Goal: Task Accomplishment & Management: Manage account settings

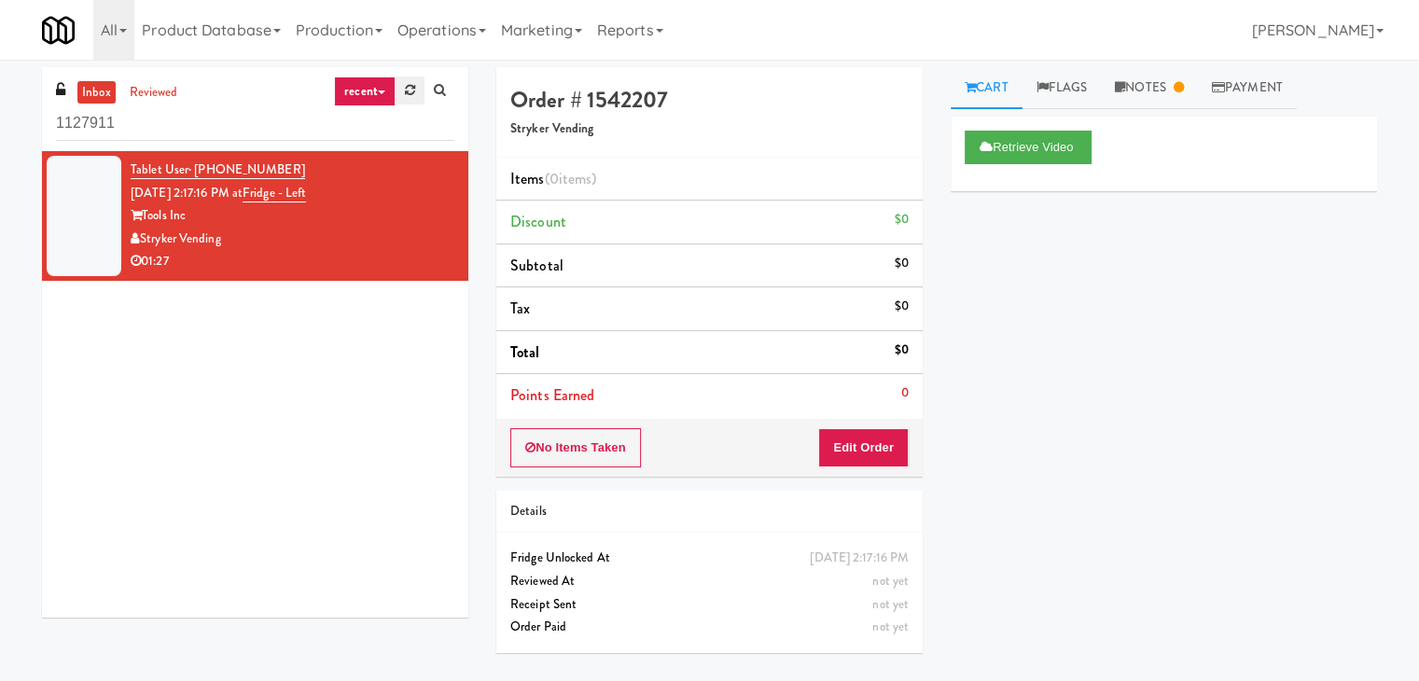
click at [411, 89] on icon at bounding box center [410, 90] width 10 height 12
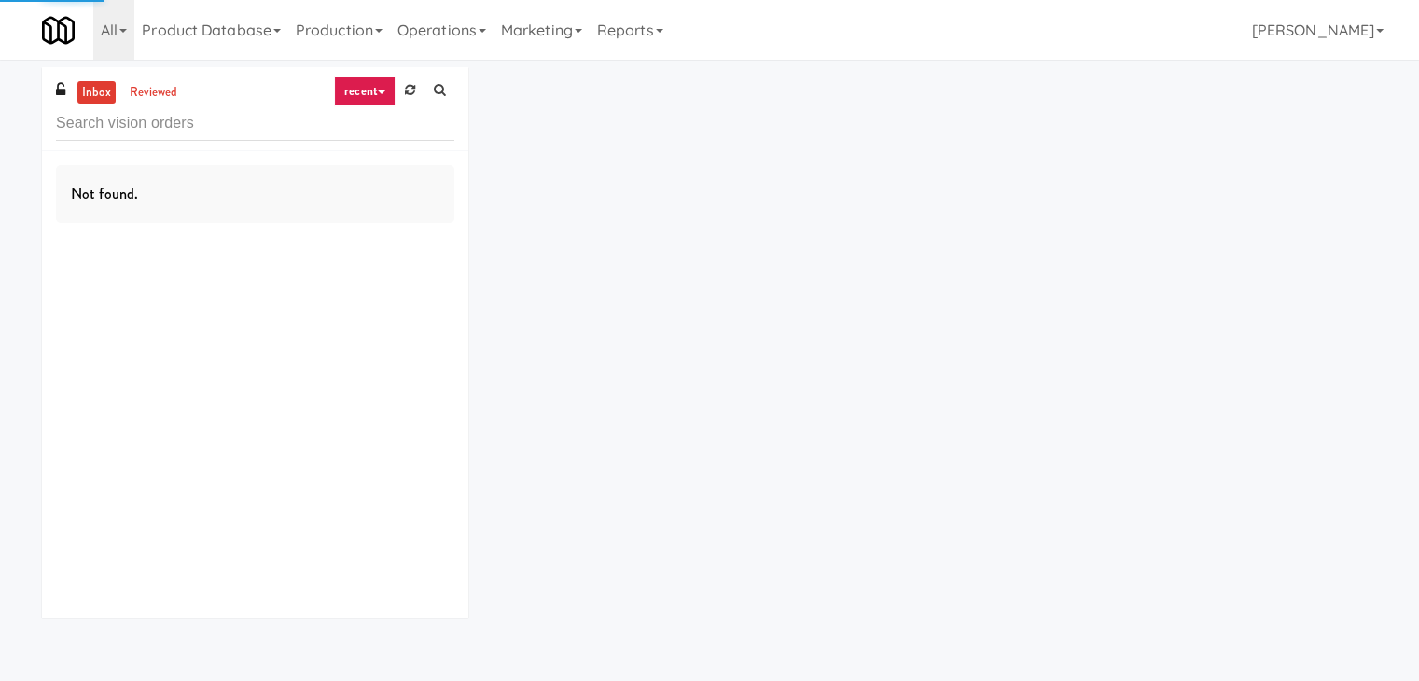
click at [380, 90] on link "recent" at bounding box center [365, 92] width 62 height 30
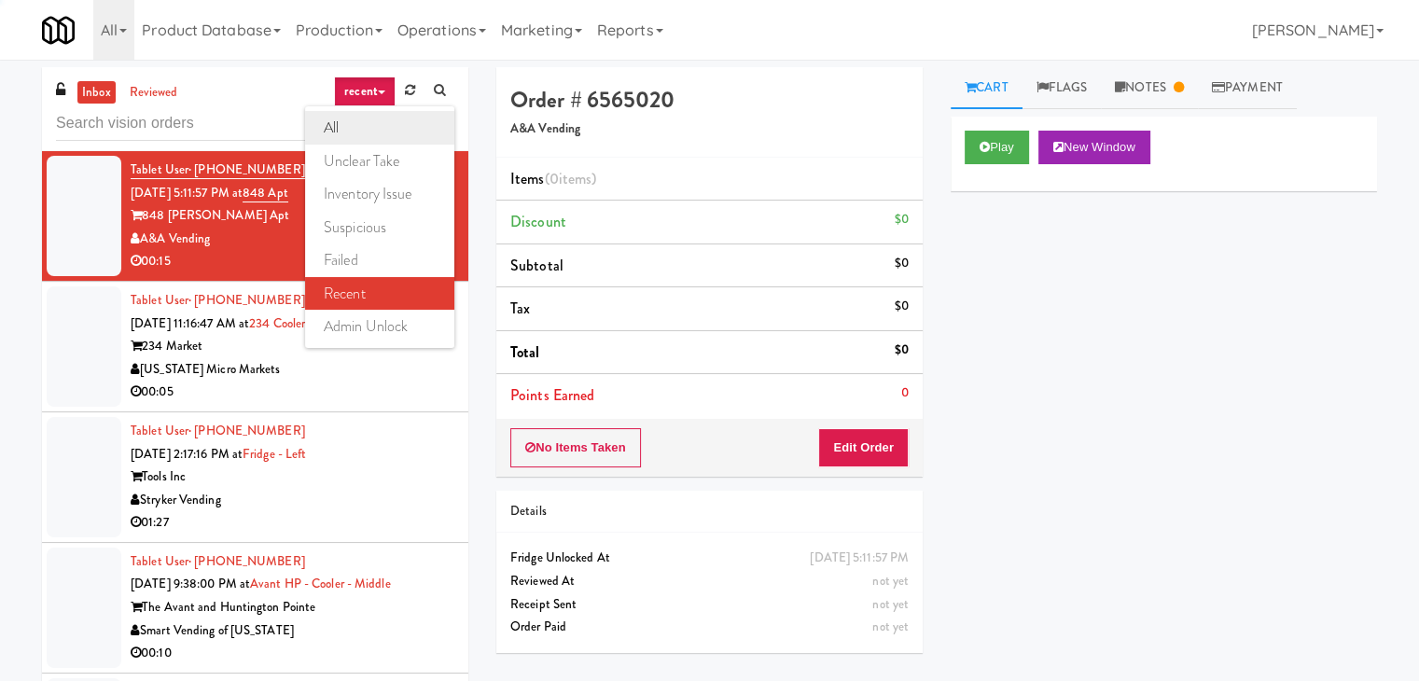
click at [381, 118] on link "all" at bounding box center [379, 128] width 149 height 34
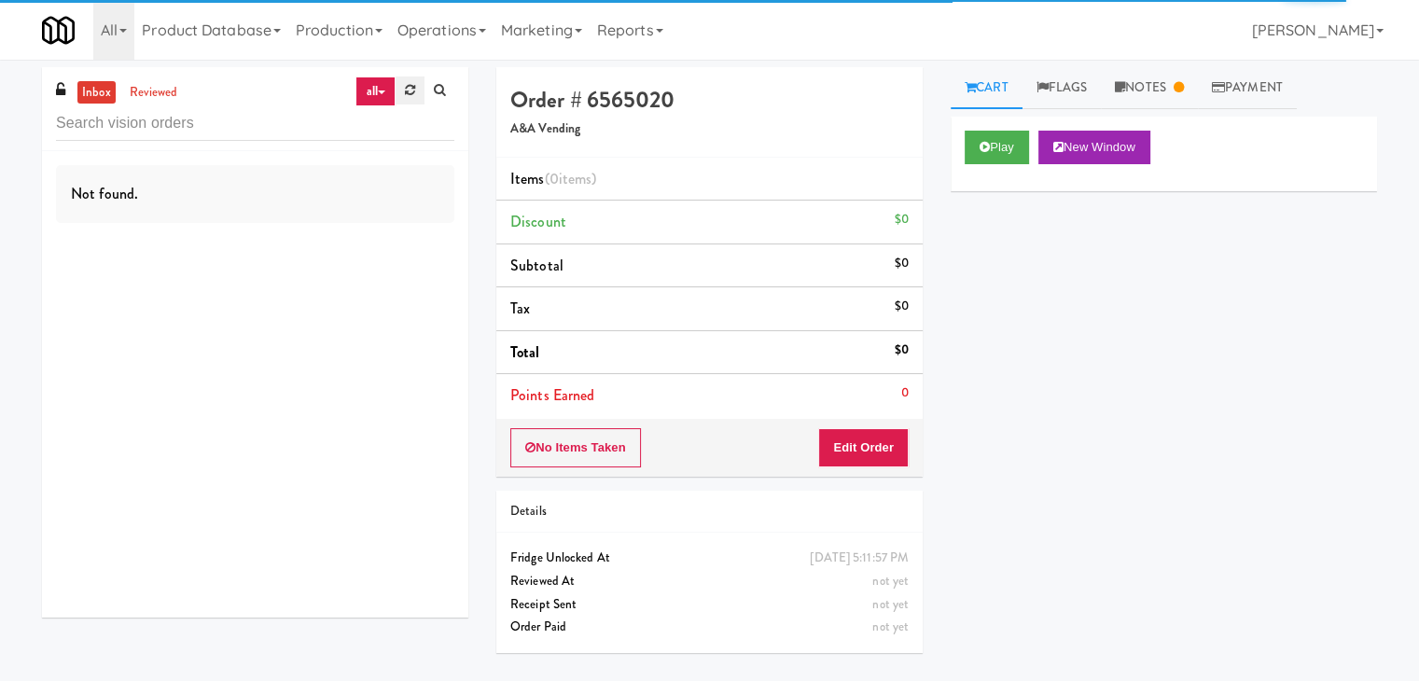
click at [411, 87] on icon at bounding box center [410, 90] width 10 height 12
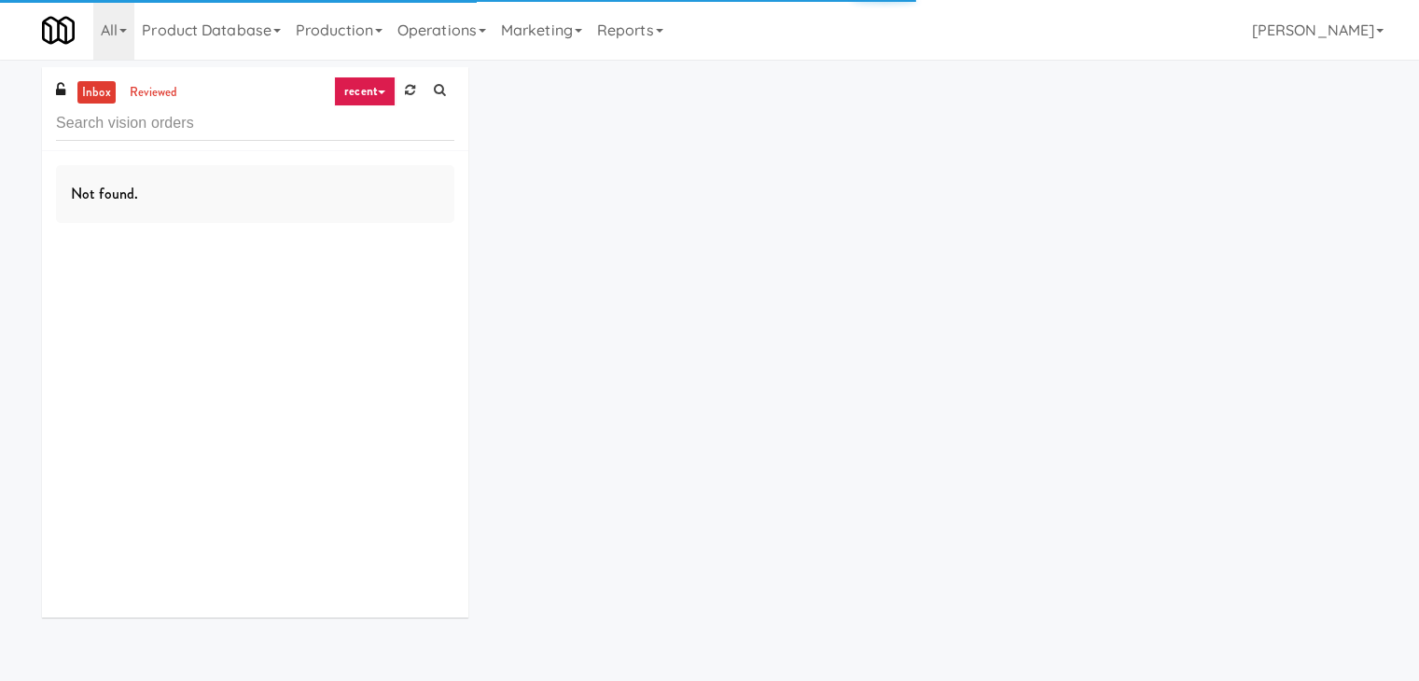
click at [373, 91] on link "recent" at bounding box center [365, 92] width 62 height 30
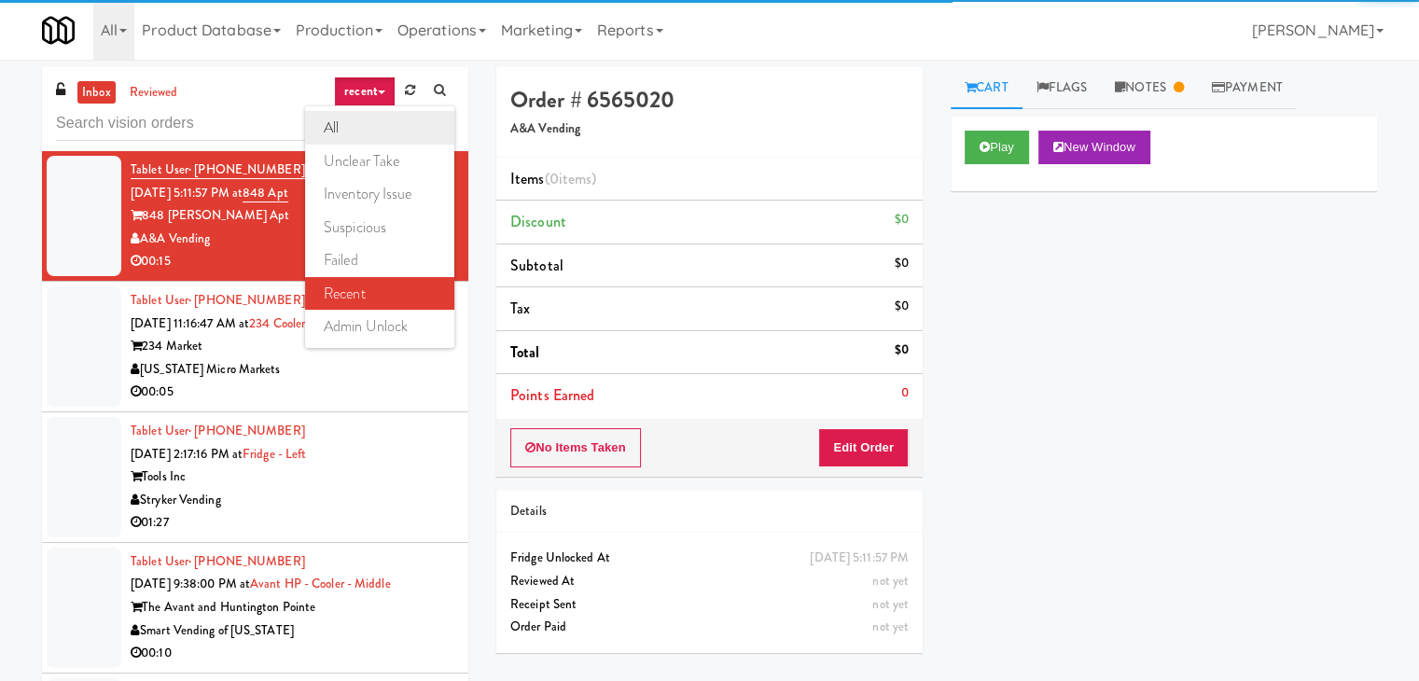
click at [373, 123] on link "all" at bounding box center [379, 128] width 149 height 34
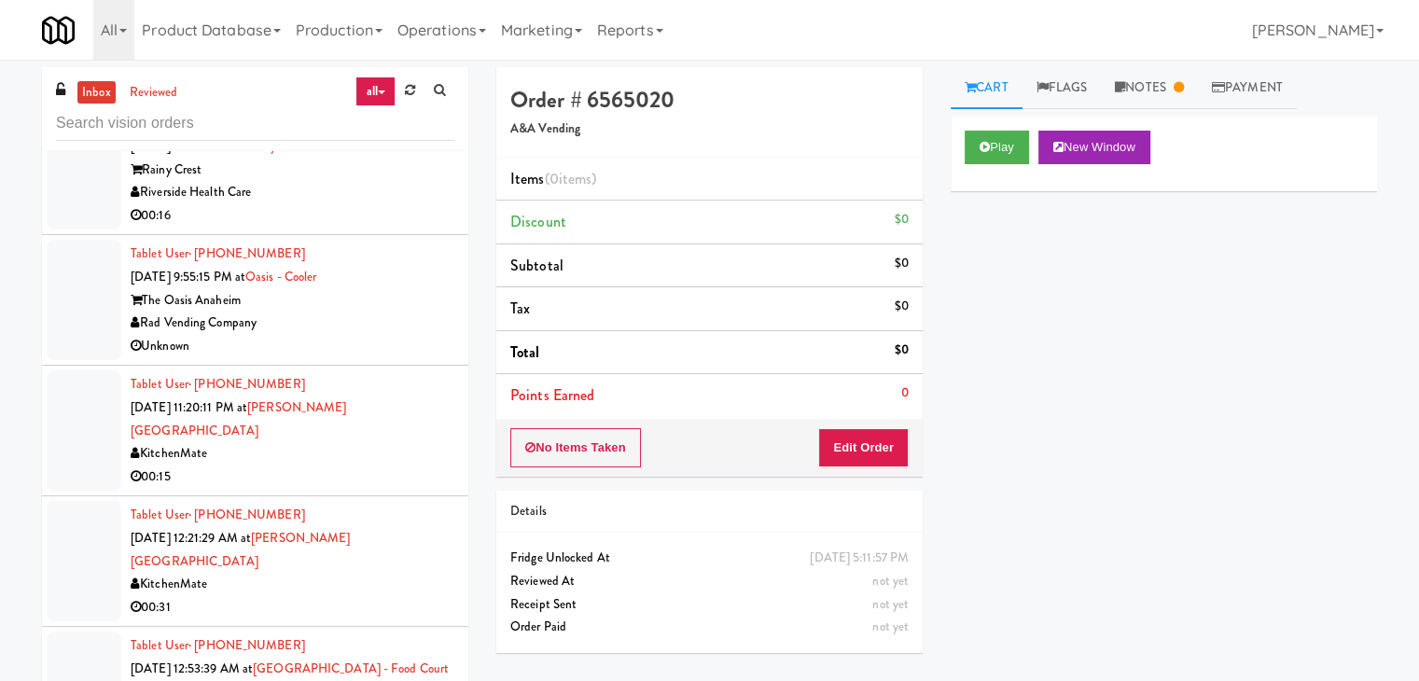
scroll to position [3763, 0]
click at [392, 202] on div "00:16" at bounding box center [293, 213] width 324 height 23
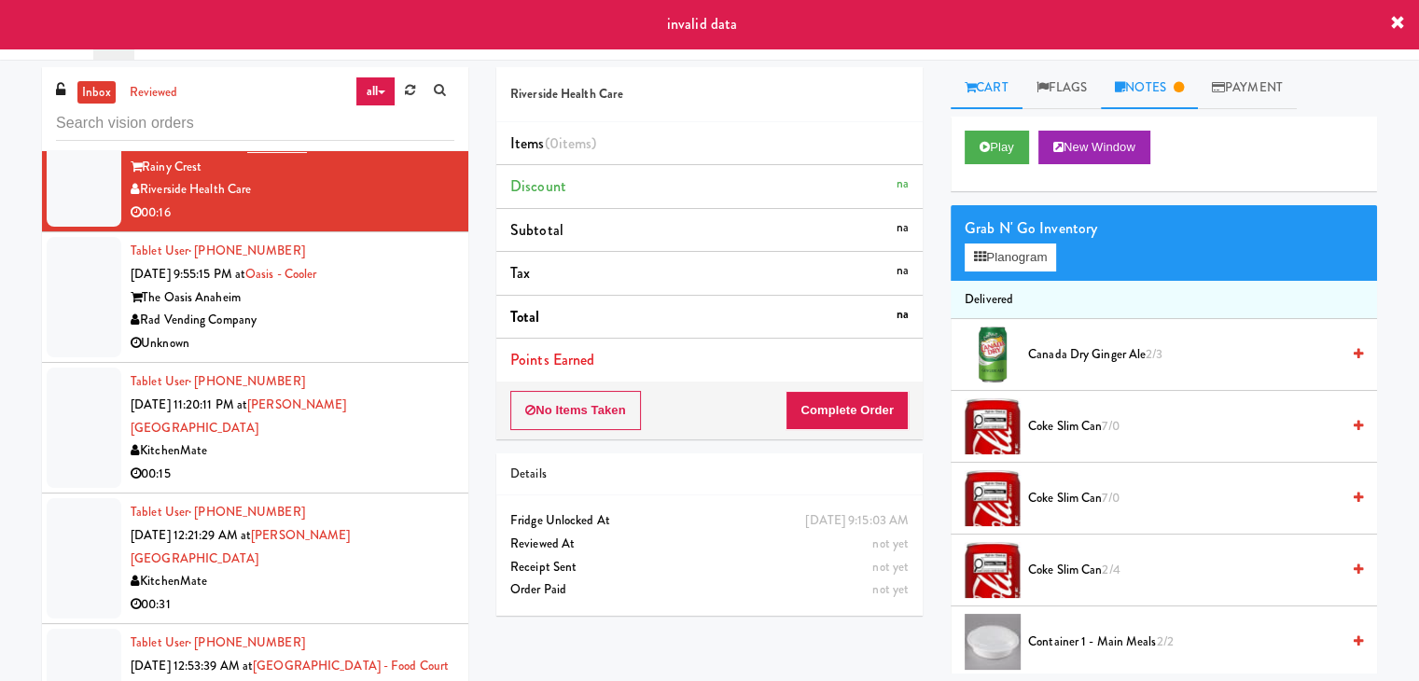
click at [1146, 85] on link "Notes" at bounding box center [1149, 88] width 97 height 42
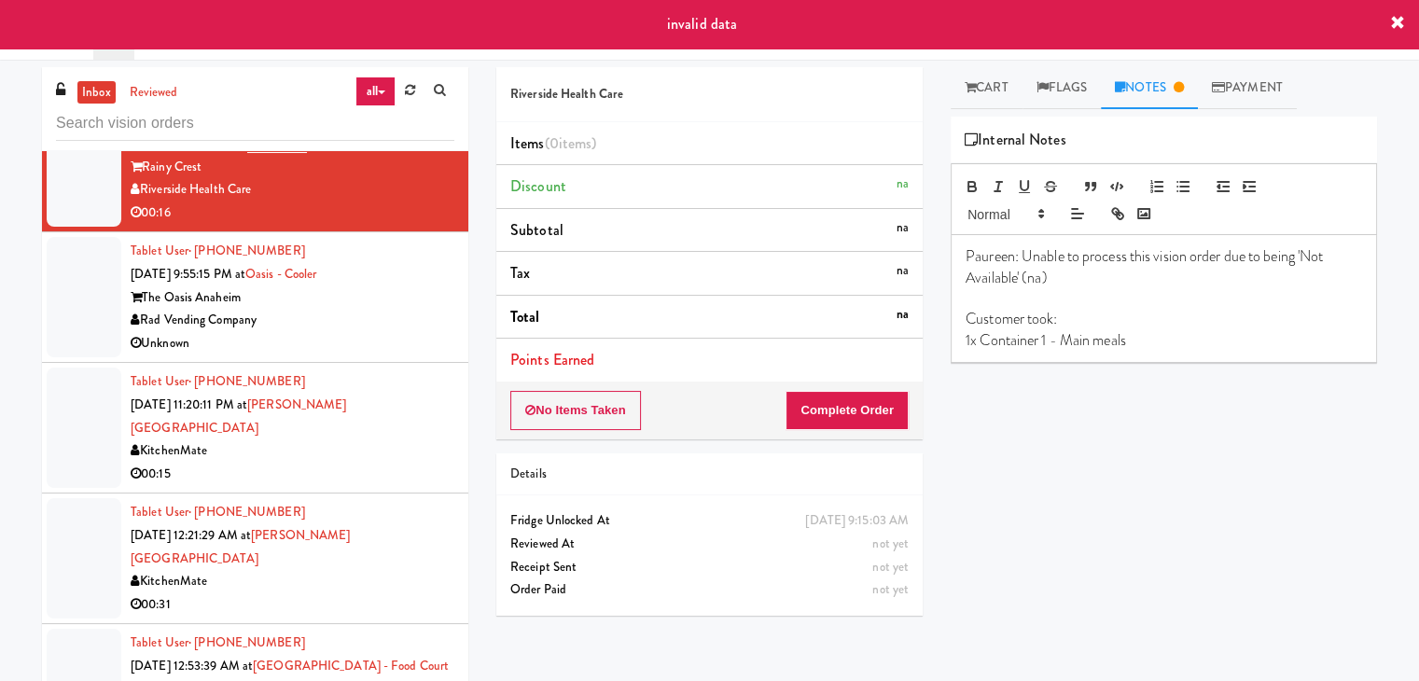
click at [367, 309] on div "Rad Vending Company" at bounding box center [293, 320] width 324 height 23
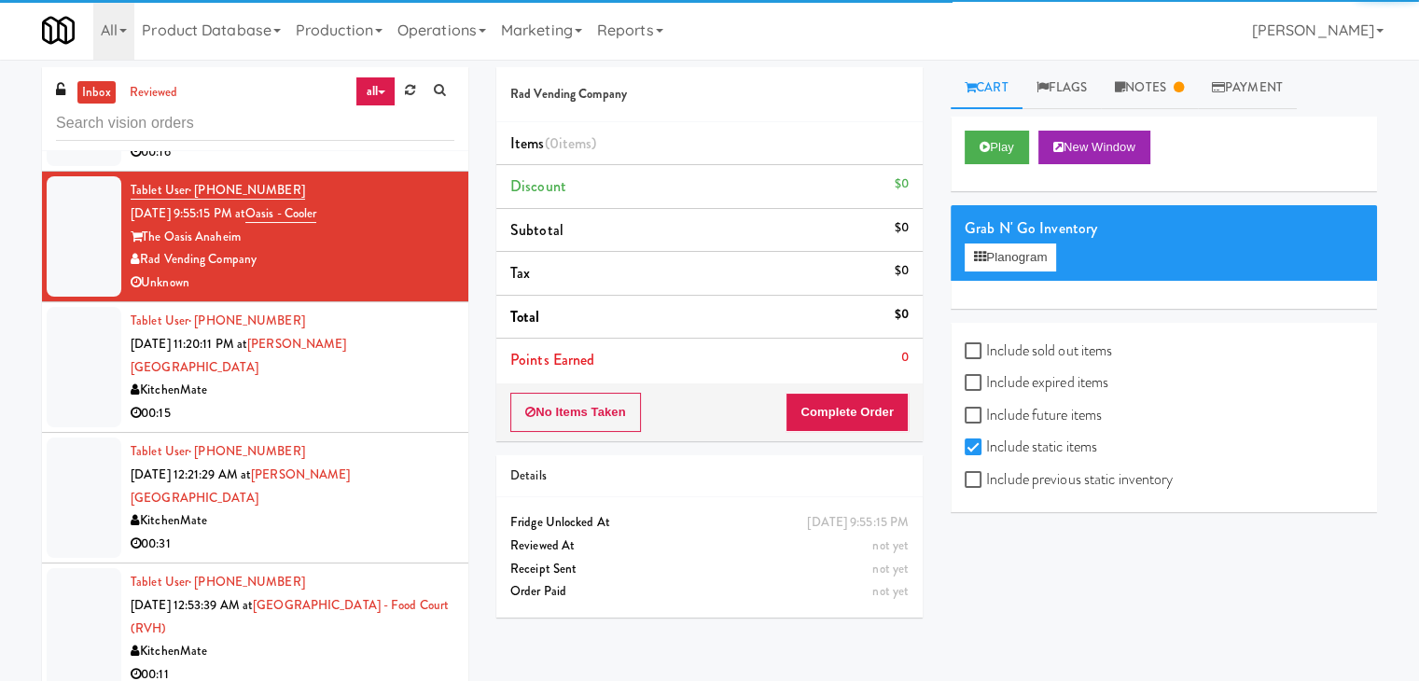
scroll to position [3856, 0]
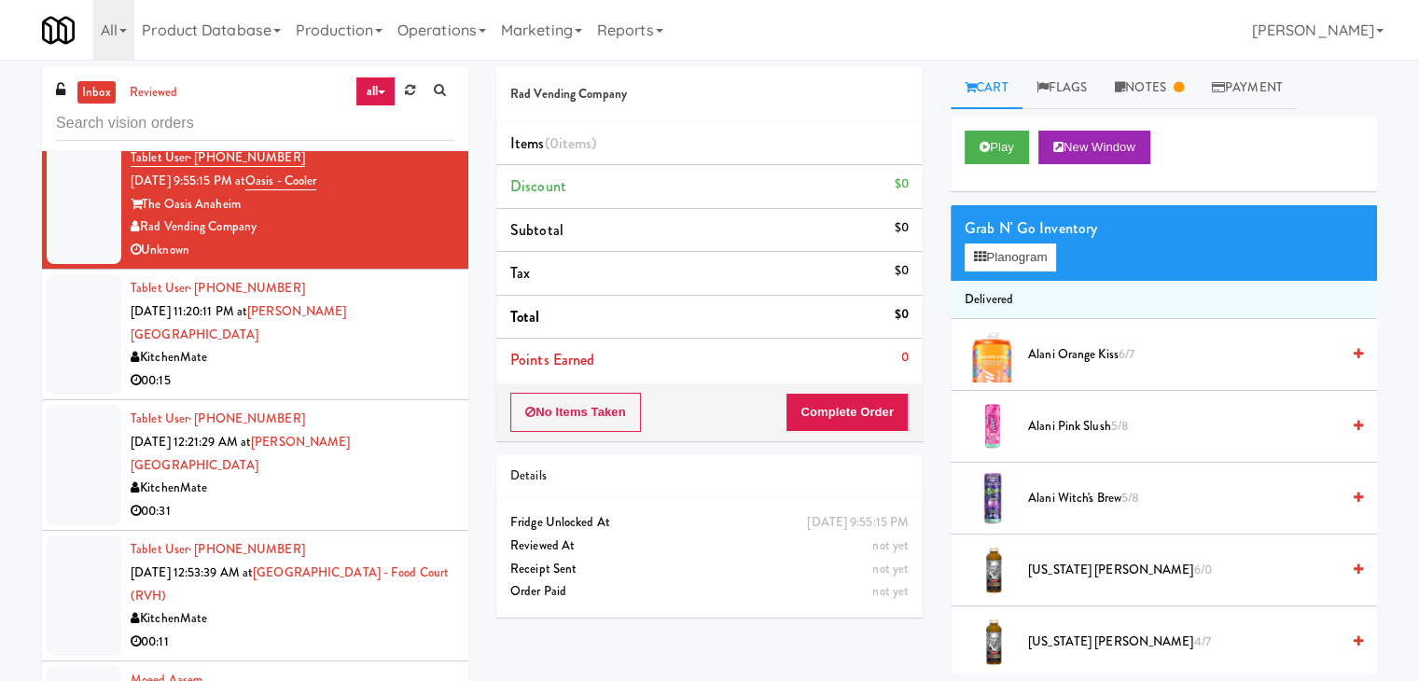
click at [388, 370] on div "00:15" at bounding box center [293, 381] width 324 height 23
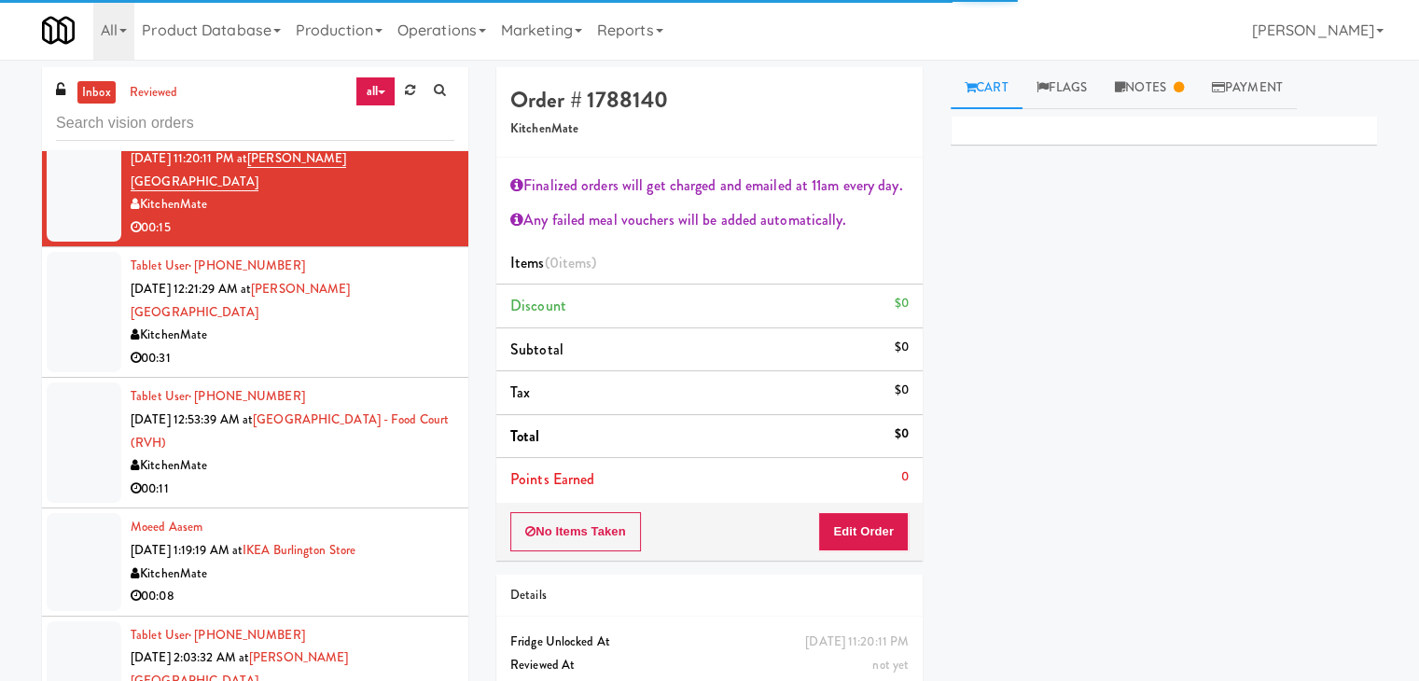
scroll to position [4136, 0]
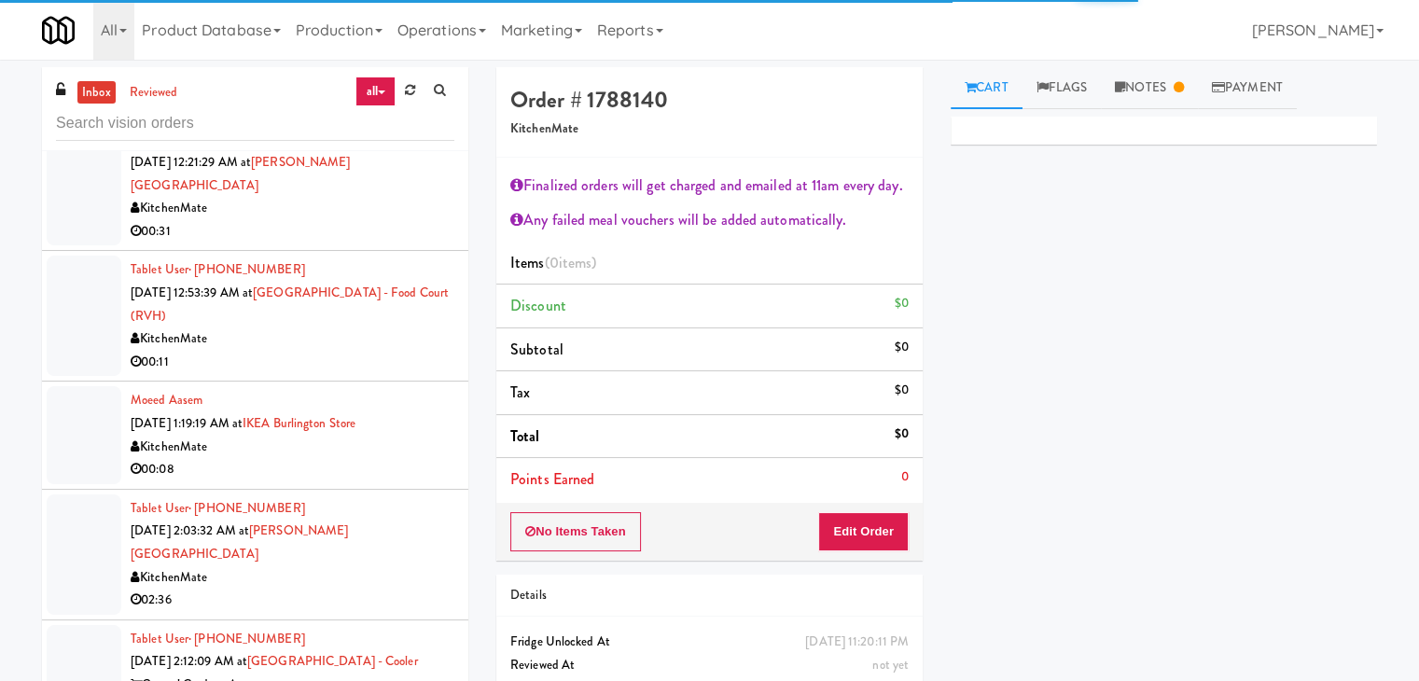
click at [428, 436] on div "KitchenMate" at bounding box center [293, 447] width 324 height 23
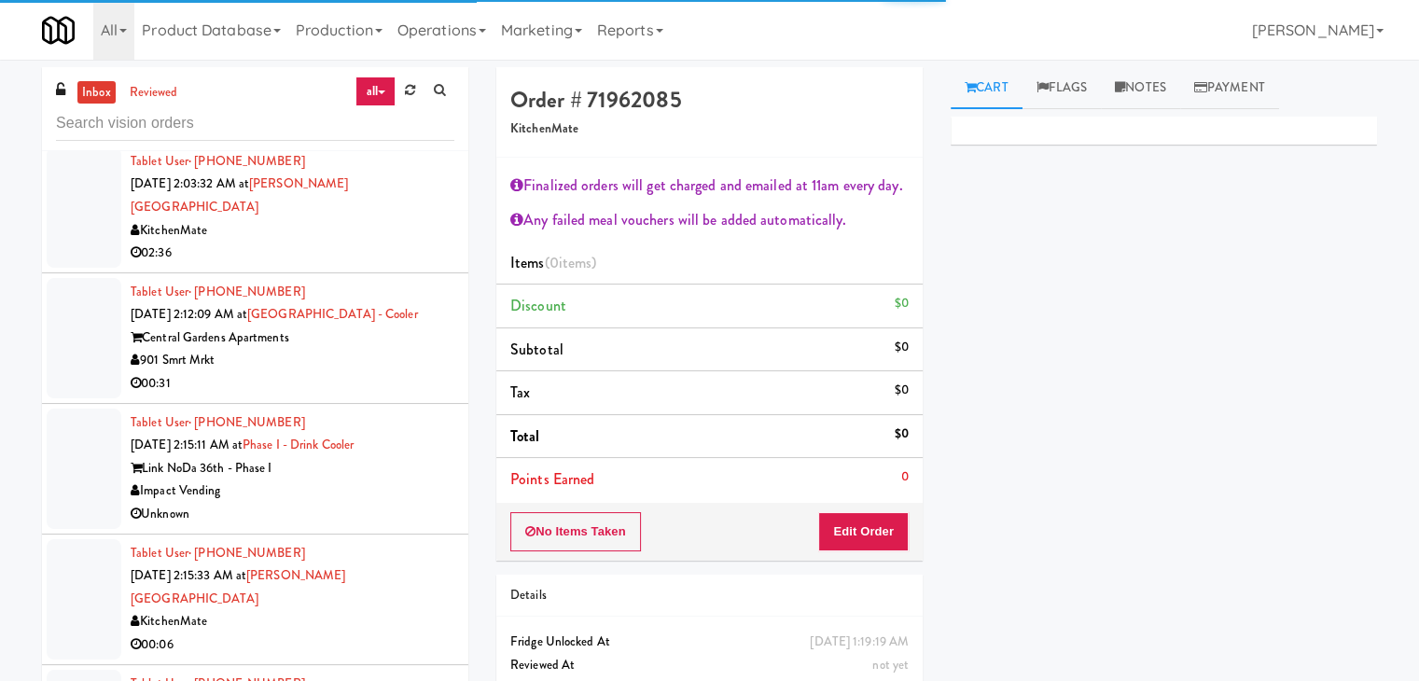
scroll to position [4509, 0]
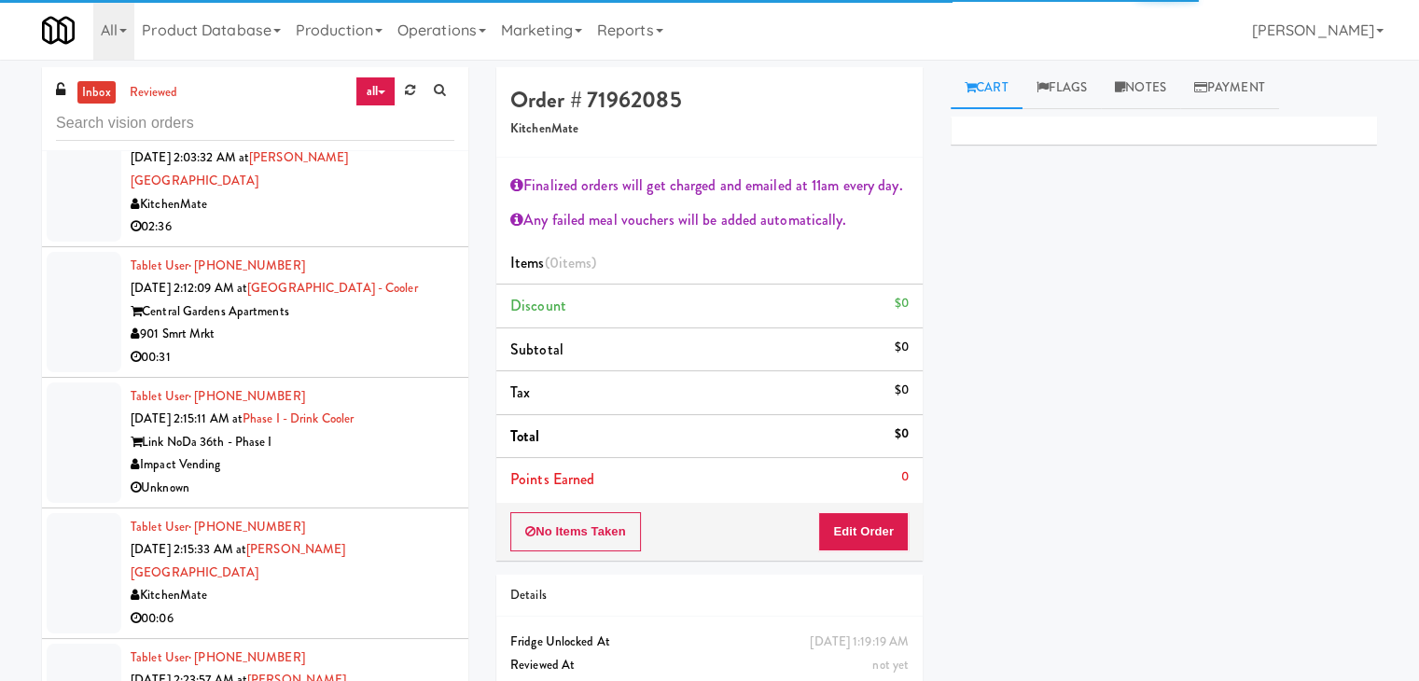
click at [403, 454] on div "Impact Vending" at bounding box center [293, 465] width 324 height 23
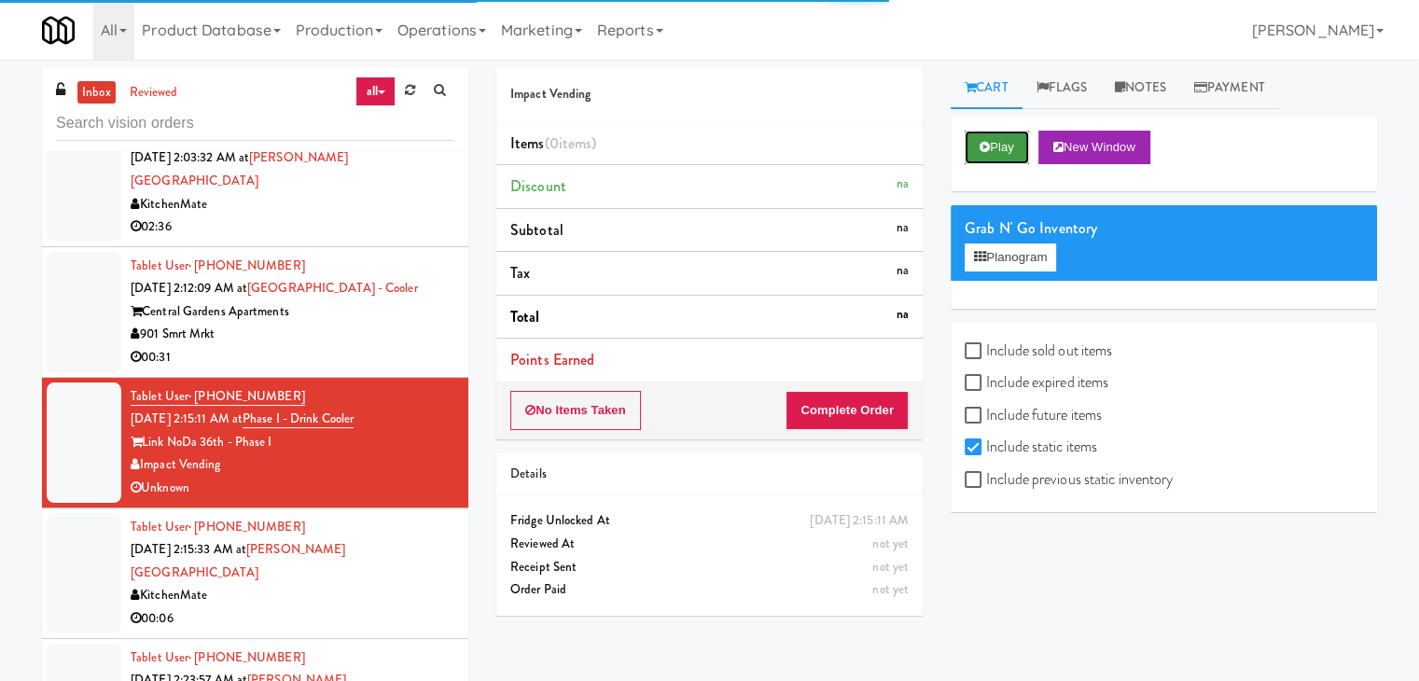
click at [999, 144] on button "Play" at bounding box center [997, 148] width 64 height 34
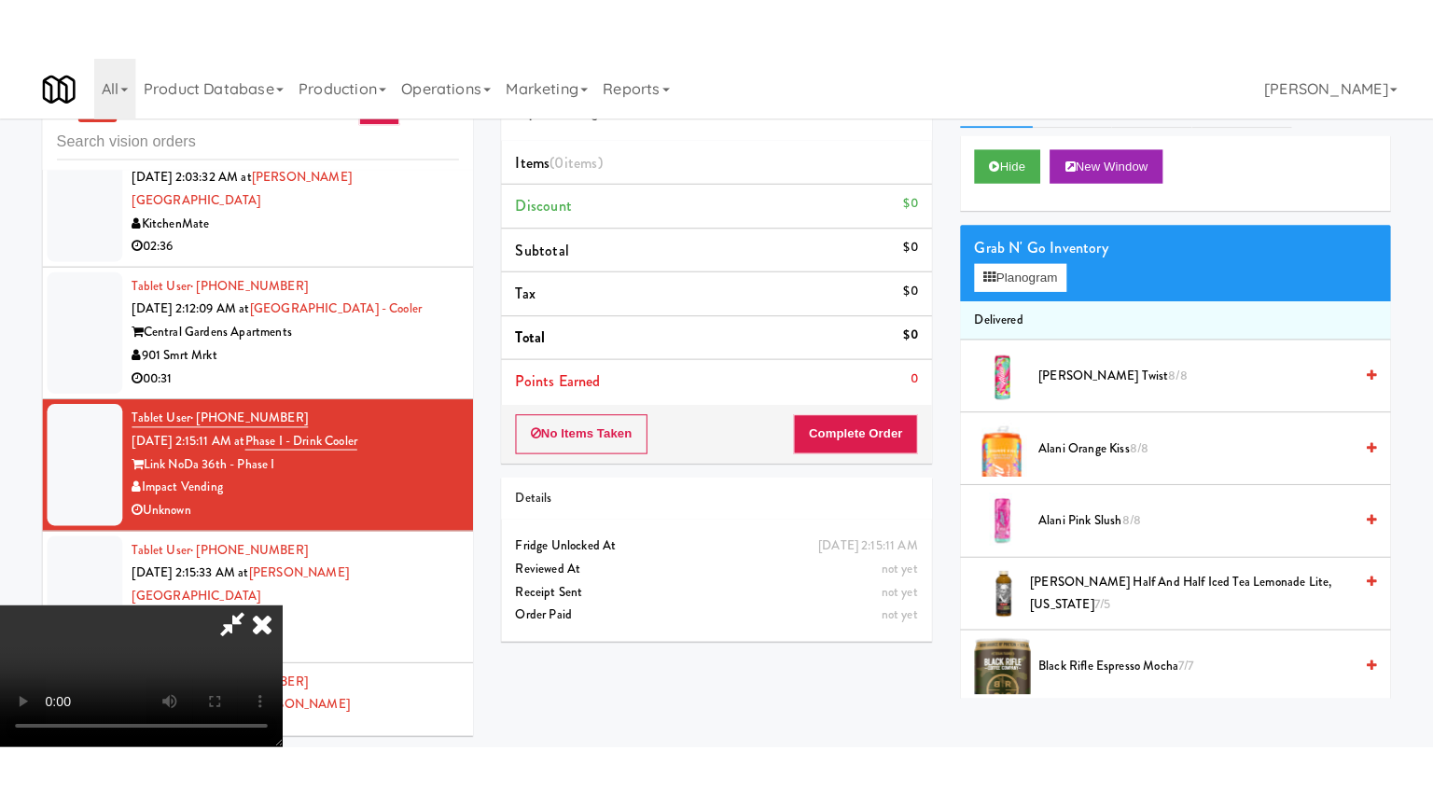
scroll to position [60, 0]
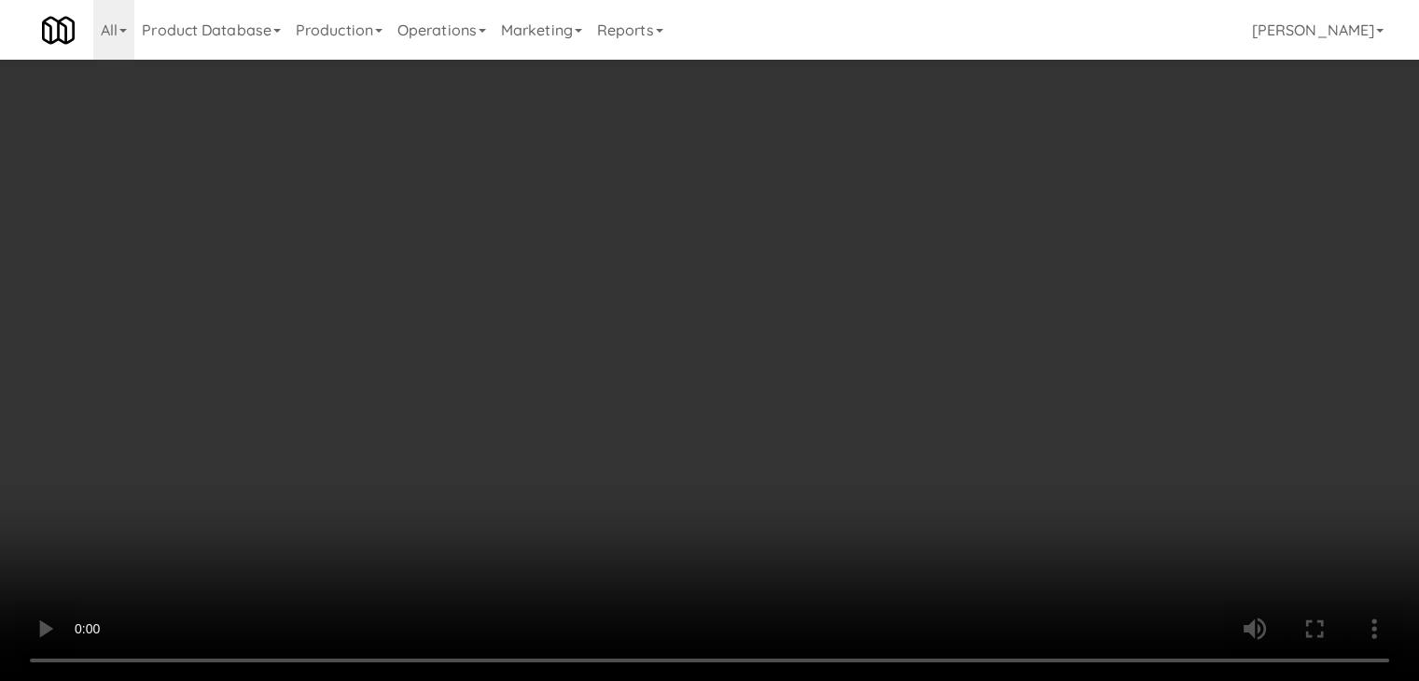
click at [789, 680] on video at bounding box center [709, 340] width 1419 height 681
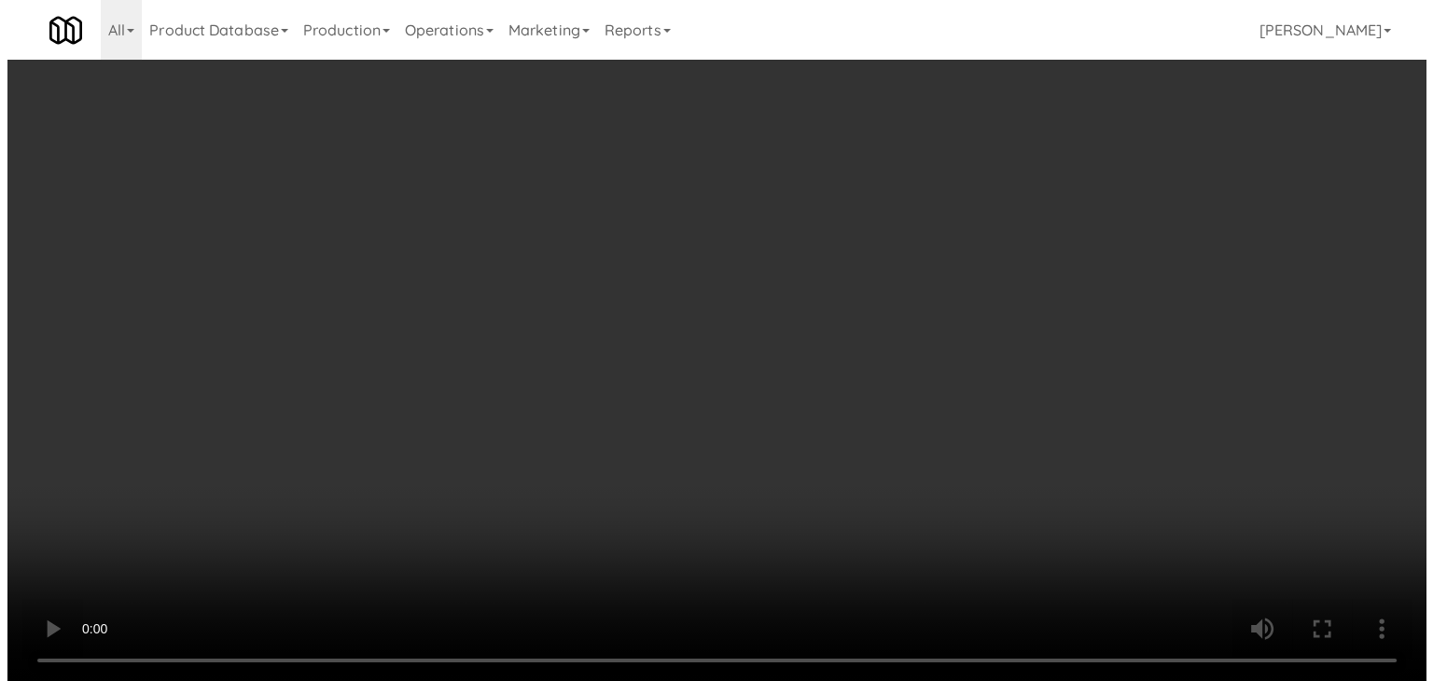
scroll to position [0, 0]
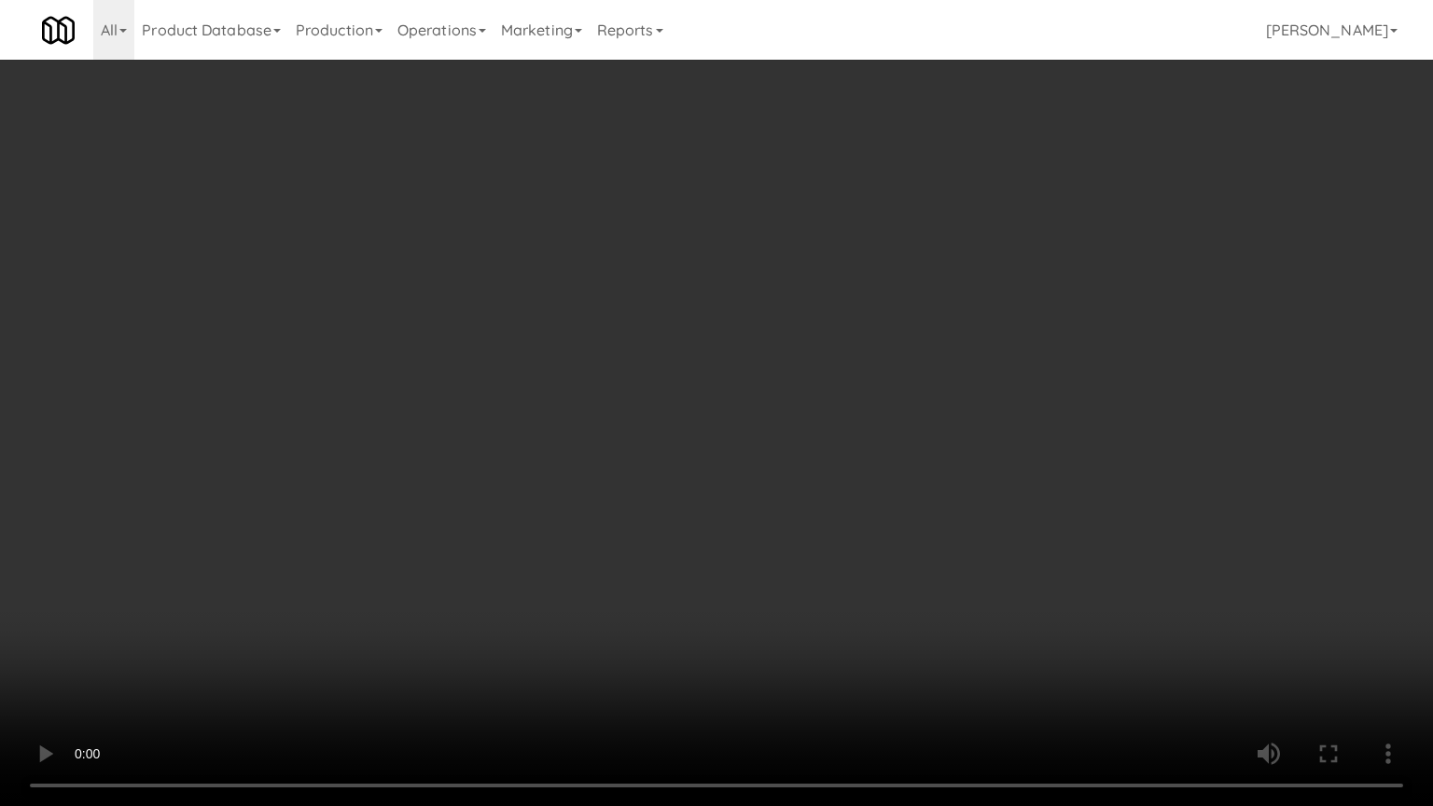
click at [832, 482] on video at bounding box center [716, 403] width 1433 height 806
click at [837, 446] on video at bounding box center [716, 403] width 1433 height 806
click at [837, 445] on video at bounding box center [716, 403] width 1433 height 806
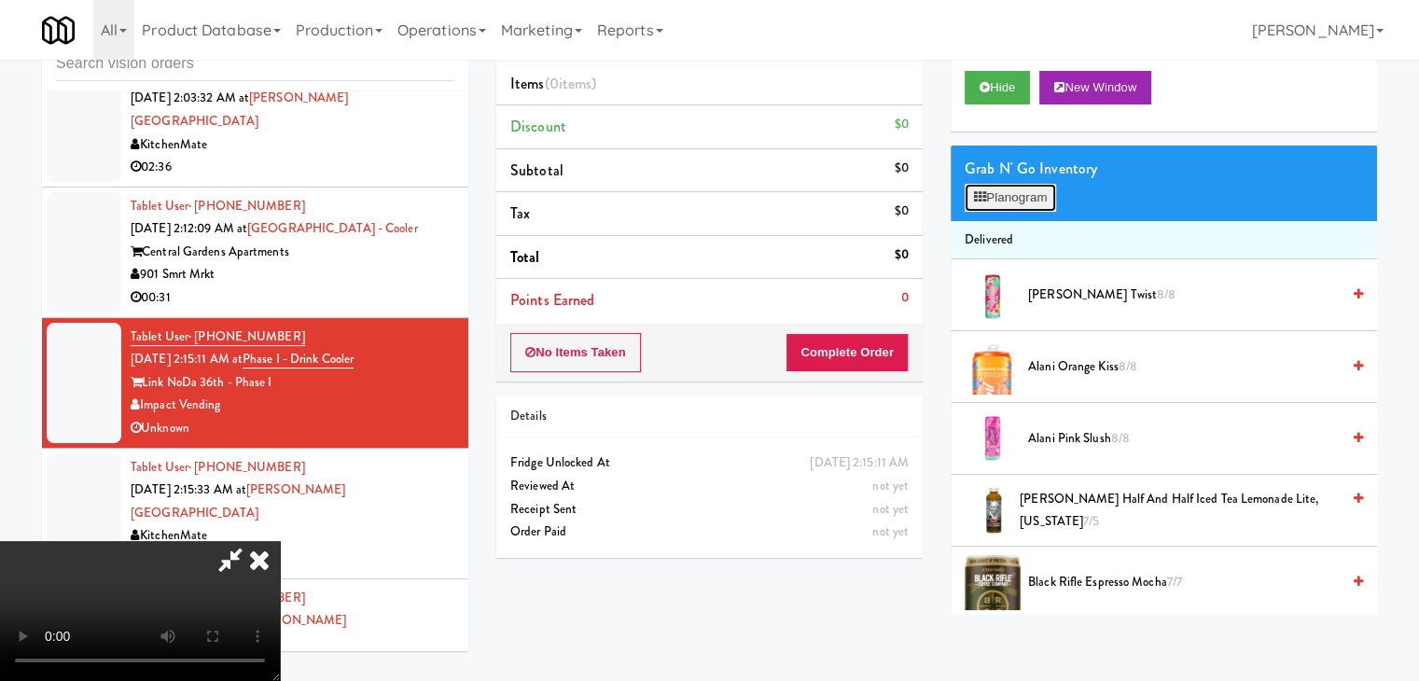
click at [1004, 194] on button "Planogram" at bounding box center [1010, 198] width 91 height 28
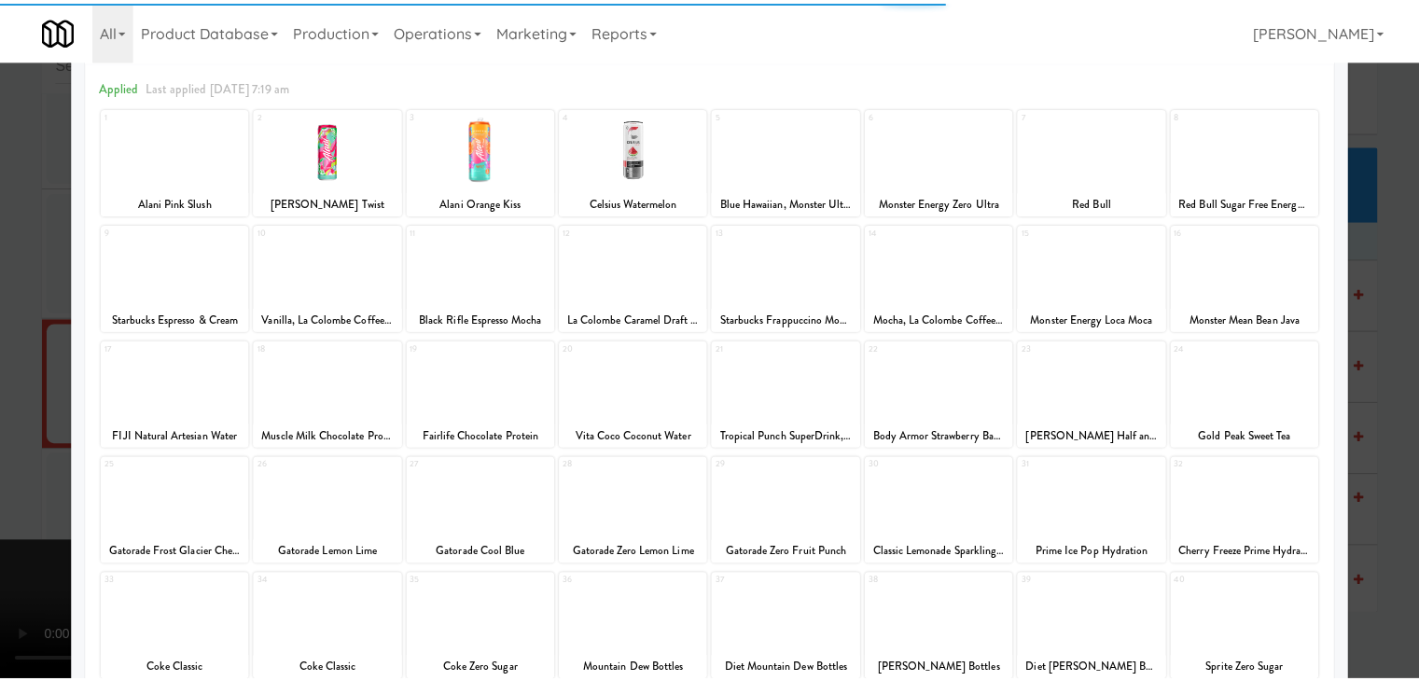
scroll to position [187, 0]
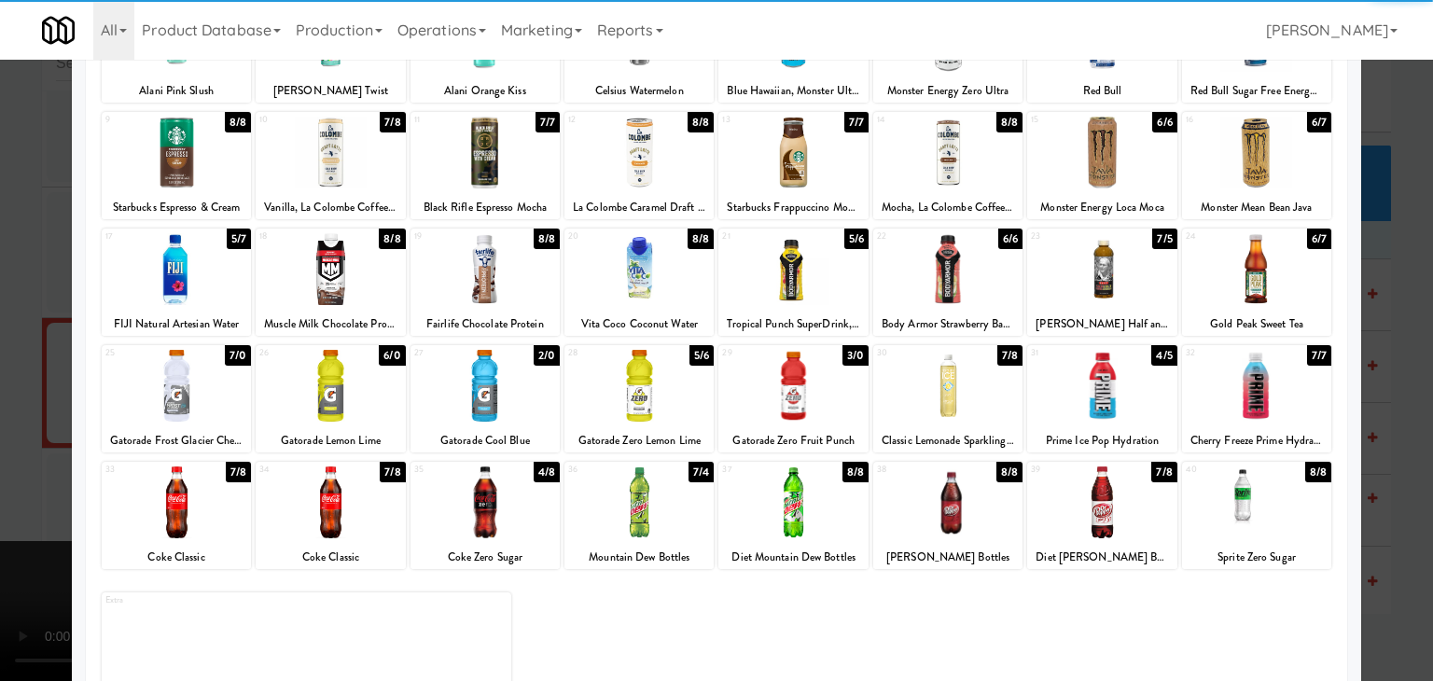
click at [218, 393] on div at bounding box center [176, 386] width 149 height 72
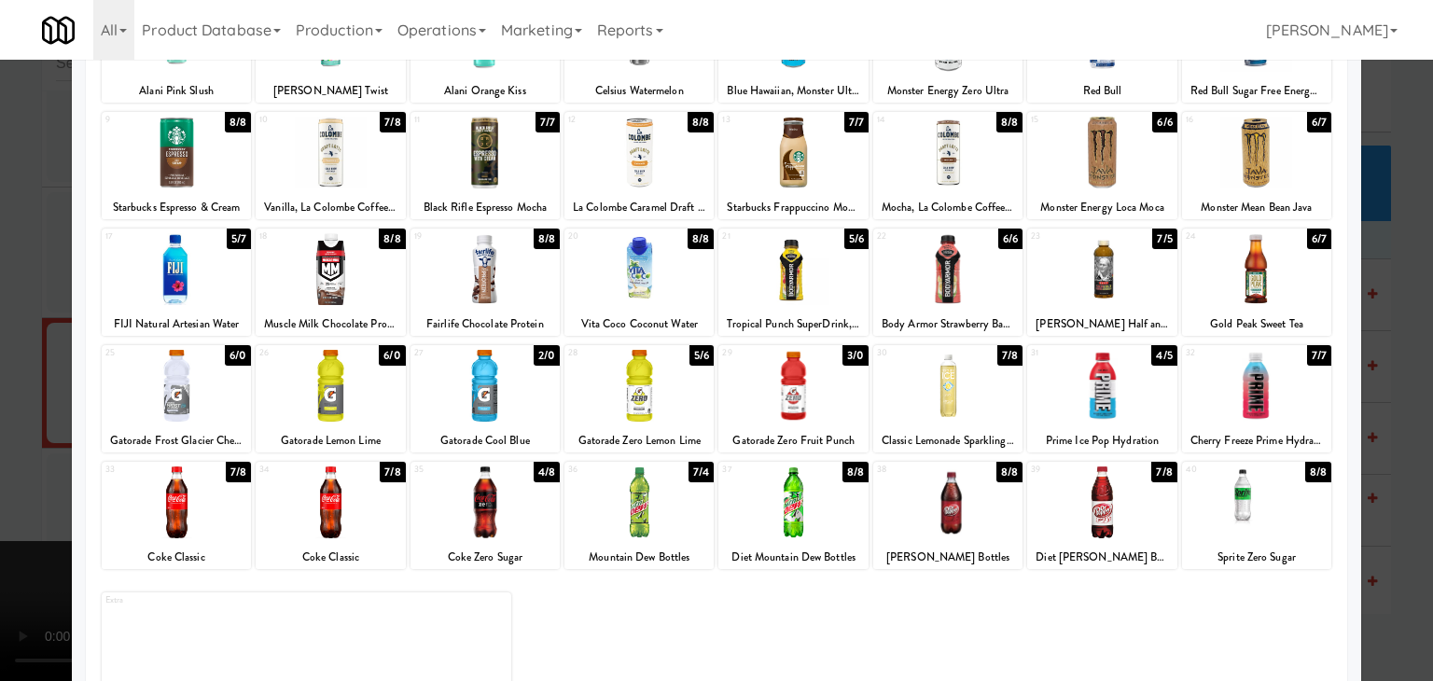
click at [494, 400] on div at bounding box center [485, 386] width 149 height 72
drag, startPoint x: 0, startPoint y: 438, endPoint x: 518, endPoint y: 513, distance: 523.4
click at [3, 438] on div at bounding box center [716, 340] width 1433 height 681
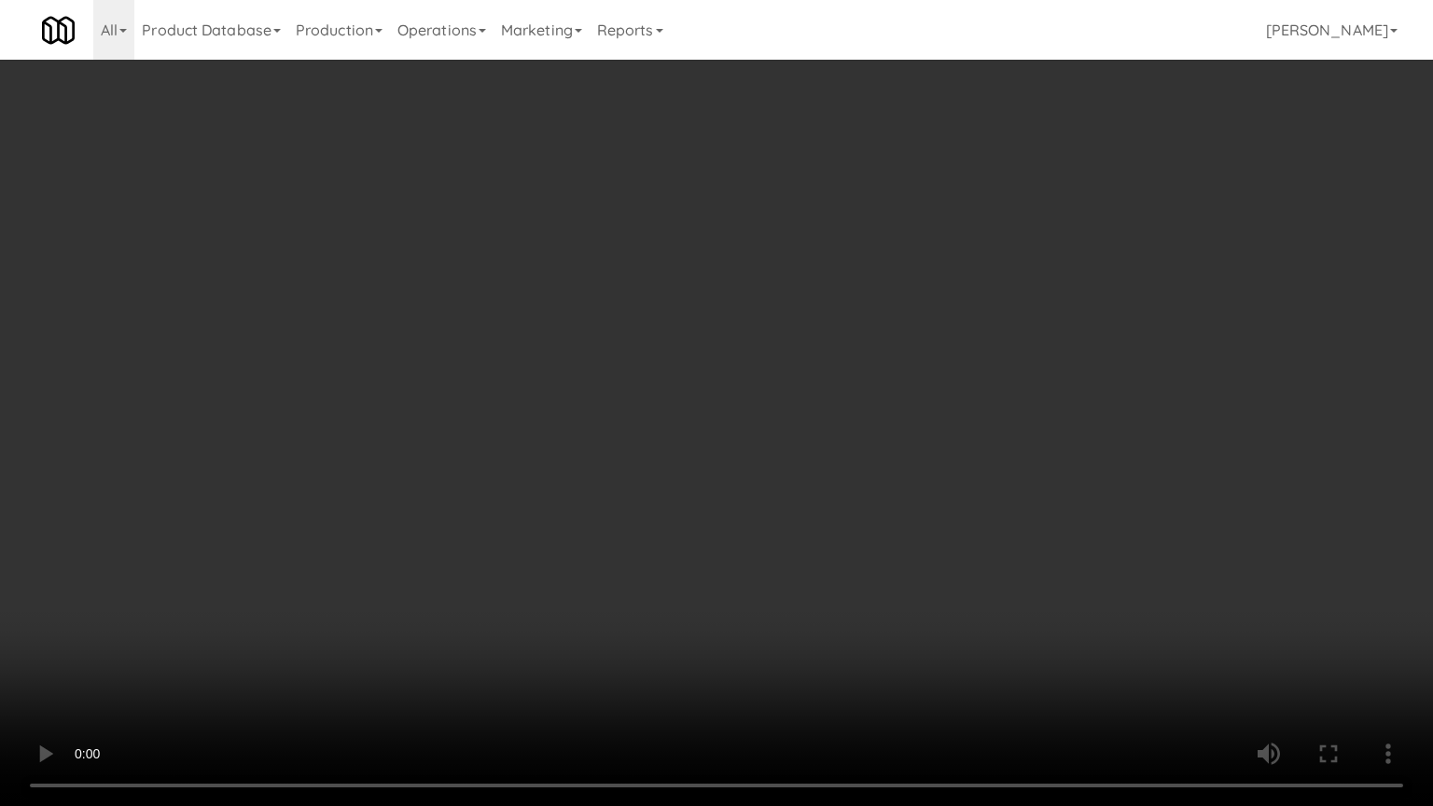
click at [444, 596] on video at bounding box center [716, 403] width 1433 height 806
click at [982, 646] on video at bounding box center [716, 403] width 1433 height 806
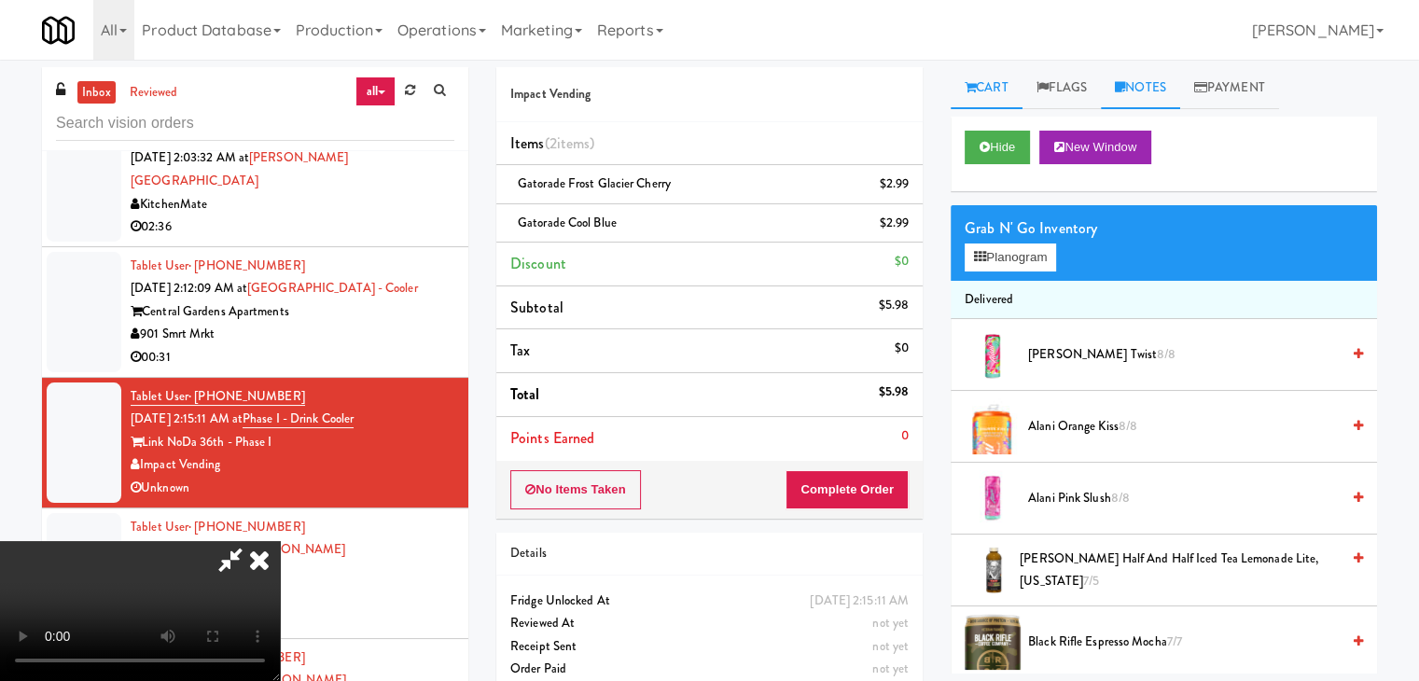
drag, startPoint x: 1146, startPoint y: 92, endPoint x: 1125, endPoint y: 145, distance: 56.1
click at [1146, 93] on link "Notes" at bounding box center [1140, 88] width 79 height 42
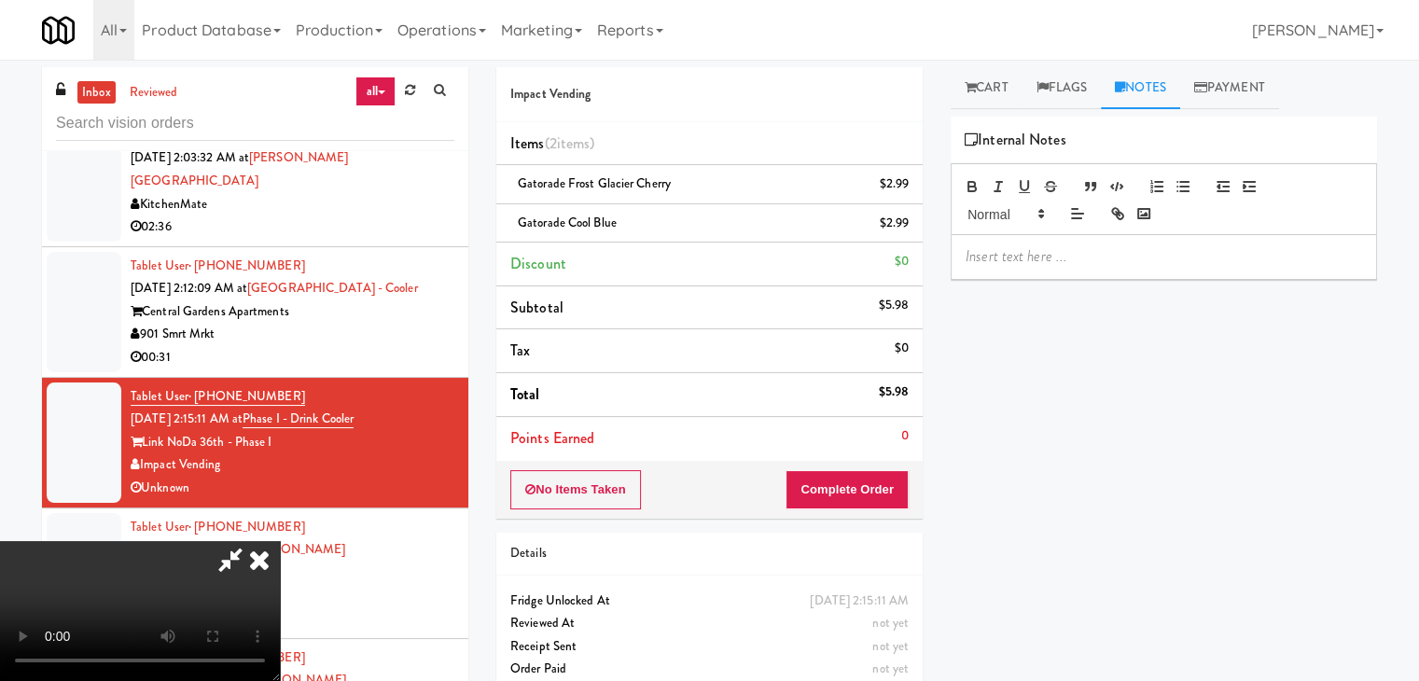
drag, startPoint x: 1066, startPoint y: 270, endPoint x: 1066, endPoint y: 259, distance: 10.3
click at [1066, 267] on div at bounding box center [1164, 256] width 425 height 43
click at [280, 541] on icon at bounding box center [259, 559] width 41 height 37
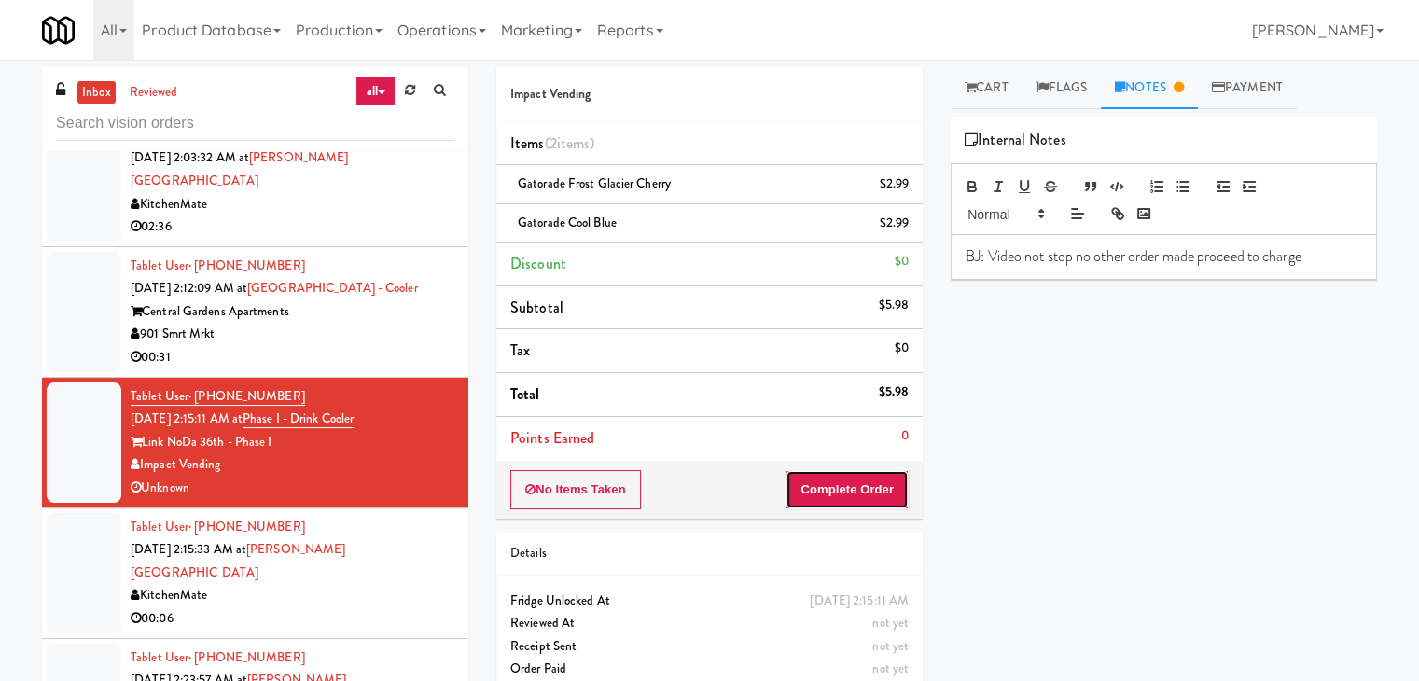
click at [815, 485] on button "Complete Order" at bounding box center [847, 489] width 123 height 39
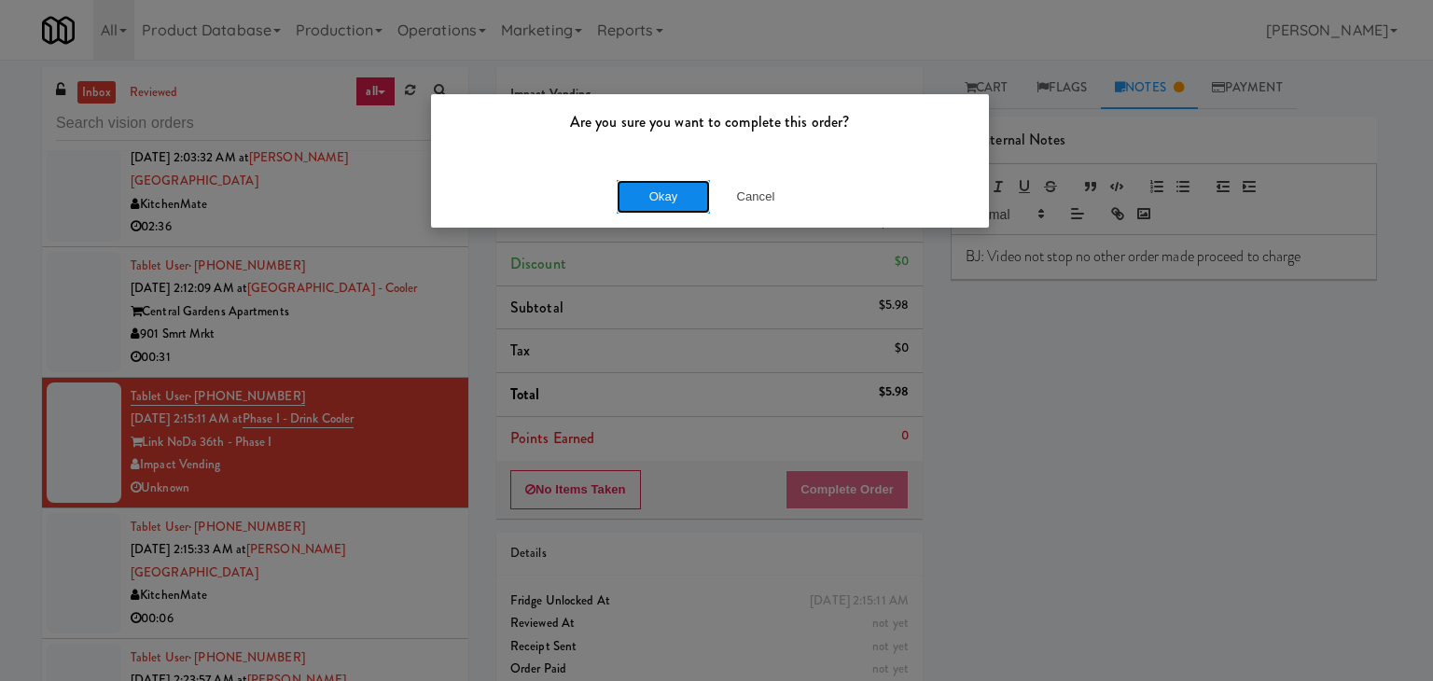
click at [666, 195] on button "Okay" at bounding box center [663, 197] width 93 height 34
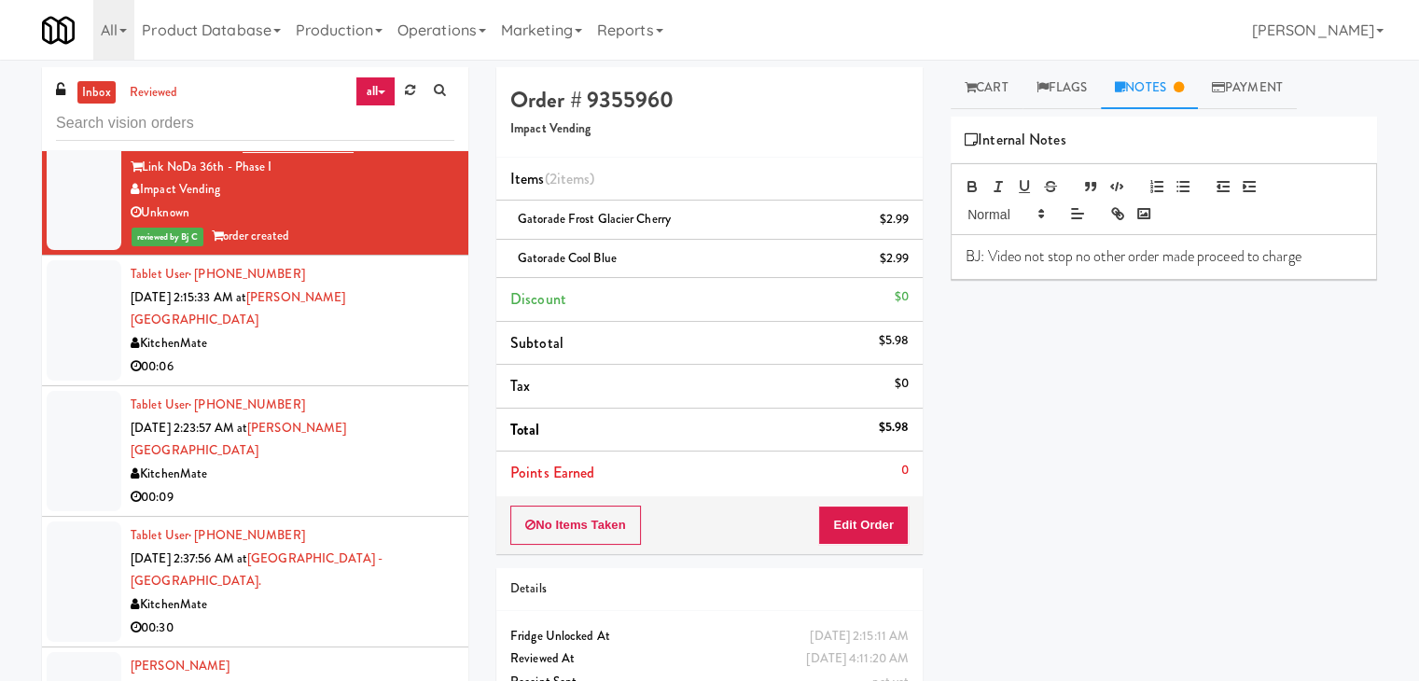
scroll to position [4789, 0]
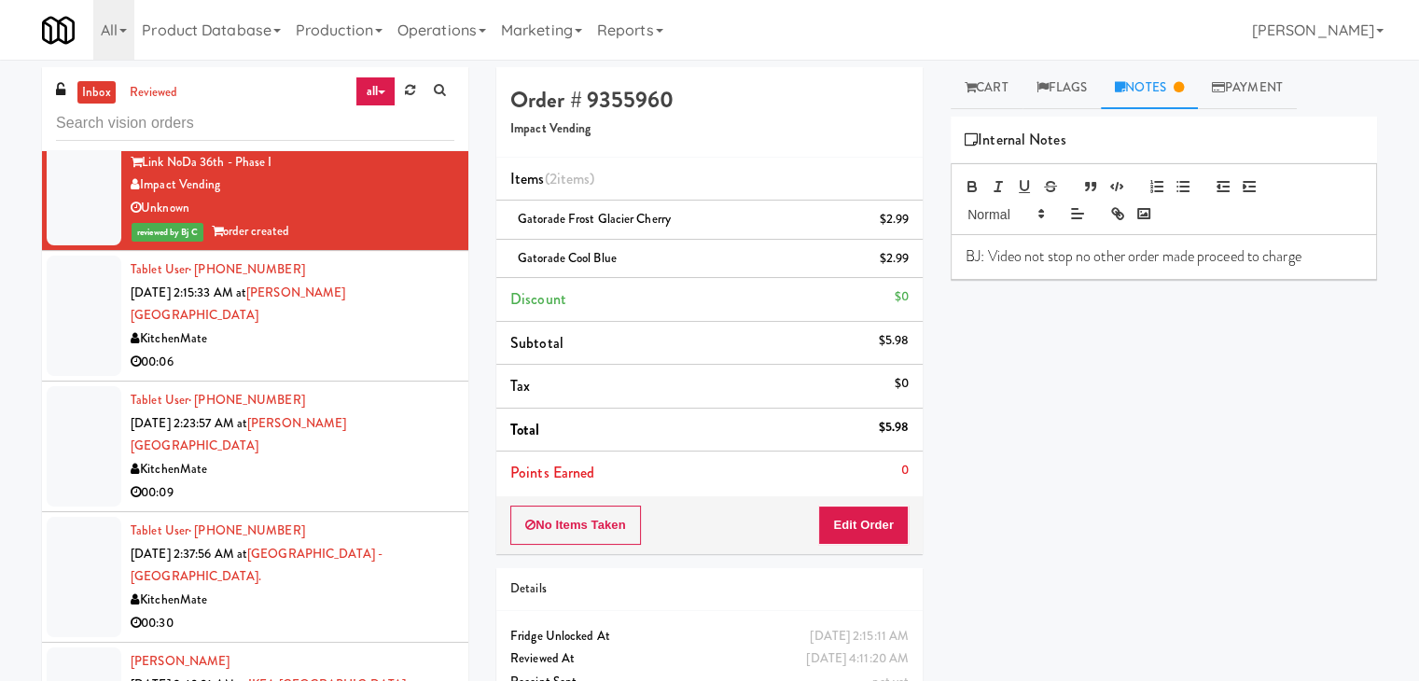
click at [370, 278] on li "Tablet User · (647) 323-3214 Oct 5, 2025 2:15:33 AM at Joseph Brant Hospital Ki…" at bounding box center [255, 316] width 426 height 131
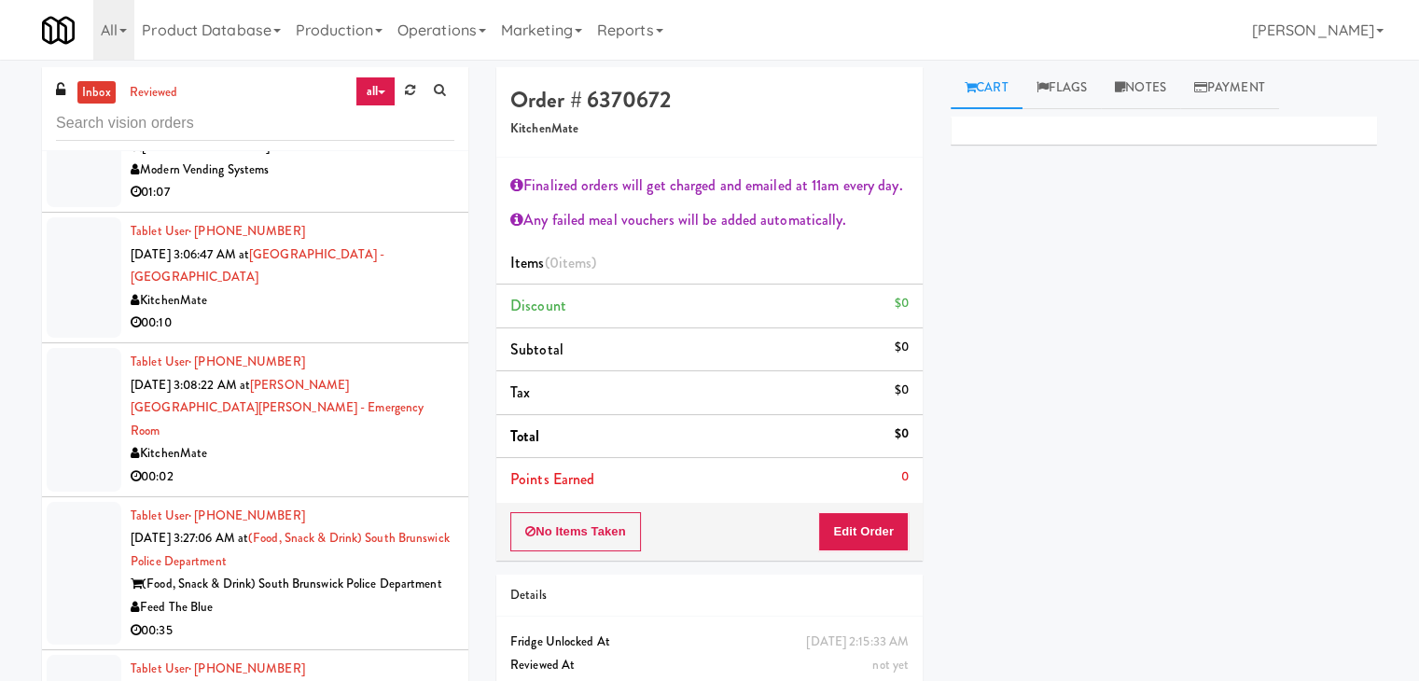
scroll to position [5629, 0]
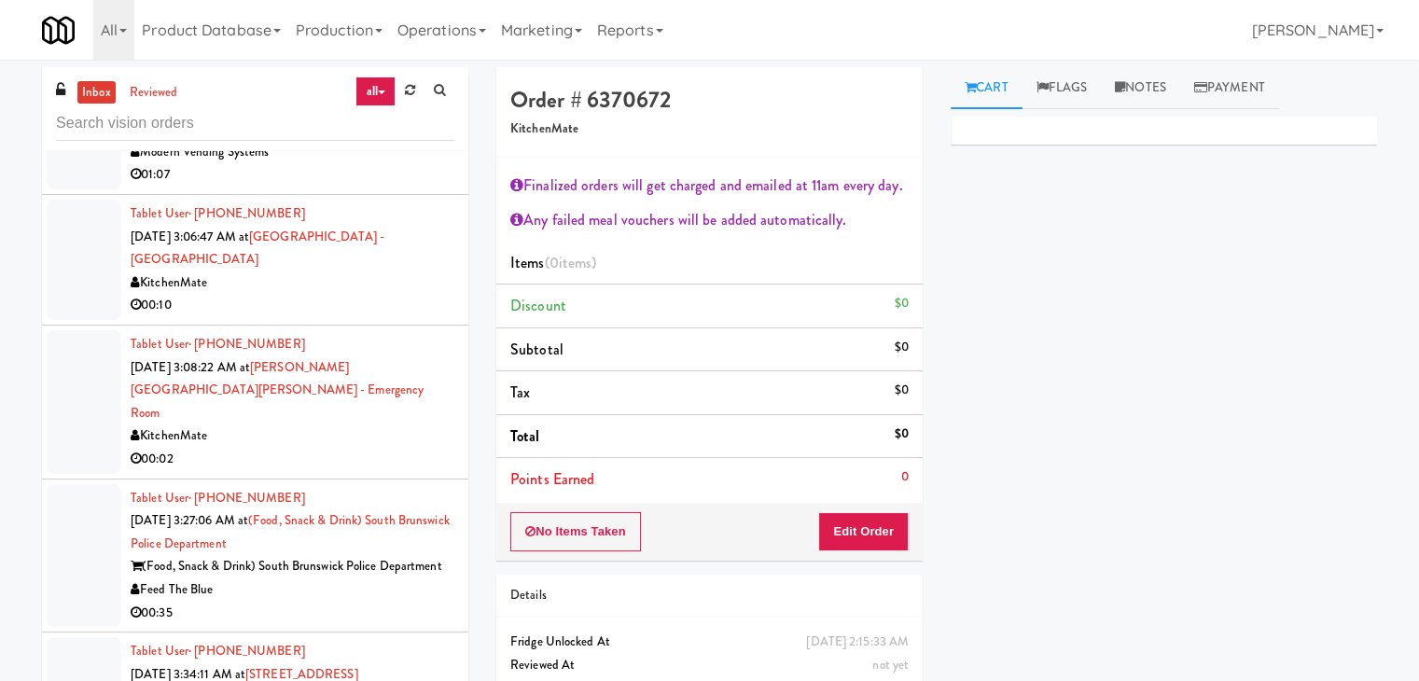
click at [360, 579] on div "Feed The Blue" at bounding box center [293, 590] width 324 height 23
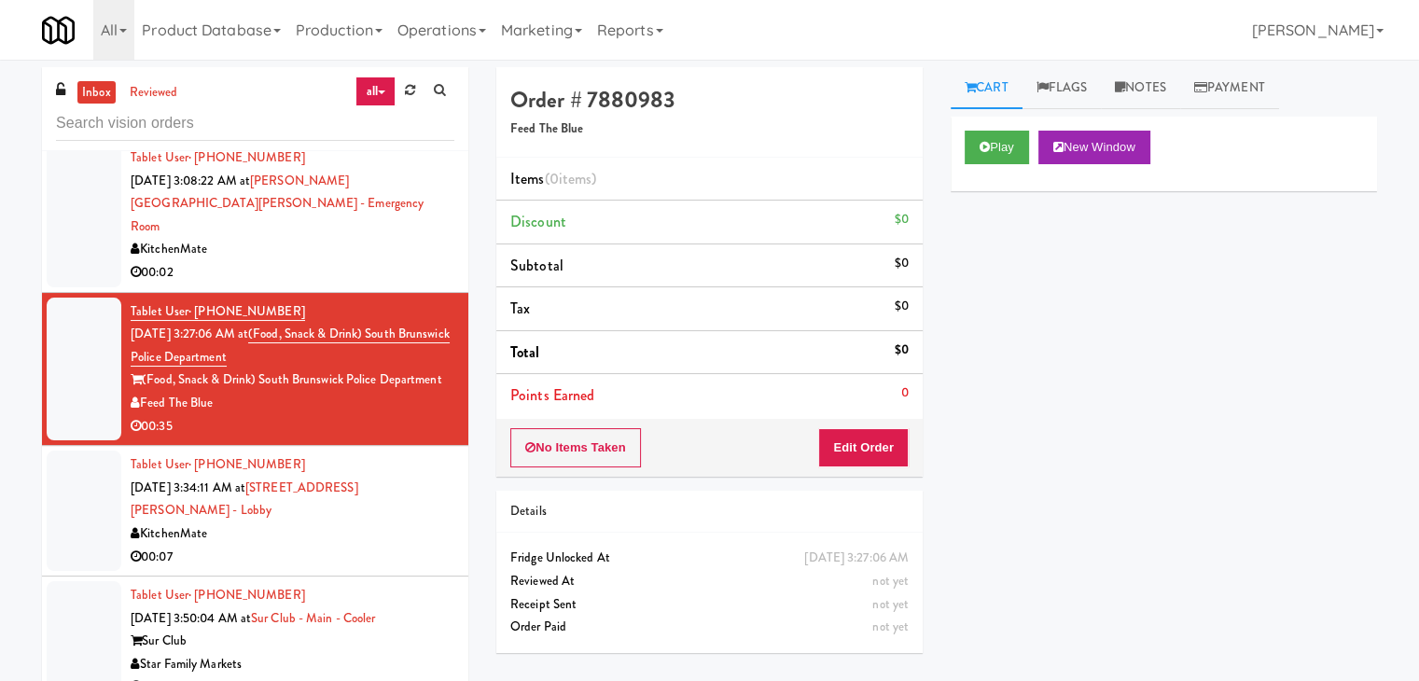
scroll to position [5909, 0]
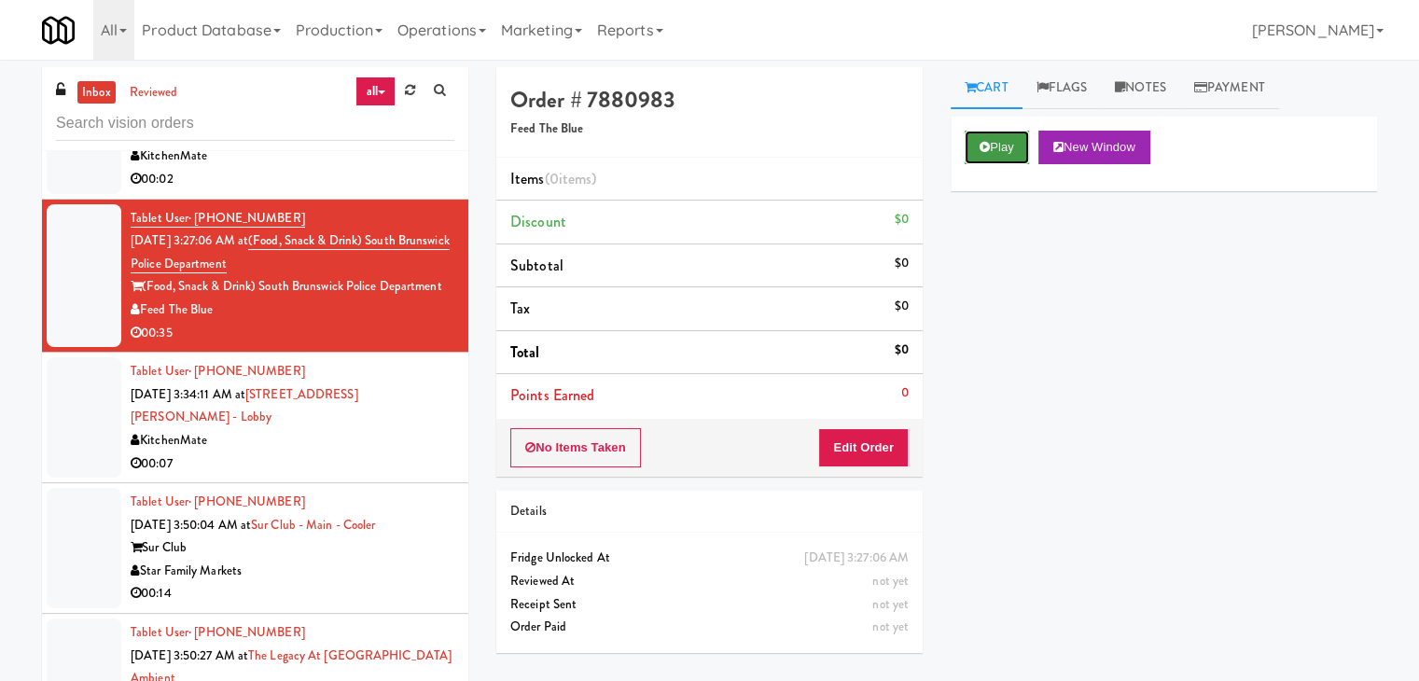
click at [997, 132] on button "Play" at bounding box center [997, 148] width 64 height 34
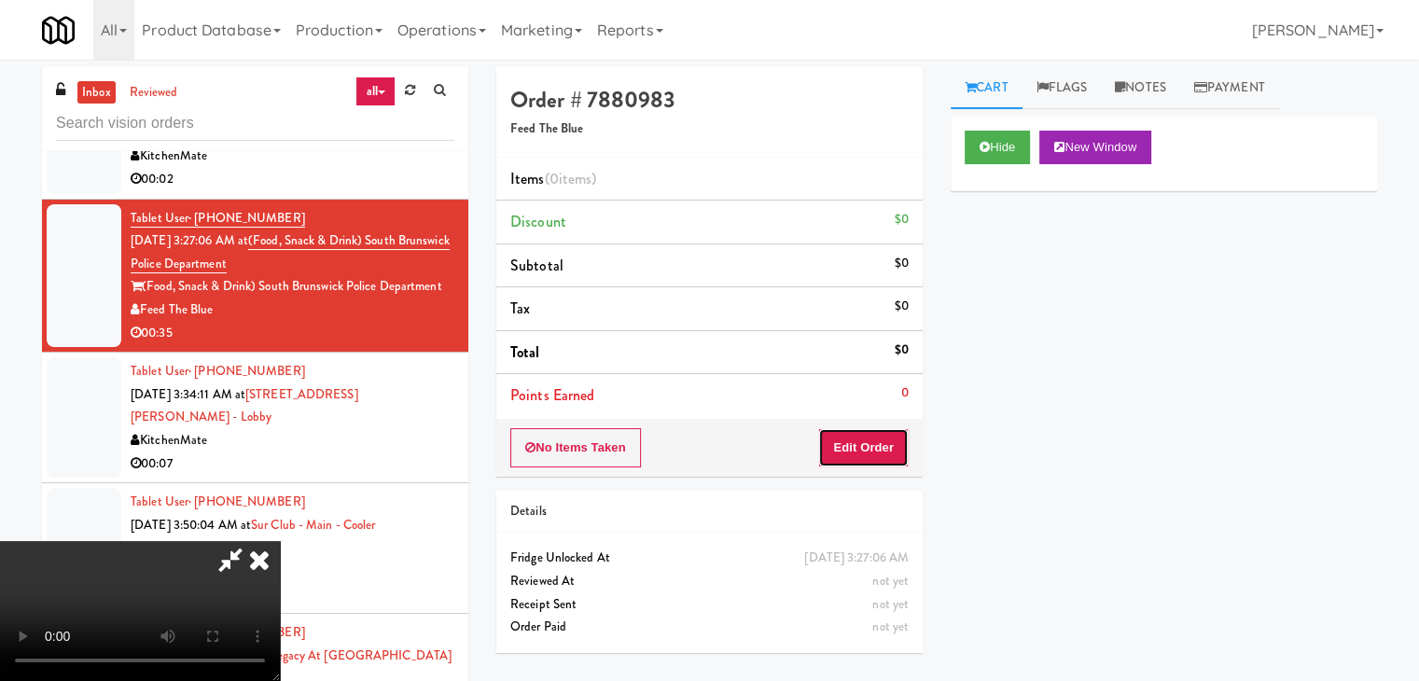
click at [884, 440] on button "Edit Order" at bounding box center [863, 447] width 91 height 39
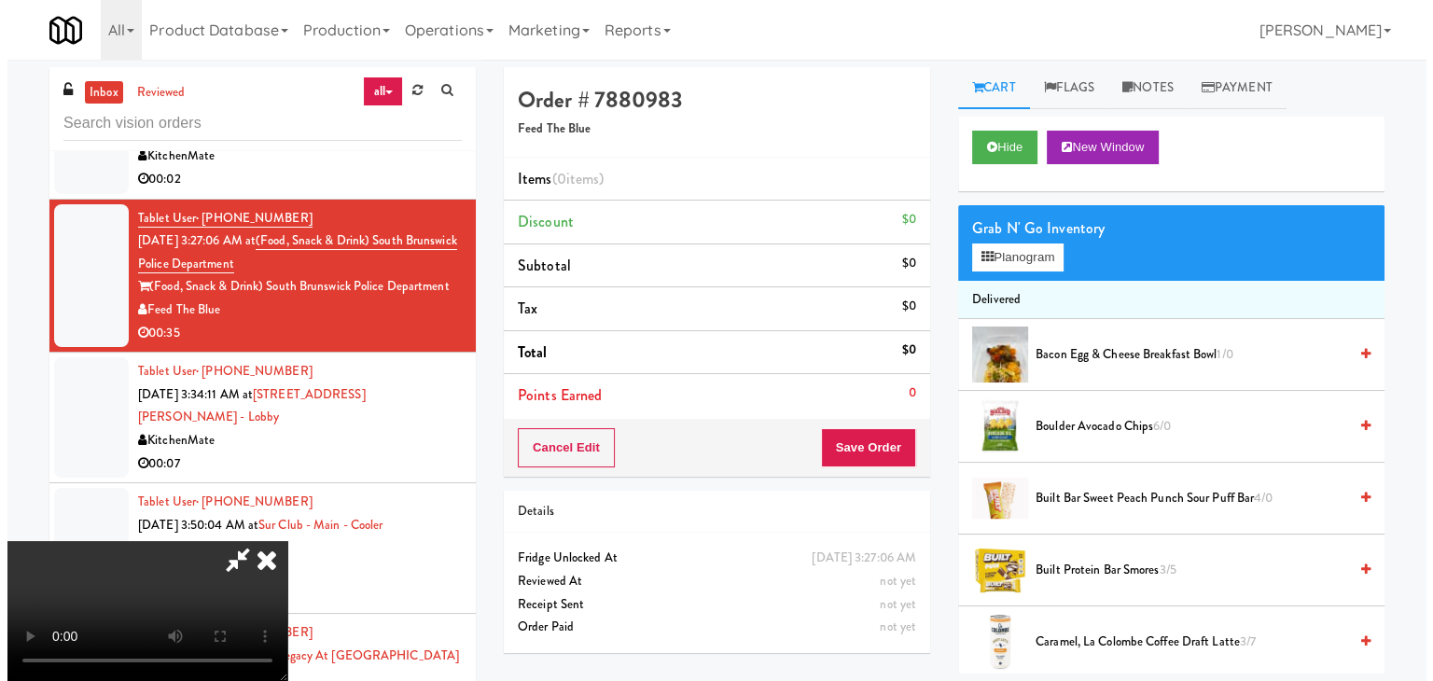
scroll to position [187, 0]
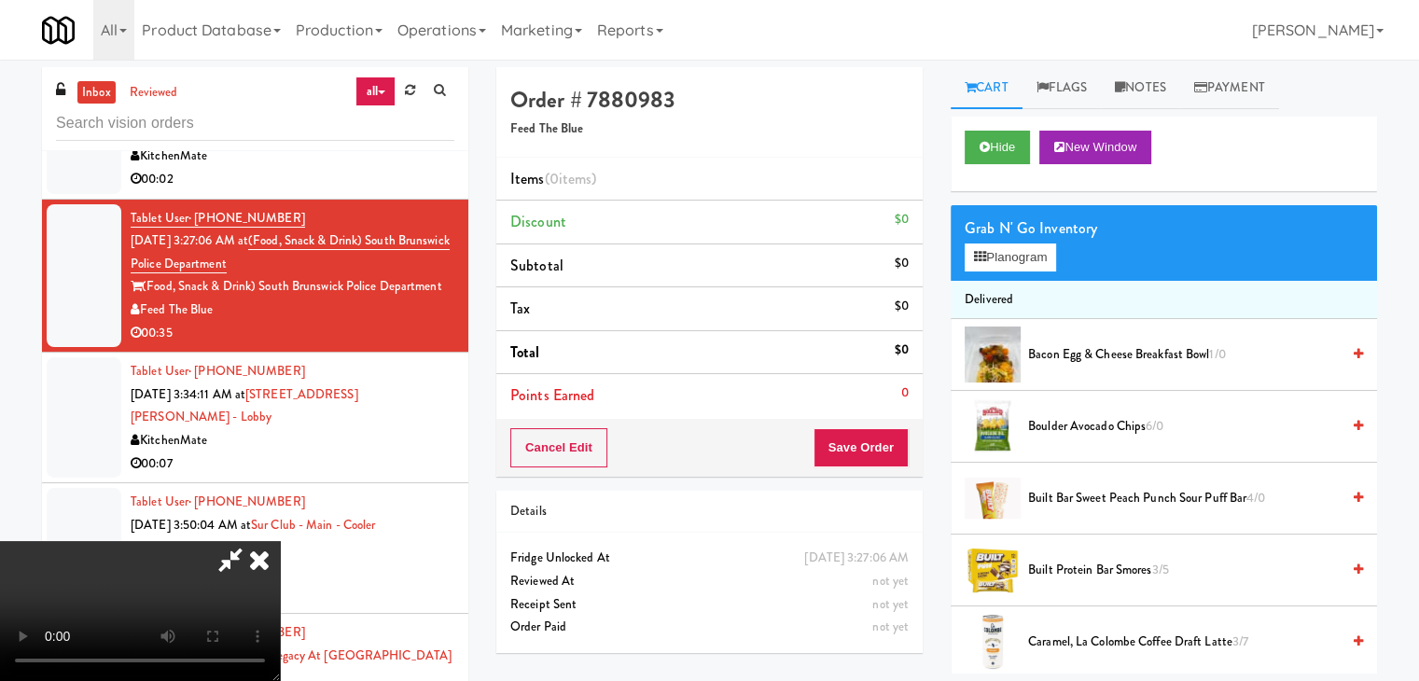
click at [280, 541] on video at bounding box center [140, 611] width 280 height 140
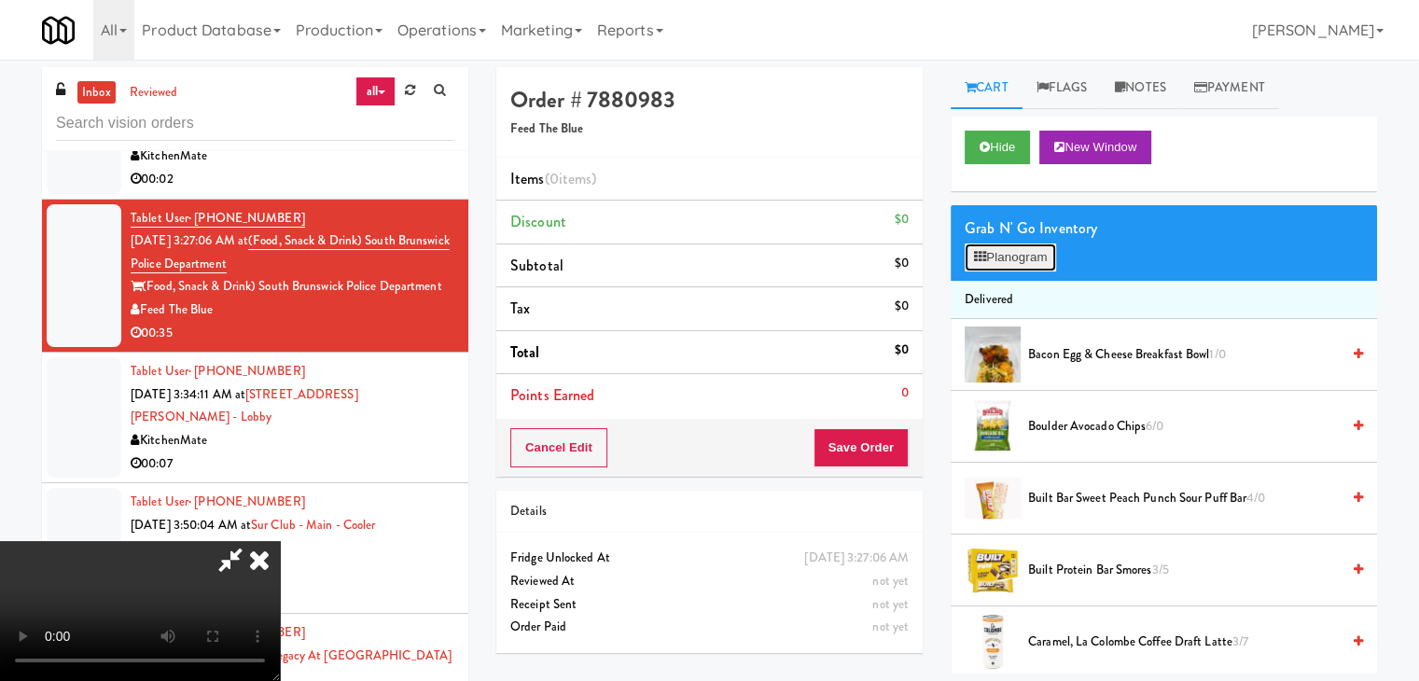
click at [1041, 262] on button "Planogram" at bounding box center [1010, 258] width 91 height 28
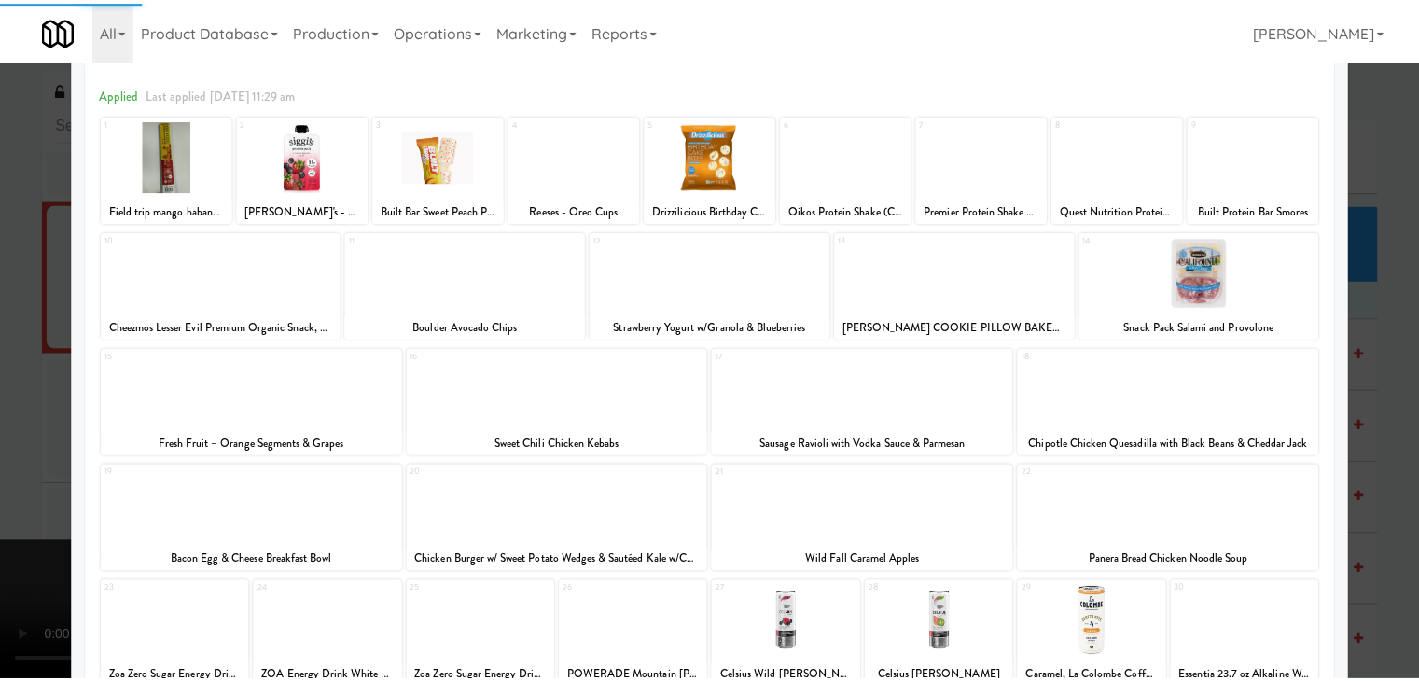
scroll to position [235, 0]
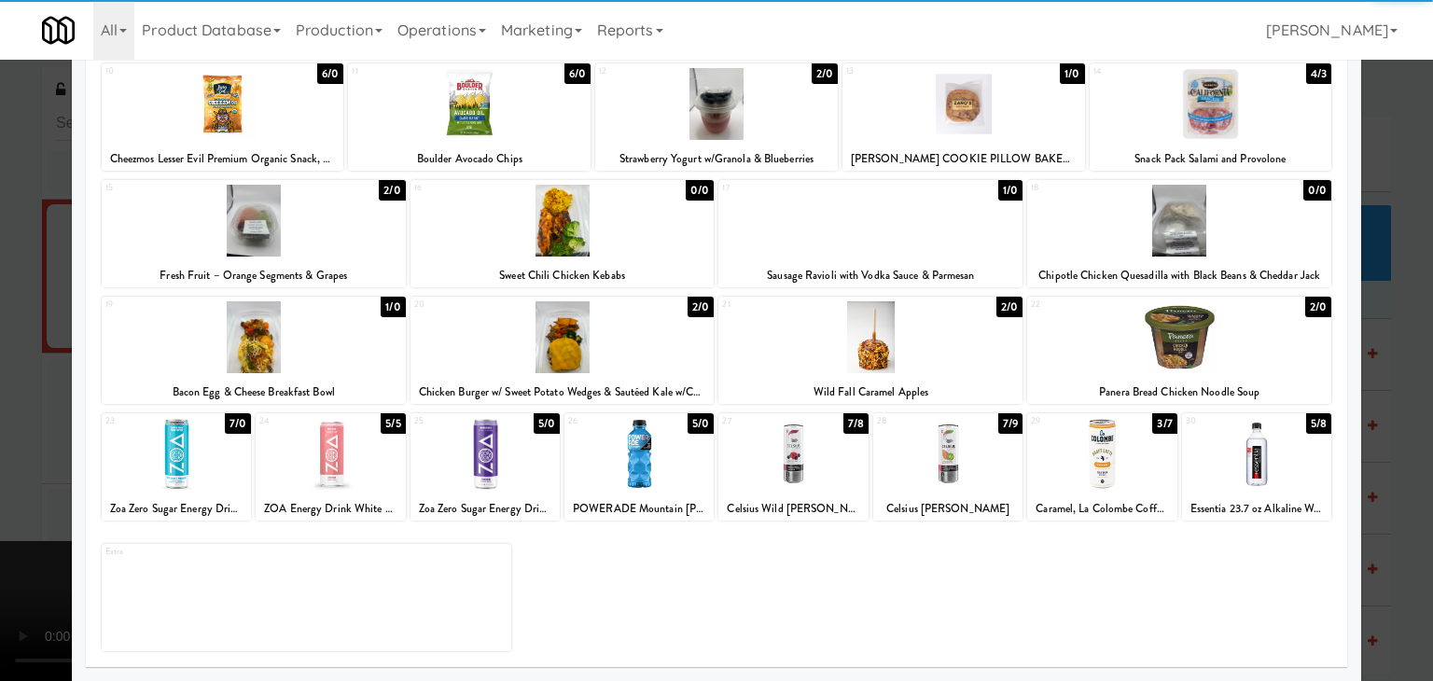
click at [589, 358] on div at bounding box center [563, 337] width 304 height 72
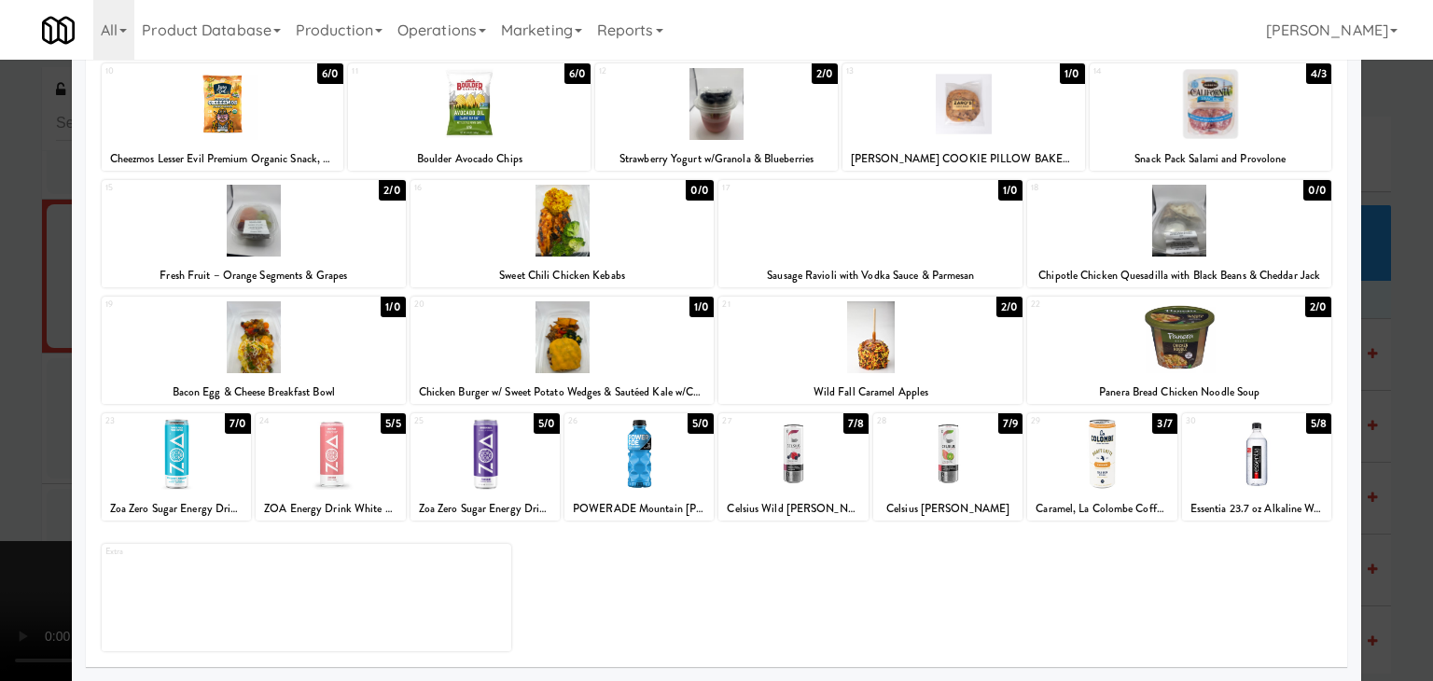
drag, startPoint x: 0, startPoint y: 379, endPoint x: 18, endPoint y: 374, distance: 18.3
click at [0, 378] on div at bounding box center [716, 340] width 1433 height 681
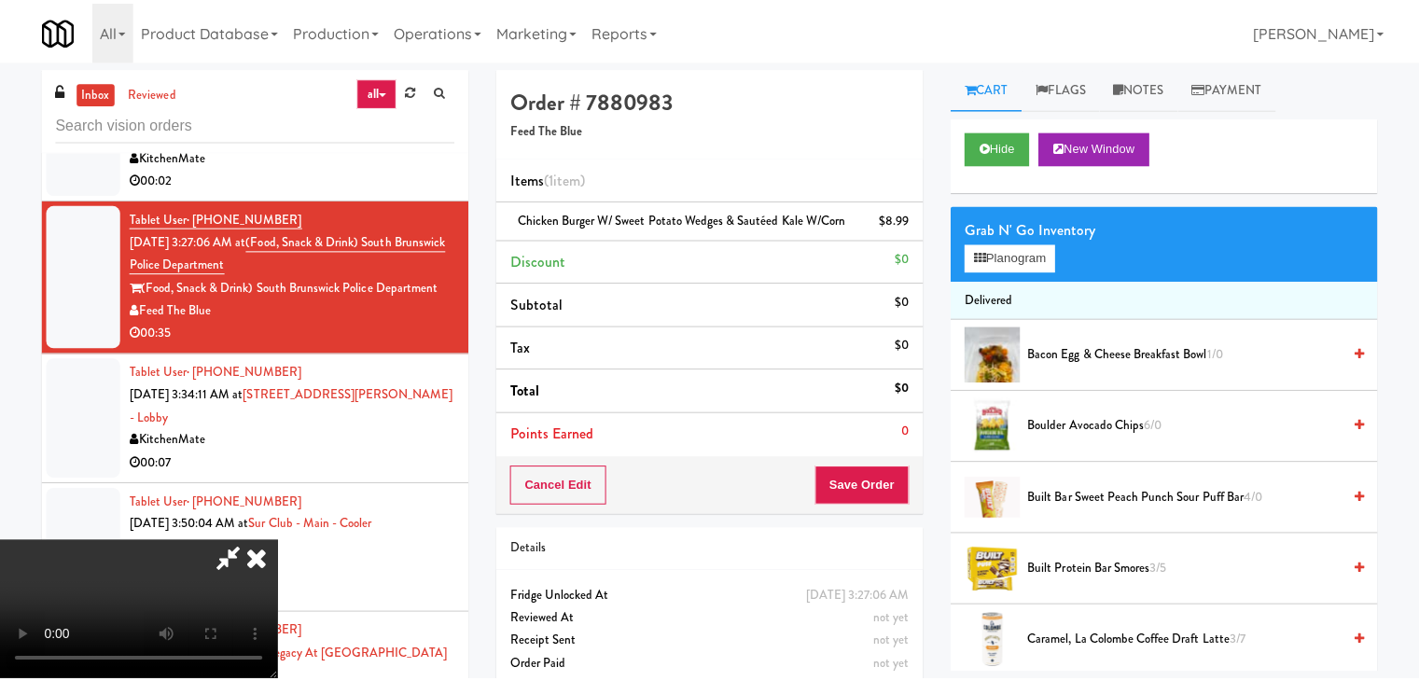
scroll to position [5909, 0]
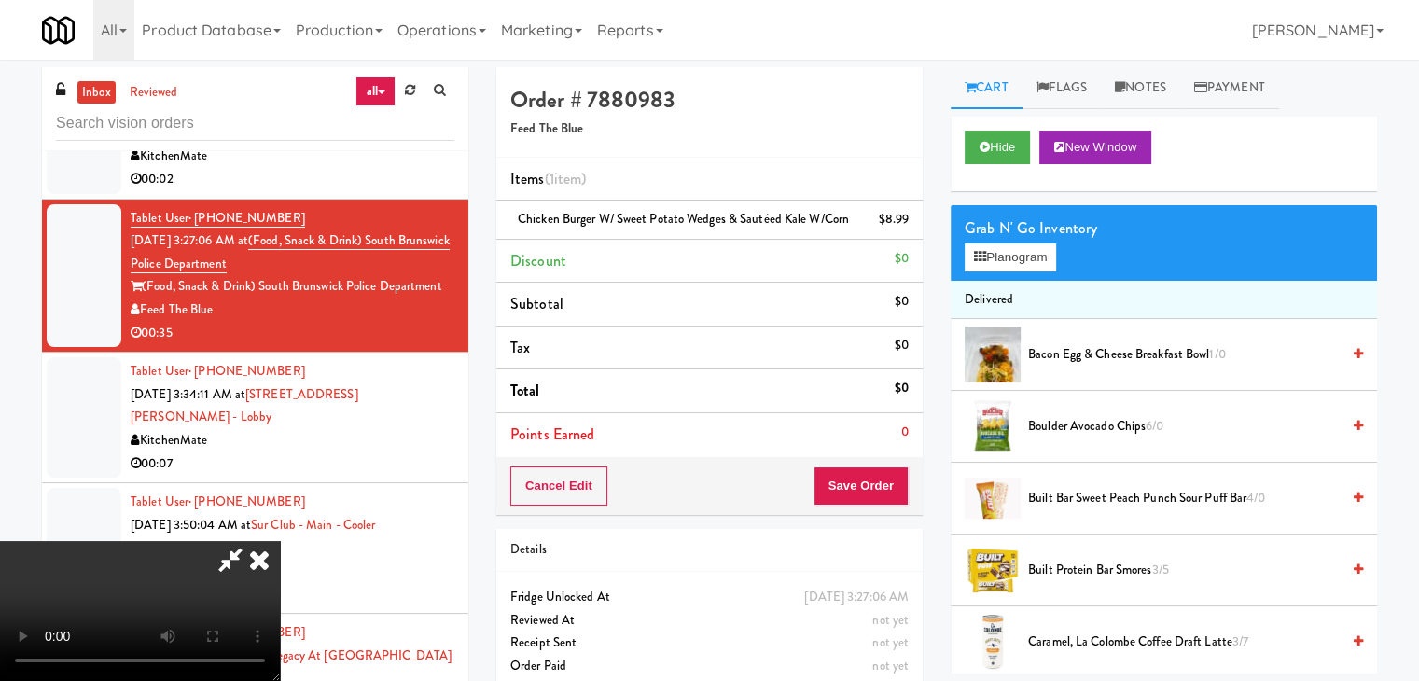
click at [280, 541] on video at bounding box center [140, 611] width 280 height 140
click at [966, 256] on button "Planogram" at bounding box center [1010, 258] width 91 height 28
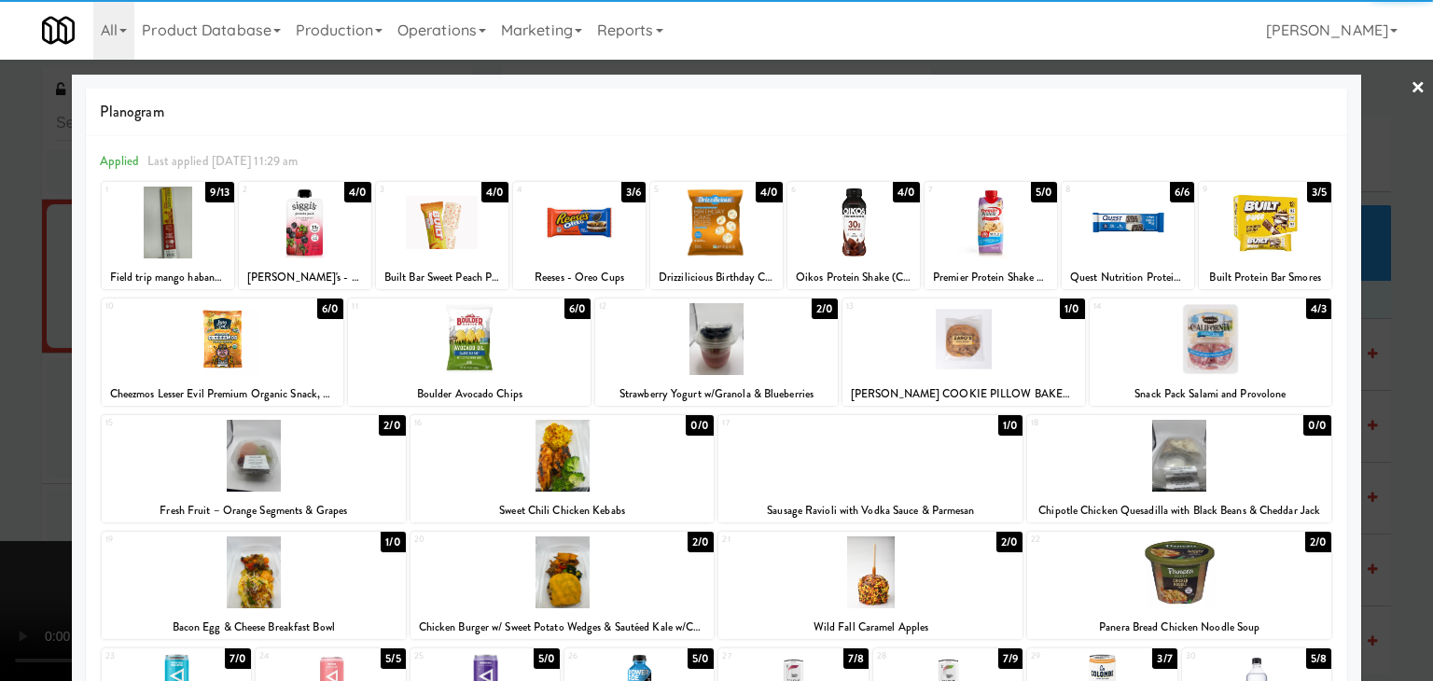
drag, startPoint x: 1019, startPoint y: 345, endPoint x: 806, endPoint y: 372, distance: 214.5
click at [1016, 345] on div at bounding box center [964, 339] width 243 height 72
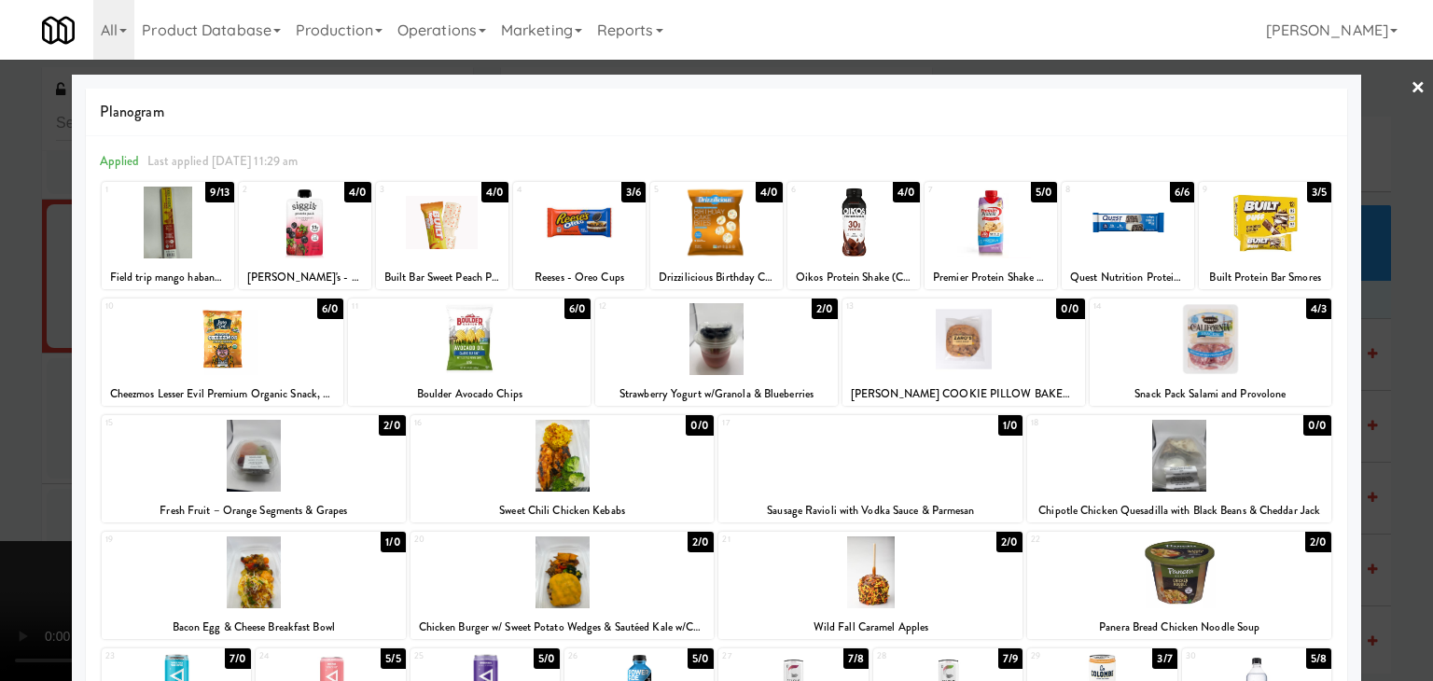
click at [0, 440] on div at bounding box center [716, 340] width 1433 height 681
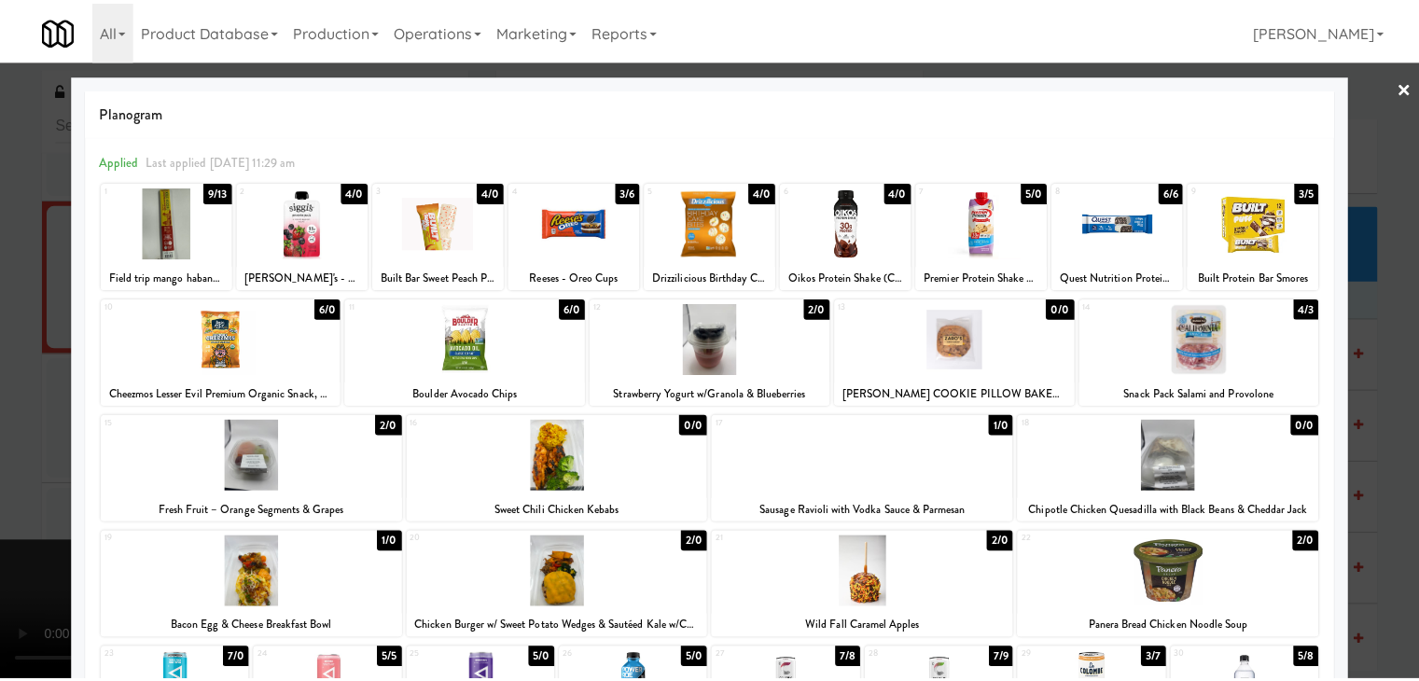
scroll to position [5909, 0]
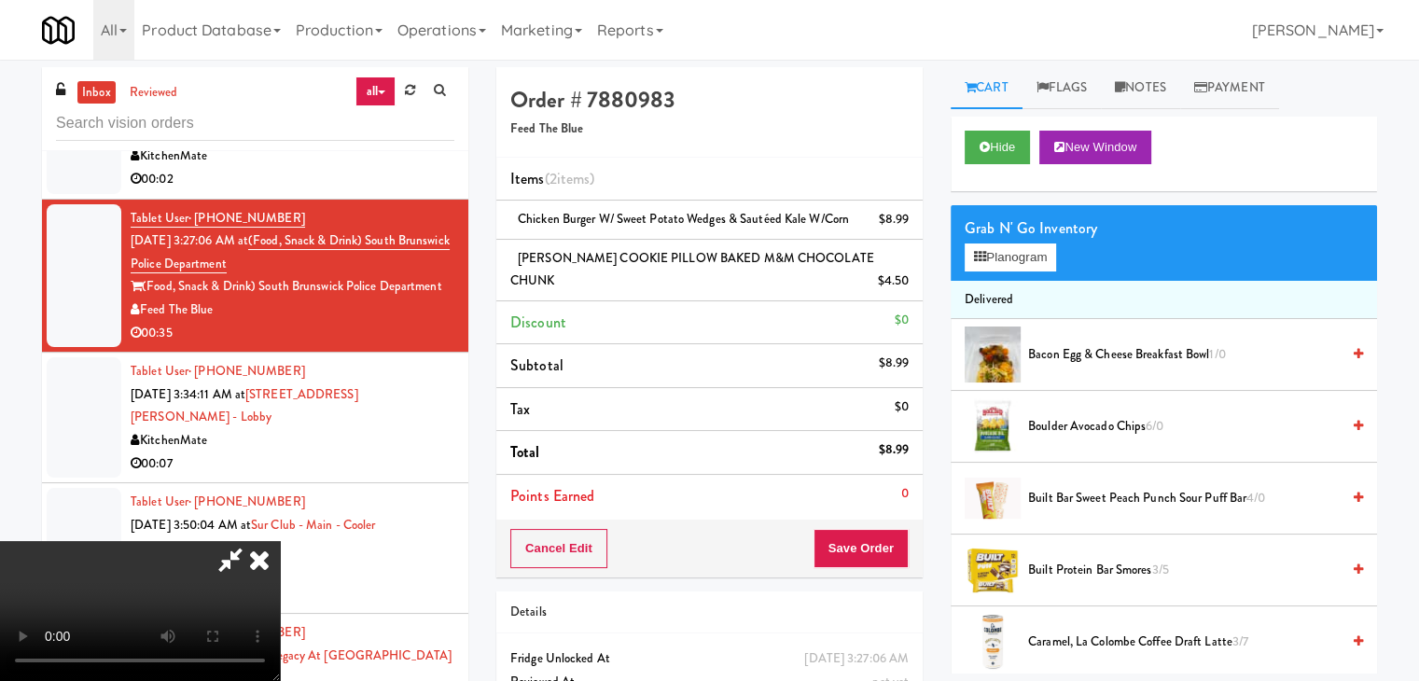
click at [280, 541] on video at bounding box center [140, 611] width 280 height 140
click at [887, 548] on button "Save Order" at bounding box center [861, 548] width 95 height 39
click at [888, 548] on button "Save Order" at bounding box center [861, 548] width 95 height 39
click at [888, 548] on body "Are you sure you want to complete this order? Okay Cancel Okay Are you sure you…" at bounding box center [709, 400] width 1419 height 681
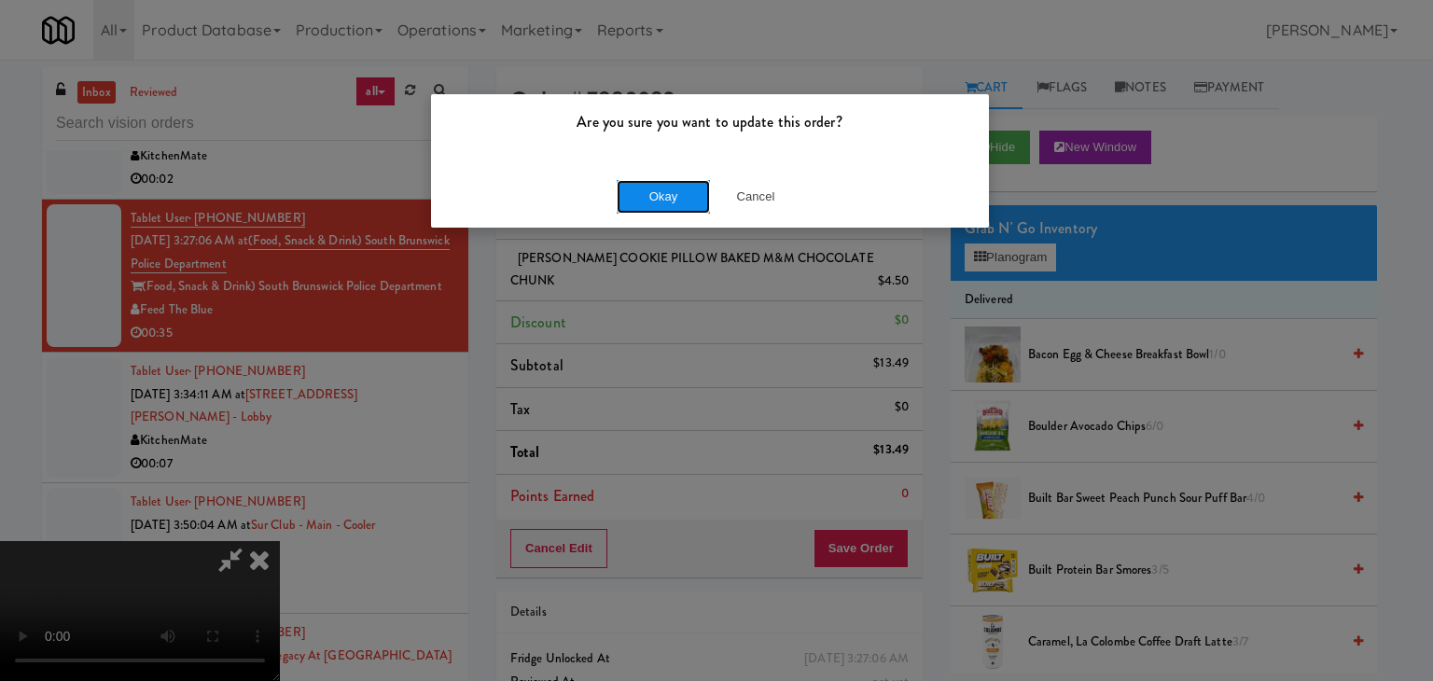
click at [667, 196] on button "Okay" at bounding box center [663, 197] width 93 height 34
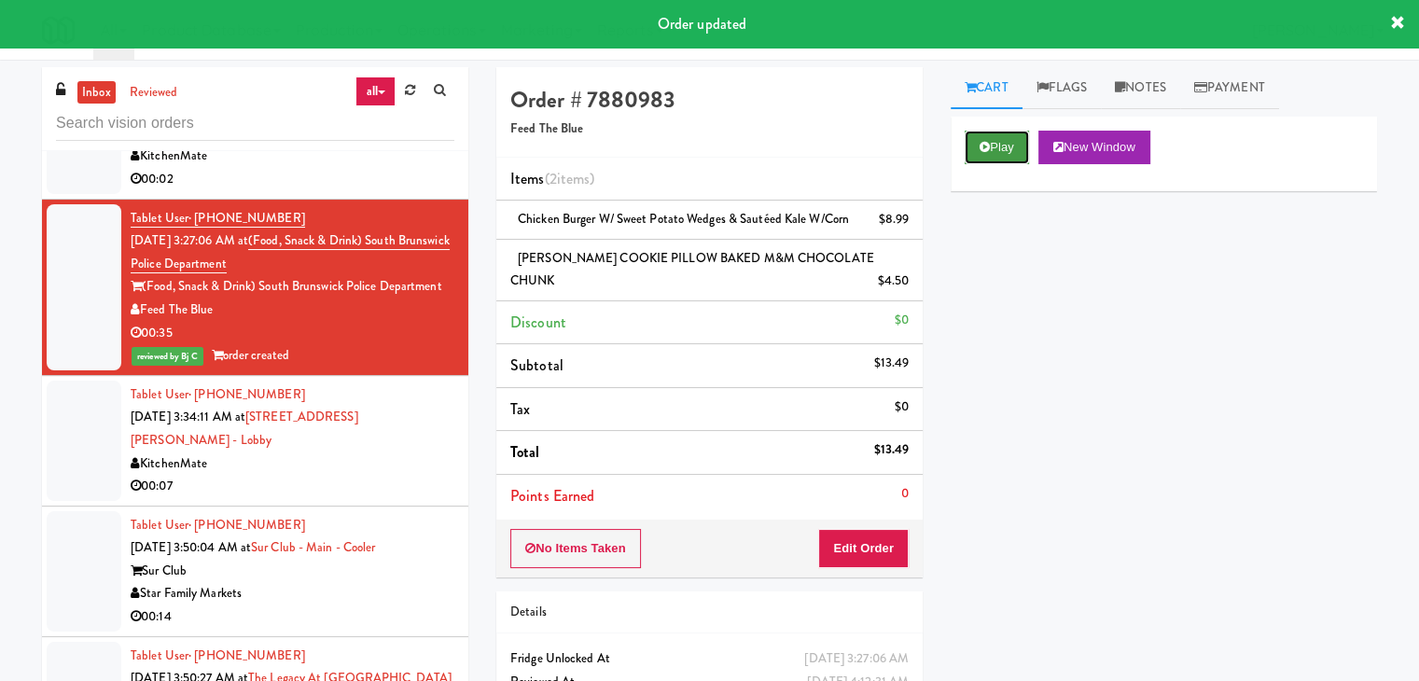
click at [988, 147] on icon at bounding box center [985, 147] width 10 height 12
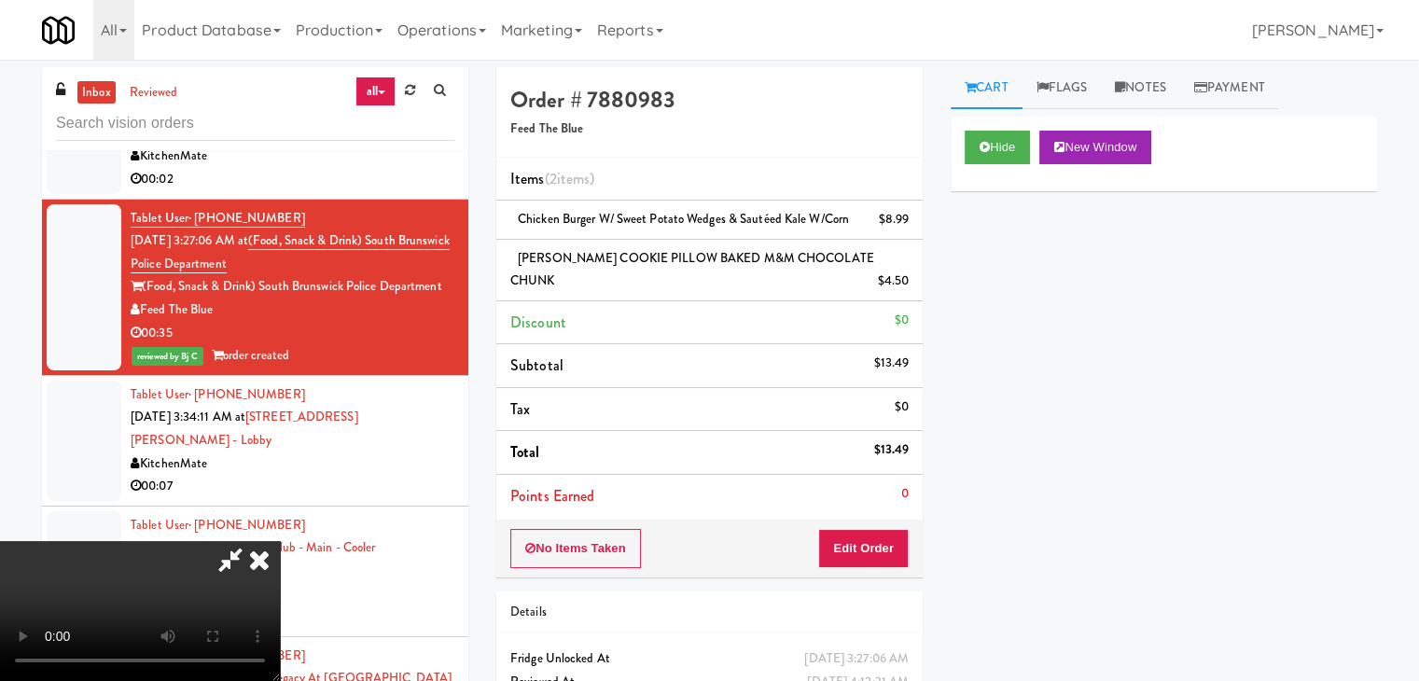
scroll to position [0, 0]
click at [280, 541] on icon at bounding box center [259, 559] width 41 height 37
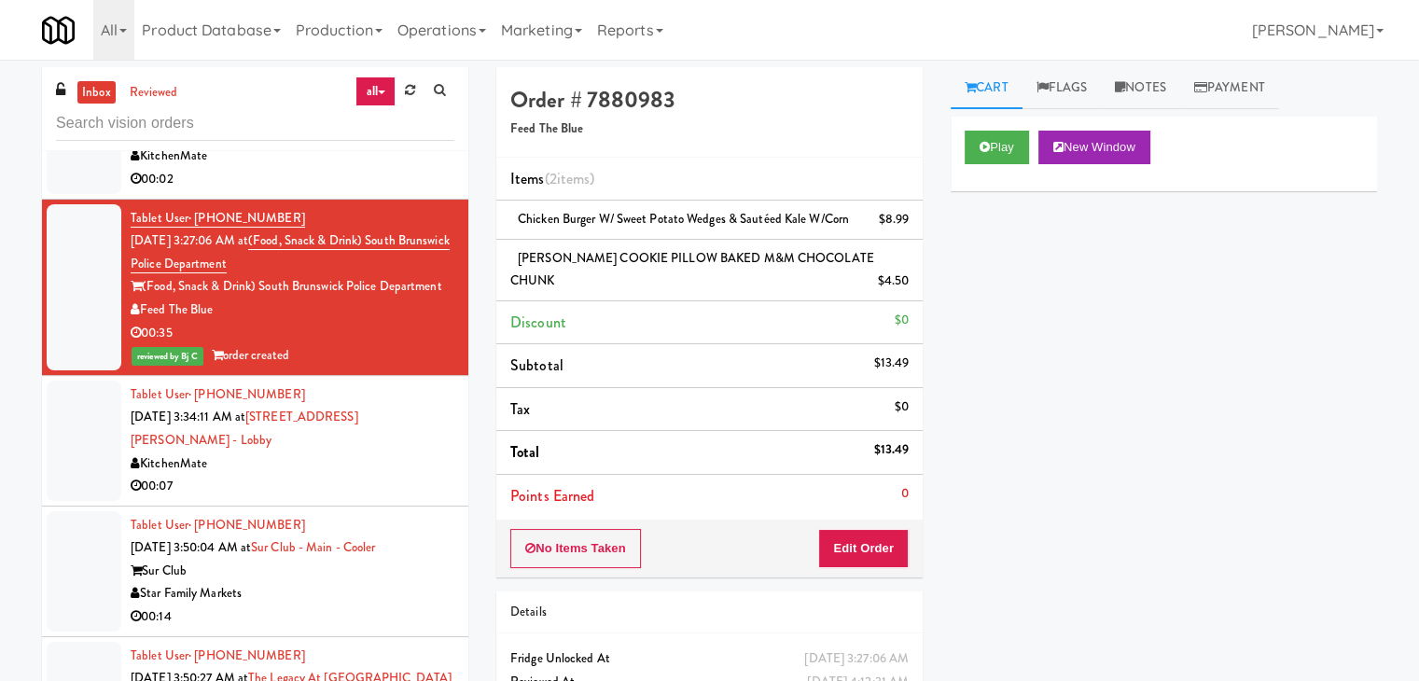
click at [379, 475] on div "00:07" at bounding box center [293, 486] width 324 height 23
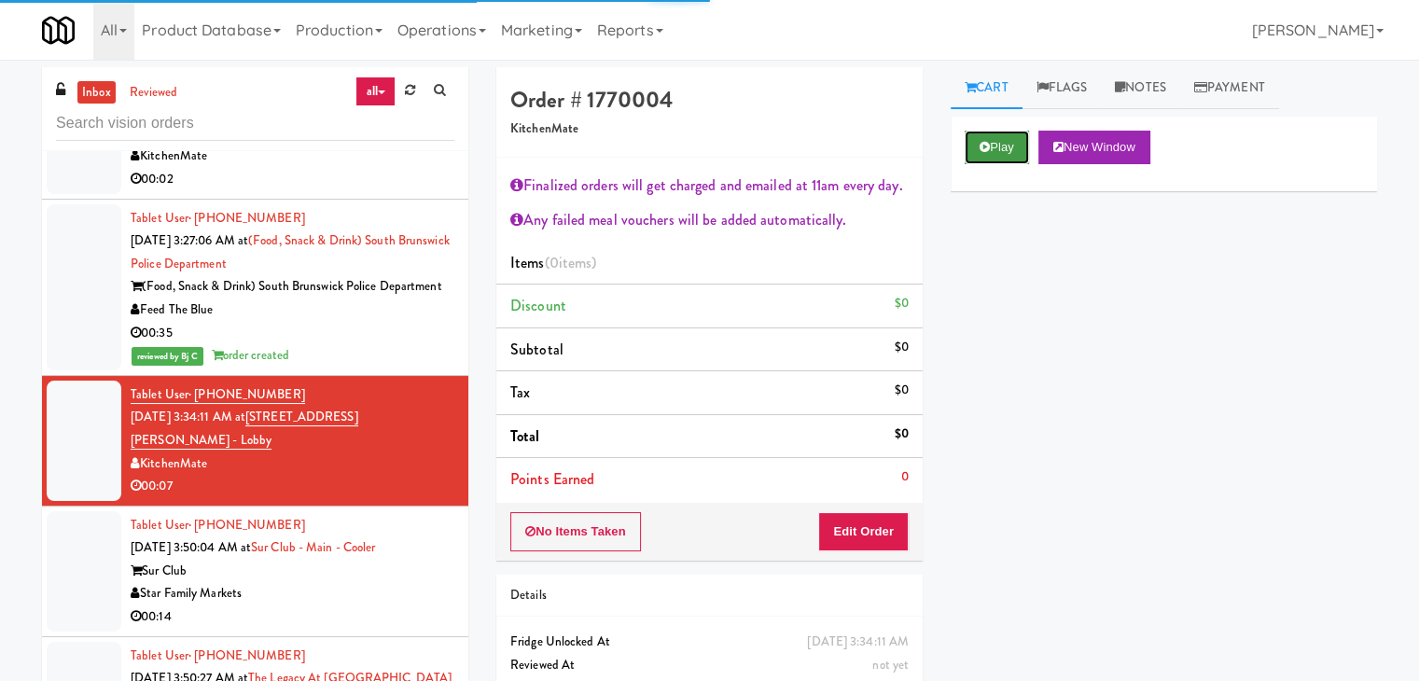
click at [1028, 148] on button "Play" at bounding box center [997, 148] width 64 height 34
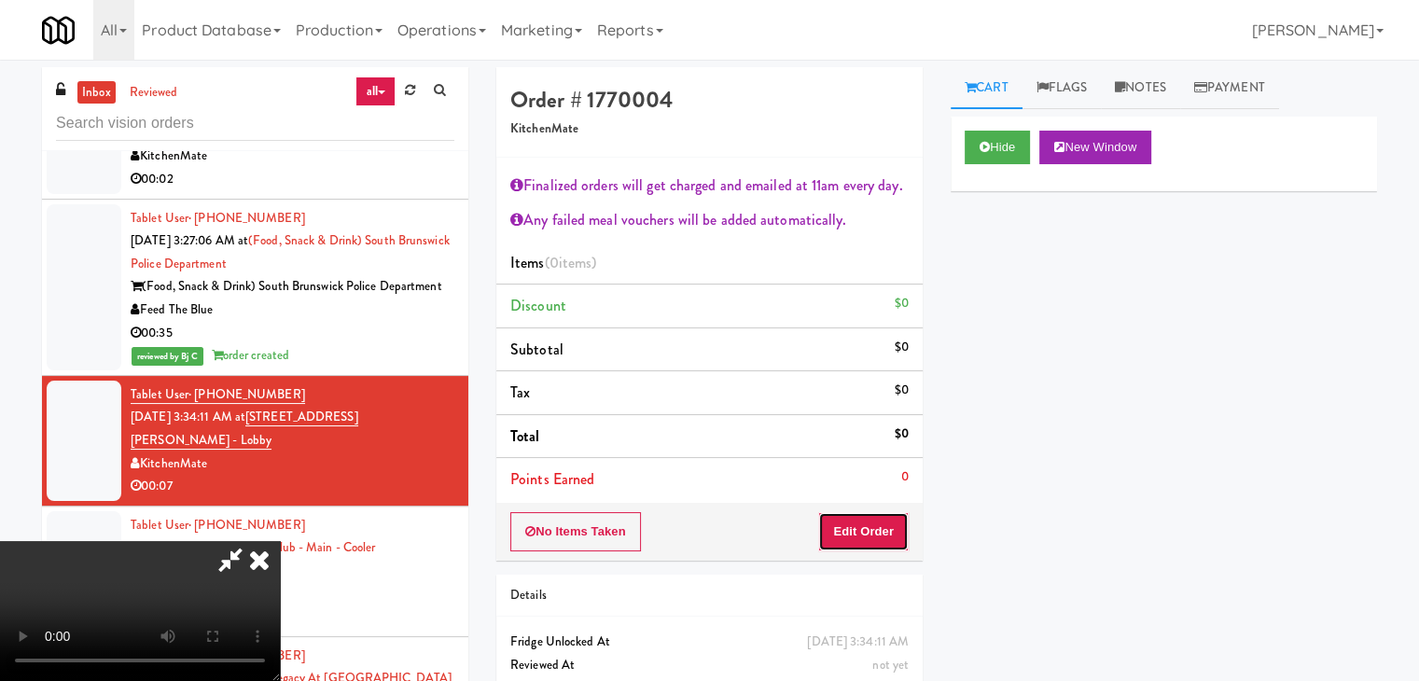
click at [866, 524] on button "Edit Order" at bounding box center [863, 531] width 91 height 39
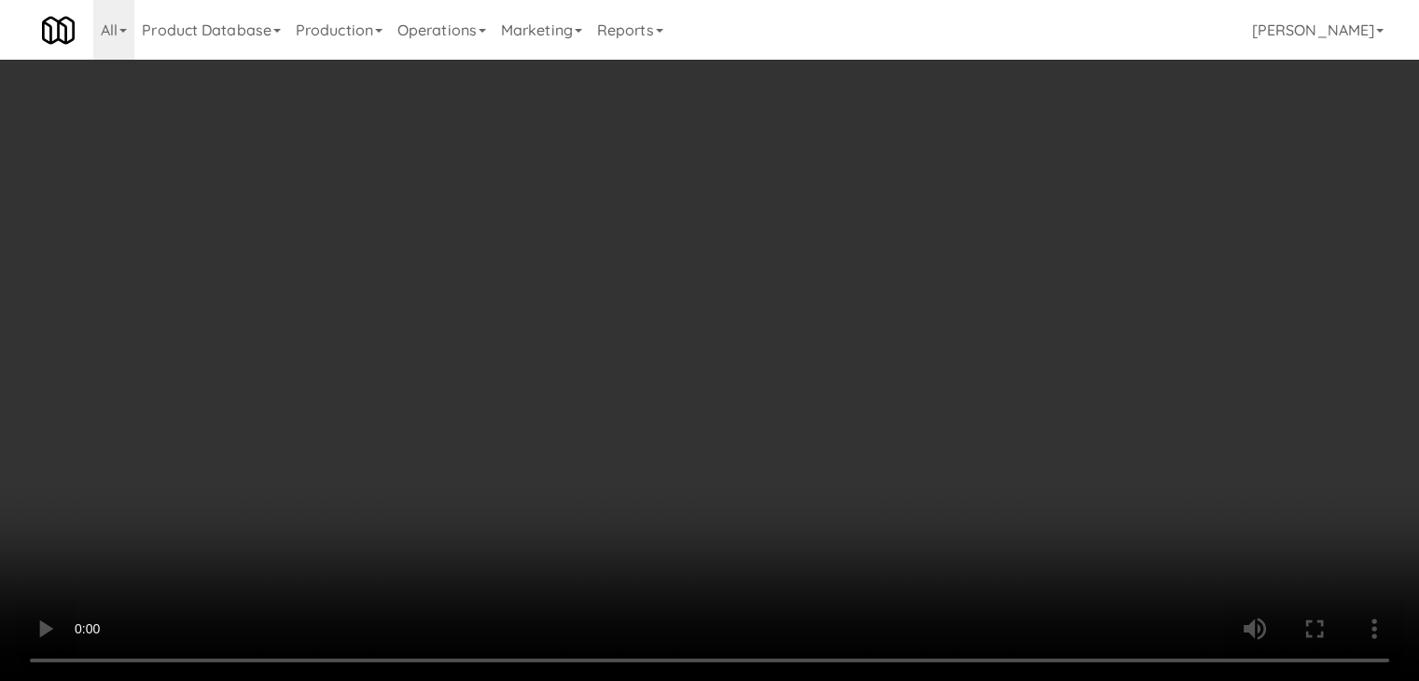
scroll to position [5886, 0]
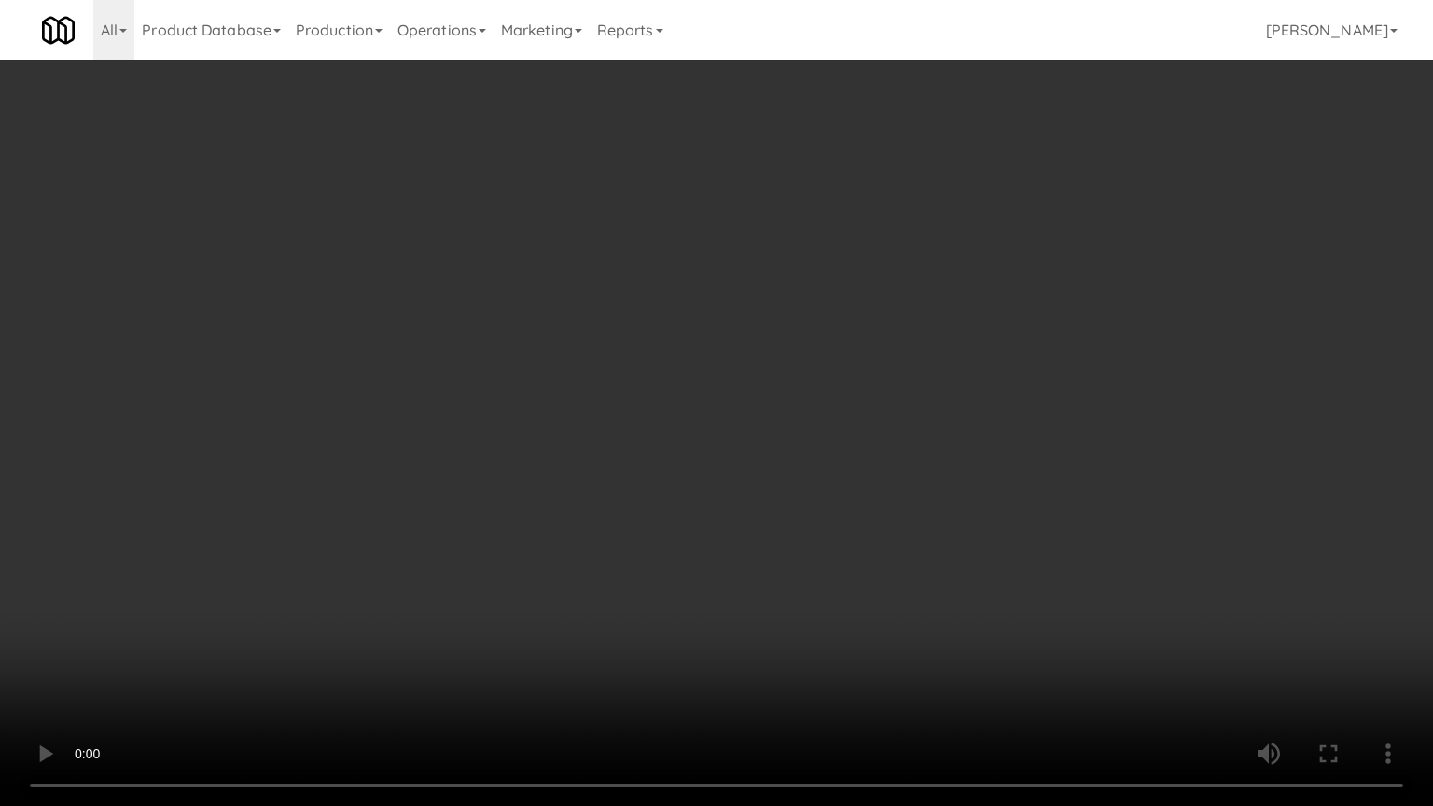
click at [879, 373] on video at bounding box center [716, 403] width 1433 height 806
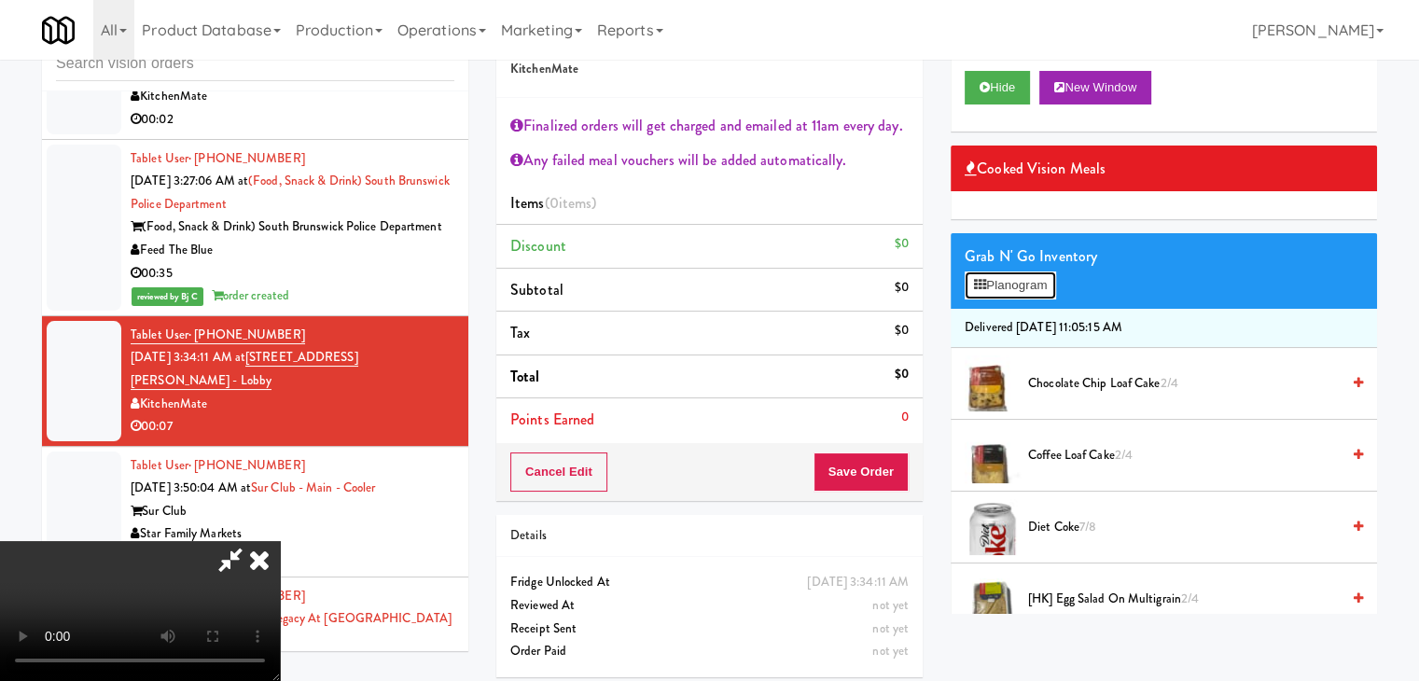
click at [1022, 273] on button "Planogram" at bounding box center [1010, 286] width 91 height 28
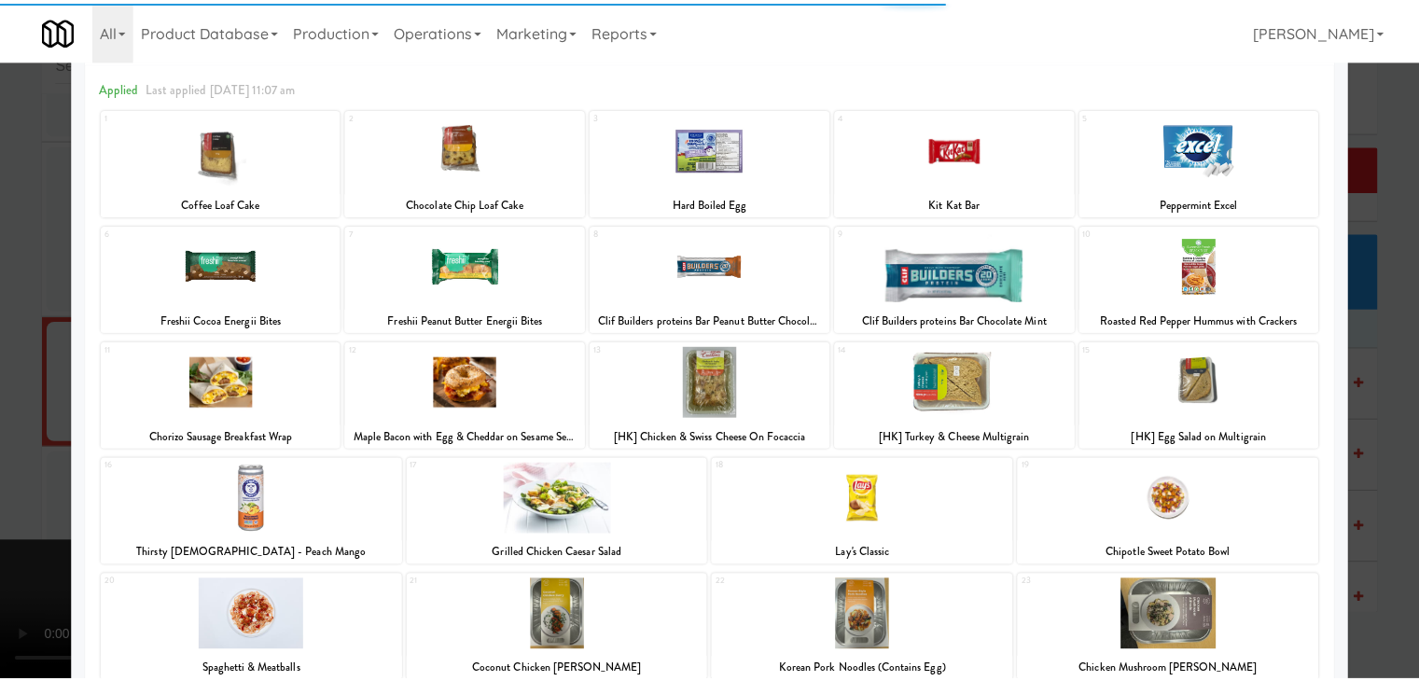
scroll to position [280, 0]
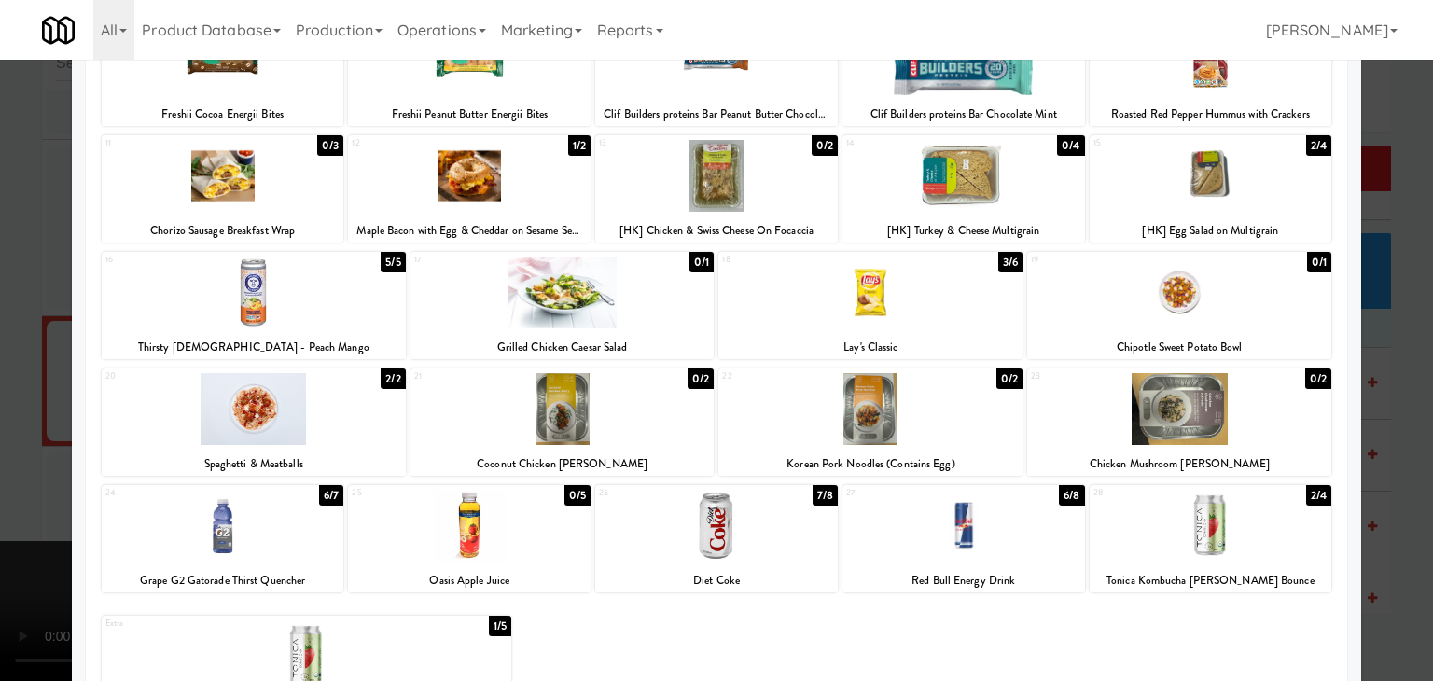
click at [756, 550] on div at bounding box center [716, 526] width 243 height 72
drag, startPoint x: 0, startPoint y: 512, endPoint x: 100, endPoint y: 508, distance: 100.0
click at [0, 512] on div at bounding box center [716, 340] width 1433 height 681
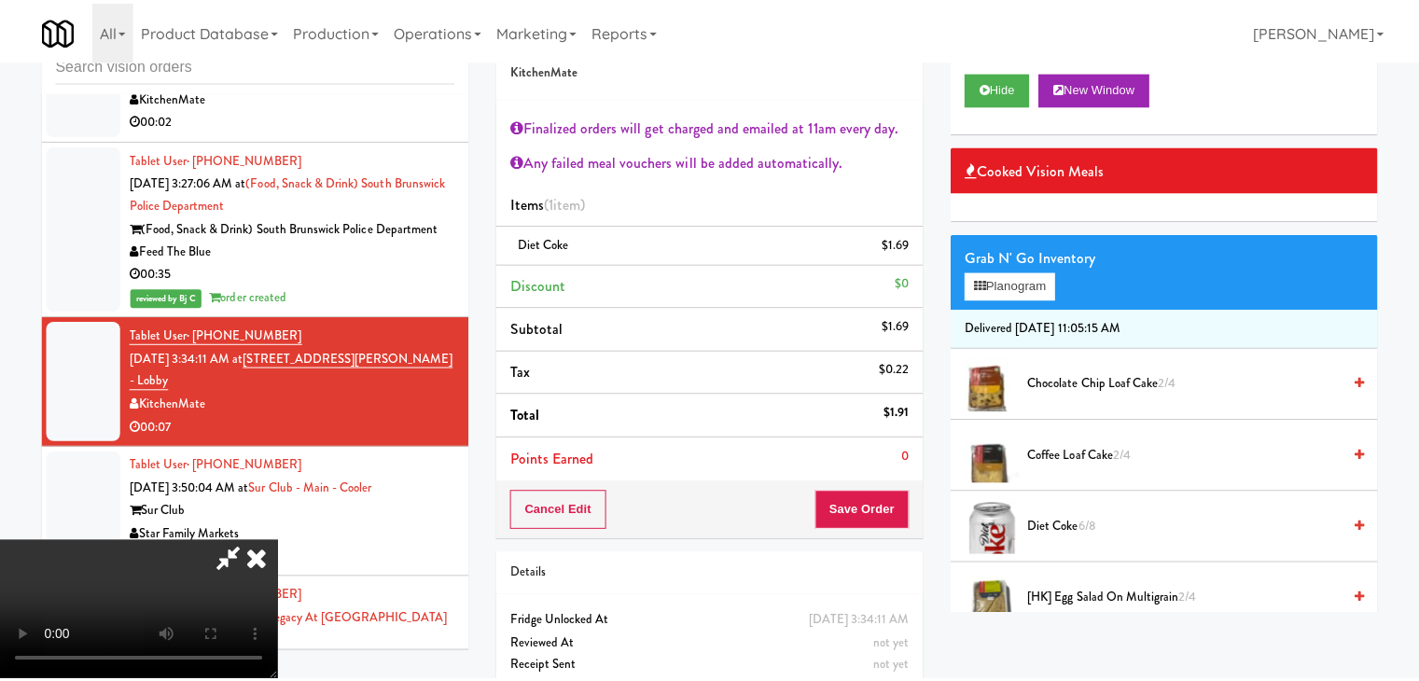
scroll to position [5909, 0]
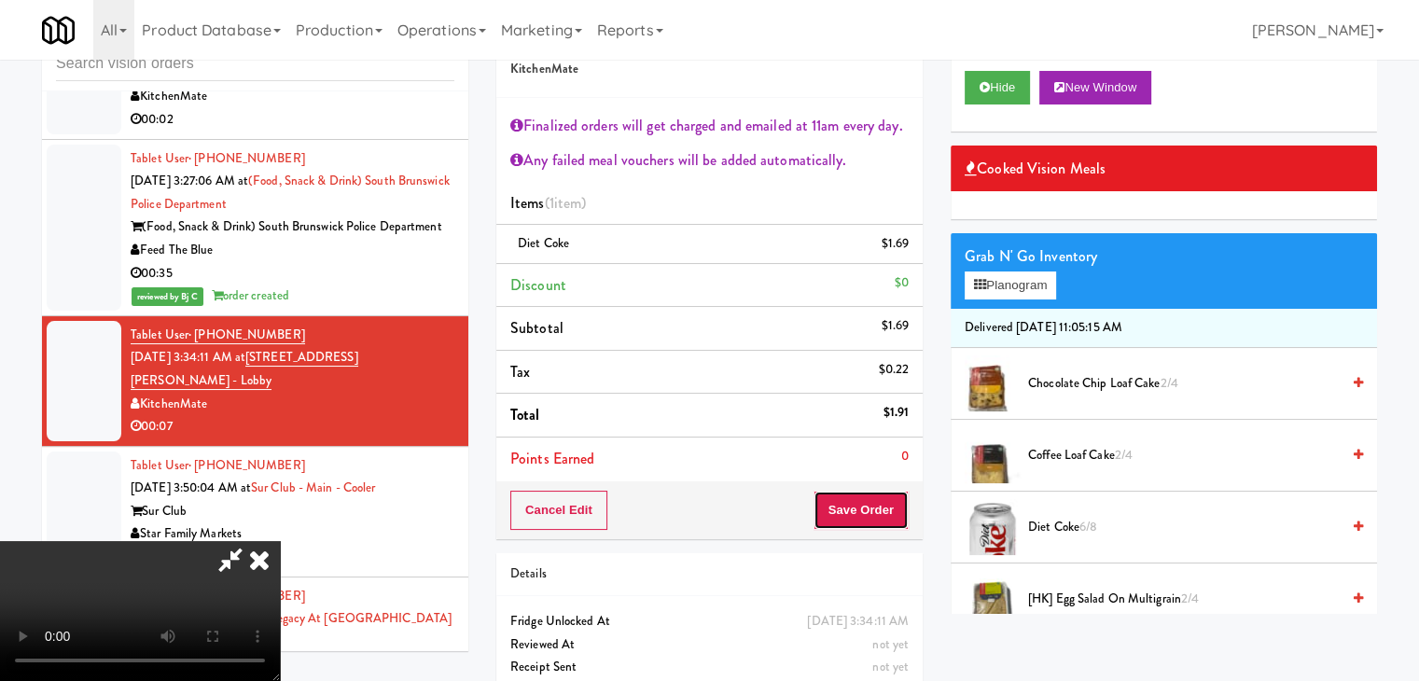
click at [890, 516] on button "Save Order" at bounding box center [861, 510] width 95 height 39
drag, startPoint x: 890, startPoint y: 516, endPoint x: 837, endPoint y: 468, distance: 72.0
click at [875, 500] on button "Save Order" at bounding box center [861, 510] width 95 height 39
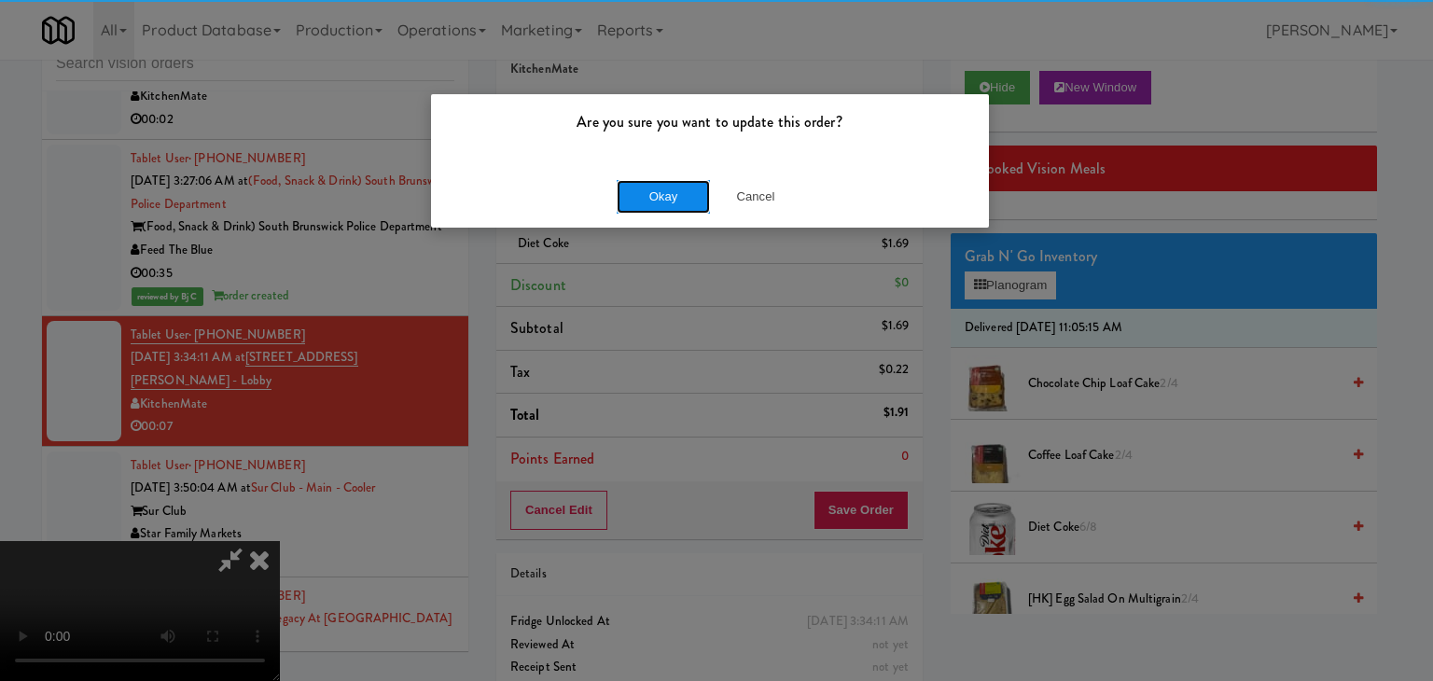
click at [658, 182] on button "Okay" at bounding box center [663, 197] width 93 height 34
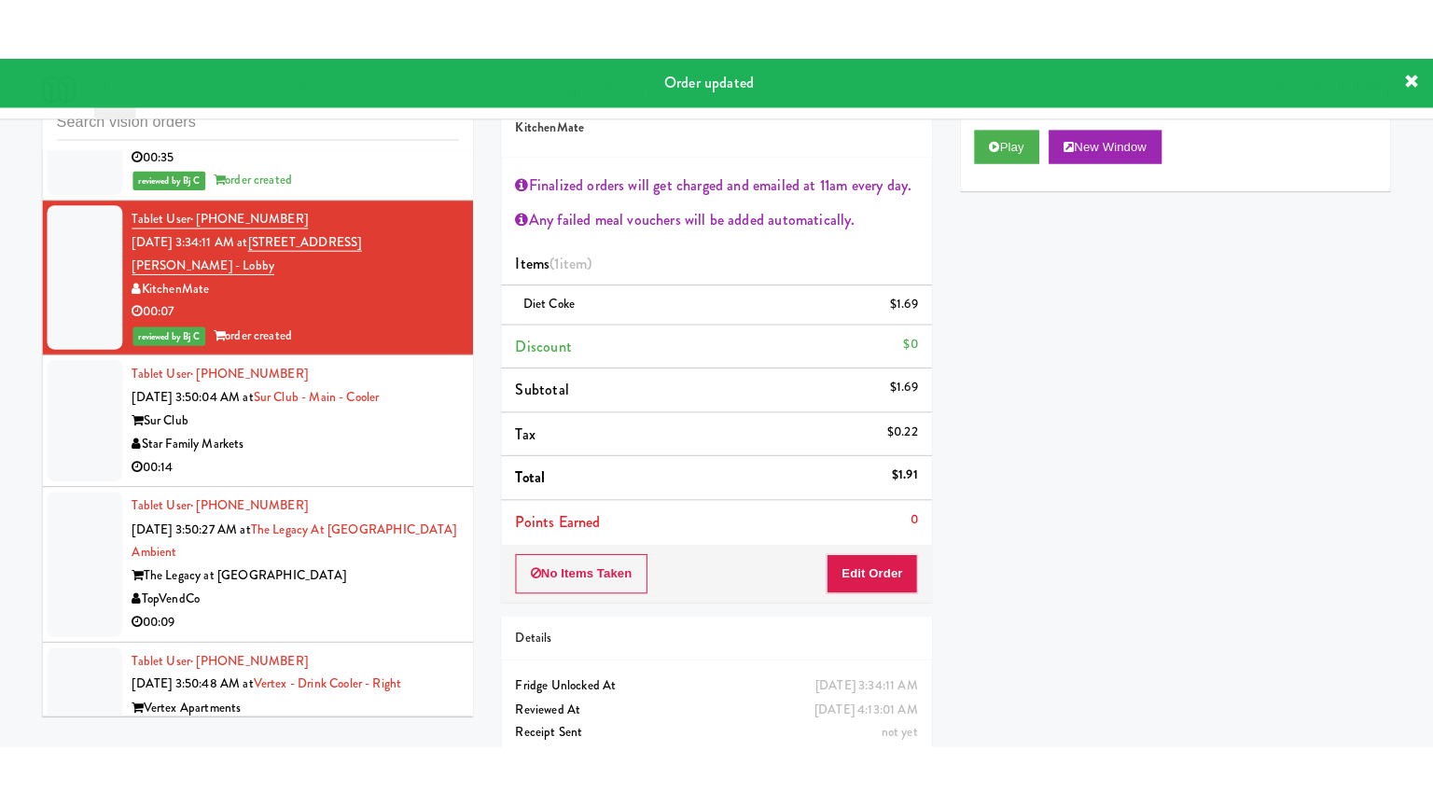
scroll to position [6096, 0]
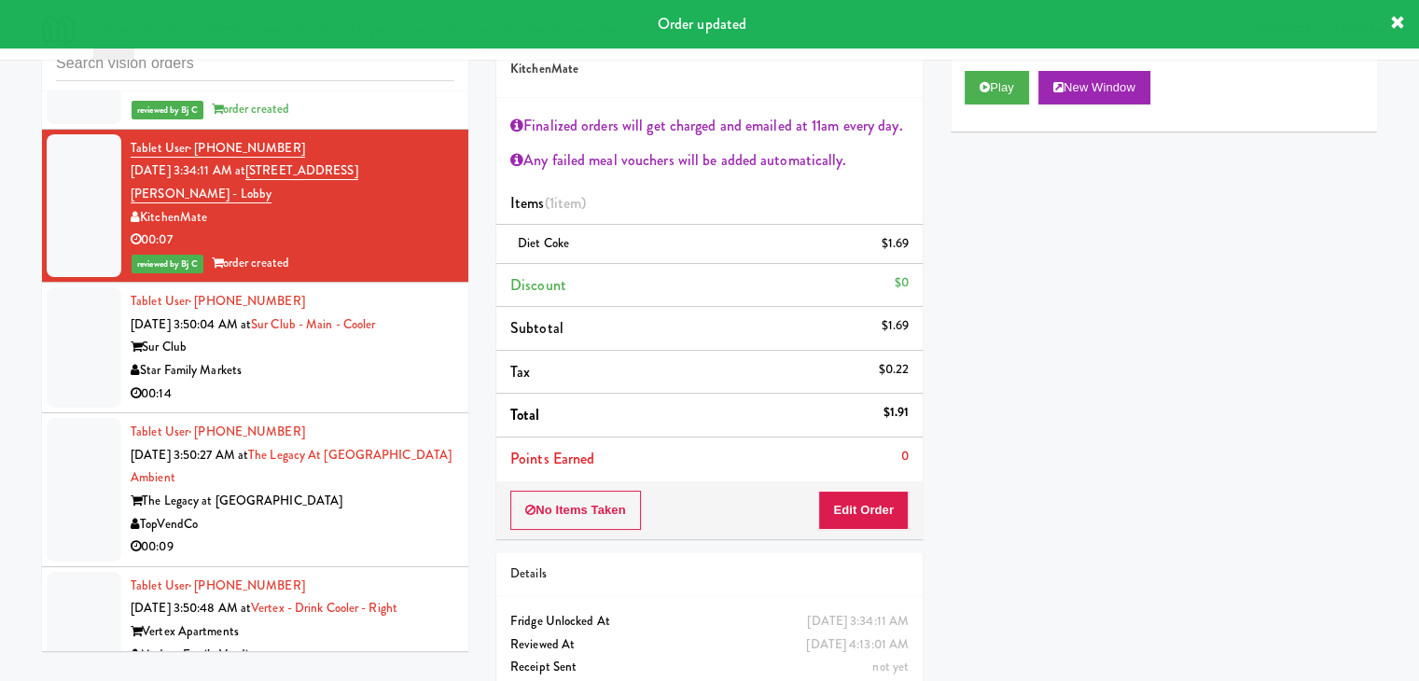
click at [379, 359] on div "Star Family Markets" at bounding box center [293, 370] width 324 height 23
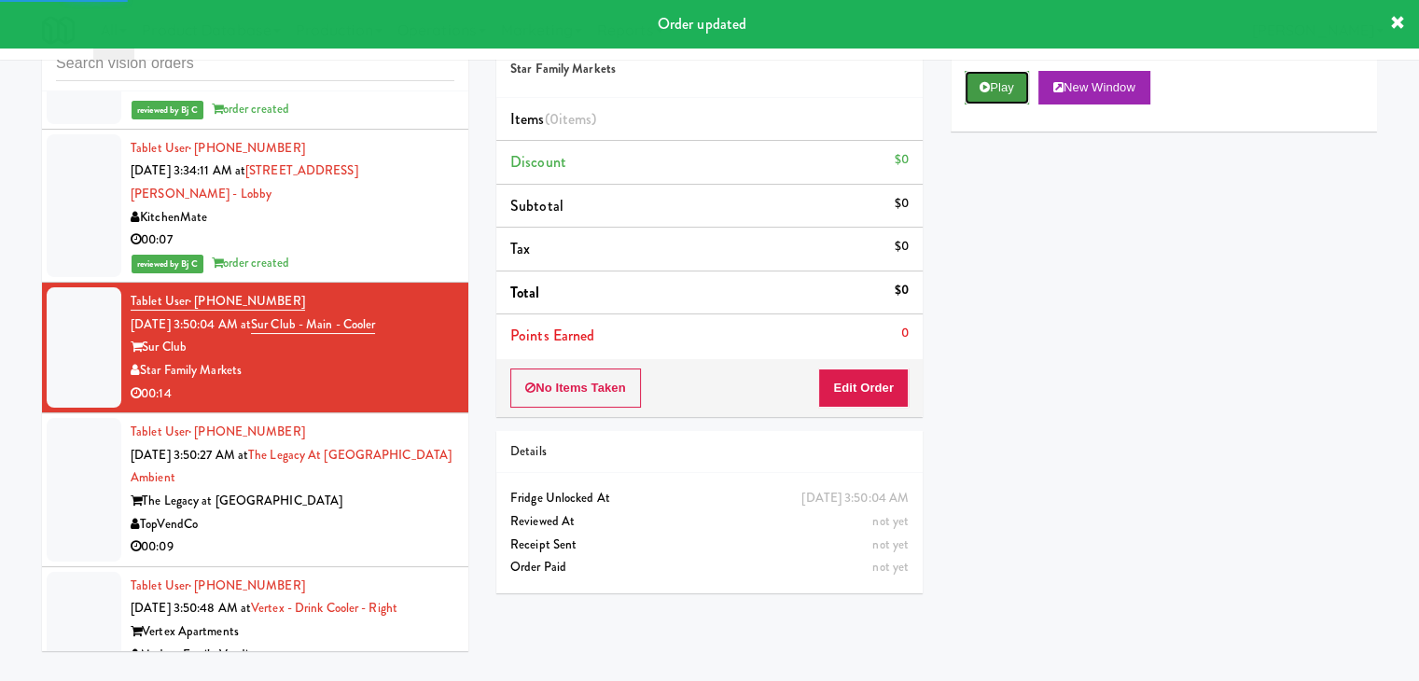
click at [1006, 77] on button "Play" at bounding box center [997, 88] width 64 height 34
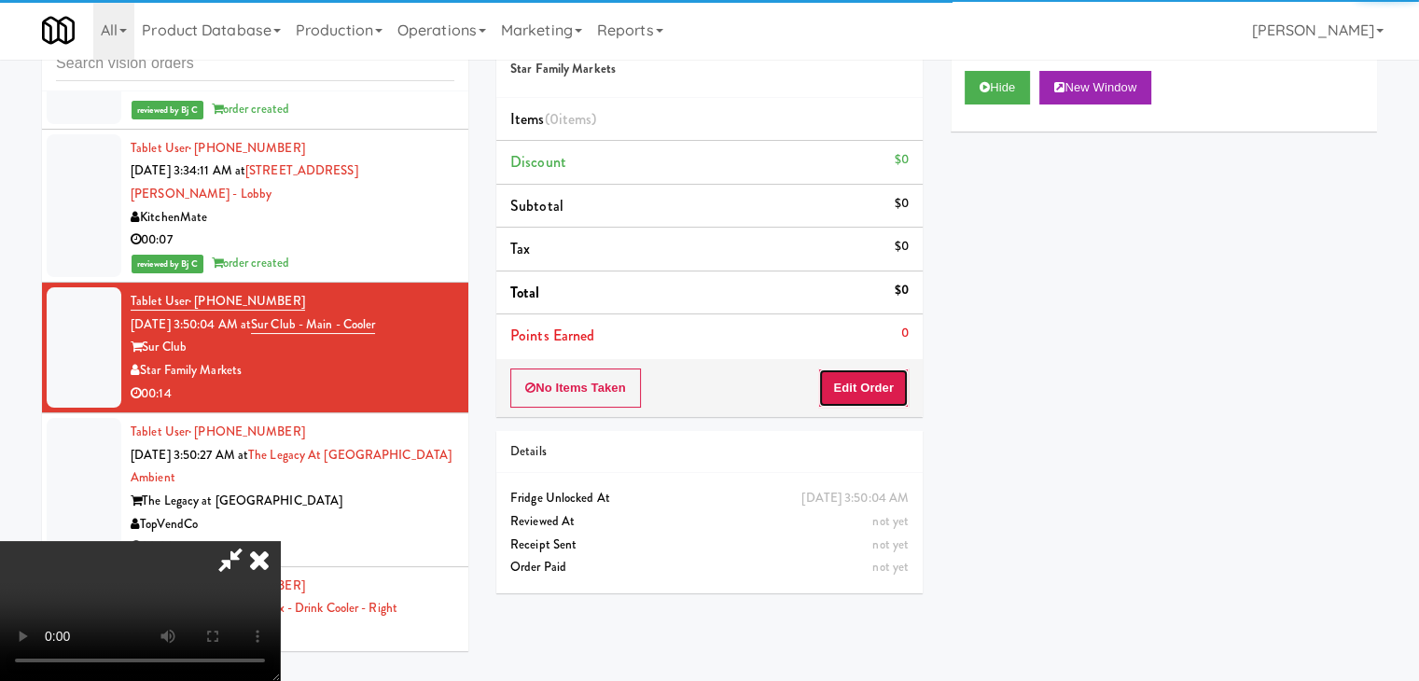
click at [870, 370] on button "Edit Order" at bounding box center [863, 388] width 91 height 39
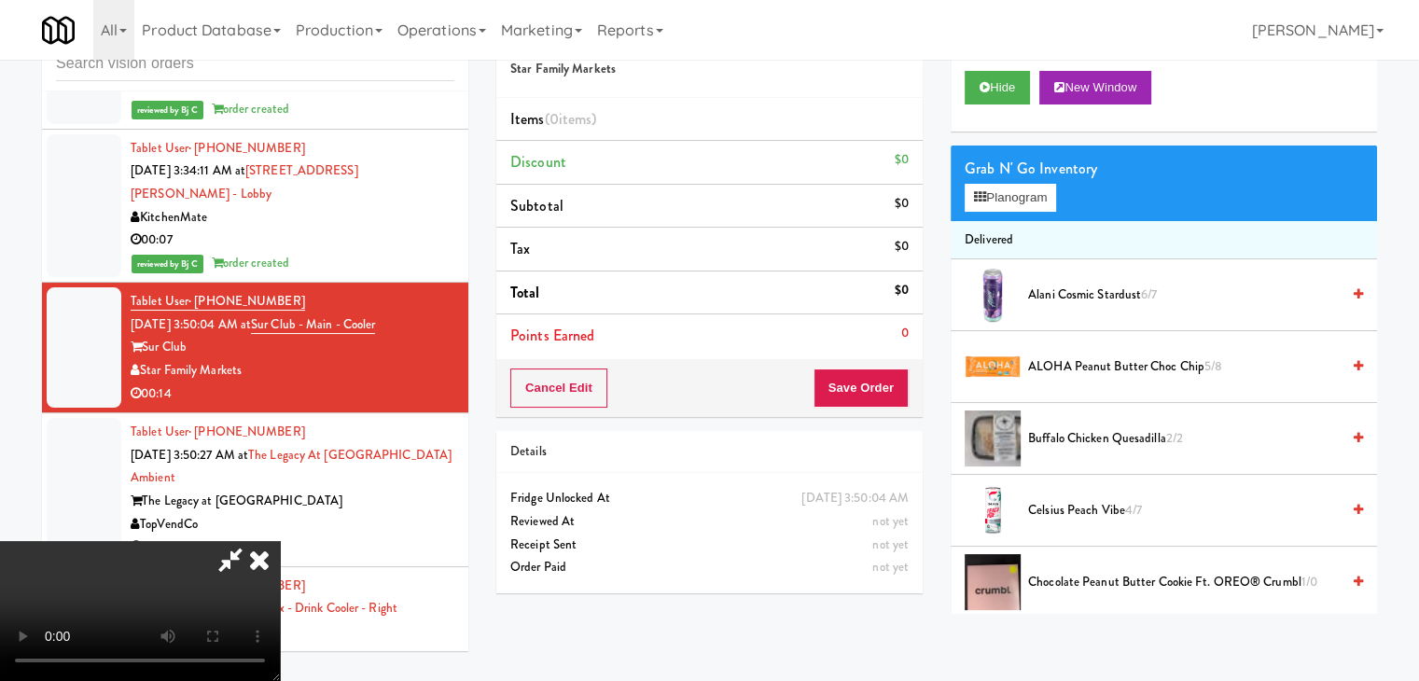
scroll to position [6073, 0]
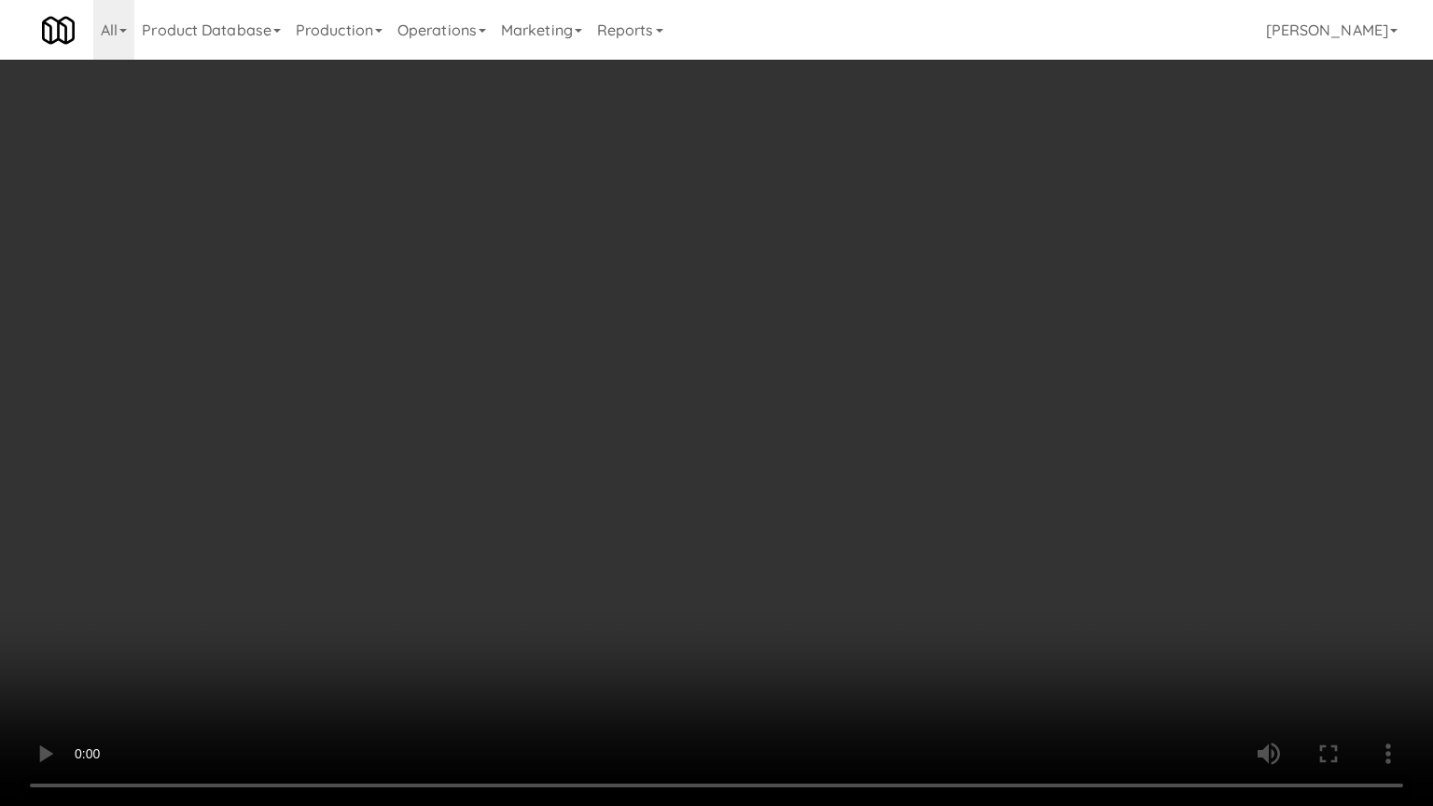
click at [849, 459] on video at bounding box center [716, 403] width 1433 height 806
drag, startPoint x: 849, startPoint y: 459, endPoint x: 815, endPoint y: 479, distance: 39.7
click at [849, 459] on video at bounding box center [716, 403] width 1433 height 806
click at [815, 471] on video at bounding box center [716, 403] width 1433 height 806
click at [819, 461] on video at bounding box center [716, 403] width 1433 height 806
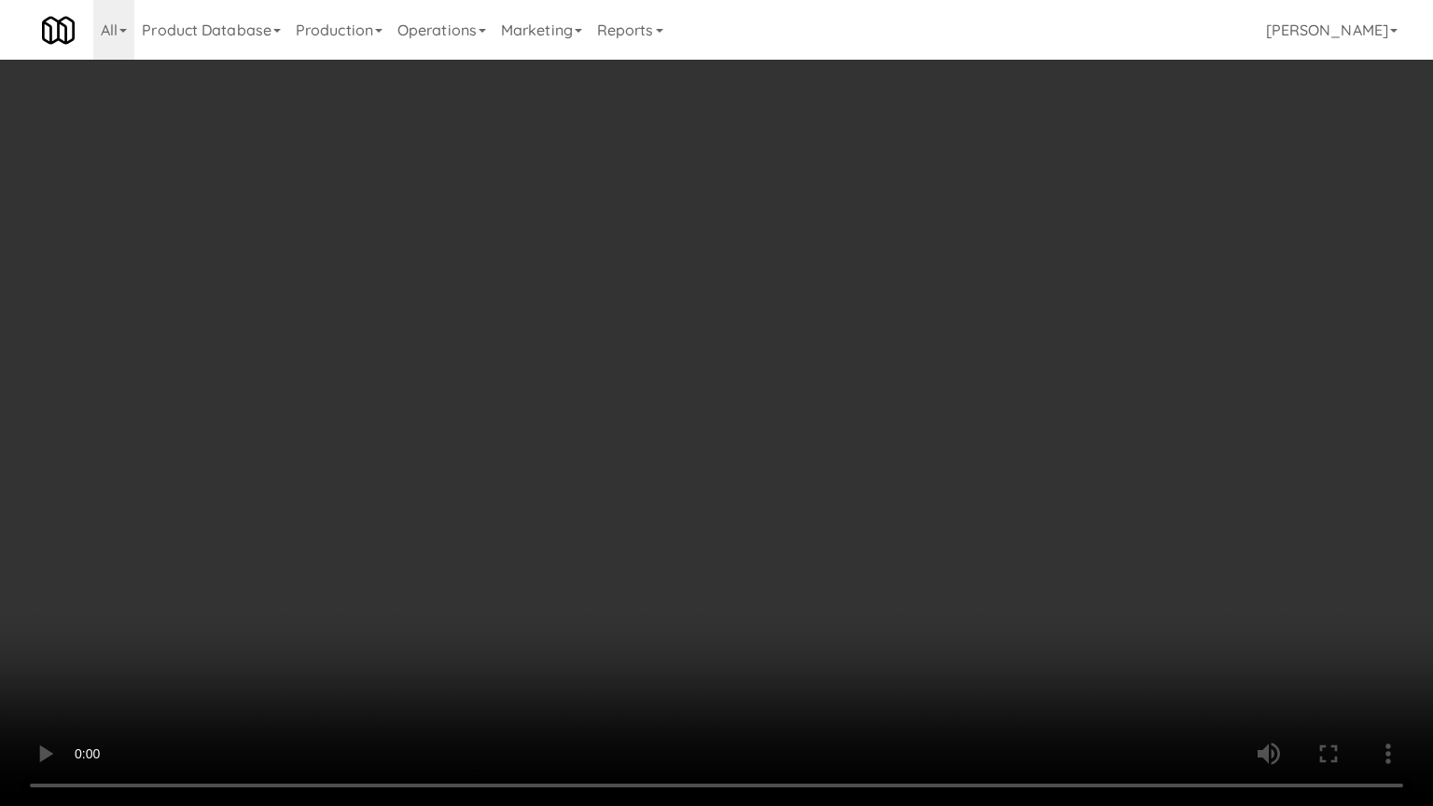
click at [820, 457] on video at bounding box center [716, 403] width 1433 height 806
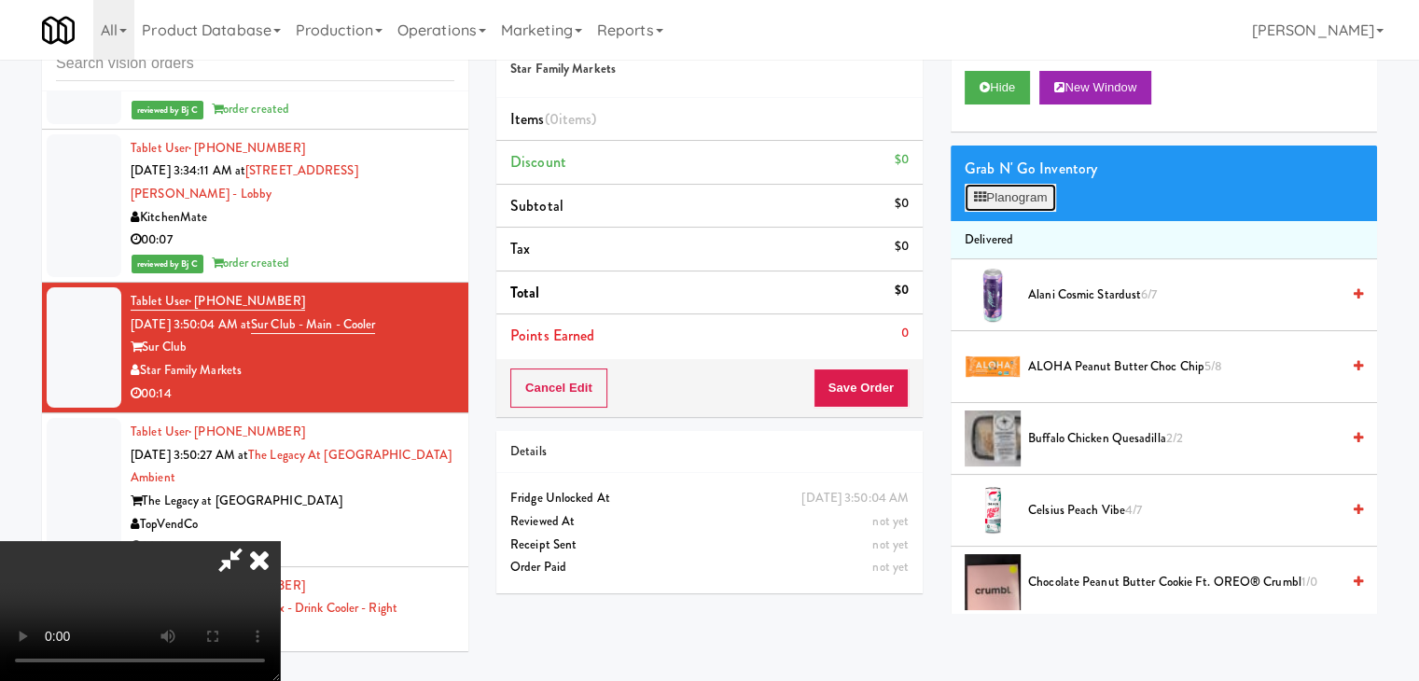
click at [1021, 192] on button "Planogram" at bounding box center [1010, 198] width 91 height 28
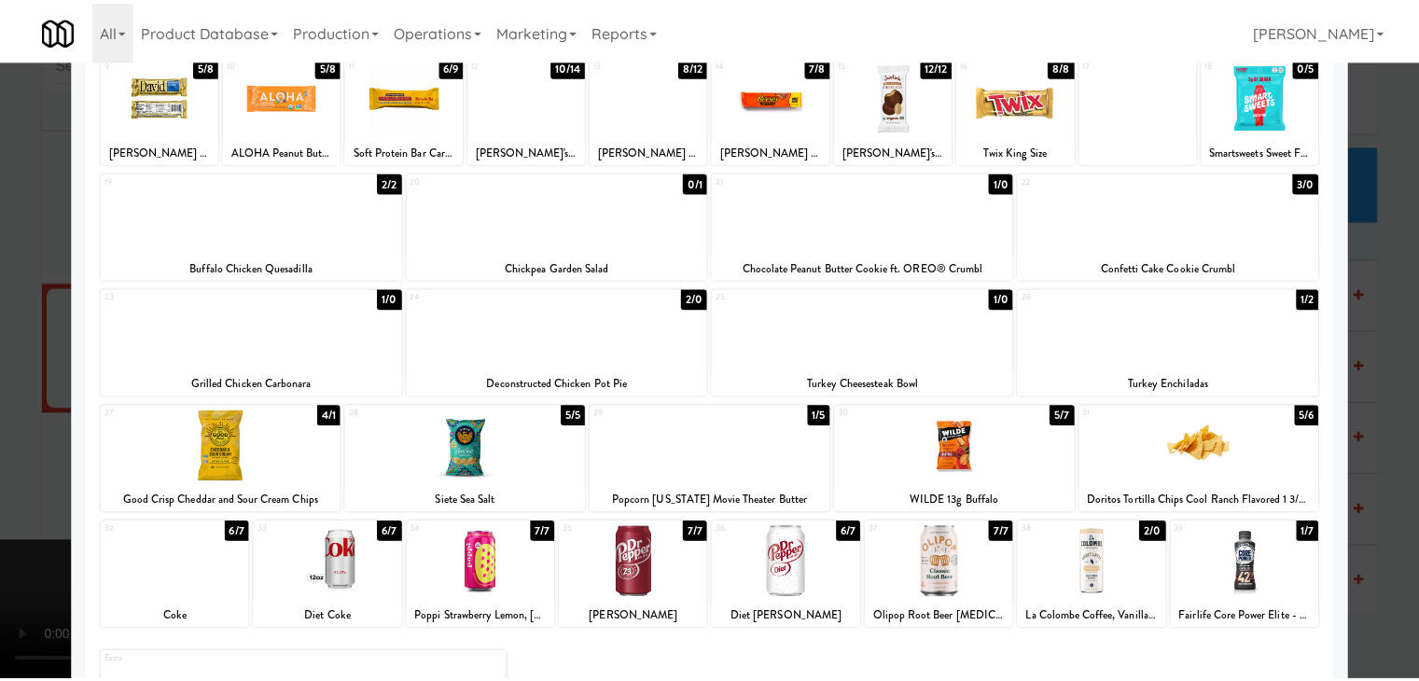
scroll to position [280, 0]
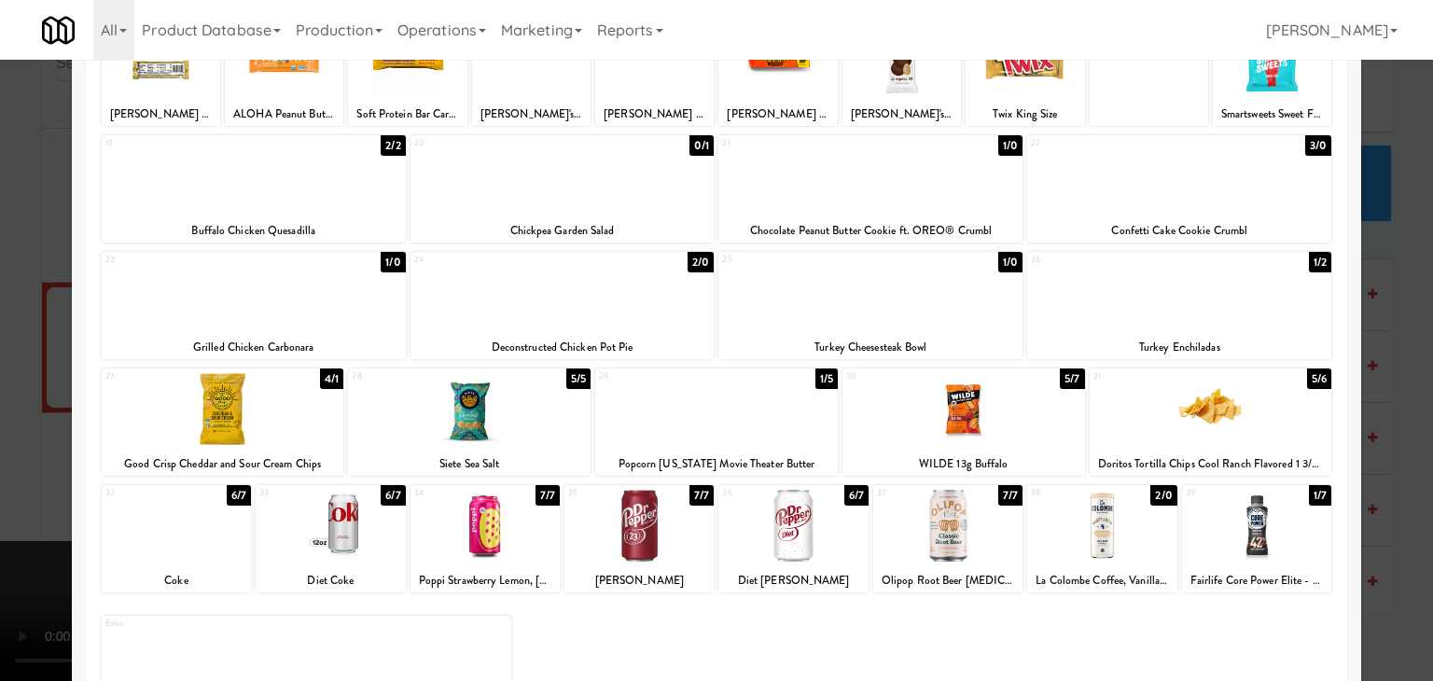
click at [245, 412] on div at bounding box center [223, 409] width 243 height 72
drag, startPoint x: 0, startPoint y: 423, endPoint x: 307, endPoint y: 427, distance: 307.1
click at [2, 422] on div at bounding box center [716, 340] width 1433 height 681
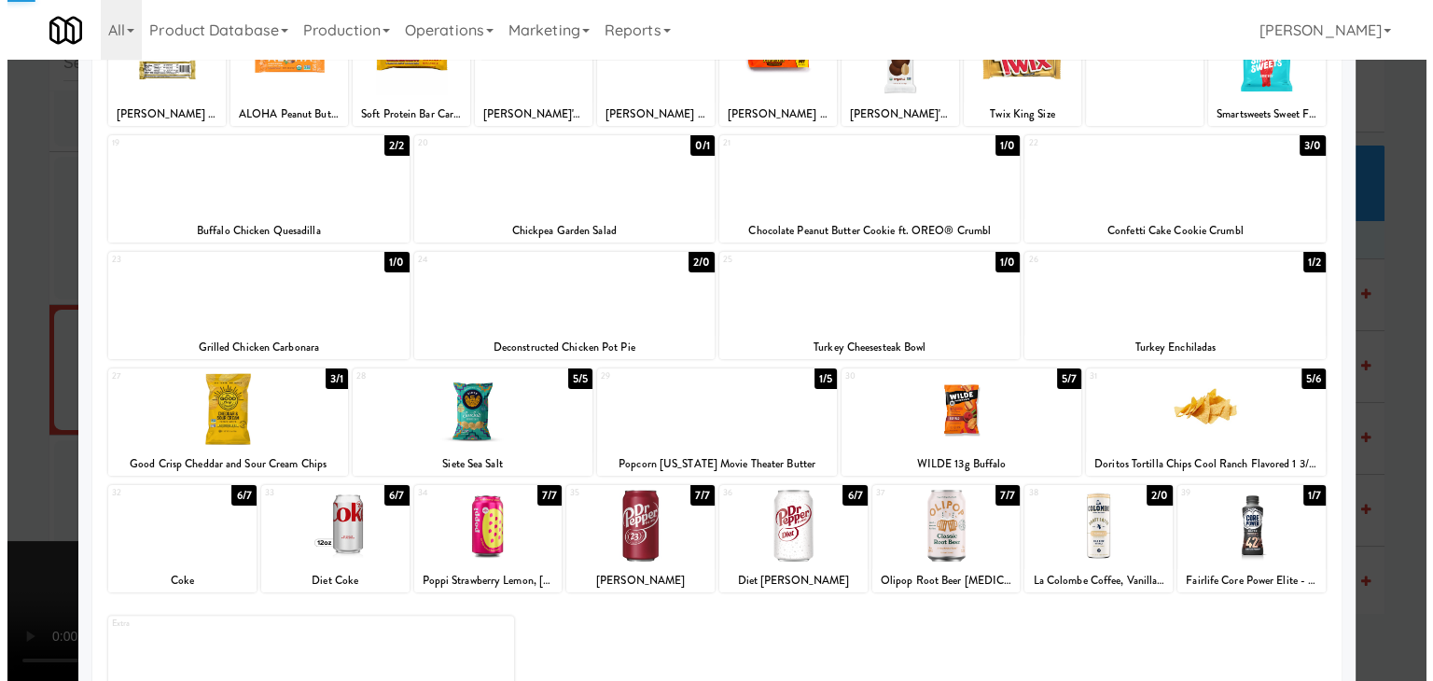
scroll to position [6096, 0]
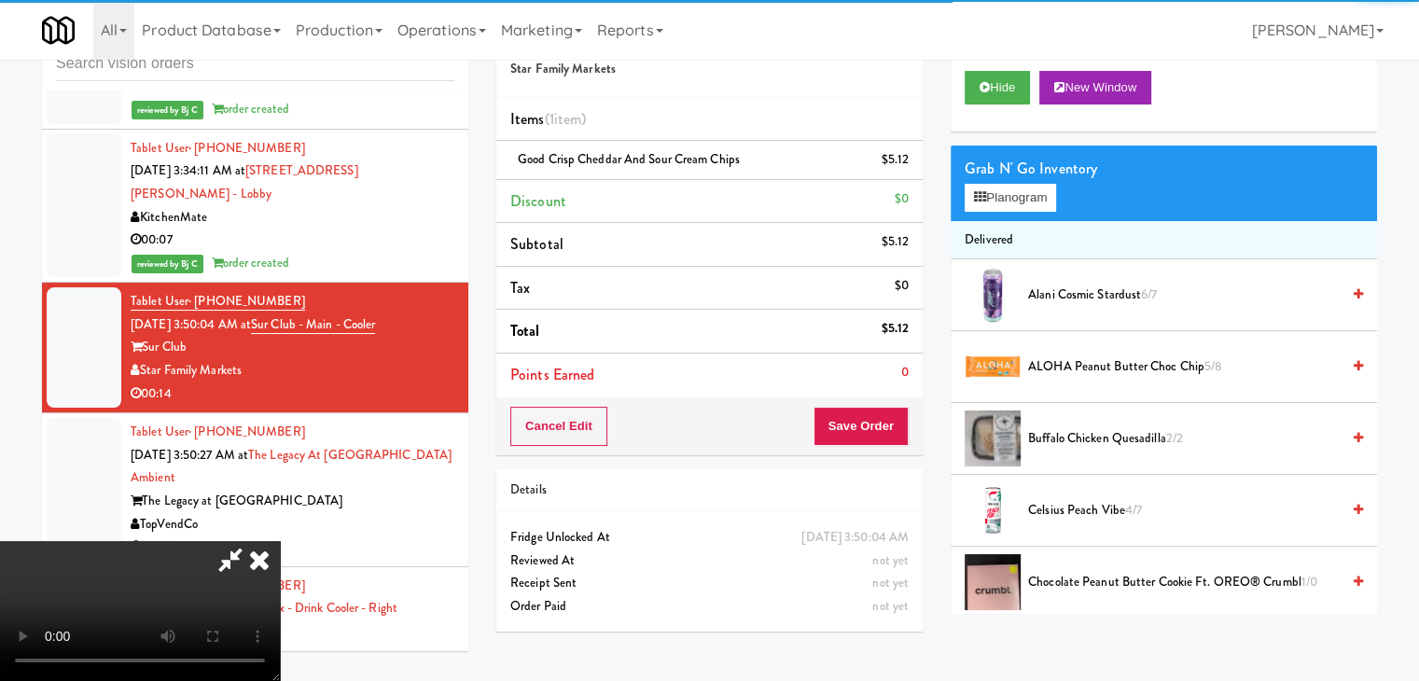
drag, startPoint x: 698, startPoint y: 457, endPoint x: 803, endPoint y: 454, distance: 104.6
click at [280, 541] on video at bounding box center [140, 611] width 280 height 140
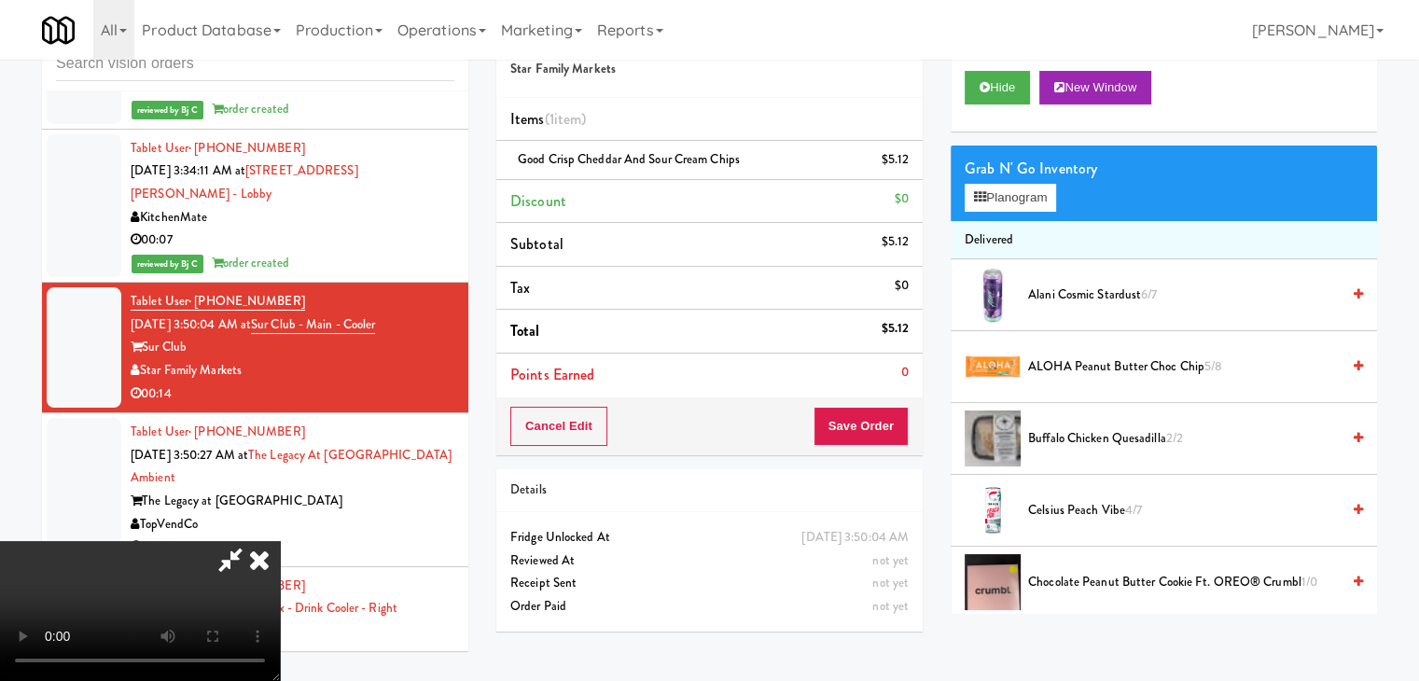
click at [280, 541] on video at bounding box center [140, 611] width 280 height 140
drag, startPoint x: 750, startPoint y: 430, endPoint x: 739, endPoint y: 438, distance: 13.5
click at [280, 541] on video at bounding box center [140, 611] width 280 height 140
click at [1000, 191] on button "Planogram" at bounding box center [1010, 198] width 91 height 28
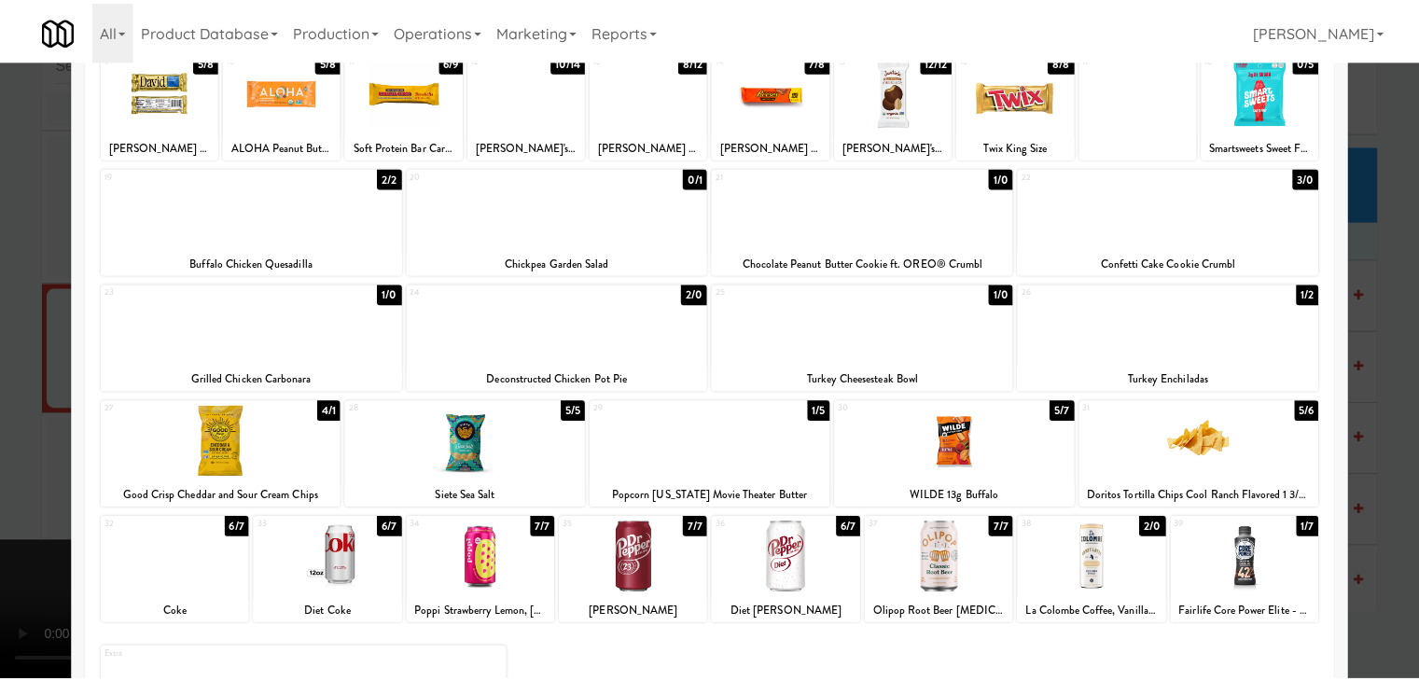
scroll to position [280, 0]
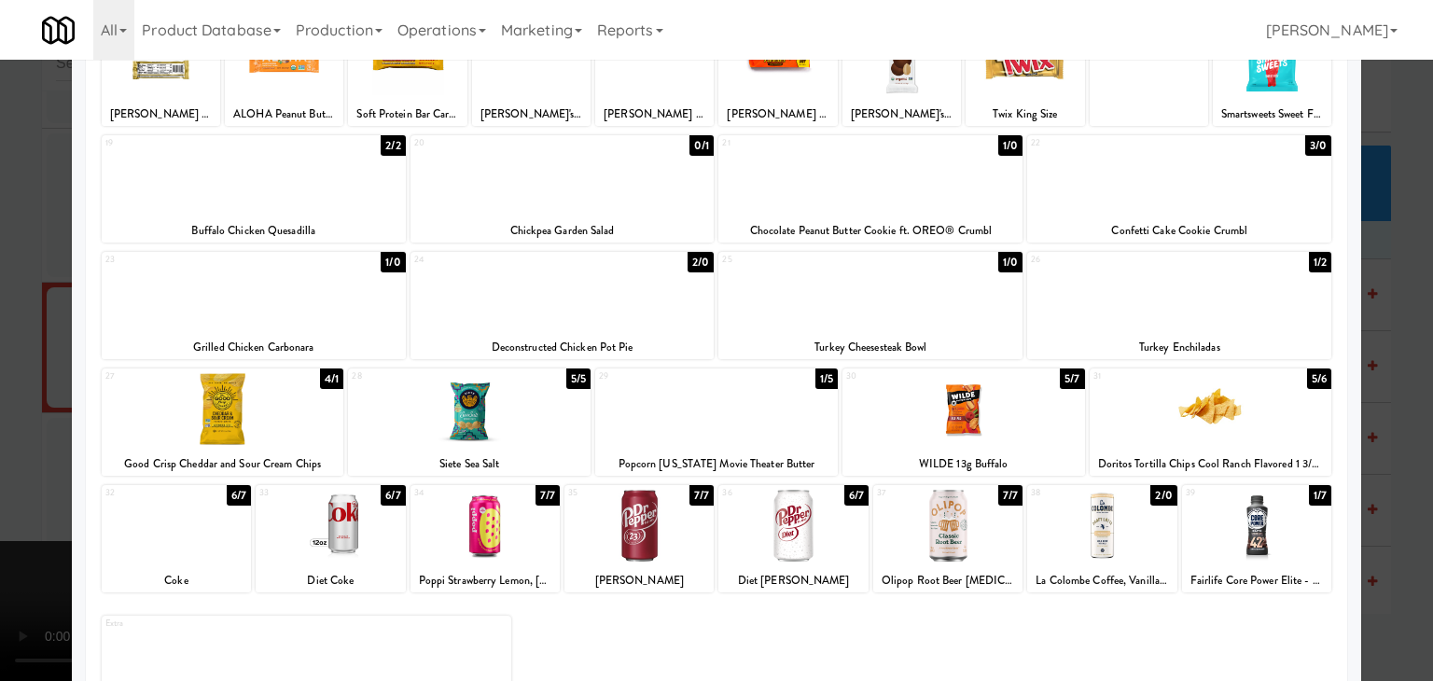
click at [185, 540] on div at bounding box center [176, 526] width 149 height 72
click at [0, 515] on div at bounding box center [716, 340] width 1433 height 681
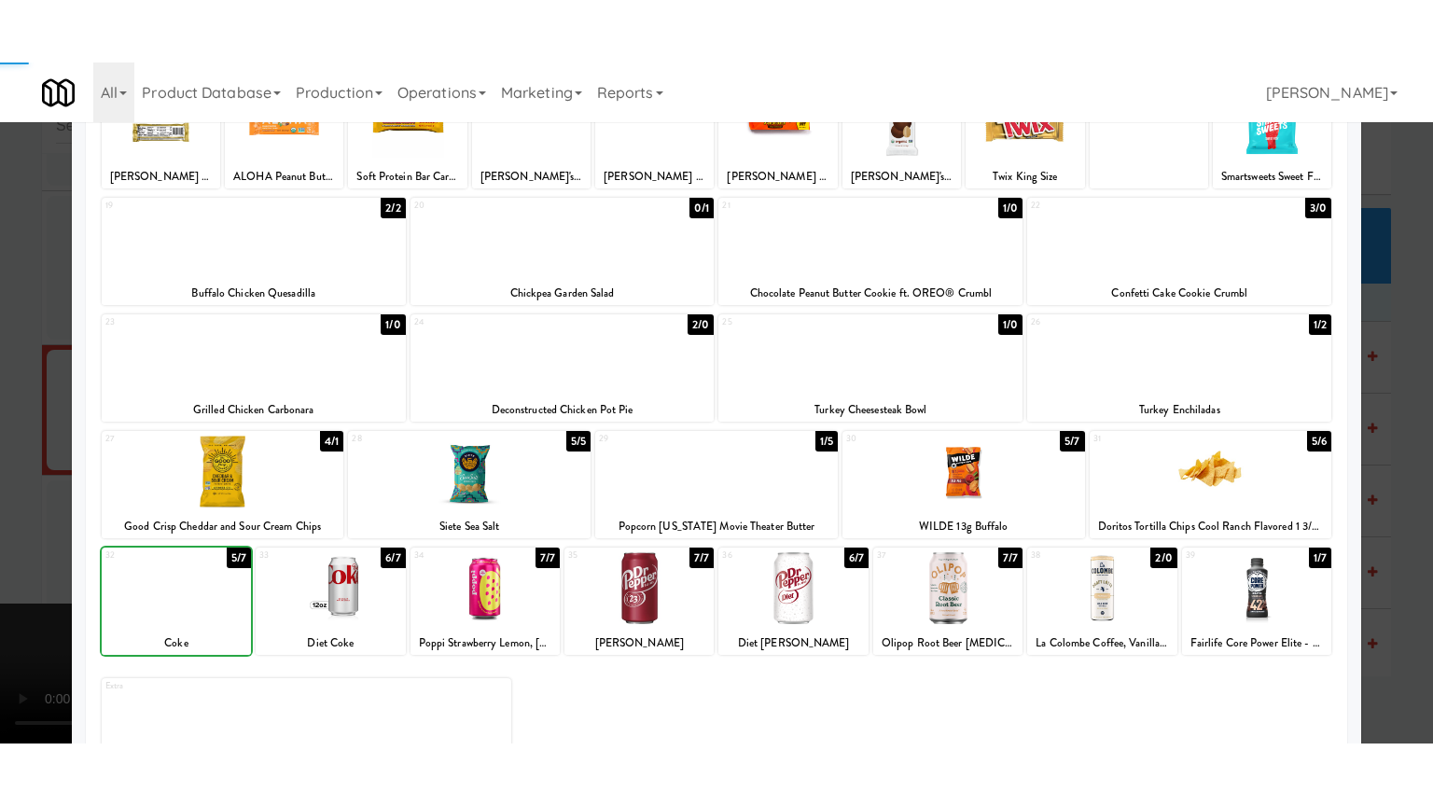
scroll to position [6096, 0]
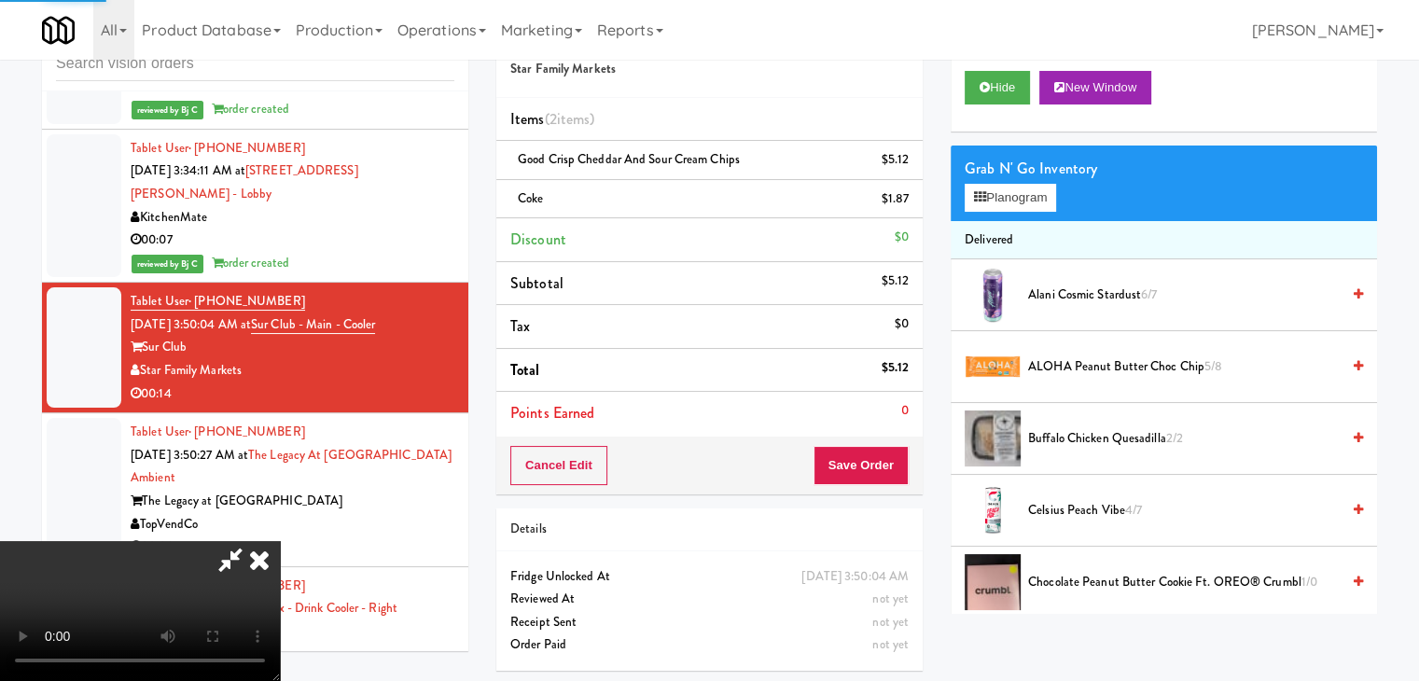
click at [280, 541] on video at bounding box center [140, 611] width 280 height 140
drag, startPoint x: 771, startPoint y: 464, endPoint x: 786, endPoint y: 545, distance: 82.6
click at [280, 541] on video at bounding box center [140, 611] width 280 height 140
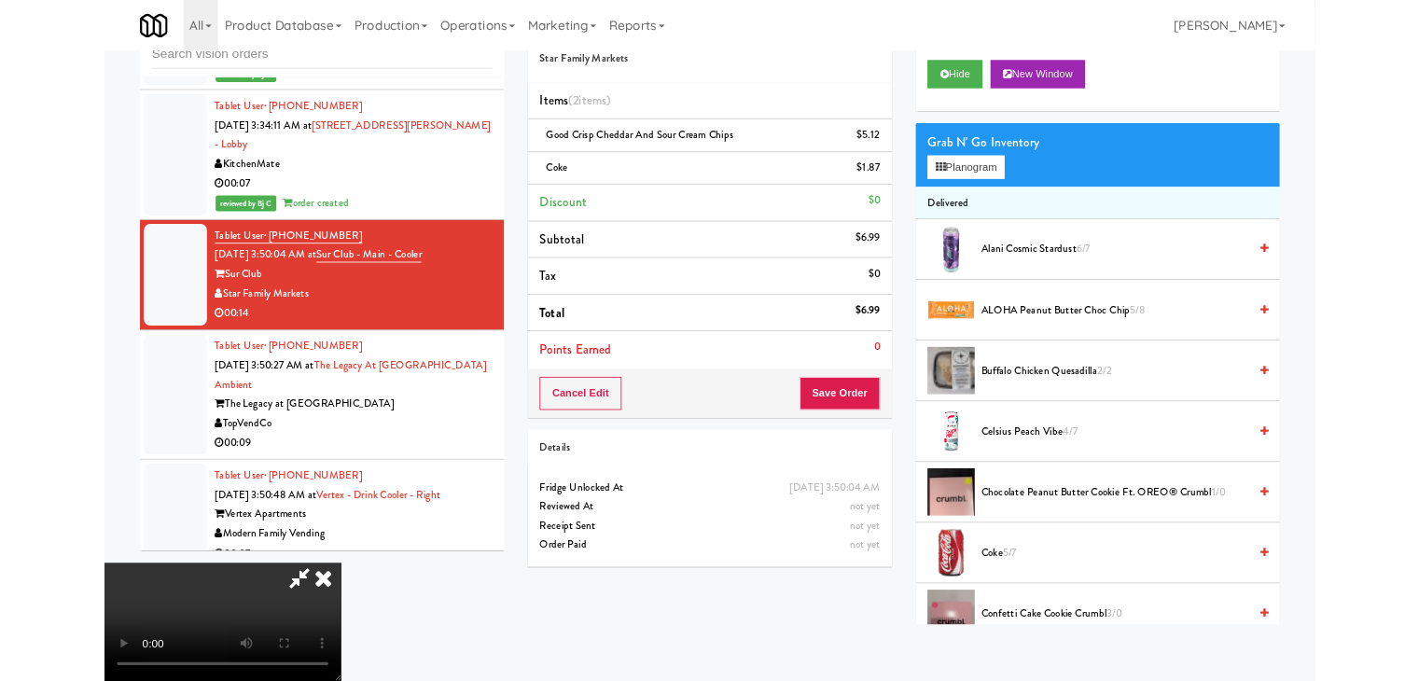
scroll to position [6073, 0]
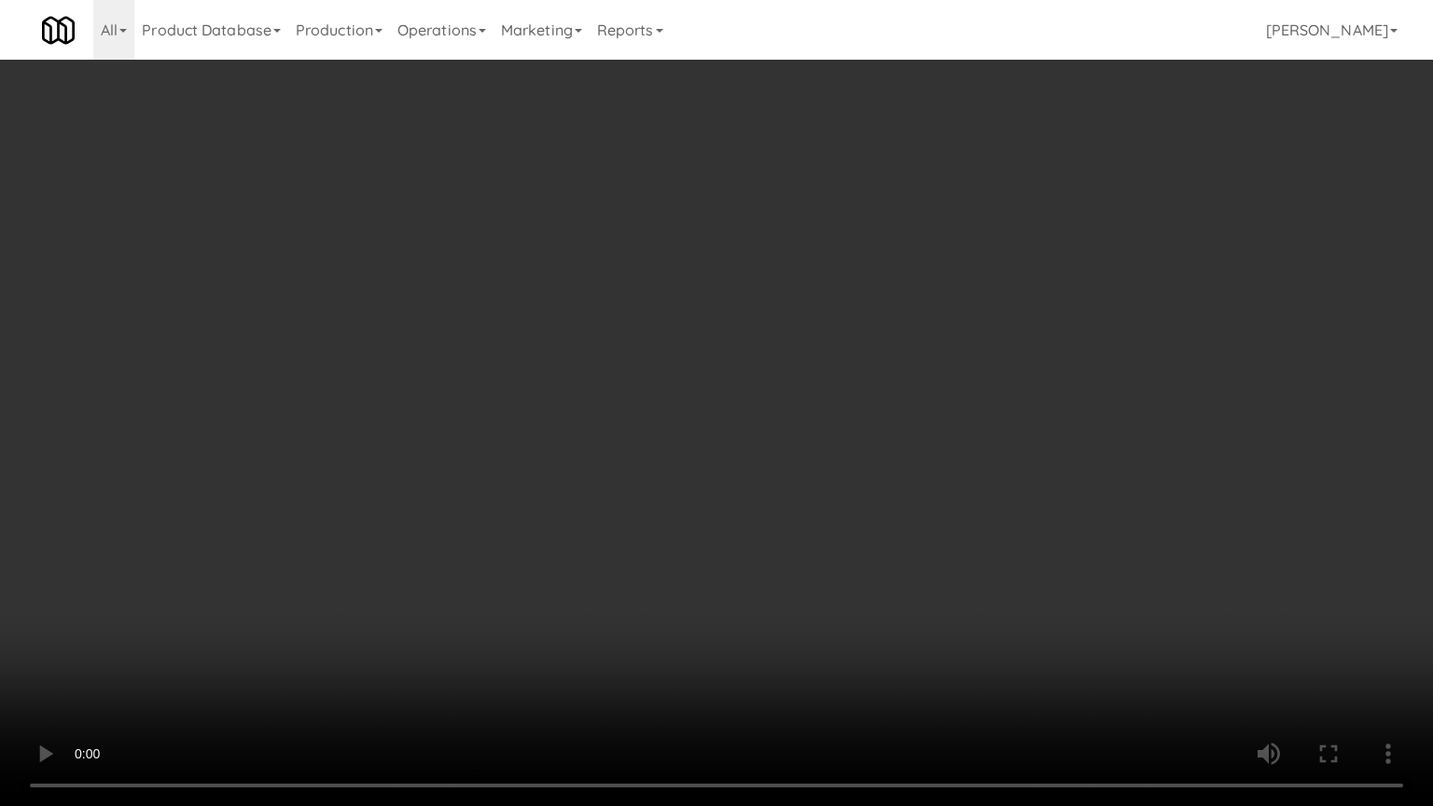
click at [957, 566] on video at bounding box center [716, 403] width 1433 height 806
click at [975, 534] on video at bounding box center [716, 403] width 1433 height 806
drag, startPoint x: 975, startPoint y: 534, endPoint x: 986, endPoint y: 435, distance: 99.6
click at [976, 531] on video at bounding box center [716, 403] width 1433 height 806
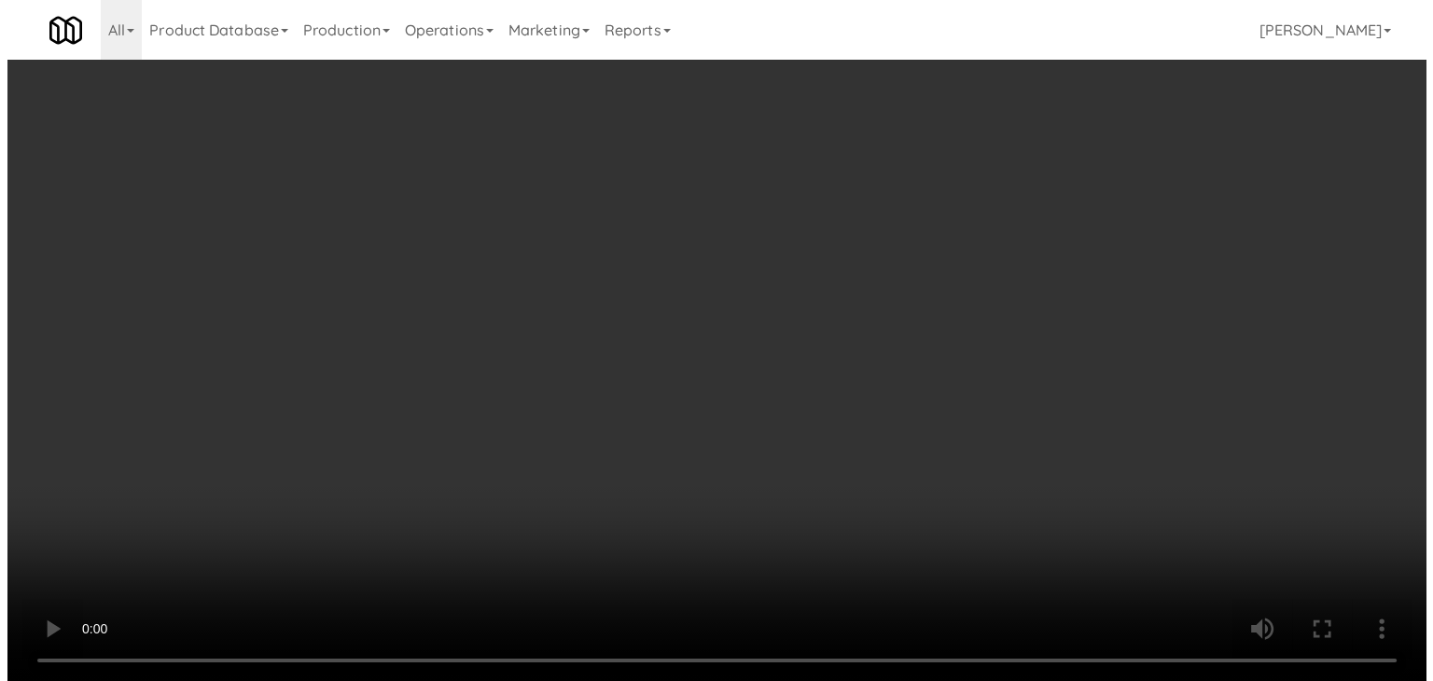
scroll to position [6096, 0]
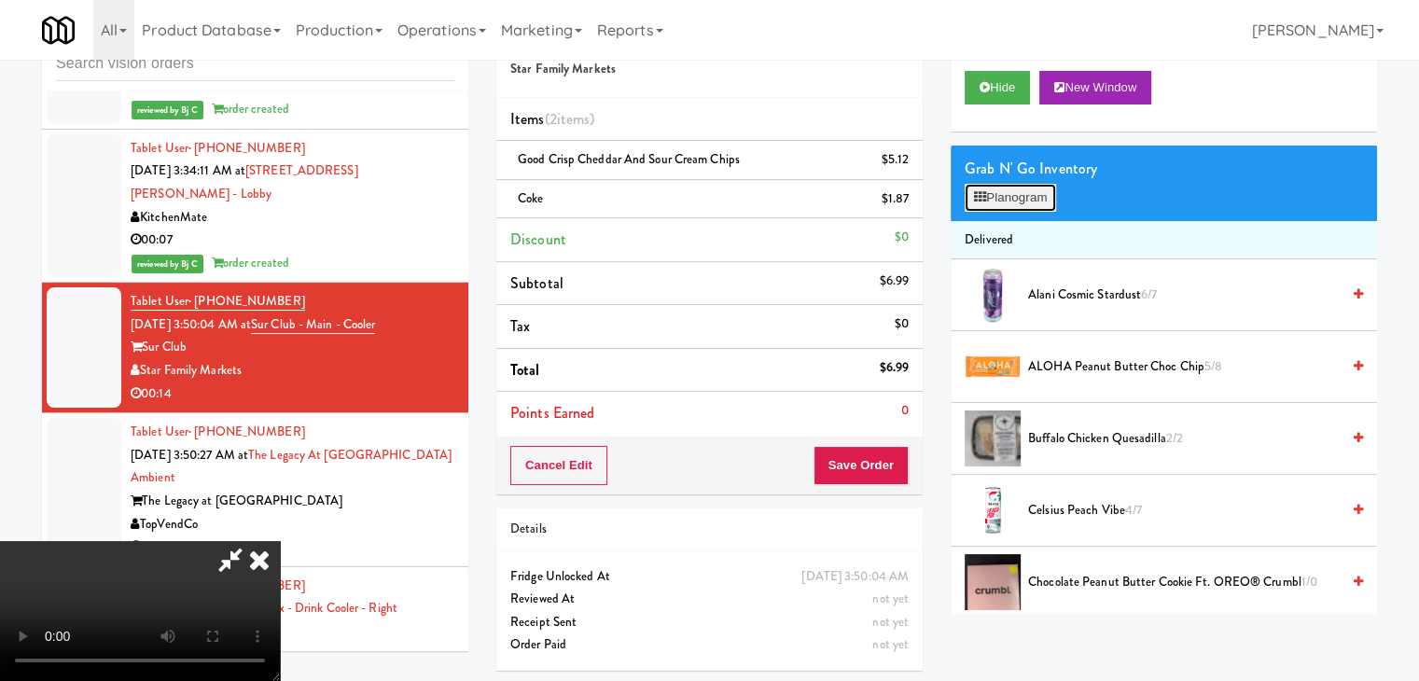
click at [1022, 197] on button "Planogram" at bounding box center [1010, 198] width 91 height 28
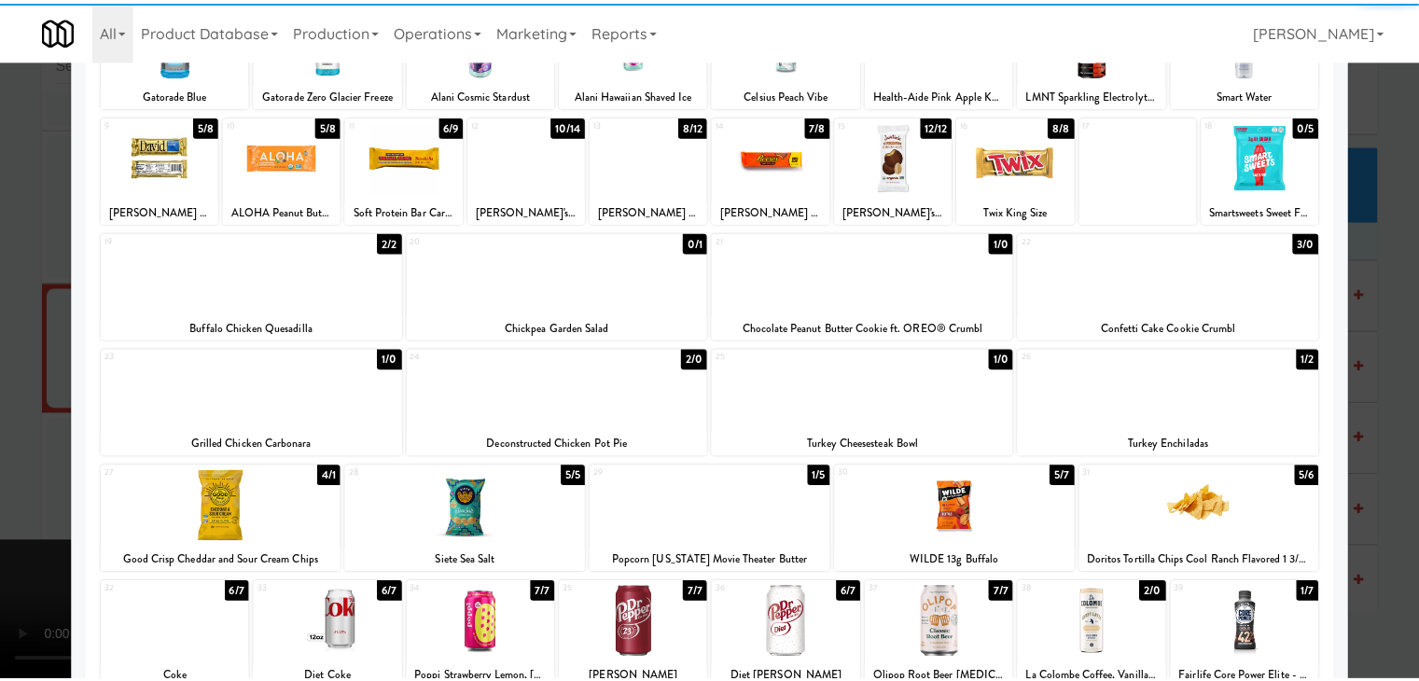
scroll to position [187, 0]
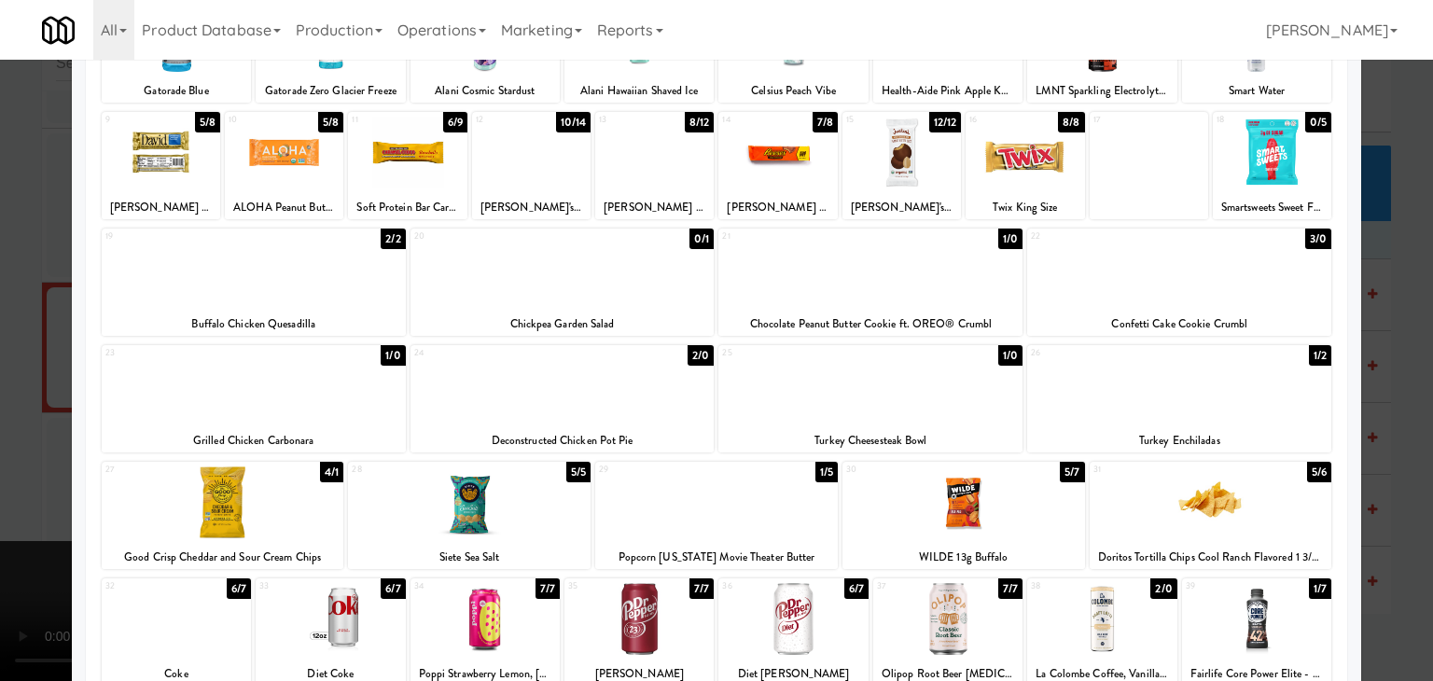
click at [1278, 502] on div at bounding box center [1211, 503] width 243 height 72
drag, startPoint x: 1400, startPoint y: 482, endPoint x: 1041, endPoint y: 468, distance: 358.7
click at [1400, 482] on div at bounding box center [716, 340] width 1433 height 681
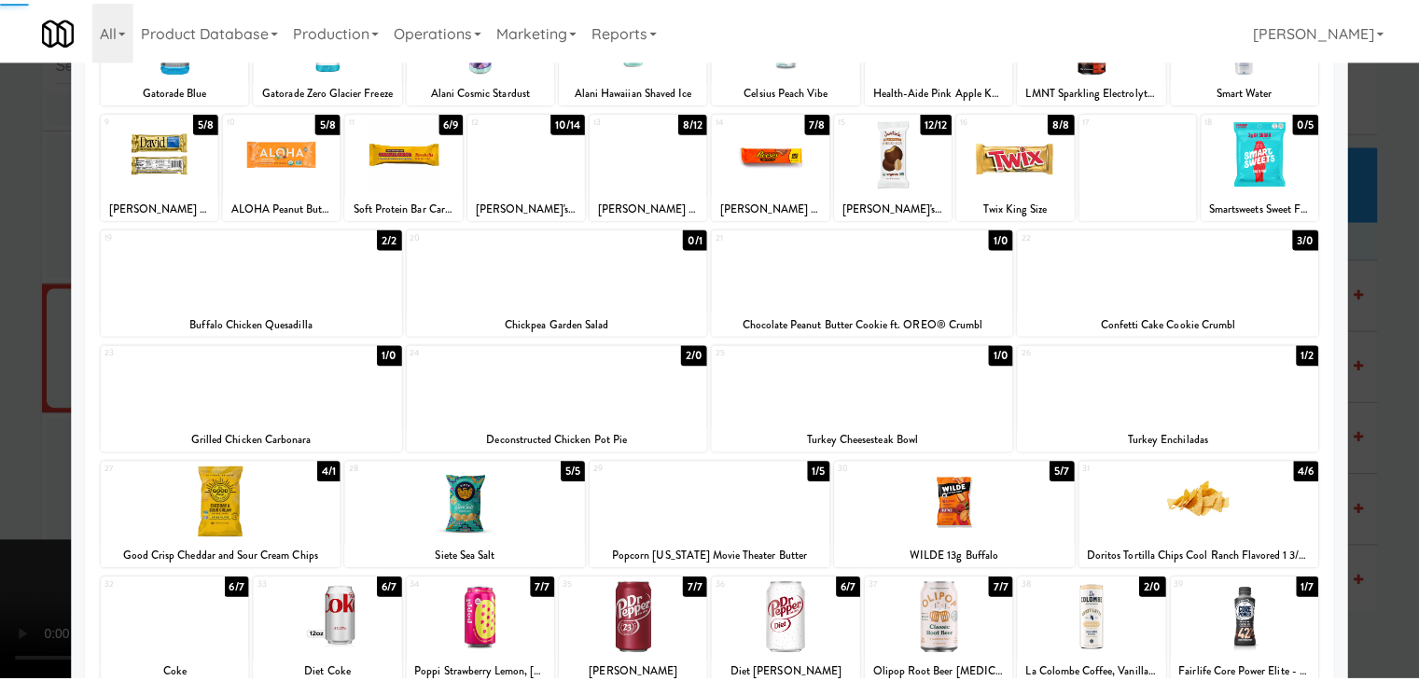
scroll to position [6096, 0]
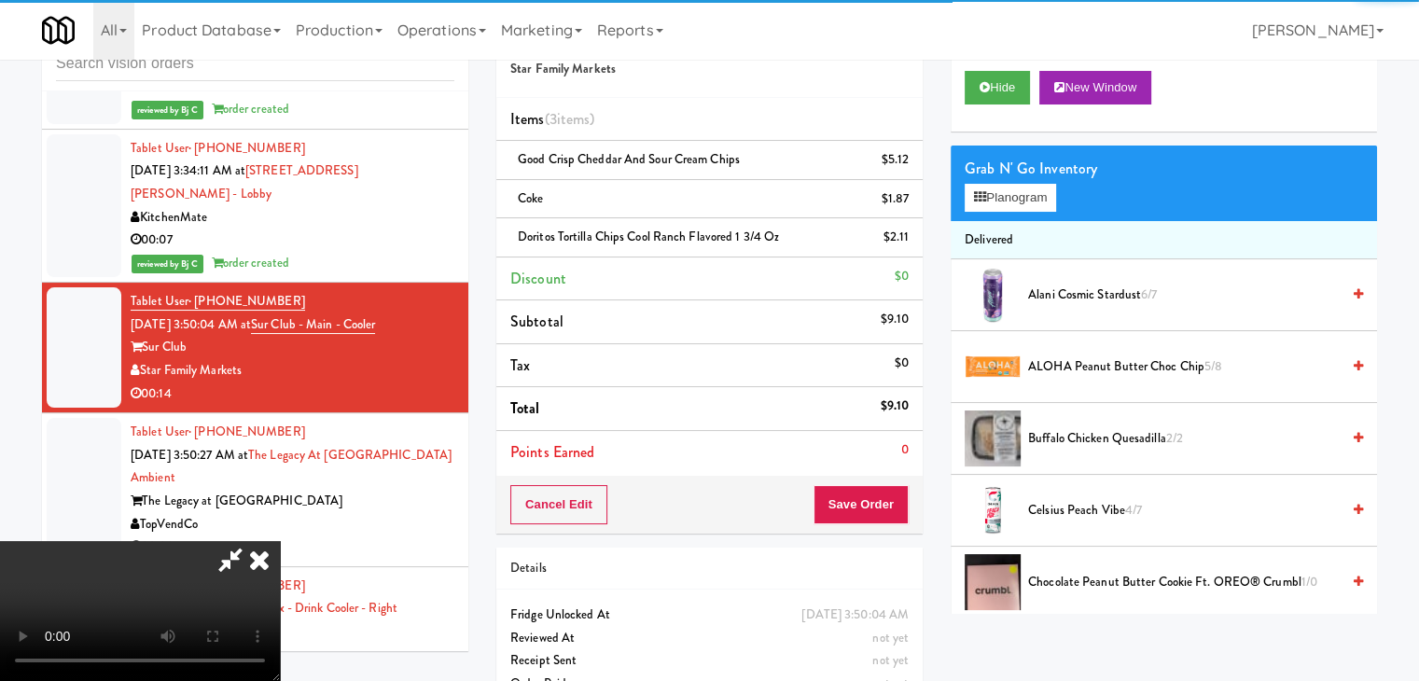
click at [280, 541] on video at bounding box center [140, 611] width 280 height 140
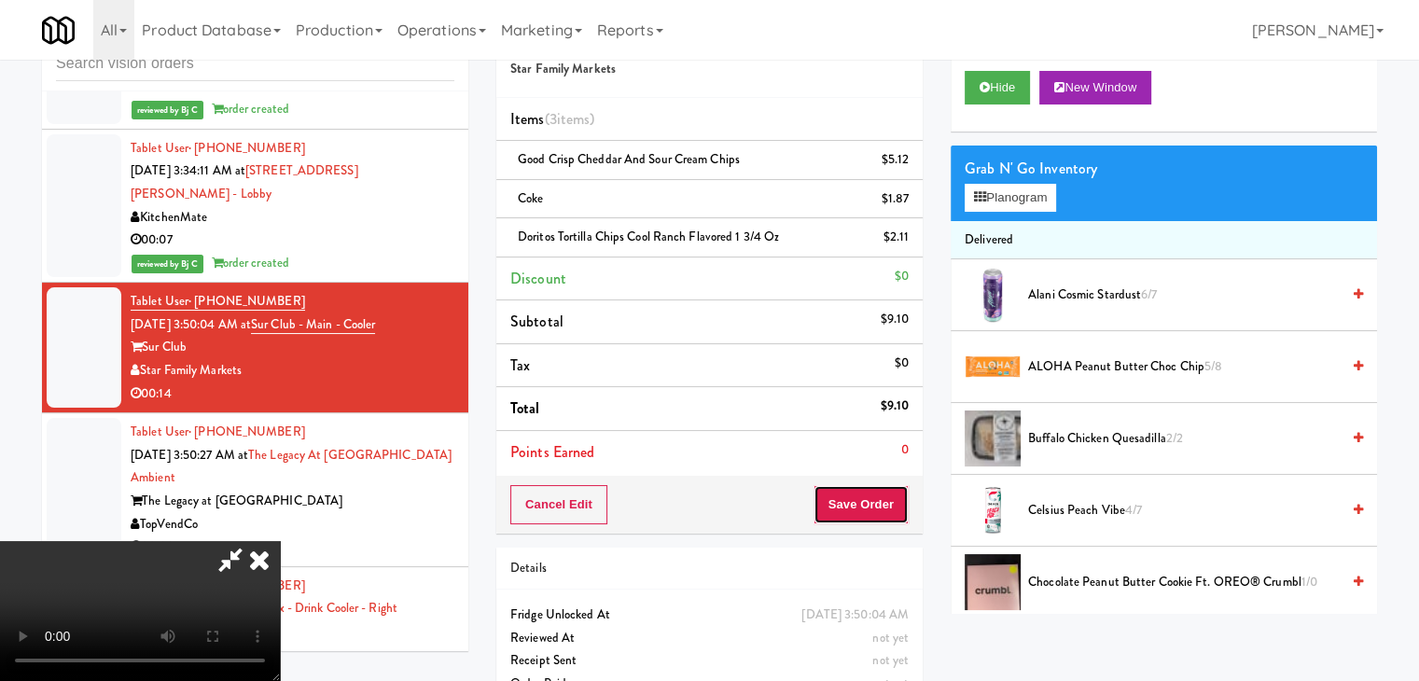
click at [895, 494] on button "Save Order" at bounding box center [861, 504] width 95 height 39
click at [895, 497] on button "Save Order" at bounding box center [861, 504] width 95 height 39
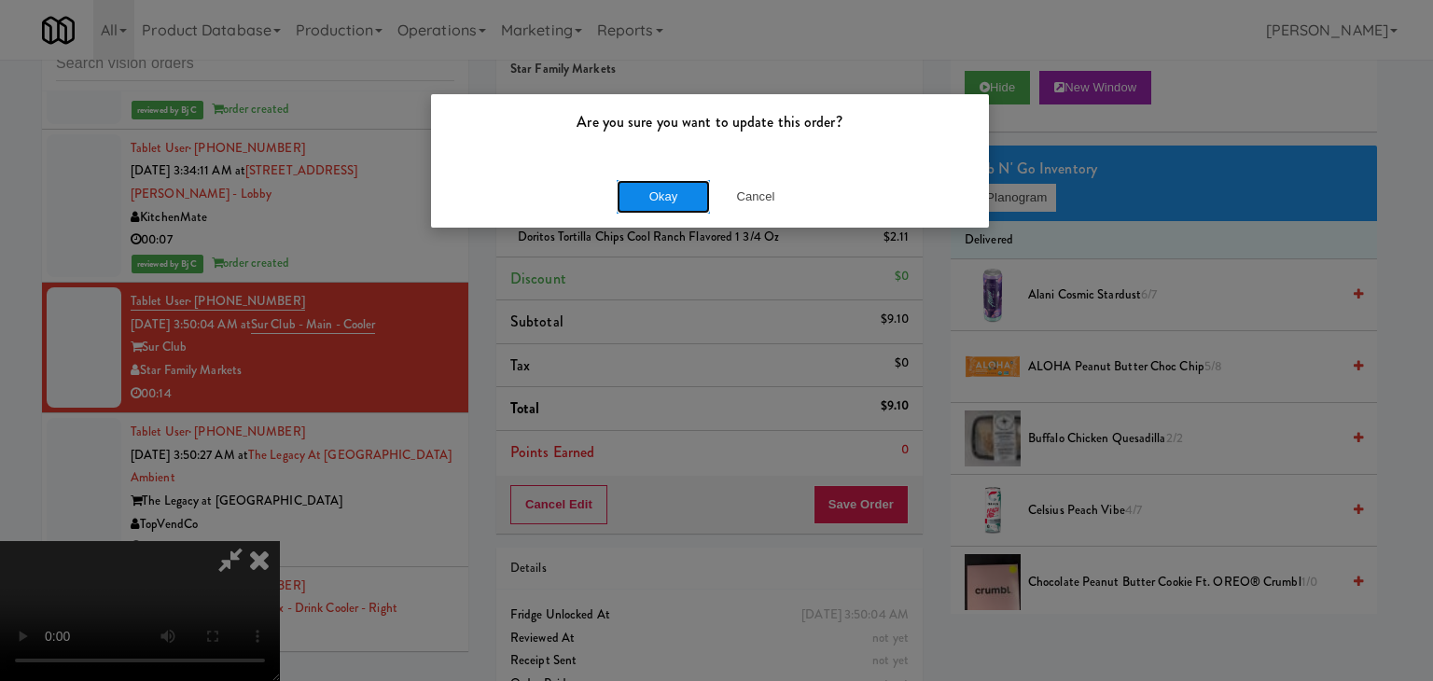
click at [664, 191] on button "Okay" at bounding box center [663, 197] width 93 height 34
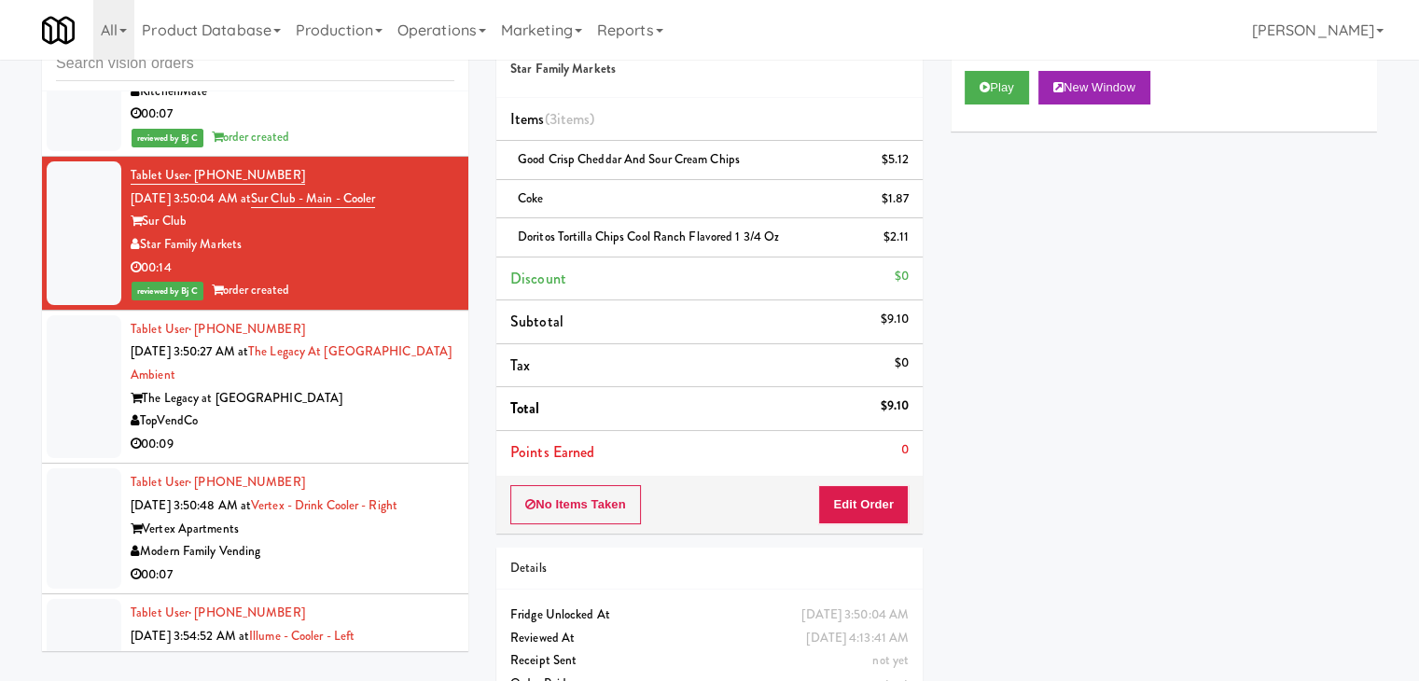
scroll to position [6189, 0]
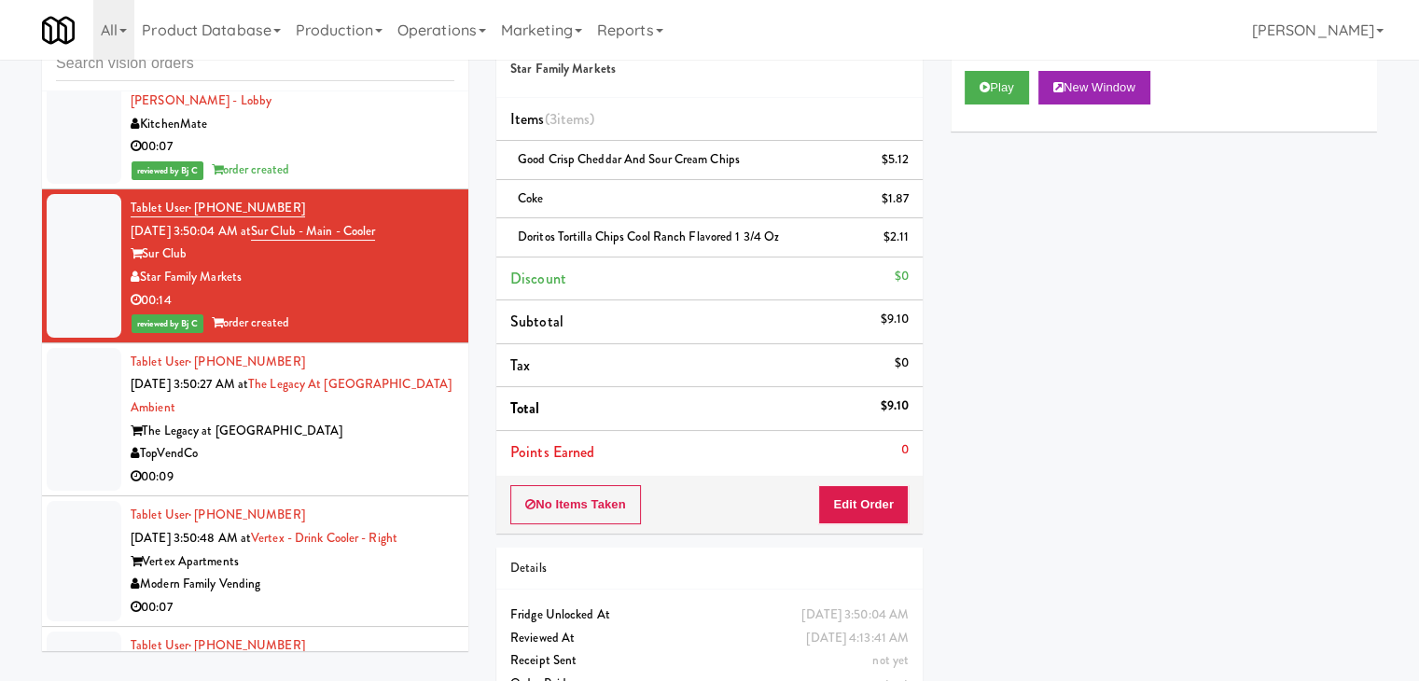
click at [383, 466] on div "00:09" at bounding box center [293, 477] width 324 height 23
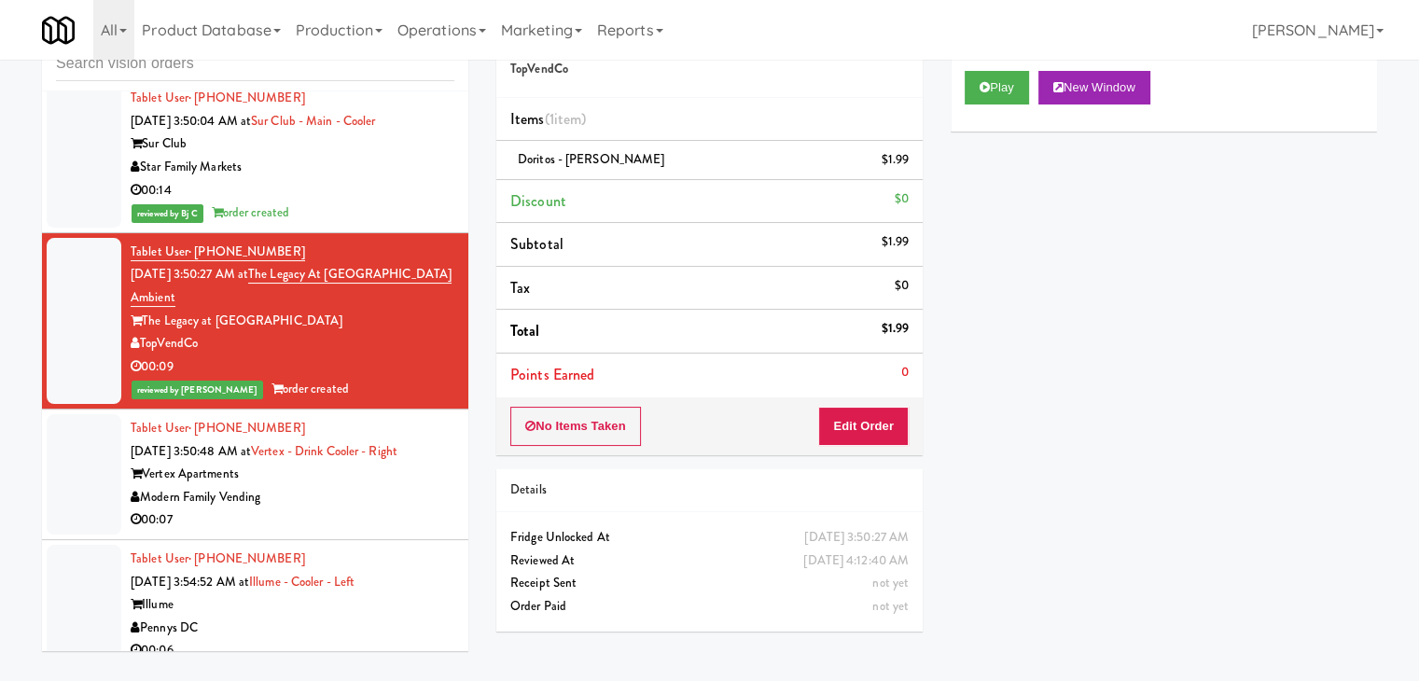
scroll to position [6469, 0]
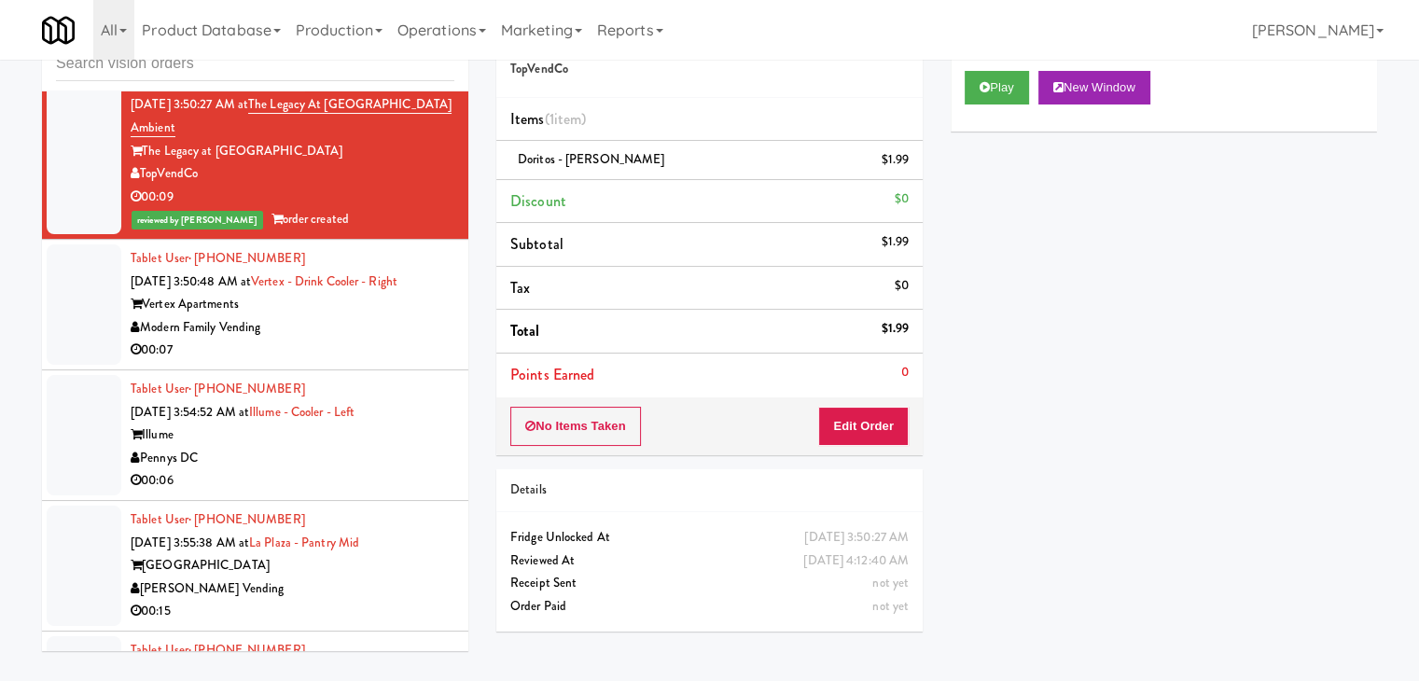
click at [409, 316] on div "Modern Family Vending" at bounding box center [293, 327] width 324 height 23
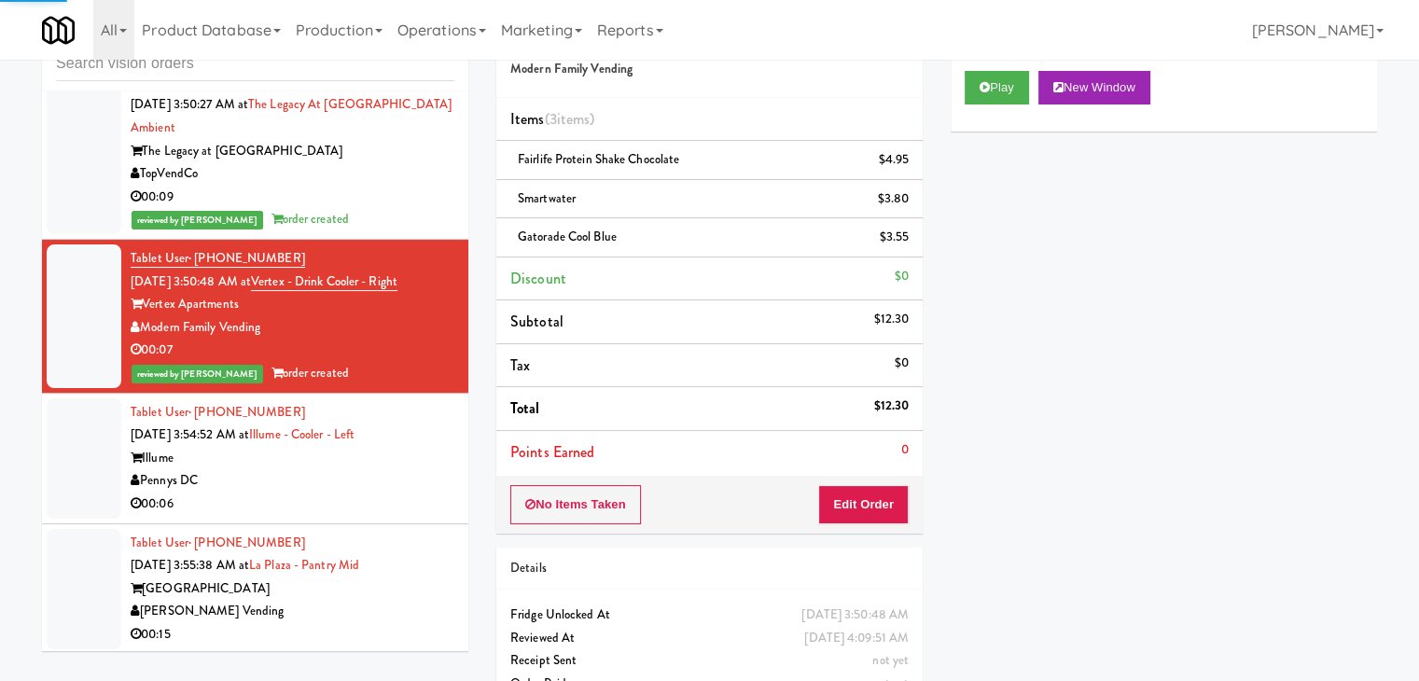
click at [407, 469] on div "Pennys DC" at bounding box center [293, 480] width 324 height 23
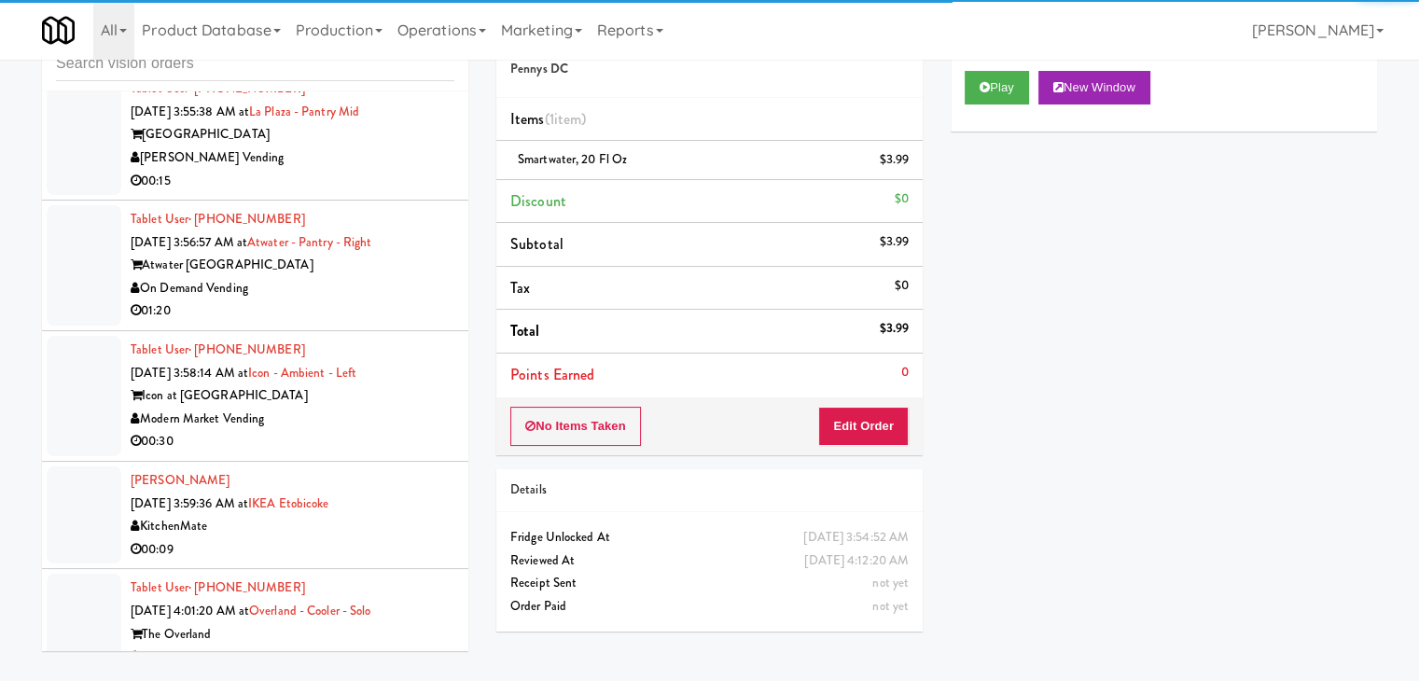
scroll to position [7302, 0]
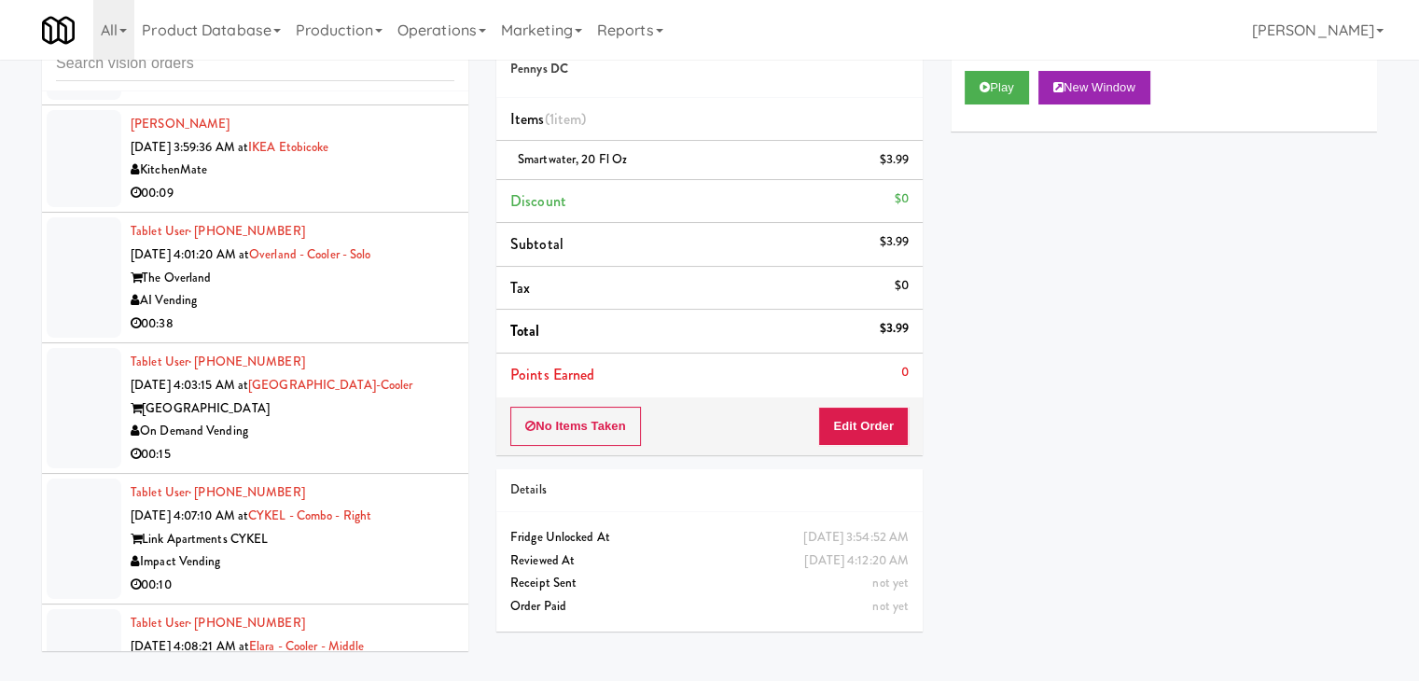
click at [420, 420] on div "On Demand Vending" at bounding box center [293, 431] width 324 height 23
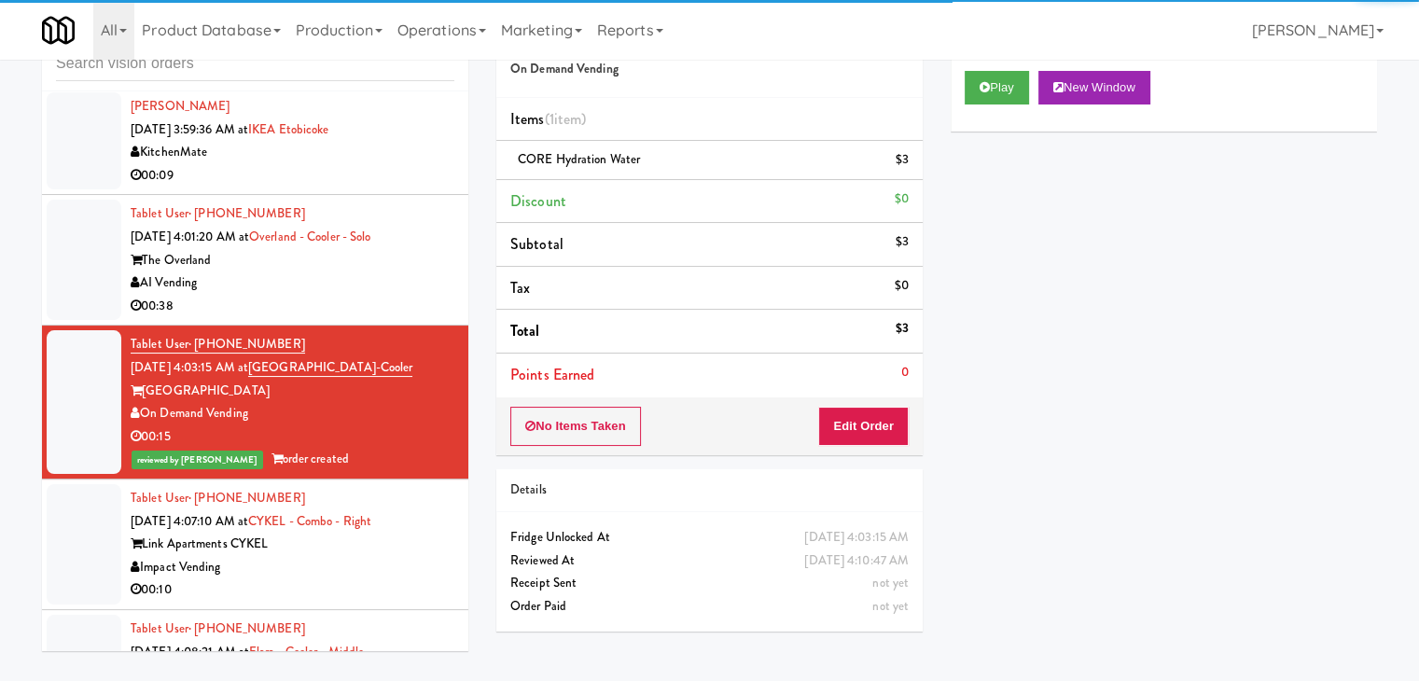
scroll to position [7326, 0]
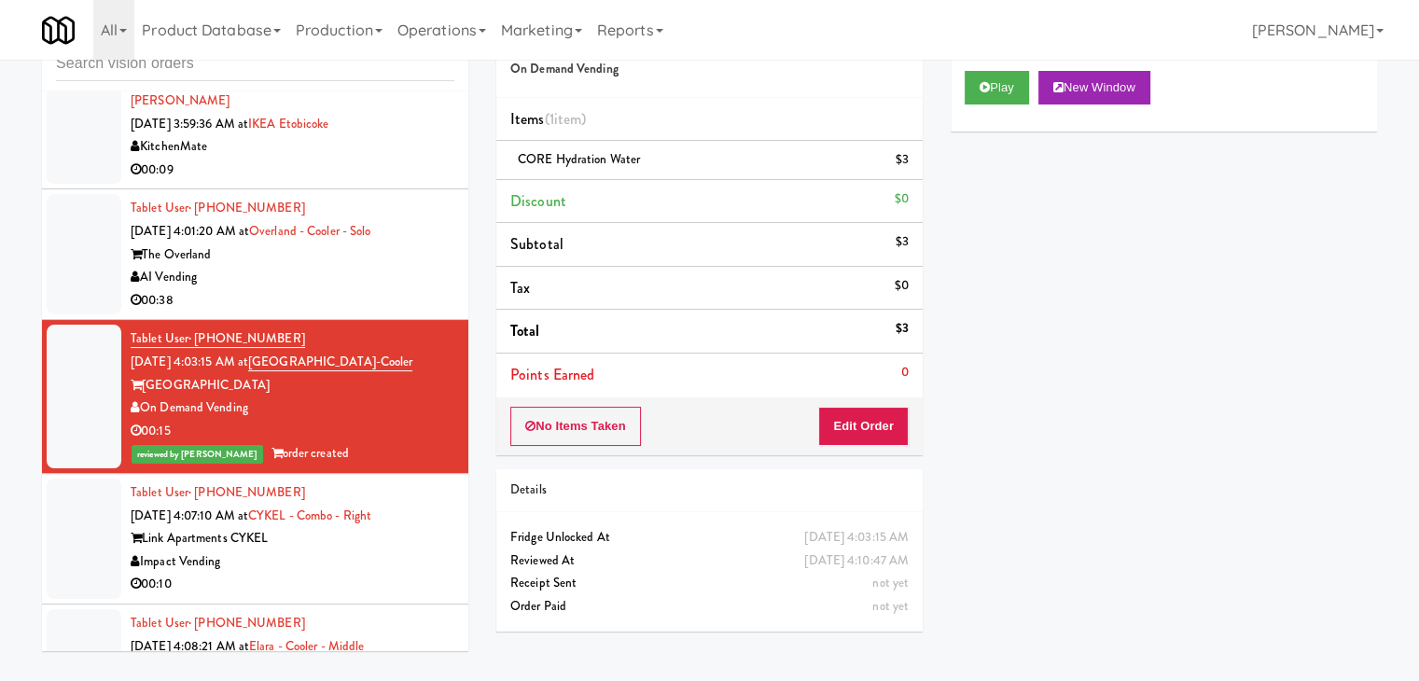
click at [410, 658] on div "Elara" at bounding box center [293, 669] width 324 height 23
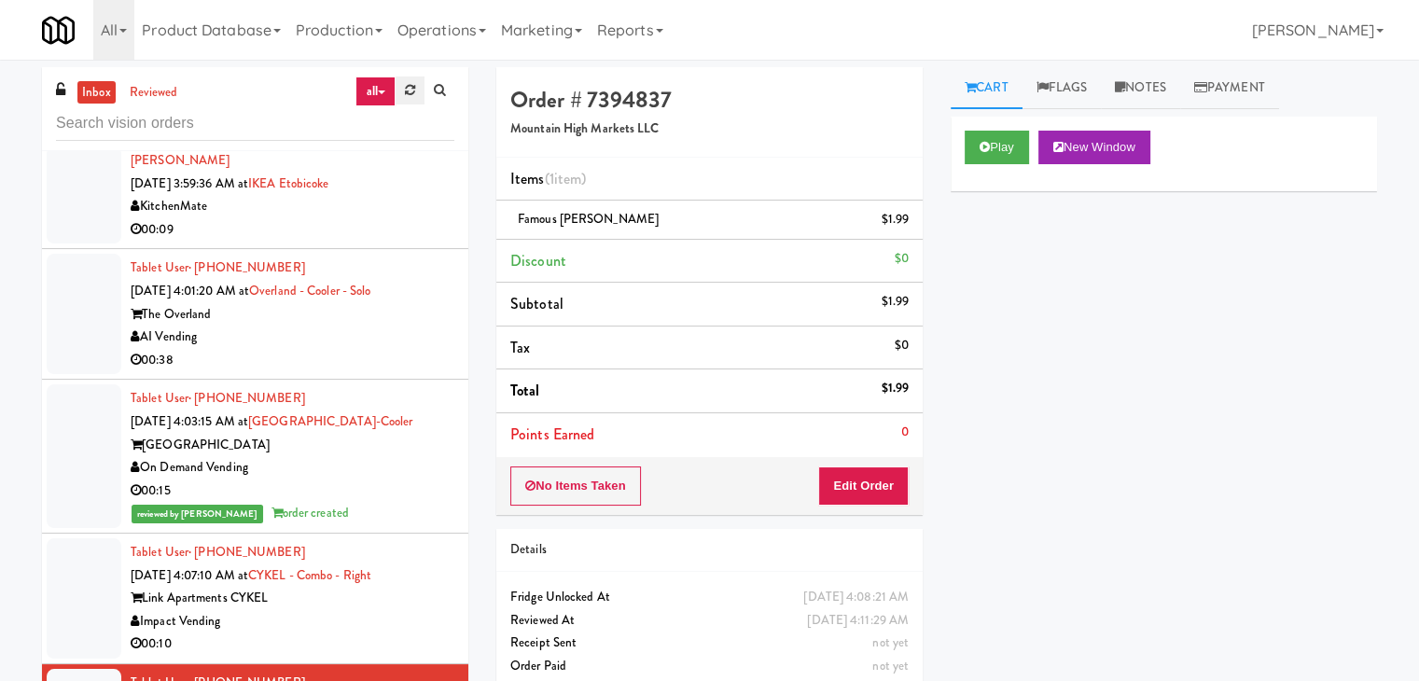
click at [412, 96] on icon at bounding box center [410, 90] width 10 height 12
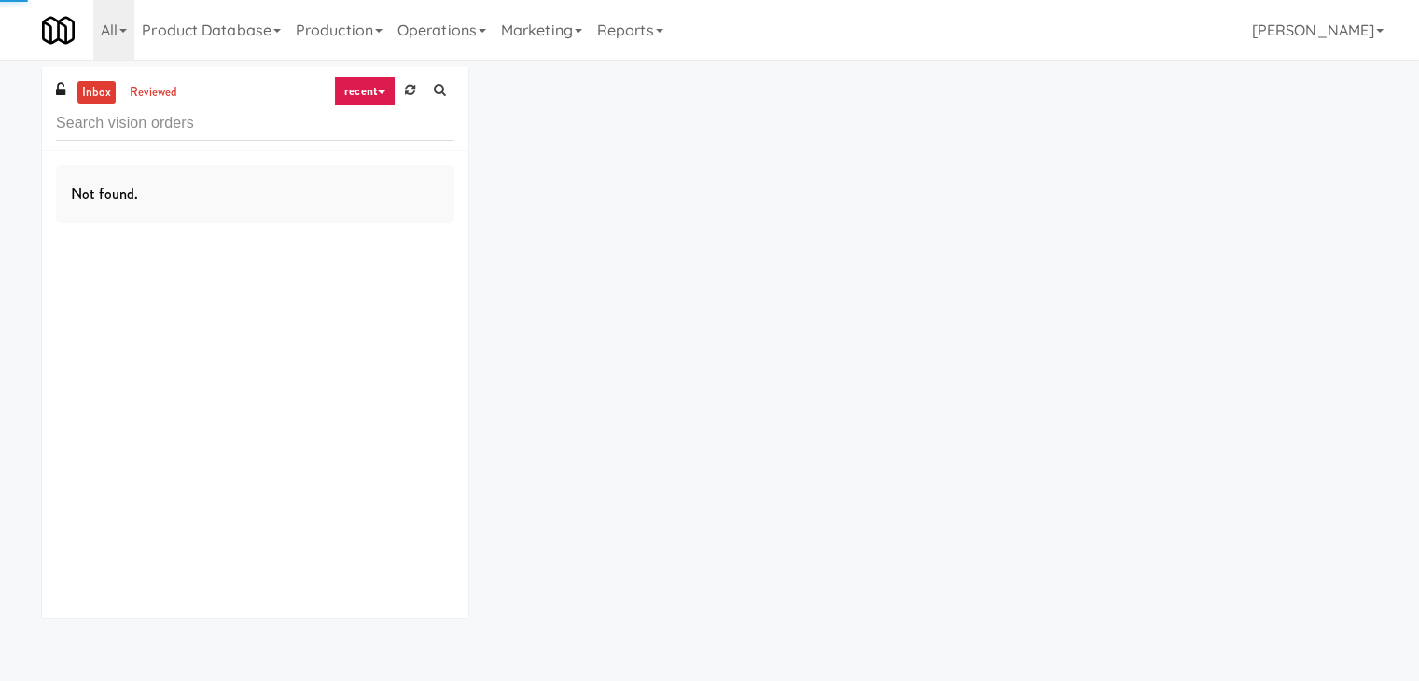
click at [376, 93] on link "recent" at bounding box center [365, 92] width 62 height 30
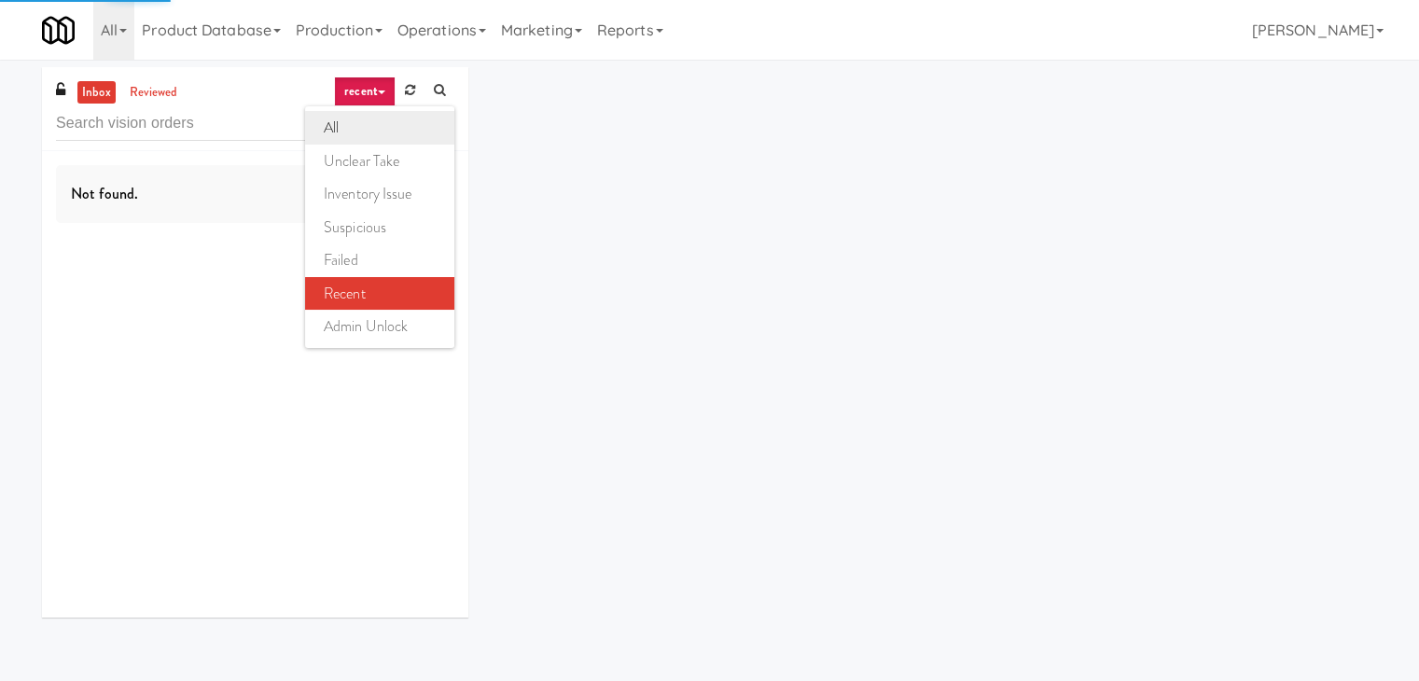
click at [367, 124] on link "all" at bounding box center [379, 128] width 149 height 34
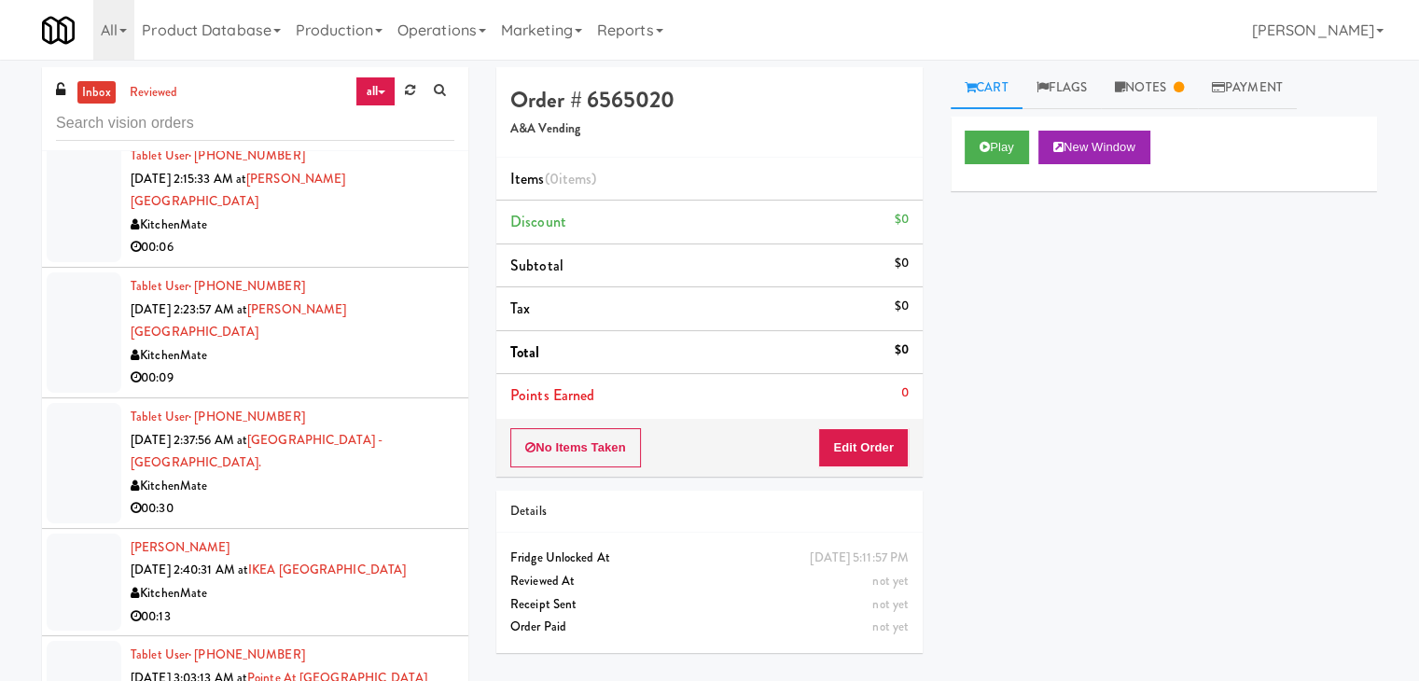
scroll to position [2053, 0]
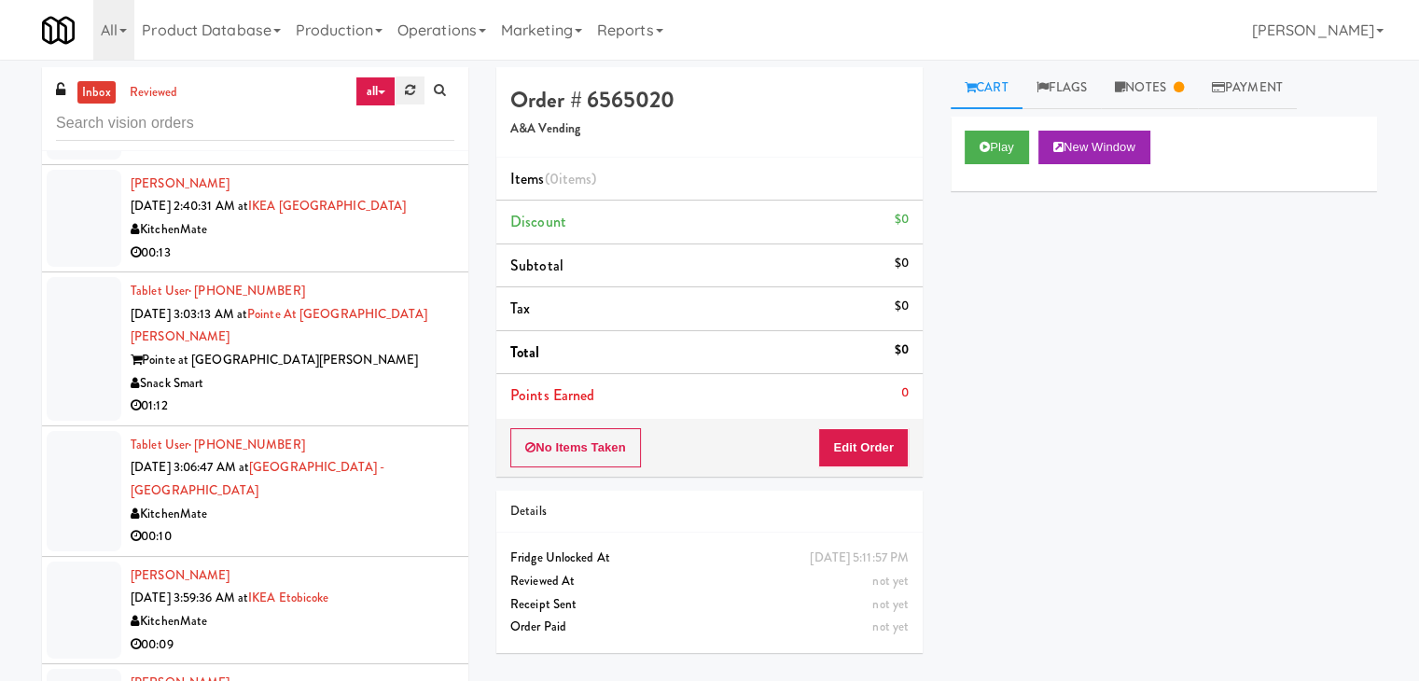
click at [410, 90] on icon at bounding box center [410, 90] width 10 height 12
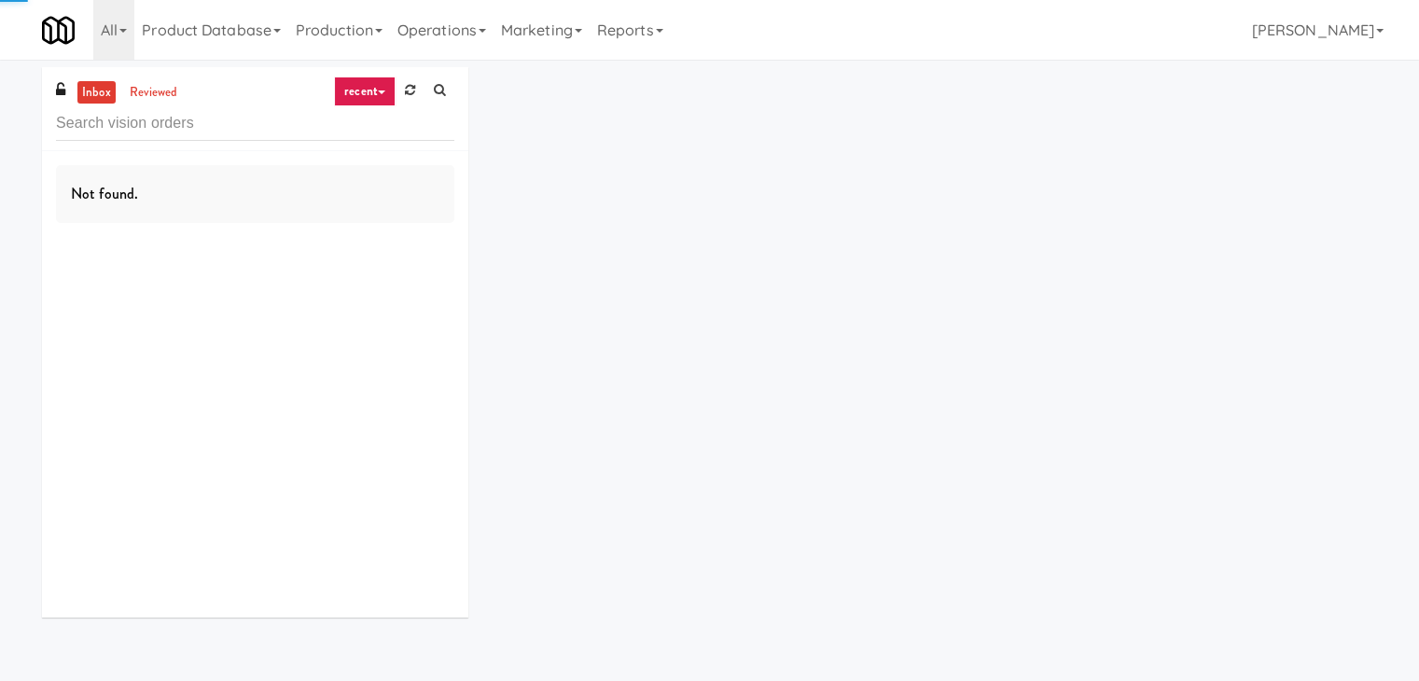
click at [370, 90] on link "recent" at bounding box center [365, 92] width 62 height 30
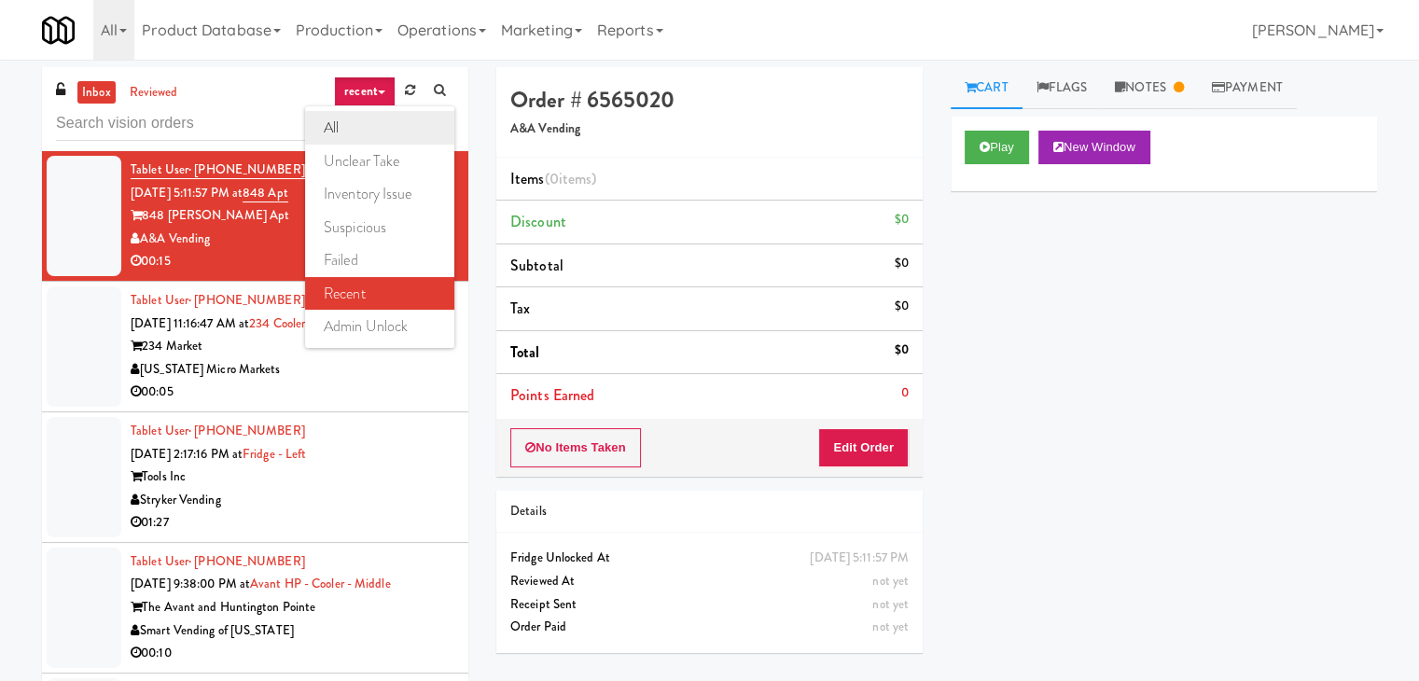
click at [394, 122] on link "all" at bounding box center [379, 128] width 149 height 34
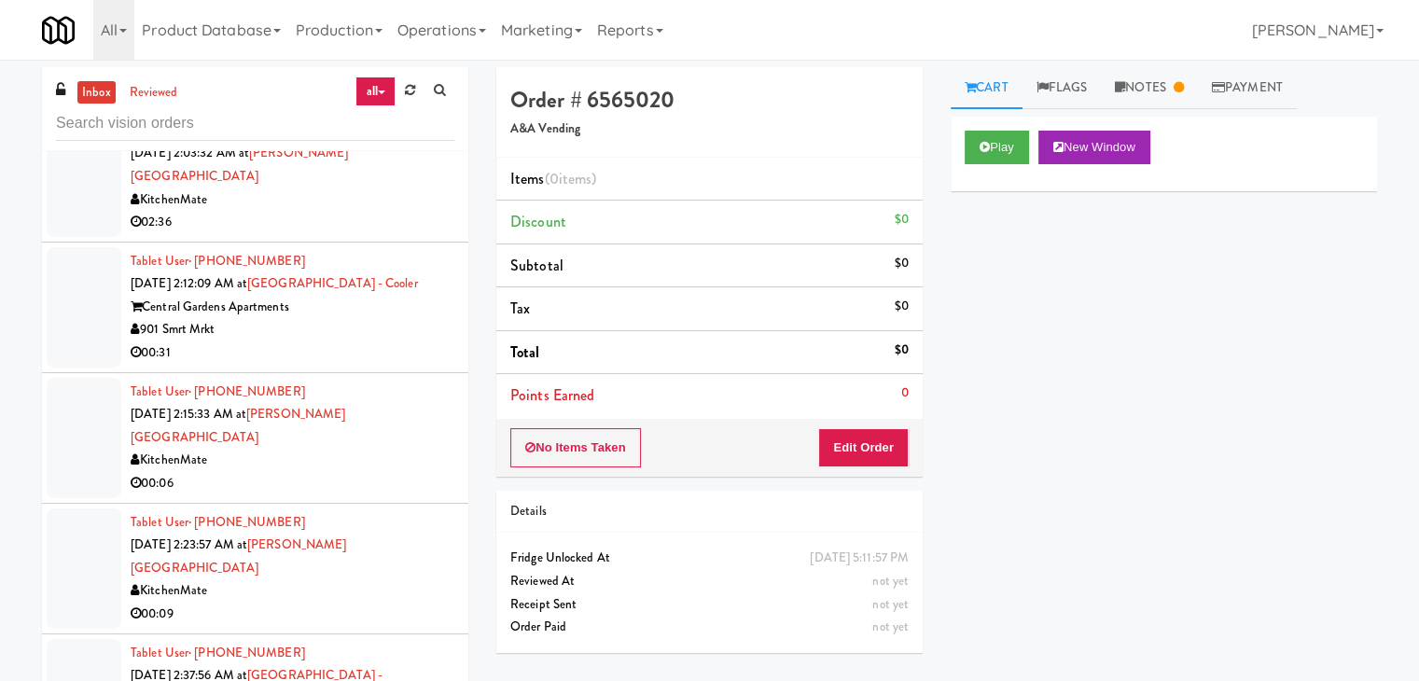
scroll to position [4531, 0]
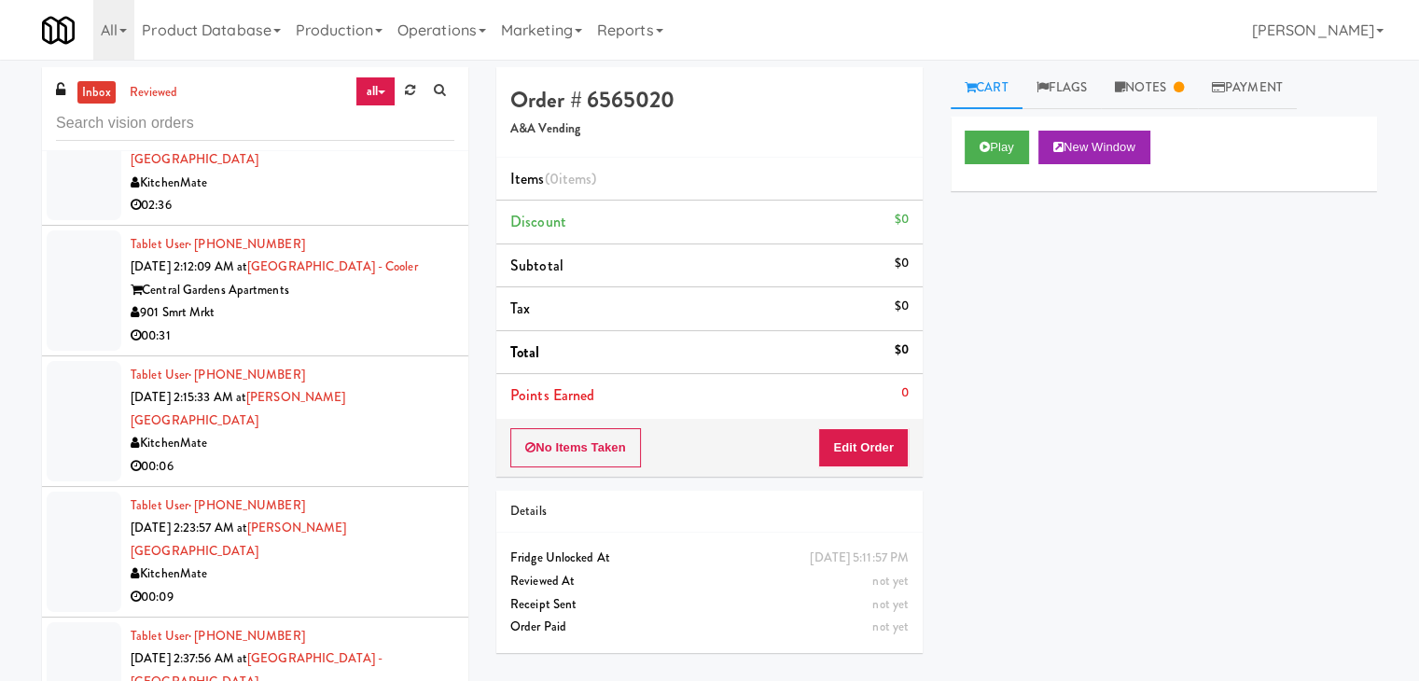
click at [400, 432] on div "KitchenMate" at bounding box center [293, 443] width 324 height 23
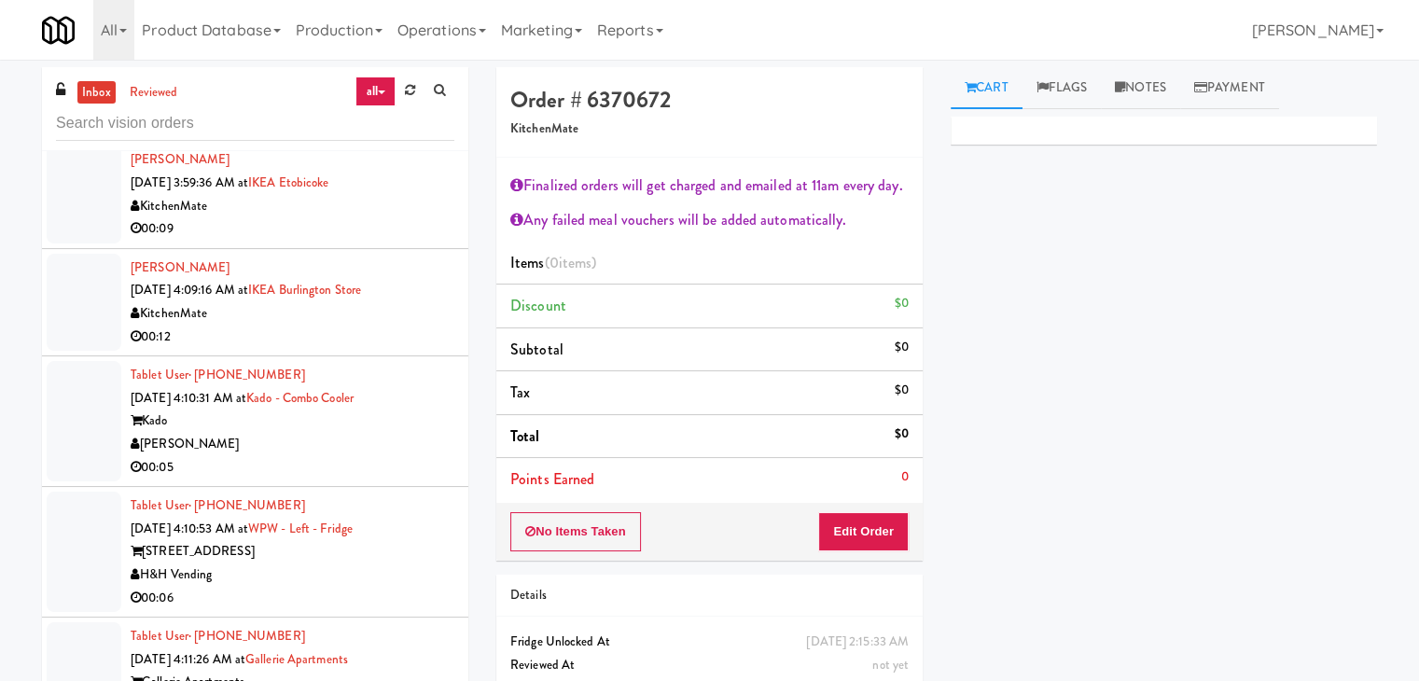
scroll to position [5557, 0]
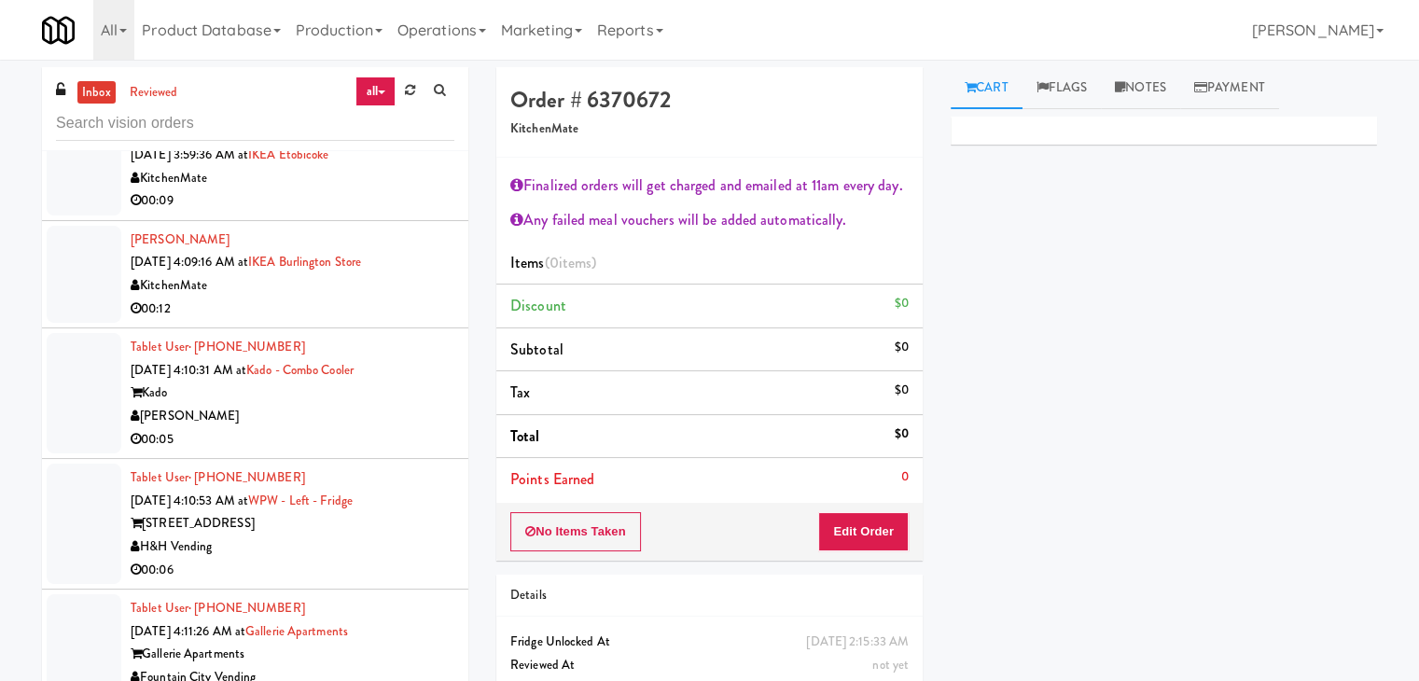
click at [396, 536] on div "H&H Vending" at bounding box center [293, 547] width 324 height 23
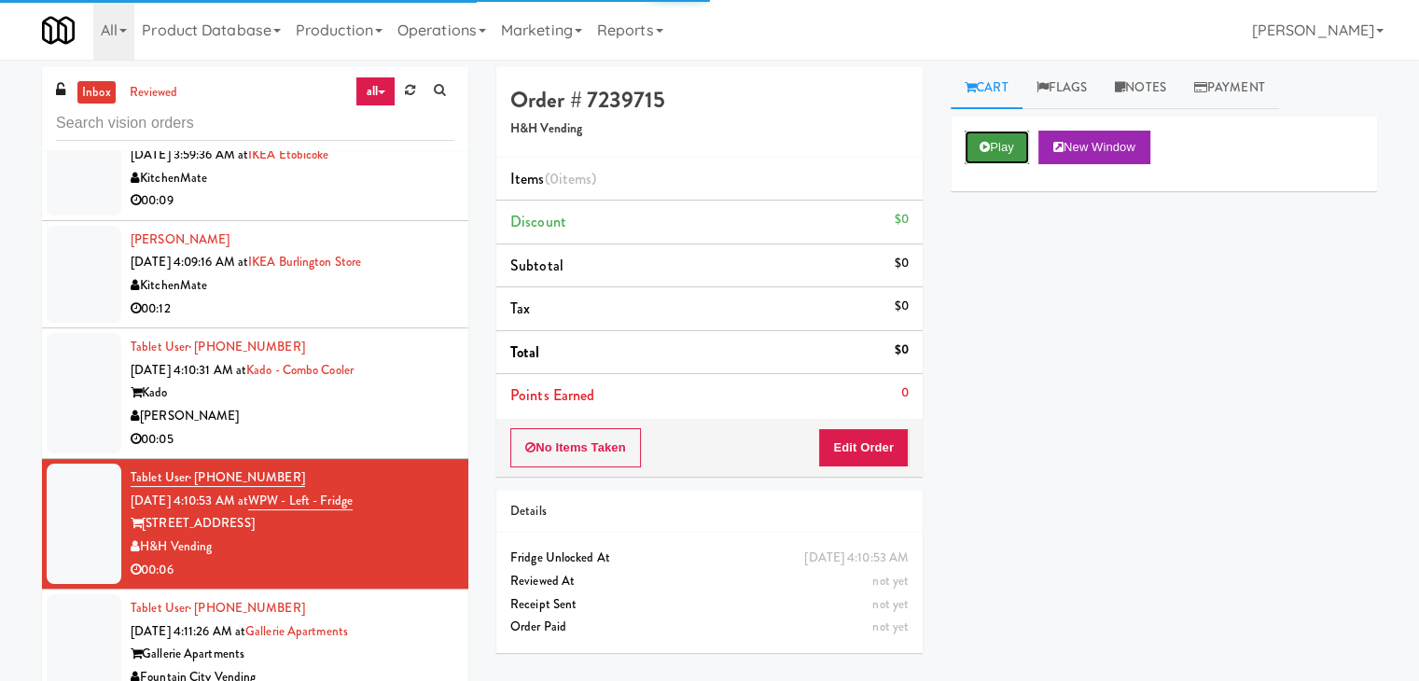
click at [994, 134] on button "Play" at bounding box center [997, 148] width 64 height 34
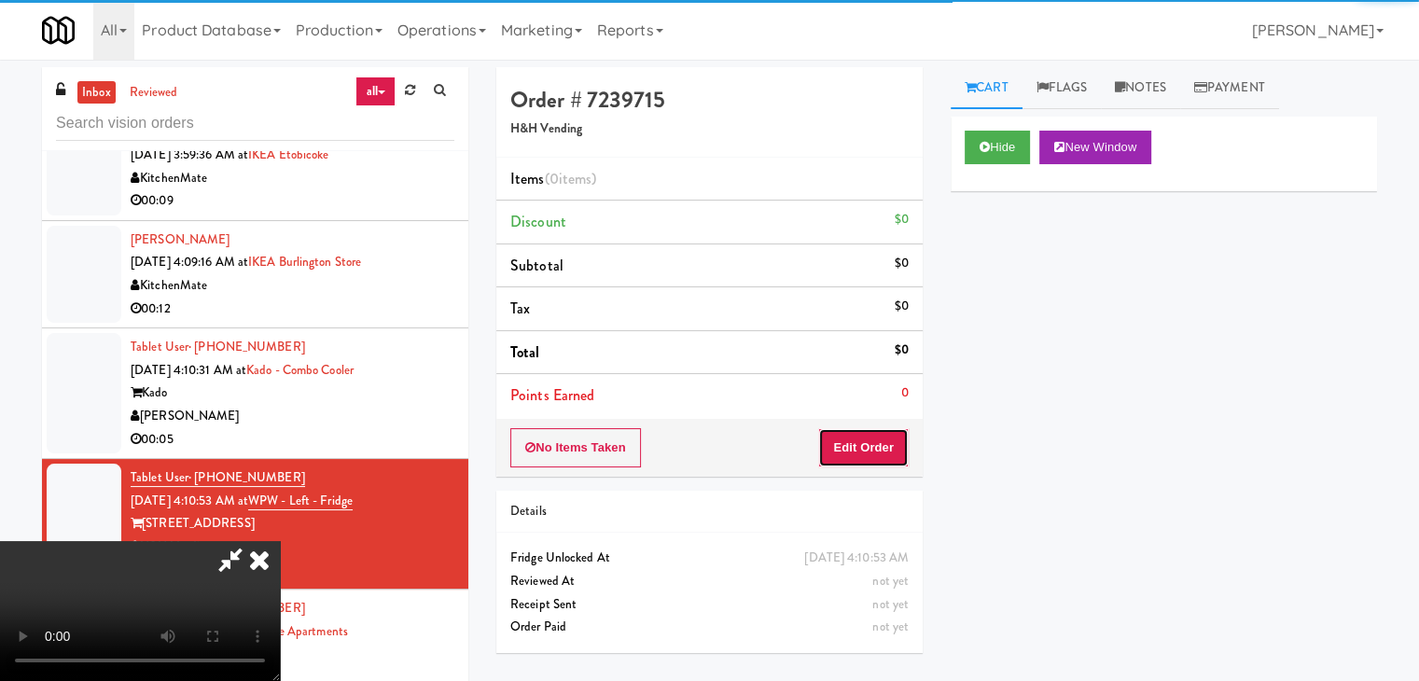
click at [873, 449] on button "Edit Order" at bounding box center [863, 447] width 91 height 39
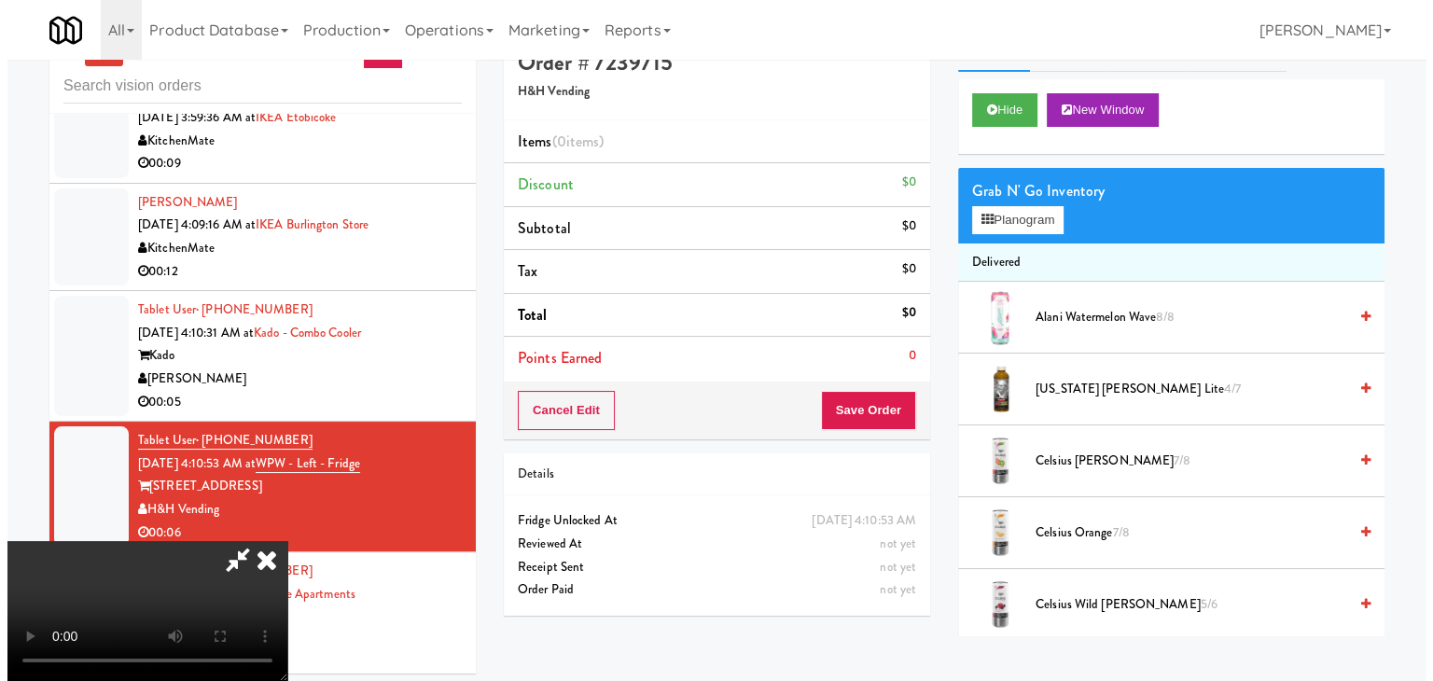
scroll to position [60, 0]
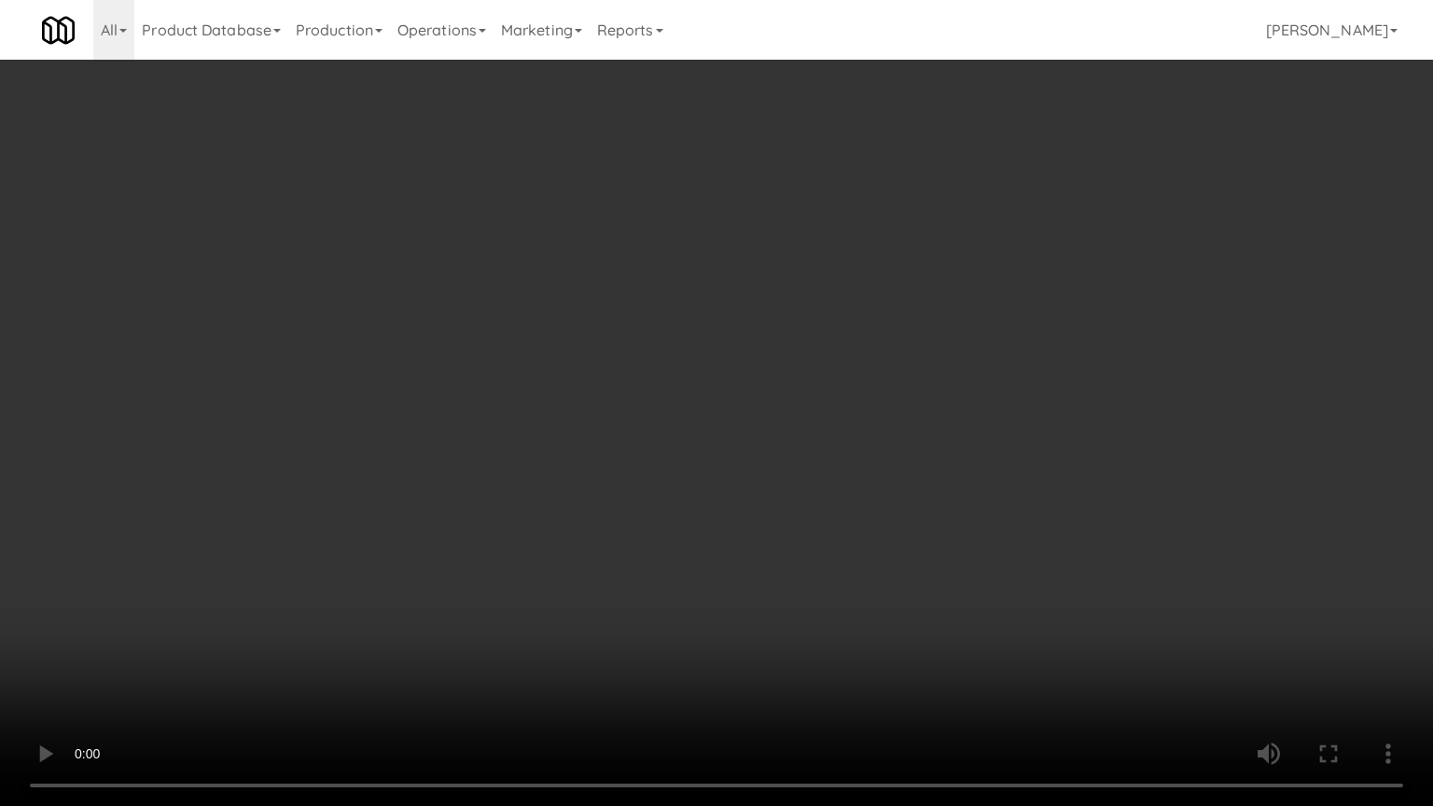
click at [1010, 362] on video at bounding box center [716, 403] width 1433 height 806
click at [1006, 360] on video at bounding box center [716, 403] width 1433 height 806
click at [993, 356] on video at bounding box center [716, 403] width 1433 height 806
click at [992, 356] on video at bounding box center [716, 403] width 1433 height 806
click at [994, 328] on video at bounding box center [716, 403] width 1433 height 806
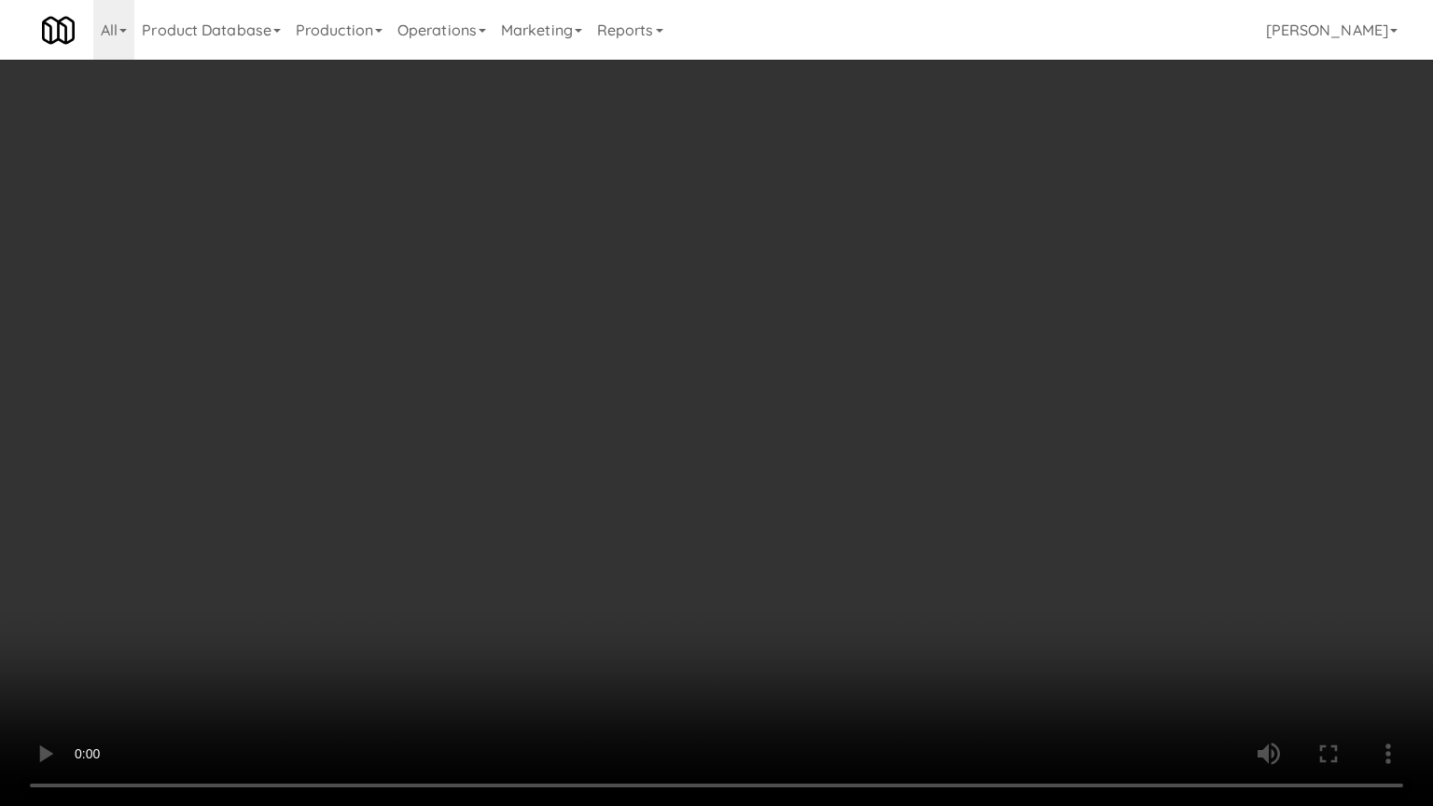
click at [994, 328] on video at bounding box center [716, 403] width 1433 height 806
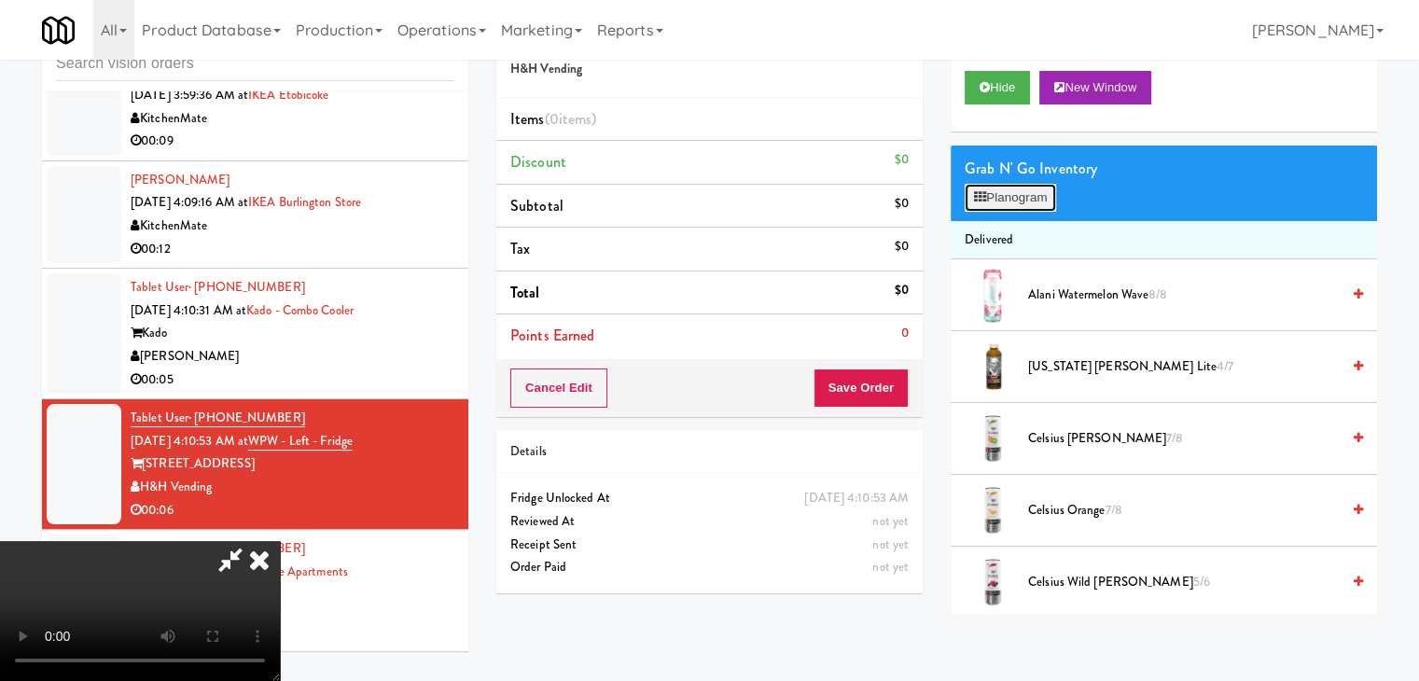
click at [1053, 195] on button "Planogram" at bounding box center [1010, 198] width 91 height 28
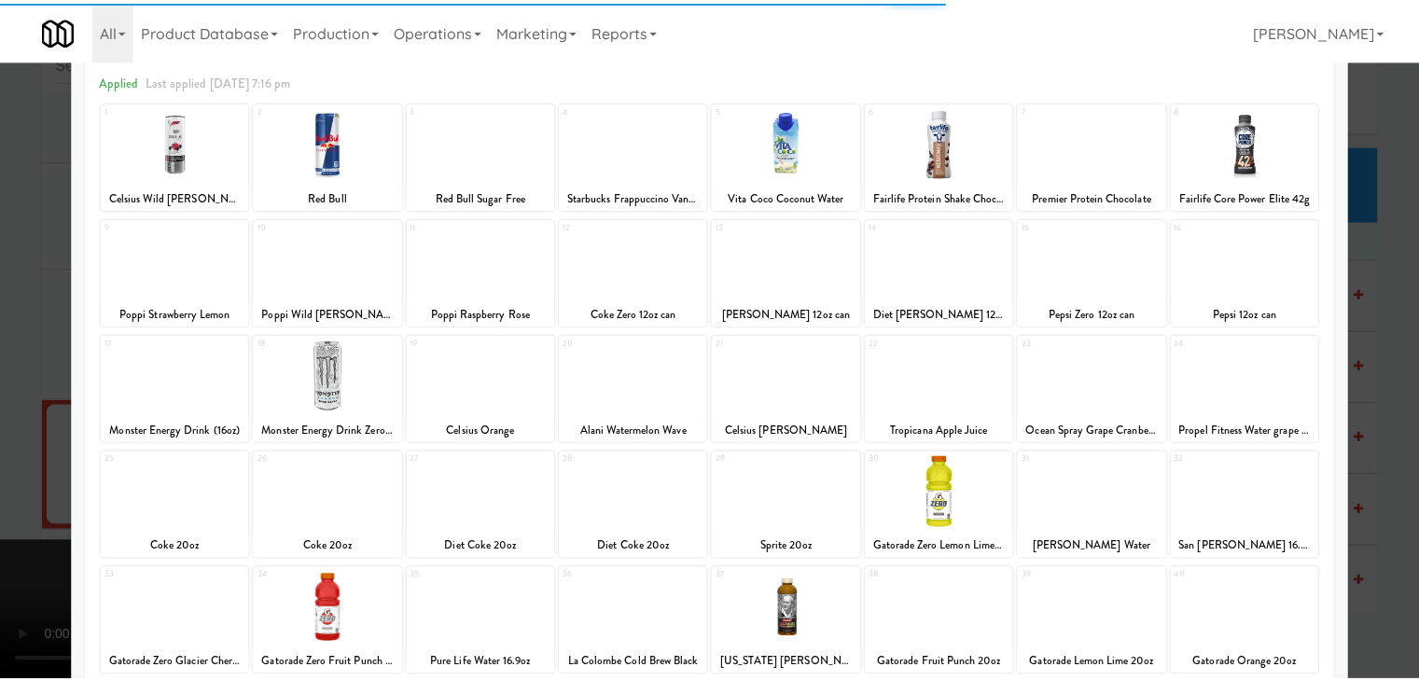
scroll to position [187, 0]
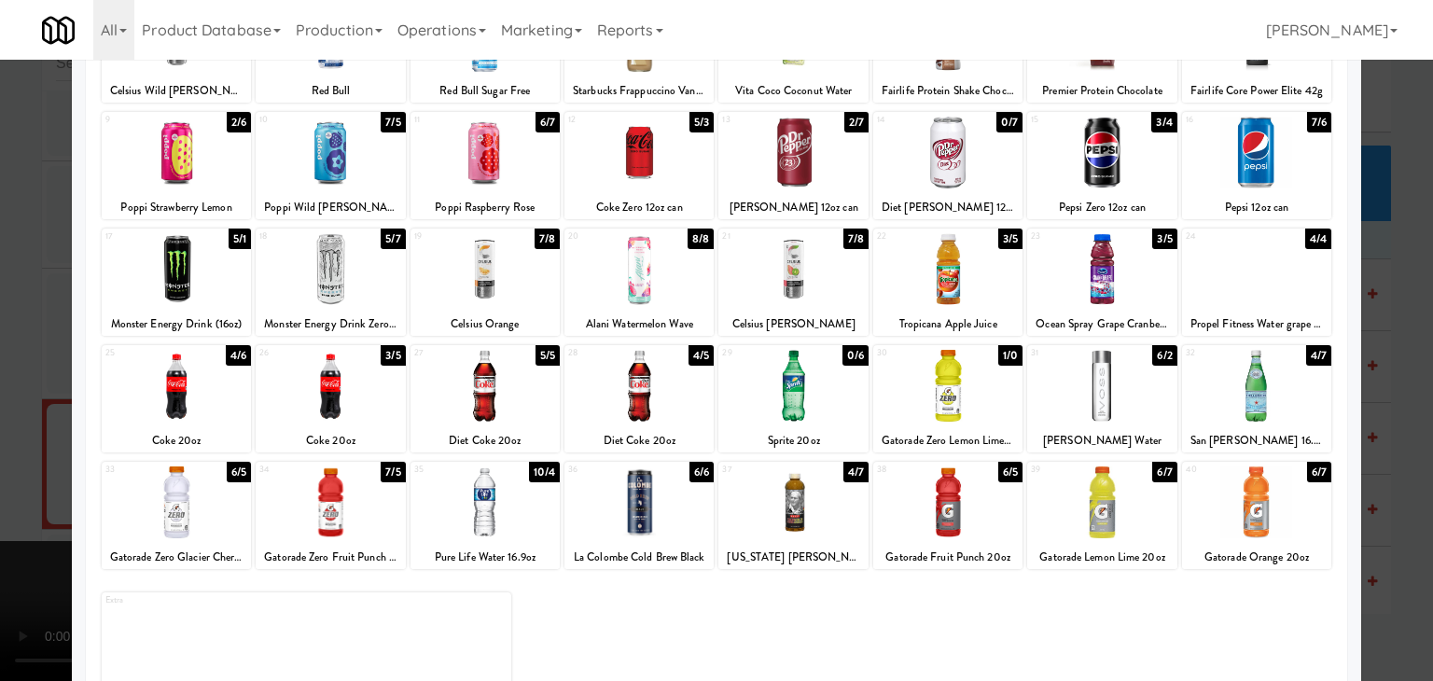
click at [1074, 297] on div at bounding box center [1101, 269] width 149 height 72
drag, startPoint x: 930, startPoint y: 294, endPoint x: 922, endPoint y: 303, distance: 12.6
click at [929, 294] on div at bounding box center [947, 269] width 149 height 72
drag, startPoint x: 0, startPoint y: 302, endPoint x: 249, endPoint y: 300, distance: 249.2
click at [0, 301] on div at bounding box center [716, 340] width 1433 height 681
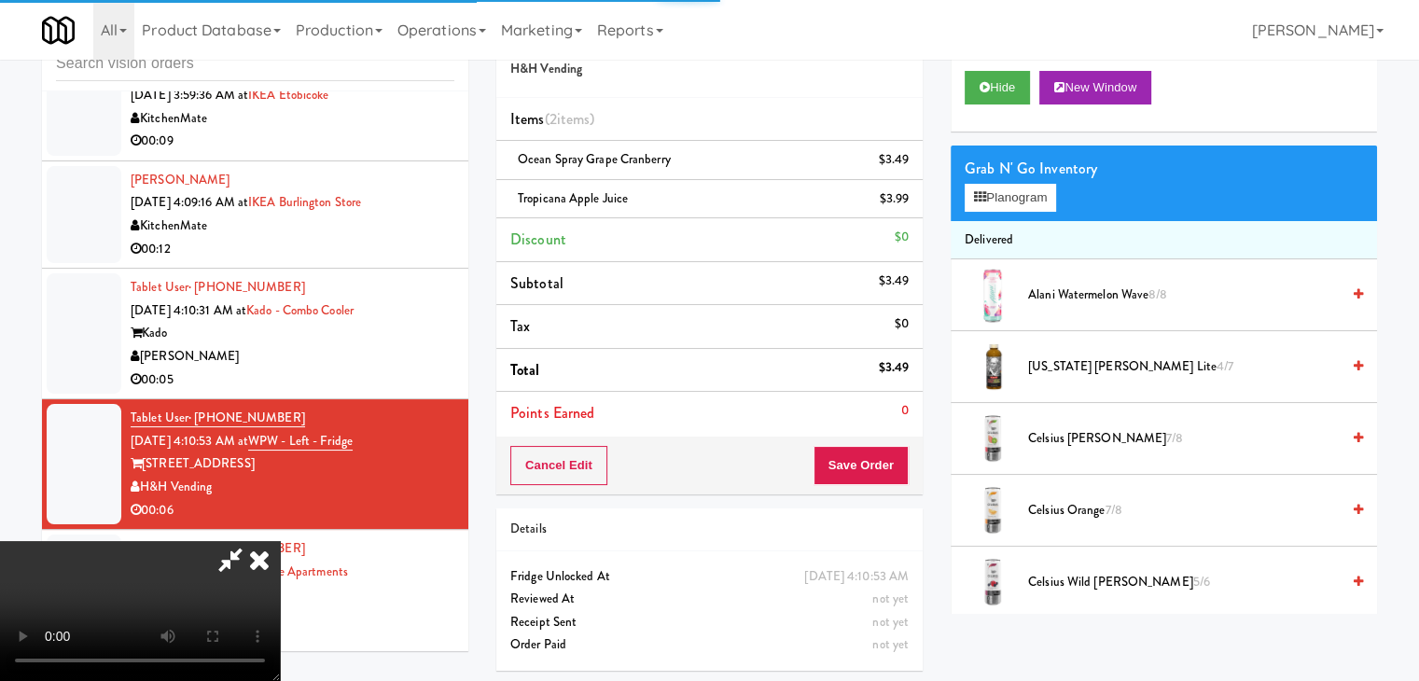
click at [280, 541] on video at bounding box center [140, 611] width 280 height 140
drag, startPoint x: 645, startPoint y: 337, endPoint x: 691, endPoint y: 429, distance: 103.1
click at [280, 541] on video at bounding box center [140, 611] width 280 height 140
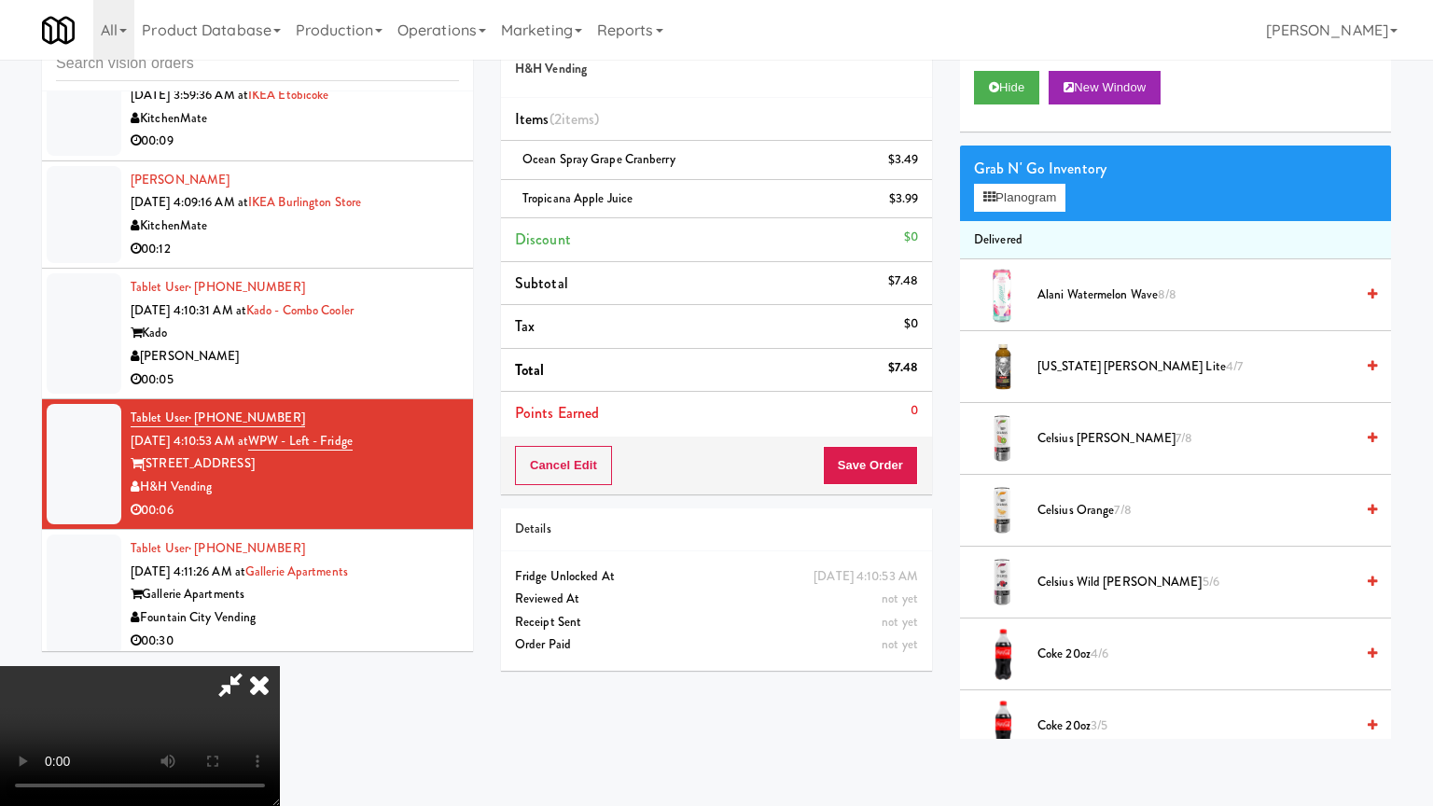
click at [280, 666] on video at bounding box center [140, 736] width 280 height 140
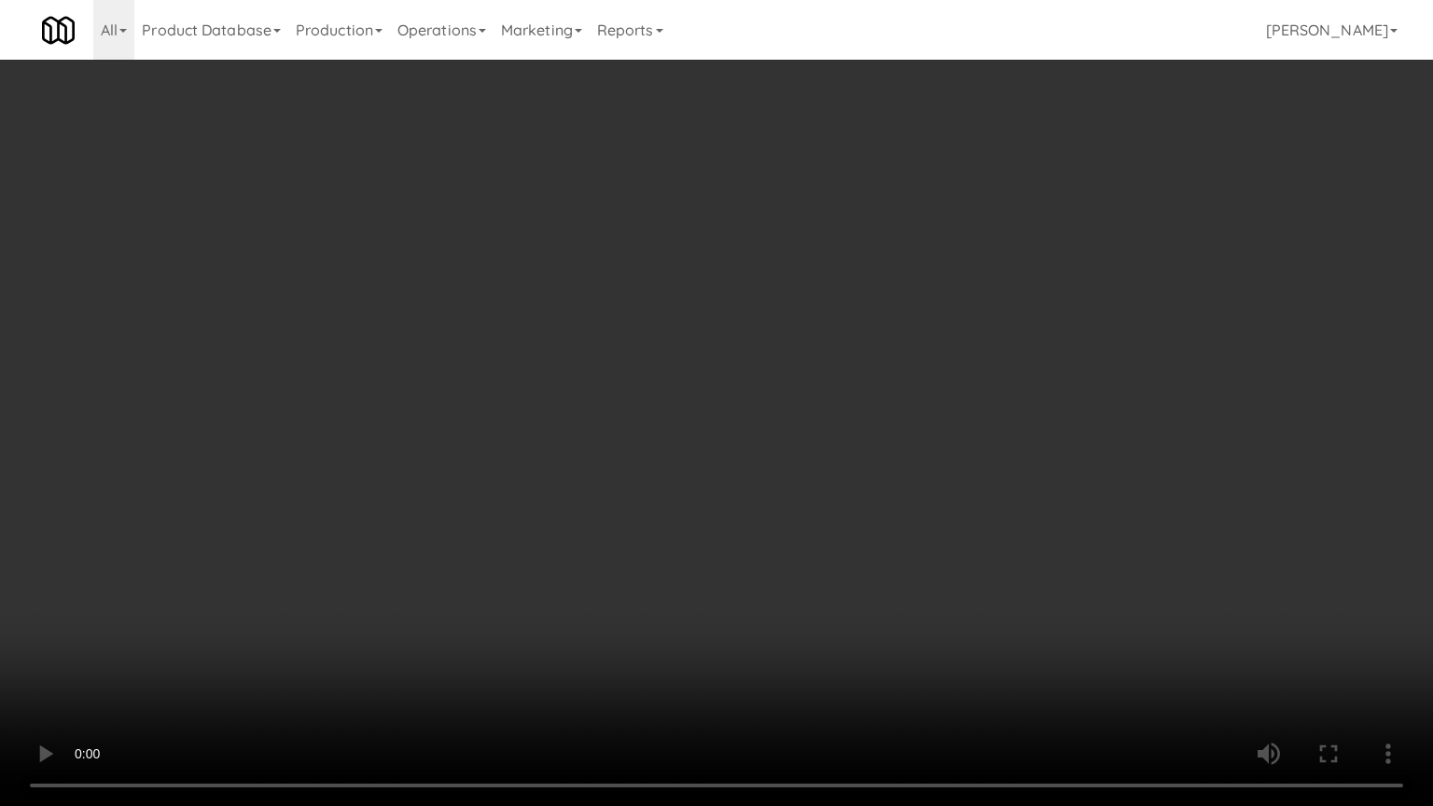
click at [754, 431] on video at bounding box center [716, 403] width 1433 height 806
drag, startPoint x: 755, startPoint y: 430, endPoint x: 789, endPoint y: 326, distance: 109.8
click at [755, 429] on video at bounding box center [716, 403] width 1433 height 806
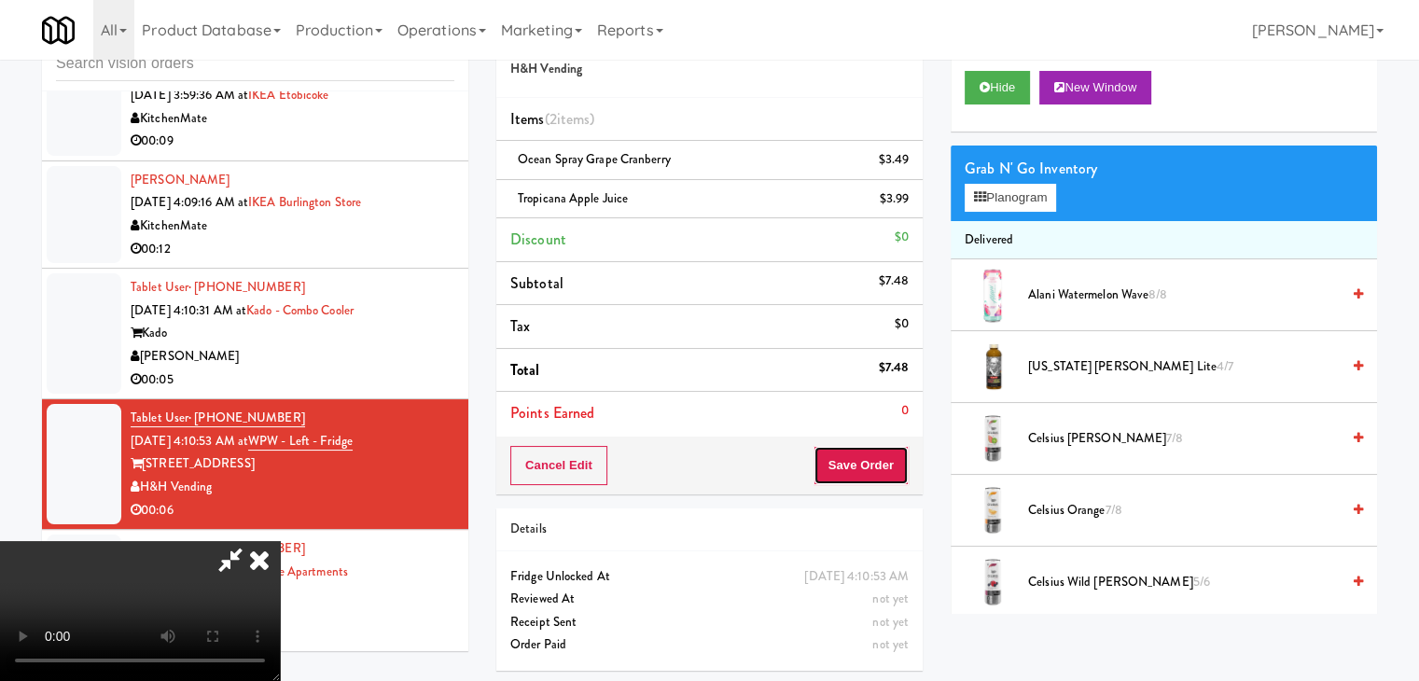
drag, startPoint x: 896, startPoint y: 475, endPoint x: 901, endPoint y: 466, distance: 10.9
click at [899, 469] on button "Save Order" at bounding box center [861, 465] width 95 height 39
click at [901, 466] on button "Save Order" at bounding box center [861, 465] width 95 height 39
click at [901, 464] on button "Save Order" at bounding box center [861, 465] width 95 height 39
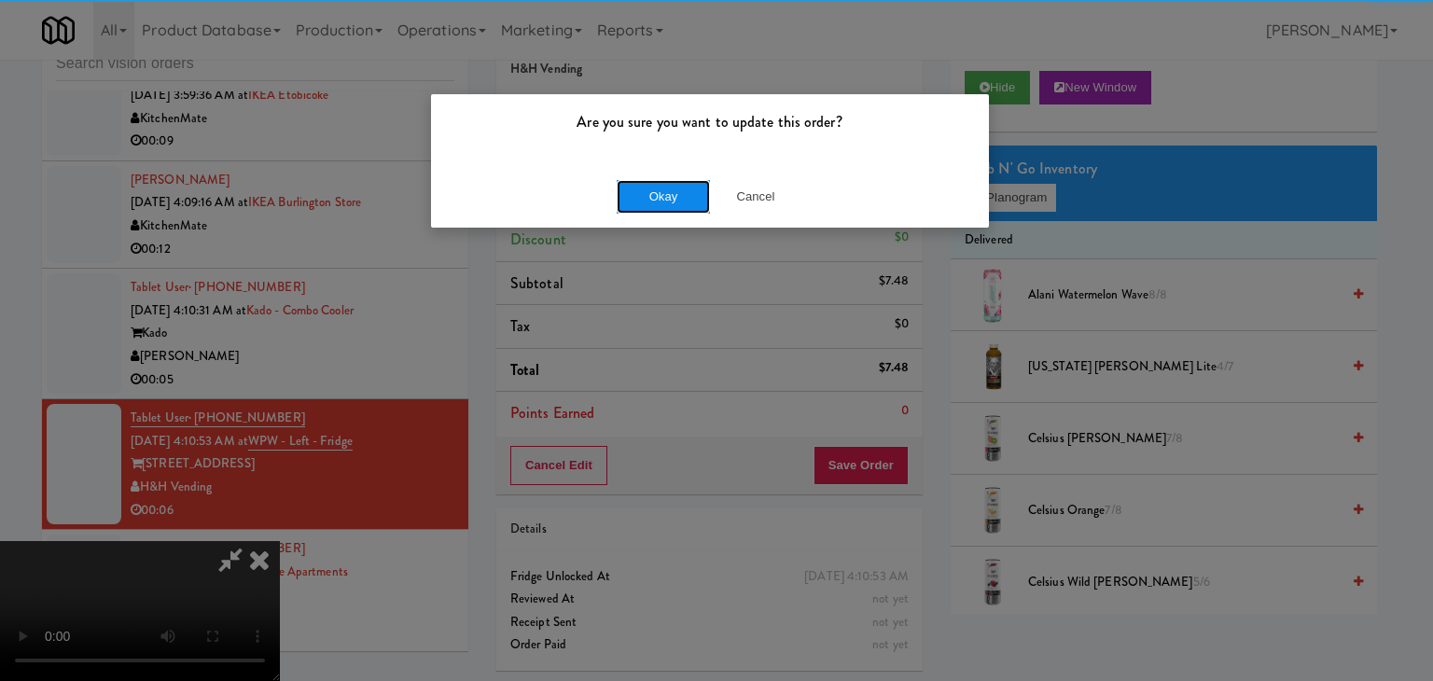
click at [663, 190] on button "Okay" at bounding box center [663, 197] width 93 height 34
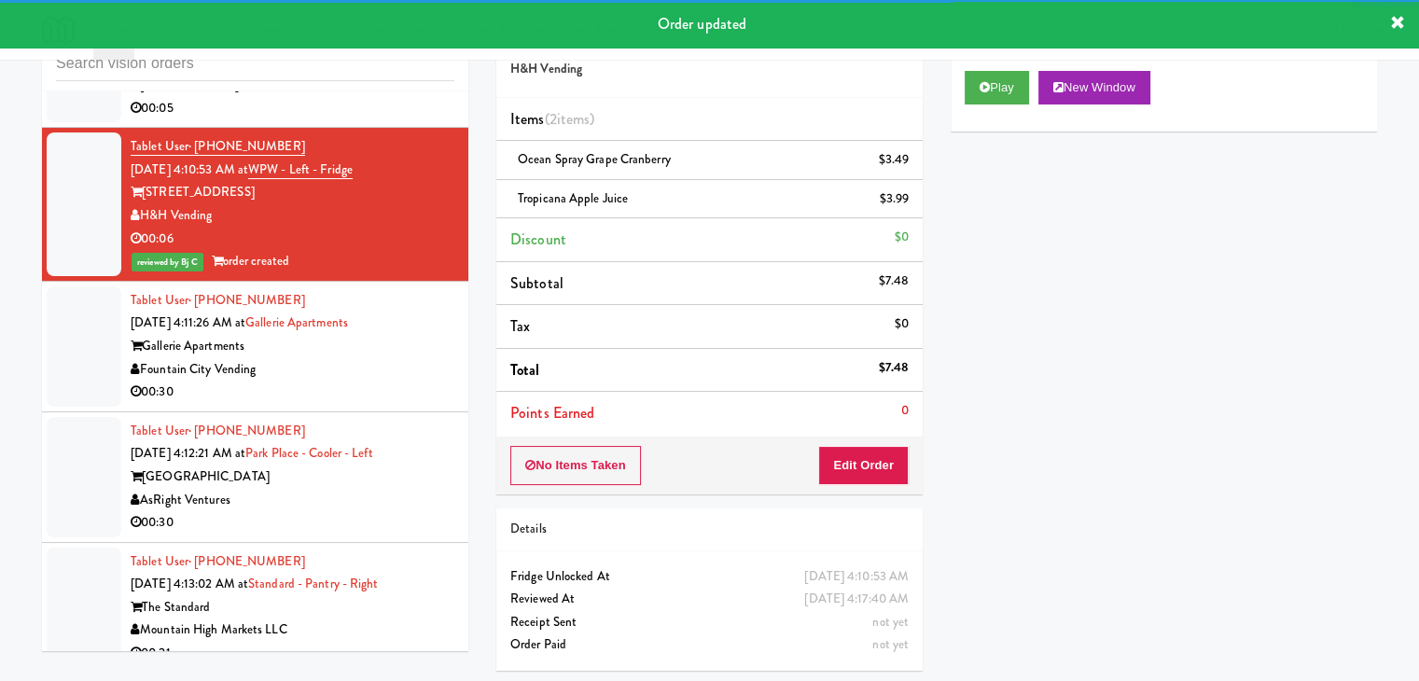
scroll to position [5837, 0]
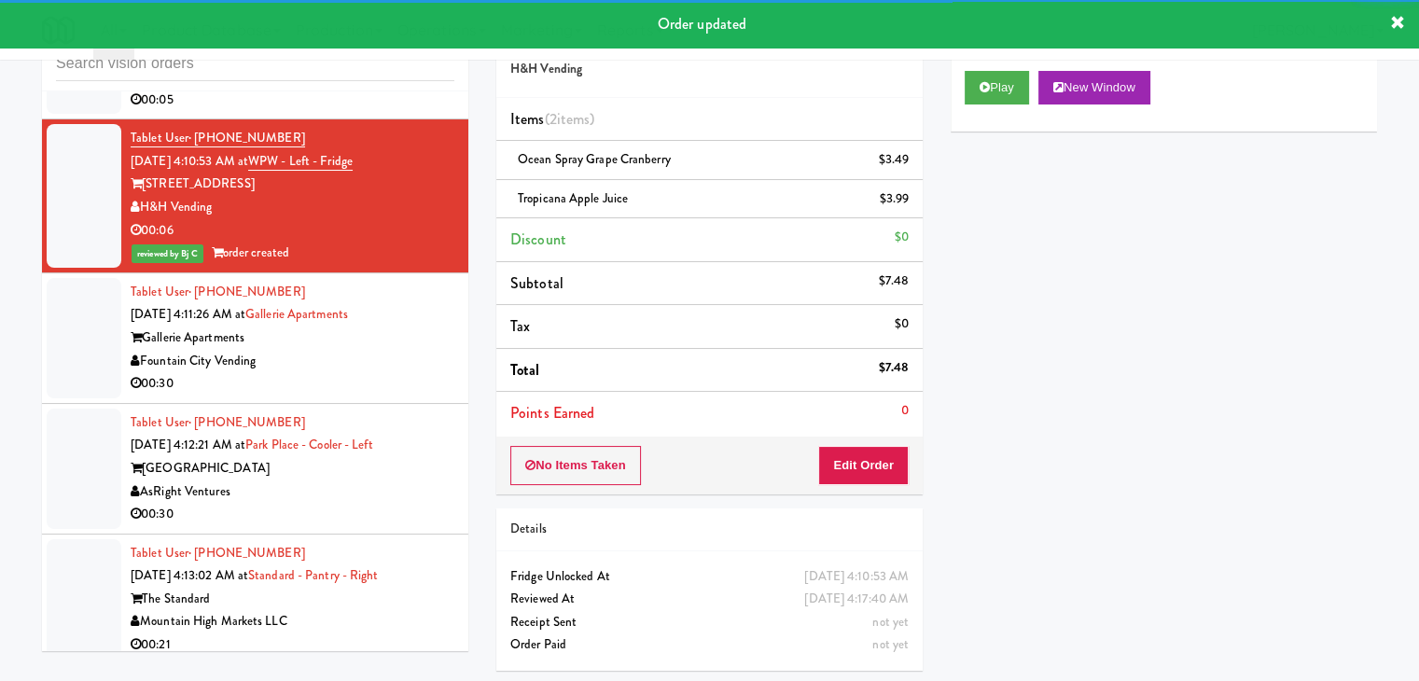
click at [392, 350] on div "Fountain City Vending" at bounding box center [293, 361] width 324 height 23
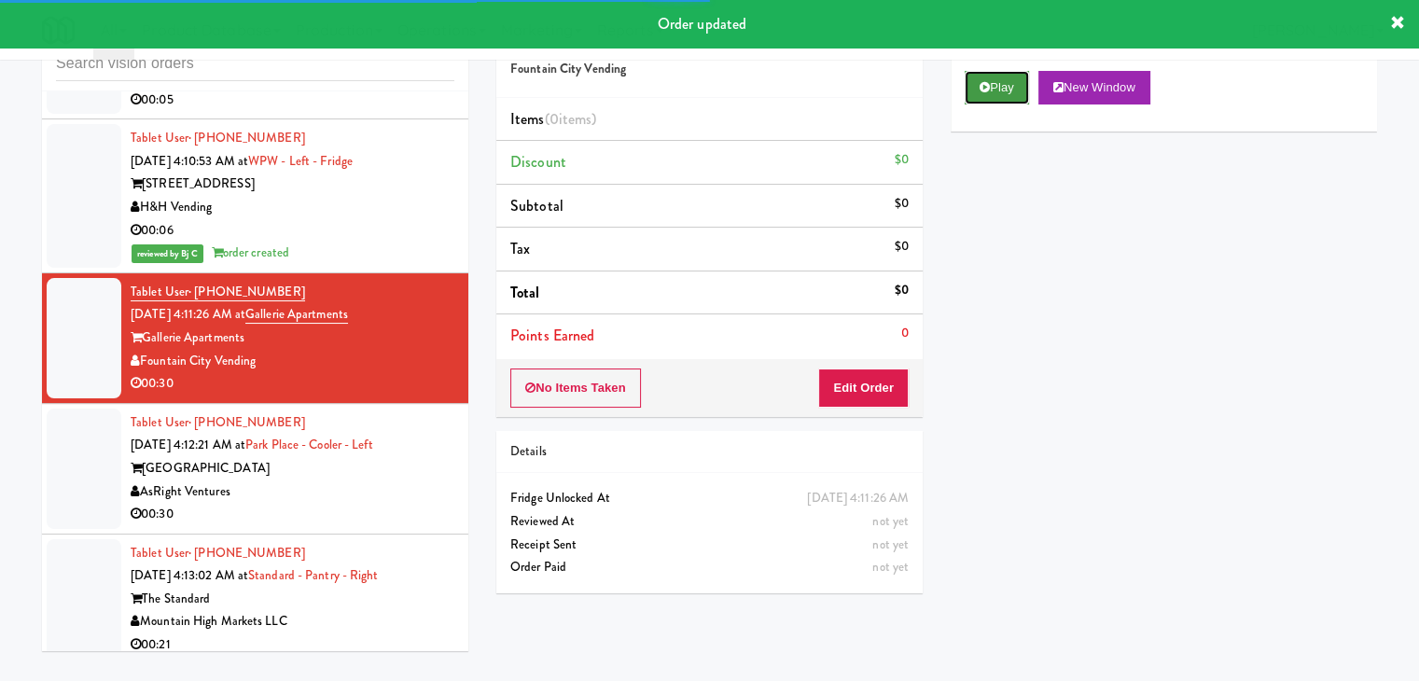
click at [1019, 88] on button "Play" at bounding box center [997, 88] width 64 height 34
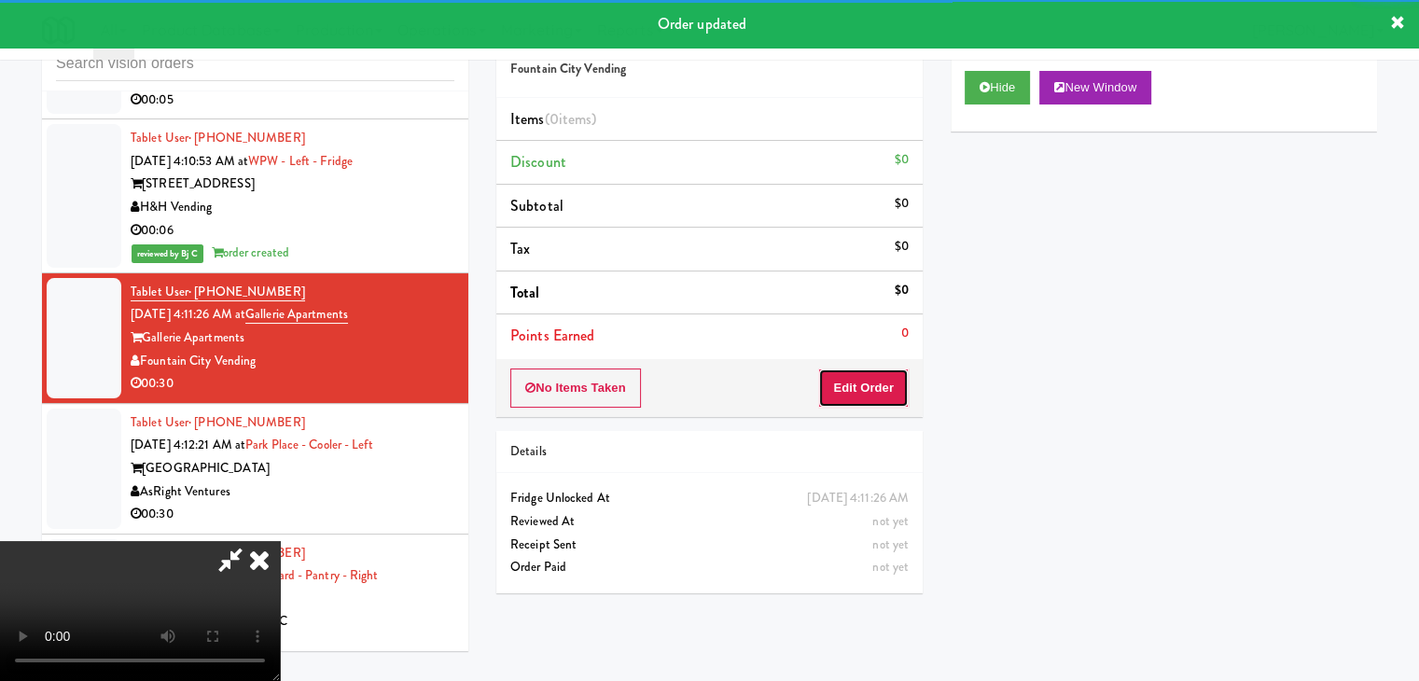
click at [862, 392] on button "Edit Order" at bounding box center [863, 388] width 91 height 39
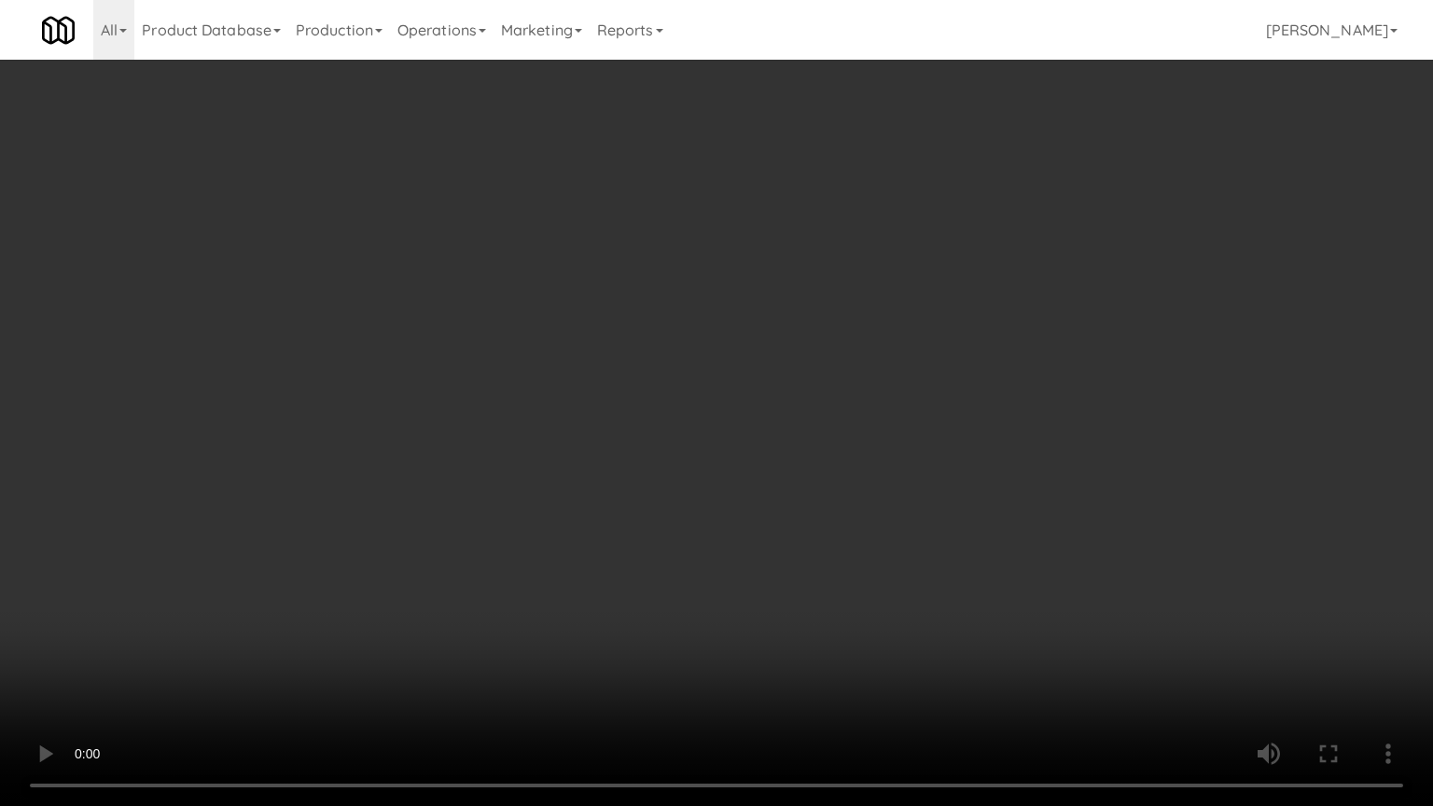
click at [979, 358] on video at bounding box center [716, 403] width 1433 height 806
click at [974, 368] on video at bounding box center [716, 403] width 1433 height 806
click at [1002, 363] on video at bounding box center [716, 403] width 1433 height 806
click at [1004, 361] on video at bounding box center [716, 403] width 1433 height 806
drag, startPoint x: 1015, startPoint y: 347, endPoint x: 1020, endPoint y: 336, distance: 12.1
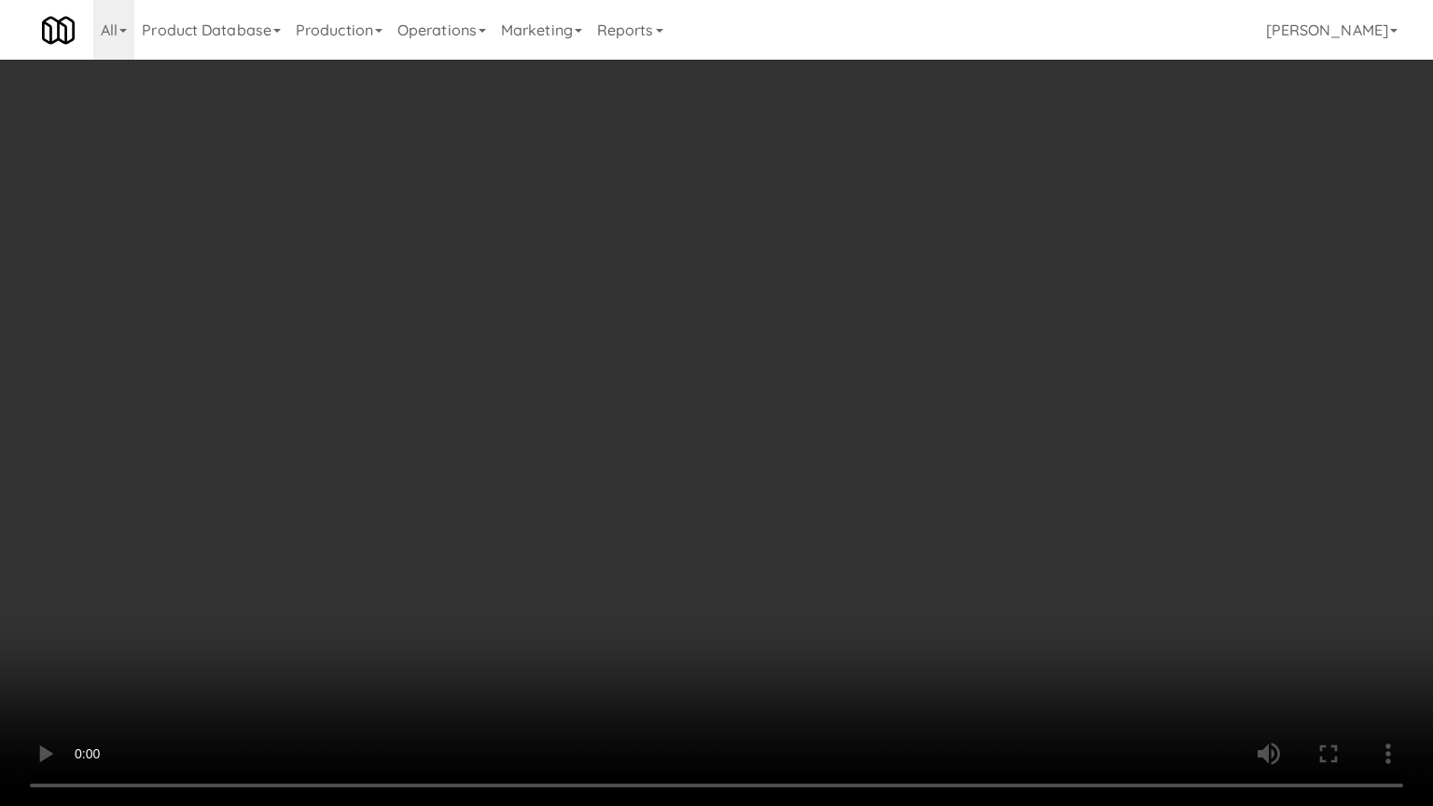
click at [1015, 347] on video at bounding box center [716, 403] width 1433 height 806
click at [1023, 333] on video at bounding box center [716, 403] width 1433 height 806
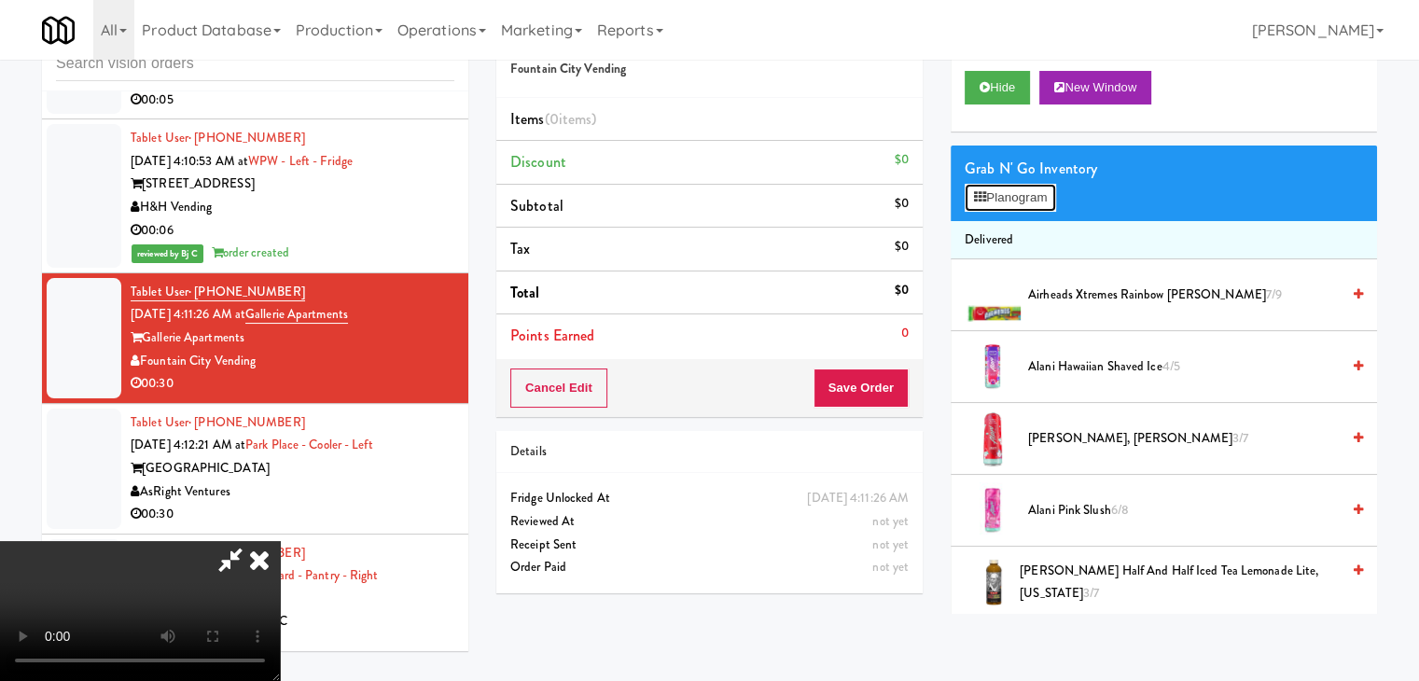
click at [1032, 199] on button "Planogram" at bounding box center [1010, 198] width 91 height 28
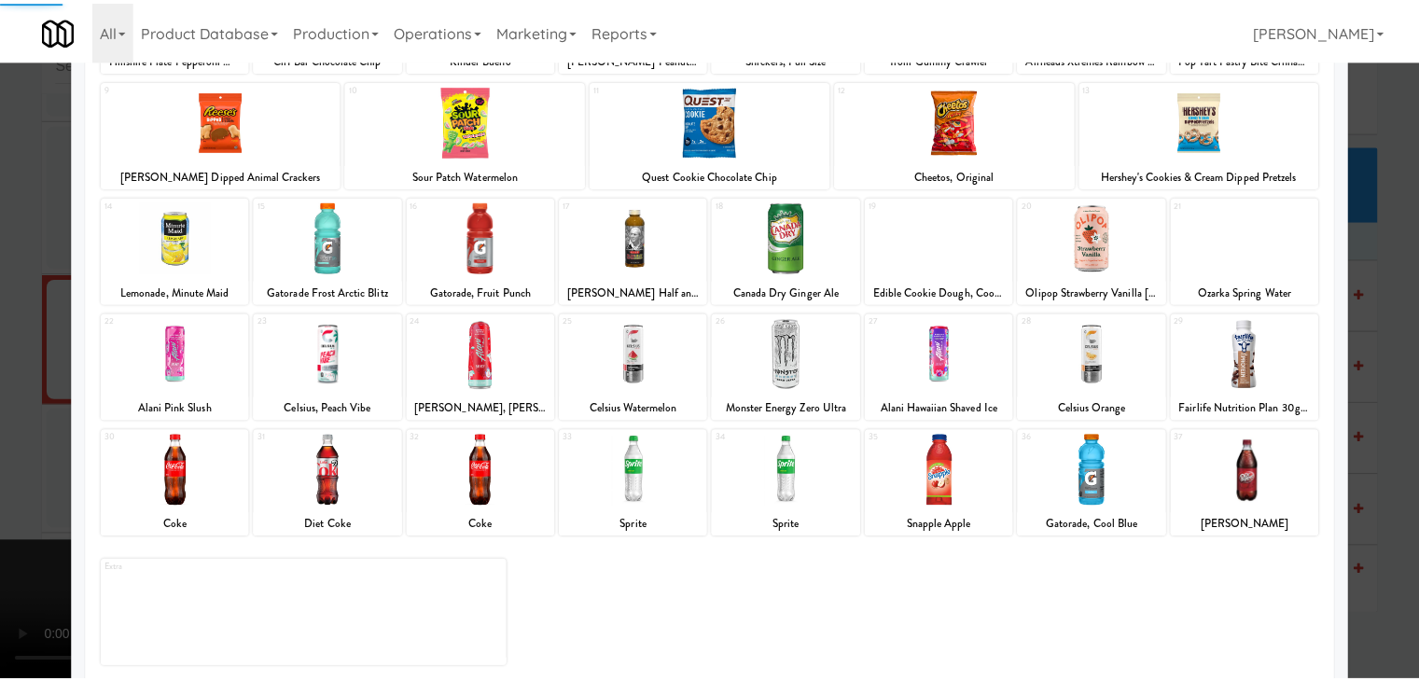
scroll to position [235, 0]
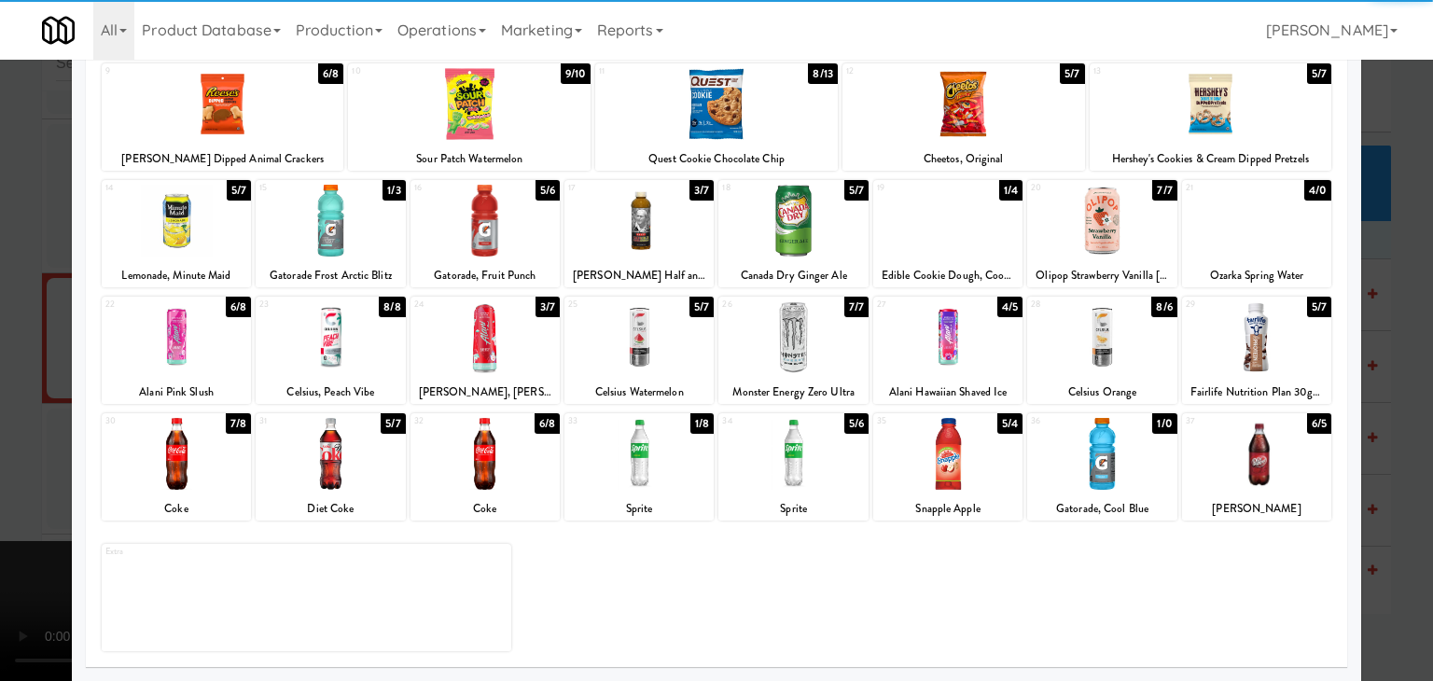
click at [1282, 455] on div at bounding box center [1256, 454] width 149 height 72
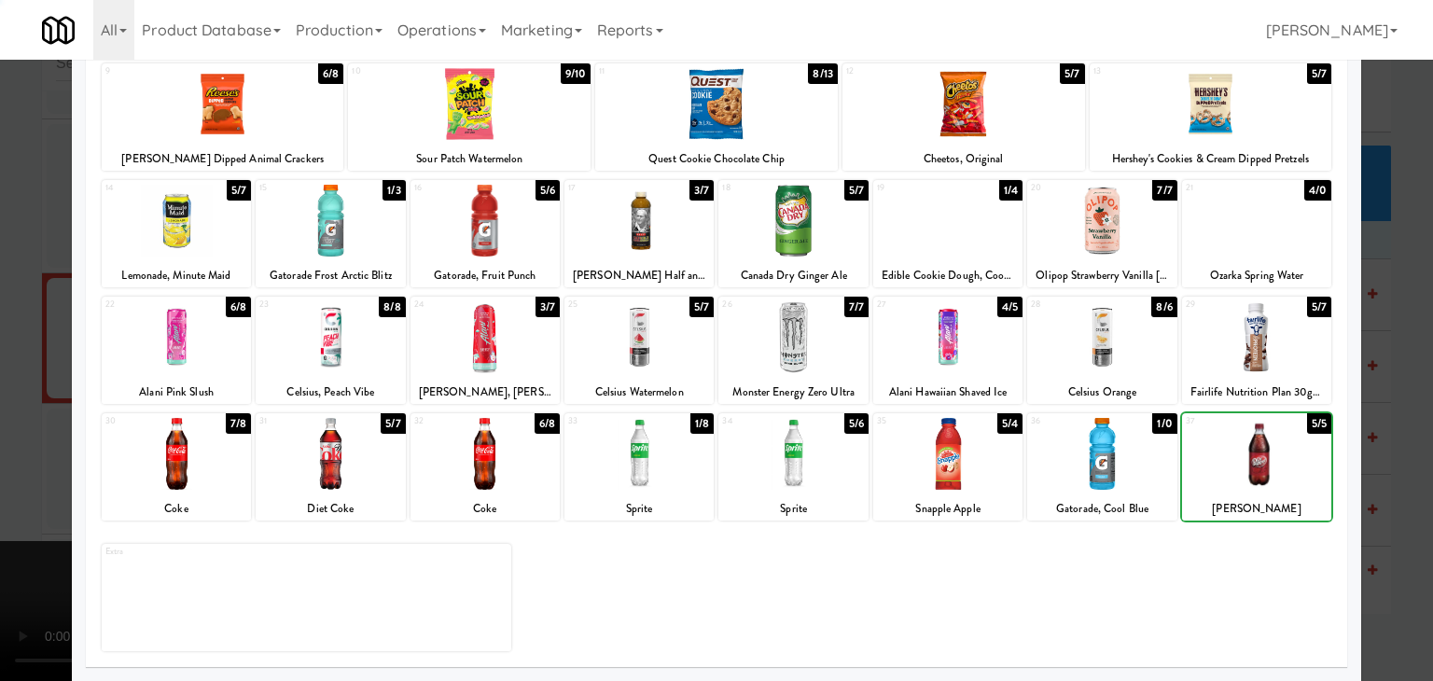
drag, startPoint x: 1374, startPoint y: 452, endPoint x: 1321, endPoint y: 442, distance: 53.1
click at [1374, 450] on div at bounding box center [716, 340] width 1433 height 681
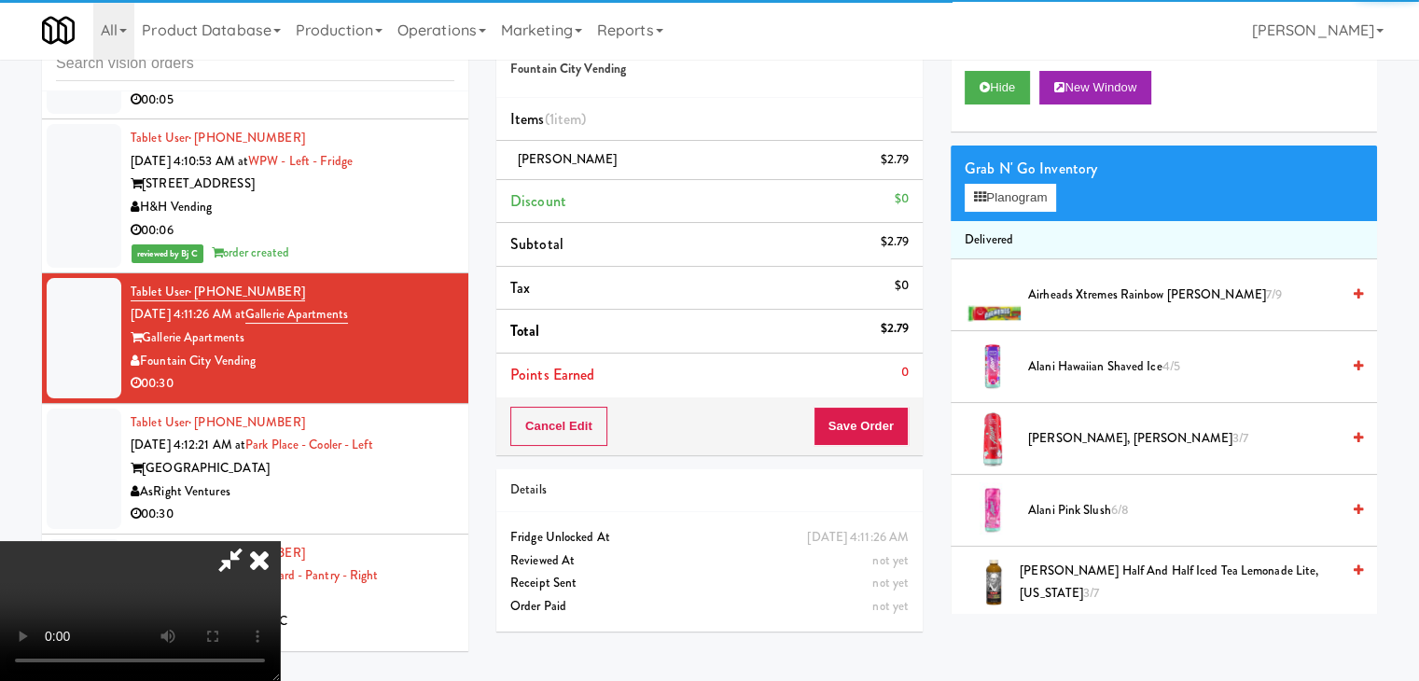
click at [280, 541] on video at bounding box center [140, 611] width 280 height 140
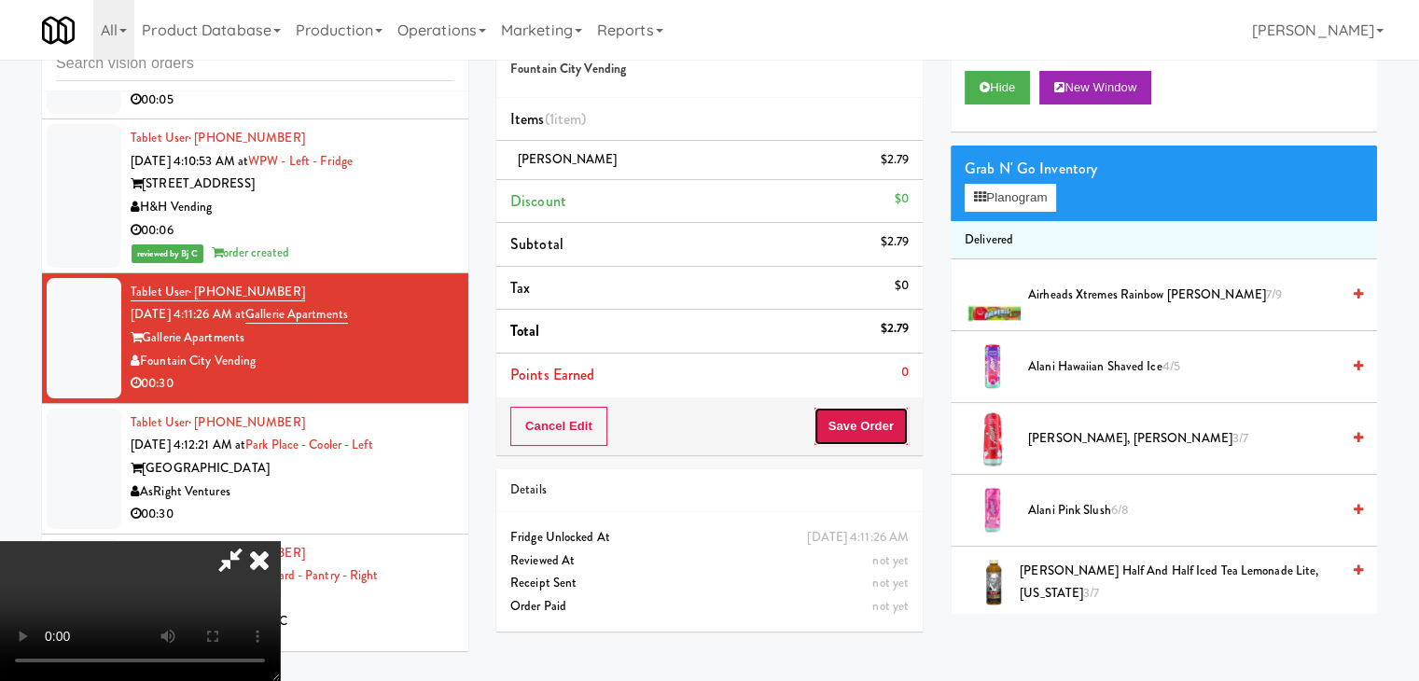
drag, startPoint x: 876, startPoint y: 427, endPoint x: 888, endPoint y: 431, distance: 12.7
click at [879, 427] on button "Save Order" at bounding box center [861, 426] width 95 height 39
click at [888, 431] on button "Save Order" at bounding box center [861, 426] width 95 height 39
click at [888, 433] on button "Save Order" at bounding box center [861, 426] width 95 height 39
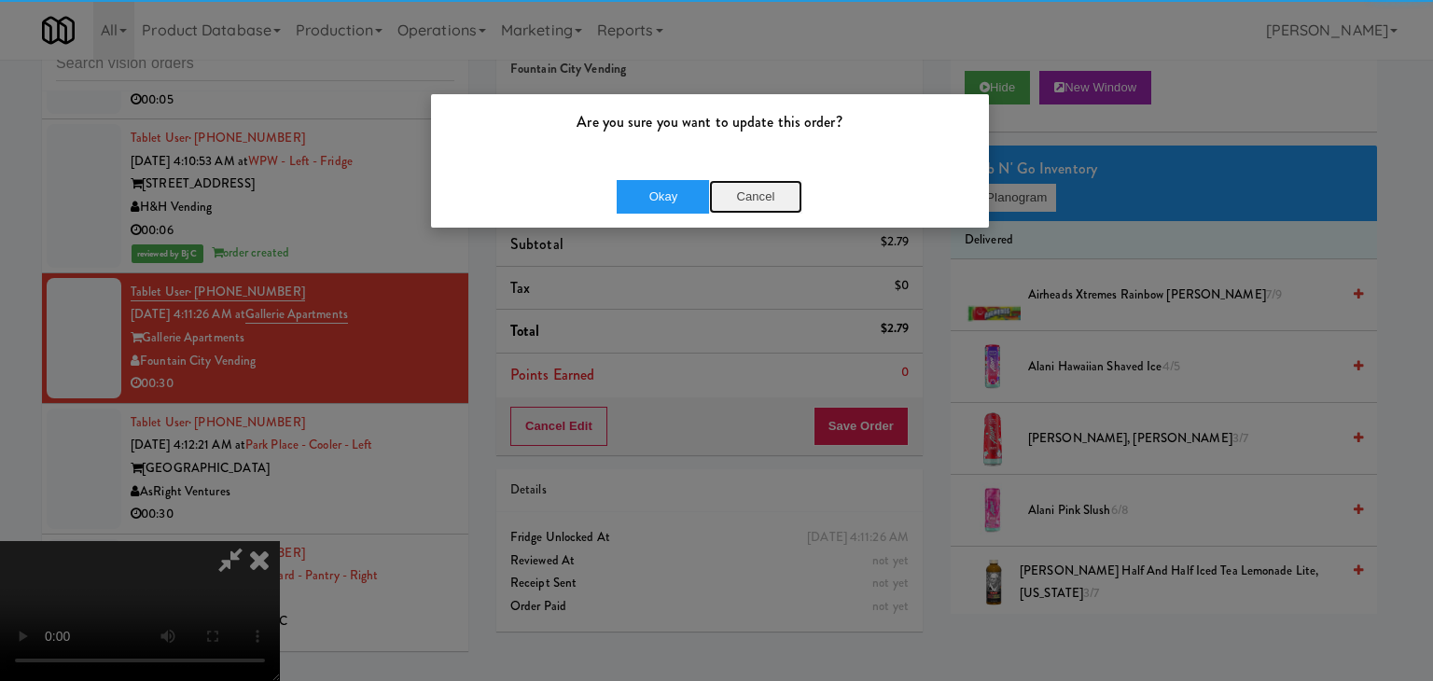
click at [752, 180] on button "Cancel" at bounding box center [755, 197] width 93 height 34
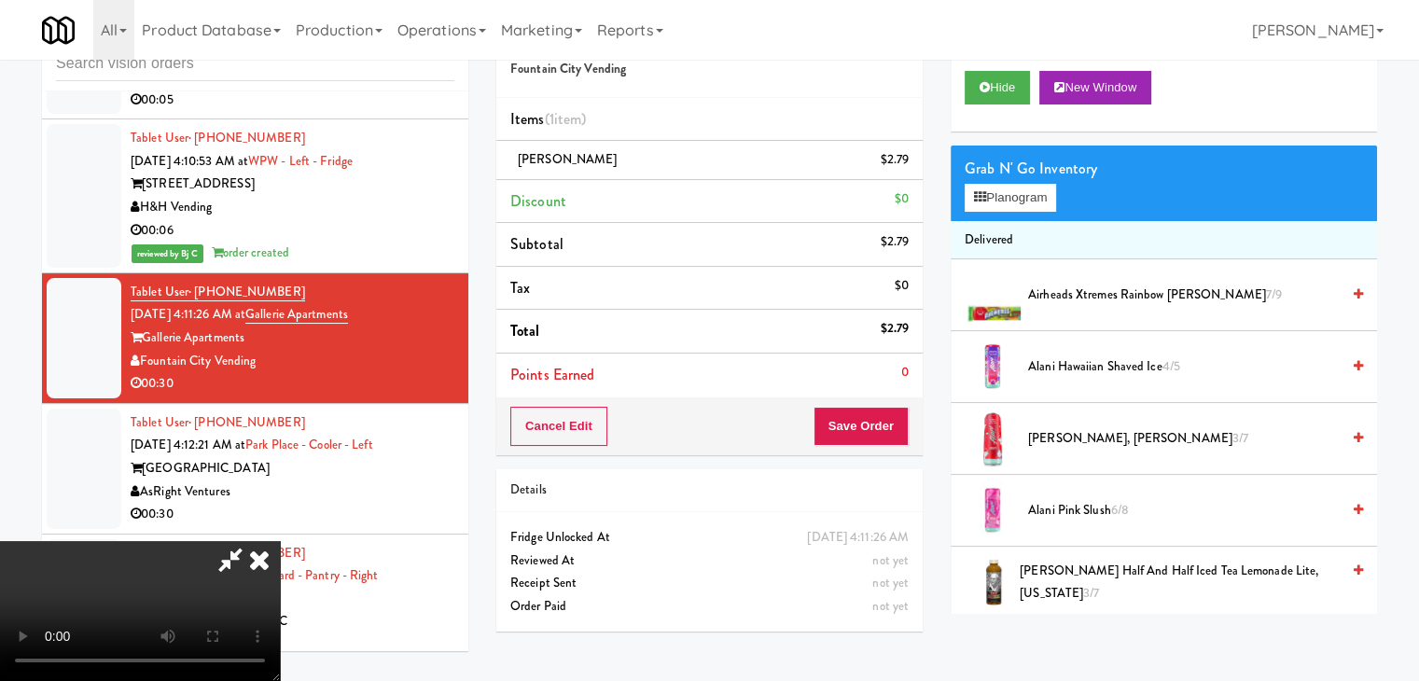
click at [280, 541] on video at bounding box center [140, 611] width 280 height 140
drag, startPoint x: 771, startPoint y: 328, endPoint x: 764, endPoint y: 336, distance: 9.9
click at [280, 541] on video at bounding box center [140, 611] width 280 height 140
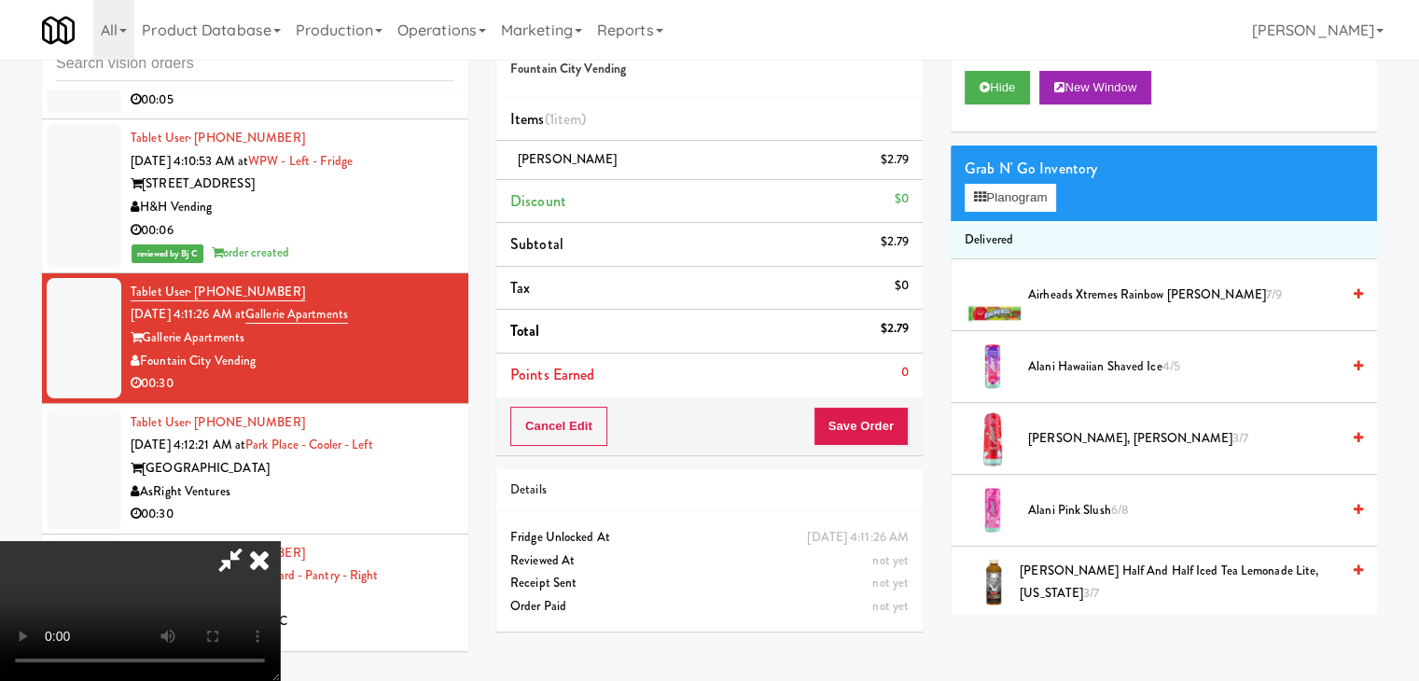
drag, startPoint x: 771, startPoint y: 271, endPoint x: 797, endPoint y: 257, distance: 29.6
click at [280, 541] on video at bounding box center [140, 611] width 280 height 140
click at [1004, 198] on button "Planogram" at bounding box center [1010, 198] width 91 height 28
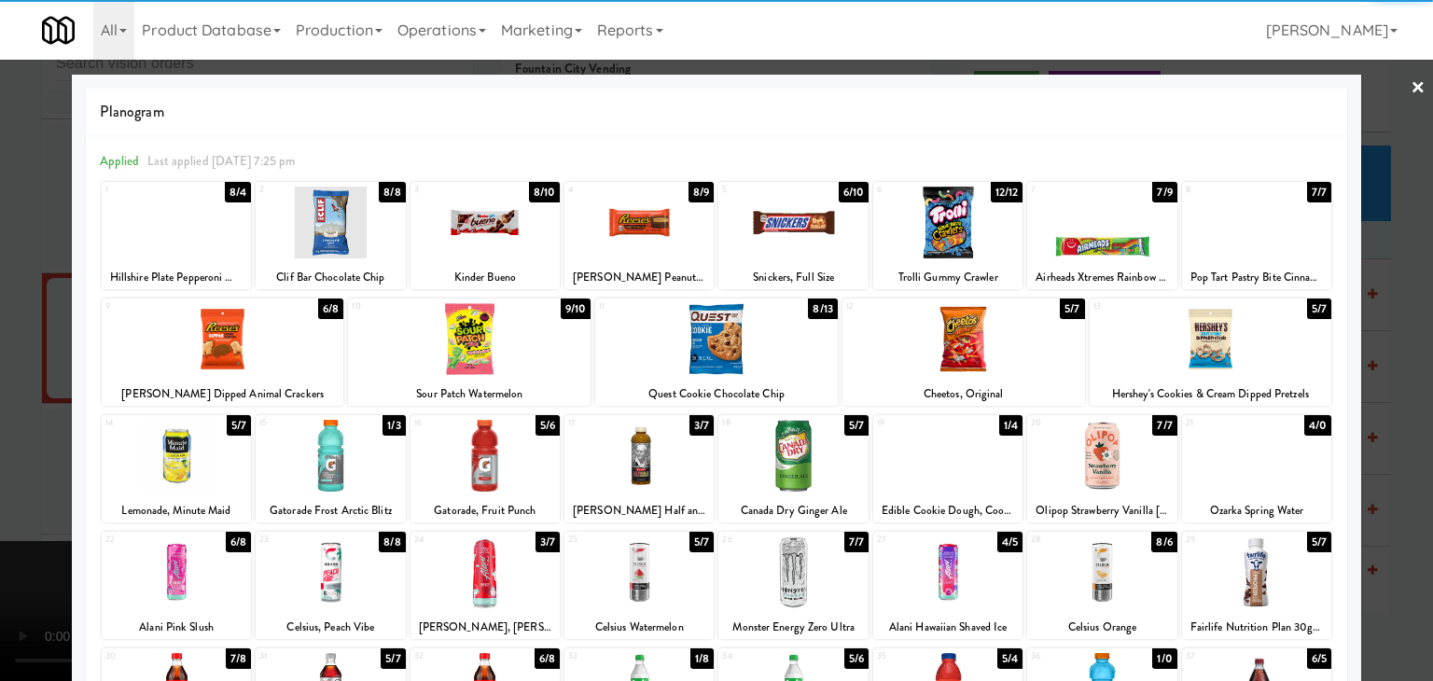
click at [1049, 238] on div at bounding box center [1101, 223] width 149 height 72
drag, startPoint x: 0, startPoint y: 266, endPoint x: 208, endPoint y: 262, distance: 208.1
click at [2, 263] on div at bounding box center [716, 340] width 1433 height 681
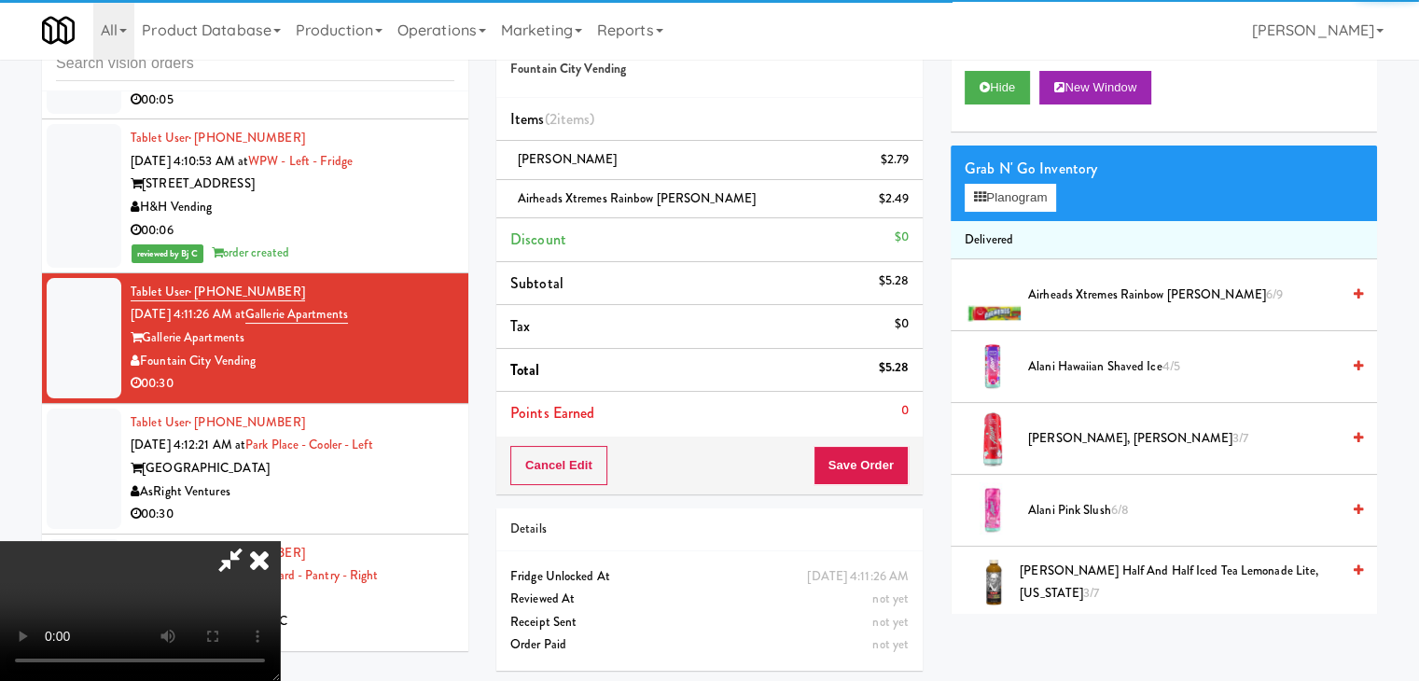
drag, startPoint x: 474, startPoint y: 279, endPoint x: 486, endPoint y: 279, distance: 12.1
click at [280, 541] on video at bounding box center [140, 611] width 280 height 140
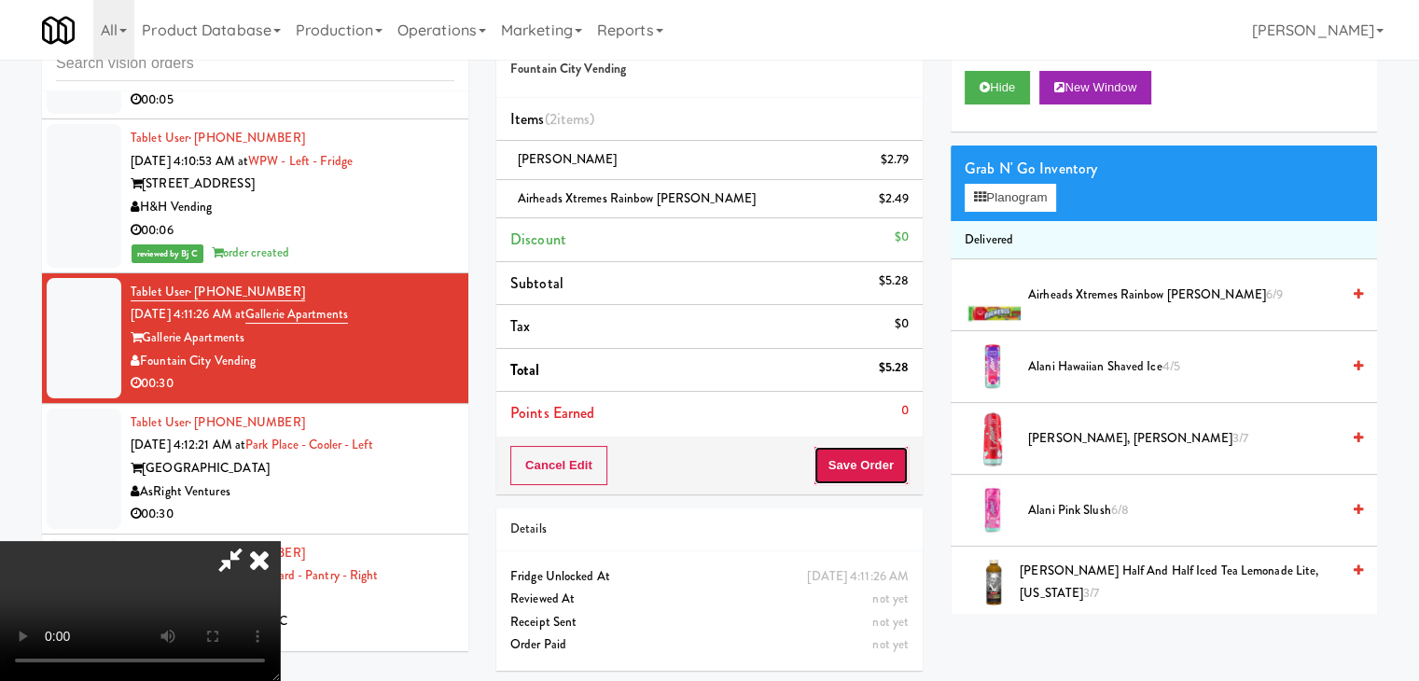
click at [878, 461] on button "Save Order" at bounding box center [861, 465] width 95 height 39
drag, startPoint x: 878, startPoint y: 461, endPoint x: 861, endPoint y: 413, distance: 50.5
click at [879, 461] on button "Save Order" at bounding box center [861, 465] width 95 height 39
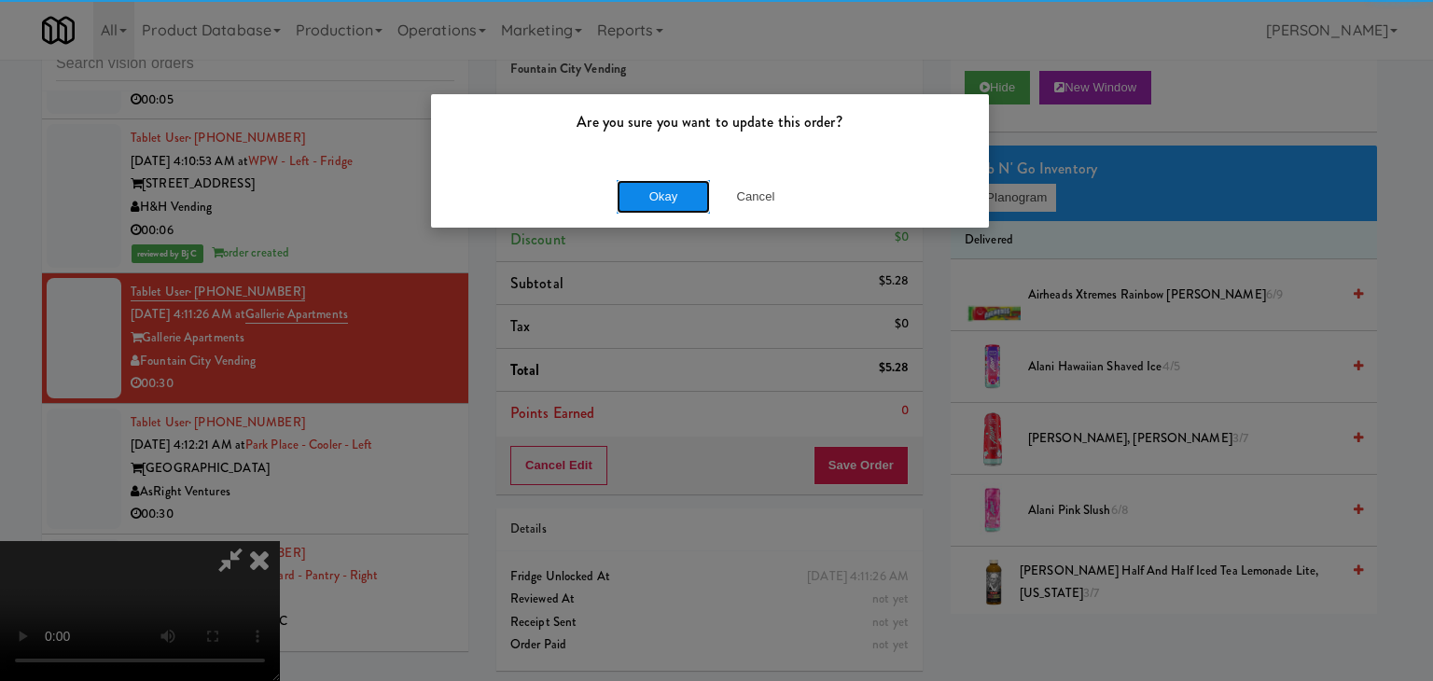
click at [678, 201] on button "Okay" at bounding box center [663, 197] width 93 height 34
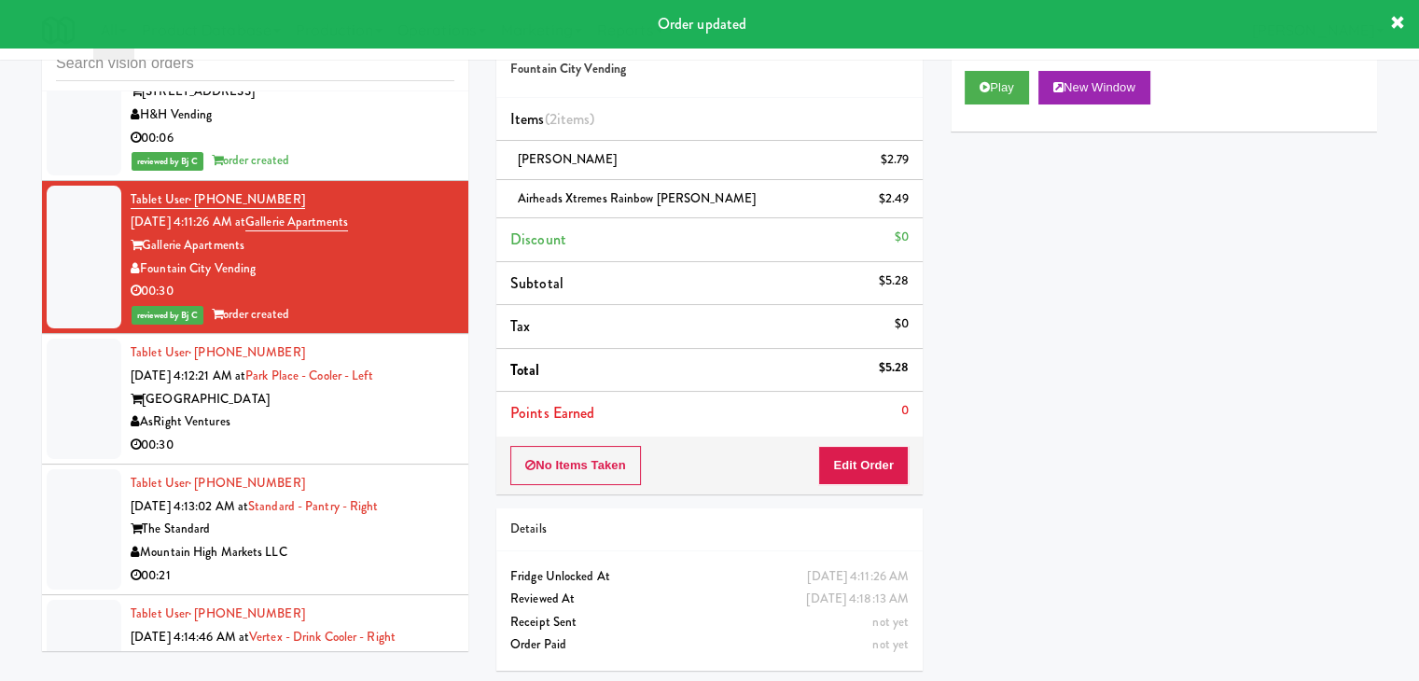
scroll to position [5931, 0]
click at [406, 410] on div "AsRight Ventures" at bounding box center [293, 421] width 324 height 23
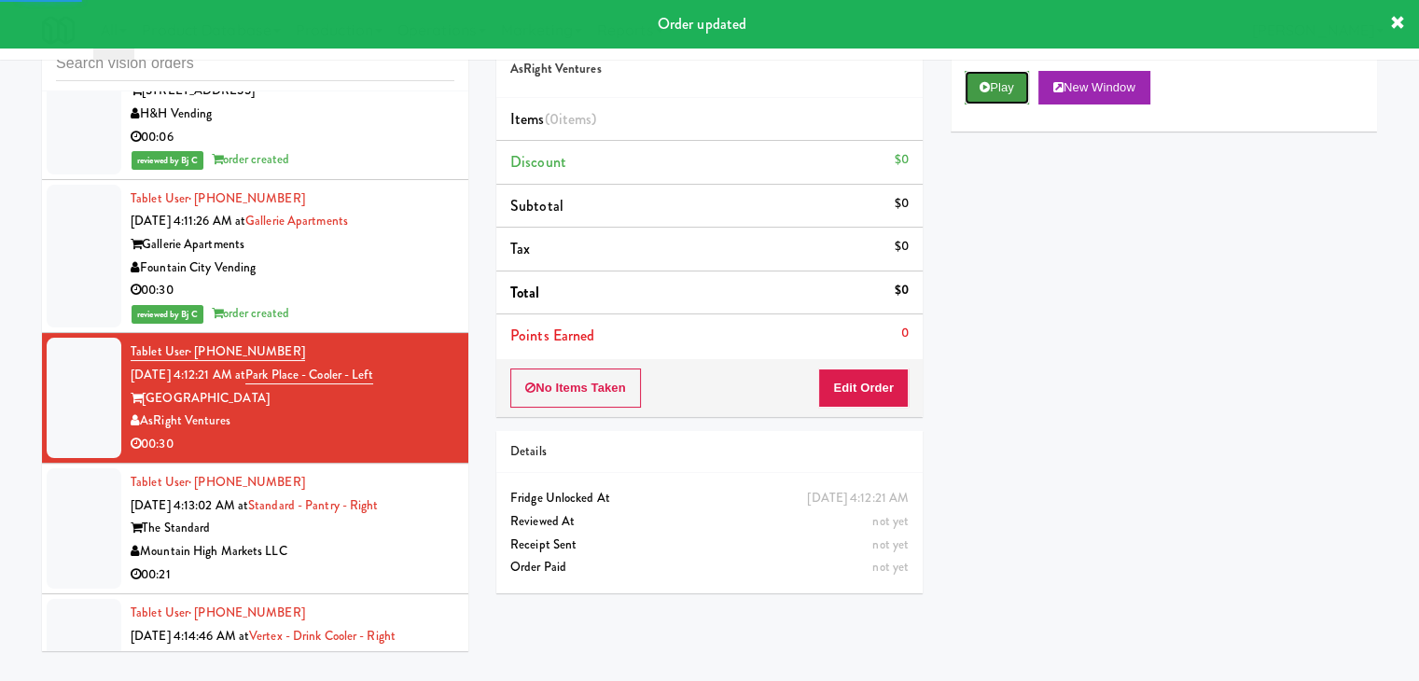
click at [1022, 89] on button "Play" at bounding box center [997, 88] width 64 height 34
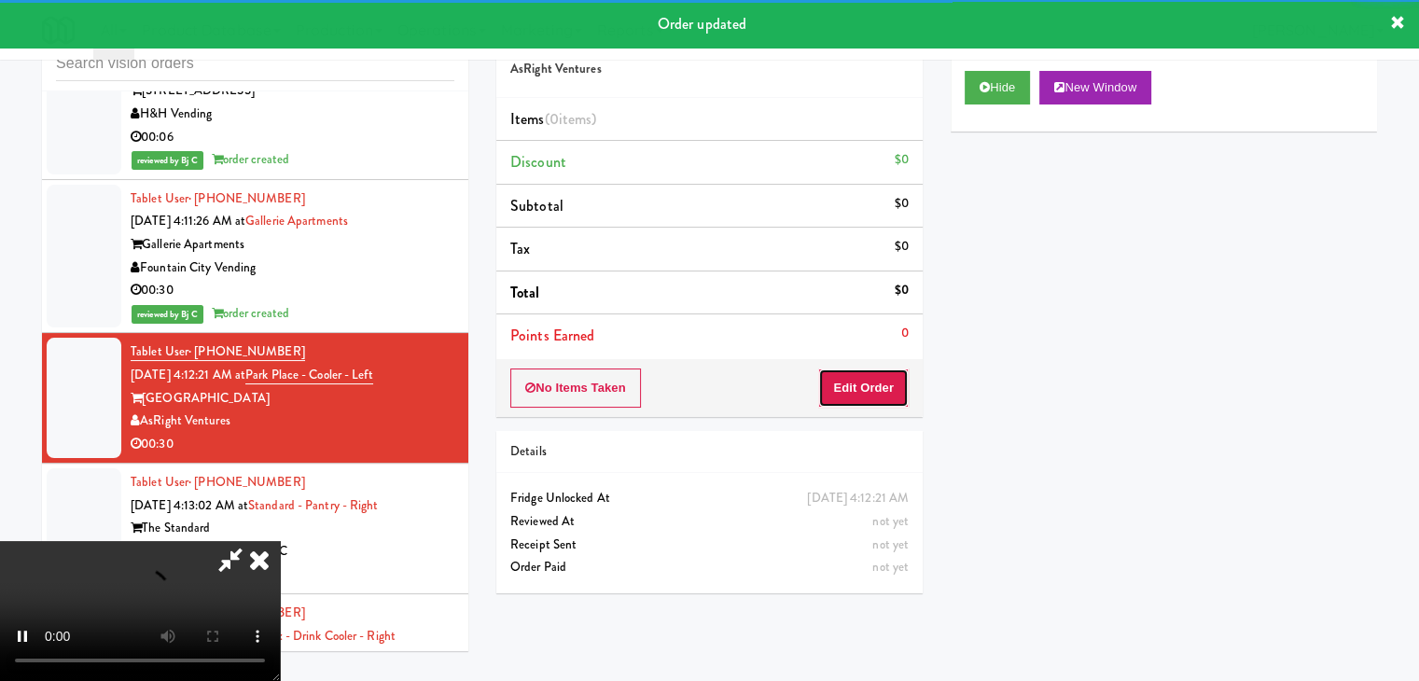
click at [876, 372] on button "Edit Order" at bounding box center [863, 388] width 91 height 39
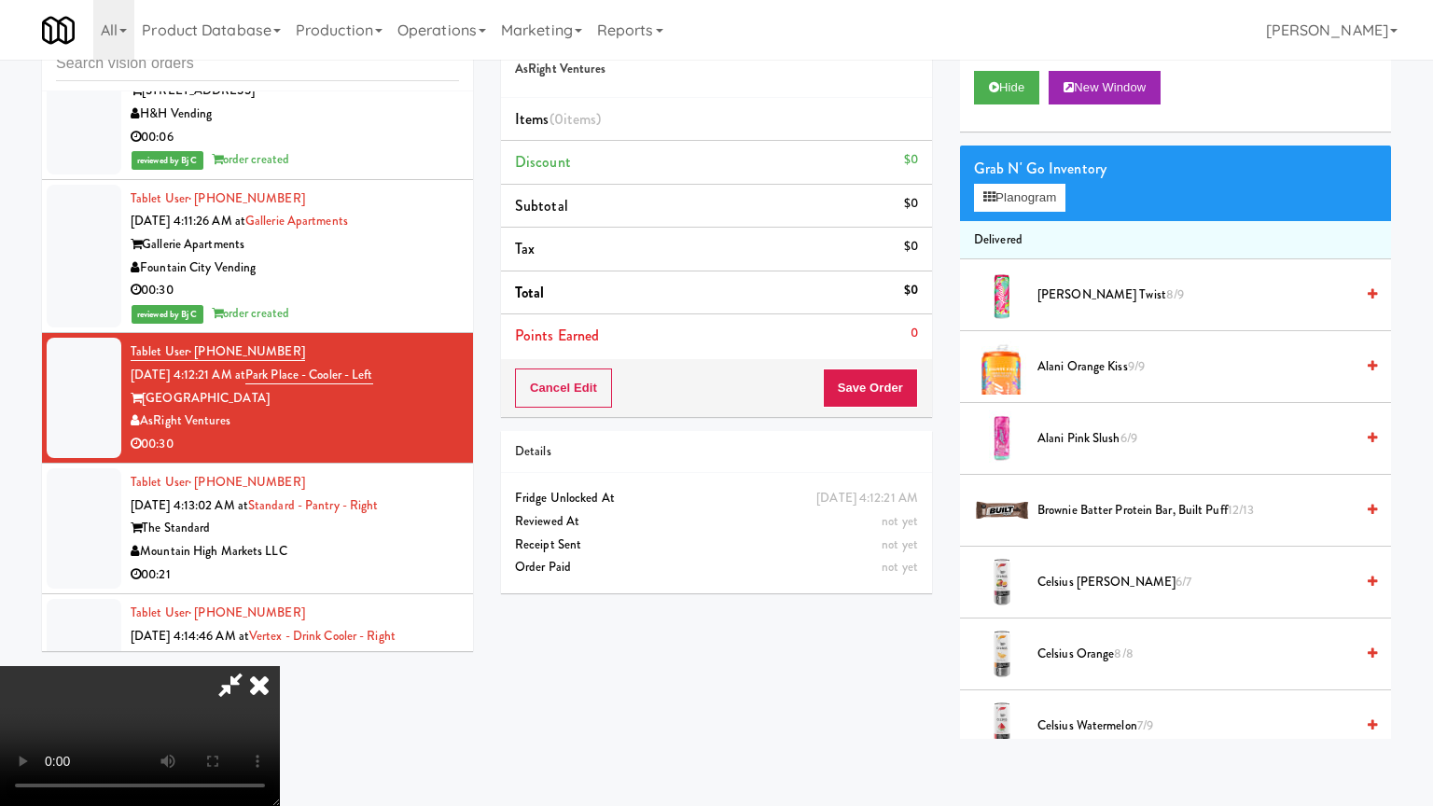
click at [280, 666] on video at bounding box center [140, 736] width 280 height 140
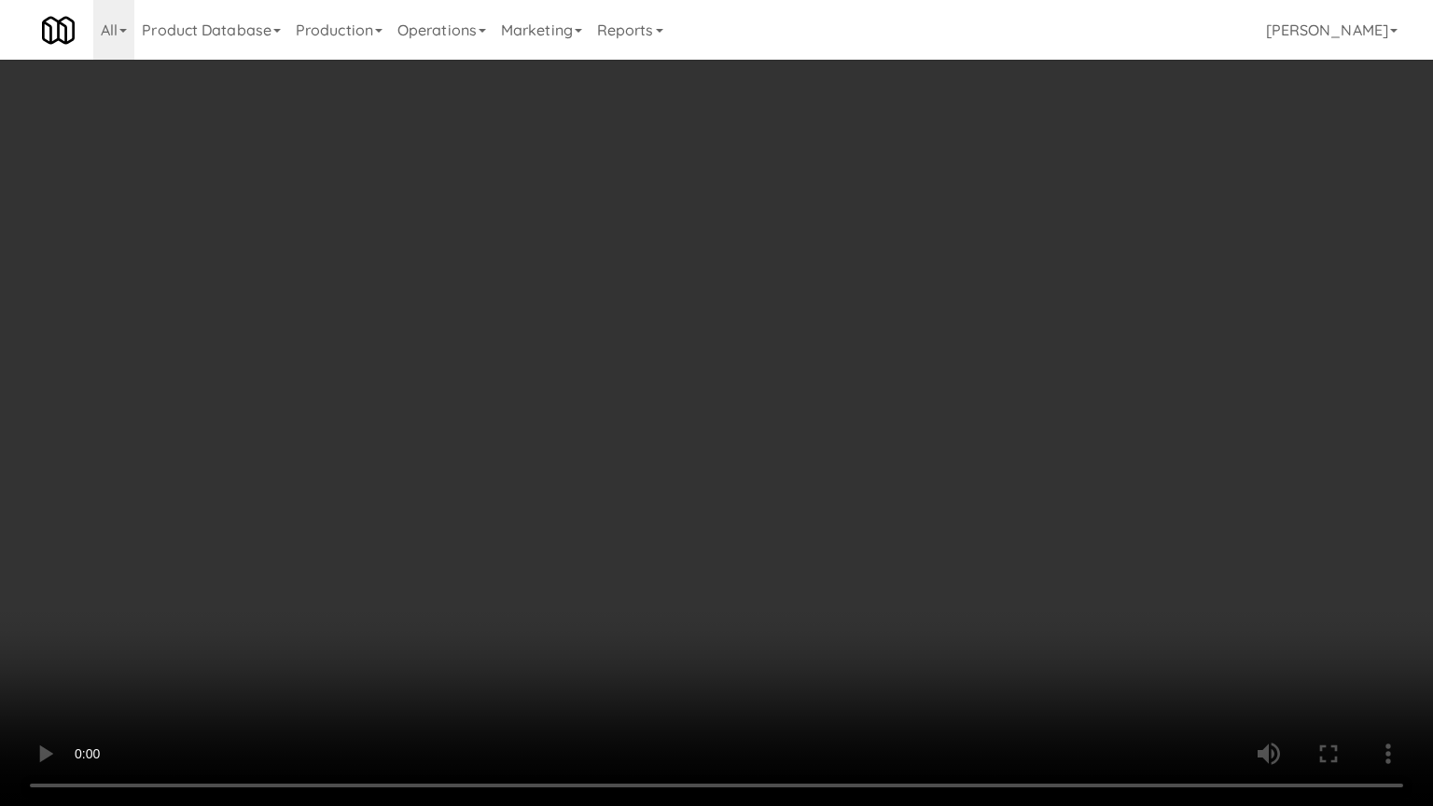
click at [703, 459] on video at bounding box center [716, 403] width 1433 height 806
click at [782, 370] on video at bounding box center [716, 403] width 1433 height 806
click at [784, 369] on video at bounding box center [716, 403] width 1433 height 806
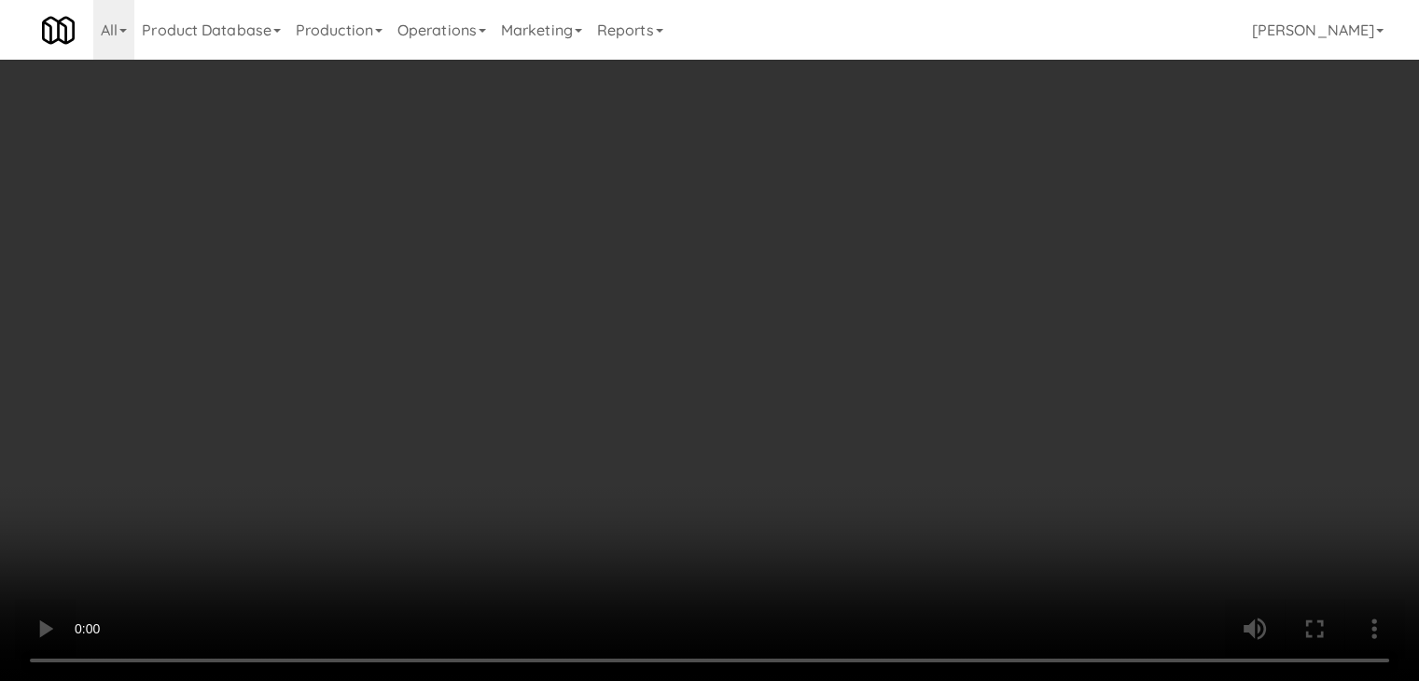
click at [1041, 190] on button "Planogram" at bounding box center [1010, 198] width 91 height 28
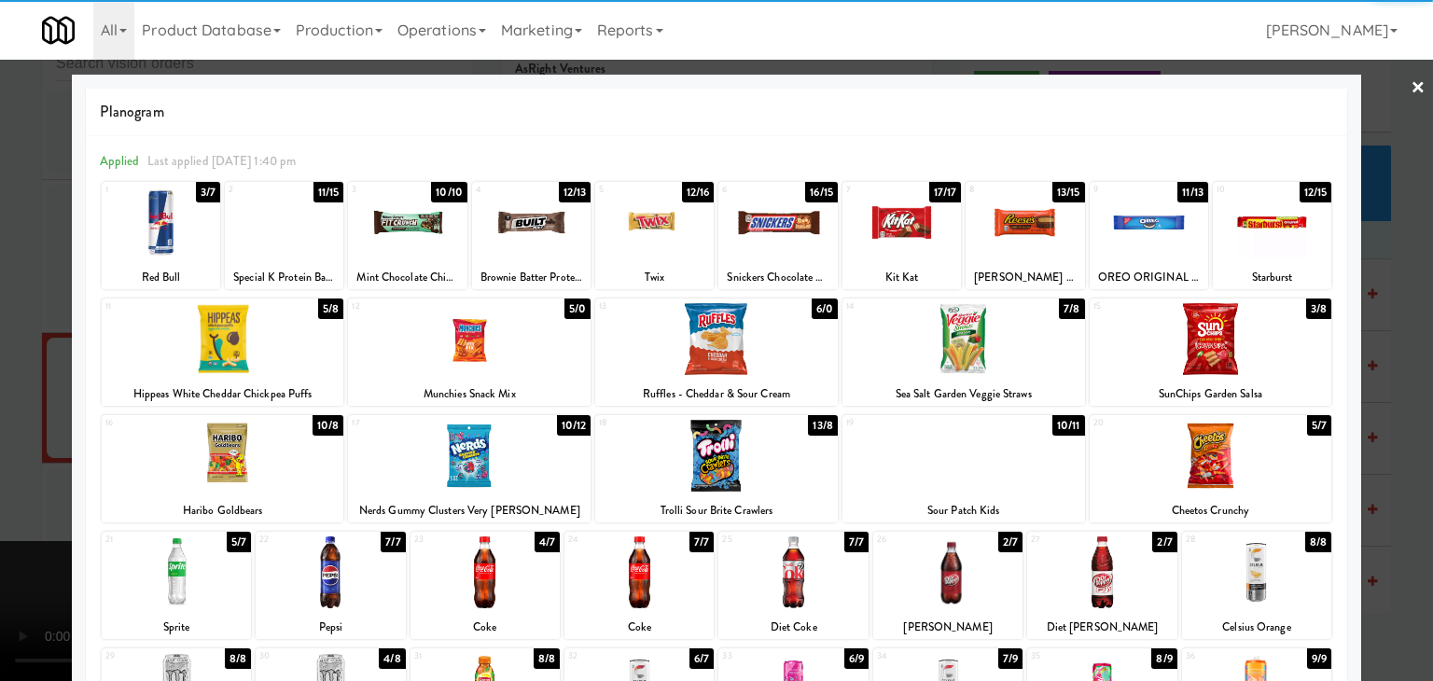
click at [253, 344] on div at bounding box center [223, 339] width 243 height 72
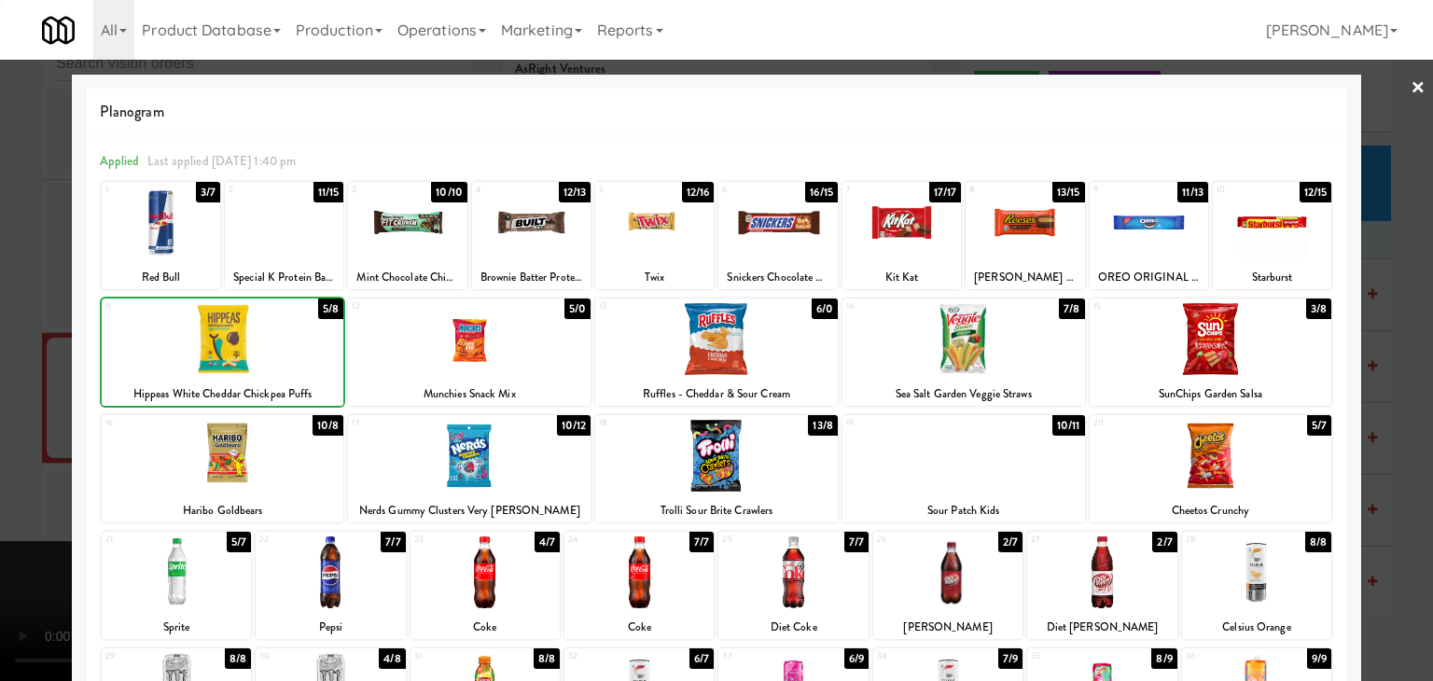
click at [34, 337] on div at bounding box center [716, 340] width 1433 height 681
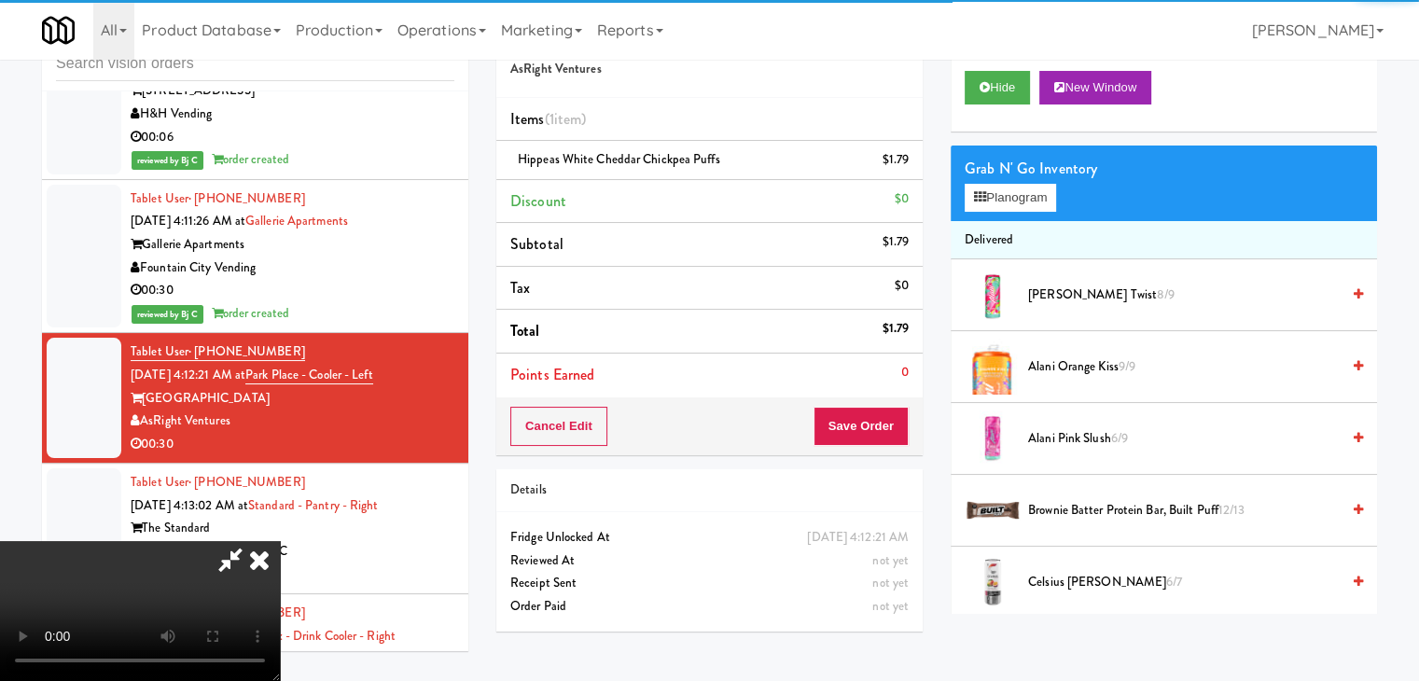
click at [280, 541] on video at bounding box center [140, 611] width 280 height 140
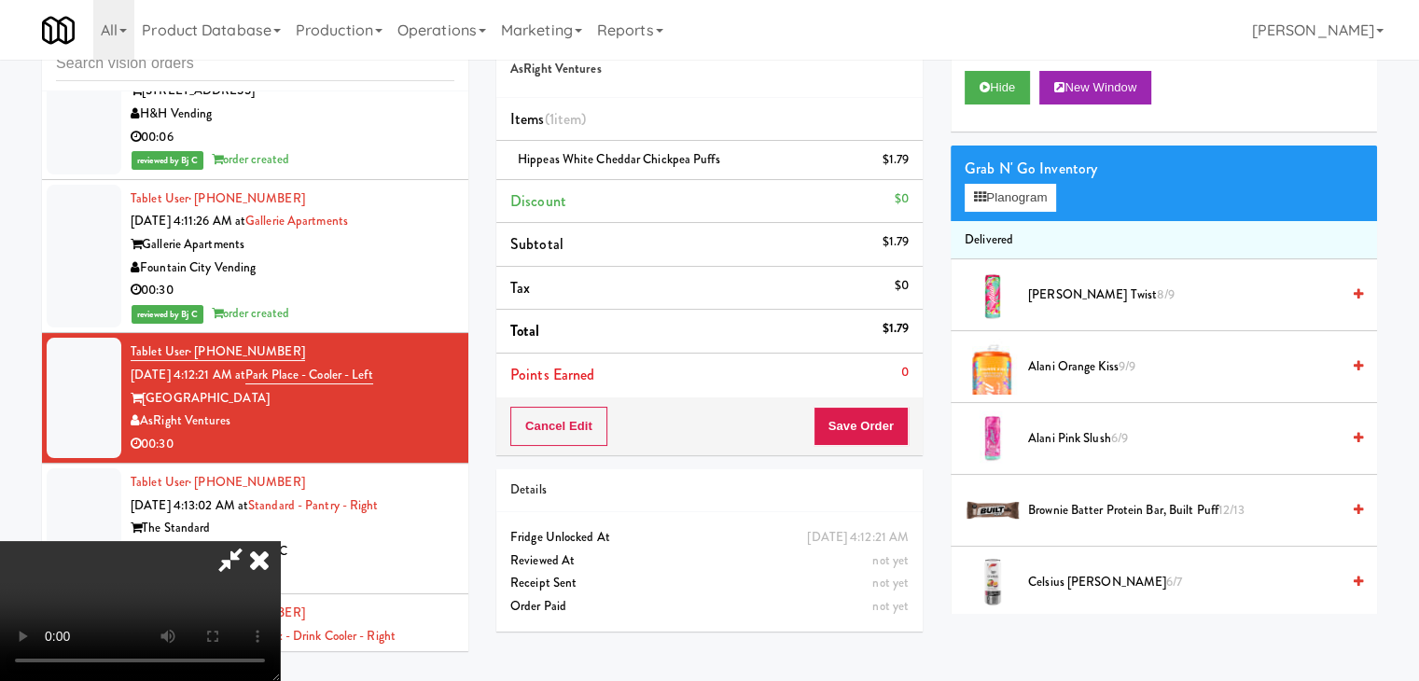
click at [280, 541] on icon at bounding box center [259, 559] width 41 height 37
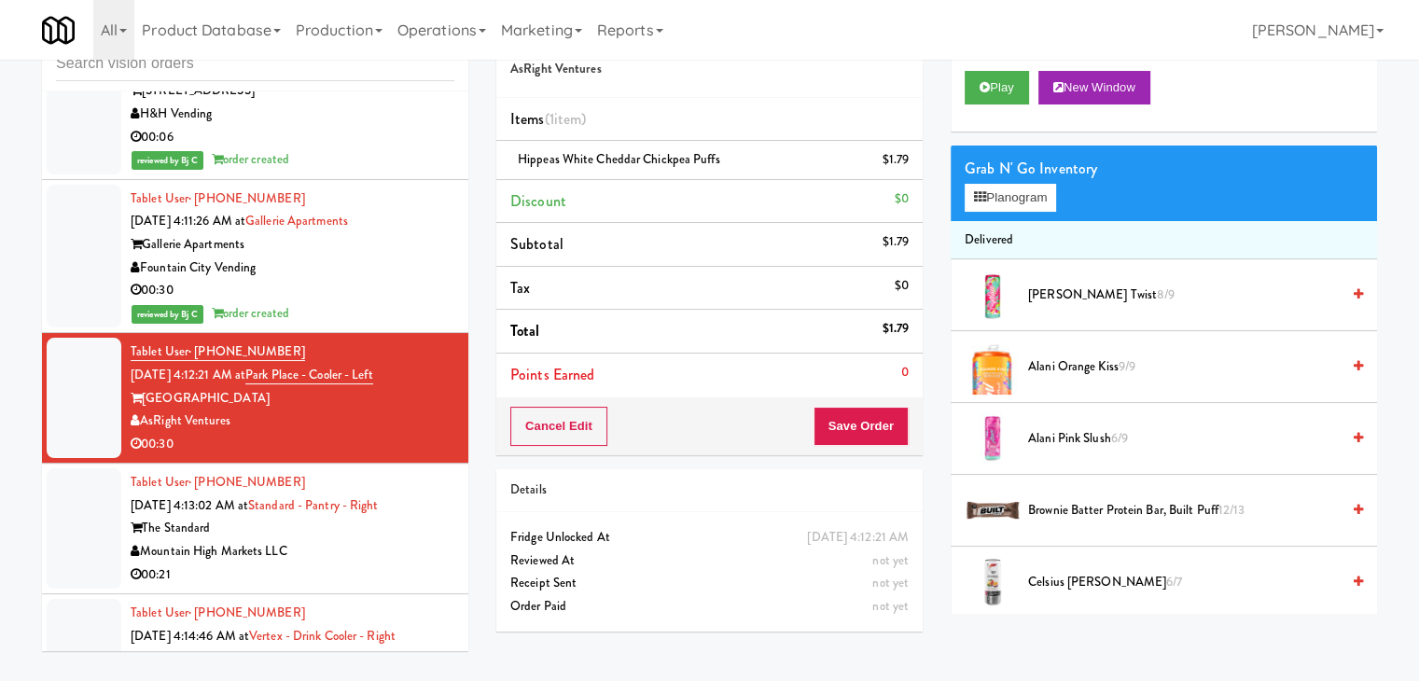
drag, startPoint x: 340, startPoint y: 385, endPoint x: 364, endPoint y: 288, distance: 100.0
click at [342, 540] on div "Mountain High Markets LLC" at bounding box center [293, 551] width 324 height 23
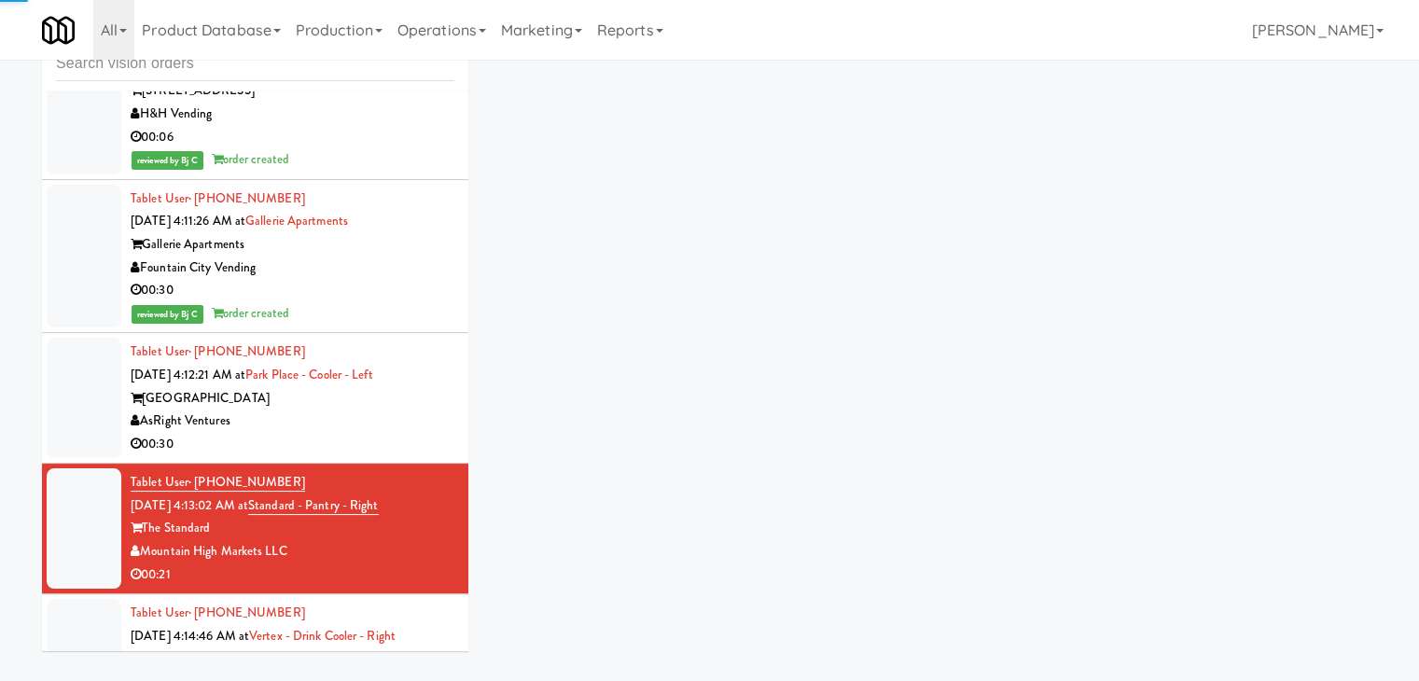
click at [384, 410] on div "AsRight Ventures" at bounding box center [293, 421] width 324 height 23
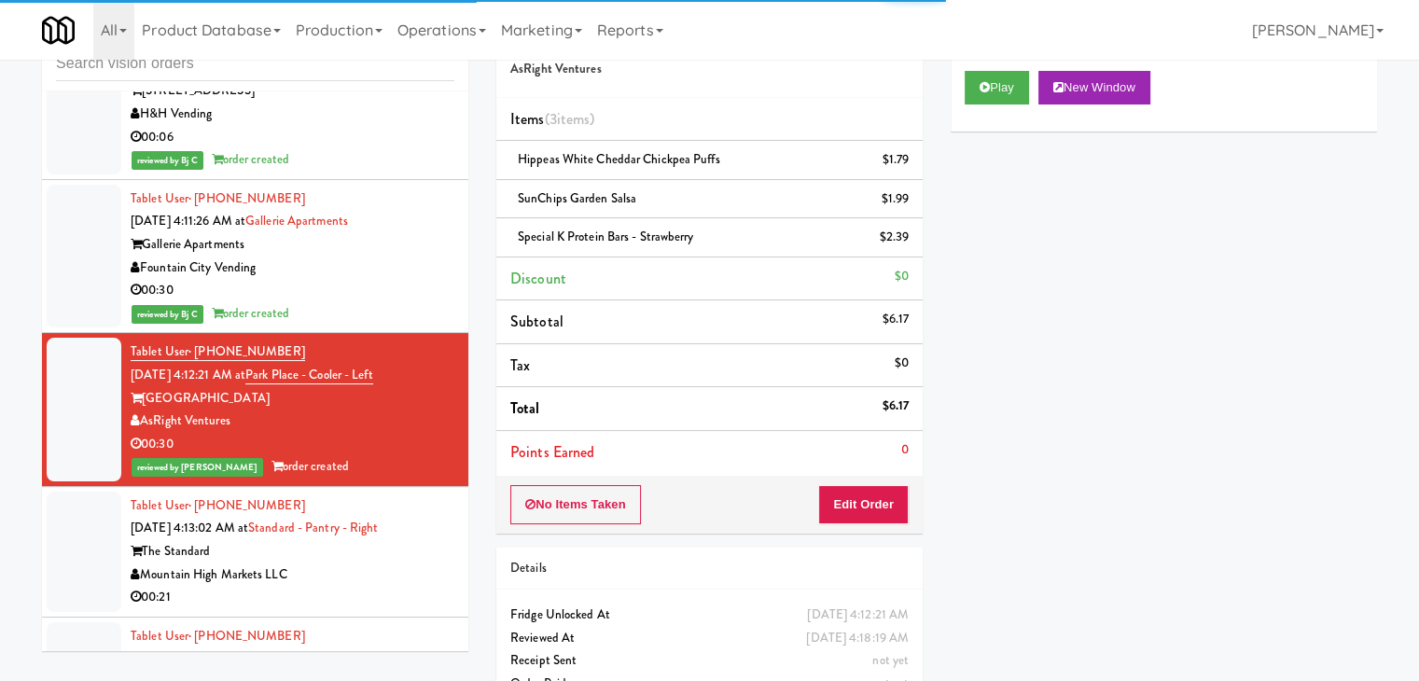
click at [355, 564] on div "Mountain High Markets LLC" at bounding box center [293, 575] width 324 height 23
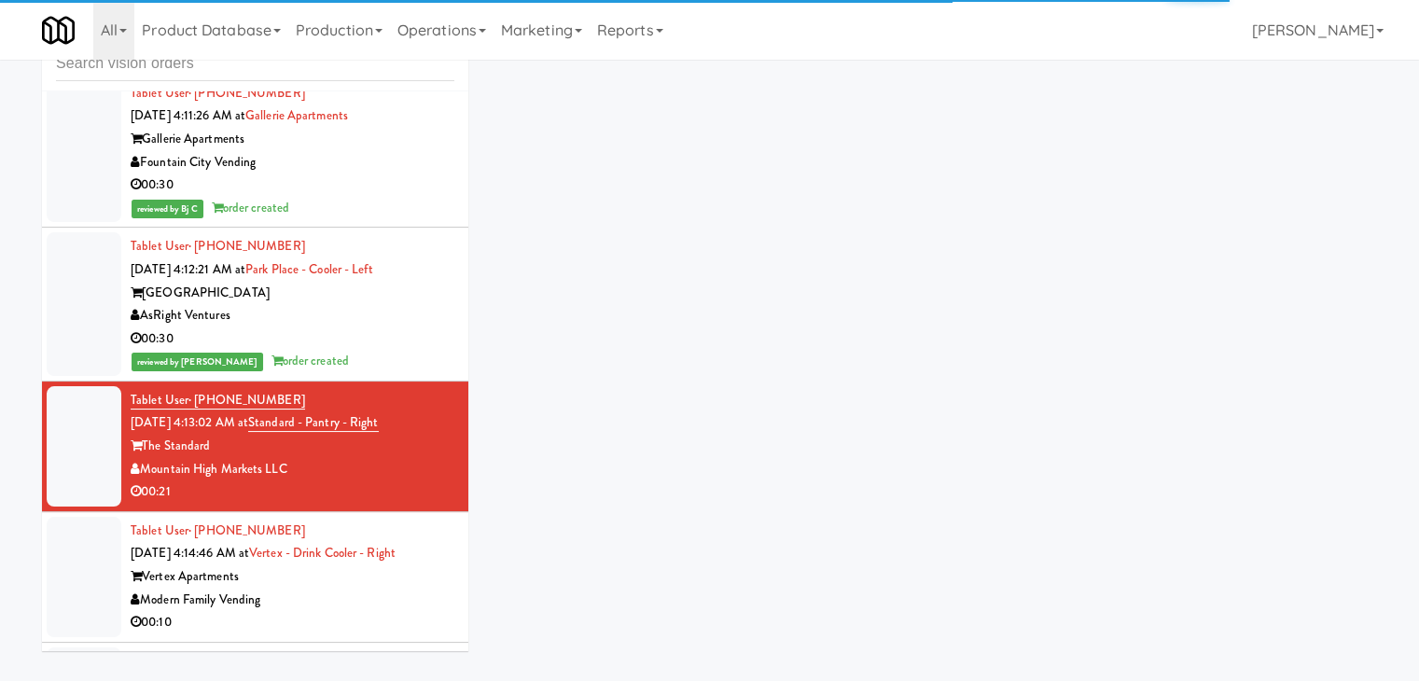
scroll to position [6211, 0]
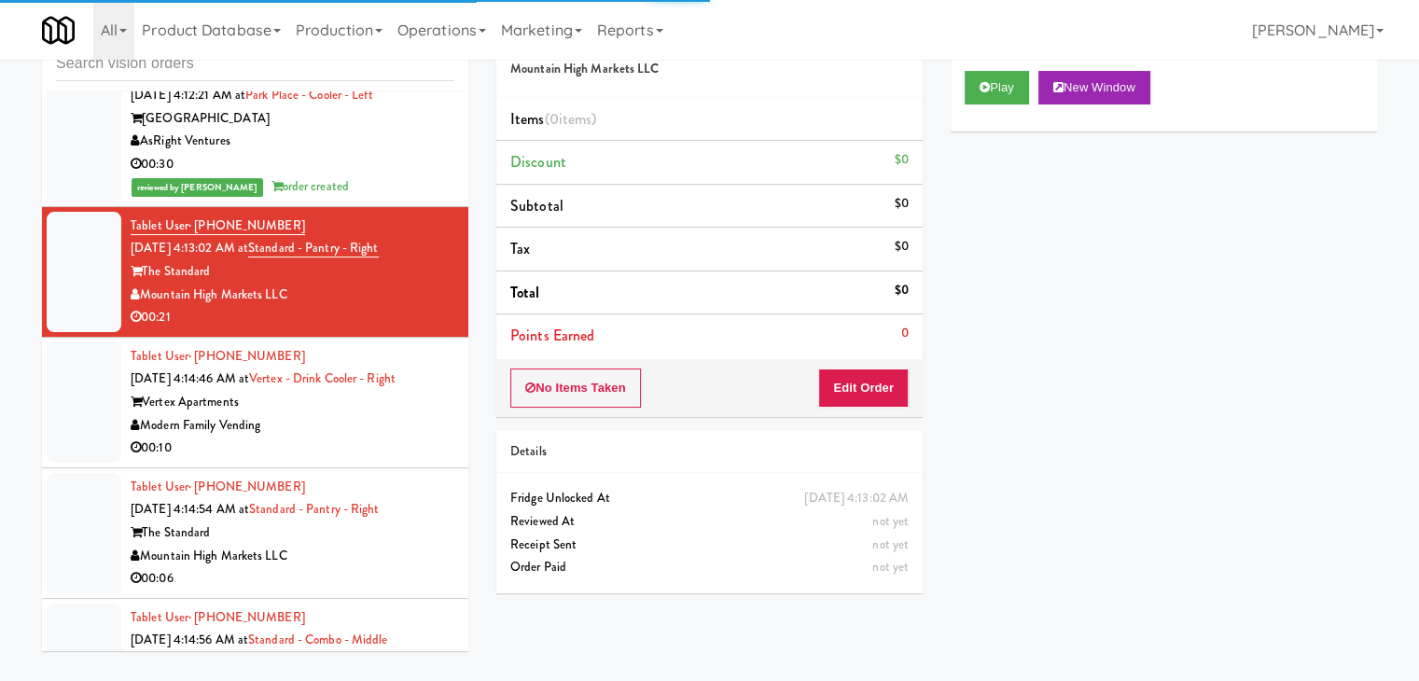
click at [376, 414] on div "Modern Family Vending" at bounding box center [293, 425] width 324 height 23
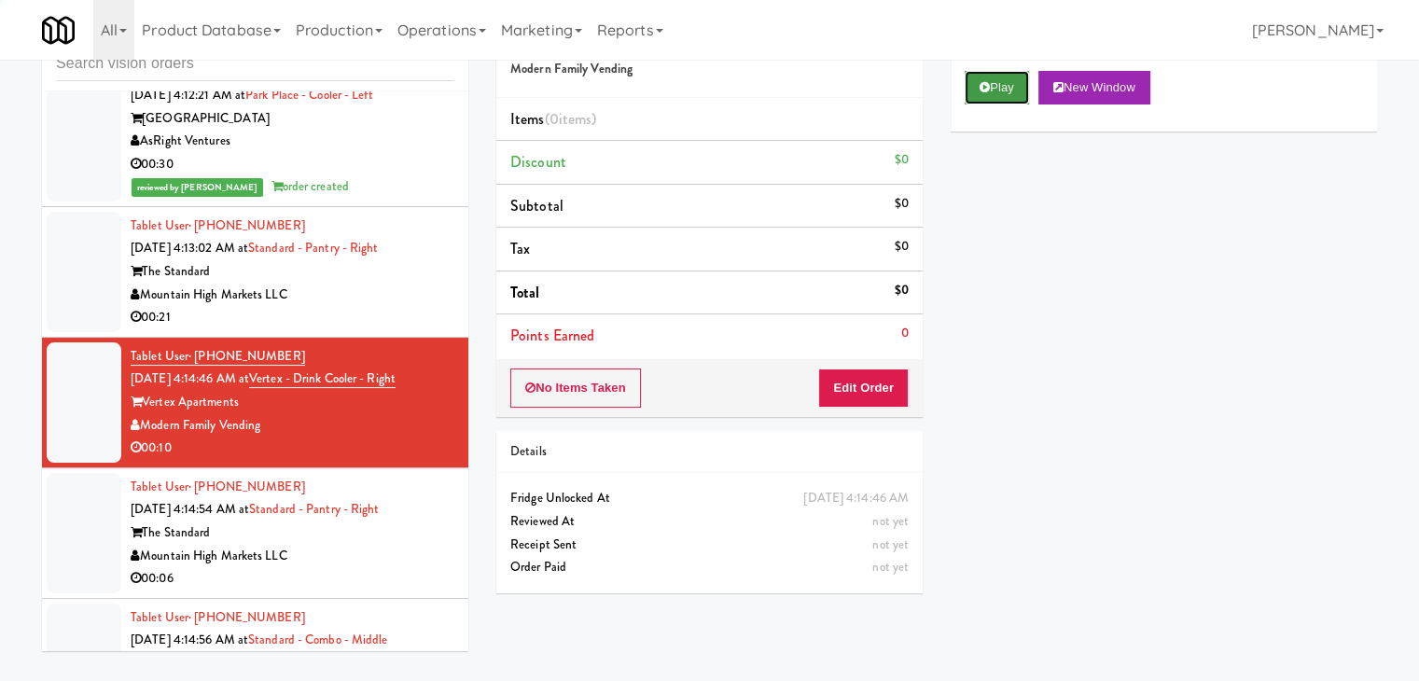
click at [995, 87] on button "Play" at bounding box center [997, 88] width 64 height 34
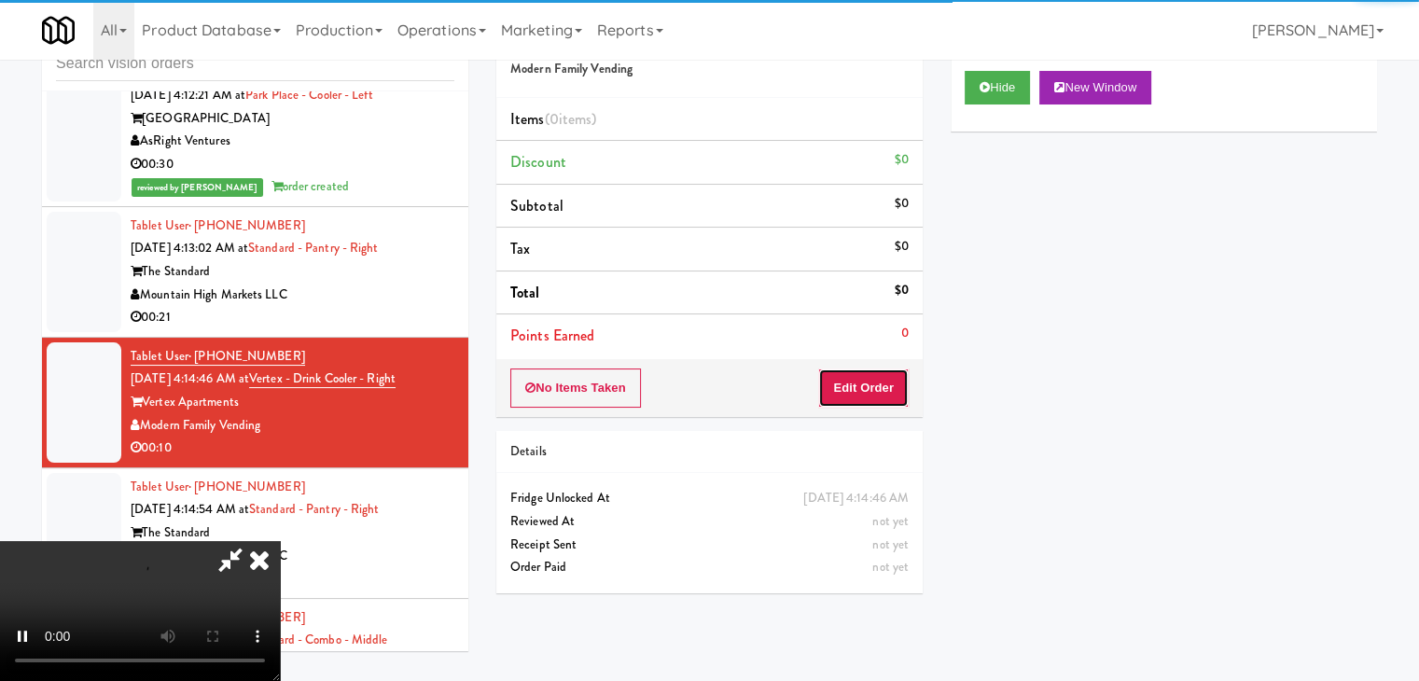
click at [851, 380] on button "Edit Order" at bounding box center [863, 388] width 91 height 39
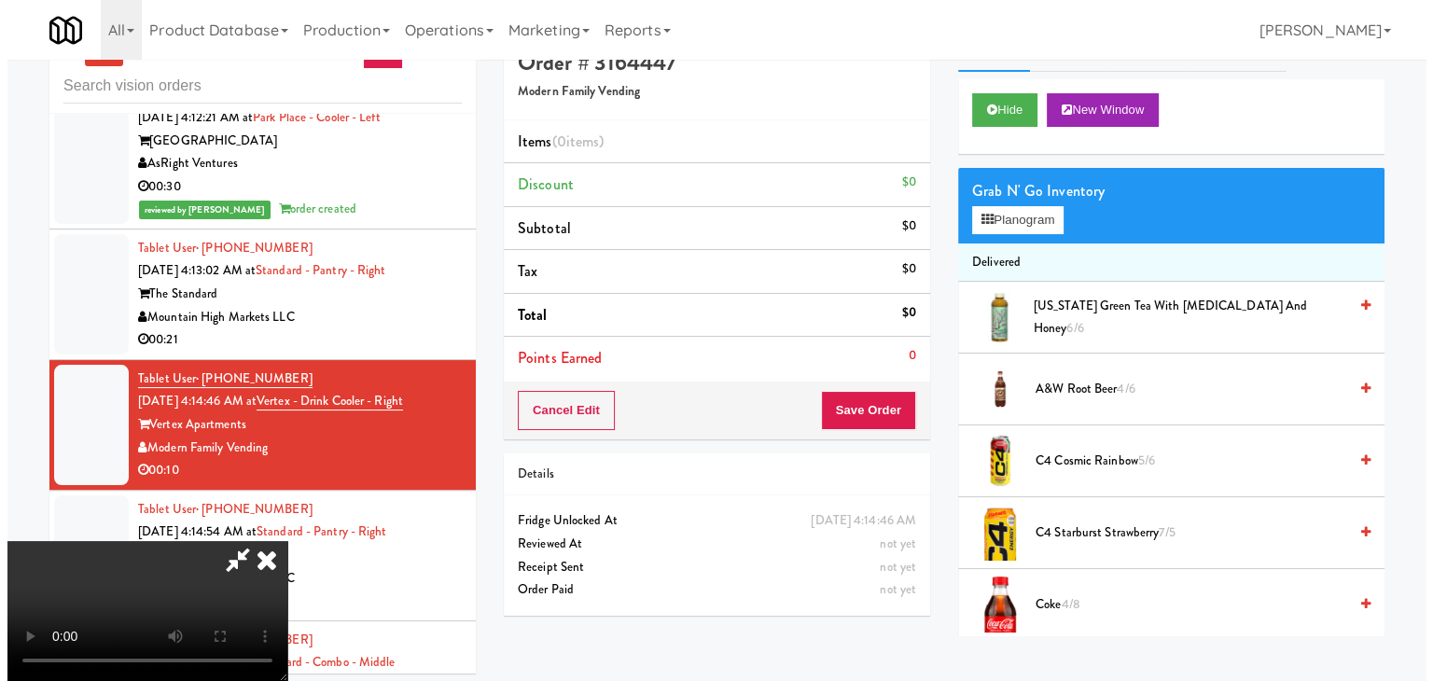
scroll to position [60, 0]
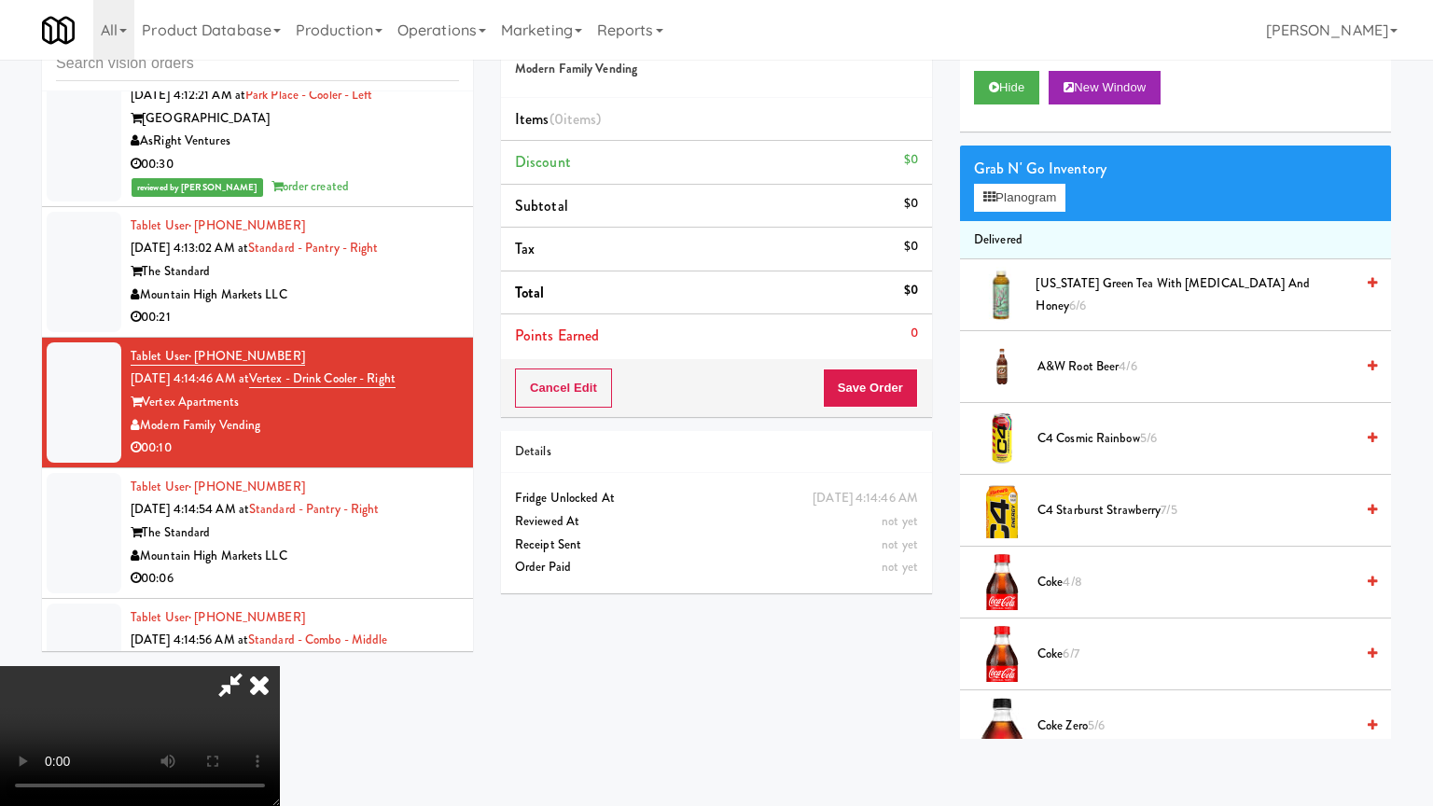
click at [280, 666] on video at bounding box center [140, 736] width 280 height 140
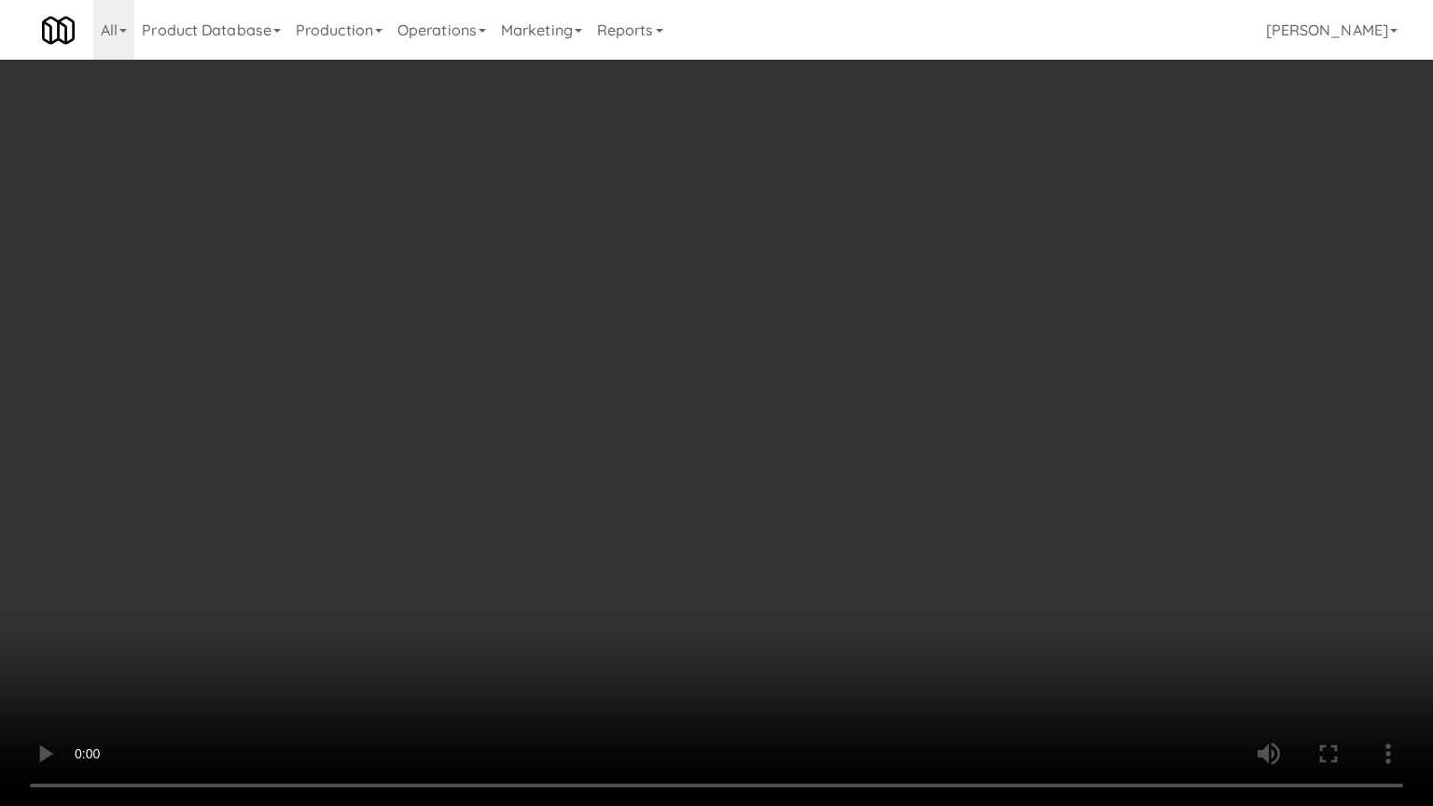
click at [945, 314] on video at bounding box center [716, 403] width 1433 height 806
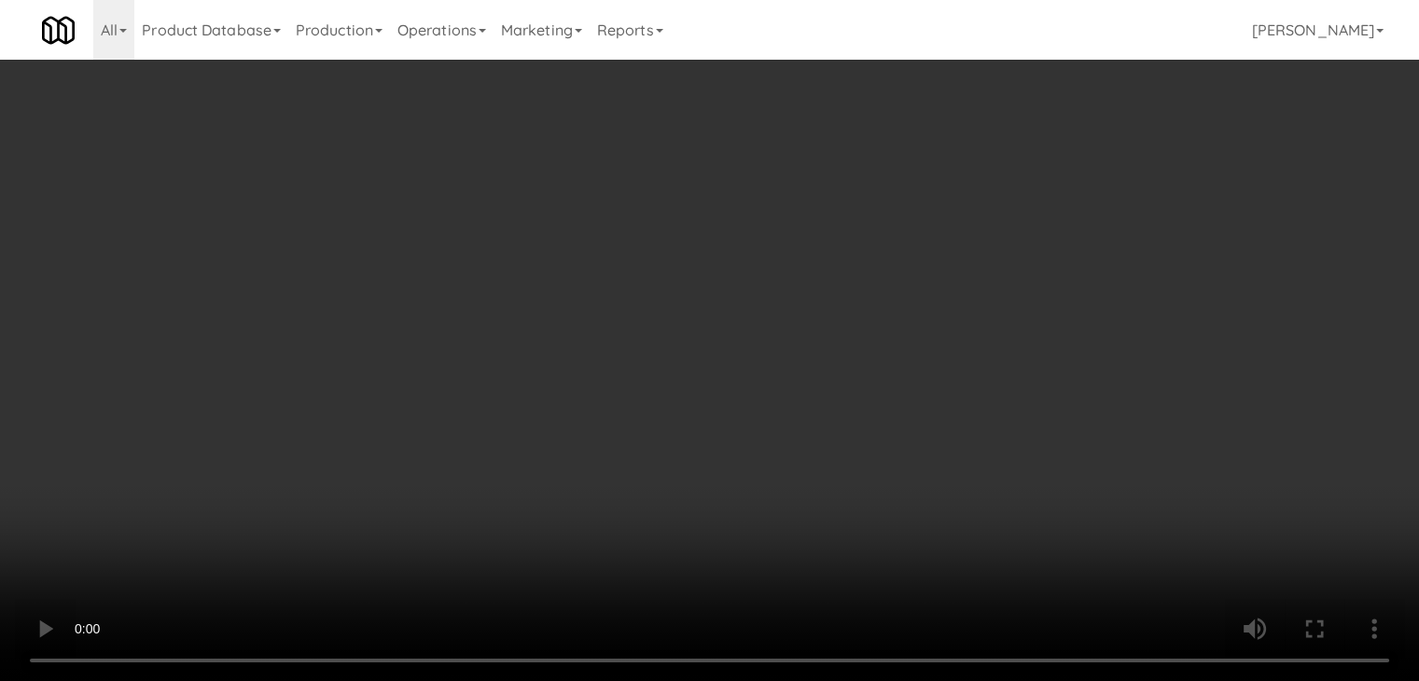
click at [716, 255] on video at bounding box center [709, 340] width 1419 height 681
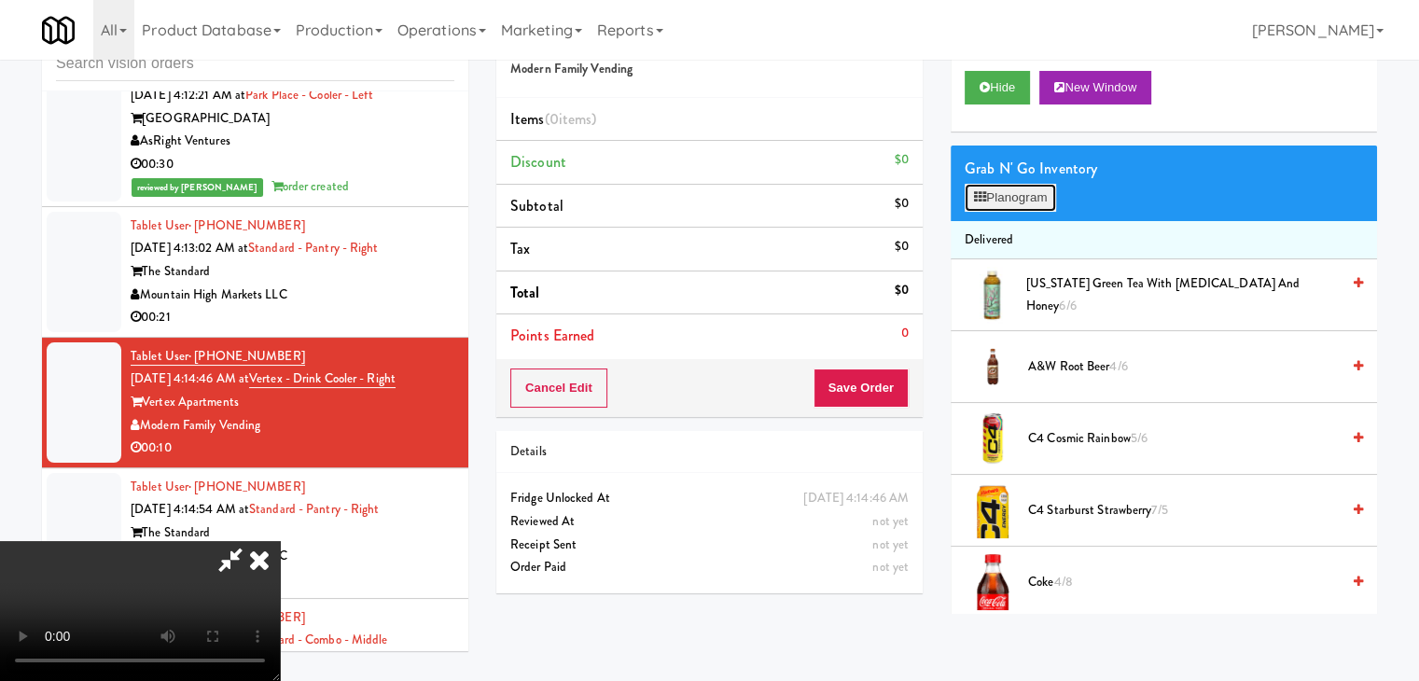
click at [1040, 192] on button "Planogram" at bounding box center [1010, 198] width 91 height 28
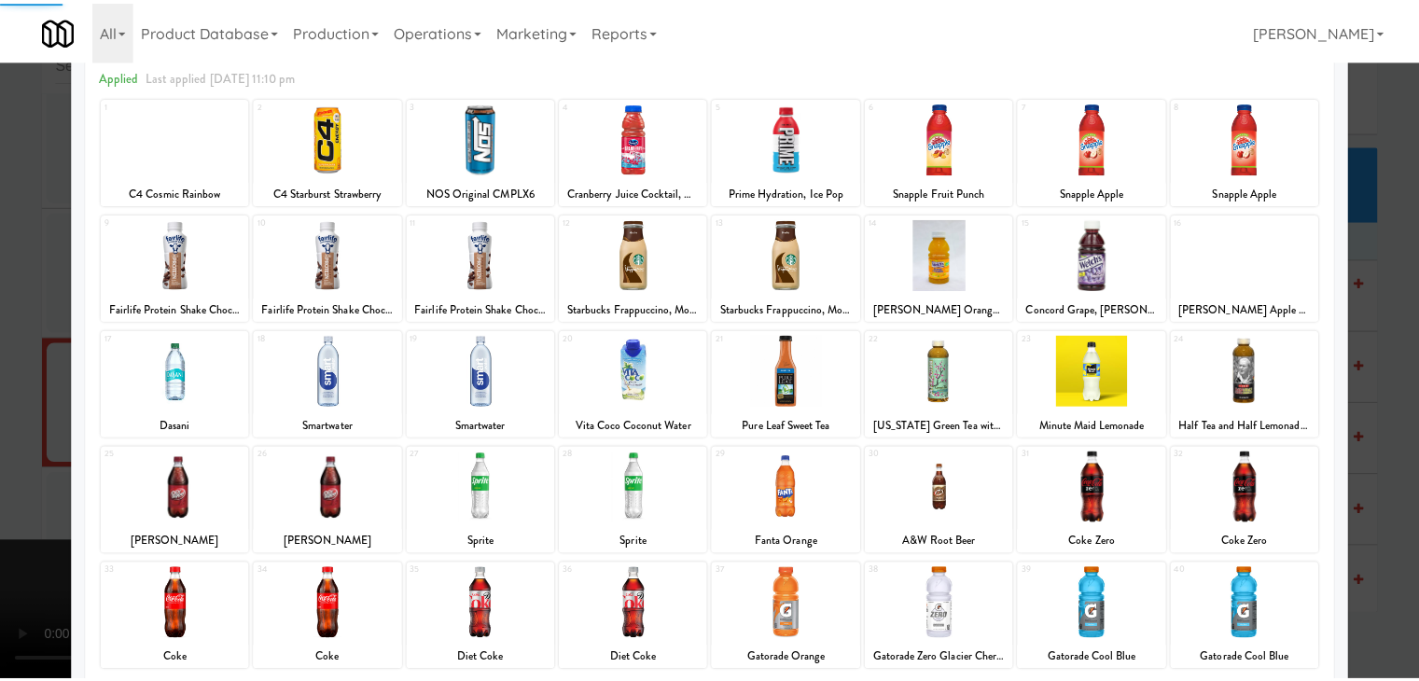
scroll to position [187, 0]
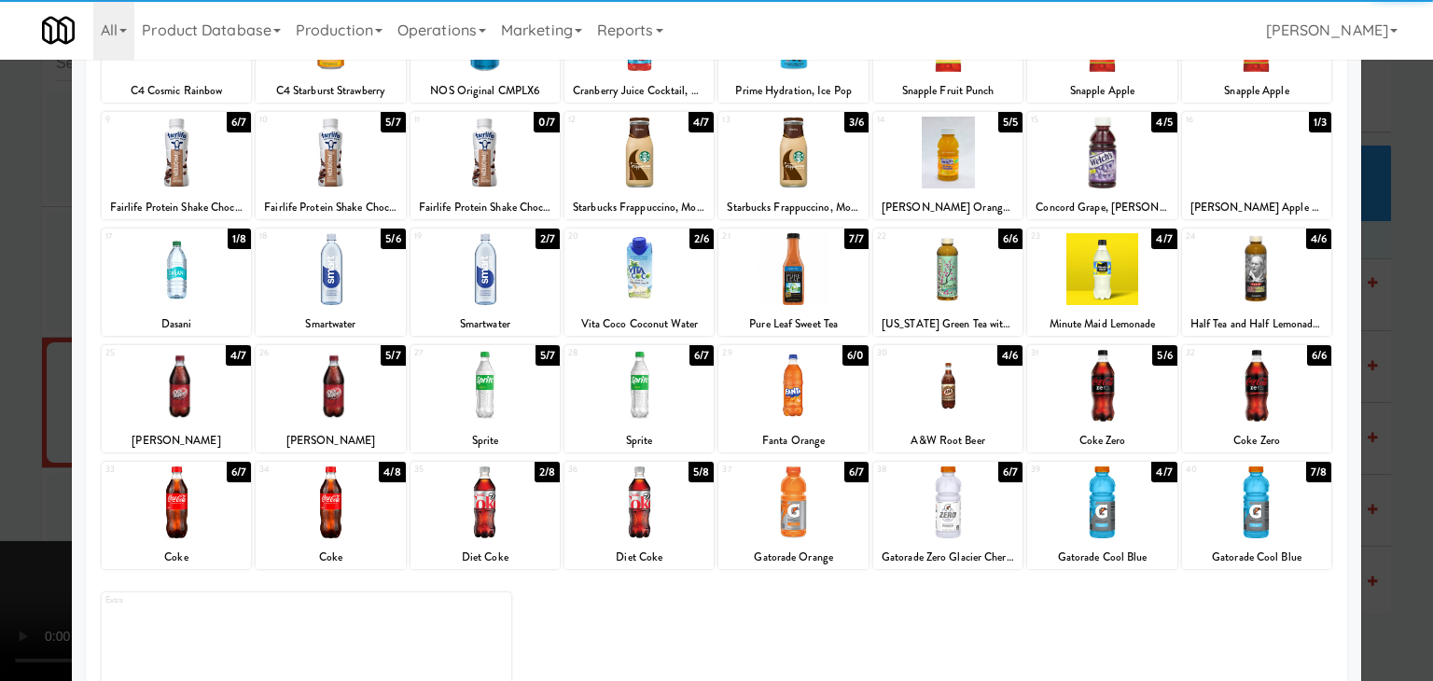
drag, startPoint x: 170, startPoint y: 266, endPoint x: 0, endPoint y: 296, distance: 172.5
click at [169, 266] on div at bounding box center [176, 269] width 149 height 72
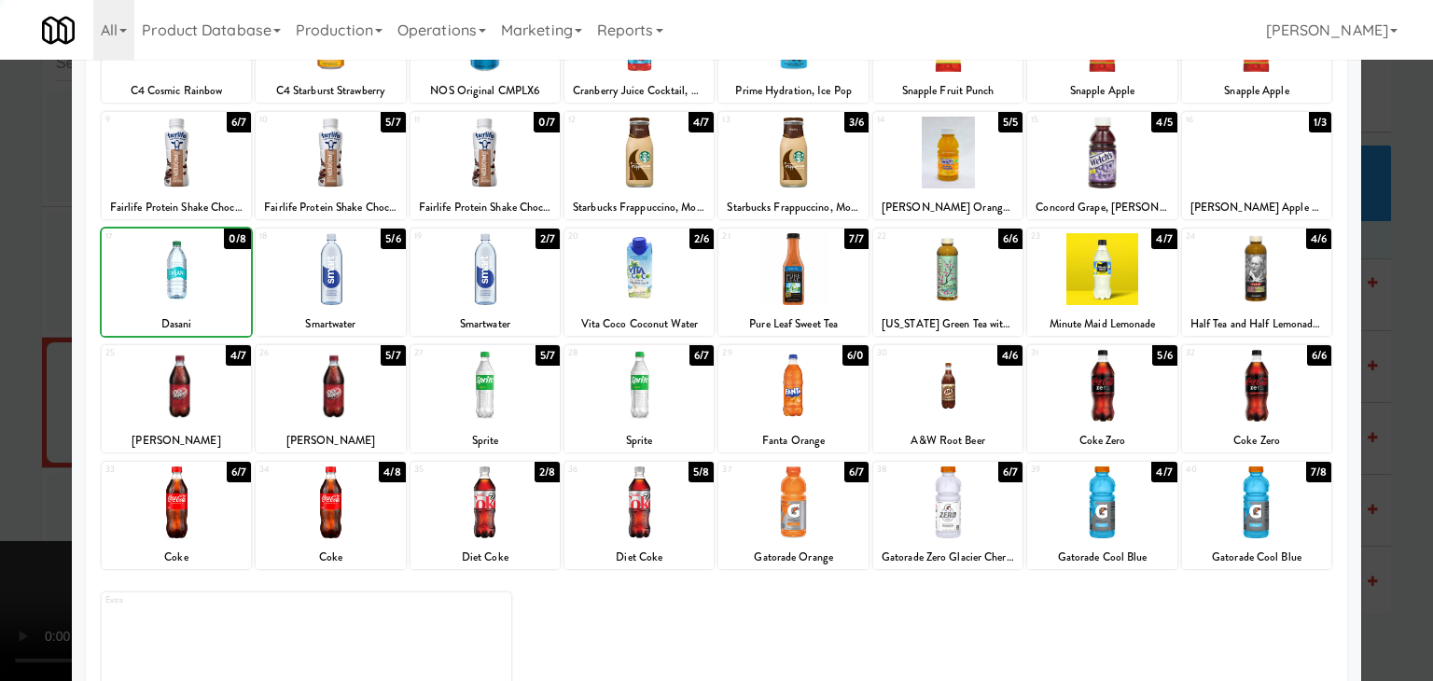
drag, startPoint x: 0, startPoint y: 296, endPoint x: 556, endPoint y: 364, distance: 560.4
click at [4, 294] on div at bounding box center [716, 340] width 1433 height 681
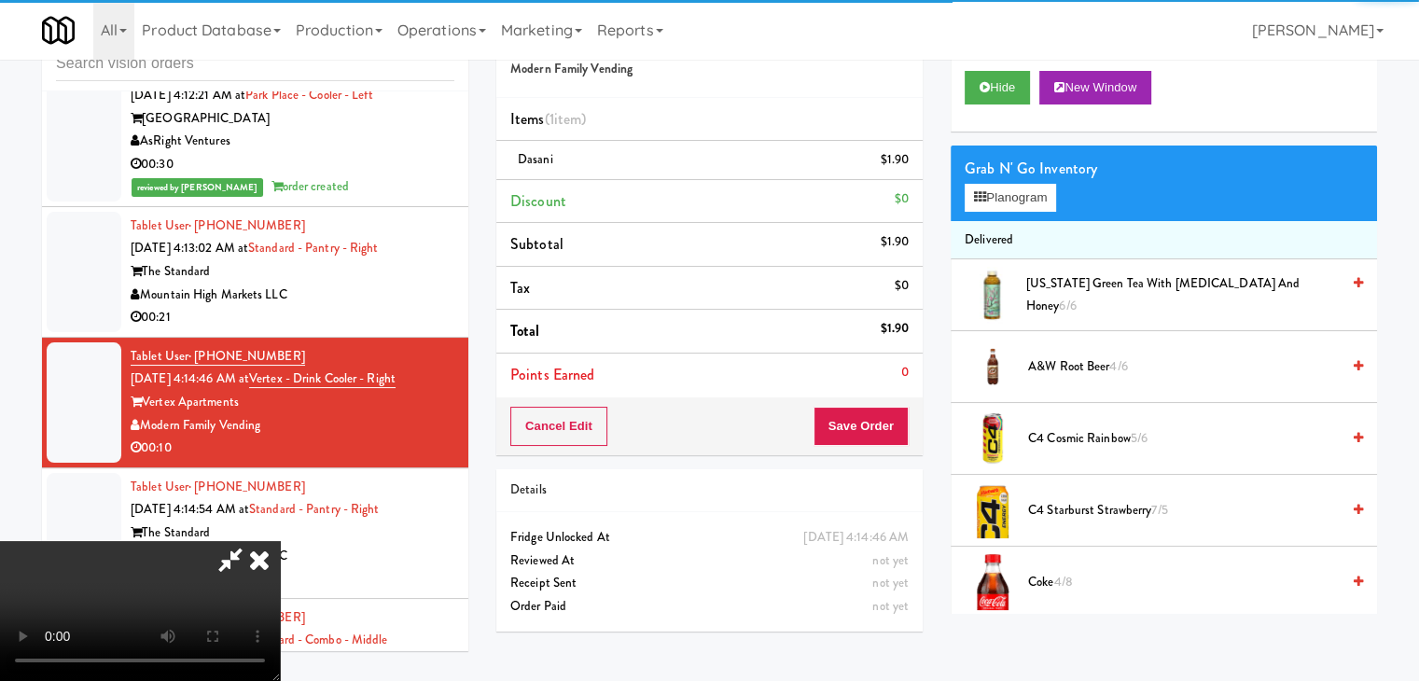
click at [280, 541] on video at bounding box center [140, 611] width 280 height 140
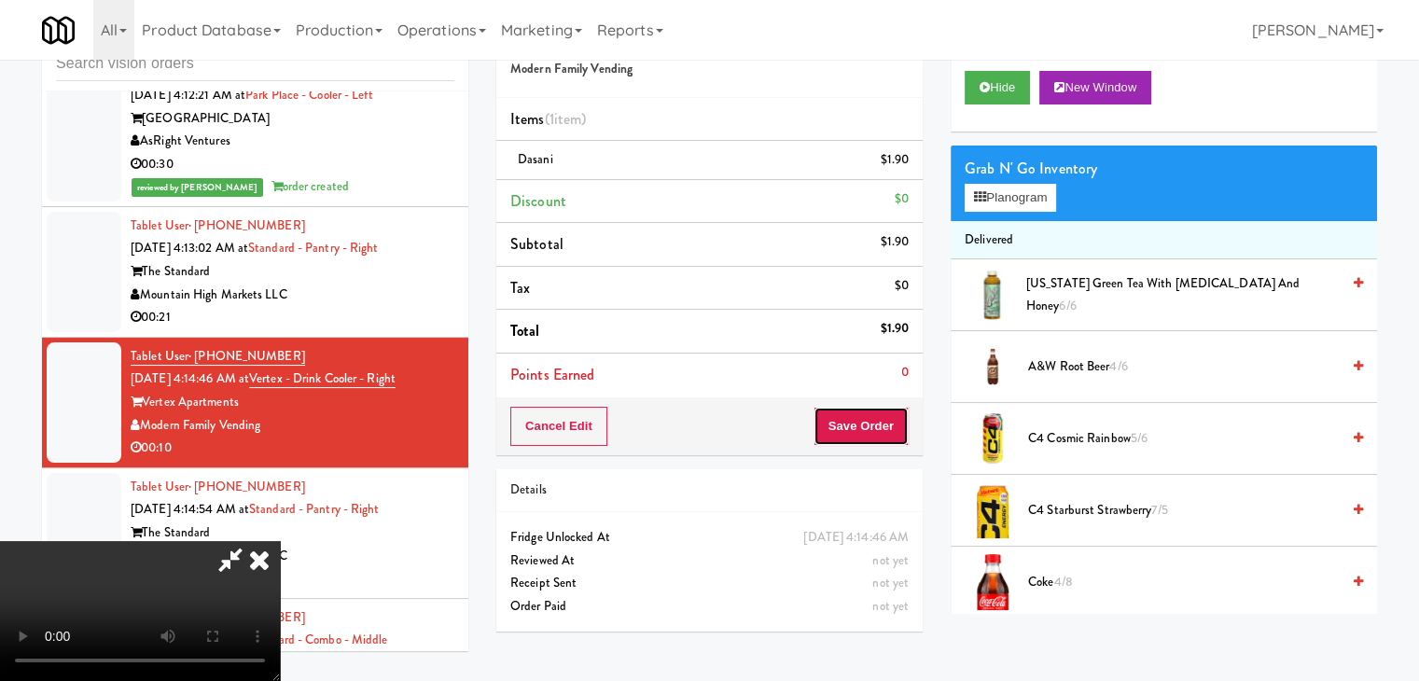
click at [868, 419] on button "Save Order" at bounding box center [861, 426] width 95 height 39
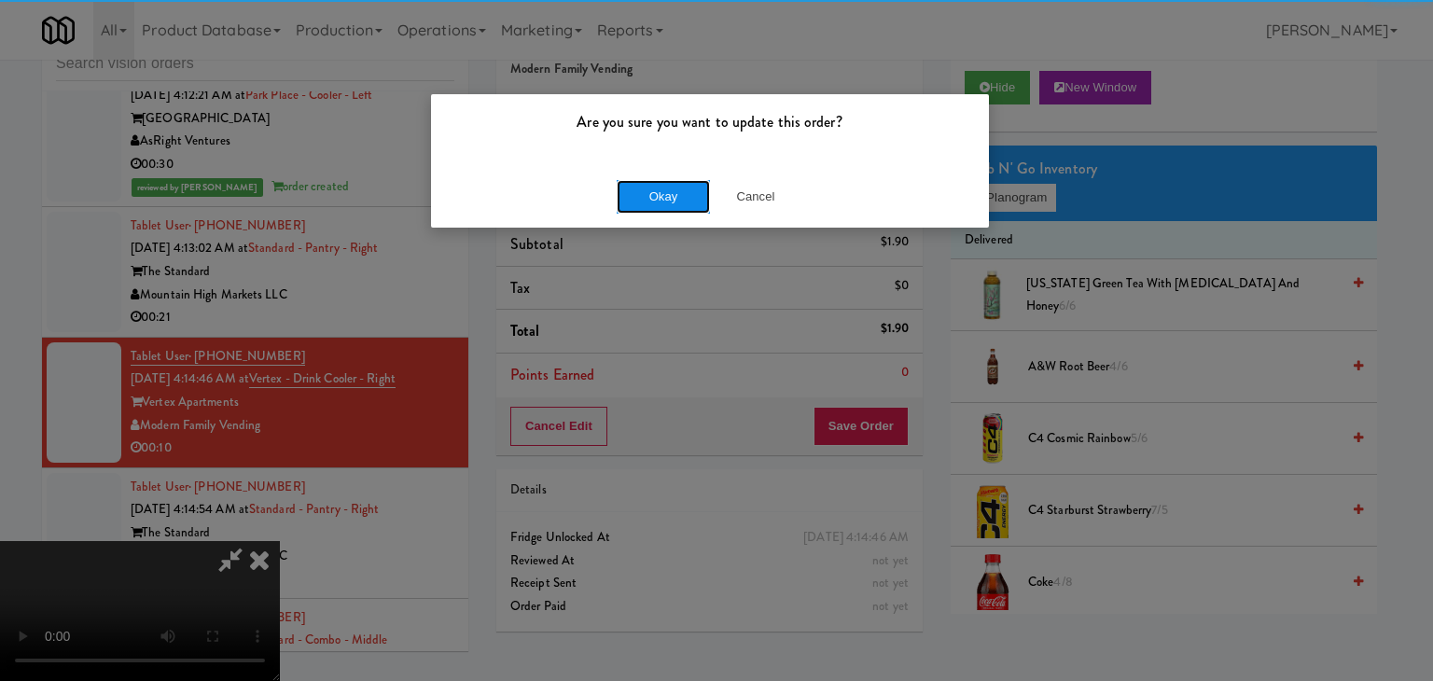
click at [643, 191] on button "Okay" at bounding box center [663, 197] width 93 height 34
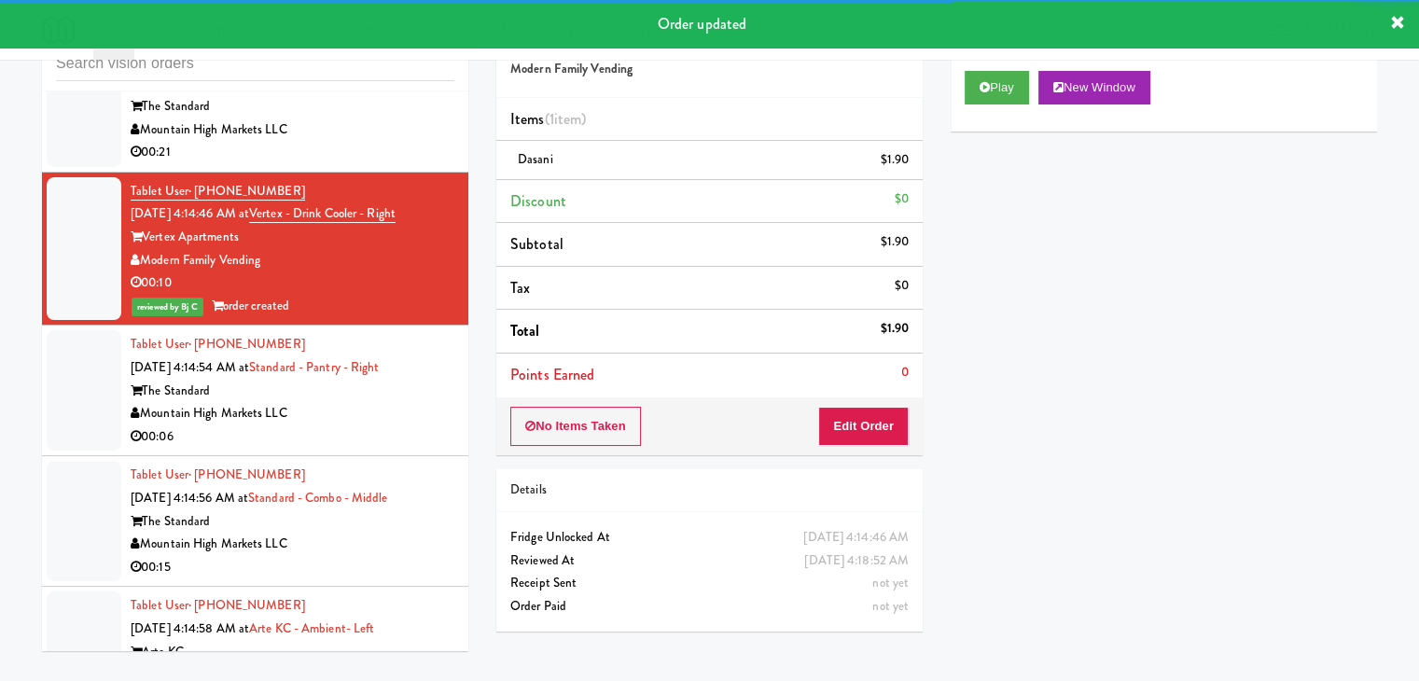
scroll to position [6397, 0]
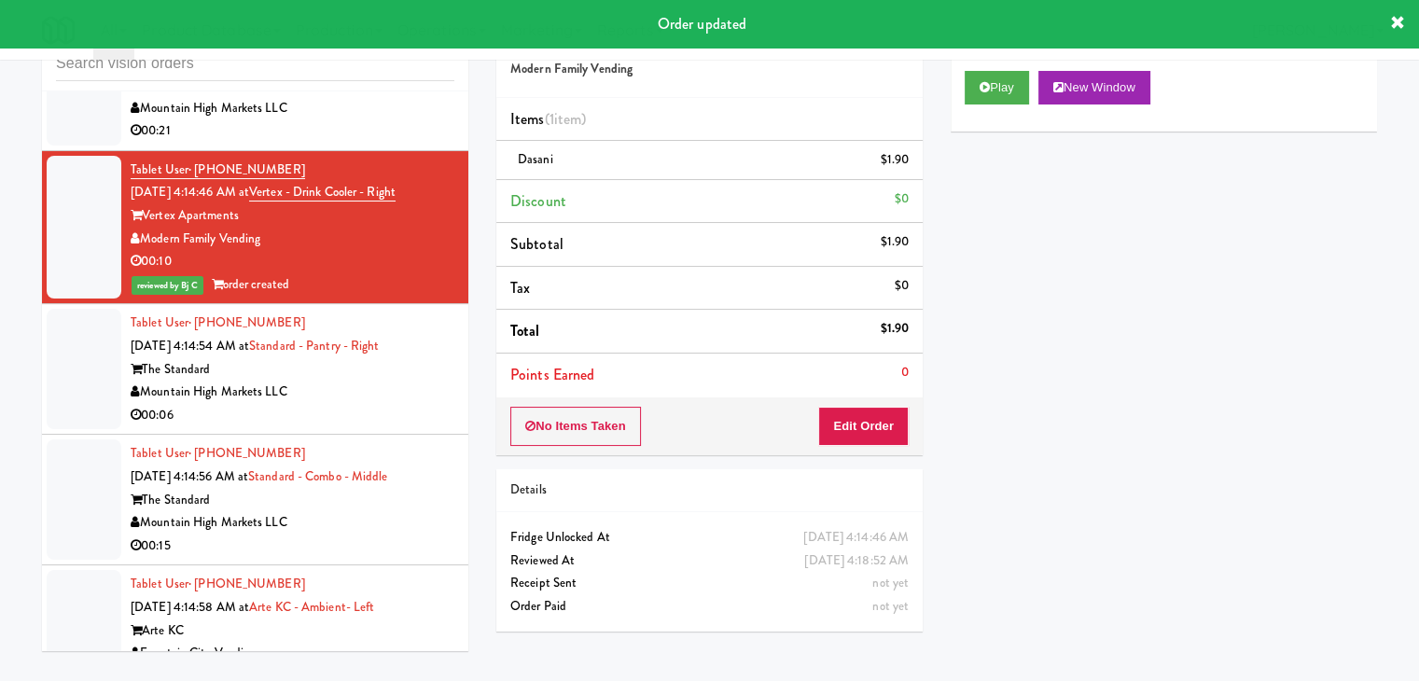
click at [390, 404] on div "00:06" at bounding box center [293, 415] width 324 height 23
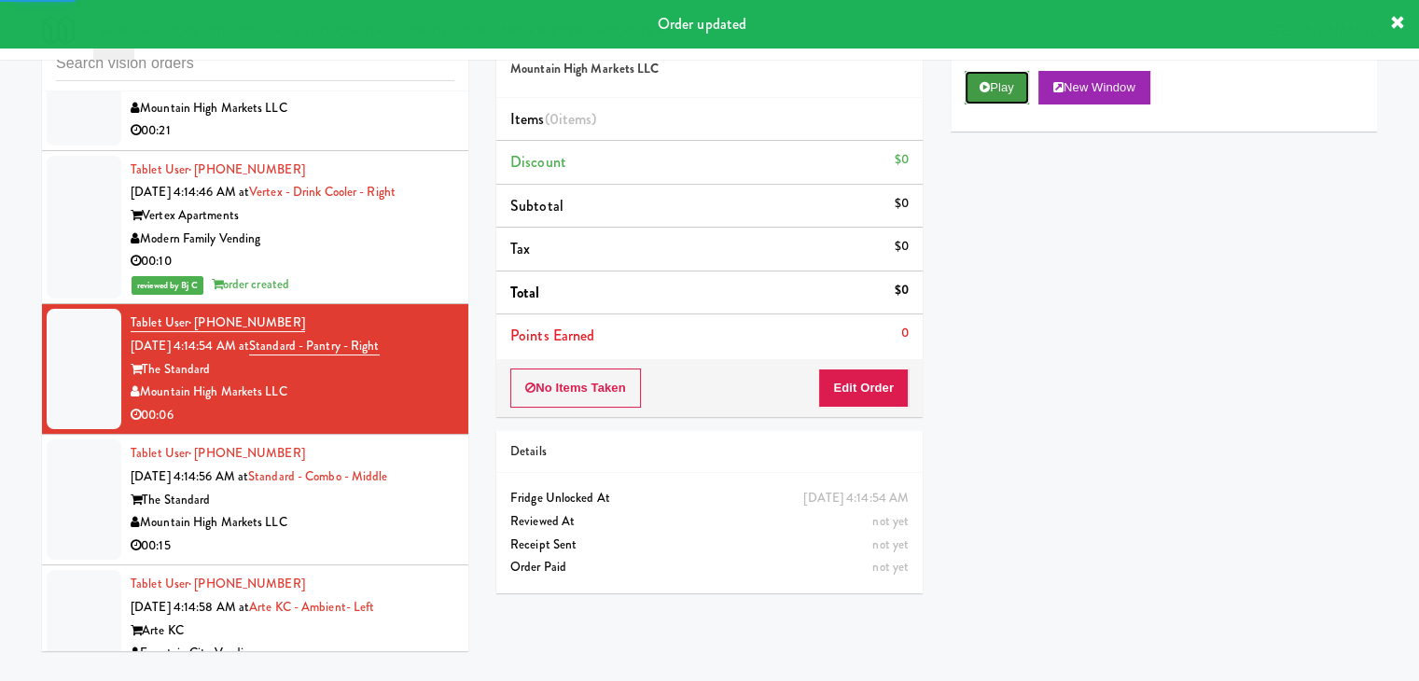
click at [993, 91] on button "Play" at bounding box center [997, 88] width 64 height 34
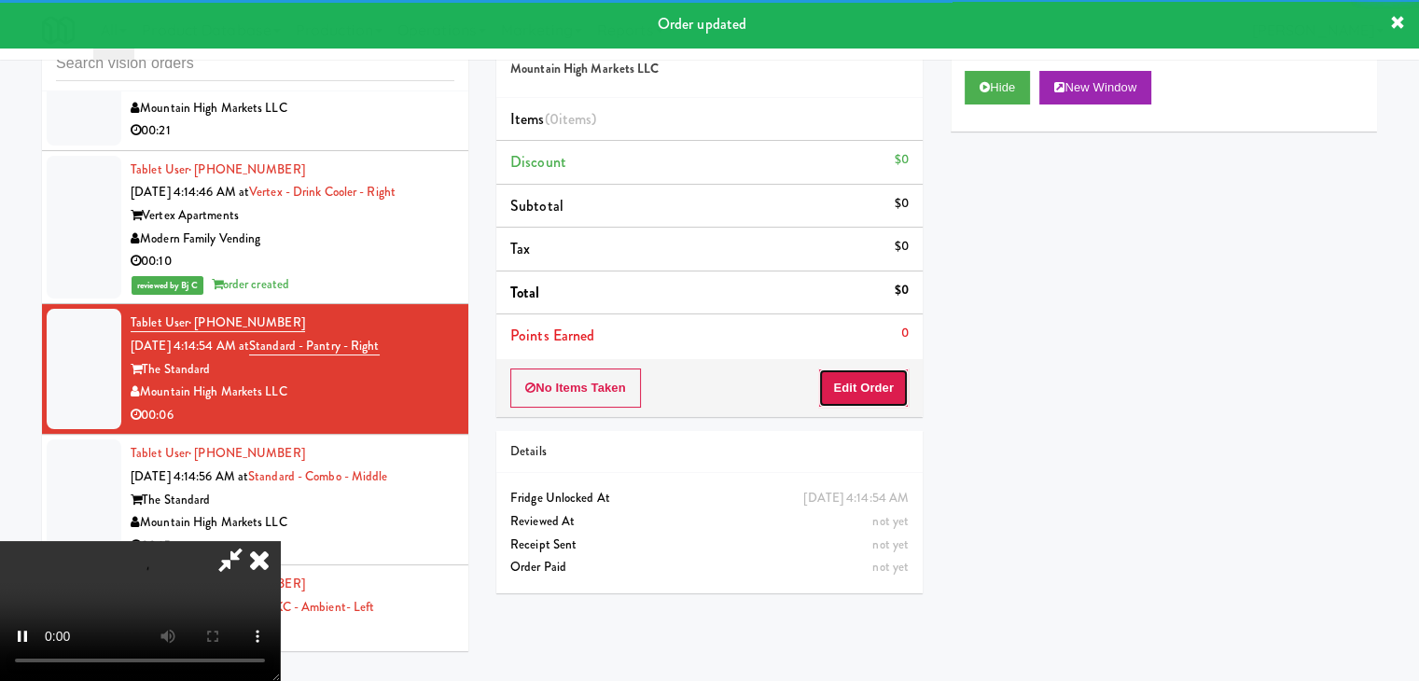
drag, startPoint x: 859, startPoint y: 388, endPoint x: 936, endPoint y: 382, distance: 76.8
click at [860, 386] on button "Edit Order" at bounding box center [863, 388] width 91 height 39
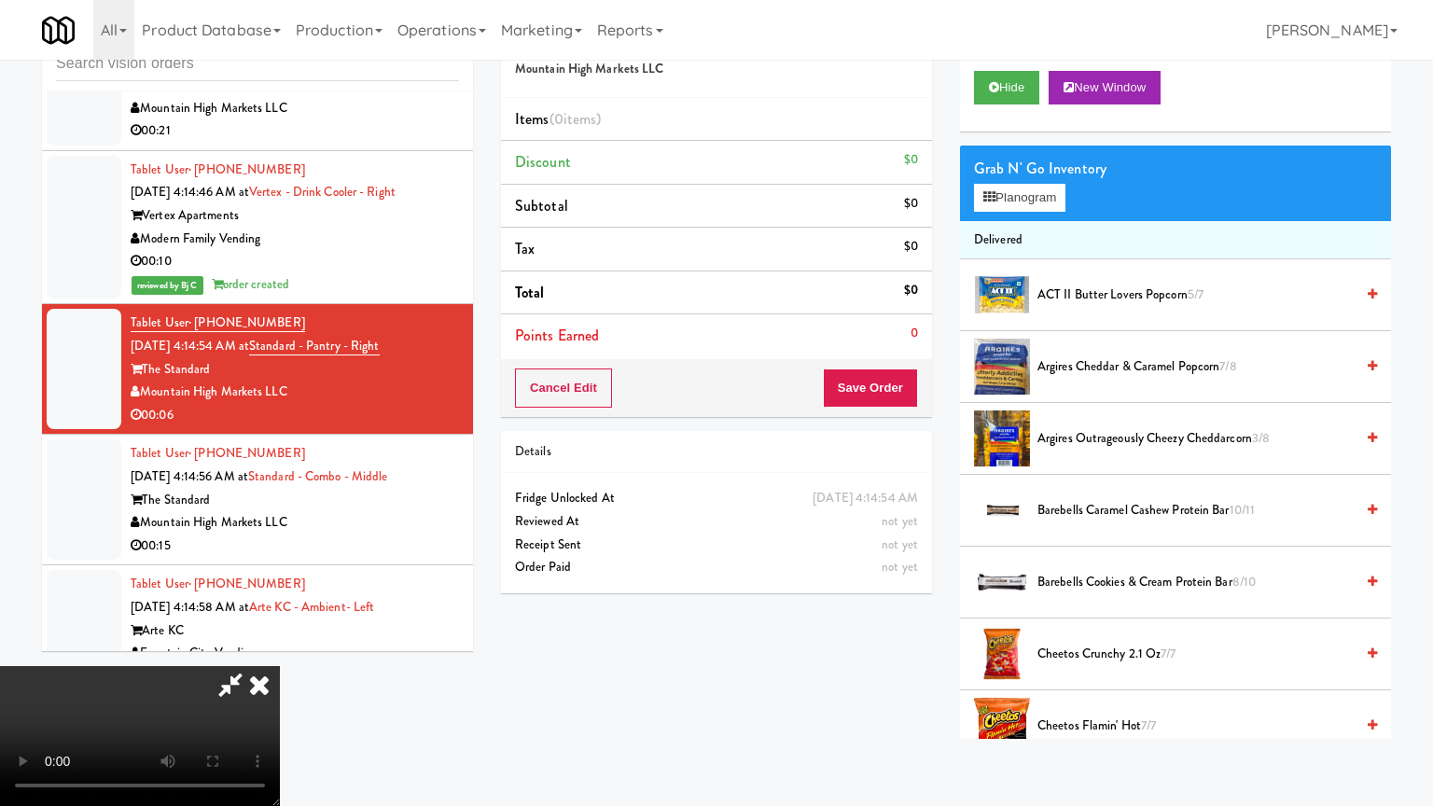
click at [280, 666] on video at bounding box center [140, 736] width 280 height 140
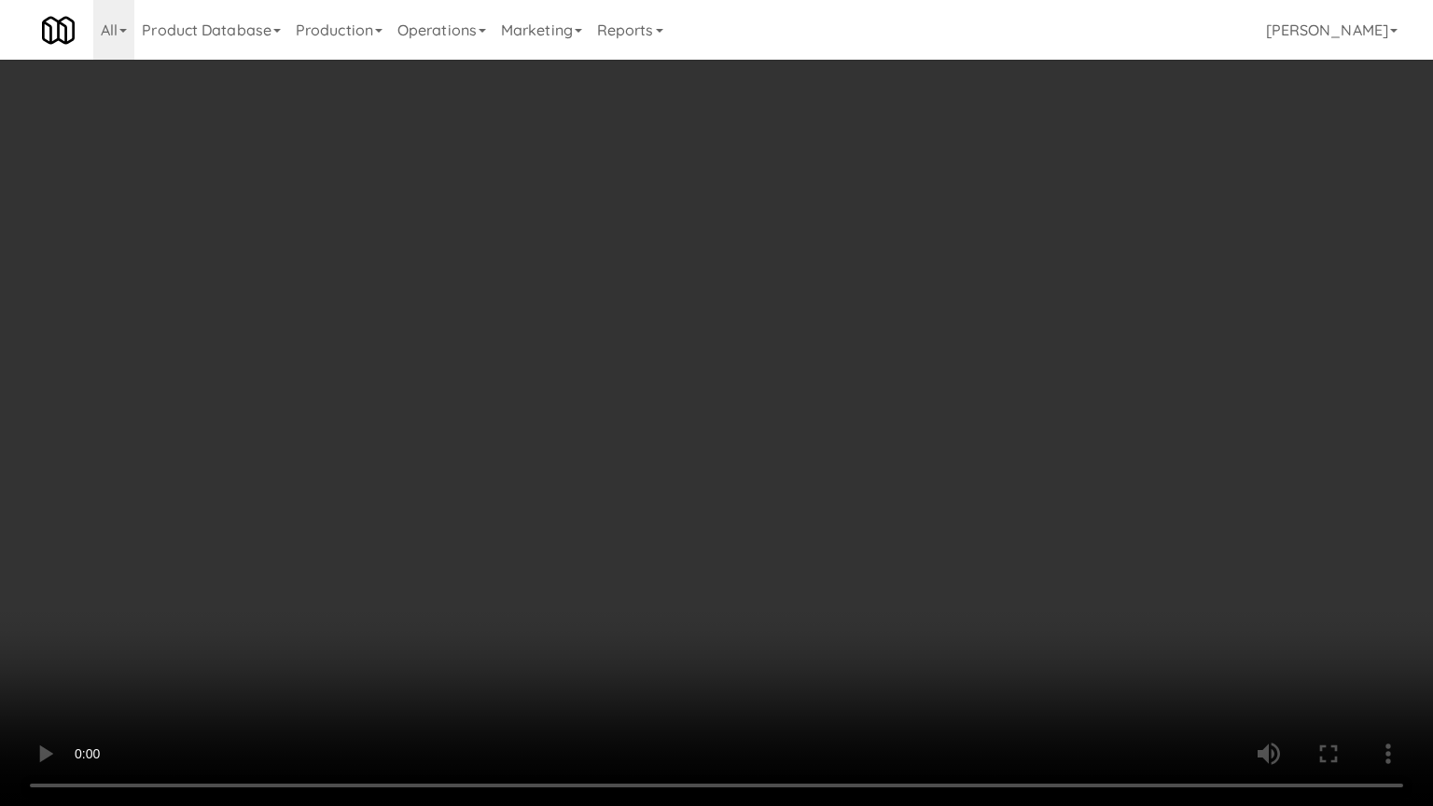
click at [974, 436] on video at bounding box center [716, 403] width 1433 height 806
click at [957, 435] on video at bounding box center [716, 403] width 1433 height 806
click at [957, 433] on video at bounding box center [716, 403] width 1433 height 806
click at [969, 414] on video at bounding box center [716, 403] width 1433 height 806
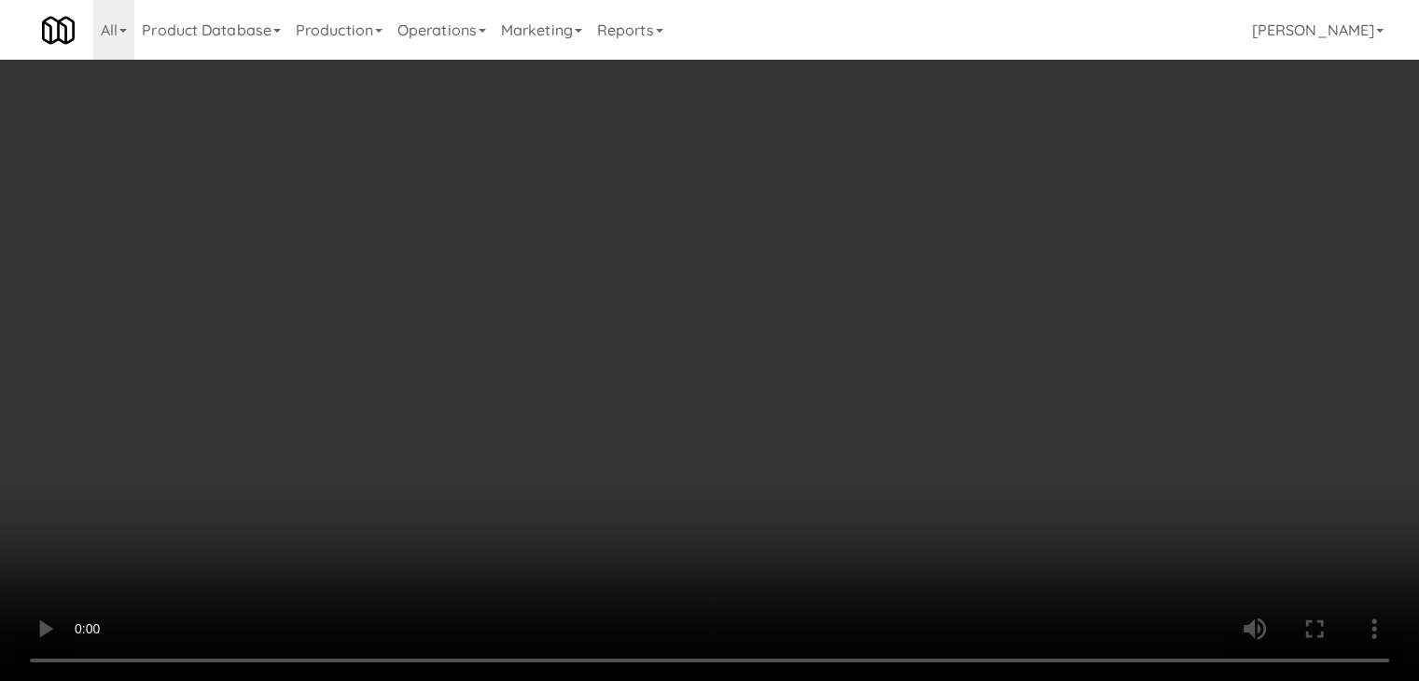
scroll to position [560, 0]
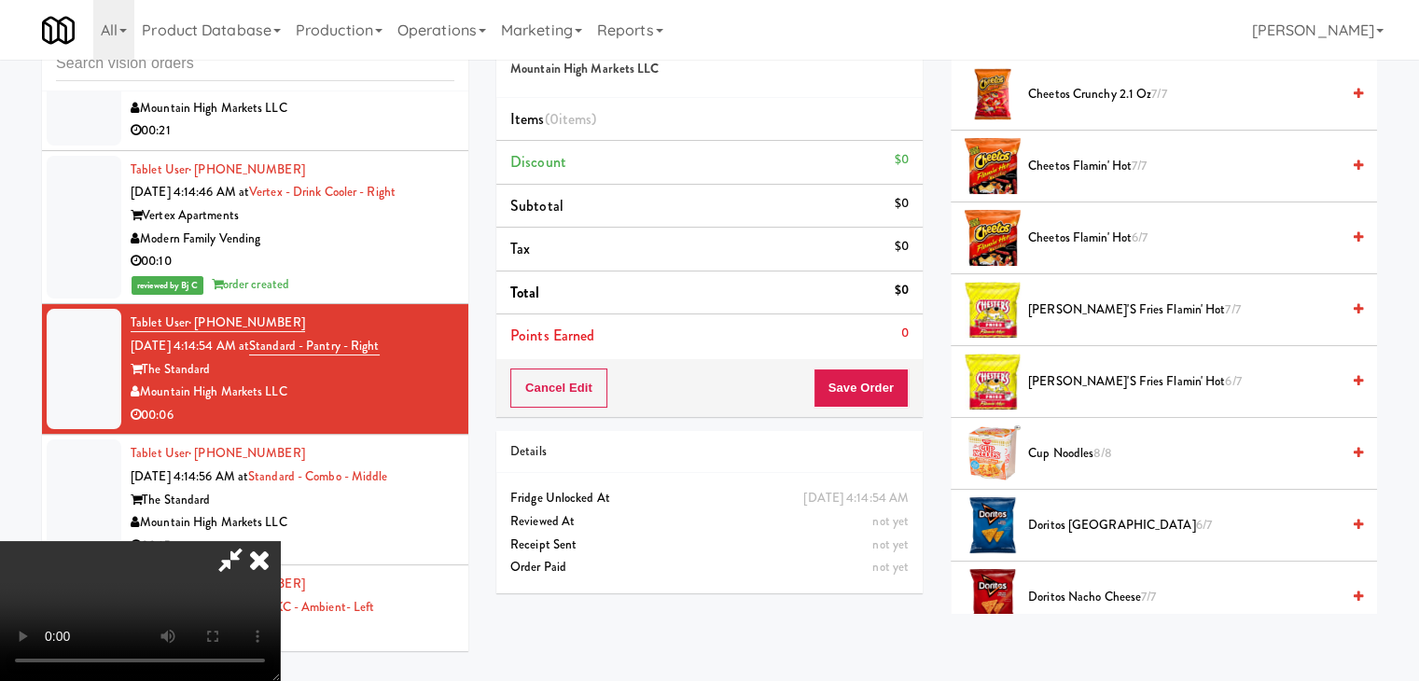
click at [1091, 313] on span "Chester's Fries Flamin' Hot 7/7" at bounding box center [1184, 310] width 312 height 23
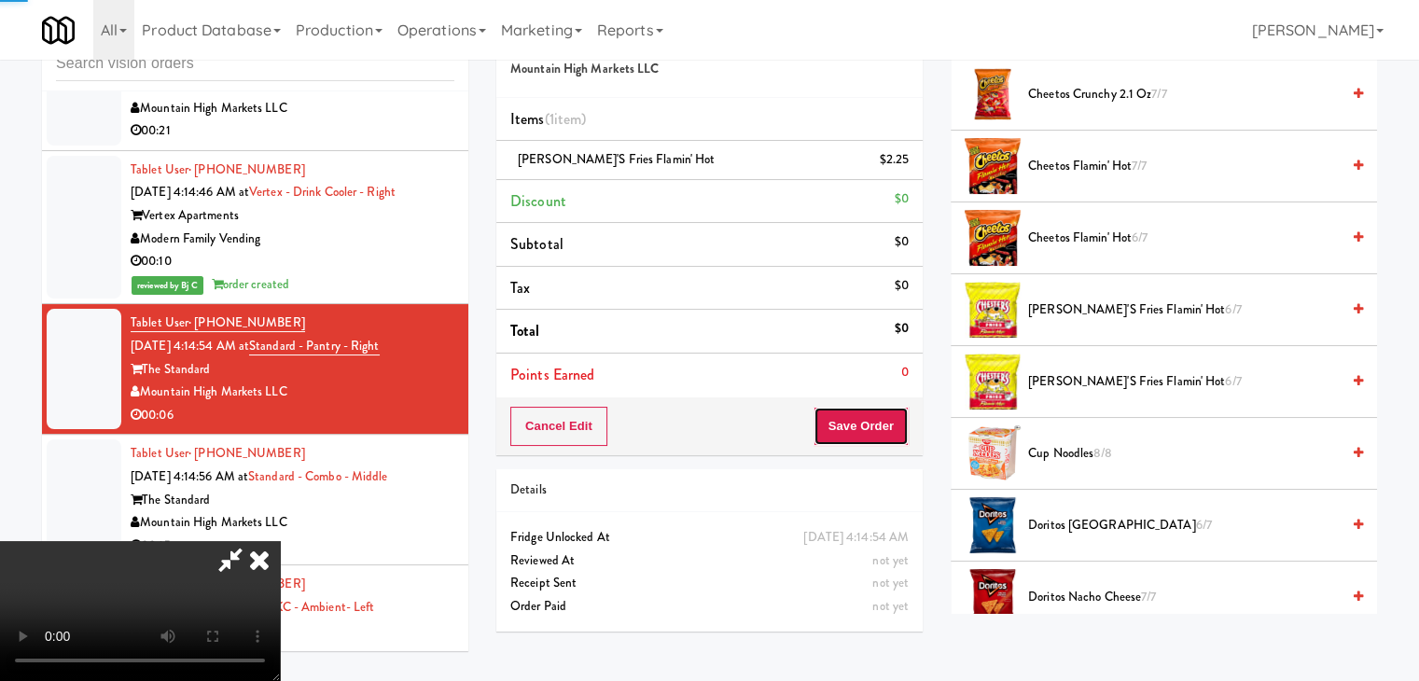
click at [887, 426] on button "Save Order" at bounding box center [861, 426] width 95 height 39
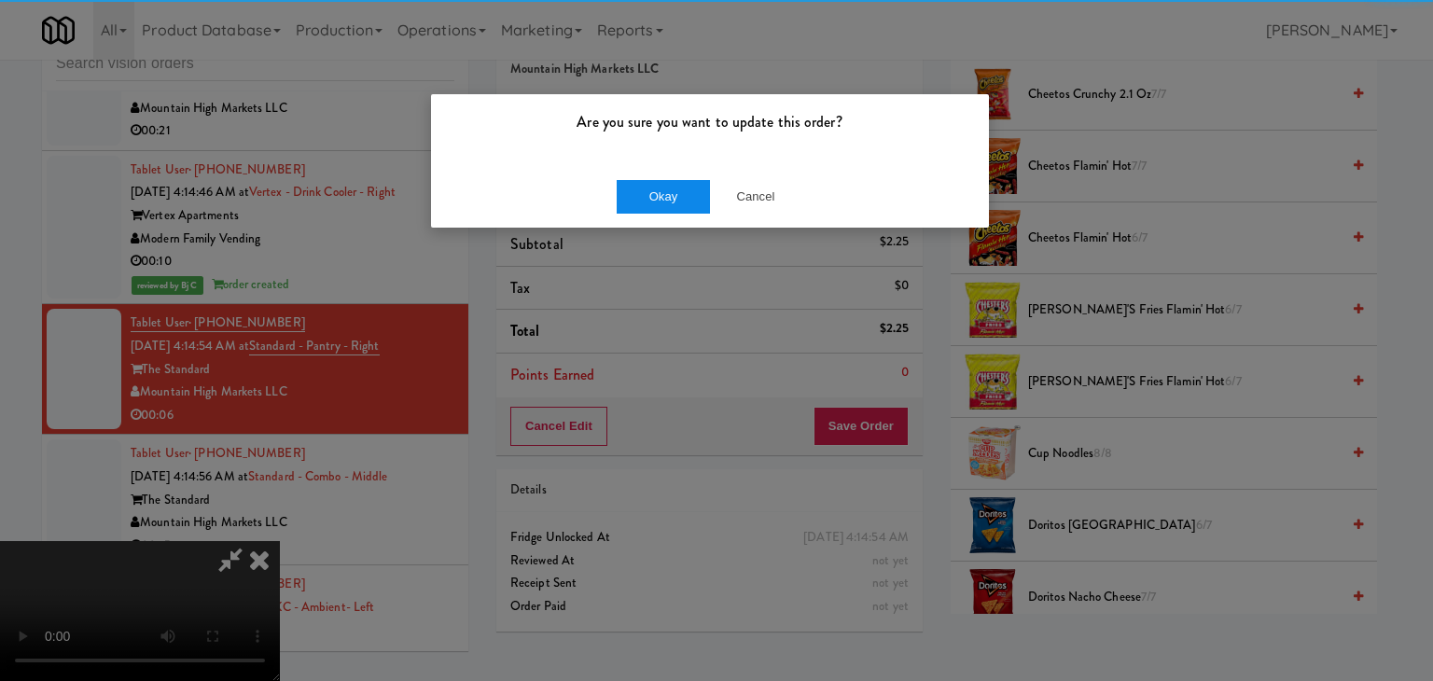
drag, startPoint x: 676, startPoint y: 164, endPoint x: 664, endPoint y: 178, distance: 17.9
click at [672, 167] on div "Okay Cancel" at bounding box center [710, 196] width 558 height 63
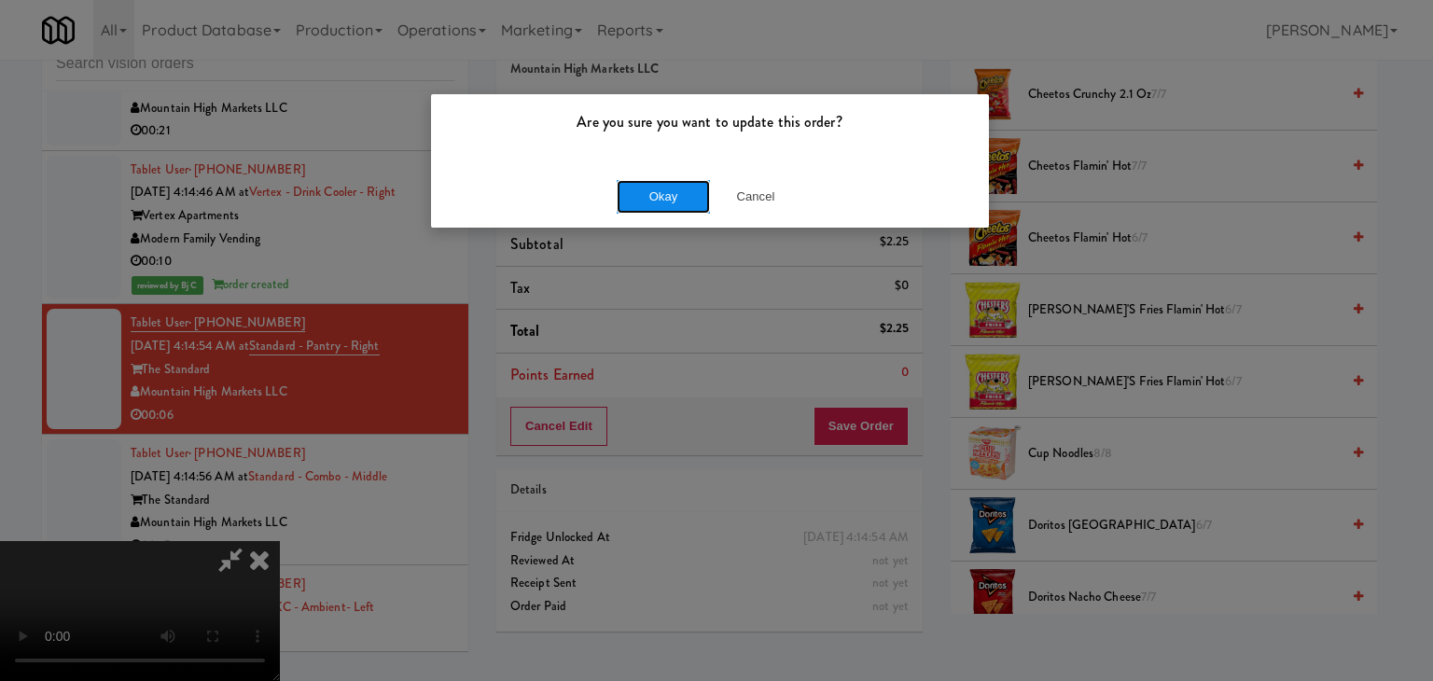
drag, startPoint x: 664, startPoint y: 178, endPoint x: 661, endPoint y: 188, distance: 10.1
click at [664, 180] on button "Okay" at bounding box center [663, 197] width 93 height 34
click at [661, 188] on button "Okay" at bounding box center [663, 197] width 93 height 34
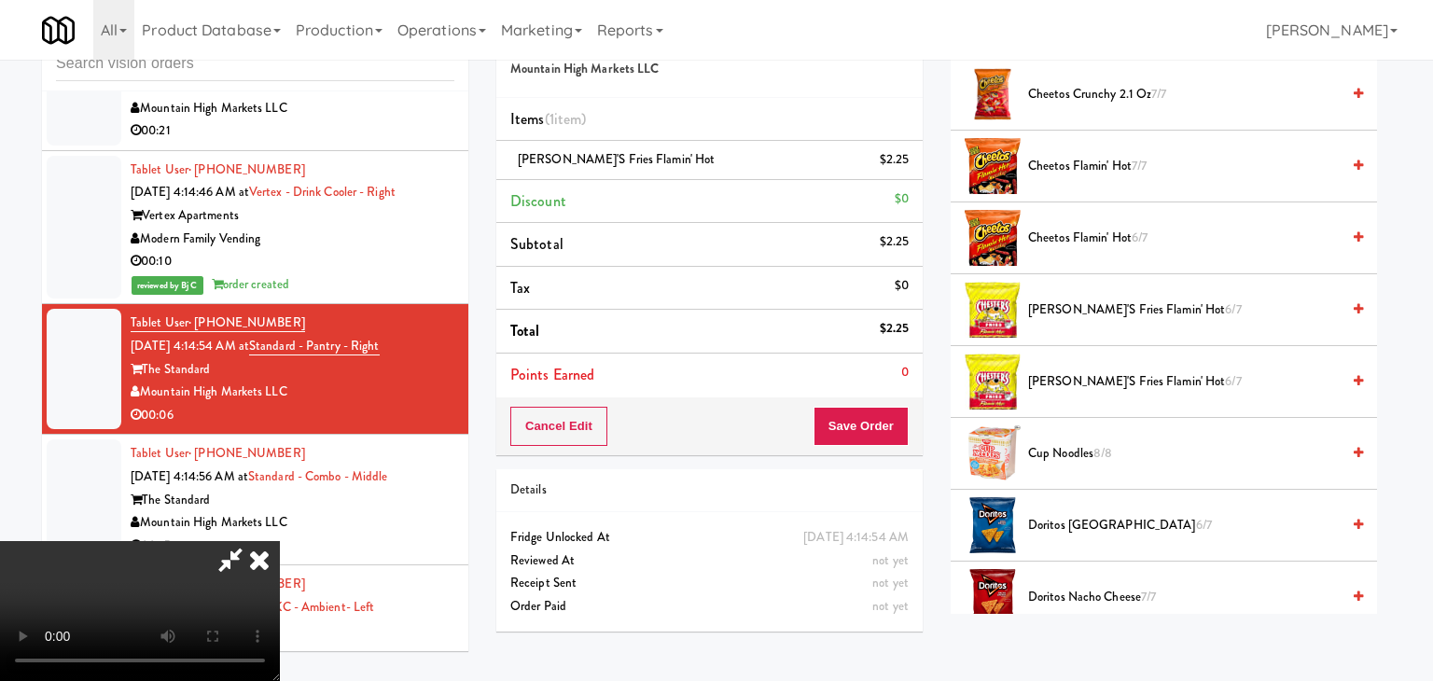
click at [658, 191] on div at bounding box center [716, 340] width 1433 height 681
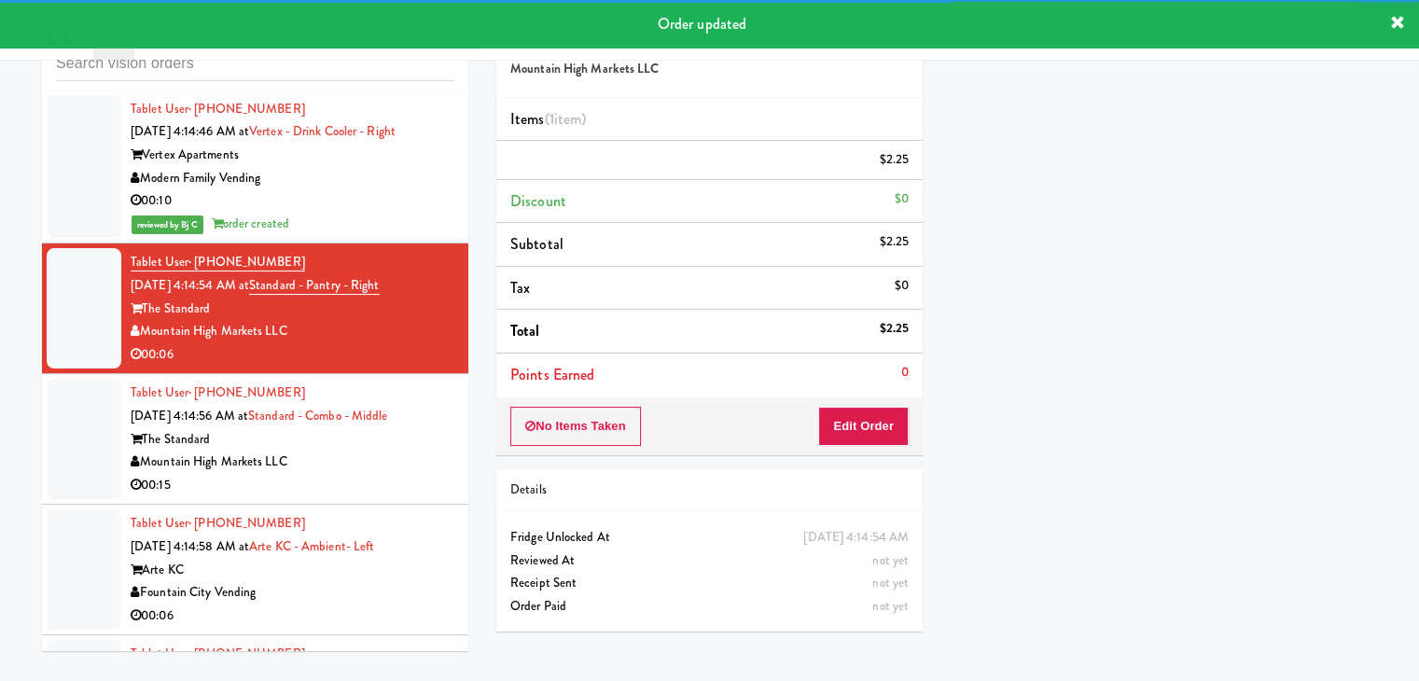
scroll to position [6491, 0]
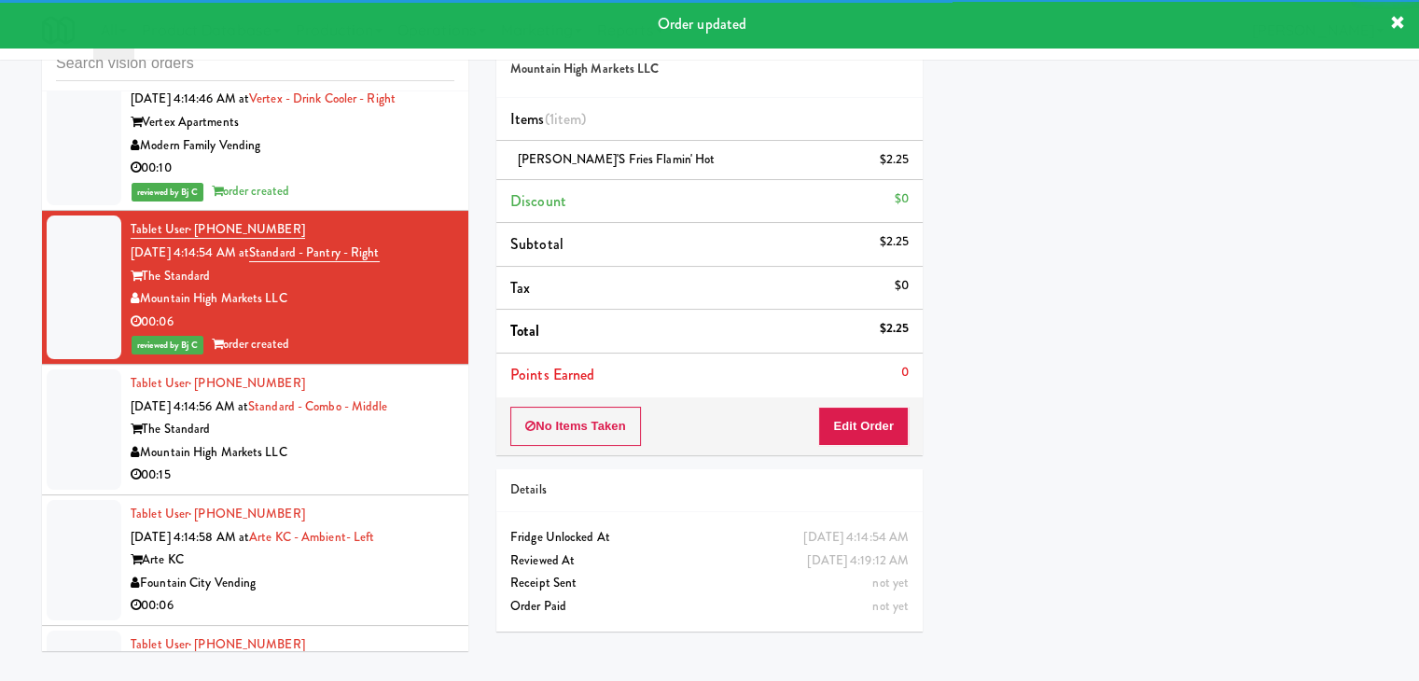
click at [342, 464] on div "00:15" at bounding box center [293, 475] width 324 height 23
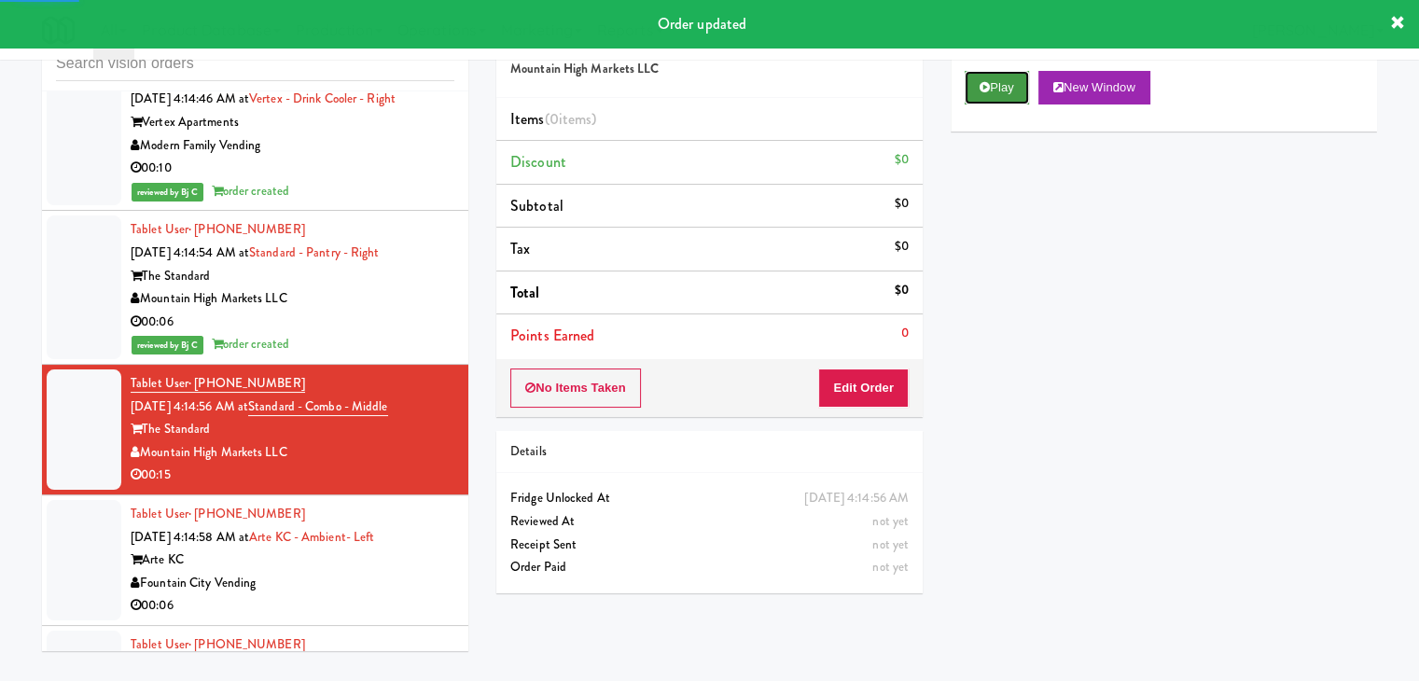
click at [1004, 92] on button "Play" at bounding box center [997, 88] width 64 height 34
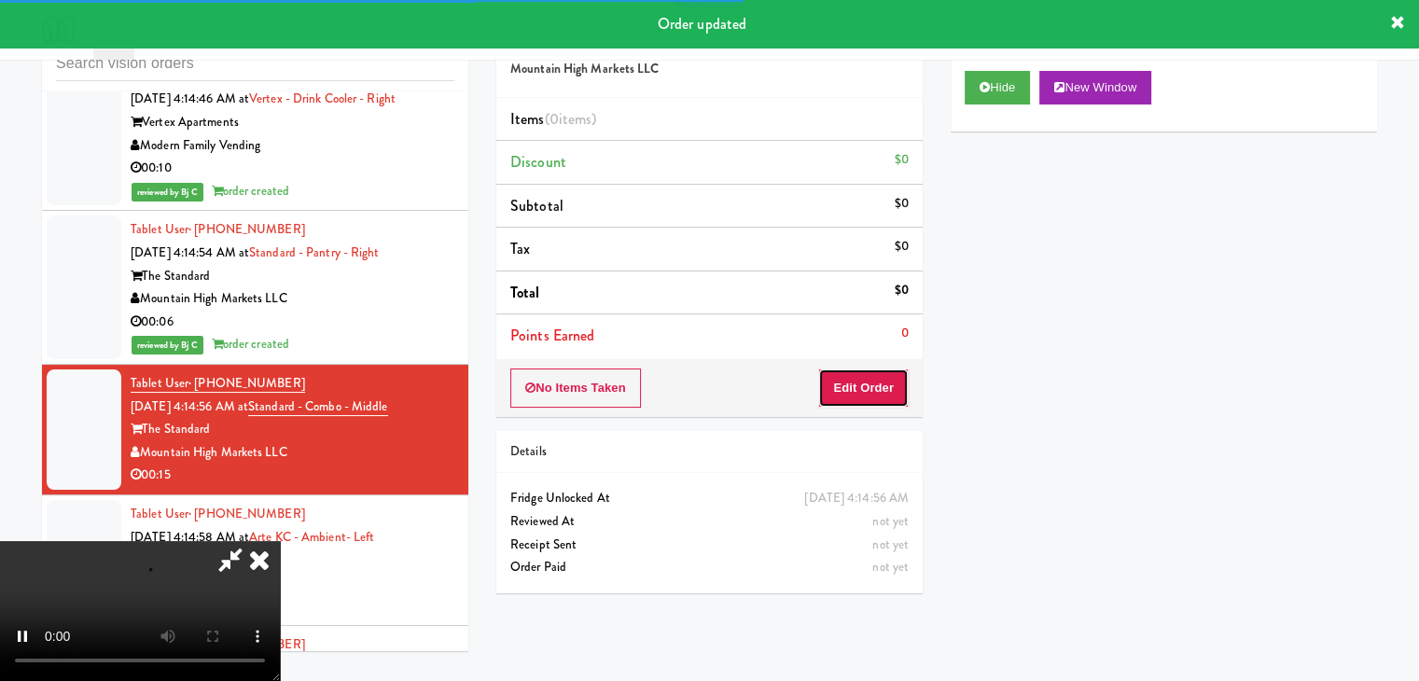
click at [848, 382] on button "Edit Order" at bounding box center [863, 388] width 91 height 39
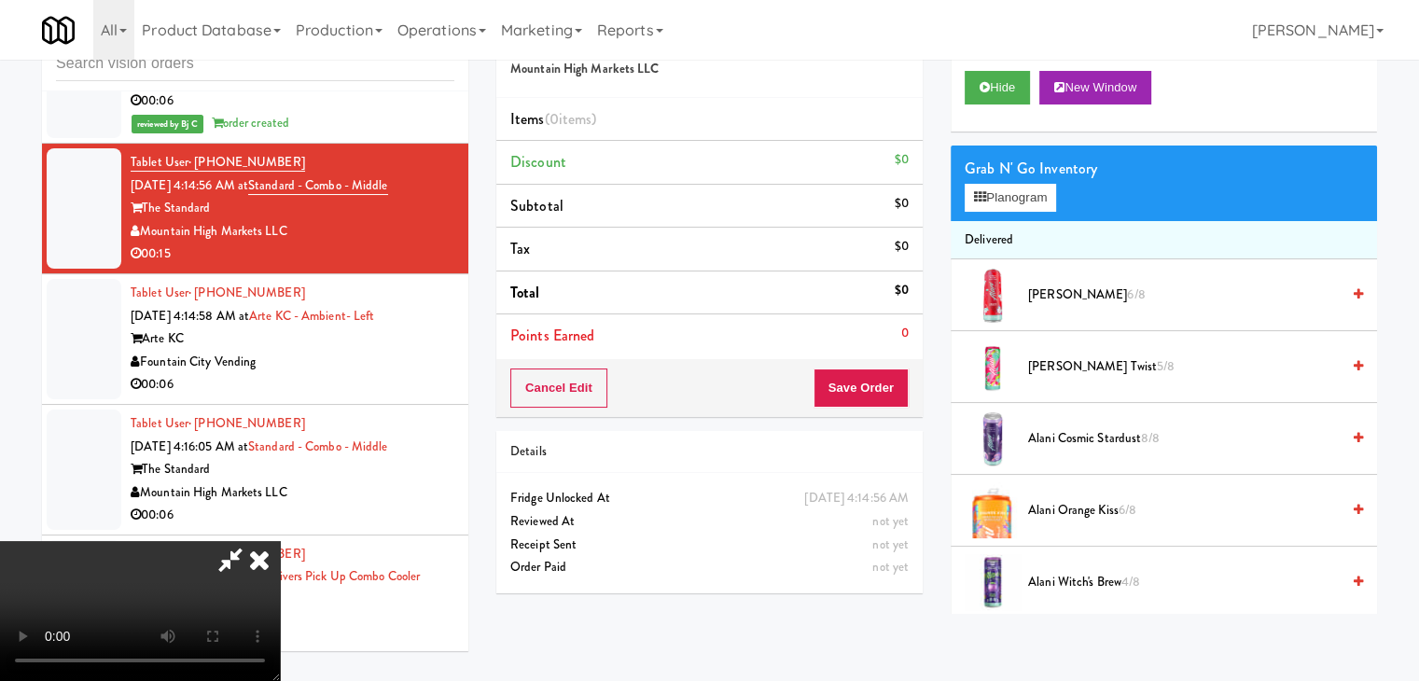
scroll to position [6689, 0]
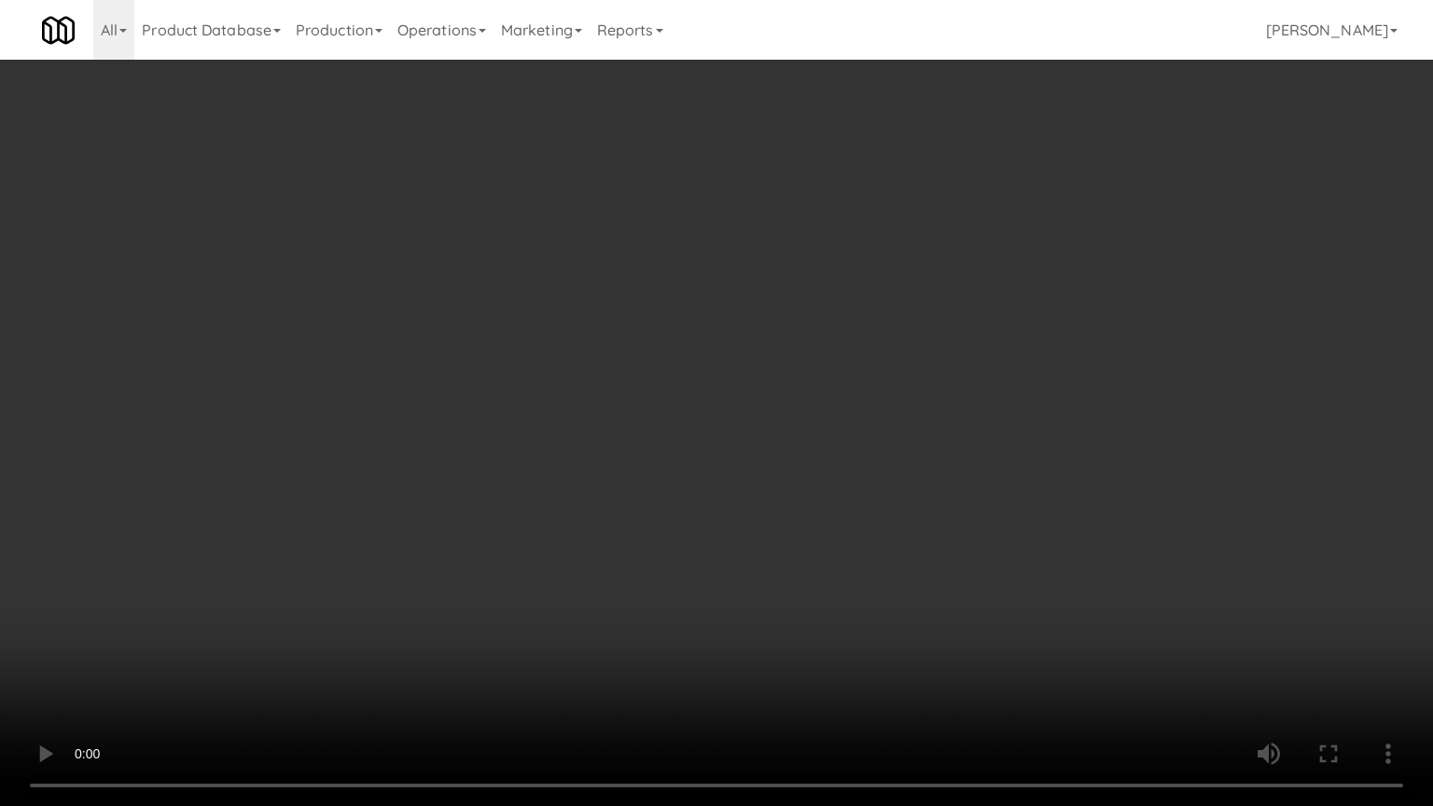
click at [852, 361] on video at bounding box center [716, 403] width 1433 height 806
click at [856, 352] on video at bounding box center [716, 403] width 1433 height 806
click at [855, 351] on video at bounding box center [716, 403] width 1433 height 806
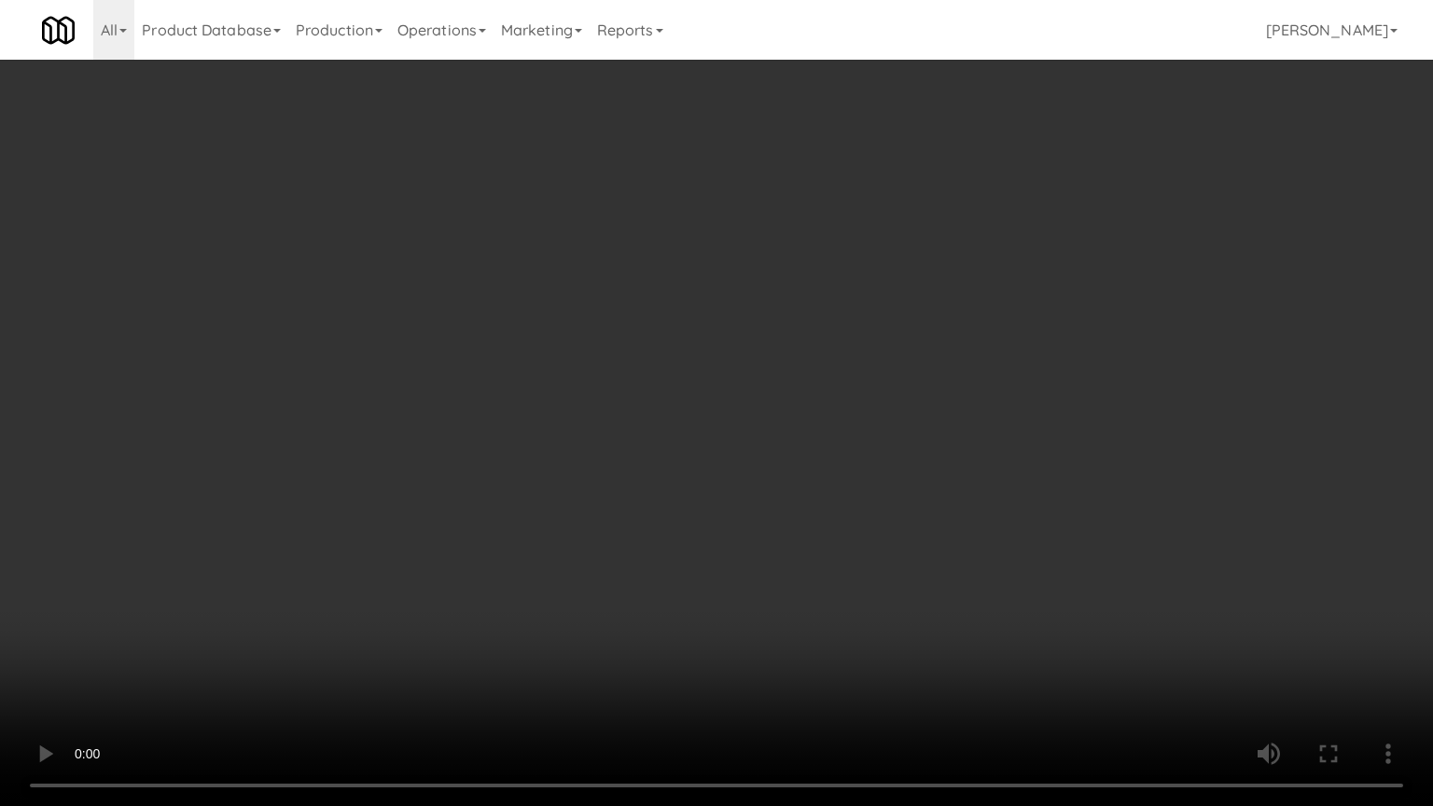
click at [855, 351] on video at bounding box center [716, 403] width 1433 height 806
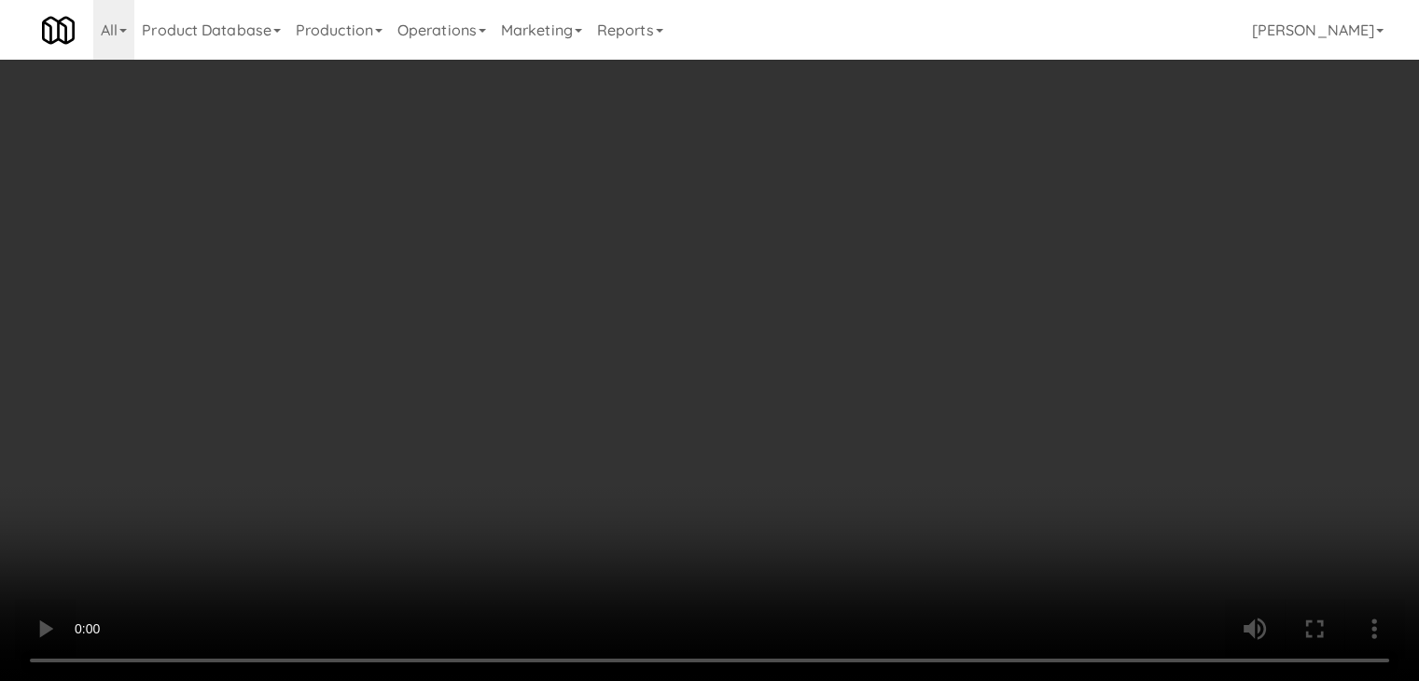
click at [1033, 201] on button "Planogram" at bounding box center [1010, 198] width 91 height 28
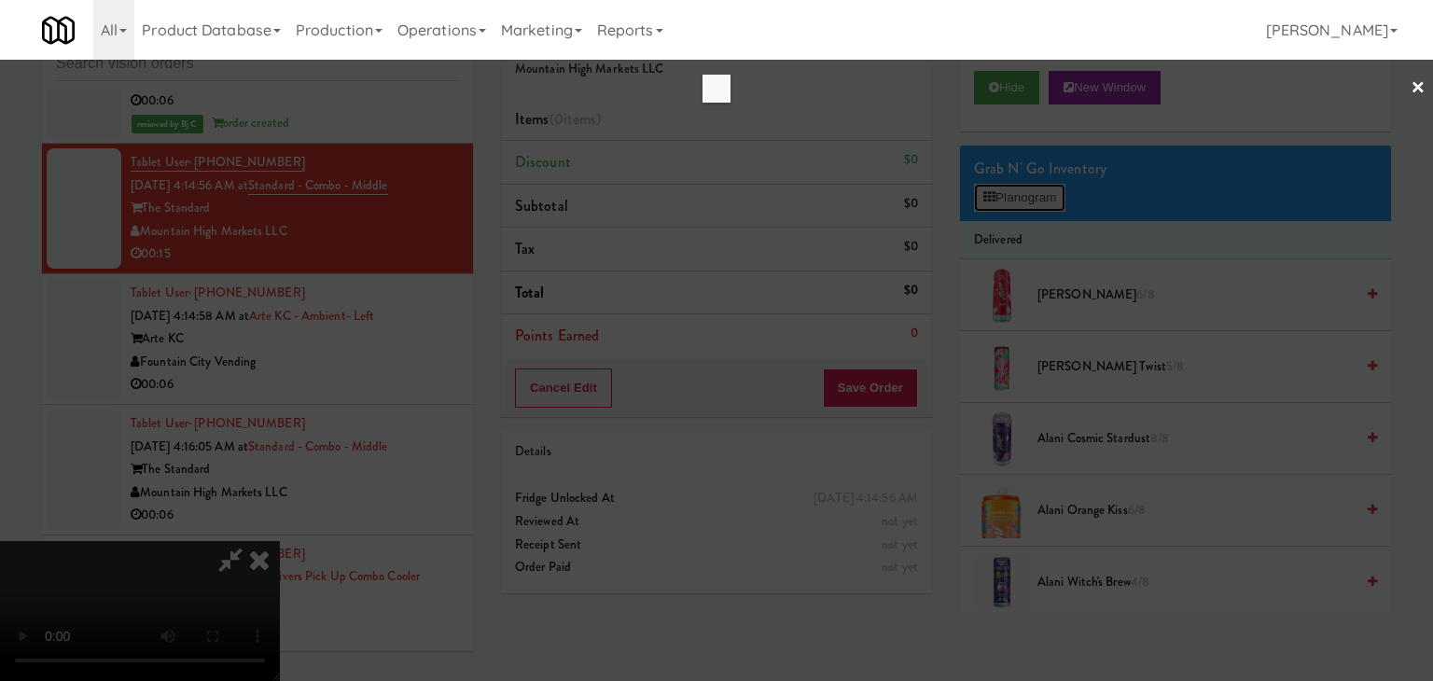
scroll to position [6689, 0]
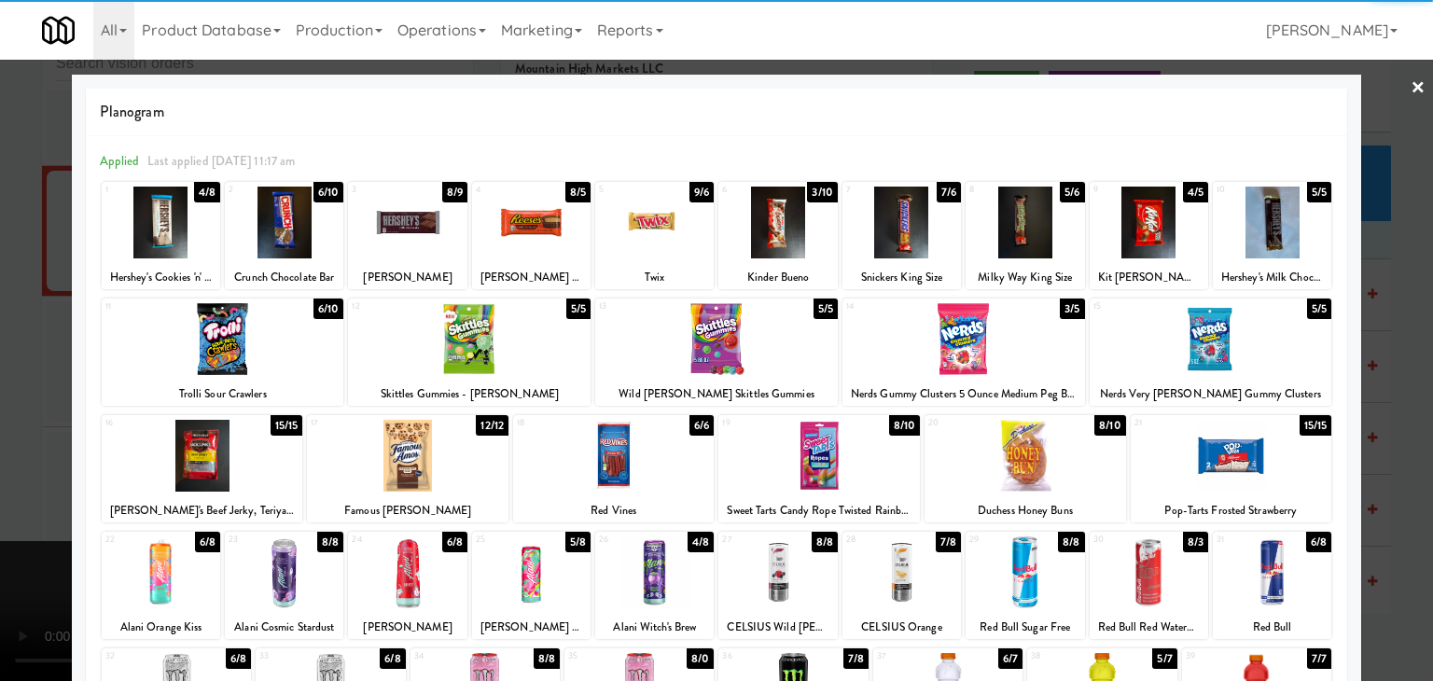
click at [245, 471] on div at bounding box center [203, 456] width 202 height 72
drag, startPoint x: 795, startPoint y: 224, endPoint x: 941, endPoint y: 252, distance: 148.2
click at [797, 224] on div at bounding box center [778, 223] width 119 height 72
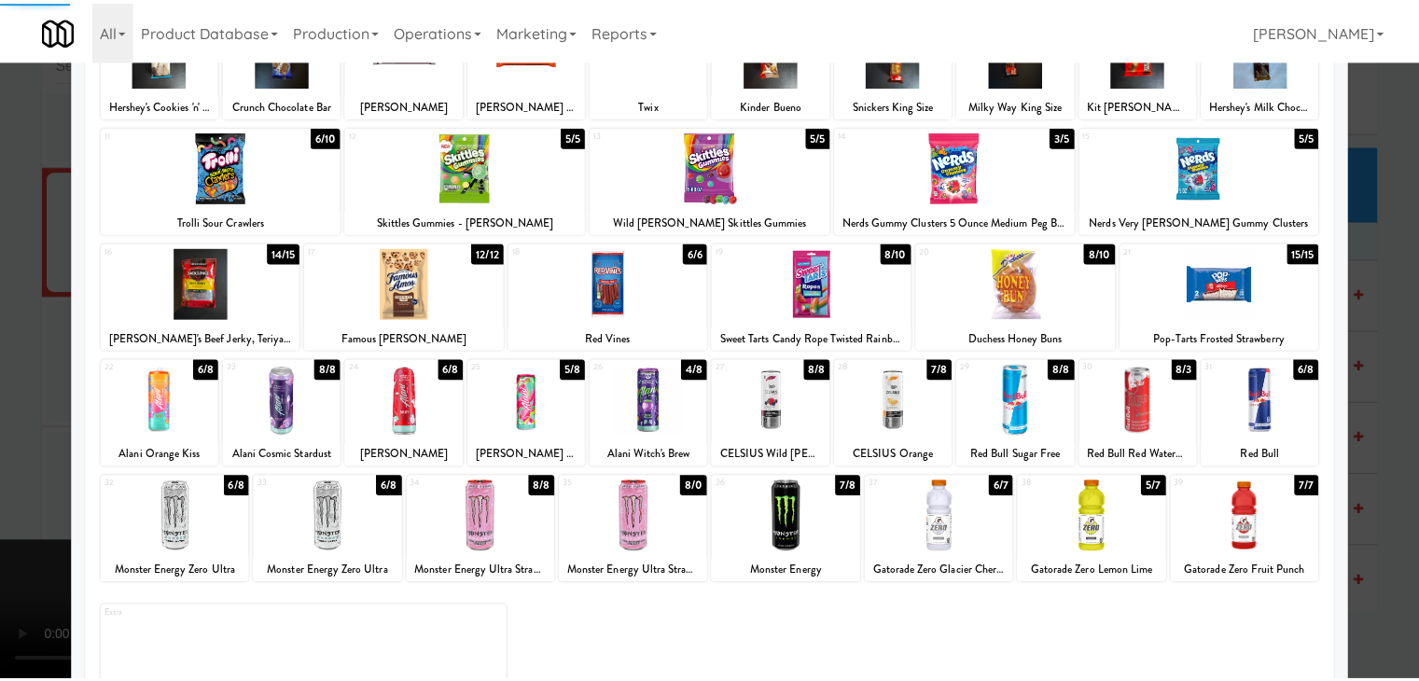
scroll to position [235, 0]
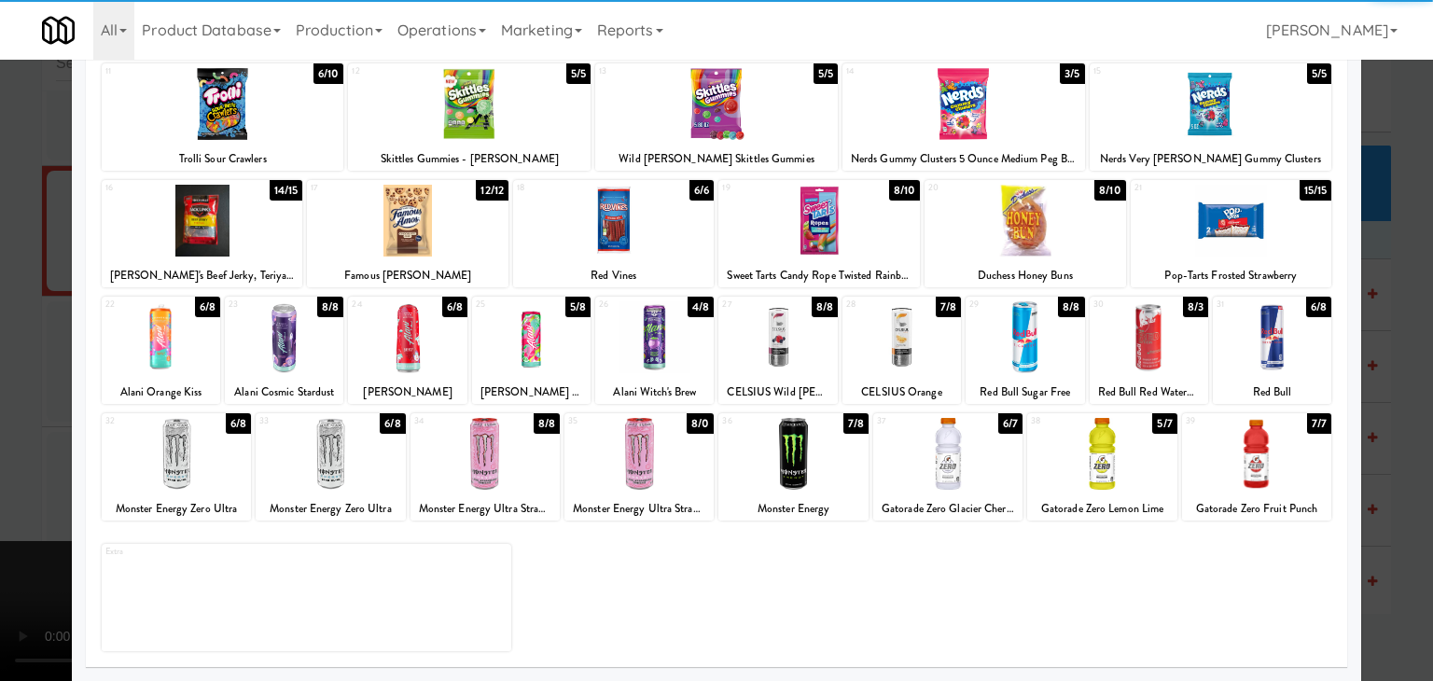
click at [1094, 441] on div at bounding box center [1101, 454] width 149 height 72
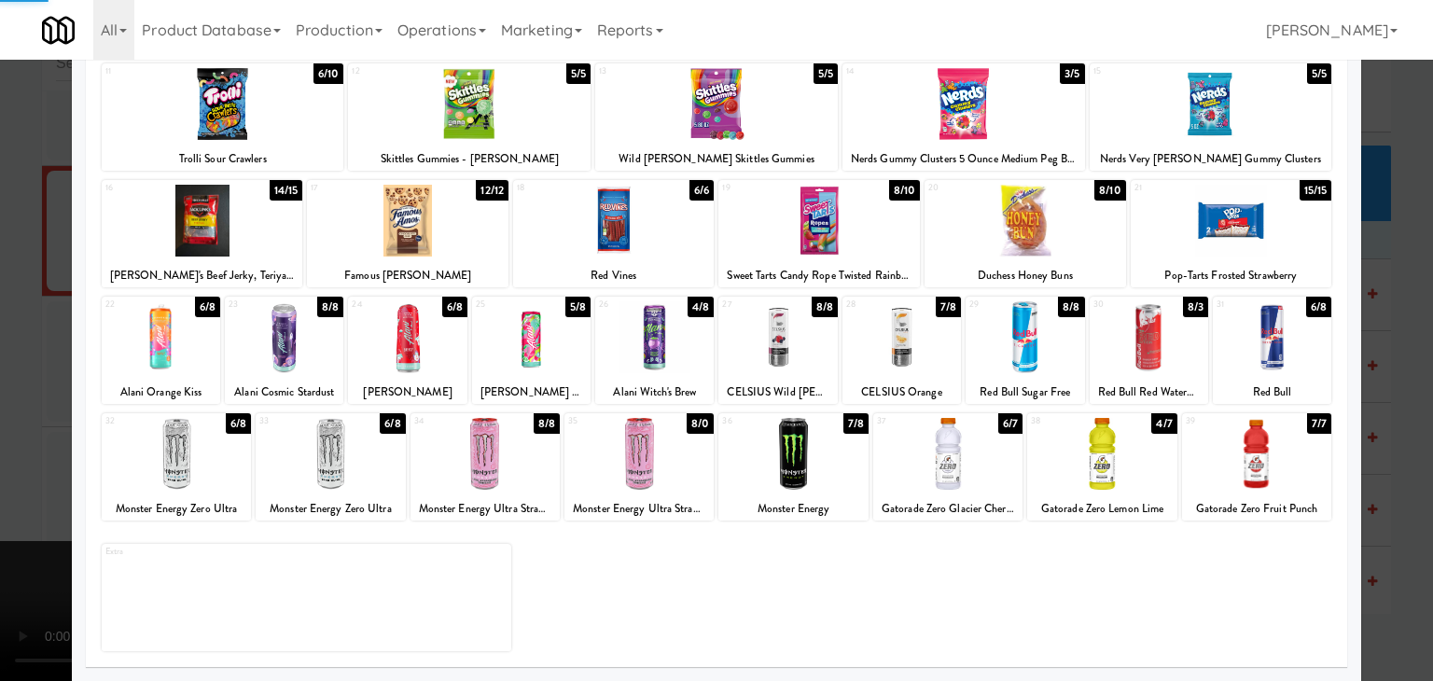
click at [1407, 460] on div at bounding box center [716, 340] width 1433 height 681
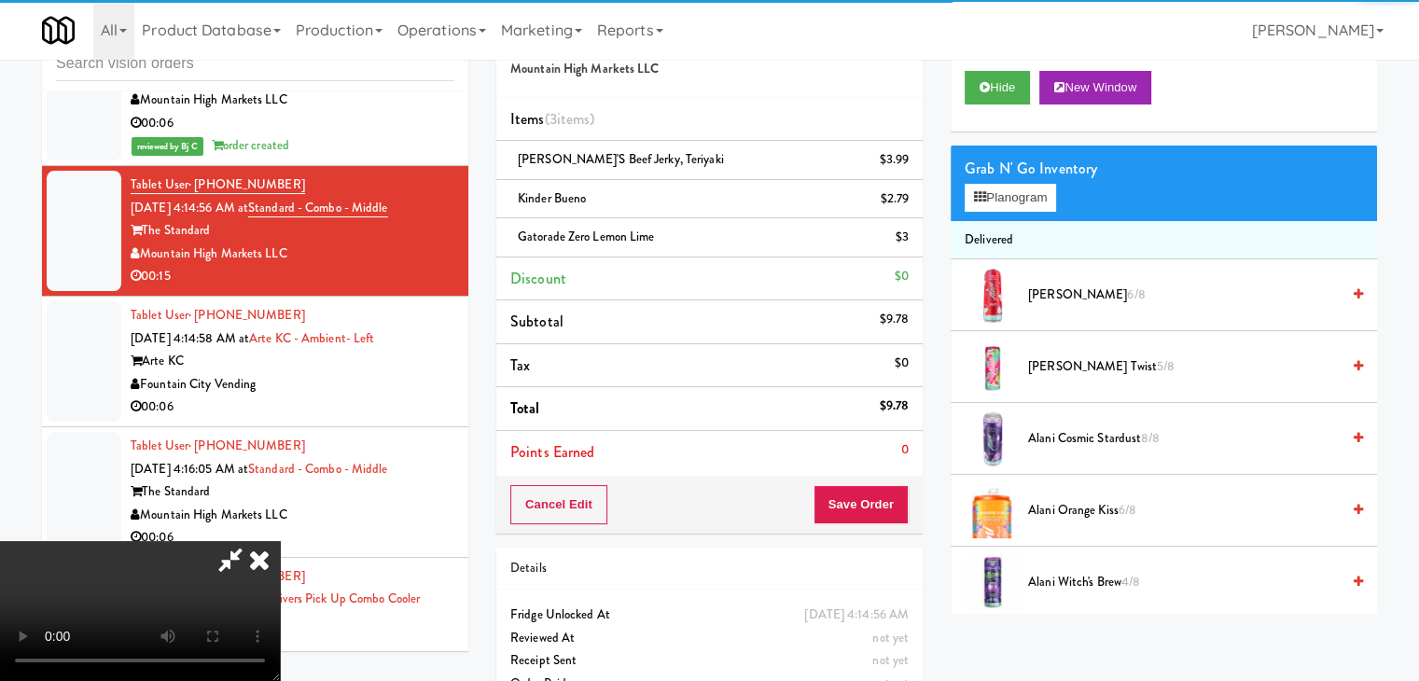
scroll to position [6712, 0]
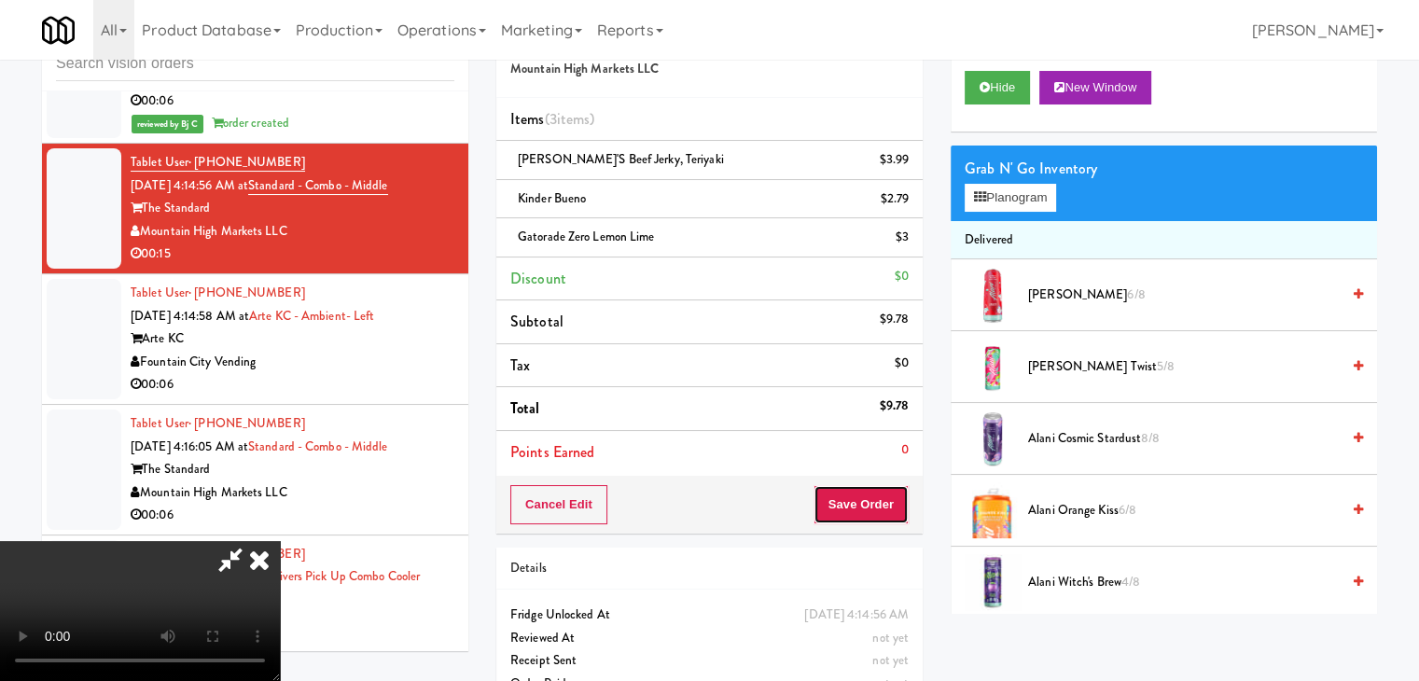
click at [876, 499] on button "Save Order" at bounding box center [861, 504] width 95 height 39
click at [876, 502] on button "Save Order" at bounding box center [861, 504] width 95 height 39
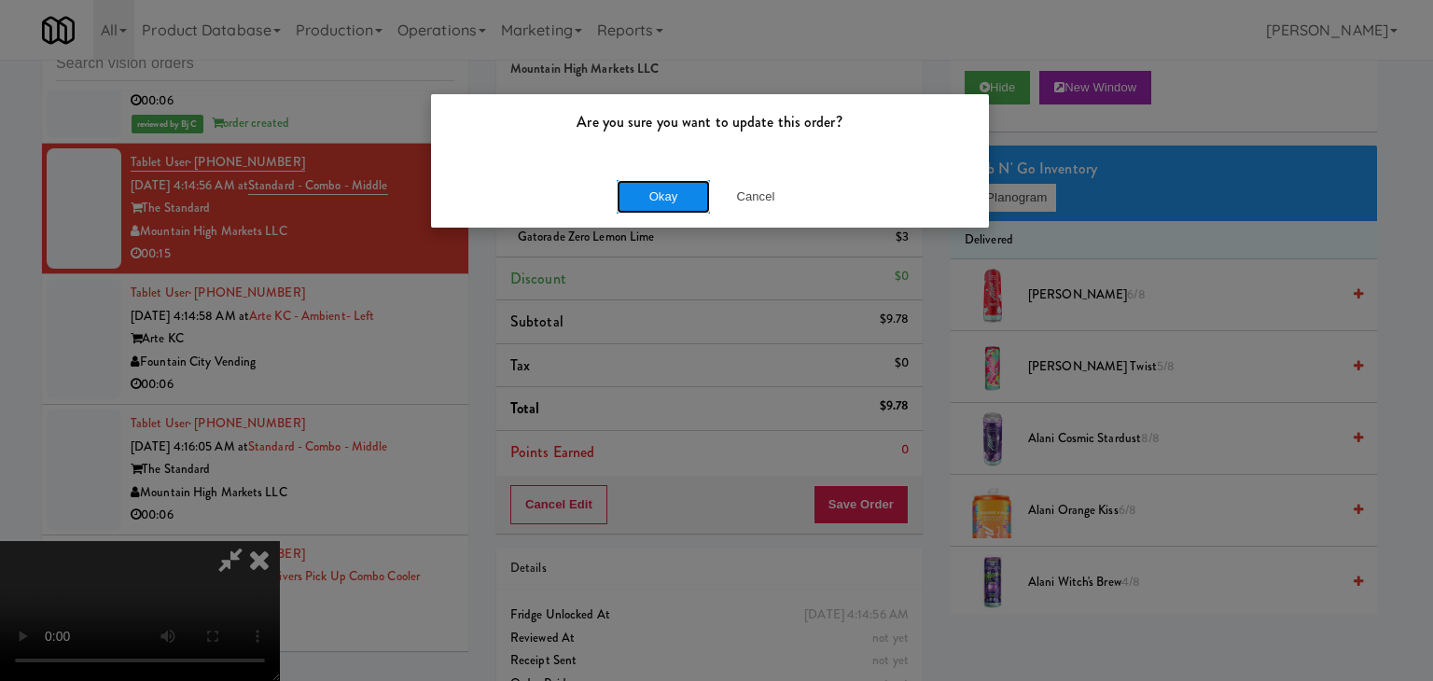
click at [664, 197] on button "Okay" at bounding box center [663, 197] width 93 height 34
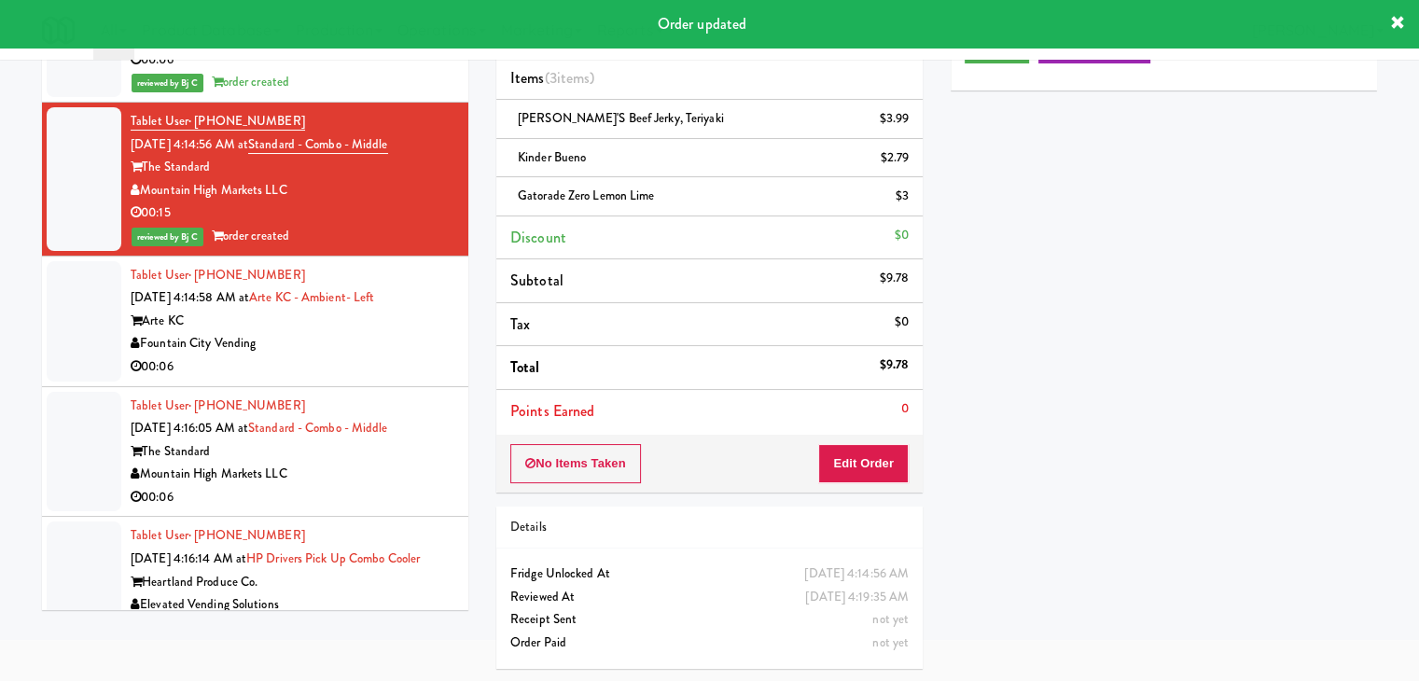
click at [380, 332] on div "Fountain City Vending" at bounding box center [293, 343] width 324 height 23
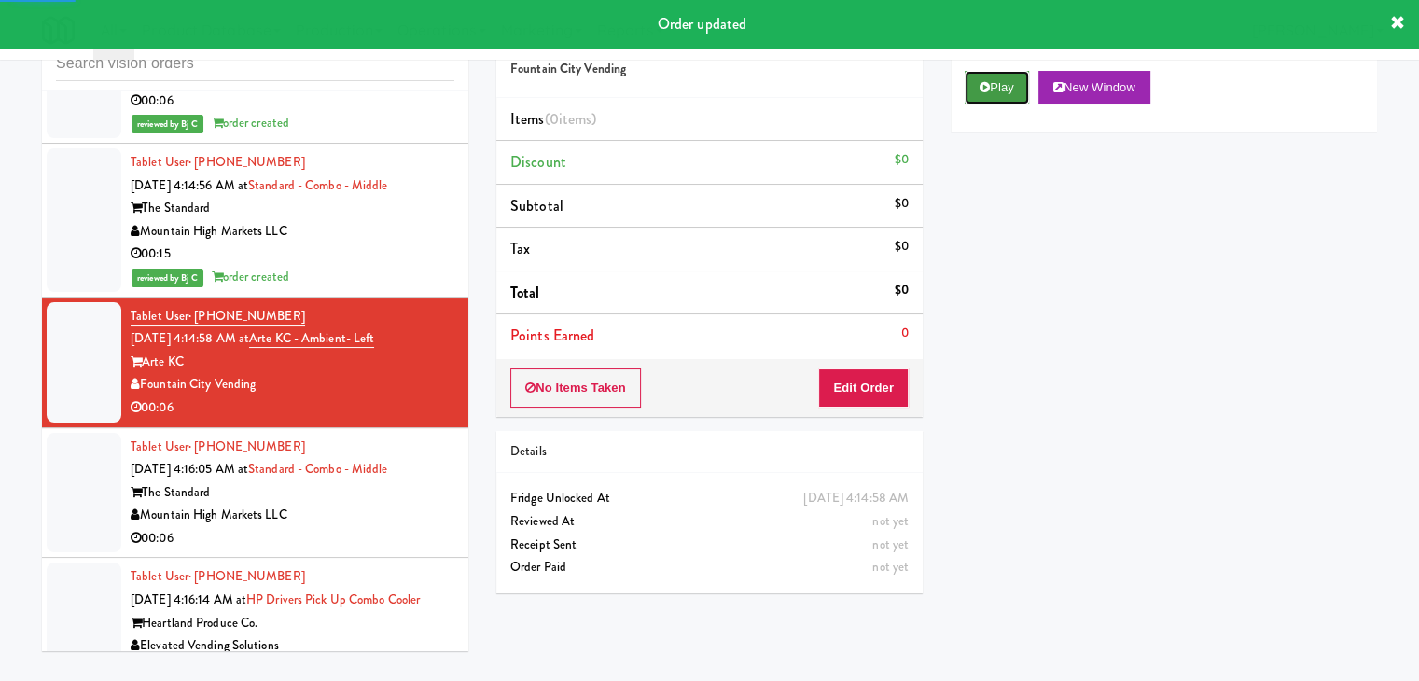
click at [983, 91] on icon at bounding box center [985, 87] width 10 height 12
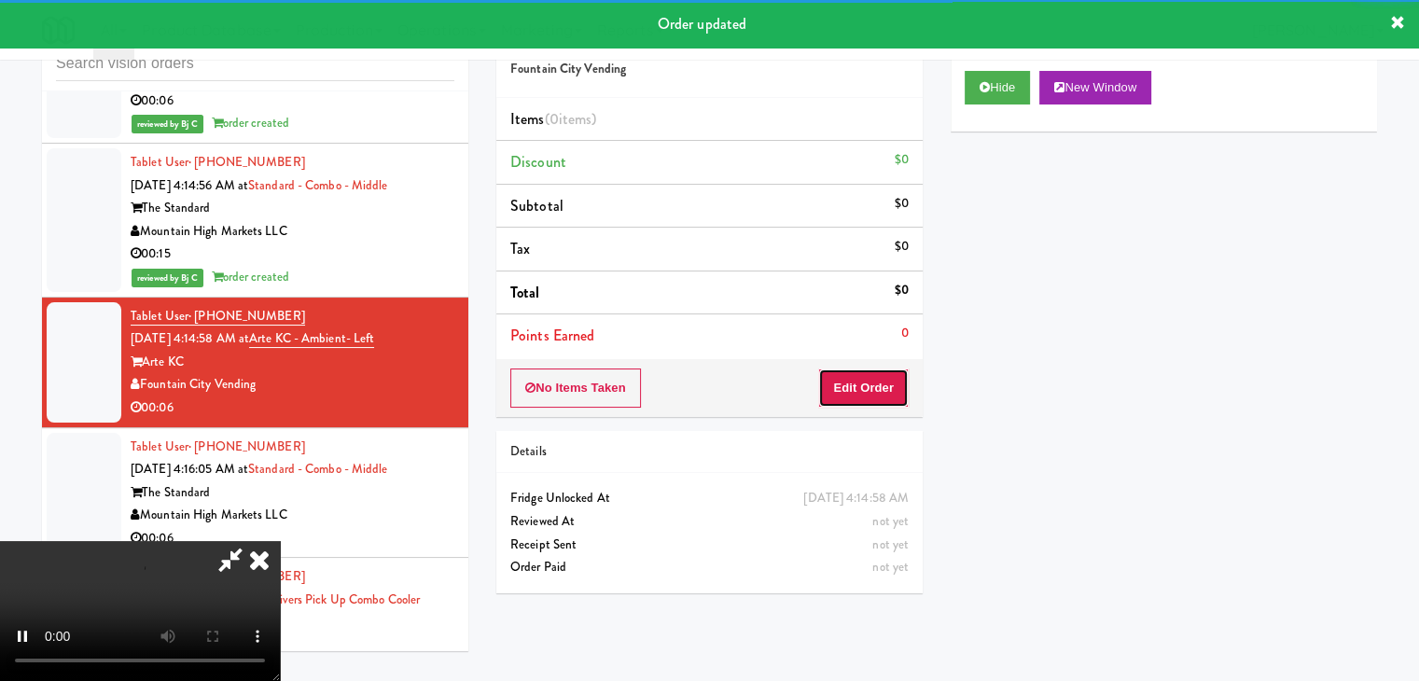
click at [879, 387] on button "Edit Order" at bounding box center [863, 388] width 91 height 39
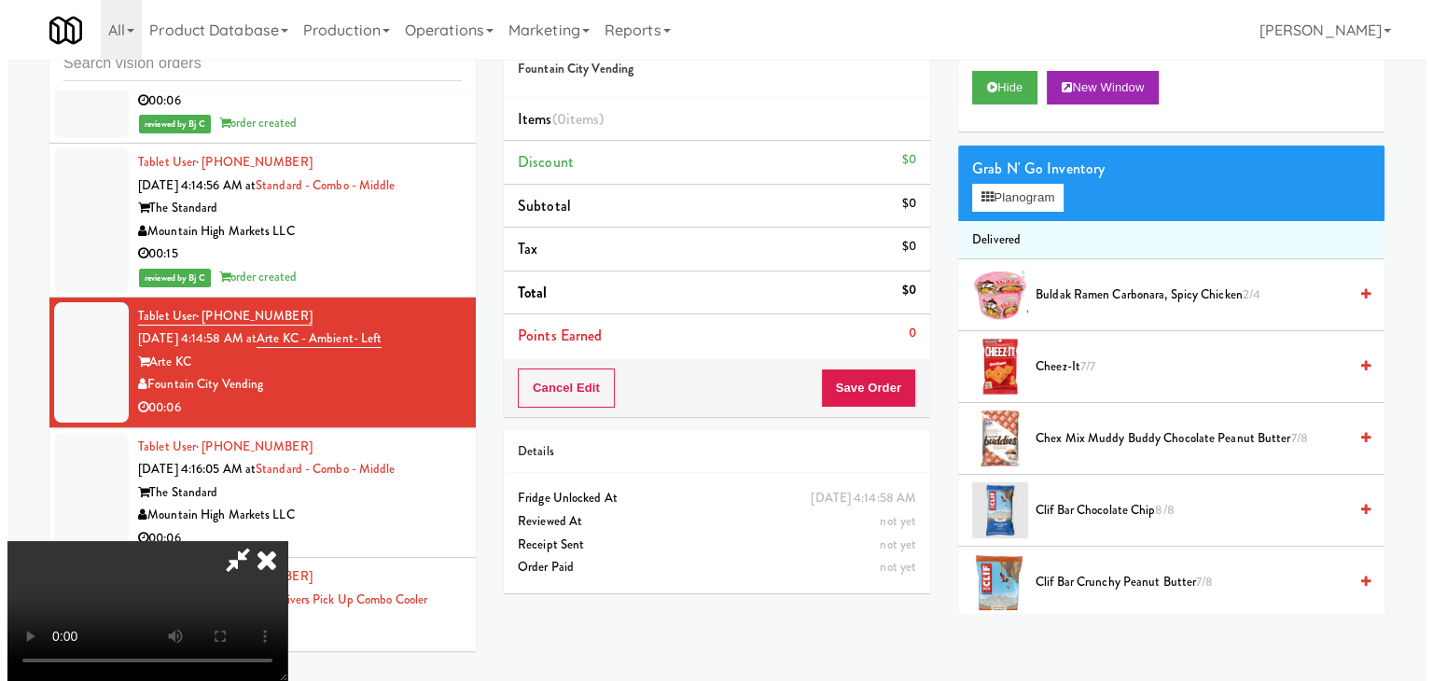
scroll to position [0, 0]
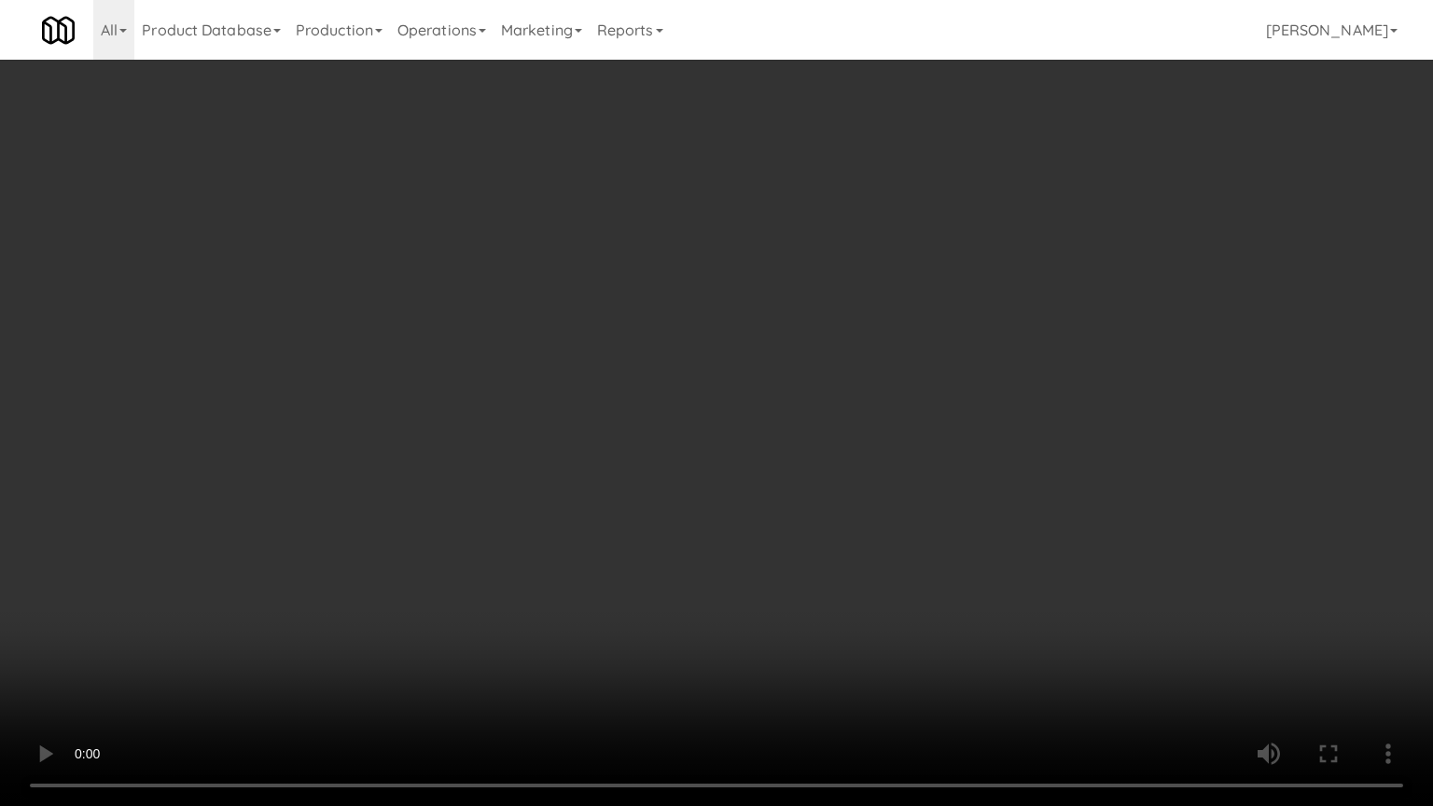
click at [825, 426] on video at bounding box center [716, 403] width 1433 height 806
click at [832, 434] on video at bounding box center [716, 403] width 1433 height 806
click at [852, 431] on video at bounding box center [716, 403] width 1433 height 806
click at [852, 433] on video at bounding box center [716, 403] width 1433 height 806
click at [840, 440] on video at bounding box center [716, 403] width 1433 height 806
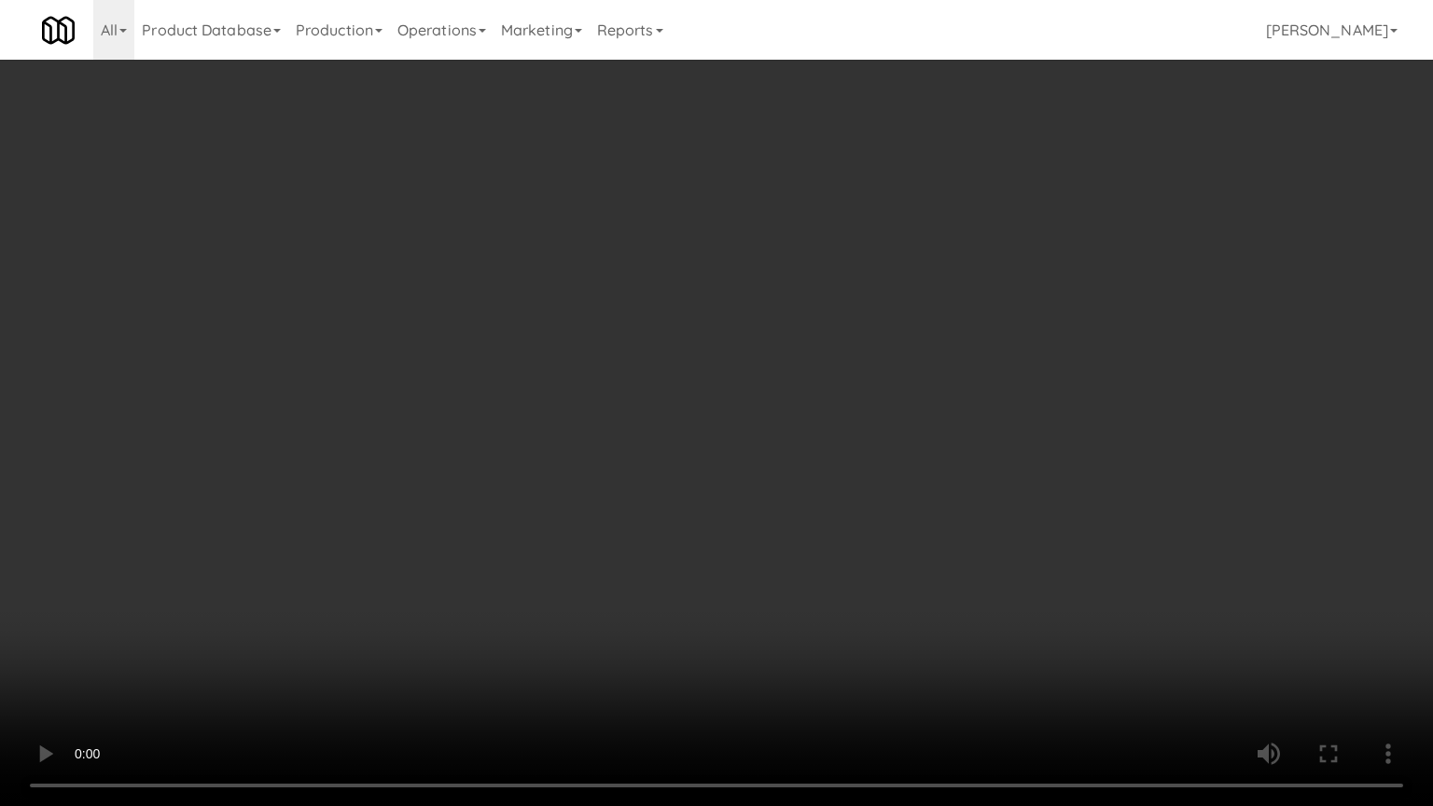
click at [840, 440] on video at bounding box center [716, 403] width 1433 height 806
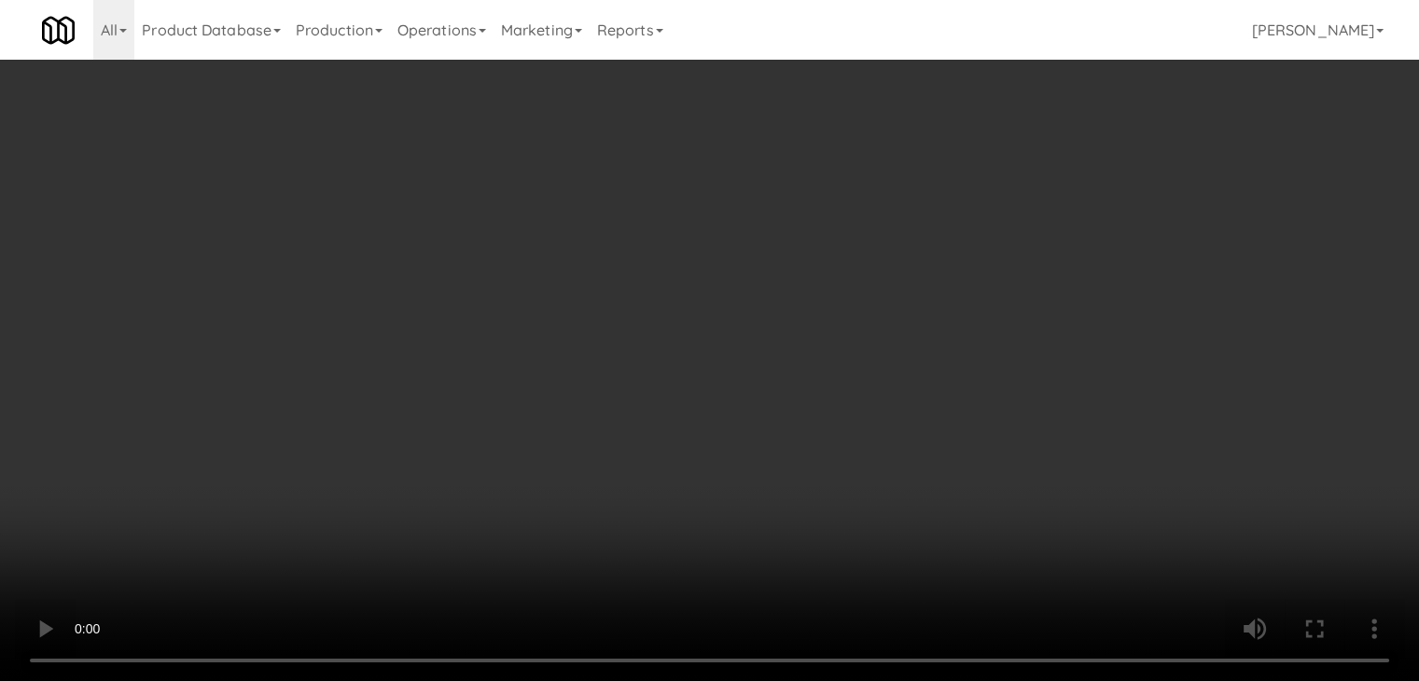
click at [1018, 203] on button "Planogram" at bounding box center [1010, 198] width 91 height 28
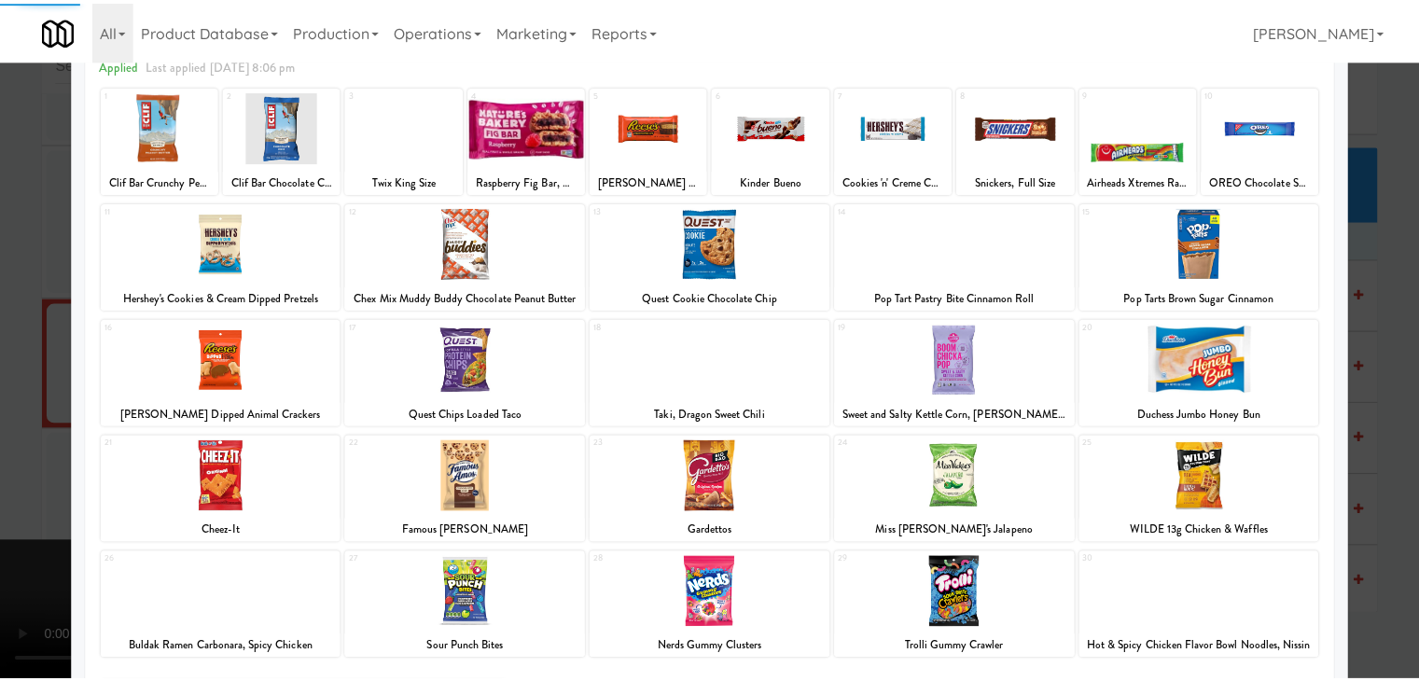
scroll to position [235, 0]
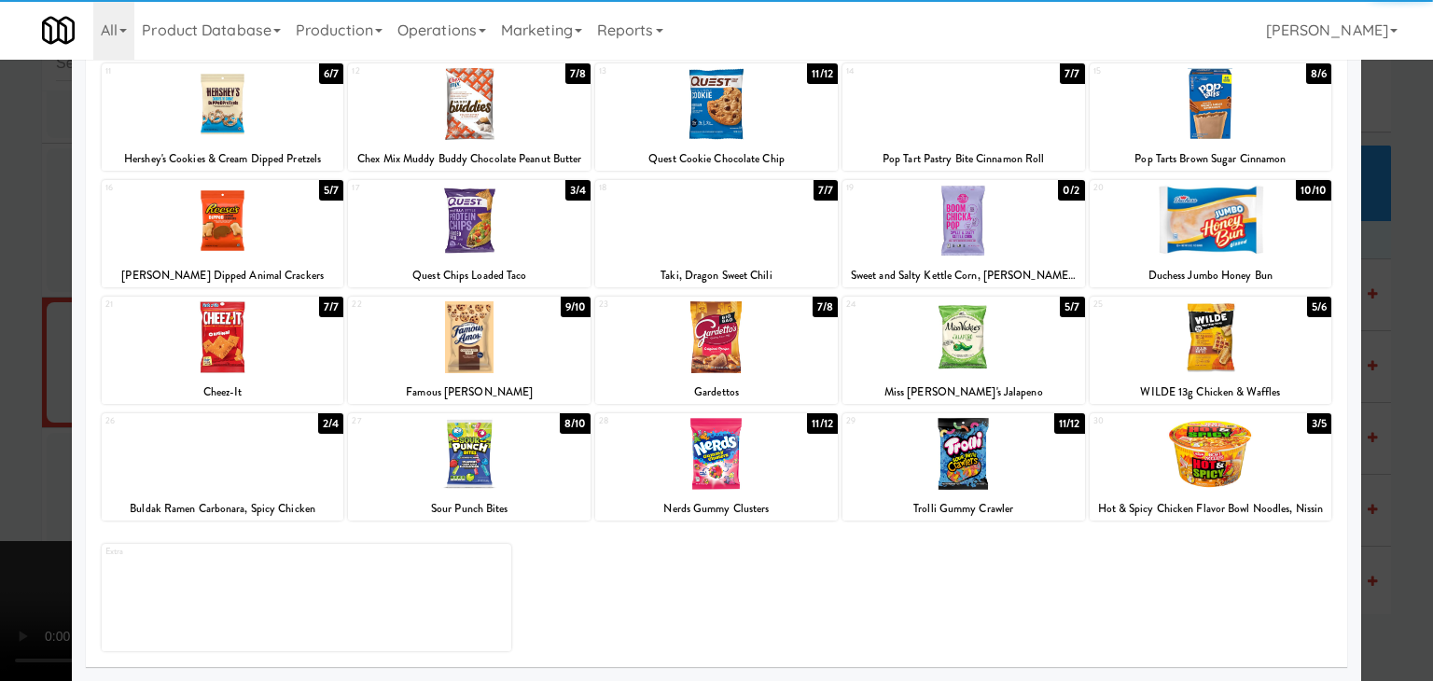
click at [965, 353] on div at bounding box center [964, 337] width 243 height 72
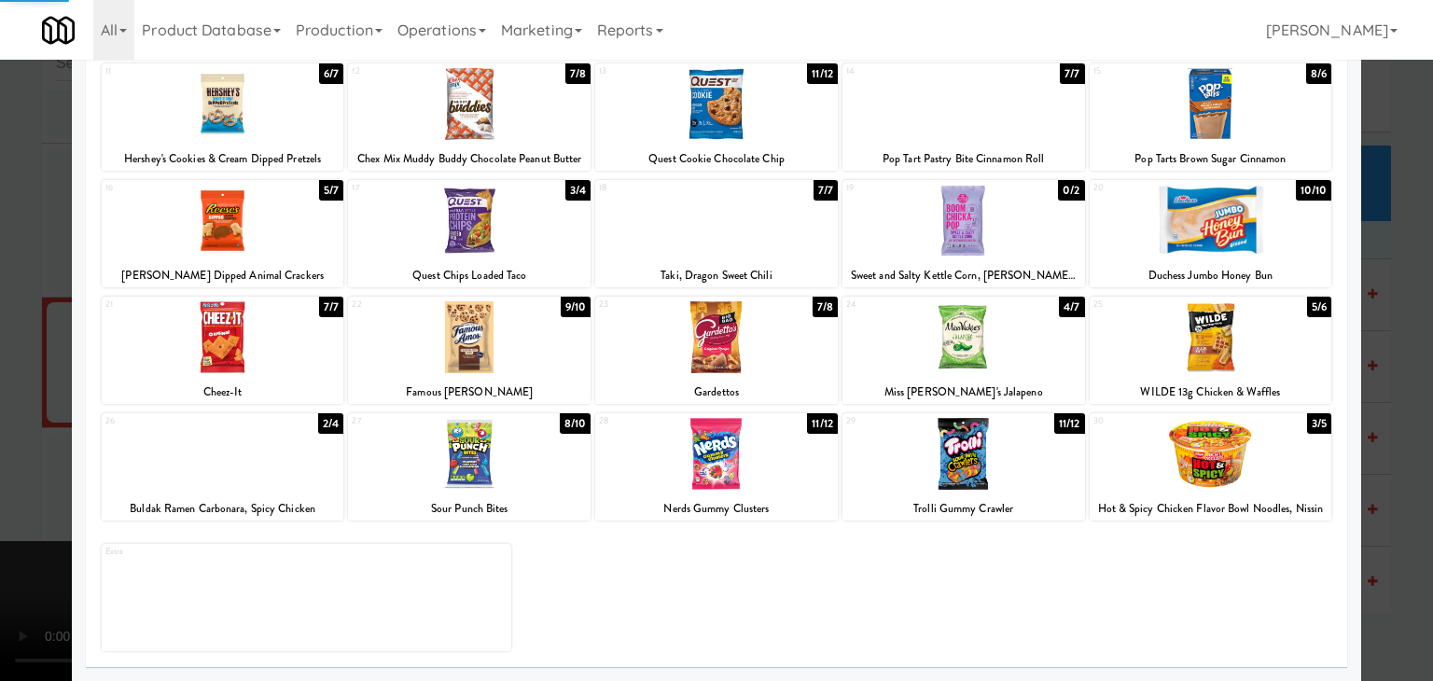
click at [0, 377] on div at bounding box center [716, 340] width 1433 height 681
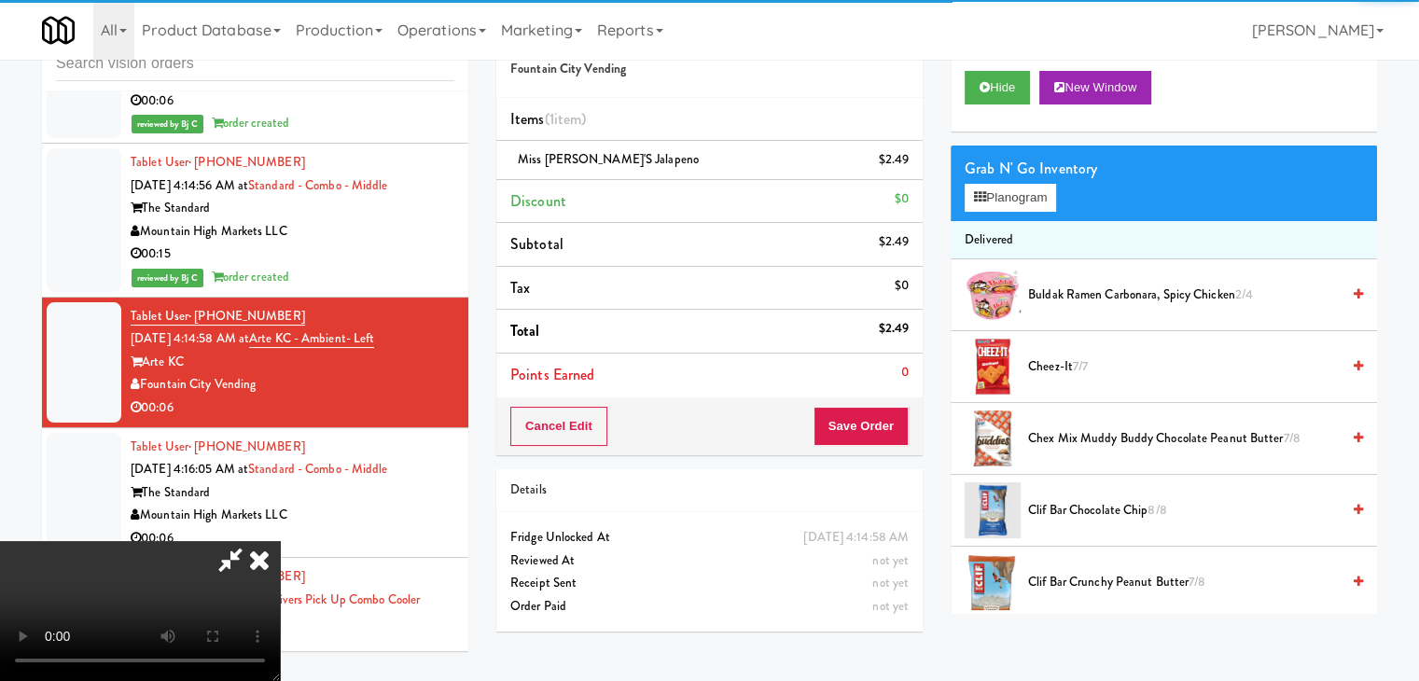
click at [280, 541] on video at bounding box center [140, 611] width 280 height 140
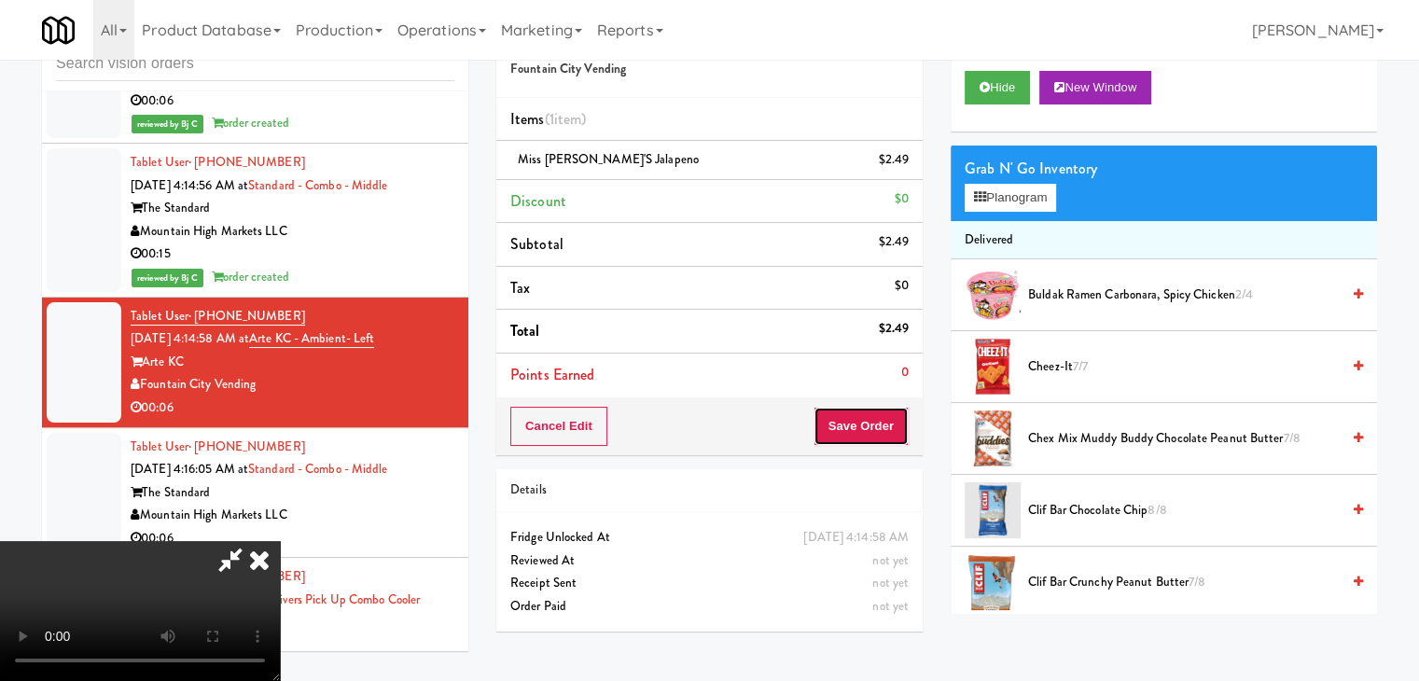
click at [885, 430] on button "Save Order" at bounding box center [861, 426] width 95 height 39
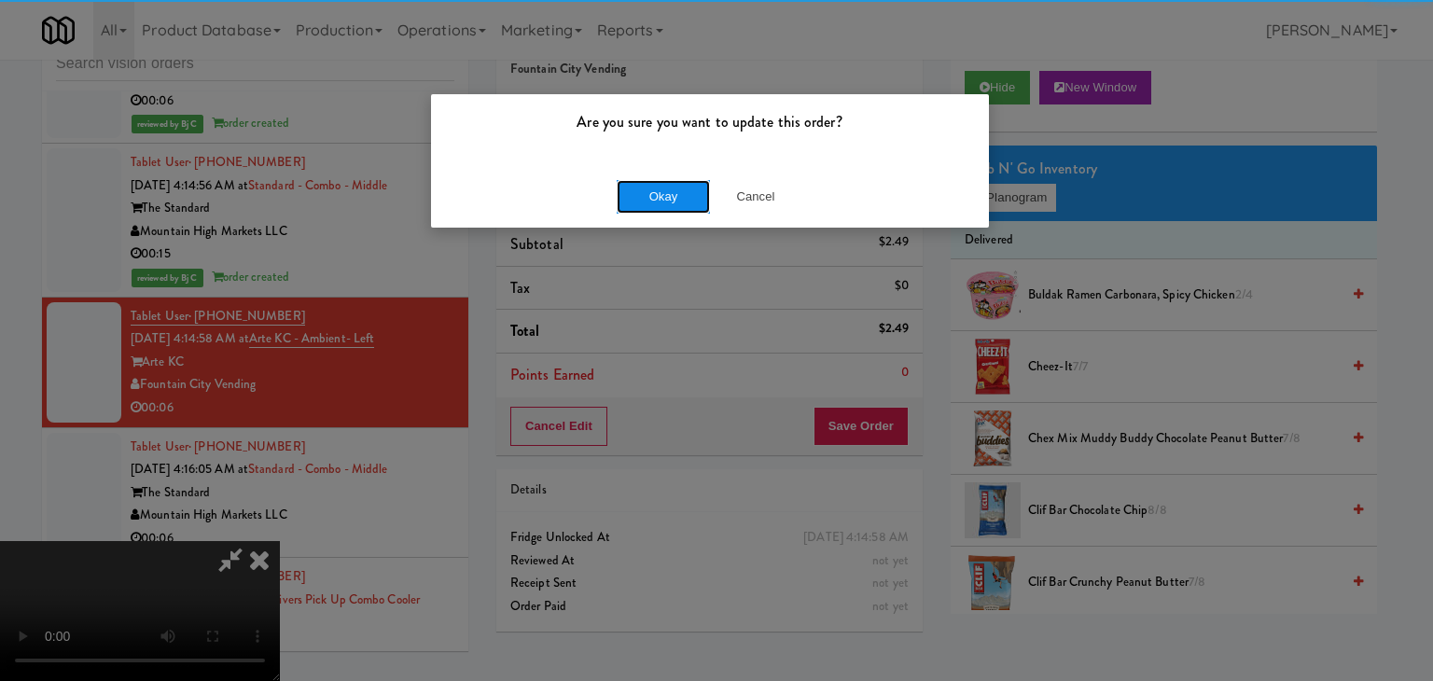
click at [628, 191] on button "Okay" at bounding box center [663, 197] width 93 height 34
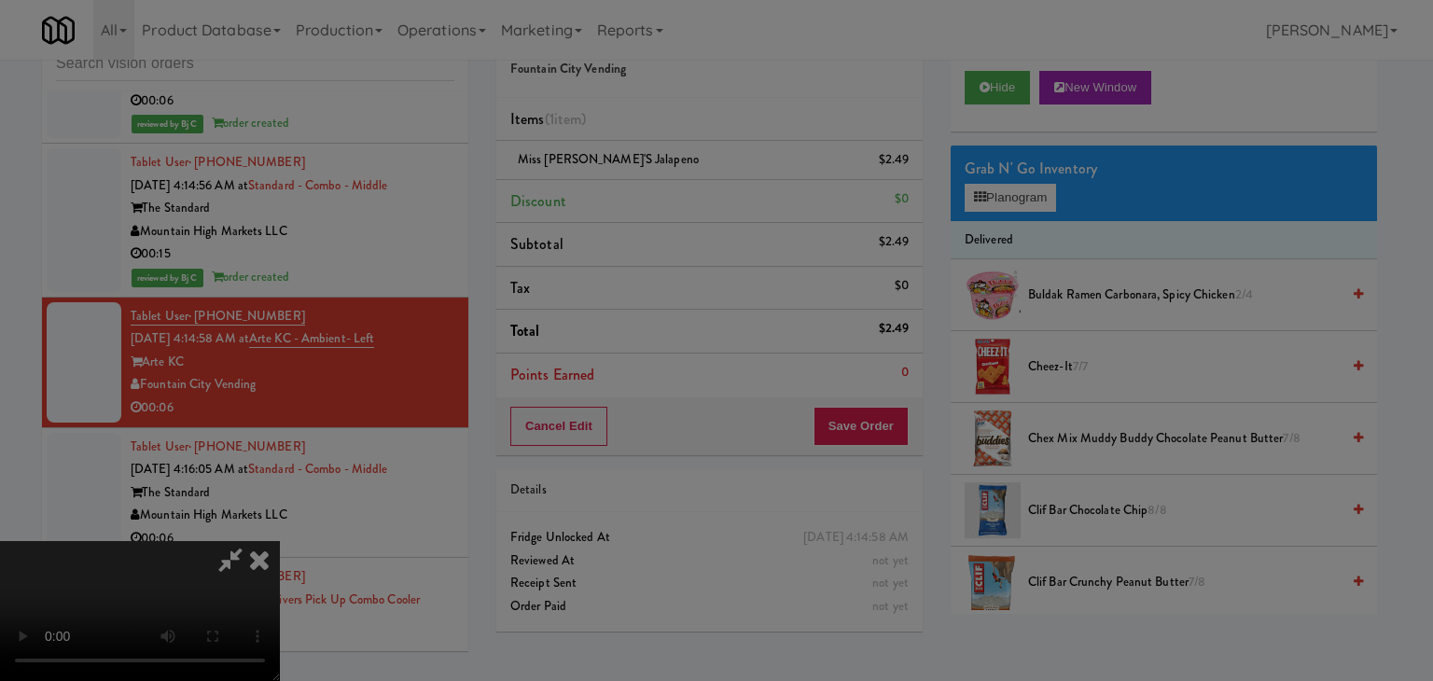
click at [630, 179] on button "Okay" at bounding box center [663, 163] width 93 height 34
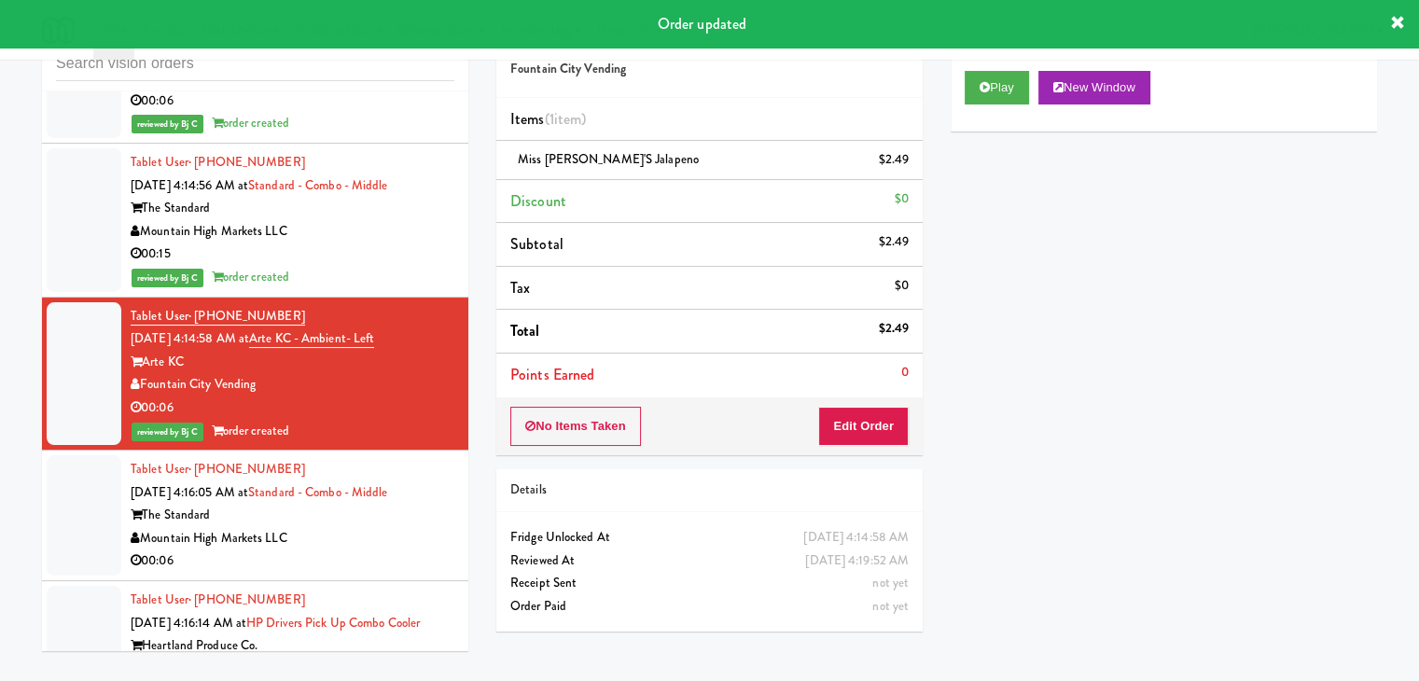
click at [395, 550] on div "00:06" at bounding box center [293, 561] width 324 height 23
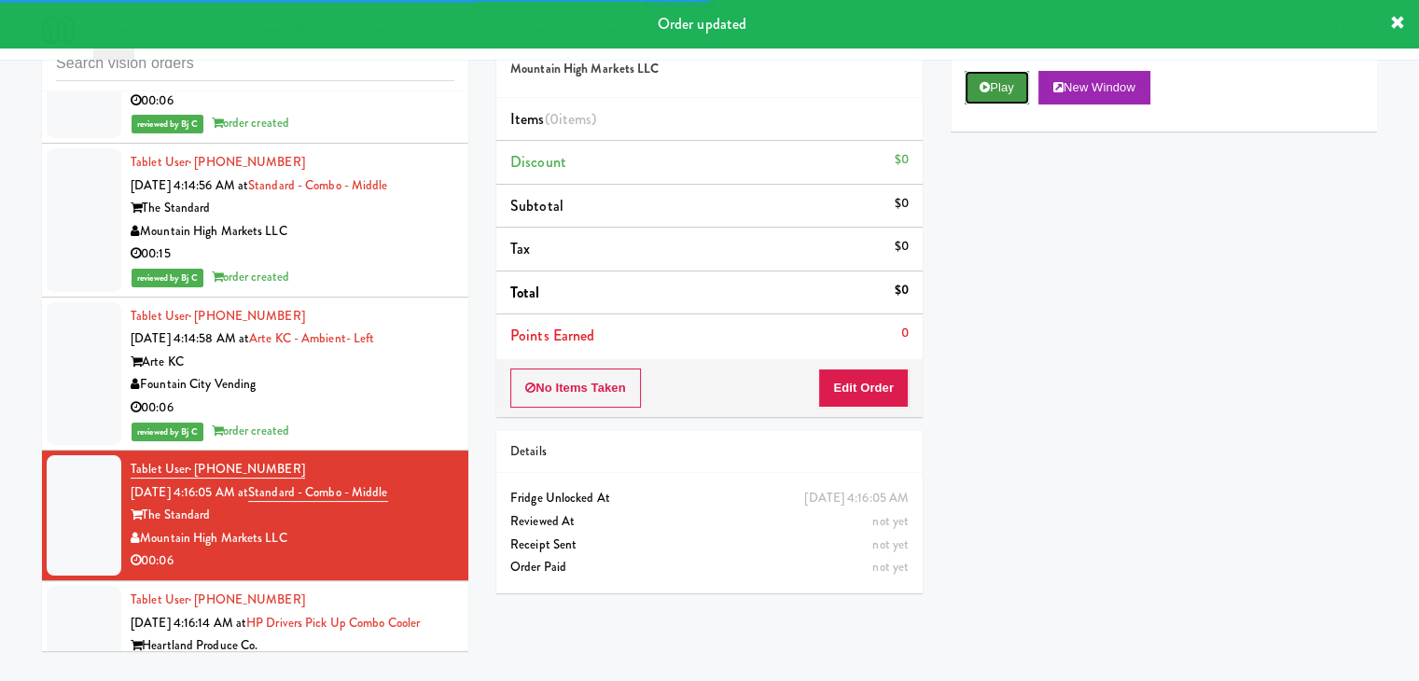
click at [993, 83] on button "Play" at bounding box center [997, 88] width 64 height 34
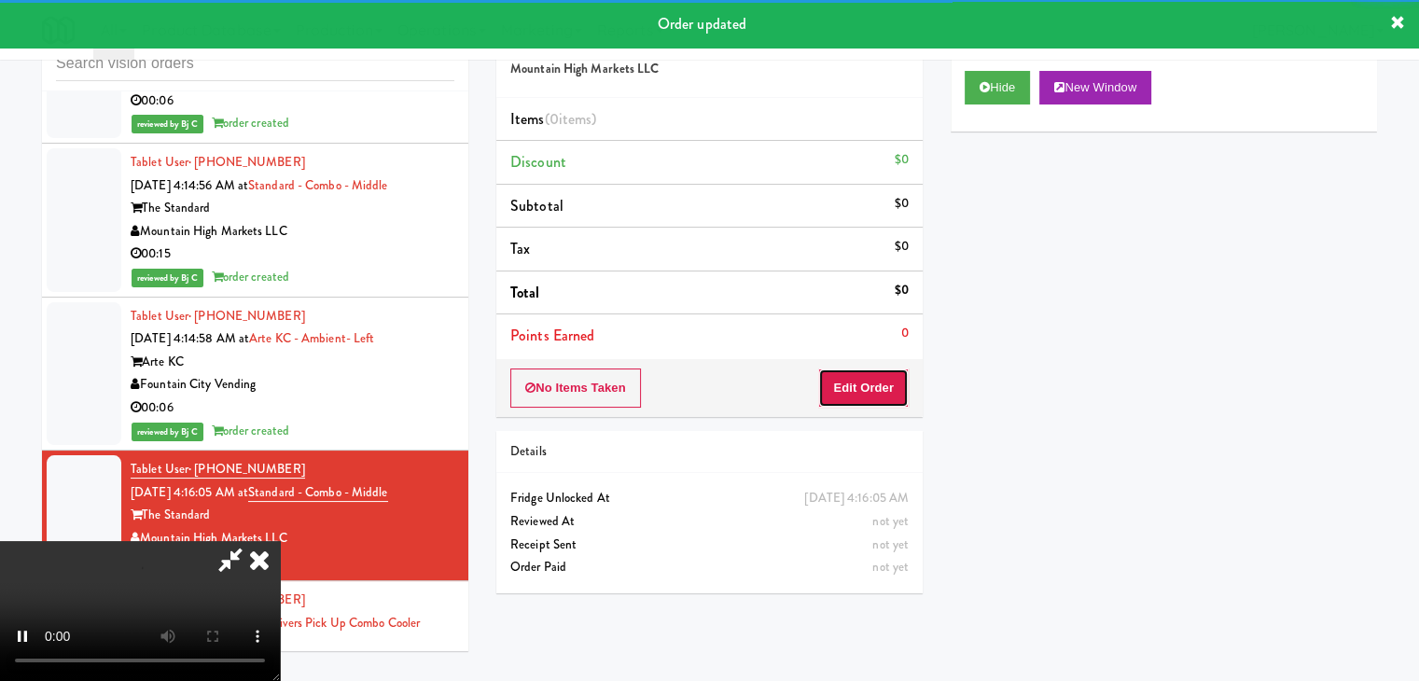
click at [860, 399] on button "Edit Order" at bounding box center [863, 388] width 91 height 39
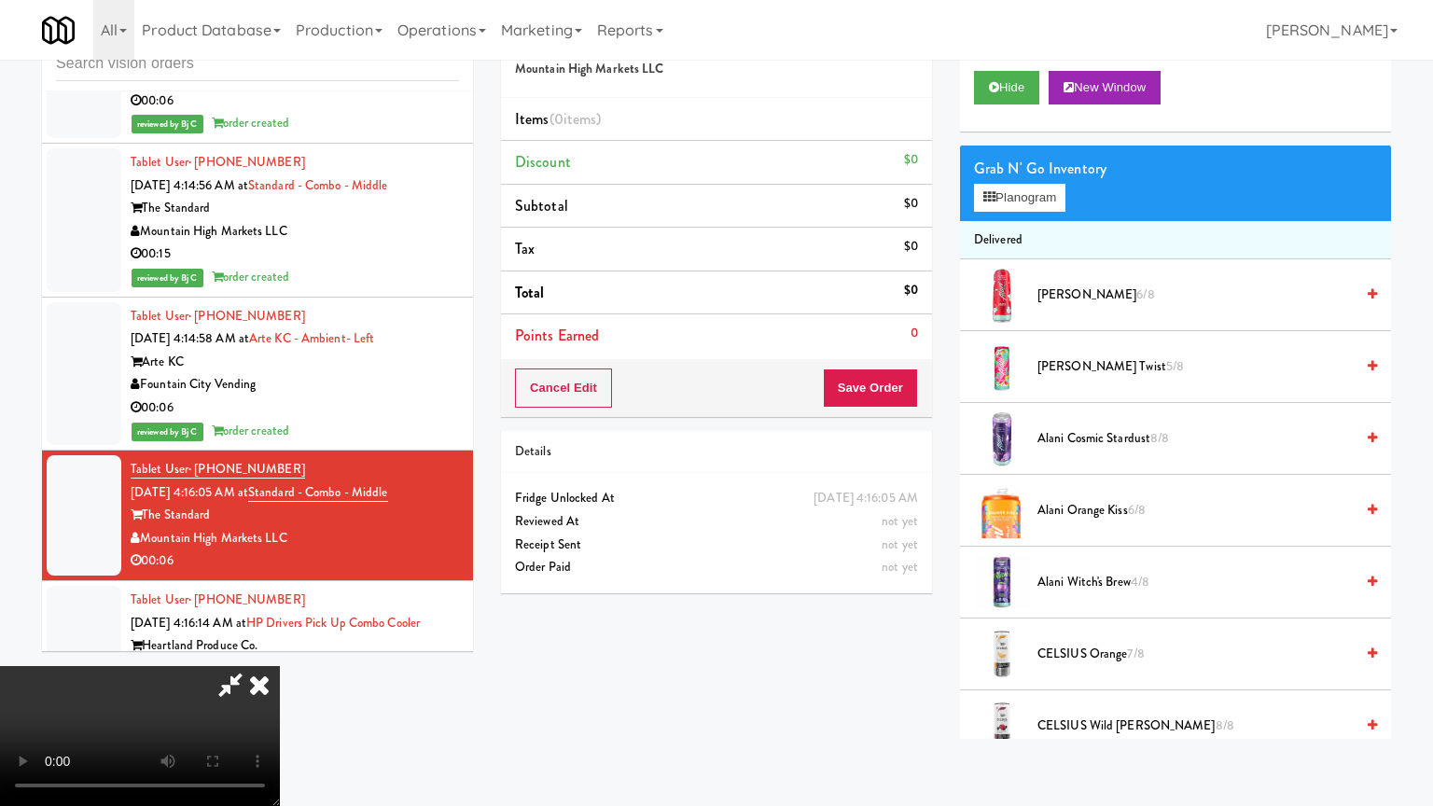
click at [280, 666] on video at bounding box center [140, 736] width 280 height 140
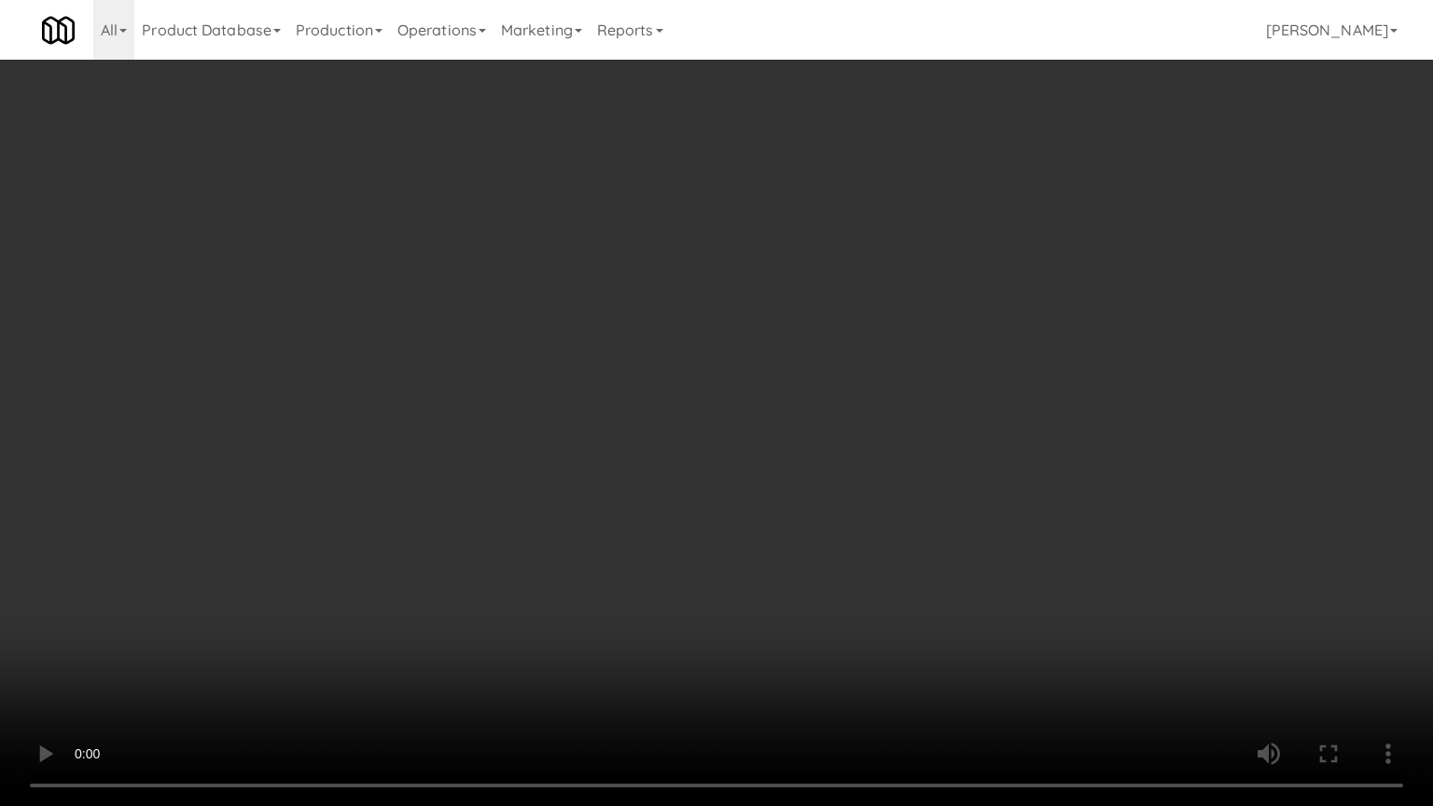
click at [901, 362] on video at bounding box center [716, 403] width 1433 height 806
click at [906, 361] on video at bounding box center [716, 403] width 1433 height 806
click at [912, 360] on video at bounding box center [716, 403] width 1433 height 806
click at [928, 351] on video at bounding box center [716, 403] width 1433 height 806
click at [929, 352] on video at bounding box center [716, 403] width 1433 height 806
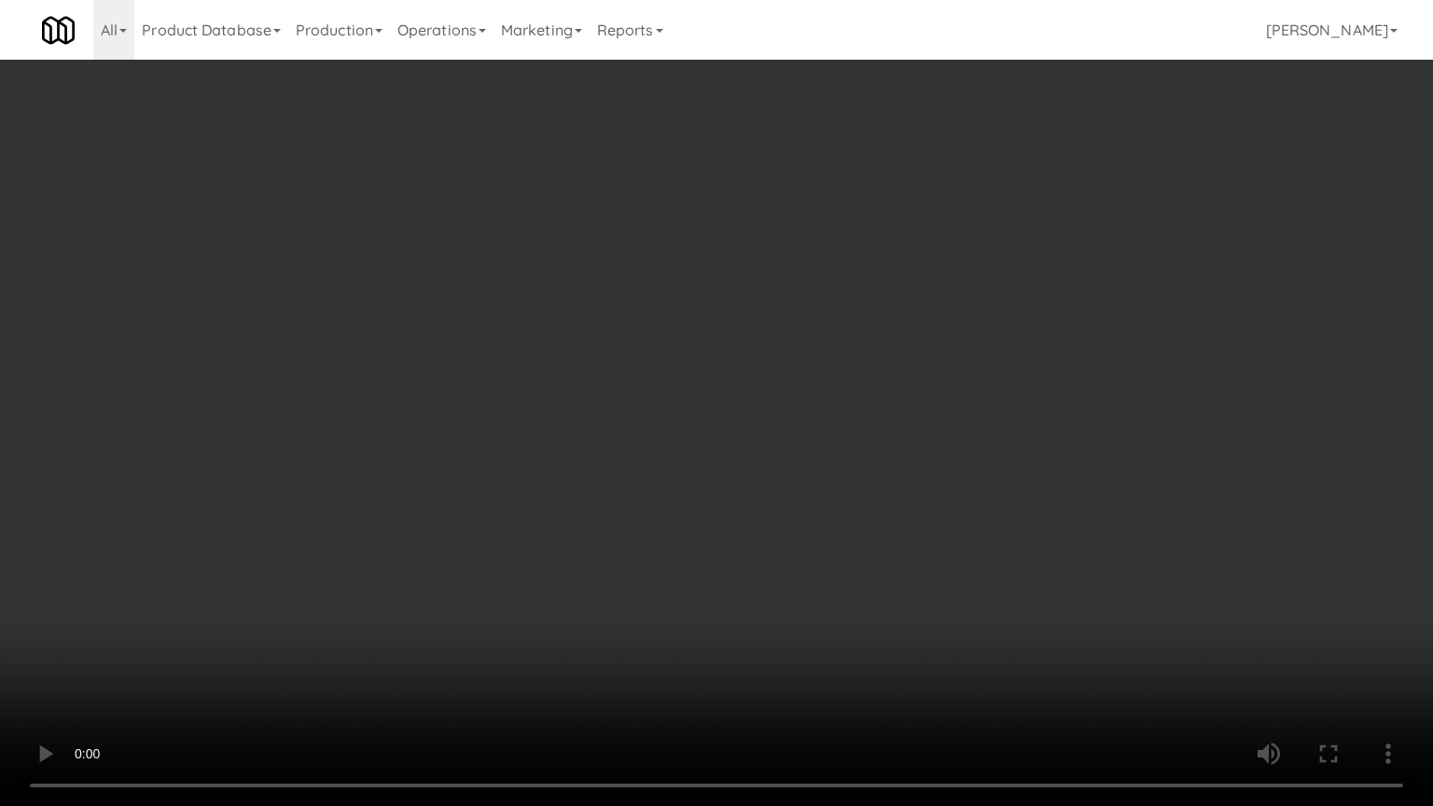
click at [938, 355] on video at bounding box center [716, 403] width 1433 height 806
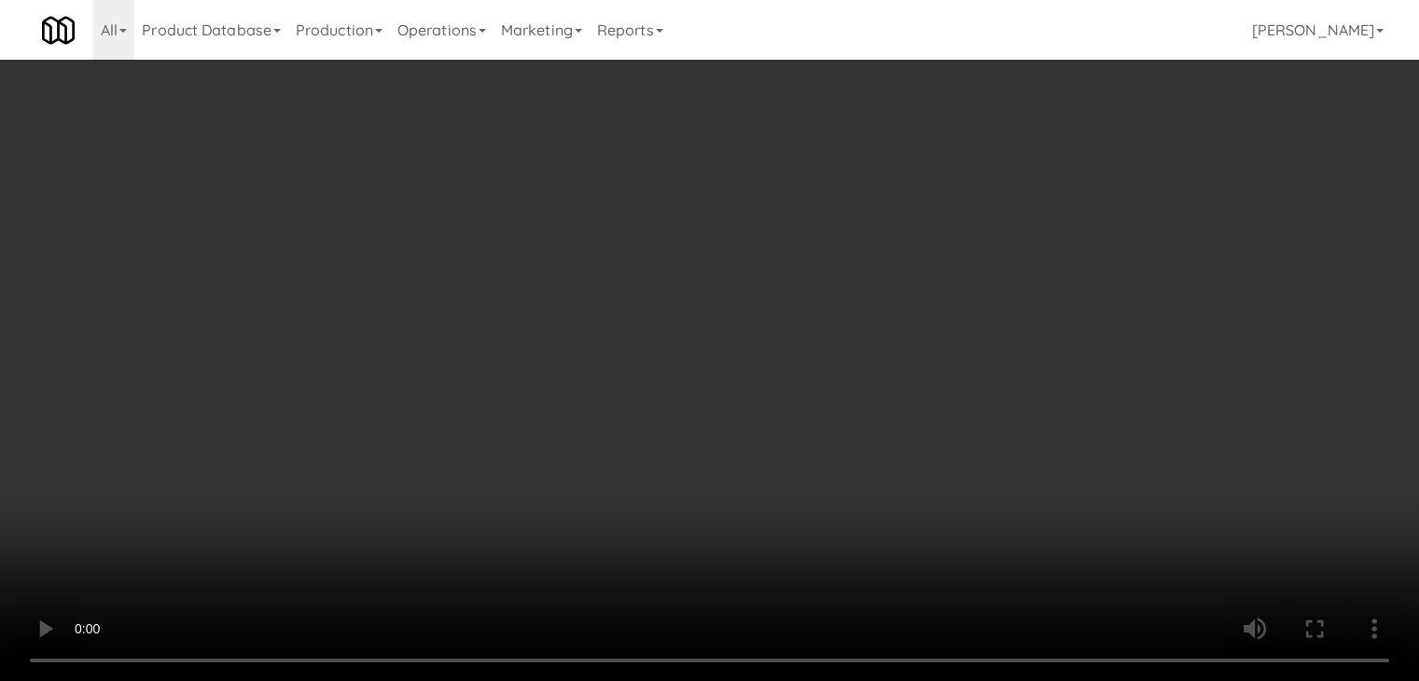
click at [1047, 200] on button "Planogram" at bounding box center [1010, 198] width 91 height 28
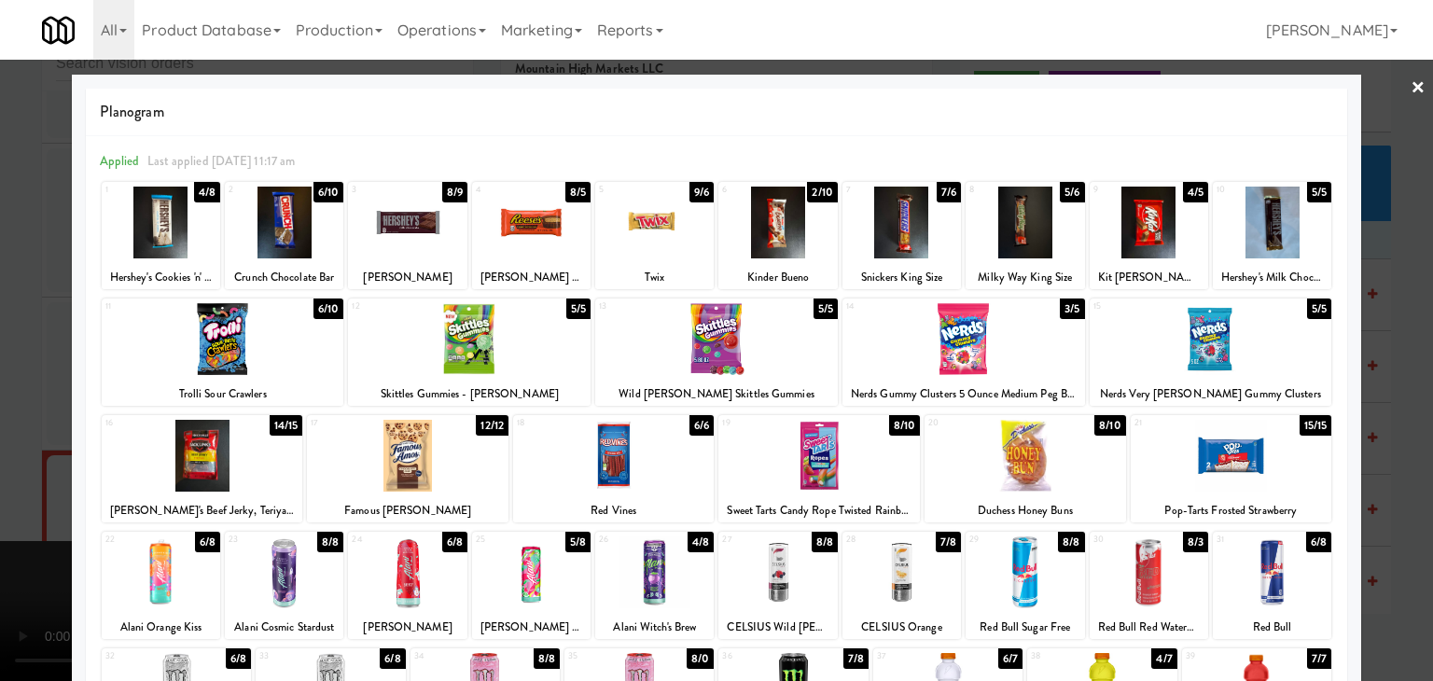
click at [428, 209] on div at bounding box center [407, 223] width 119 height 72
click at [2, 300] on div at bounding box center [716, 340] width 1433 height 681
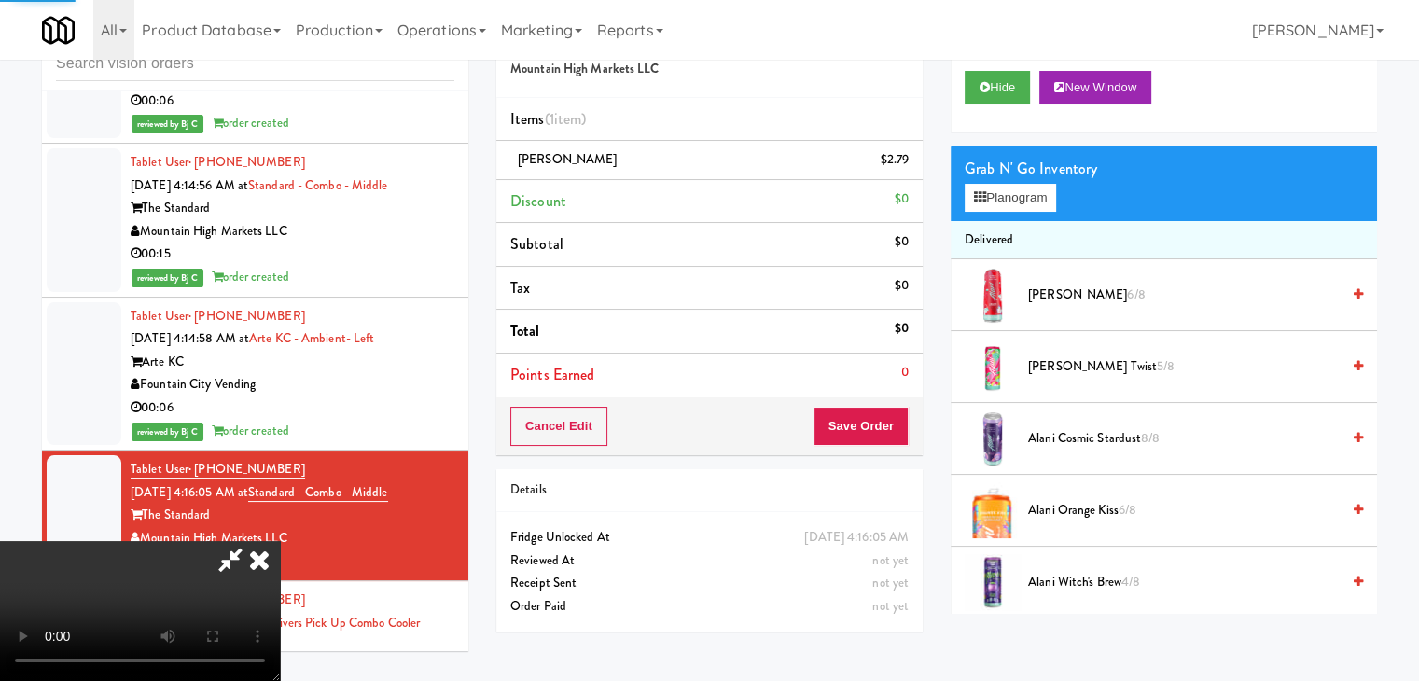
click at [280, 541] on video at bounding box center [140, 611] width 280 height 140
click at [900, 425] on button "Save Order" at bounding box center [861, 426] width 95 height 39
click at [900, 426] on button "Save Order" at bounding box center [861, 426] width 95 height 39
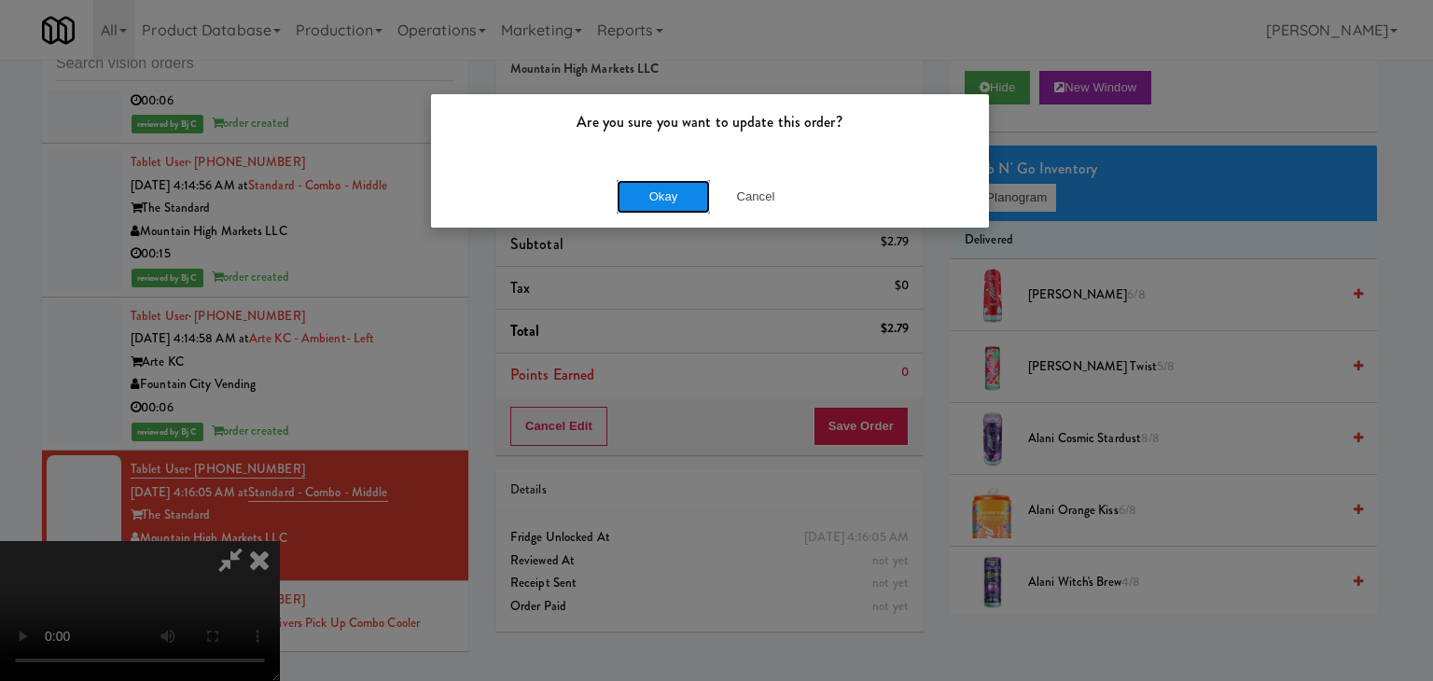
click at [672, 188] on button "Okay" at bounding box center [663, 197] width 93 height 34
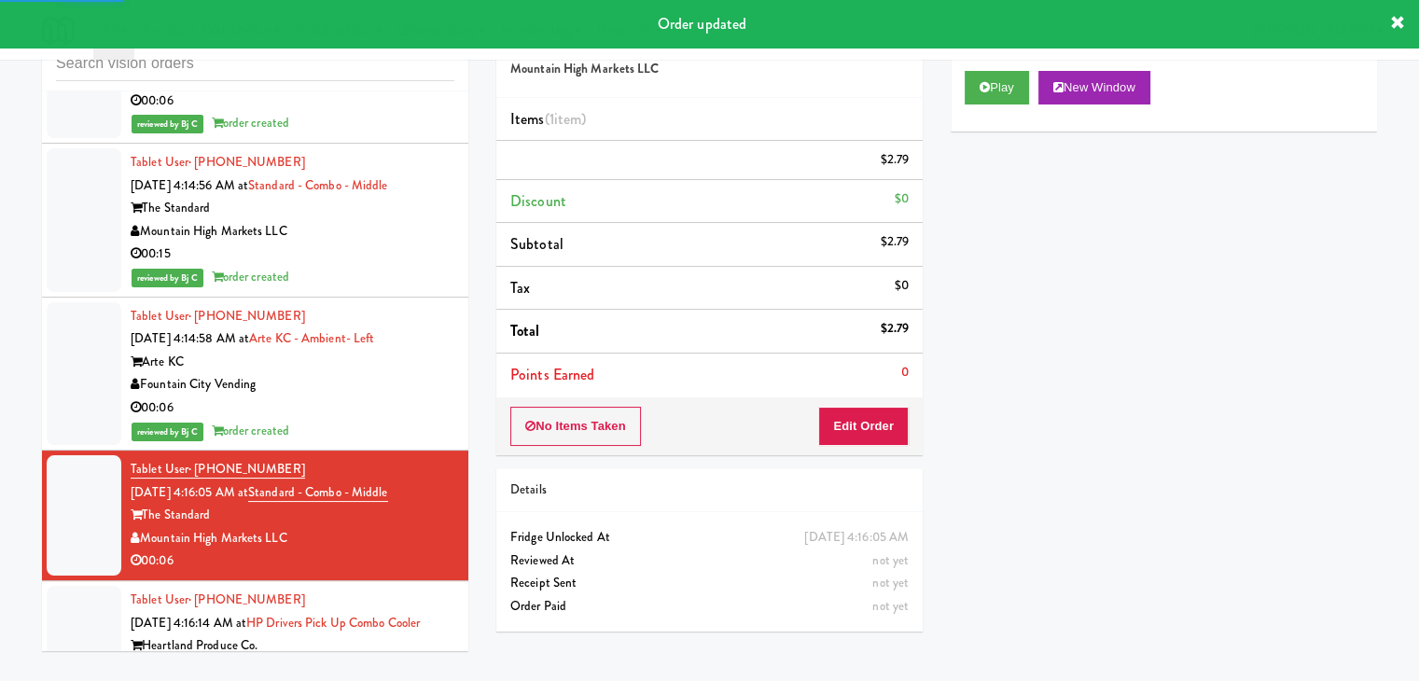
scroll to position [6757, 0]
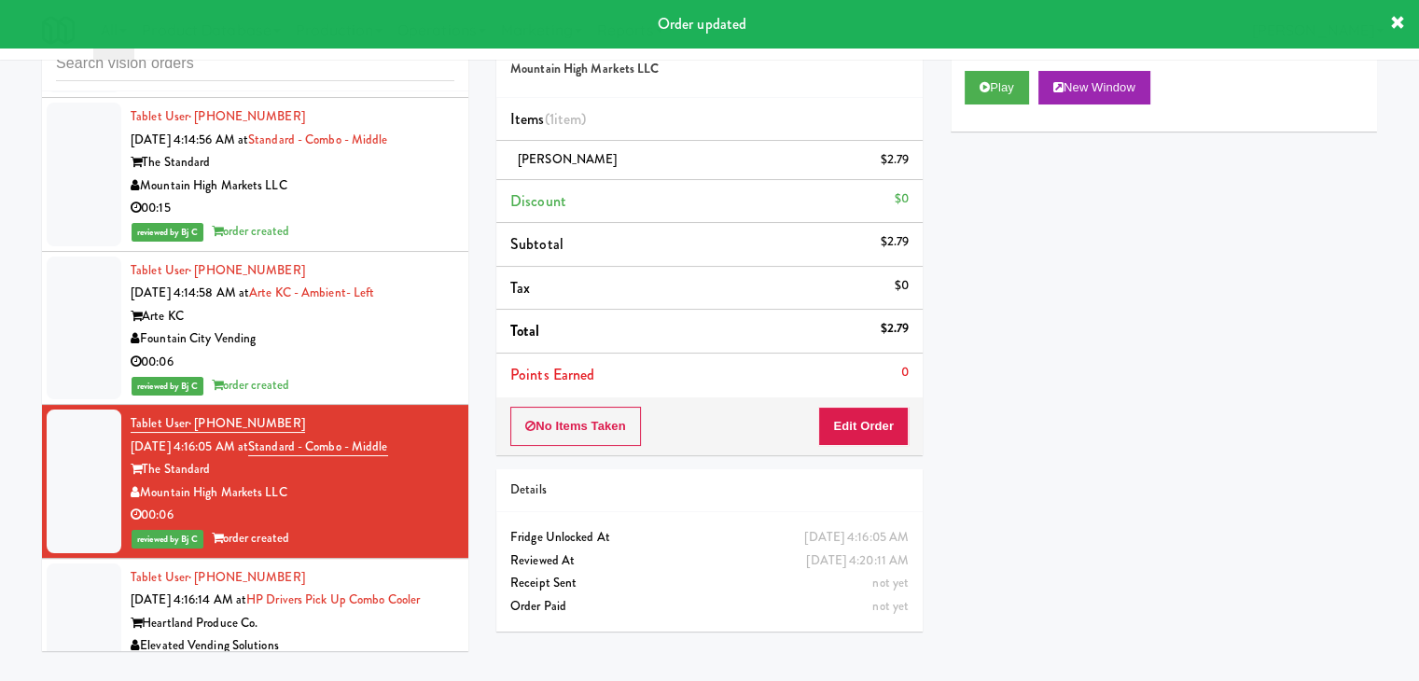
click at [380, 635] on div "Elevated Vending Solutions" at bounding box center [293, 646] width 324 height 23
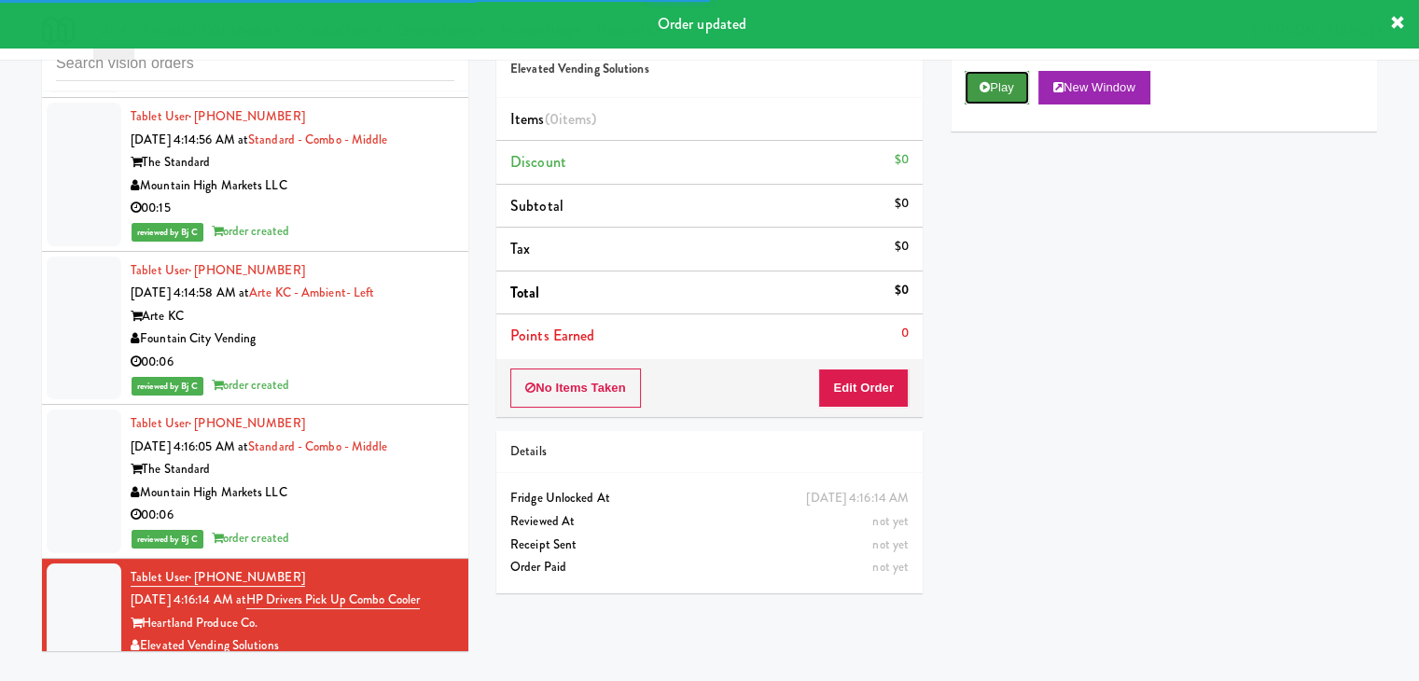
click at [992, 89] on button "Play" at bounding box center [997, 88] width 64 height 34
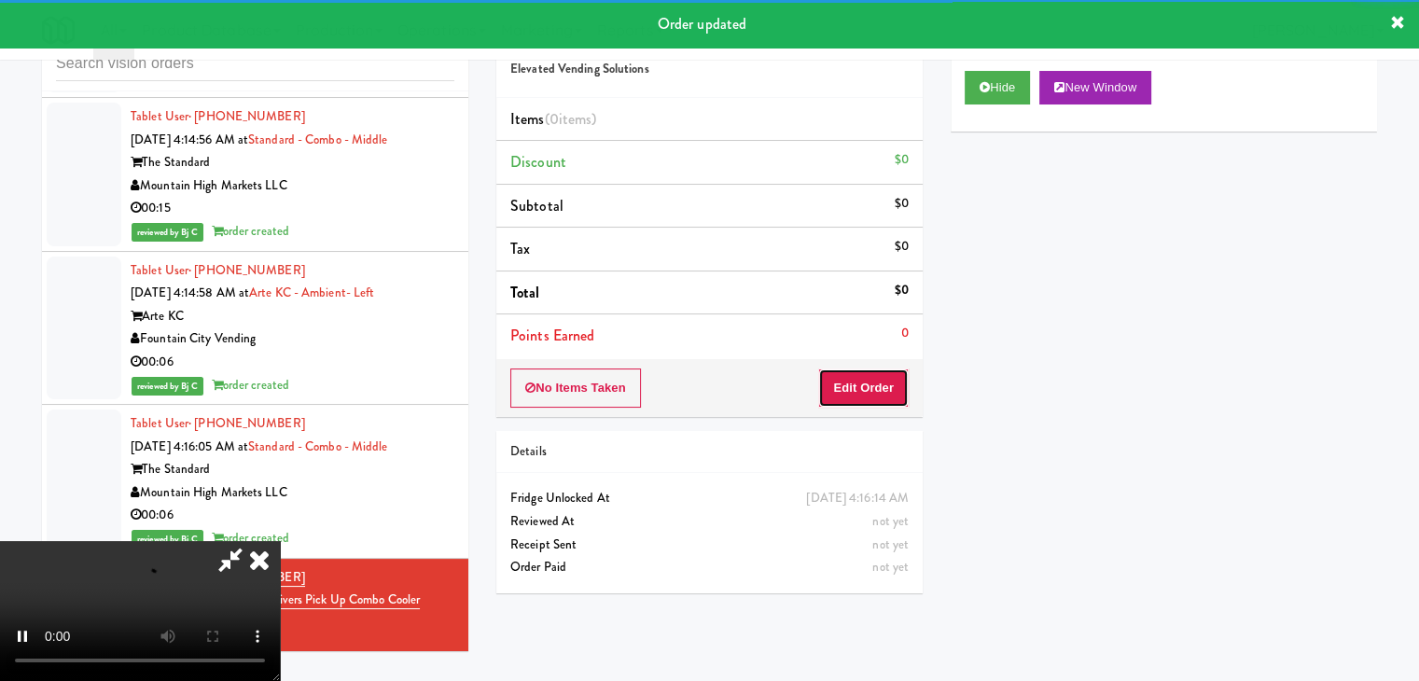
click at [859, 387] on button "Edit Order" at bounding box center [863, 388] width 91 height 39
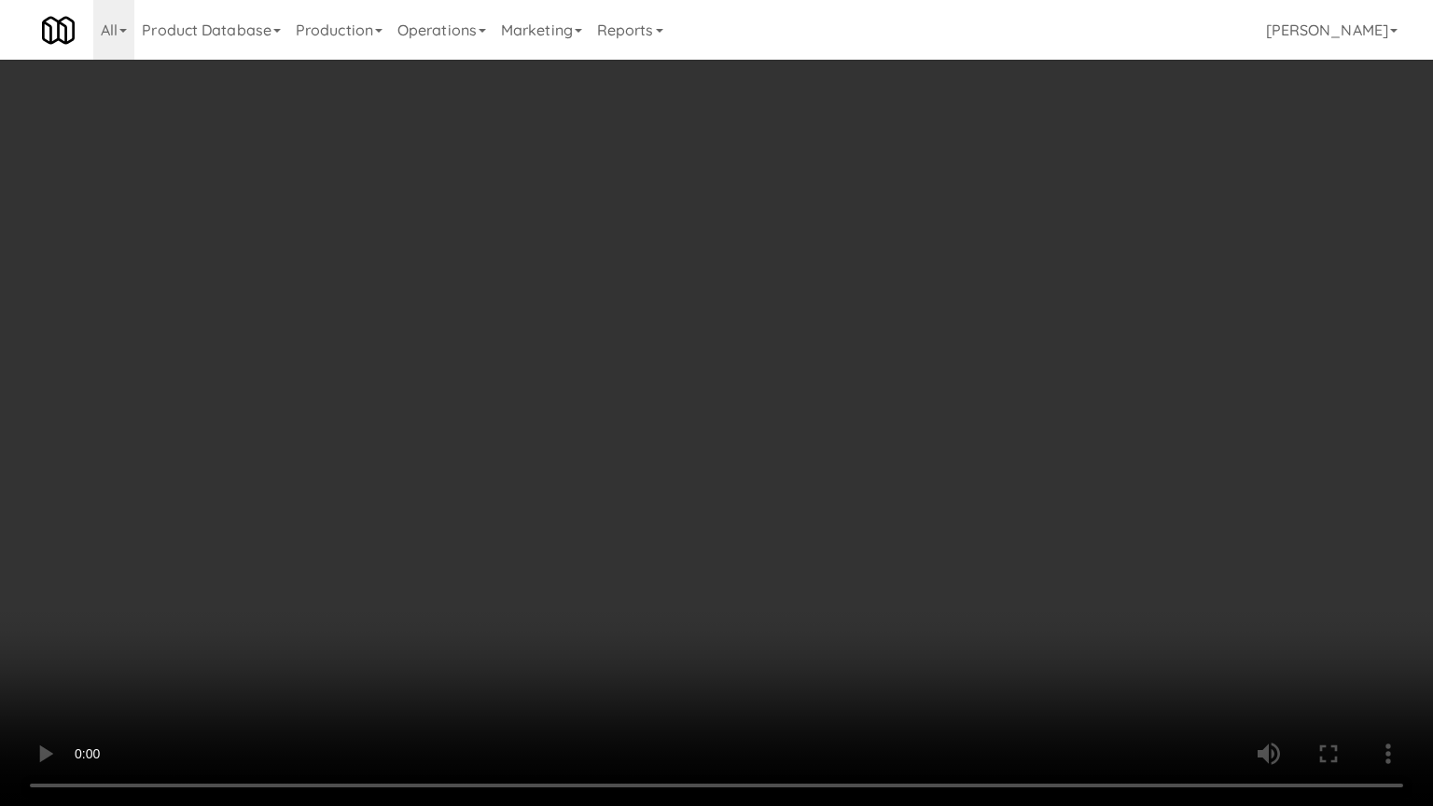
click at [786, 356] on video at bounding box center [716, 403] width 1433 height 806
drag, startPoint x: 800, startPoint y: 358, endPoint x: 787, endPoint y: 370, distance: 17.2
click at [800, 362] on video at bounding box center [716, 403] width 1433 height 806
click at [818, 351] on video at bounding box center [716, 403] width 1433 height 806
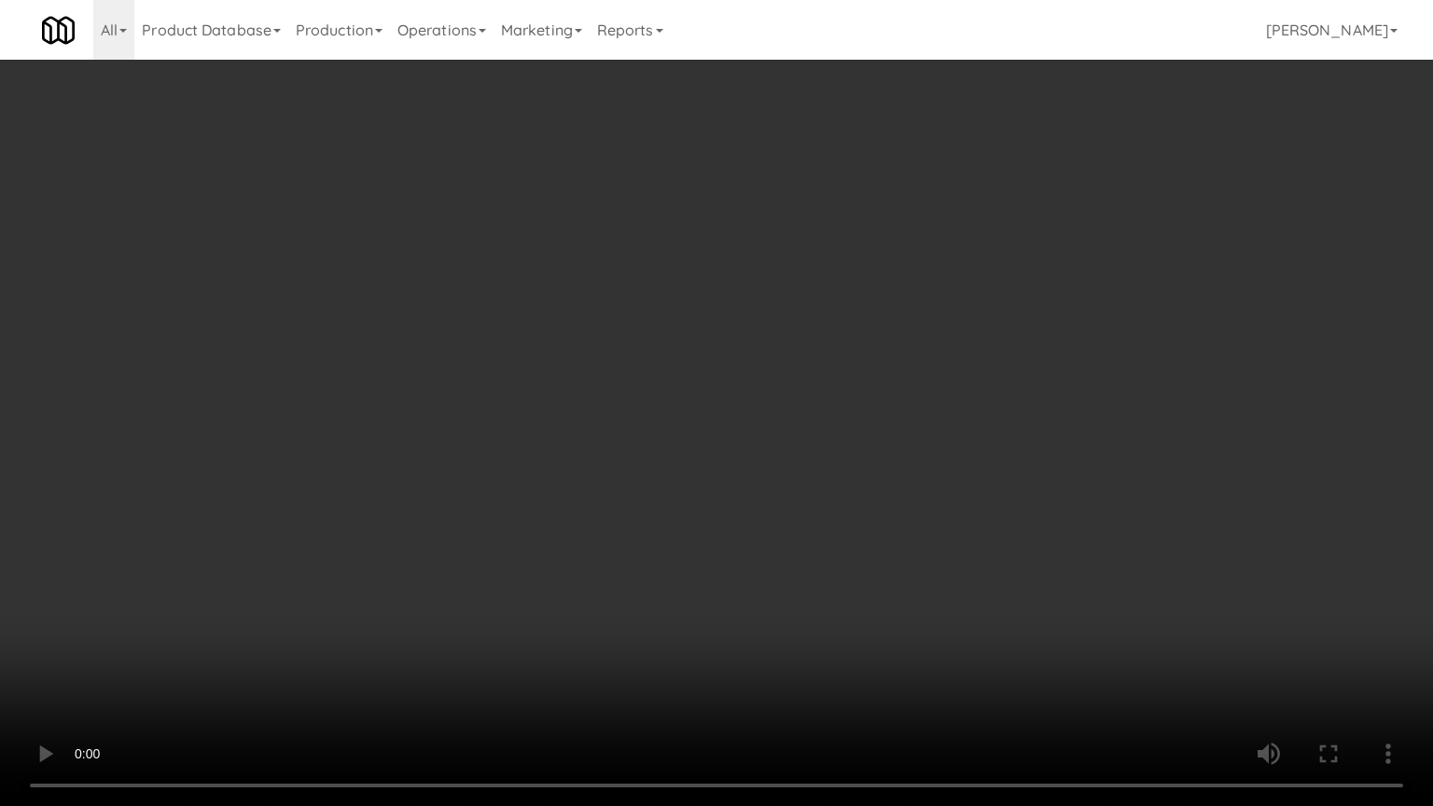
click at [829, 338] on video at bounding box center [716, 403] width 1433 height 806
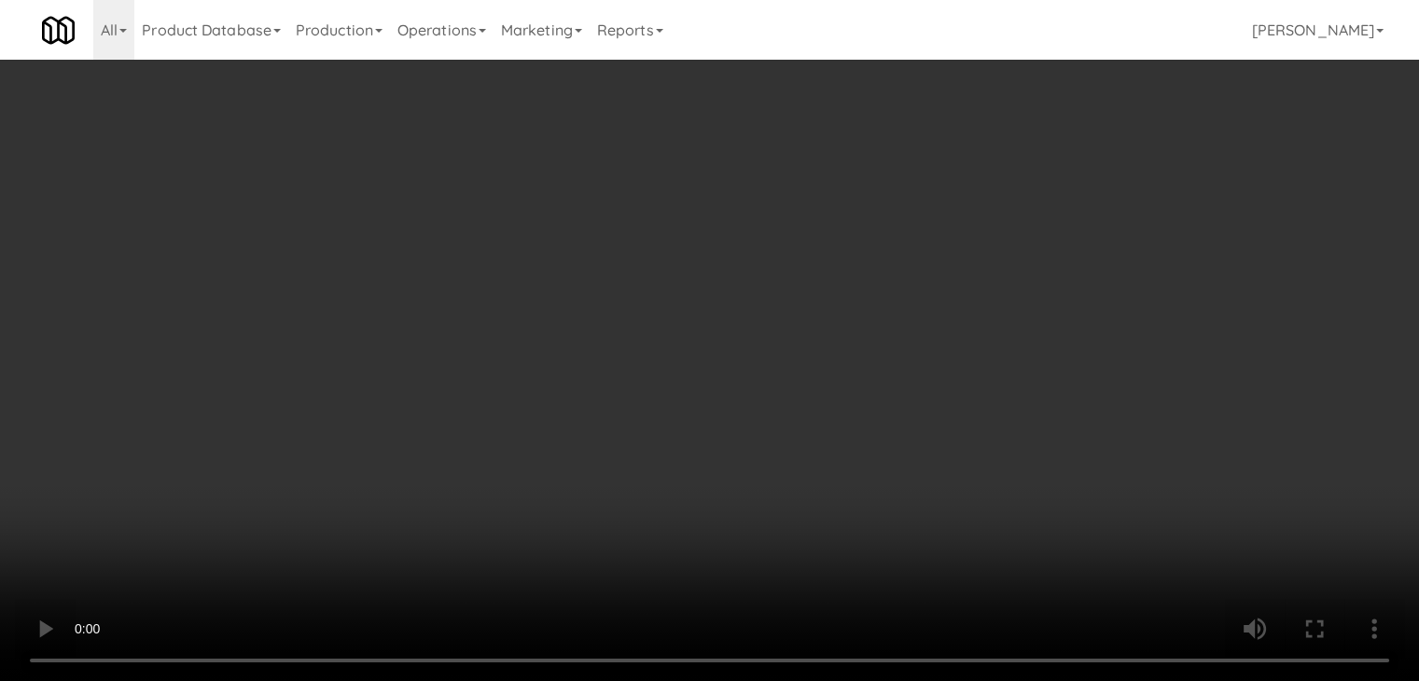
drag, startPoint x: 1000, startPoint y: 199, endPoint x: 998, endPoint y: 213, distance: 14.3
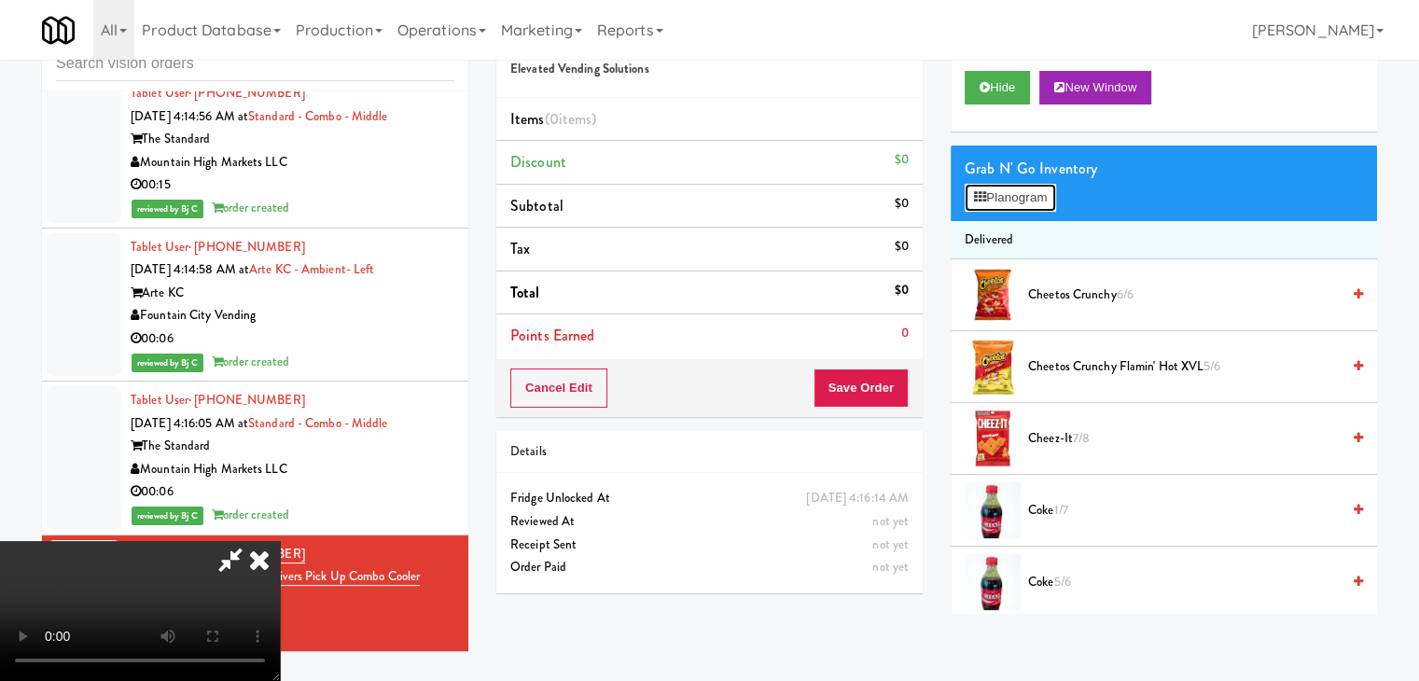
click at [1000, 199] on button "Planogram" at bounding box center [1010, 198] width 91 height 28
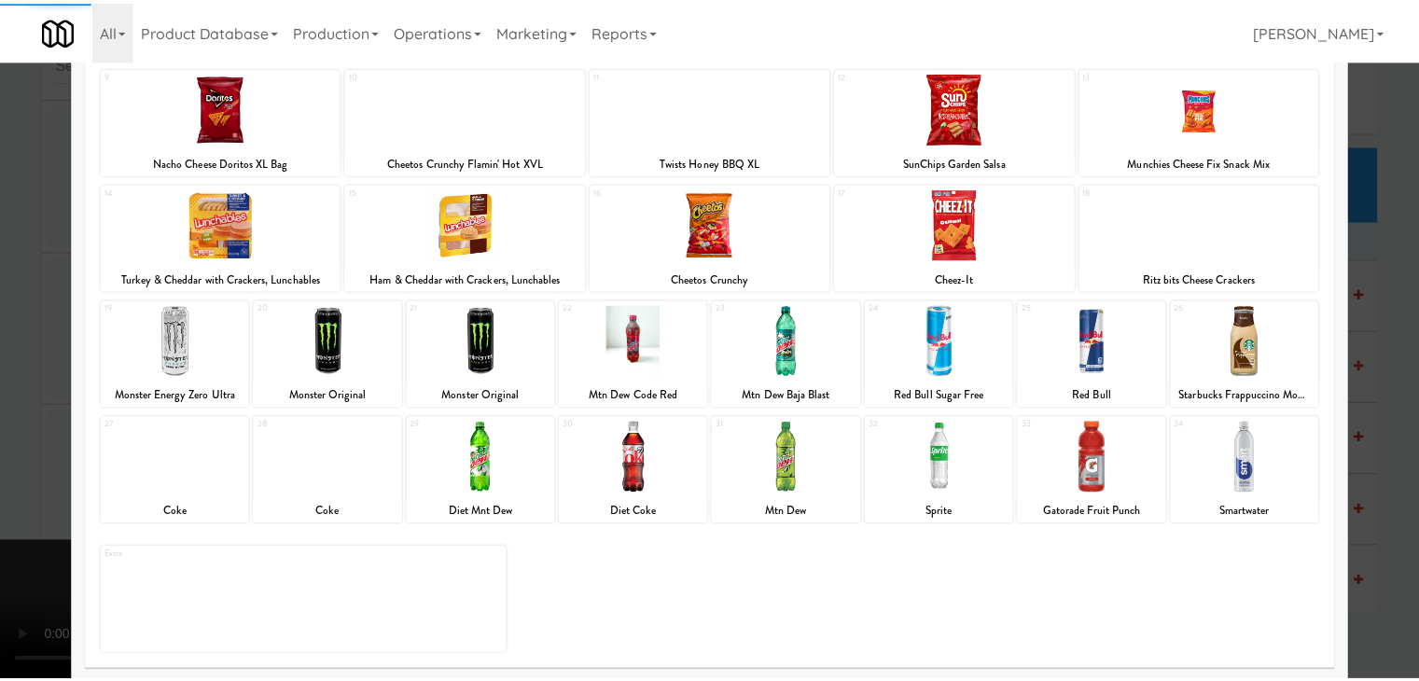
scroll to position [235, 0]
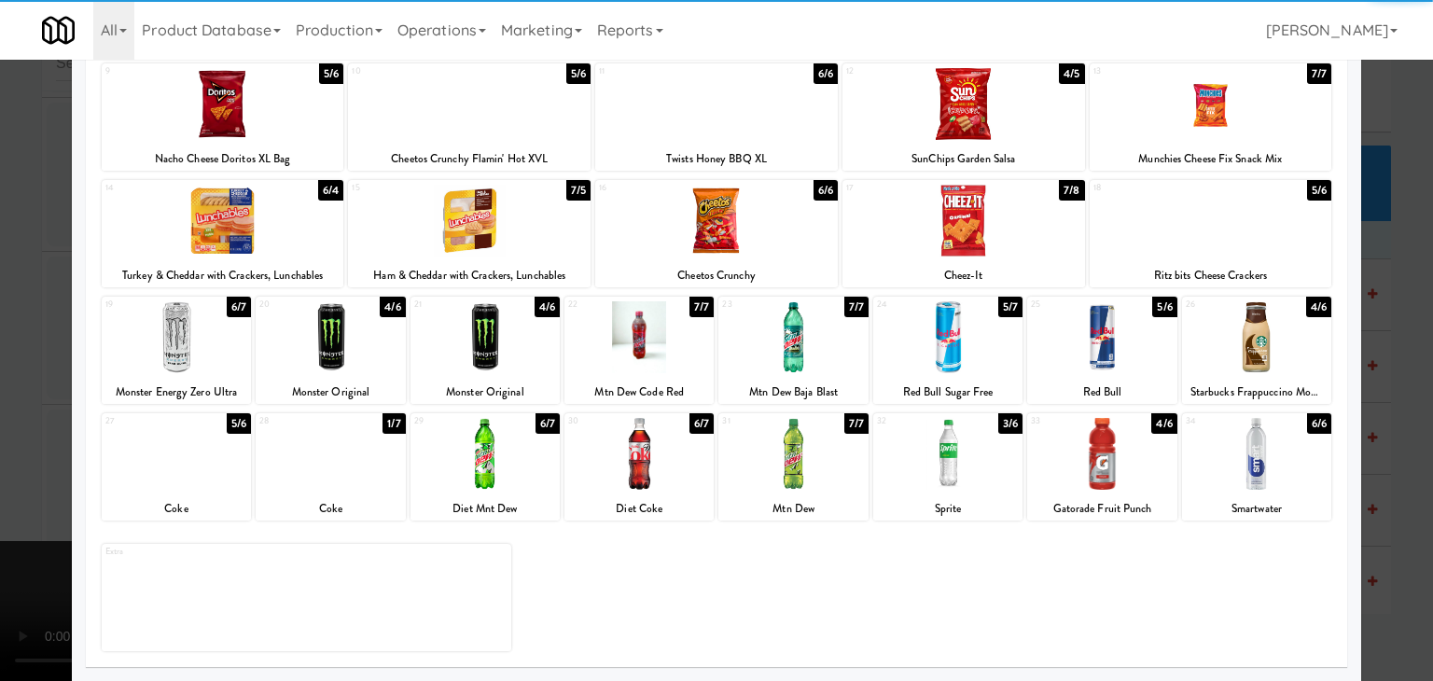
click at [802, 353] on div at bounding box center [793, 337] width 149 height 72
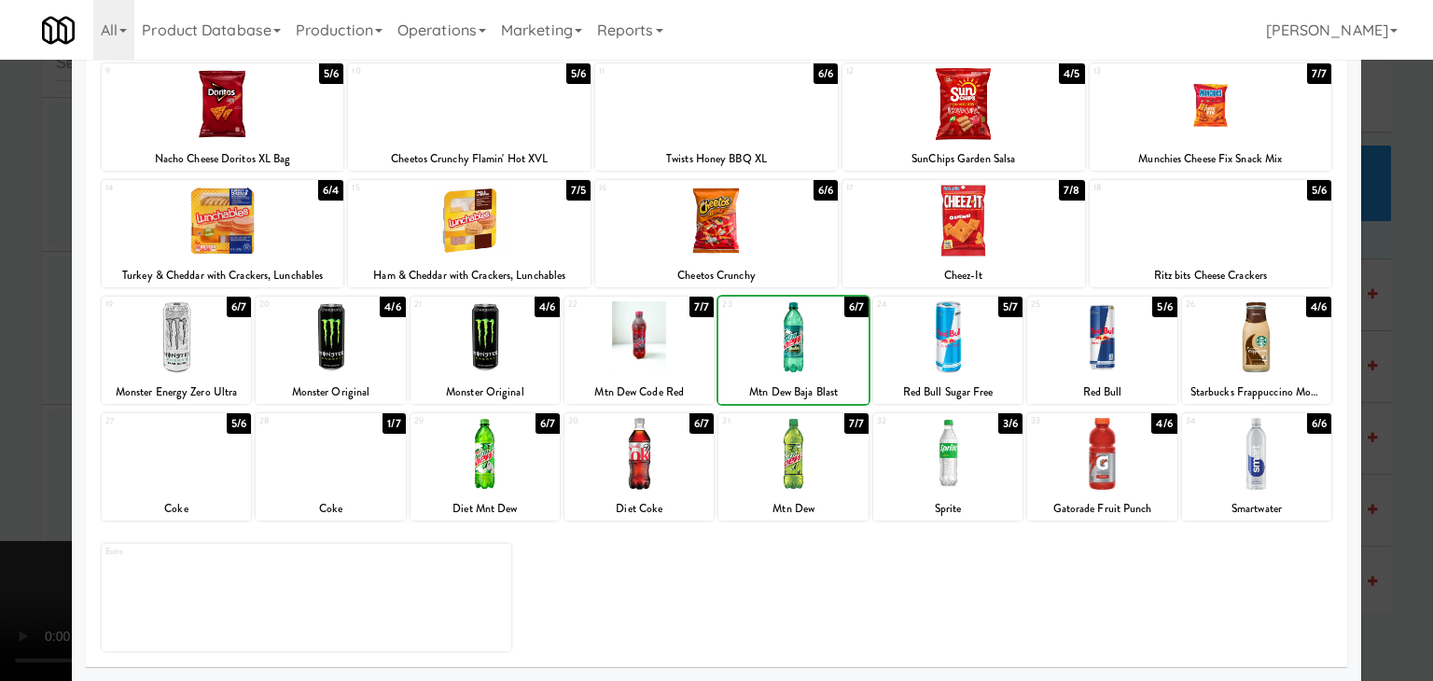
click at [0, 350] on div at bounding box center [716, 340] width 1433 height 681
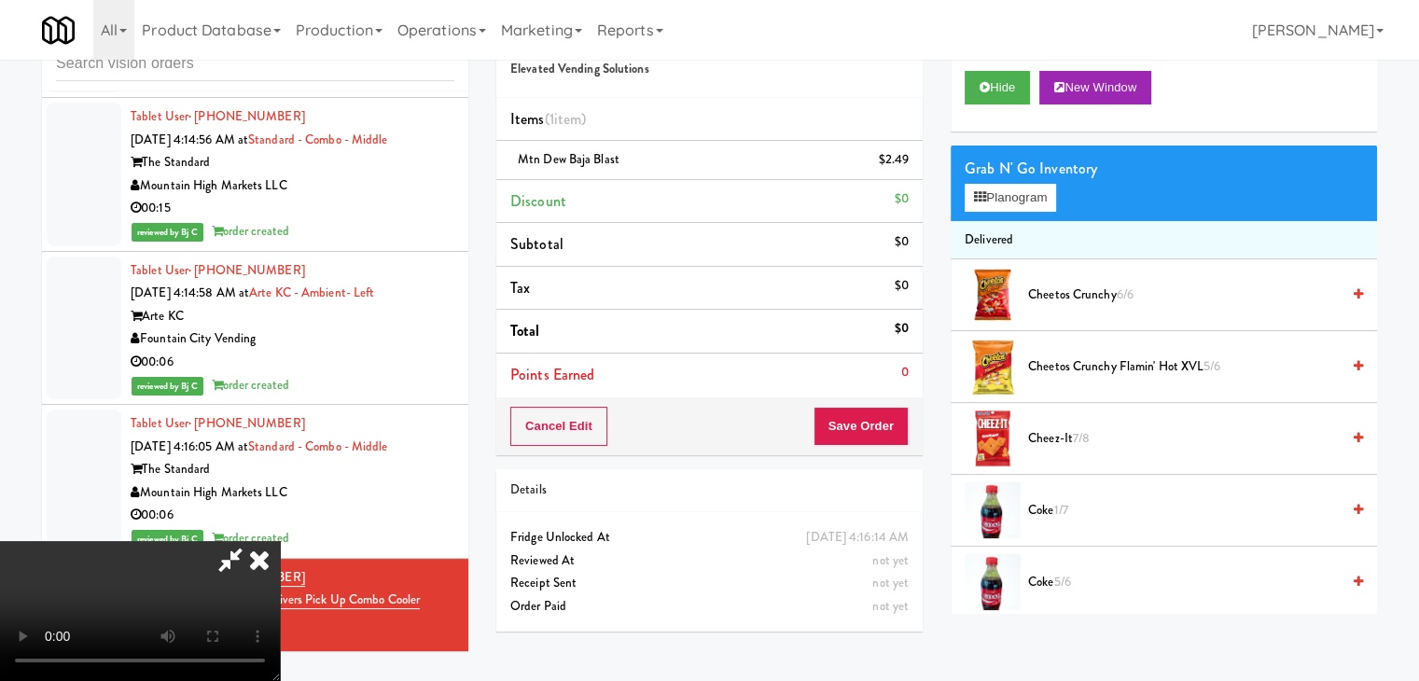
scroll to position [6781, 0]
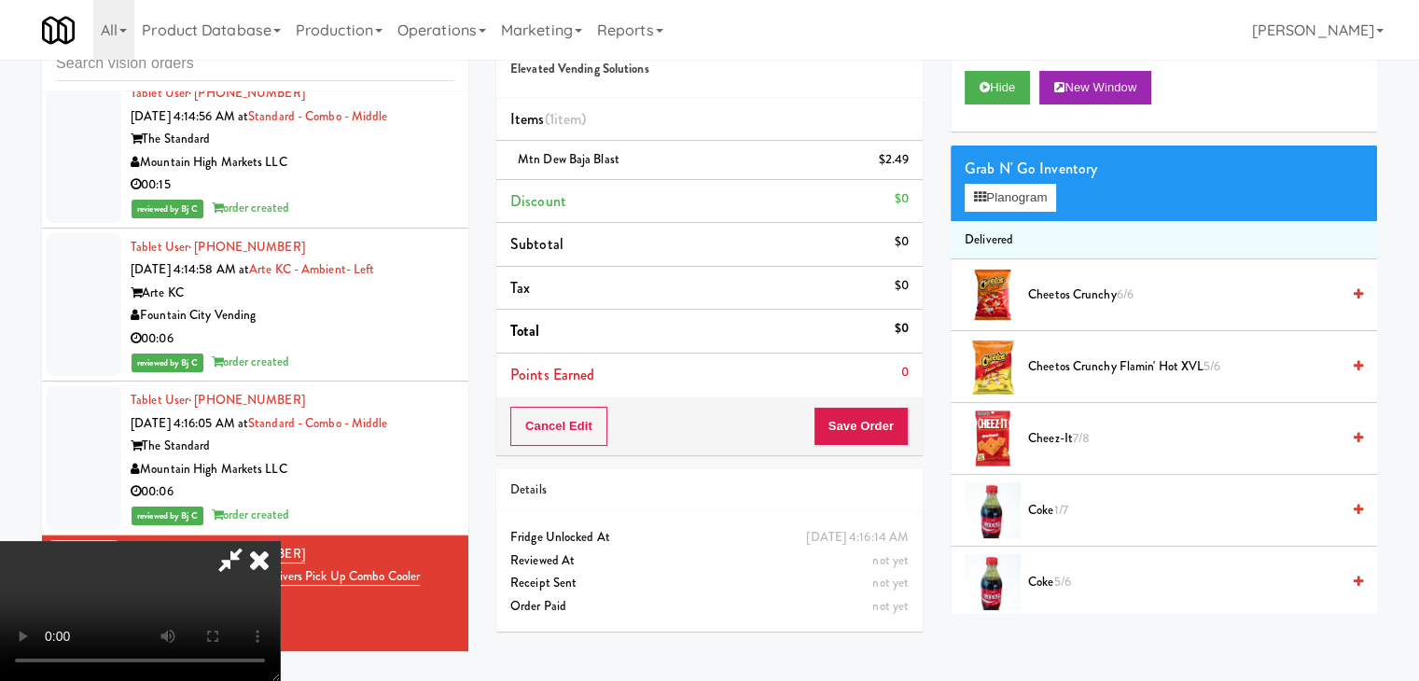
click at [280, 541] on video at bounding box center [140, 611] width 280 height 140
drag, startPoint x: 1037, startPoint y: 197, endPoint x: 729, endPoint y: 238, distance: 310.7
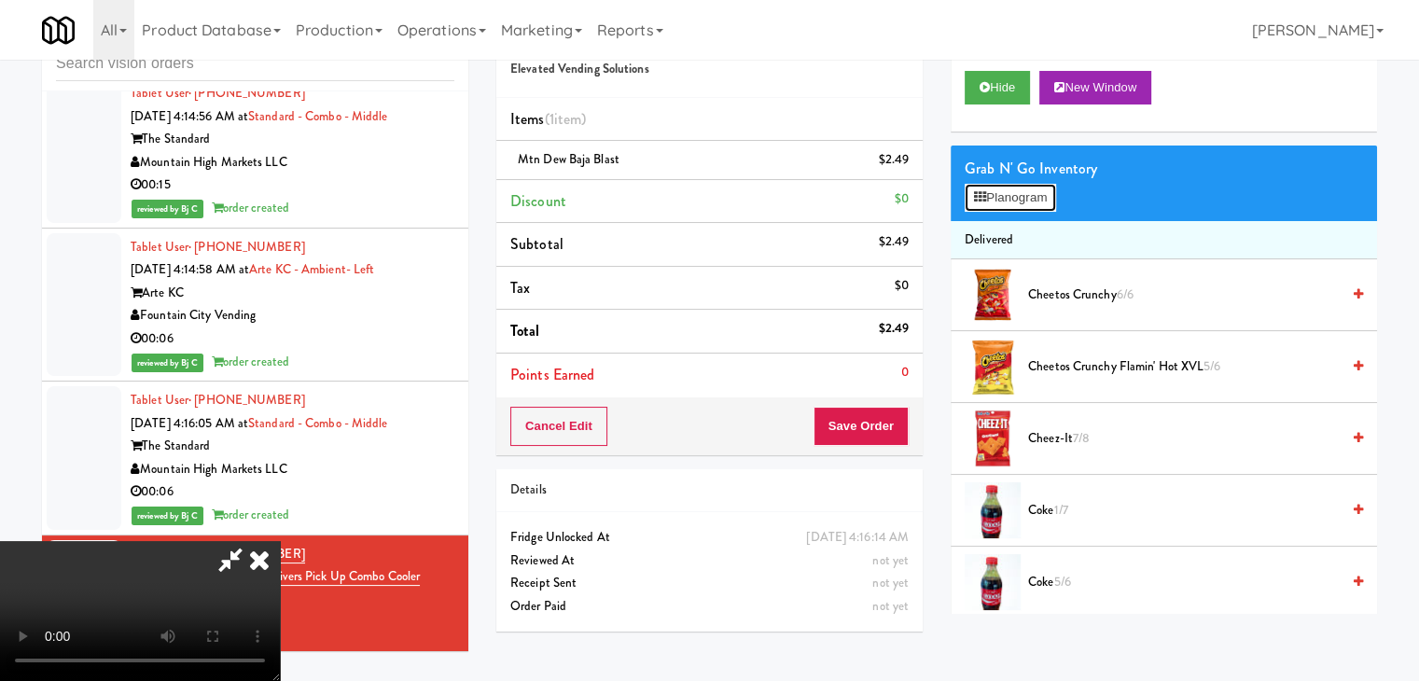
click at [729, 238] on div "Order # 1338853 Elevated Vending Solutions Items (1 item ) Mtn Dew Baja Blast $…" at bounding box center [936, 326] width 881 height 638
click at [1018, 188] on button "Planogram" at bounding box center [1010, 198] width 91 height 28
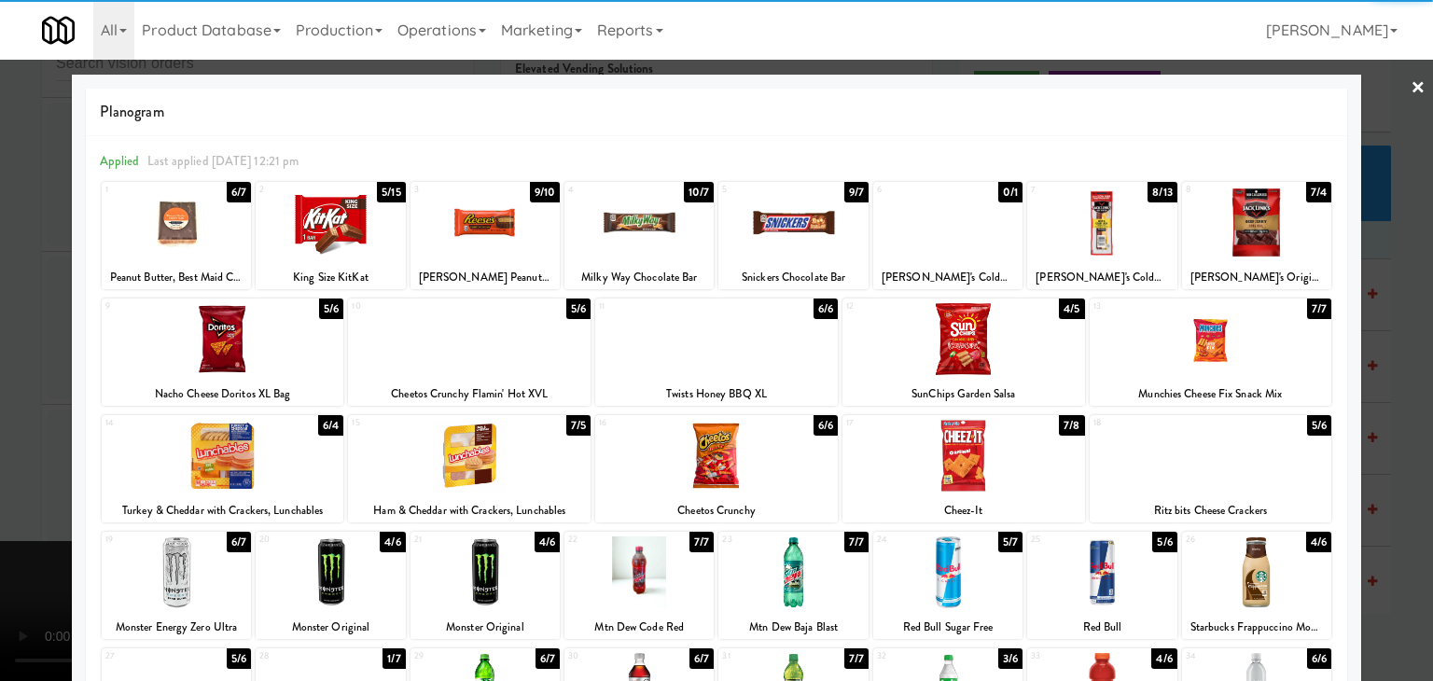
drag, startPoint x: 942, startPoint y: 465, endPoint x: 871, endPoint y: 464, distance: 70.9
click at [942, 464] on div at bounding box center [964, 456] width 243 height 72
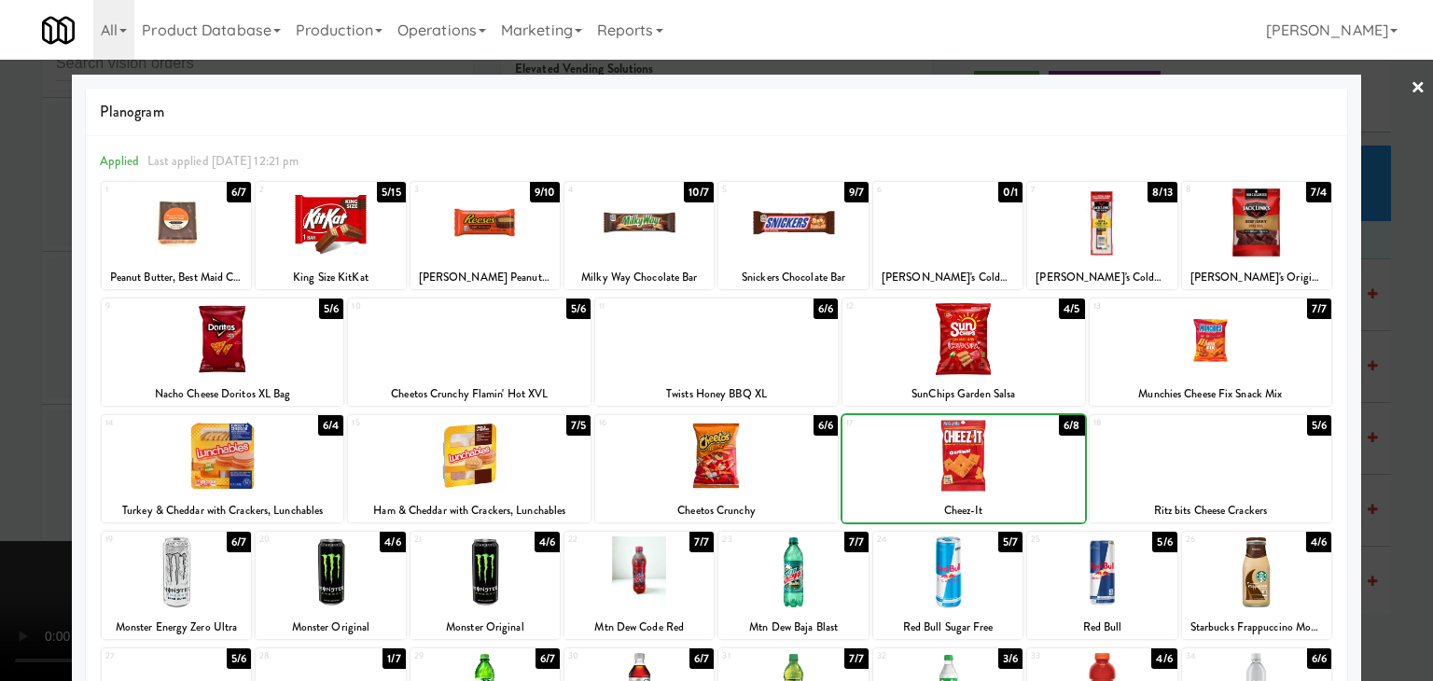
click at [774, 466] on div at bounding box center [716, 456] width 243 height 72
drag, startPoint x: 0, startPoint y: 452, endPoint x: 48, endPoint y: 442, distance: 48.5
click at [2, 448] on div at bounding box center [716, 340] width 1433 height 681
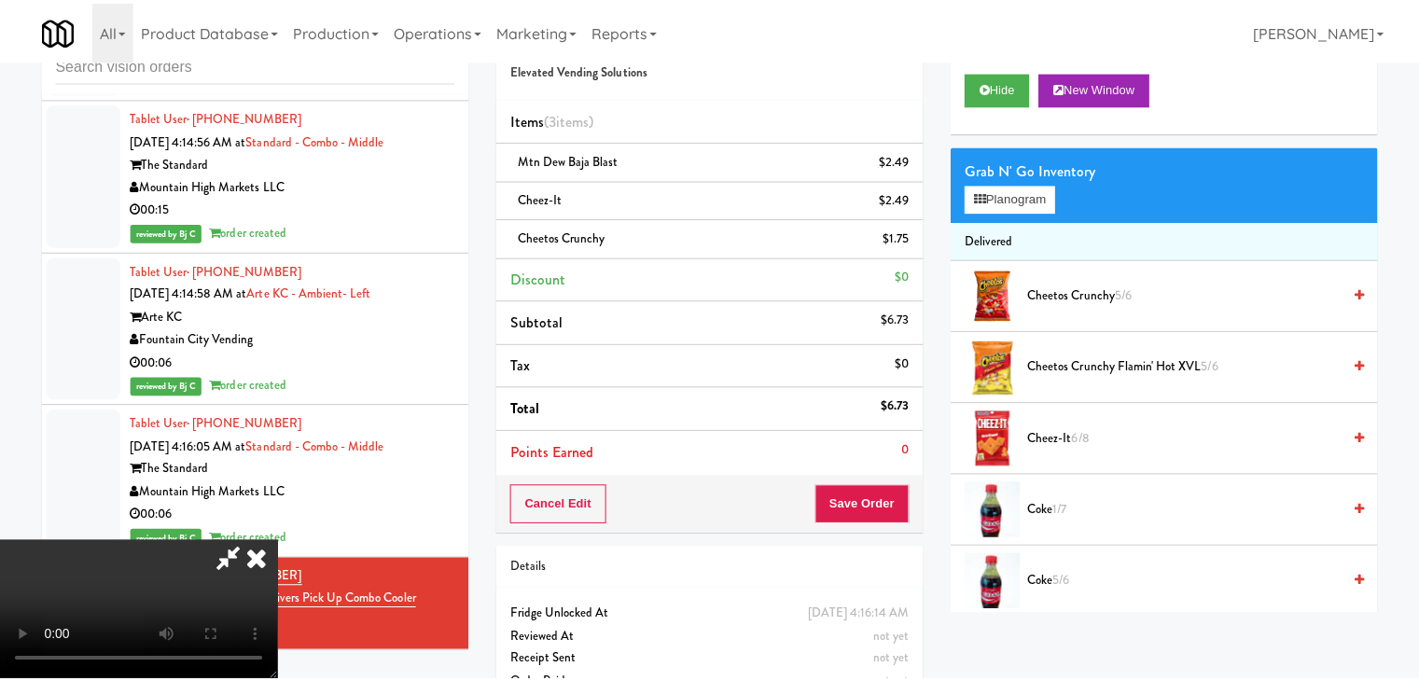
scroll to position [6781, 0]
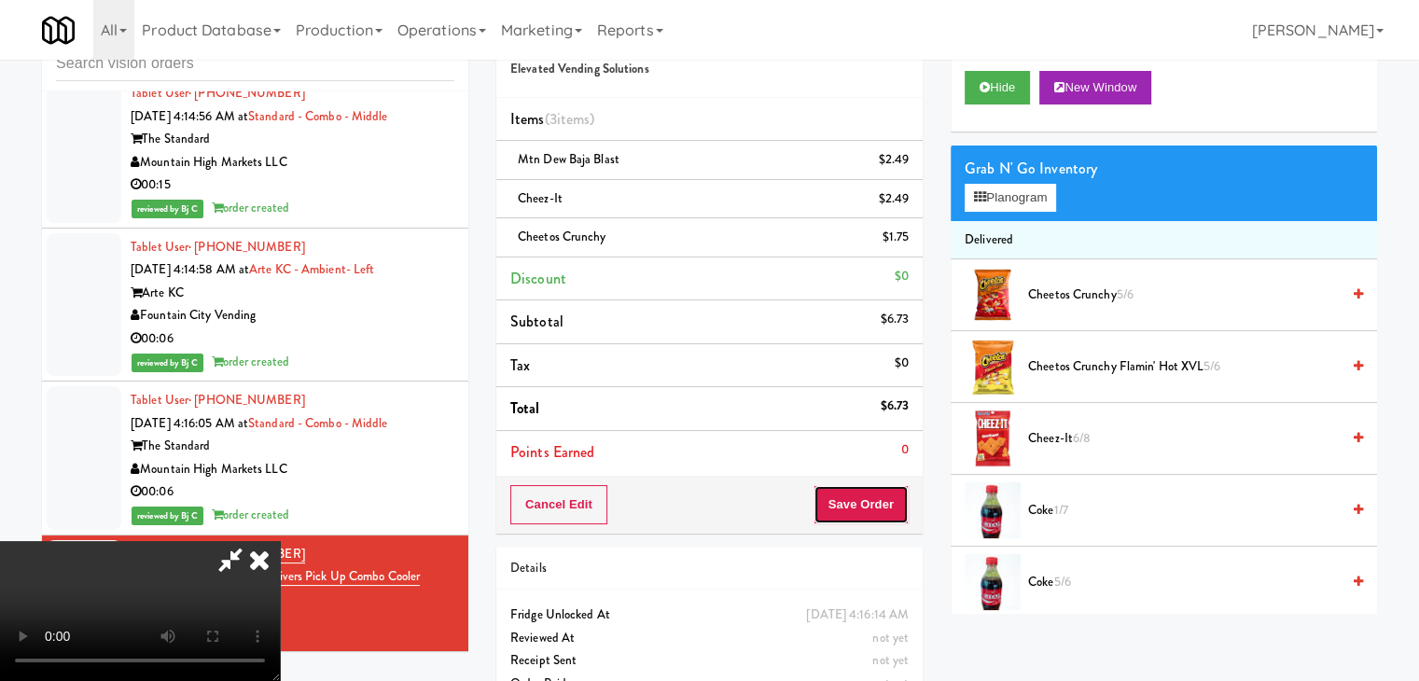
click at [901, 499] on button "Save Order" at bounding box center [861, 504] width 95 height 39
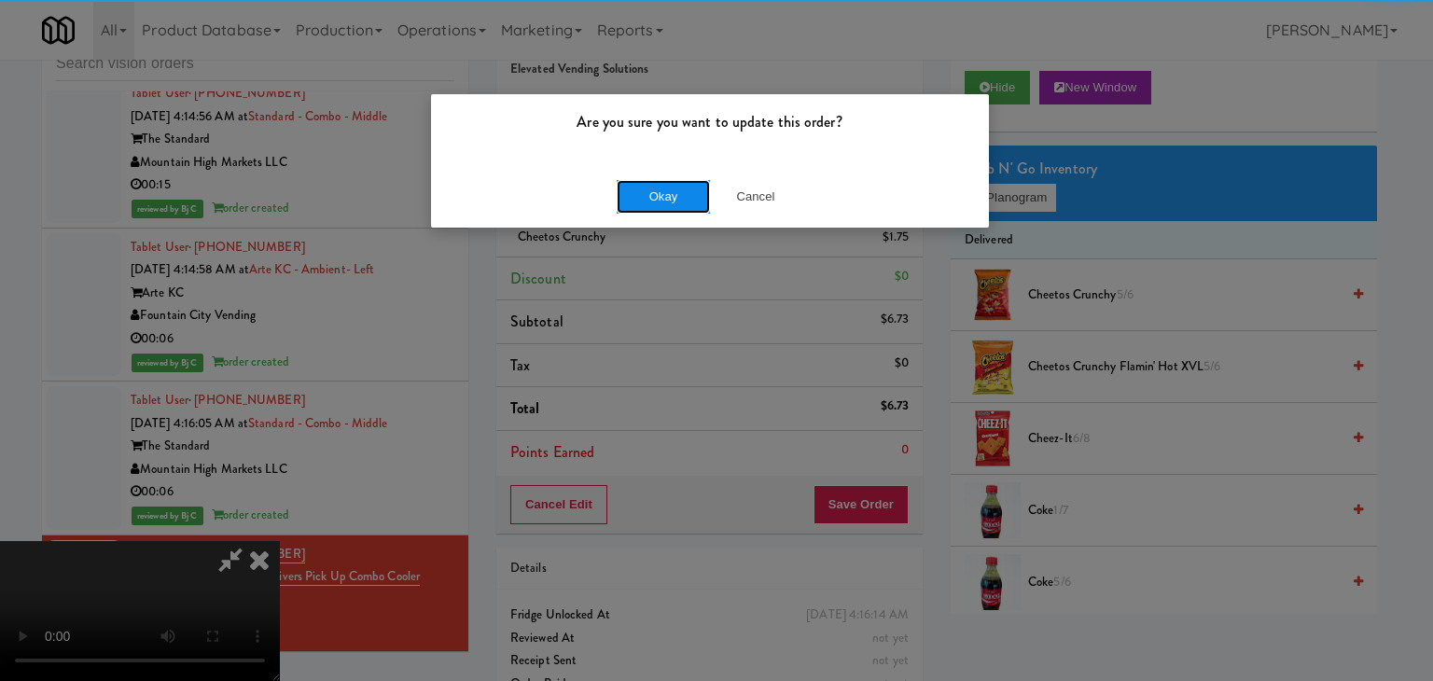
click at [655, 200] on button "Okay" at bounding box center [663, 197] width 93 height 34
click at [655, 200] on div "Okay Cancel" at bounding box center [710, 196] width 558 height 63
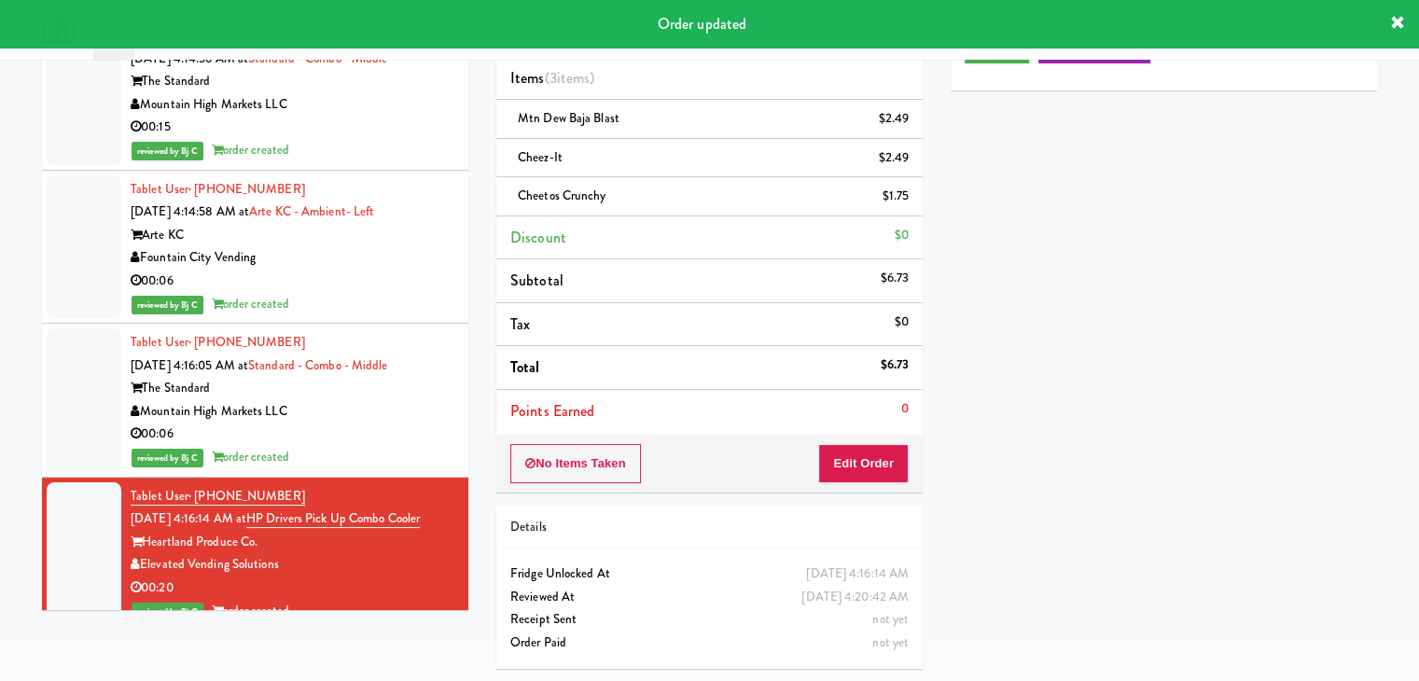
scroll to position [6803, 0]
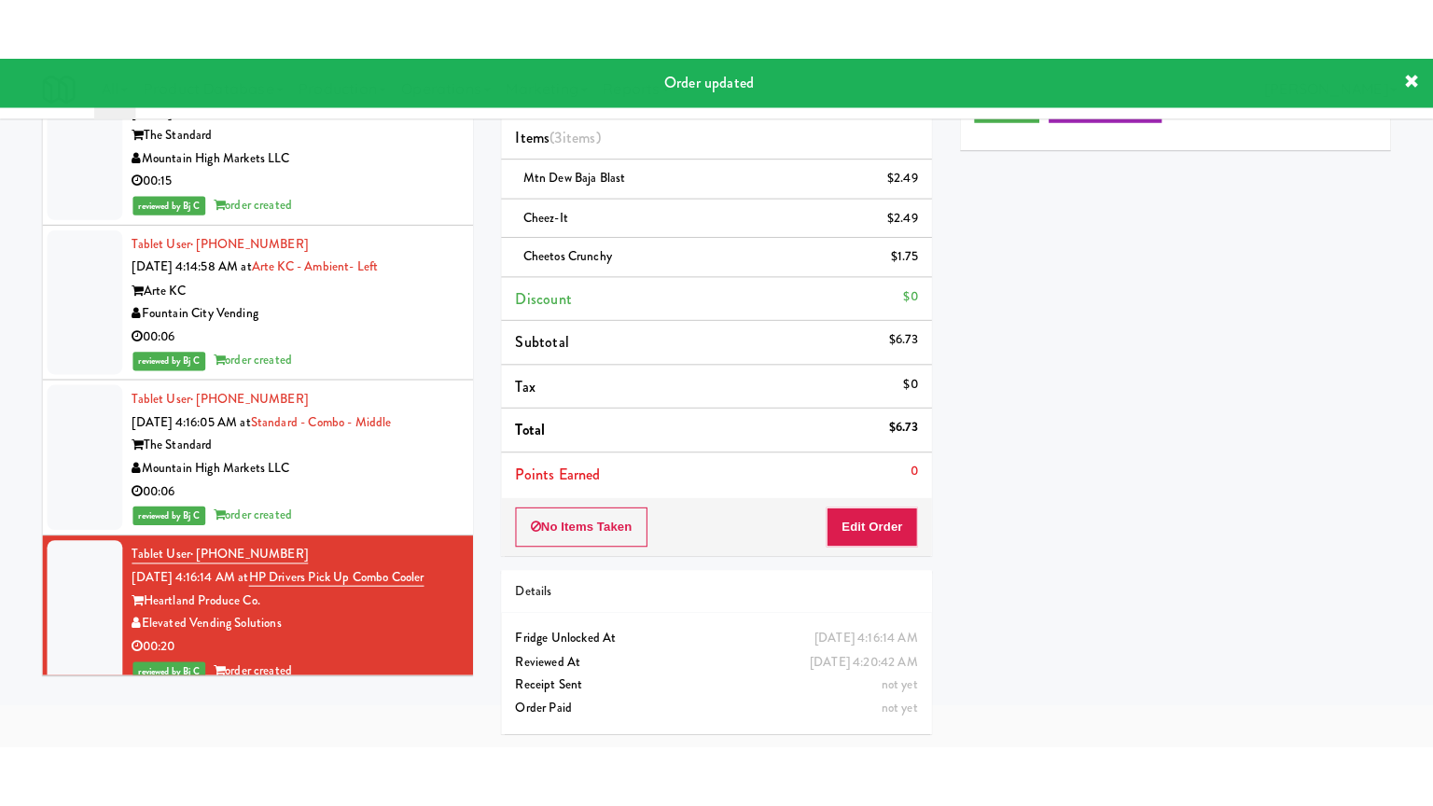
scroll to position [60, 0]
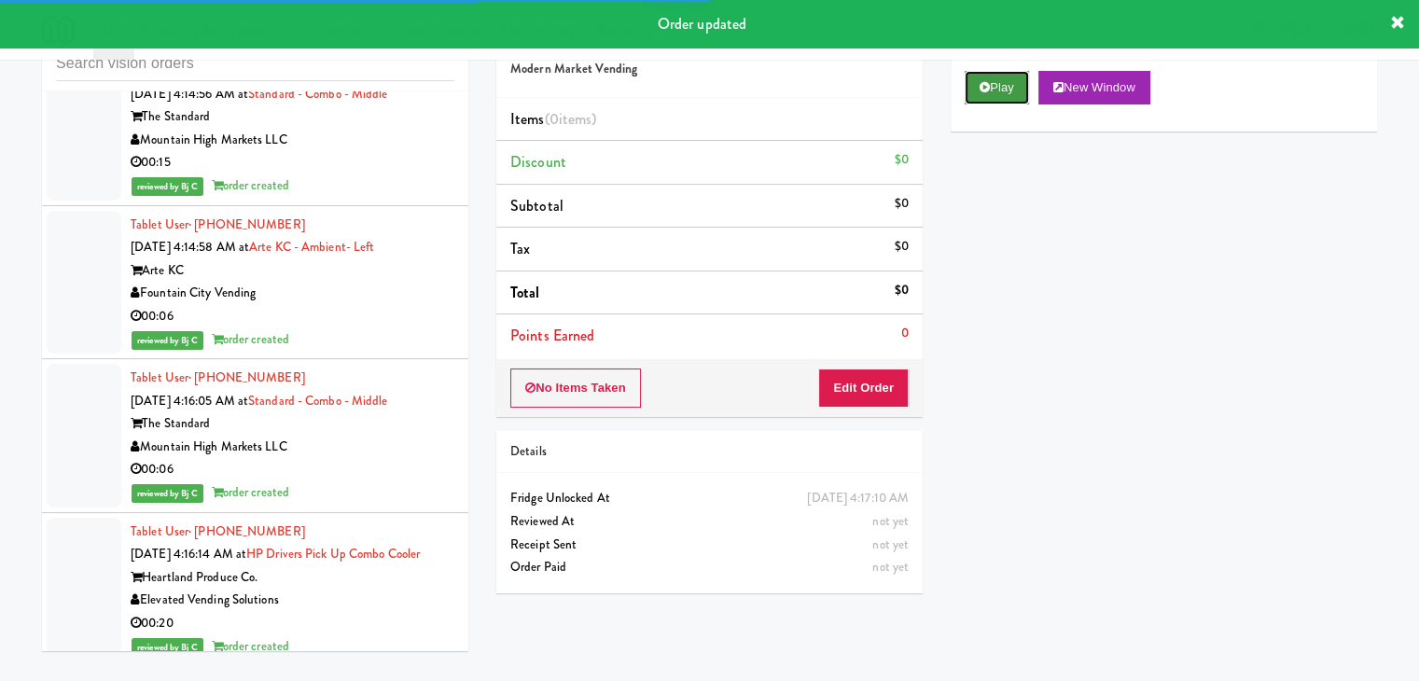
drag, startPoint x: 997, startPoint y: 84, endPoint x: 996, endPoint y: 102, distance: 17.8
click at [997, 87] on button "Play" at bounding box center [997, 88] width 64 height 34
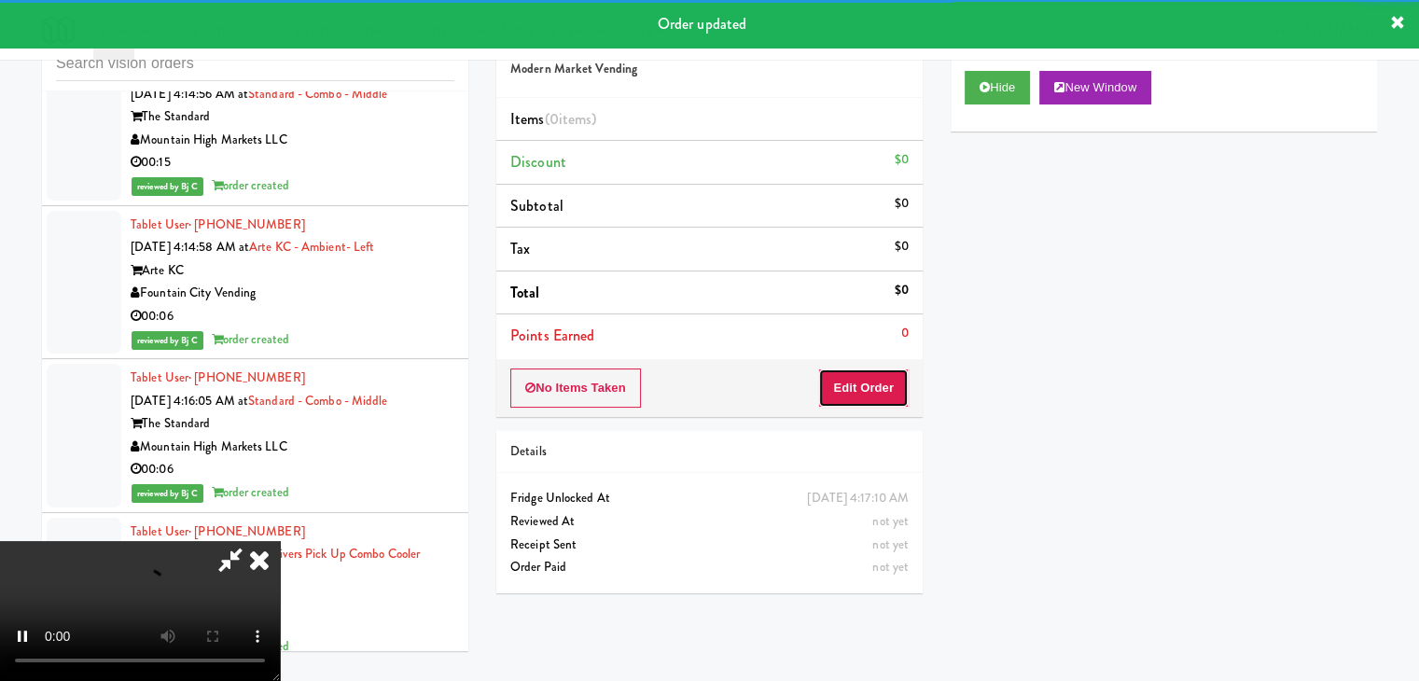
click at [853, 391] on button "Edit Order" at bounding box center [863, 388] width 91 height 39
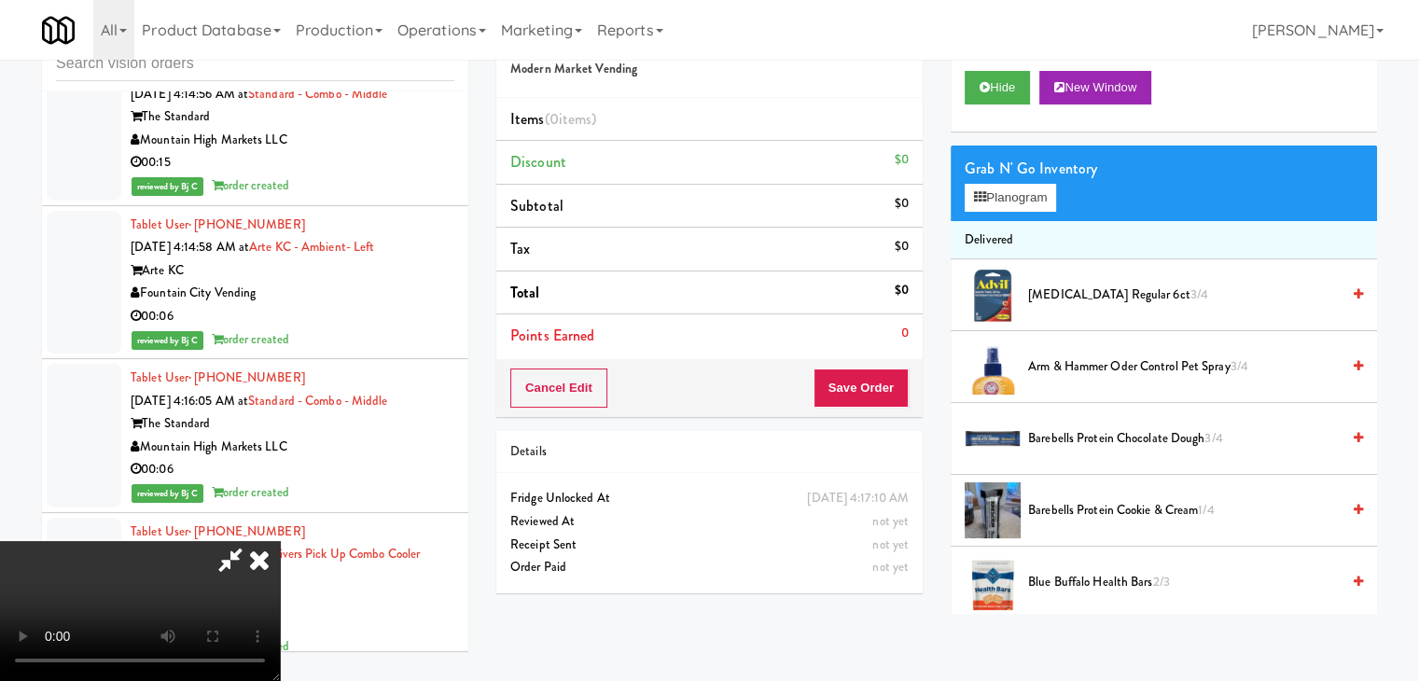
scroll to position [6781, 0]
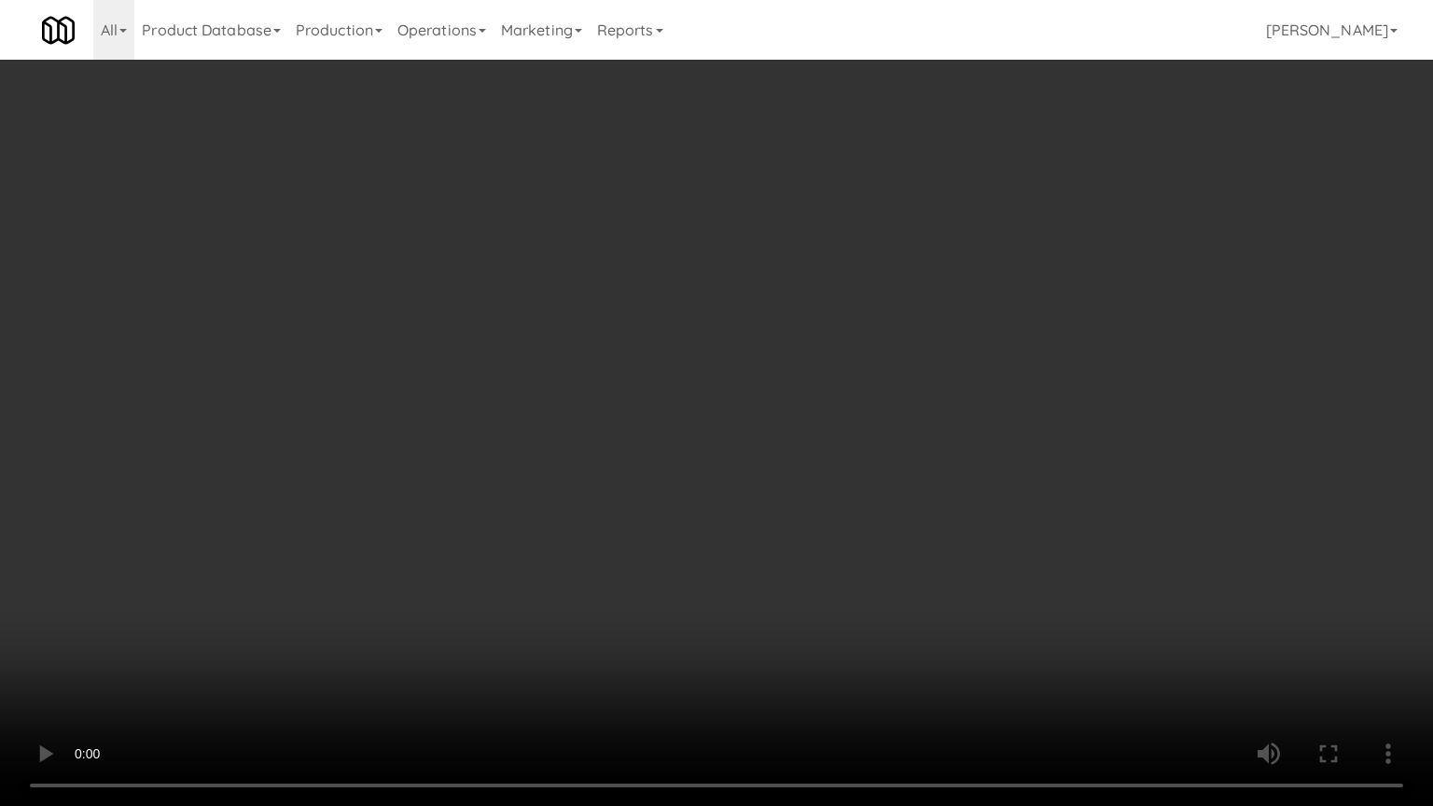
click at [906, 422] on video at bounding box center [716, 403] width 1433 height 806
click at [915, 415] on video at bounding box center [716, 403] width 1433 height 806
click at [915, 418] on video at bounding box center [716, 403] width 1433 height 806
click at [926, 418] on video at bounding box center [716, 403] width 1433 height 806
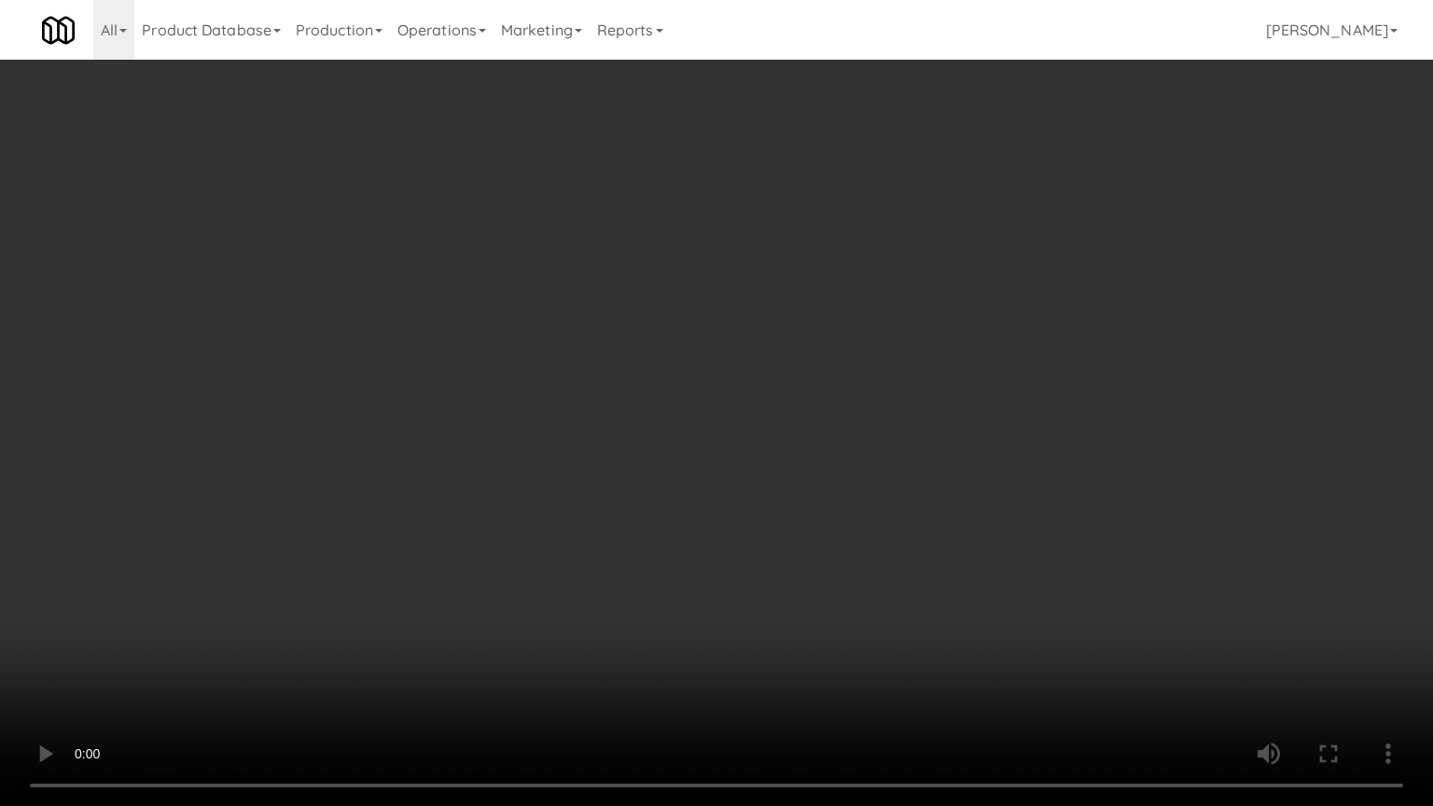
drag, startPoint x: 926, startPoint y: 418, endPoint x: 913, endPoint y: 341, distance: 78.6
click at [922, 421] on video at bounding box center [716, 403] width 1433 height 806
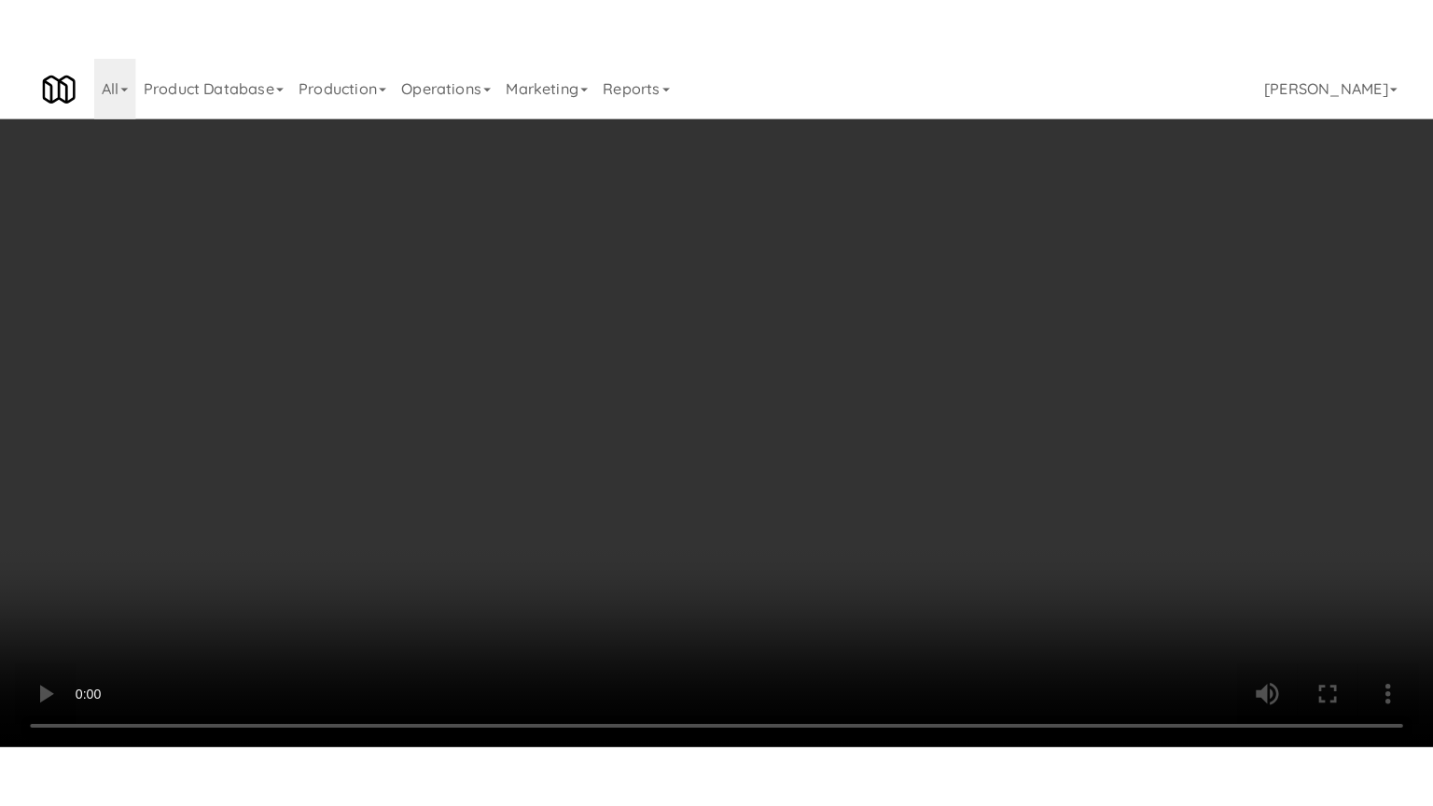
scroll to position [6803, 0]
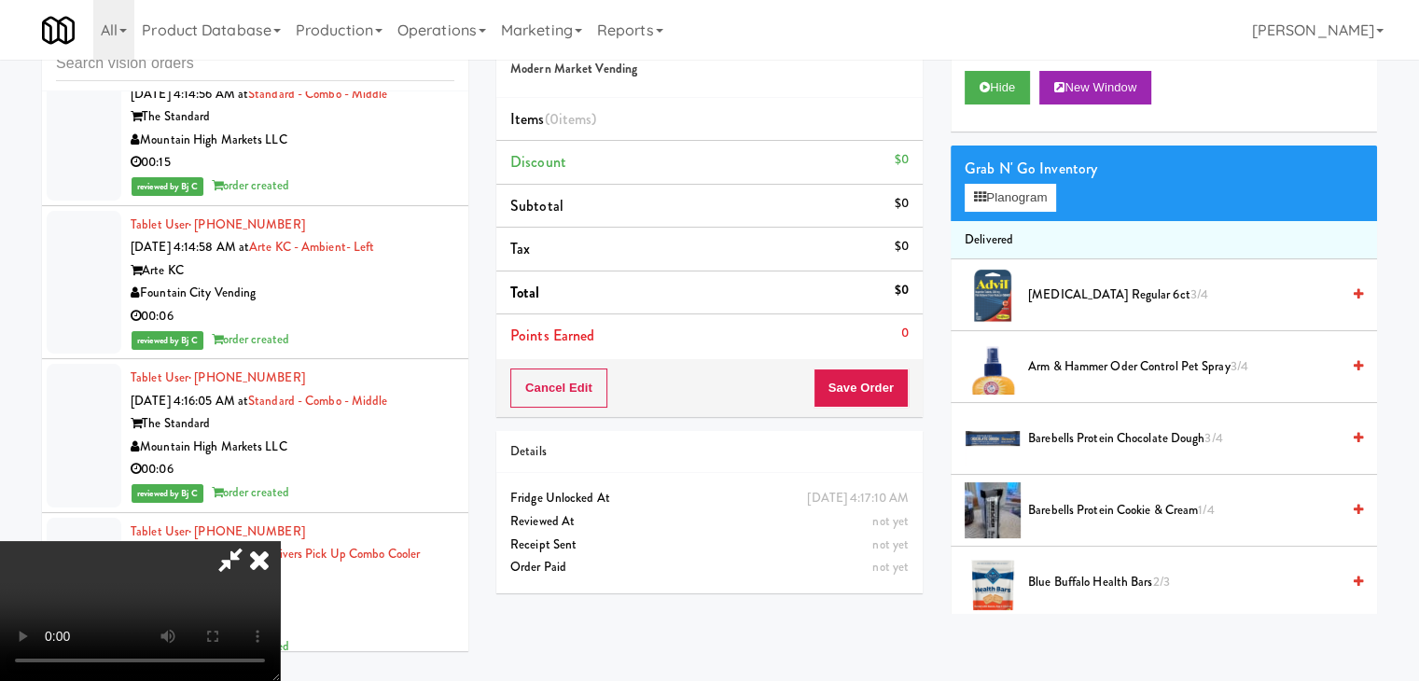
click at [280, 541] on video at bounding box center [140, 611] width 280 height 140
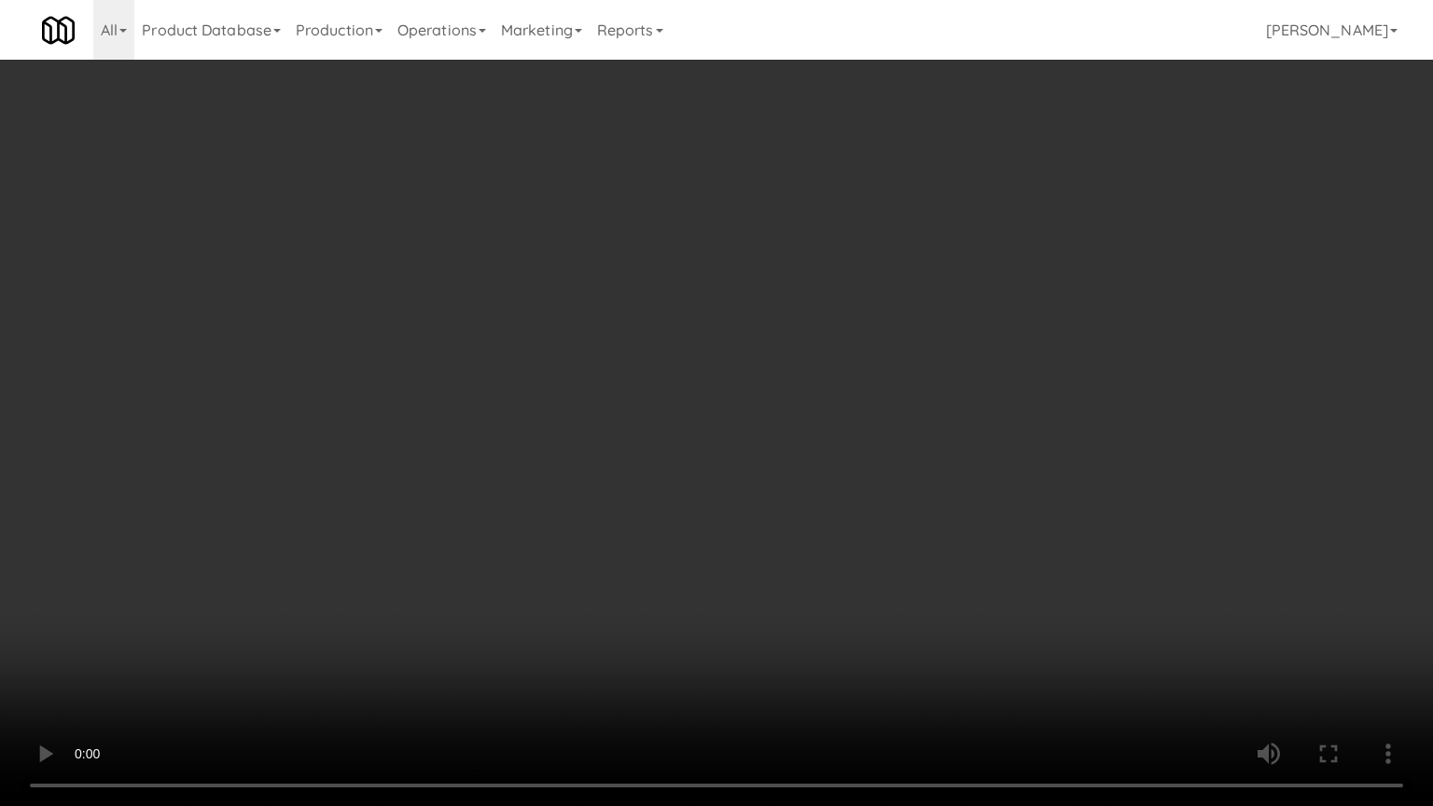
click at [772, 356] on video at bounding box center [716, 403] width 1433 height 806
drag, startPoint x: 772, startPoint y: 356, endPoint x: 873, endPoint y: 232, distance: 160.5
click at [774, 353] on video at bounding box center [716, 403] width 1433 height 806
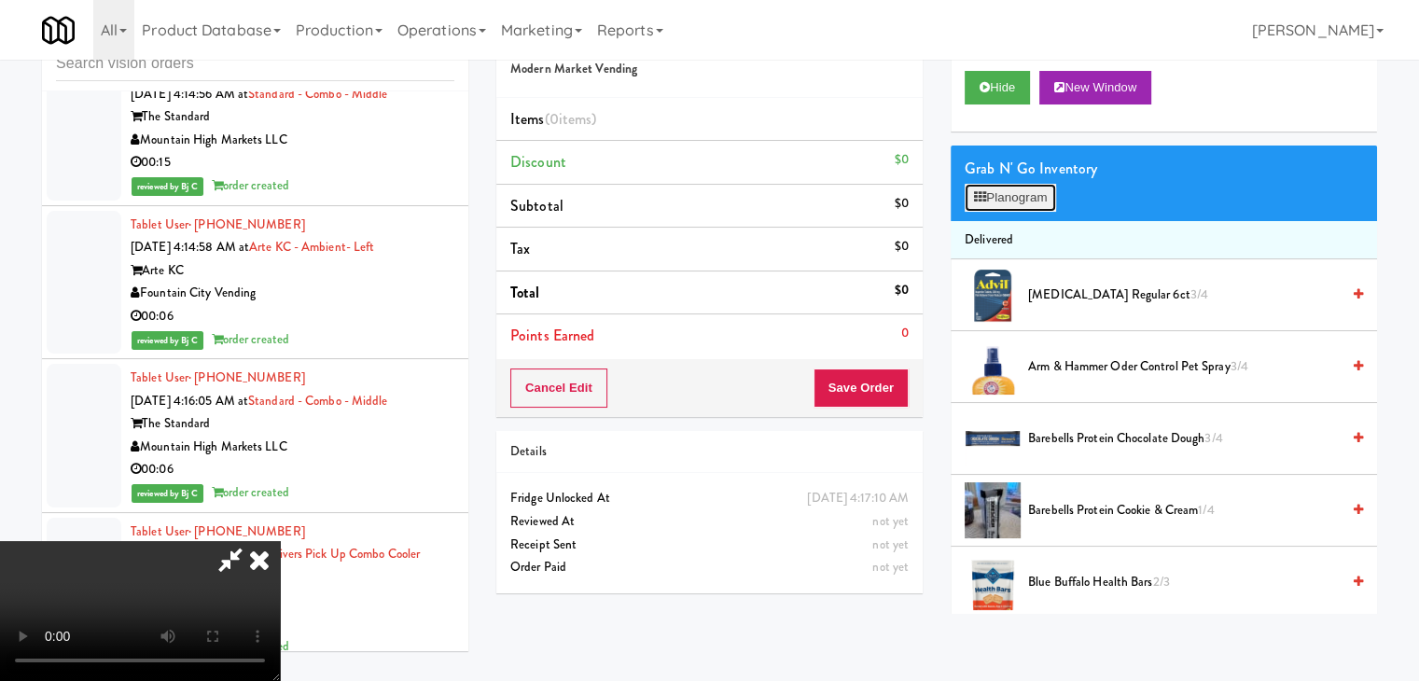
click at [998, 195] on button "Planogram" at bounding box center [1010, 198] width 91 height 28
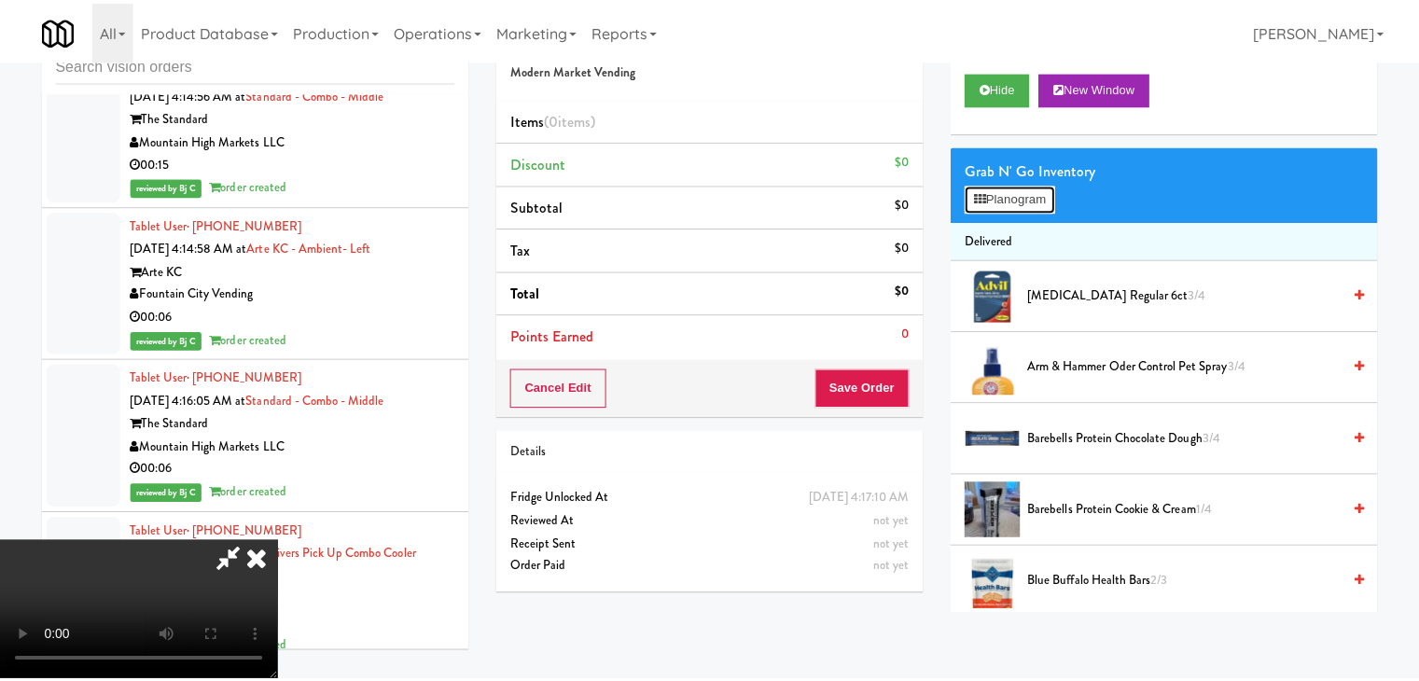
scroll to position [6781, 0]
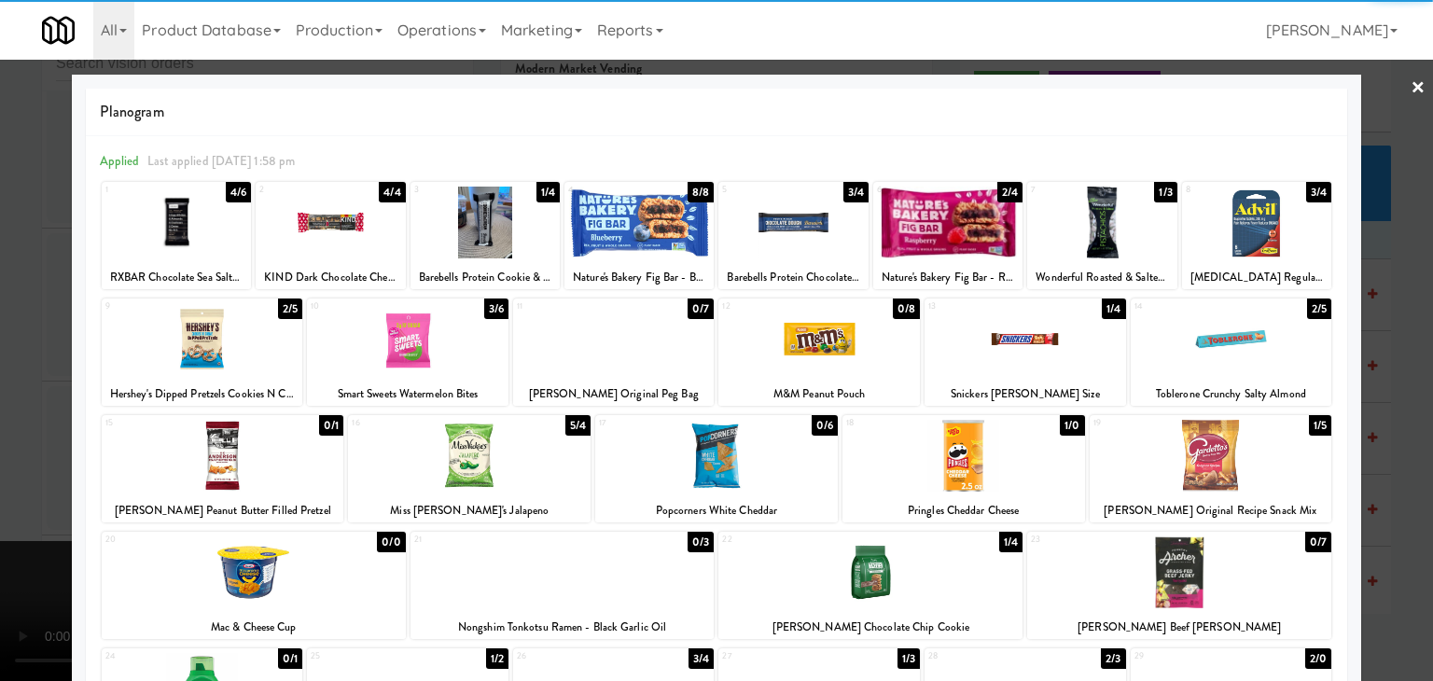
click at [258, 351] on div at bounding box center [203, 339] width 202 height 72
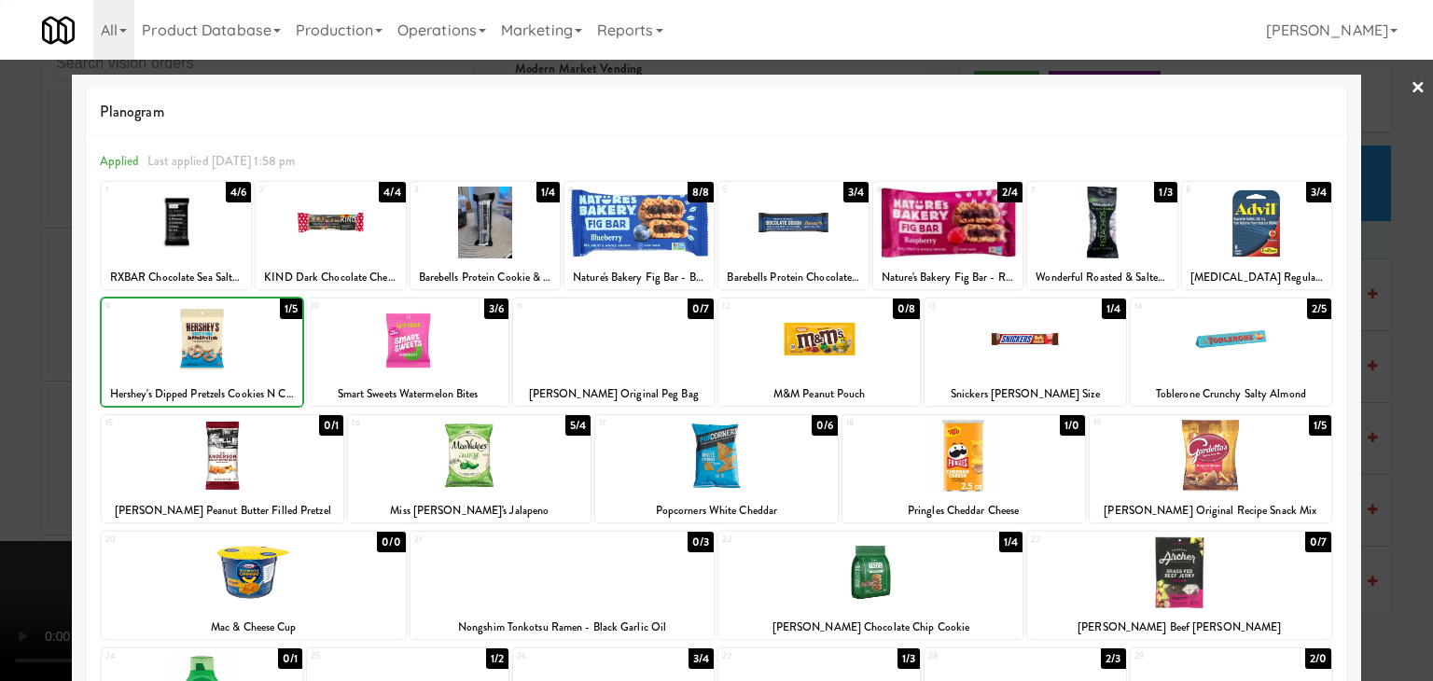
click at [24, 356] on div at bounding box center [716, 340] width 1433 height 681
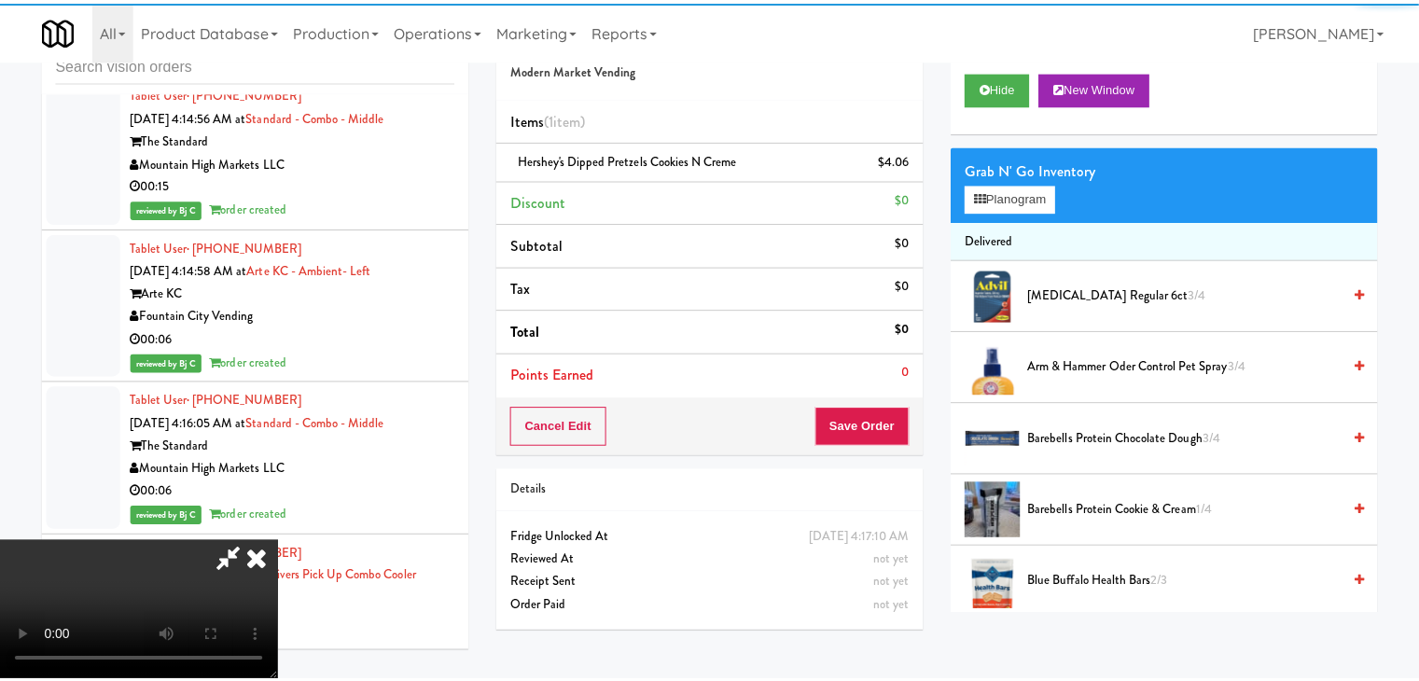
scroll to position [6803, 0]
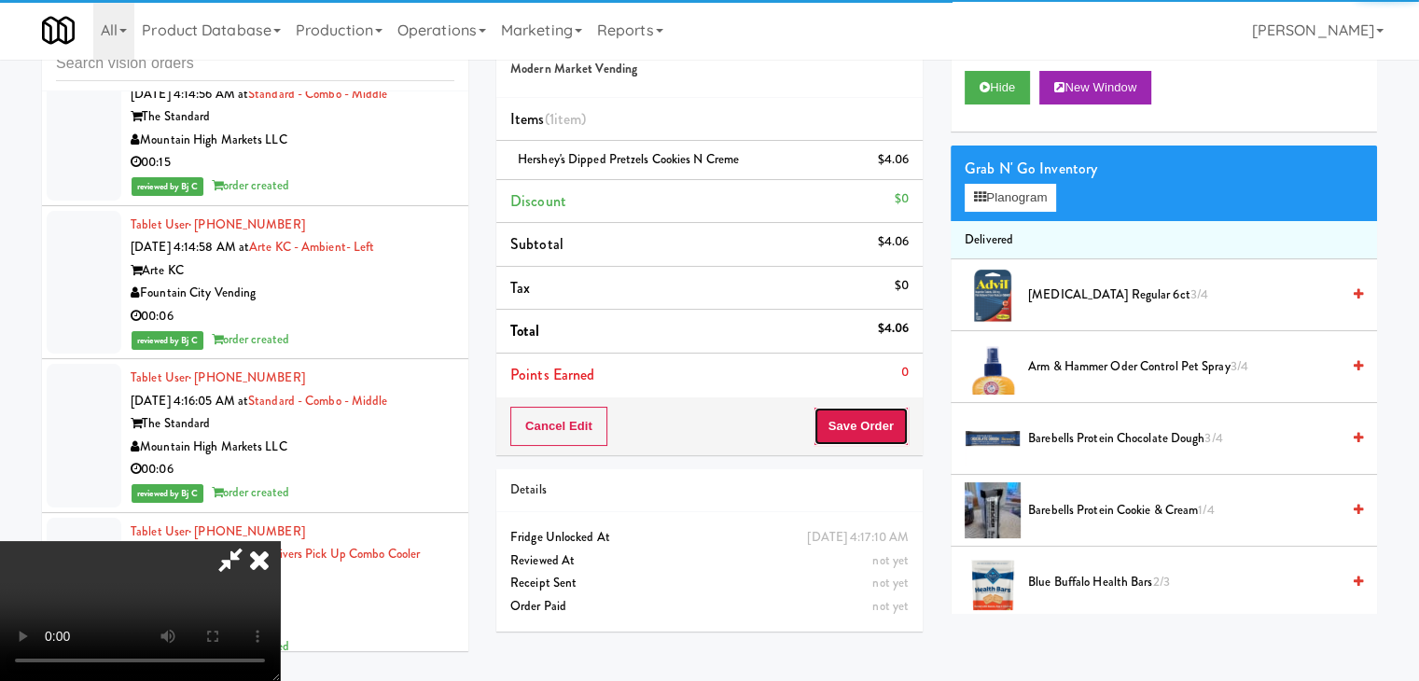
click at [886, 430] on button "Save Order" at bounding box center [861, 426] width 95 height 39
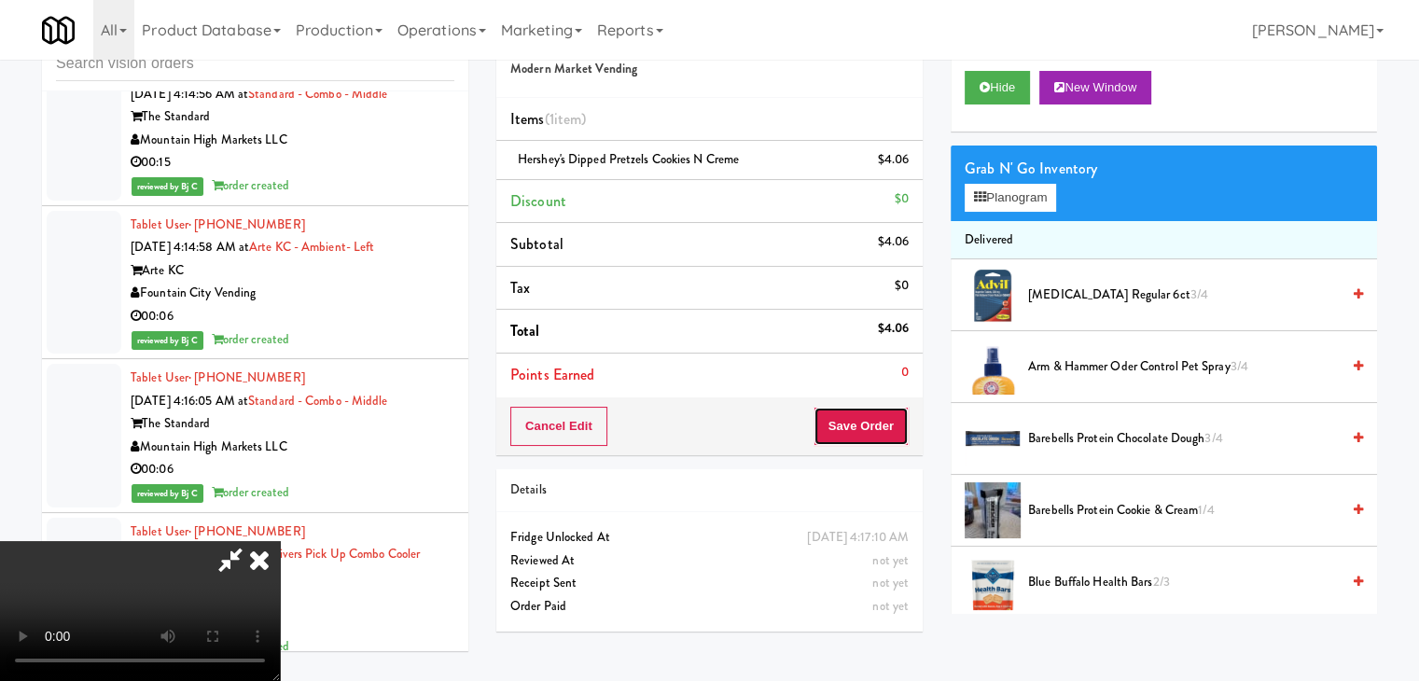
click at [886, 430] on button "Save Order" at bounding box center [861, 426] width 95 height 39
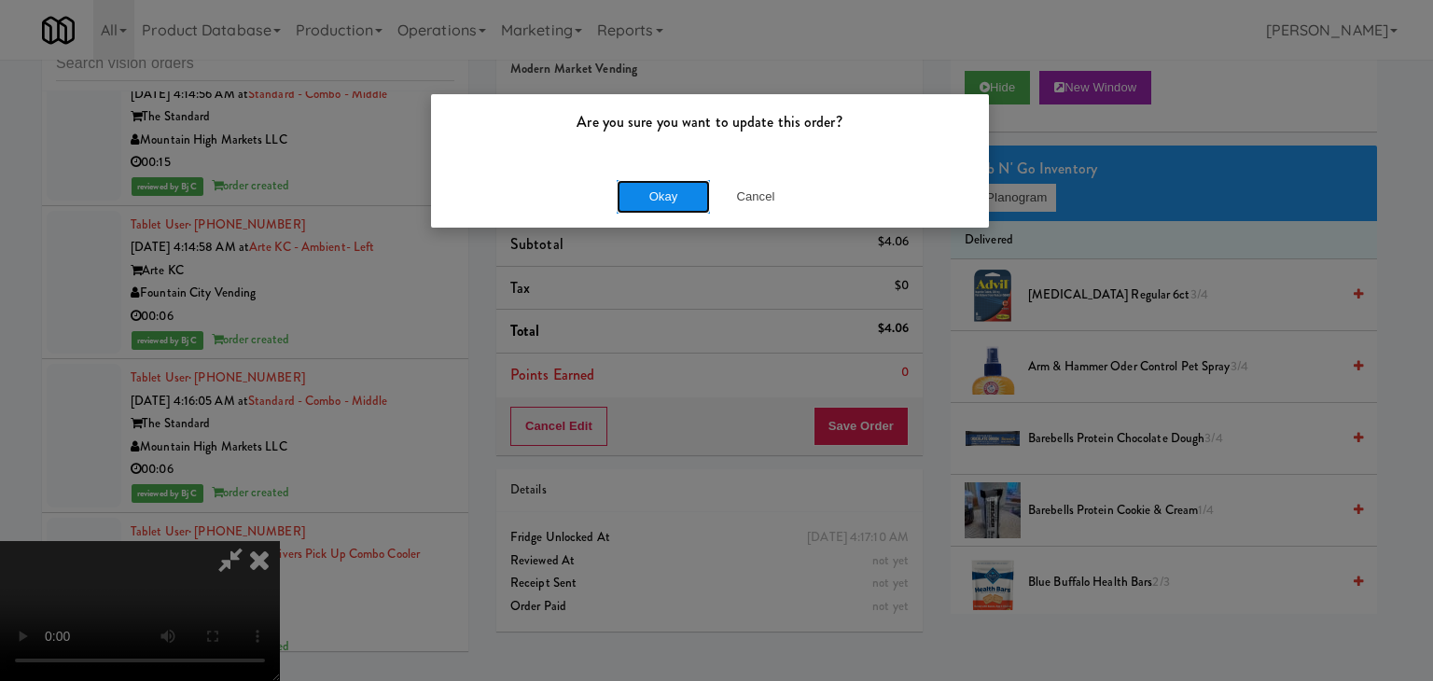
click at [630, 193] on button "Okay" at bounding box center [663, 197] width 93 height 34
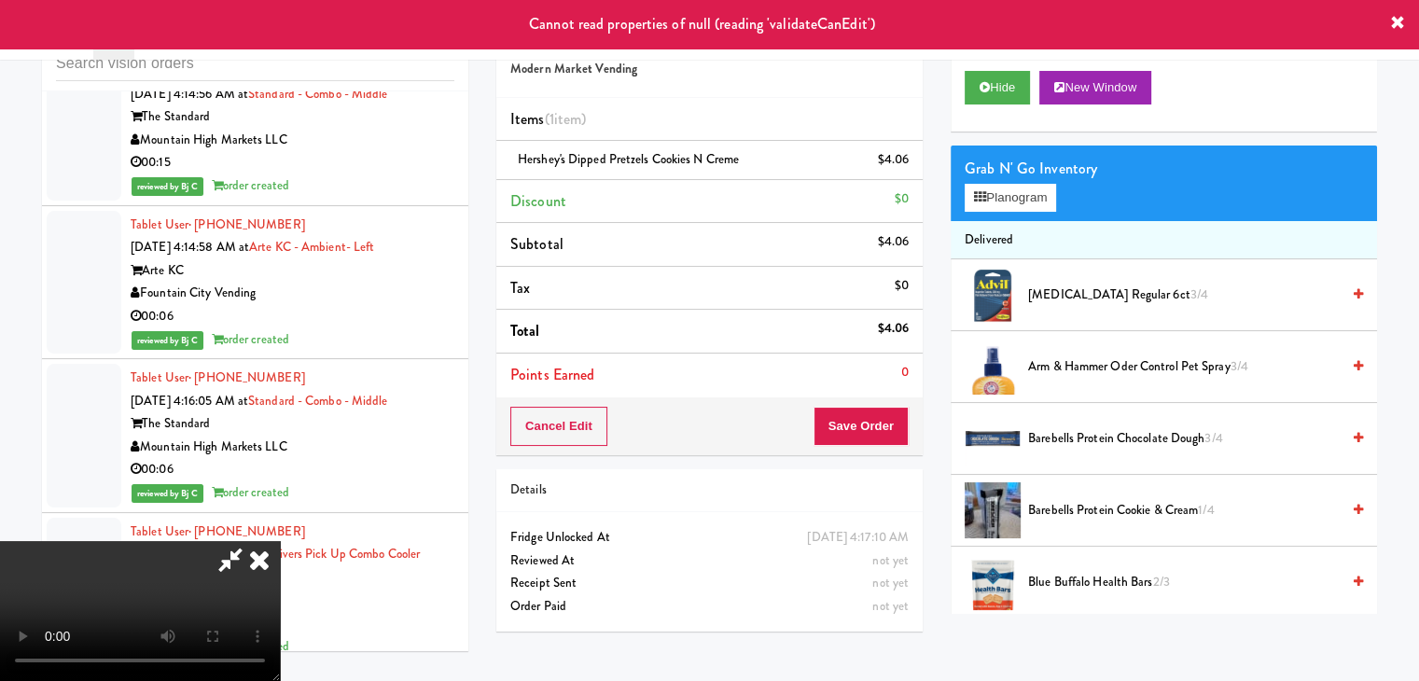
click at [280, 541] on icon at bounding box center [259, 559] width 41 height 37
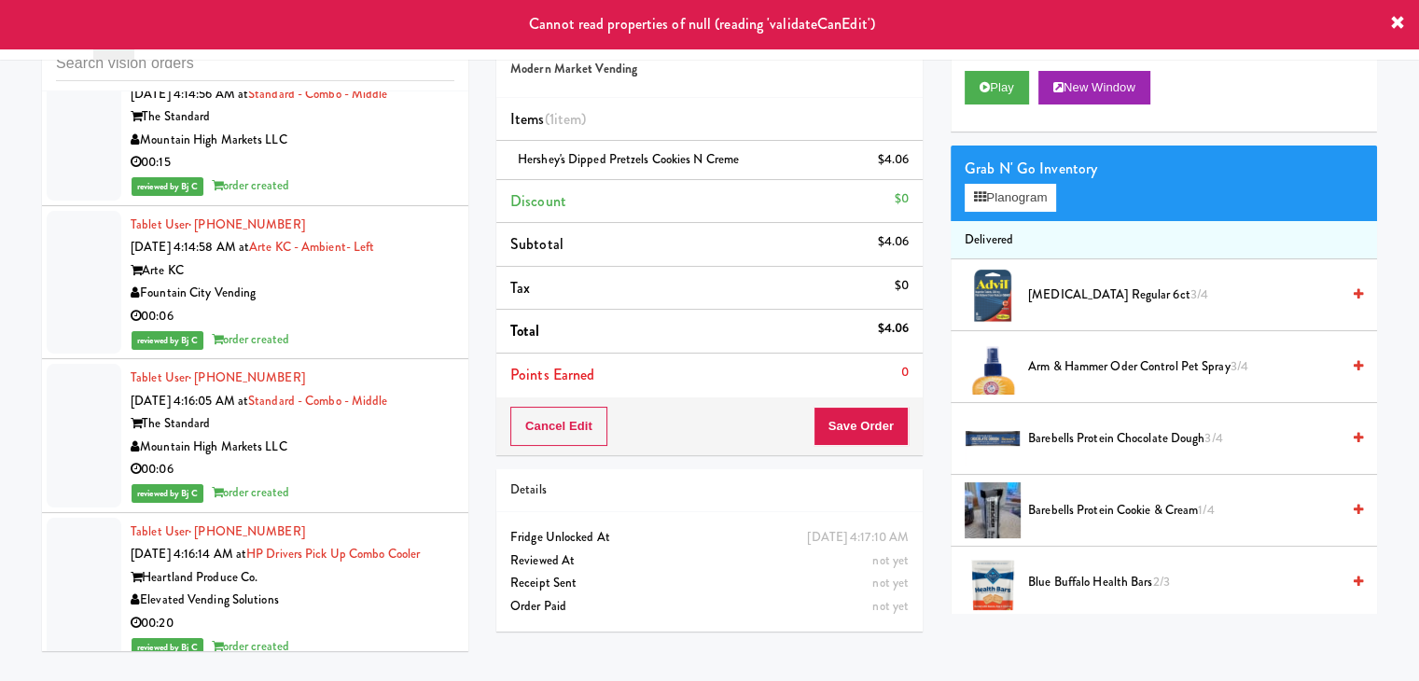
click at [398, 589] on div "Elevated Vending Solutions" at bounding box center [293, 600] width 324 height 23
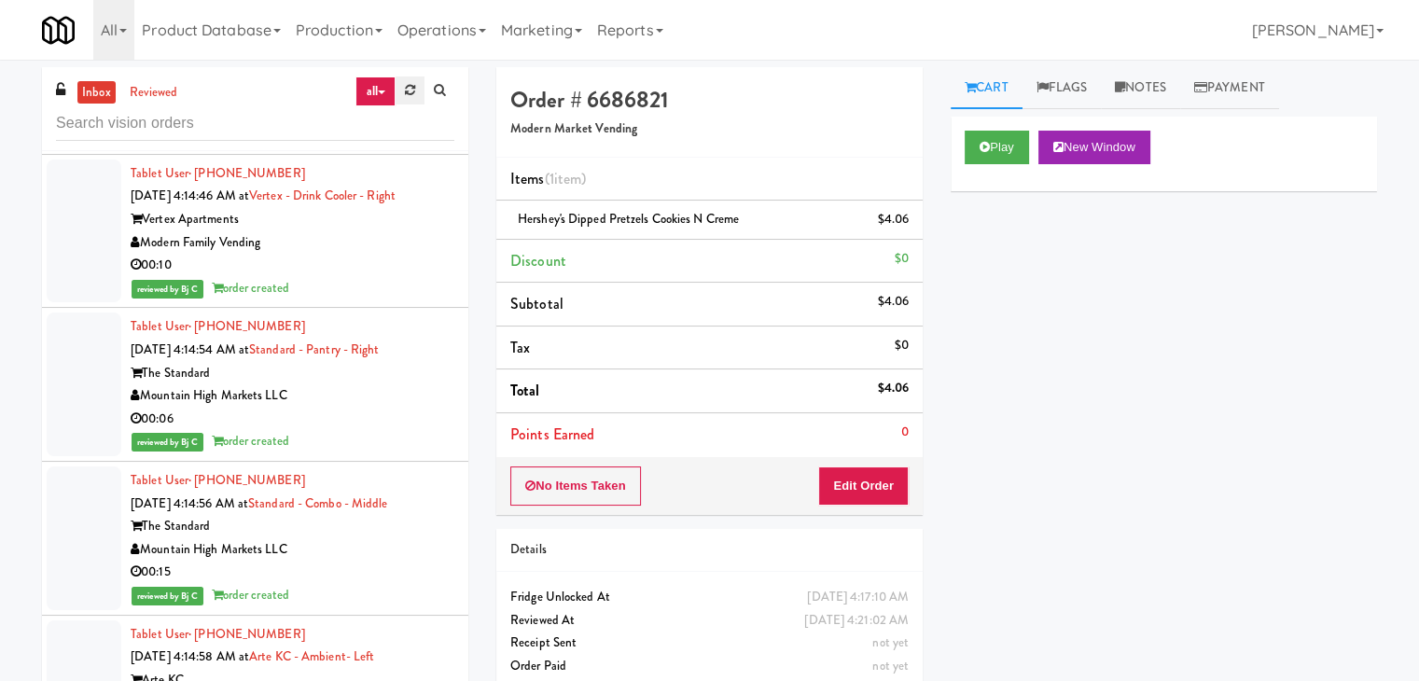
click at [411, 92] on icon at bounding box center [410, 90] width 10 height 12
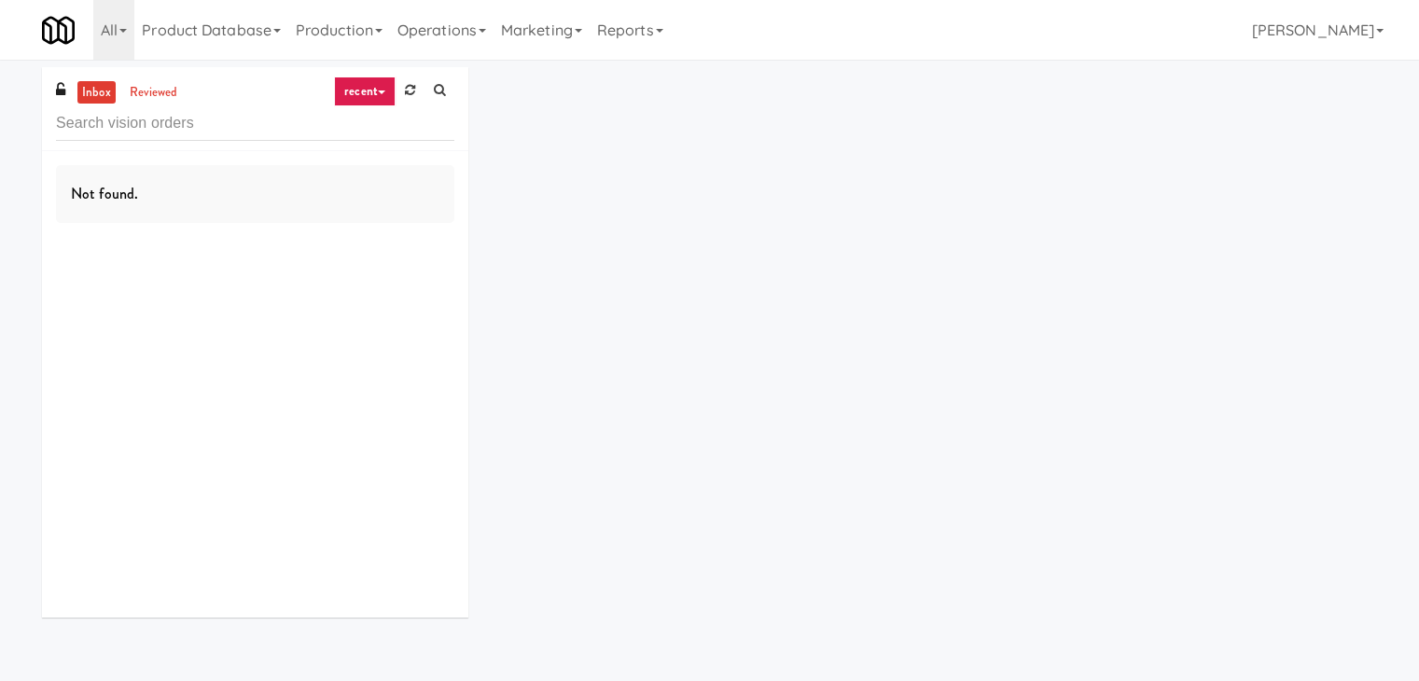
click at [370, 92] on link "recent" at bounding box center [365, 92] width 62 height 30
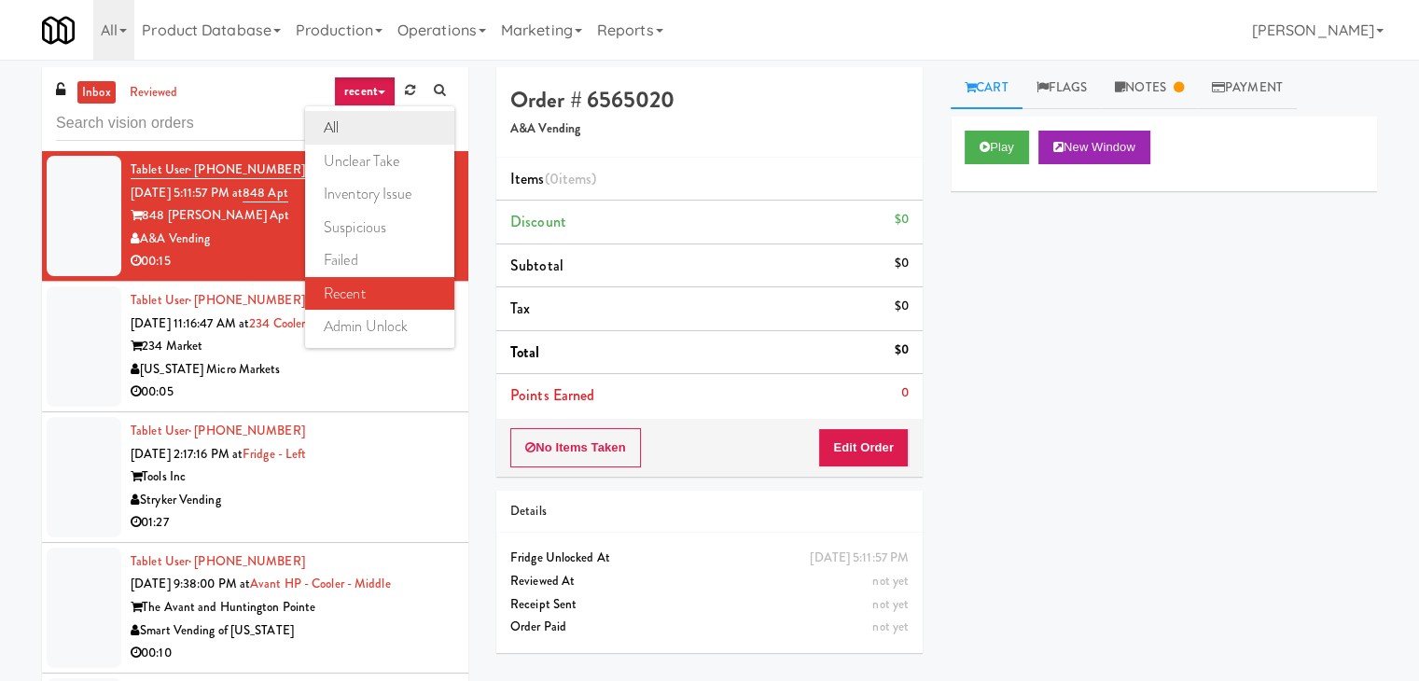
click at [381, 133] on link "all" at bounding box center [379, 128] width 149 height 34
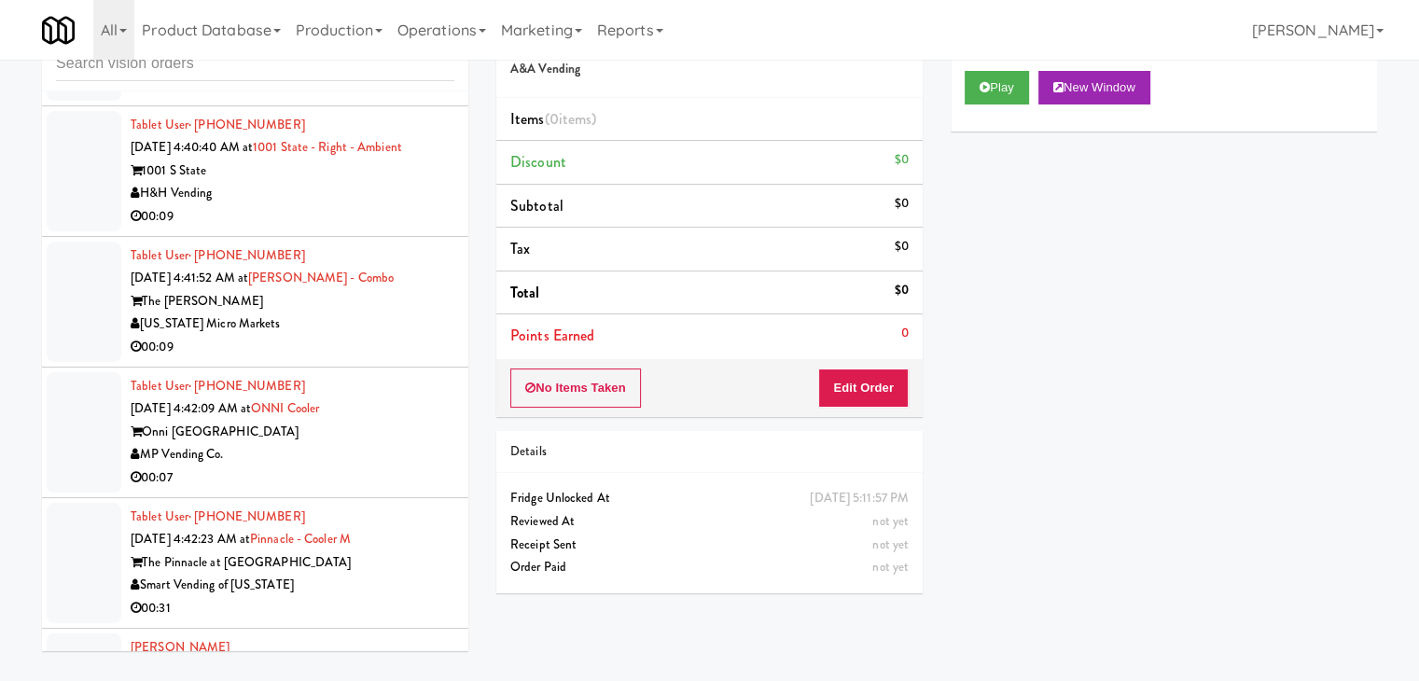
scroll to position [5513, 0]
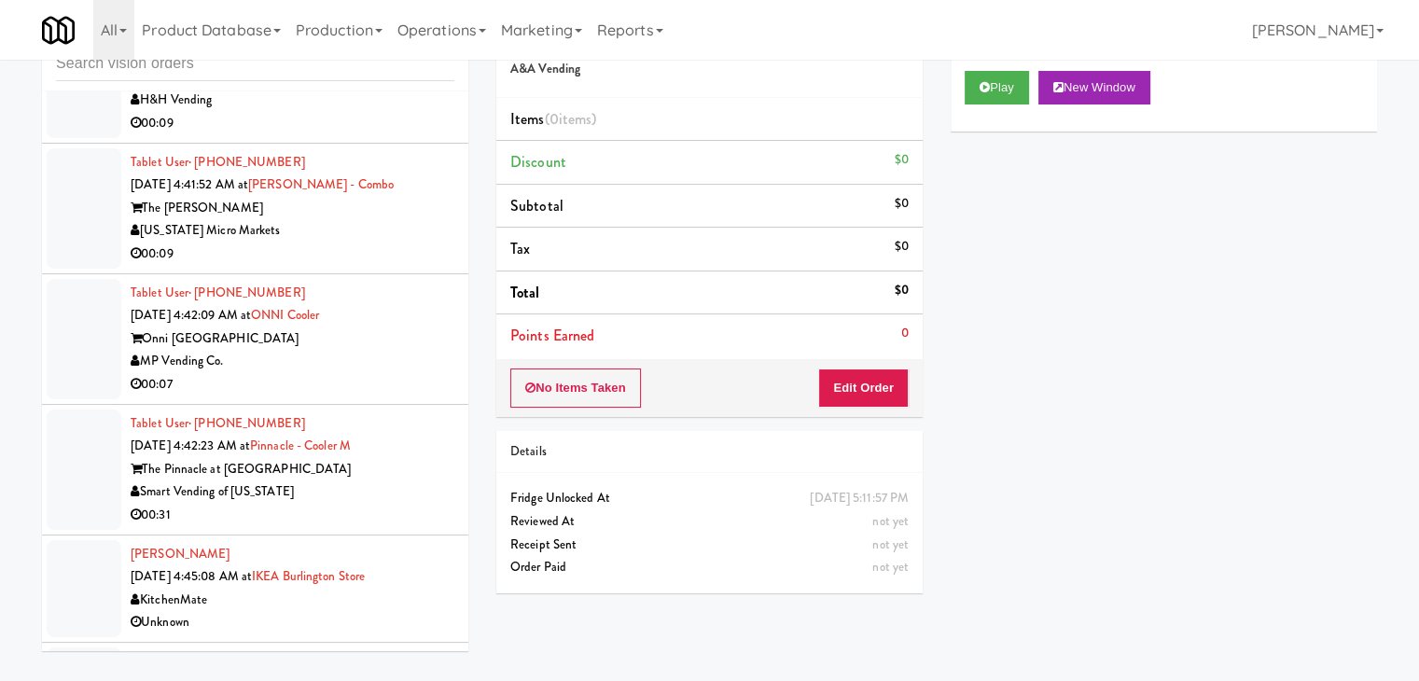
drag, startPoint x: 360, startPoint y: 598, endPoint x: 359, endPoint y: 608, distance: 10.3
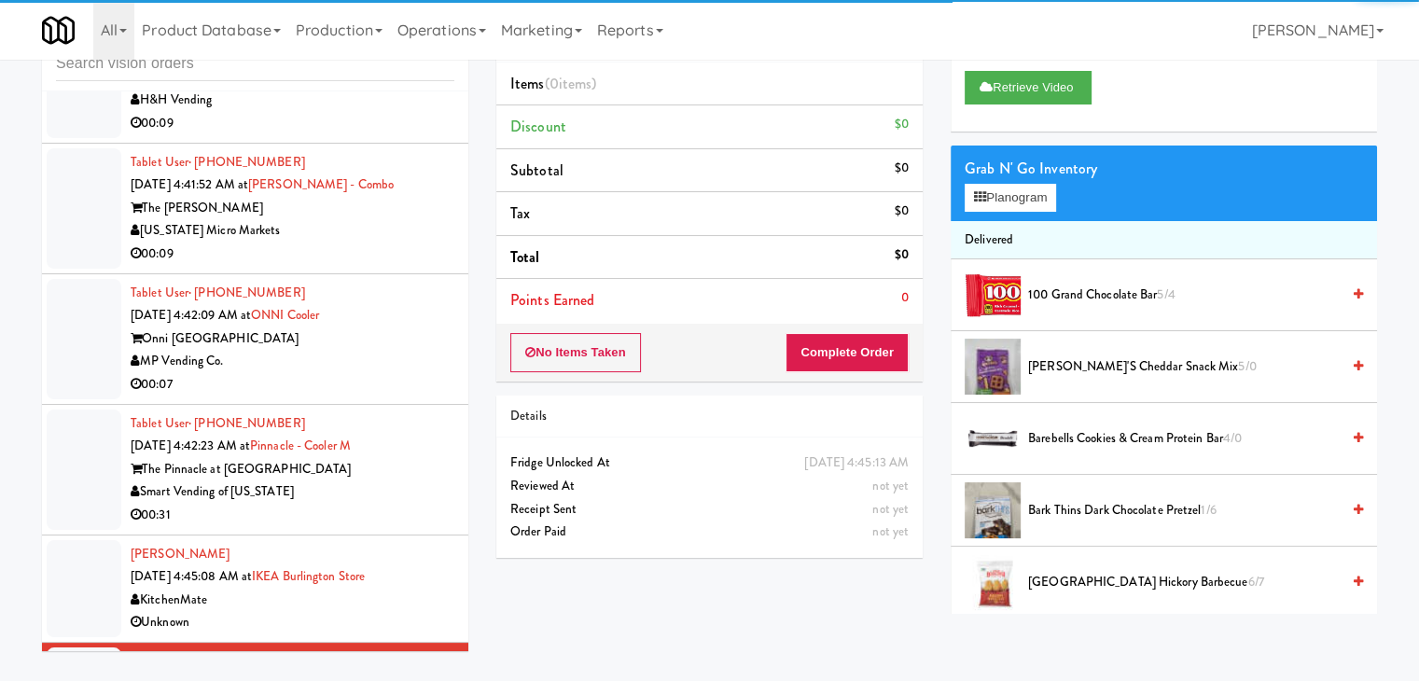
click at [438, 589] on div "KitchenMate" at bounding box center [293, 600] width 324 height 23
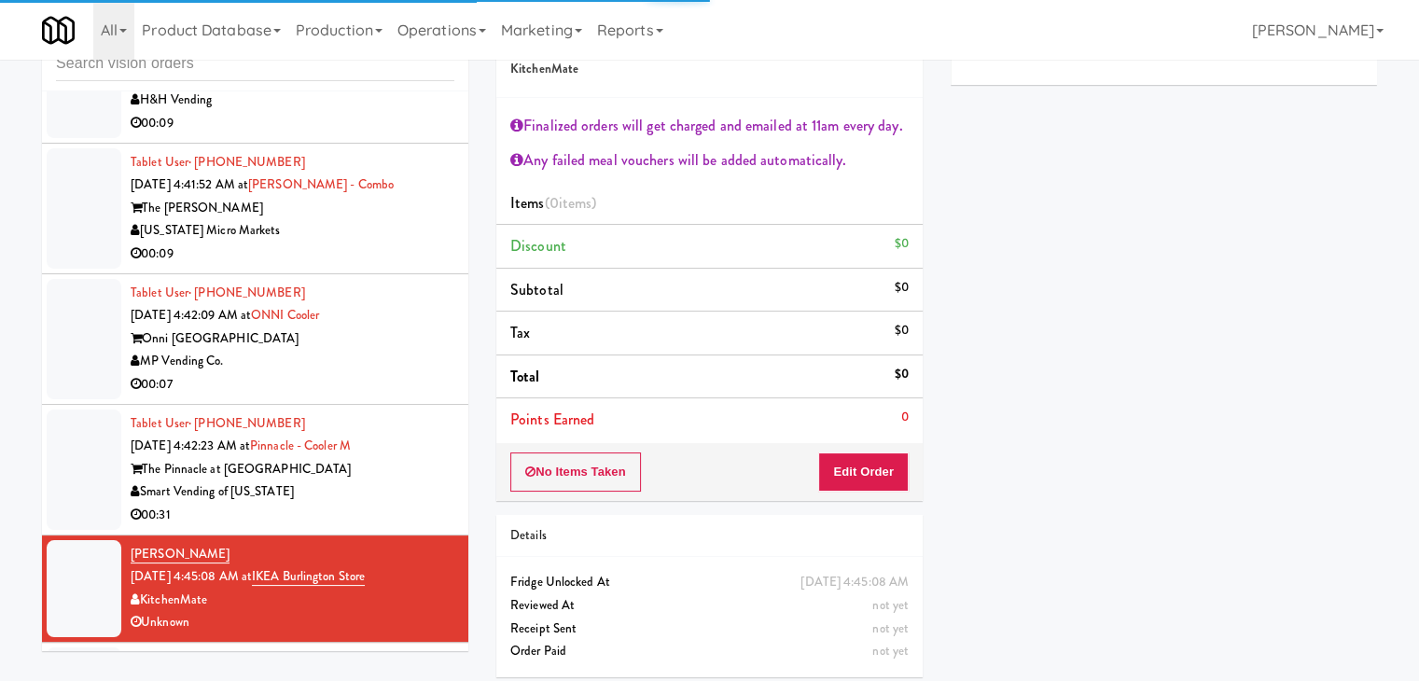
click at [411, 481] on div "Smart Vending of [US_STATE]" at bounding box center [293, 492] width 324 height 23
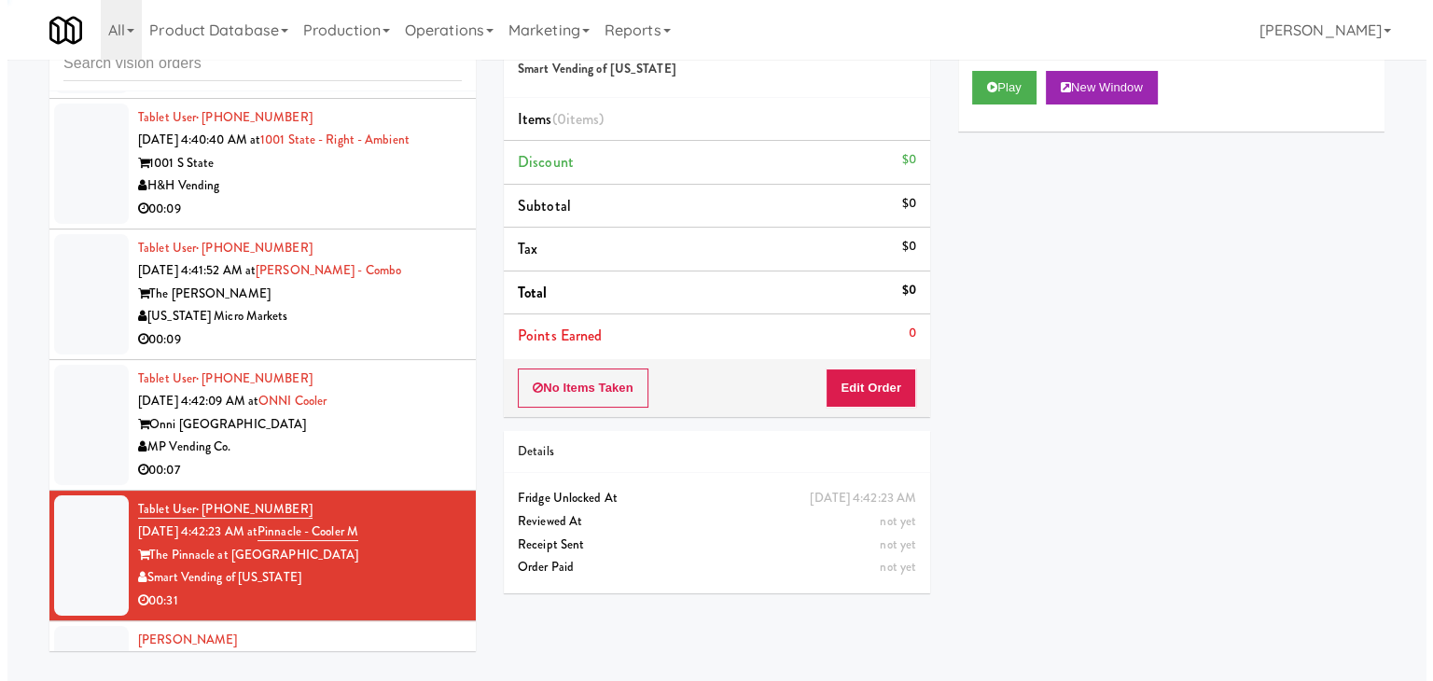
scroll to position [5233, 0]
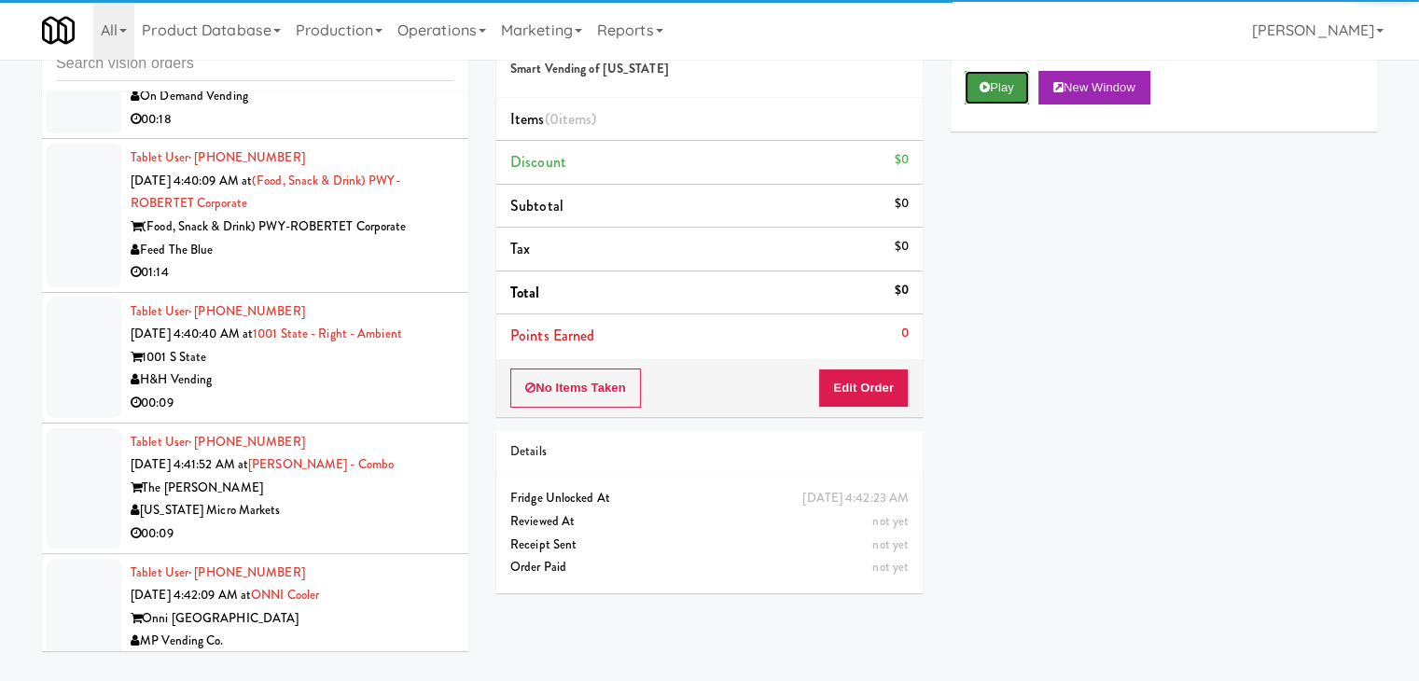
click at [989, 99] on button "Play" at bounding box center [997, 88] width 64 height 34
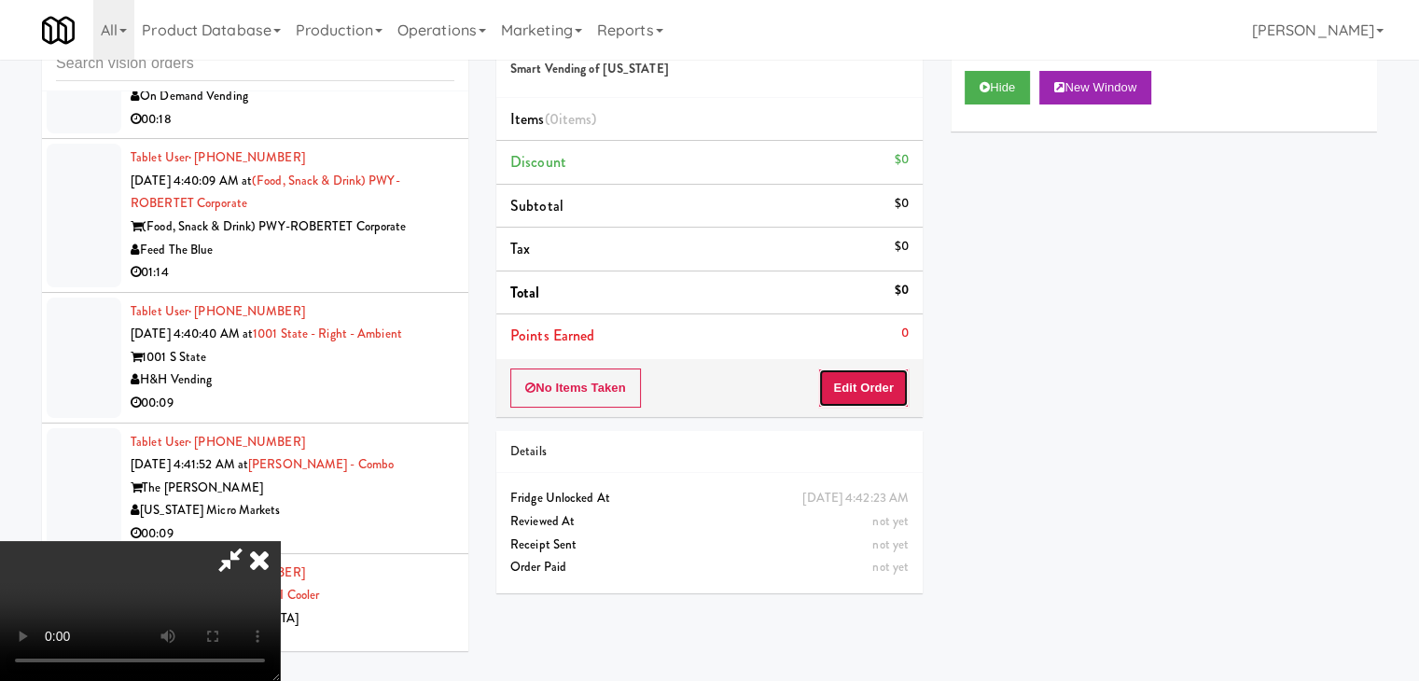
click at [883, 383] on button "Edit Order" at bounding box center [863, 388] width 91 height 39
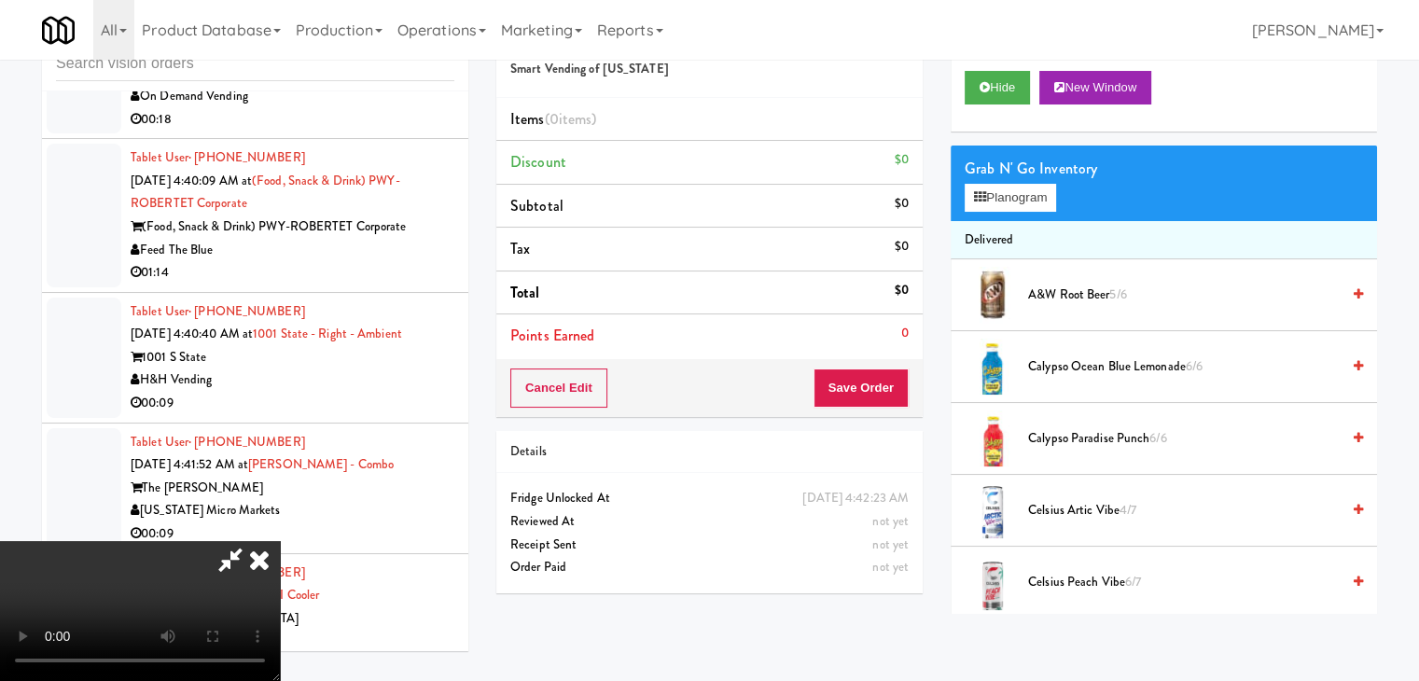
click at [280, 541] on video at bounding box center [140, 611] width 280 height 140
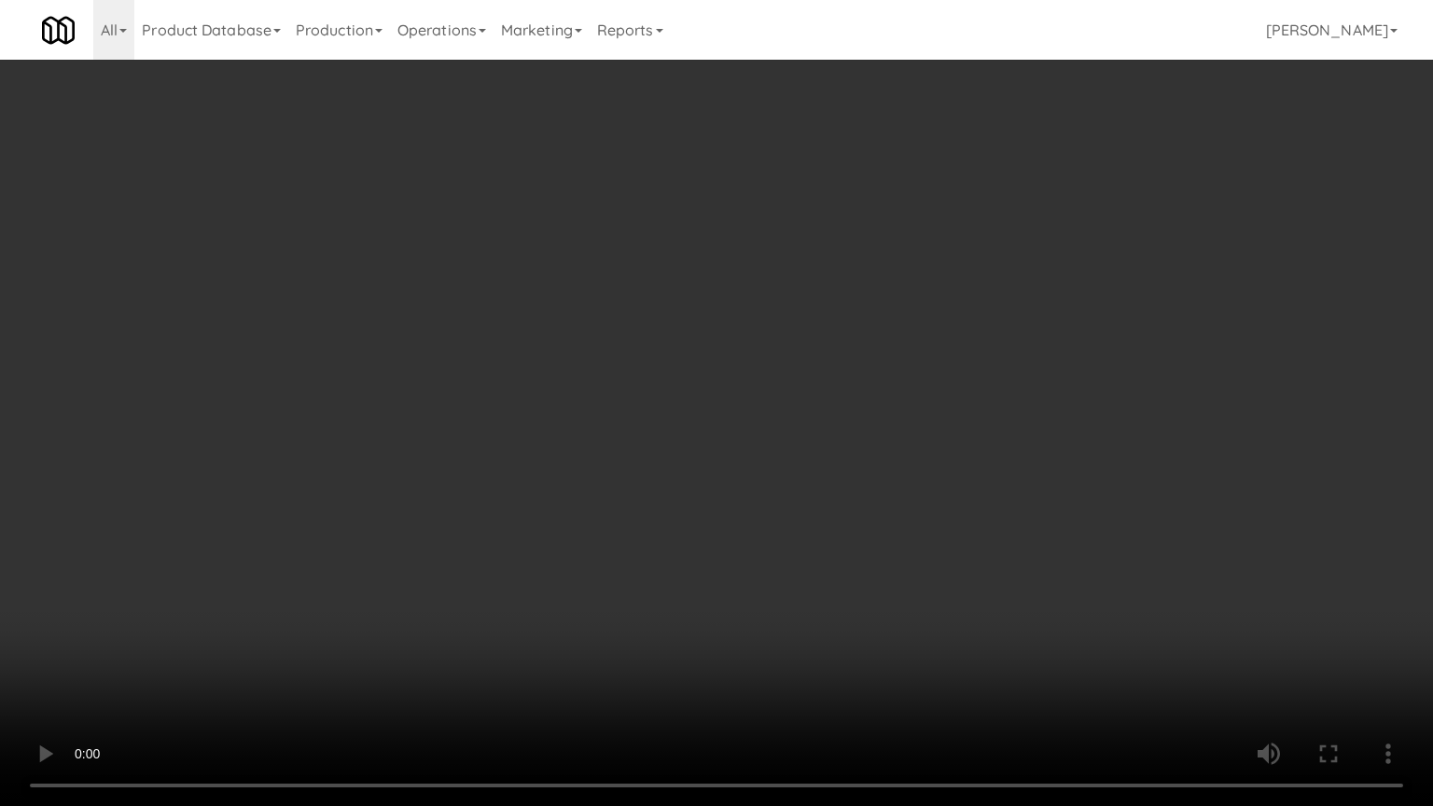
click at [807, 532] on video at bounding box center [716, 403] width 1433 height 806
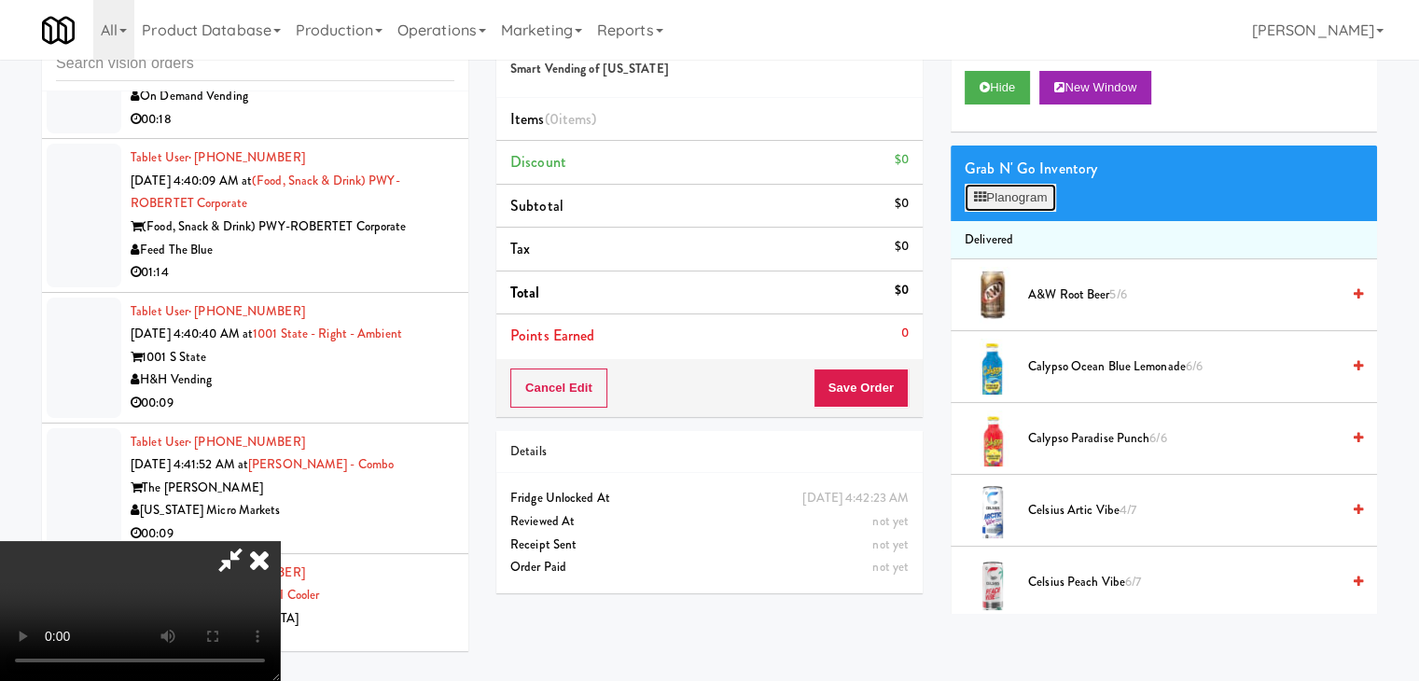
click at [1032, 189] on button "Planogram" at bounding box center [1010, 198] width 91 height 28
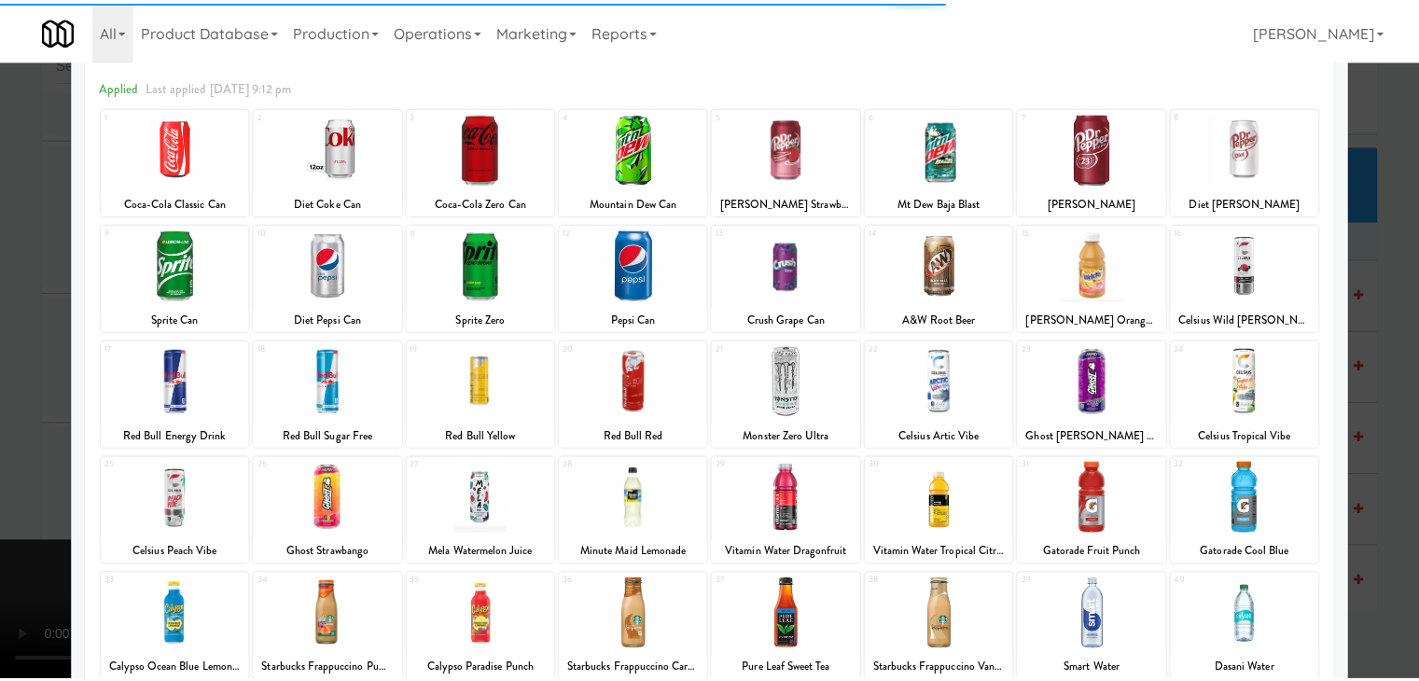
scroll to position [187, 0]
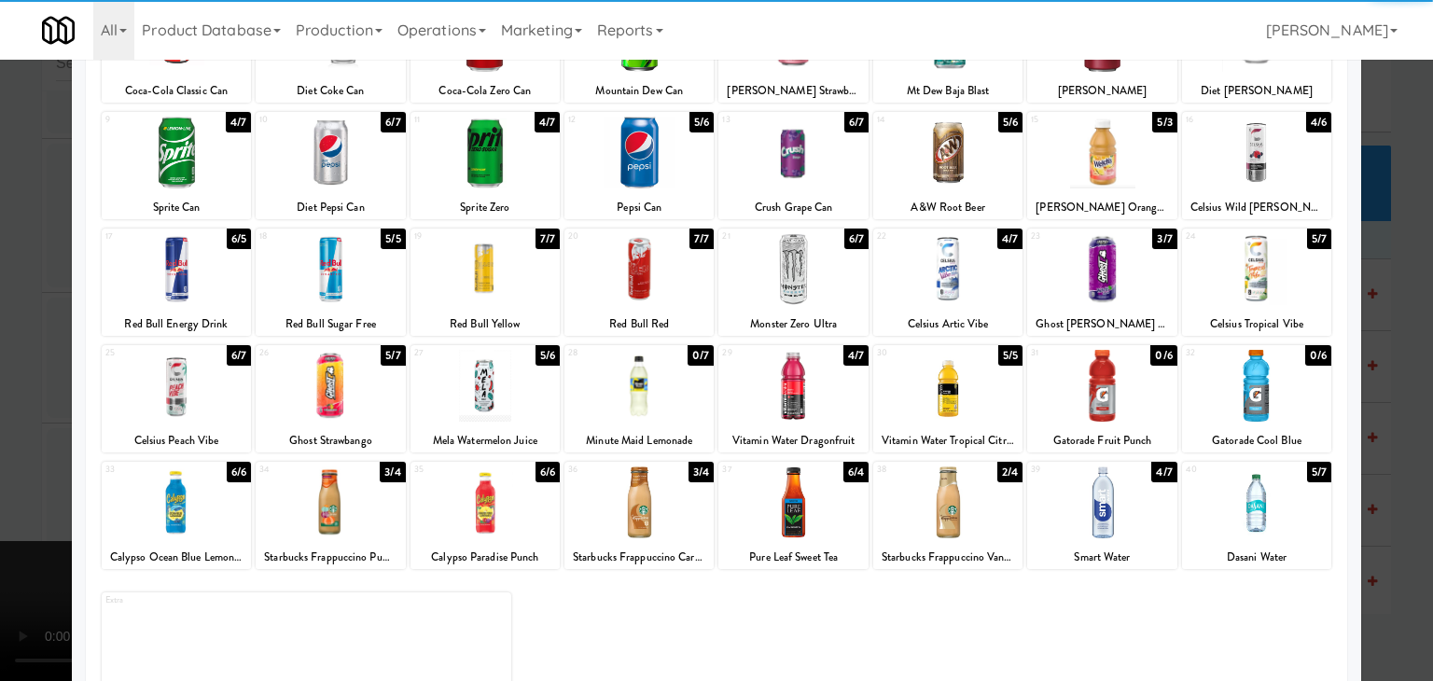
click at [490, 393] on div at bounding box center [485, 386] width 149 height 72
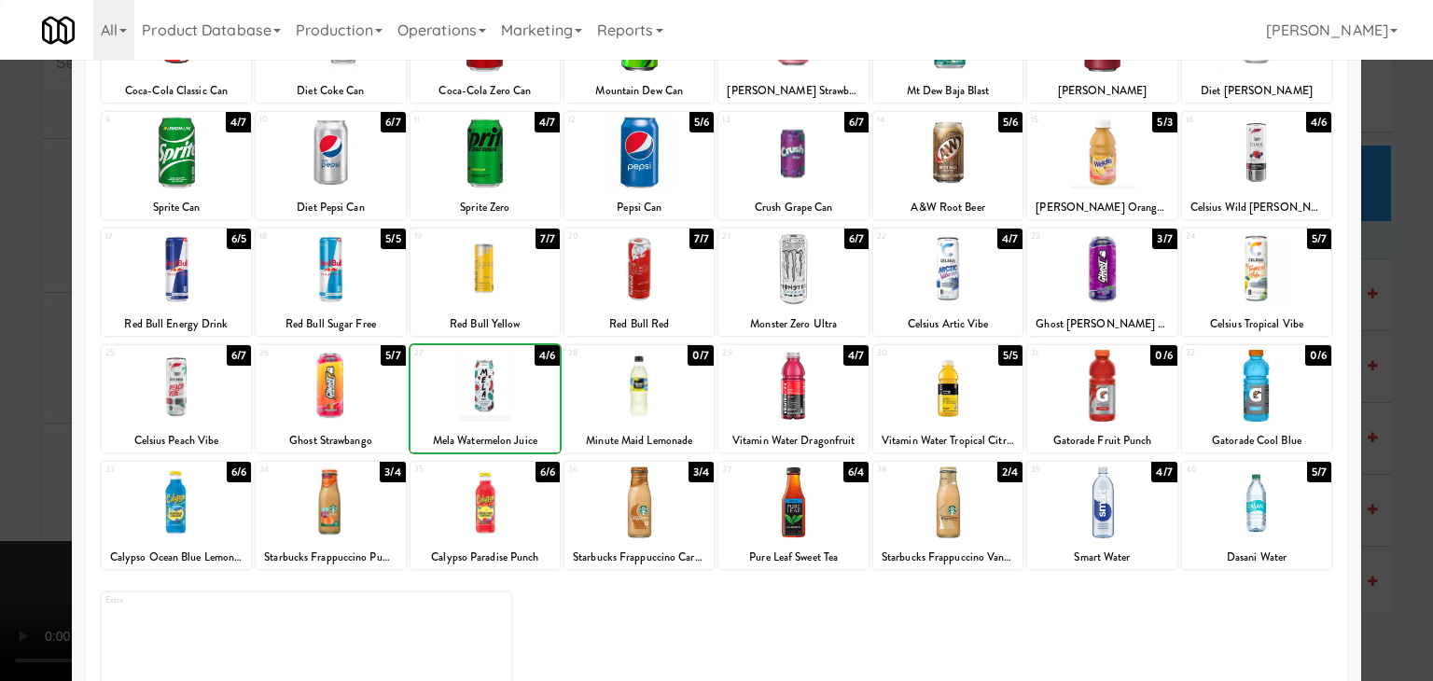
drag, startPoint x: 0, startPoint y: 429, endPoint x: 202, endPoint y: 423, distance: 201.7
click at [17, 424] on div at bounding box center [716, 340] width 1433 height 681
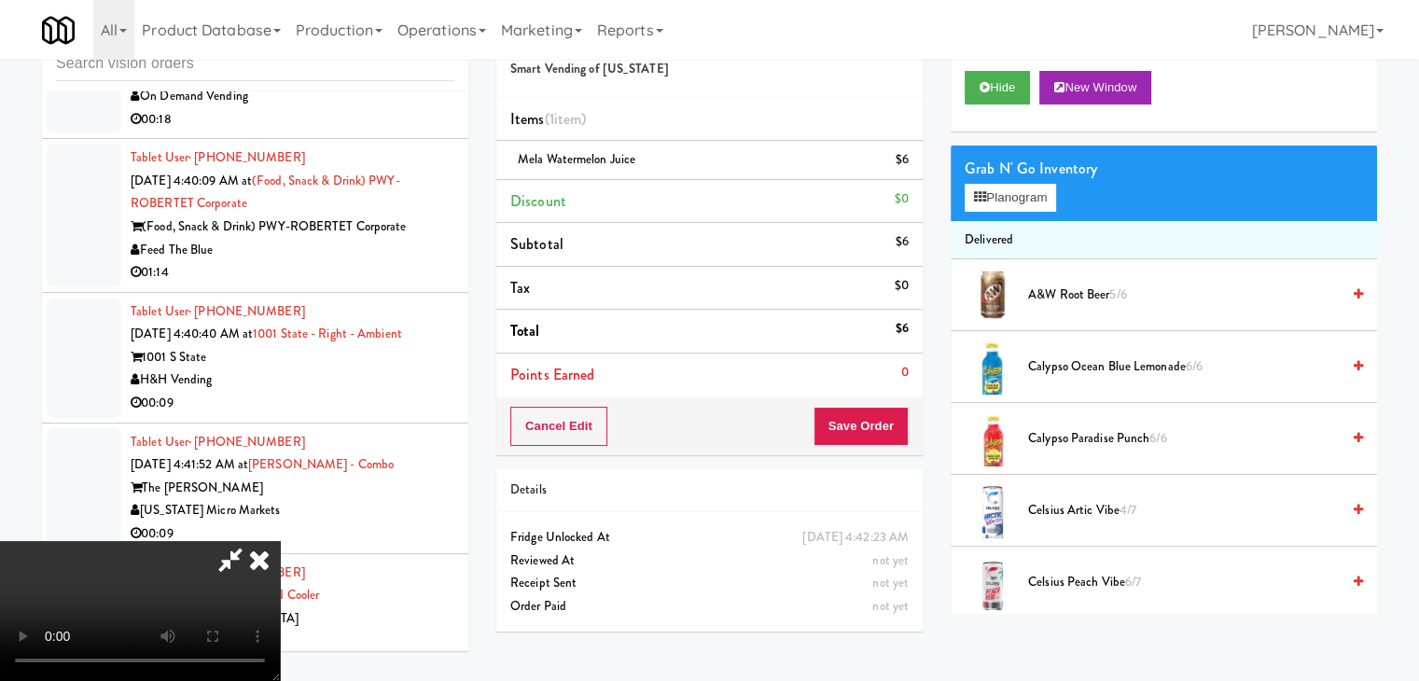
click at [280, 541] on video at bounding box center [140, 611] width 280 height 140
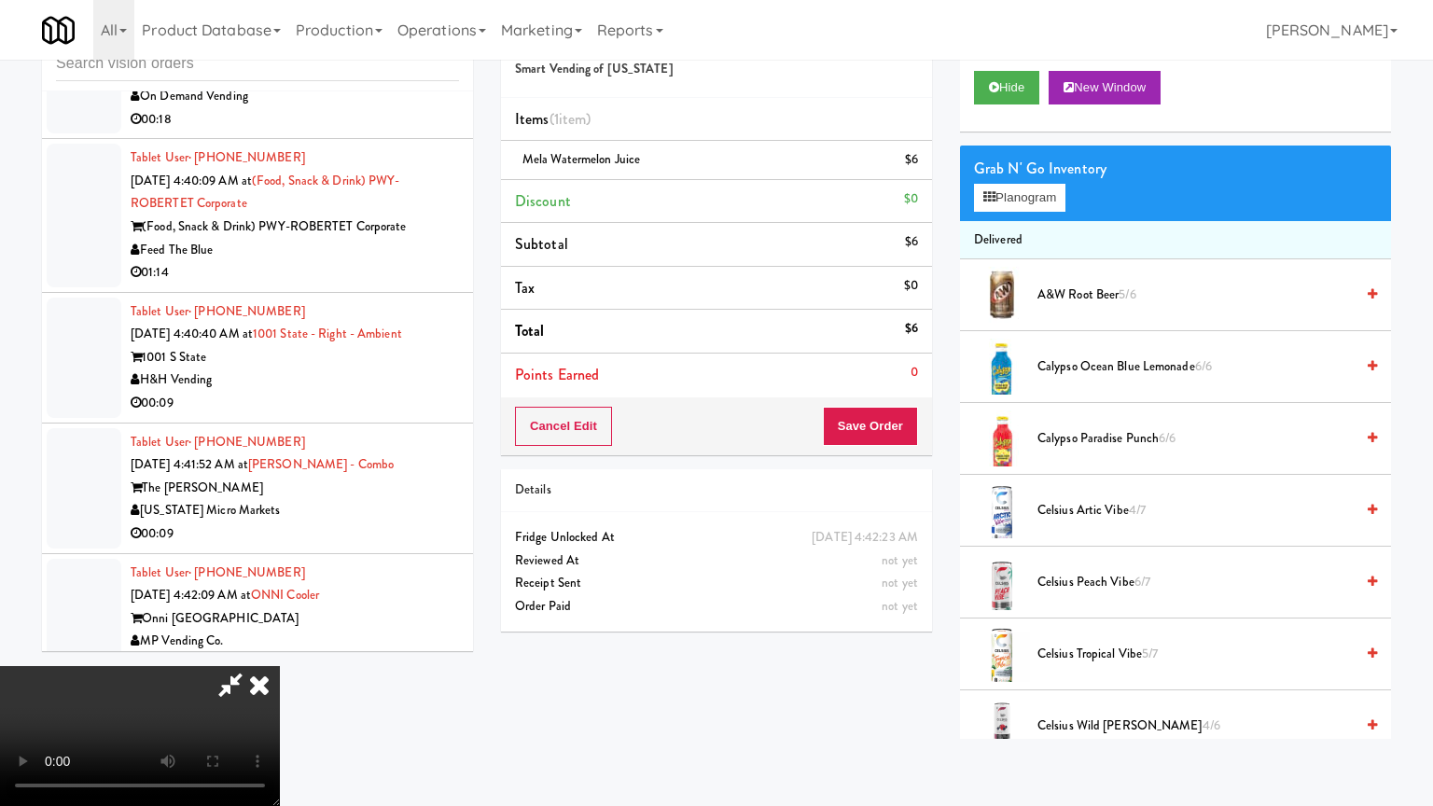
click at [280, 666] on video at bounding box center [140, 736] width 280 height 140
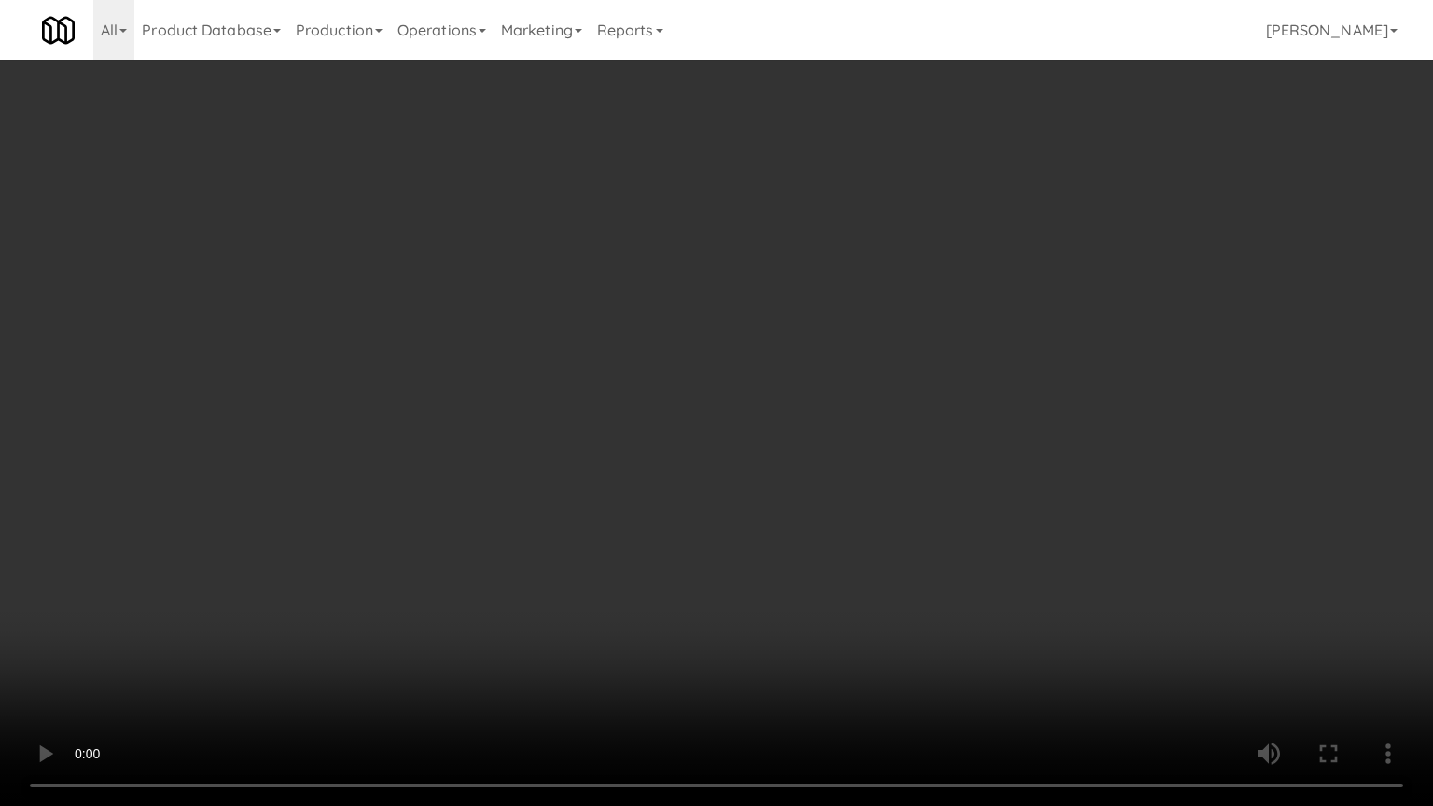
click at [817, 661] on video at bounding box center [716, 403] width 1433 height 806
click at [782, 651] on video at bounding box center [716, 403] width 1433 height 806
click at [872, 538] on video at bounding box center [716, 403] width 1433 height 806
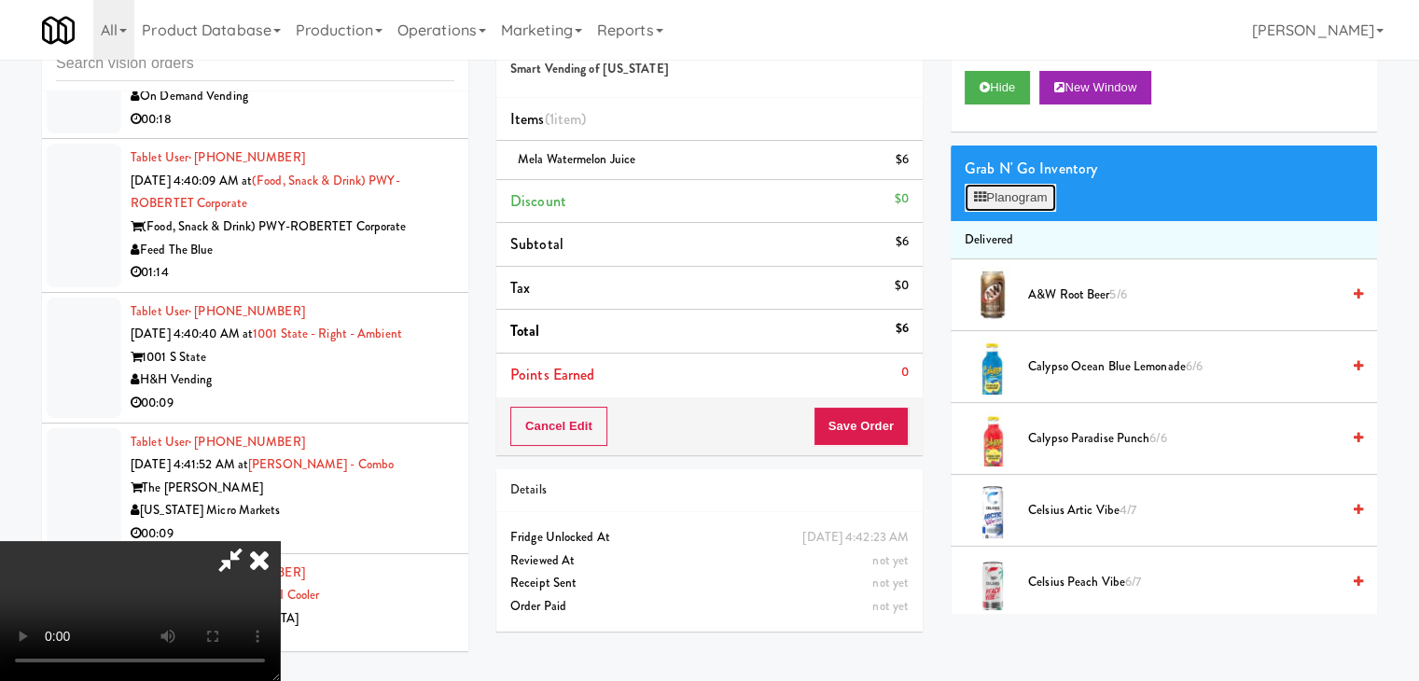
click at [1033, 184] on button "Planogram" at bounding box center [1010, 198] width 91 height 28
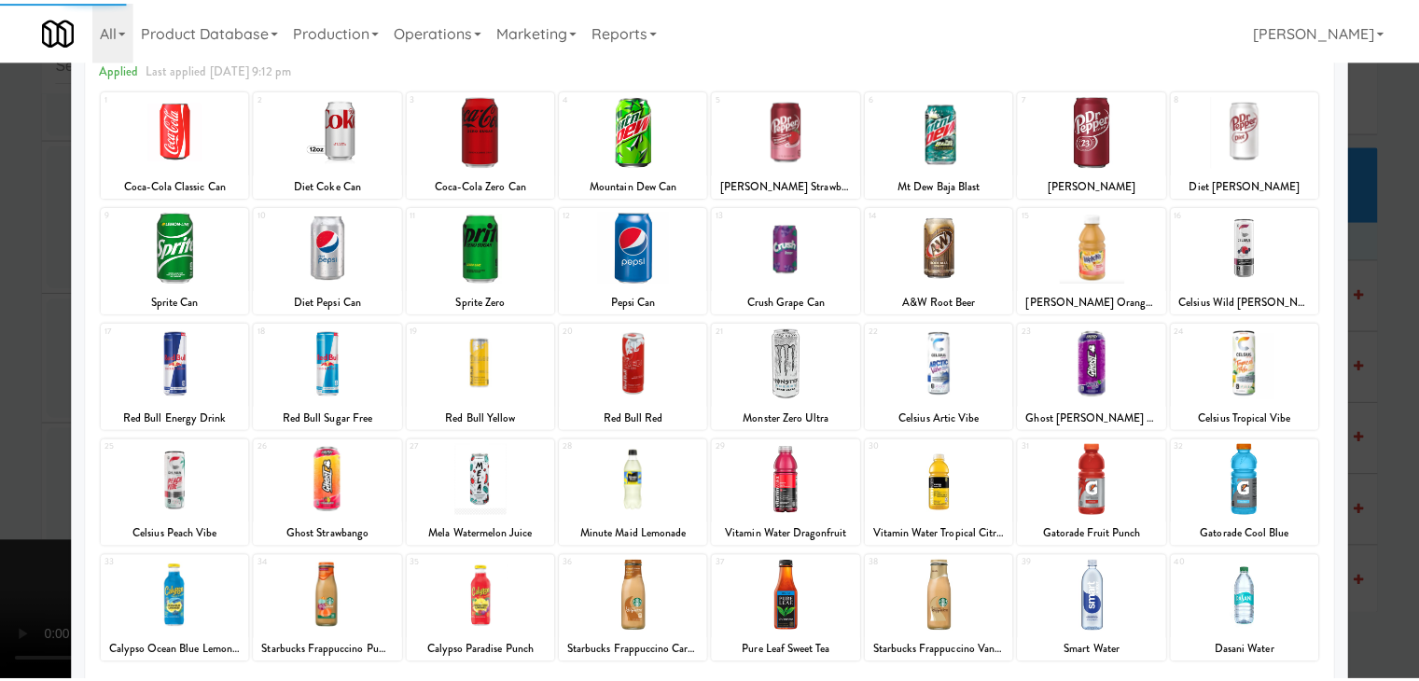
scroll to position [93, 0]
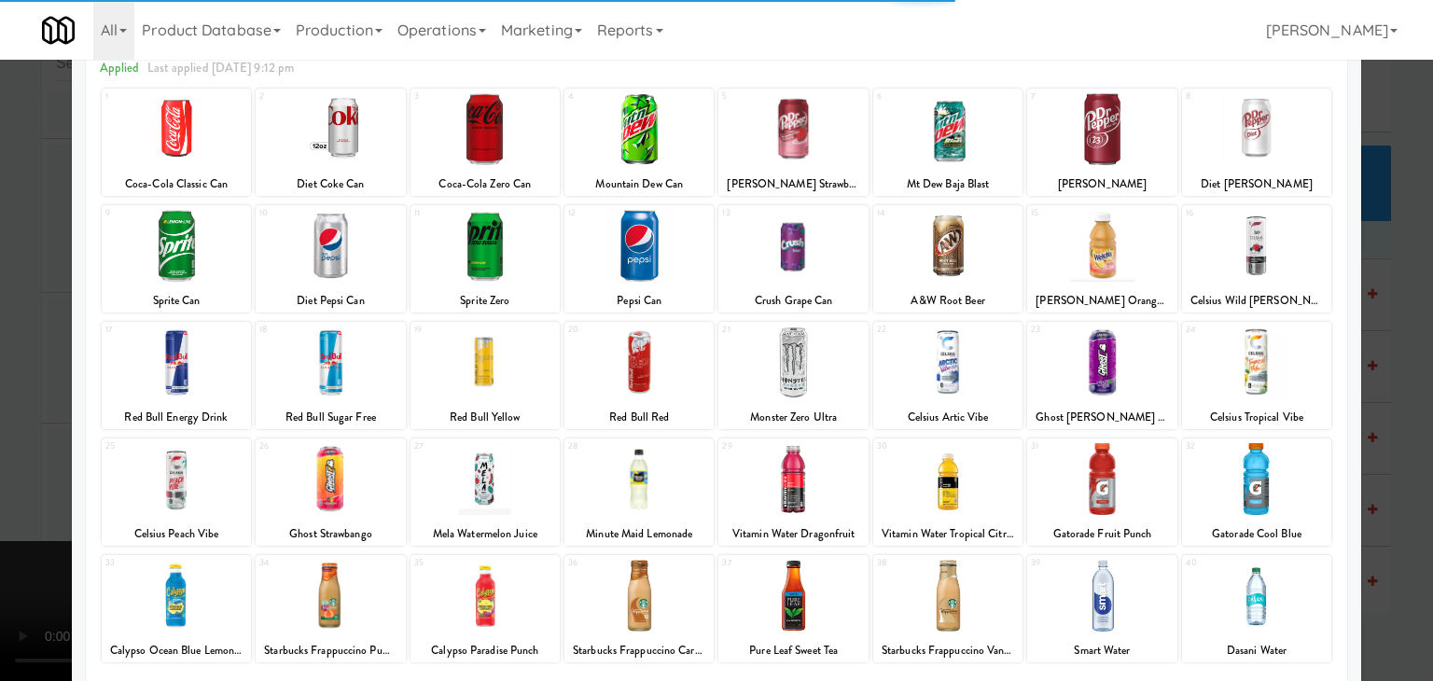
click at [201, 467] on div at bounding box center [176, 479] width 149 height 72
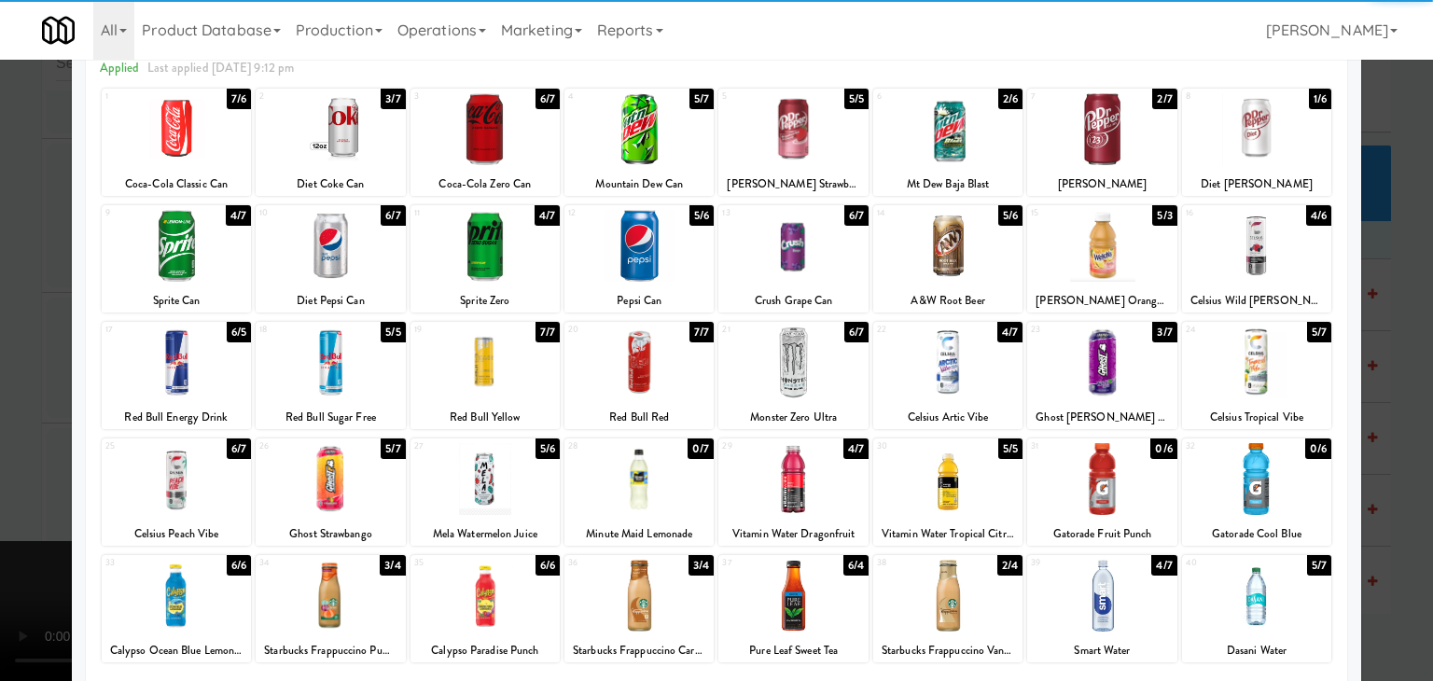
click at [173, 469] on div at bounding box center [176, 479] width 149 height 72
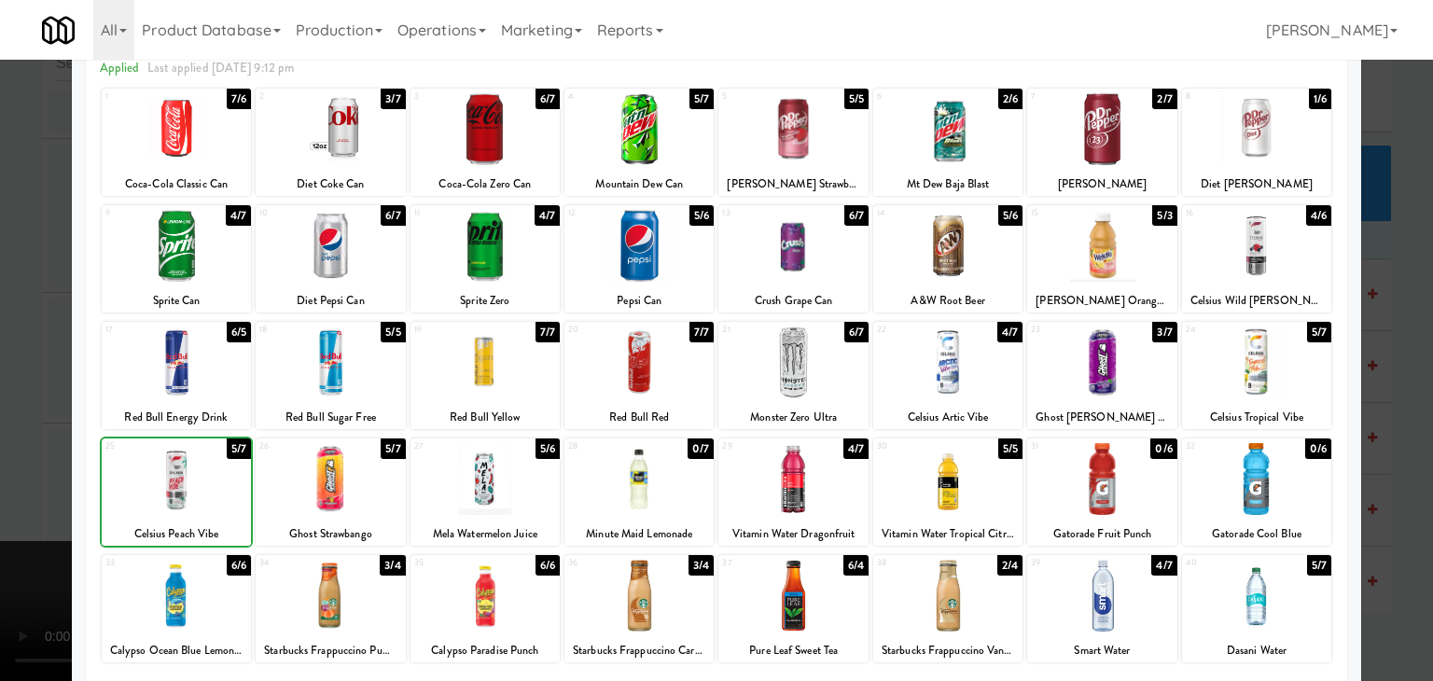
drag, startPoint x: 0, startPoint y: 469, endPoint x: 530, endPoint y: 460, distance: 530.2
click at [32, 462] on div at bounding box center [716, 340] width 1433 height 681
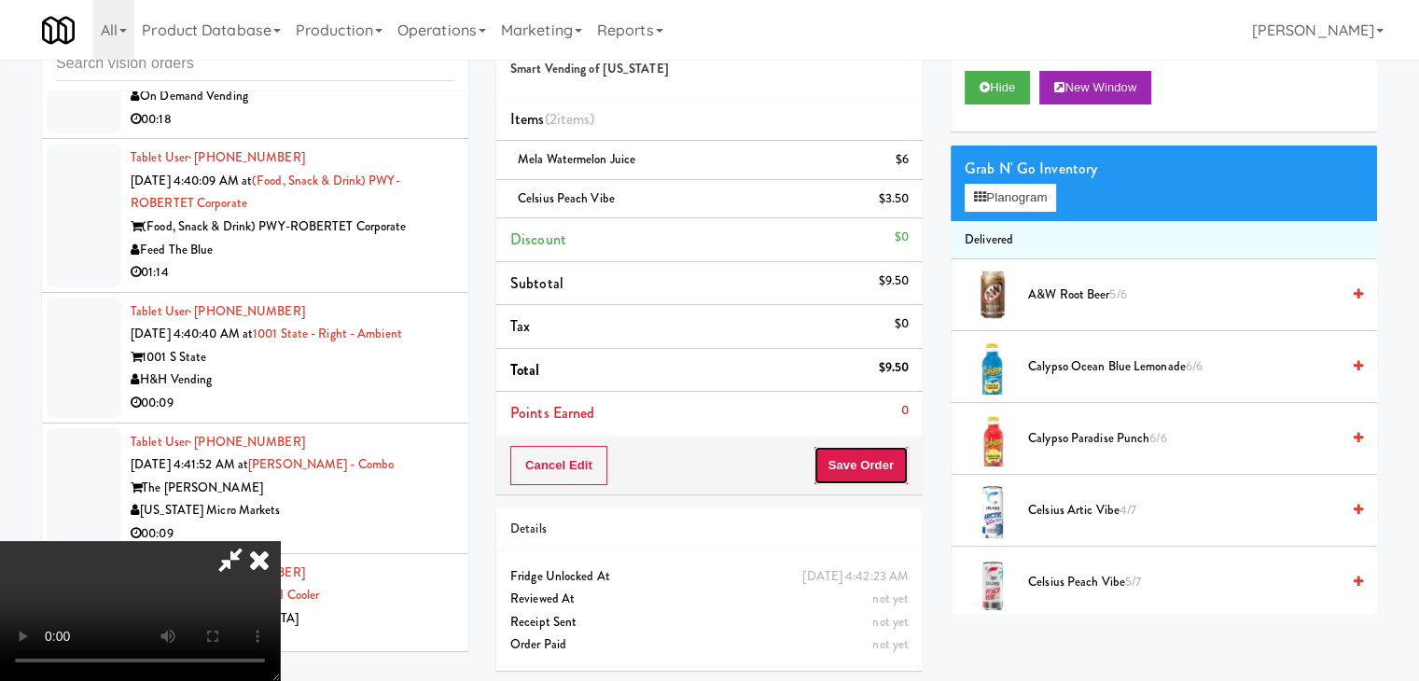
click at [873, 481] on button "Save Order" at bounding box center [861, 465] width 95 height 39
click at [876, 482] on button "Save Order" at bounding box center [861, 465] width 95 height 39
click at [877, 482] on button "Save Order" at bounding box center [861, 465] width 95 height 39
click at [877, 482] on body "Are you sure you want to update this order? Okay Cancel Okay Are you sure you w…" at bounding box center [709, 340] width 1419 height 681
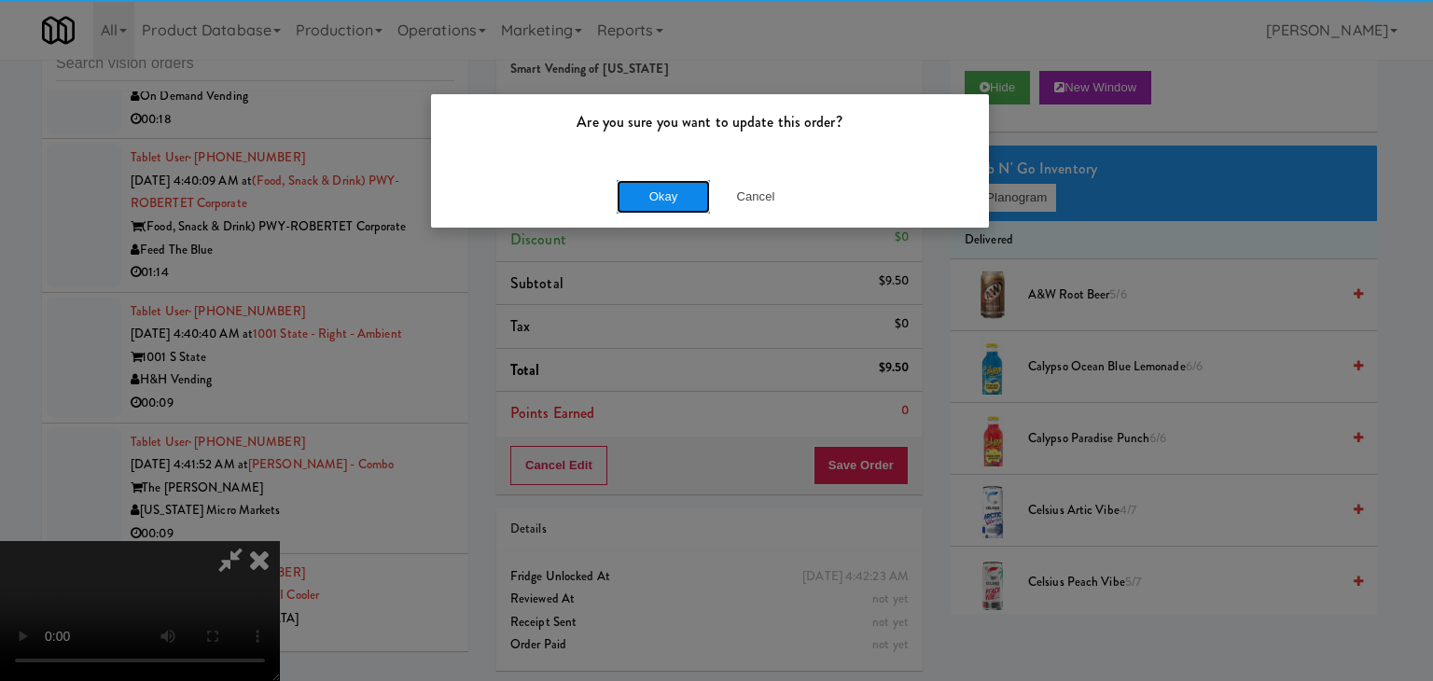
click at [698, 206] on button "Okay" at bounding box center [663, 197] width 93 height 34
click at [698, 206] on body "Are you sure you want to update this order? Okay Cancel Okay Are you sure you w…" at bounding box center [716, 340] width 1433 height 681
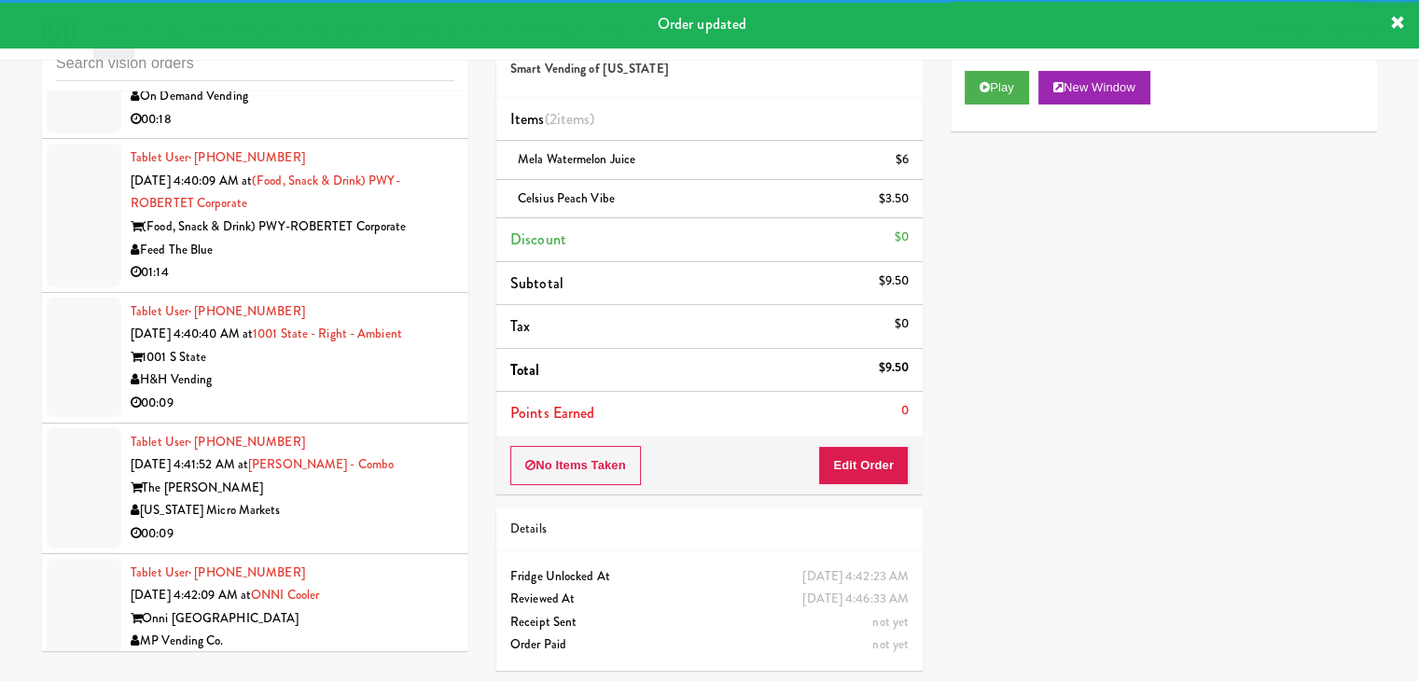
click at [400, 630] on div "MP Vending Co." at bounding box center [293, 641] width 324 height 23
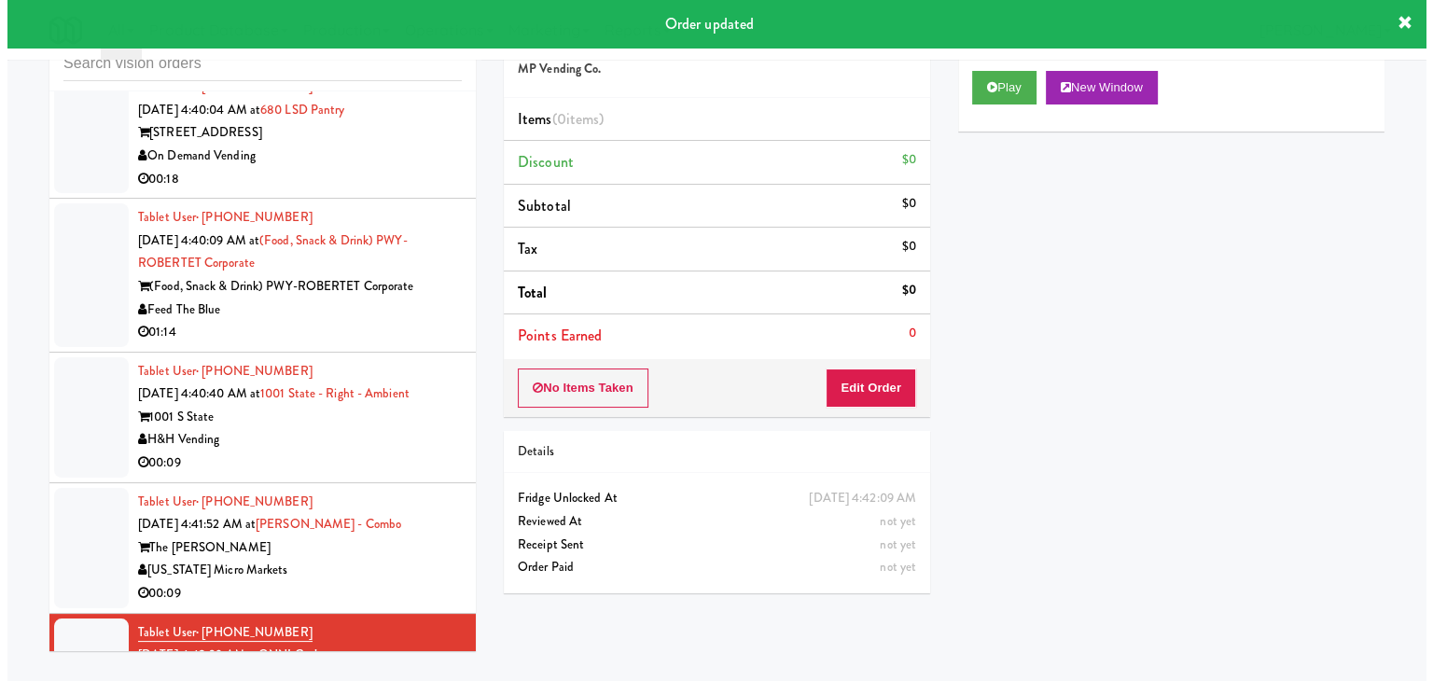
scroll to position [5047, 0]
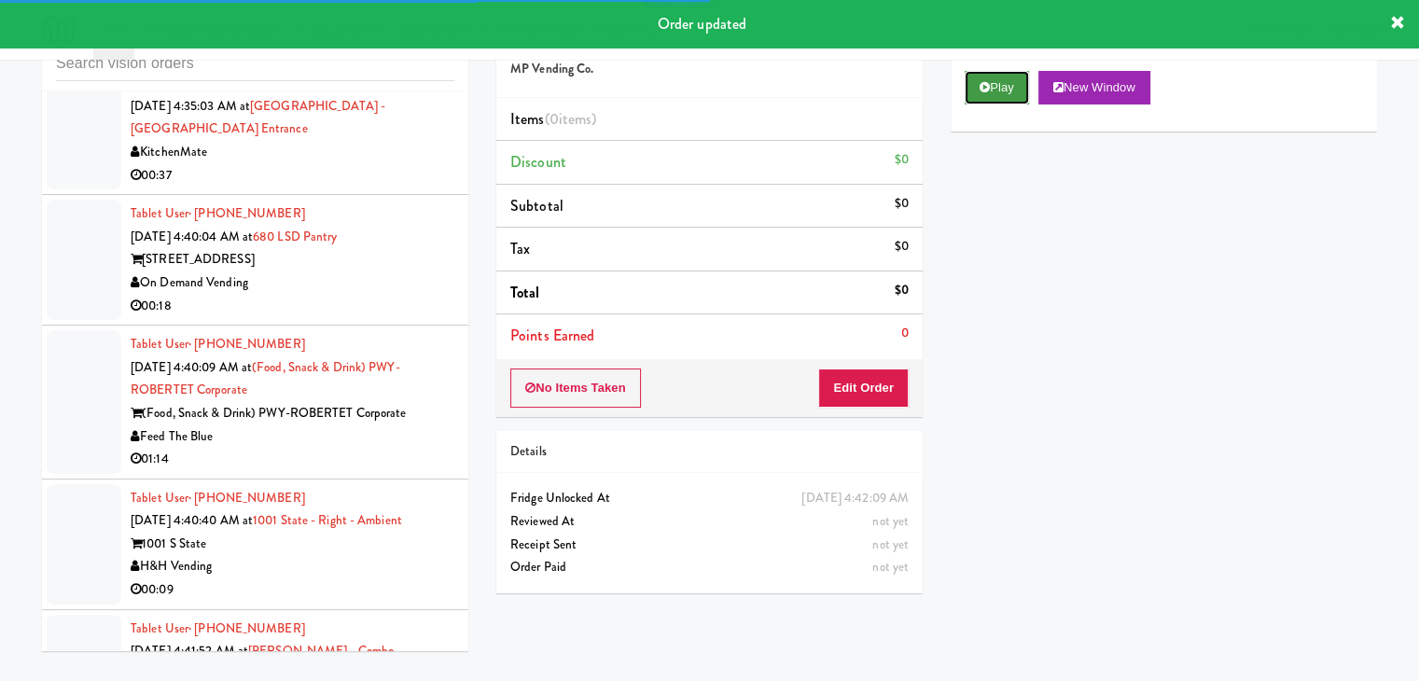
click at [982, 91] on icon at bounding box center [985, 87] width 10 height 12
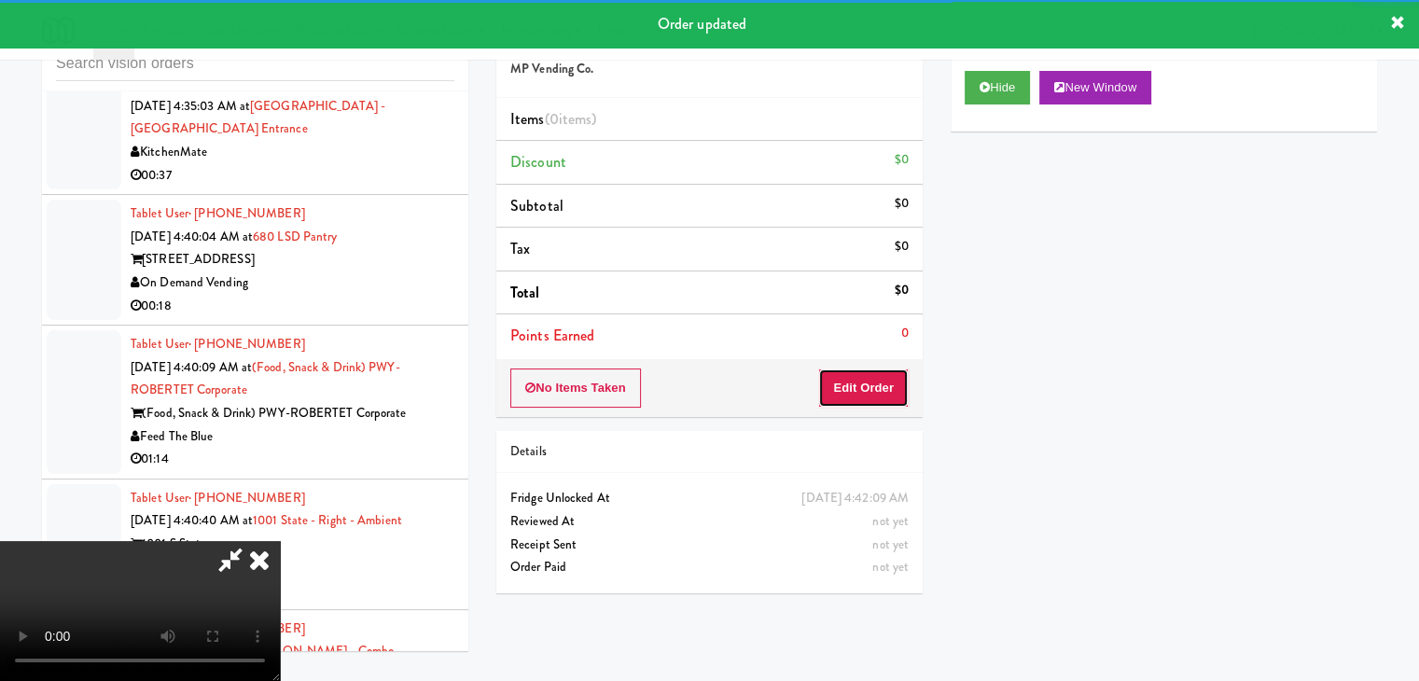
click at [878, 383] on button "Edit Order" at bounding box center [863, 388] width 91 height 39
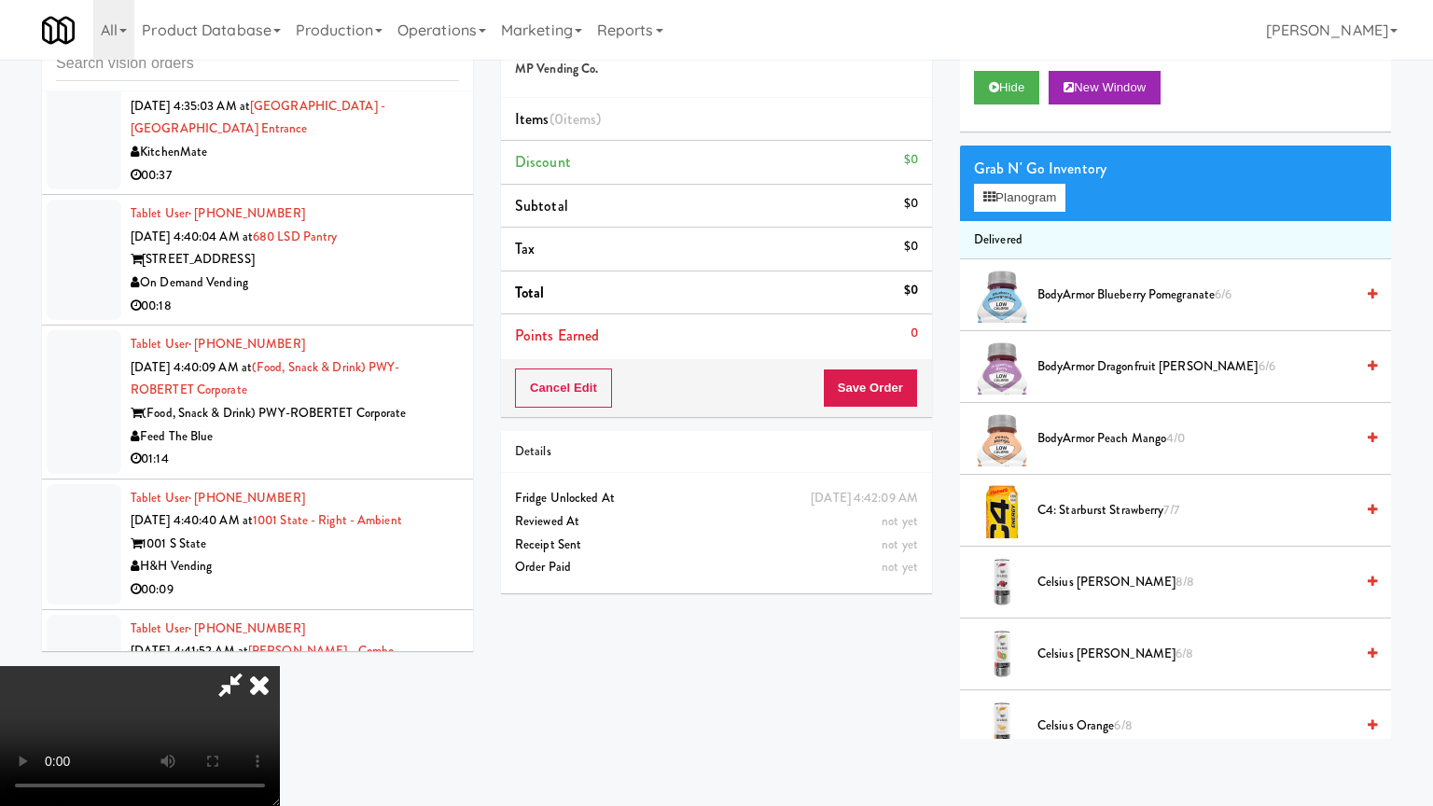
click at [280, 666] on video at bounding box center [140, 736] width 280 height 140
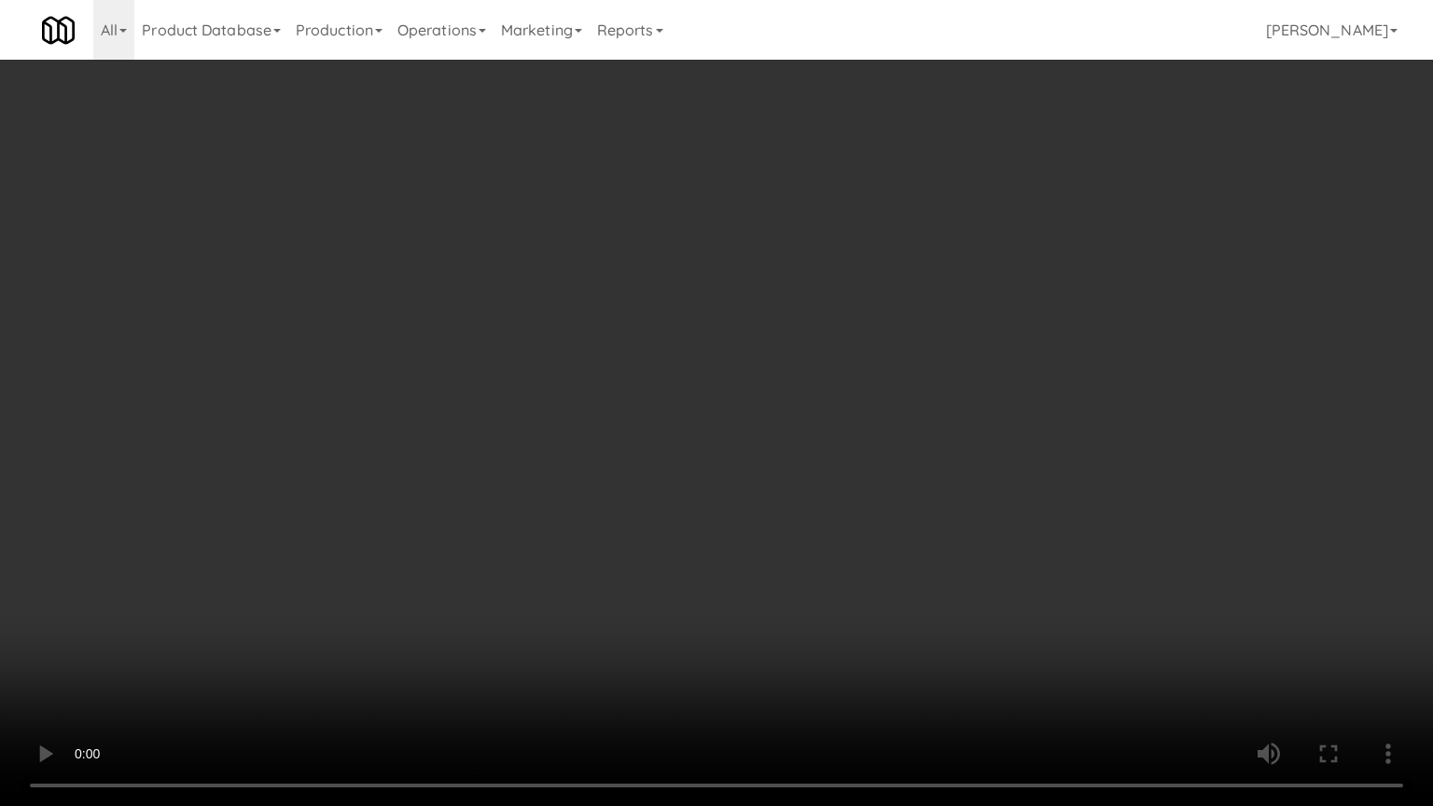
drag, startPoint x: 892, startPoint y: 427, endPoint x: 886, endPoint y: 435, distance: 9.9
click at [891, 428] on video at bounding box center [716, 403] width 1433 height 806
click at [892, 414] on video at bounding box center [716, 403] width 1433 height 806
click at [881, 490] on video at bounding box center [716, 403] width 1433 height 806
drag, startPoint x: 881, startPoint y: 490, endPoint x: 948, endPoint y: 303, distance: 198.4
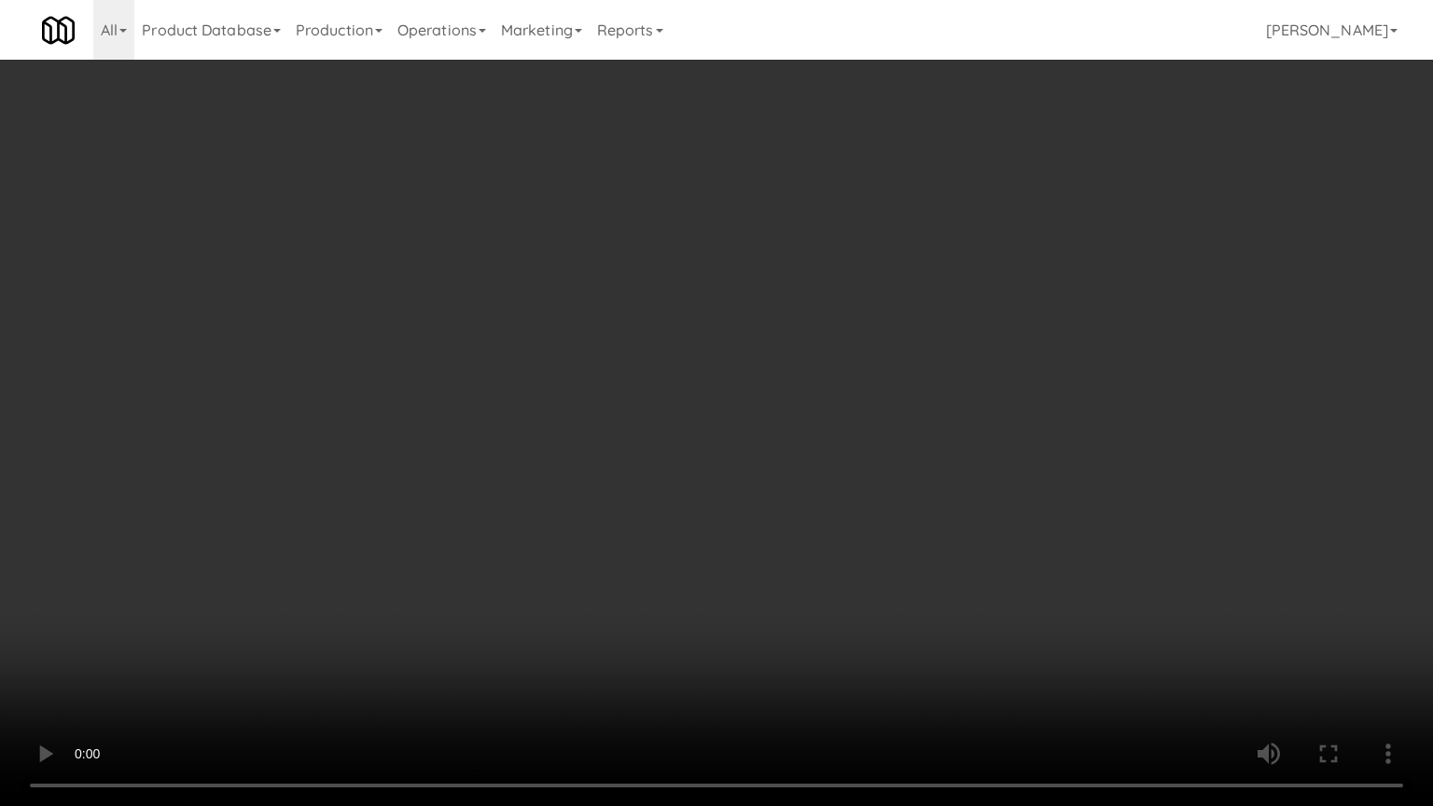
click at [881, 488] on video at bounding box center [716, 403] width 1433 height 806
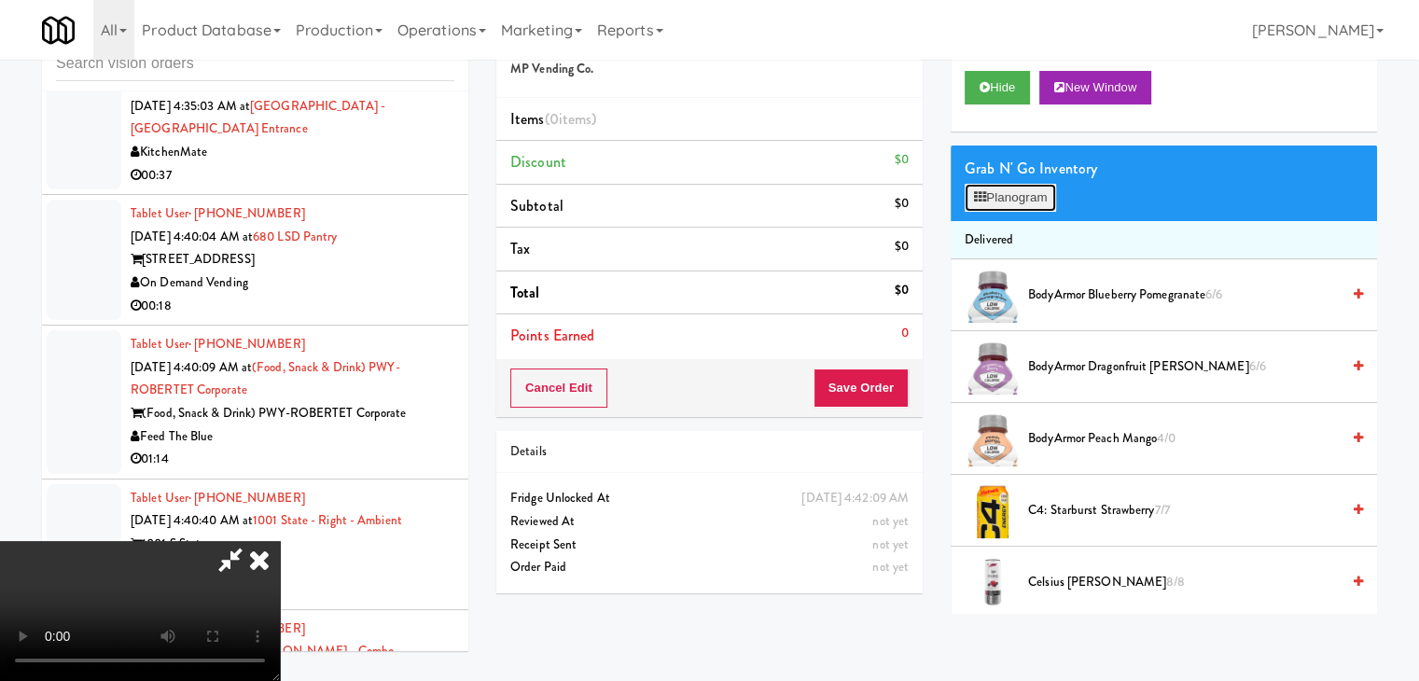
click at [1008, 198] on button "Planogram" at bounding box center [1010, 198] width 91 height 28
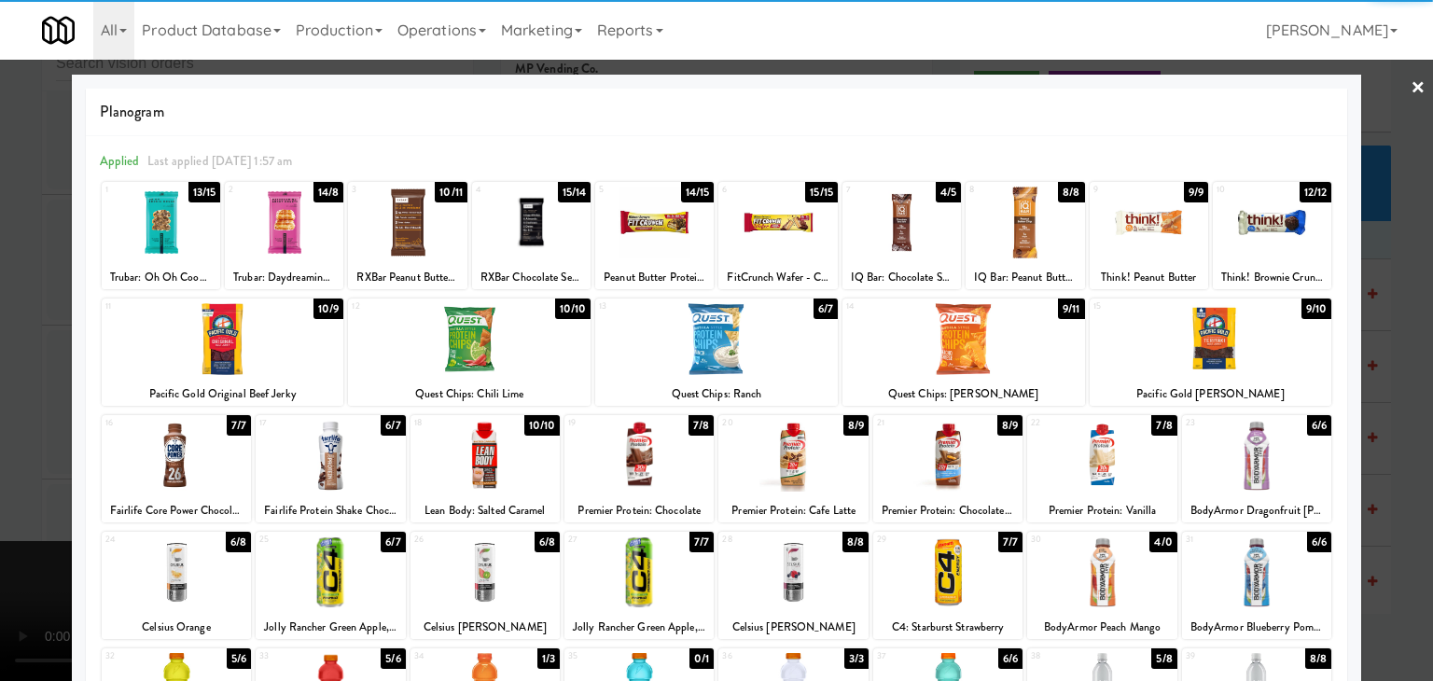
click at [468, 364] on div at bounding box center [469, 339] width 243 height 72
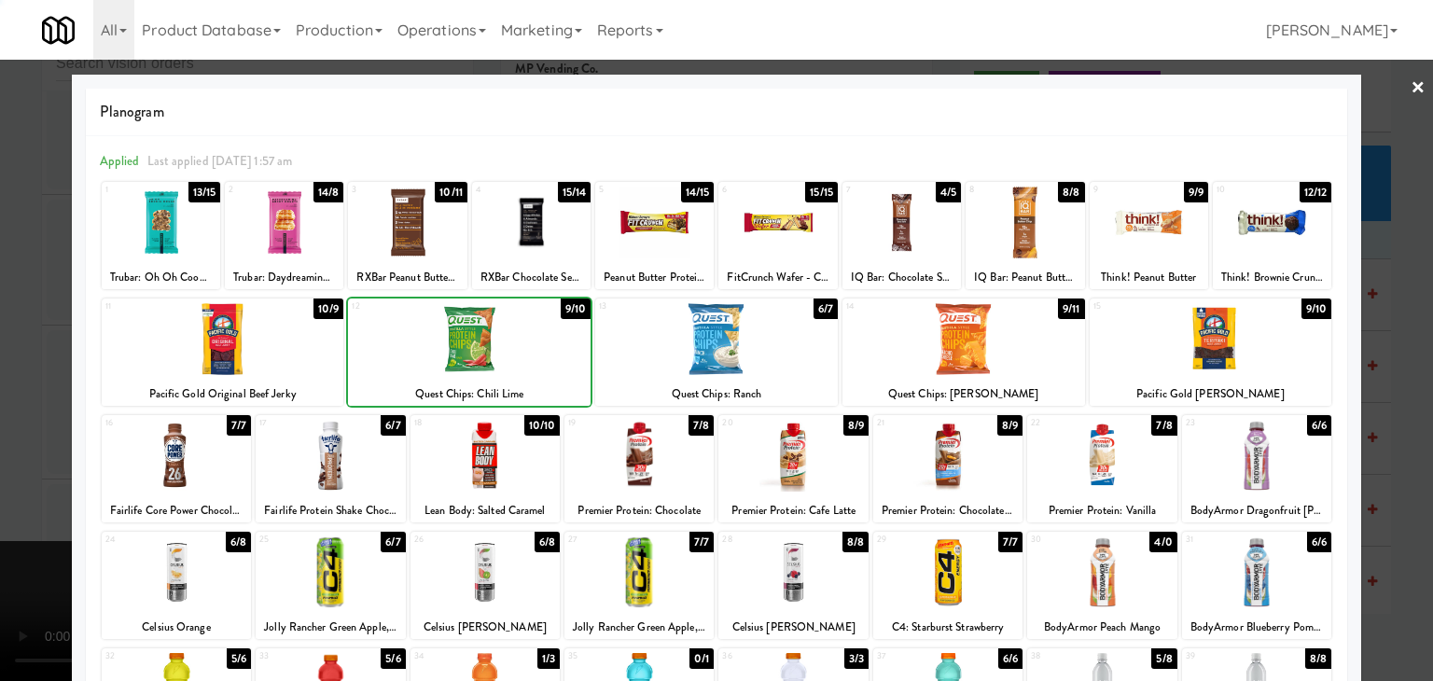
drag, startPoint x: 257, startPoint y: 219, endPoint x: 171, endPoint y: 262, distance: 96.0
click at [258, 216] on div at bounding box center [284, 223] width 119 height 72
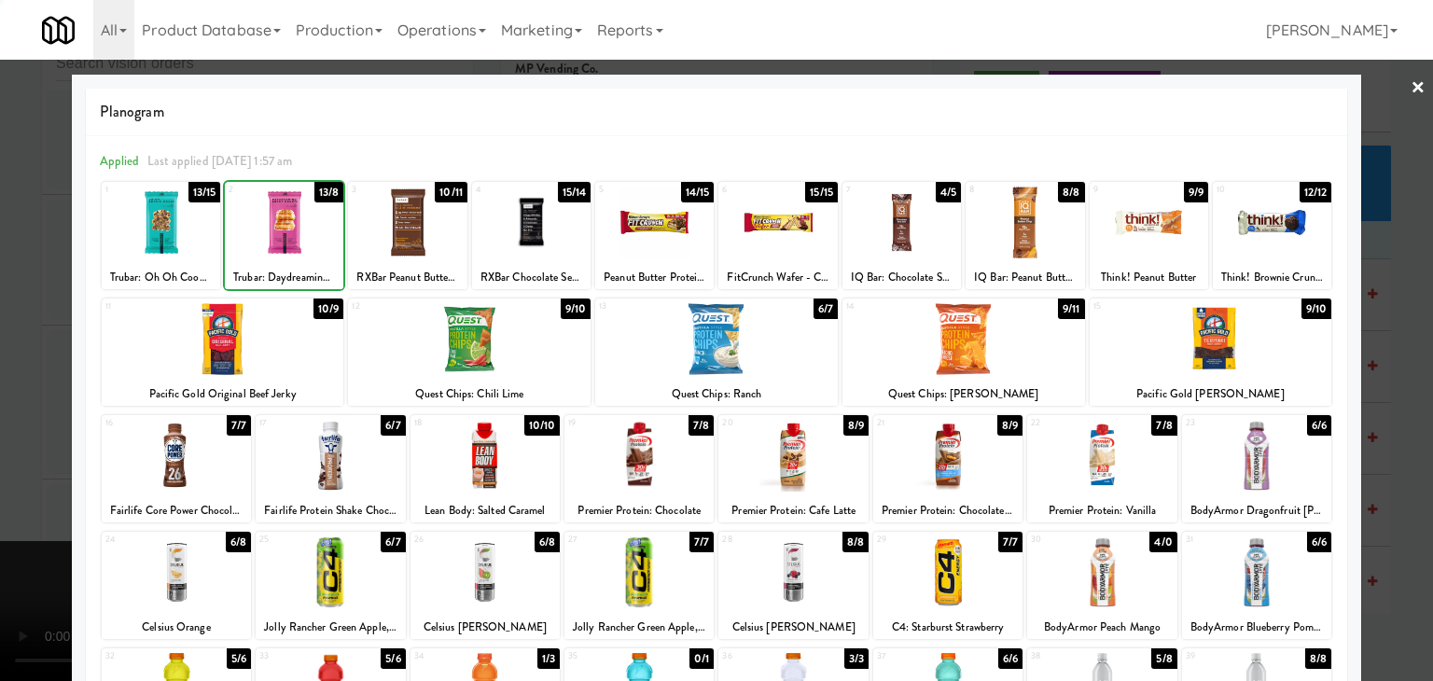
drag, startPoint x: 7, startPoint y: 321, endPoint x: 80, endPoint y: 323, distance: 73.7
click at [15, 319] on div at bounding box center [716, 340] width 1433 height 681
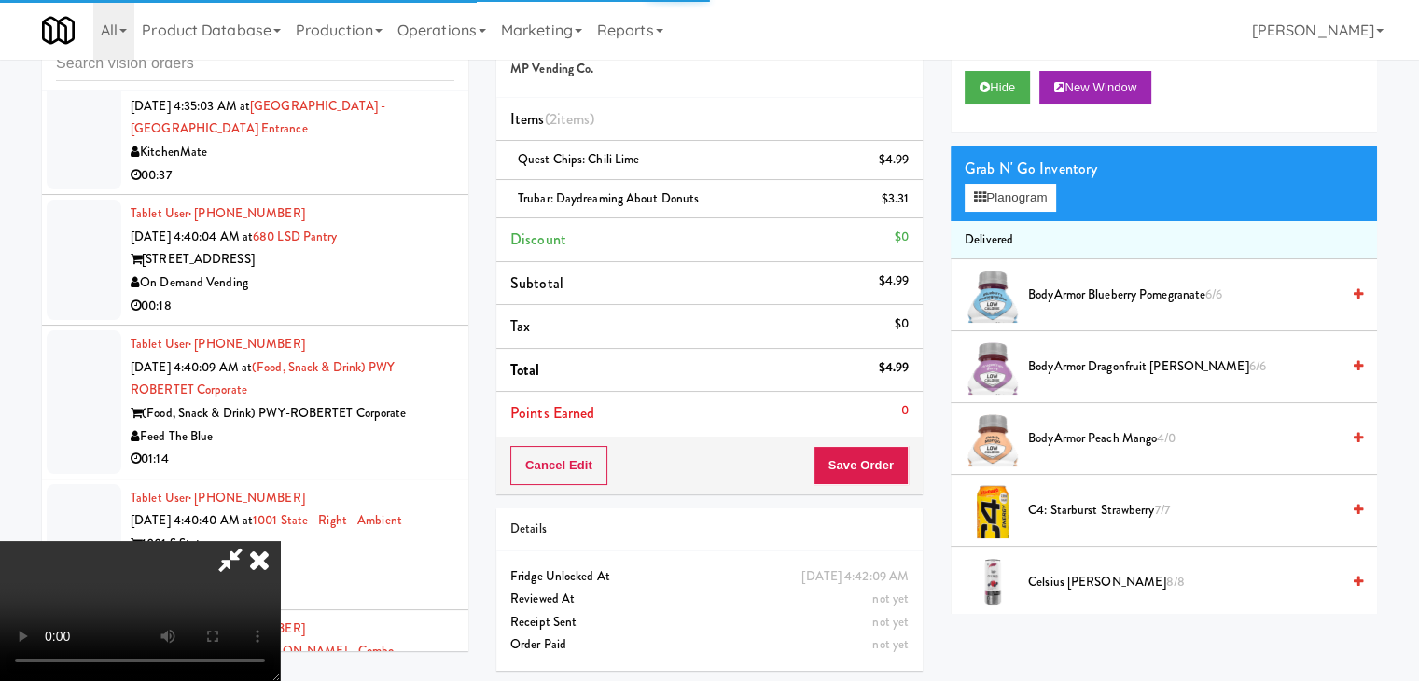
click at [280, 541] on video at bounding box center [140, 611] width 280 height 140
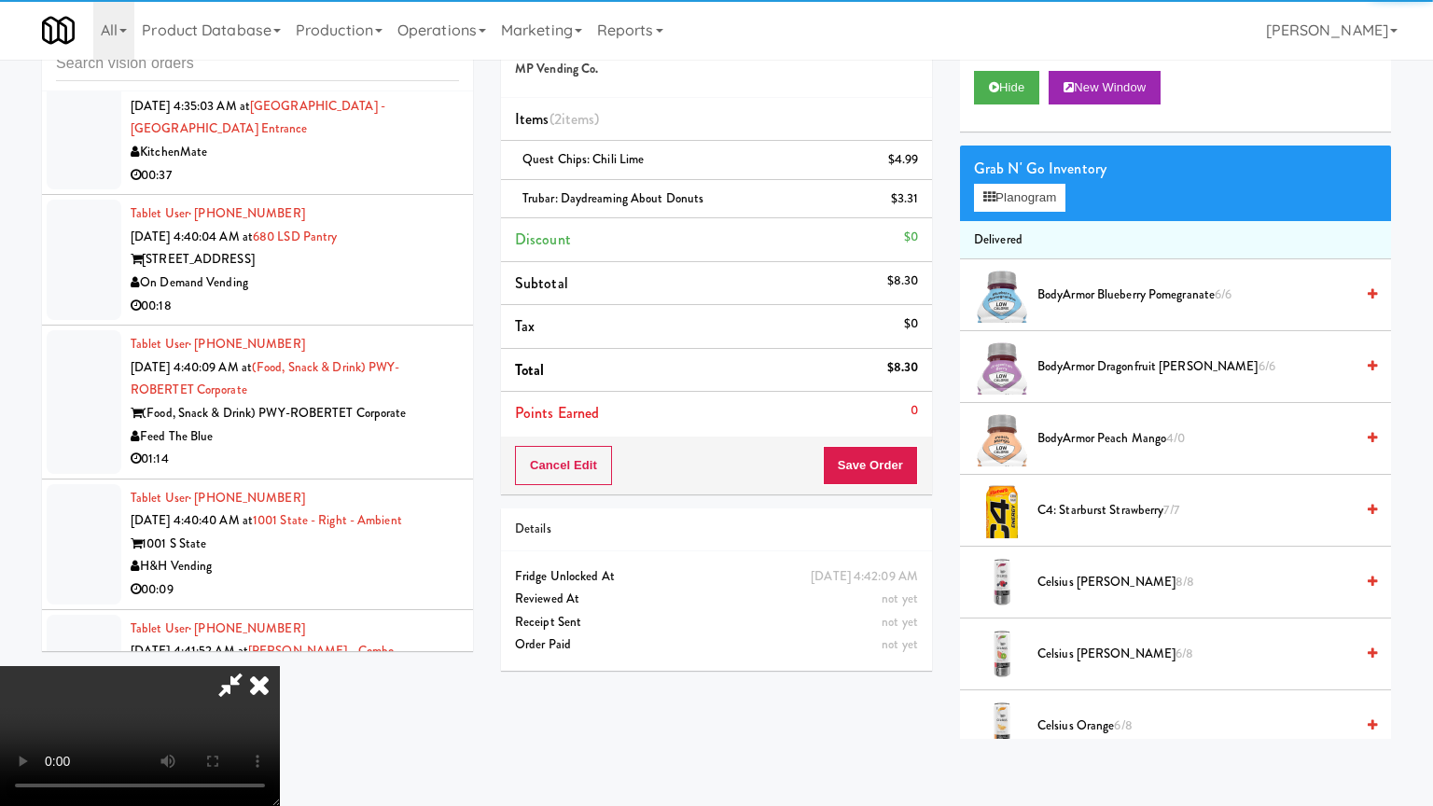
click at [280, 666] on video at bounding box center [140, 736] width 280 height 140
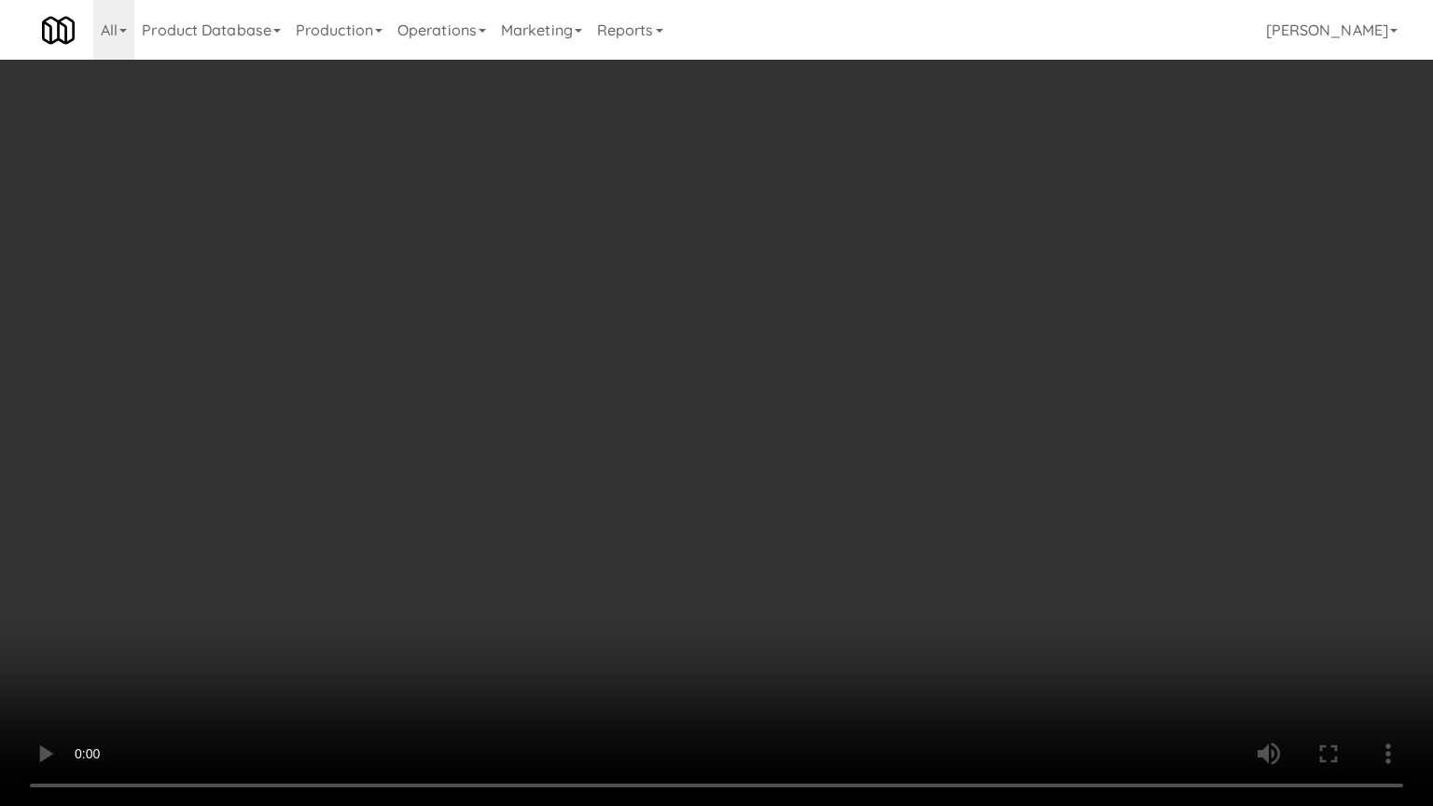
click at [836, 459] on video at bounding box center [716, 403] width 1433 height 806
click at [838, 460] on video at bounding box center [716, 403] width 1433 height 806
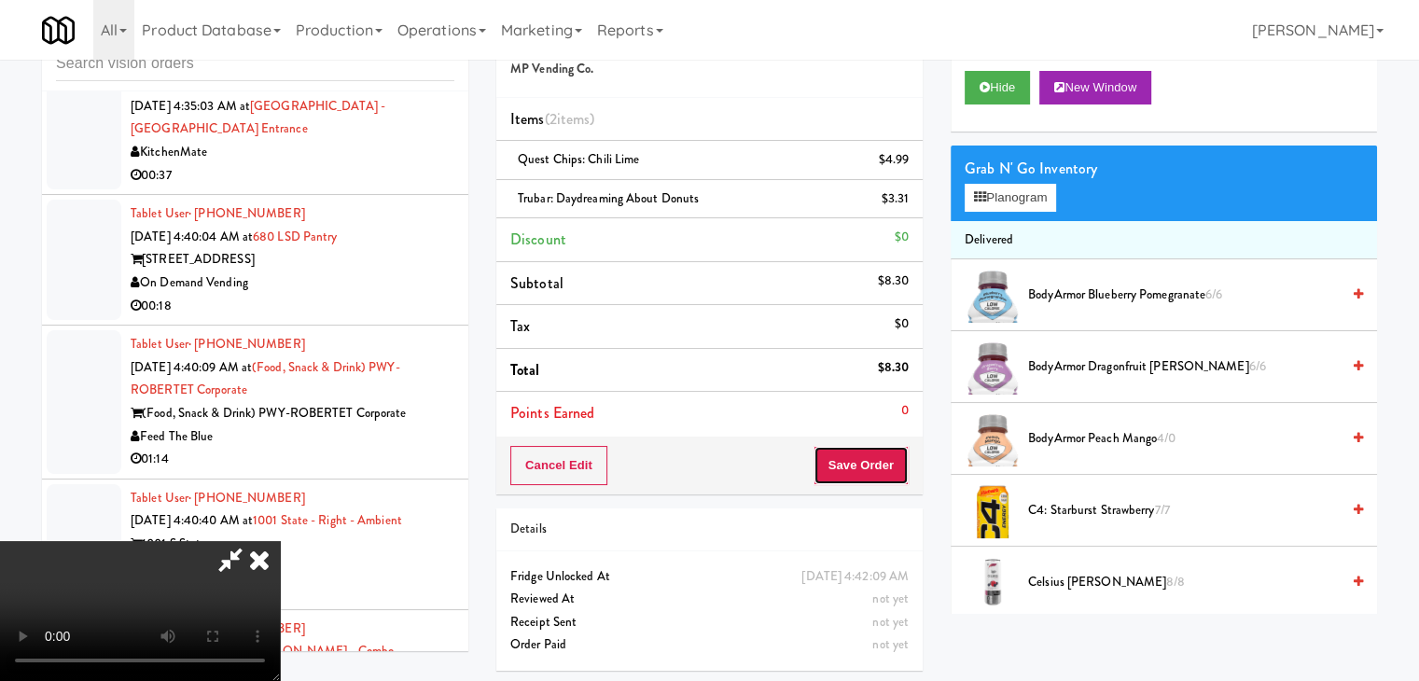
click at [900, 457] on button "Save Order" at bounding box center [861, 465] width 95 height 39
click at [900, 458] on button "Save Order" at bounding box center [861, 465] width 95 height 39
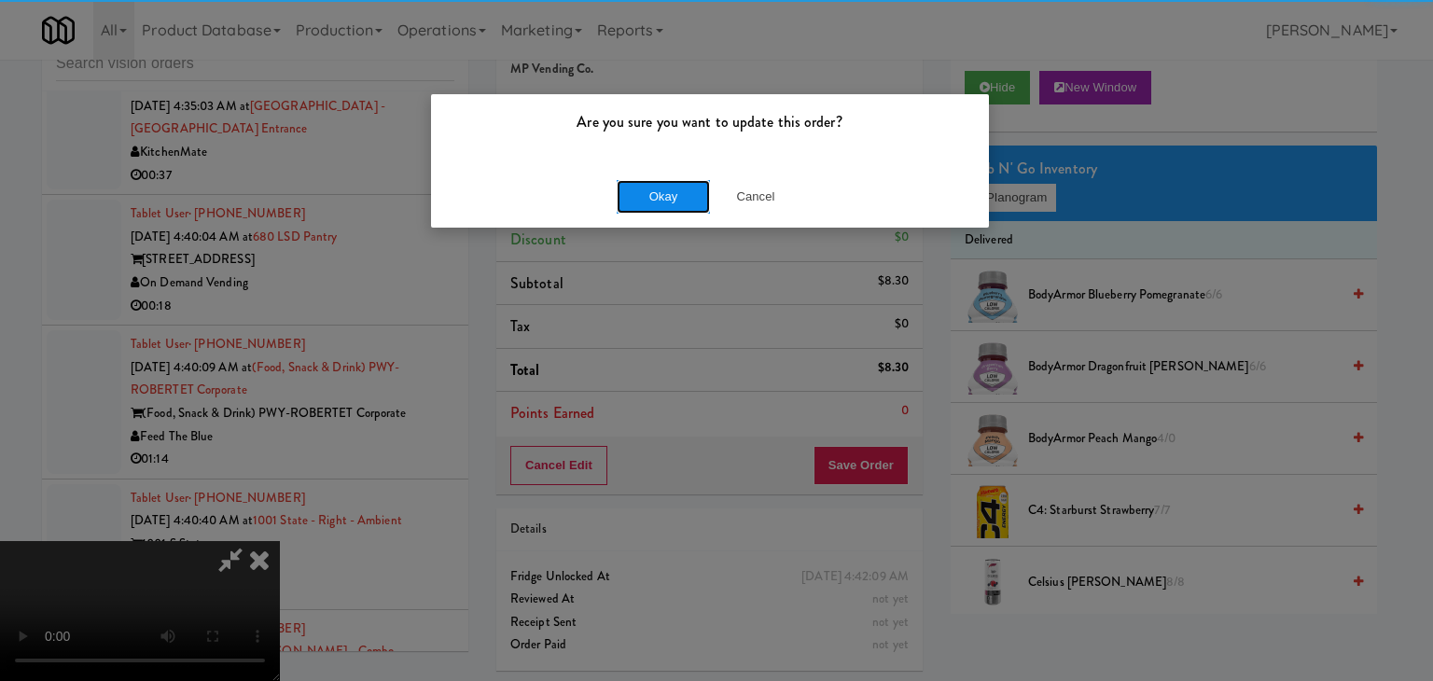
click at [674, 189] on button "Okay" at bounding box center [663, 197] width 93 height 34
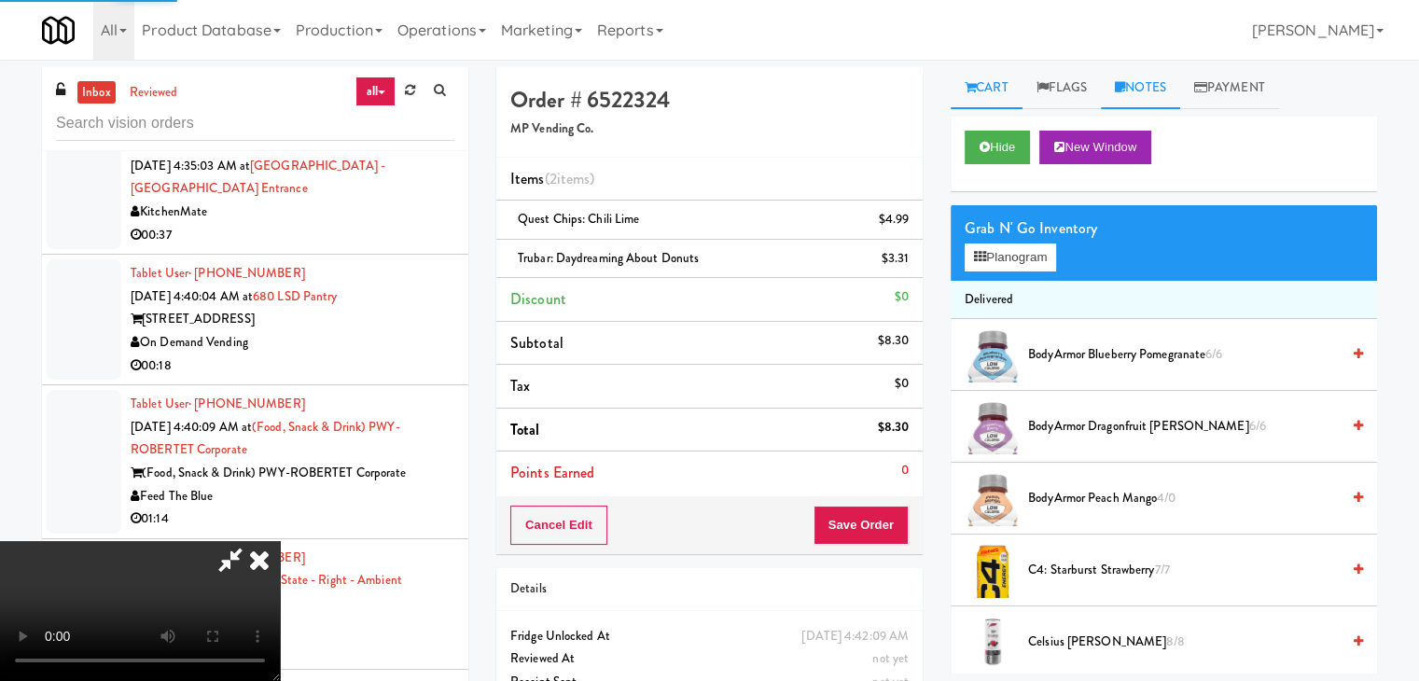
click at [1159, 90] on link "Notes" at bounding box center [1140, 88] width 79 height 42
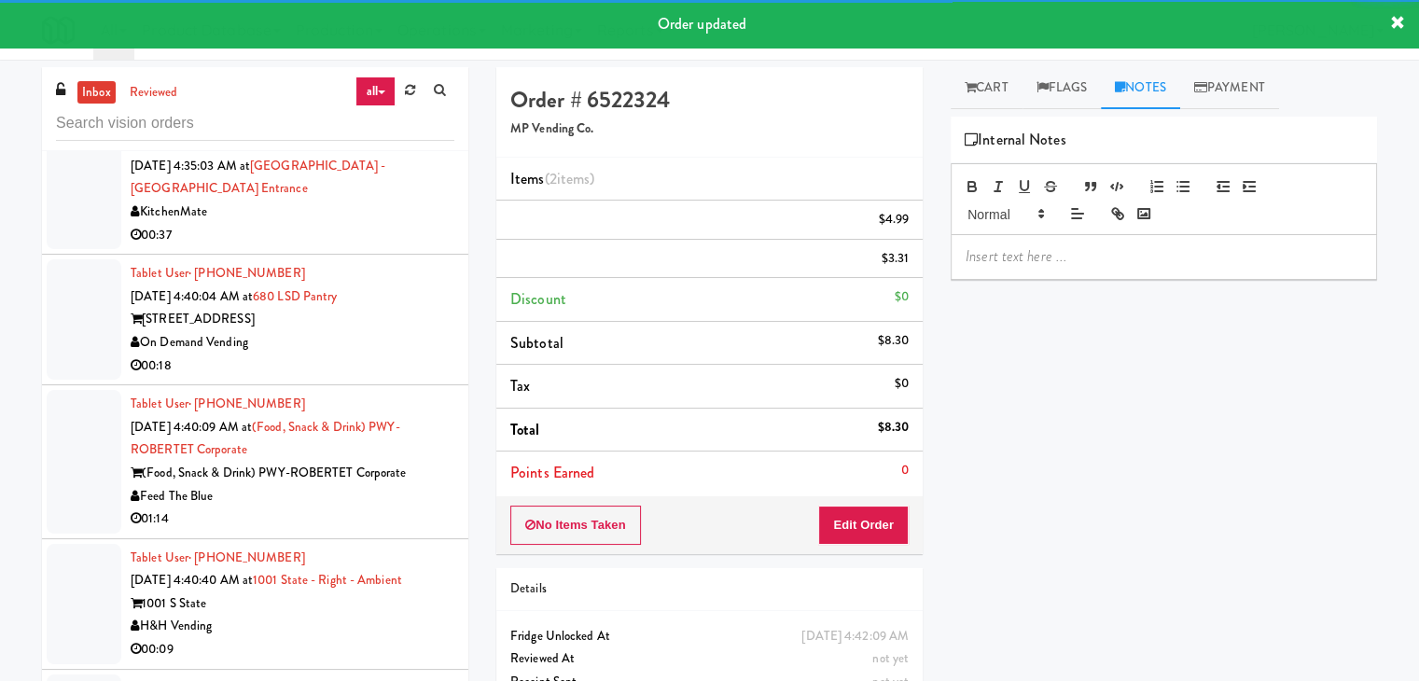
click at [1080, 248] on p at bounding box center [1164, 256] width 397 height 21
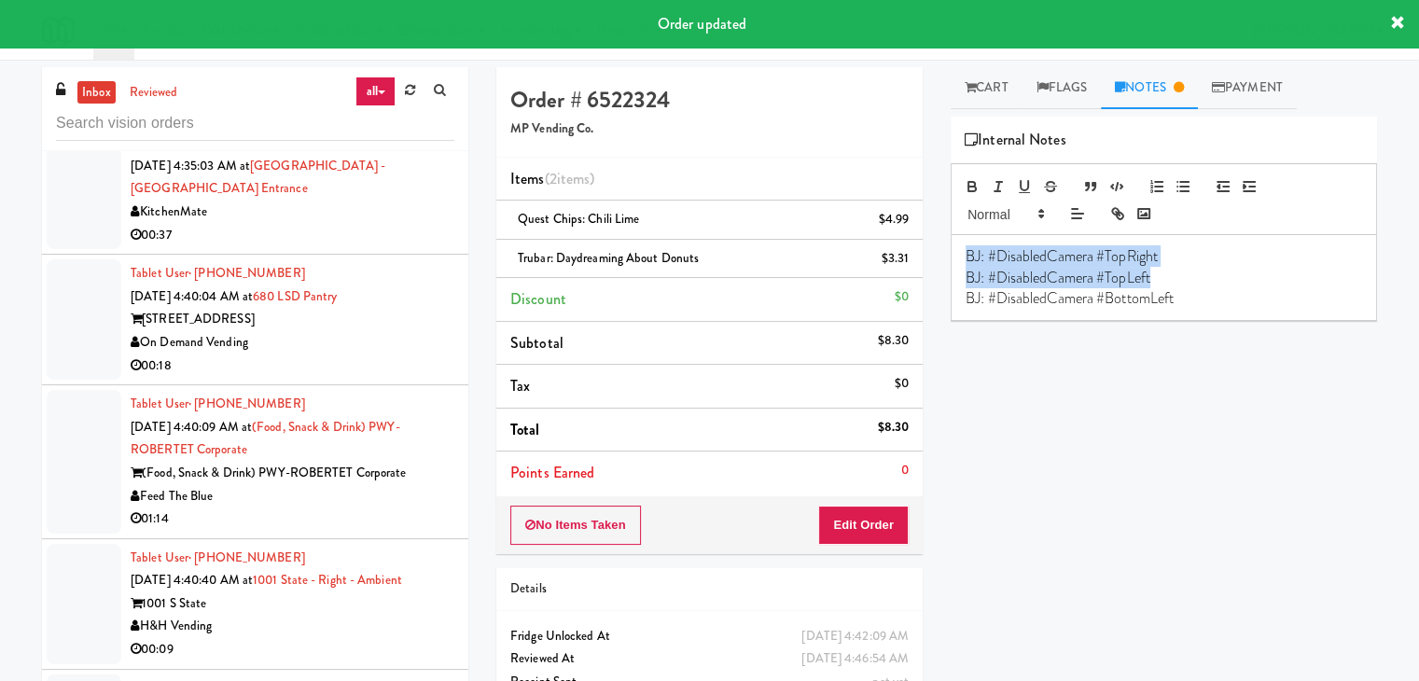
drag, startPoint x: 1090, startPoint y: 268, endPoint x: 906, endPoint y: 236, distance: 186.6
click at [906, 236] on div "Order # 6522324 MP Vending Co. Items (2 items ) Quest Chips: Chili Lime $4.99 T…" at bounding box center [936, 406] width 909 height 678
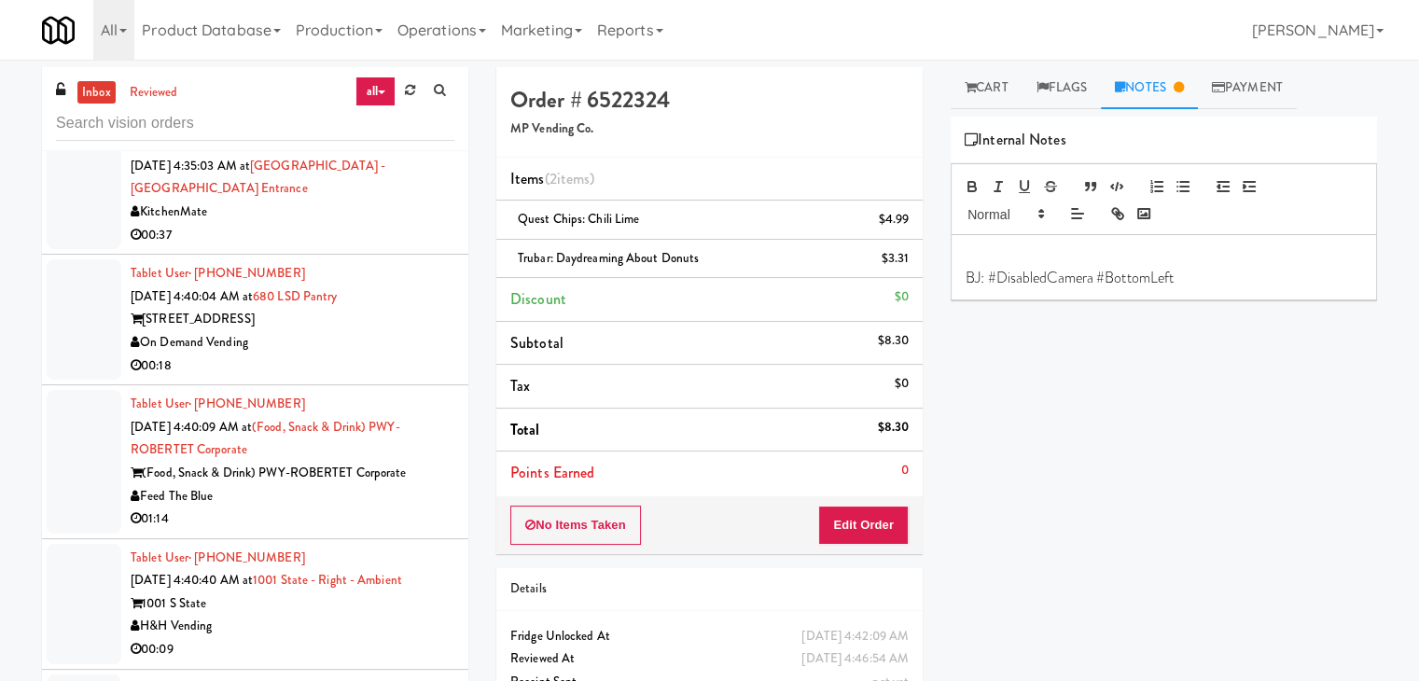
click at [971, 273] on p "BJ: #DisabledCamera #BottomLeft" at bounding box center [1164, 278] width 397 height 21
click at [964, 277] on div "BJ: #DisabledCamera #BottomLeft" at bounding box center [1164, 267] width 425 height 64
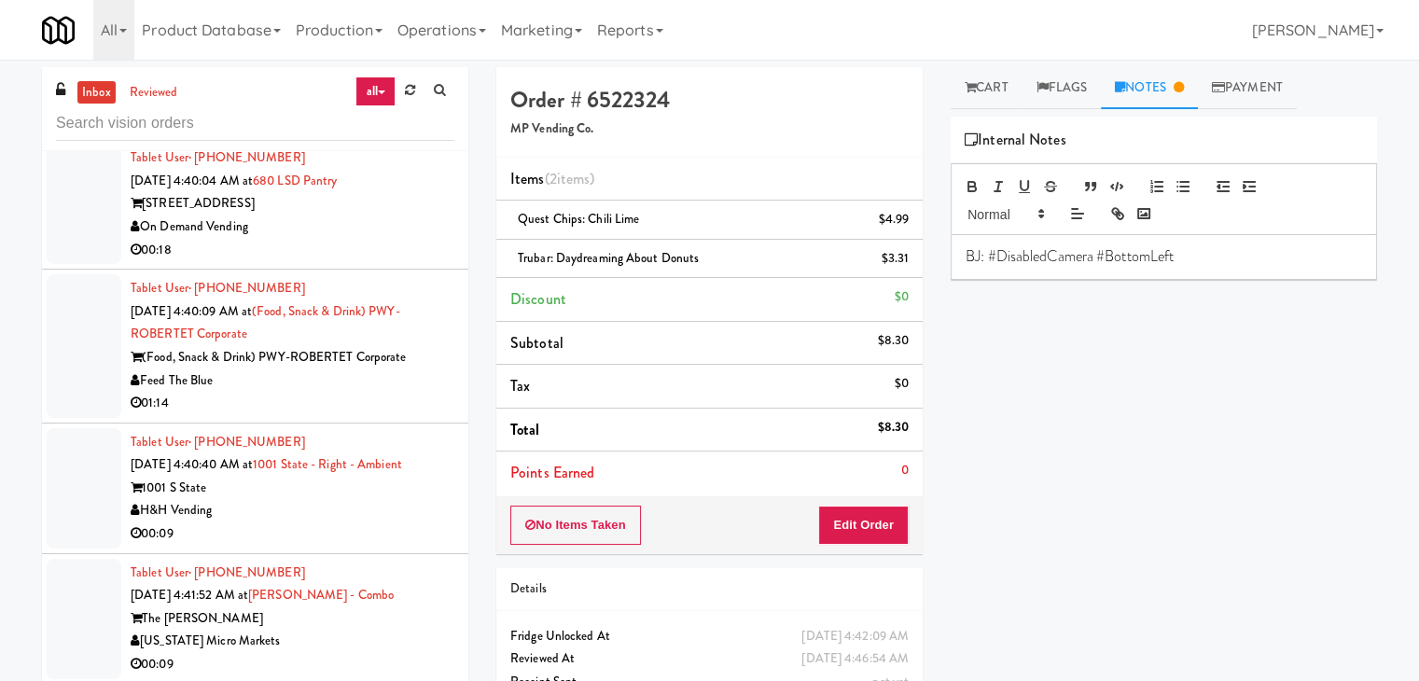
scroll to position [5233, 0]
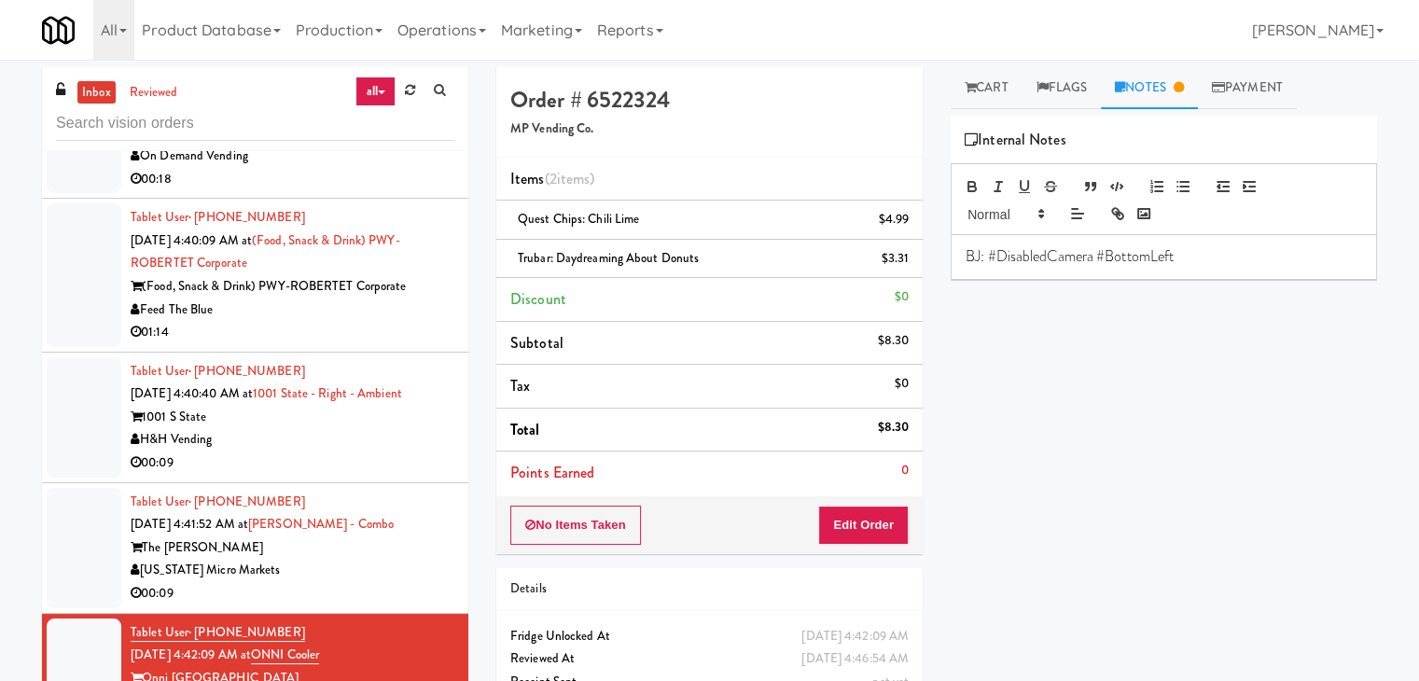
drag, startPoint x: 352, startPoint y: 438, endPoint x: 373, endPoint y: 440, distance: 21.5
click at [354, 559] on div "[US_STATE] Micro Markets" at bounding box center [293, 570] width 324 height 23
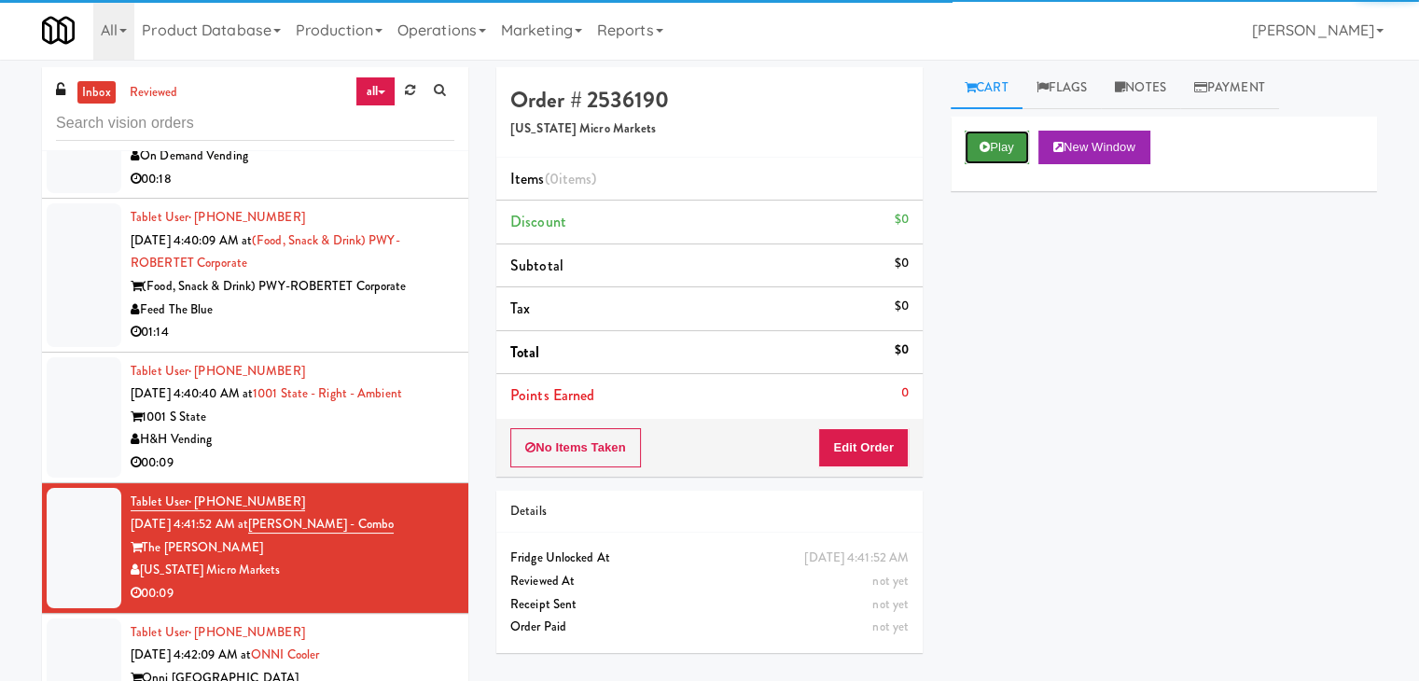
click at [1017, 142] on button "Play" at bounding box center [997, 148] width 64 height 34
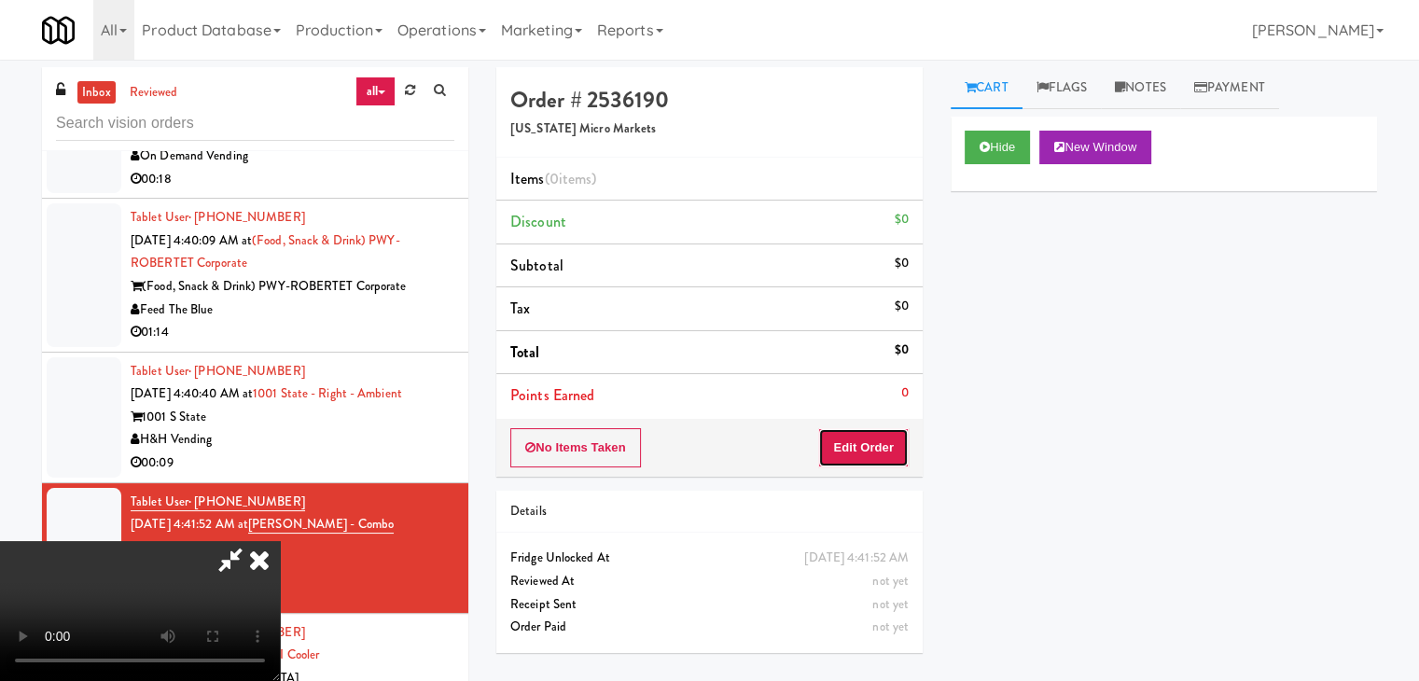
click at [865, 452] on button "Edit Order" at bounding box center [863, 447] width 91 height 39
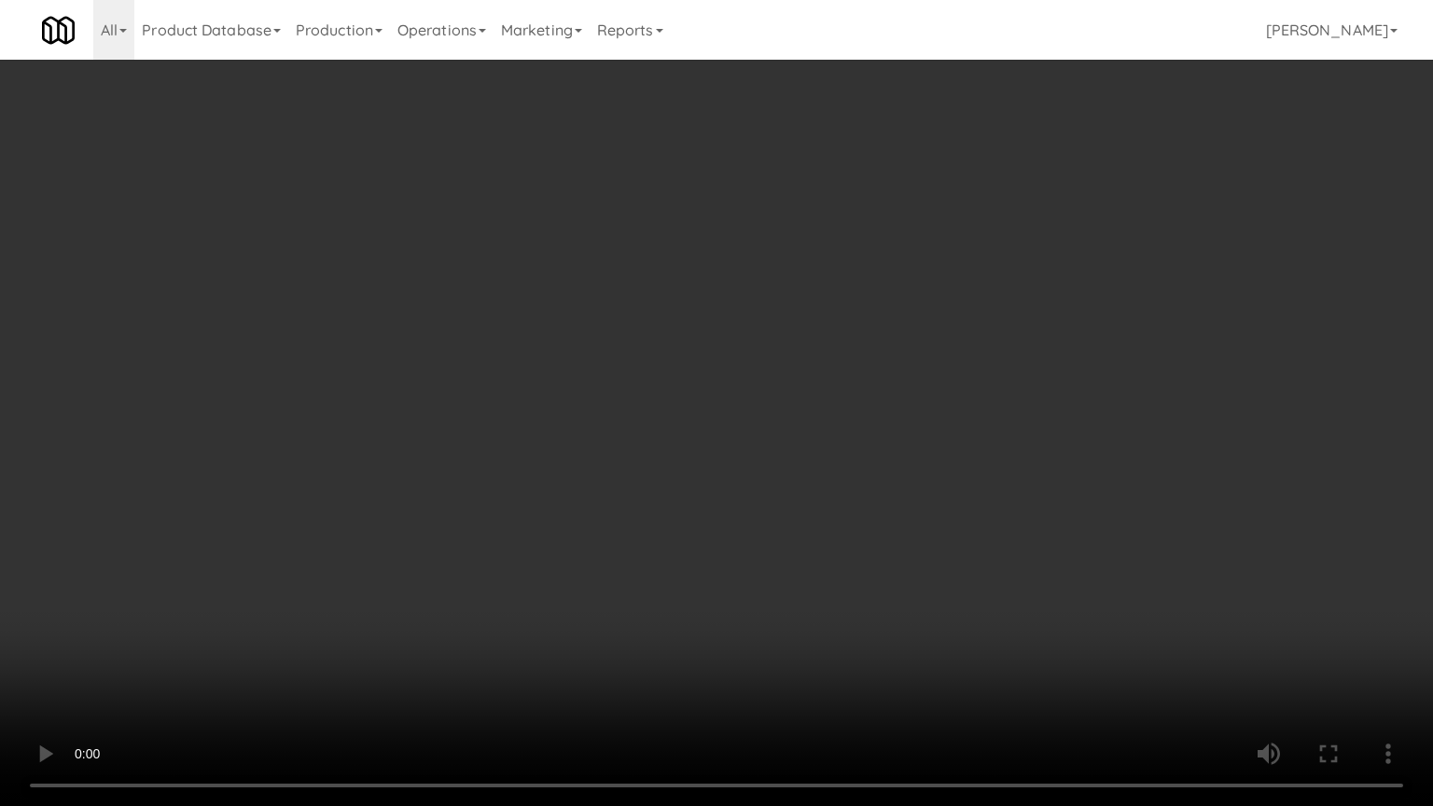
click at [898, 408] on video at bounding box center [716, 403] width 1433 height 806
click at [911, 412] on video at bounding box center [716, 403] width 1433 height 806
click at [940, 399] on video at bounding box center [716, 403] width 1433 height 806
drag, startPoint x: 950, startPoint y: 398, endPoint x: 943, endPoint y: 407, distance: 10.6
click at [949, 399] on video at bounding box center [716, 403] width 1433 height 806
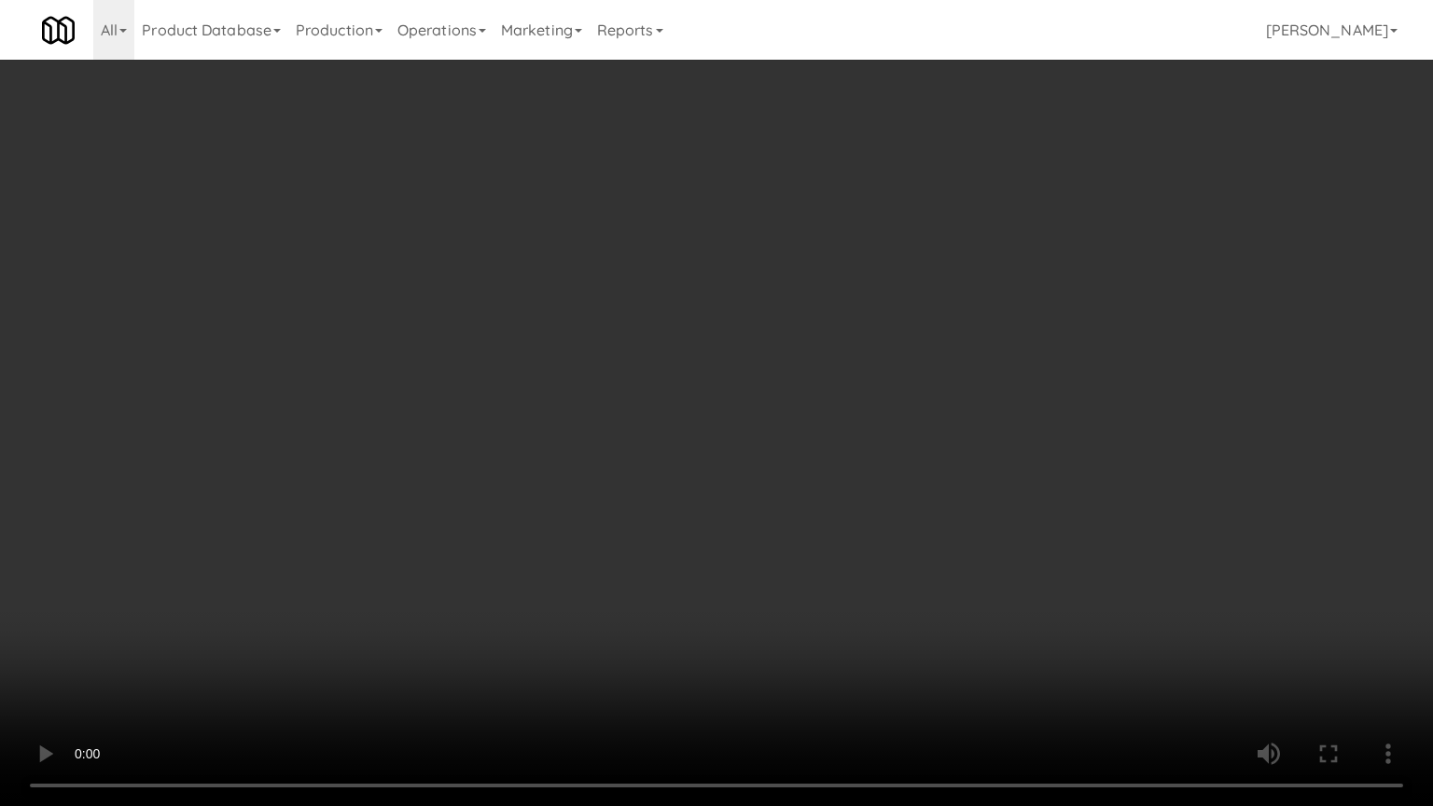
click at [944, 401] on video at bounding box center [716, 403] width 1433 height 806
click at [943, 401] on video at bounding box center [716, 403] width 1433 height 806
click at [899, 406] on video at bounding box center [716, 403] width 1433 height 806
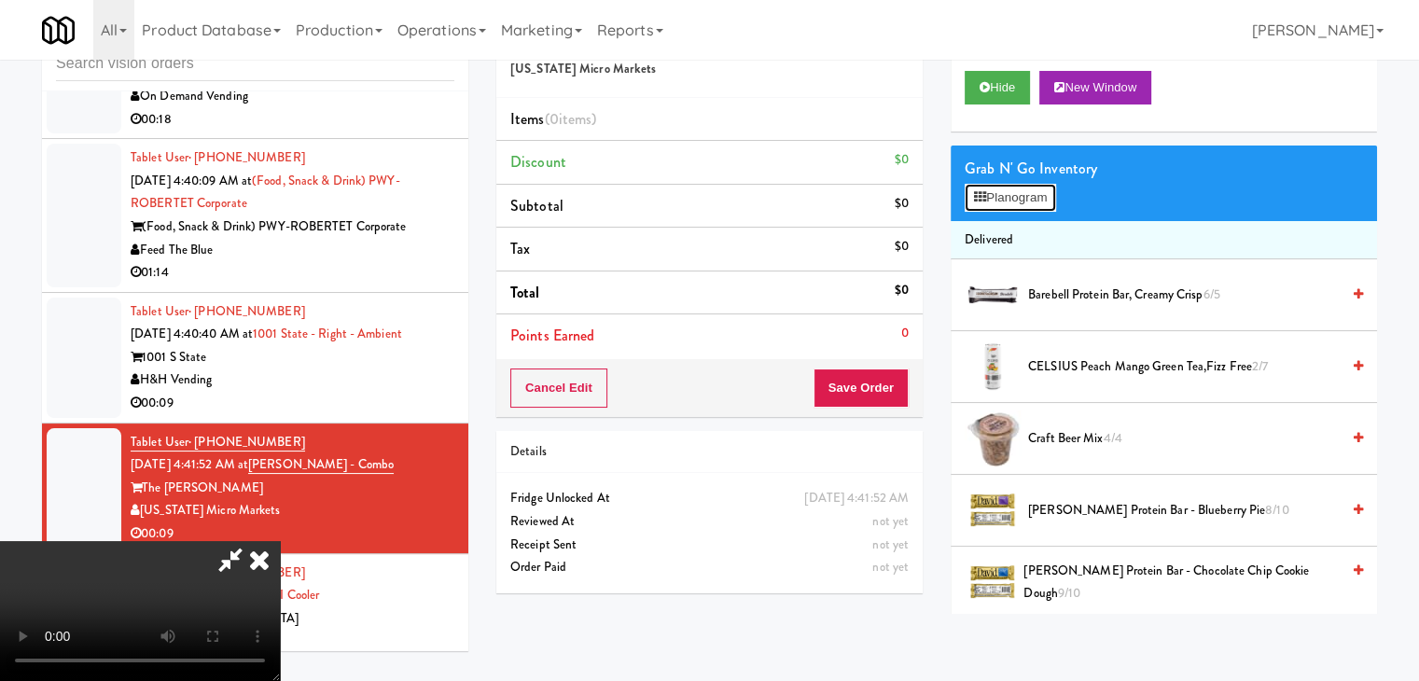
click at [1027, 199] on button "Planogram" at bounding box center [1010, 198] width 91 height 28
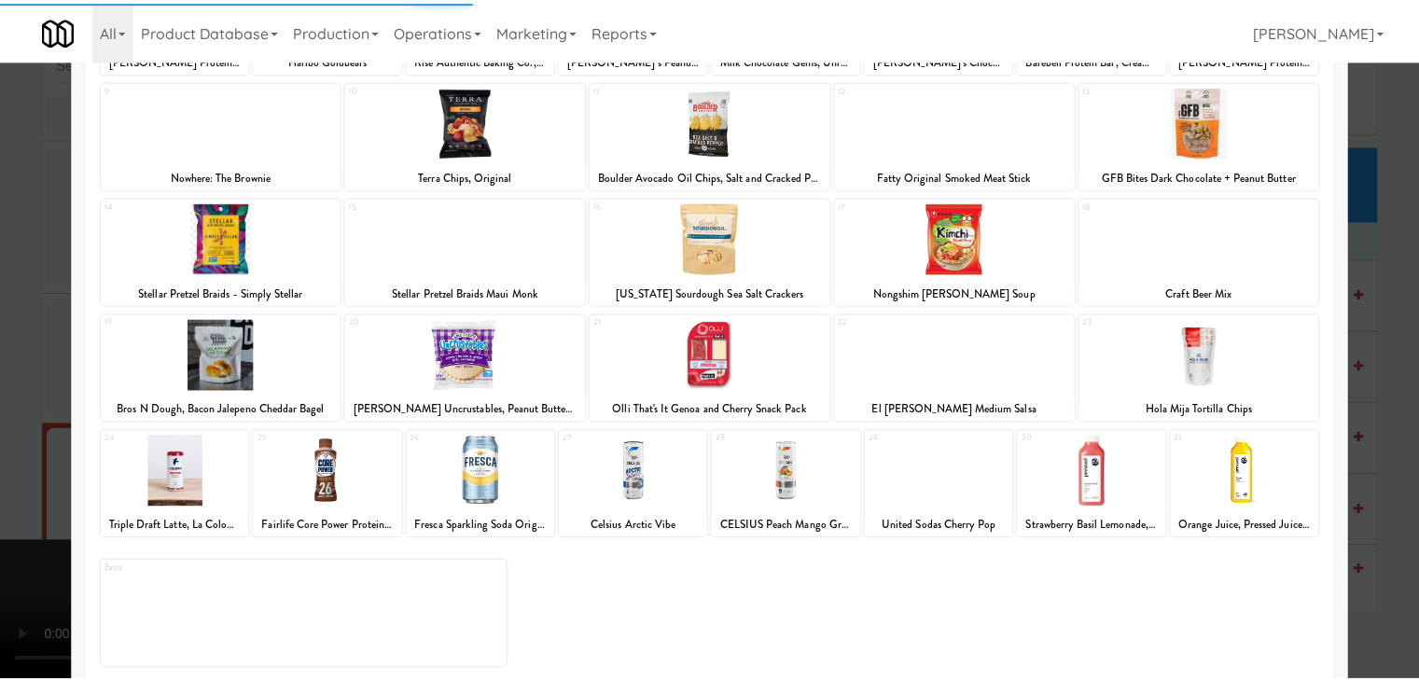
scroll to position [235, 0]
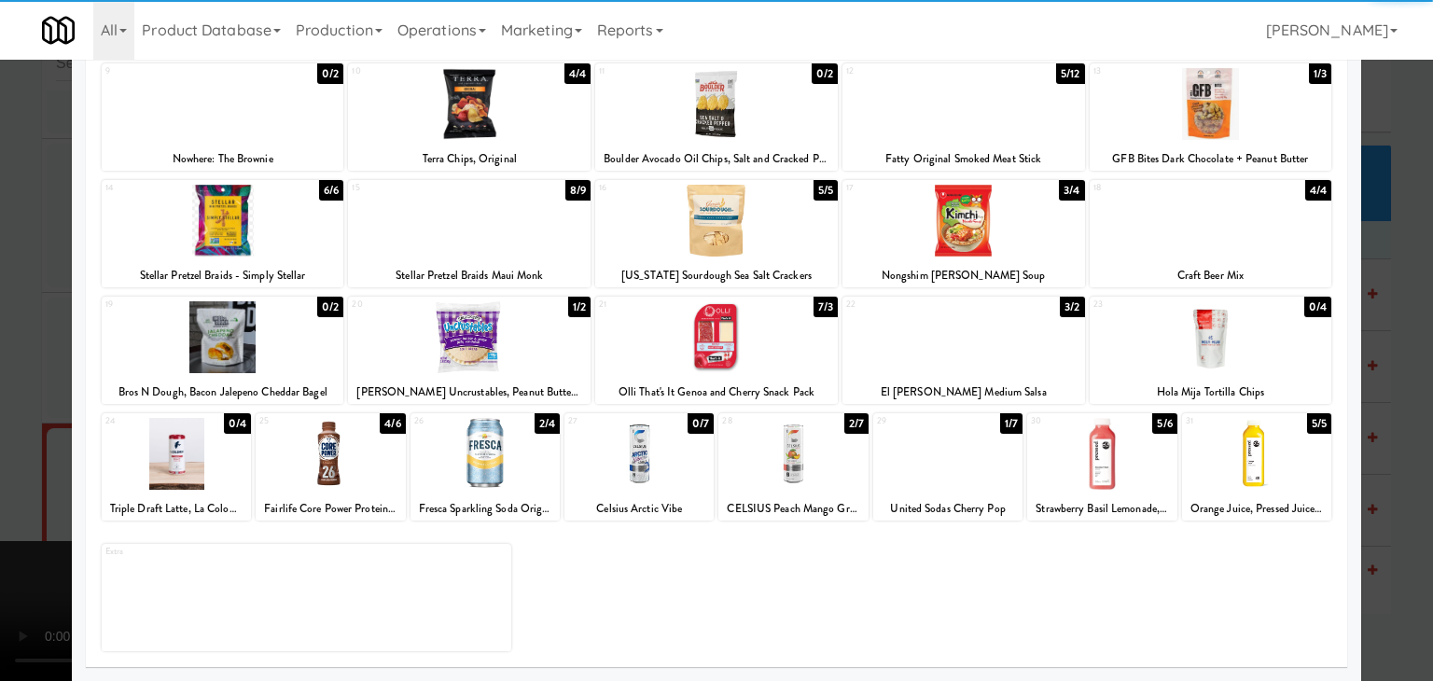
click at [1083, 449] on div at bounding box center [1101, 454] width 149 height 72
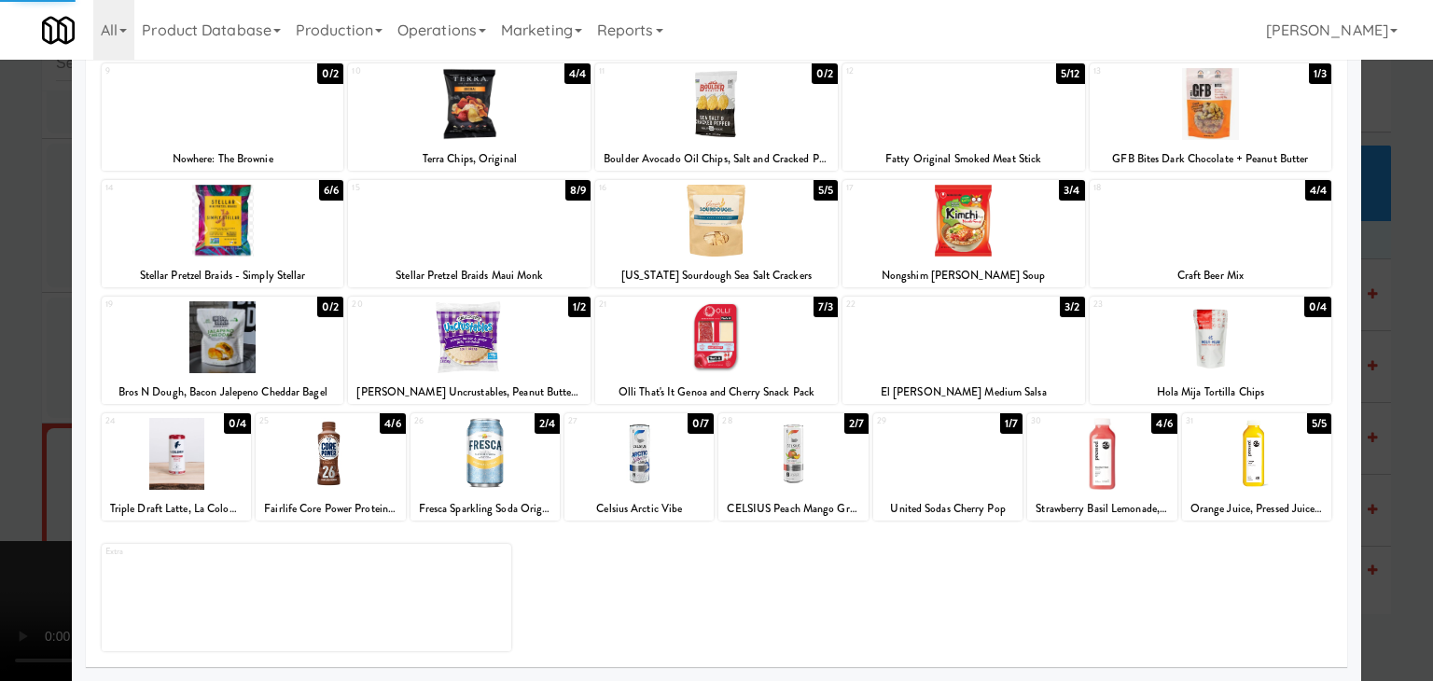
click at [0, 370] on div at bounding box center [716, 340] width 1433 height 681
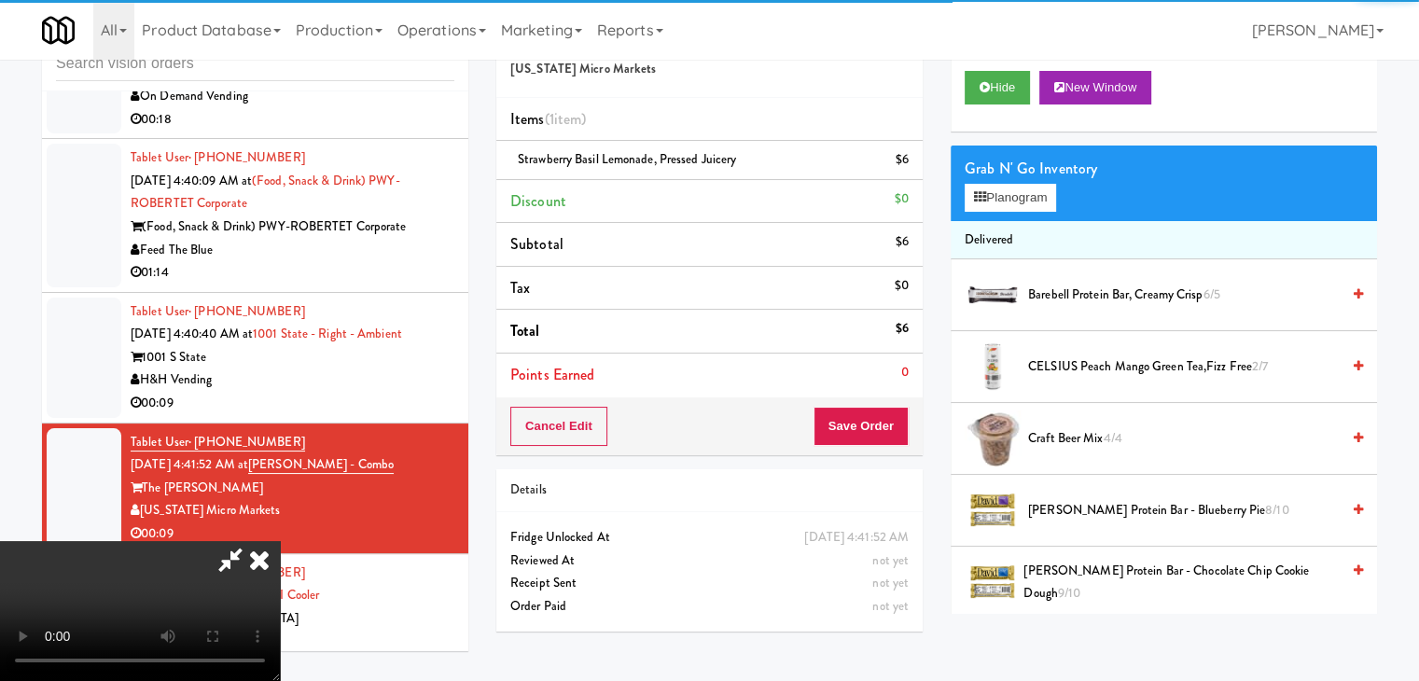
click at [280, 541] on video at bounding box center [140, 611] width 280 height 140
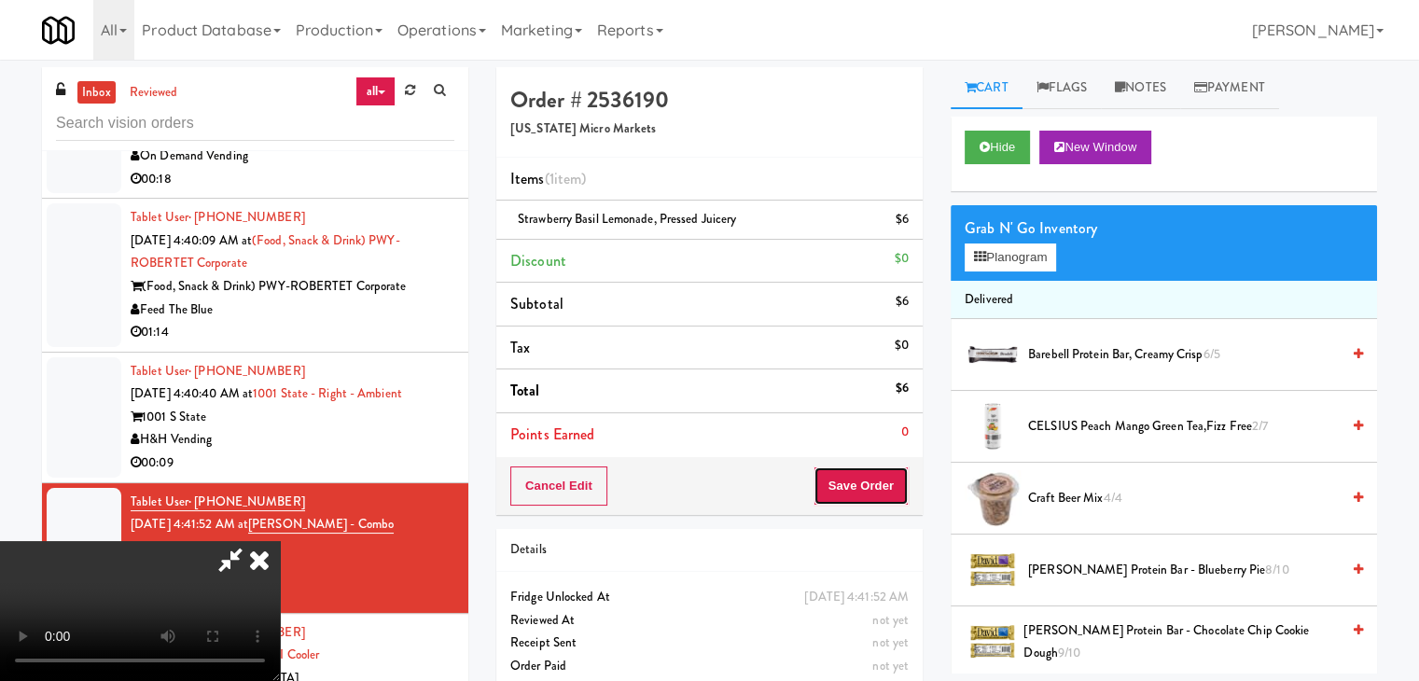
click at [867, 482] on button "Save Order" at bounding box center [861, 486] width 95 height 39
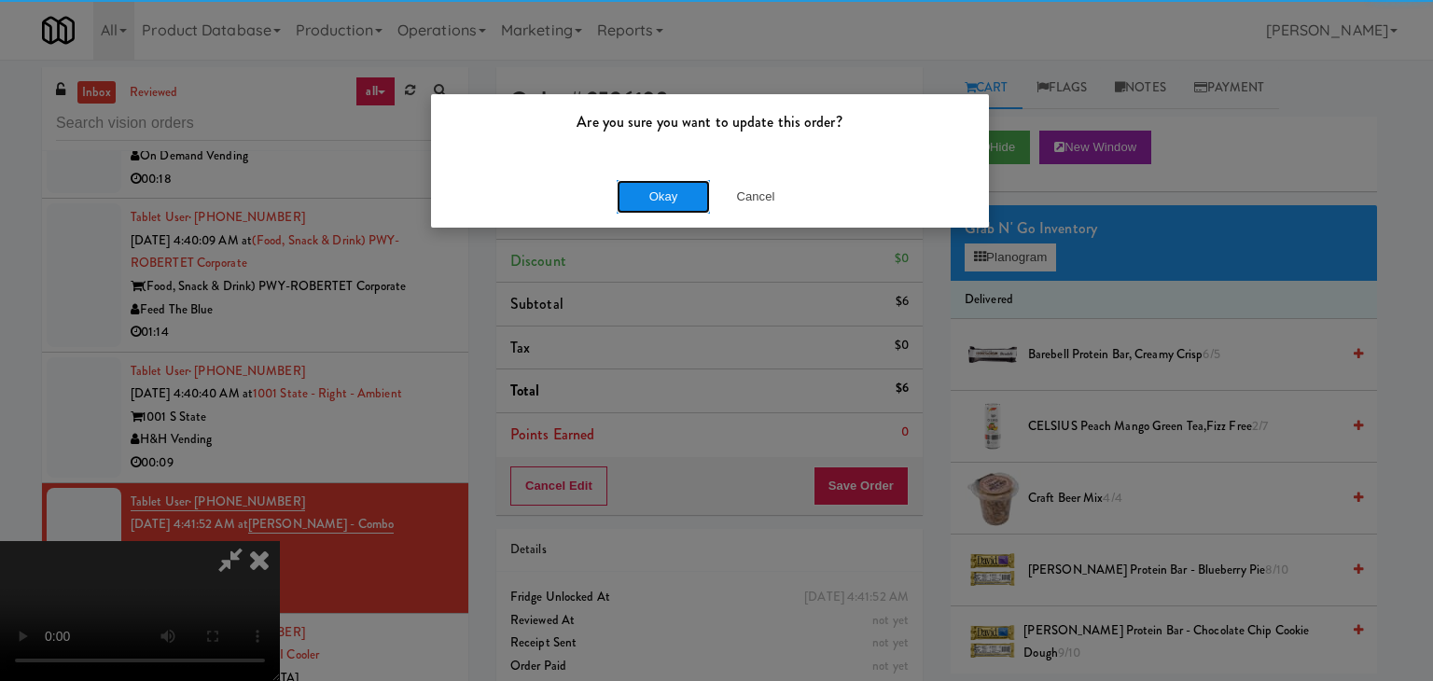
click at [678, 203] on button "Okay" at bounding box center [663, 197] width 93 height 34
click at [678, 202] on div "Okay Cancel" at bounding box center [710, 196] width 558 height 63
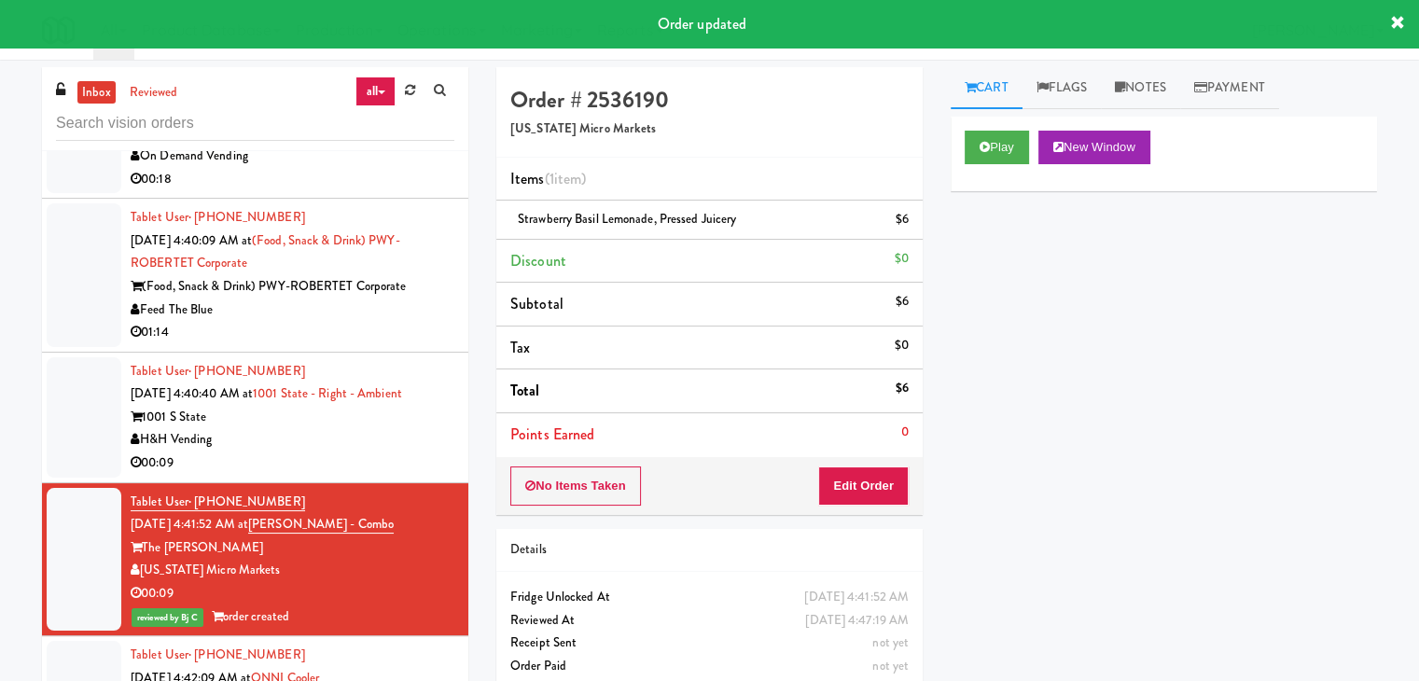
click at [379, 428] on div "H&H Vending" at bounding box center [293, 439] width 324 height 23
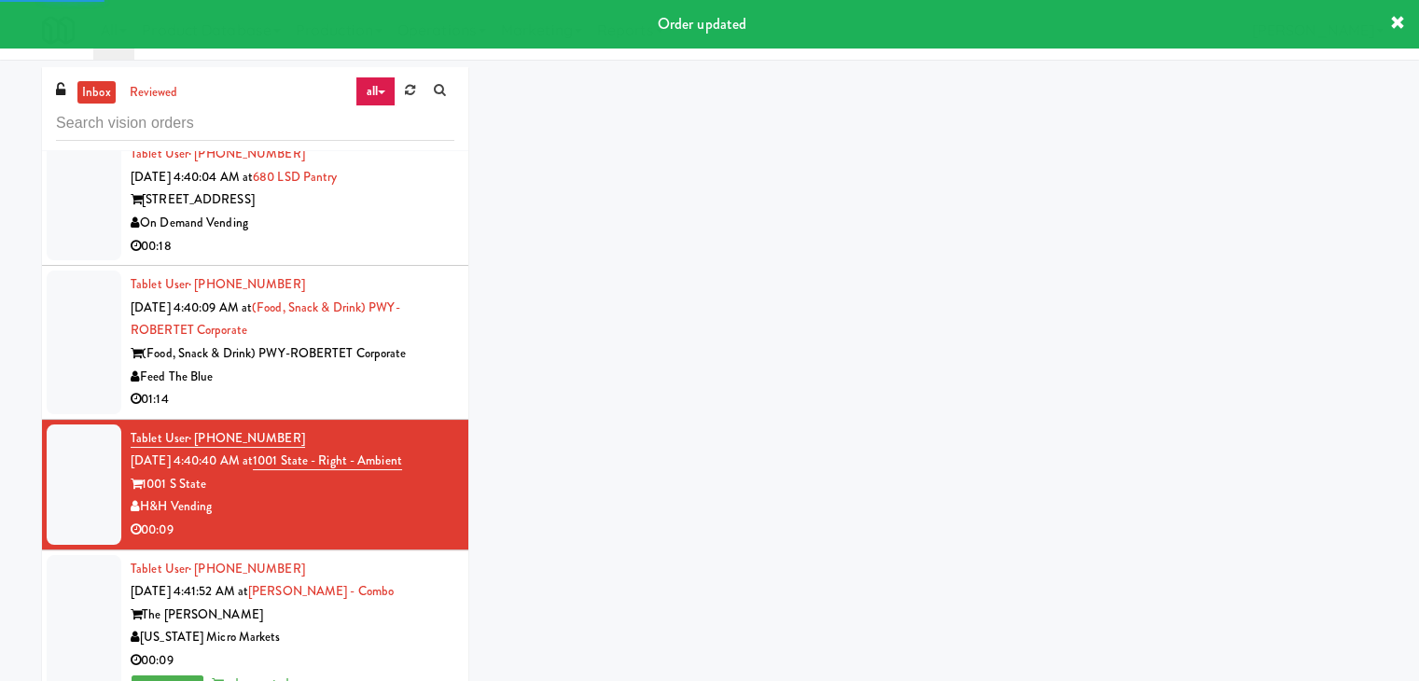
scroll to position [5047, 0]
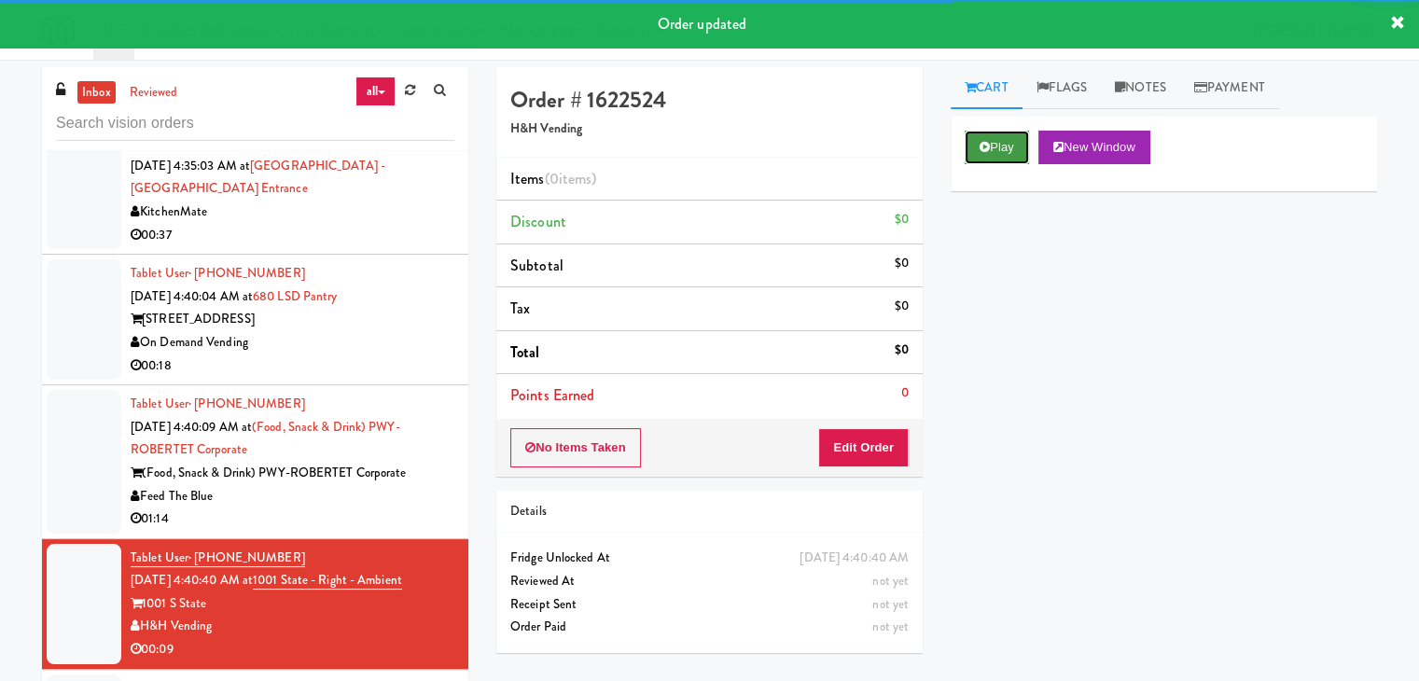
click at [1003, 154] on button "Play" at bounding box center [997, 148] width 64 height 34
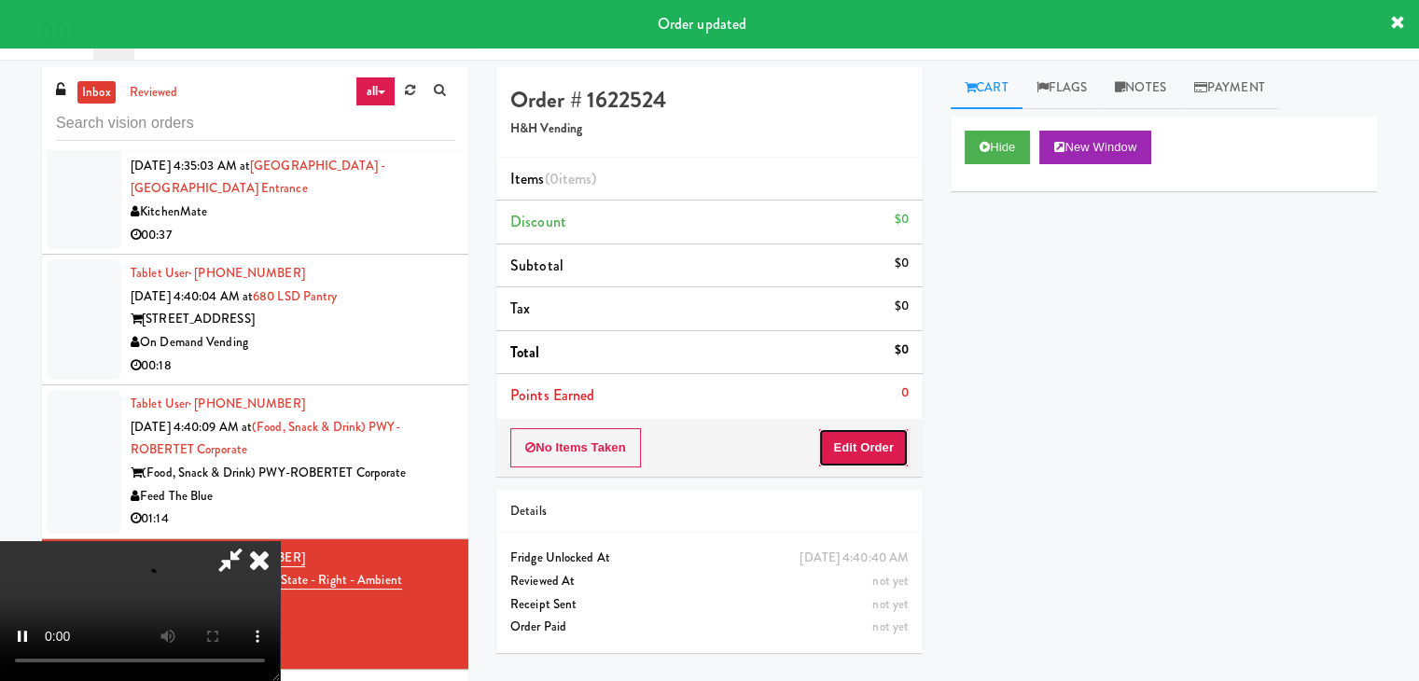
click at [859, 448] on button "Edit Order" at bounding box center [863, 447] width 91 height 39
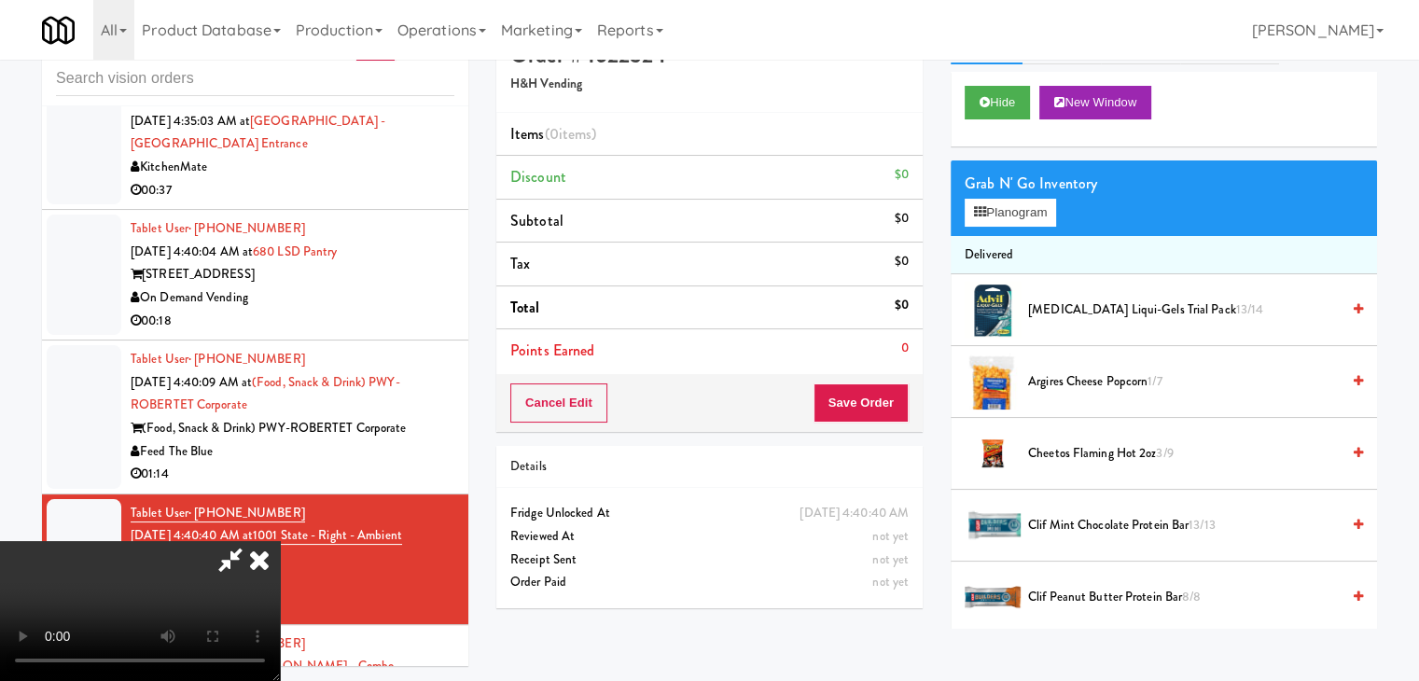
scroll to position [60, 0]
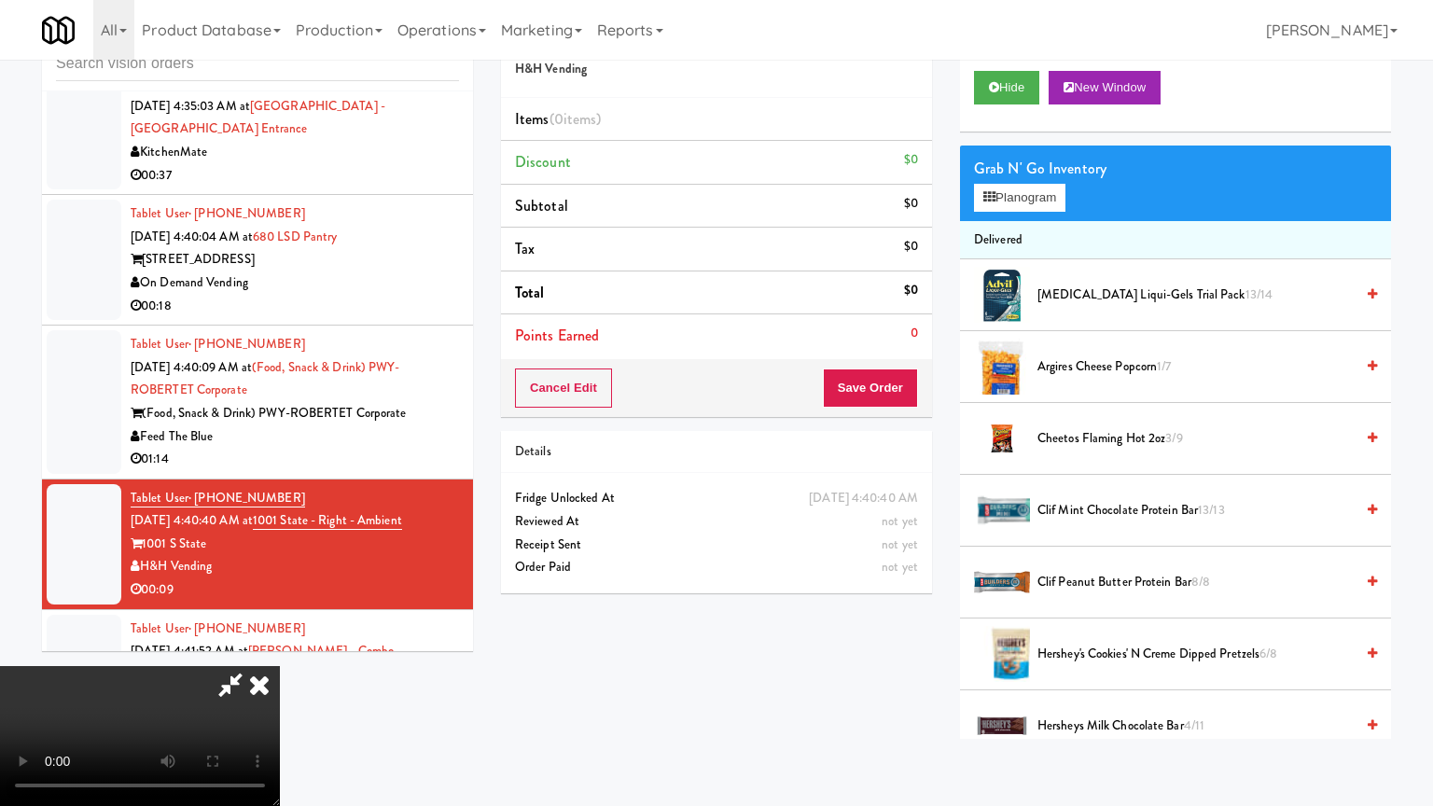
click at [280, 666] on video at bounding box center [140, 736] width 280 height 140
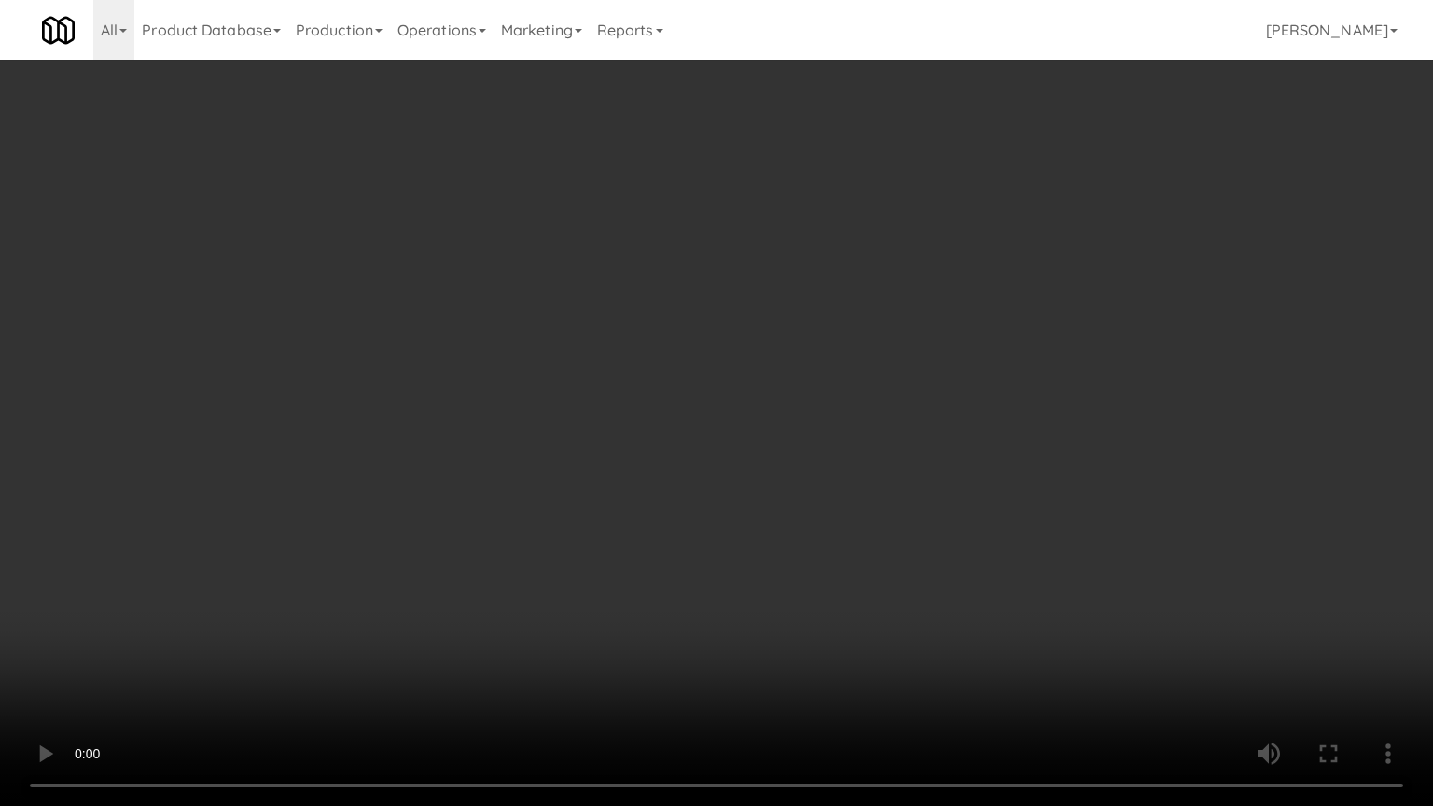
click at [955, 366] on video at bounding box center [716, 403] width 1433 height 806
click at [964, 359] on video at bounding box center [716, 403] width 1433 height 806
click at [963, 359] on video at bounding box center [716, 403] width 1433 height 806
click at [976, 338] on video at bounding box center [716, 403] width 1433 height 806
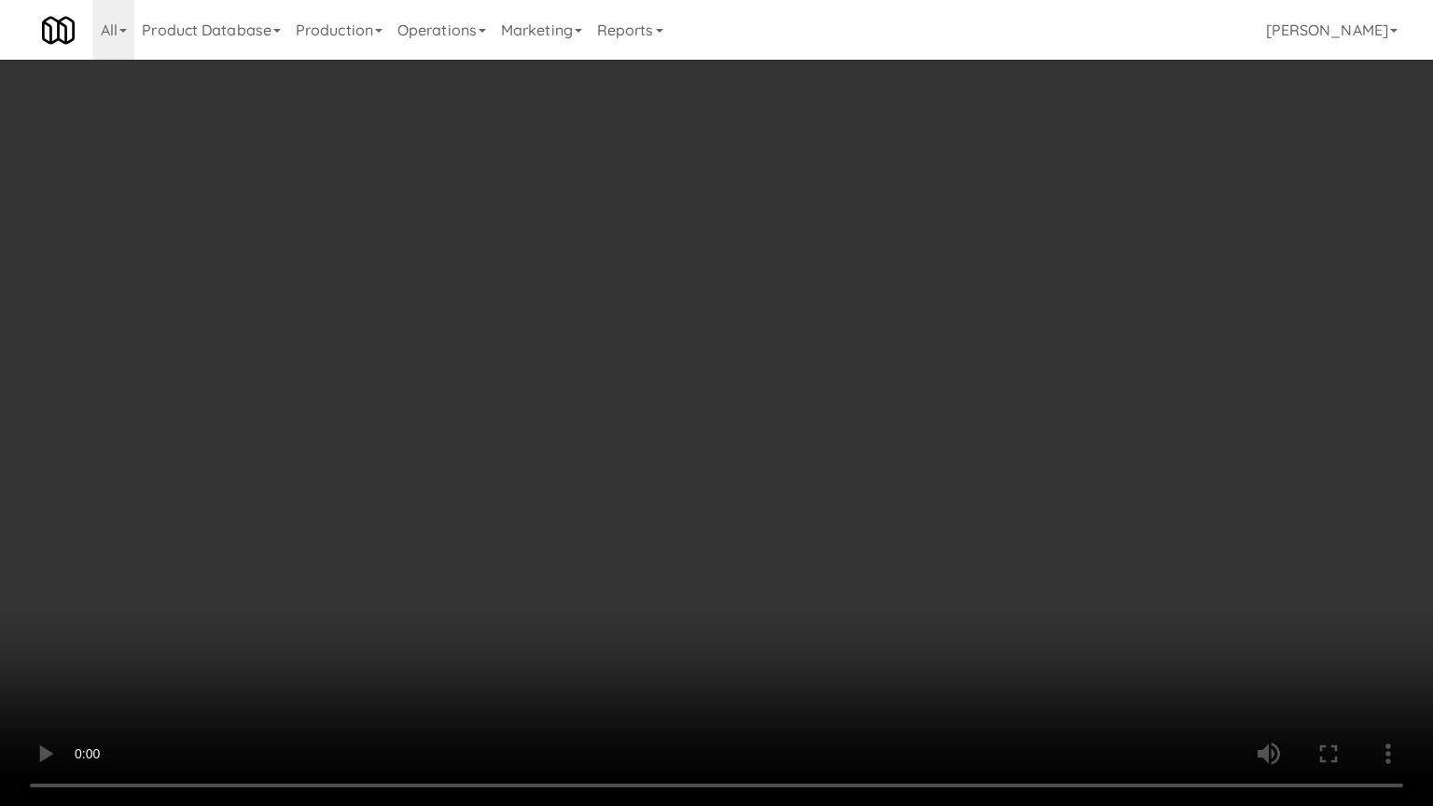
click at [976, 338] on video at bounding box center [716, 403] width 1433 height 806
click at [914, 344] on video at bounding box center [716, 403] width 1433 height 806
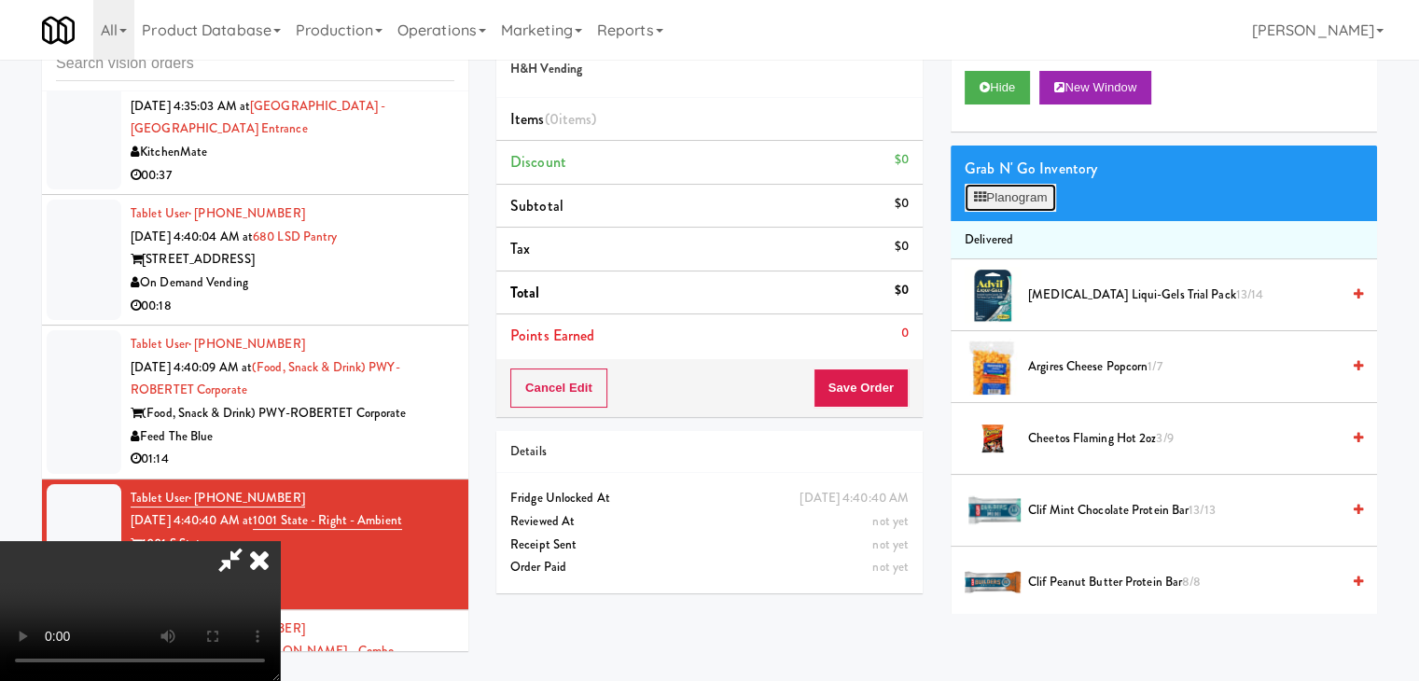
click at [1027, 201] on button "Planogram" at bounding box center [1010, 198] width 91 height 28
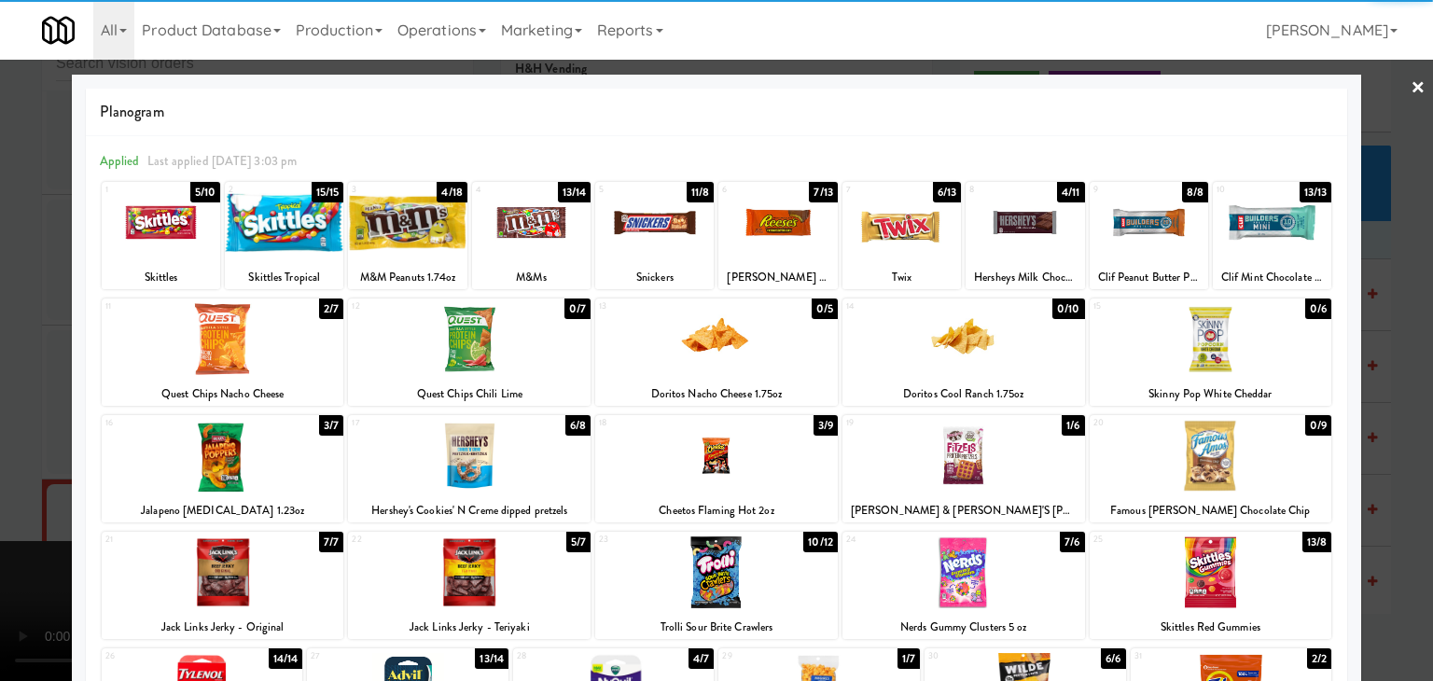
click at [875, 247] on div at bounding box center [902, 223] width 119 height 72
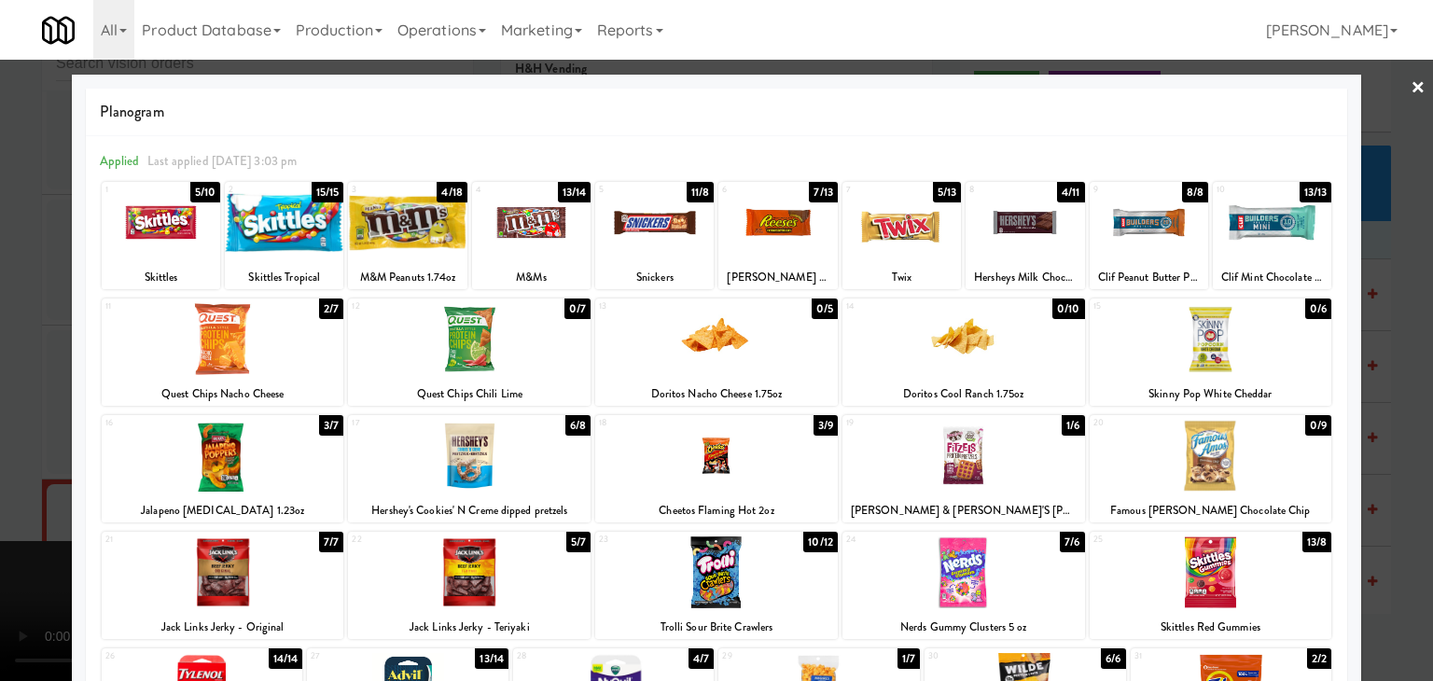
drag, startPoint x: 771, startPoint y: 243, endPoint x: 238, endPoint y: 281, distance: 534.2
click at [769, 243] on div at bounding box center [778, 223] width 119 height 72
drag, startPoint x: 0, startPoint y: 288, endPoint x: 147, endPoint y: 286, distance: 146.5
click at [2, 288] on div at bounding box center [716, 340] width 1433 height 681
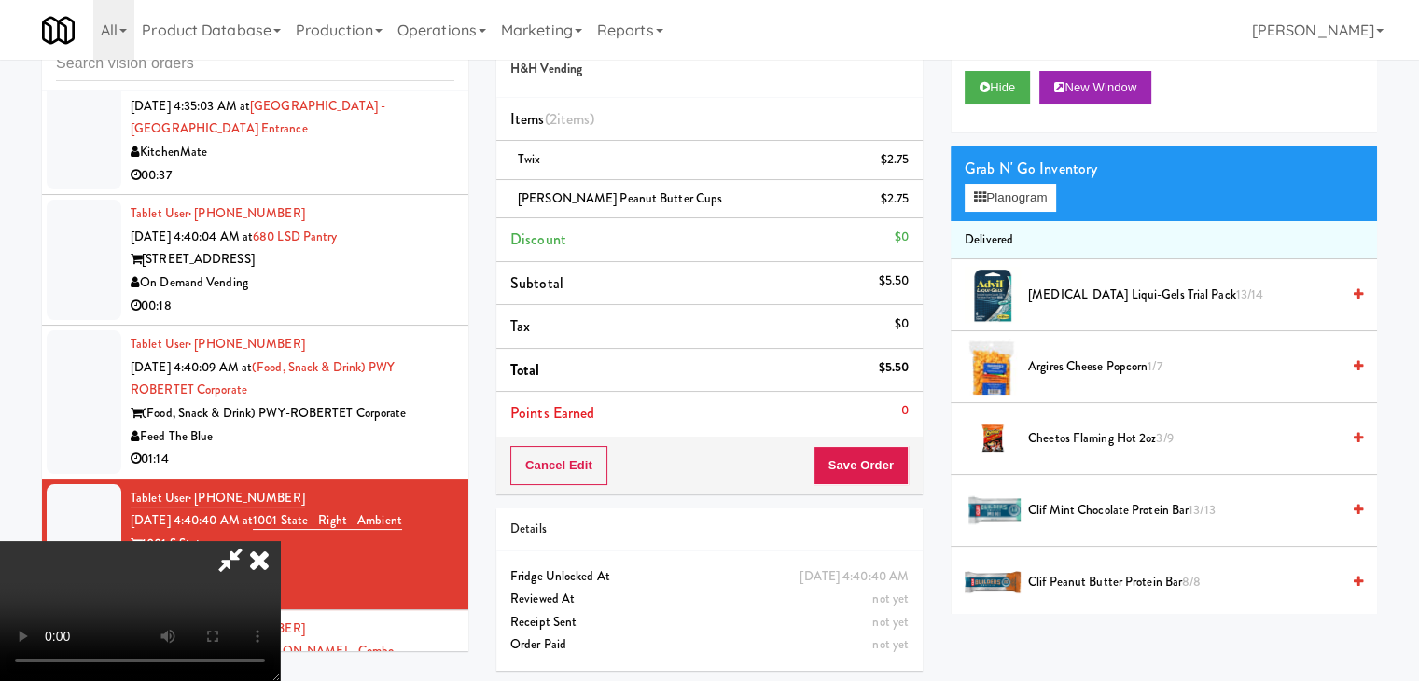
click at [280, 541] on video at bounding box center [140, 611] width 280 height 140
click at [867, 466] on button "Save Order" at bounding box center [861, 465] width 95 height 39
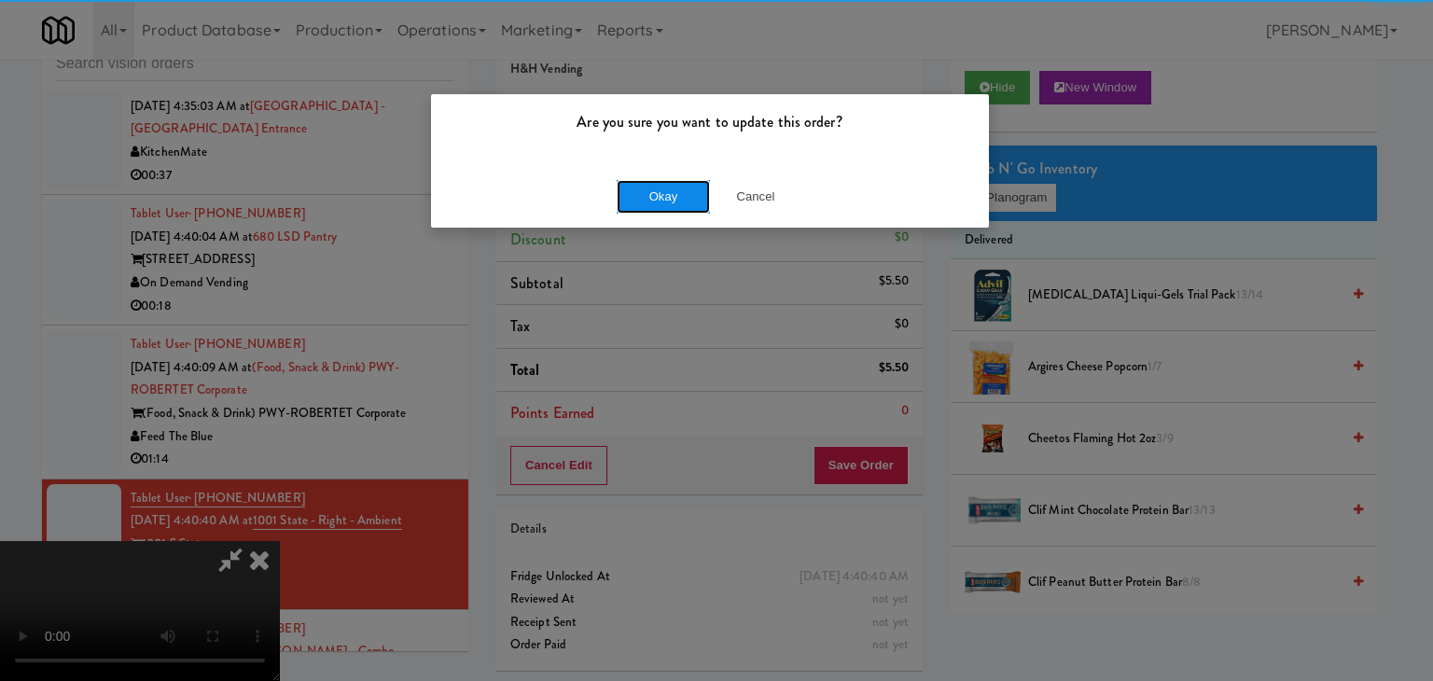
click at [662, 193] on button "Okay" at bounding box center [663, 197] width 93 height 34
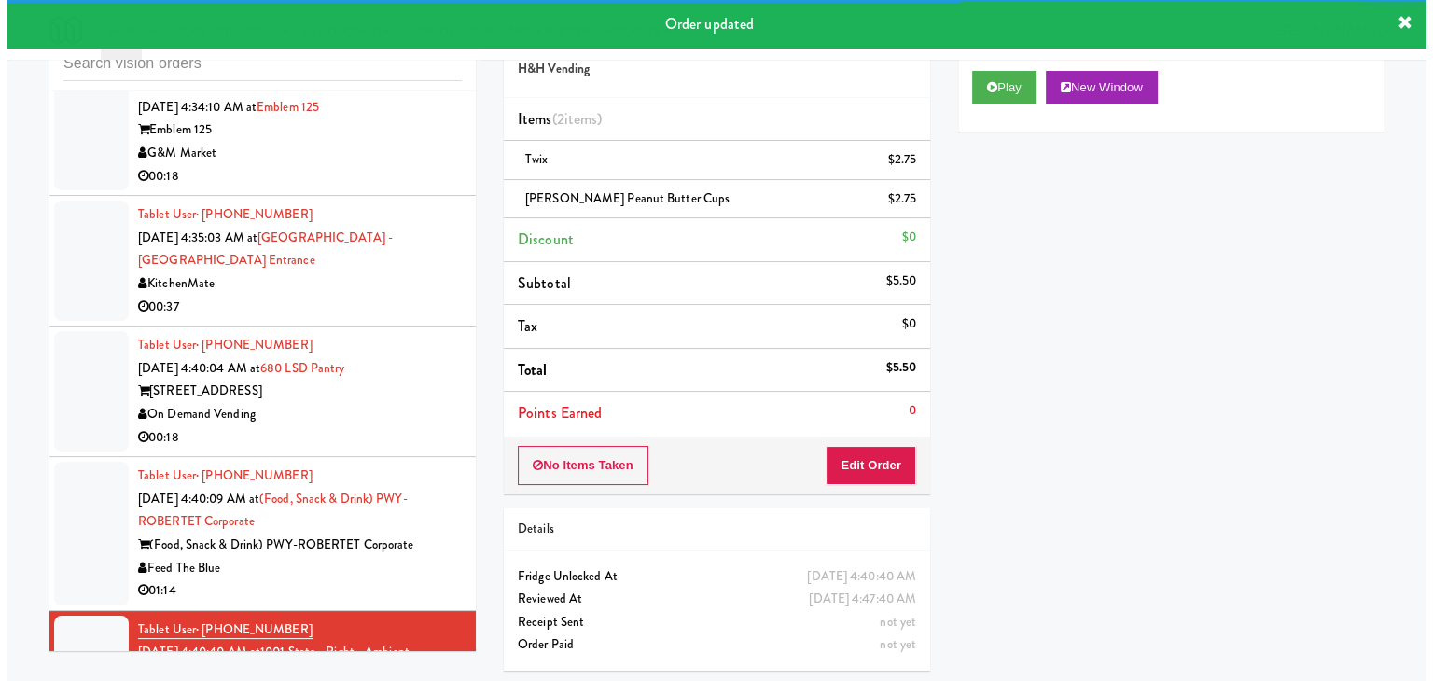
scroll to position [4860, 0]
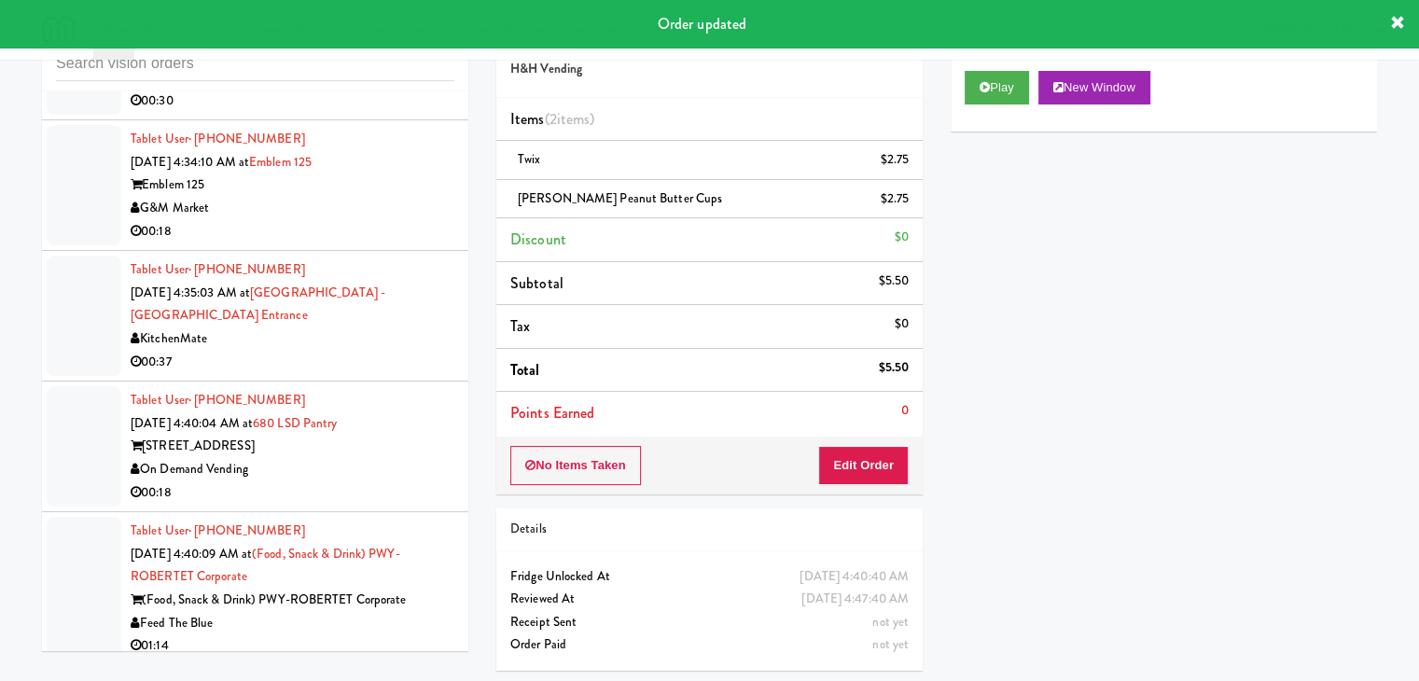
click at [422, 589] on div "(Food, Snack & Drink) PWY-ROBERTET Corporate" at bounding box center [293, 600] width 324 height 23
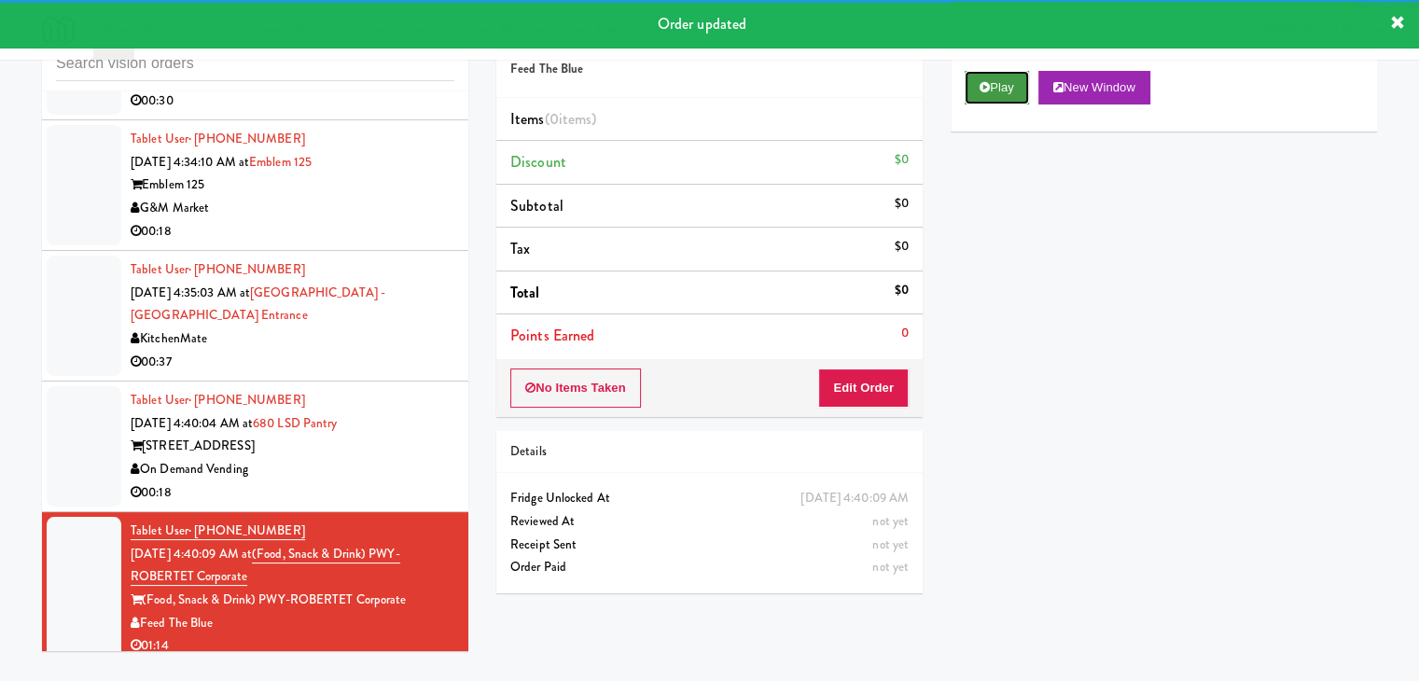
drag, startPoint x: 1019, startPoint y: 81, endPoint x: 1015, endPoint y: 91, distance: 10.1
click at [1015, 91] on button "Play" at bounding box center [997, 88] width 64 height 34
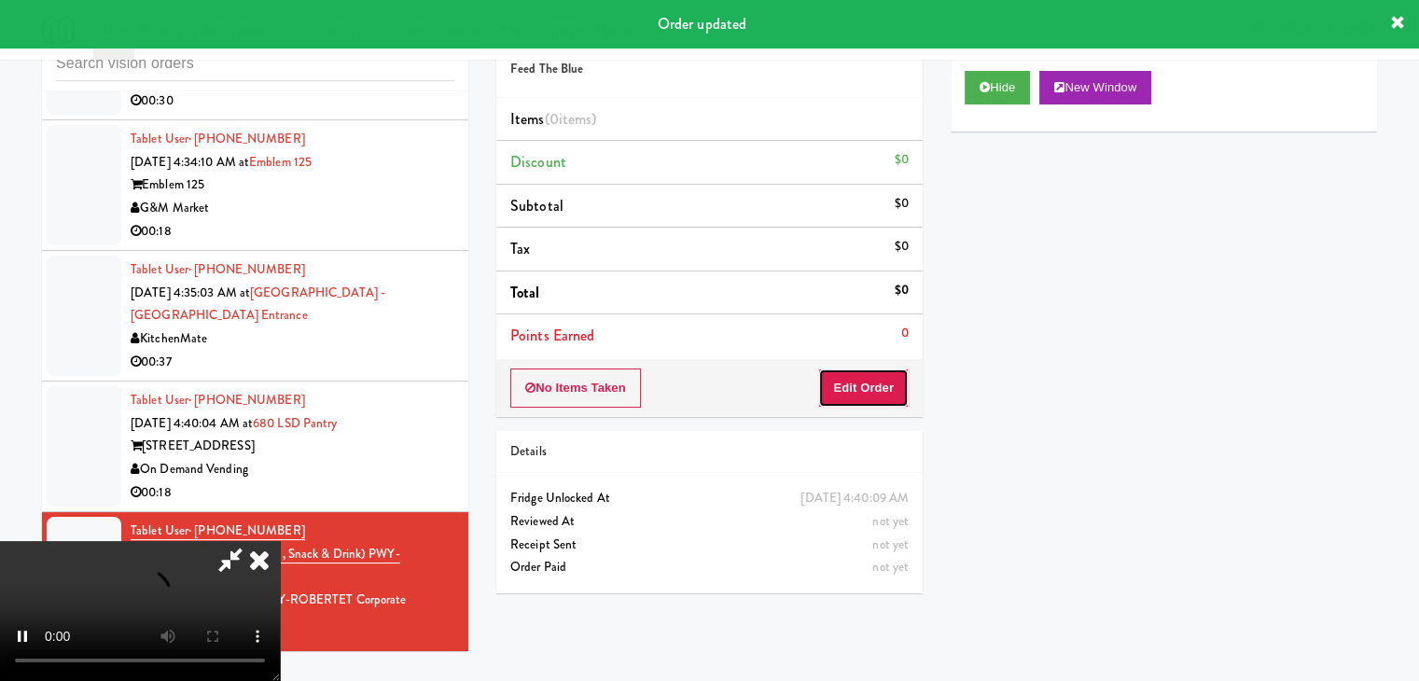
click at [847, 380] on button "Edit Order" at bounding box center [863, 388] width 91 height 39
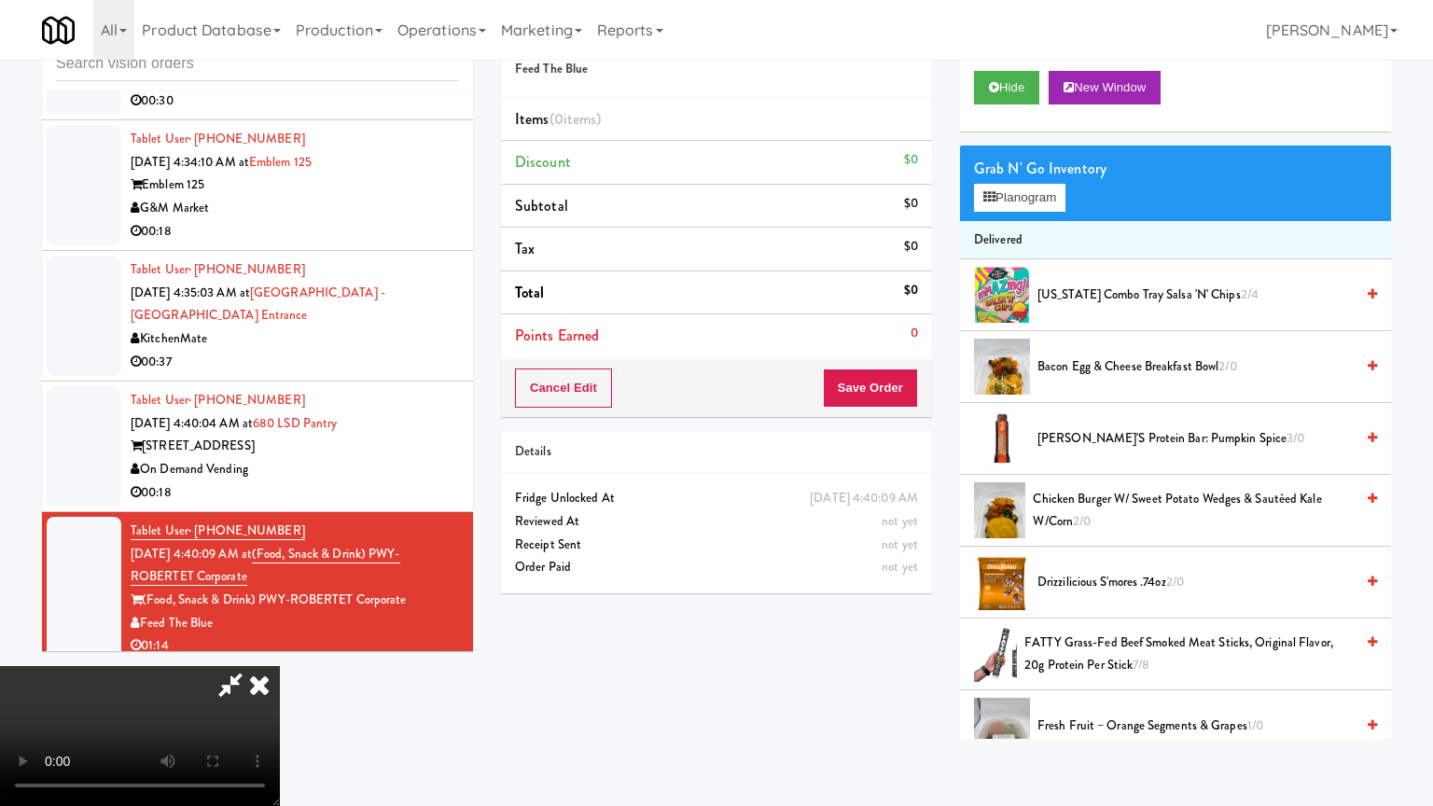
click at [280, 666] on video at bounding box center [140, 736] width 280 height 140
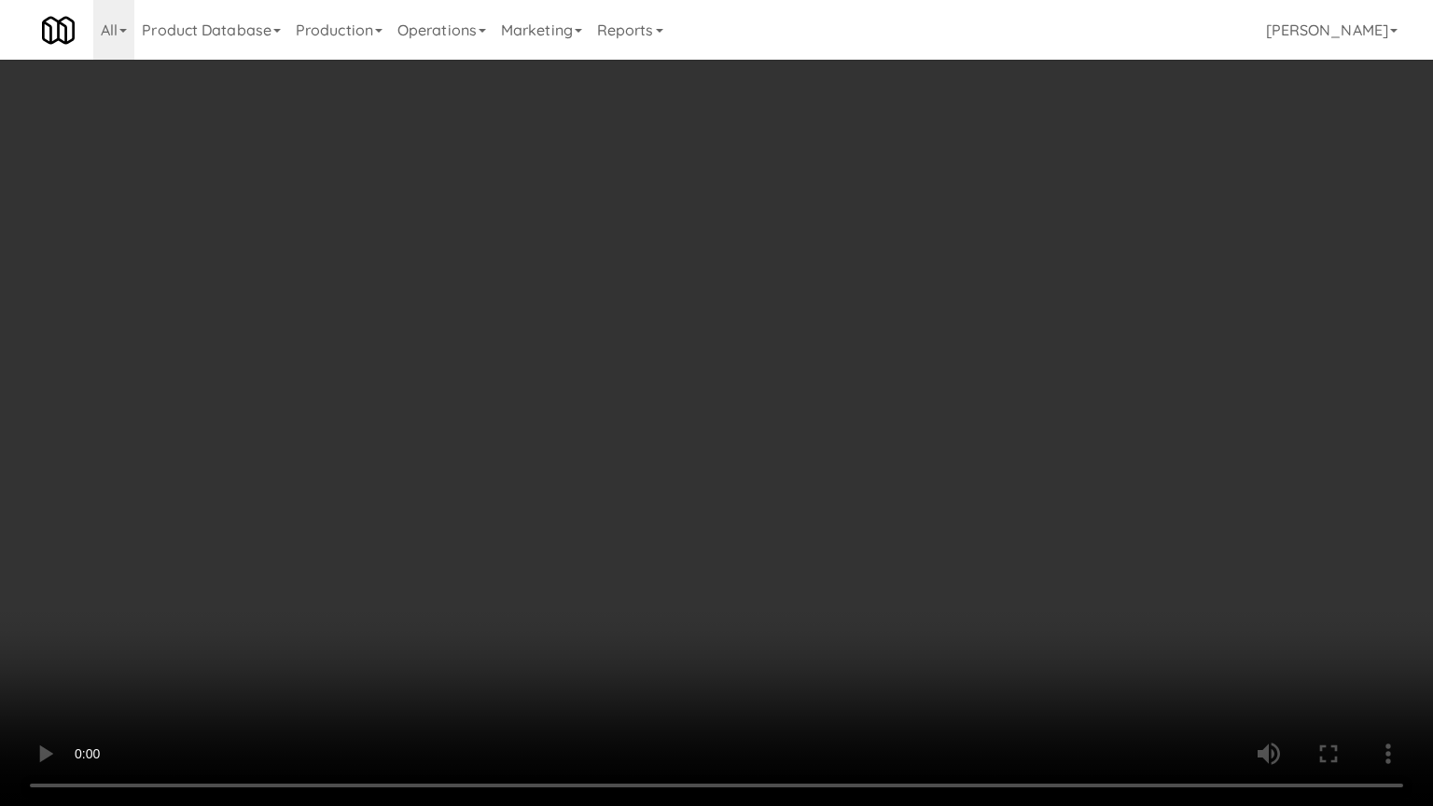
click at [842, 372] on video at bounding box center [716, 403] width 1433 height 806
click at [842, 373] on video at bounding box center [716, 403] width 1433 height 806
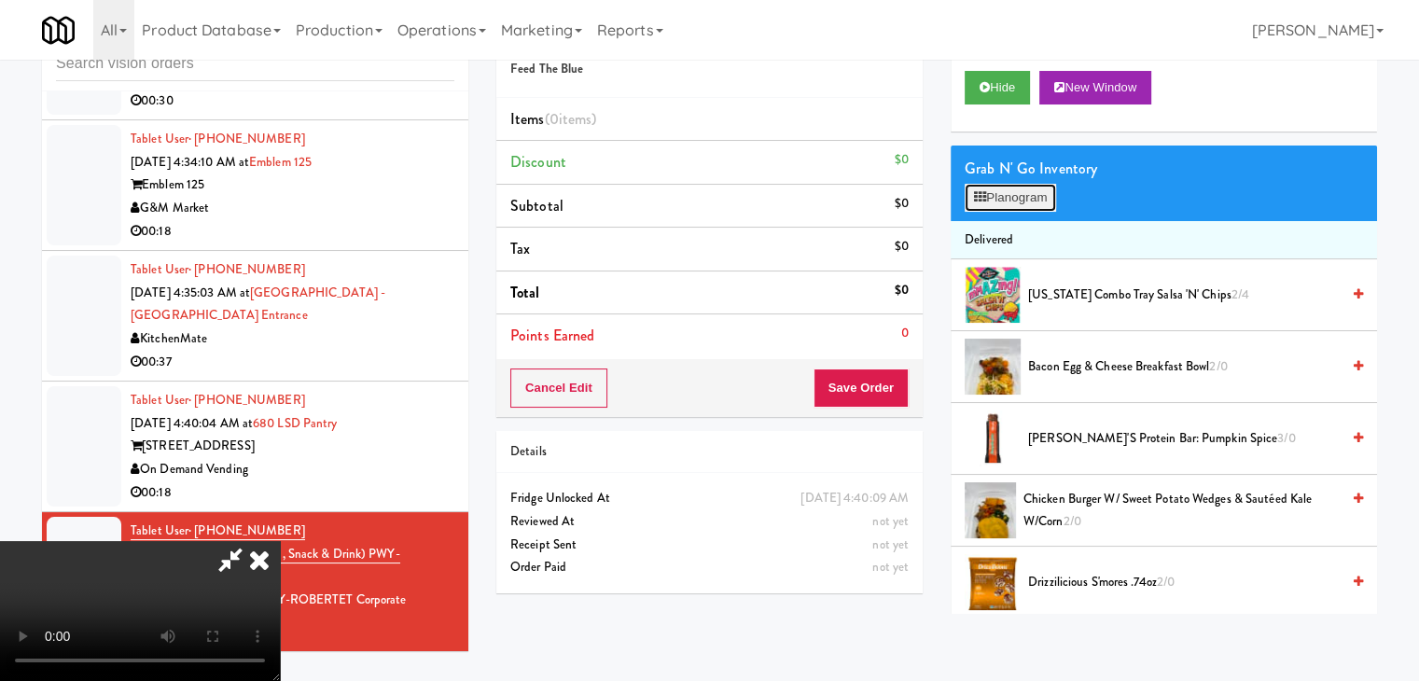
click at [1017, 189] on button "Planogram" at bounding box center [1010, 198] width 91 height 28
click at [0, 0] on div at bounding box center [0, 0] width 0 height 0
click at [1030, 191] on button "Planogram" at bounding box center [1010, 198] width 91 height 28
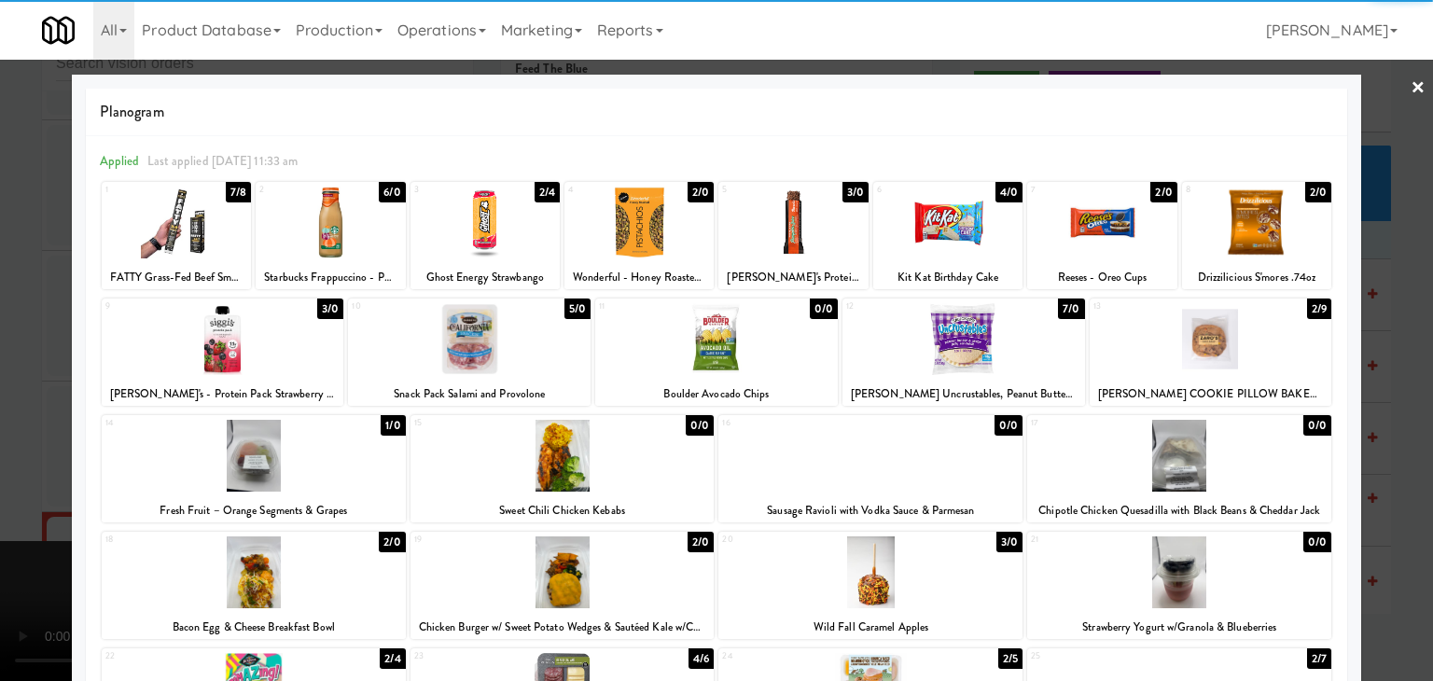
click at [1276, 248] on div at bounding box center [1256, 223] width 149 height 72
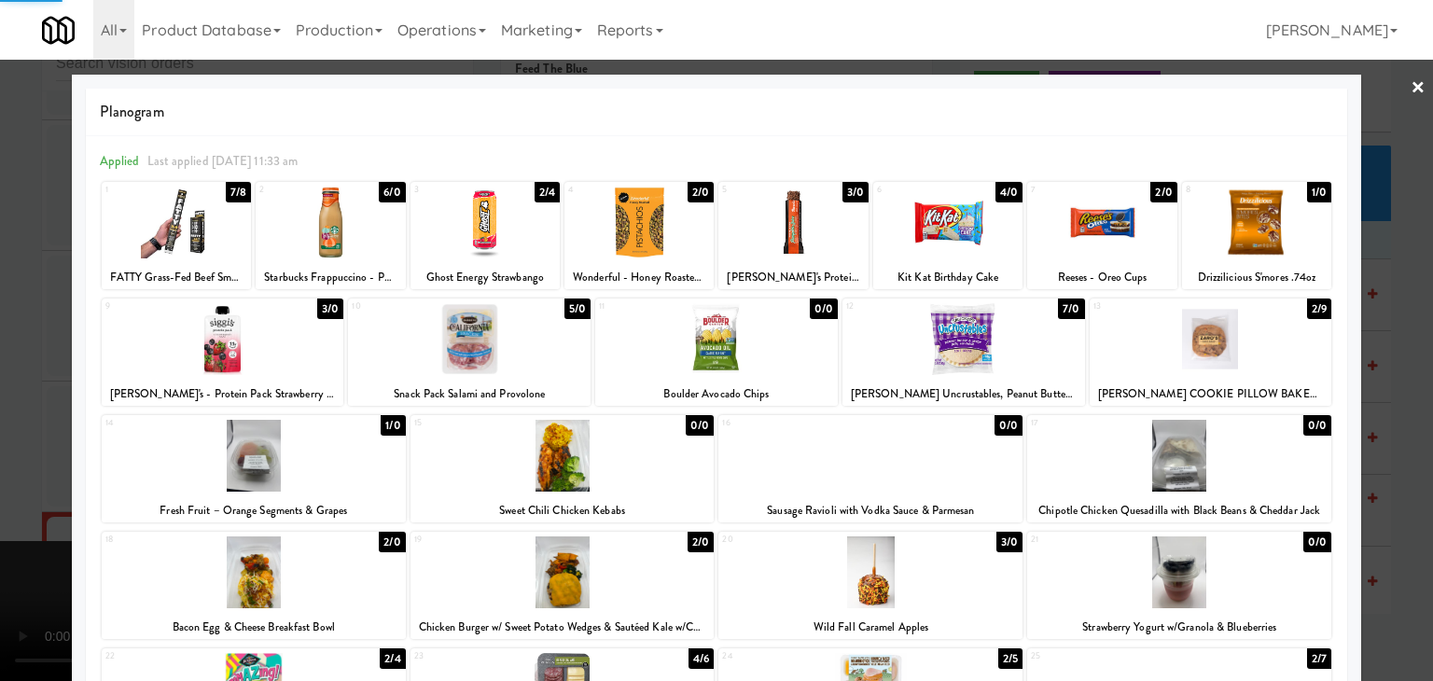
click at [1369, 269] on div at bounding box center [716, 340] width 1433 height 681
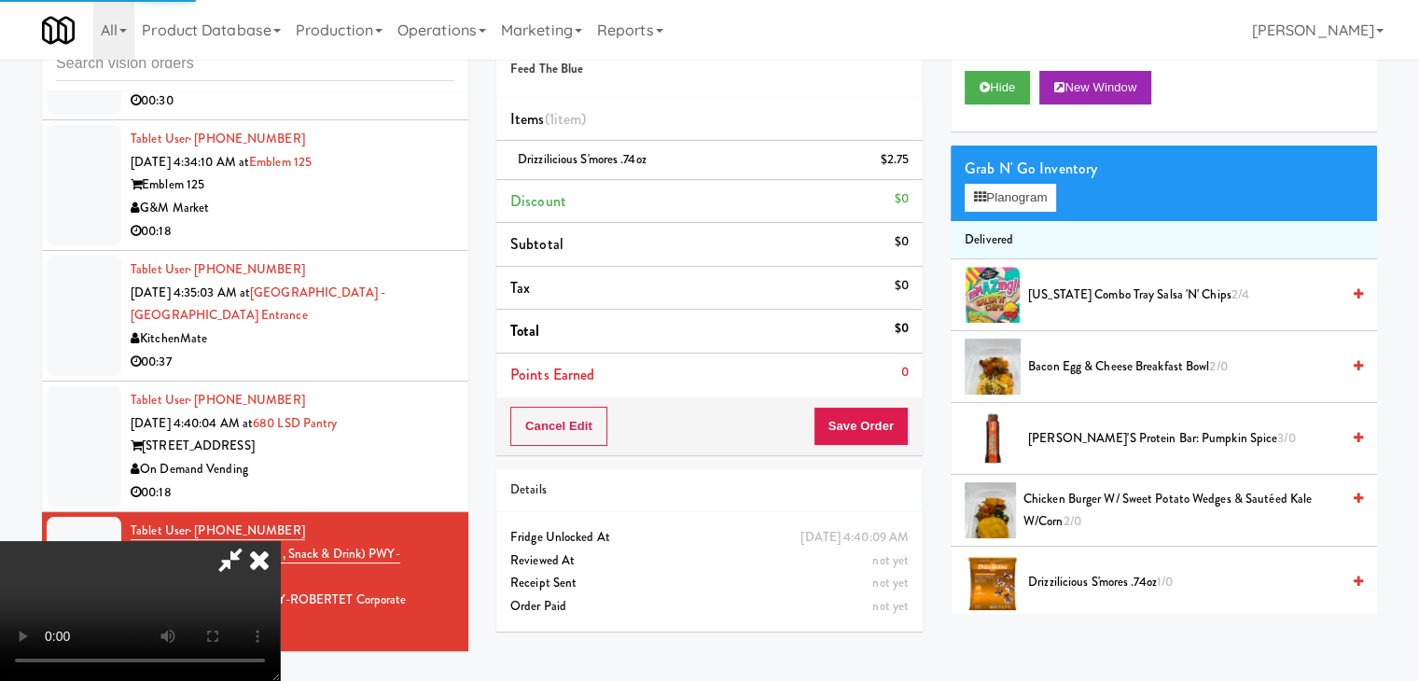
click at [280, 541] on video at bounding box center [140, 611] width 280 height 140
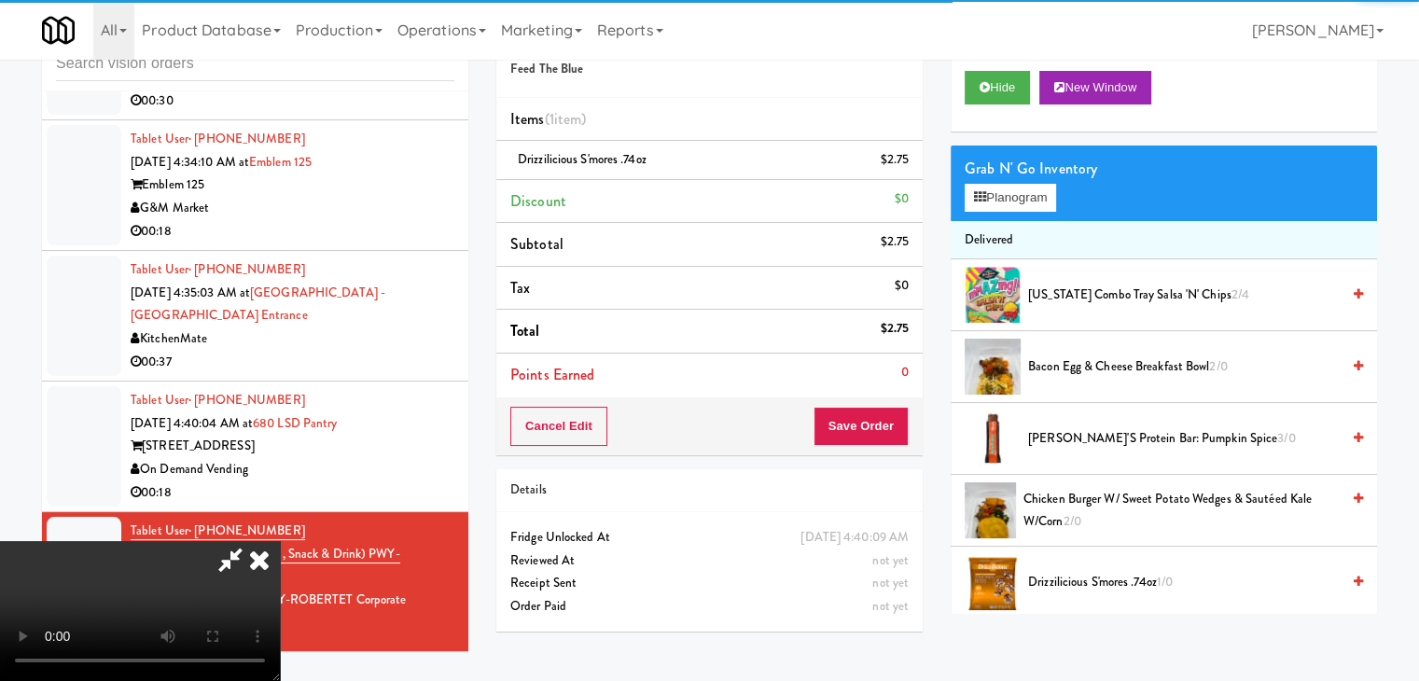
click at [280, 541] on video at bounding box center [140, 611] width 280 height 140
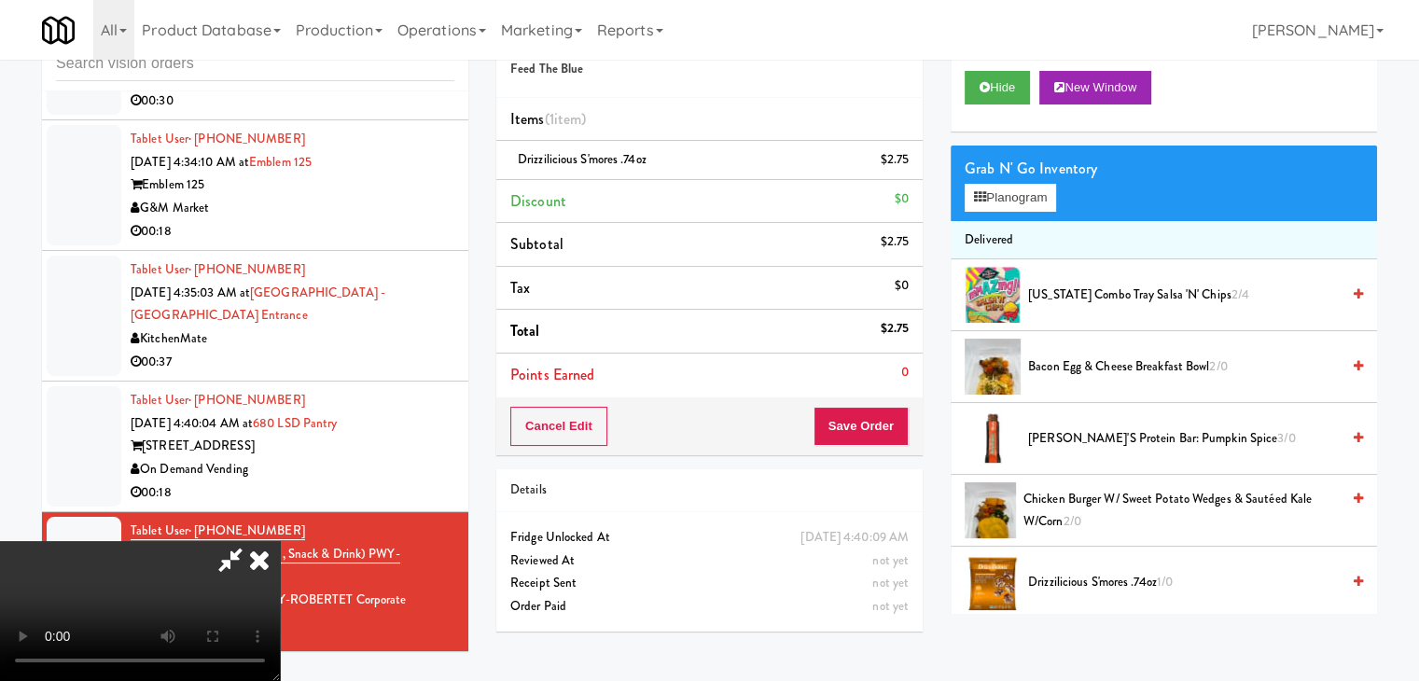
click at [280, 541] on video at bounding box center [140, 611] width 280 height 140
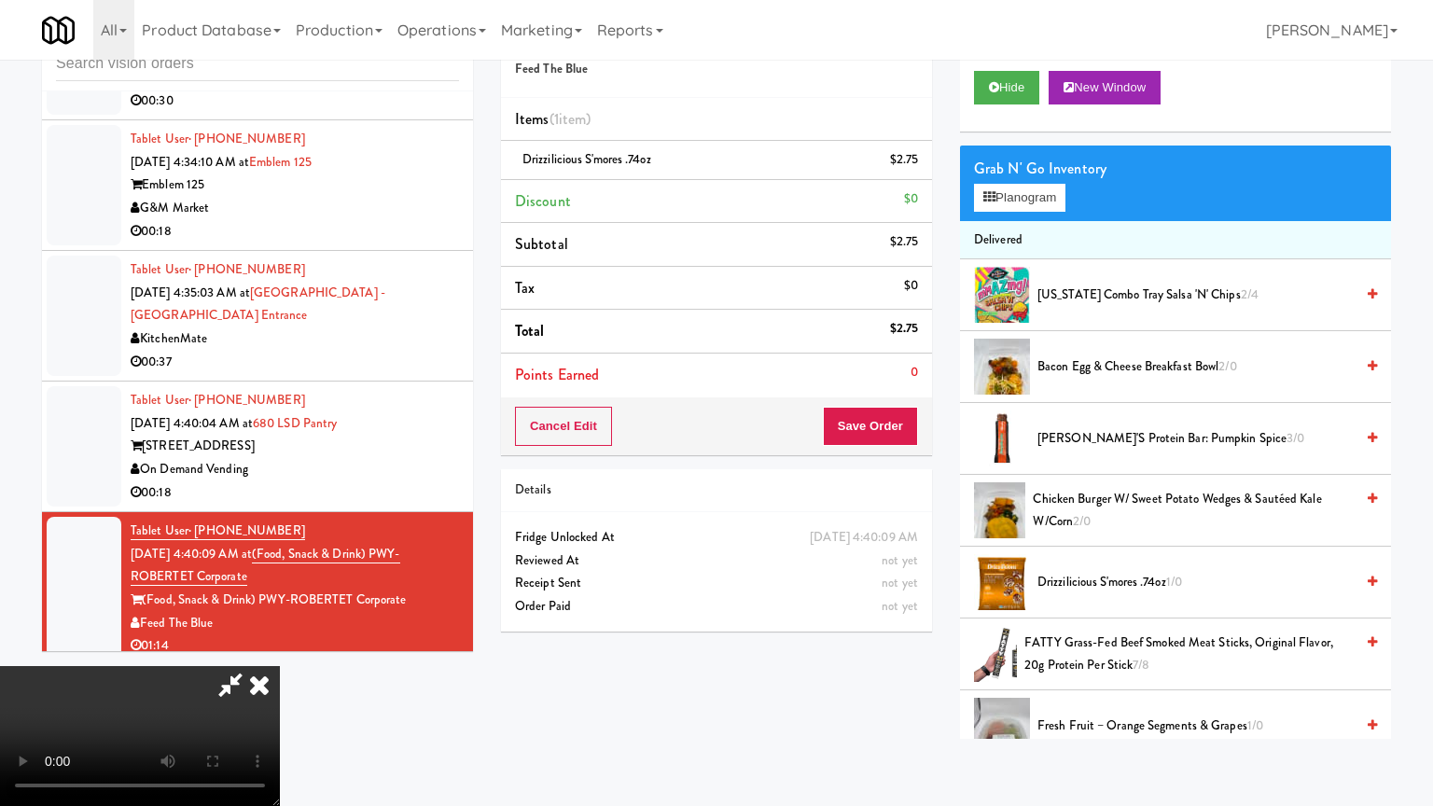
click at [280, 666] on video at bounding box center [140, 736] width 280 height 140
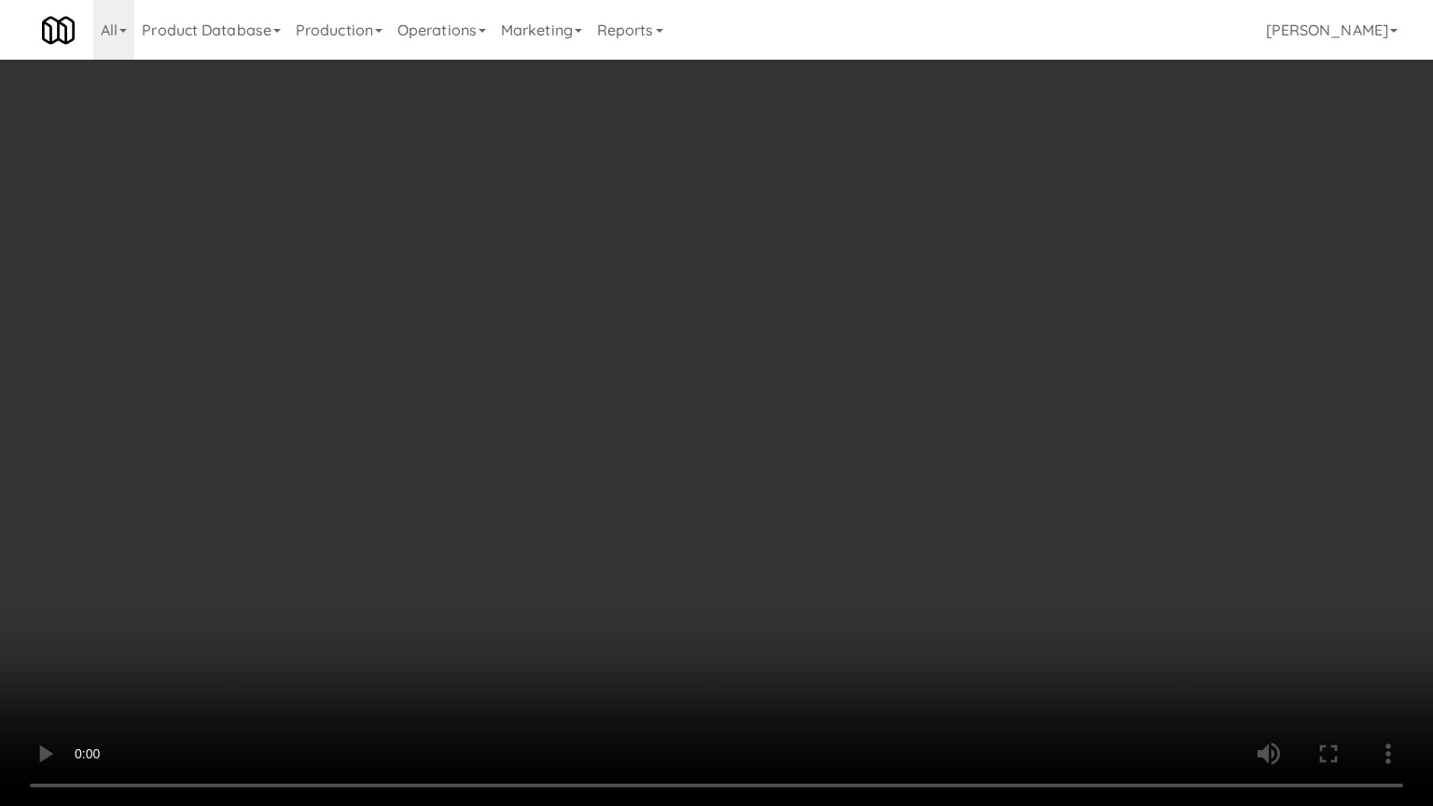
click at [841, 420] on video at bounding box center [716, 403] width 1433 height 806
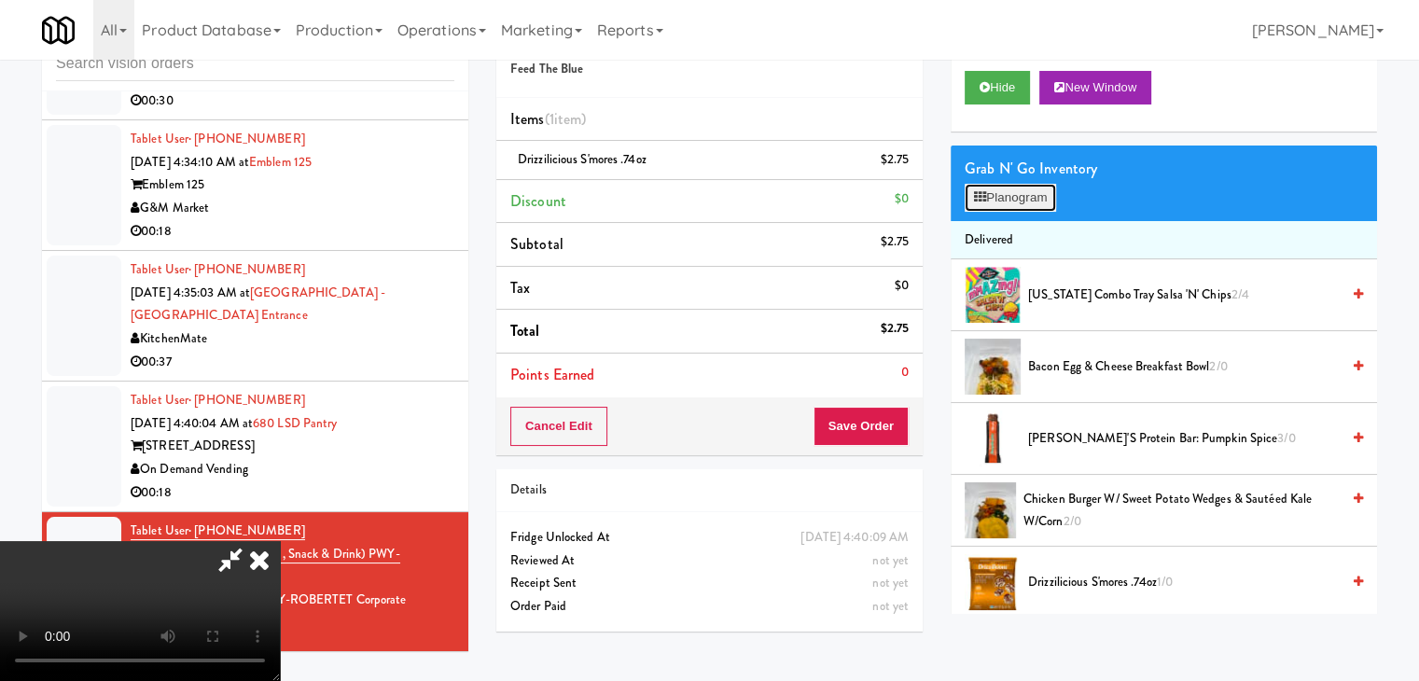
click at [1049, 192] on button "Planogram" at bounding box center [1010, 198] width 91 height 28
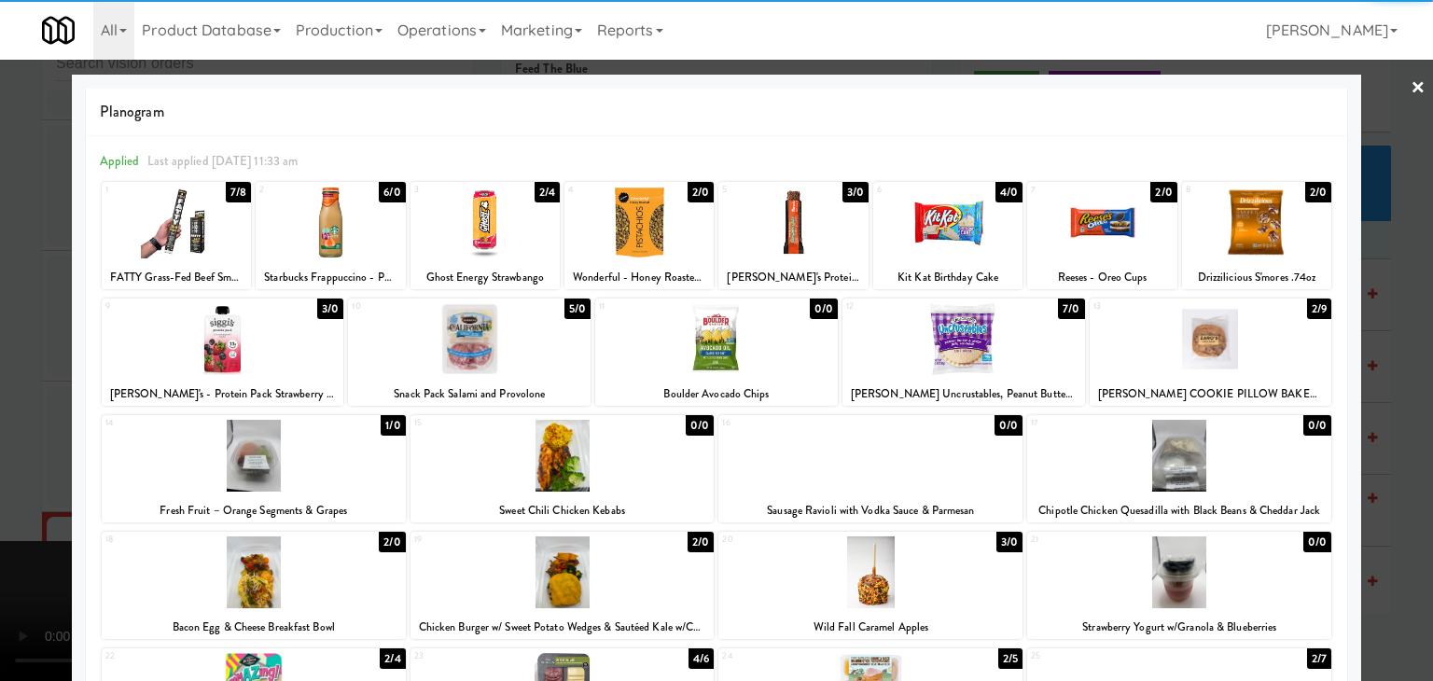
click at [1254, 346] on div at bounding box center [1211, 339] width 243 height 72
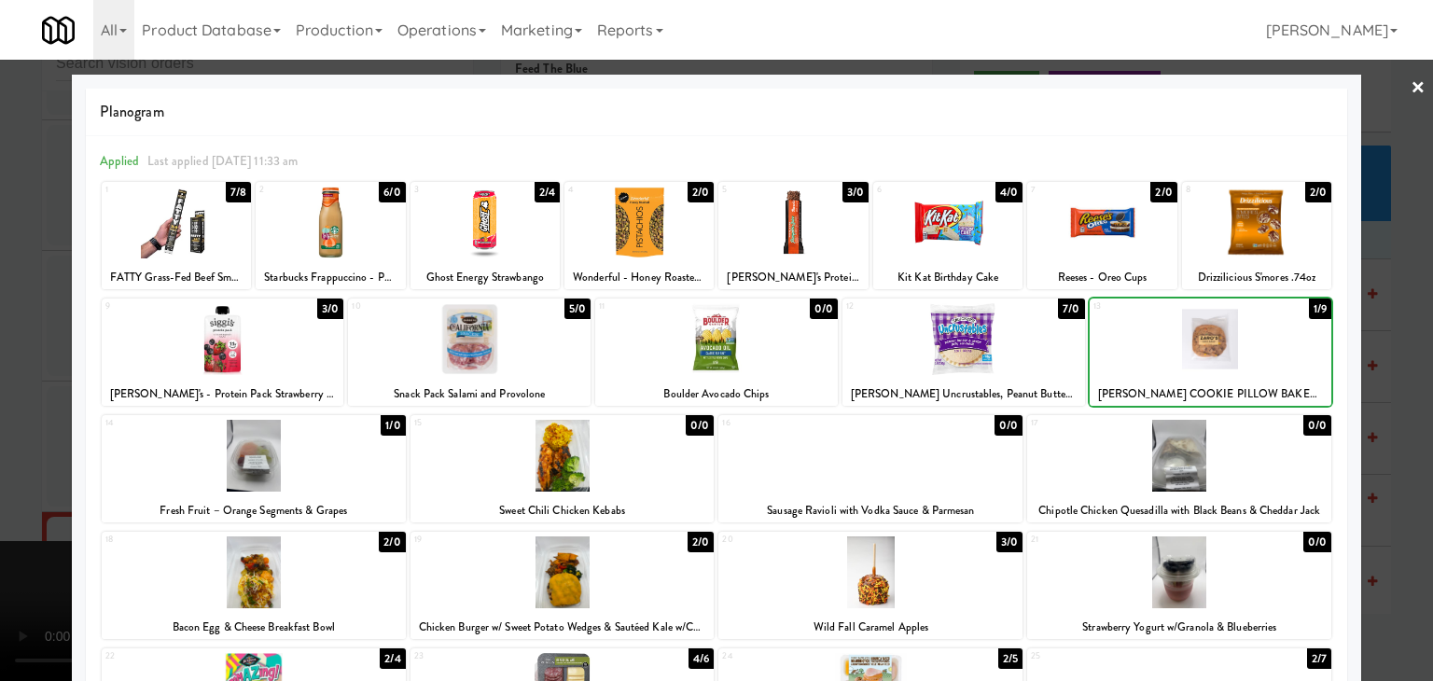
drag, startPoint x: 1407, startPoint y: 368, endPoint x: 1374, endPoint y: 369, distance: 33.6
click at [1406, 367] on div at bounding box center [716, 340] width 1433 height 681
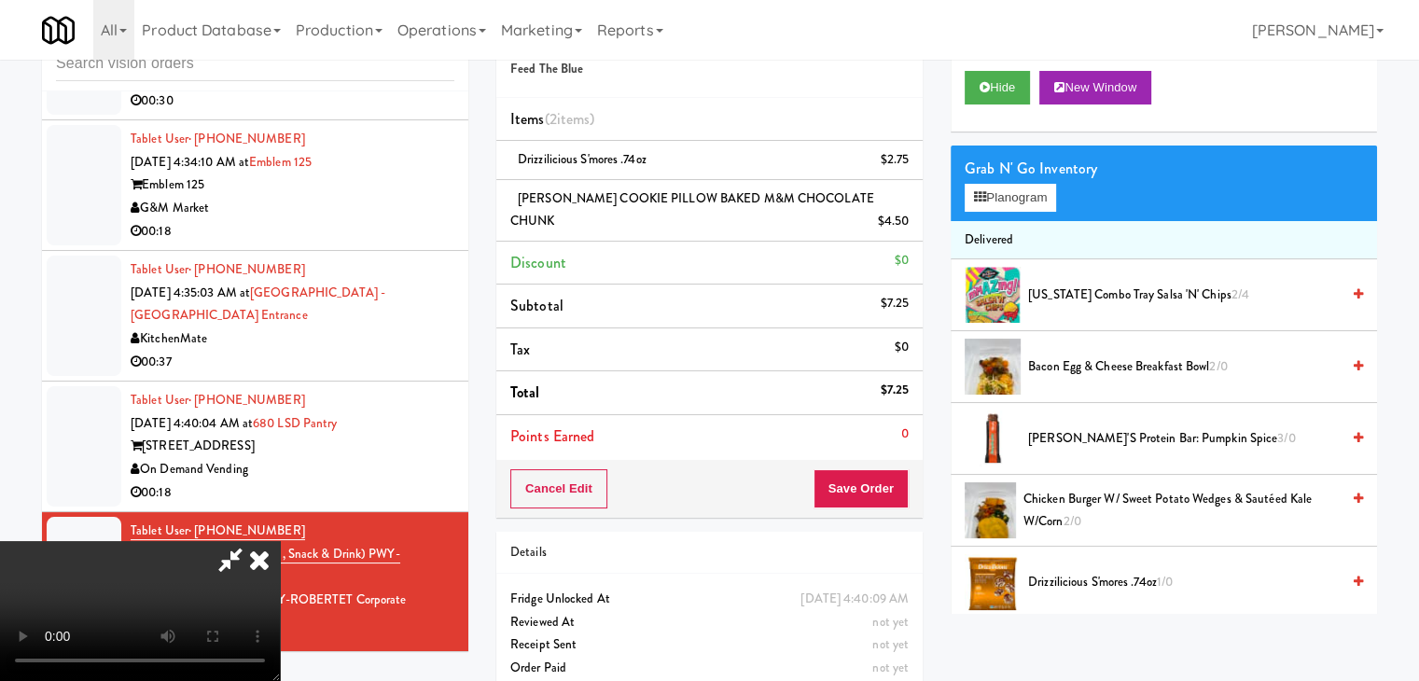
click at [280, 541] on video at bounding box center [140, 611] width 280 height 140
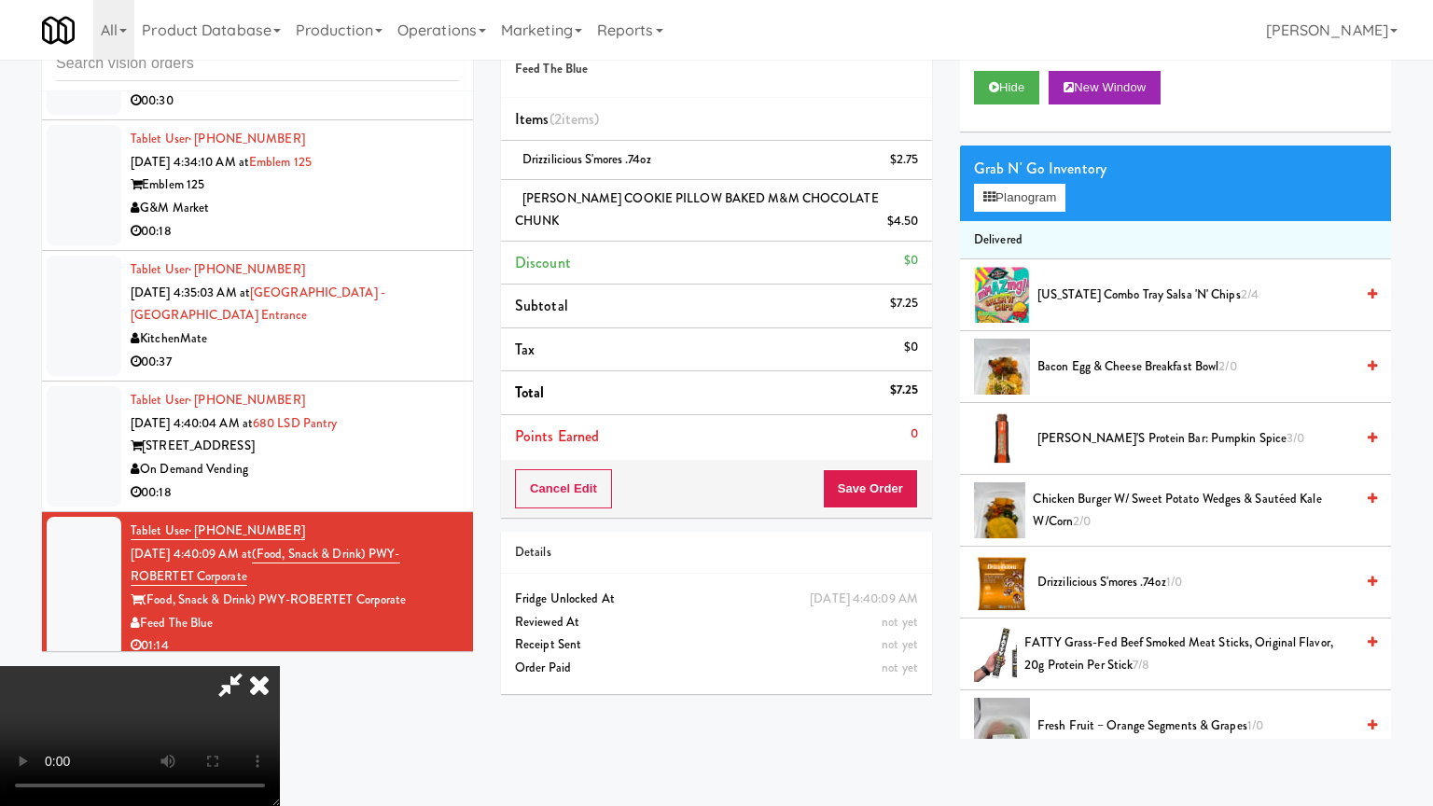
click at [280, 666] on video at bounding box center [140, 736] width 280 height 140
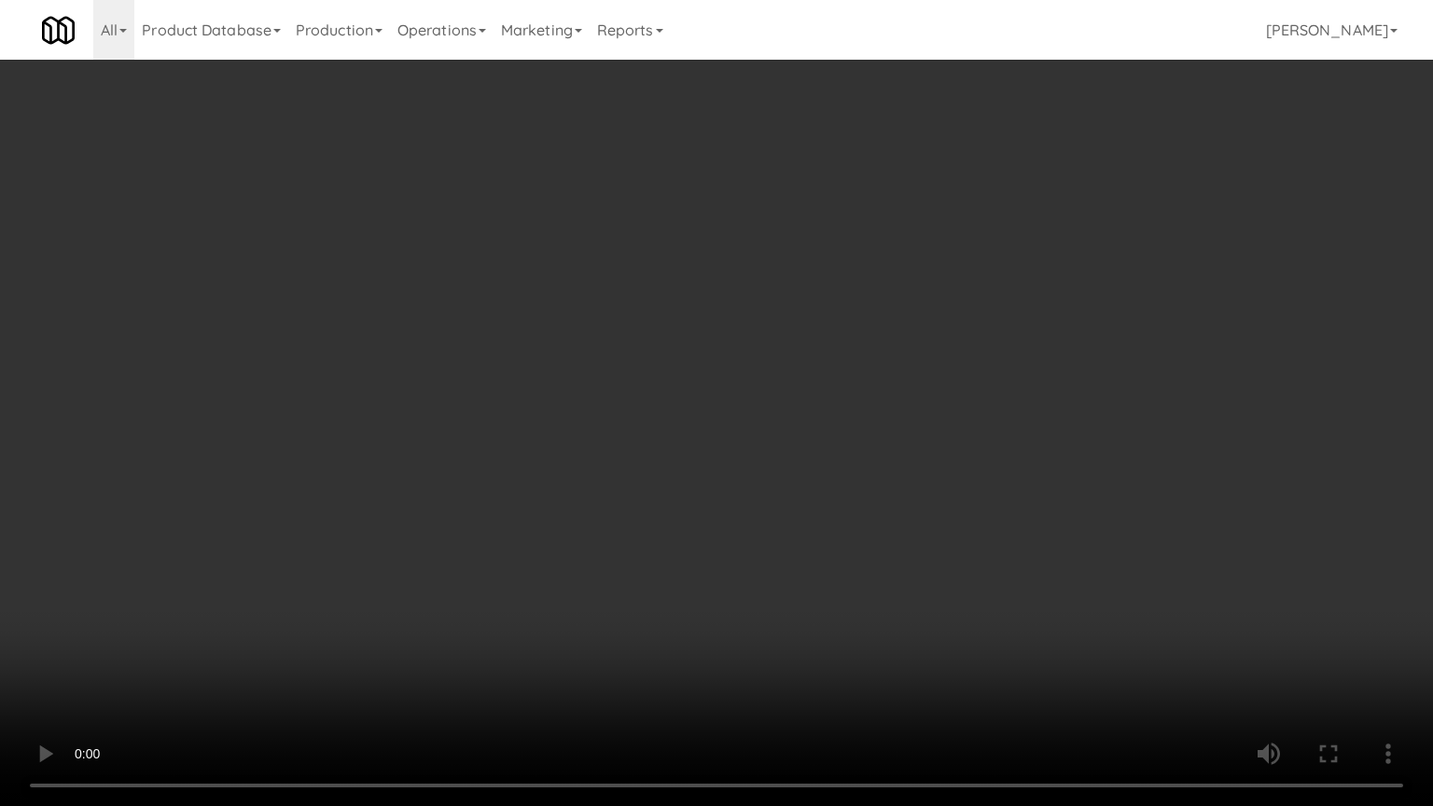
click at [928, 519] on video at bounding box center [716, 403] width 1433 height 806
click at [919, 519] on video at bounding box center [716, 403] width 1433 height 806
click at [945, 519] on video at bounding box center [716, 403] width 1433 height 806
click at [954, 521] on video at bounding box center [716, 403] width 1433 height 806
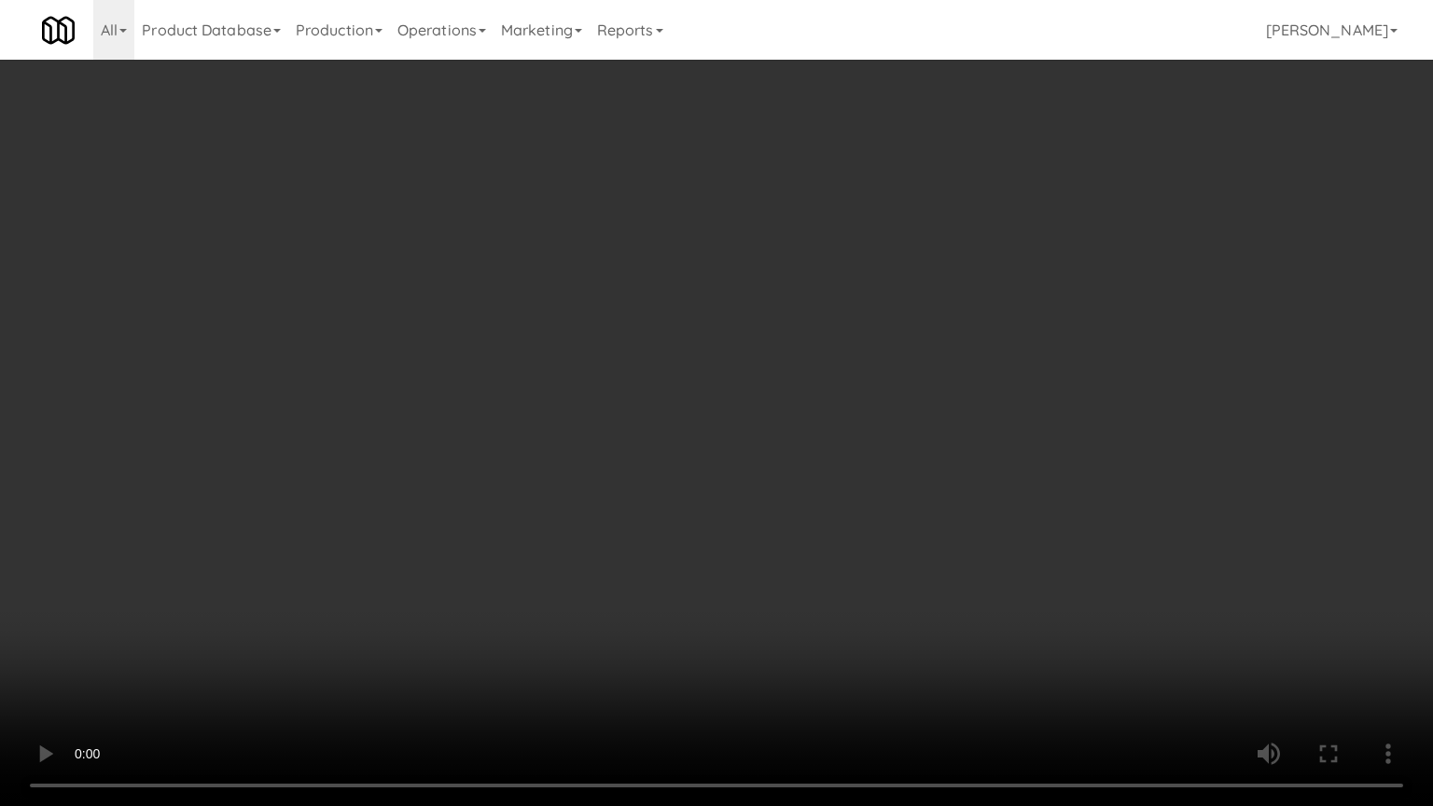
click at [956, 519] on video at bounding box center [716, 403] width 1433 height 806
click at [962, 509] on video at bounding box center [716, 403] width 1433 height 806
click at [963, 509] on video at bounding box center [716, 403] width 1433 height 806
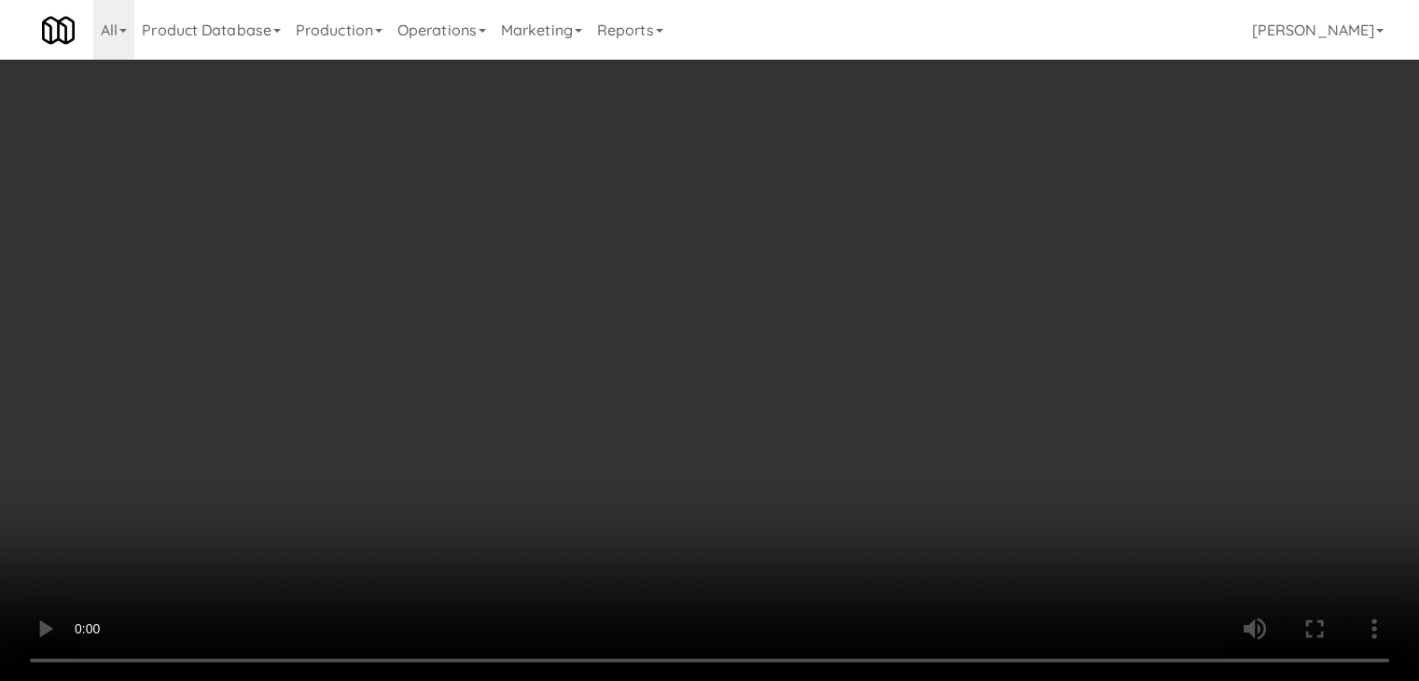
click at [963, 427] on li "Barebell's Protein Bar: Pumpkin Spice 3/0" at bounding box center [1164, 439] width 426 height 72
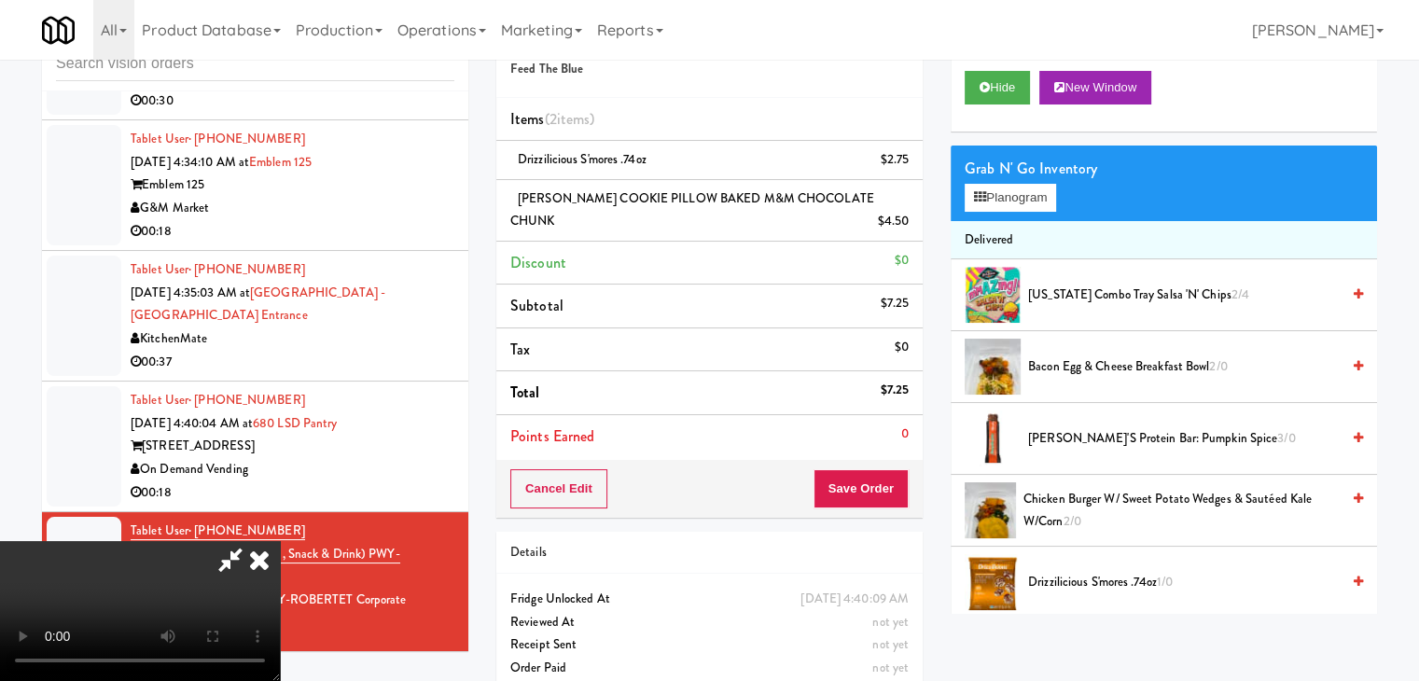
drag, startPoint x: 748, startPoint y: 292, endPoint x: 999, endPoint y: 223, distance: 260.4
click at [280, 541] on video at bounding box center [140, 611] width 280 height 140
click at [1019, 207] on button "Planogram" at bounding box center [1010, 198] width 91 height 28
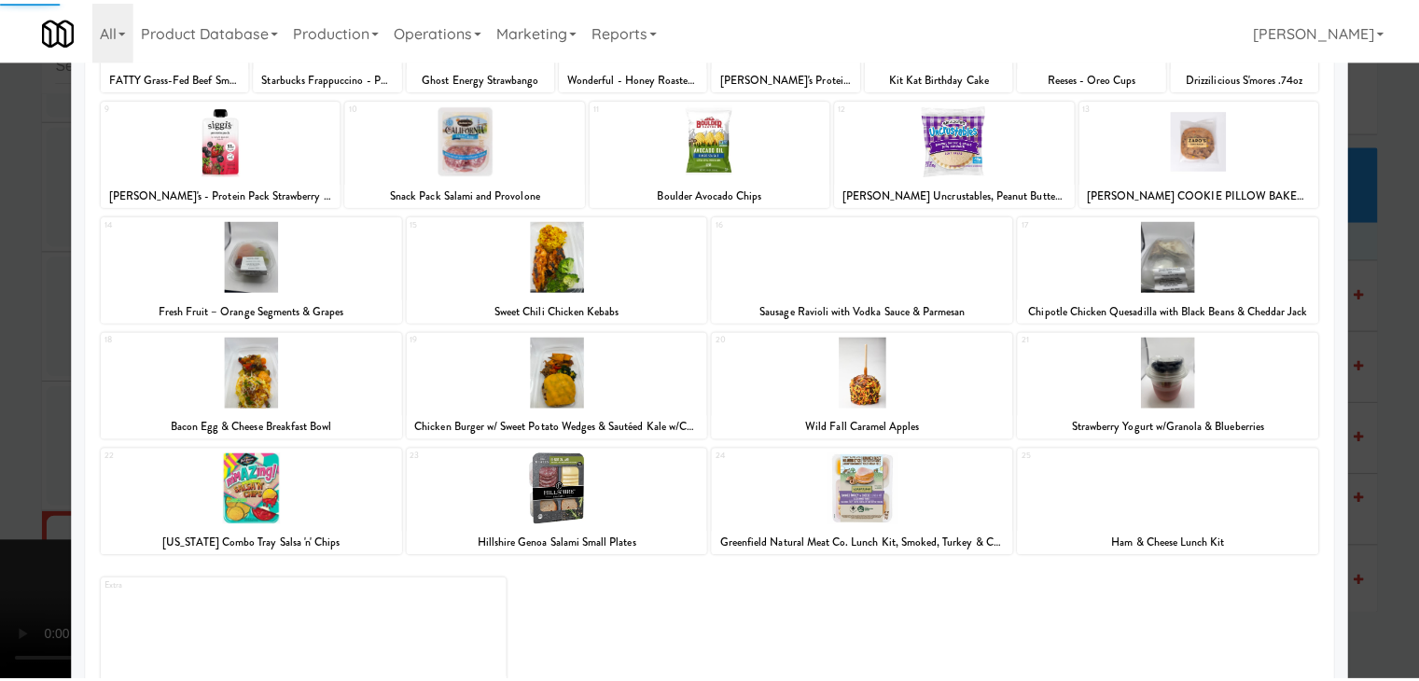
scroll to position [235, 0]
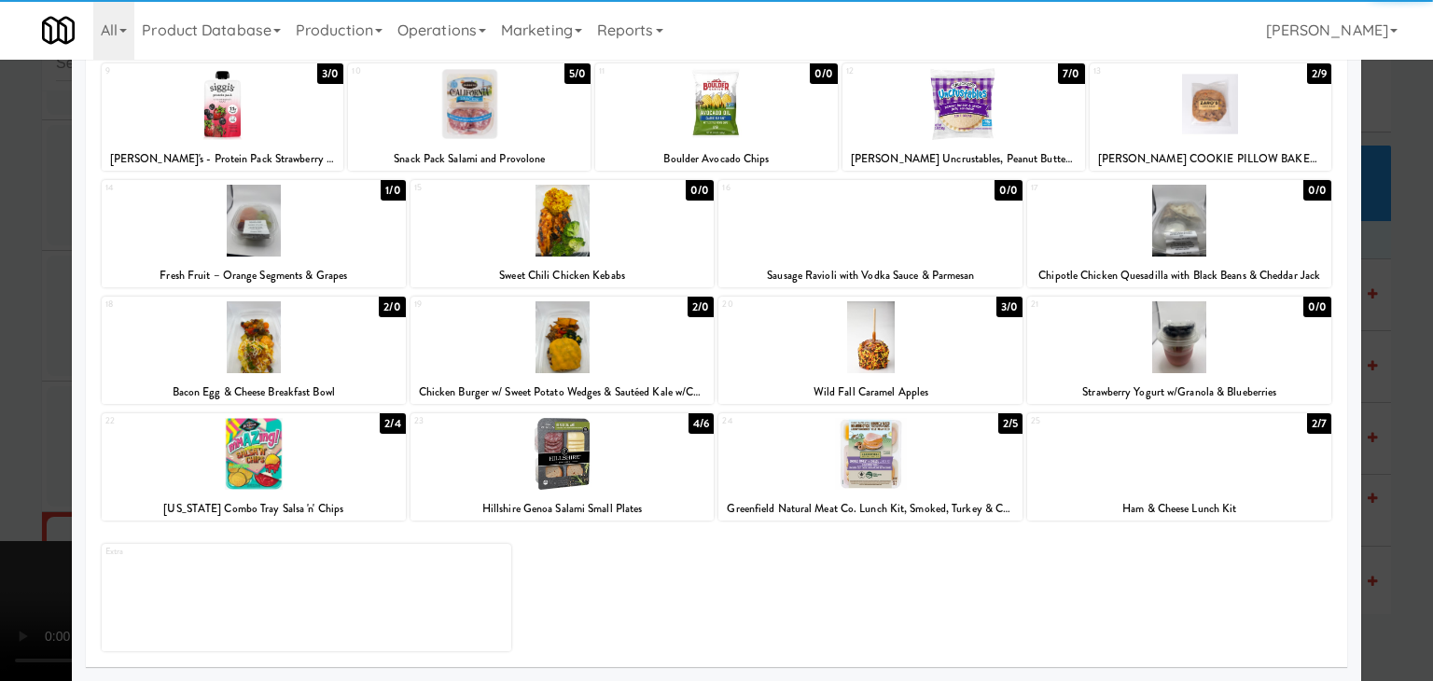
click at [283, 339] on div at bounding box center [254, 337] width 304 height 72
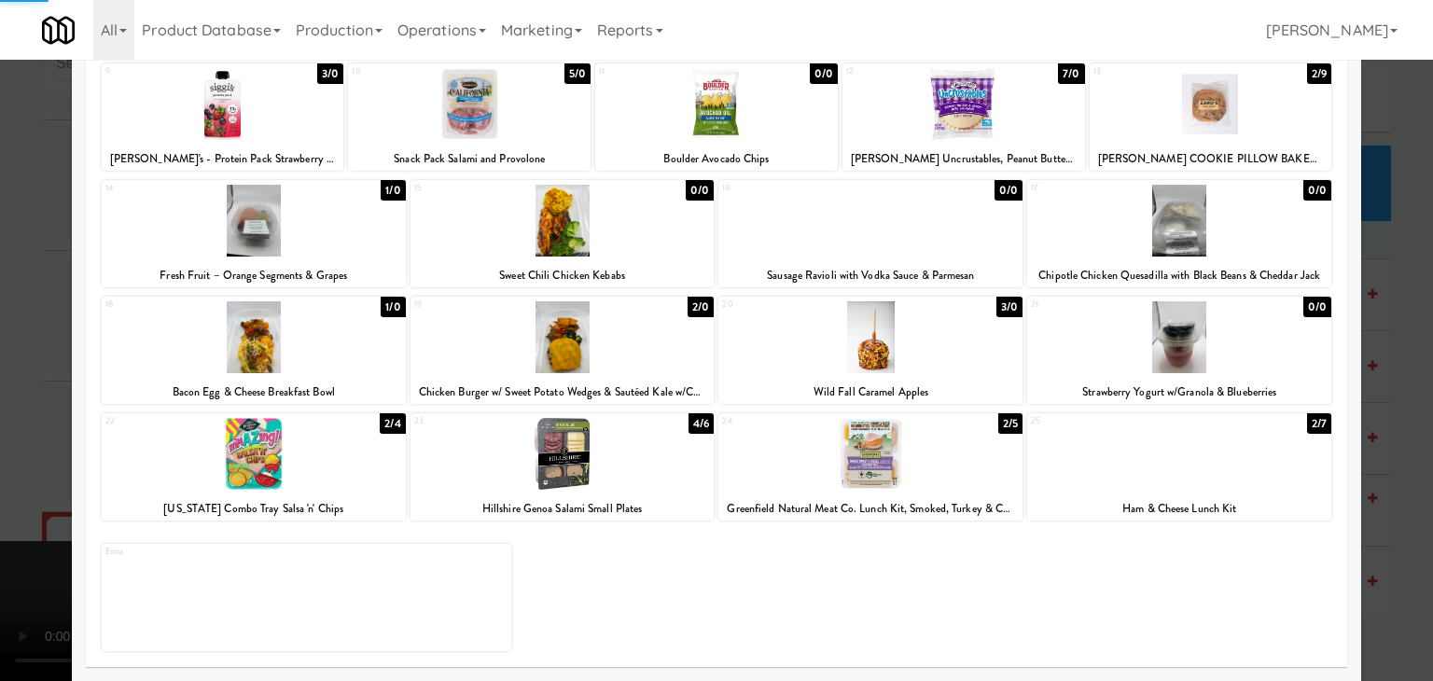
drag, startPoint x: 0, startPoint y: 359, endPoint x: 302, endPoint y: 356, distance: 302.4
click at [7, 357] on div at bounding box center [716, 340] width 1433 height 681
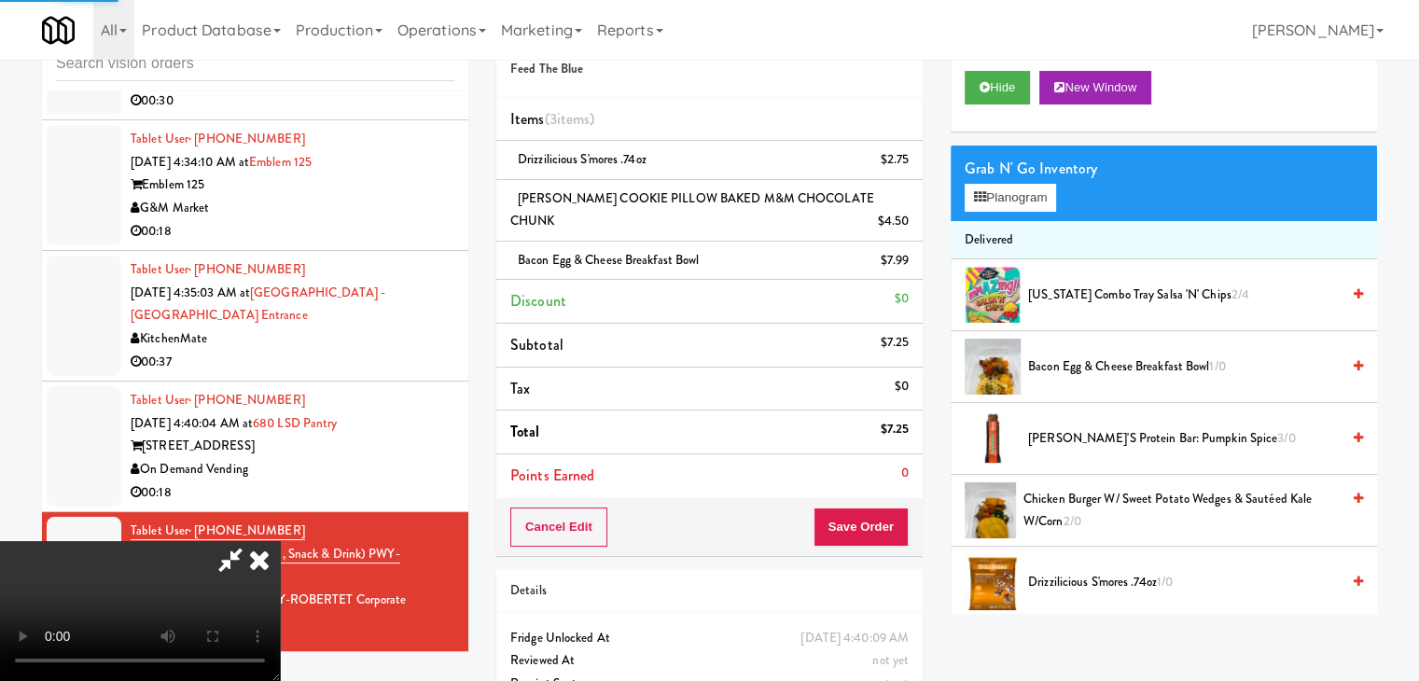
click at [280, 541] on video at bounding box center [140, 611] width 280 height 140
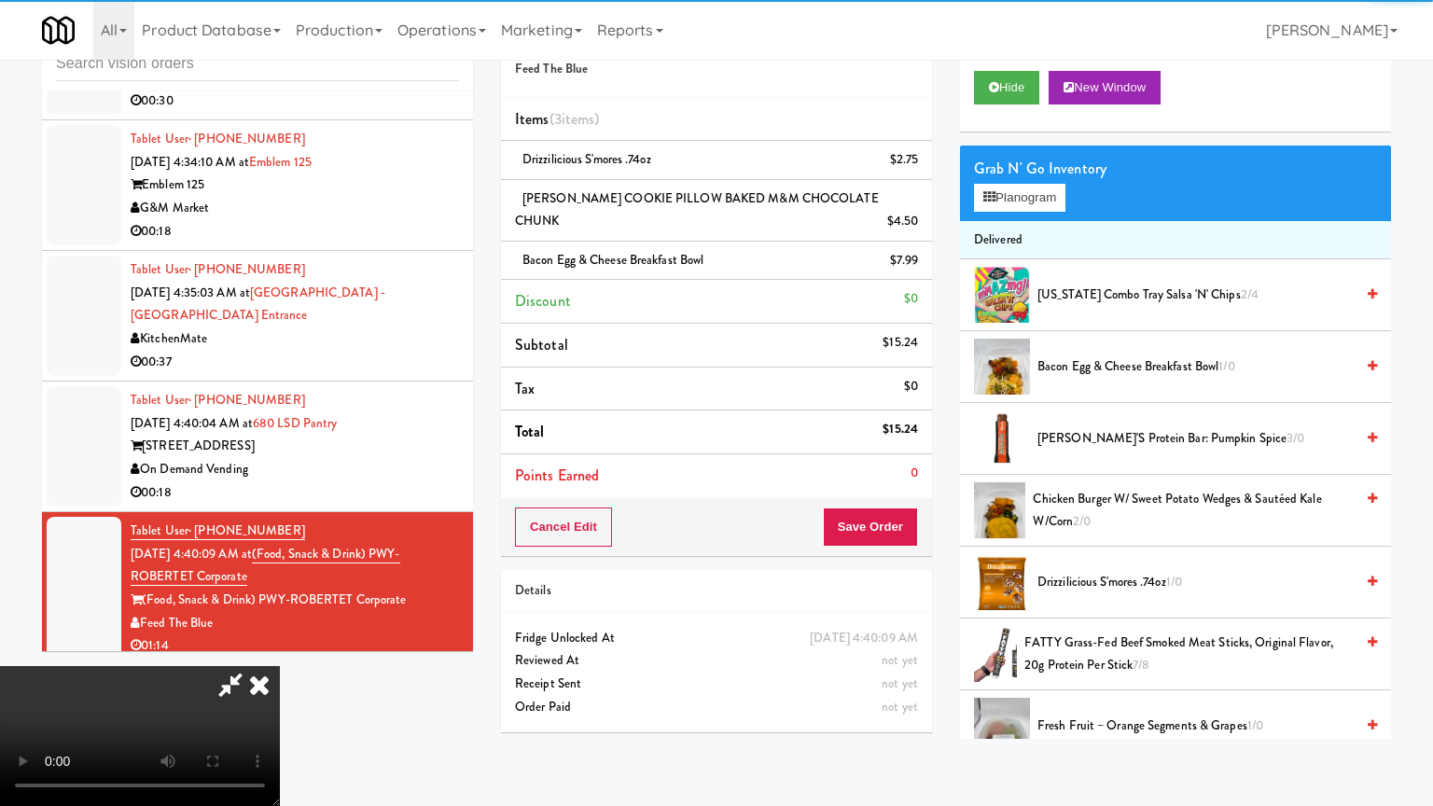
click at [280, 666] on video at bounding box center [140, 736] width 280 height 140
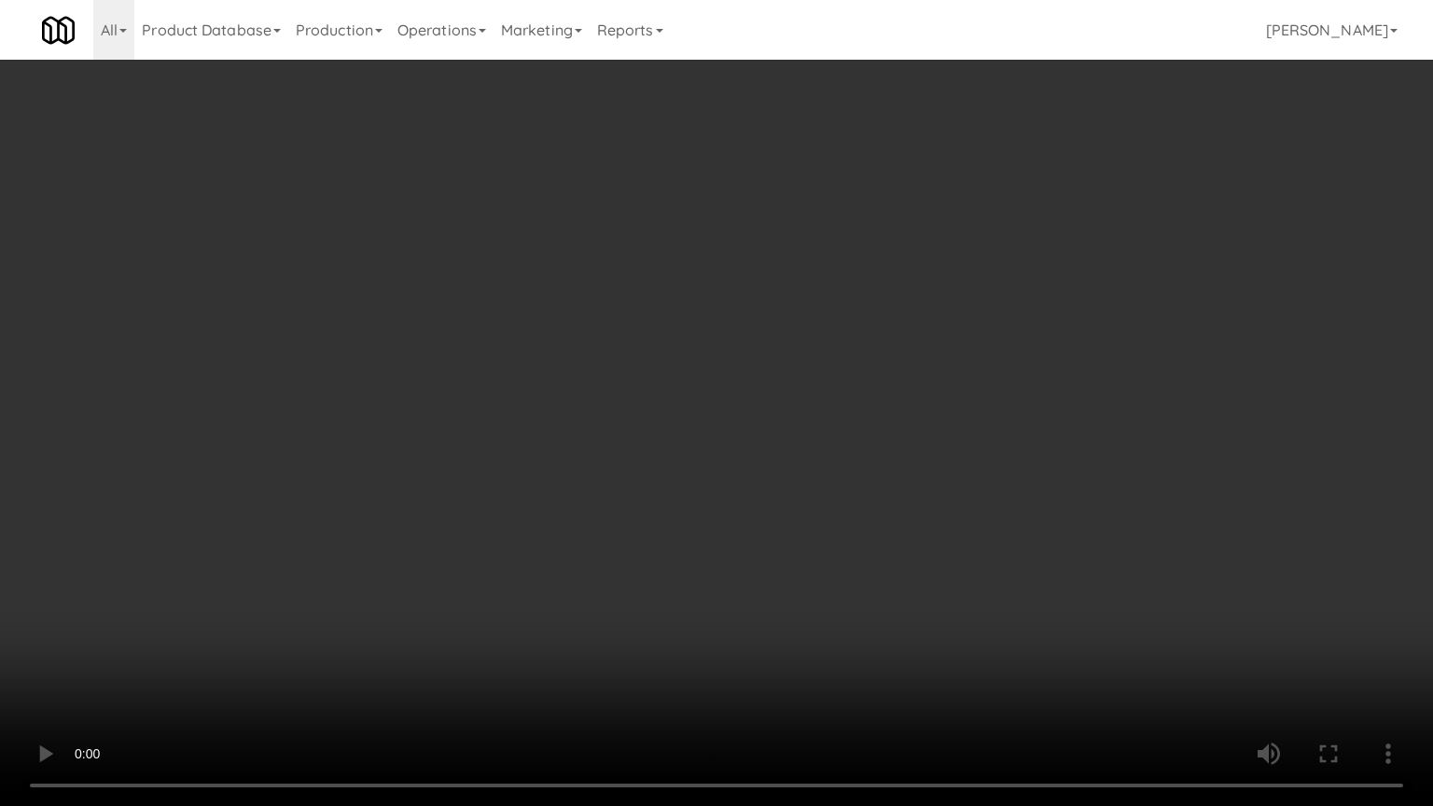
click at [1068, 445] on video at bounding box center [716, 403] width 1433 height 806
click at [1068, 444] on video at bounding box center [716, 403] width 1433 height 806
click at [1077, 426] on video at bounding box center [716, 403] width 1433 height 806
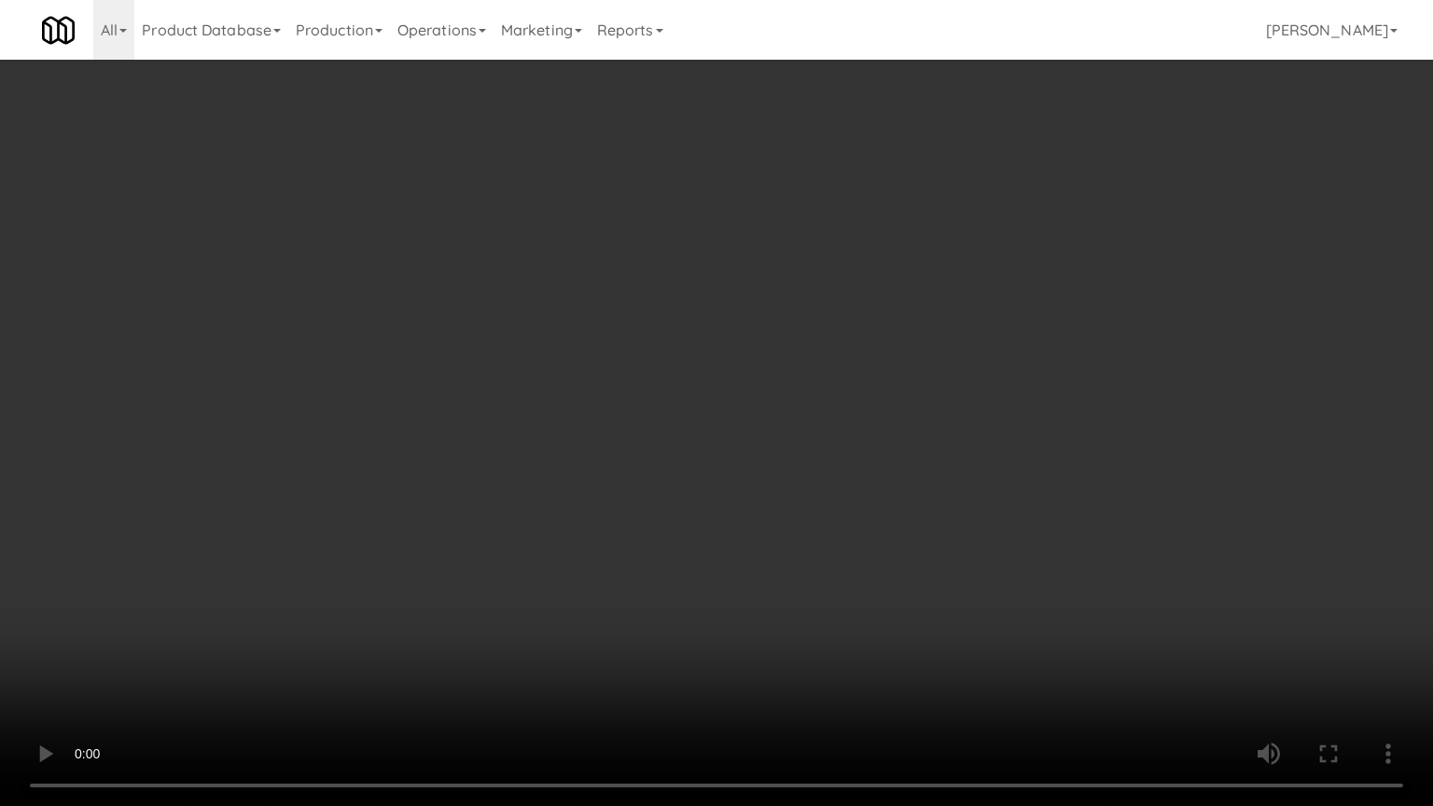
click at [1077, 426] on video at bounding box center [716, 403] width 1433 height 806
click at [1073, 430] on video at bounding box center [716, 403] width 1433 height 806
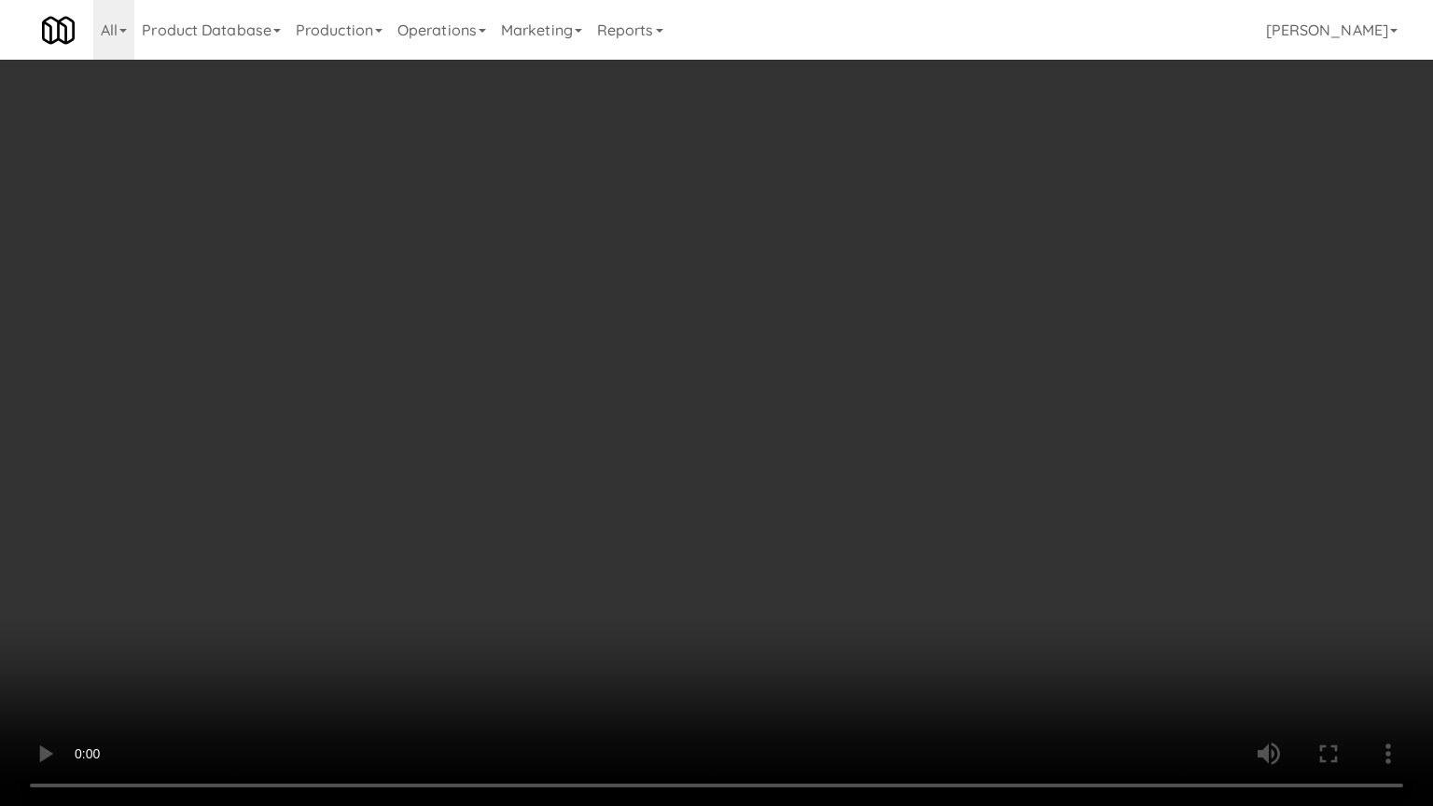
click at [1073, 430] on video at bounding box center [716, 403] width 1433 height 806
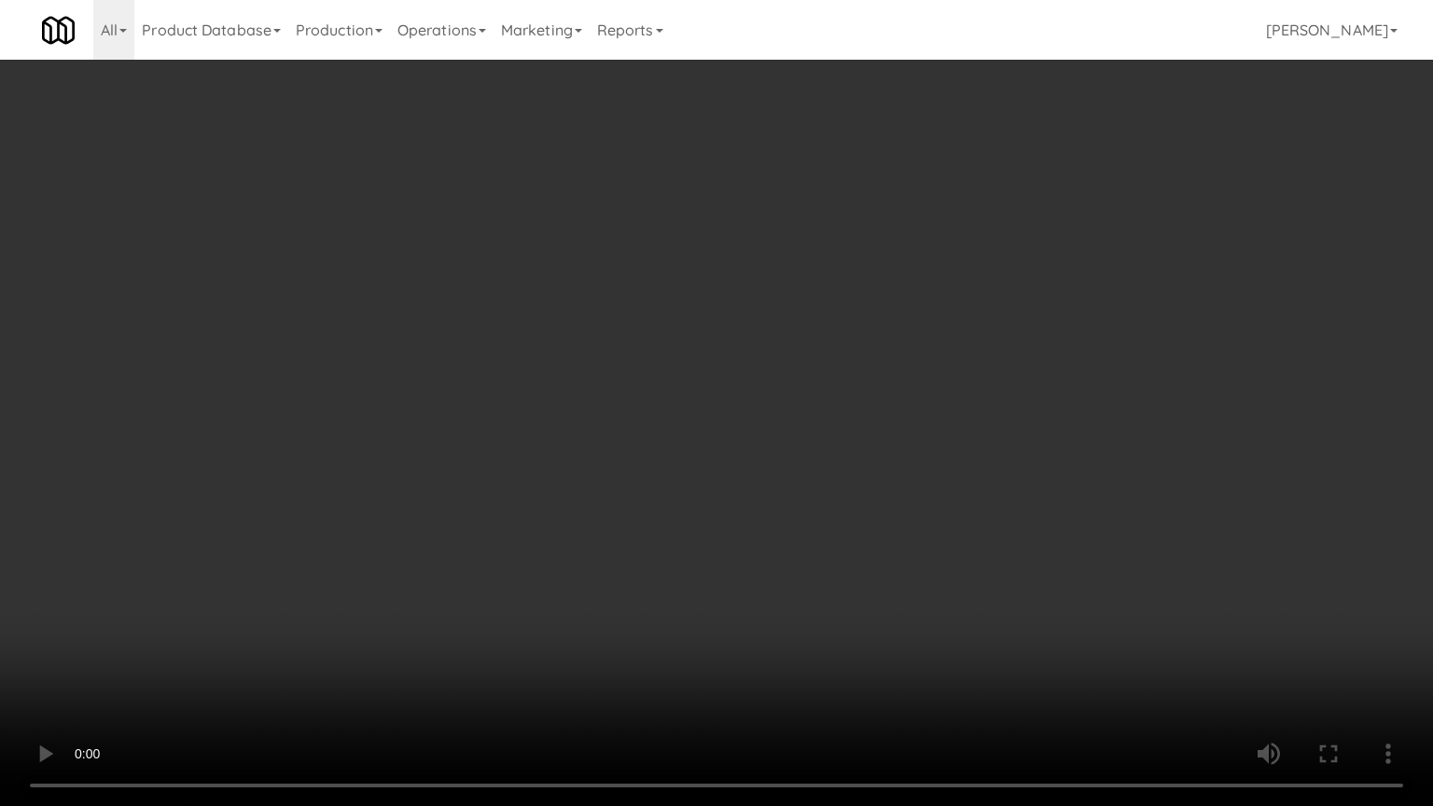
click at [1073, 429] on video at bounding box center [716, 403] width 1433 height 806
click at [1068, 432] on video at bounding box center [716, 403] width 1433 height 806
click at [1069, 428] on video at bounding box center [716, 403] width 1433 height 806
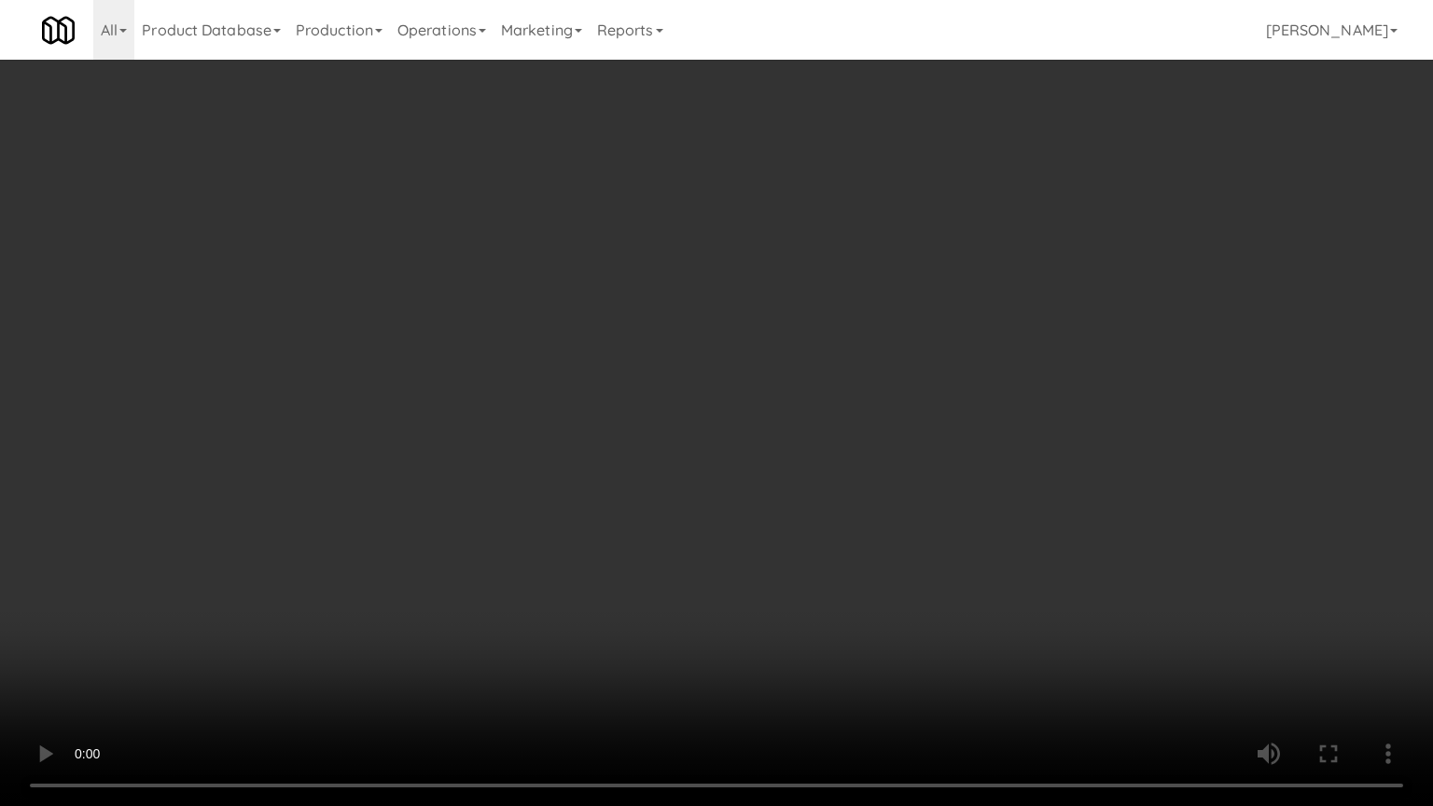
click at [1069, 428] on video at bounding box center [716, 403] width 1433 height 806
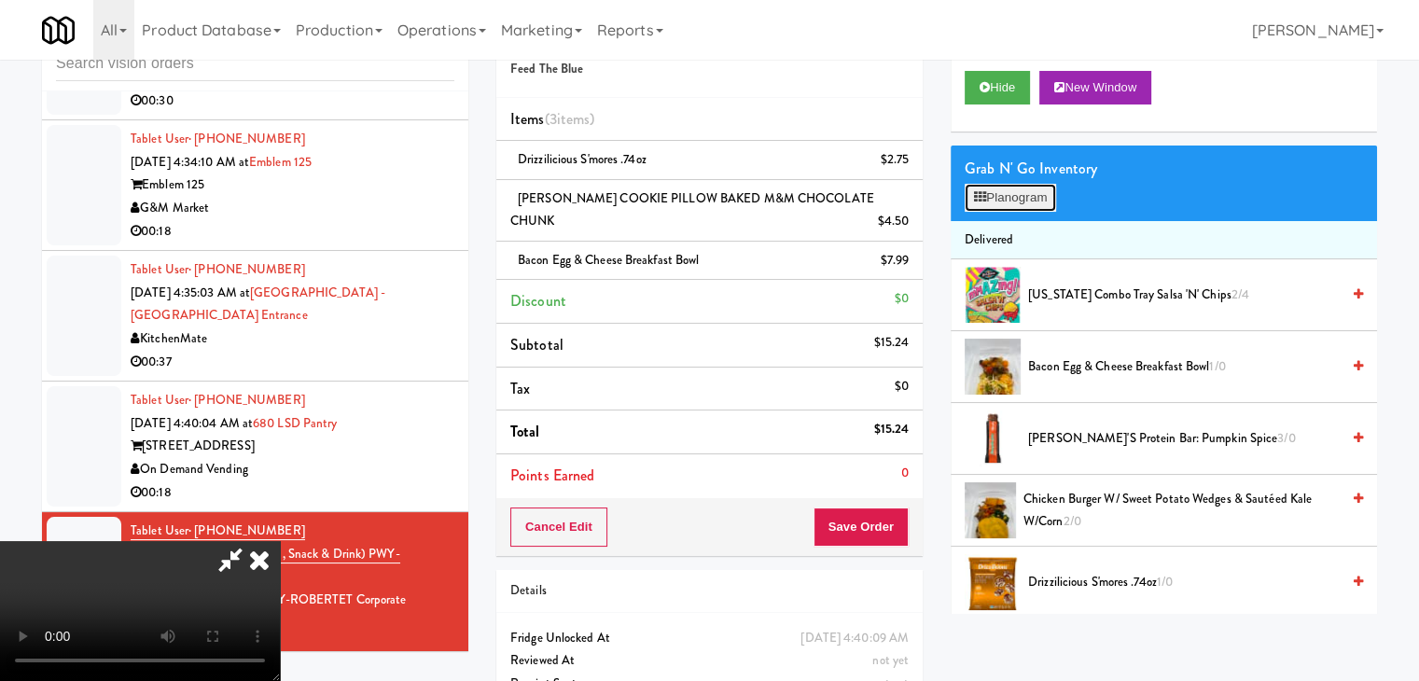
click at [1006, 188] on button "Planogram" at bounding box center [1010, 198] width 91 height 28
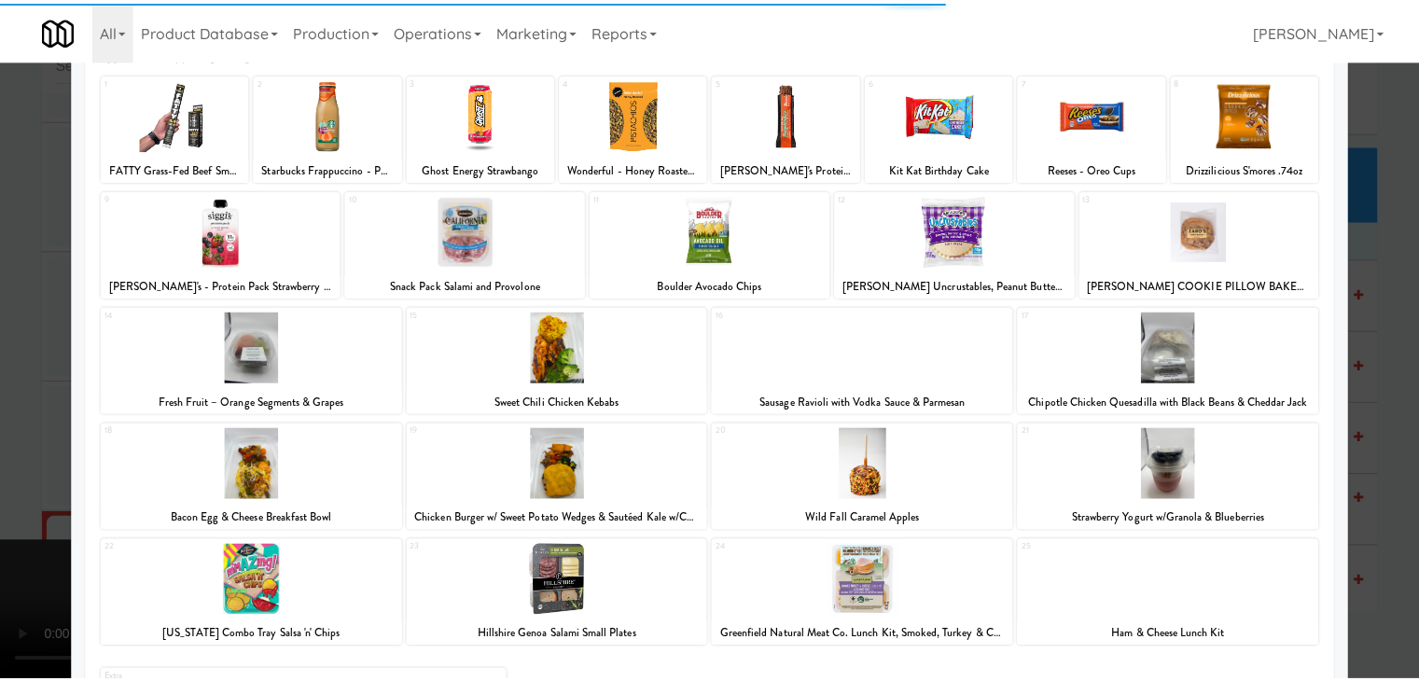
scroll to position [235, 0]
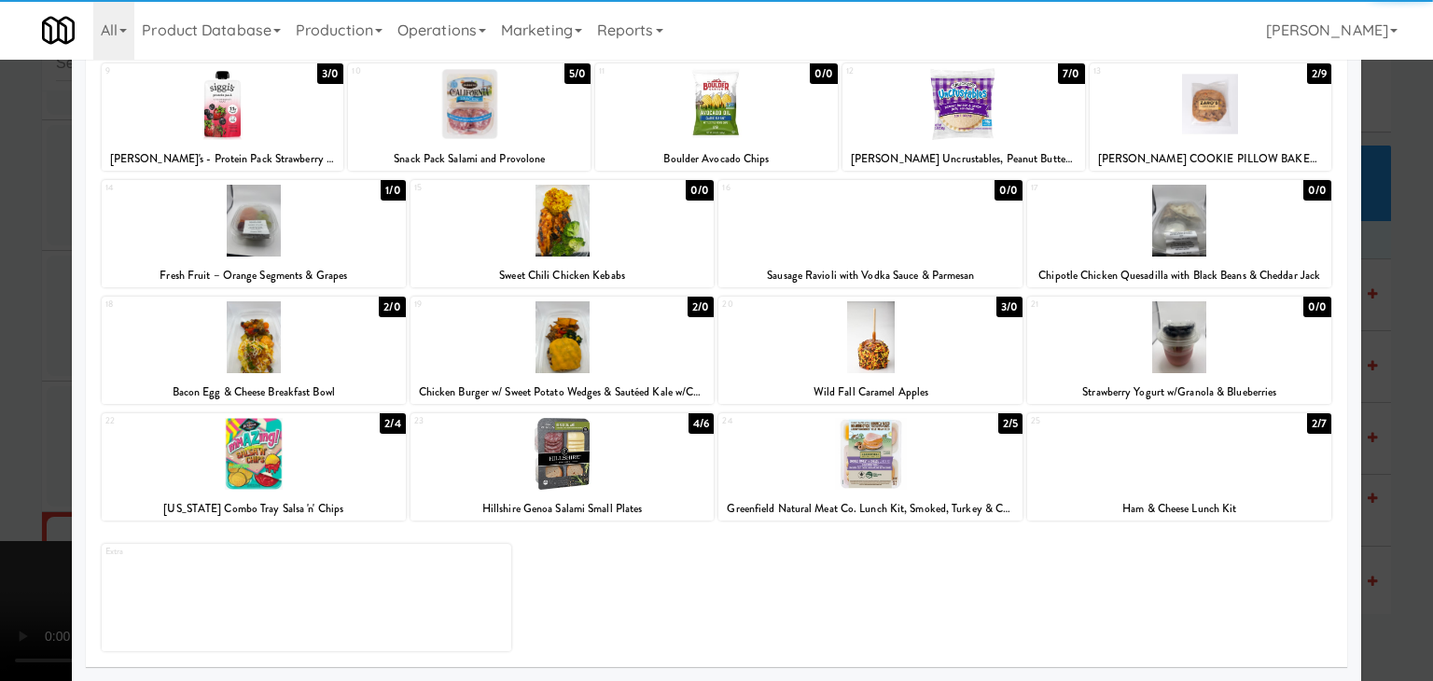
drag, startPoint x: 877, startPoint y: 466, endPoint x: 866, endPoint y: 460, distance: 12.5
click at [873, 461] on div at bounding box center [871, 454] width 304 height 72
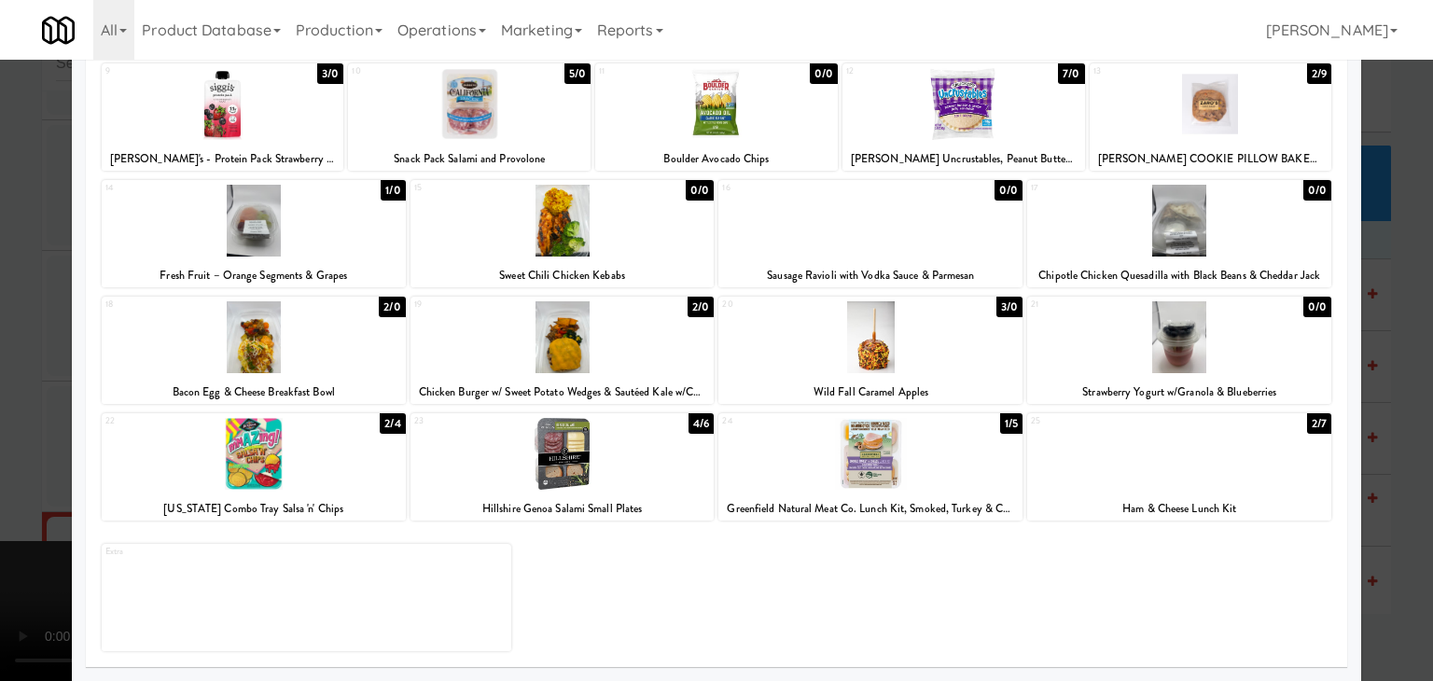
drag, startPoint x: 14, startPoint y: 425, endPoint x: 205, endPoint y: 418, distance: 191.4
click at [15, 423] on div at bounding box center [716, 340] width 1433 height 681
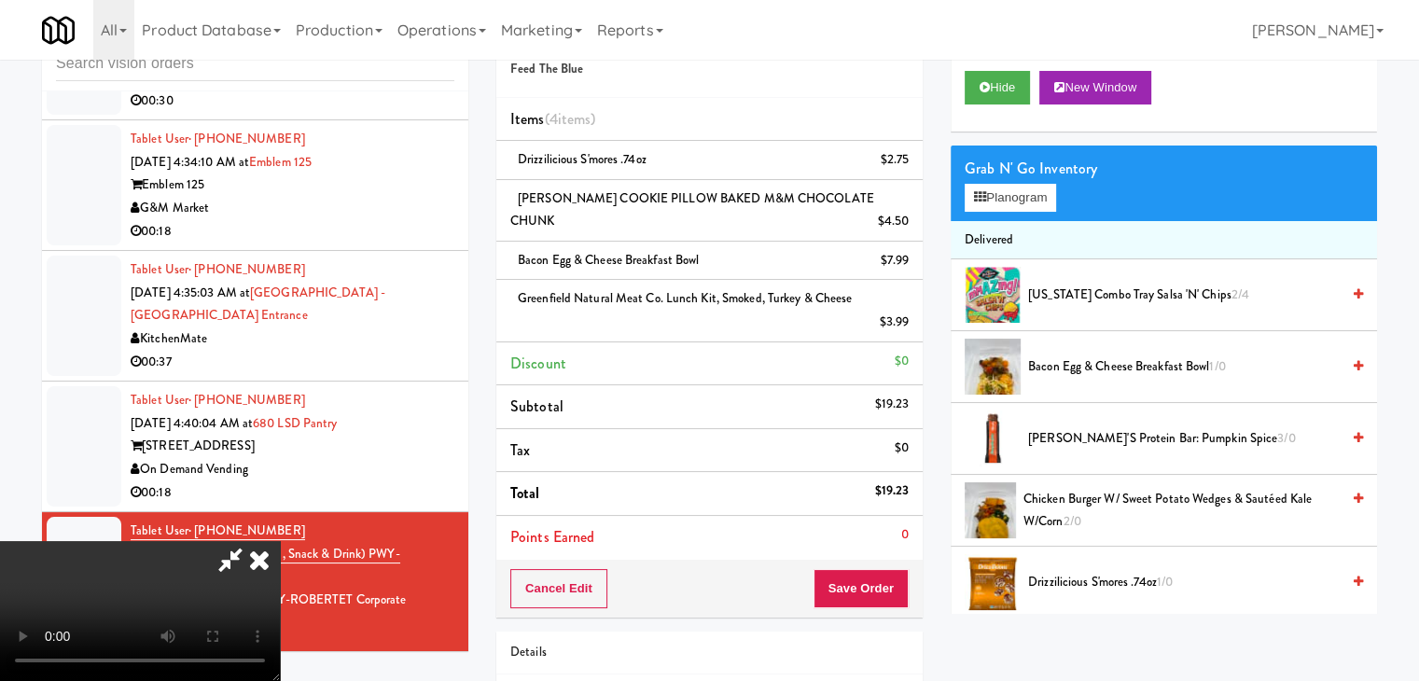
click at [280, 541] on video at bounding box center [140, 611] width 280 height 140
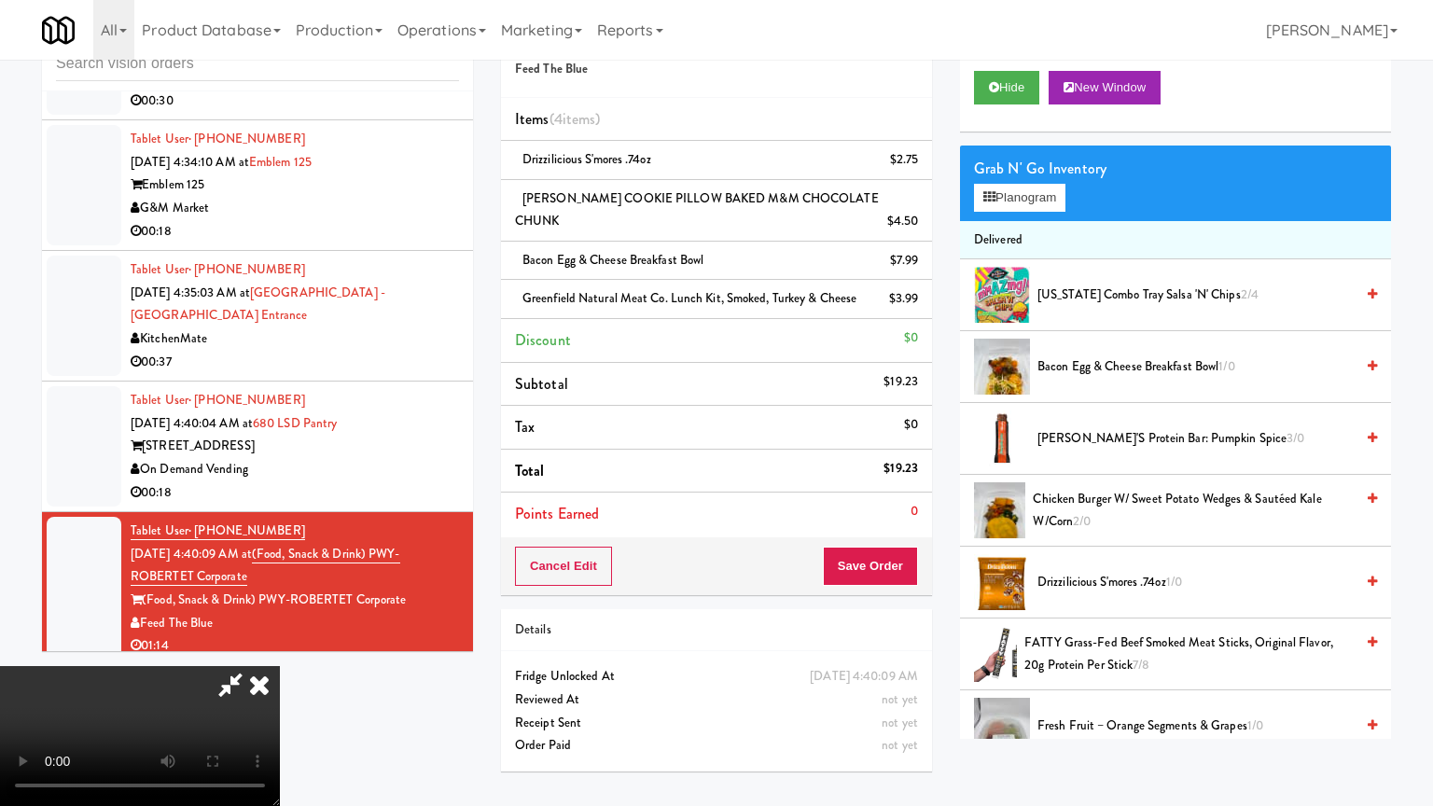
click at [280, 666] on video at bounding box center [140, 736] width 280 height 140
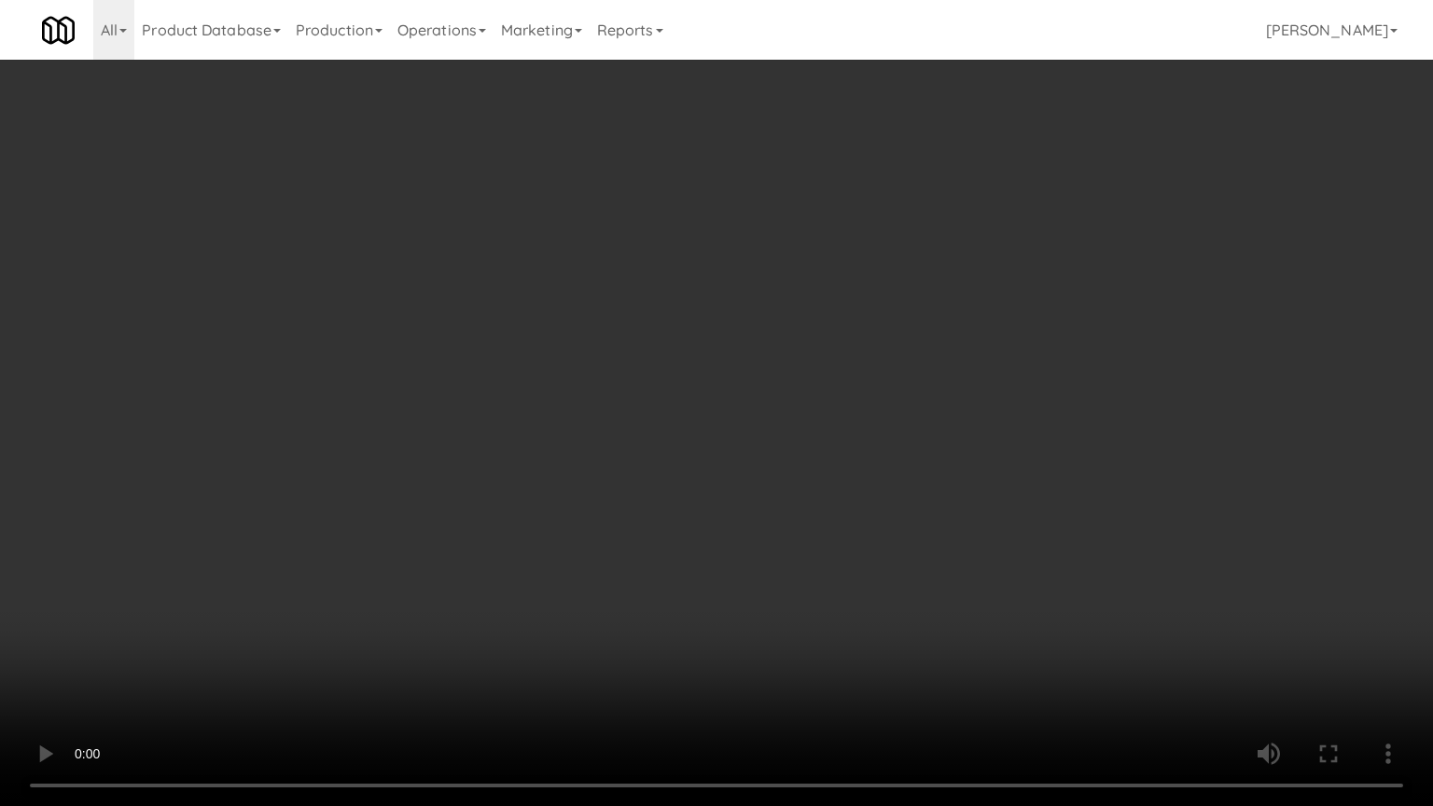
click at [776, 514] on video at bounding box center [716, 403] width 1433 height 806
click at [776, 513] on video at bounding box center [716, 403] width 1433 height 806
click at [833, 497] on video at bounding box center [716, 403] width 1433 height 806
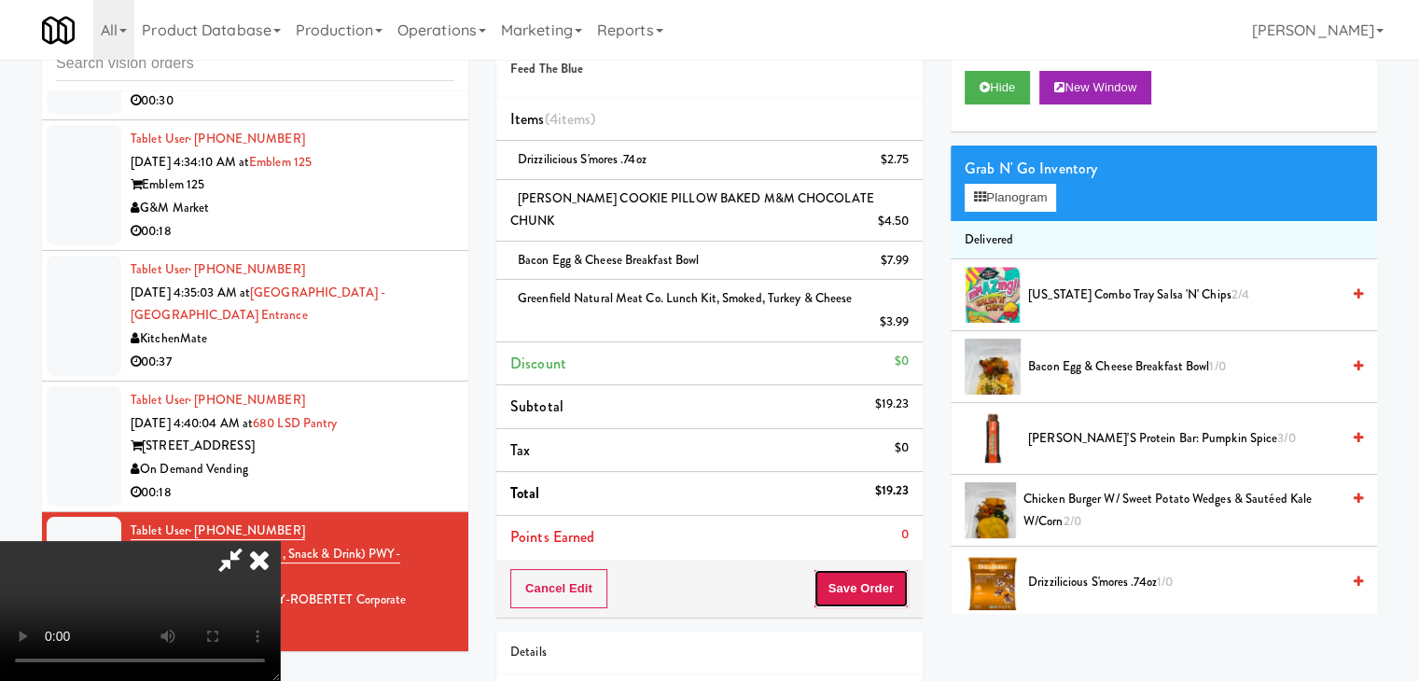
click at [900, 585] on button "Save Order" at bounding box center [861, 588] width 95 height 39
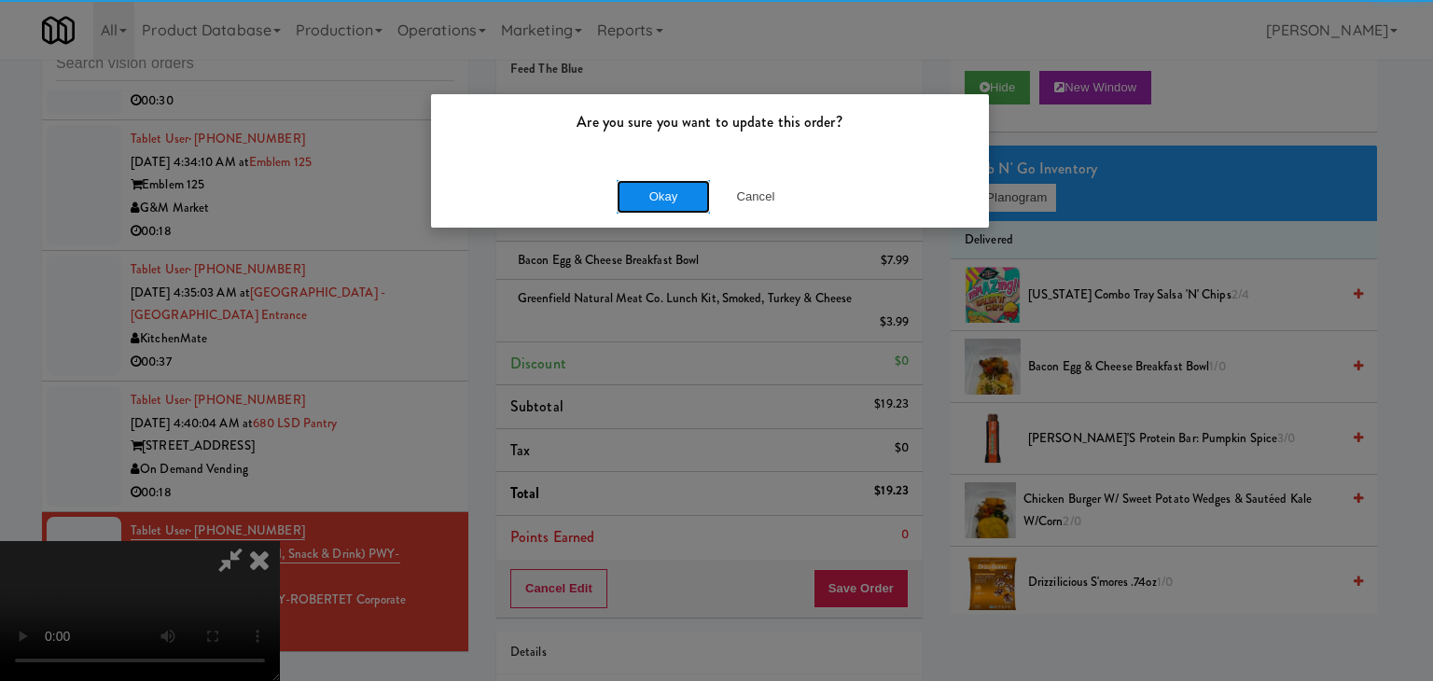
drag, startPoint x: 680, startPoint y: 180, endPoint x: 681, endPoint y: 196, distance: 15.9
click at [680, 186] on button "Okay" at bounding box center [663, 197] width 93 height 34
click at [681, 196] on body "Are you sure you want to update this order? Okay Cancel Okay Are you sure you w…" at bounding box center [716, 340] width 1433 height 681
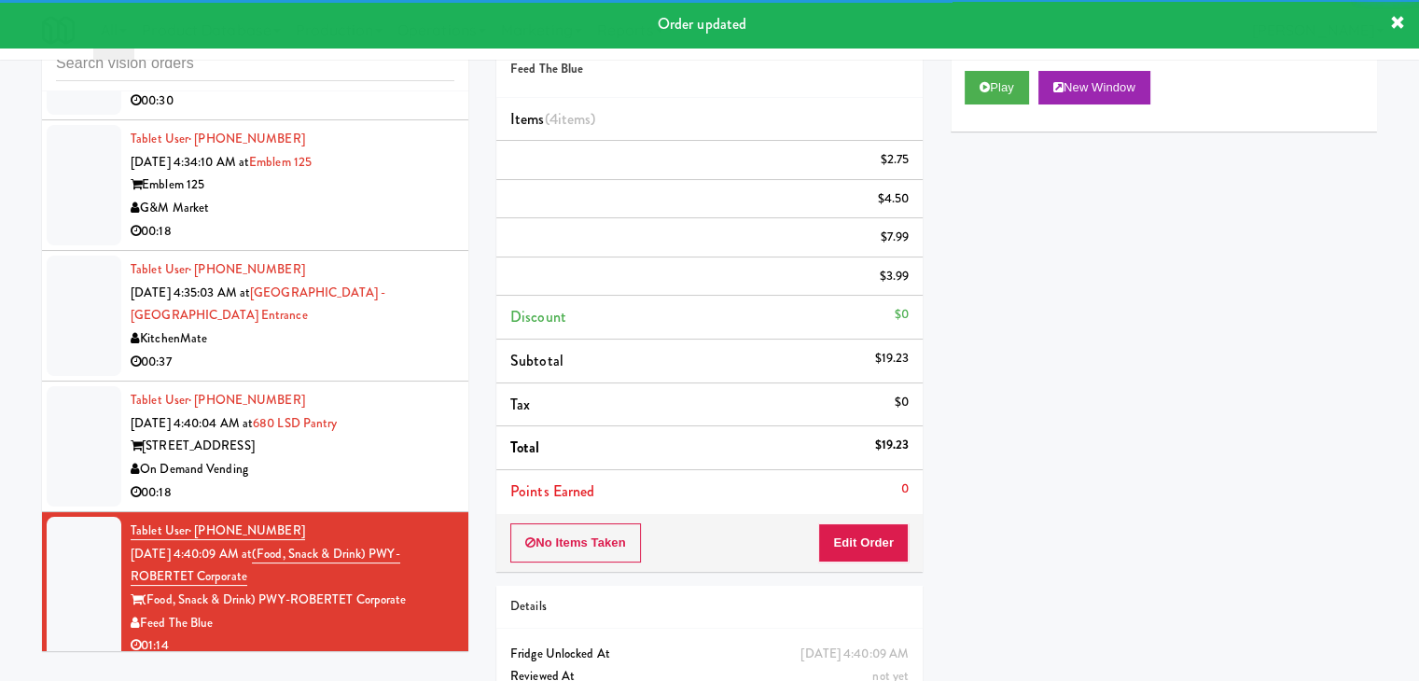
click at [351, 482] on div "00:18" at bounding box center [293, 493] width 324 height 23
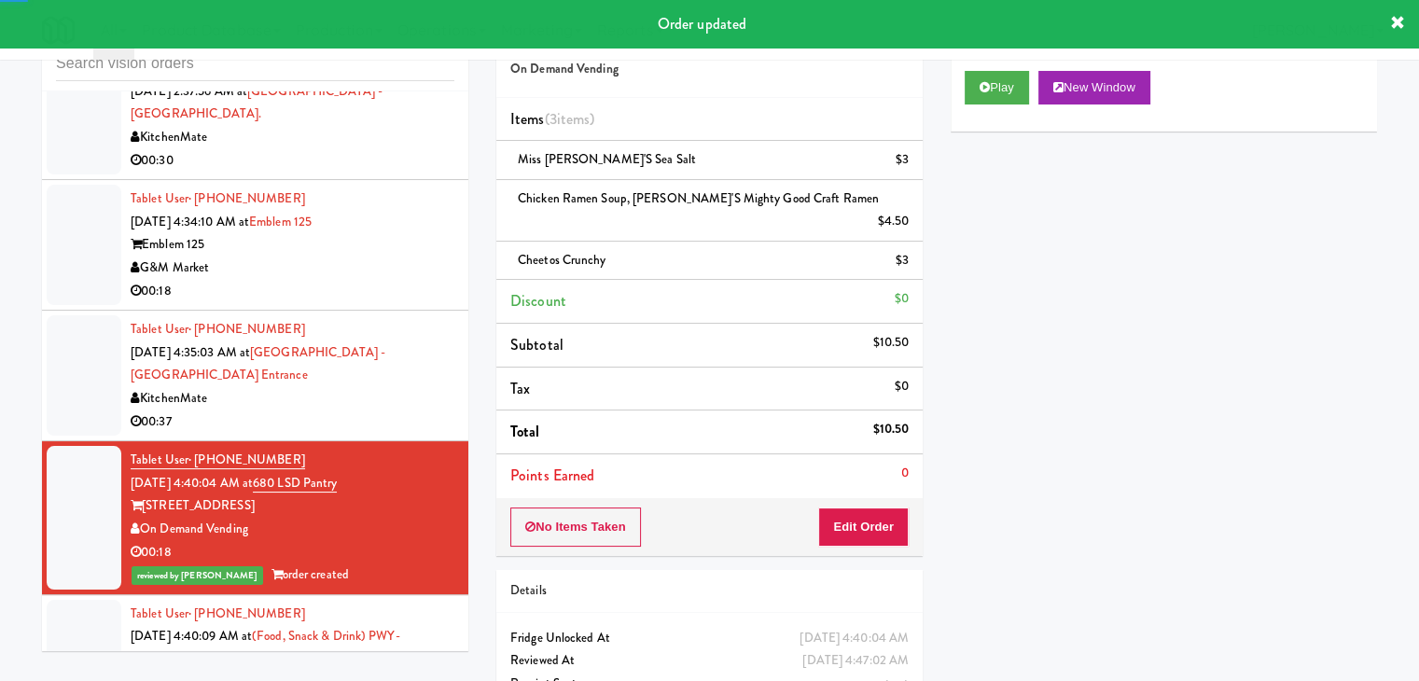
scroll to position [4767, 0]
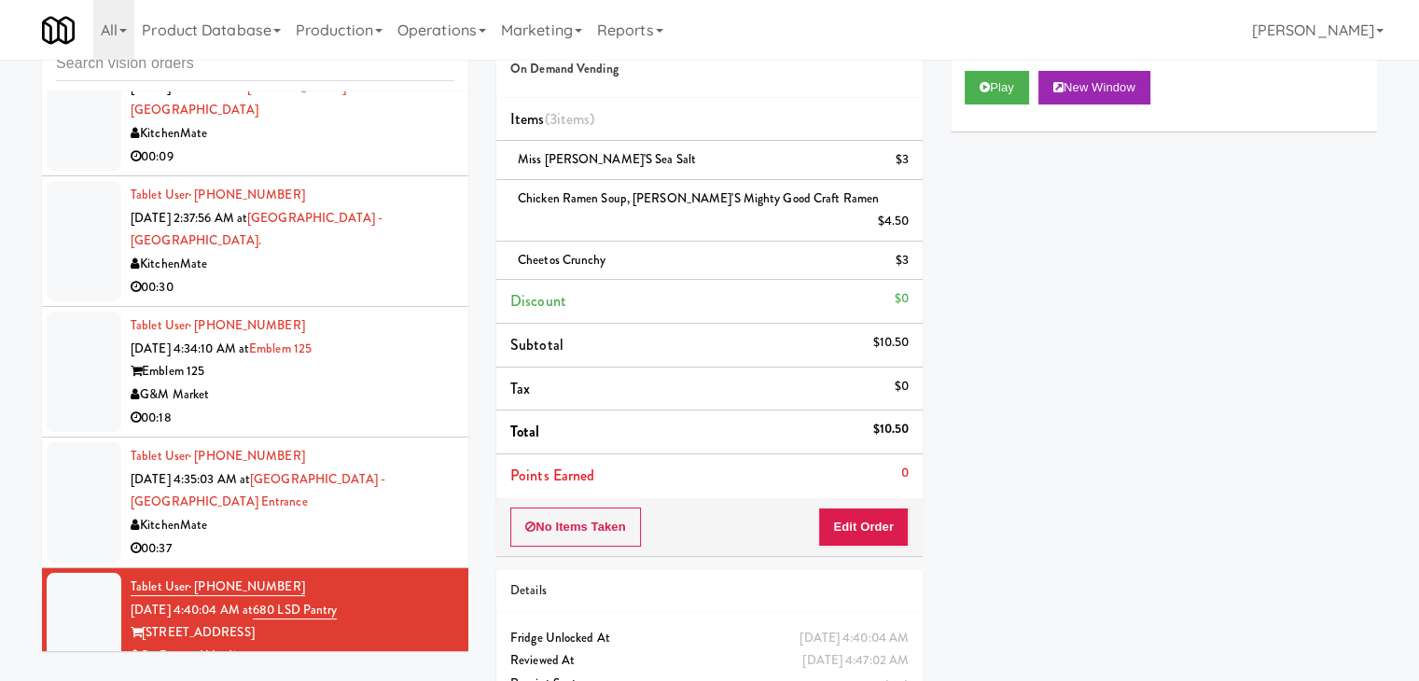
click at [406, 538] on div "00:37" at bounding box center [293, 549] width 324 height 23
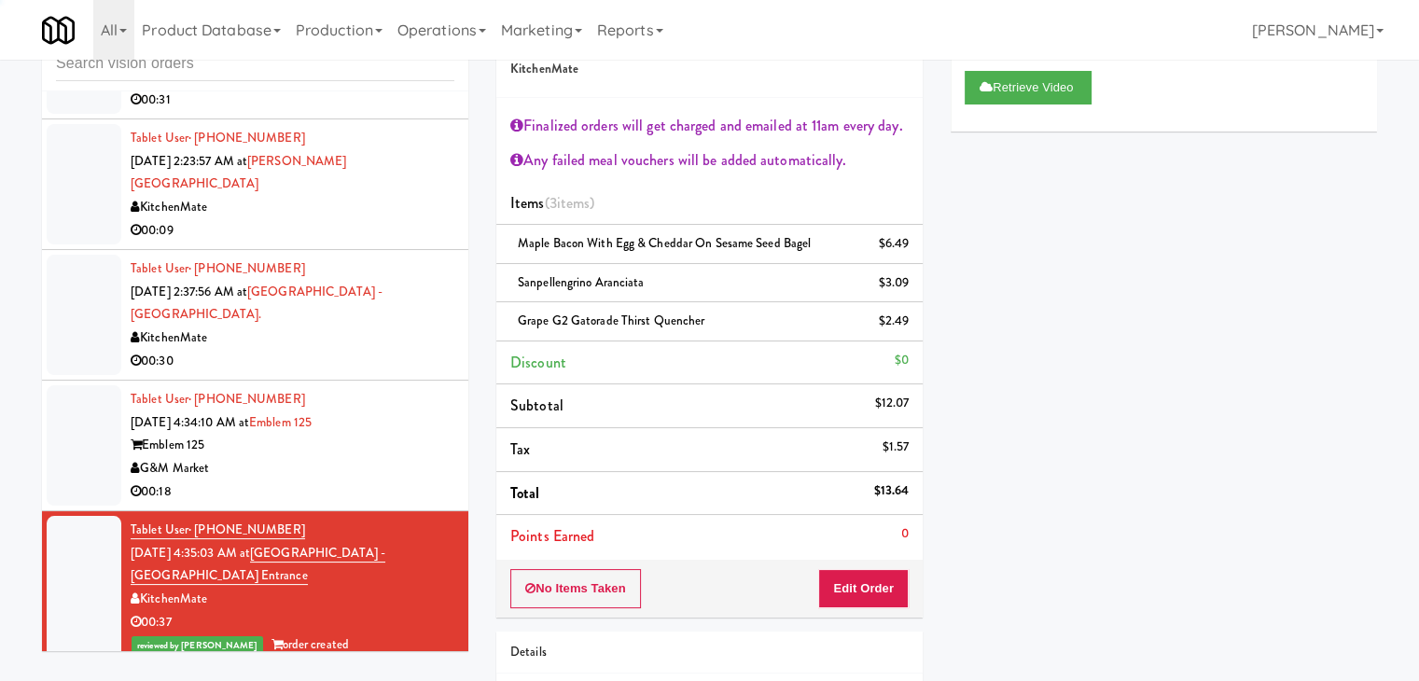
scroll to position [4487, 0]
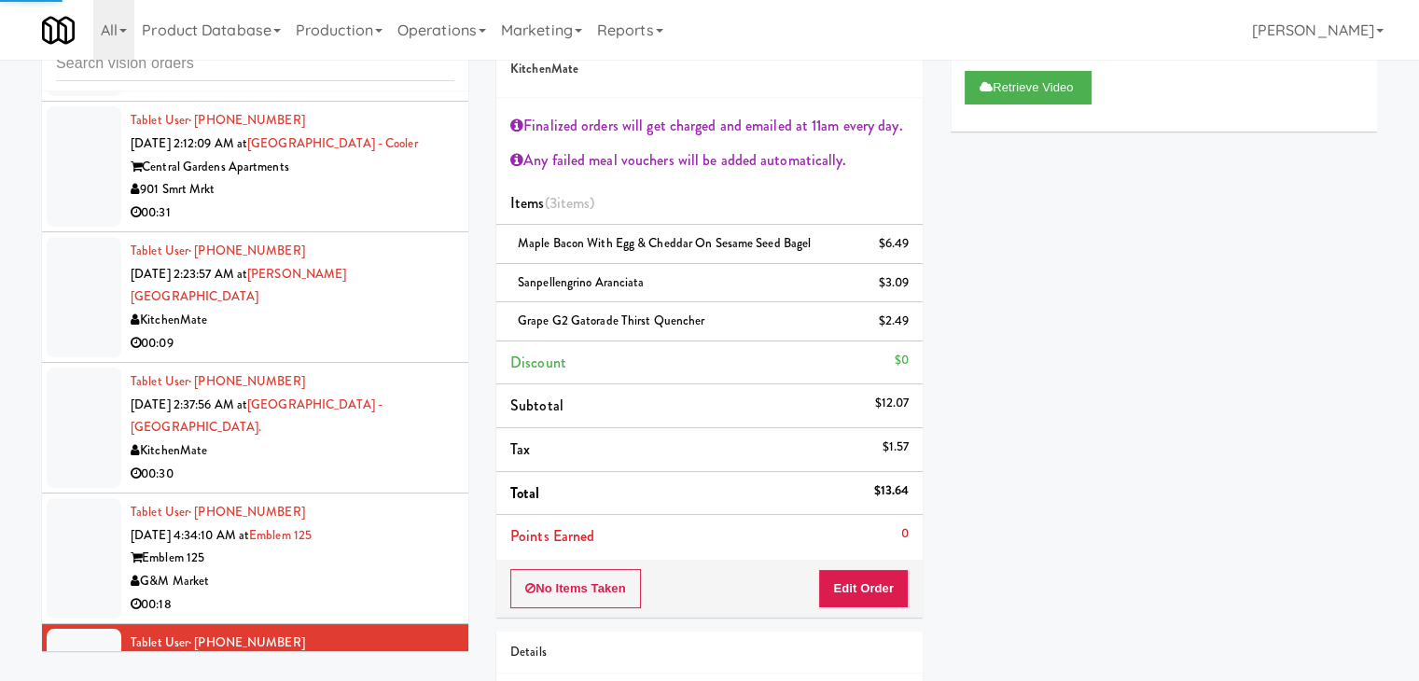
click at [414, 570] on div "G&M Market" at bounding box center [293, 581] width 324 height 23
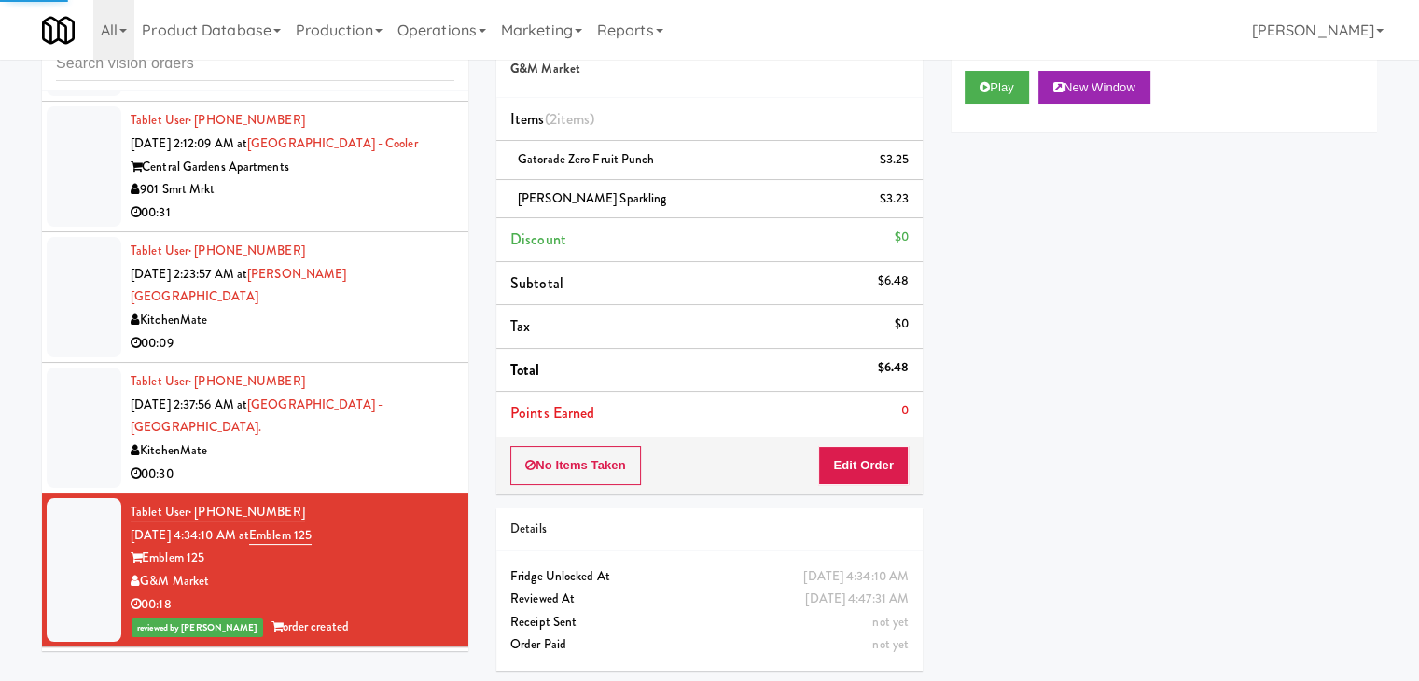
click at [449, 363] on li "Tablet User · (905) 348-4007 [DATE] 2:37:56 AM at [GEOGRAPHIC_DATA] - [GEOGRAPH…" at bounding box center [255, 428] width 426 height 131
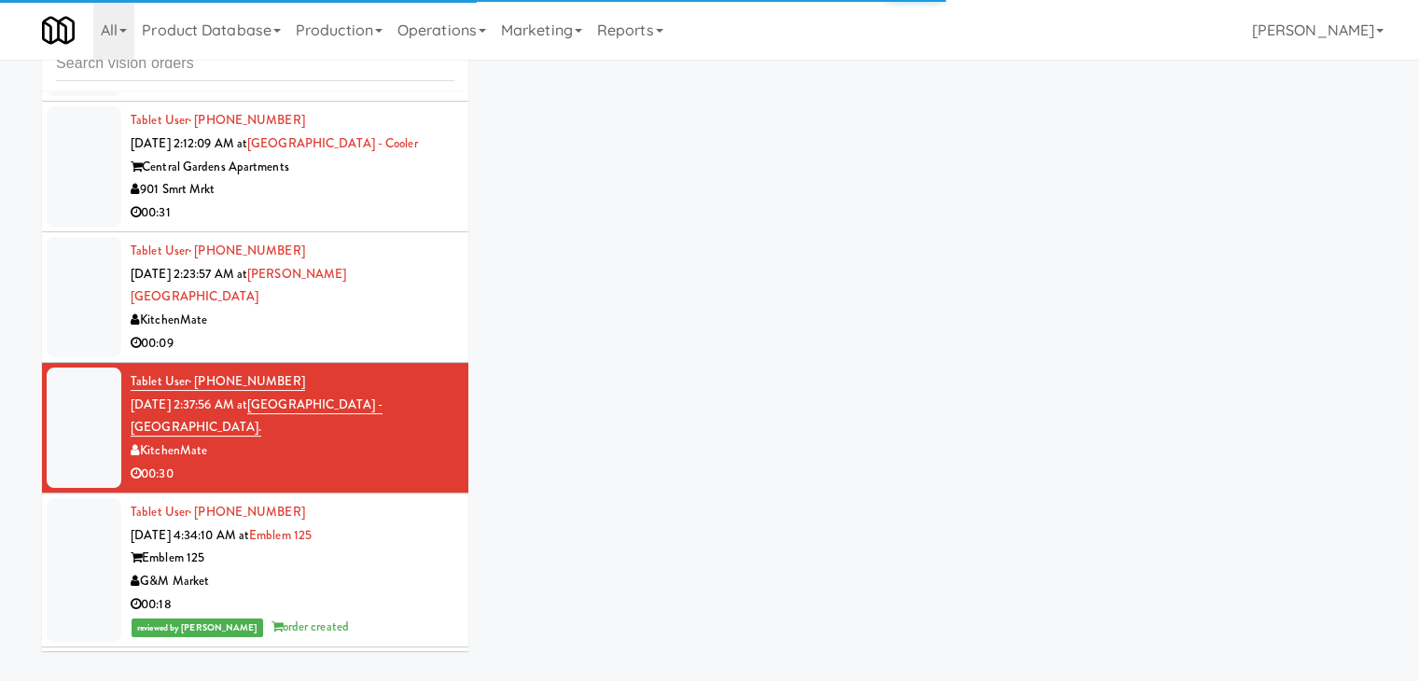
scroll to position [4300, 0]
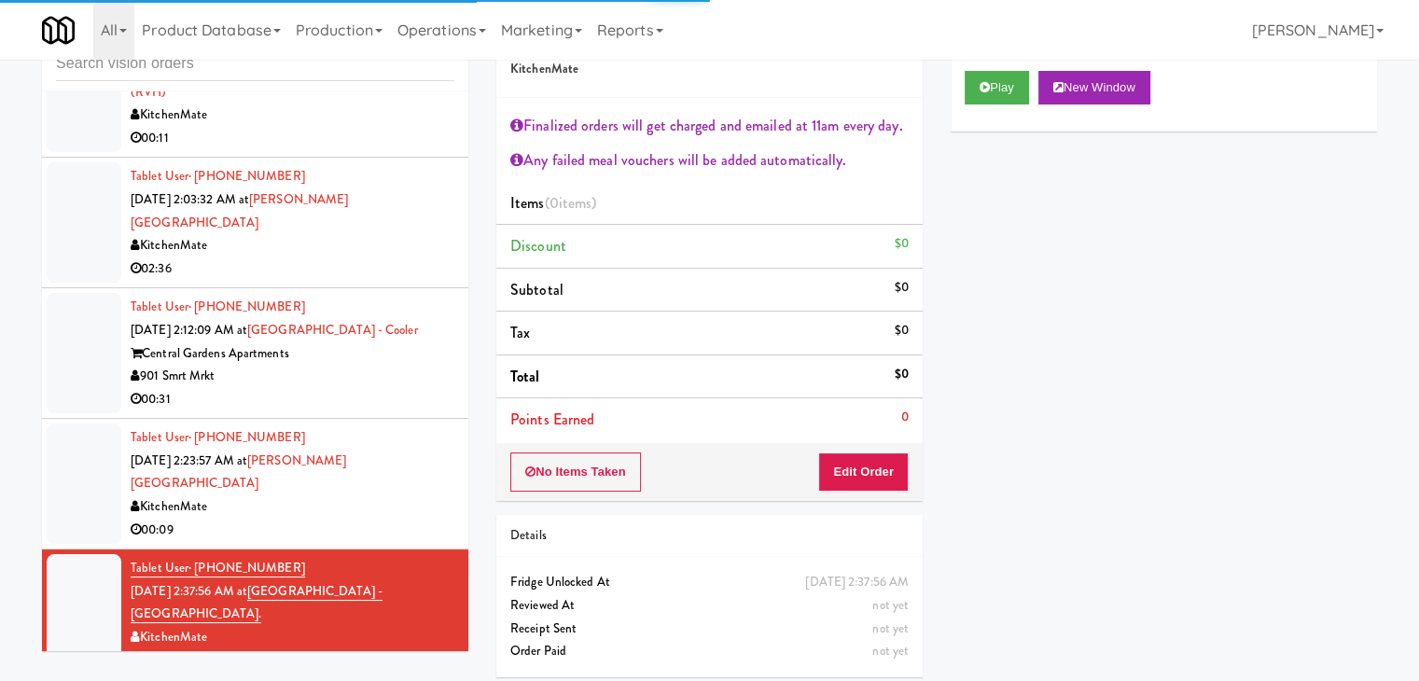
click at [429, 496] on div "KitchenMate" at bounding box center [293, 507] width 324 height 23
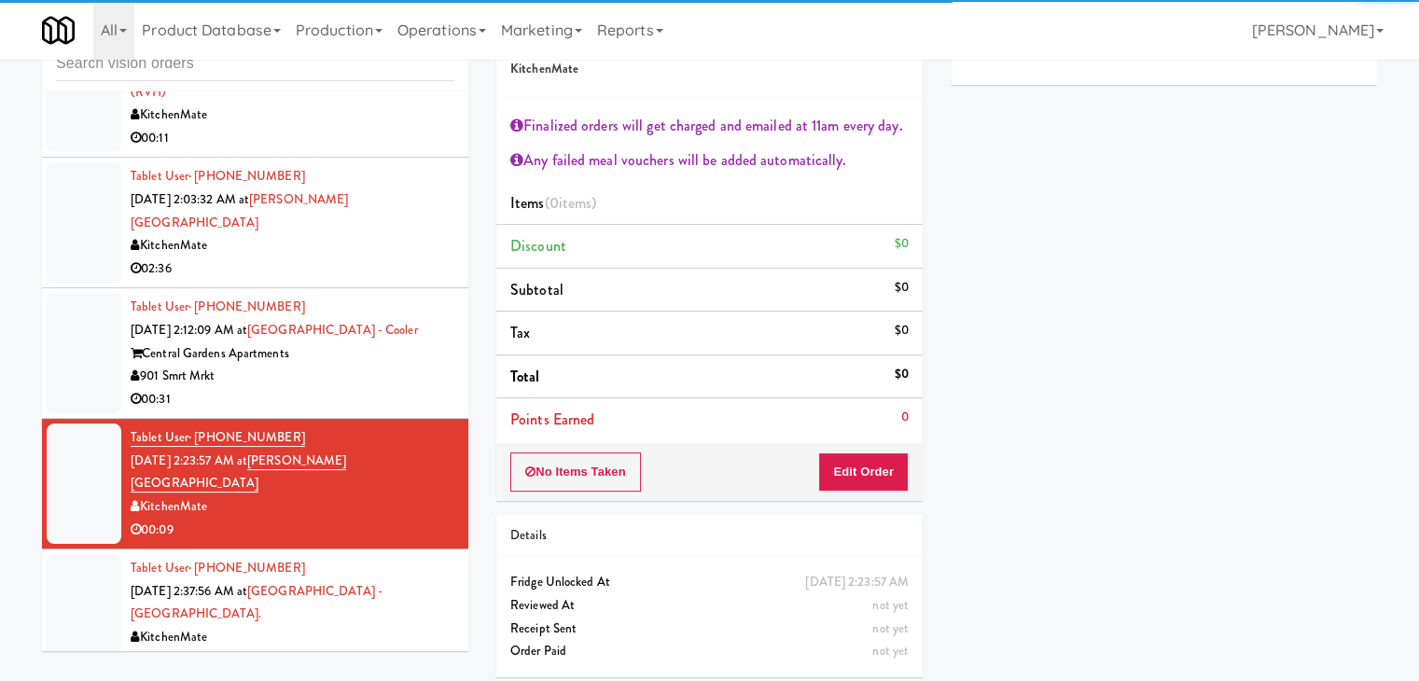
click at [371, 626] on div "KitchenMate" at bounding box center [293, 637] width 324 height 23
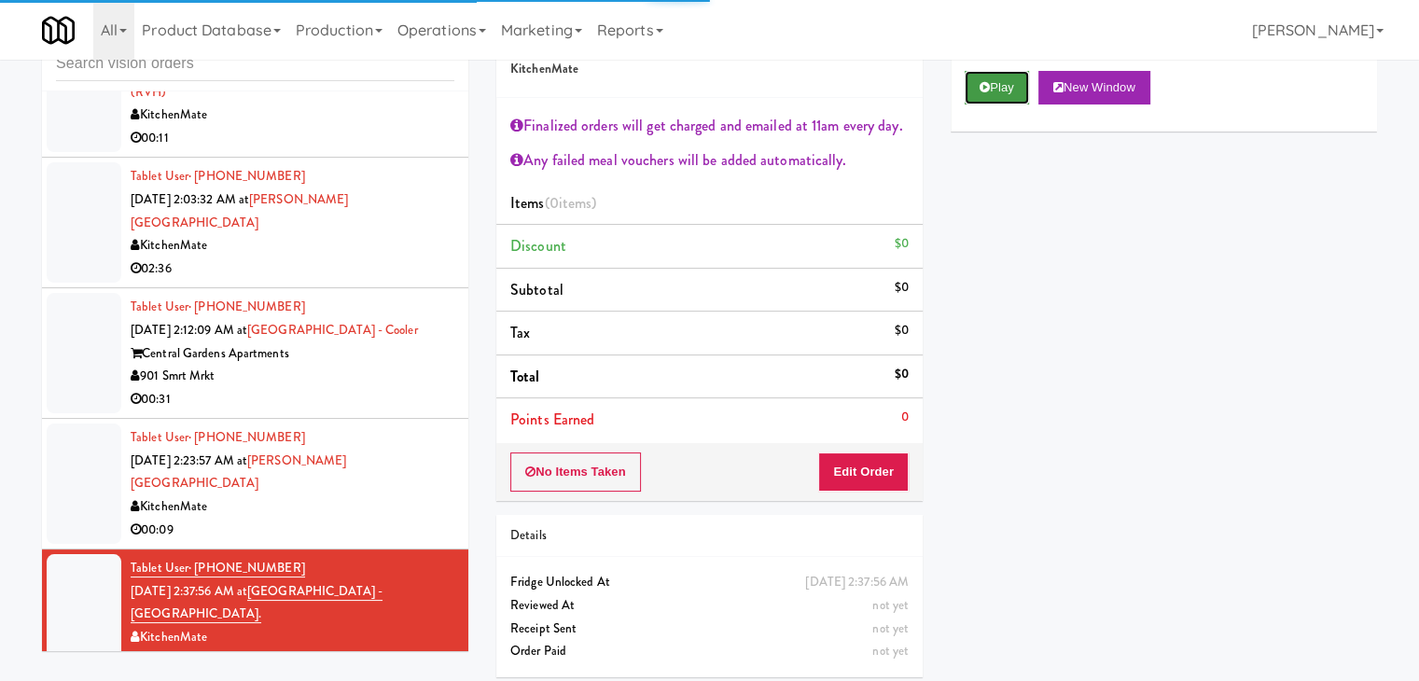
click at [997, 87] on button "Play" at bounding box center [997, 88] width 64 height 34
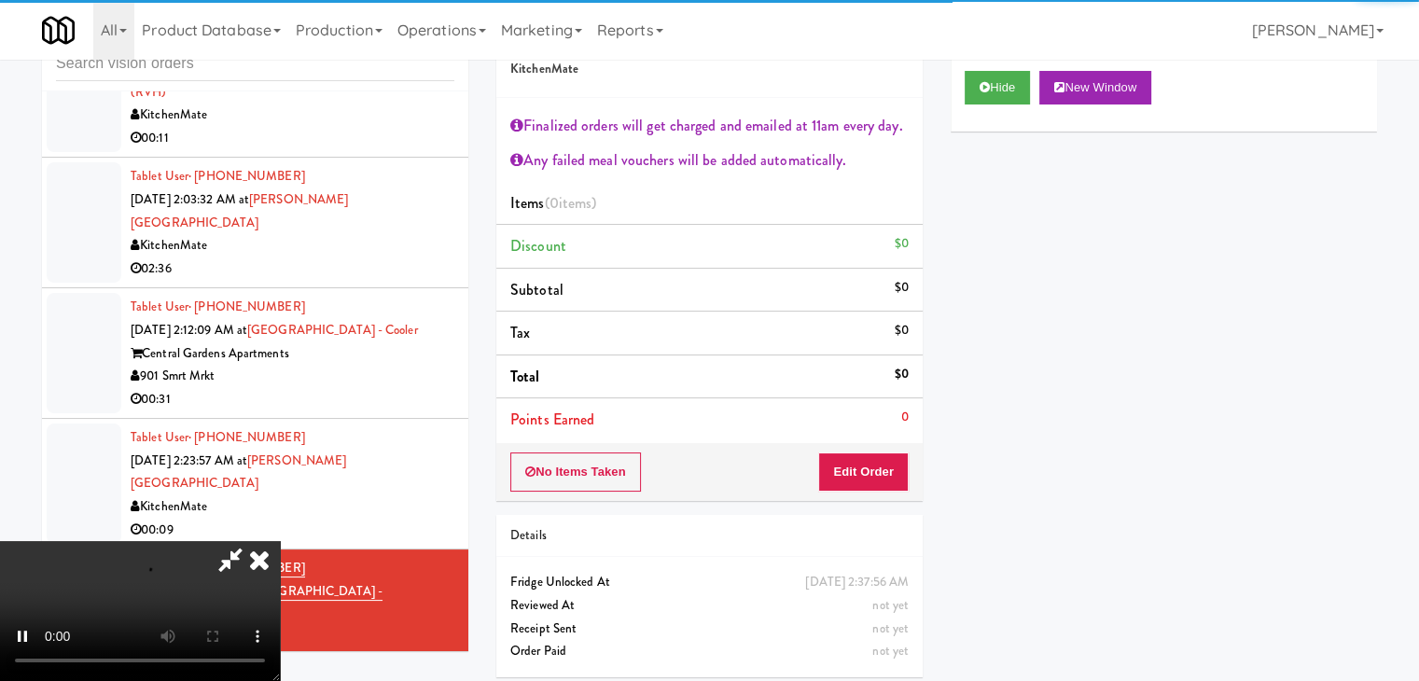
click at [831, 449] on div "No Items Taken Edit Order" at bounding box center [709, 472] width 426 height 58
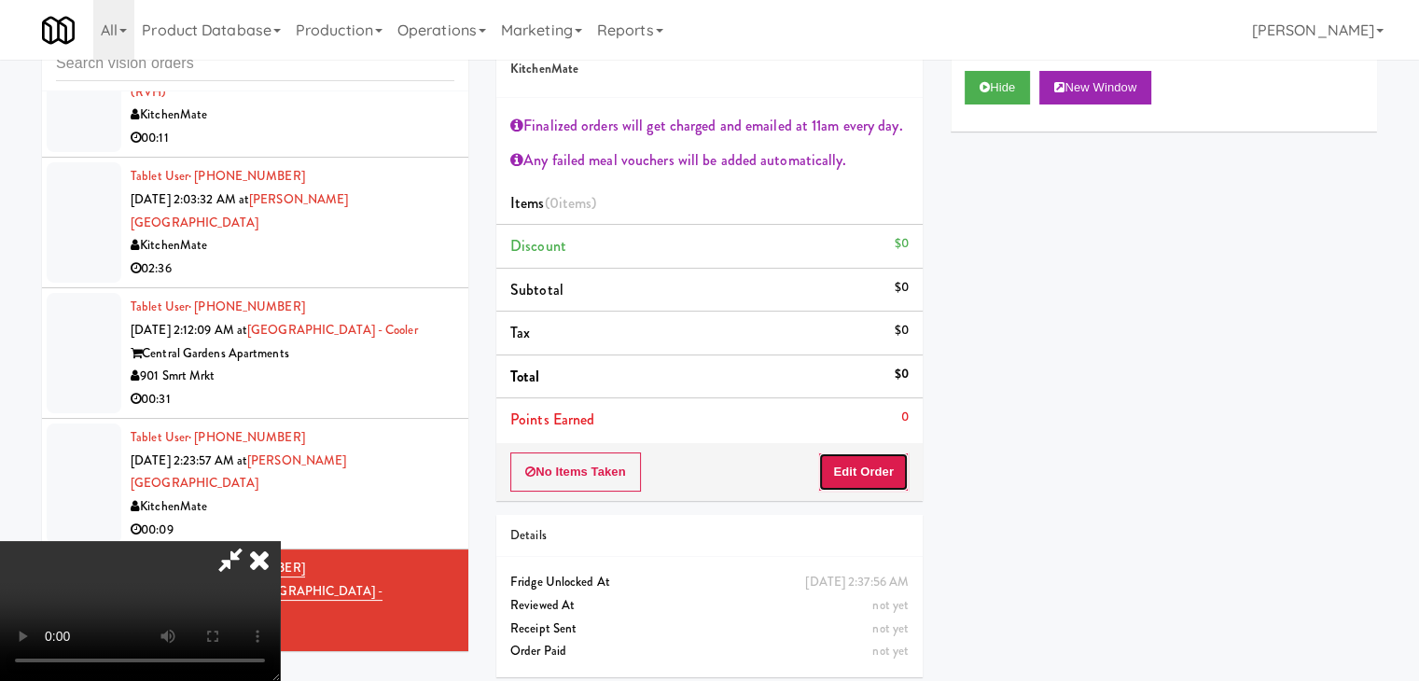
click at [832, 456] on button "Edit Order" at bounding box center [863, 472] width 91 height 39
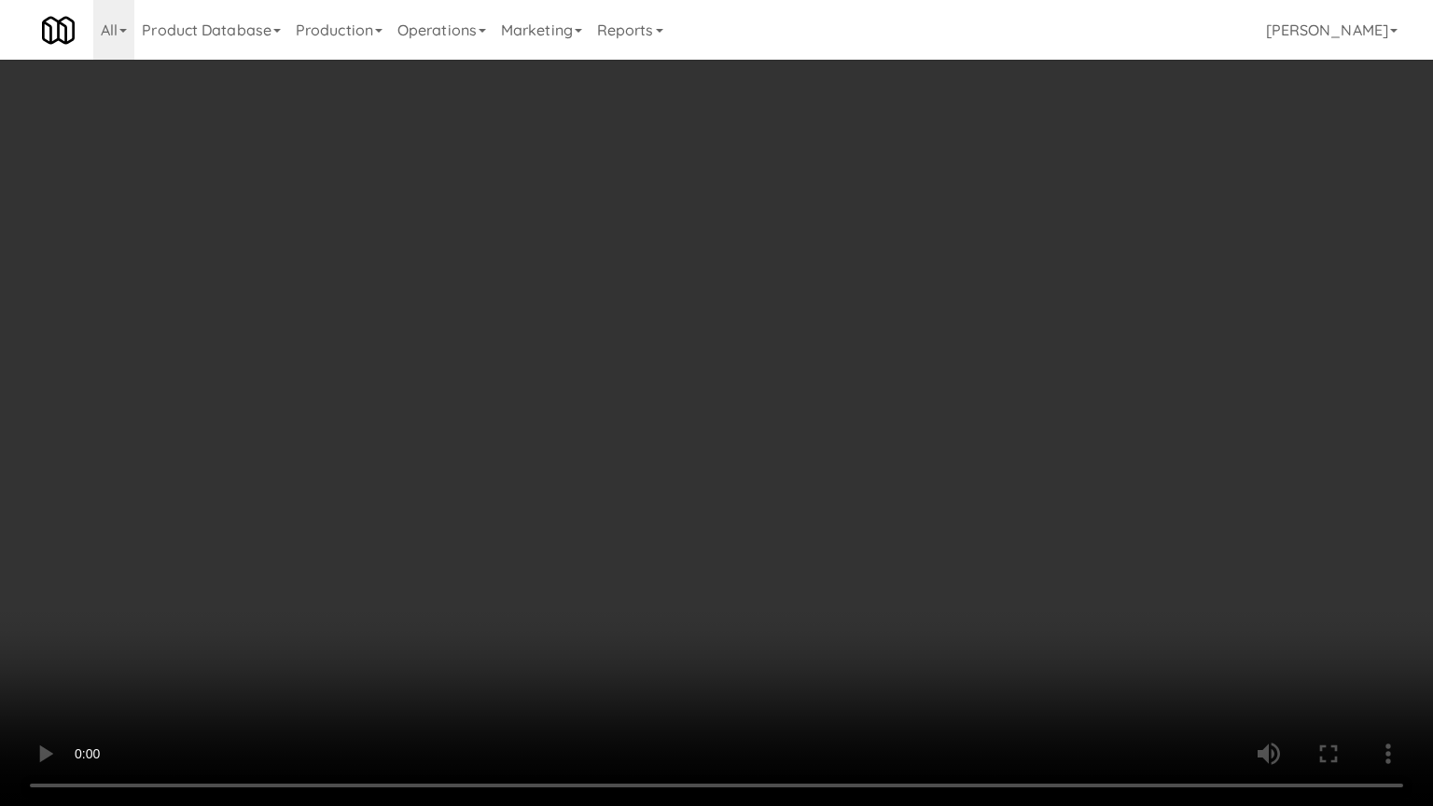
click at [929, 381] on video at bounding box center [716, 403] width 1433 height 806
click at [915, 336] on video at bounding box center [716, 403] width 1433 height 806
click at [916, 341] on video at bounding box center [716, 403] width 1433 height 806
click at [924, 333] on video at bounding box center [716, 403] width 1433 height 806
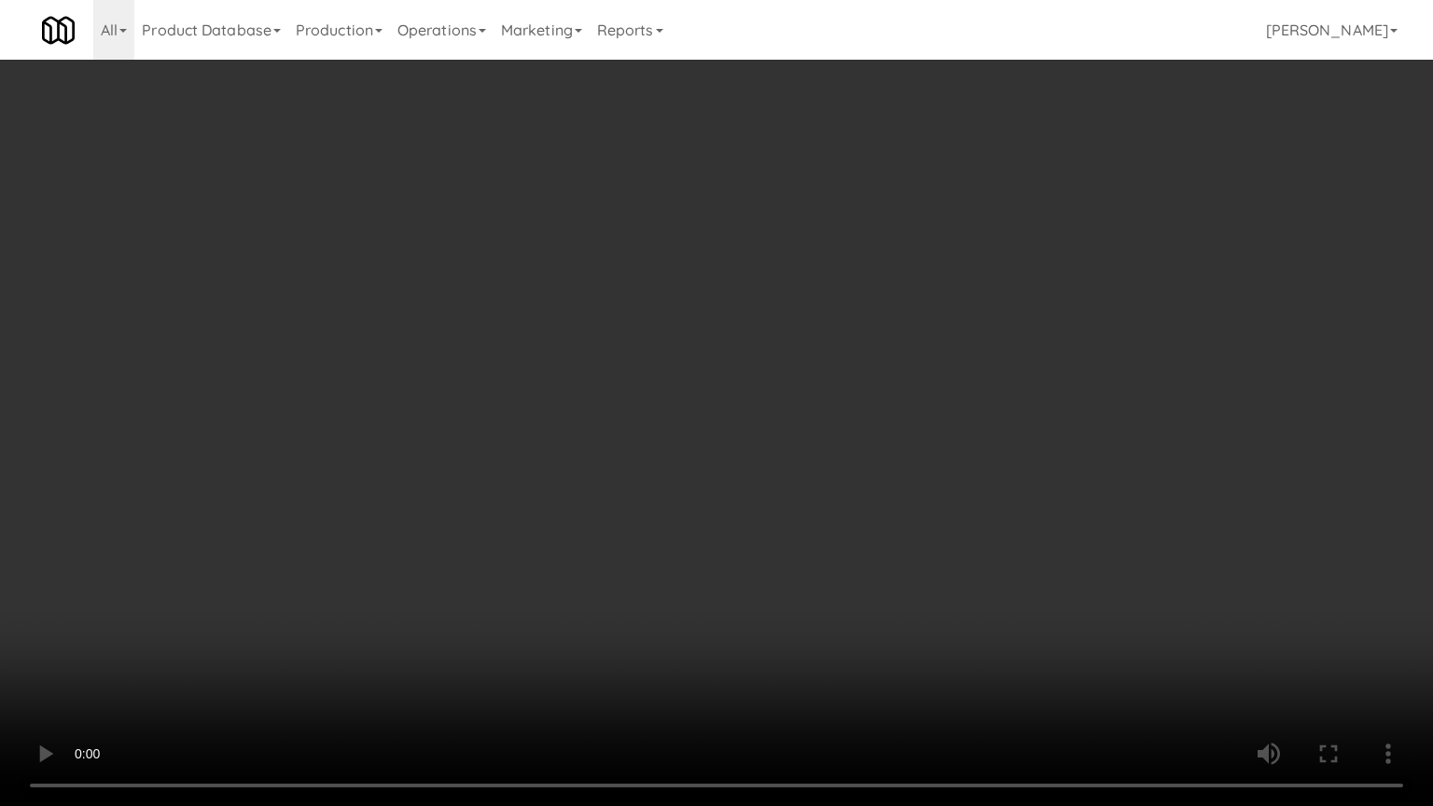
click at [924, 333] on video at bounding box center [716, 403] width 1433 height 806
click at [926, 331] on video at bounding box center [716, 403] width 1433 height 806
click at [929, 317] on video at bounding box center [716, 403] width 1433 height 806
click at [952, 283] on video at bounding box center [716, 403] width 1433 height 806
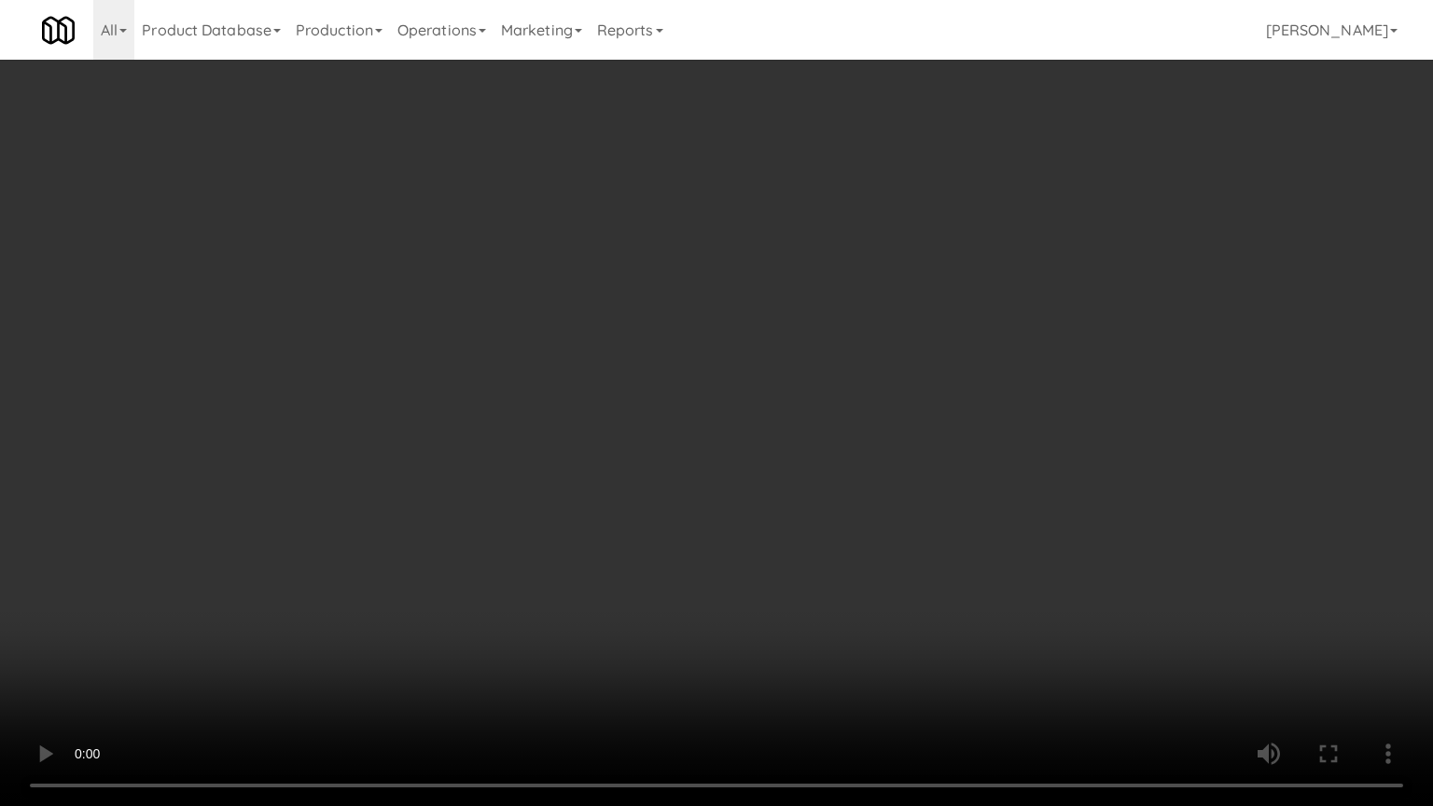
click at [953, 278] on video at bounding box center [716, 403] width 1433 height 806
click at [937, 276] on video at bounding box center [716, 403] width 1433 height 806
click at [890, 280] on video at bounding box center [716, 403] width 1433 height 806
click at [890, 279] on video at bounding box center [716, 403] width 1433 height 806
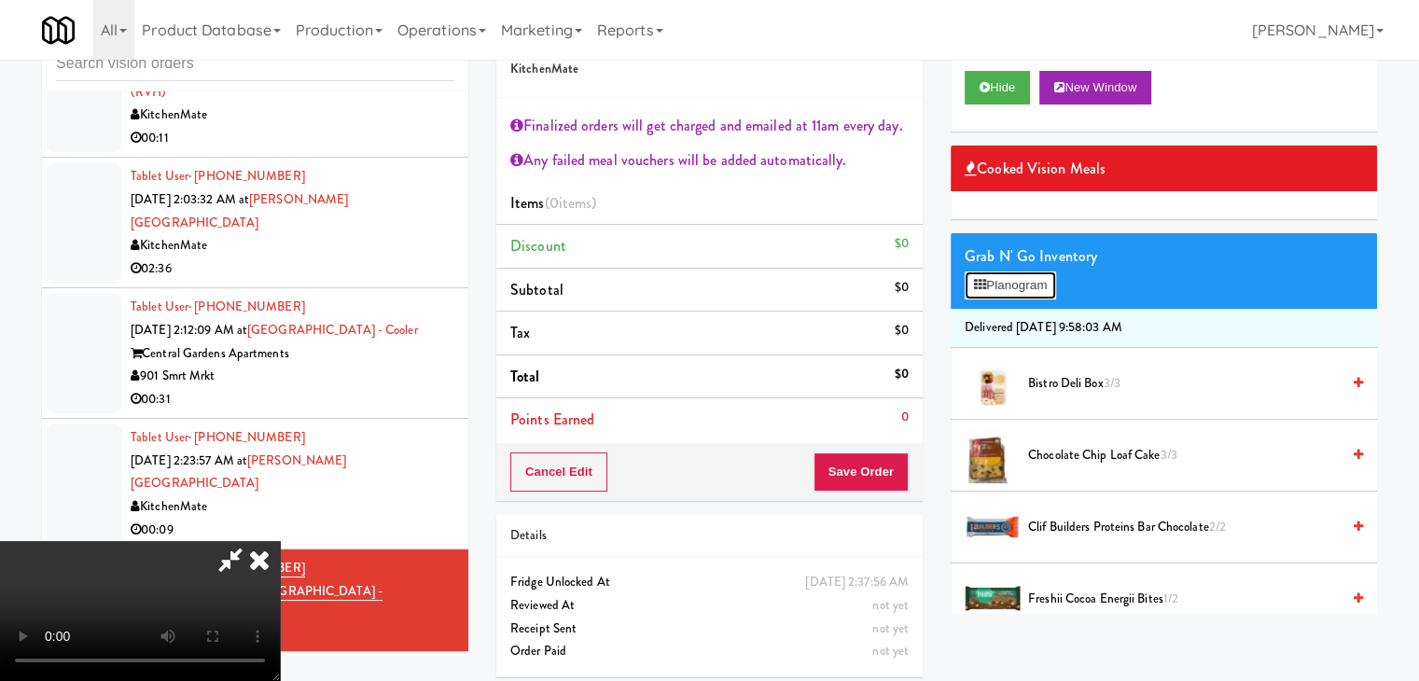
click at [1023, 273] on button "Planogram" at bounding box center [1010, 286] width 91 height 28
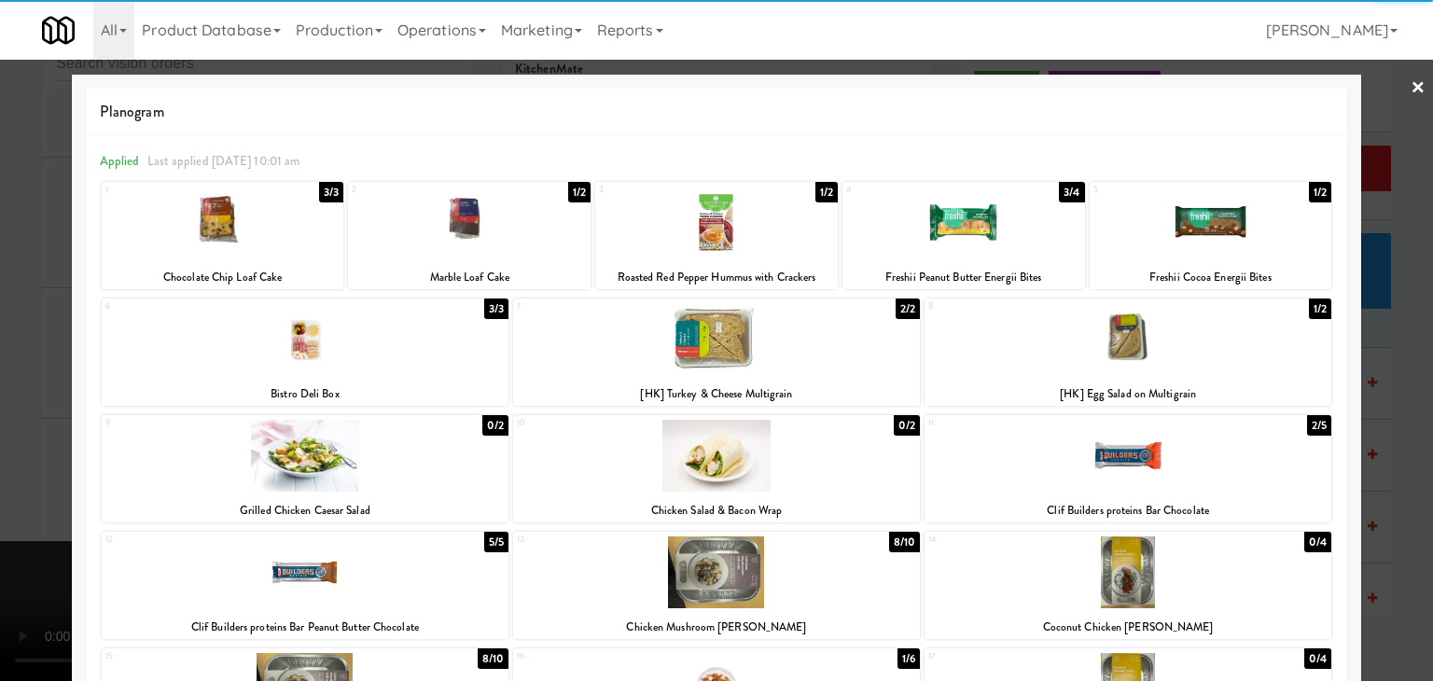
click at [220, 229] on div at bounding box center [223, 223] width 243 height 72
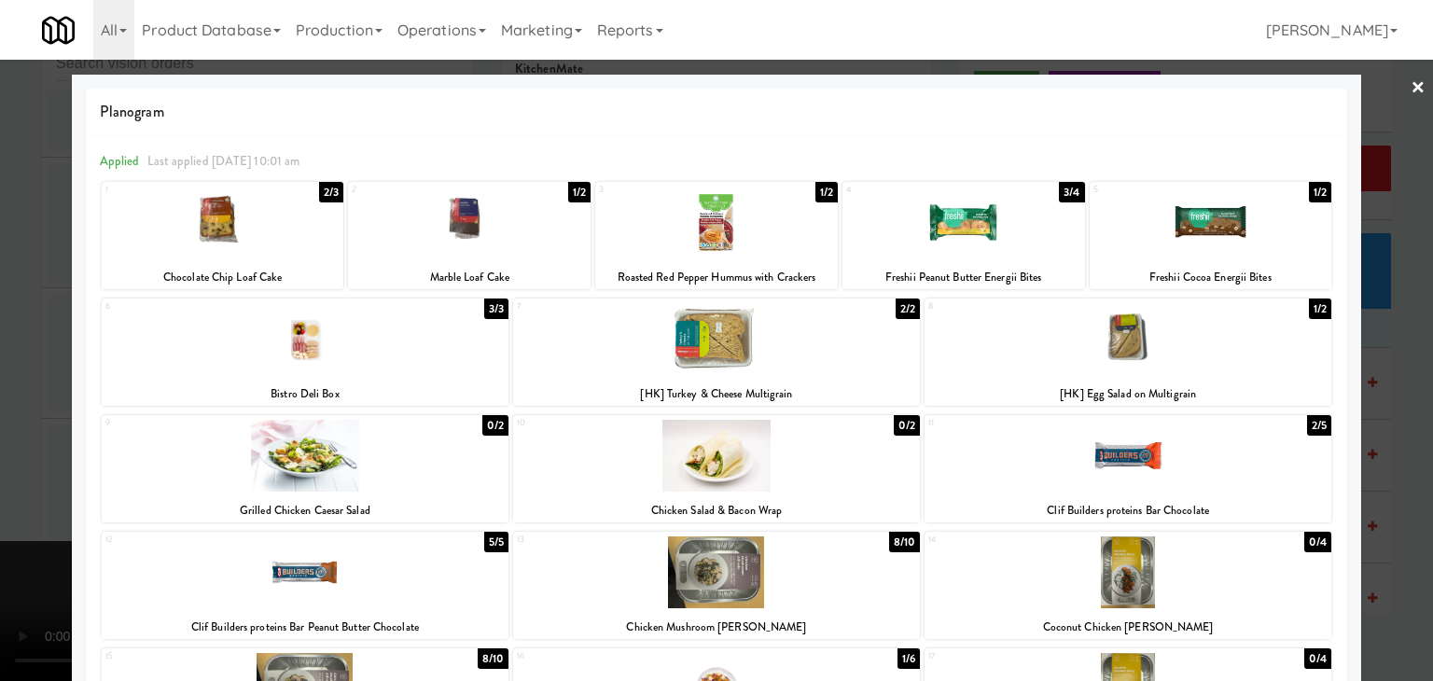
click at [1237, 239] on div at bounding box center [1211, 223] width 243 height 72
drag, startPoint x: 0, startPoint y: 244, endPoint x: 53, endPoint y: 240, distance: 53.3
click at [4, 242] on div at bounding box center [716, 340] width 1433 height 681
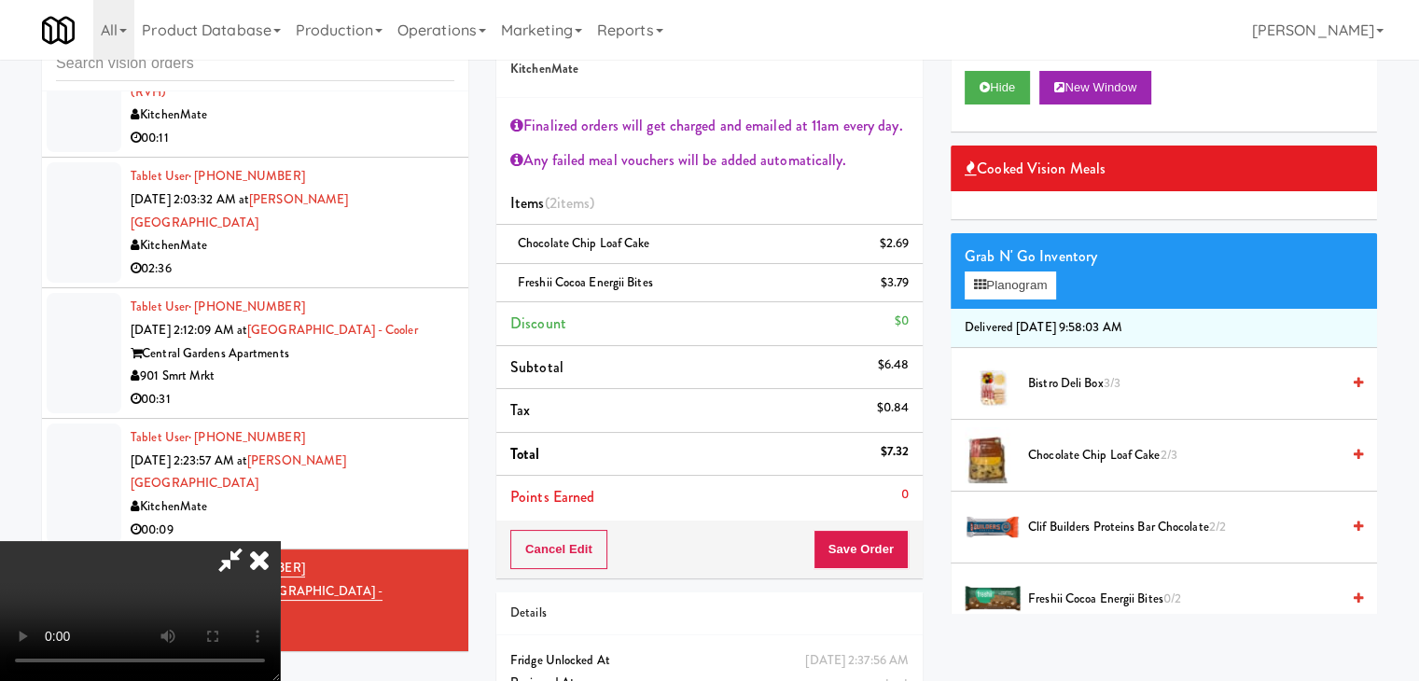
click at [280, 541] on video at bounding box center [140, 611] width 280 height 140
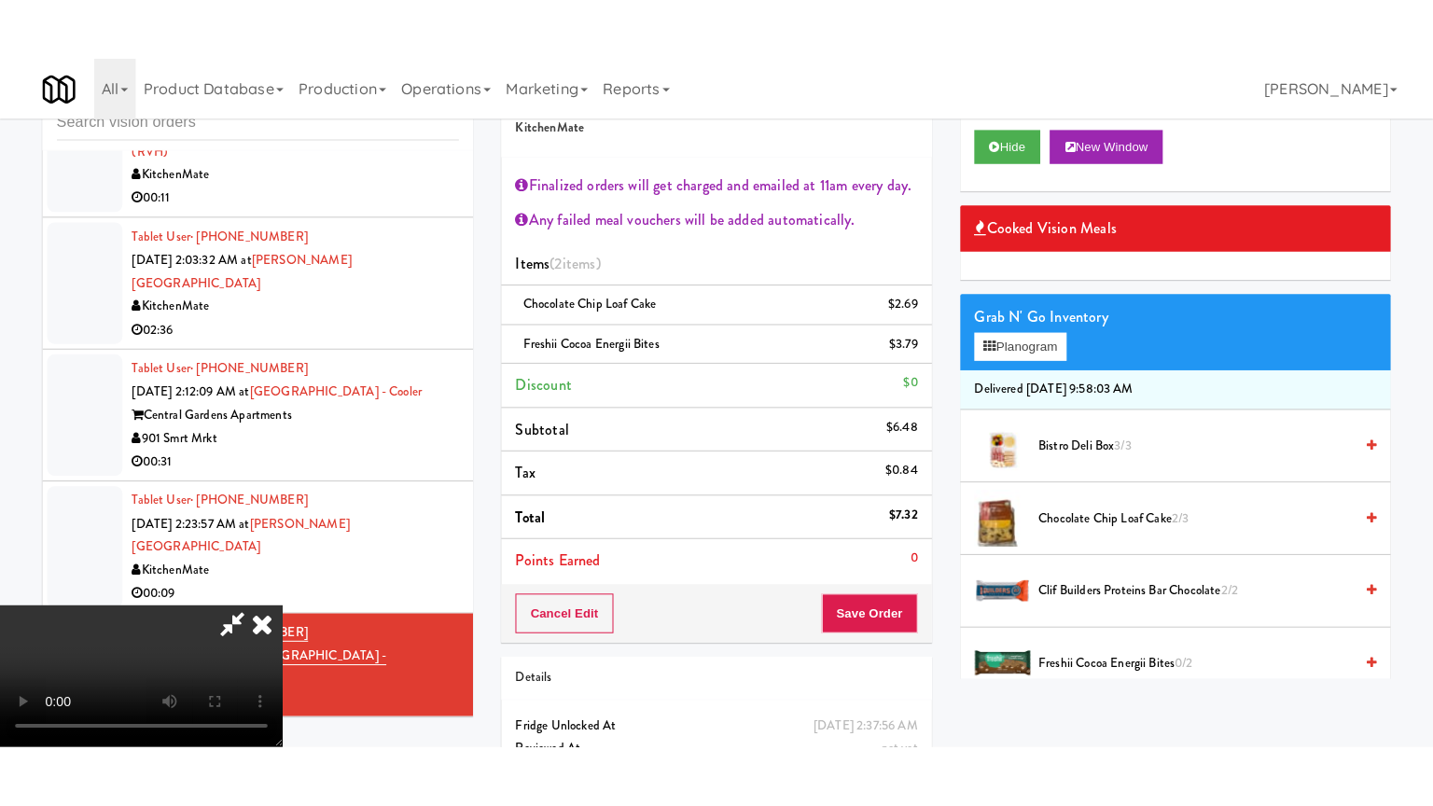
scroll to position [321, 0]
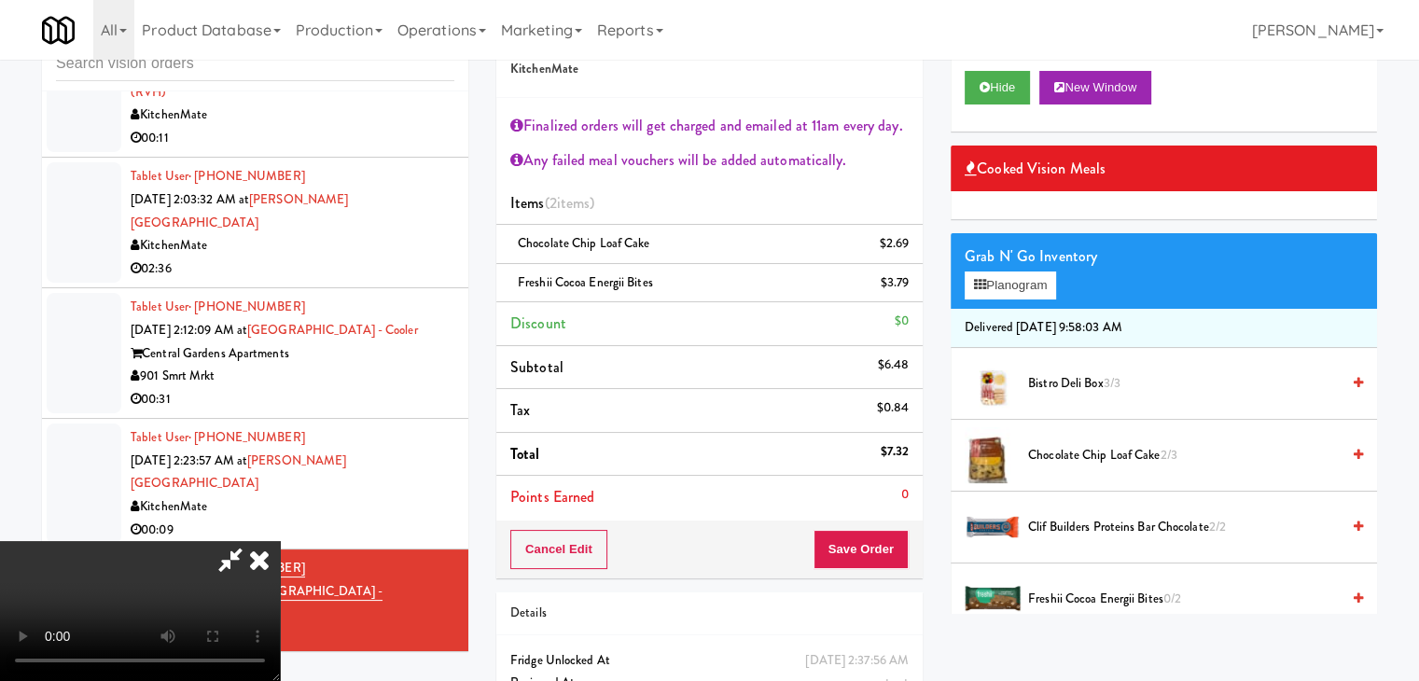
click at [280, 541] on video at bounding box center [140, 611] width 280 height 140
drag, startPoint x: 653, startPoint y: 383, endPoint x: 657, endPoint y: 472, distance: 89.7
click at [280, 541] on video at bounding box center [140, 611] width 280 height 140
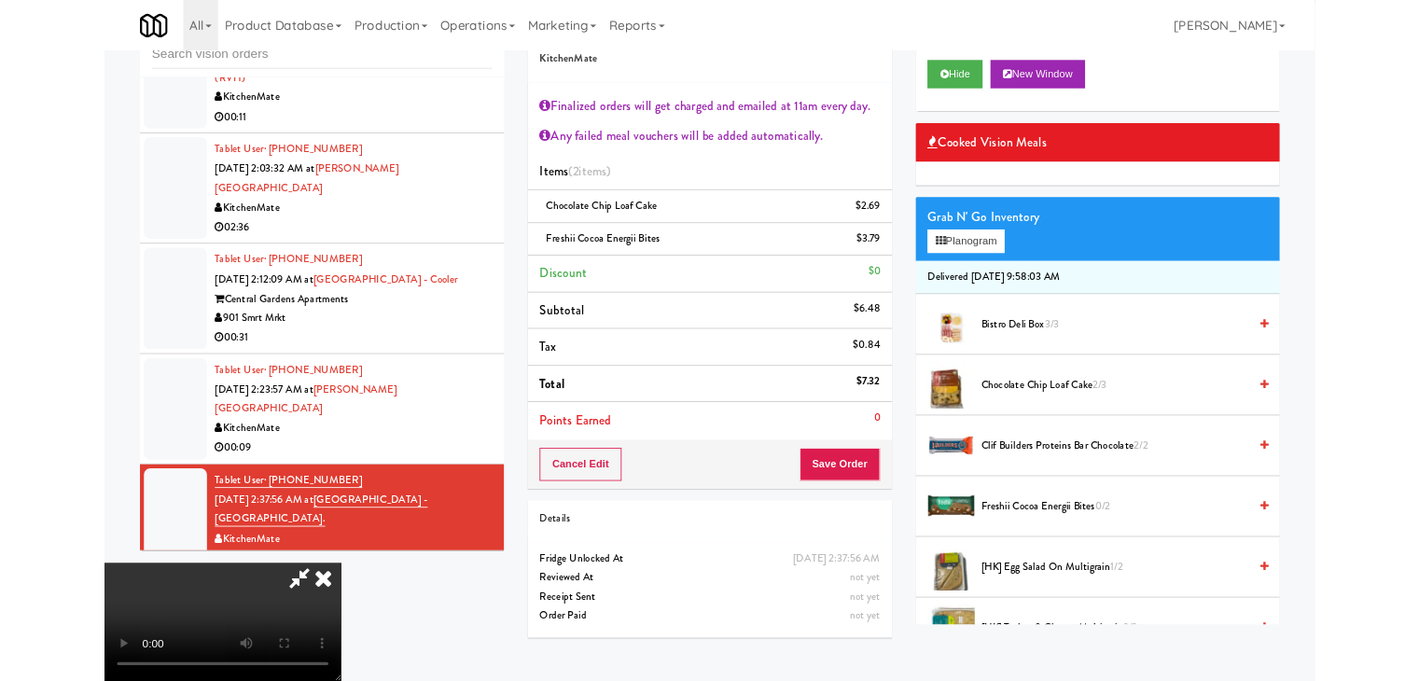
scroll to position [0, 0]
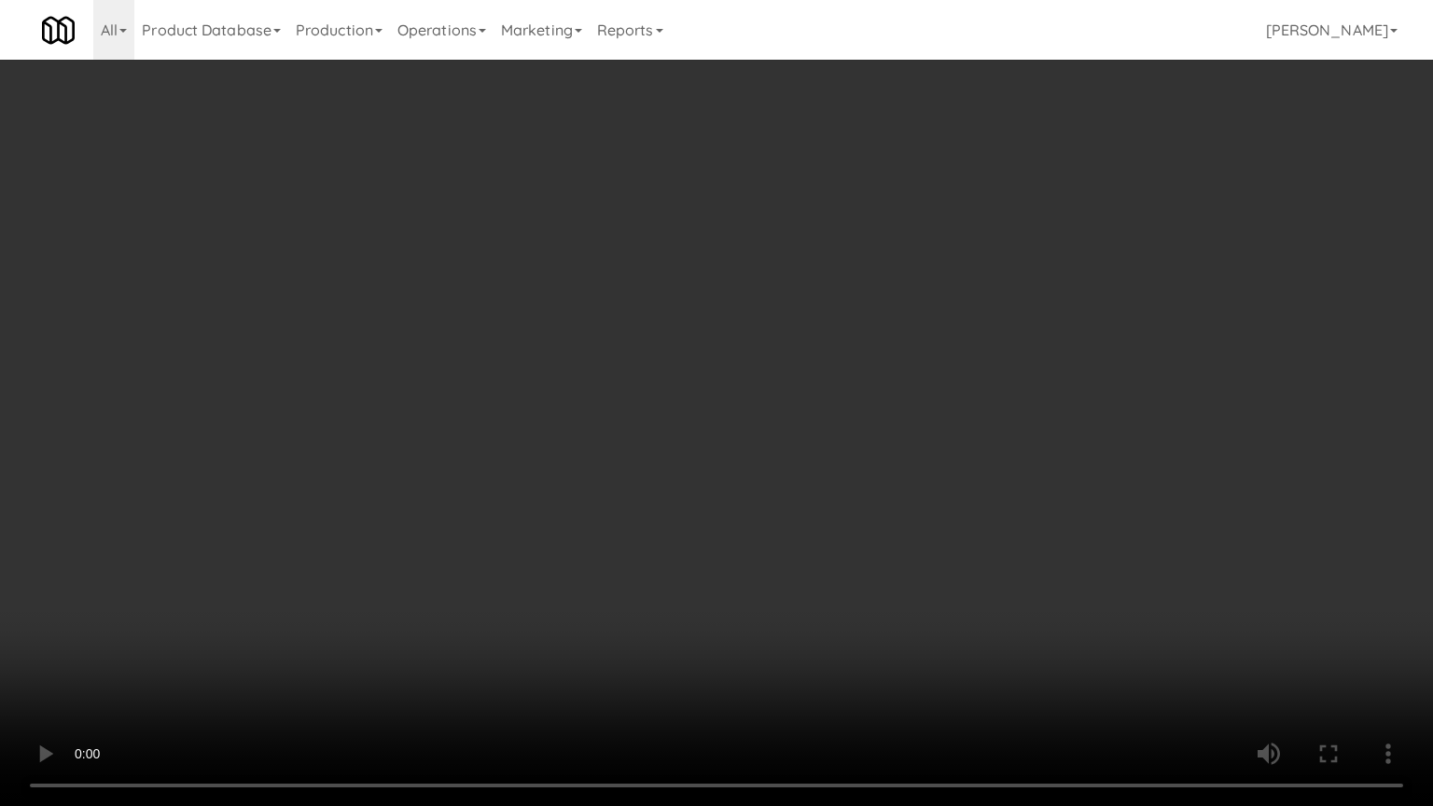
click at [968, 453] on video at bounding box center [716, 403] width 1433 height 806
click at [978, 456] on video at bounding box center [716, 403] width 1433 height 806
click at [982, 487] on video at bounding box center [716, 403] width 1433 height 806
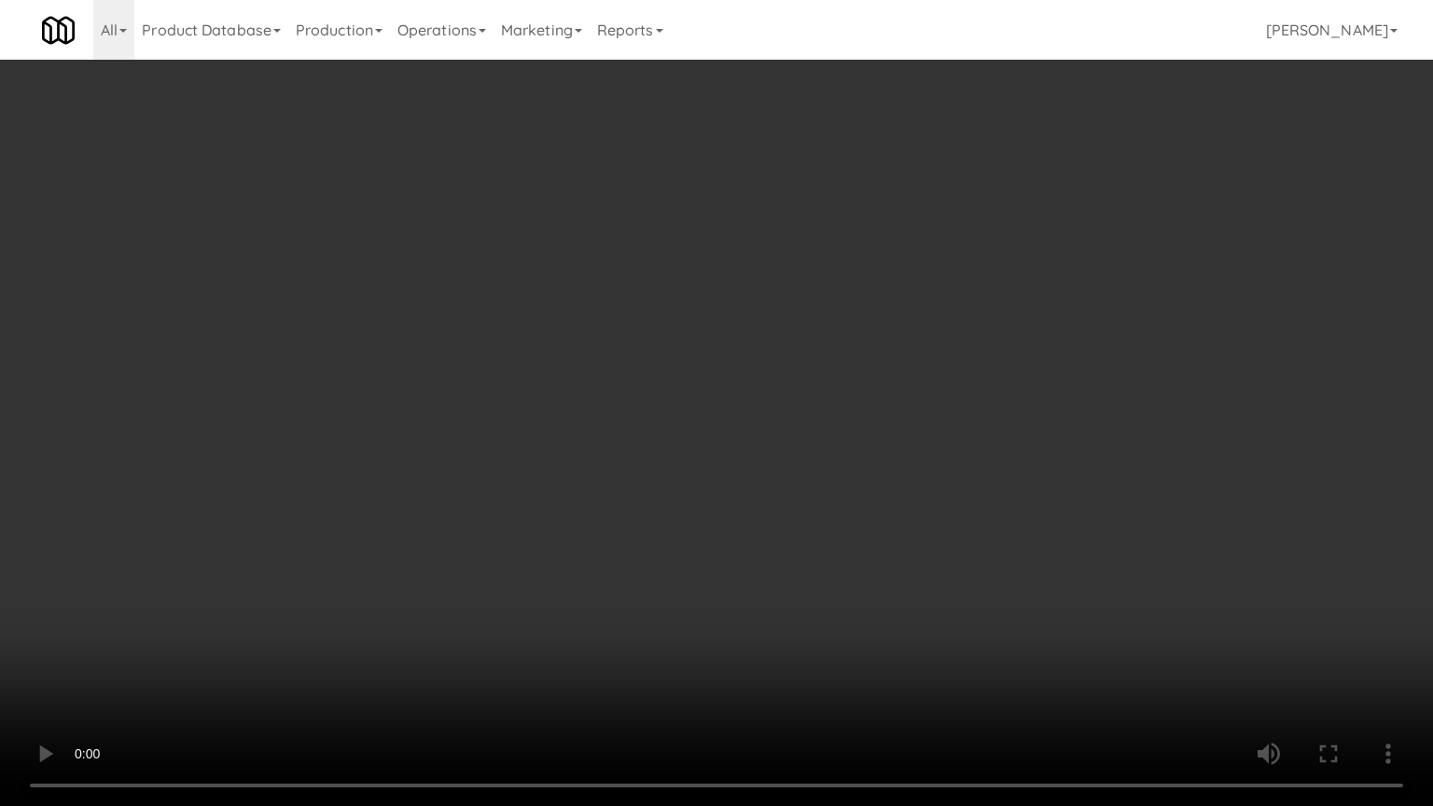
click at [983, 487] on video at bounding box center [716, 403] width 1433 height 806
click at [978, 482] on video at bounding box center [716, 403] width 1433 height 806
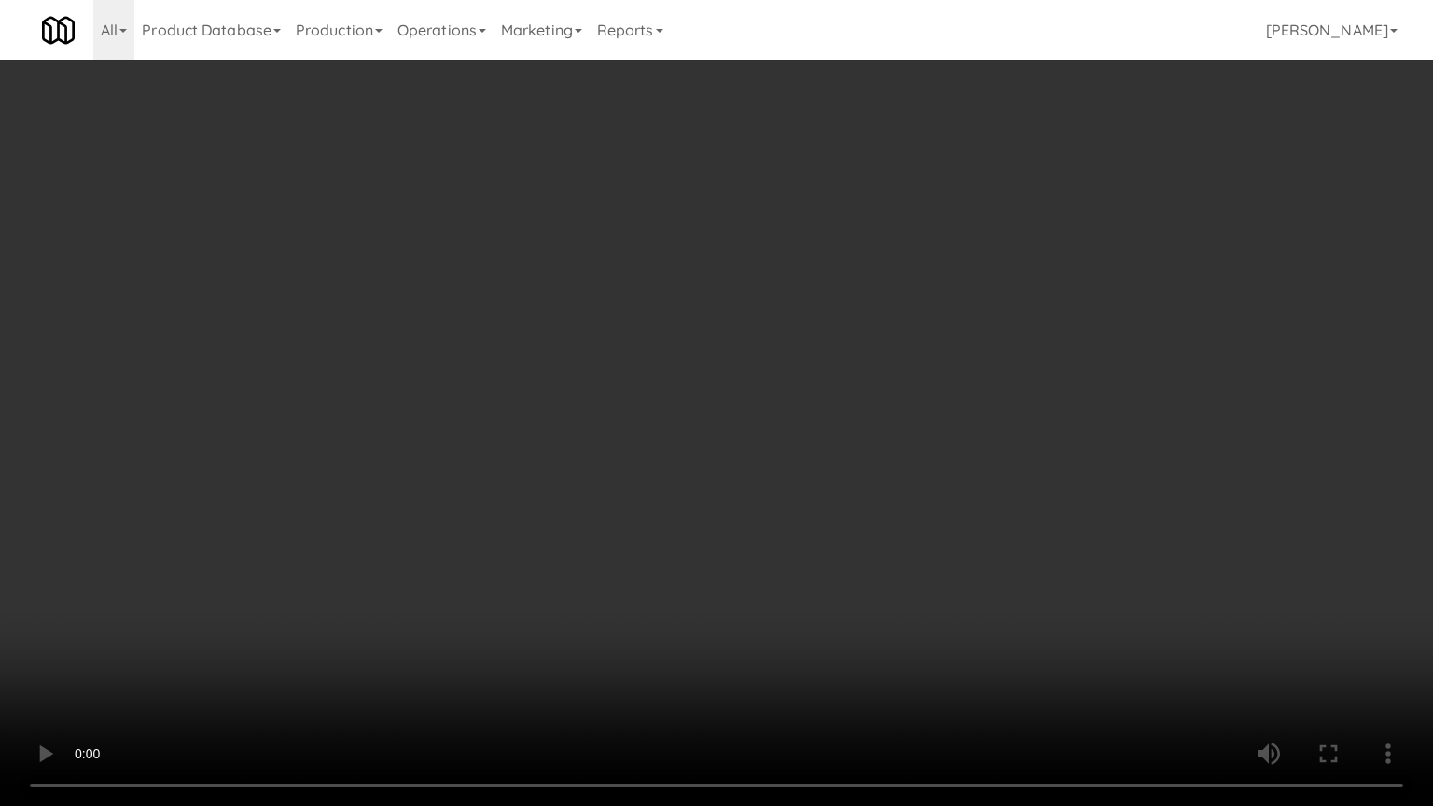
click at [978, 482] on video at bounding box center [716, 403] width 1433 height 806
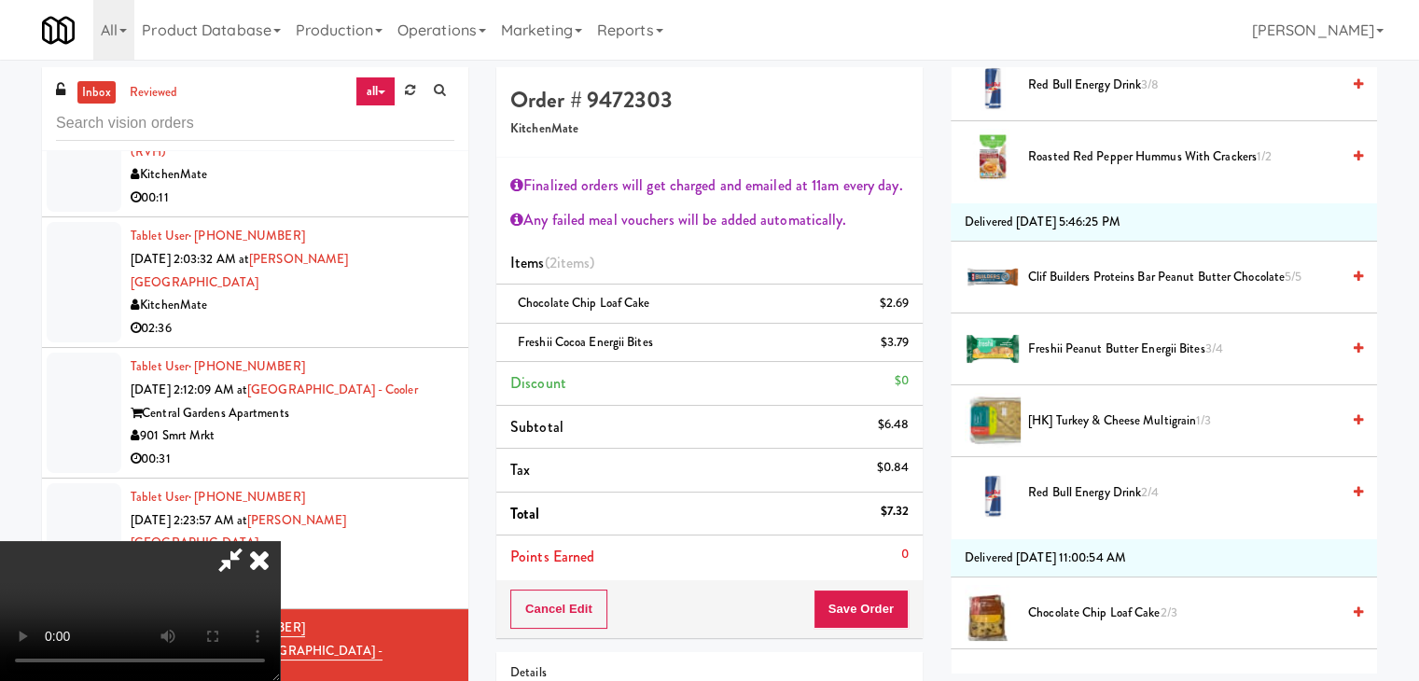
click at [280, 541] on icon at bounding box center [259, 559] width 41 height 37
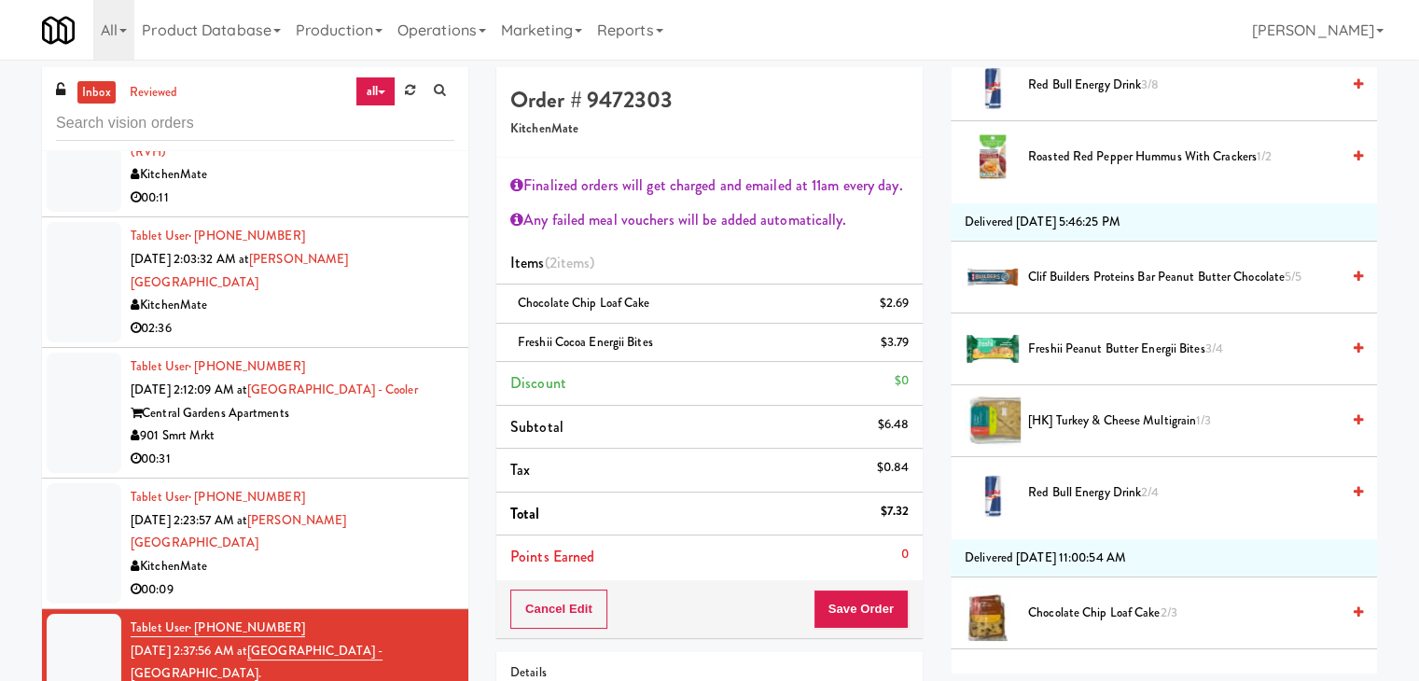
click at [384, 448] on div "00:31" at bounding box center [293, 459] width 324 height 23
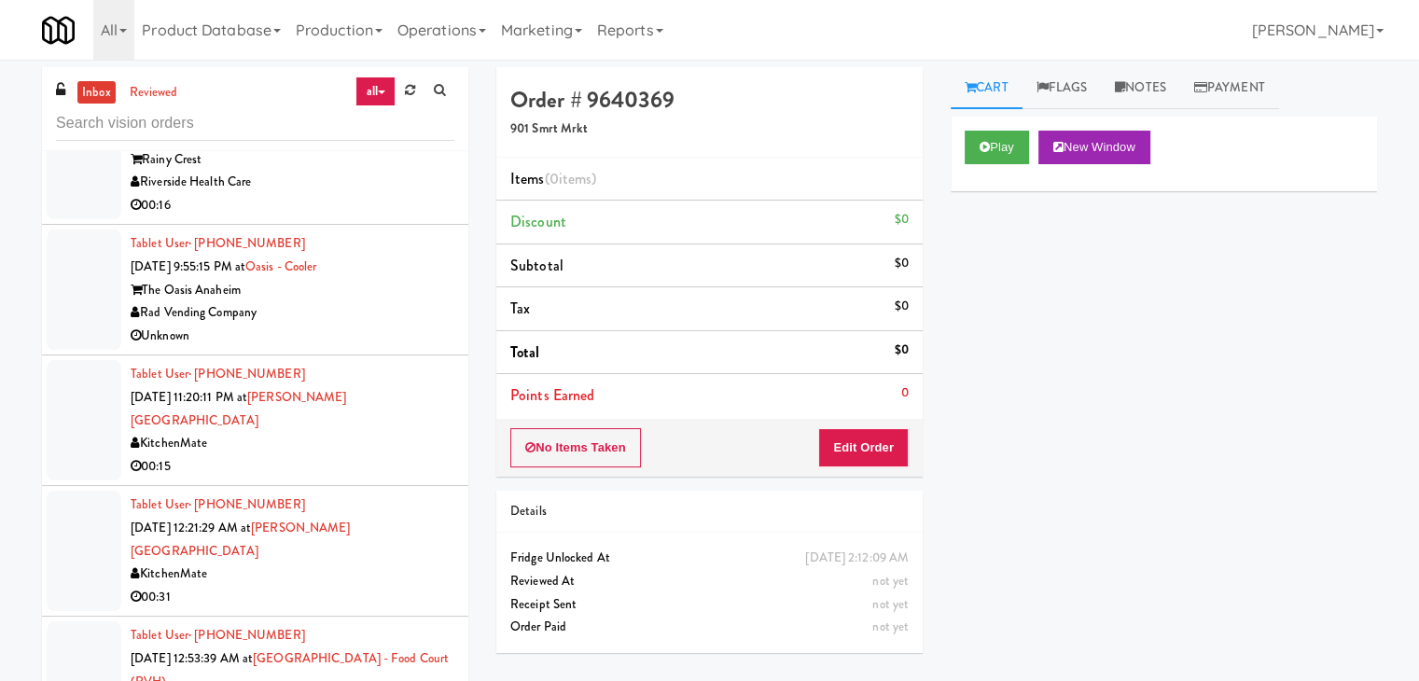
scroll to position [3740, 0]
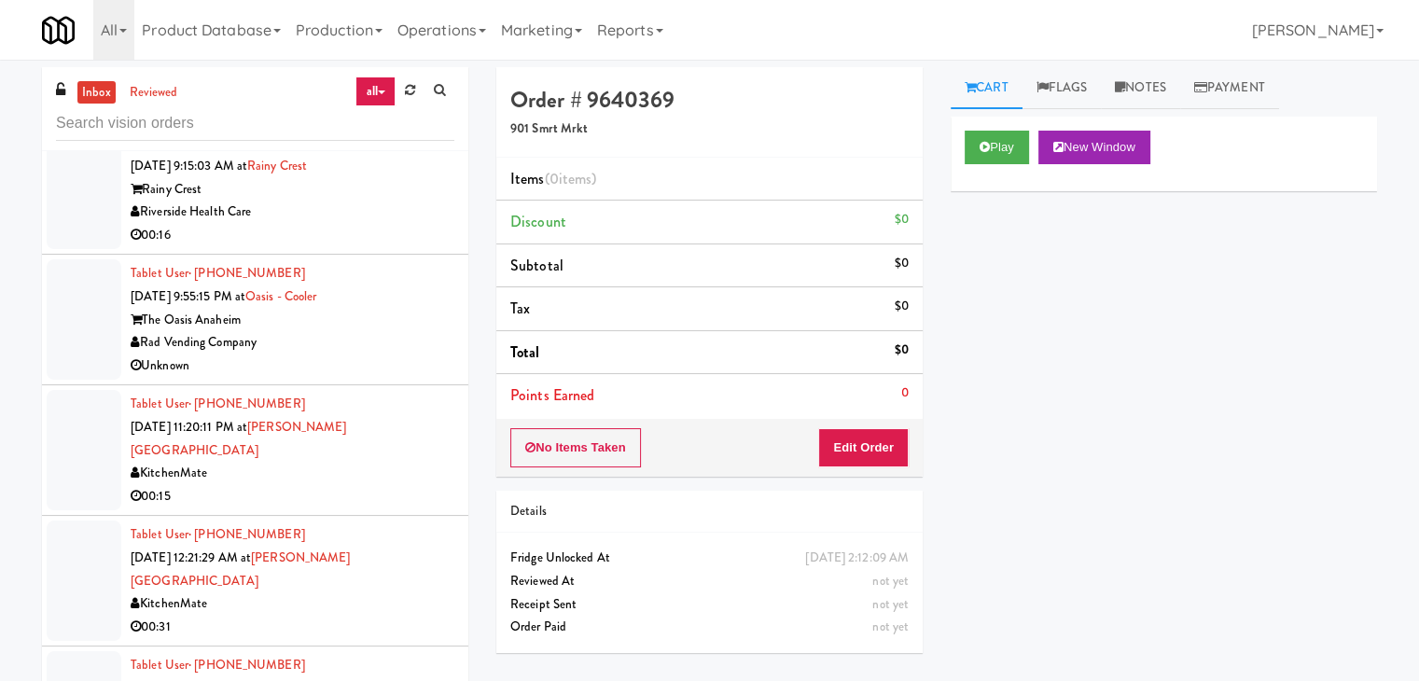
click at [400, 348] on div "Rad Vending Company" at bounding box center [293, 342] width 324 height 23
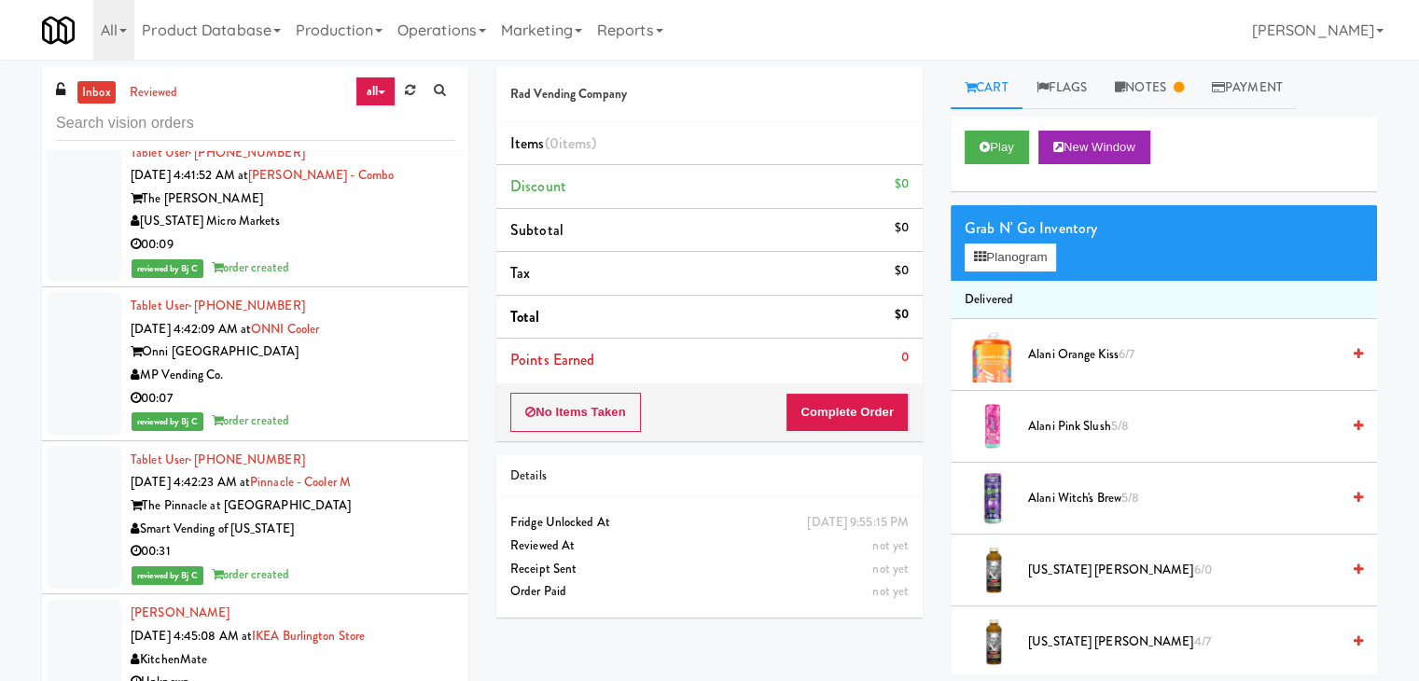
scroll to position [60, 0]
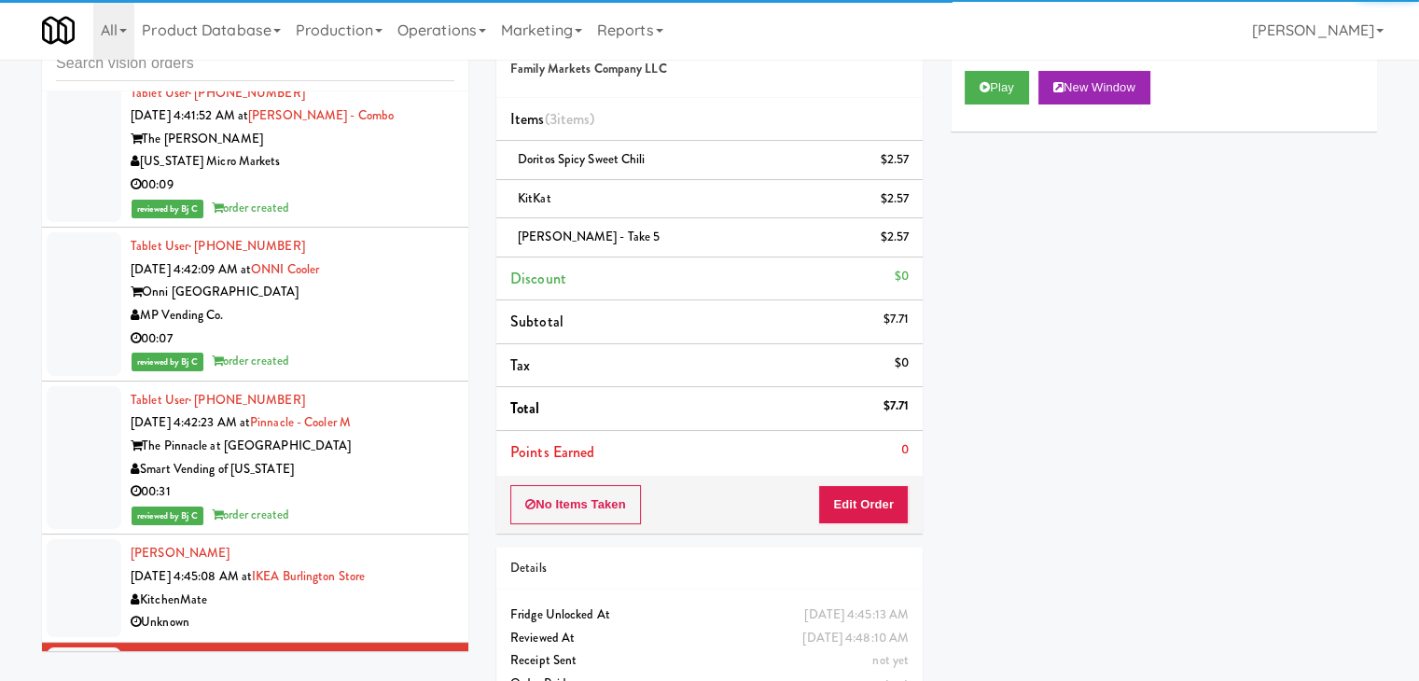
click at [416, 589] on div "KitchenMate" at bounding box center [293, 600] width 324 height 23
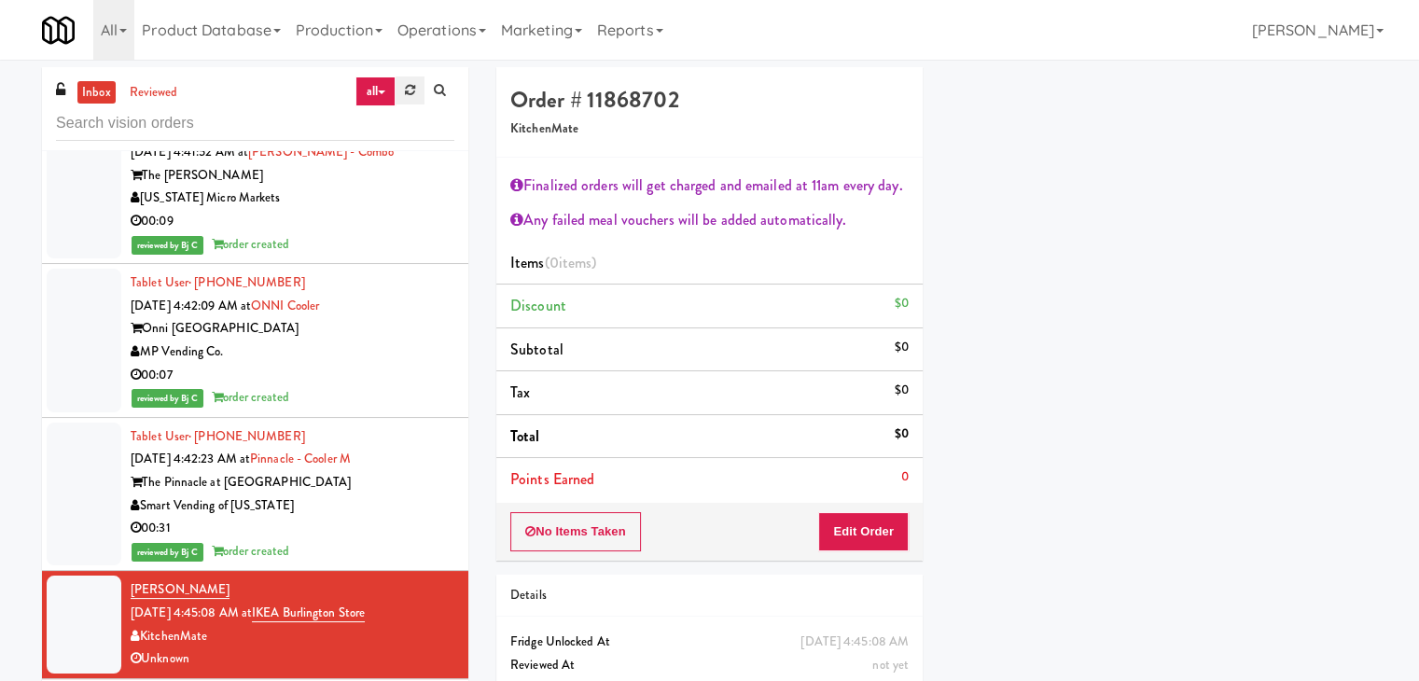
click at [418, 91] on link at bounding box center [410, 91] width 29 height 28
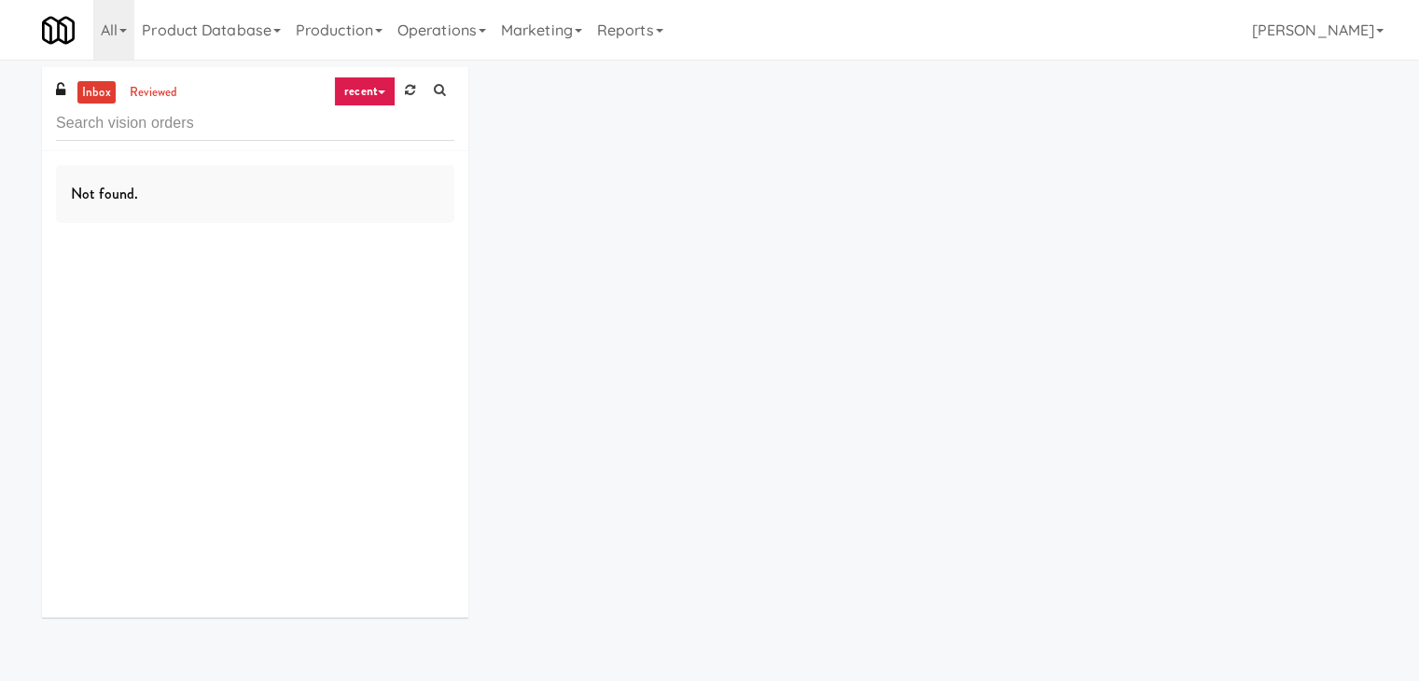
click at [378, 89] on link "recent" at bounding box center [365, 92] width 62 height 30
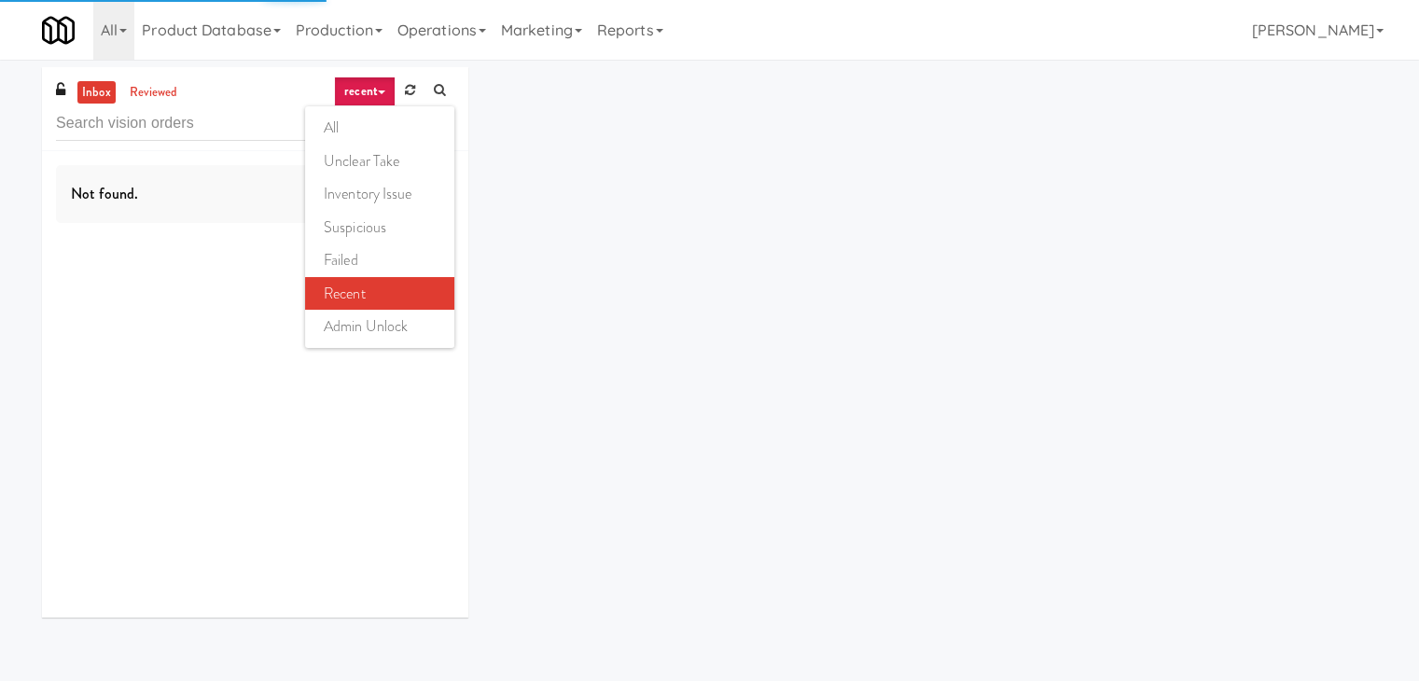
click at [371, 107] on ul "all unclear take inventory issue suspicious failed recent admin unlock" at bounding box center [379, 227] width 149 height 242
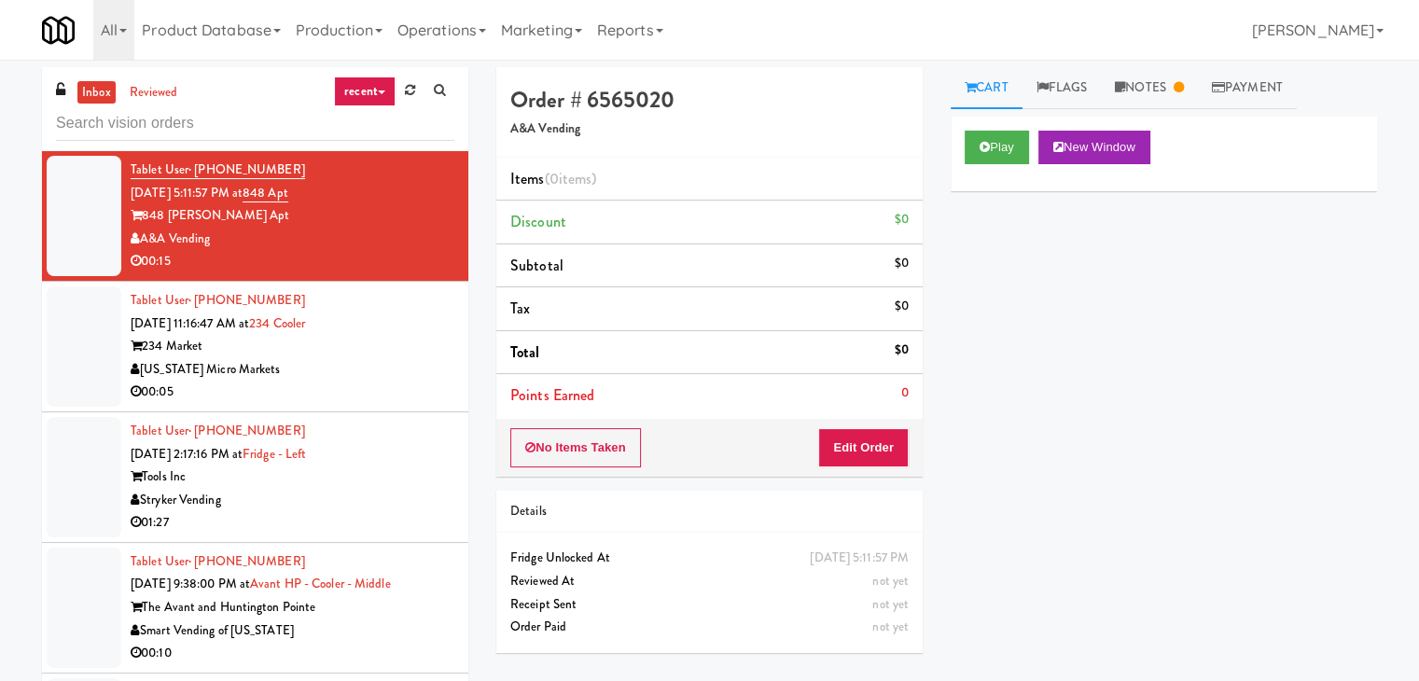
click at [378, 93] on icon at bounding box center [381, 93] width 7 height 4
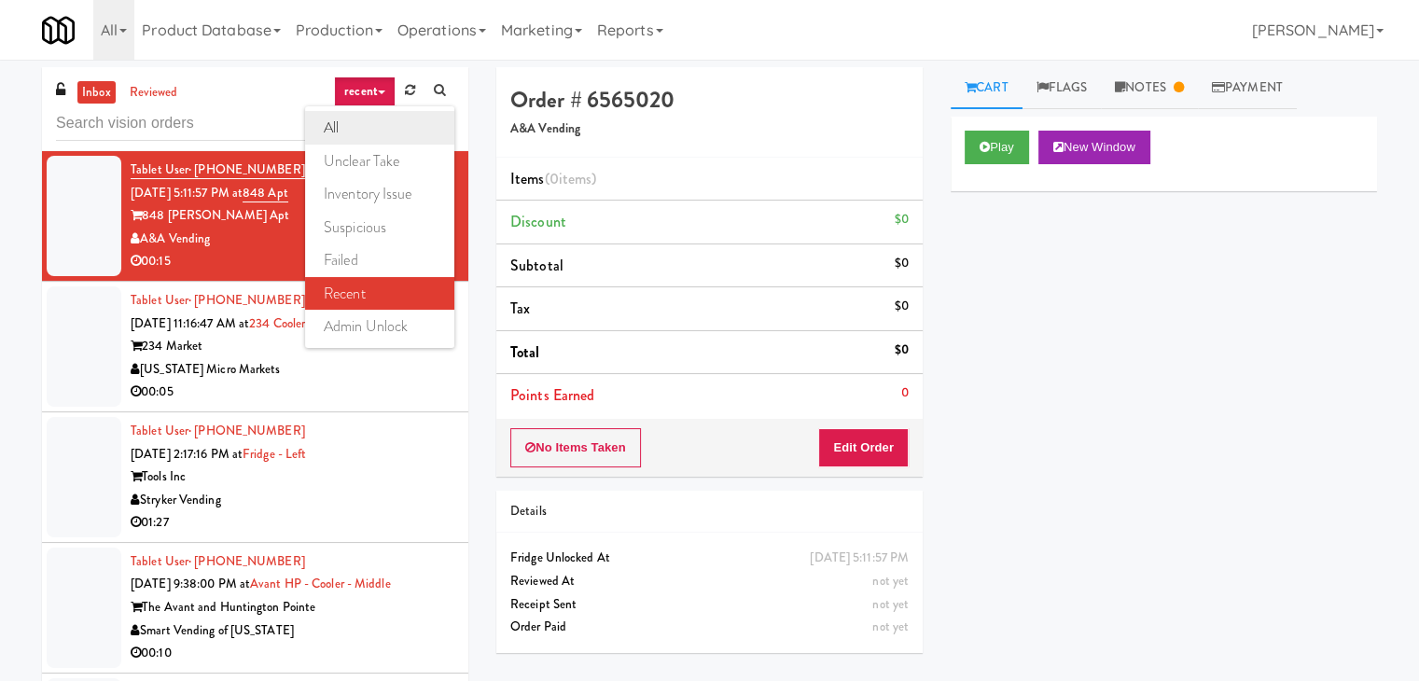
click at [372, 126] on link "all" at bounding box center [379, 128] width 149 height 34
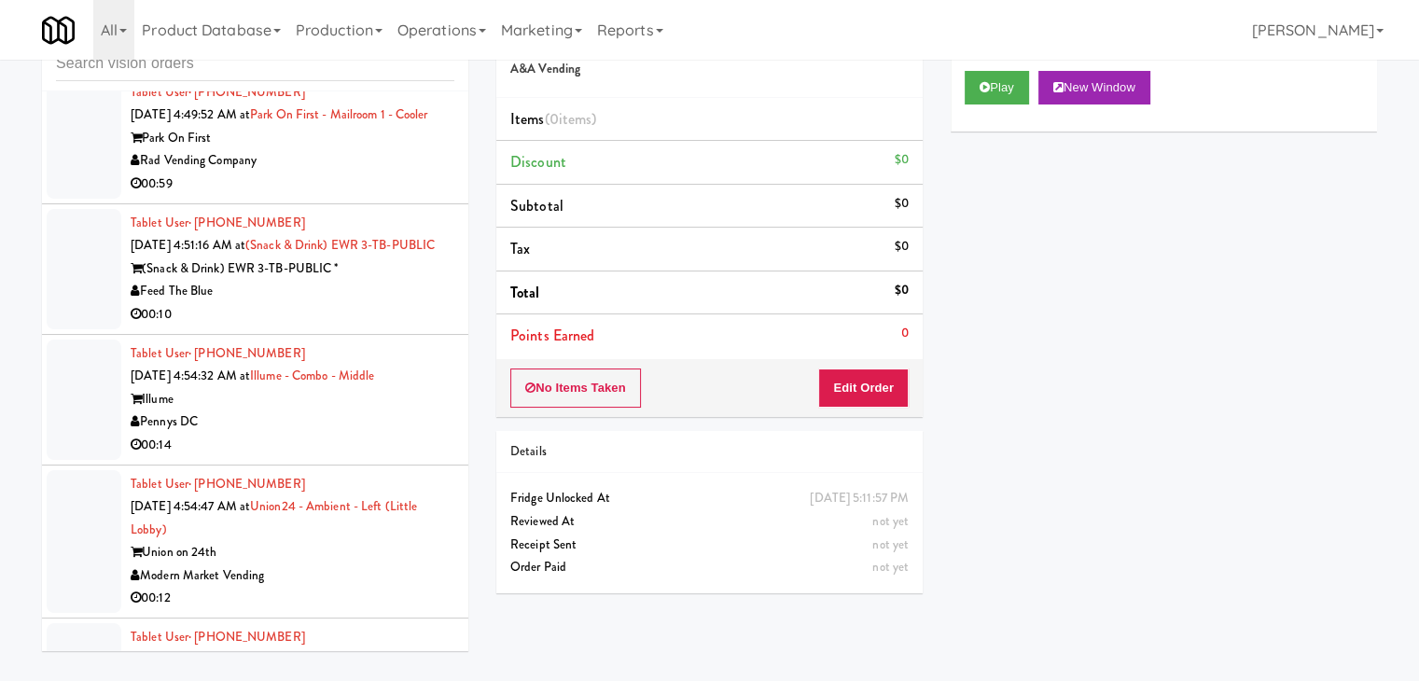
scroll to position [4997, 0]
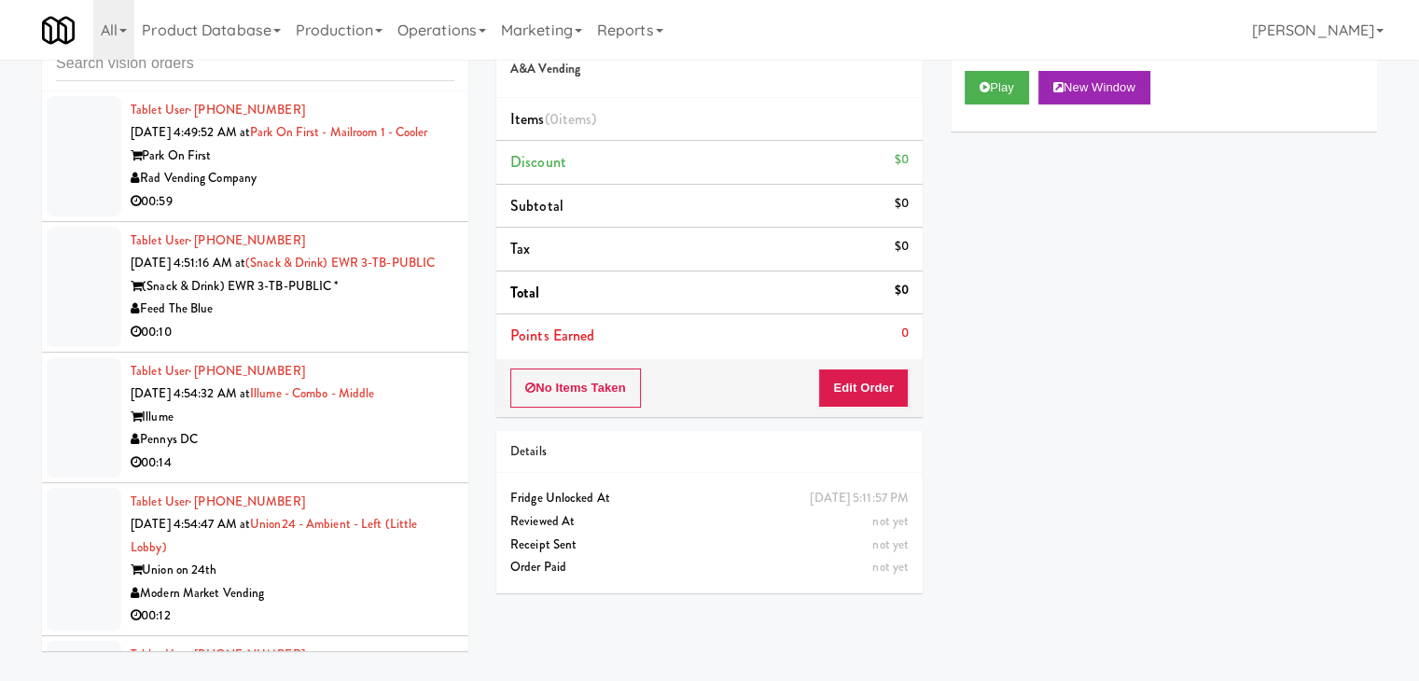
click at [398, 298] on div "Feed The Blue" at bounding box center [293, 309] width 324 height 23
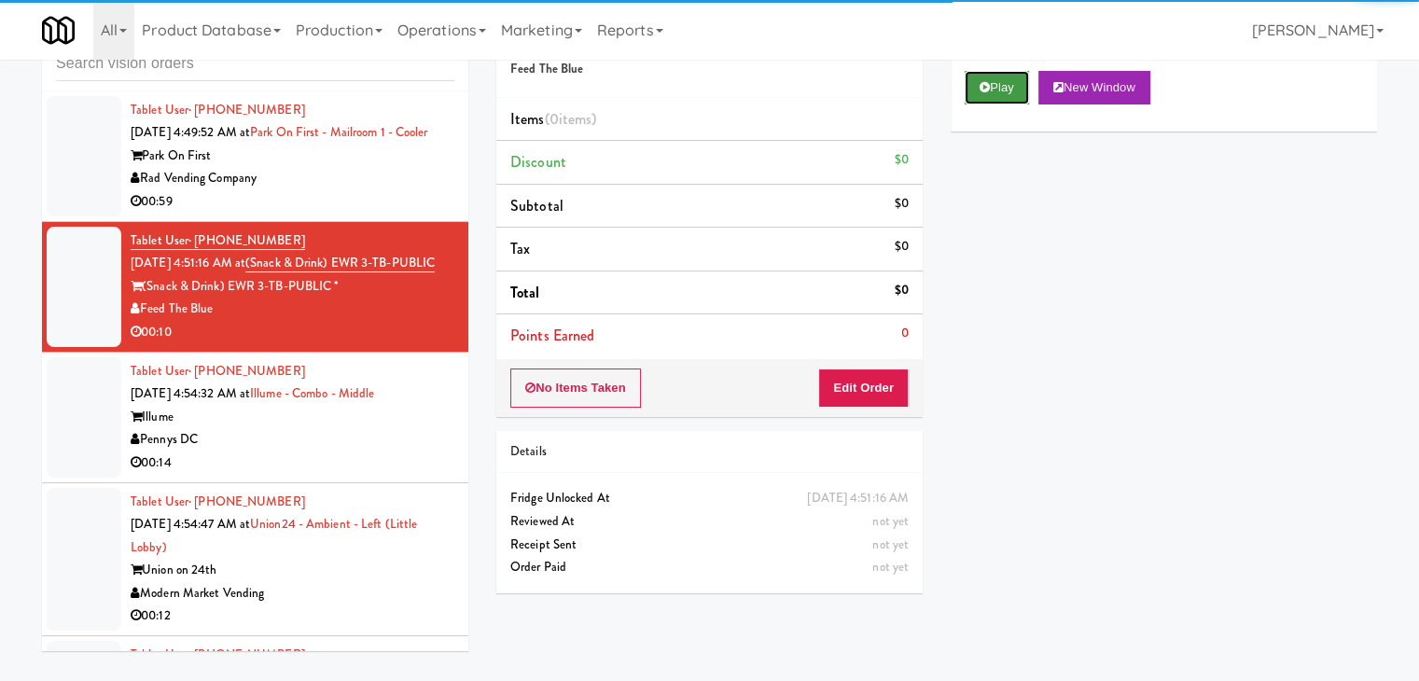
click at [982, 85] on icon at bounding box center [985, 87] width 10 height 12
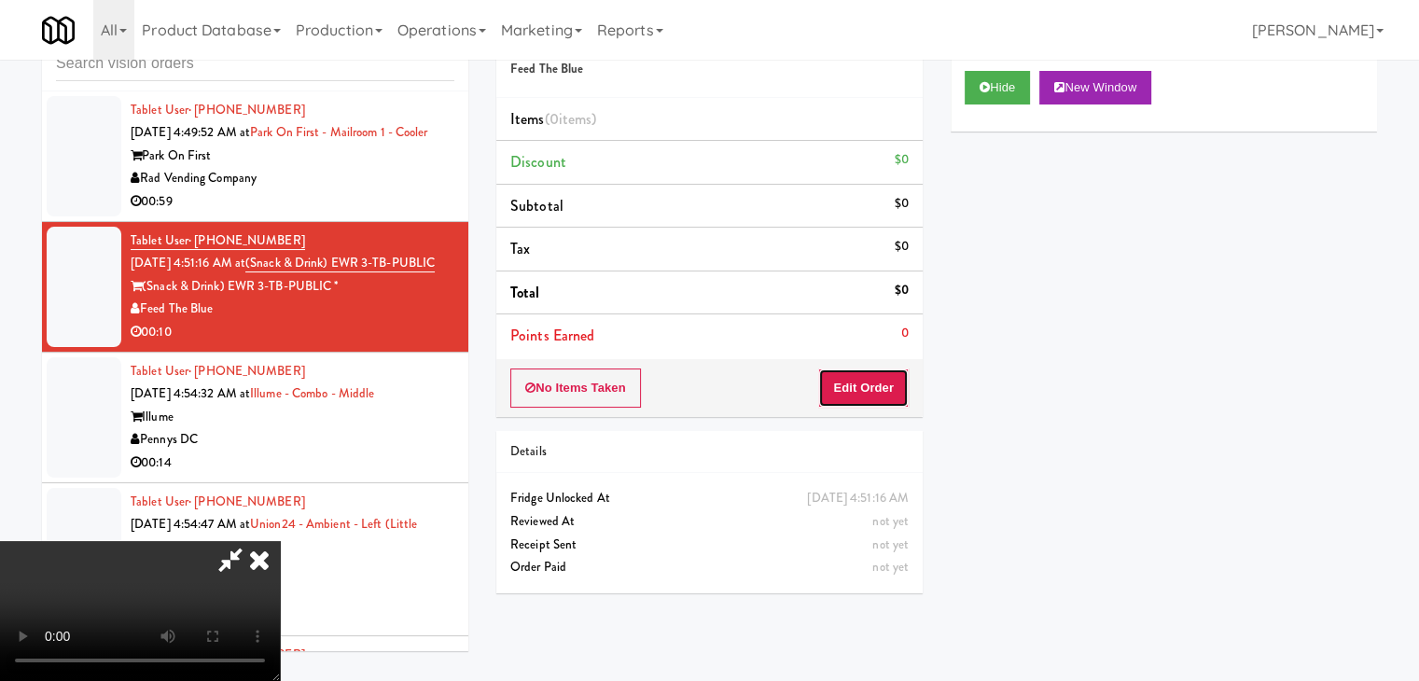
click at [892, 382] on button "Edit Order" at bounding box center [863, 388] width 91 height 39
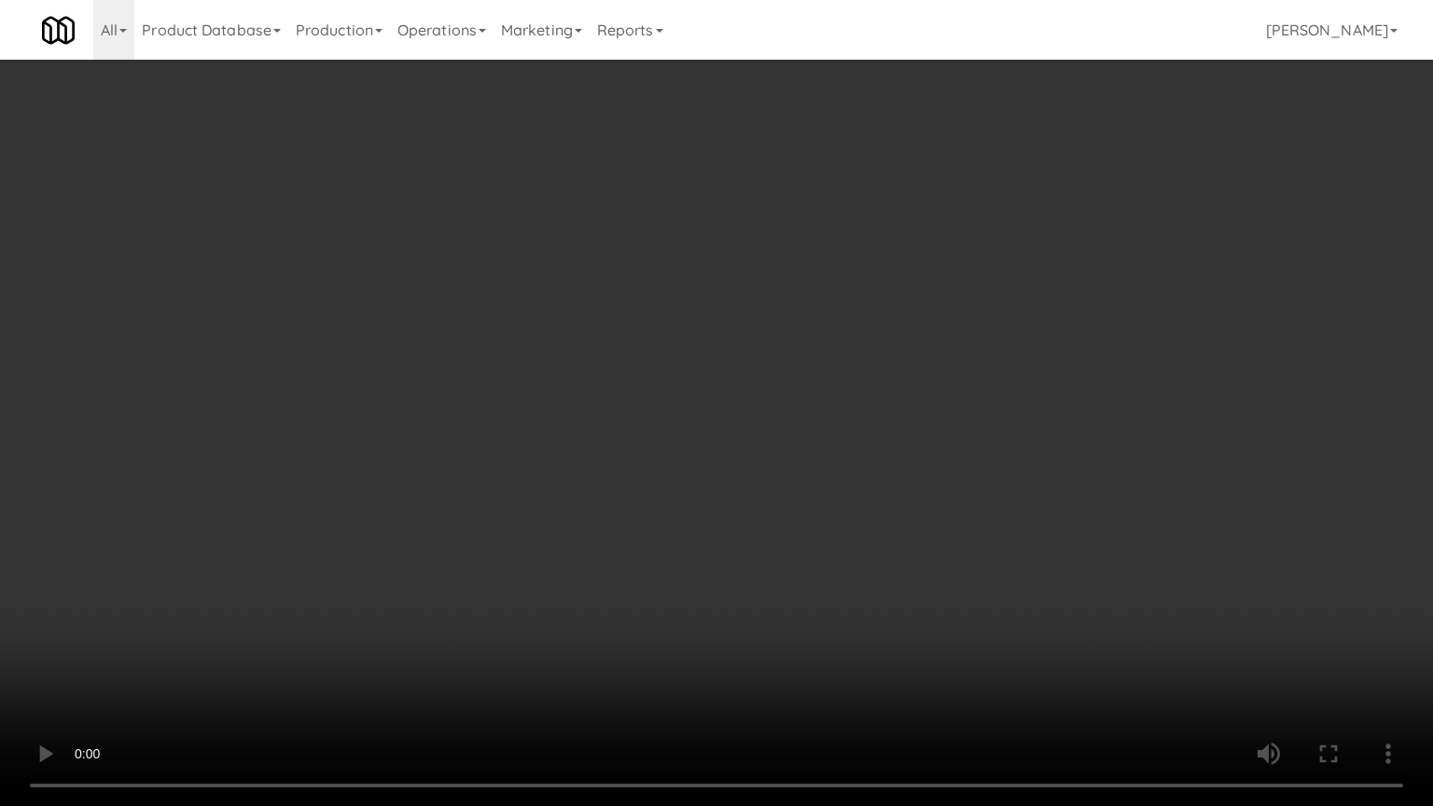
click at [892, 337] on video at bounding box center [716, 403] width 1433 height 806
click at [679, 680] on video at bounding box center [716, 403] width 1433 height 806
click at [854, 564] on video at bounding box center [716, 403] width 1433 height 806
click at [911, 509] on video at bounding box center [716, 403] width 1433 height 806
click at [913, 512] on video at bounding box center [716, 403] width 1433 height 806
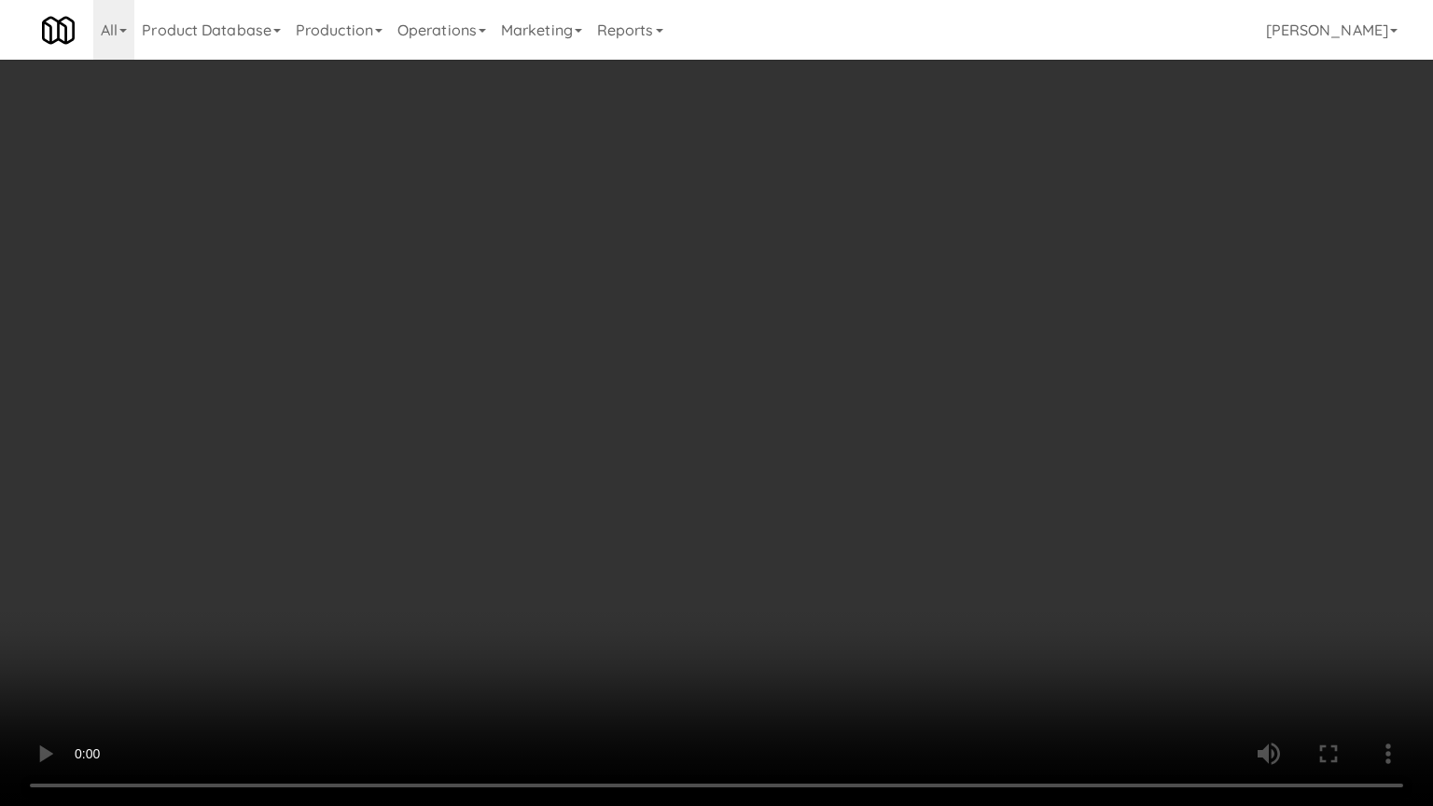
click at [913, 512] on video at bounding box center [716, 403] width 1433 height 806
click at [911, 515] on video at bounding box center [716, 403] width 1433 height 806
click at [915, 513] on video at bounding box center [716, 403] width 1433 height 806
drag, startPoint x: 915, startPoint y: 513, endPoint x: 946, endPoint y: 365, distance: 151.7
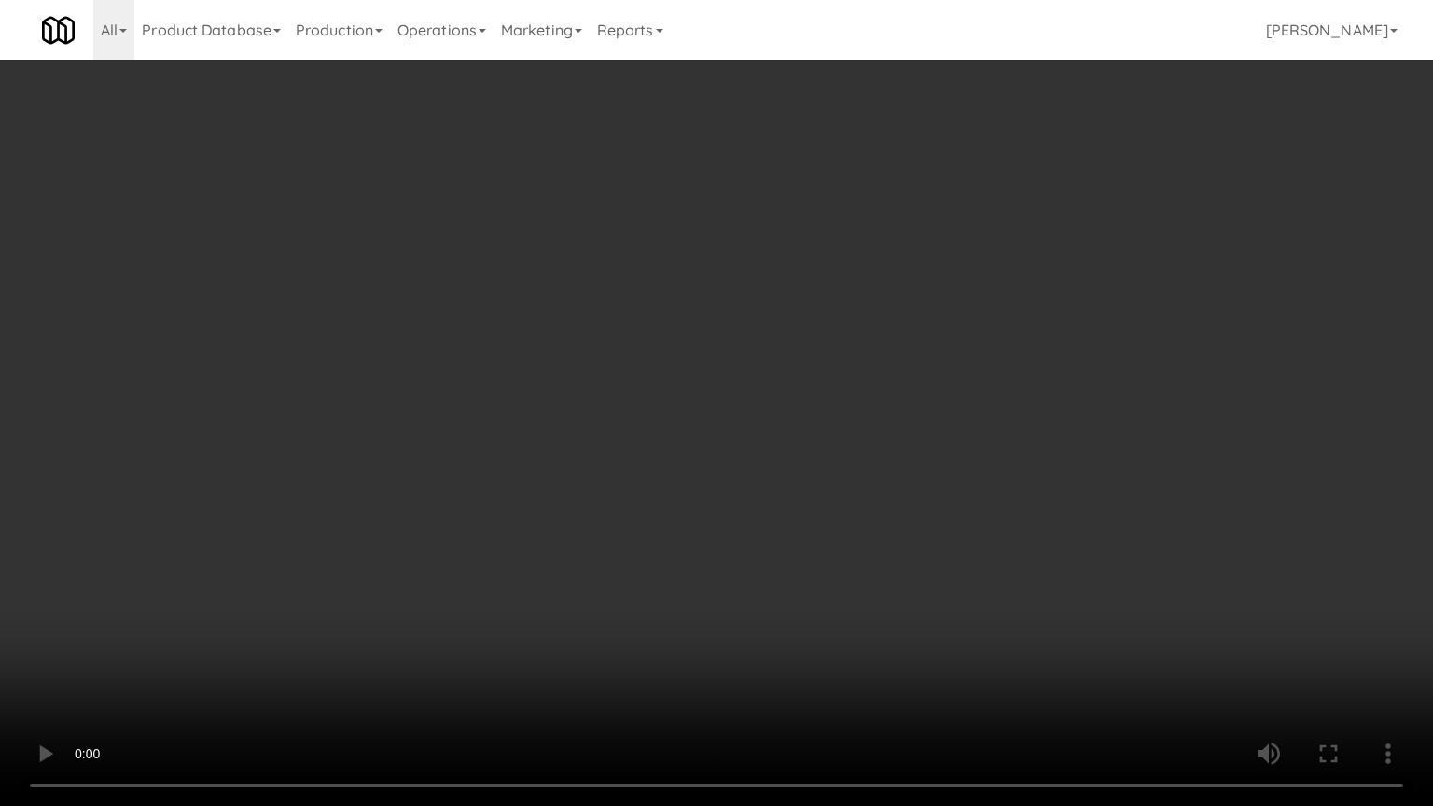
click at [918, 496] on video at bounding box center [716, 403] width 1433 height 806
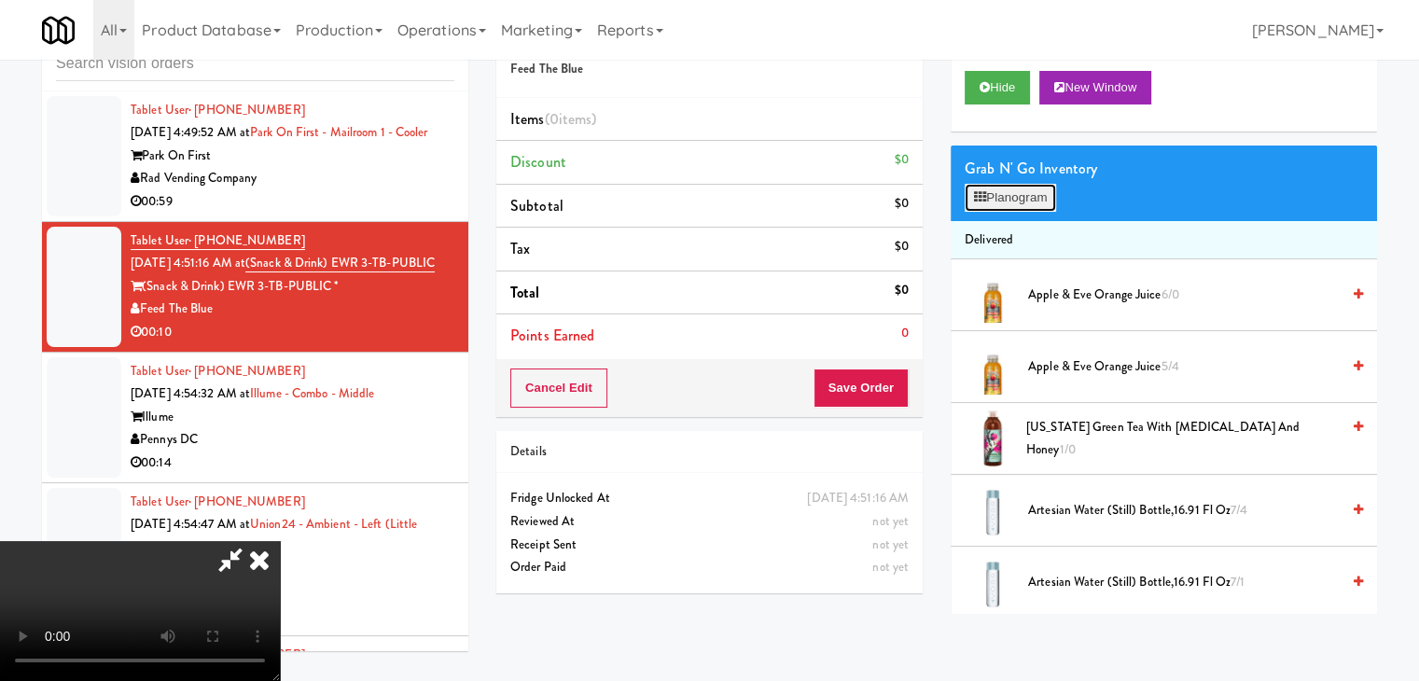
click at [1027, 189] on button "Planogram" at bounding box center [1010, 198] width 91 height 28
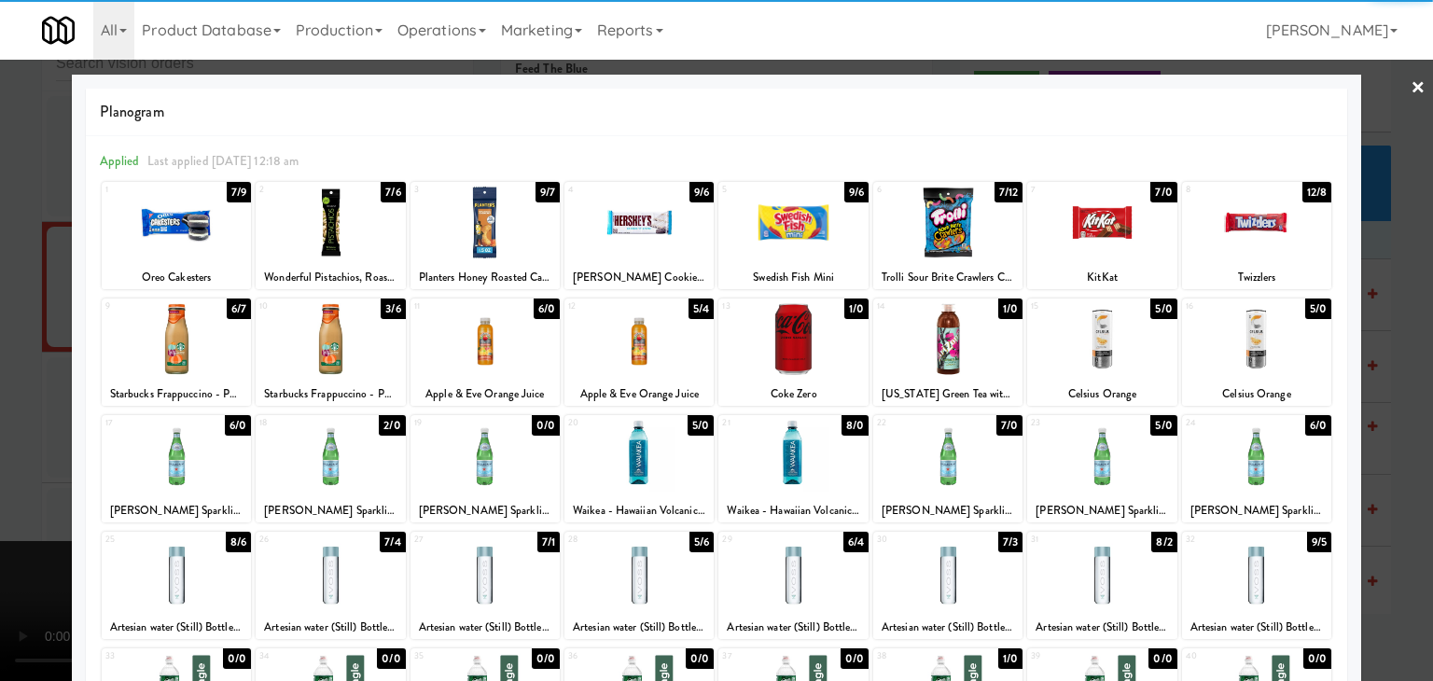
click at [623, 462] on div at bounding box center [639, 456] width 149 height 72
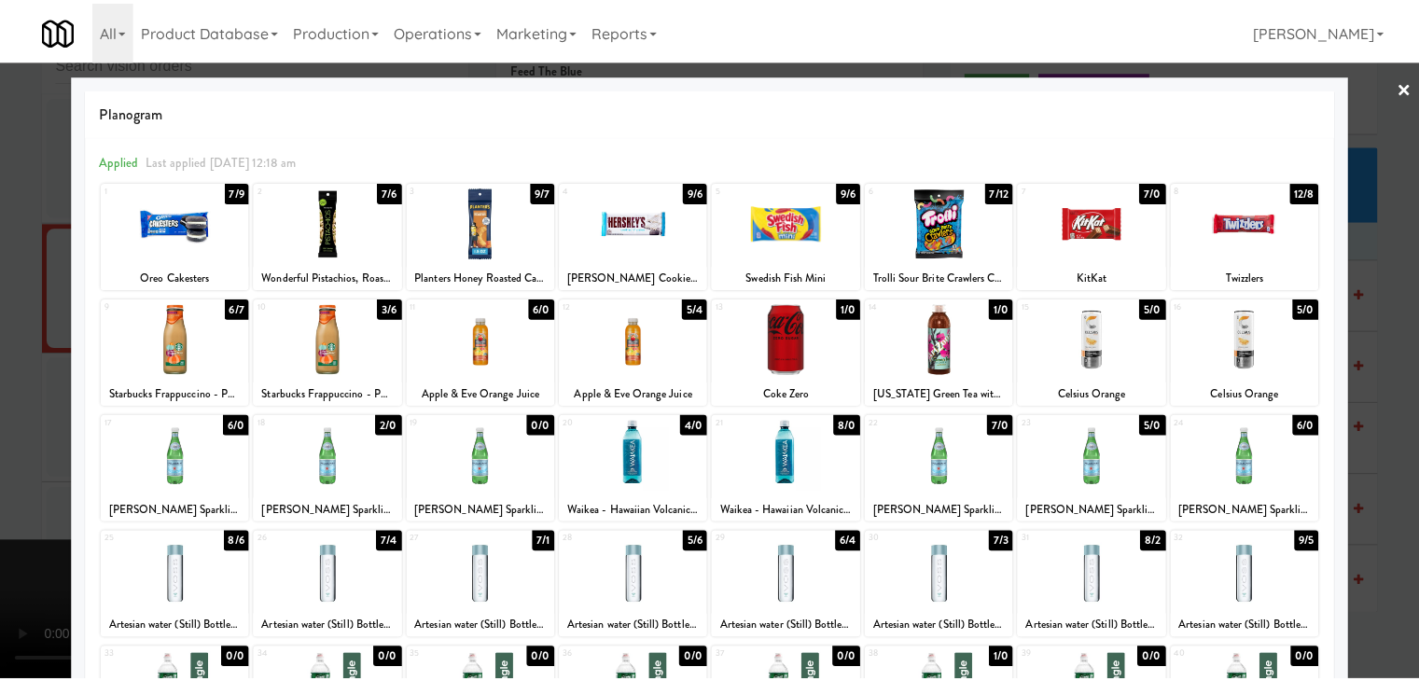
scroll to position [187, 0]
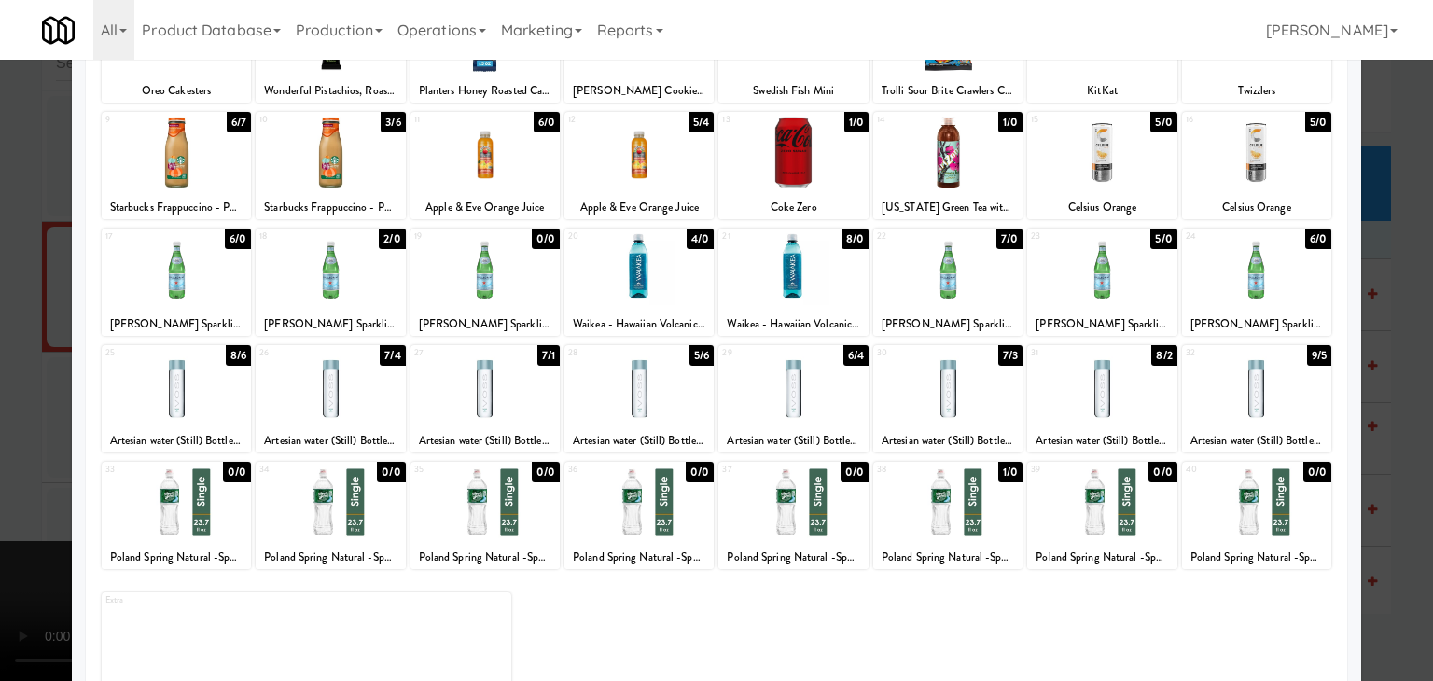
drag, startPoint x: 1270, startPoint y: 516, endPoint x: 1293, endPoint y: 516, distance: 22.4
click at [1271, 516] on div at bounding box center [1256, 503] width 149 height 72
click at [1352, 505] on div at bounding box center [716, 340] width 1433 height 681
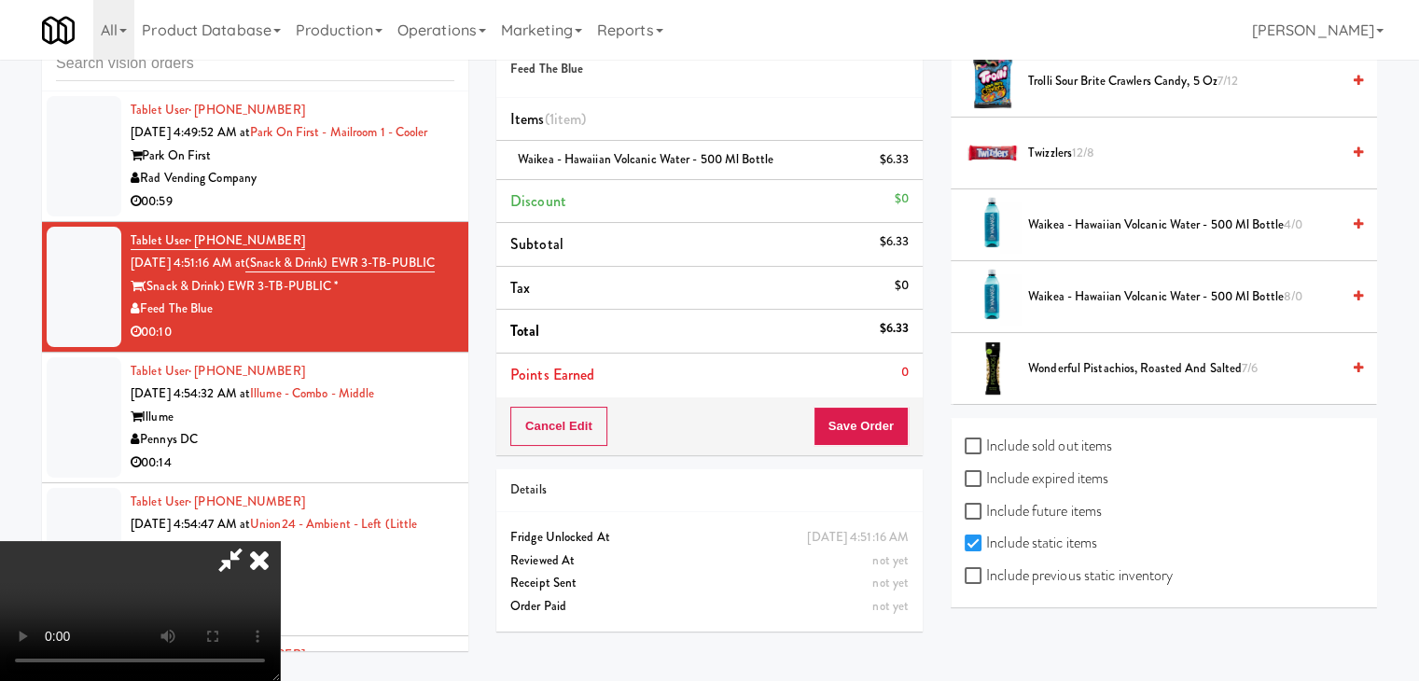
click at [1145, 568] on label "Include previous static inventory" at bounding box center [1069, 576] width 208 height 28
click at [986, 569] on input "Include previous static inventory" at bounding box center [975, 576] width 21 height 15
checkbox input "true"
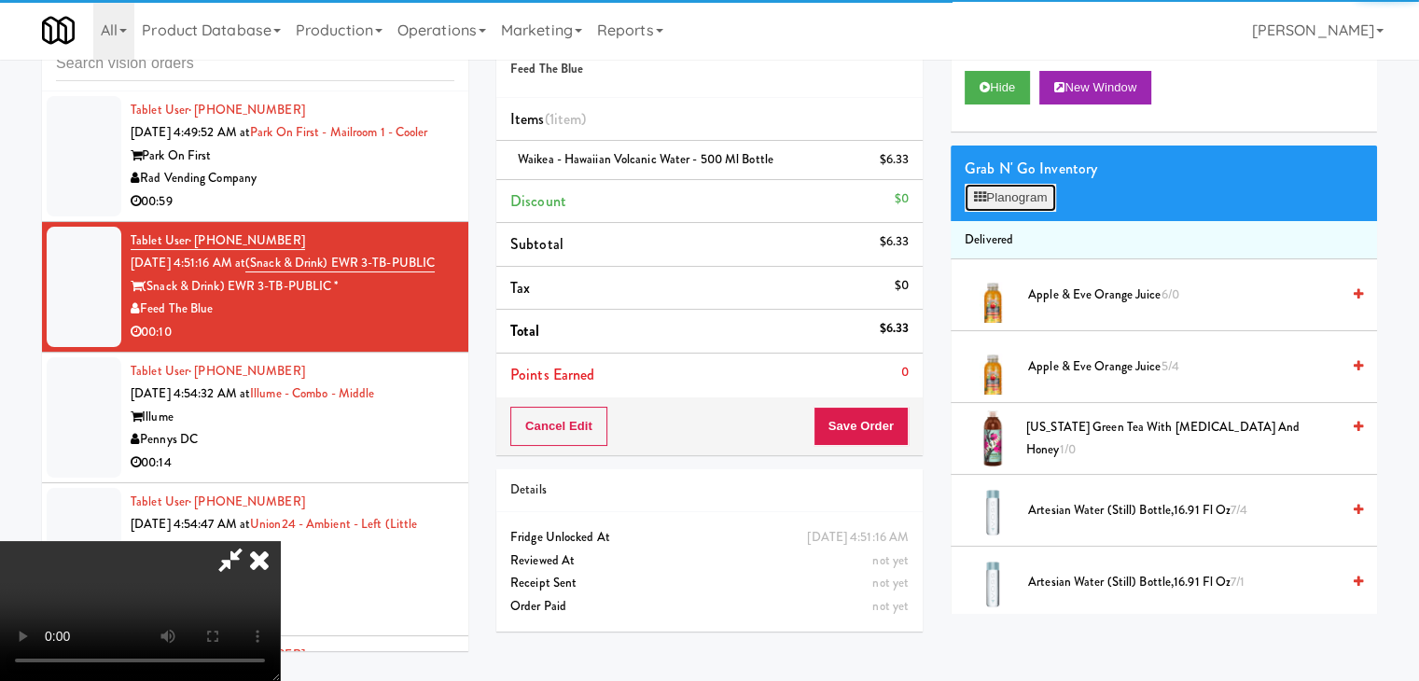
click at [1016, 189] on button "Planogram" at bounding box center [1010, 198] width 91 height 28
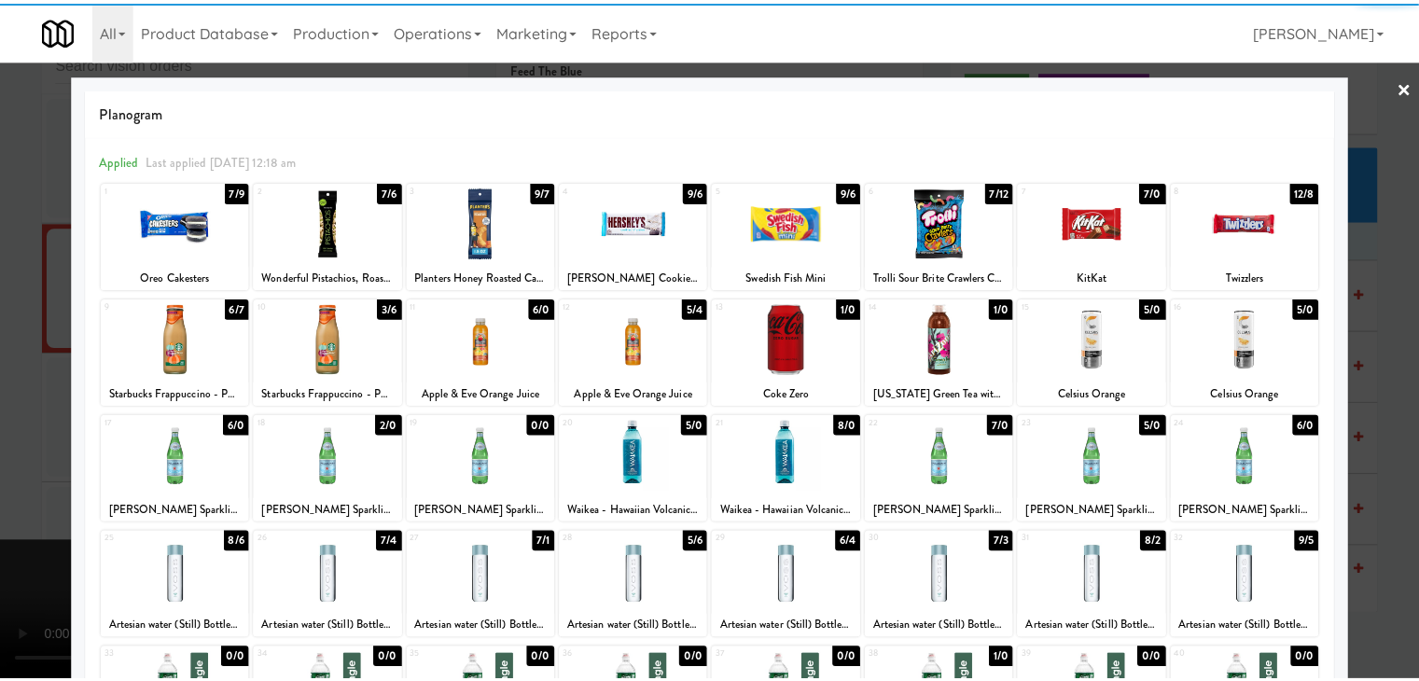
scroll to position [235, 0]
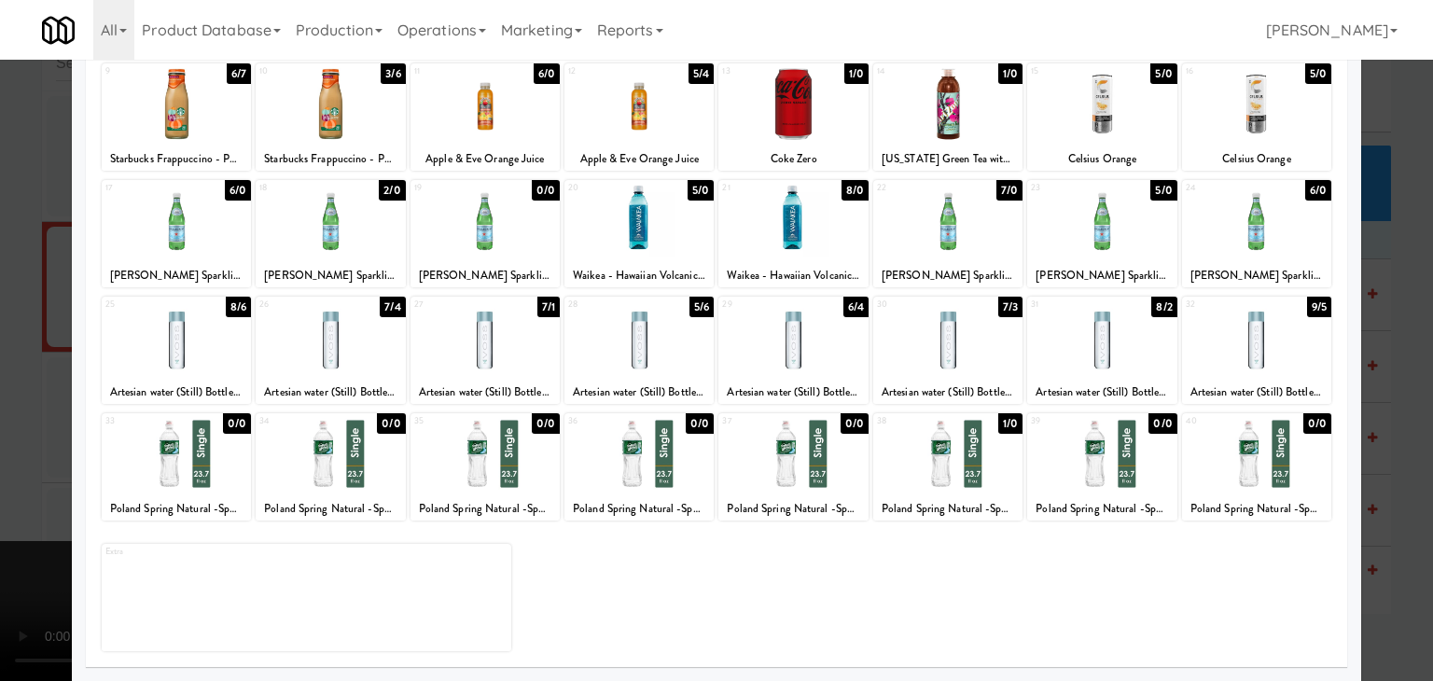
drag, startPoint x: 1253, startPoint y: 487, endPoint x: 1392, endPoint y: 508, distance: 140.6
click at [1263, 486] on div at bounding box center [1256, 454] width 149 height 72
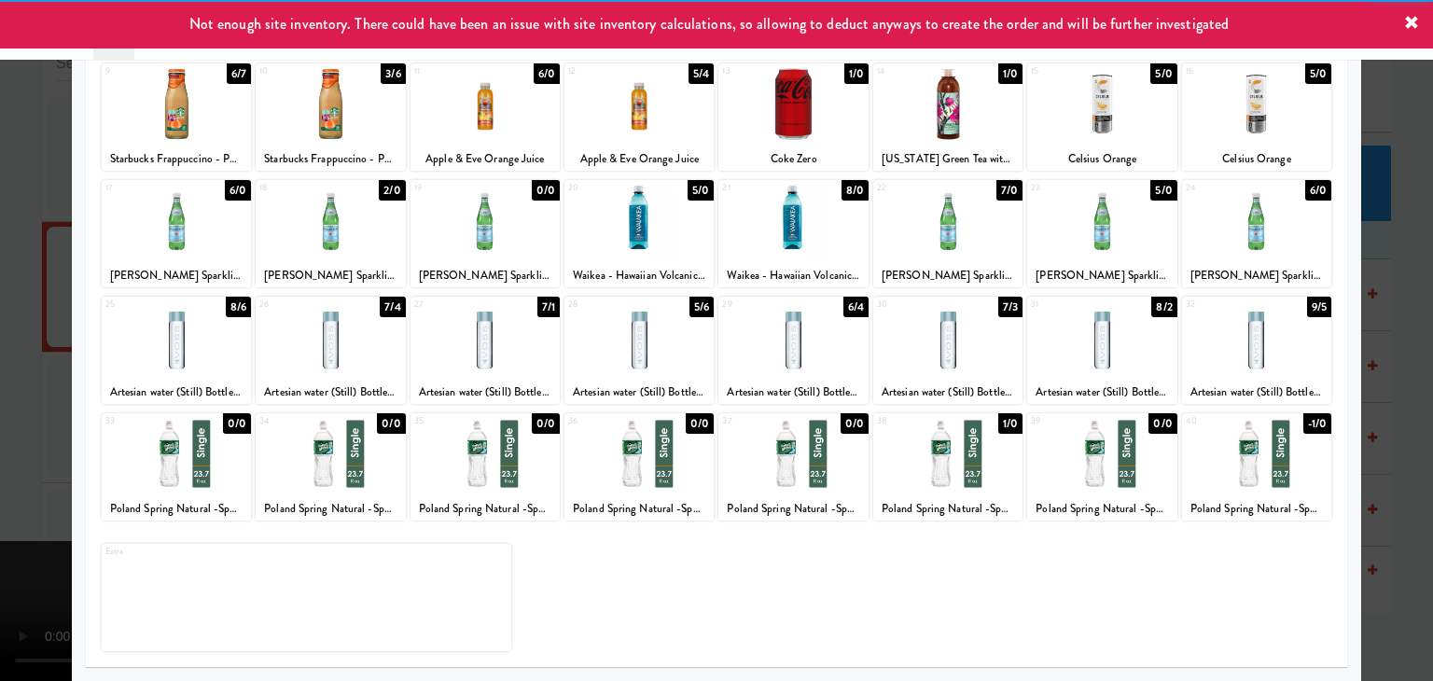
click at [1392, 509] on div at bounding box center [716, 340] width 1433 height 681
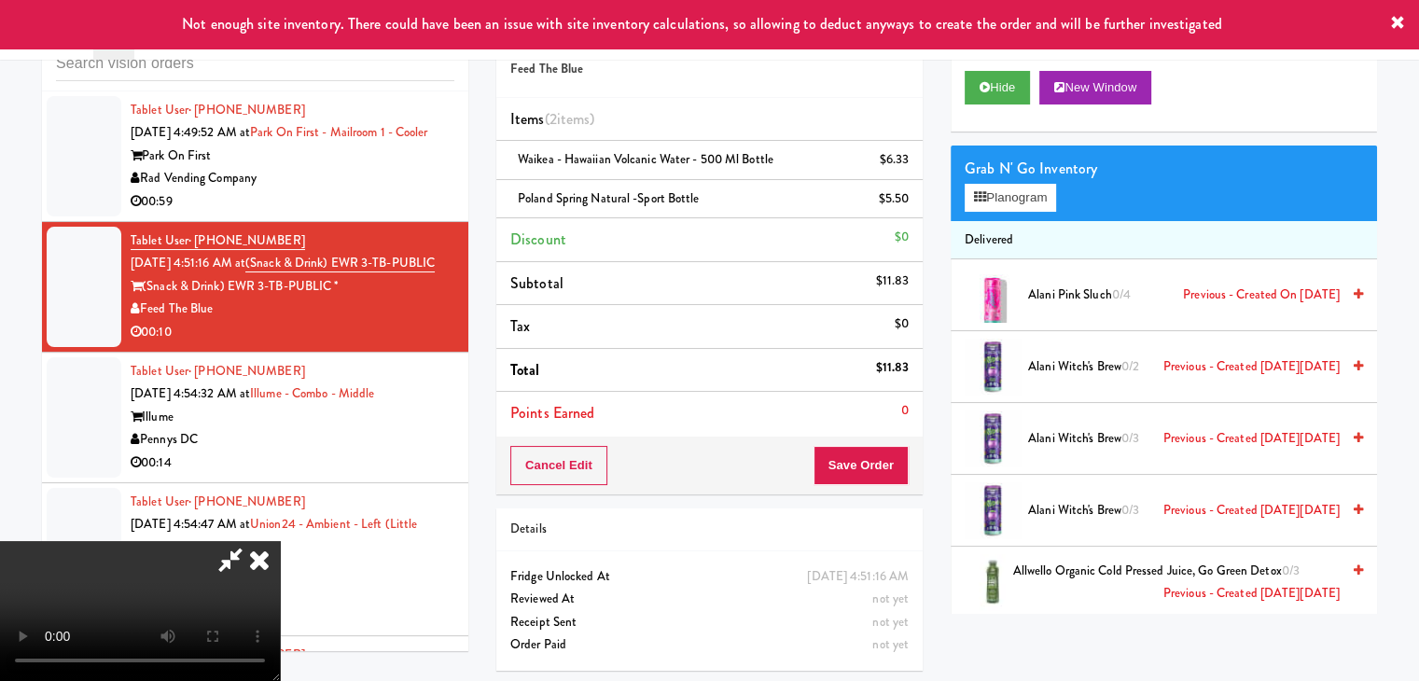
click at [280, 552] on video at bounding box center [140, 611] width 280 height 140
drag, startPoint x: 559, startPoint y: 552, endPoint x: 730, endPoint y: 595, distance: 176.1
click at [280, 550] on video at bounding box center [140, 611] width 280 height 140
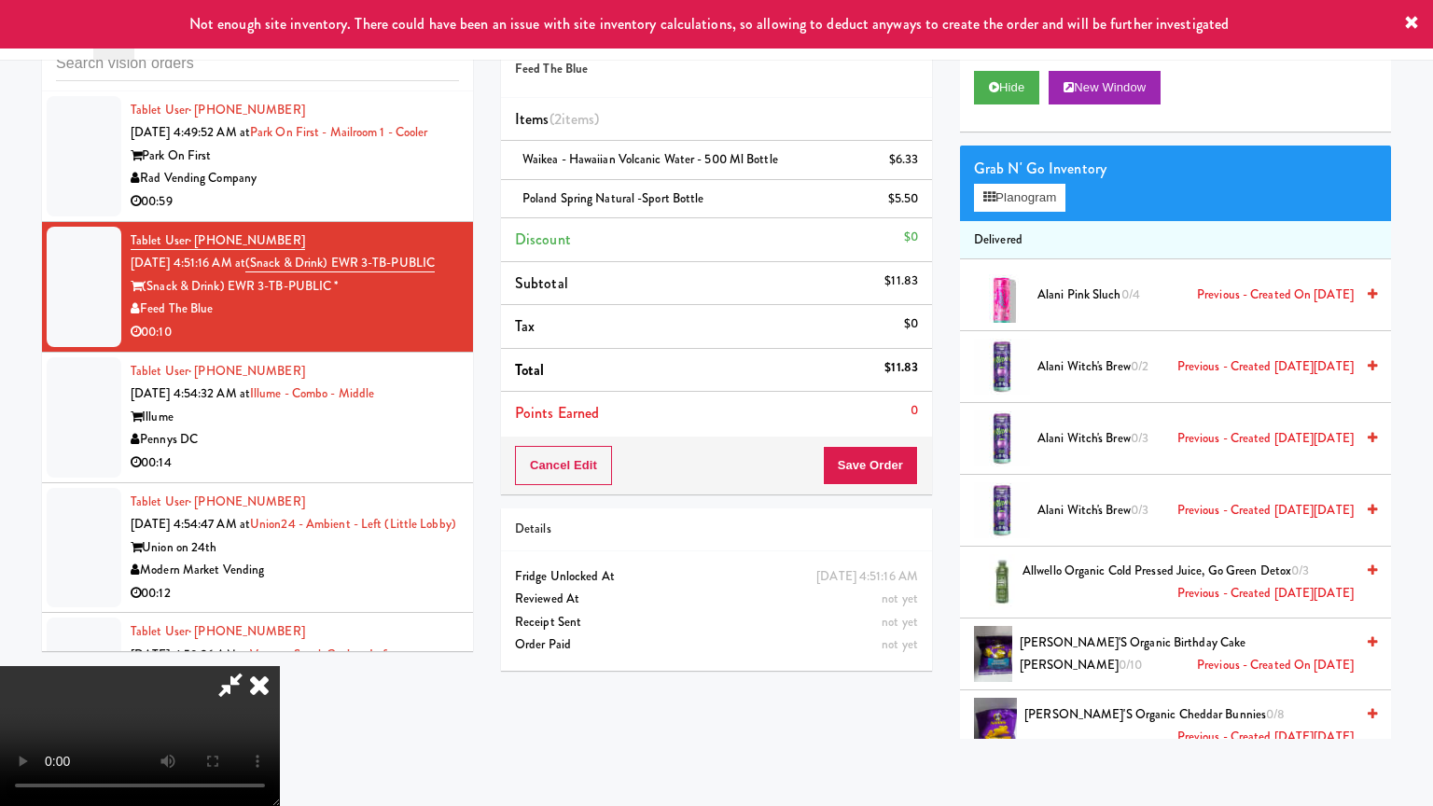
click at [280, 666] on video at bounding box center [140, 736] width 280 height 140
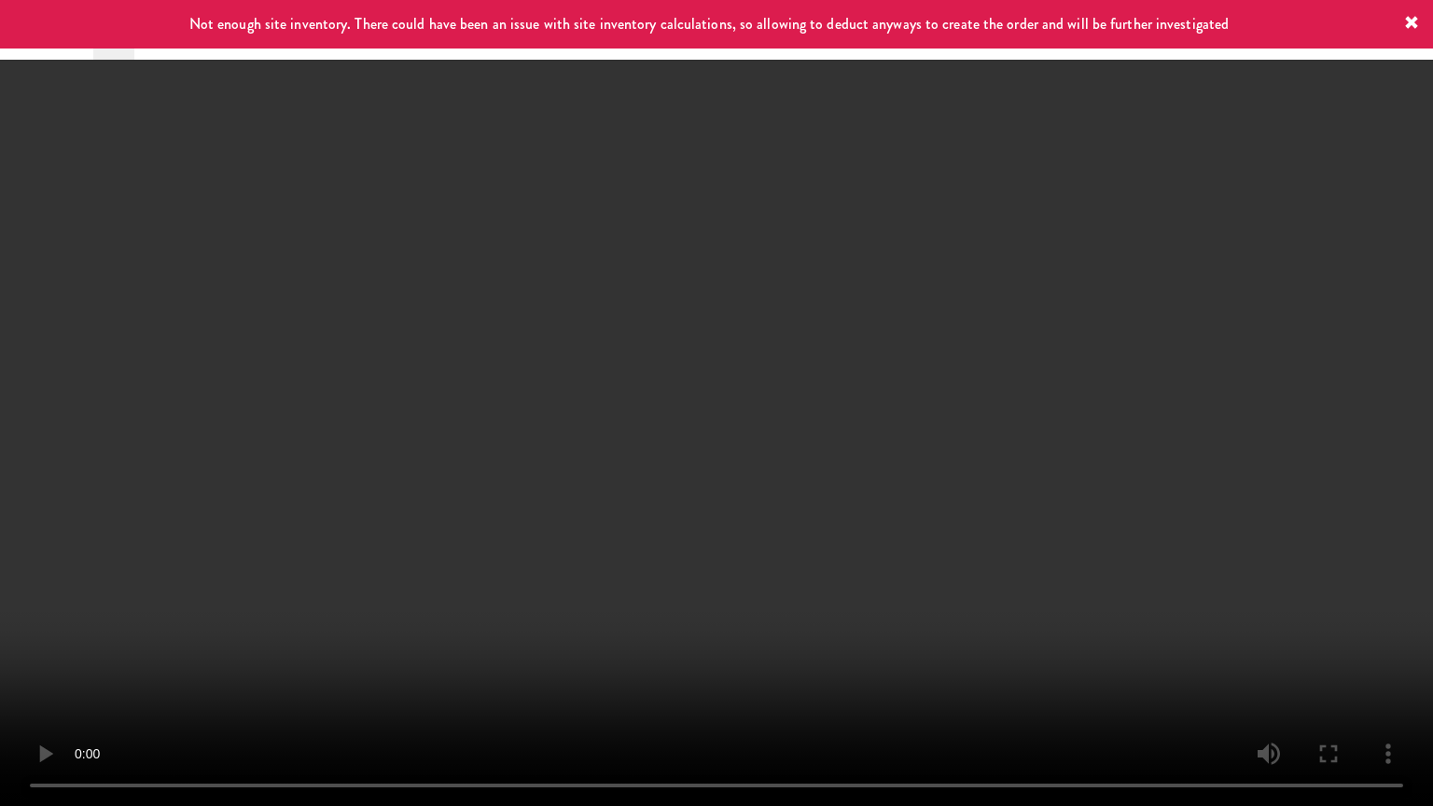
click at [858, 569] on video at bounding box center [716, 403] width 1433 height 806
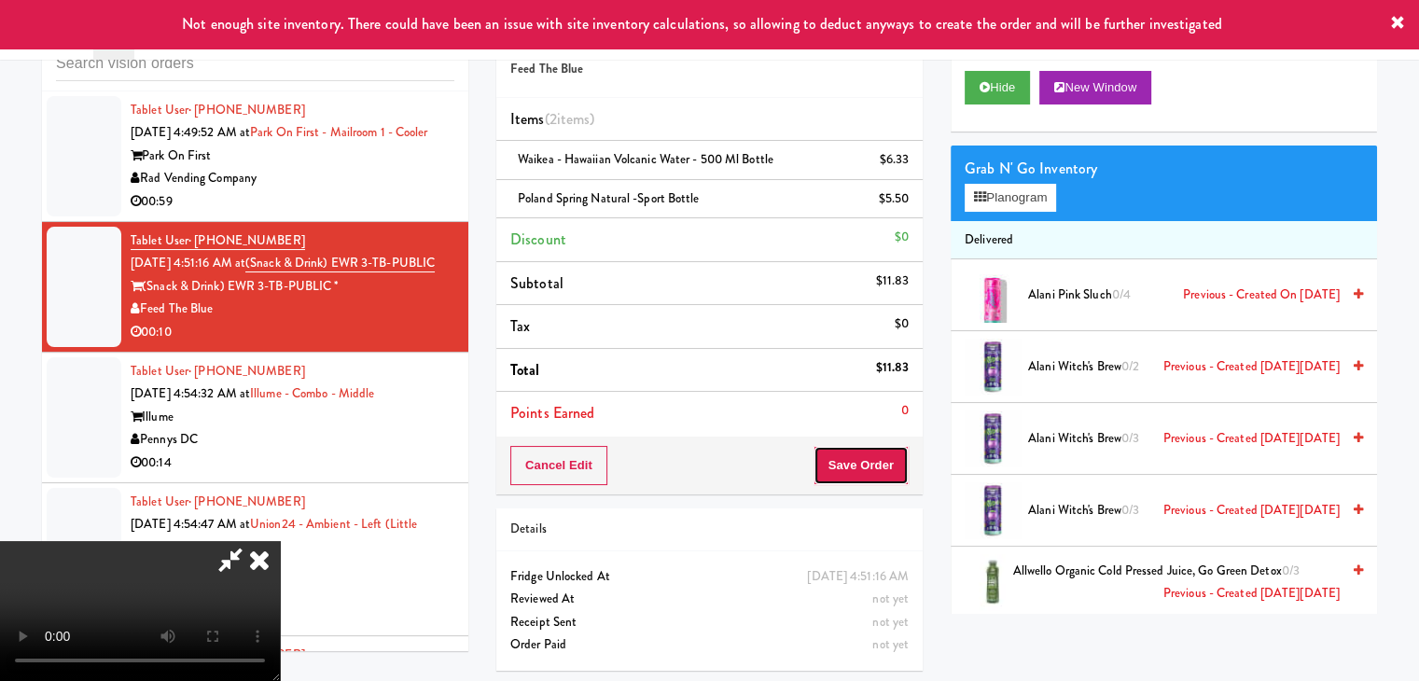
click at [875, 475] on button "Save Order" at bounding box center [861, 465] width 95 height 39
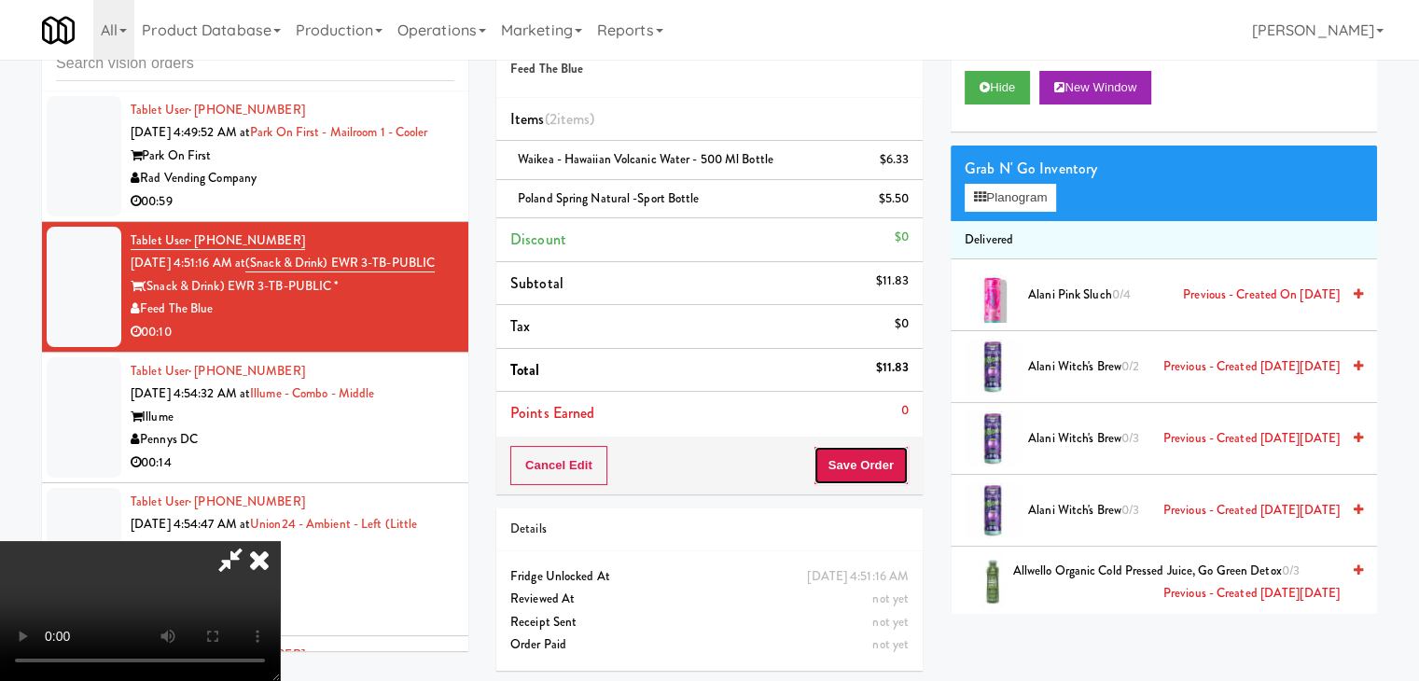
click at [875, 475] on button "Save Order" at bounding box center [861, 465] width 95 height 39
drag, startPoint x: 875, startPoint y: 475, endPoint x: 857, endPoint y: 424, distance: 54.6
click at [875, 470] on button "Save Order" at bounding box center [861, 465] width 95 height 39
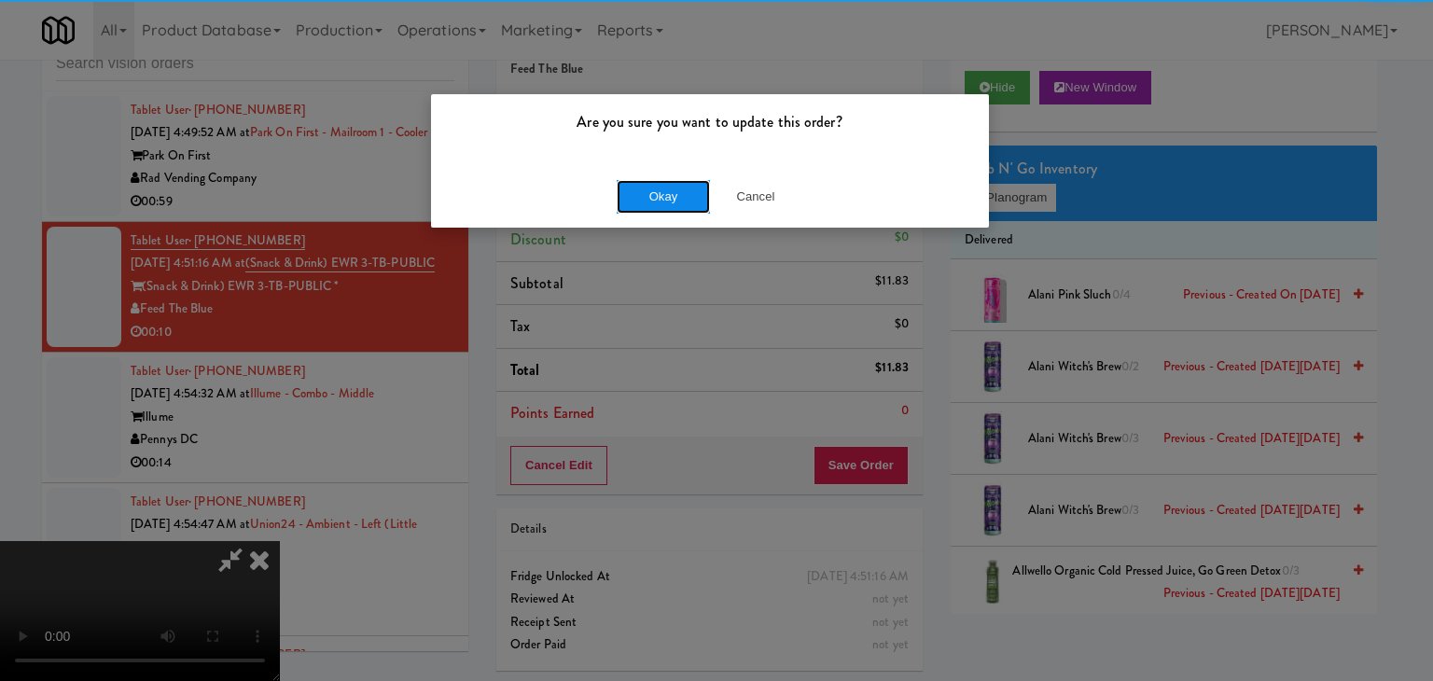
click at [645, 190] on button "Okay" at bounding box center [663, 197] width 93 height 34
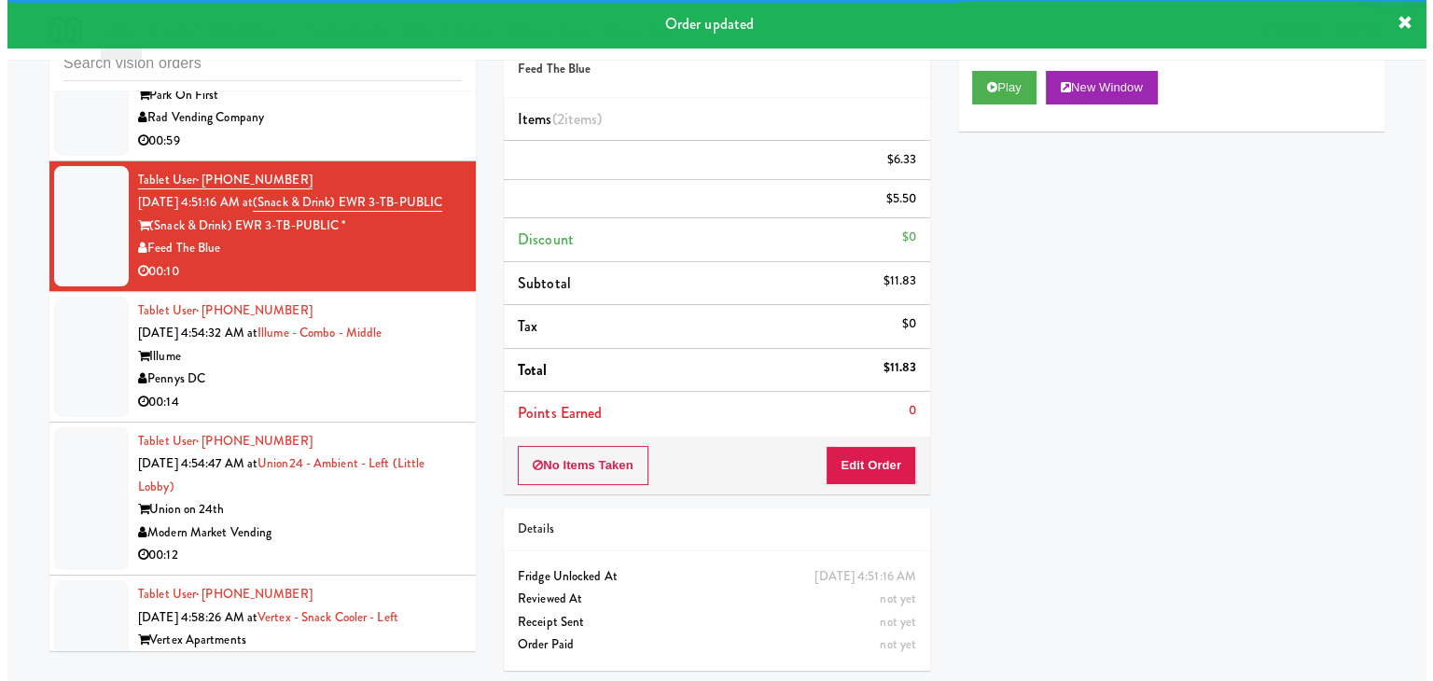
scroll to position [5091, 0]
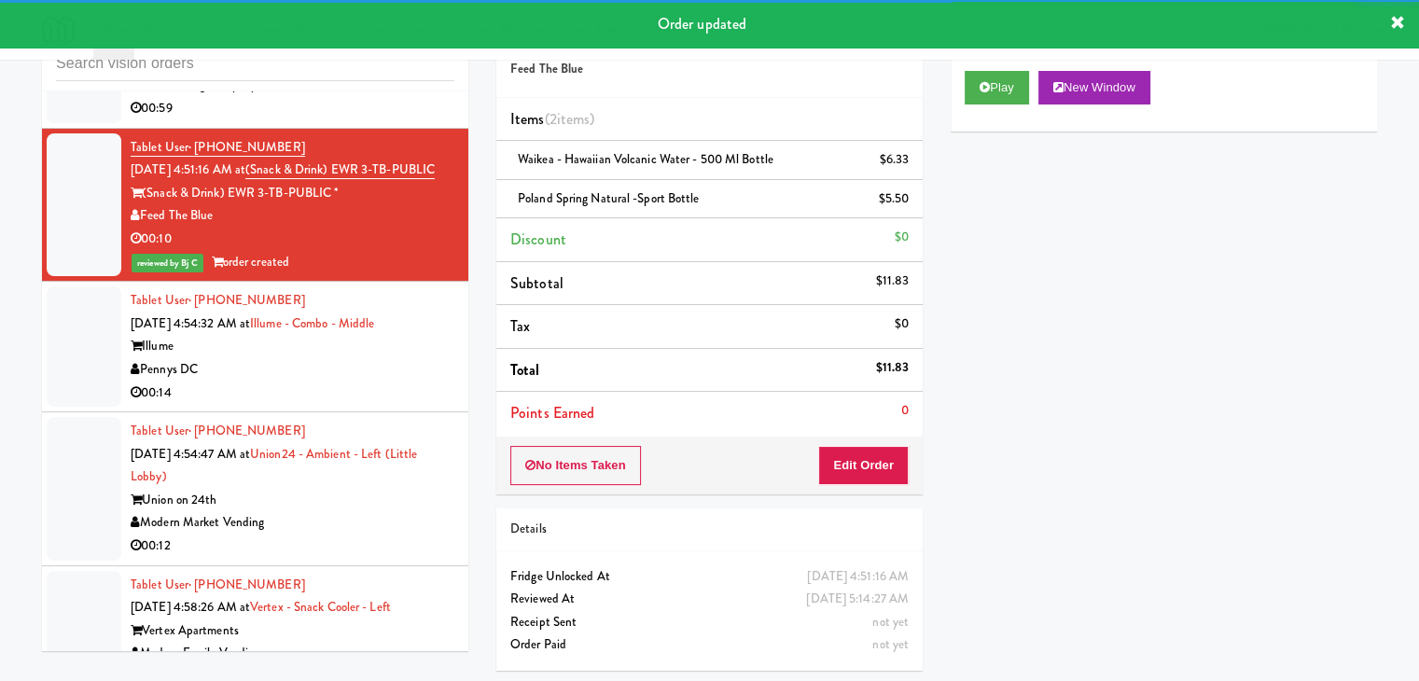
click at [350, 358] on div "Pennys DC" at bounding box center [293, 369] width 324 height 23
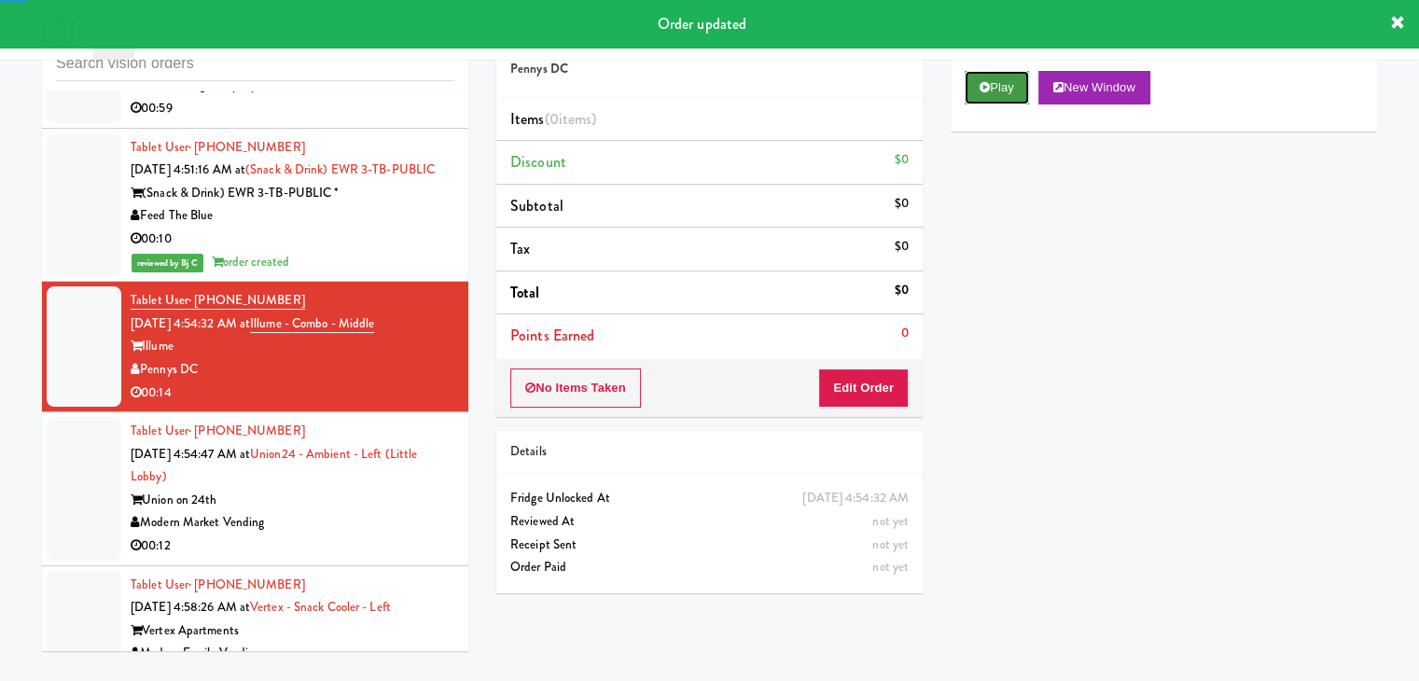
click at [1015, 90] on button "Play" at bounding box center [997, 88] width 64 height 34
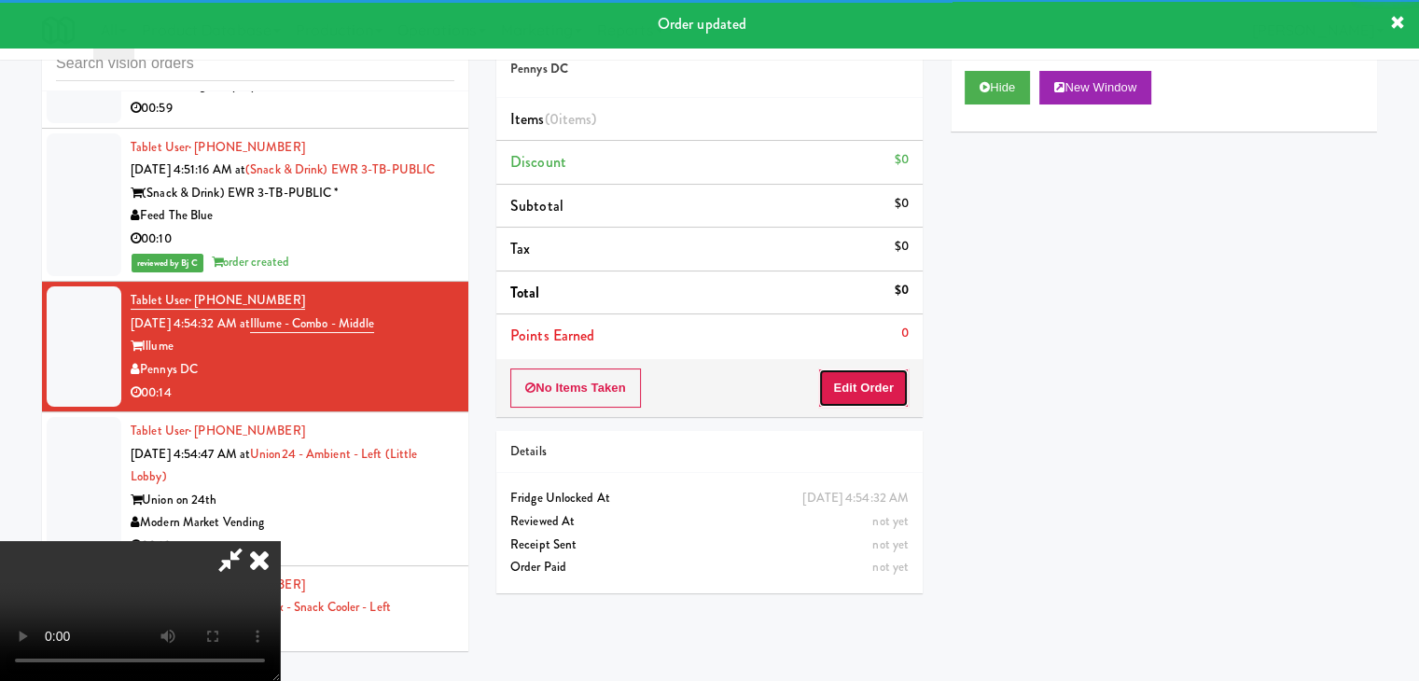
click at [871, 386] on button "Edit Order" at bounding box center [863, 388] width 91 height 39
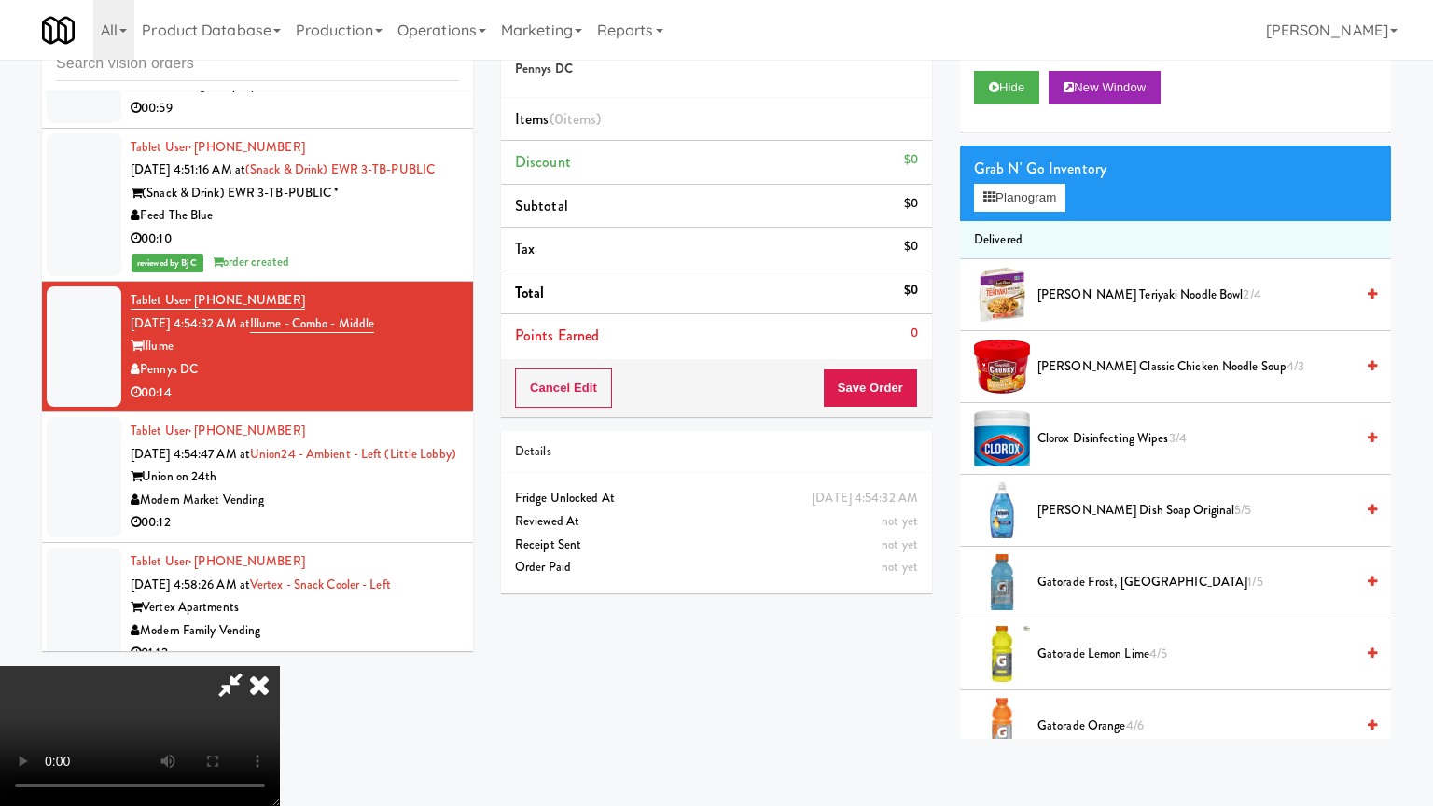
click at [280, 666] on video at bounding box center [140, 736] width 280 height 140
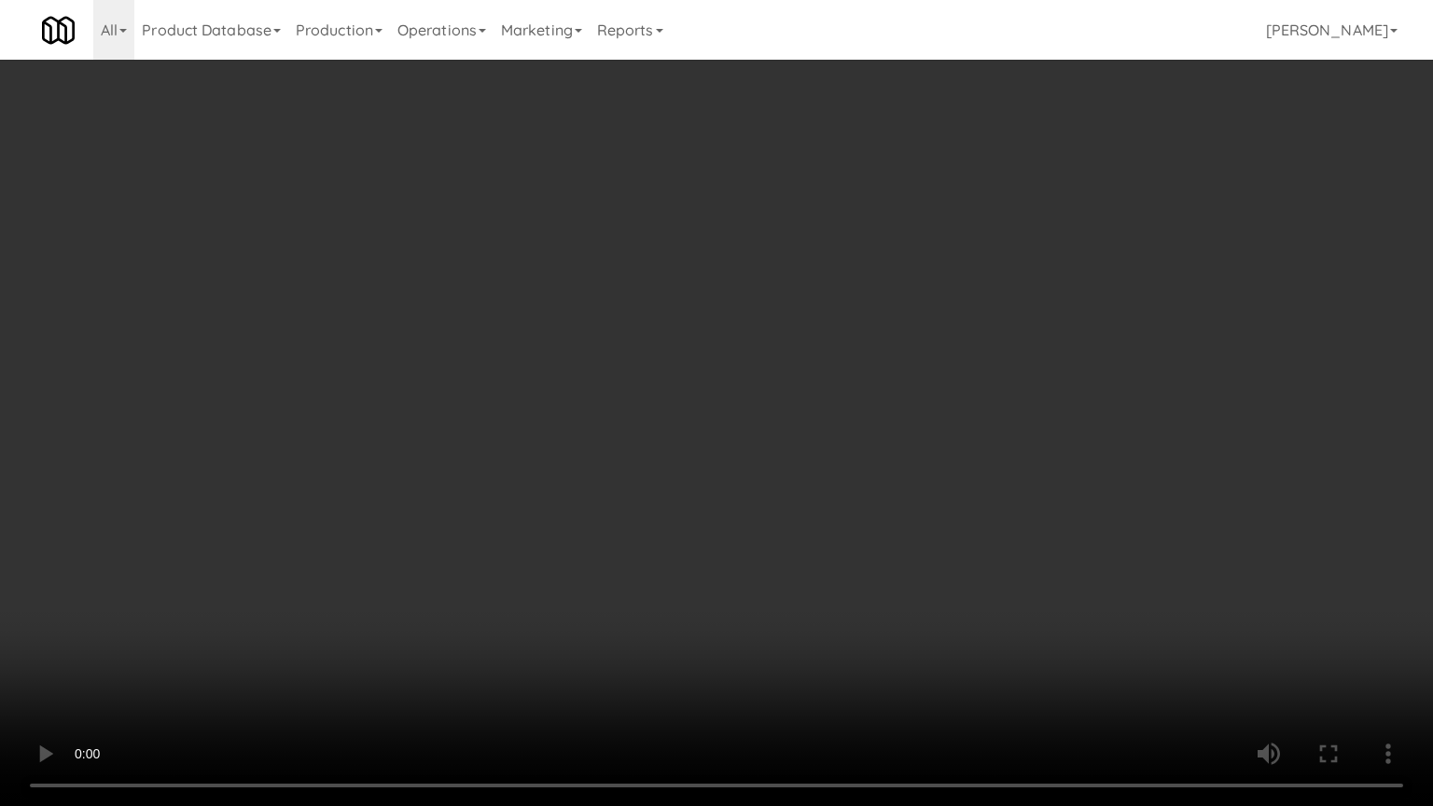
click at [752, 509] on video at bounding box center [716, 403] width 1433 height 806
click at [754, 508] on video at bounding box center [716, 403] width 1433 height 806
click at [757, 508] on video at bounding box center [716, 403] width 1433 height 806
drag, startPoint x: 757, startPoint y: 508, endPoint x: 803, endPoint y: 389, distance: 127.0
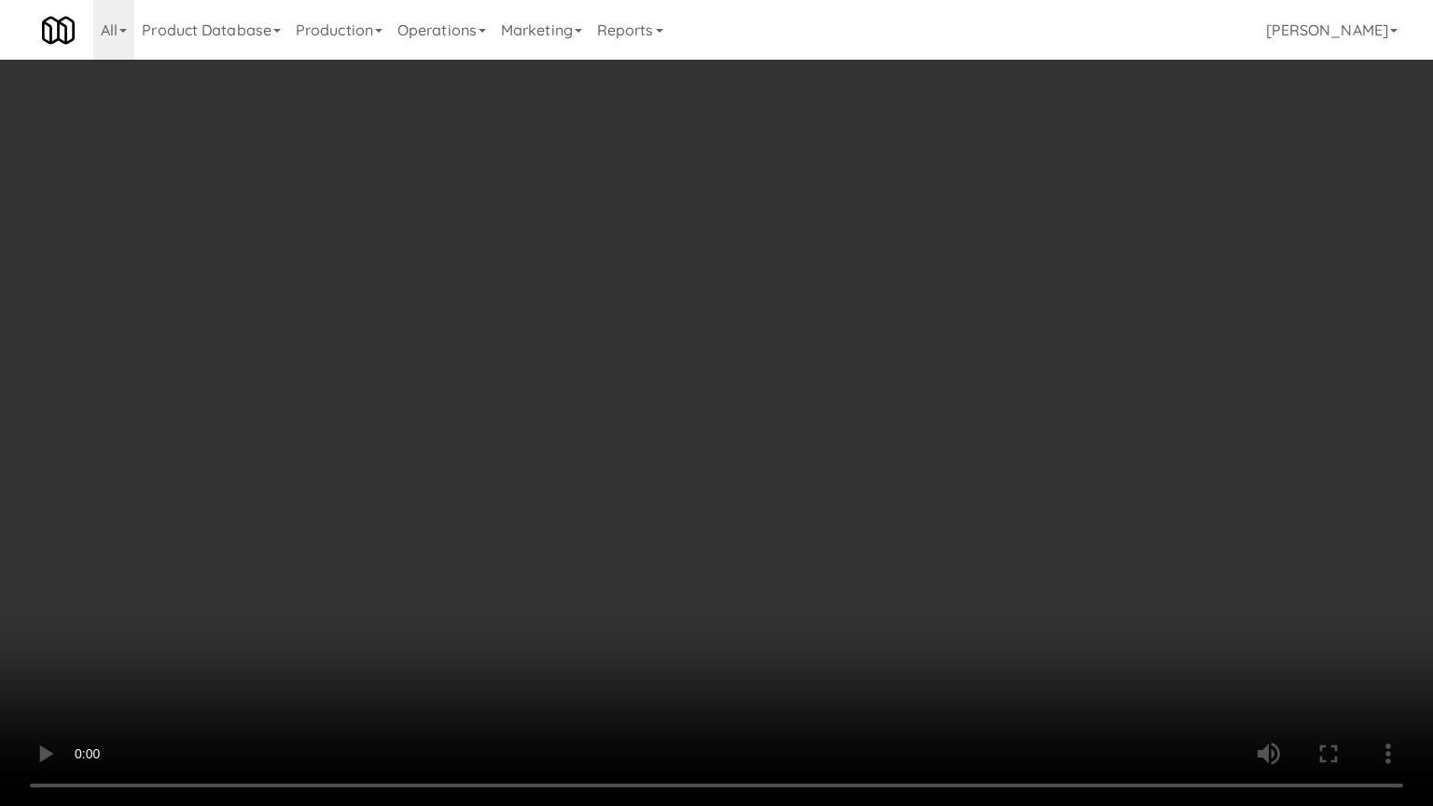
click at [758, 505] on video at bounding box center [716, 403] width 1433 height 806
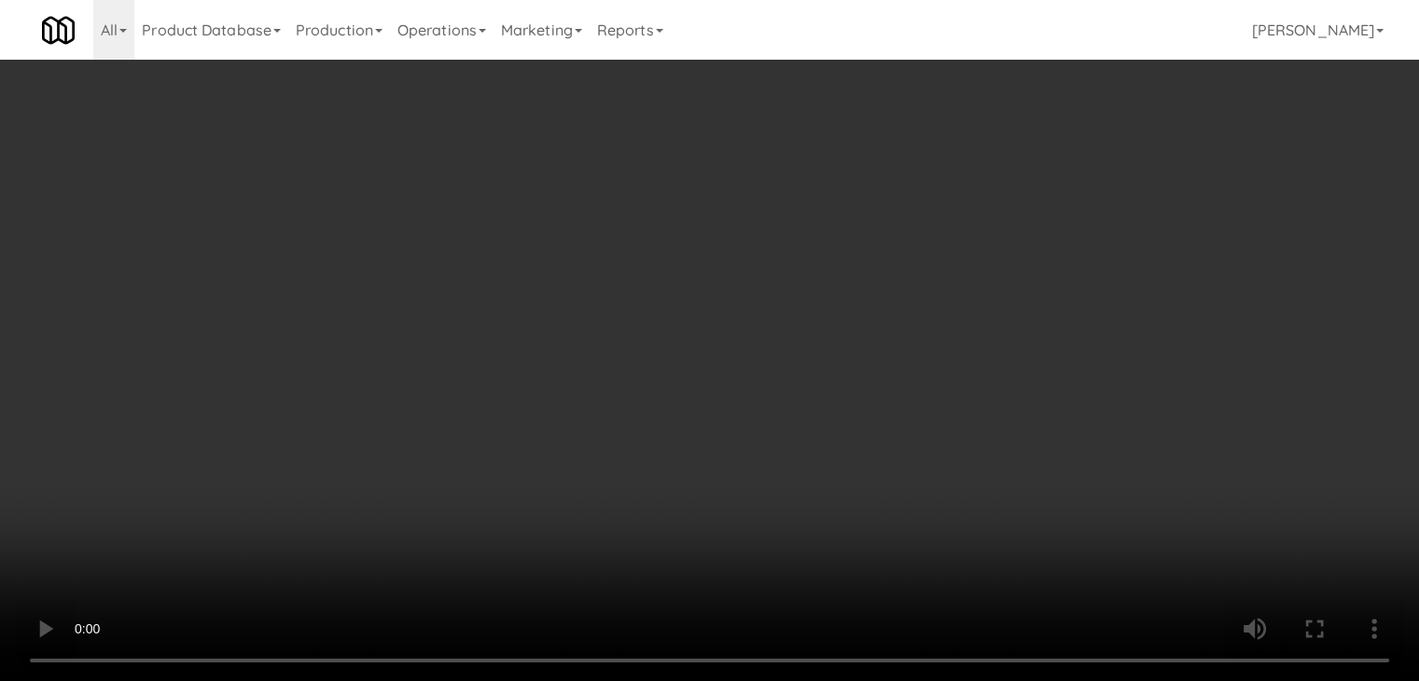
click at [664, 353] on video at bounding box center [709, 340] width 1419 height 681
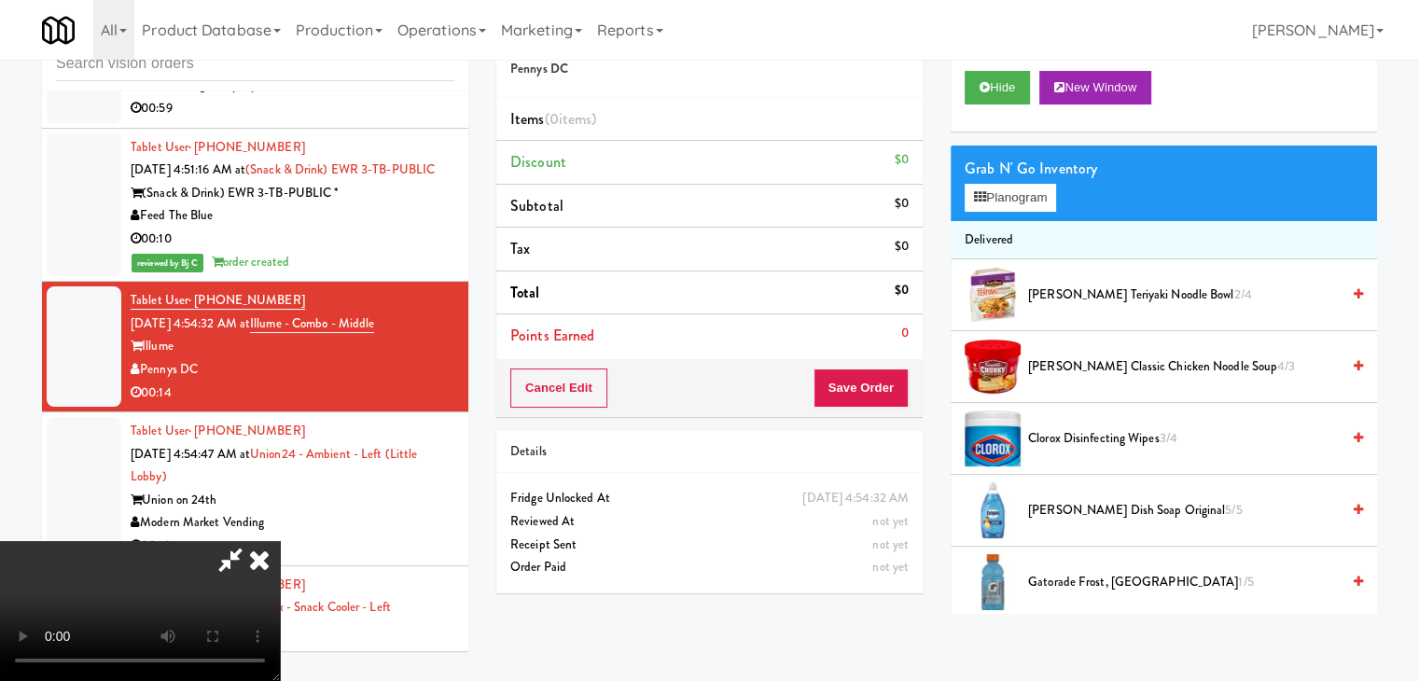
click at [280, 541] on video at bounding box center [140, 611] width 280 height 140
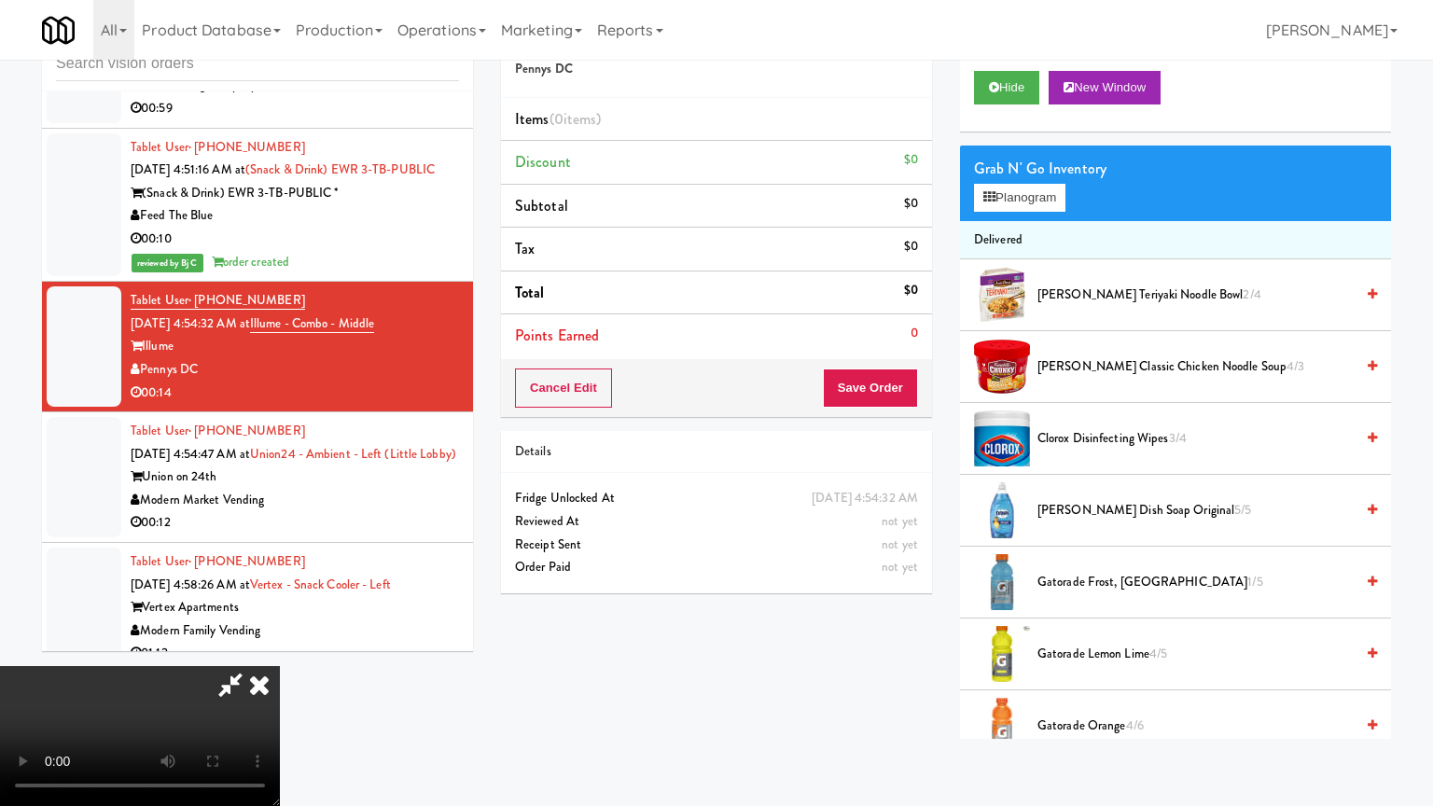
click at [280, 666] on video at bounding box center [140, 736] width 280 height 140
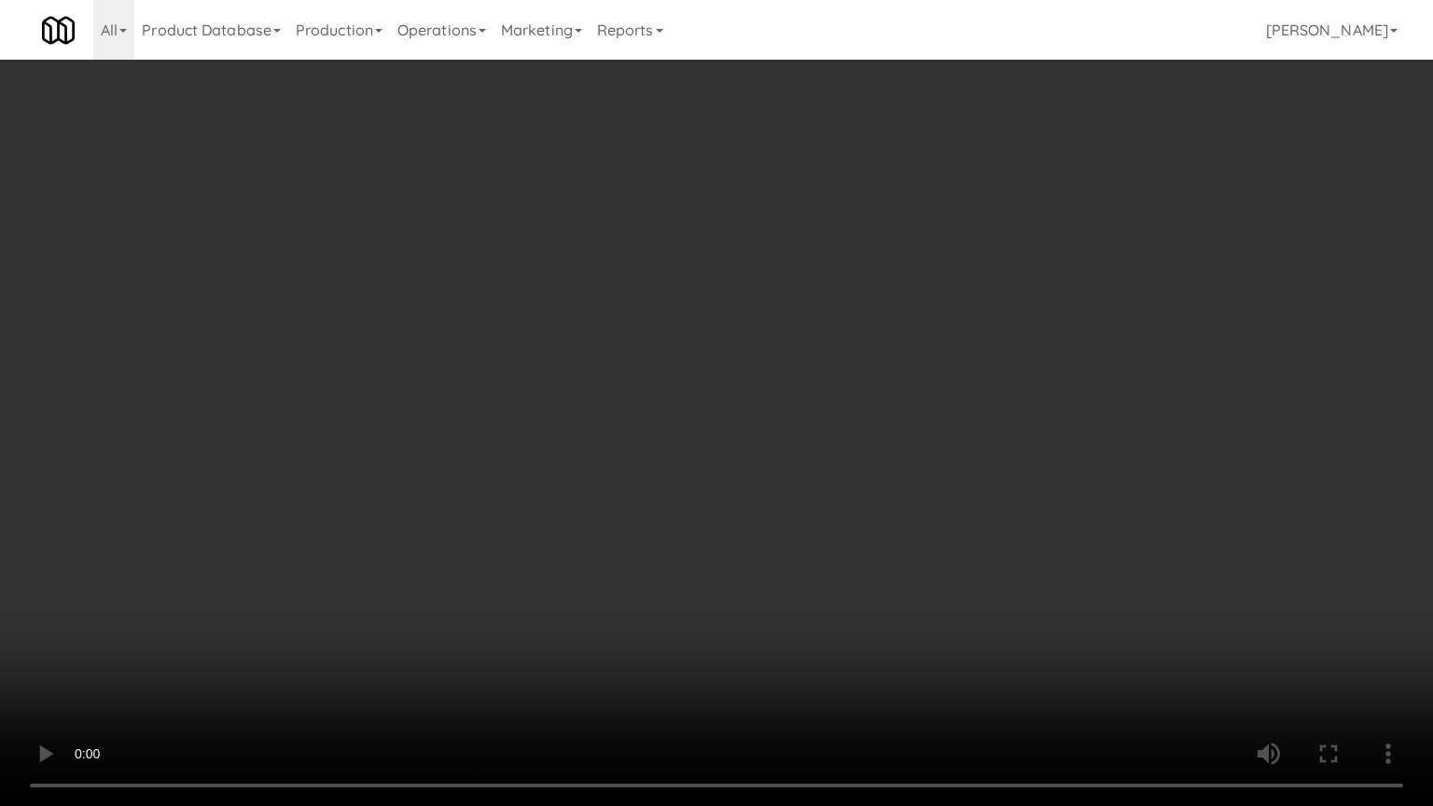
click at [732, 434] on video at bounding box center [716, 403] width 1433 height 806
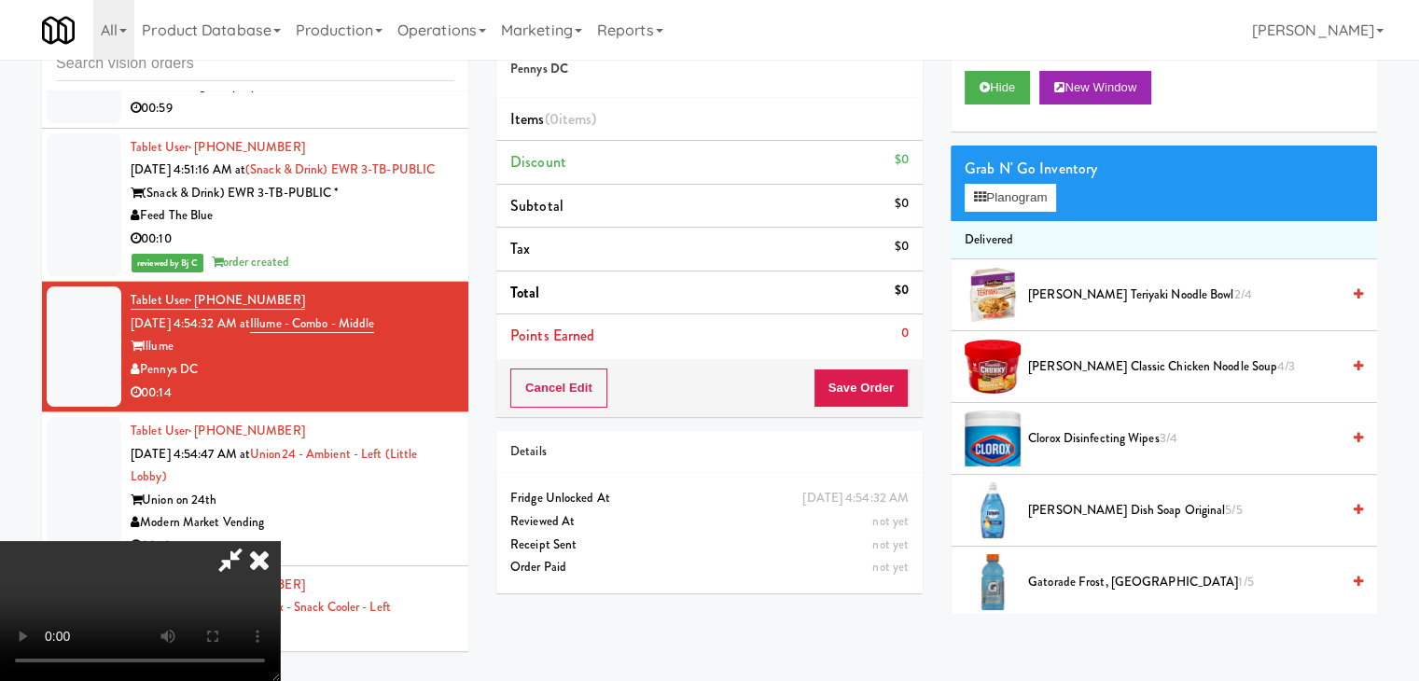
click at [1076, 298] on span "Annie Chun's Teriyaki Noodle Bowl 2/4" at bounding box center [1184, 295] width 312 height 23
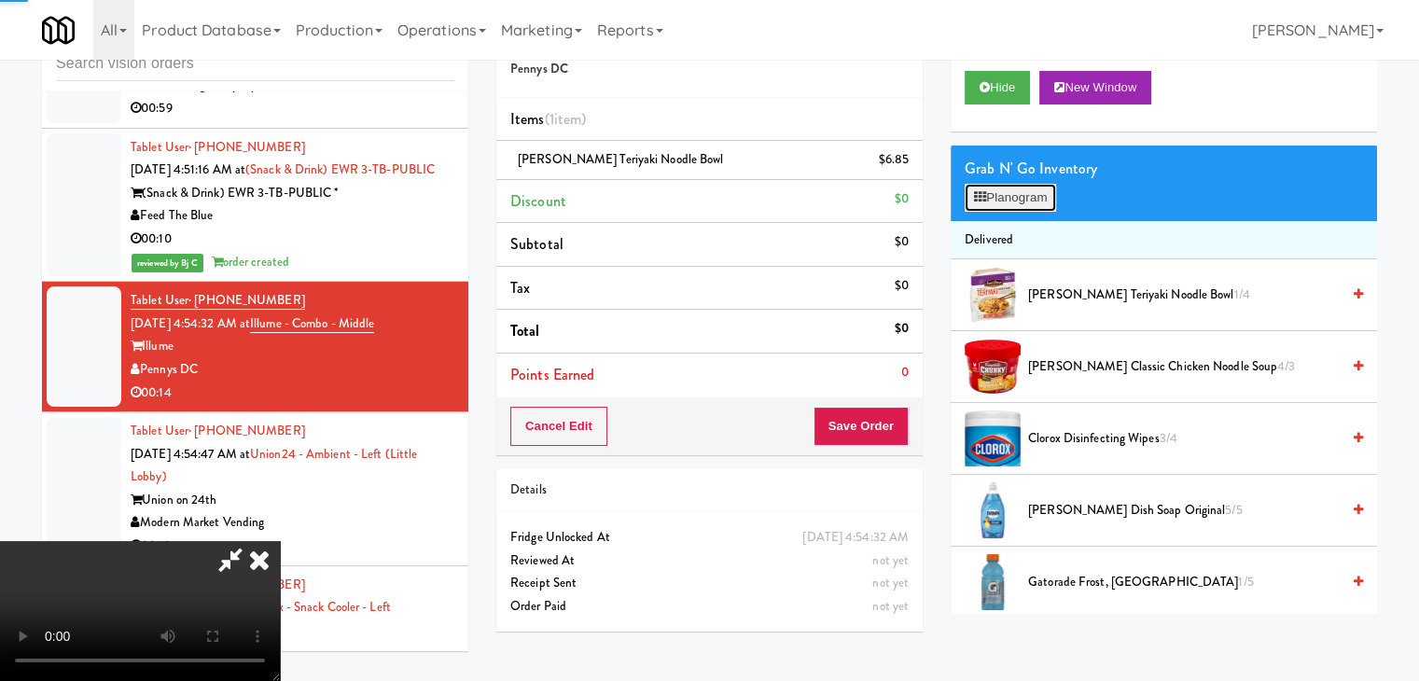
click at [1010, 195] on button "Planogram" at bounding box center [1010, 198] width 91 height 28
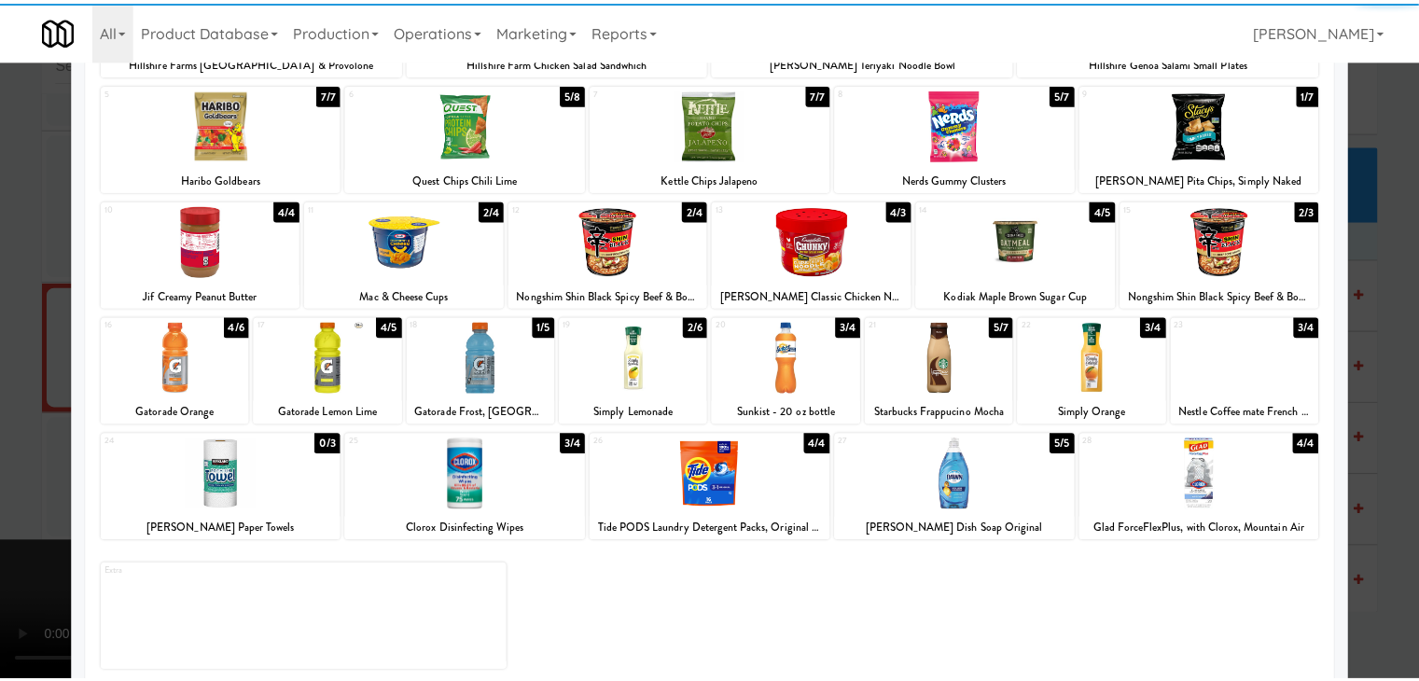
scroll to position [235, 0]
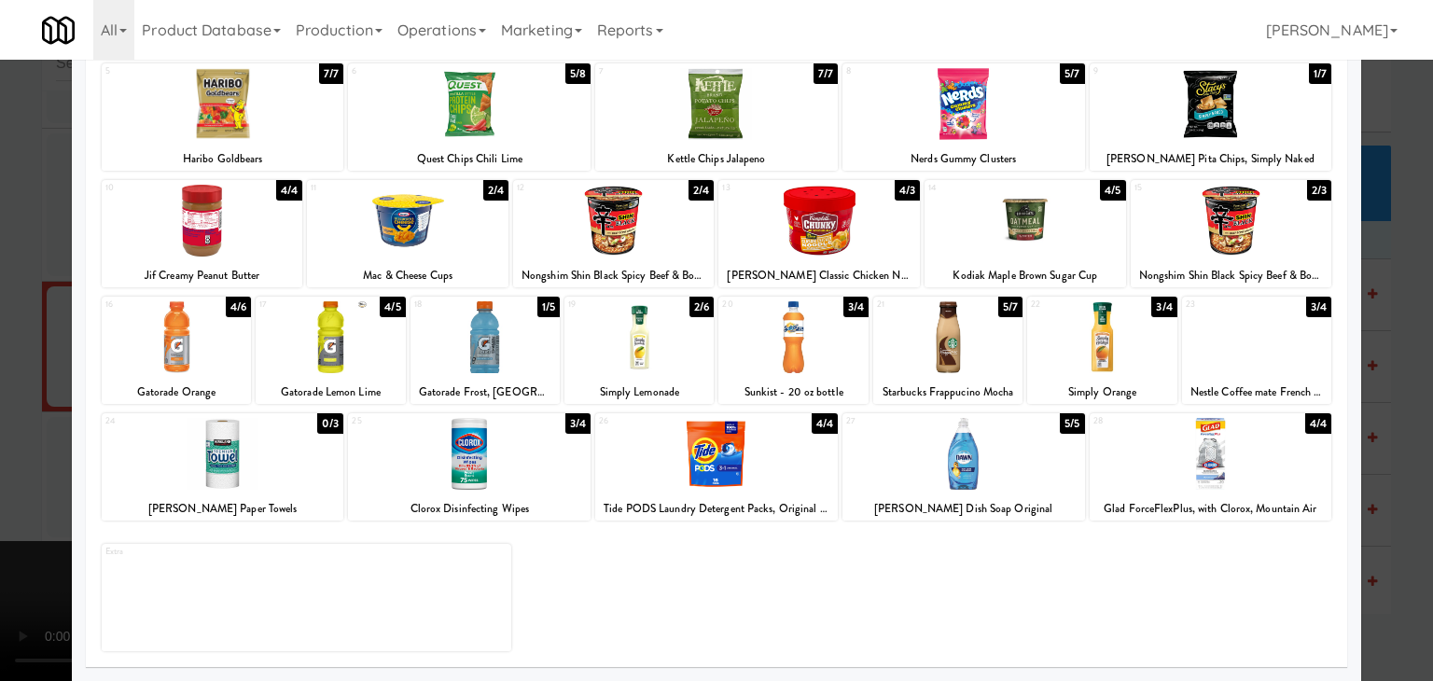
click at [259, 472] on div at bounding box center [223, 454] width 243 height 72
click at [479, 346] on div at bounding box center [485, 337] width 149 height 72
drag, startPoint x: 0, startPoint y: 479, endPoint x: 286, endPoint y: 471, distance: 285.7
click at [21, 473] on div at bounding box center [716, 340] width 1433 height 681
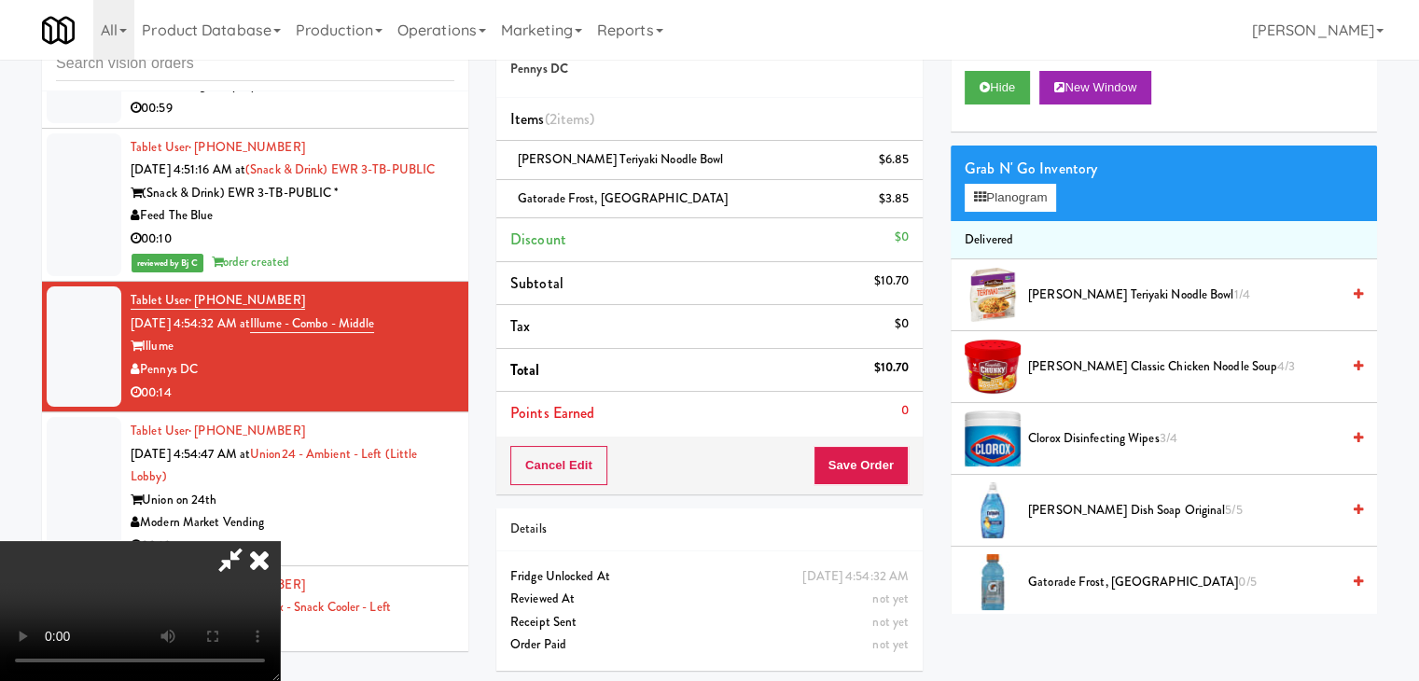
scroll to position [62, 0]
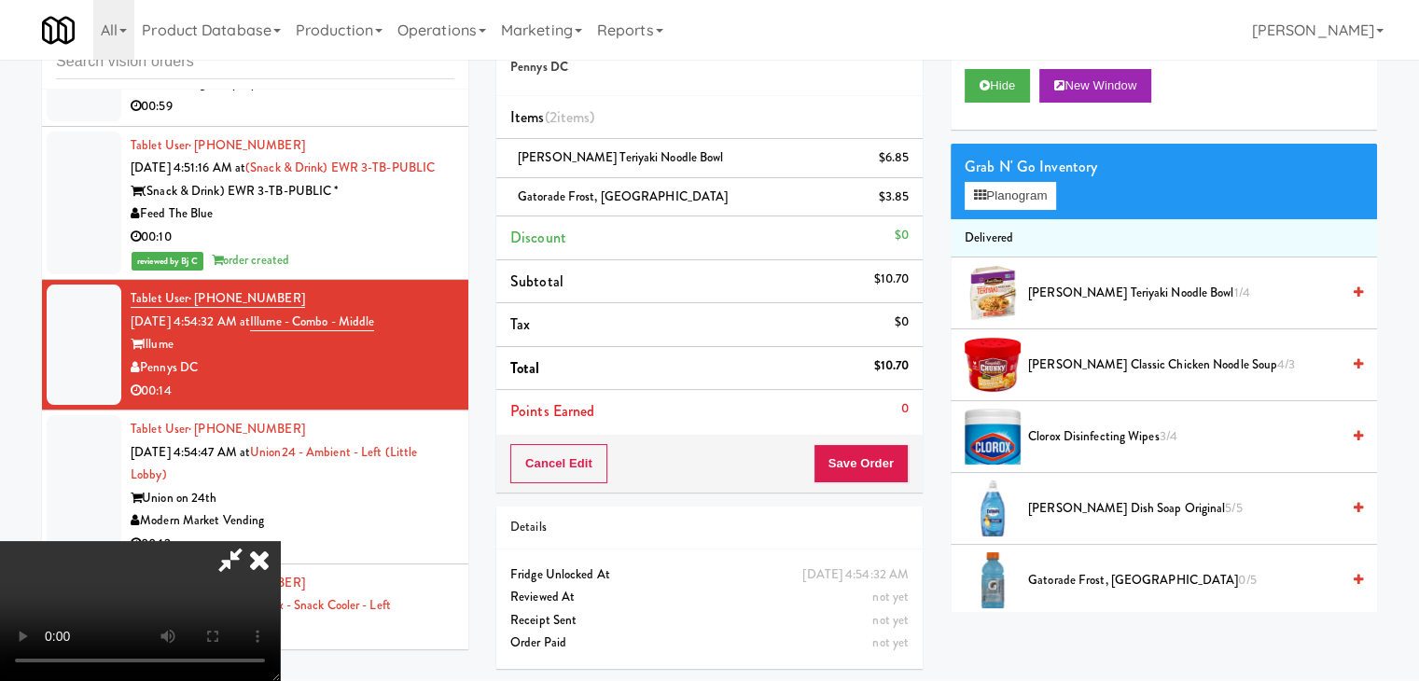
click at [280, 541] on video at bounding box center [140, 611] width 280 height 140
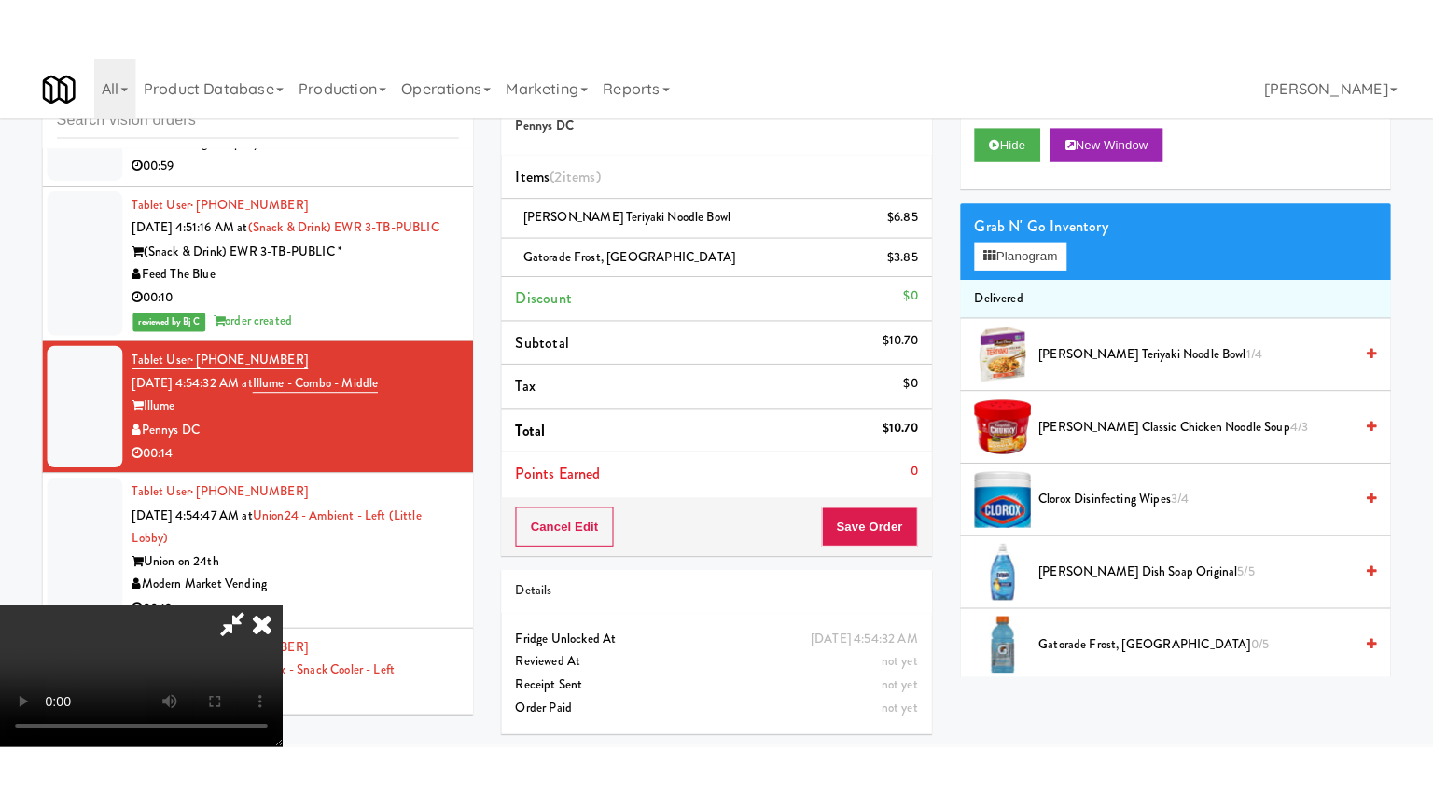
scroll to position [60, 0]
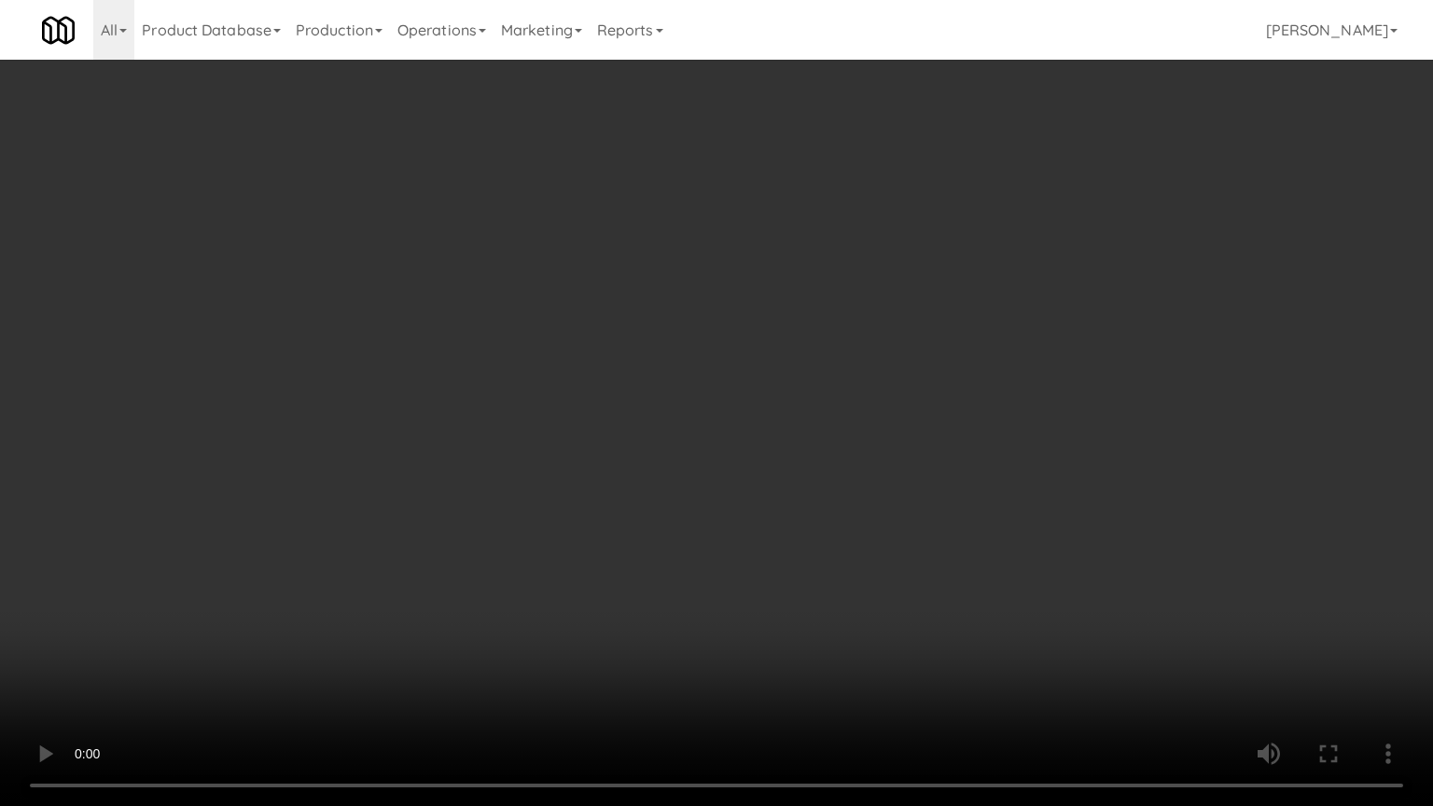
click at [633, 541] on video at bounding box center [716, 403] width 1433 height 806
click at [634, 541] on video at bounding box center [716, 403] width 1433 height 806
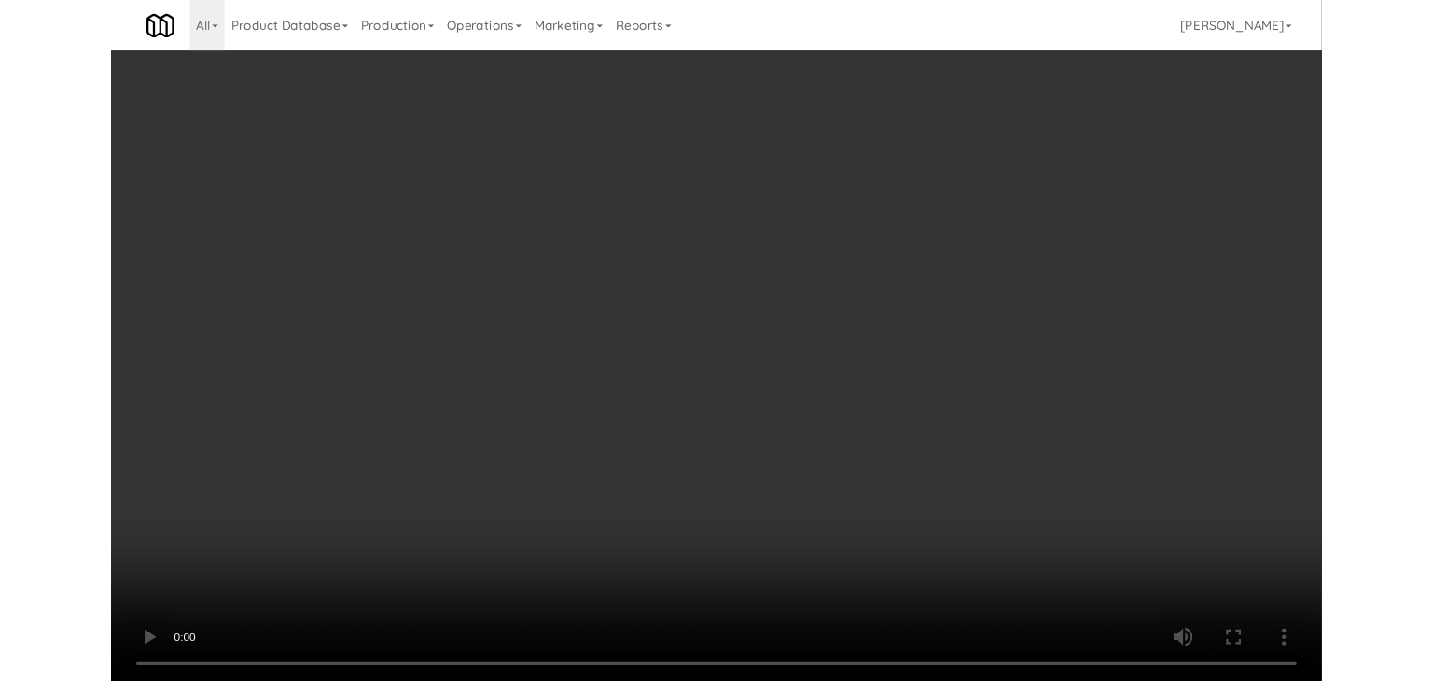
scroll to position [62, 0]
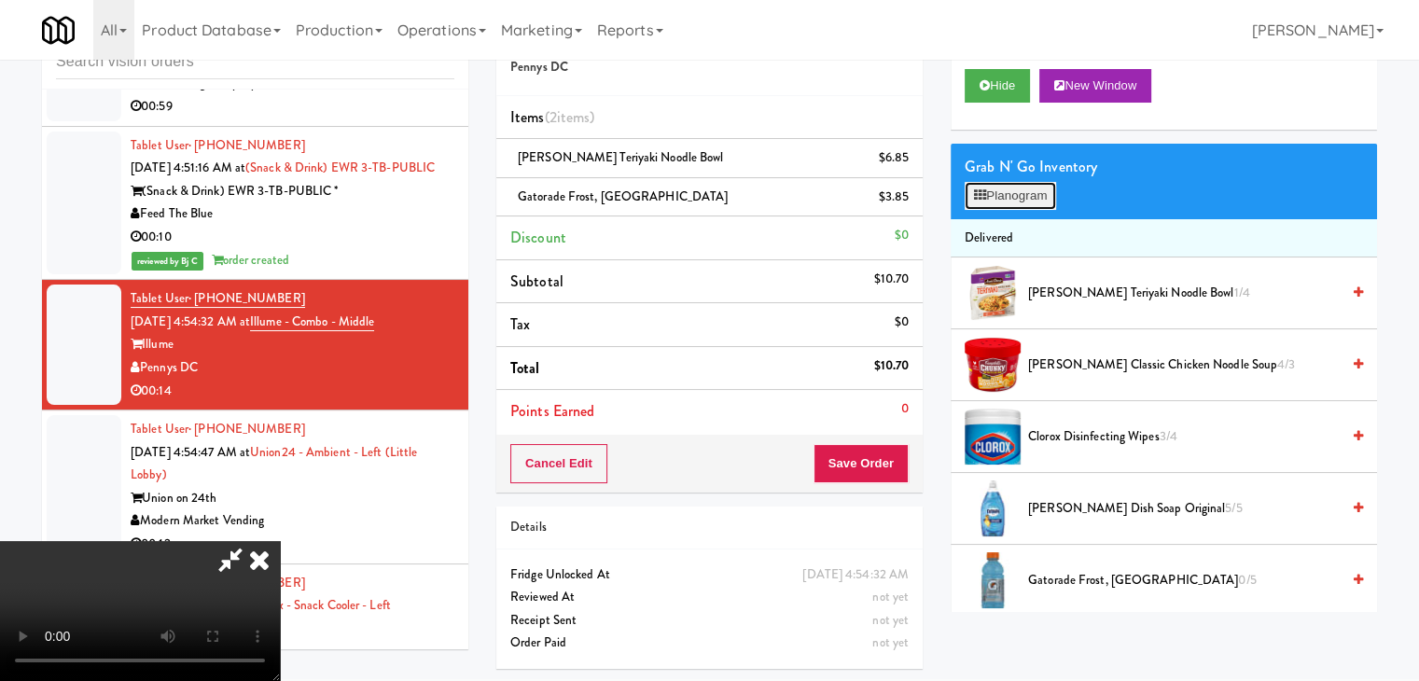
click at [982, 189] on icon at bounding box center [980, 195] width 12 height 12
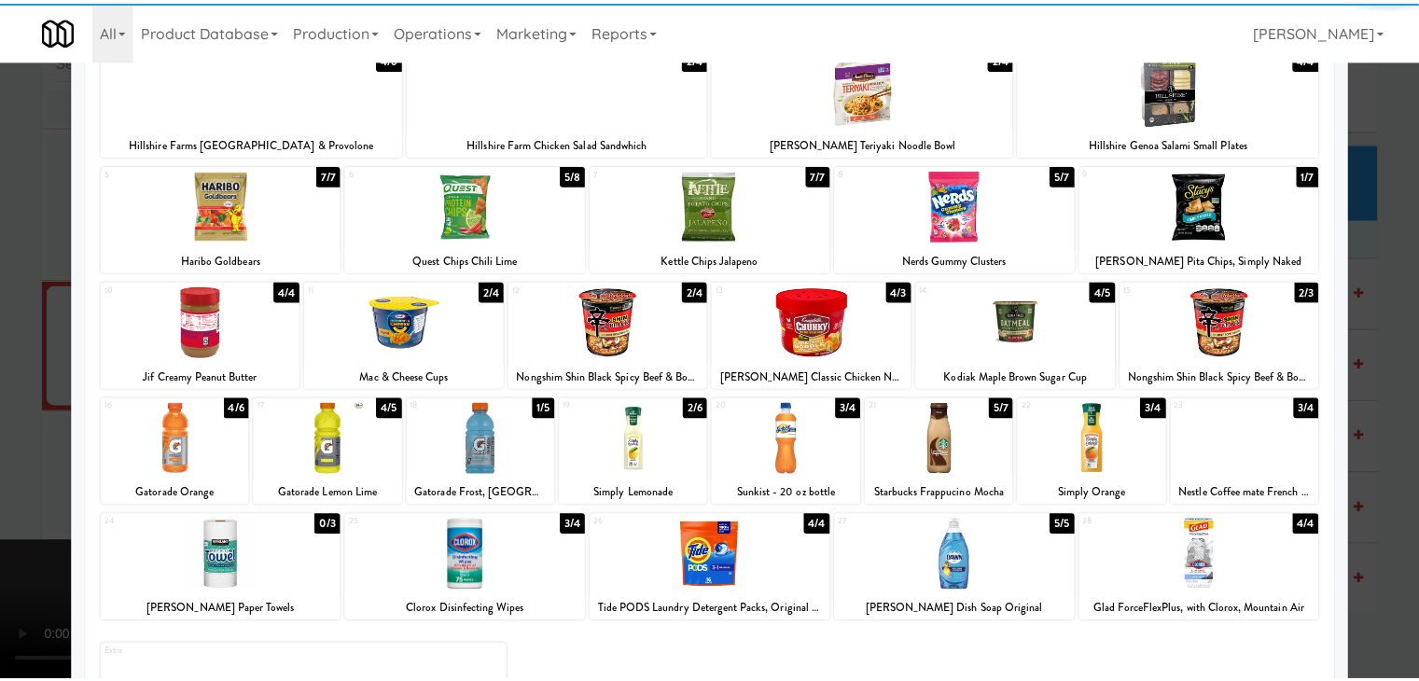
scroll to position [235, 0]
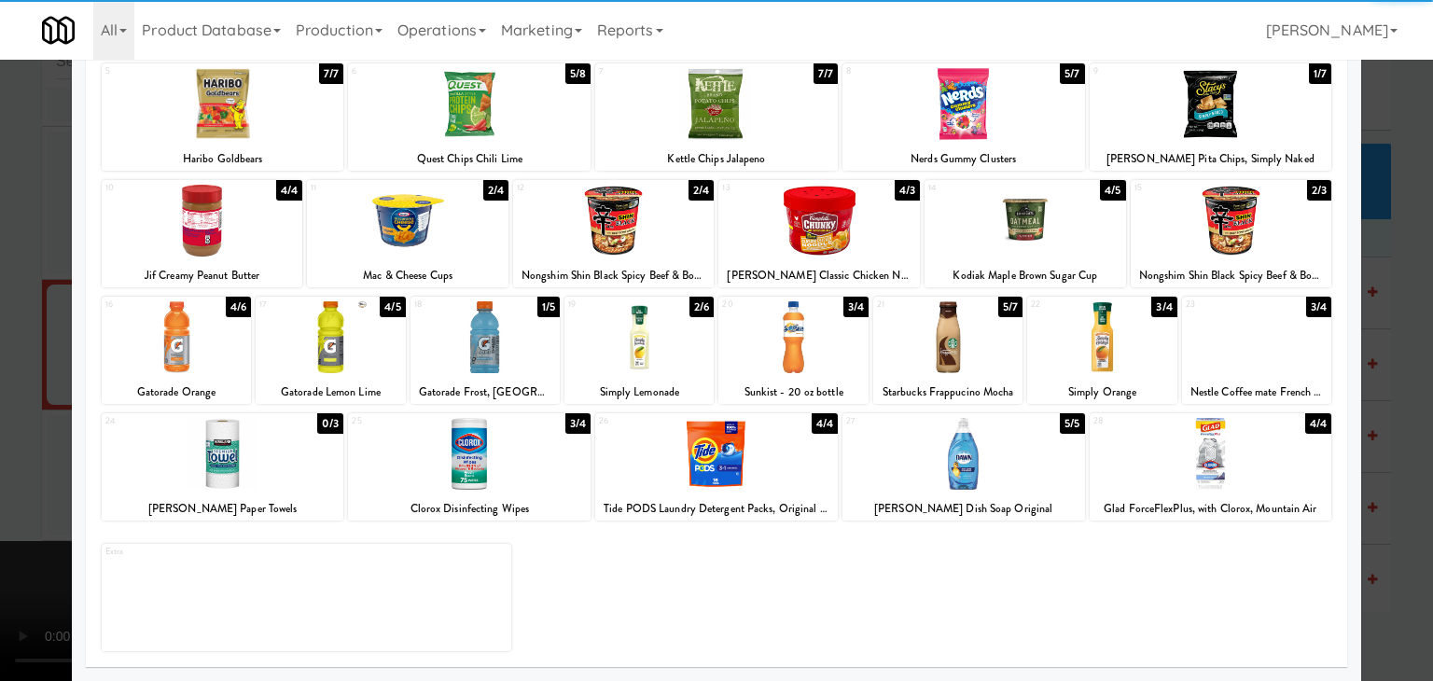
drag, startPoint x: 493, startPoint y: 486, endPoint x: 479, endPoint y: 485, distance: 14.0
click at [493, 486] on div at bounding box center [469, 454] width 243 height 72
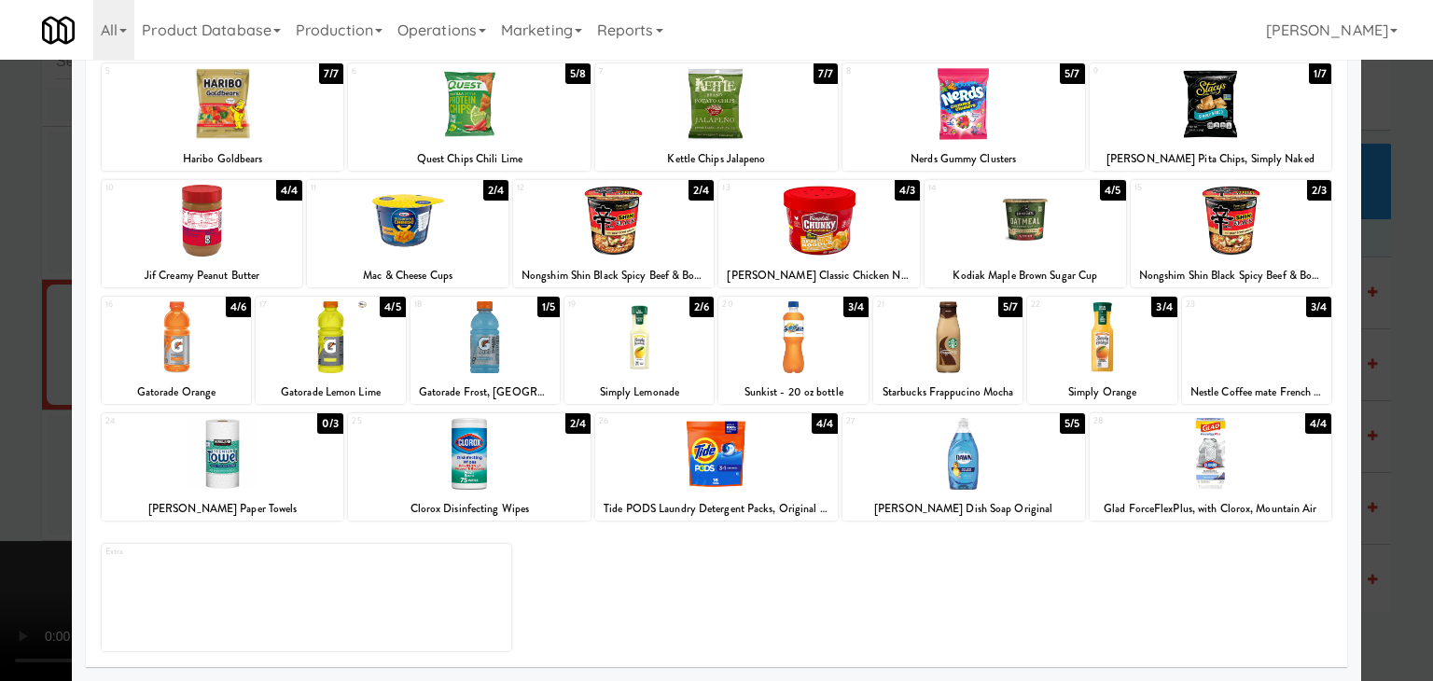
drag, startPoint x: 4, startPoint y: 468, endPoint x: 676, endPoint y: 460, distance: 672.0
click at [21, 463] on div at bounding box center [716, 340] width 1433 height 681
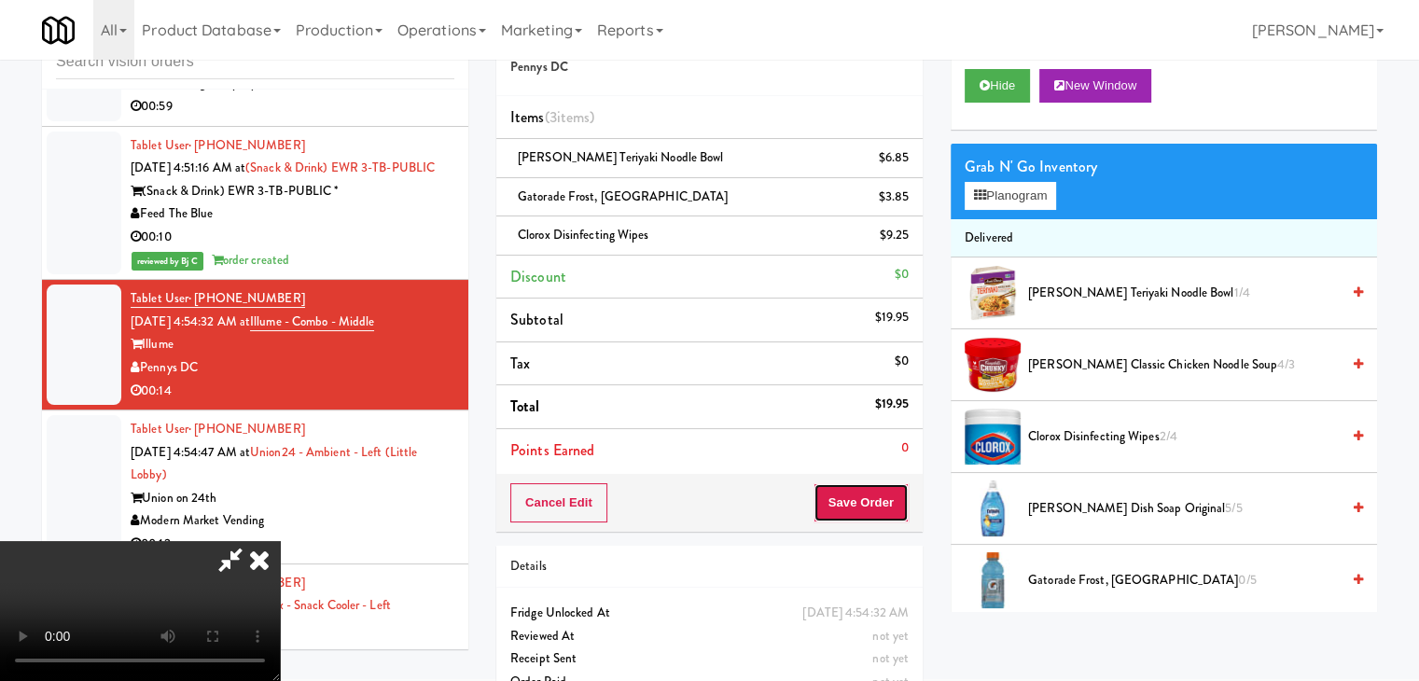
click at [873, 498] on button "Save Order" at bounding box center [861, 502] width 95 height 39
click at [873, 499] on button "Save Order" at bounding box center [861, 502] width 95 height 39
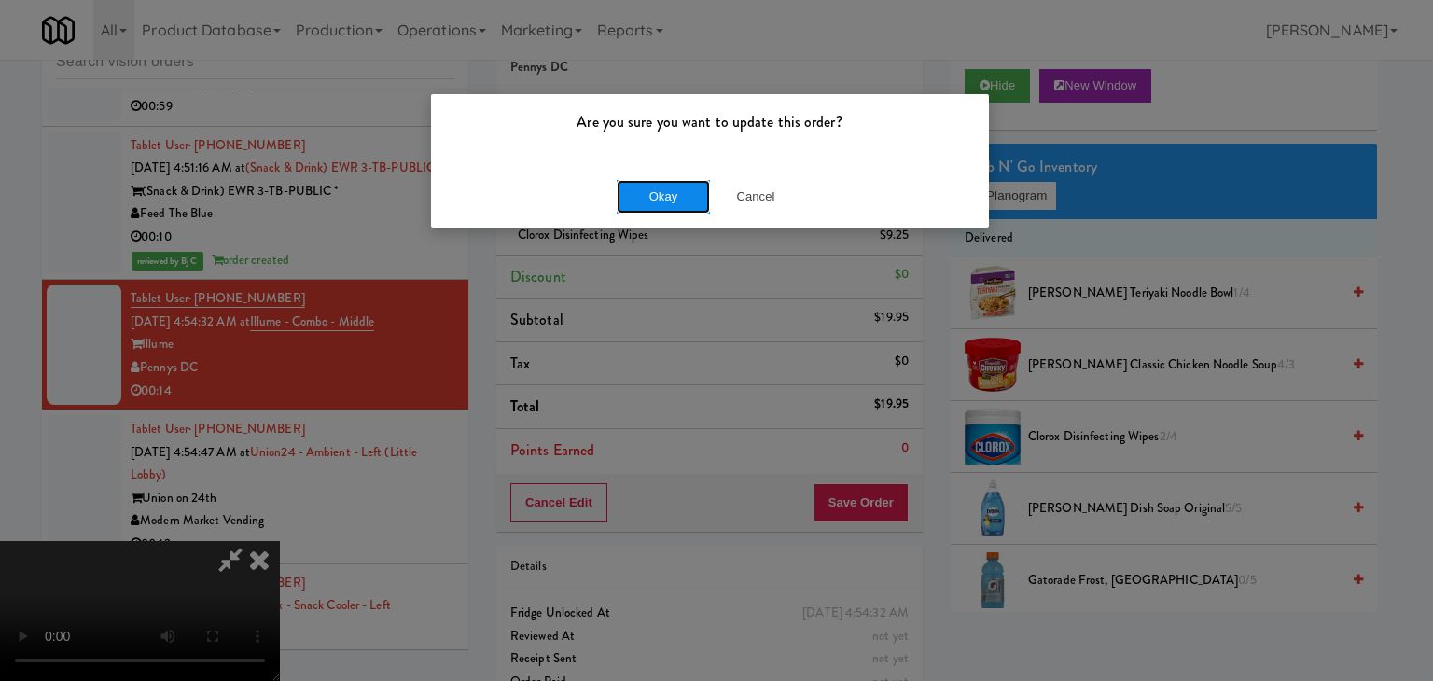
click at [669, 203] on button "Okay" at bounding box center [663, 197] width 93 height 34
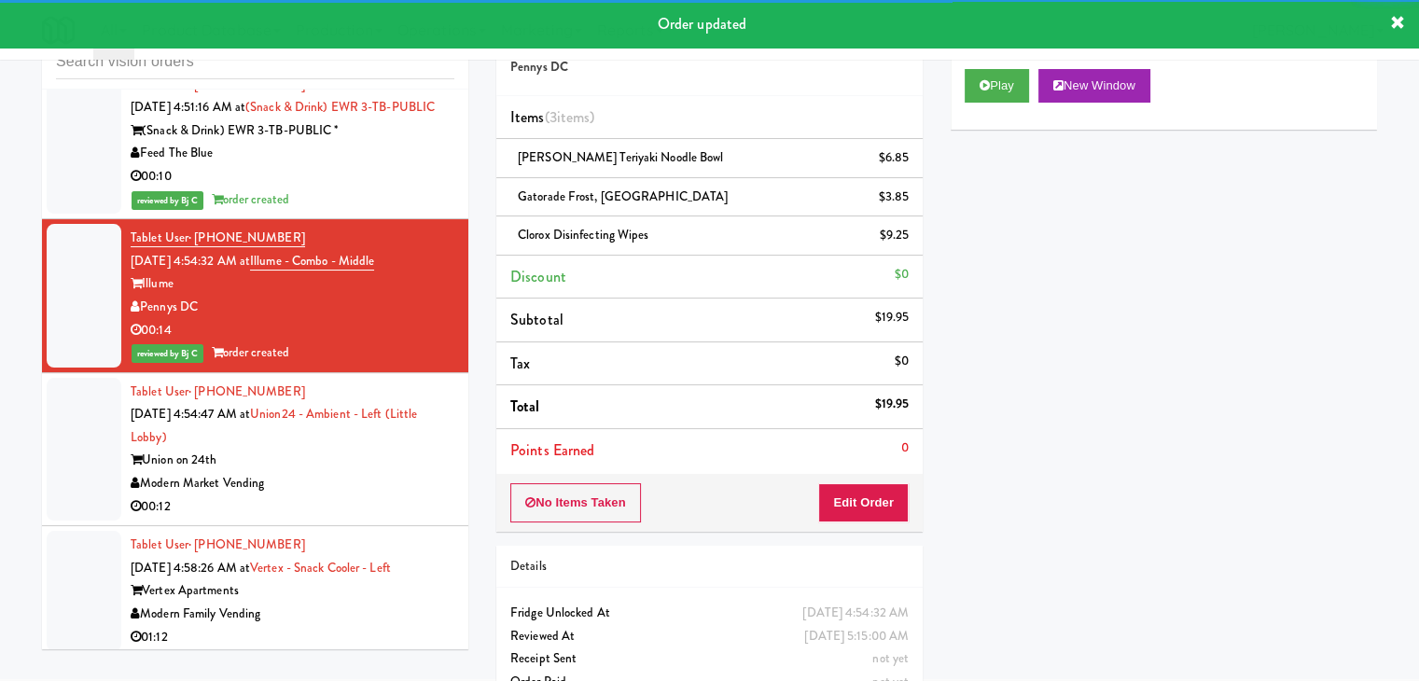
scroll to position [5184, 0]
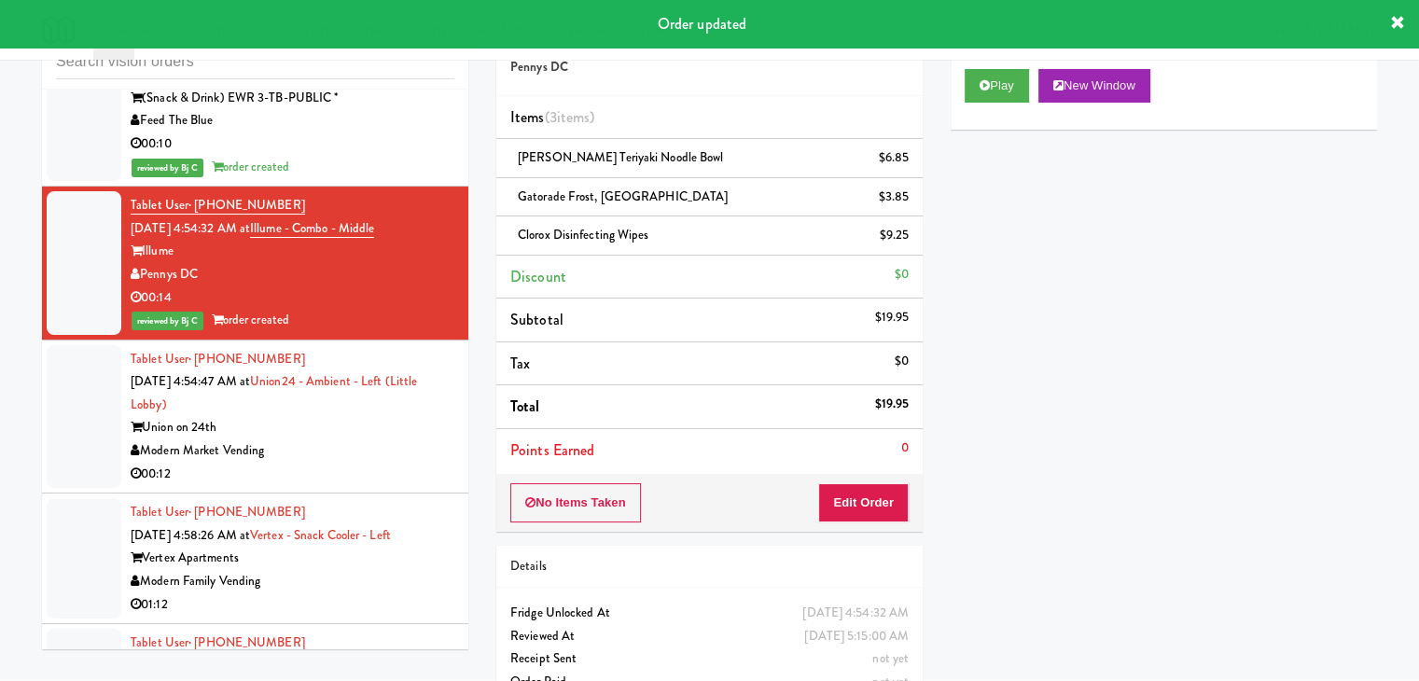
drag, startPoint x: 355, startPoint y: 388, endPoint x: 346, endPoint y: 394, distance: 10.1
click at [355, 463] on div "00:12" at bounding box center [293, 474] width 324 height 23
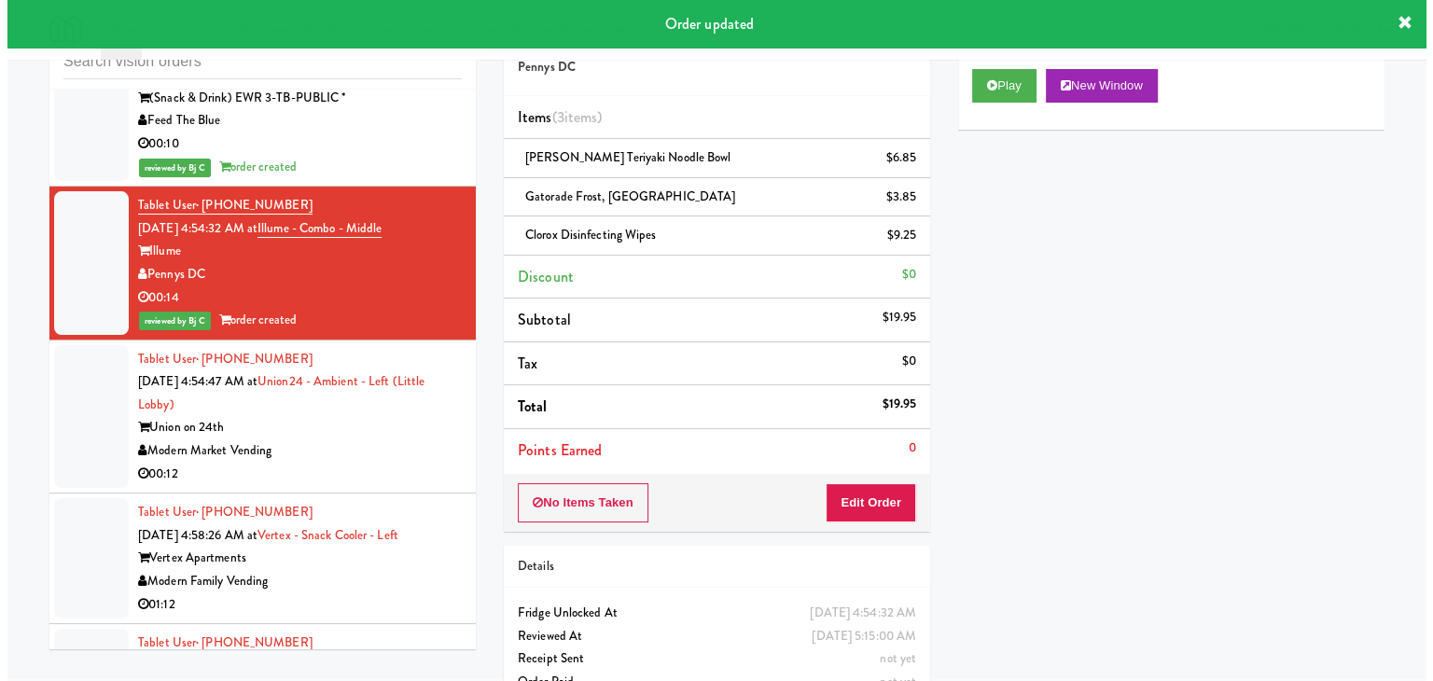
scroll to position [60, 0]
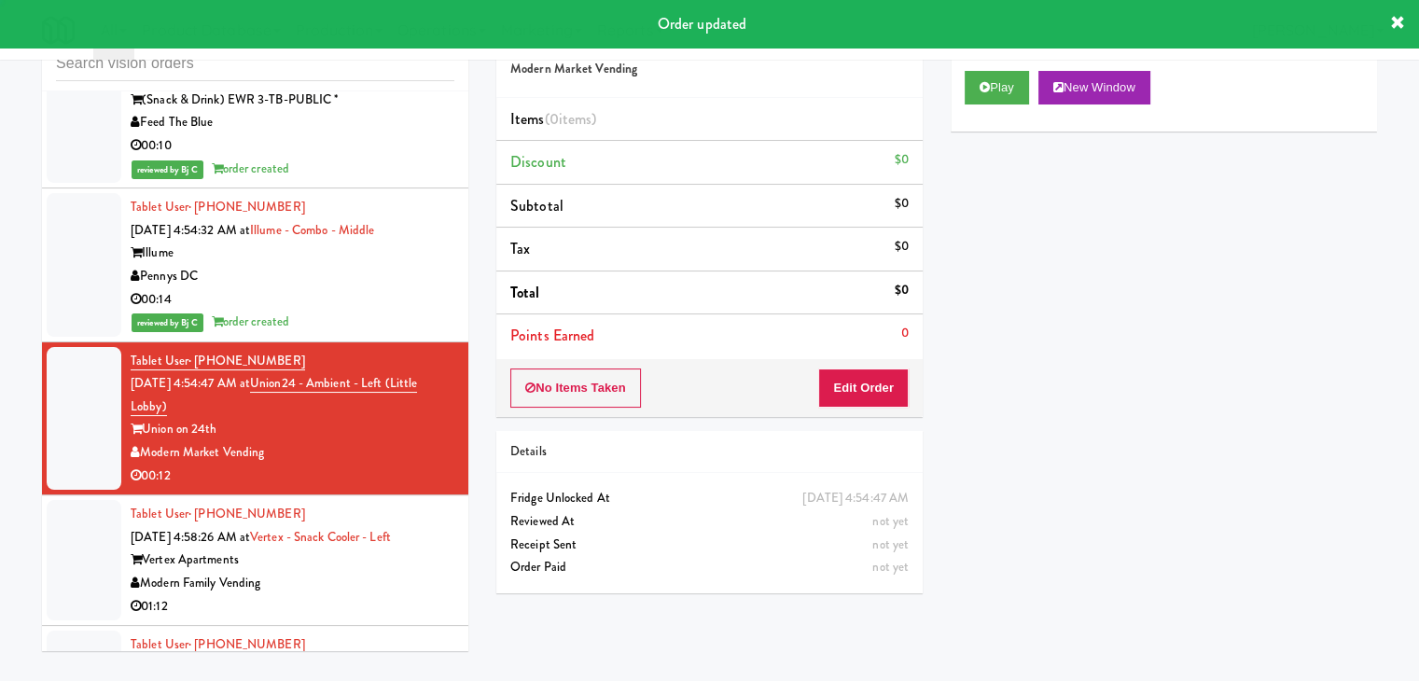
click at [963, 92] on div "Play New Window" at bounding box center [1164, 94] width 426 height 75
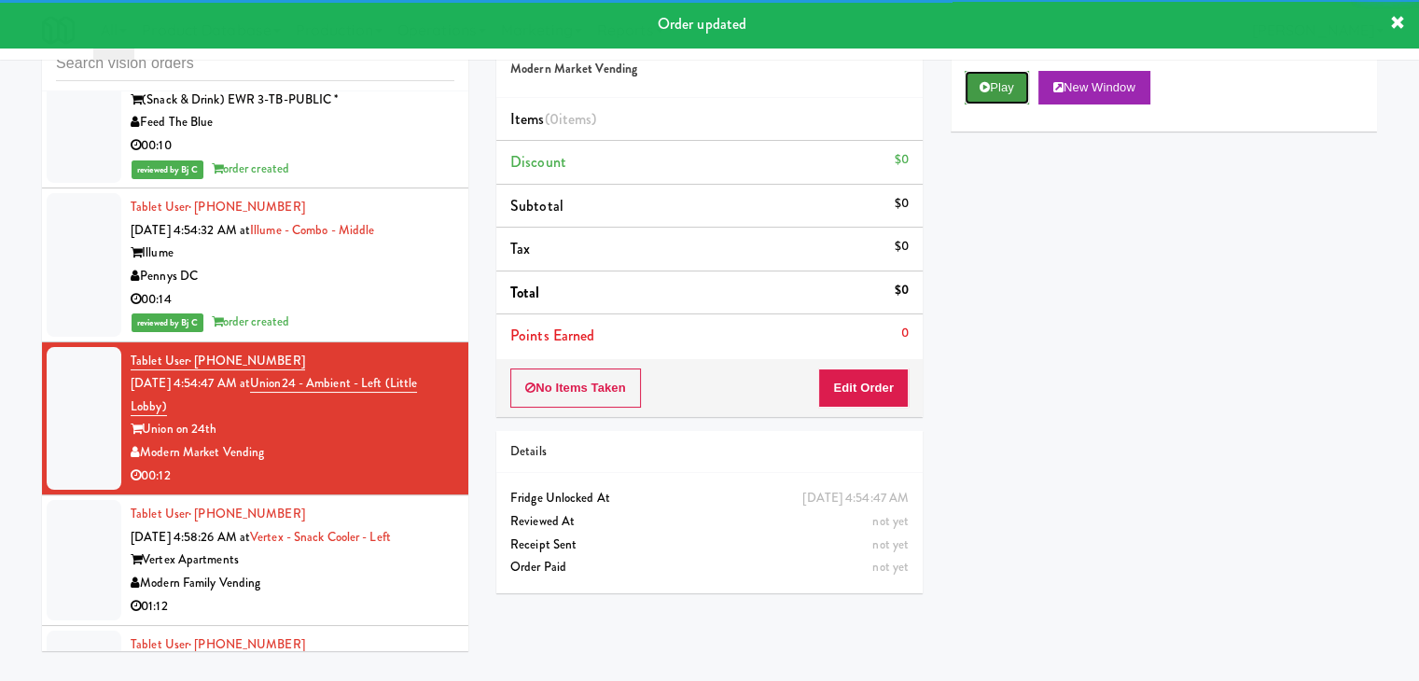
click at [988, 101] on button "Play" at bounding box center [997, 88] width 64 height 34
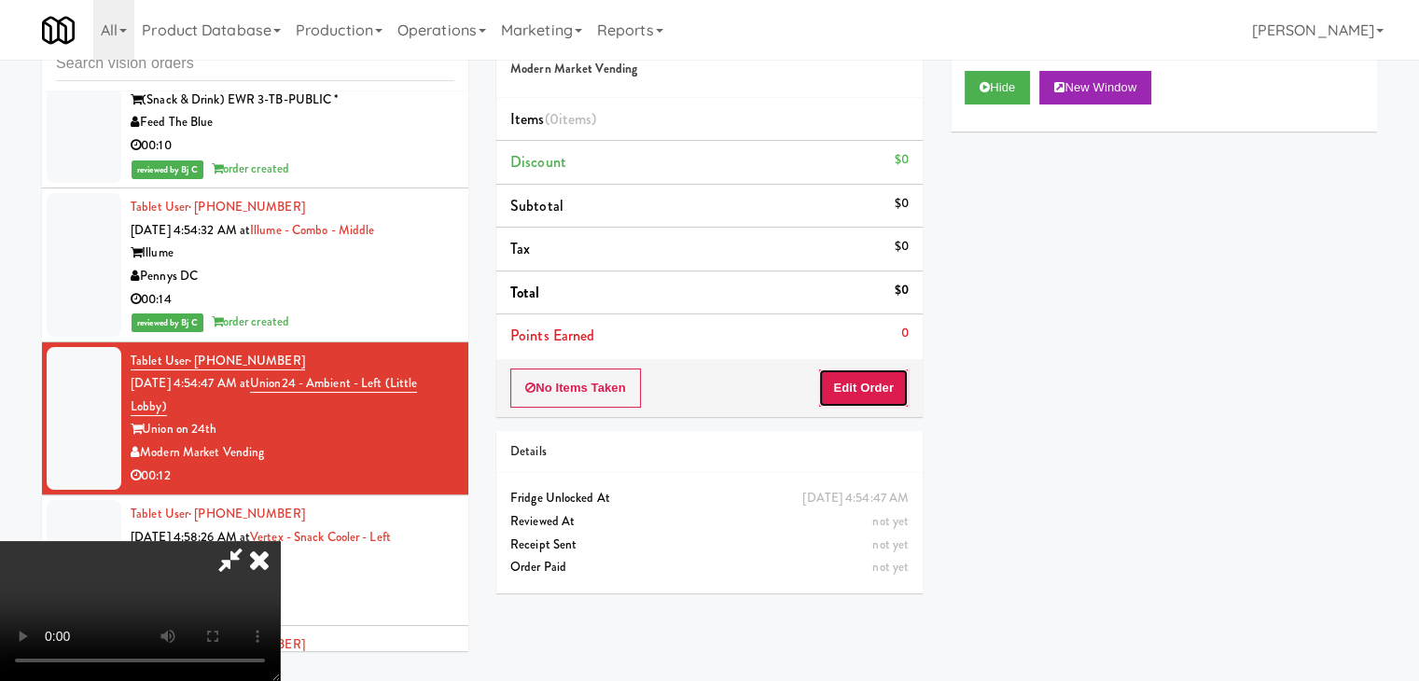
click at [864, 390] on button "Edit Order" at bounding box center [863, 388] width 91 height 39
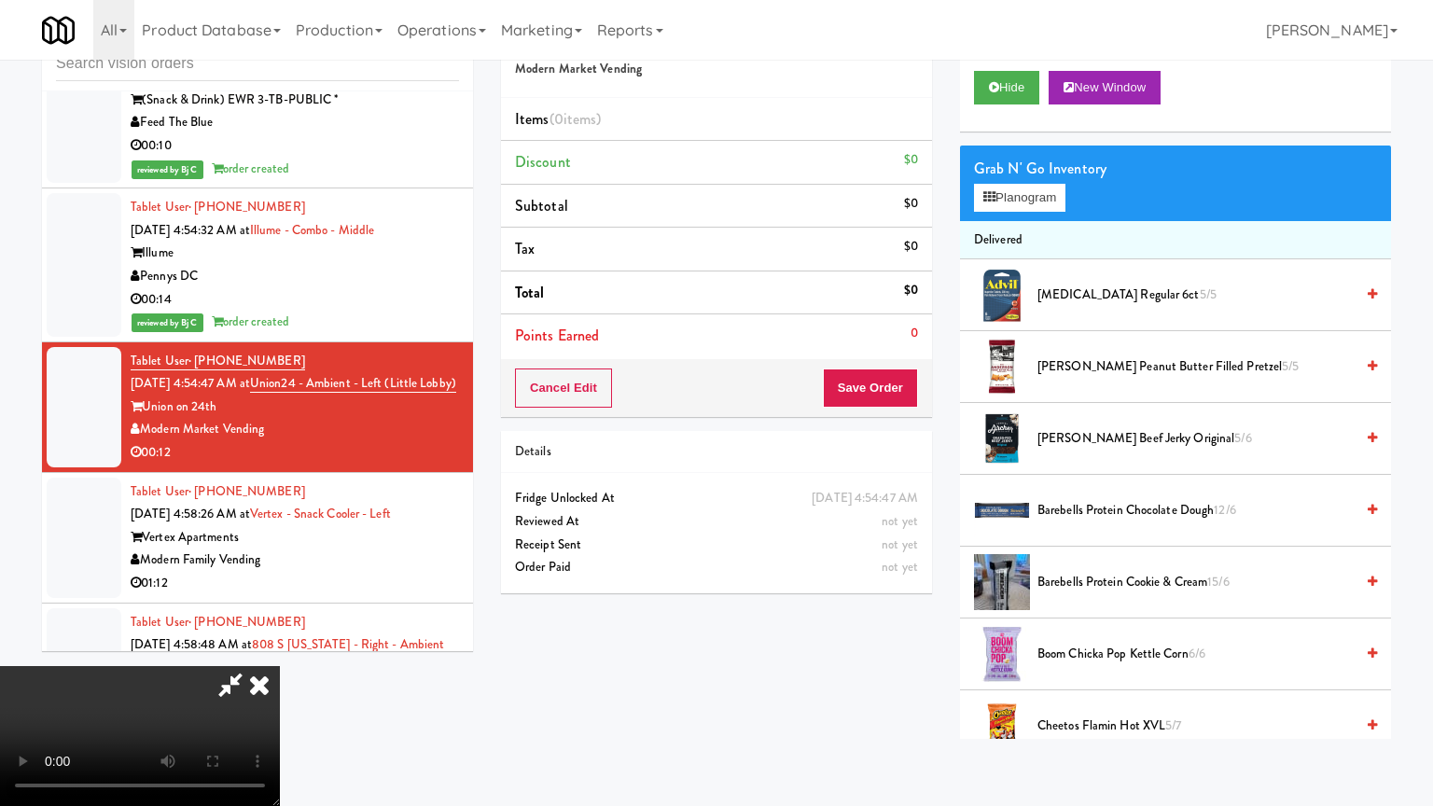
click at [280, 666] on video at bounding box center [140, 736] width 280 height 140
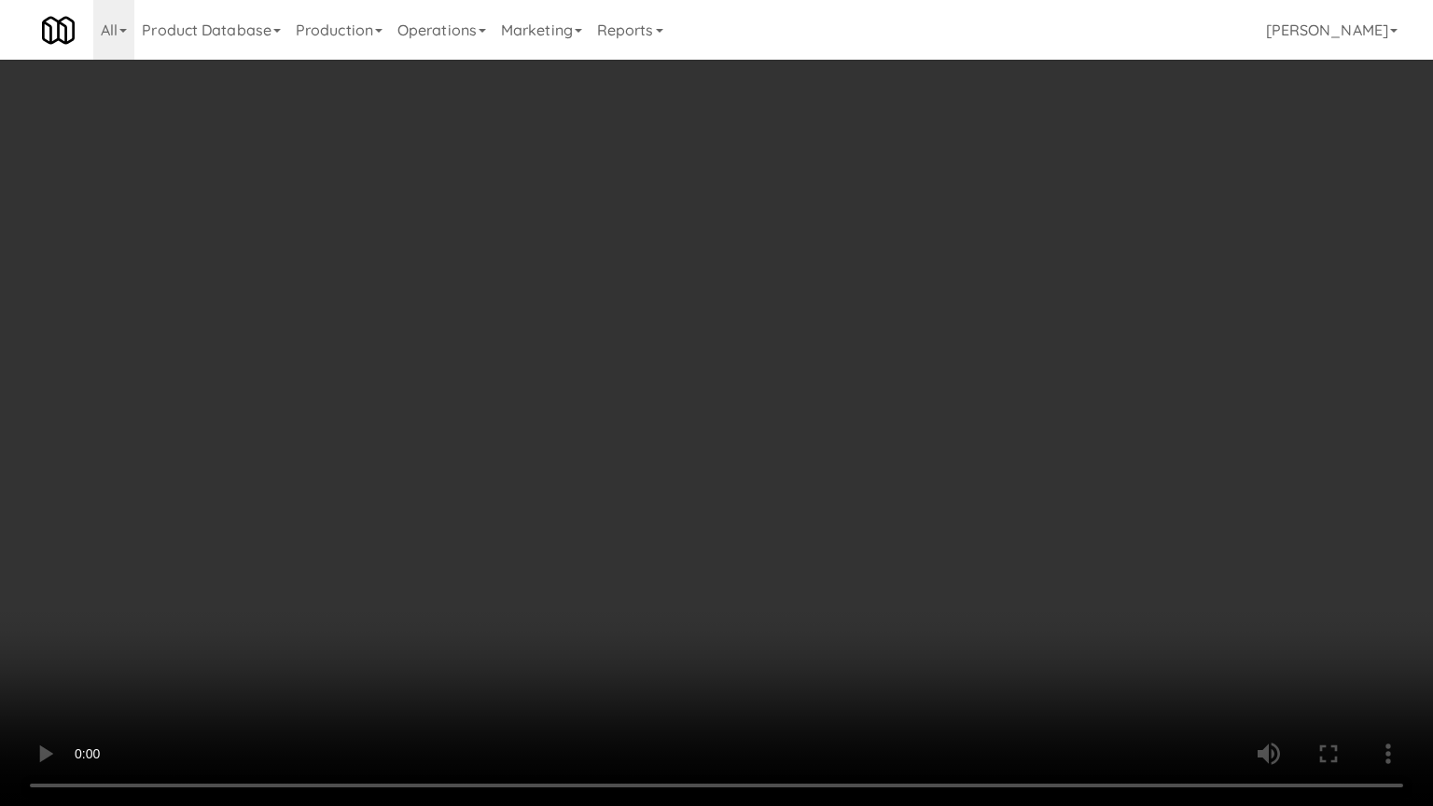
click at [804, 458] on video at bounding box center [716, 403] width 1433 height 806
click at [803, 457] on video at bounding box center [716, 403] width 1433 height 806
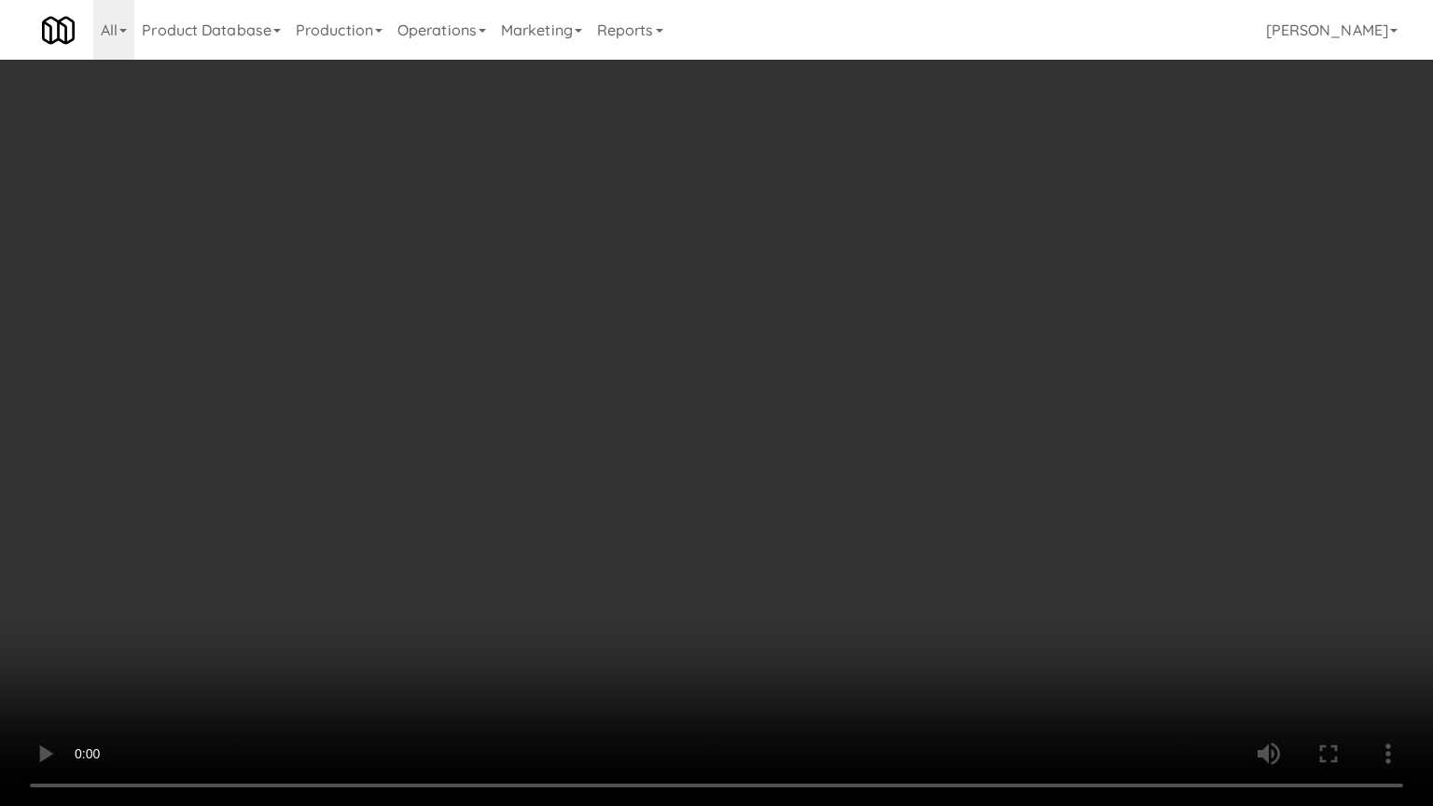
click at [803, 453] on video at bounding box center [716, 403] width 1433 height 806
drag, startPoint x: 803, startPoint y: 453, endPoint x: 1001, endPoint y: 274, distance: 267.0
click at [803, 451] on video at bounding box center [716, 403] width 1433 height 806
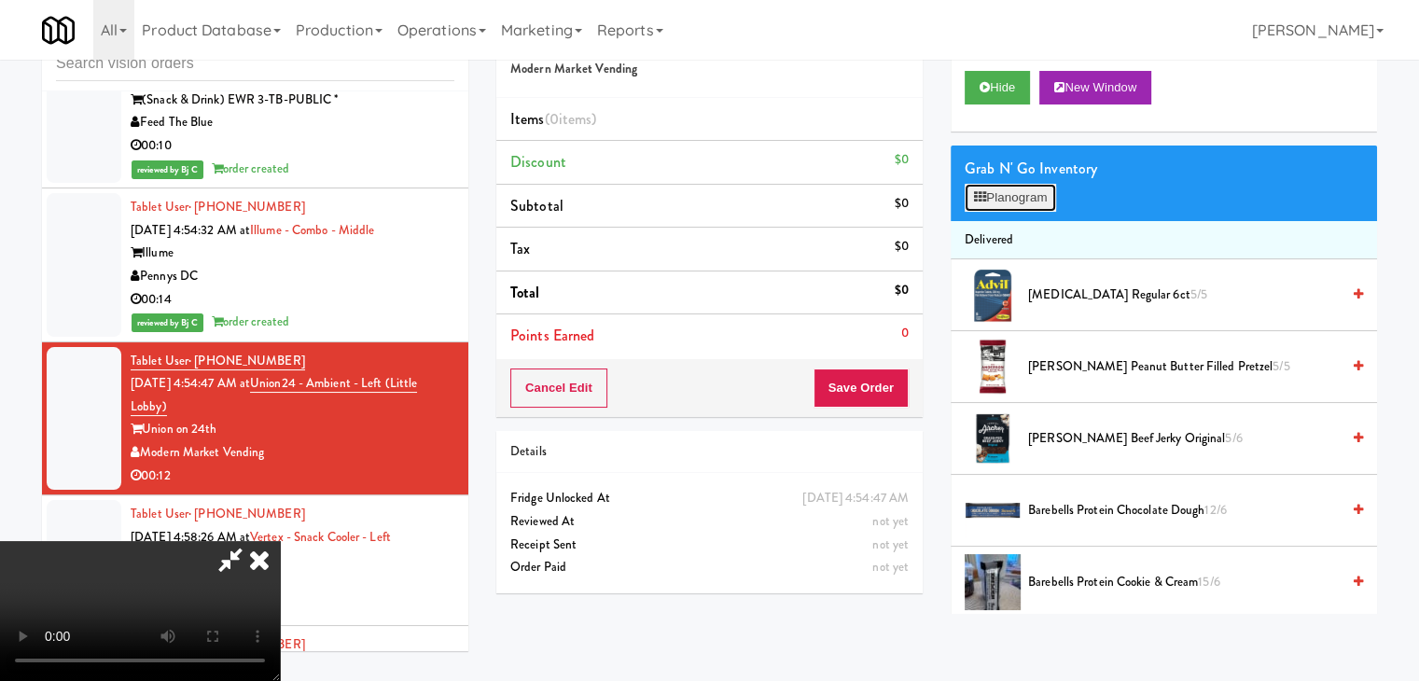
click at [1014, 209] on button "Planogram" at bounding box center [1010, 198] width 91 height 28
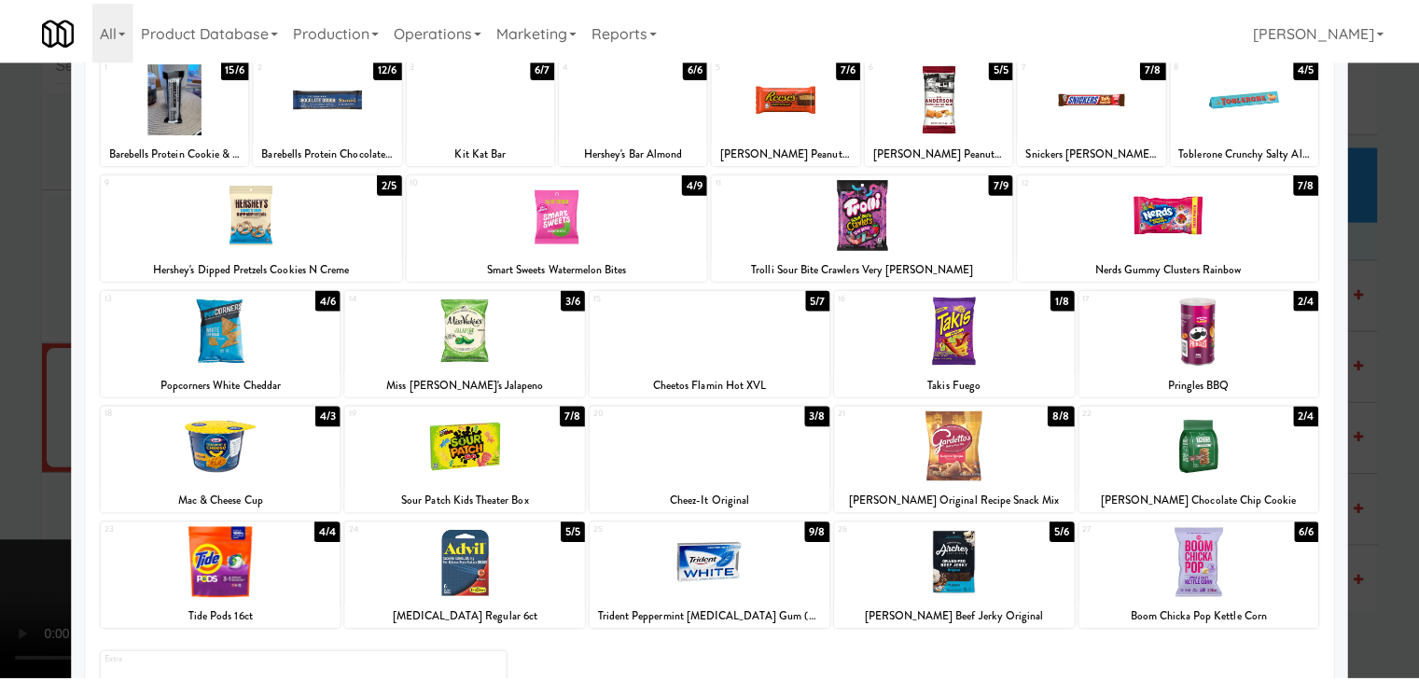
scroll to position [93, 0]
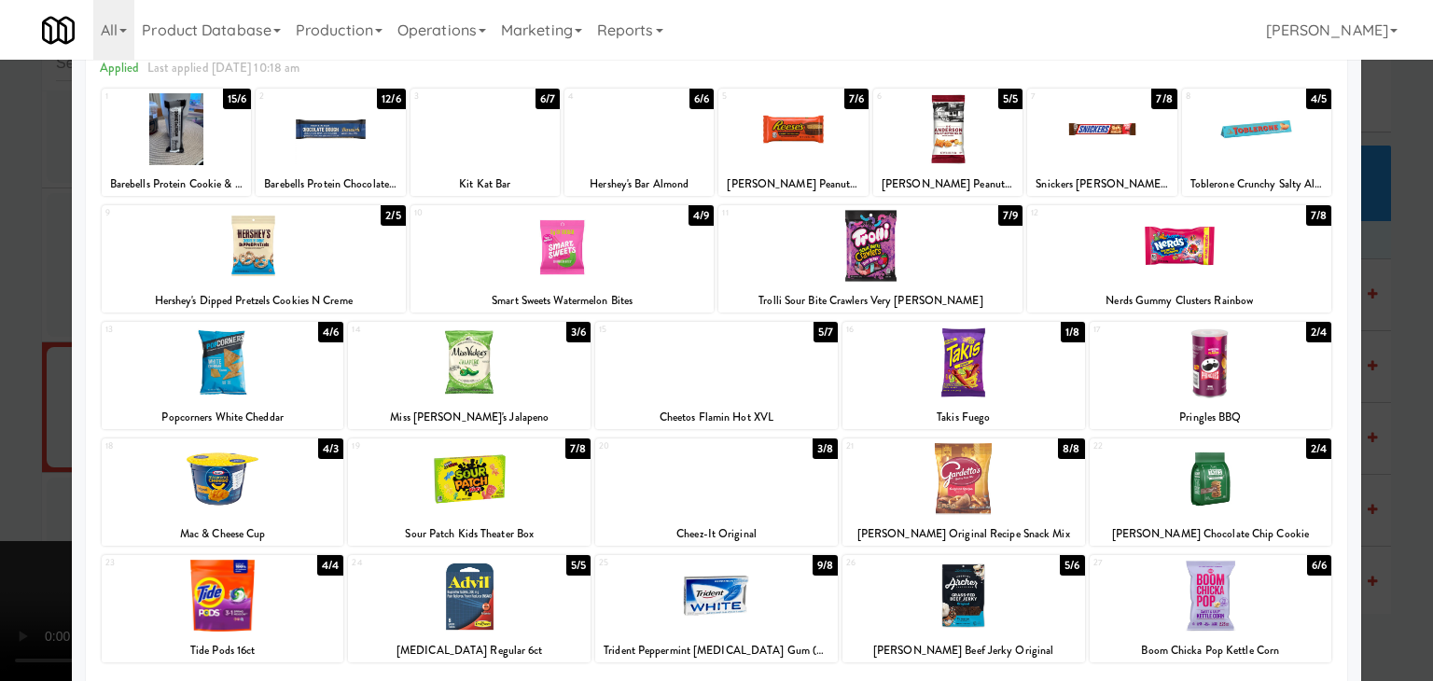
click at [985, 370] on div at bounding box center [964, 363] width 243 height 72
click at [530, 391] on div at bounding box center [469, 363] width 243 height 72
click at [1218, 445] on div at bounding box center [1211, 479] width 243 height 72
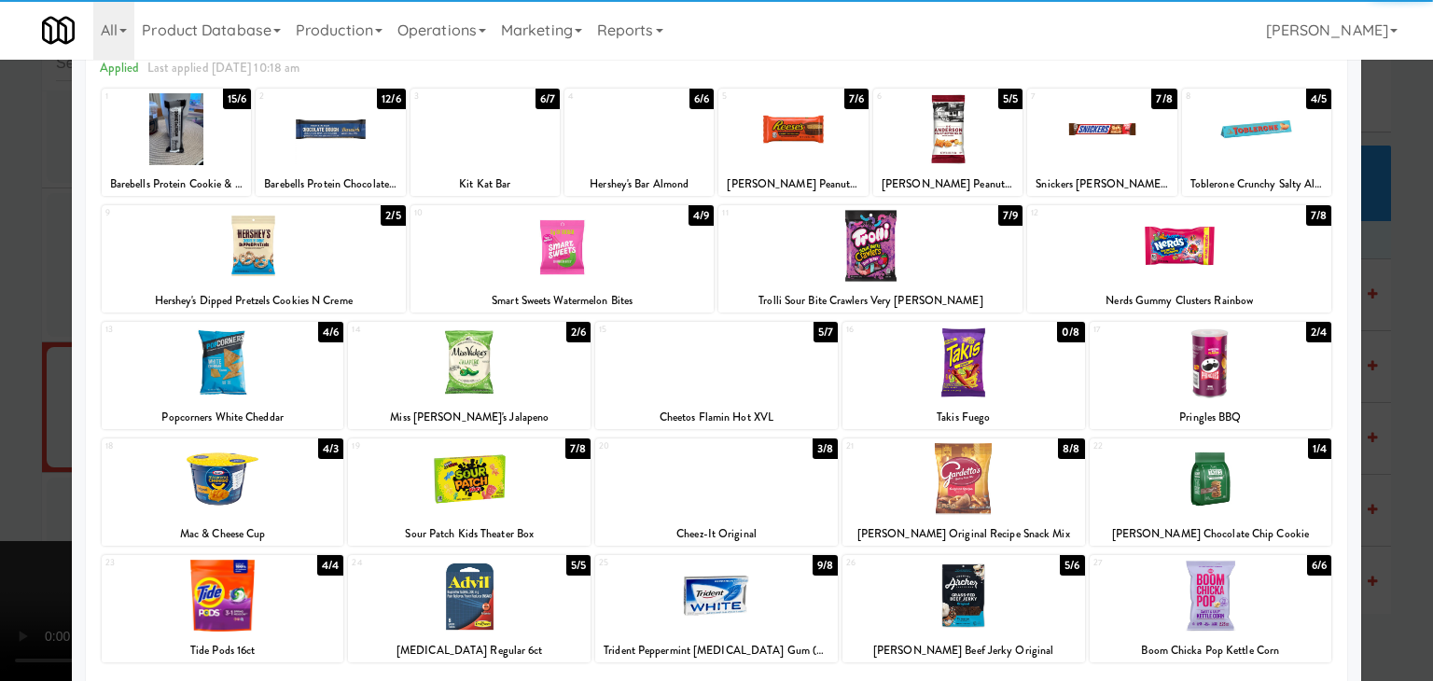
click at [1386, 454] on div at bounding box center [716, 340] width 1433 height 681
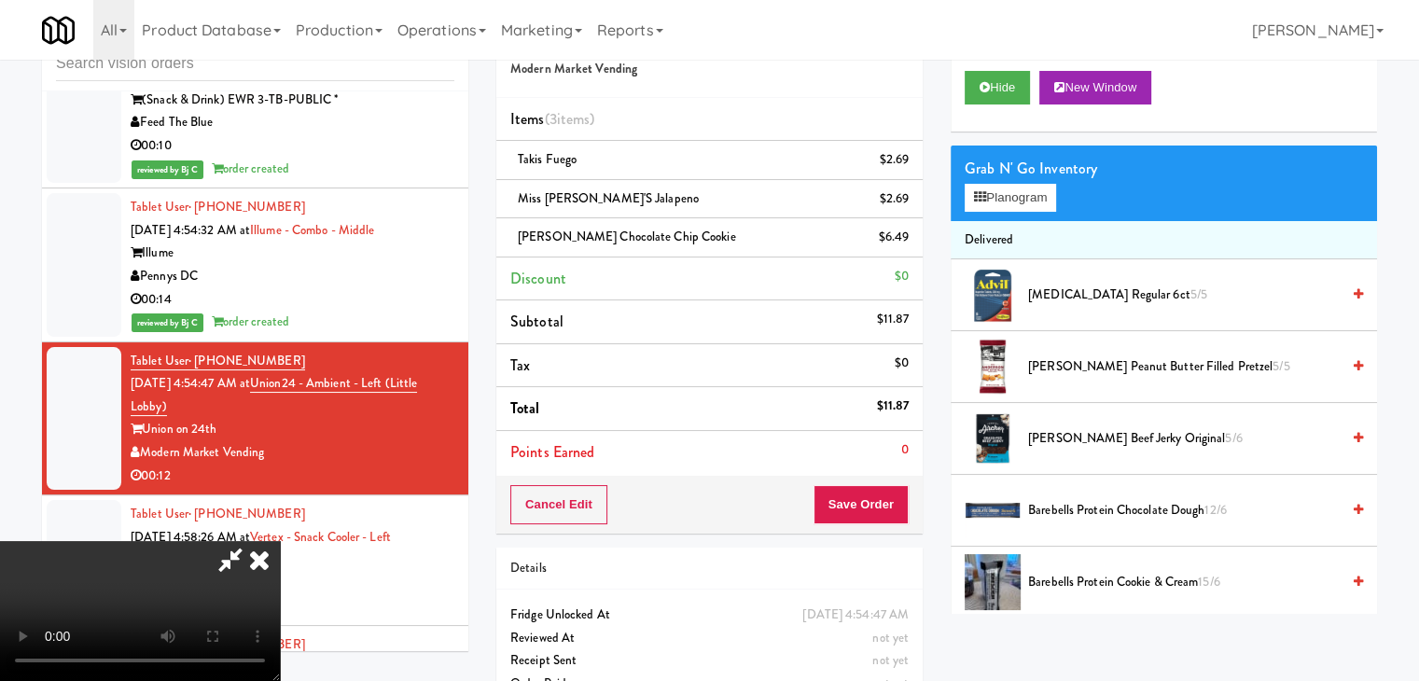
click at [280, 541] on video at bounding box center [140, 611] width 280 height 140
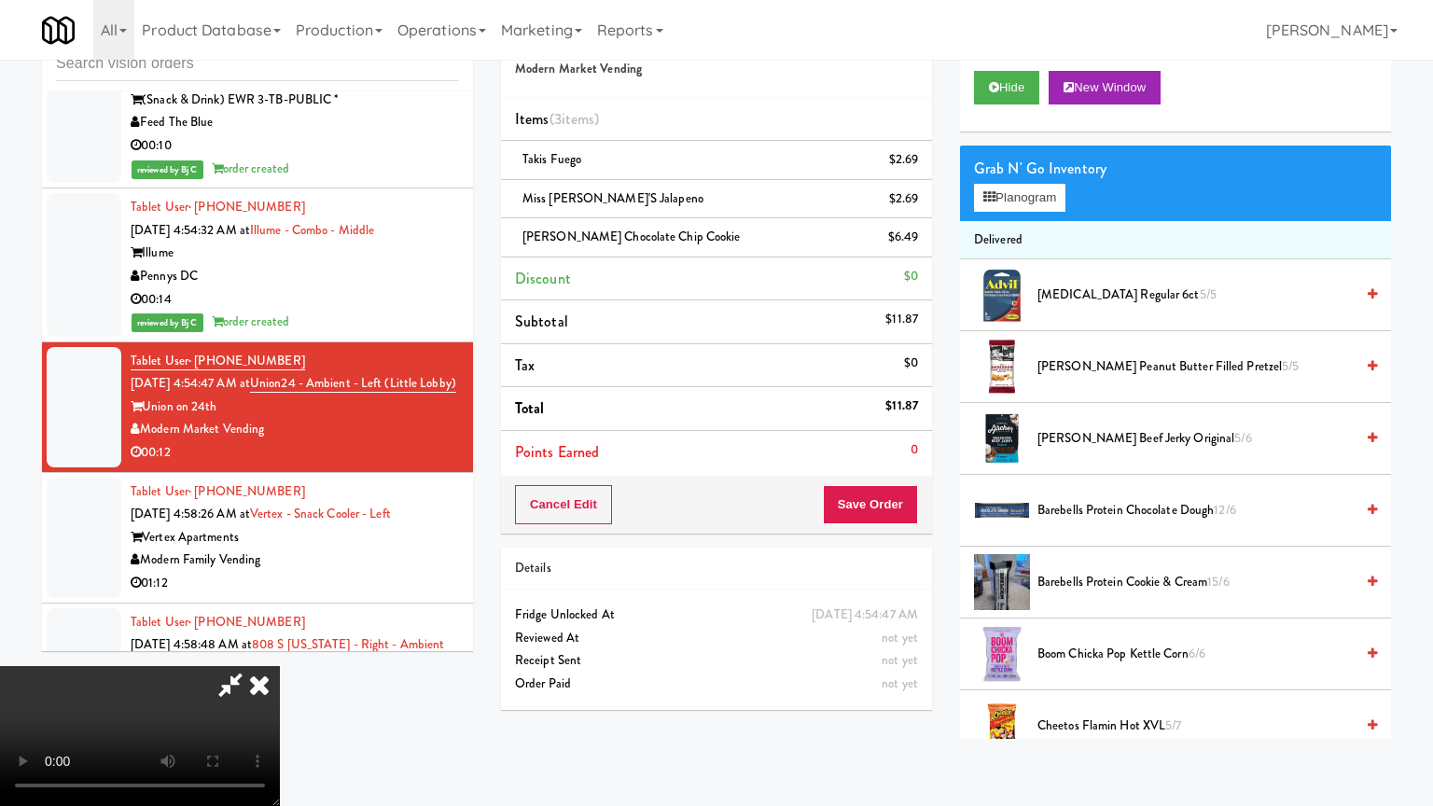
click at [280, 666] on video at bounding box center [140, 736] width 280 height 140
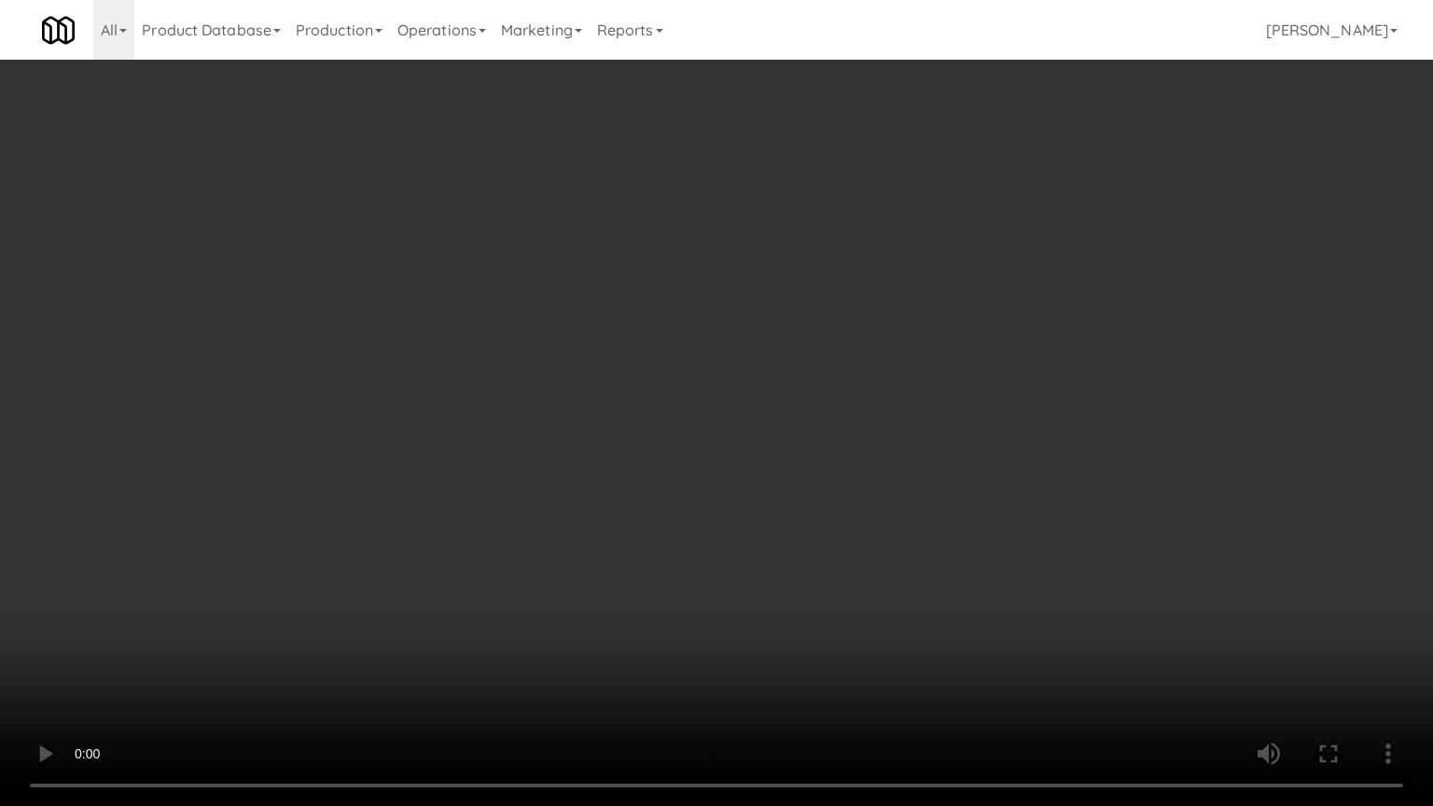
click at [804, 456] on video at bounding box center [716, 403] width 1433 height 806
click at [804, 463] on video at bounding box center [716, 403] width 1433 height 806
click at [841, 483] on video at bounding box center [716, 403] width 1433 height 806
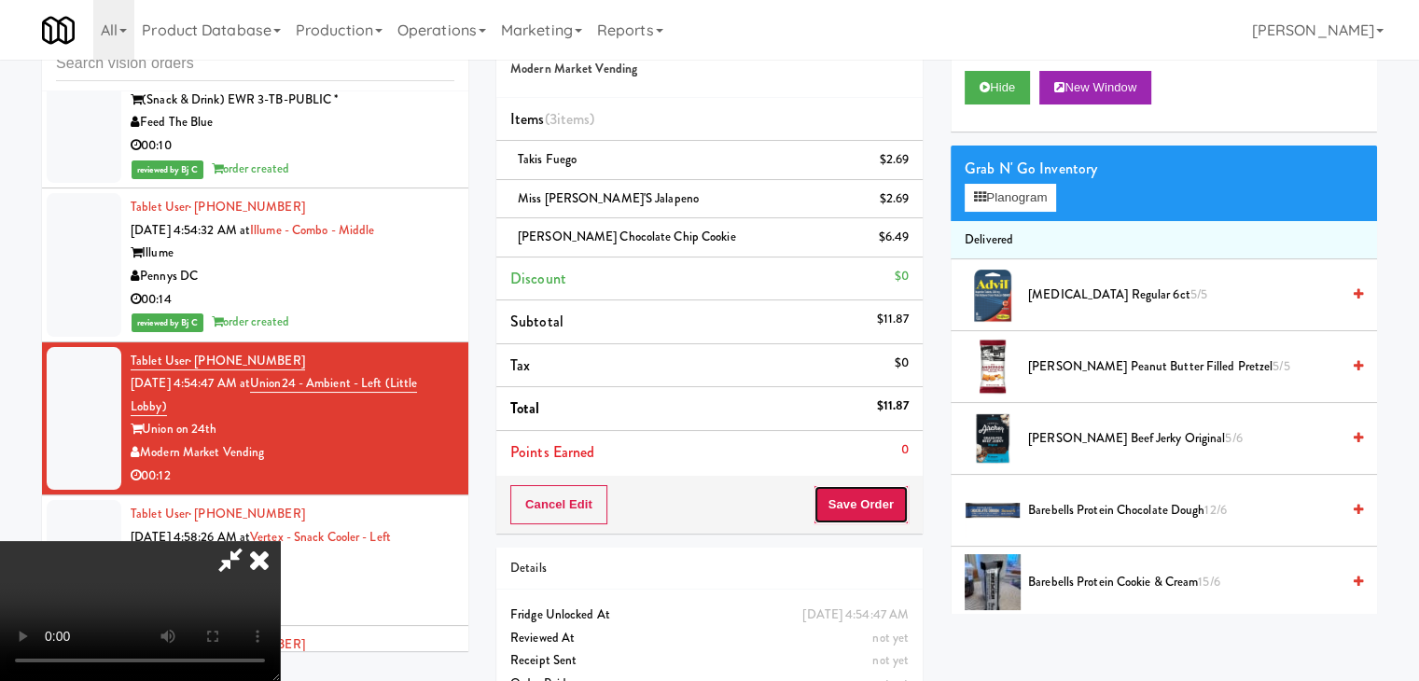
click at [900, 496] on button "Save Order" at bounding box center [861, 504] width 95 height 39
click at [899, 496] on button "Save Order" at bounding box center [861, 504] width 95 height 39
click at [896, 497] on button "Save Order" at bounding box center [861, 504] width 95 height 39
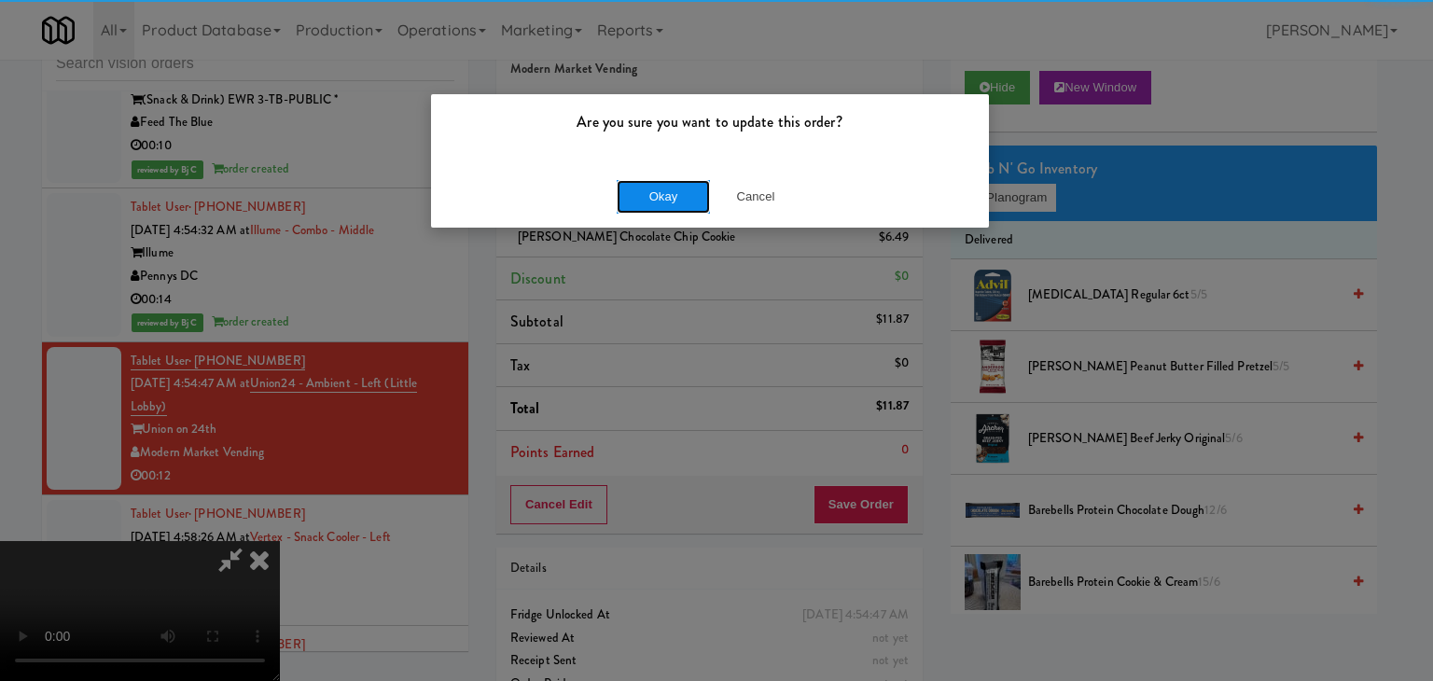
click at [650, 186] on button "Okay" at bounding box center [663, 197] width 93 height 34
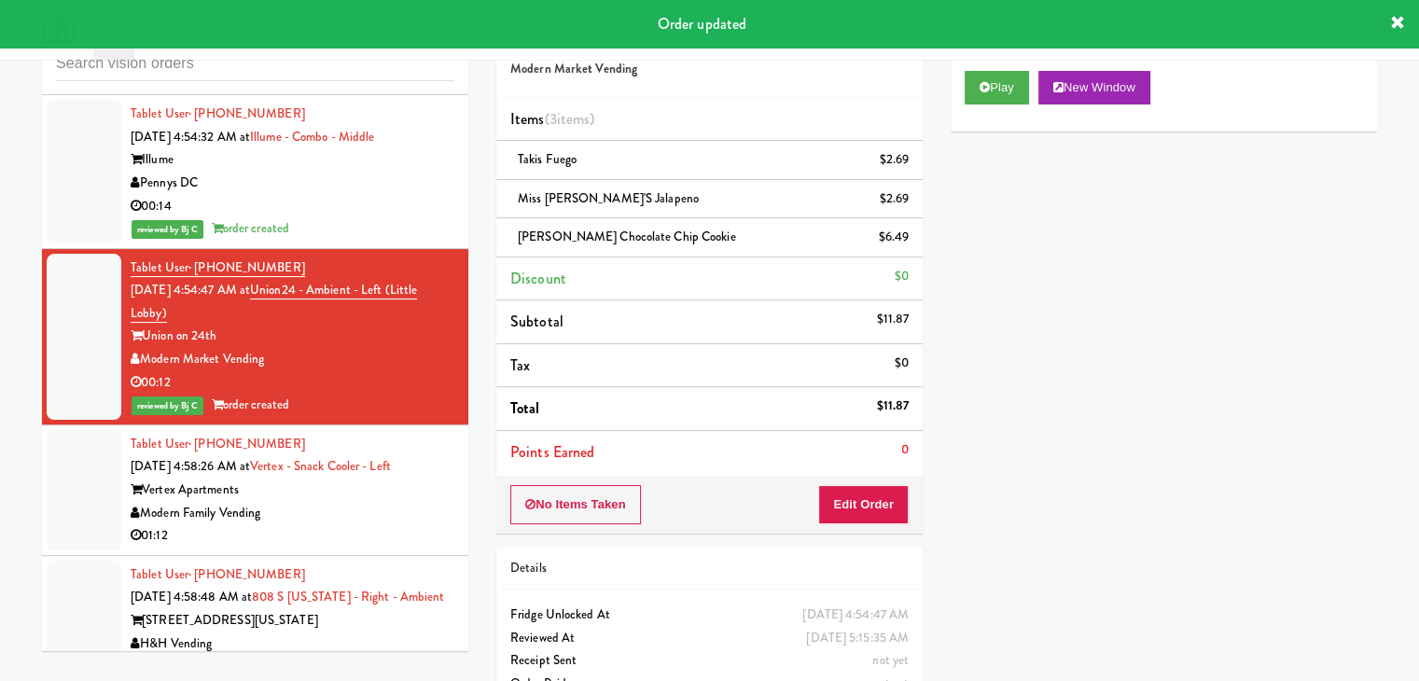
click at [362, 524] on div "01:12" at bounding box center [293, 535] width 324 height 23
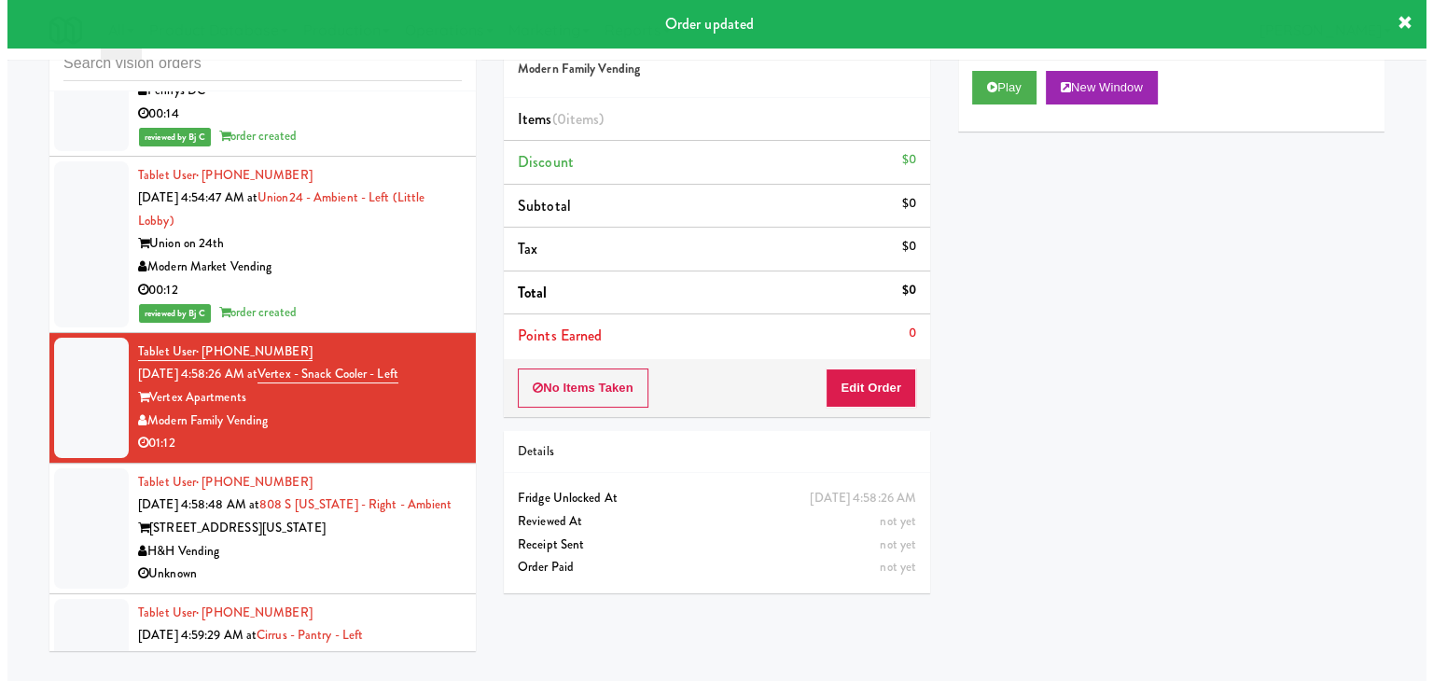
scroll to position [5371, 0]
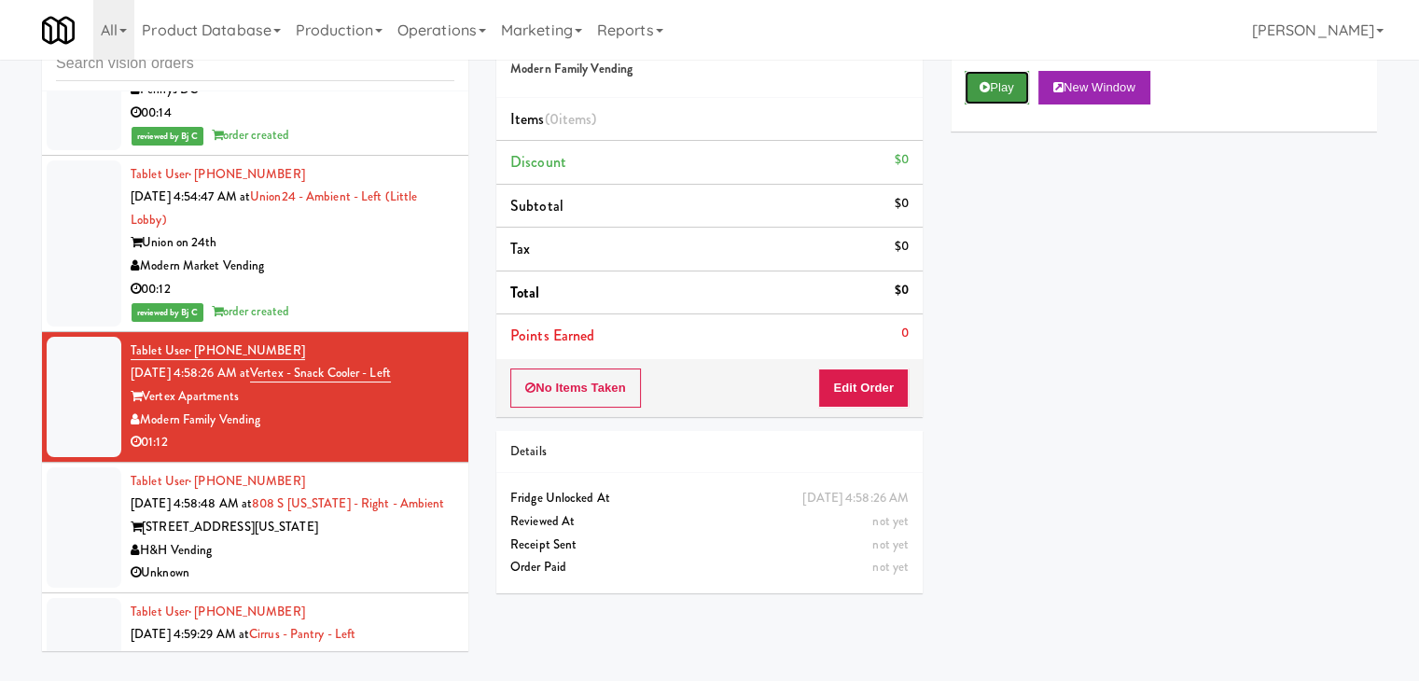
click at [1012, 87] on button "Play" at bounding box center [997, 88] width 64 height 34
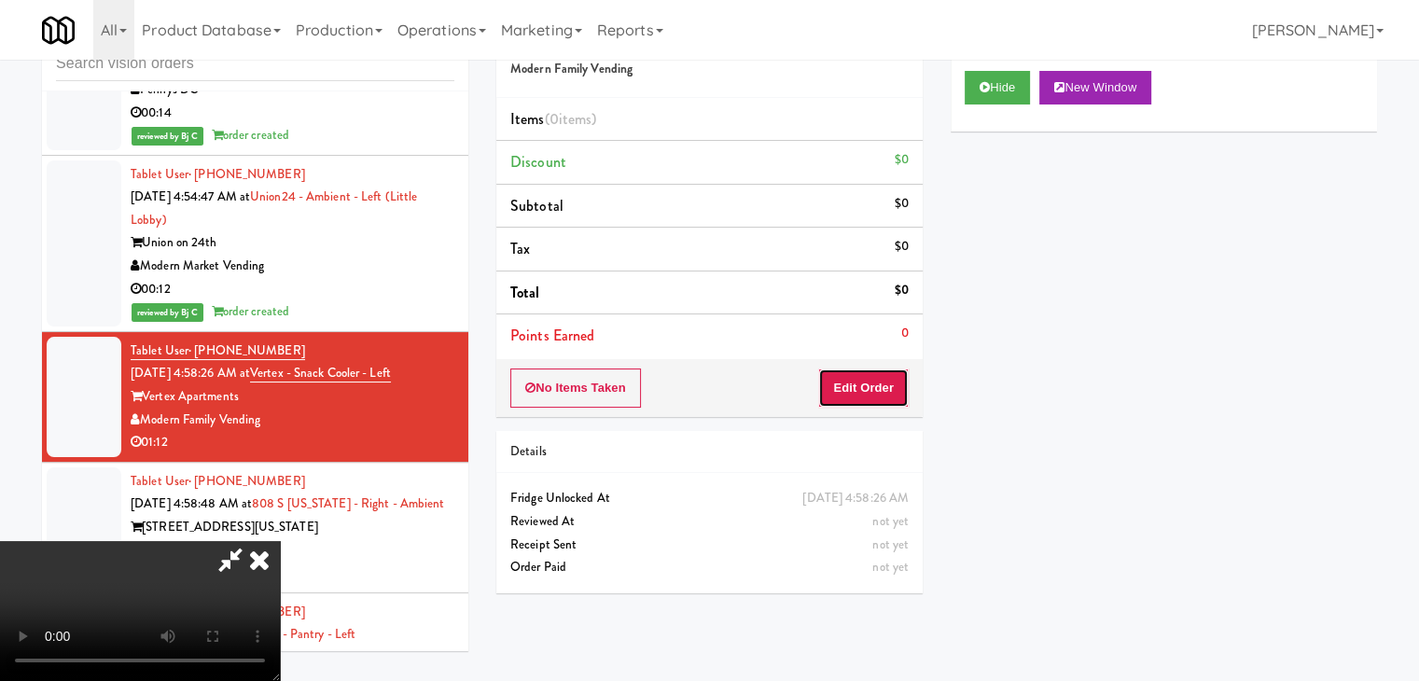
click at [870, 378] on button "Edit Order" at bounding box center [863, 388] width 91 height 39
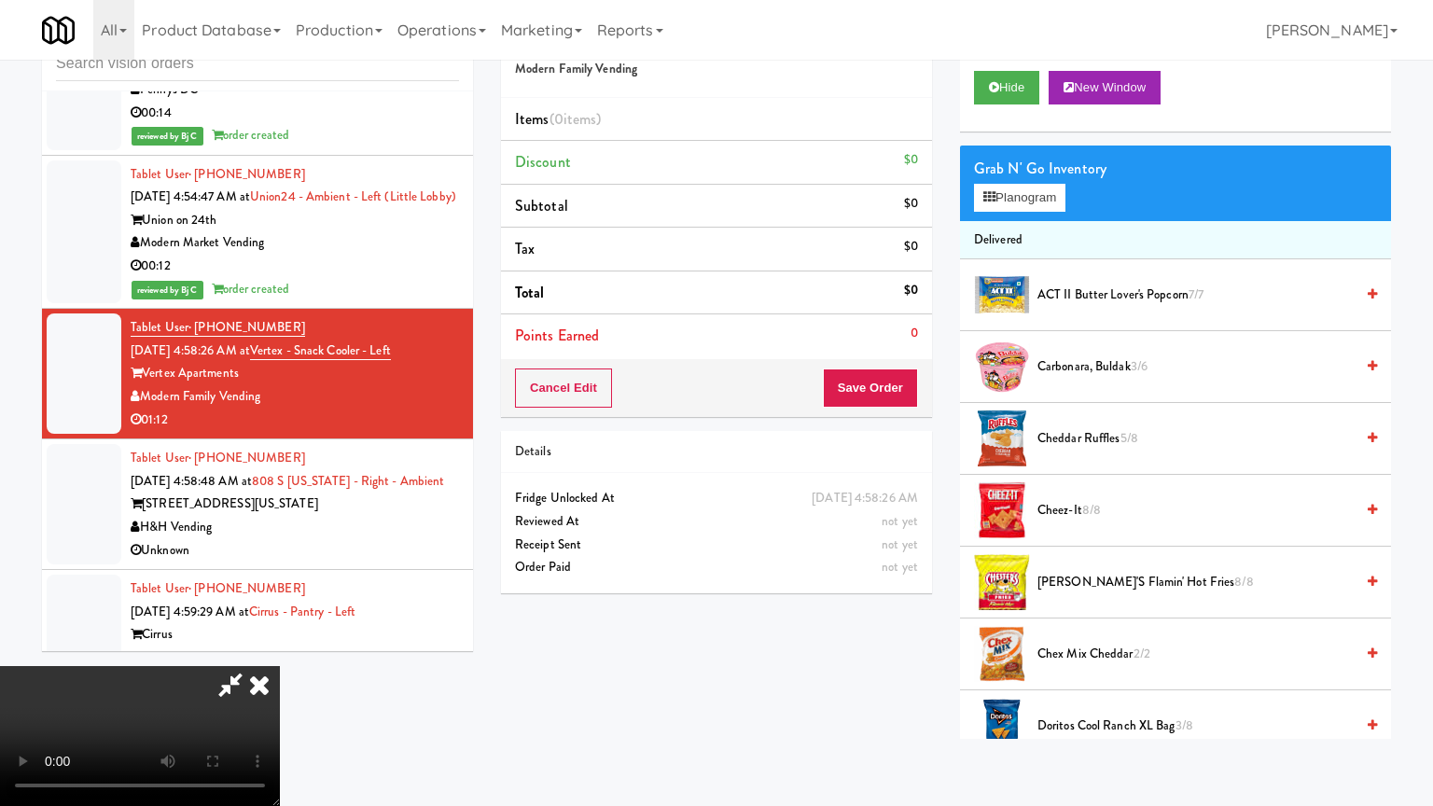
click at [280, 666] on video at bounding box center [140, 736] width 280 height 140
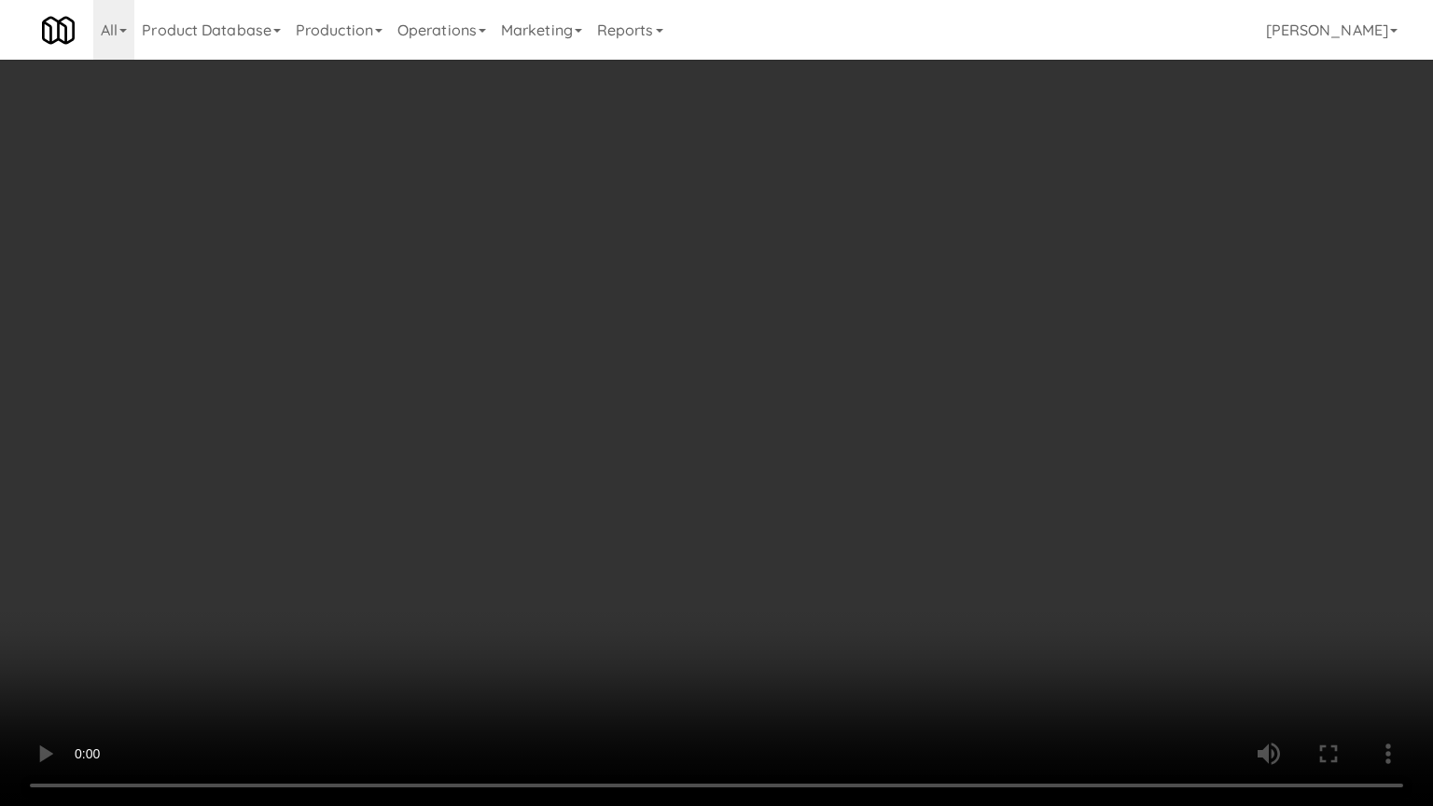
click at [737, 515] on video at bounding box center [716, 403] width 1433 height 806
click at [775, 537] on video at bounding box center [716, 403] width 1433 height 806
click at [771, 525] on video at bounding box center [716, 403] width 1433 height 806
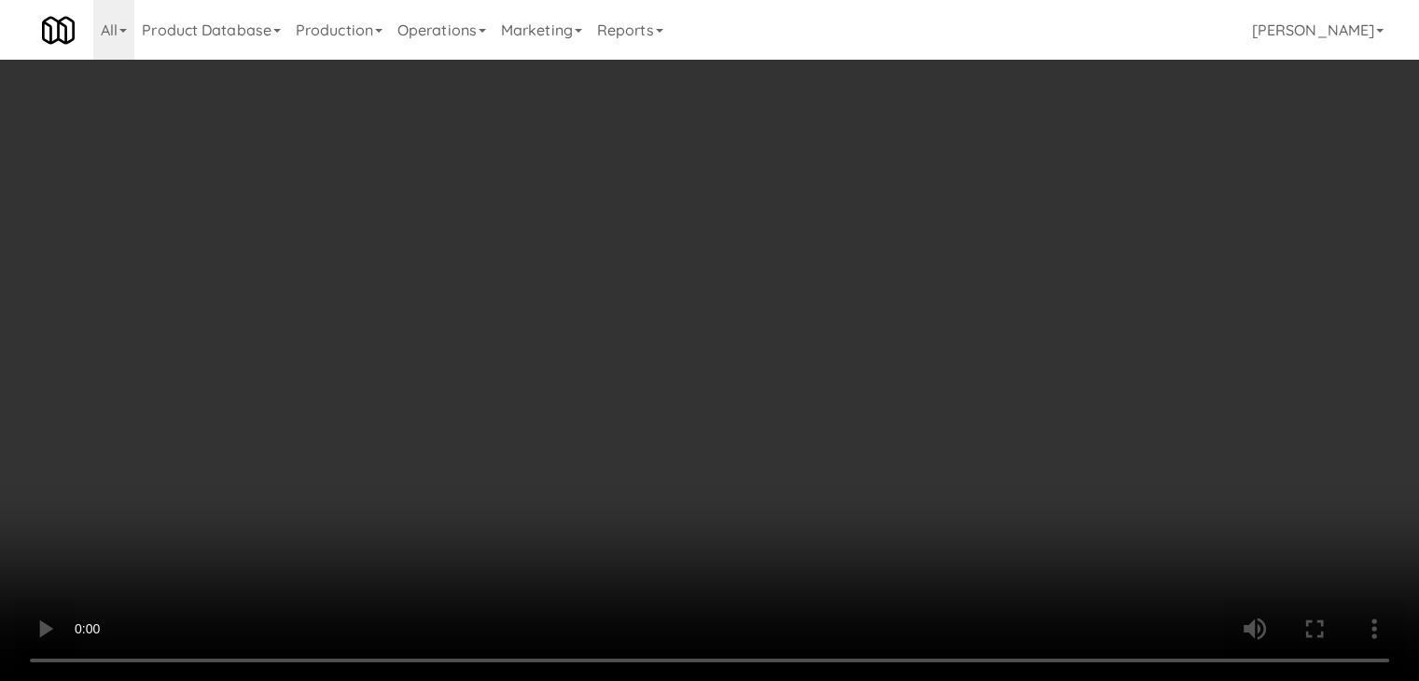
click at [634, 433] on video at bounding box center [709, 340] width 1419 height 681
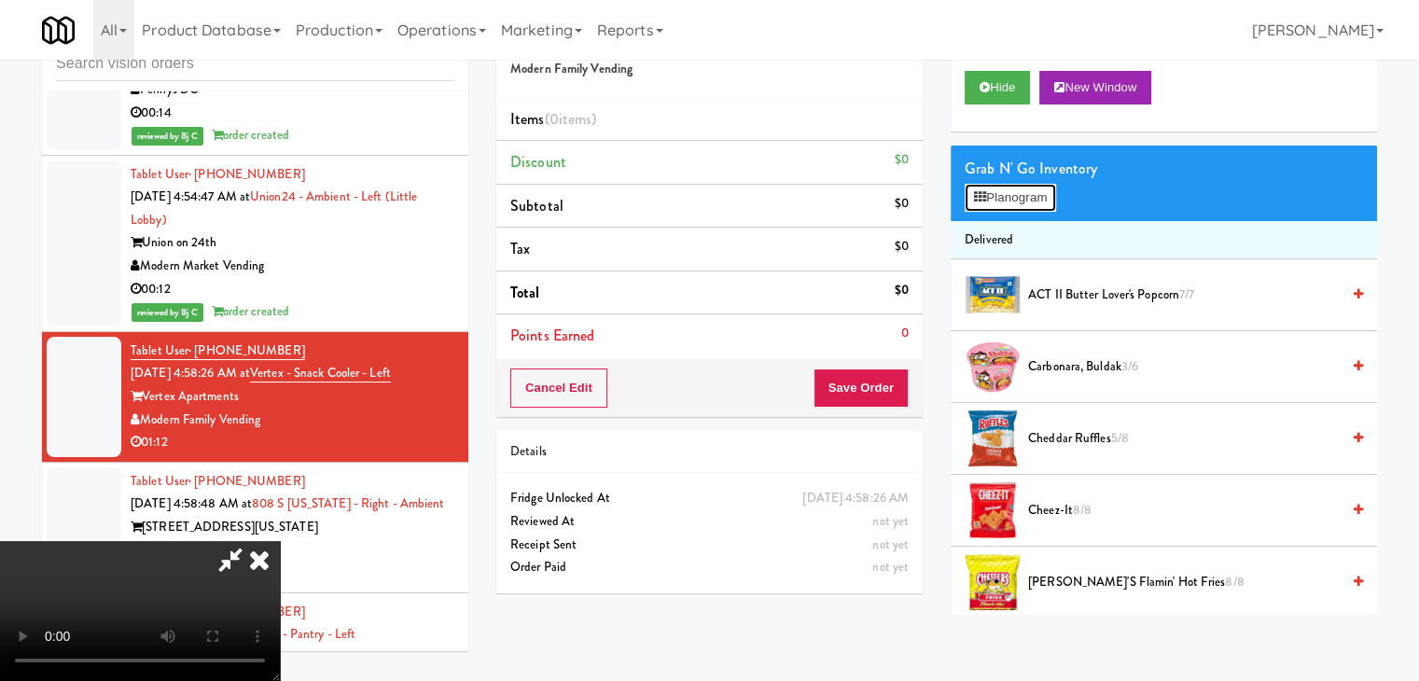
click at [1019, 198] on button "Planogram" at bounding box center [1010, 198] width 91 height 28
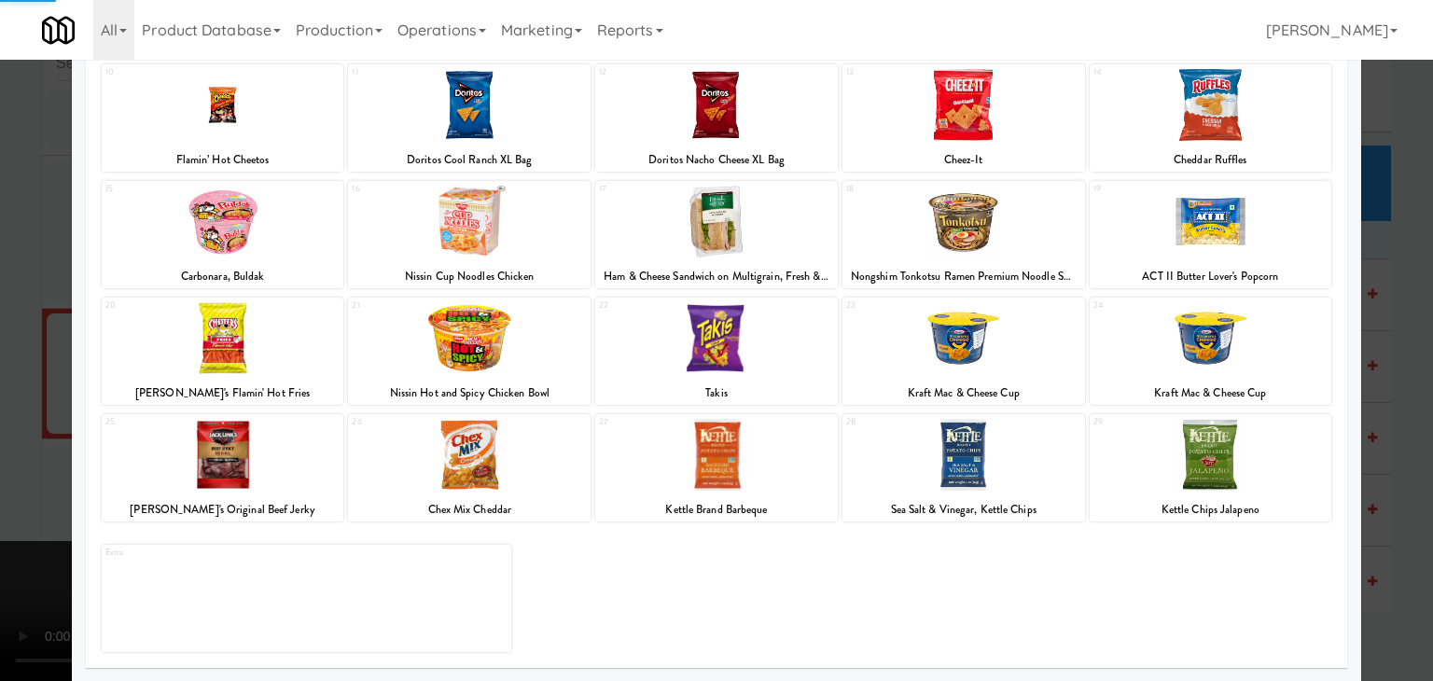
scroll to position [235, 0]
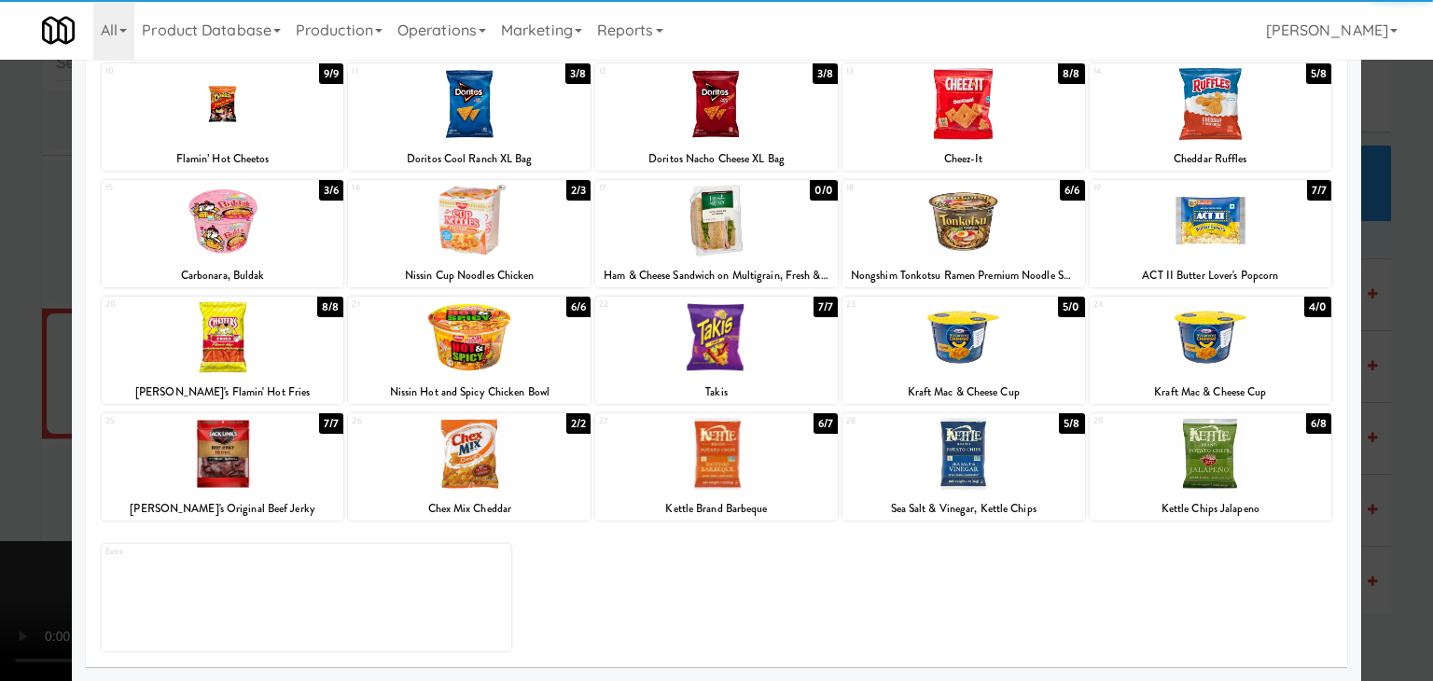
click at [448, 437] on div at bounding box center [469, 454] width 243 height 72
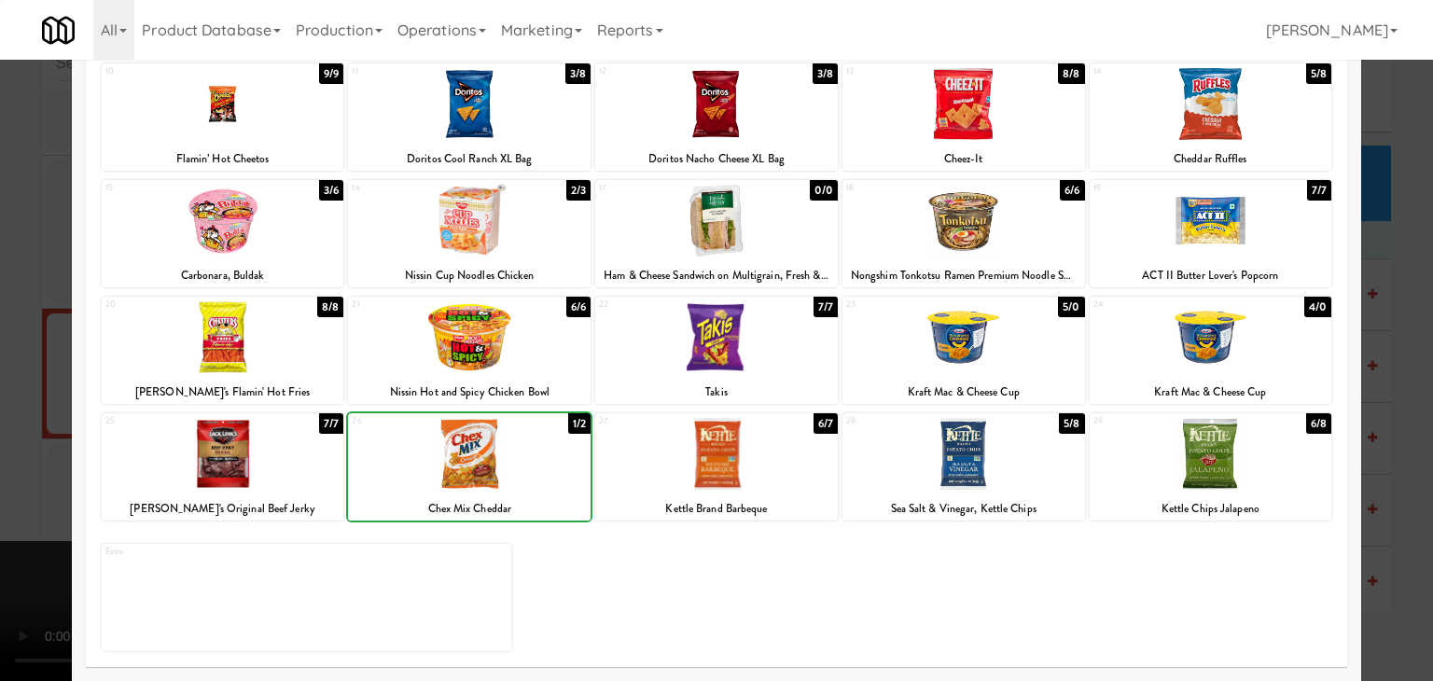
click at [448, 437] on div at bounding box center [469, 454] width 243 height 72
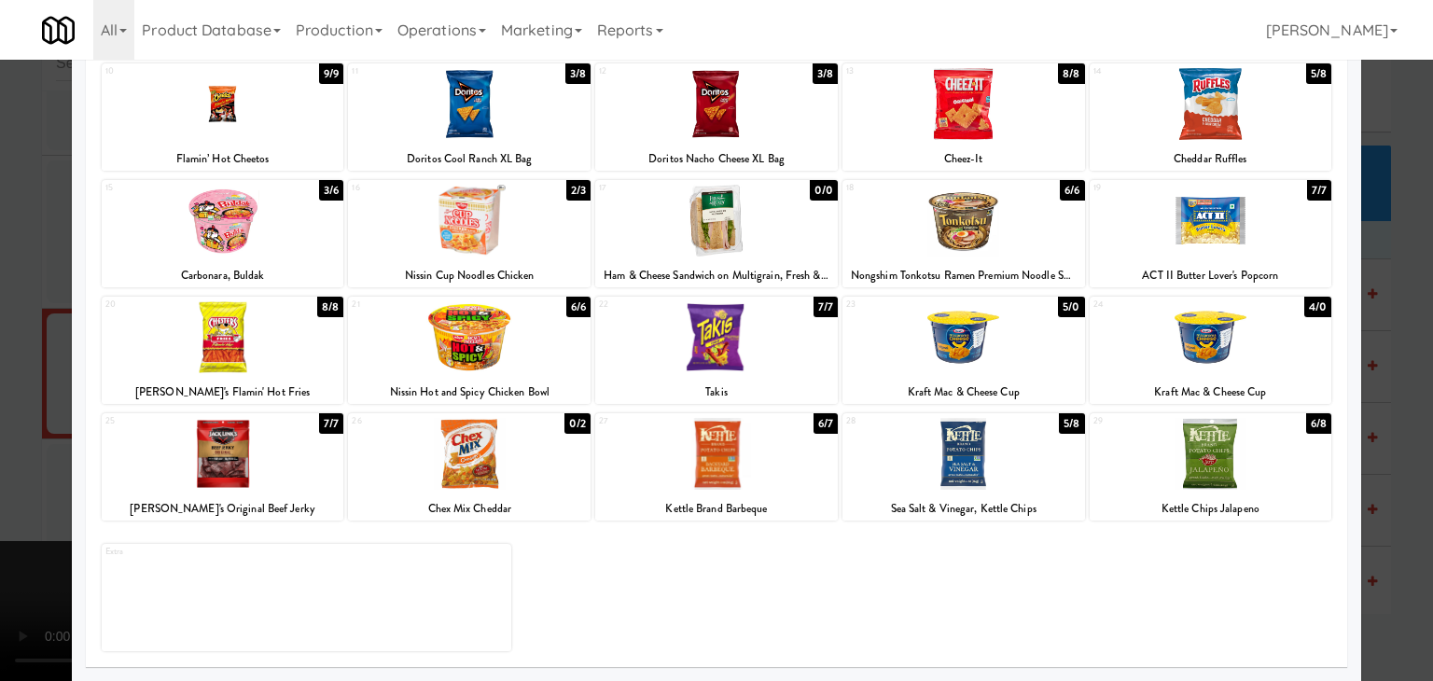
drag, startPoint x: 0, startPoint y: 441, endPoint x: 210, endPoint y: 460, distance: 210.8
click at [0, 441] on div at bounding box center [716, 340] width 1433 height 681
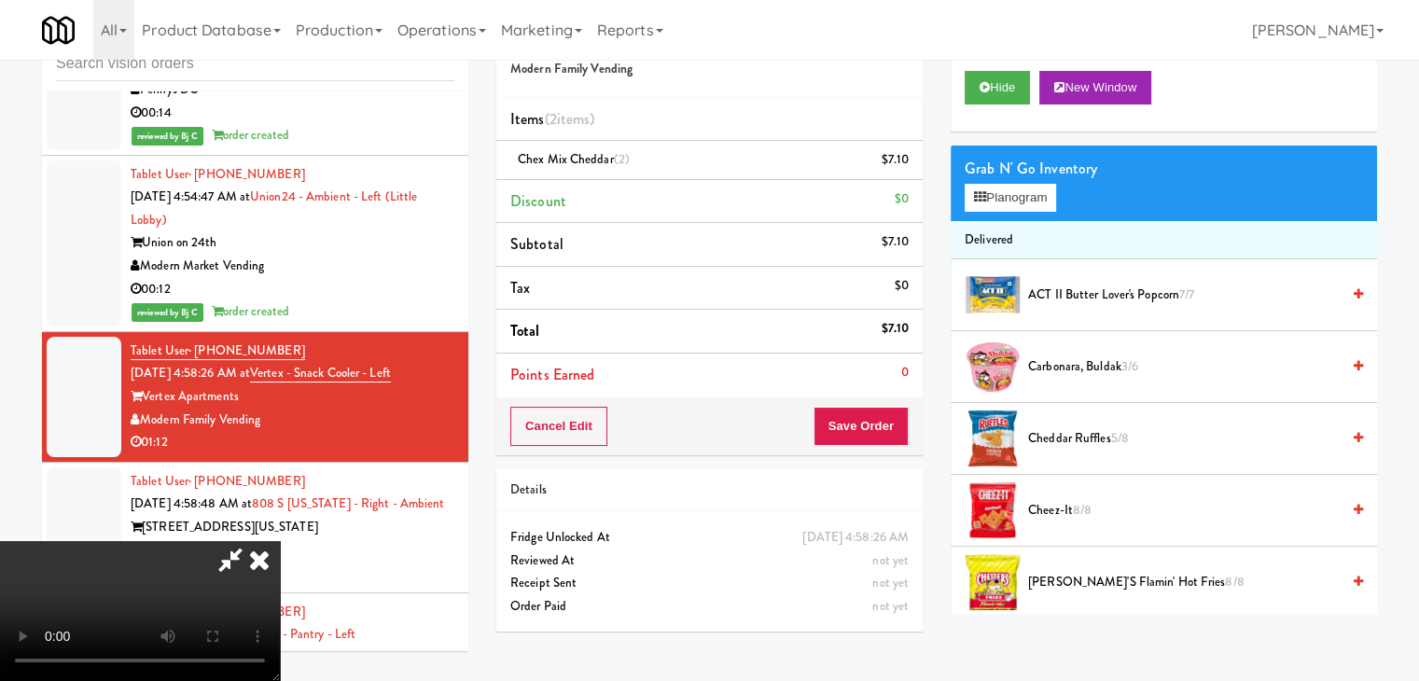
click at [280, 541] on video at bounding box center [140, 611] width 280 height 140
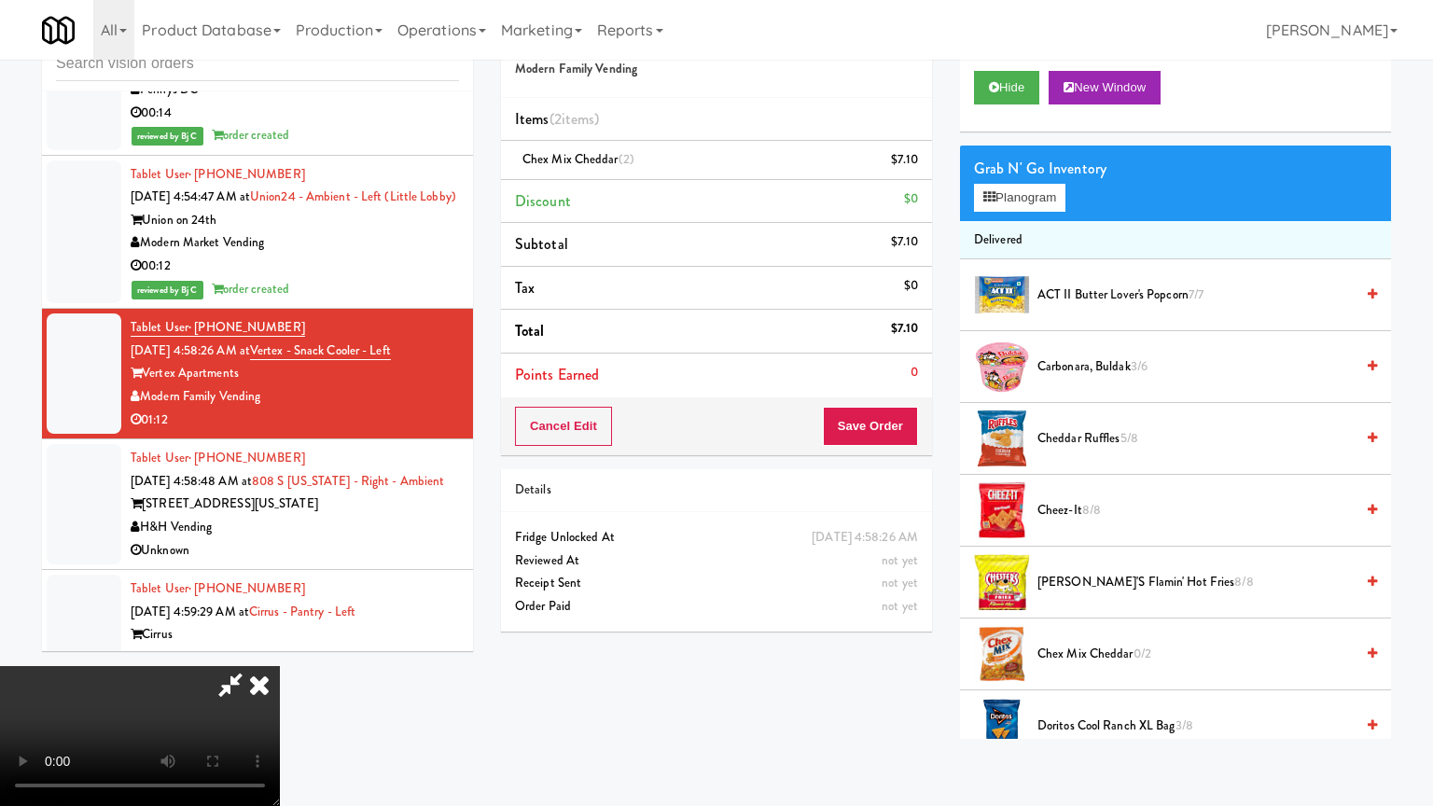
click at [280, 666] on video at bounding box center [140, 736] width 280 height 140
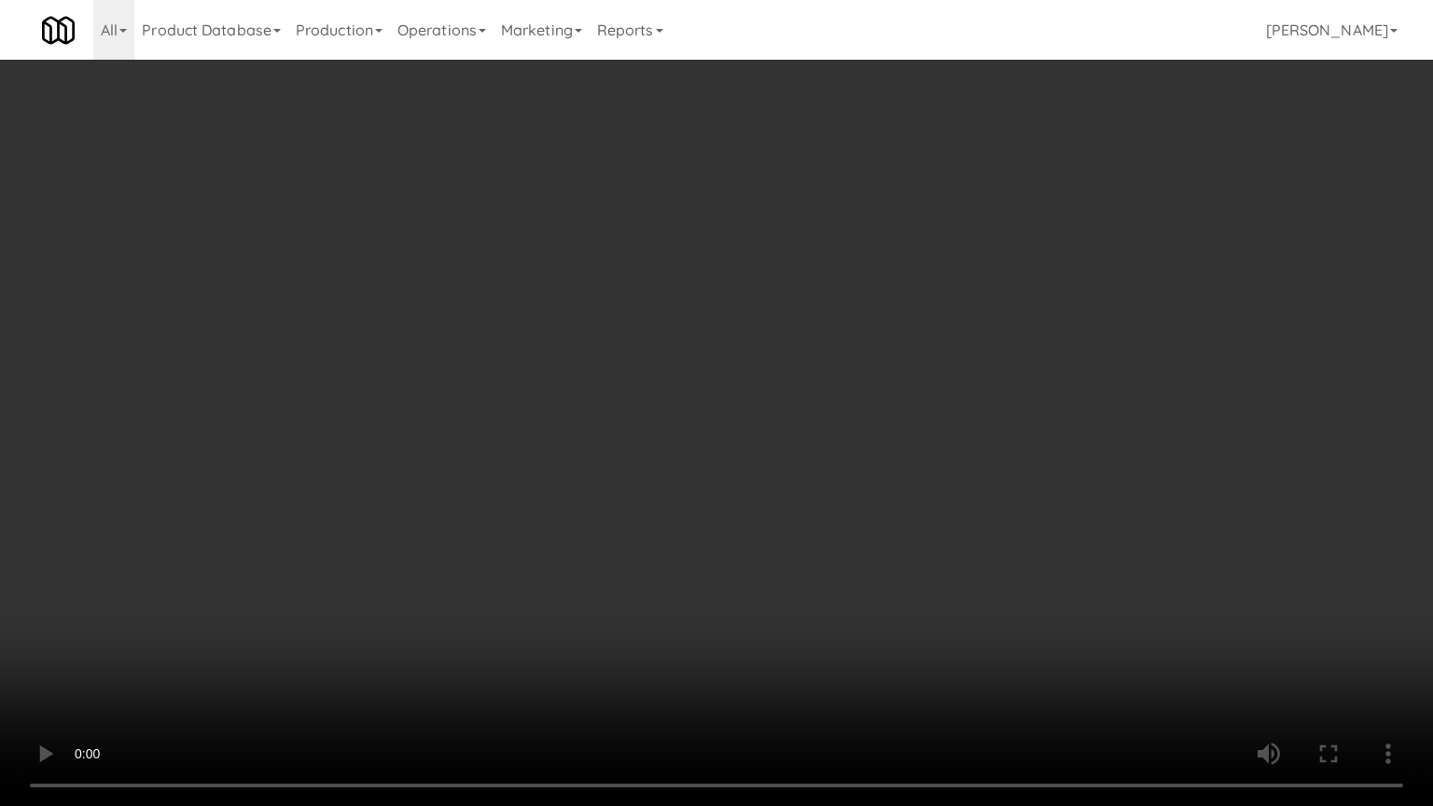
click at [840, 418] on video at bounding box center [716, 403] width 1433 height 806
click at [840, 419] on video at bounding box center [716, 403] width 1433 height 806
click at [816, 489] on video at bounding box center [716, 403] width 1433 height 806
click at [799, 489] on video at bounding box center [716, 403] width 1433 height 806
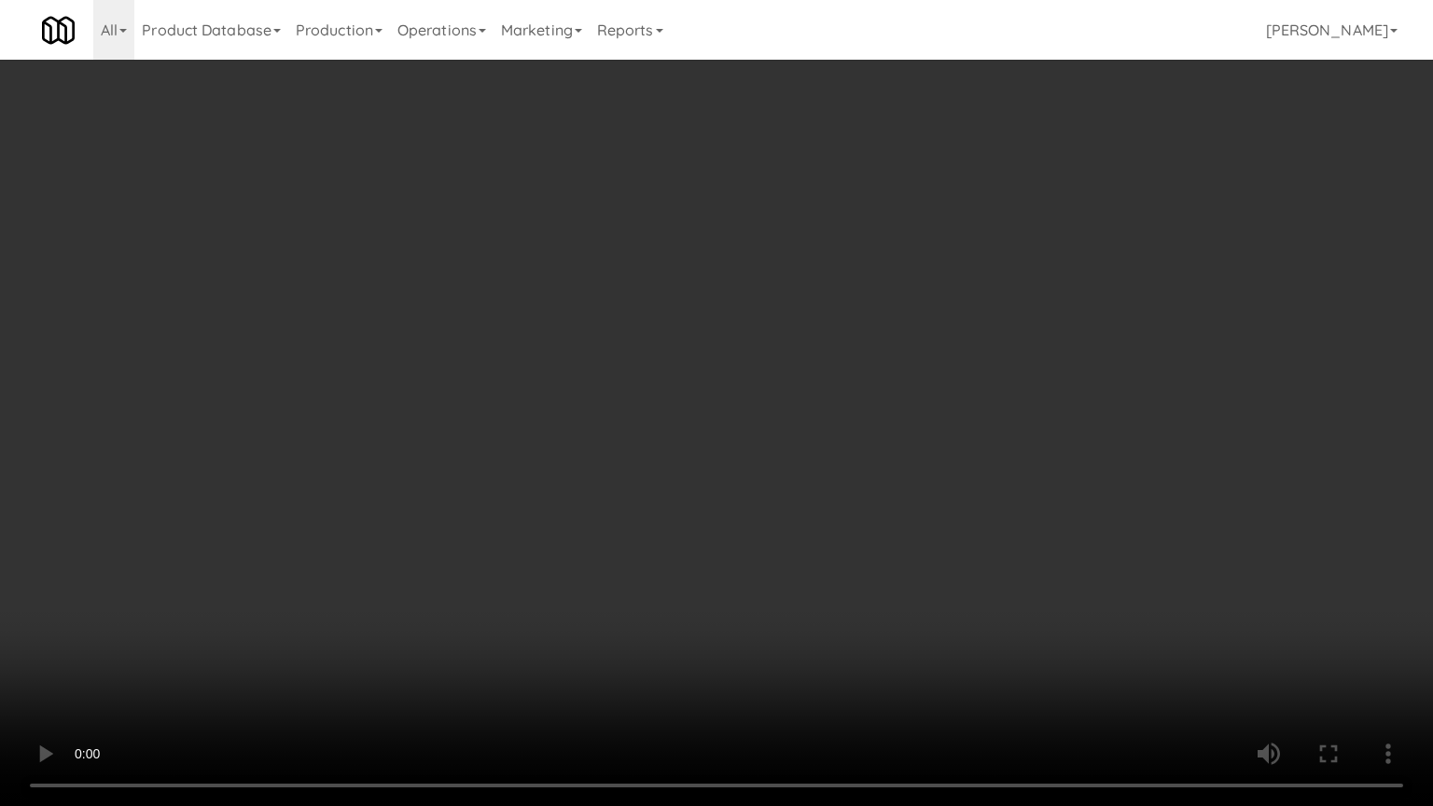
click at [888, 680] on video at bounding box center [716, 403] width 1433 height 806
click at [885, 589] on video at bounding box center [716, 403] width 1433 height 806
click at [886, 584] on video at bounding box center [716, 403] width 1433 height 806
click at [885, 526] on video at bounding box center [716, 403] width 1433 height 806
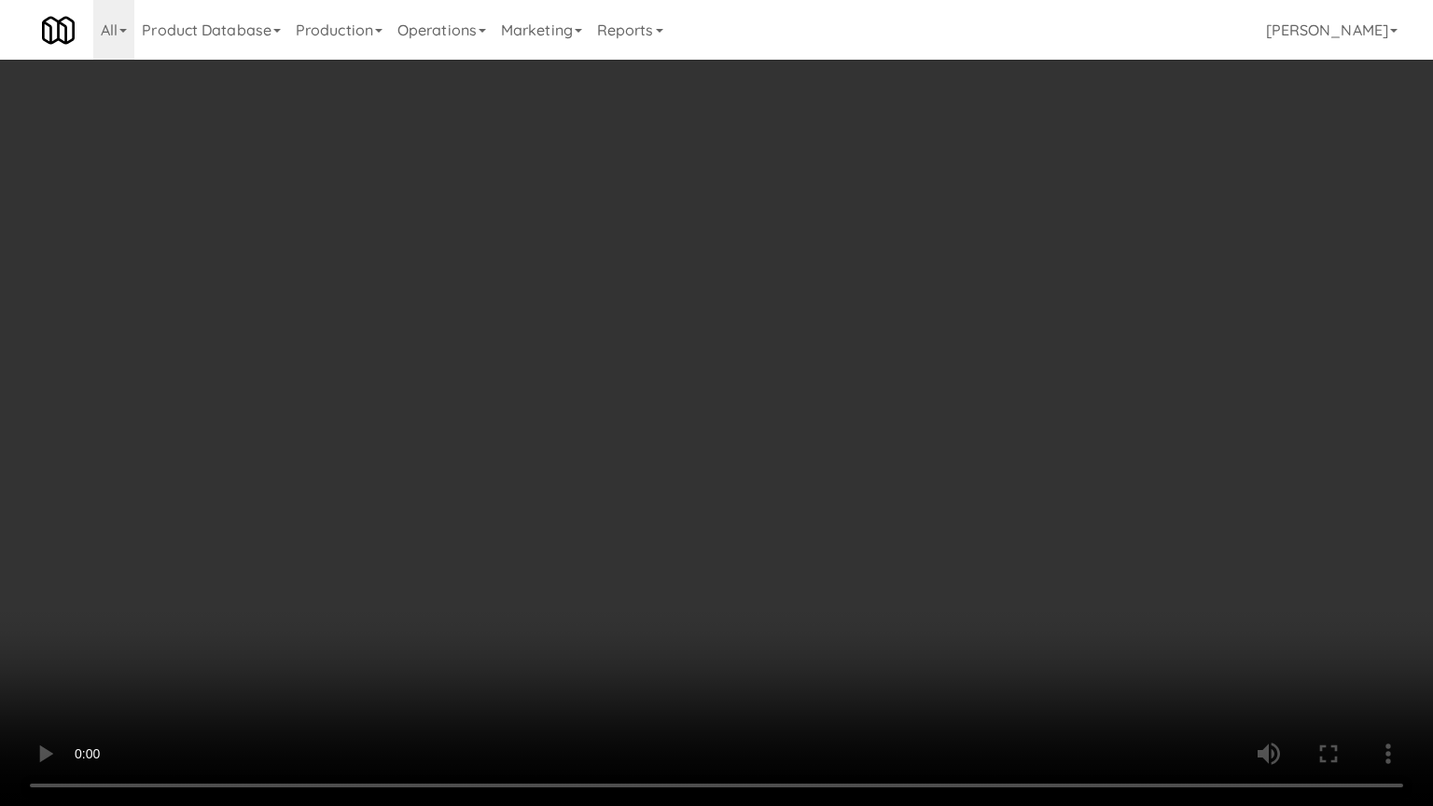
click at [887, 522] on video at bounding box center [716, 403] width 1433 height 806
click at [952, 473] on video at bounding box center [716, 403] width 1433 height 806
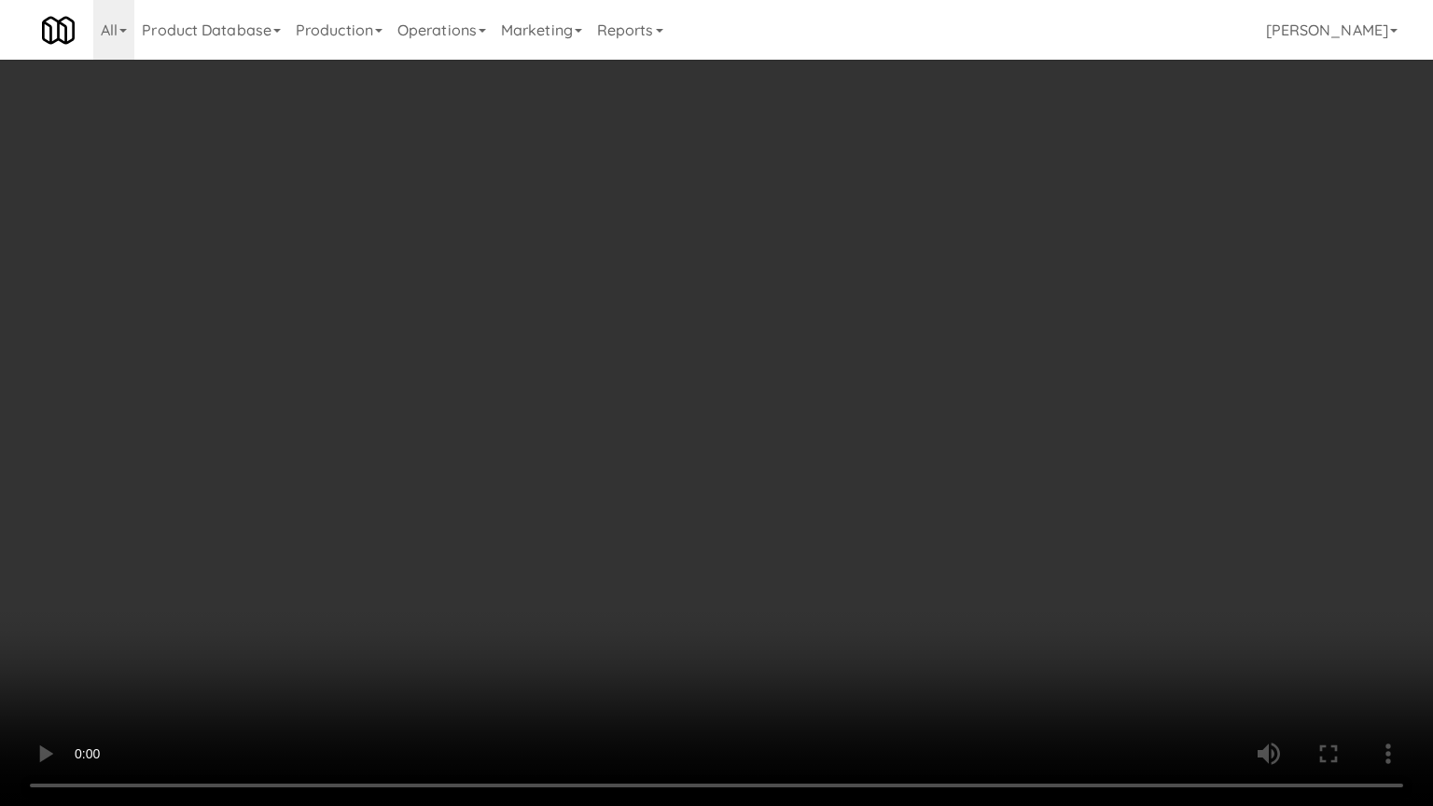
click at [953, 473] on video at bounding box center [716, 403] width 1433 height 806
click at [958, 475] on video at bounding box center [716, 403] width 1433 height 806
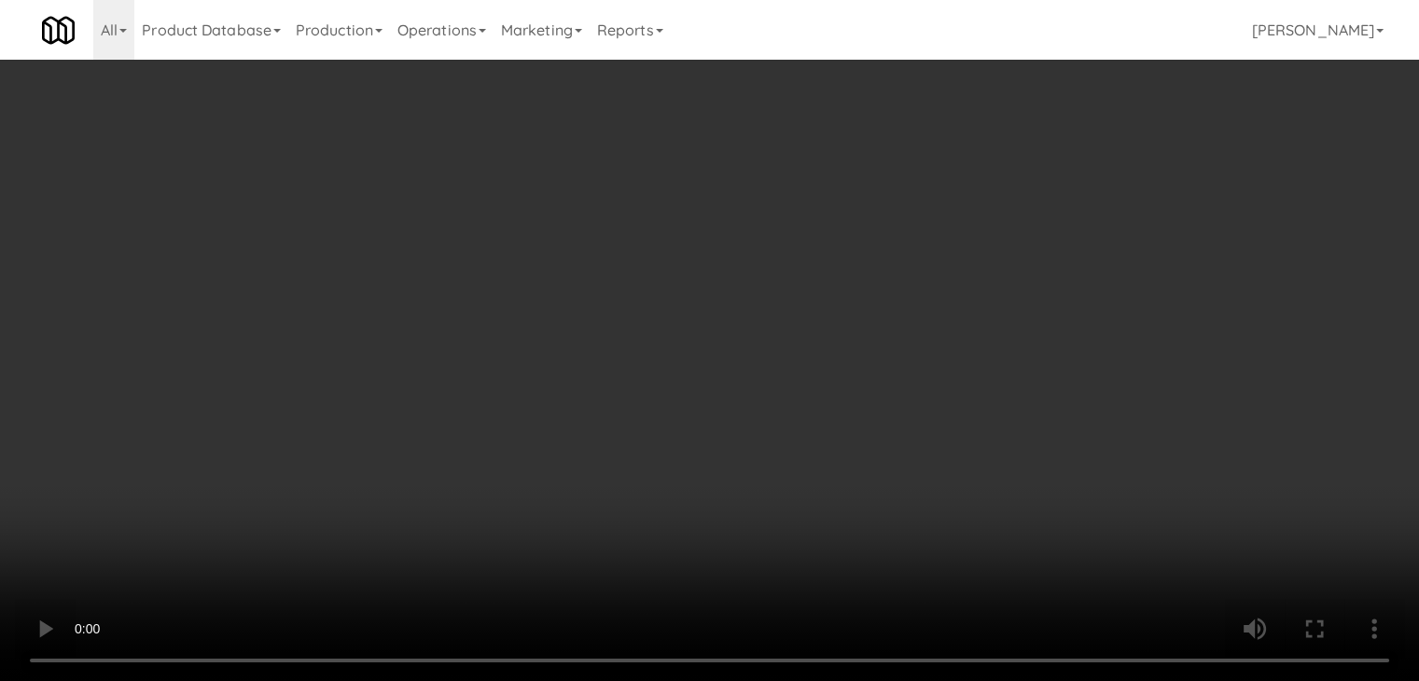
click at [825, 368] on video at bounding box center [709, 340] width 1419 height 681
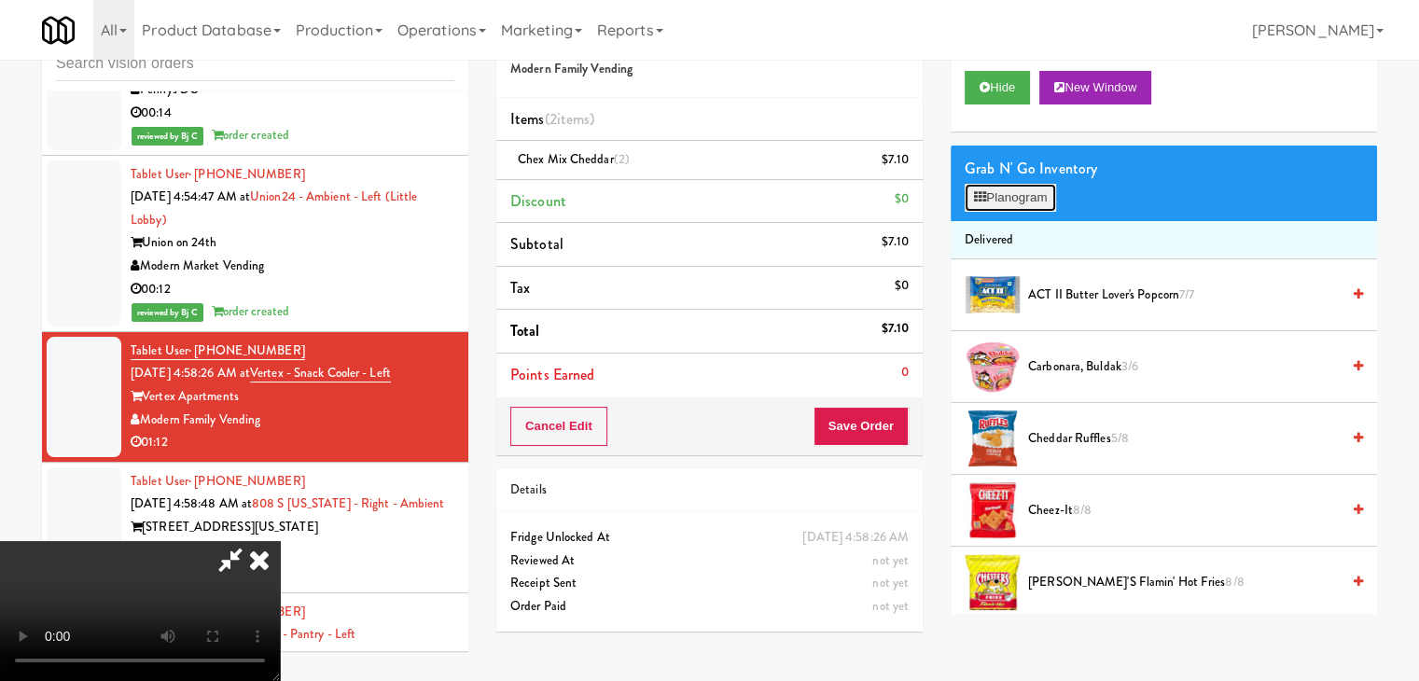
click at [1014, 198] on button "Planogram" at bounding box center [1010, 198] width 91 height 28
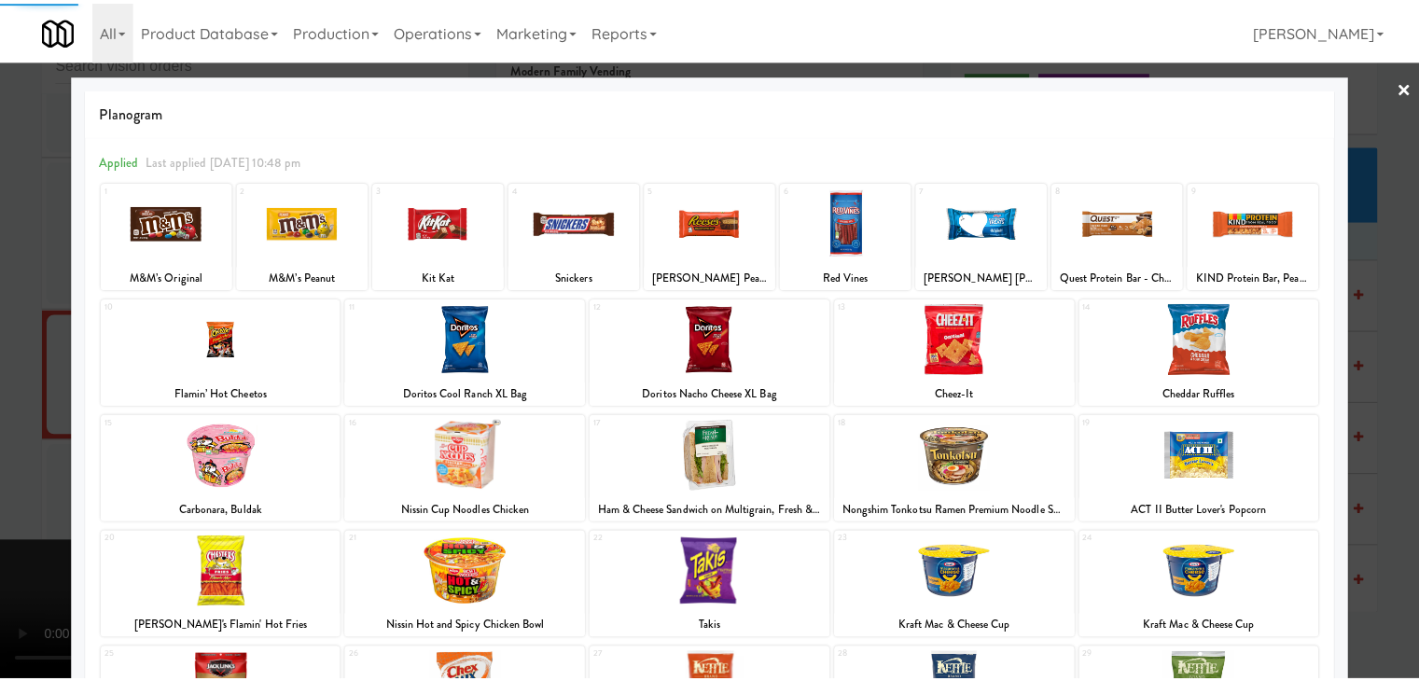
scroll to position [235, 0]
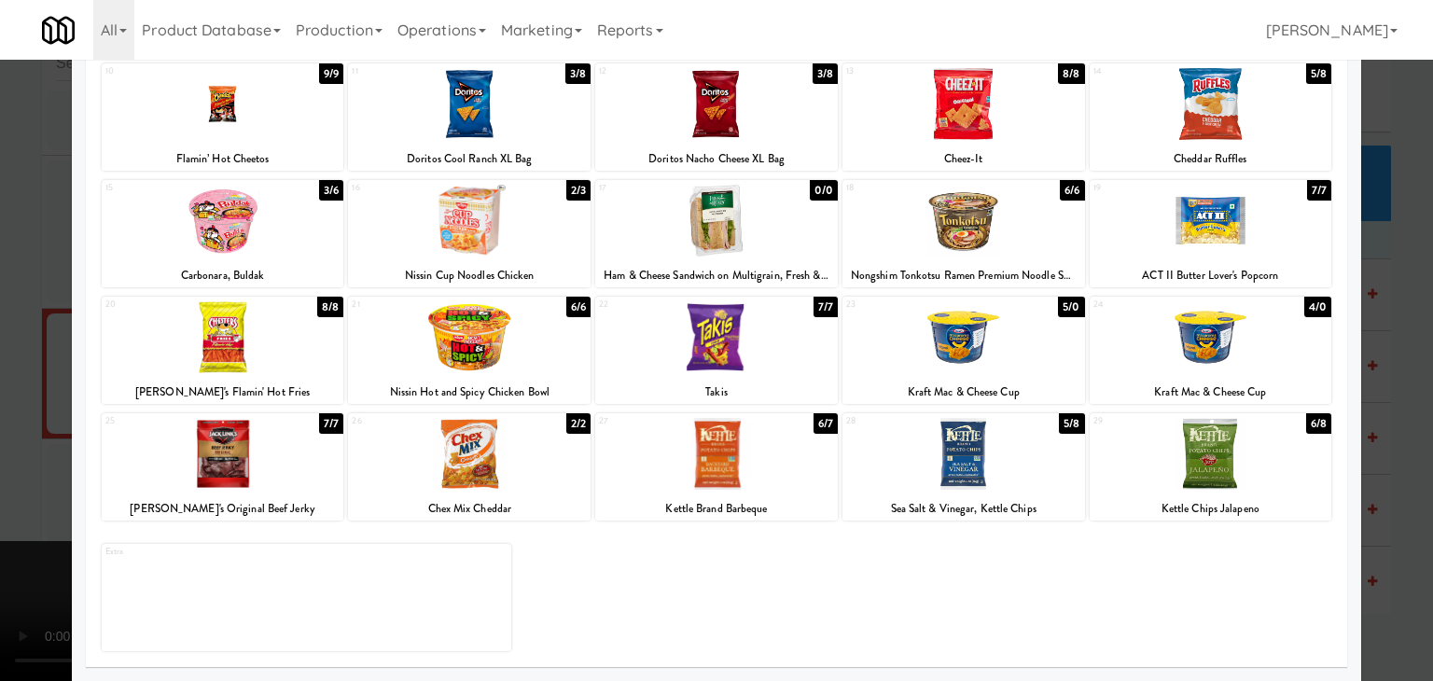
click at [699, 337] on div at bounding box center [716, 337] width 243 height 72
drag, startPoint x: 0, startPoint y: 350, endPoint x: 36, endPoint y: 348, distance: 36.4
click at [1, 348] on div at bounding box center [716, 340] width 1433 height 681
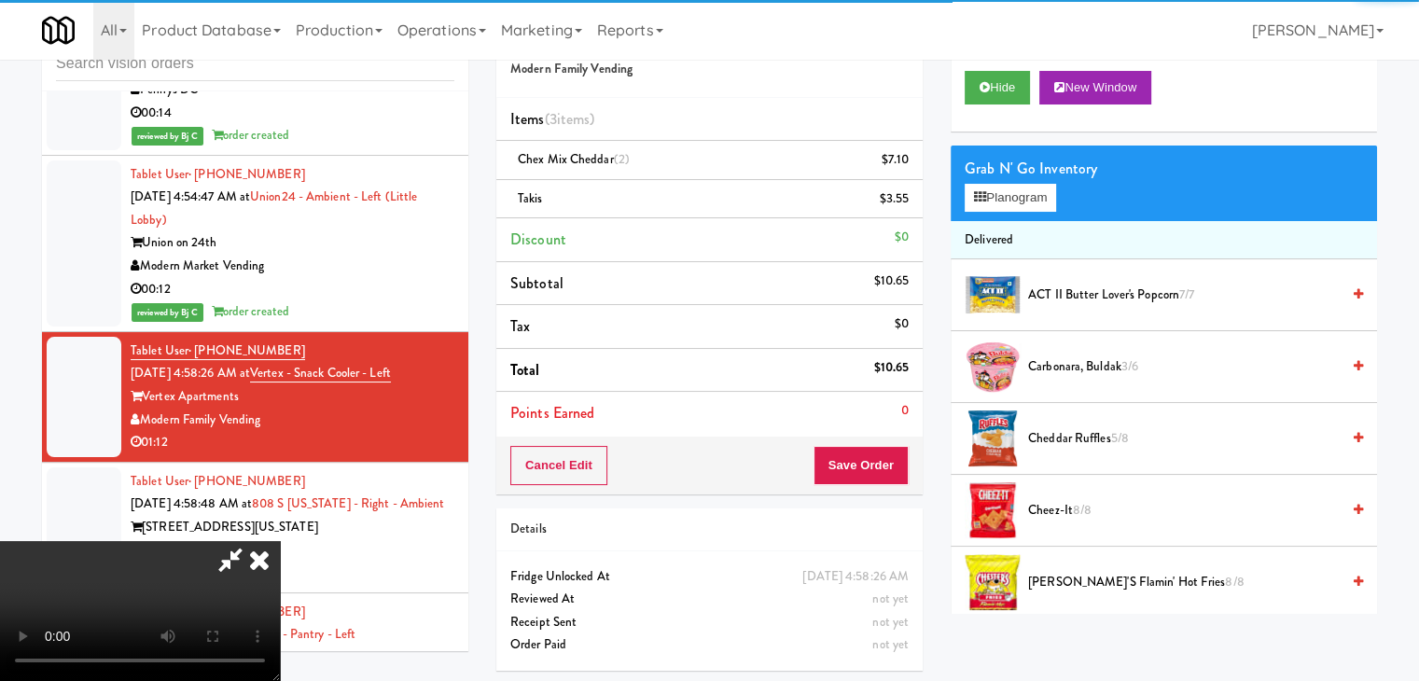
click at [280, 541] on video at bounding box center [140, 611] width 280 height 140
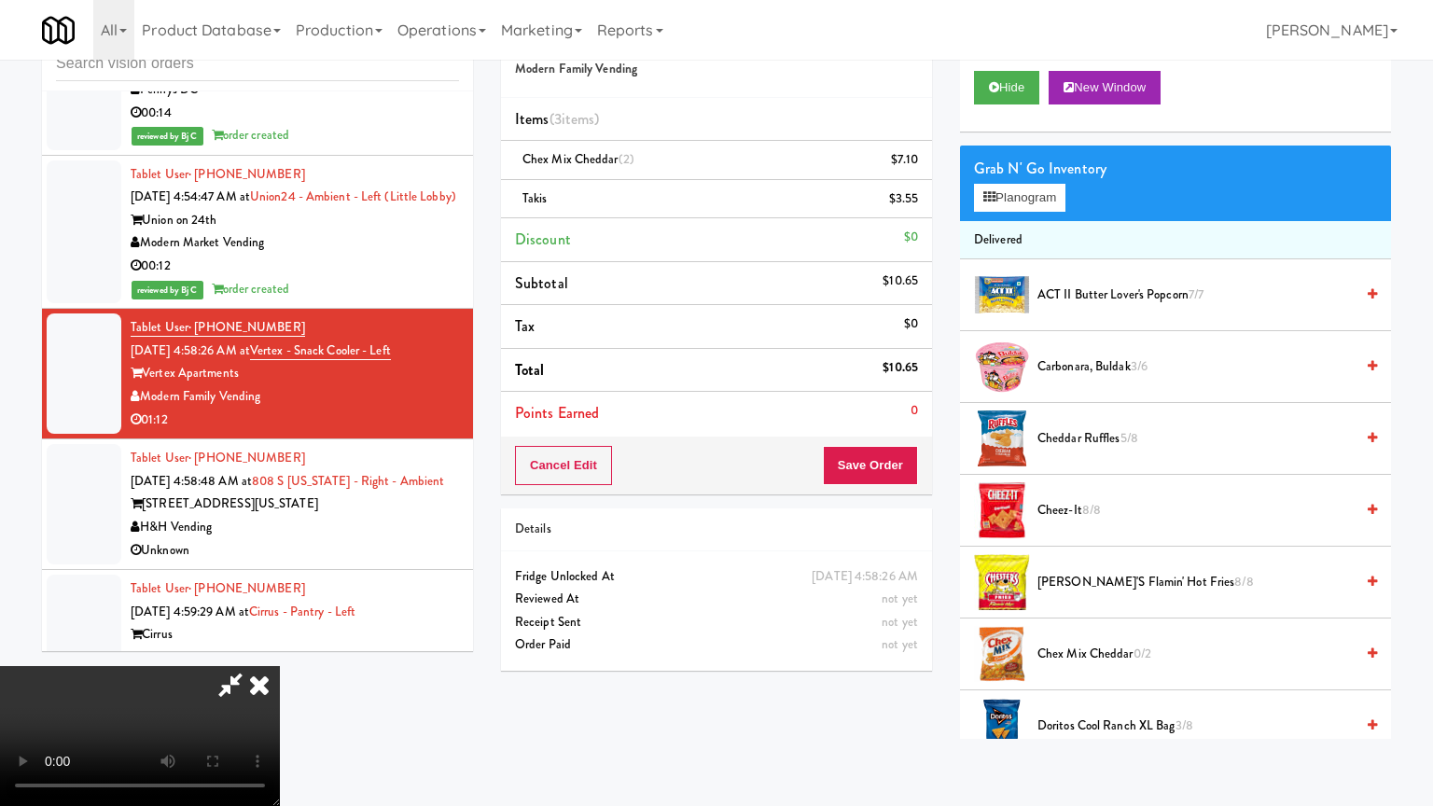
click at [280, 666] on video at bounding box center [140, 736] width 280 height 140
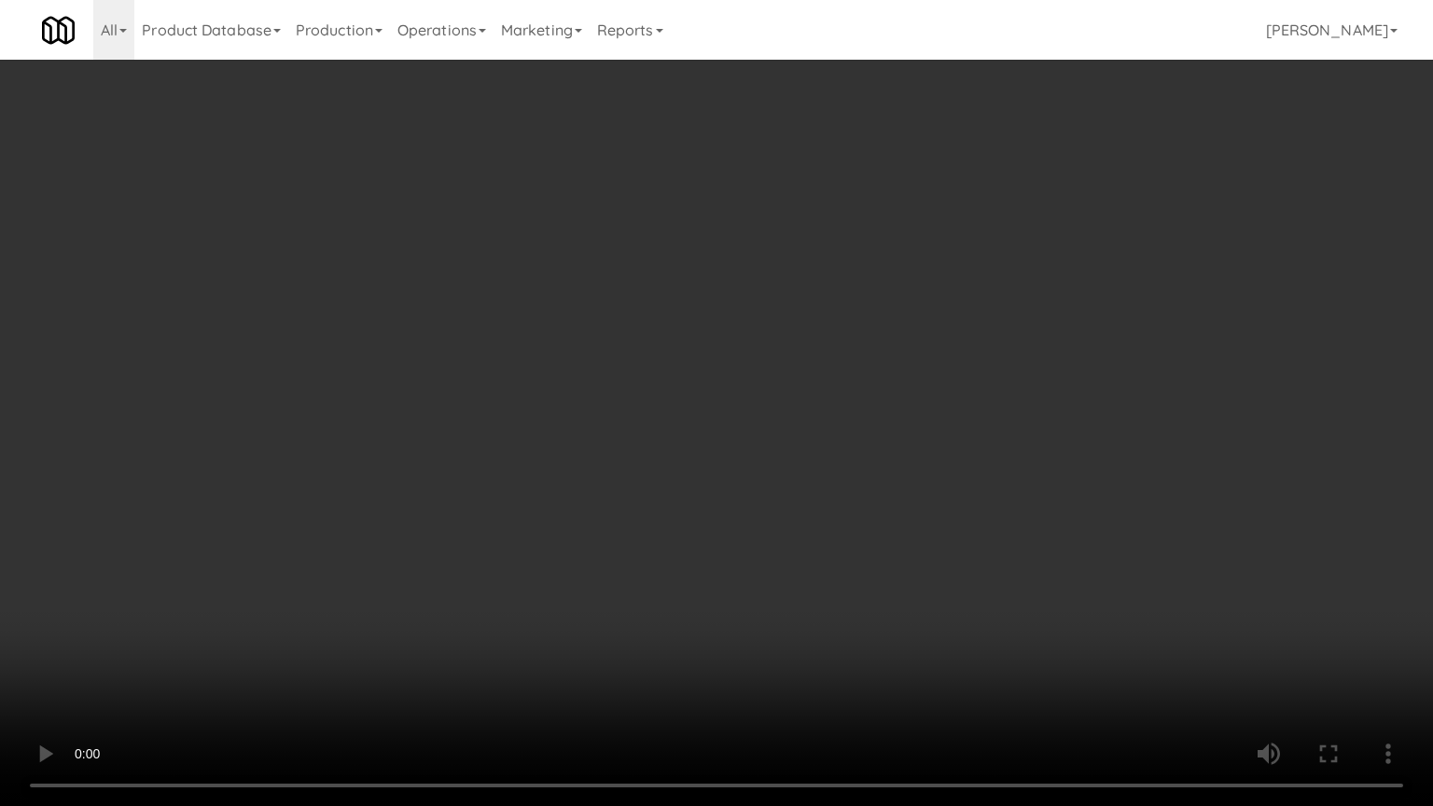
click at [865, 455] on video at bounding box center [716, 403] width 1433 height 806
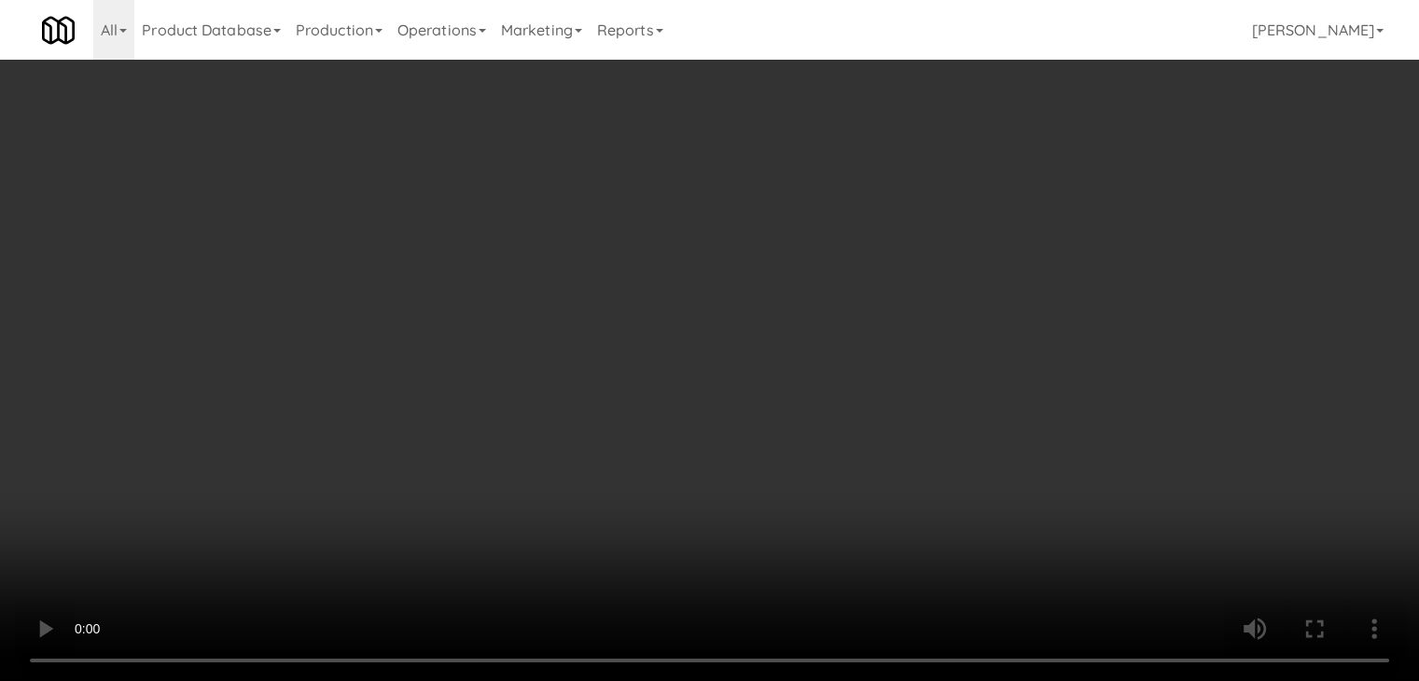
click at [910, 165] on icon at bounding box center [910, 167] width 9 height 12
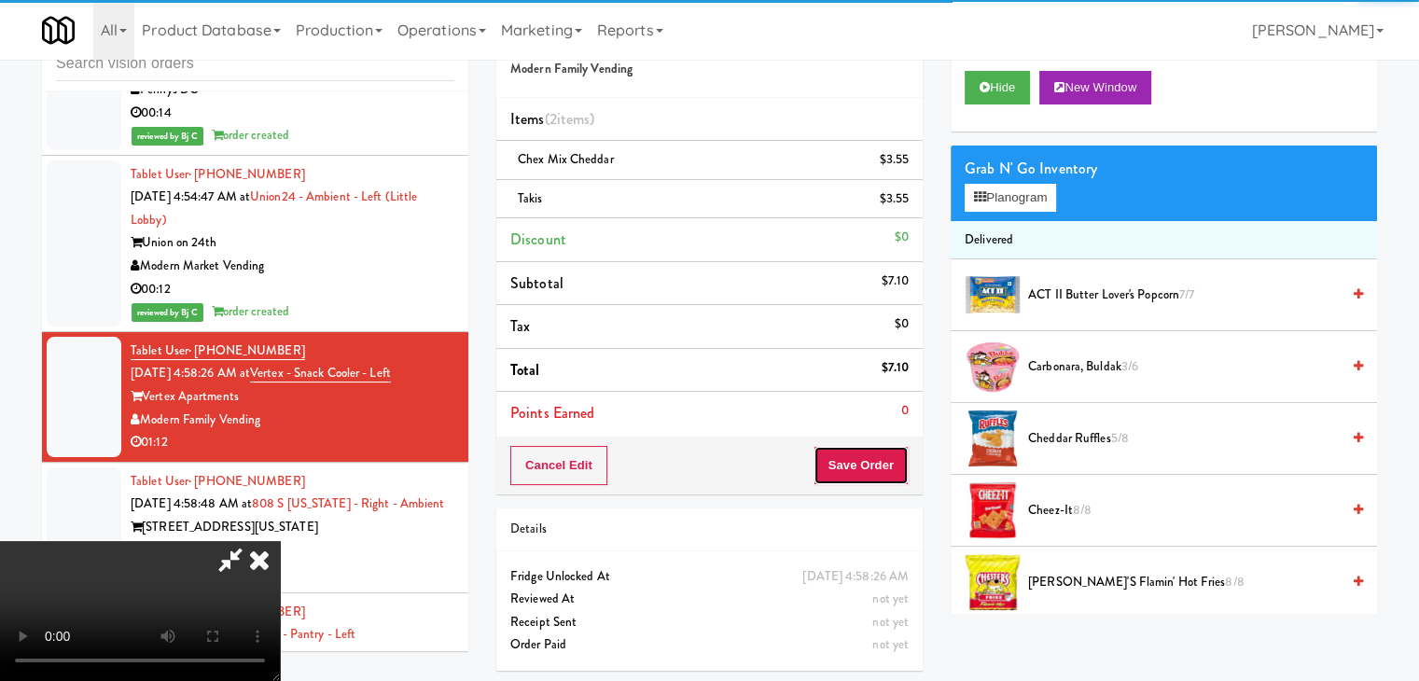
click at [897, 468] on button "Save Order" at bounding box center [861, 465] width 95 height 39
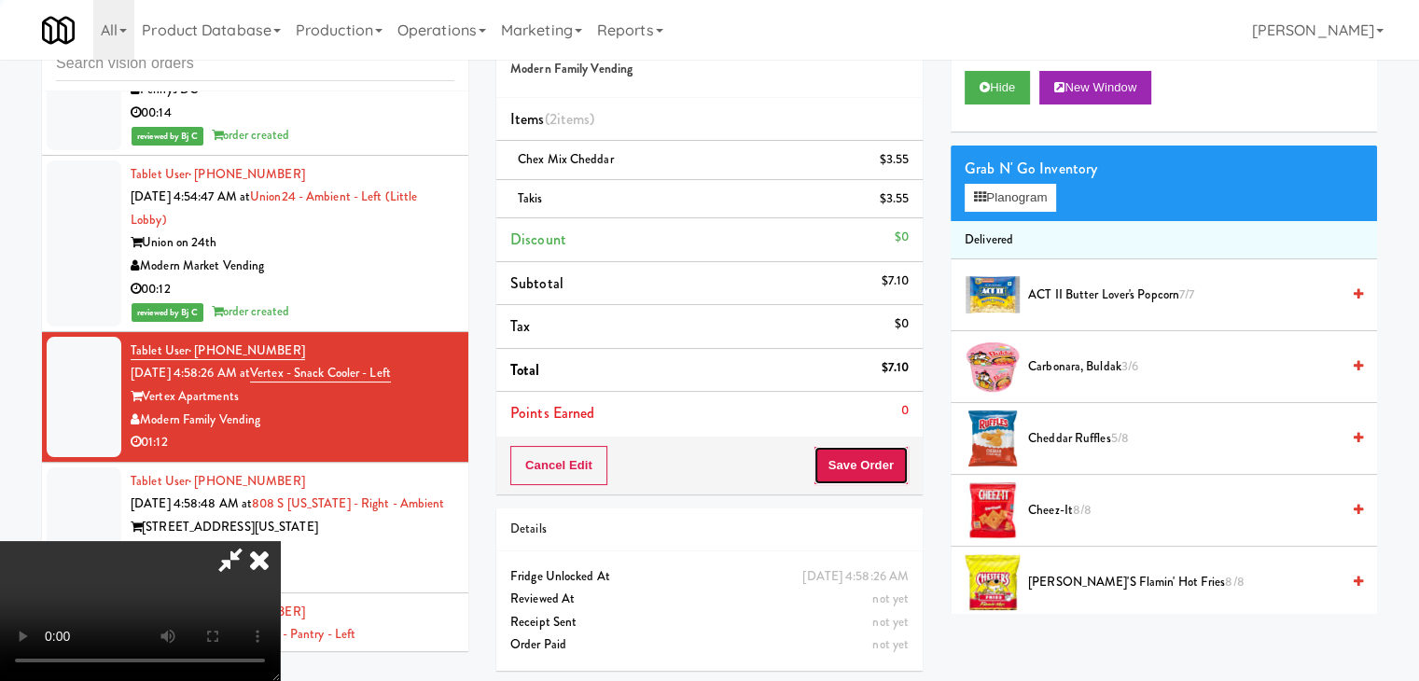
drag, startPoint x: 897, startPoint y: 467, endPoint x: 895, endPoint y: 456, distance: 10.4
click at [897, 464] on button "Save Order" at bounding box center [861, 465] width 95 height 39
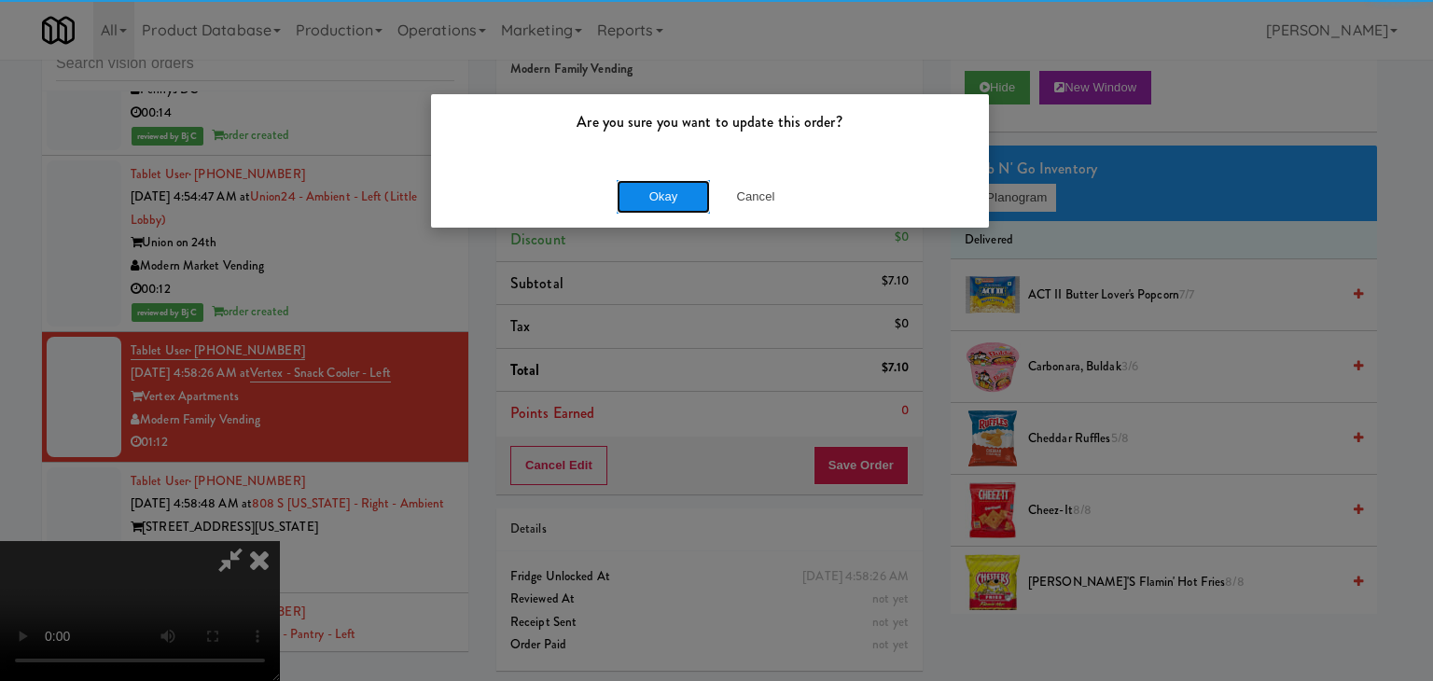
click at [680, 210] on button "Okay" at bounding box center [663, 197] width 93 height 34
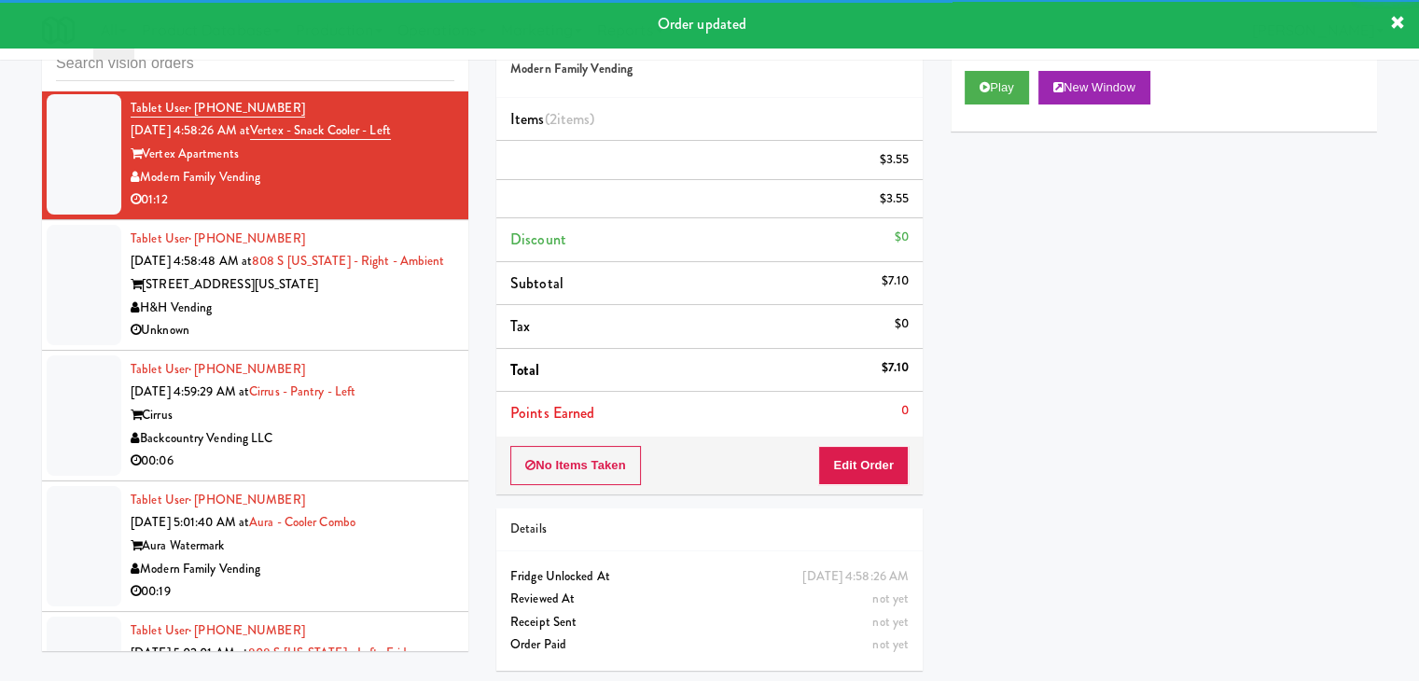
scroll to position [5651, 0]
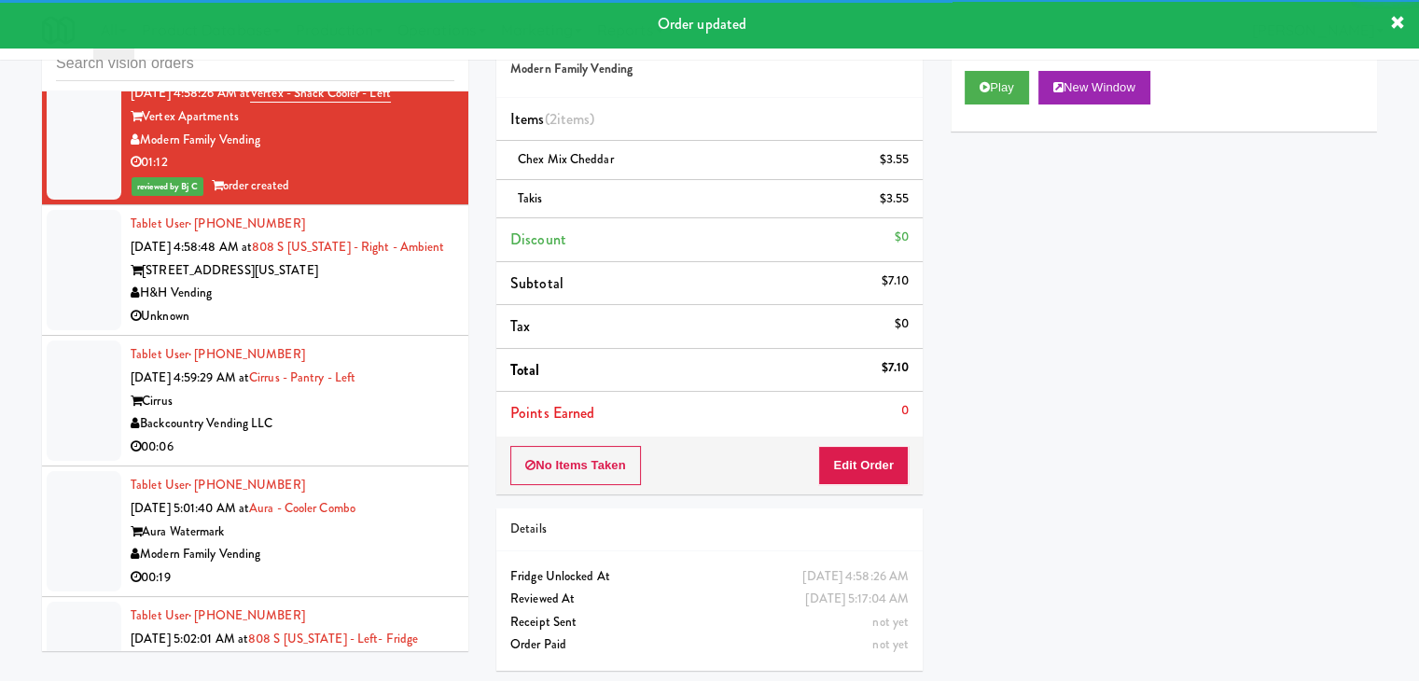
click at [392, 282] on div "H&H Vending" at bounding box center [293, 293] width 324 height 23
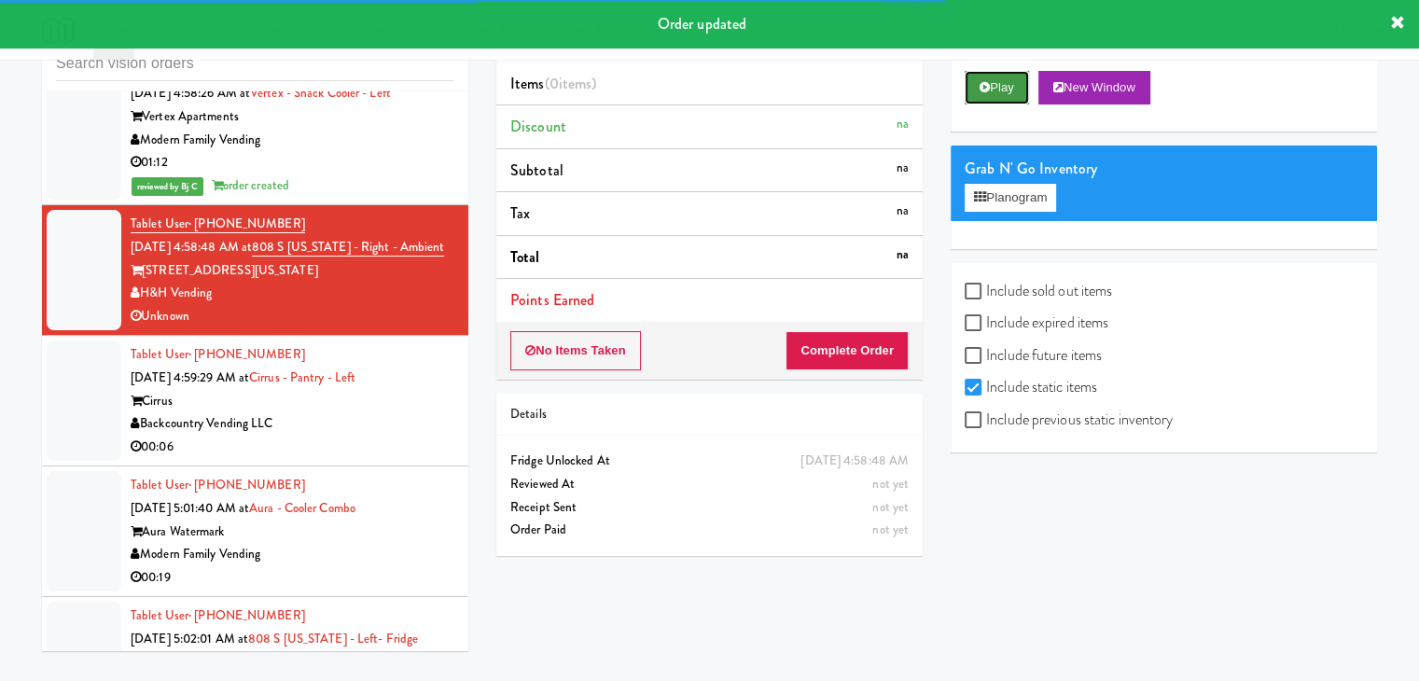
click at [992, 92] on button "Play" at bounding box center [997, 88] width 64 height 34
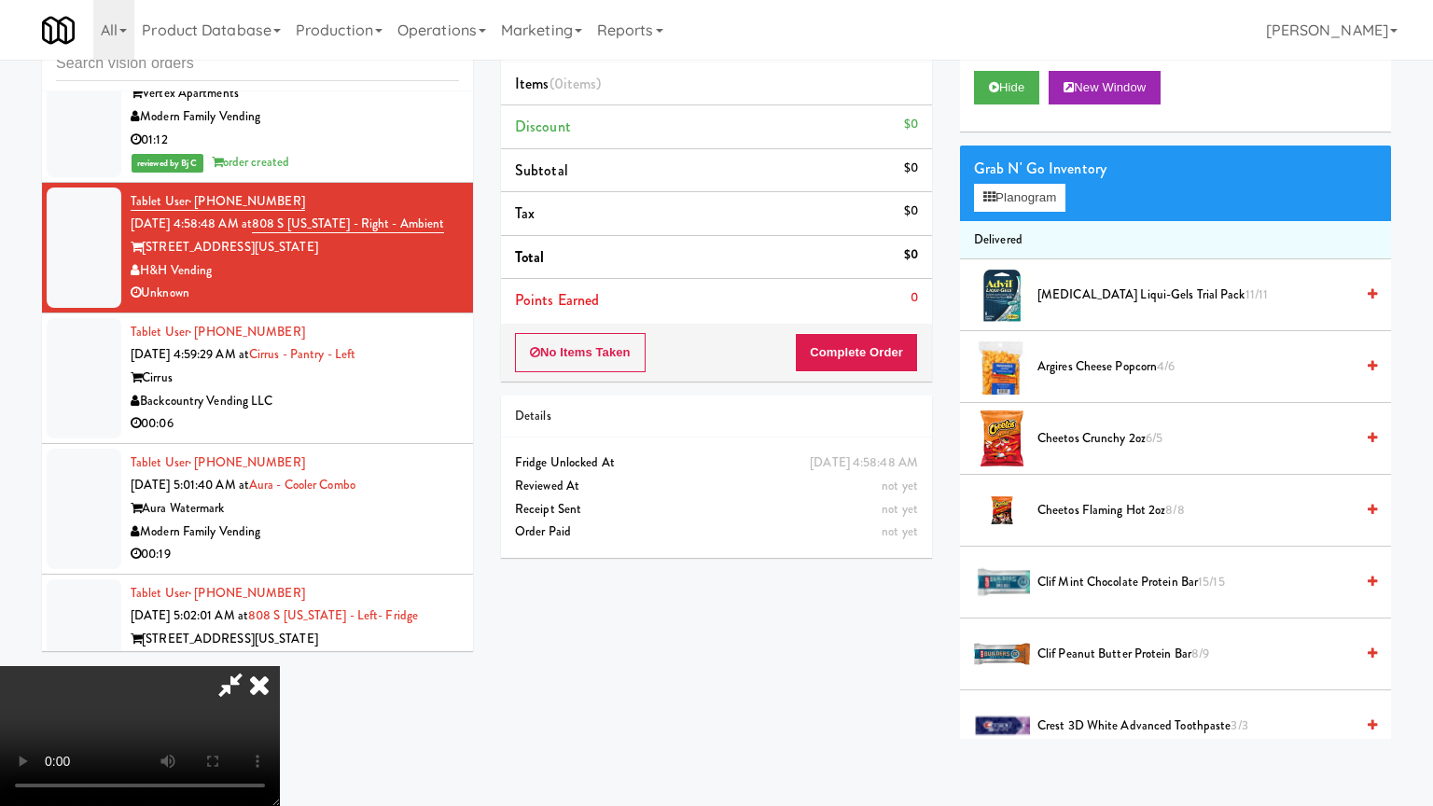
click at [280, 666] on video at bounding box center [140, 736] width 280 height 140
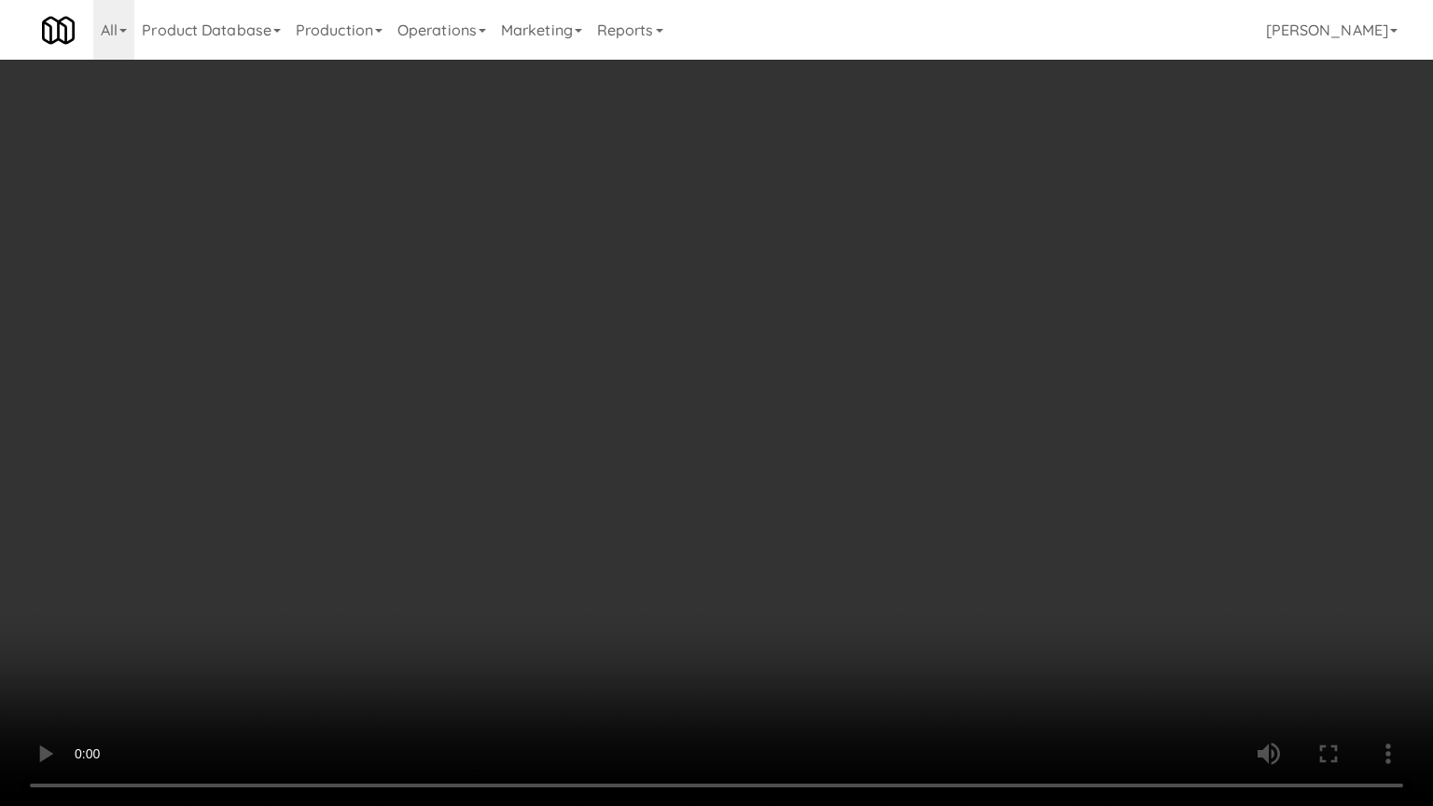
click at [571, 619] on video at bounding box center [716, 403] width 1433 height 806
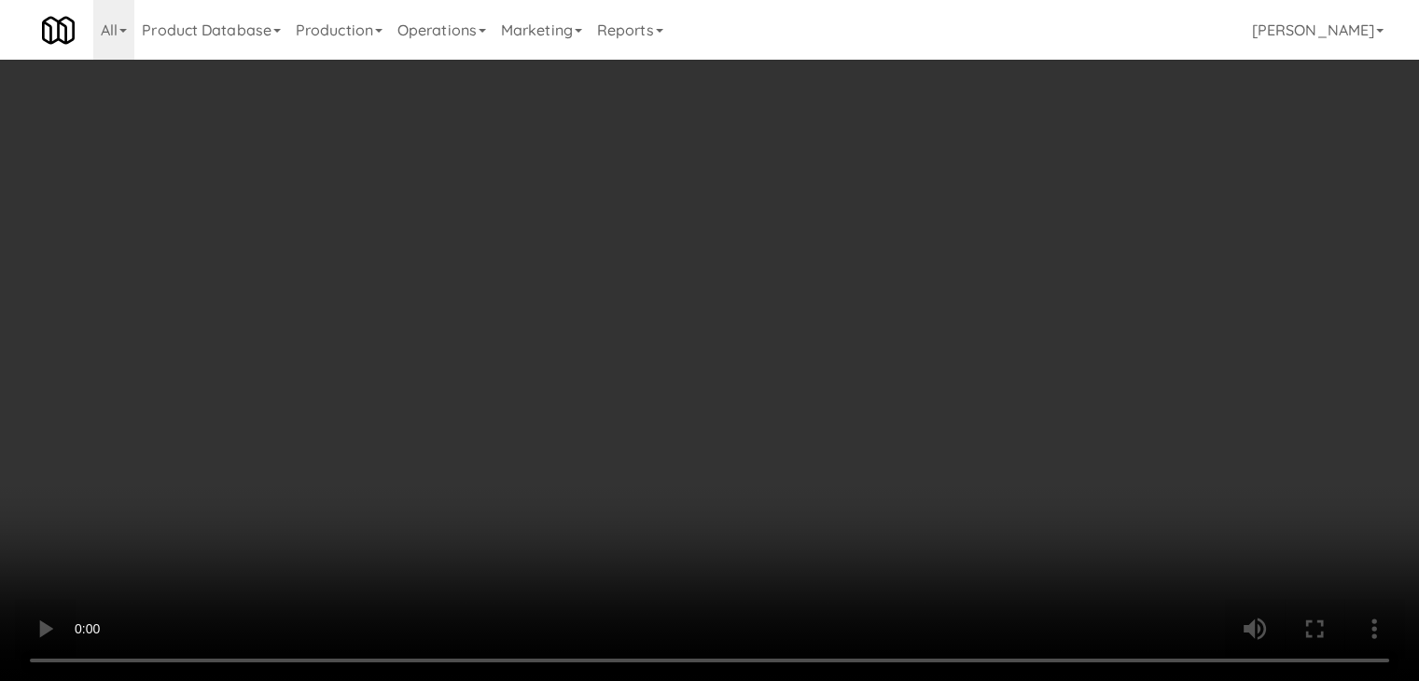
click at [531, 427] on video at bounding box center [709, 340] width 1419 height 681
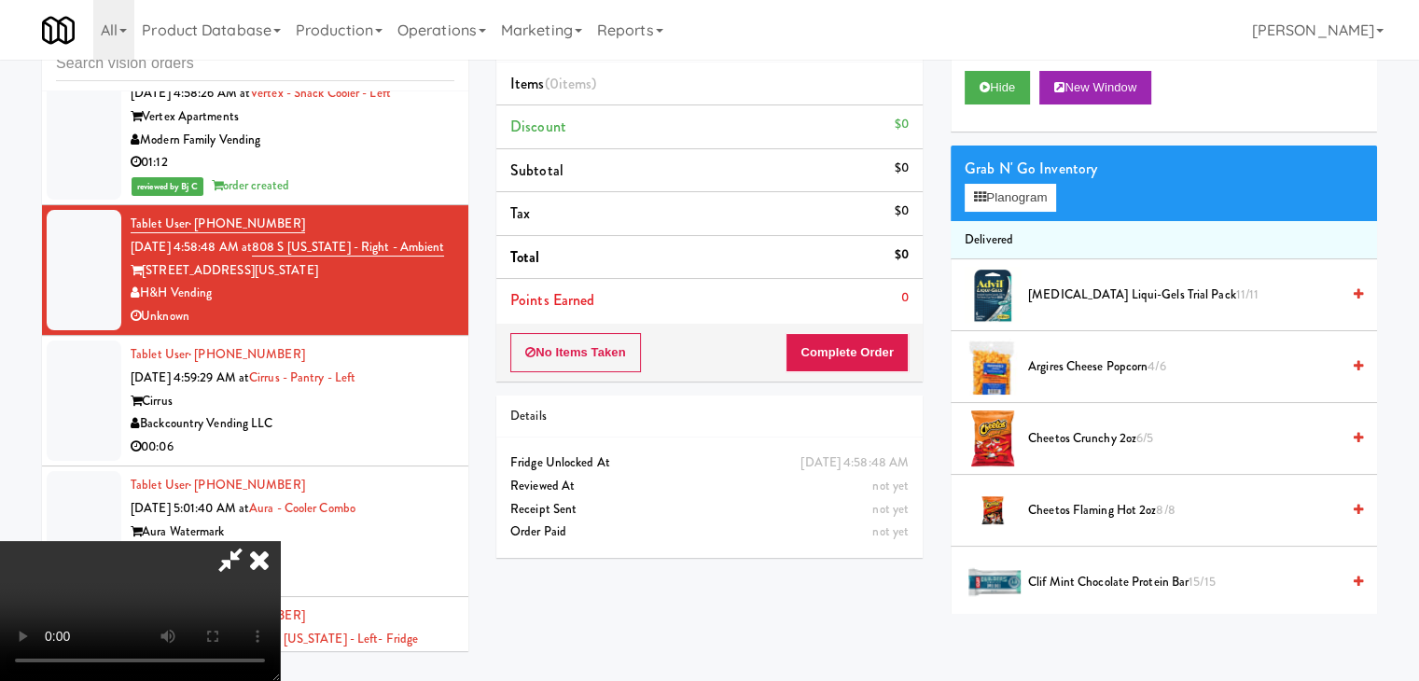
click at [280, 541] on video at bounding box center [140, 611] width 280 height 140
click at [280, 541] on icon at bounding box center [259, 559] width 41 height 37
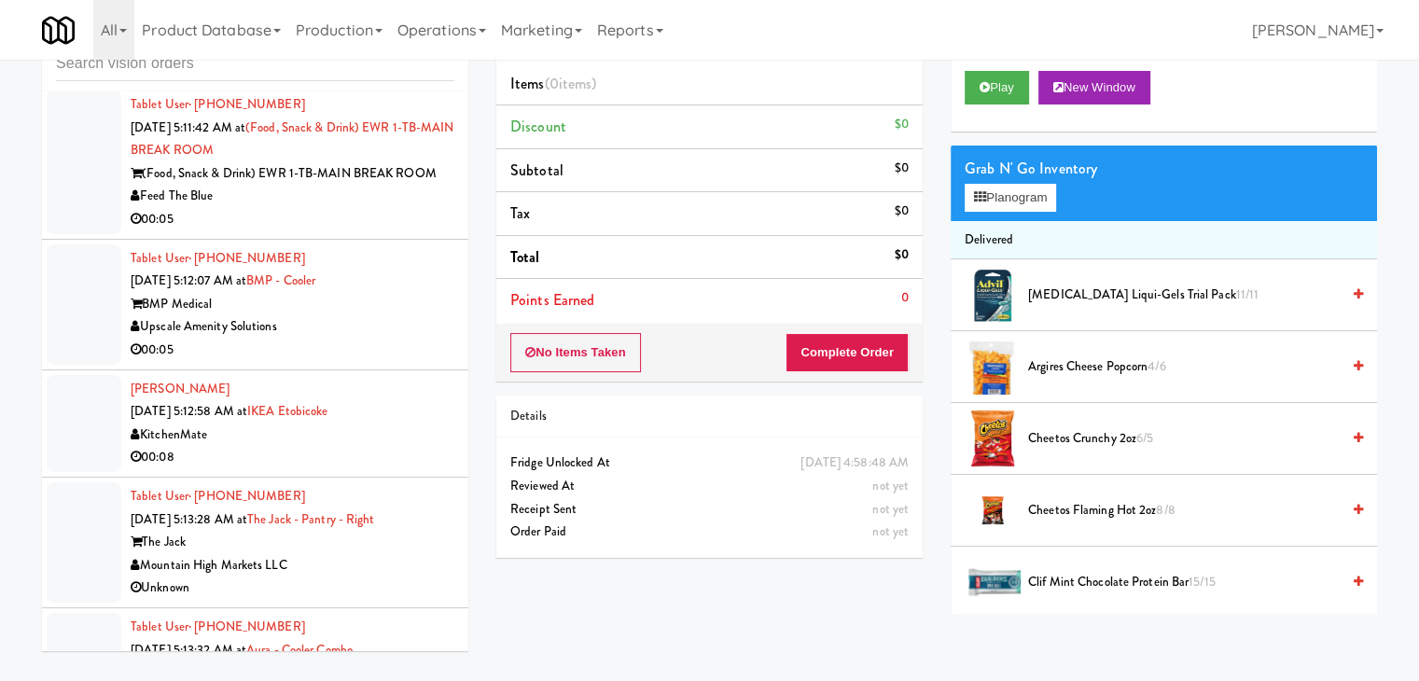
scroll to position [7417, 0]
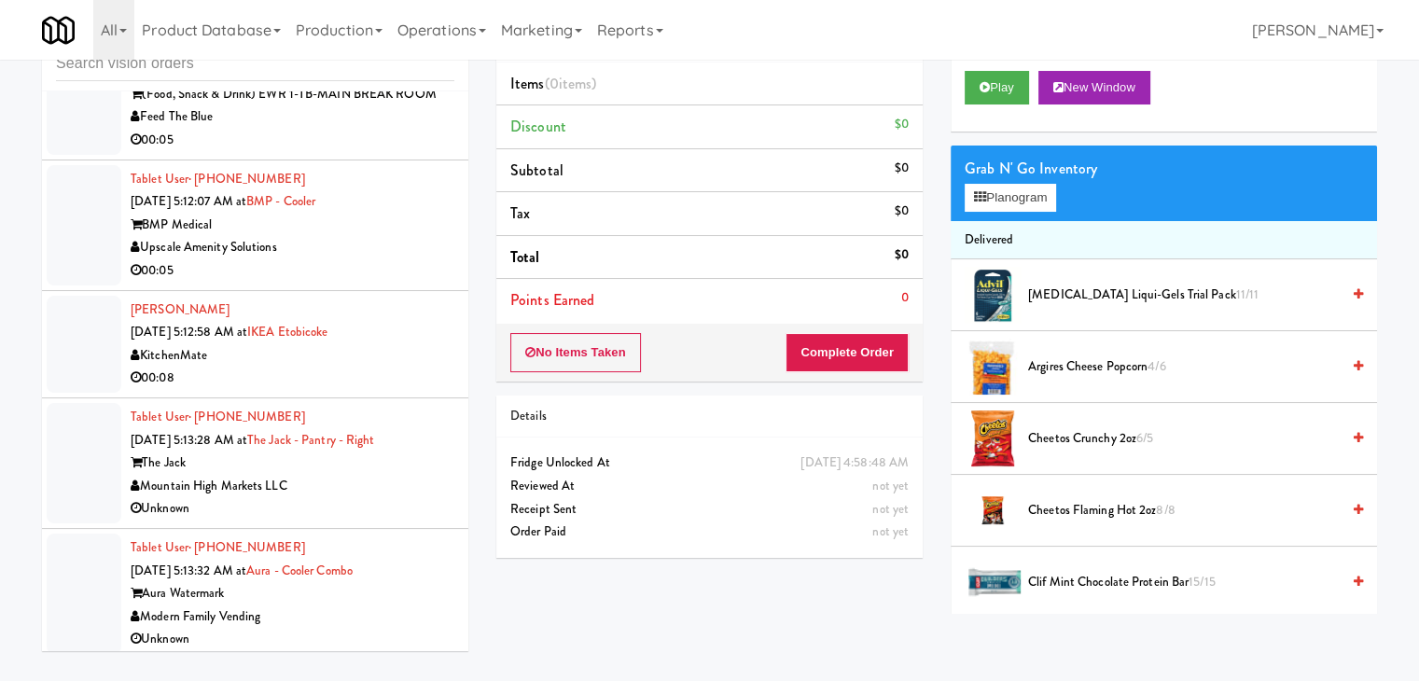
click at [351, 608] on div "Modern Family Vending" at bounding box center [293, 617] width 324 height 23
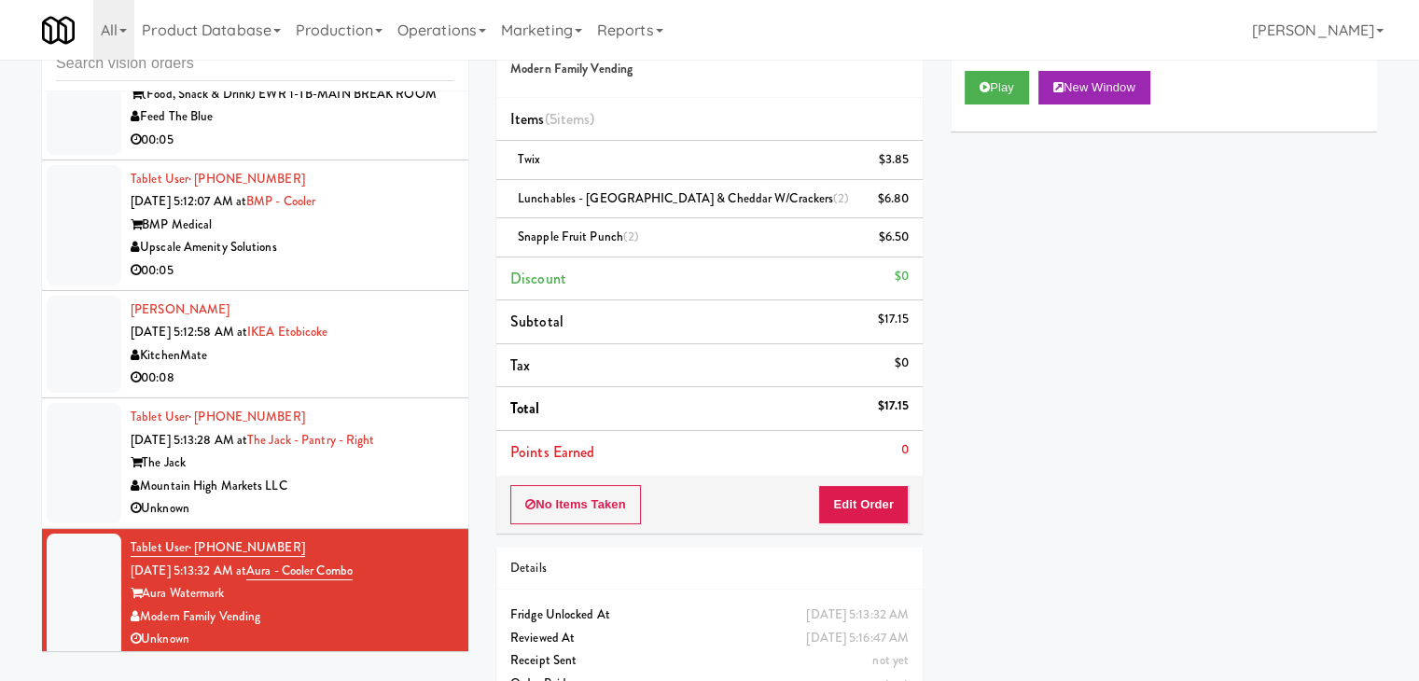
click at [378, 352] on div "KitchenMate" at bounding box center [293, 355] width 324 height 23
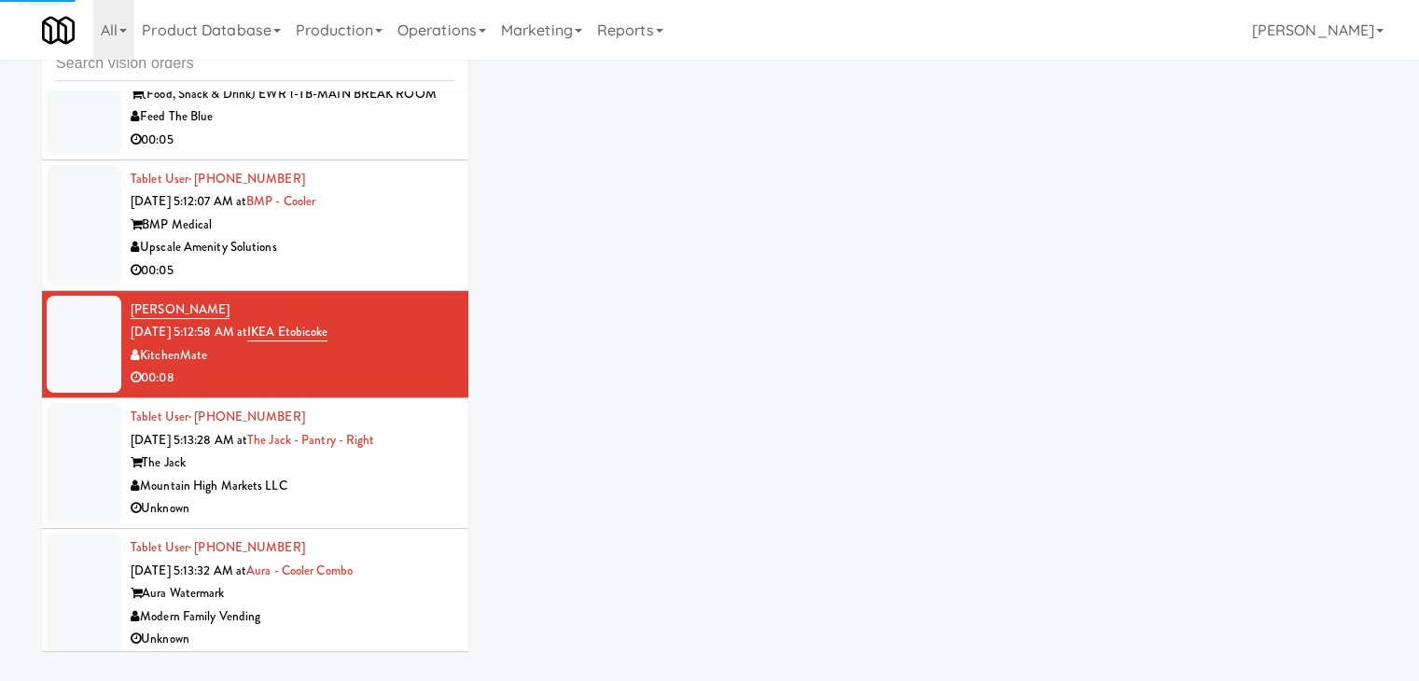
click at [427, 215] on div "BMP Medical" at bounding box center [293, 225] width 324 height 23
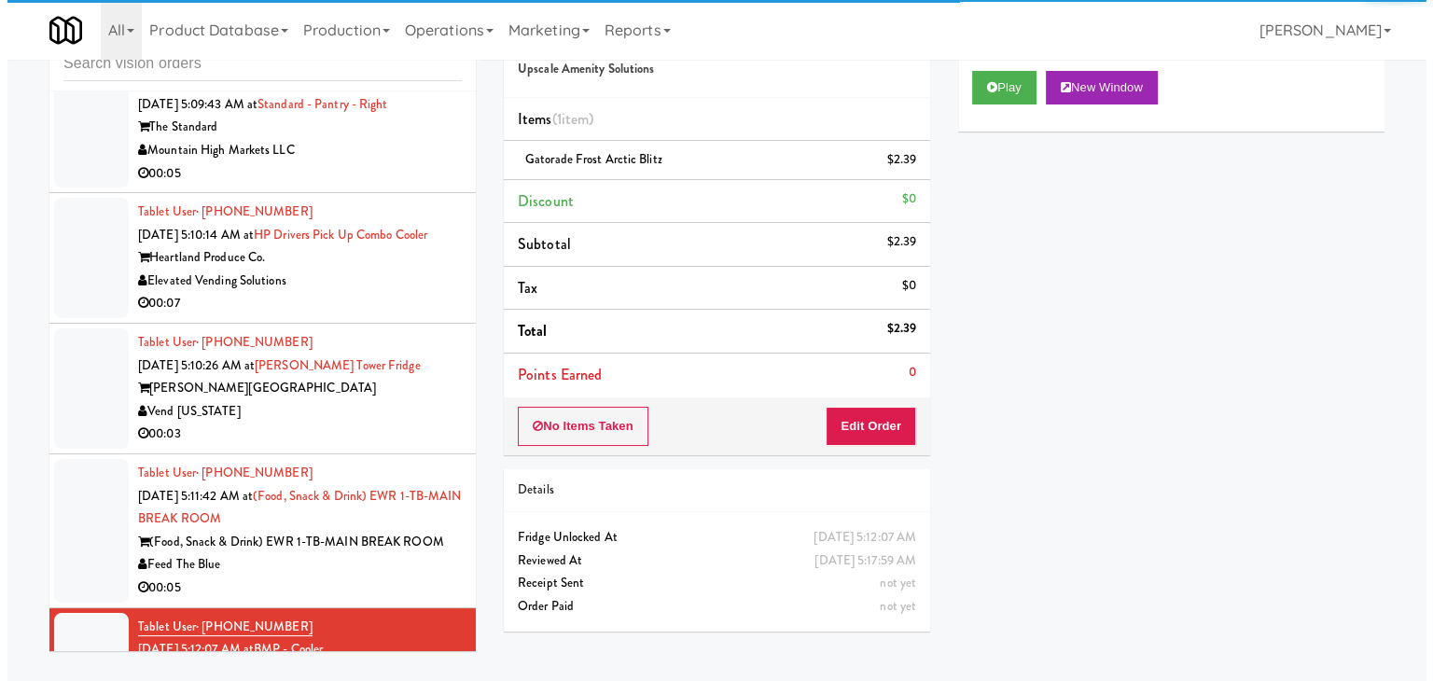
scroll to position [6764, 0]
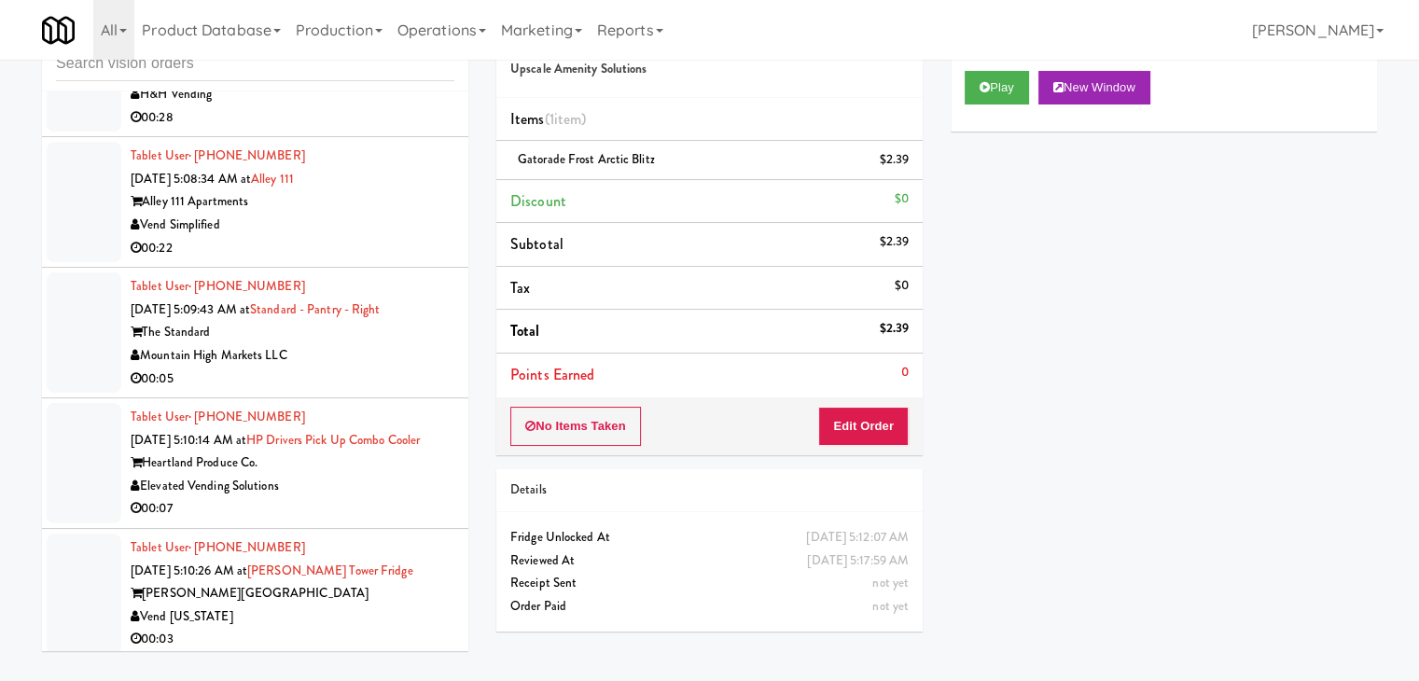
click at [397, 368] on div "00:05" at bounding box center [293, 379] width 324 height 23
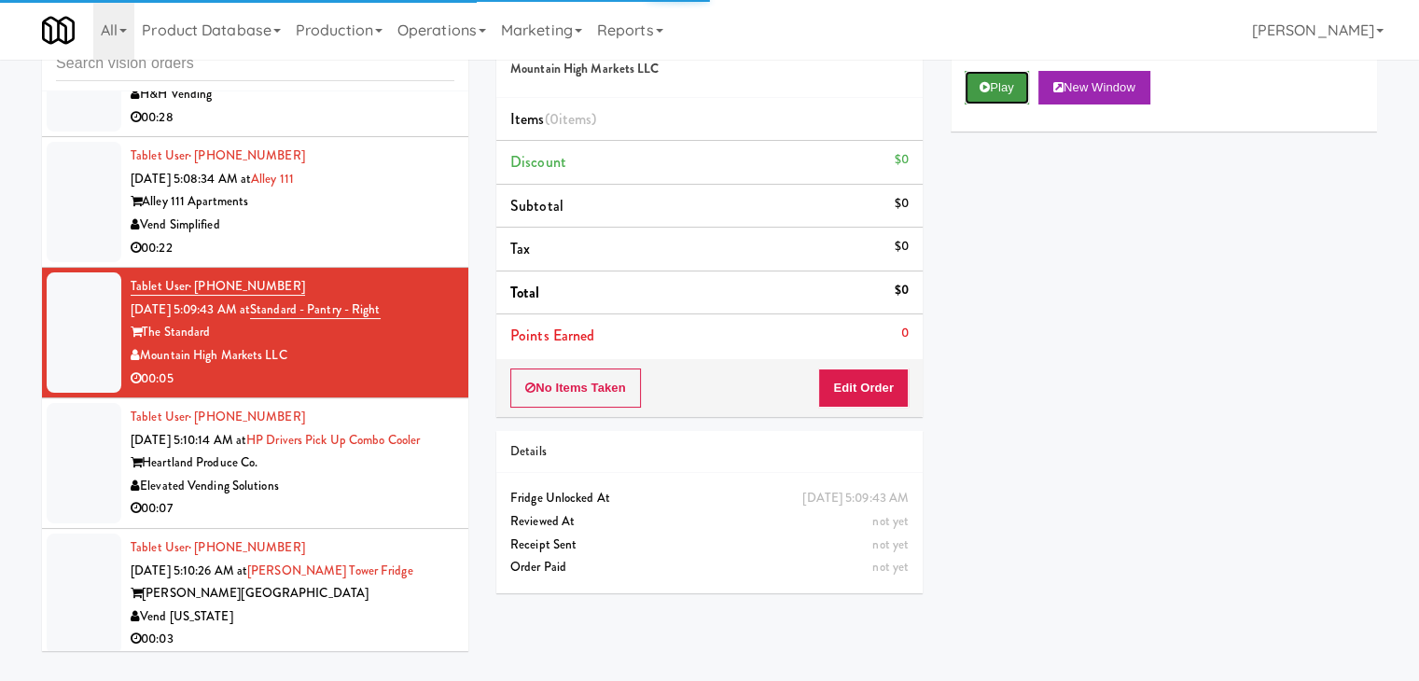
click at [1026, 79] on button "Play" at bounding box center [997, 88] width 64 height 34
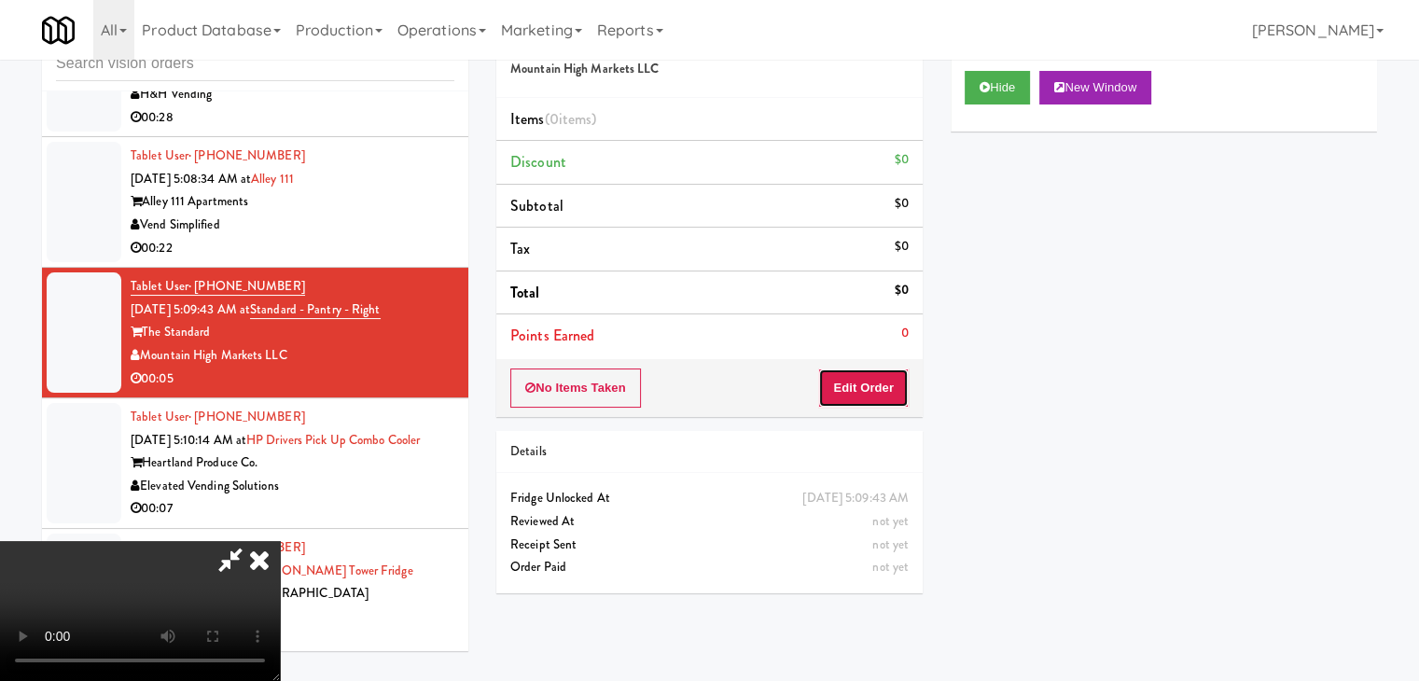
click at [866, 388] on button "Edit Order" at bounding box center [863, 388] width 91 height 39
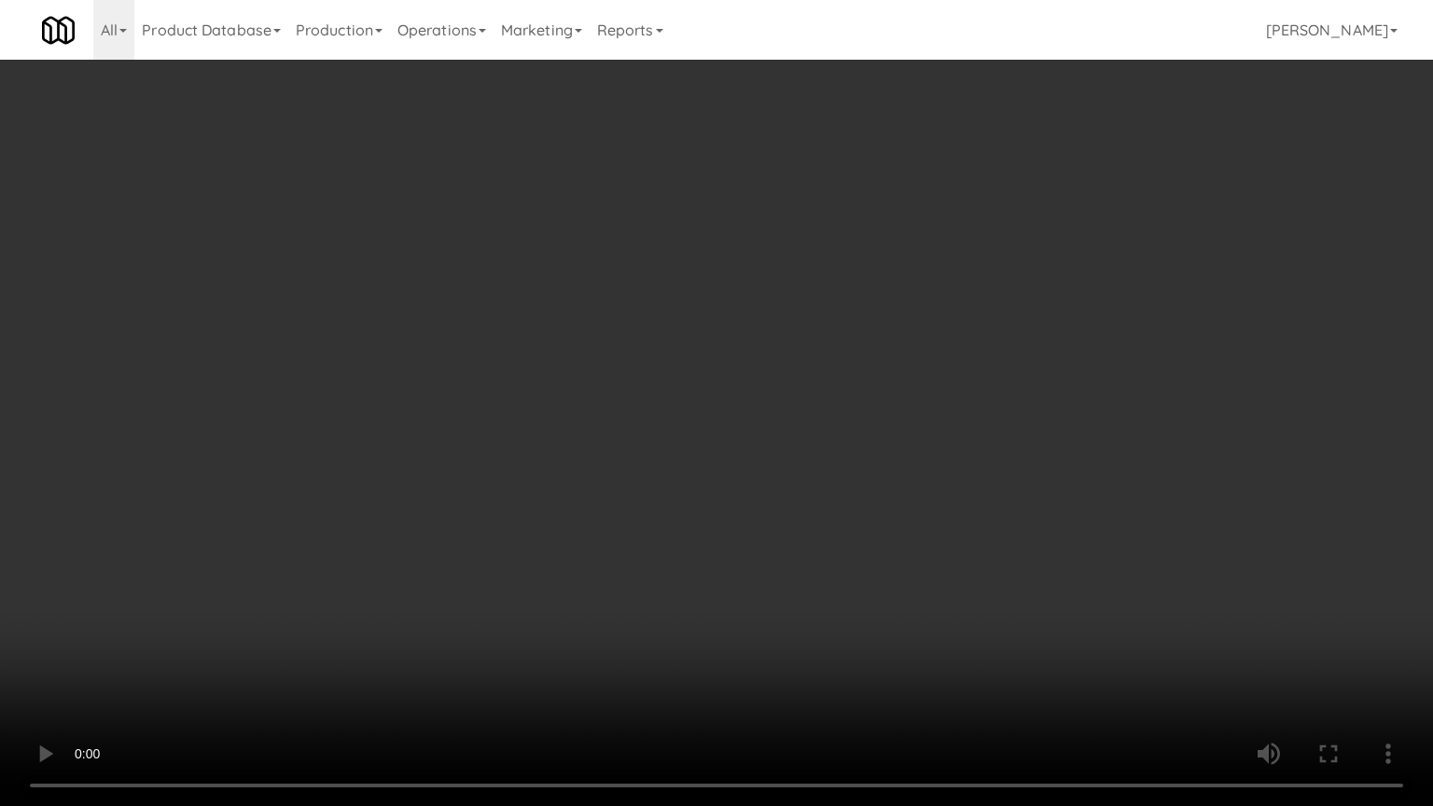
click at [961, 334] on video at bounding box center [716, 403] width 1433 height 806
drag, startPoint x: 961, startPoint y: 334, endPoint x: 1004, endPoint y: 190, distance: 150.0
click at [961, 330] on video at bounding box center [716, 403] width 1433 height 806
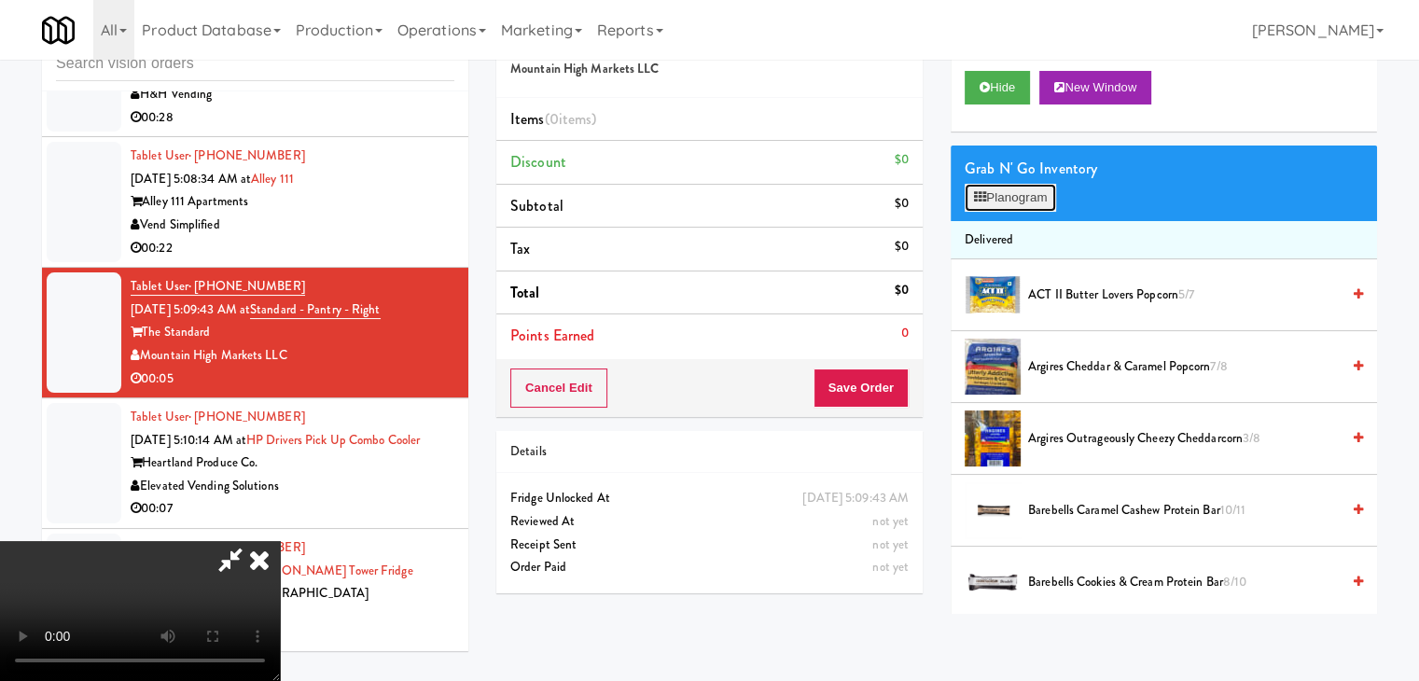
click at [1051, 189] on button "Planogram" at bounding box center [1010, 198] width 91 height 28
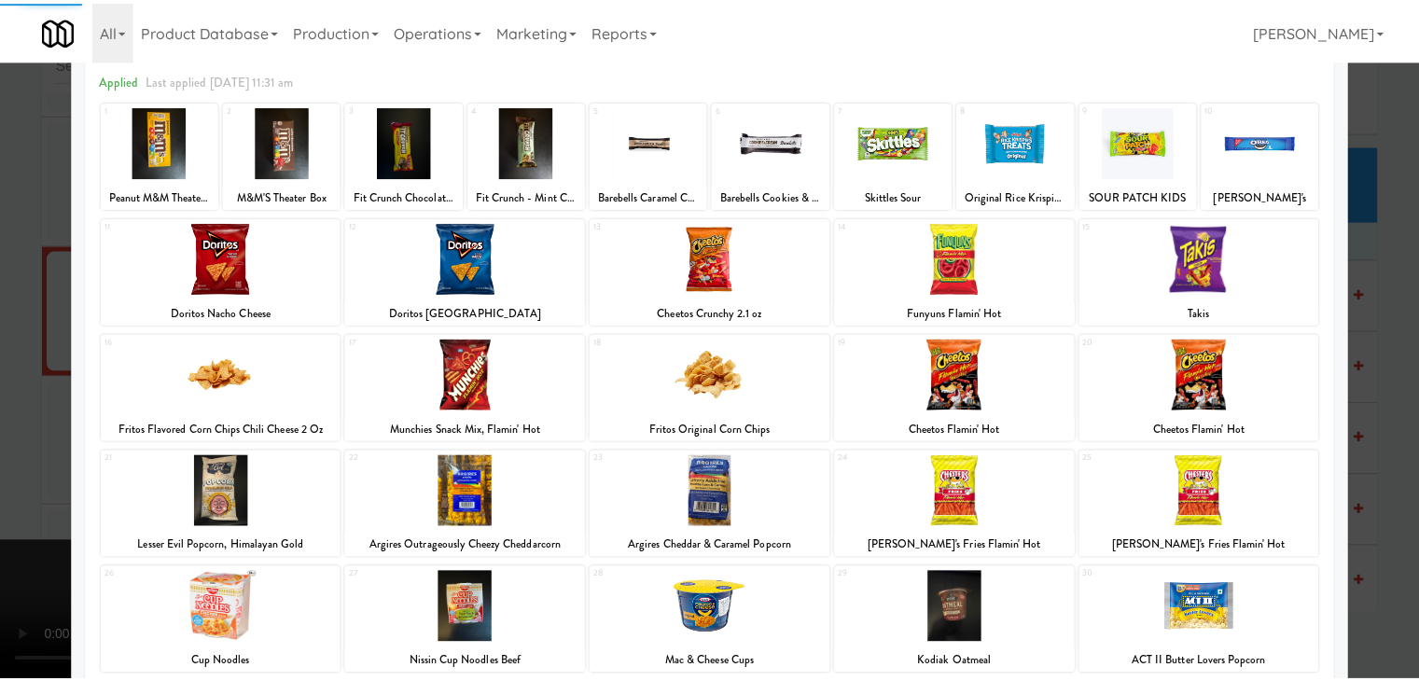
scroll to position [187, 0]
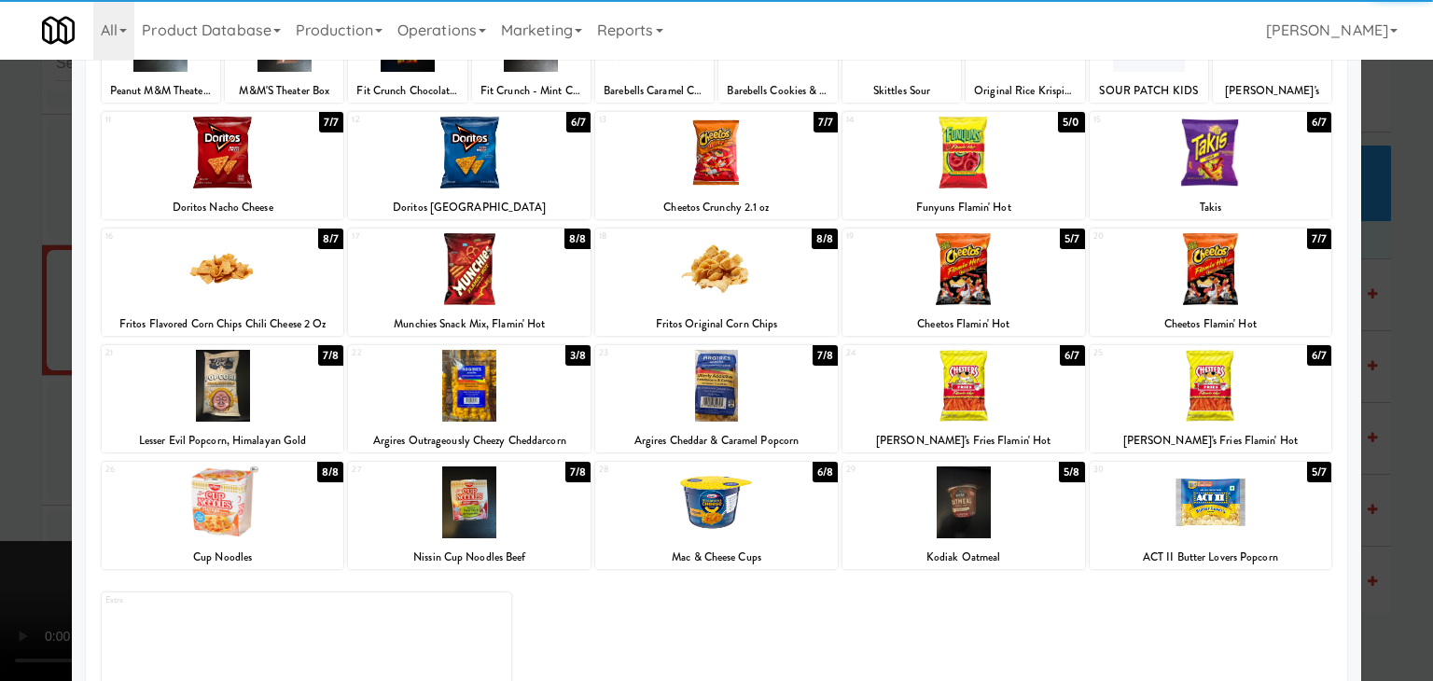
click at [1258, 279] on div at bounding box center [1211, 269] width 243 height 72
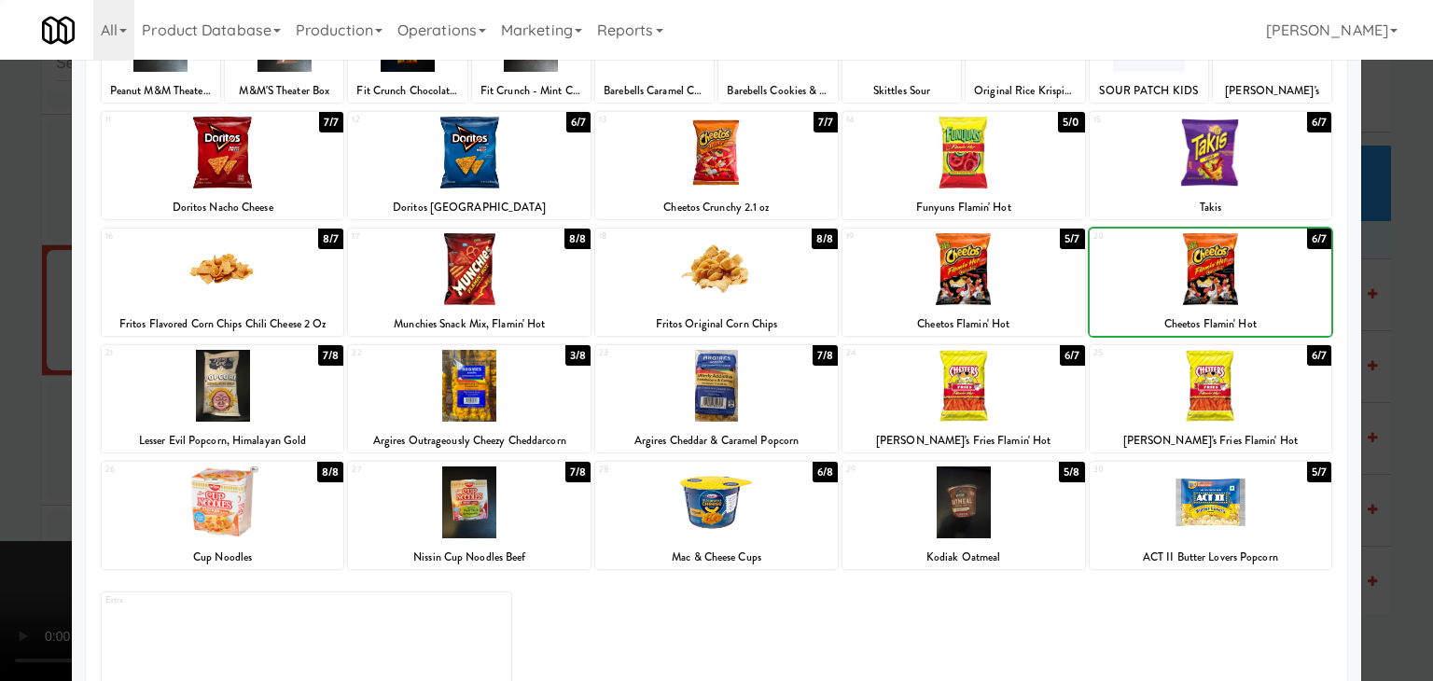
drag, startPoint x: 1370, startPoint y: 318, endPoint x: 1258, endPoint y: 342, distance: 114.6
click at [1370, 318] on div at bounding box center [716, 340] width 1433 height 681
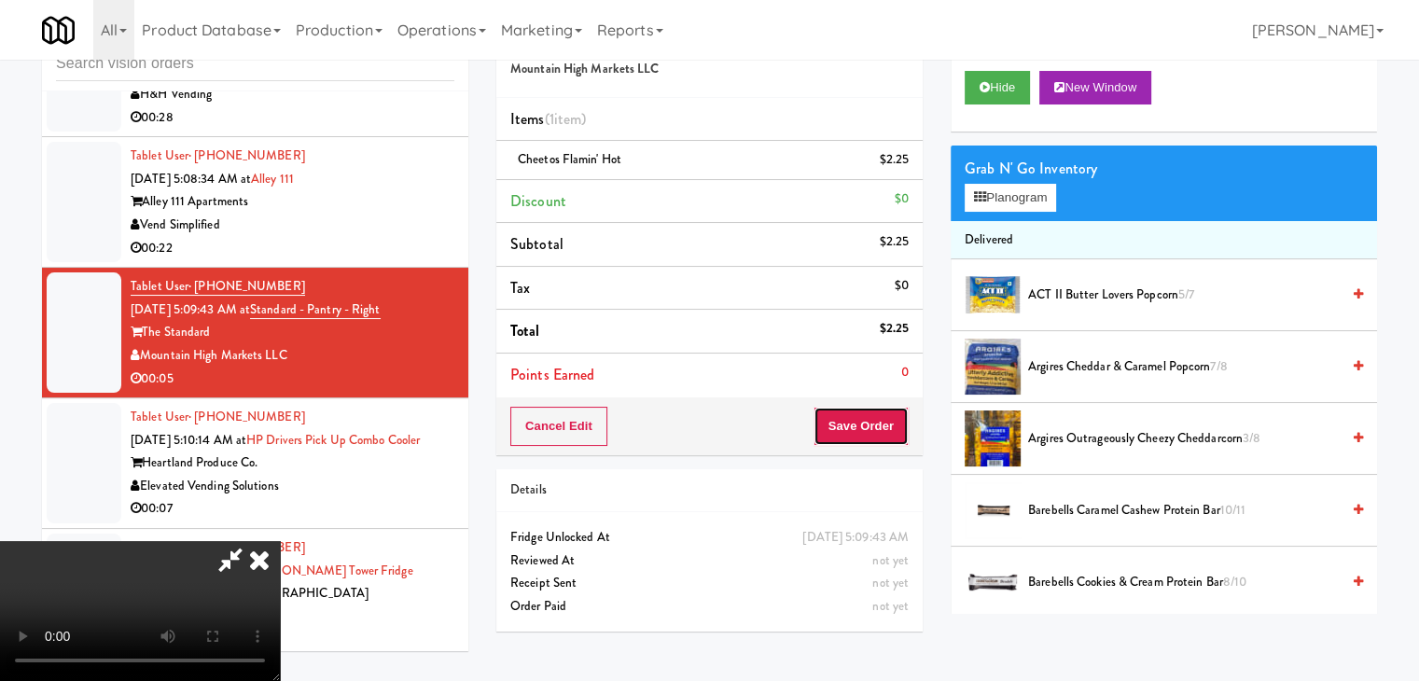
click at [885, 415] on button "Save Order" at bounding box center [861, 426] width 95 height 39
click at [884, 419] on button "Save Order" at bounding box center [861, 426] width 95 height 39
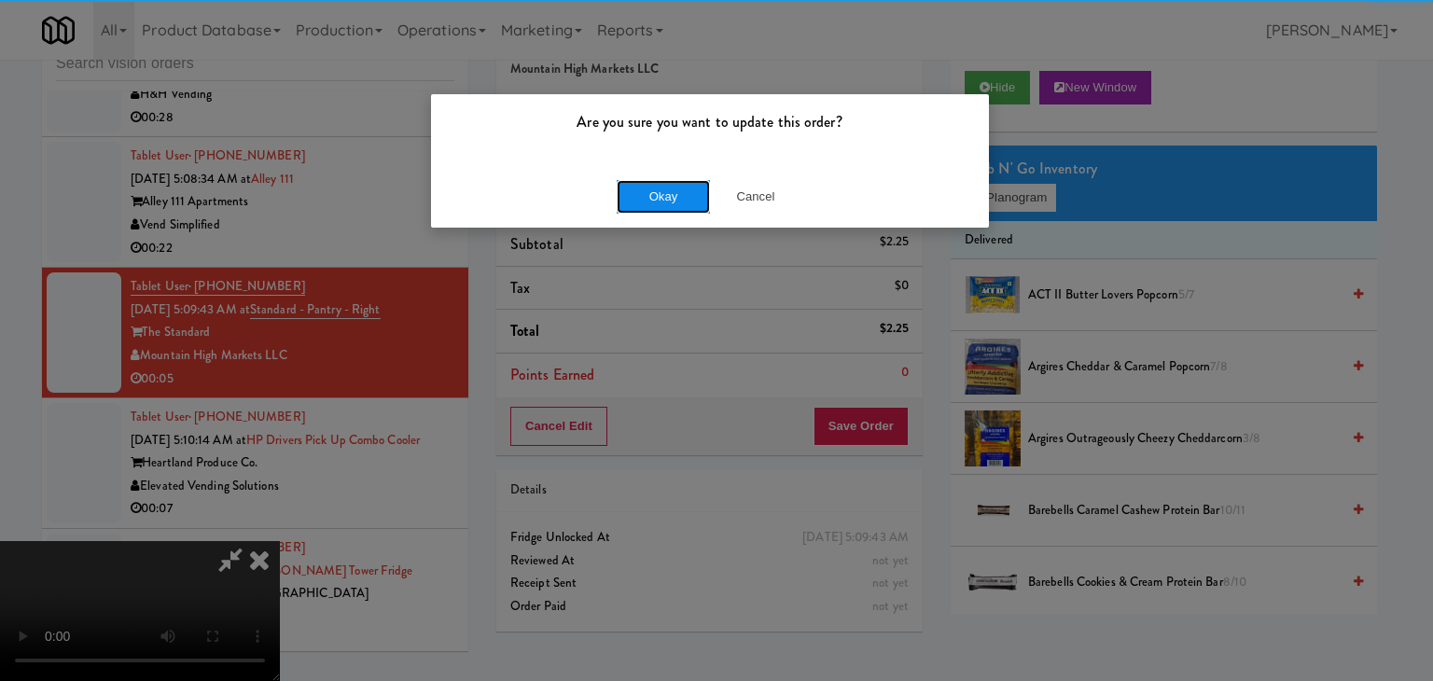
click at [670, 210] on button "Okay" at bounding box center [663, 197] width 93 height 34
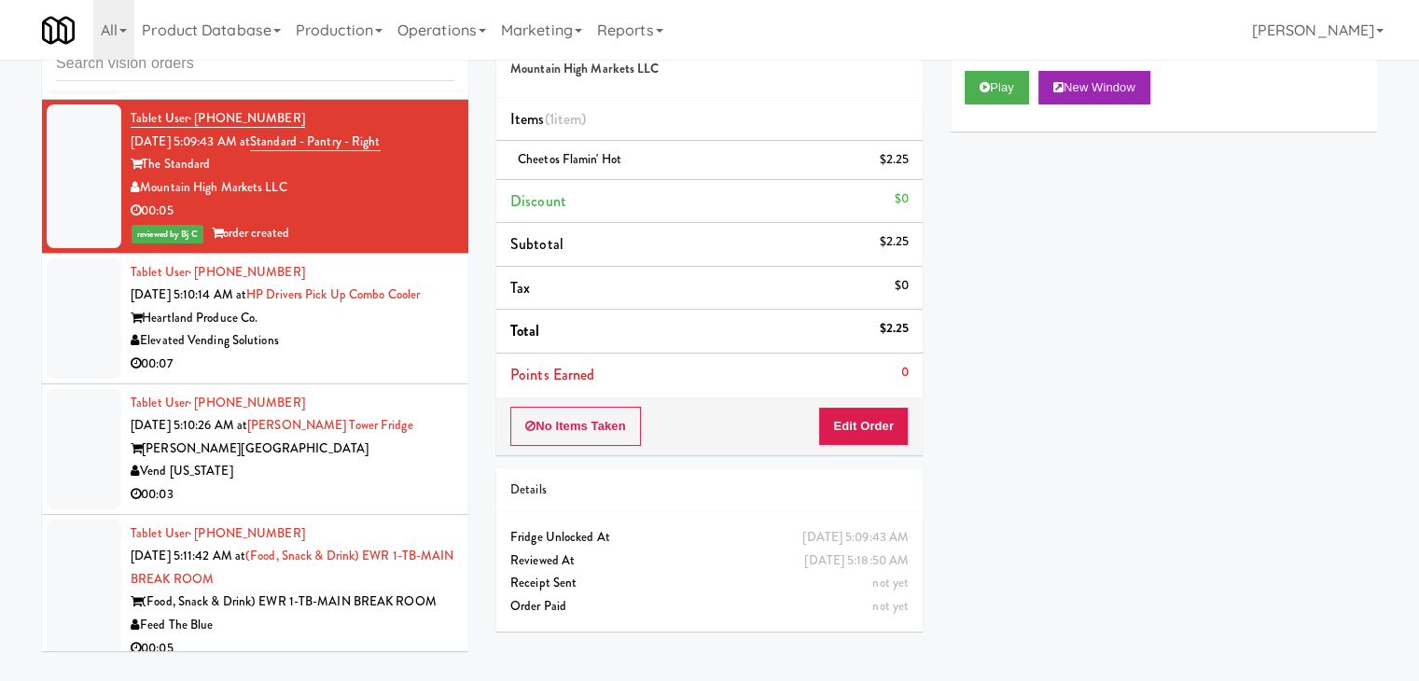
scroll to position [7044, 0]
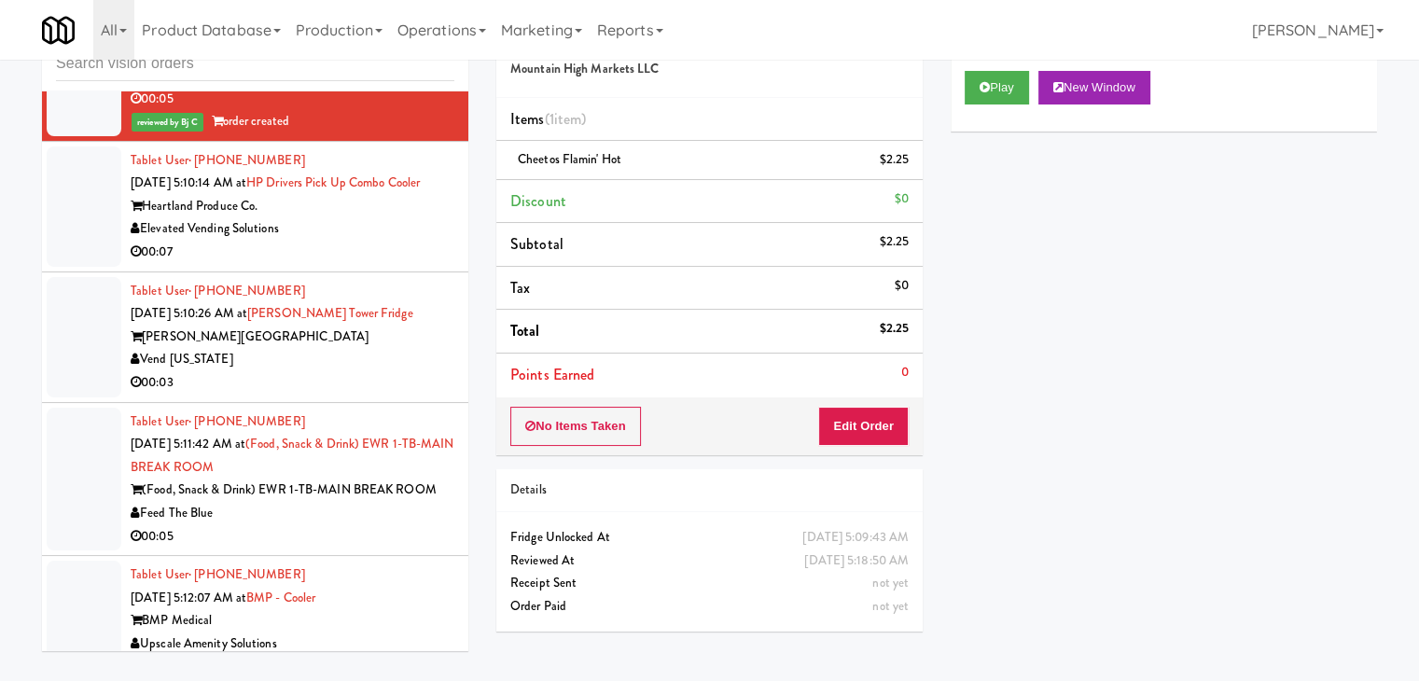
drag, startPoint x: 384, startPoint y: 222, endPoint x: 375, endPoint y: 230, distance: 11.2
click at [387, 218] on div "Elevated Vending Solutions" at bounding box center [293, 228] width 324 height 23
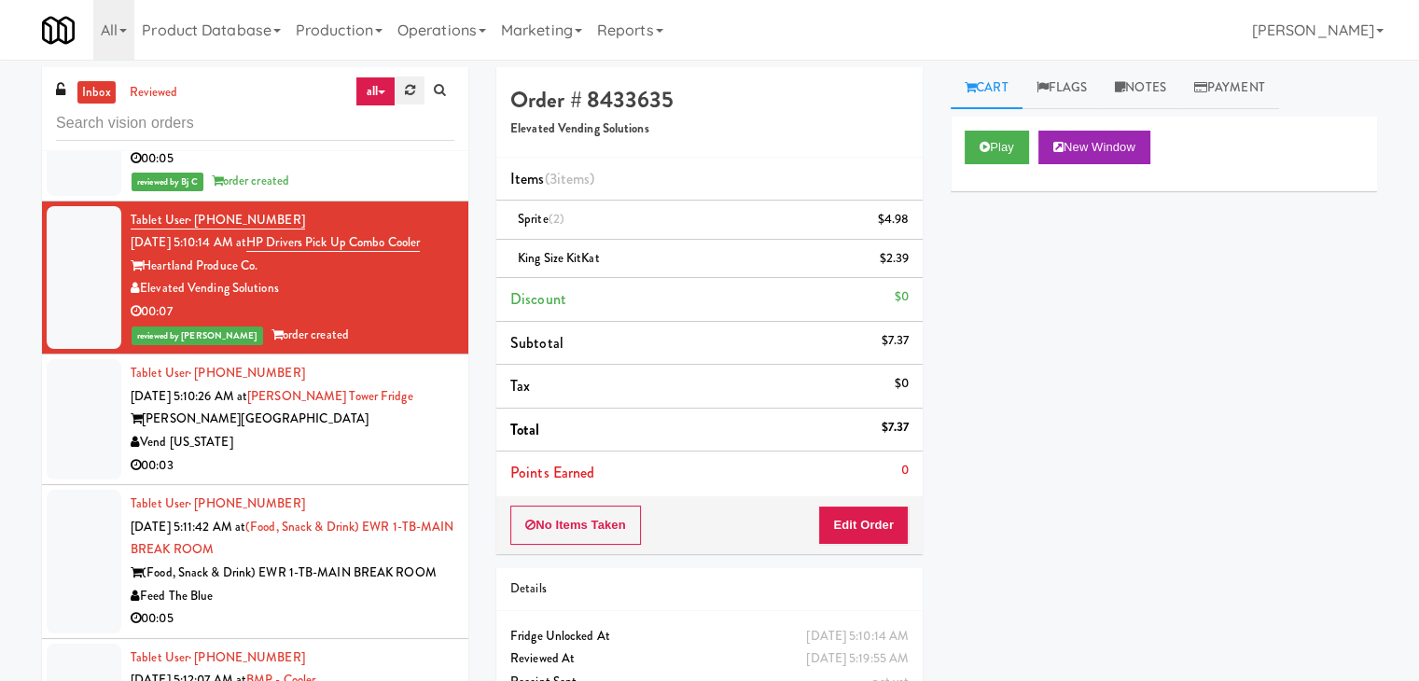
click at [398, 88] on link at bounding box center [410, 91] width 29 height 28
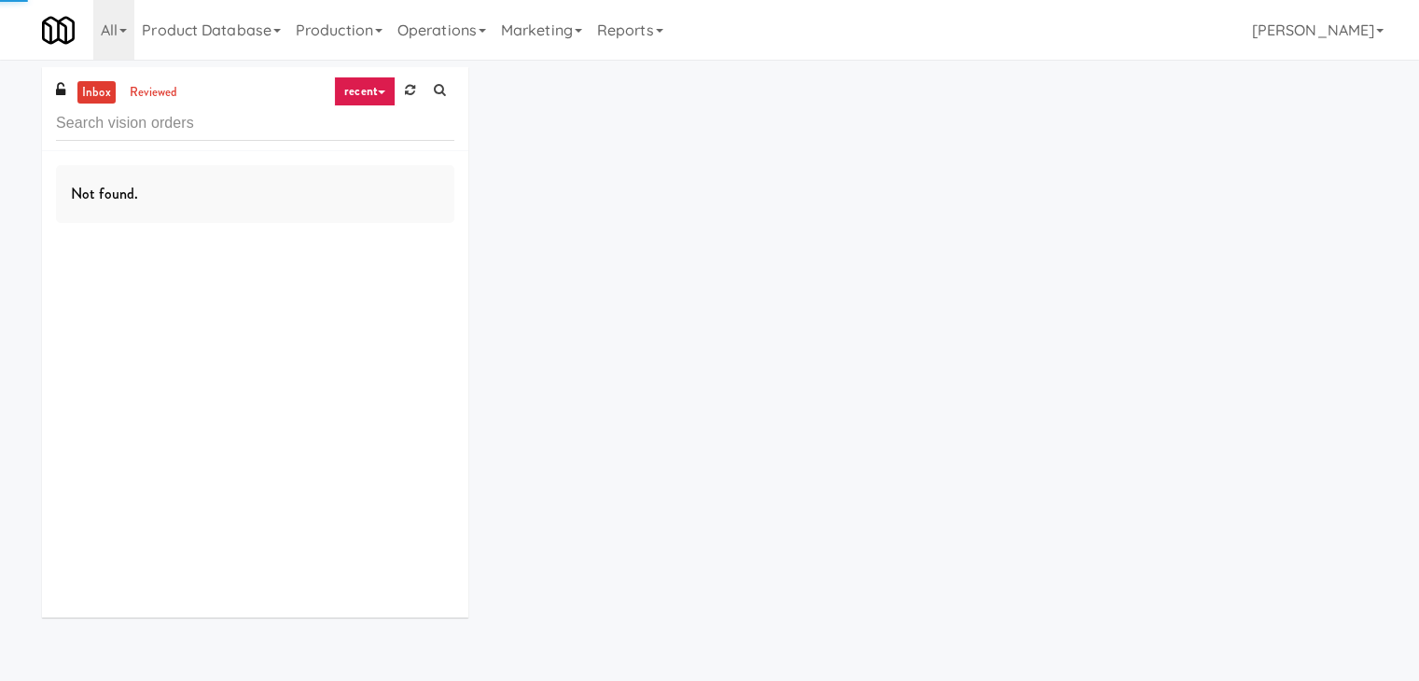
click at [385, 92] on link "recent" at bounding box center [365, 92] width 62 height 30
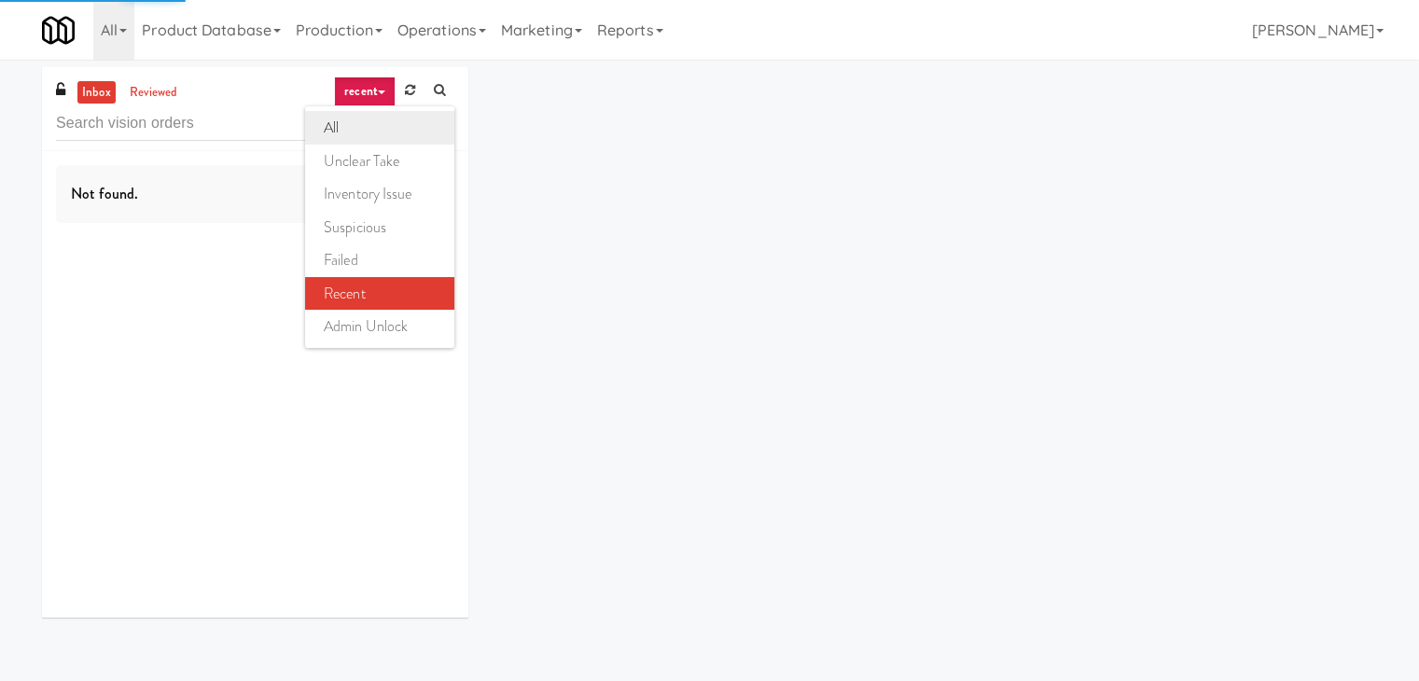
click at [366, 128] on link "all" at bounding box center [379, 128] width 149 height 34
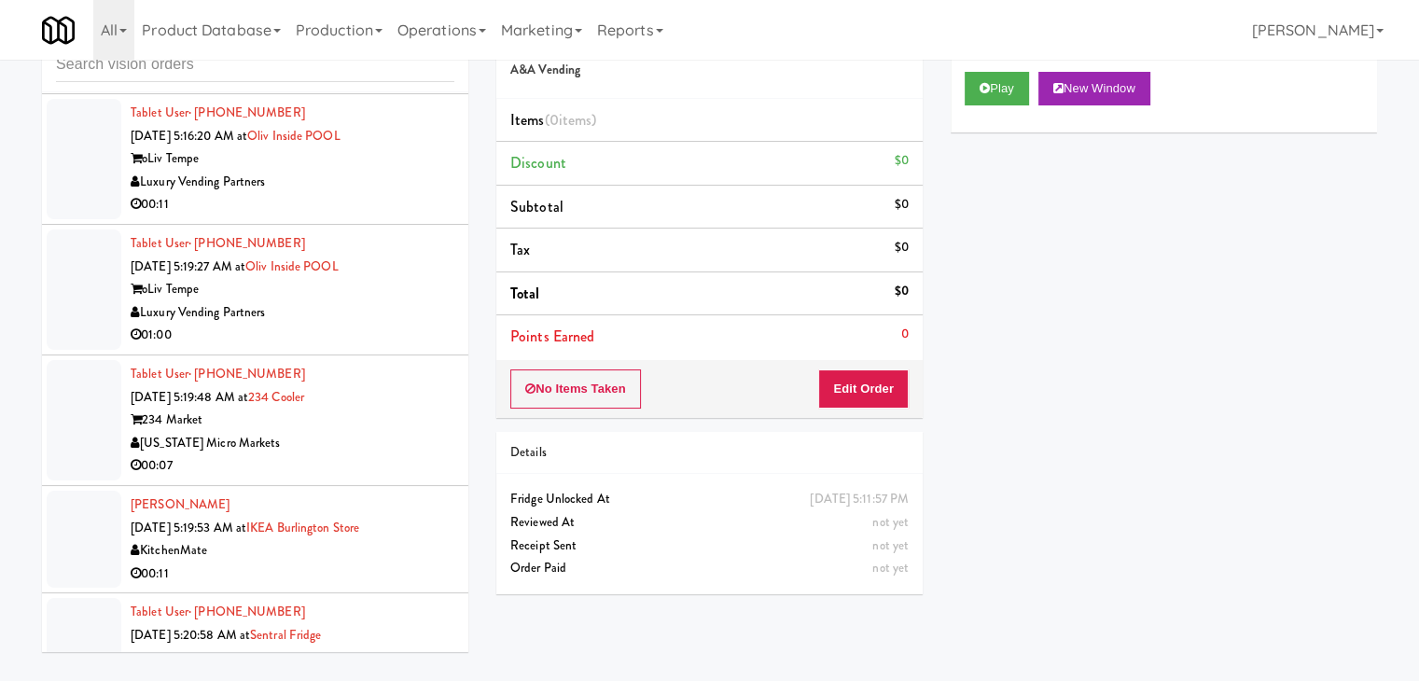
scroll to position [60, 0]
click at [399, 647] on div "Sentral SoBro" at bounding box center [293, 658] width 324 height 23
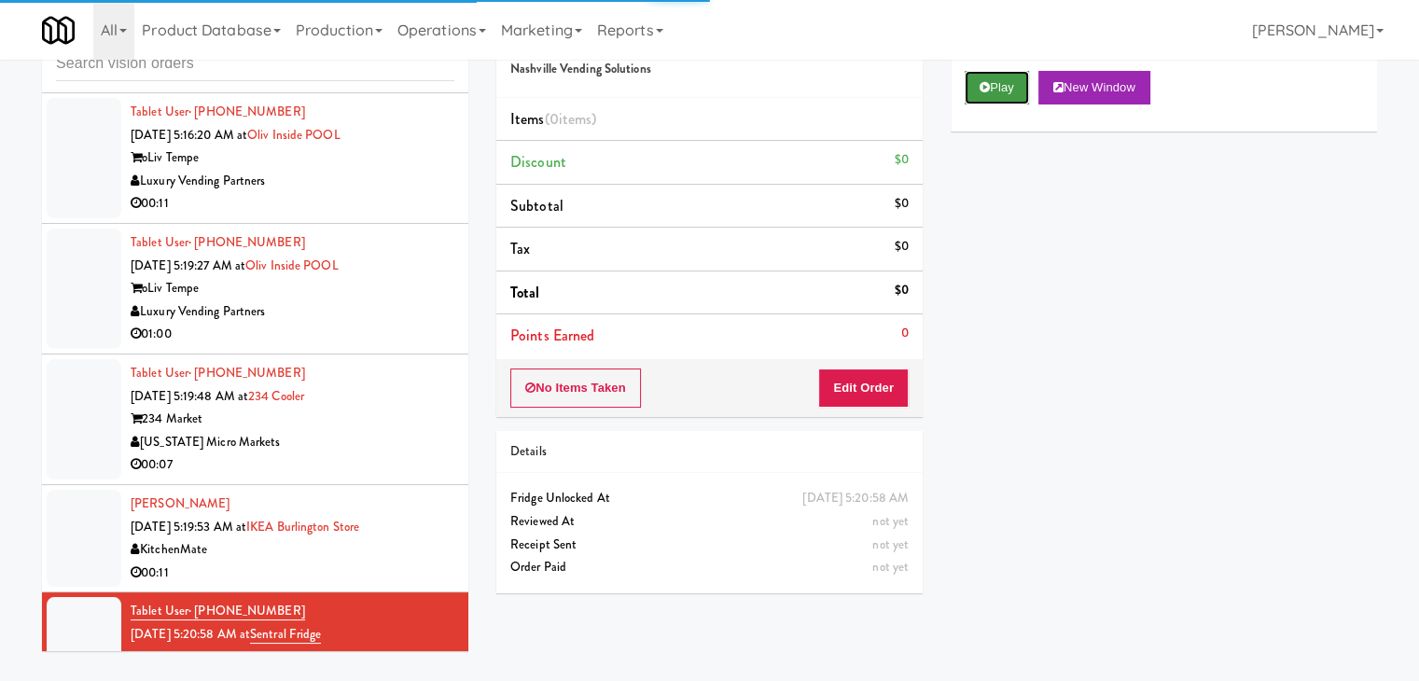
click at [993, 76] on button "Play" at bounding box center [997, 88] width 64 height 34
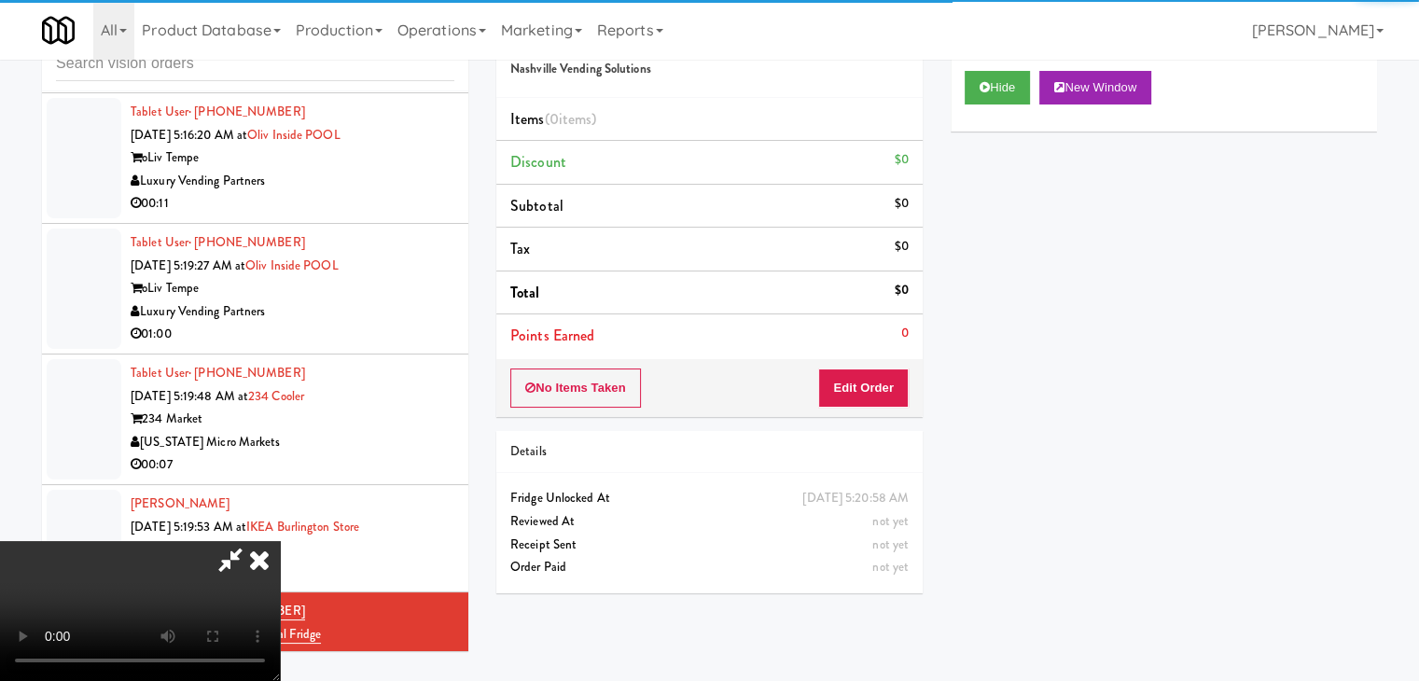
click at [873, 399] on div "No Items Taken Edit Order" at bounding box center [709, 388] width 426 height 58
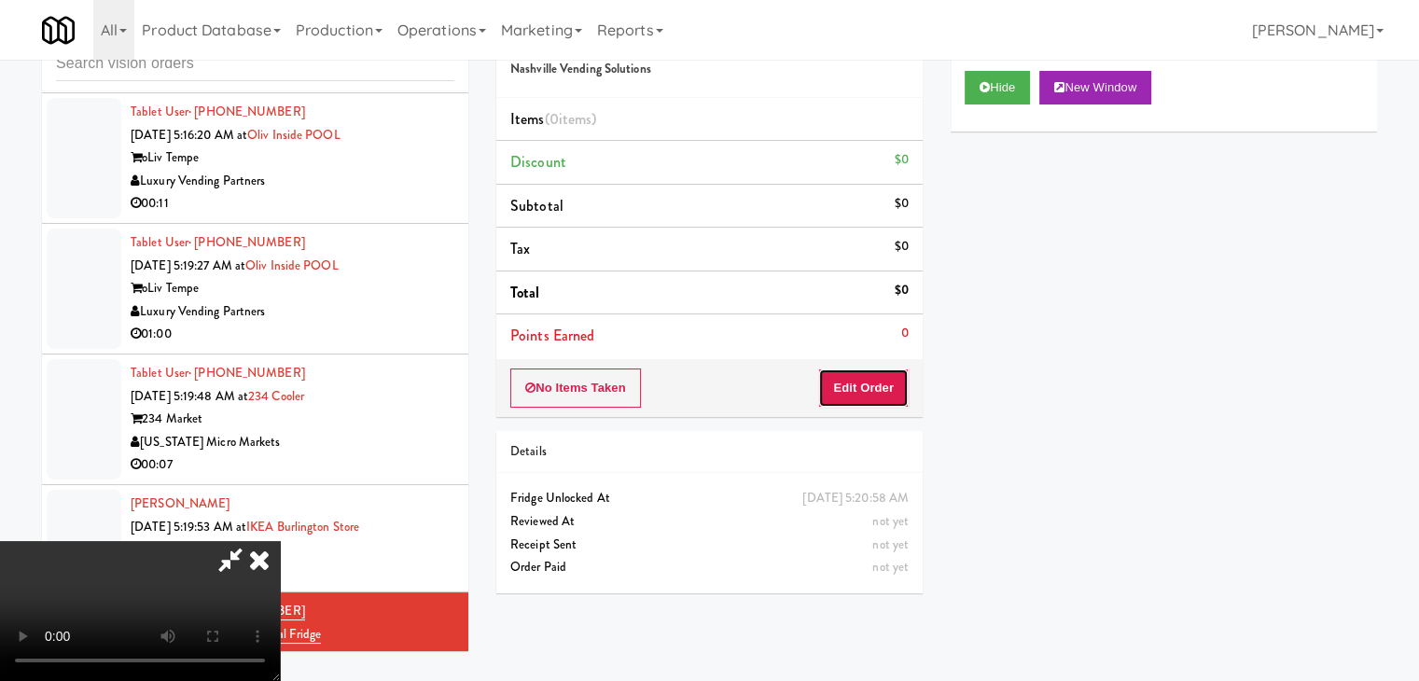
click at [874, 397] on button "Edit Order" at bounding box center [863, 388] width 91 height 39
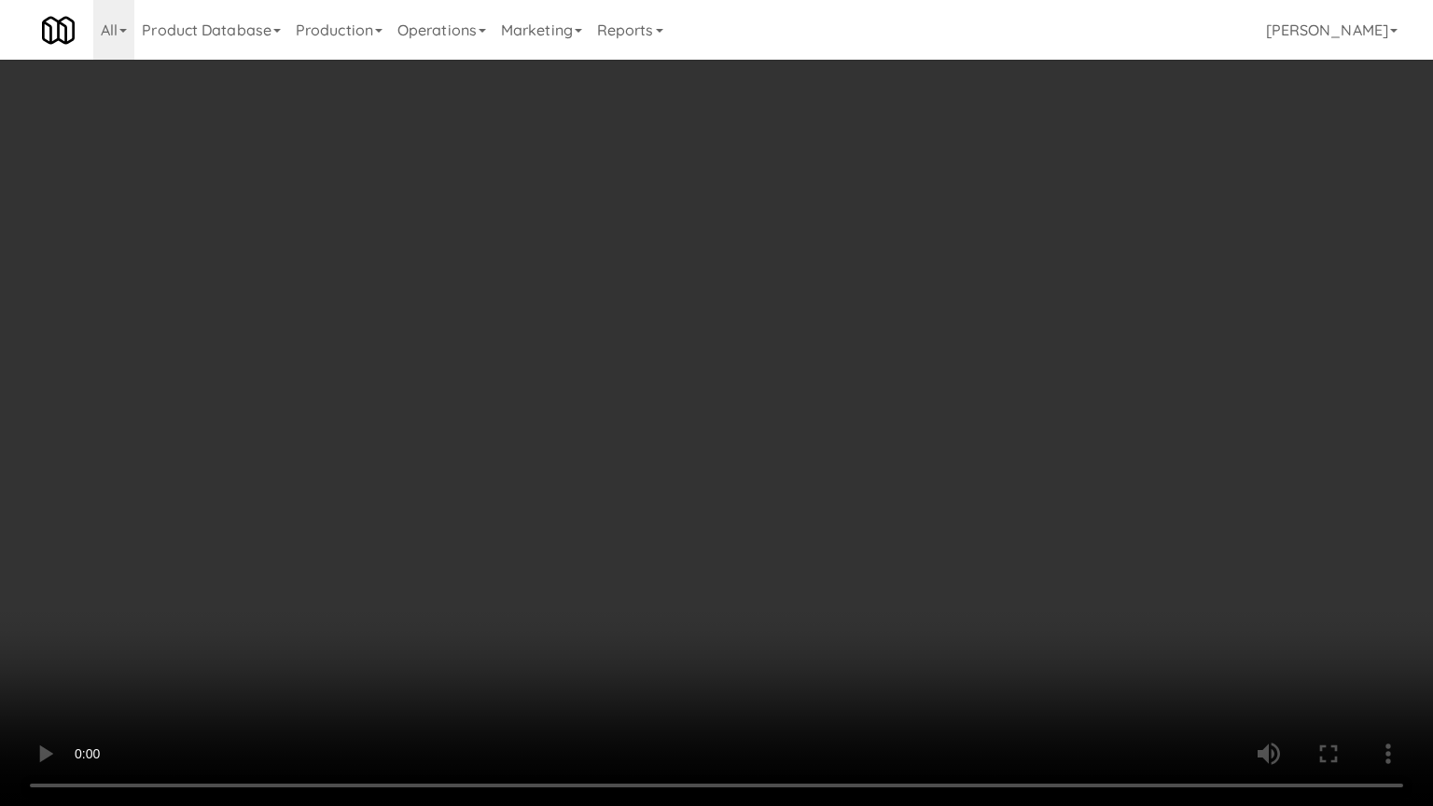
click at [866, 345] on video at bounding box center [716, 403] width 1433 height 806
click at [868, 342] on video at bounding box center [716, 403] width 1433 height 806
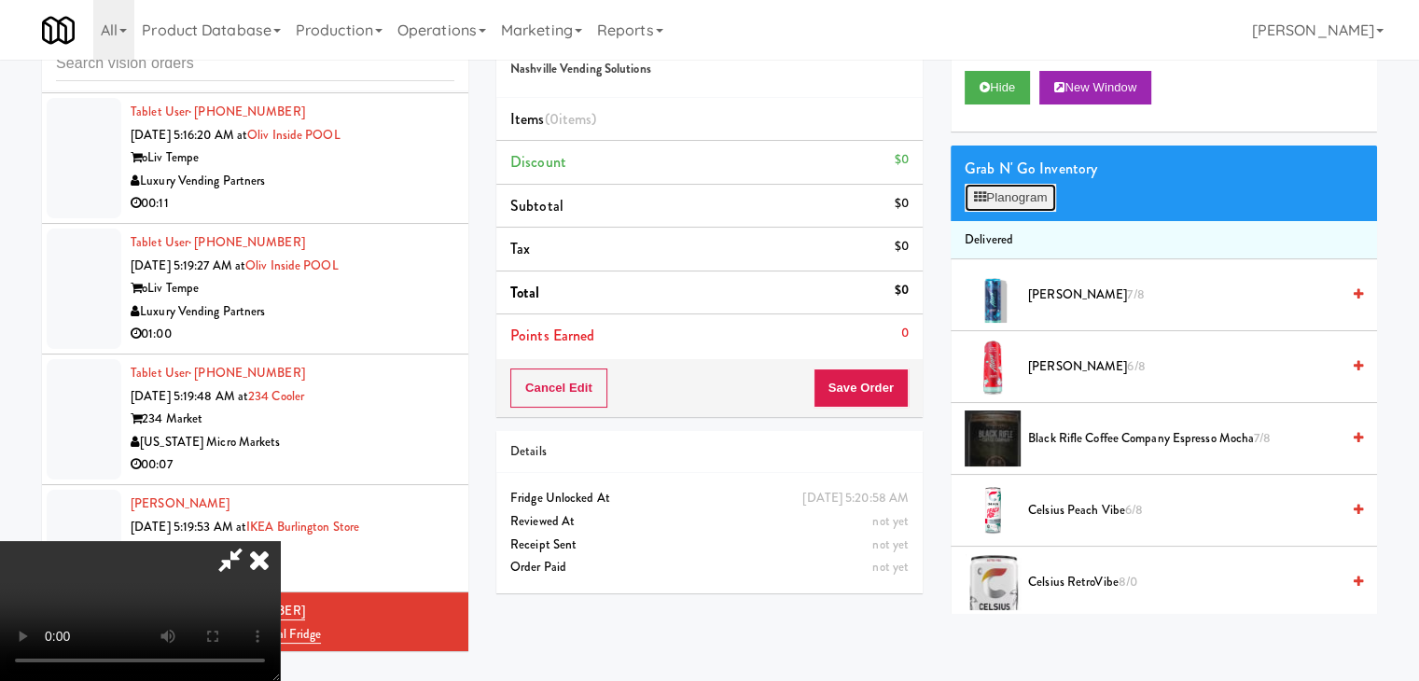
click at [1001, 195] on button "Planogram" at bounding box center [1010, 198] width 91 height 28
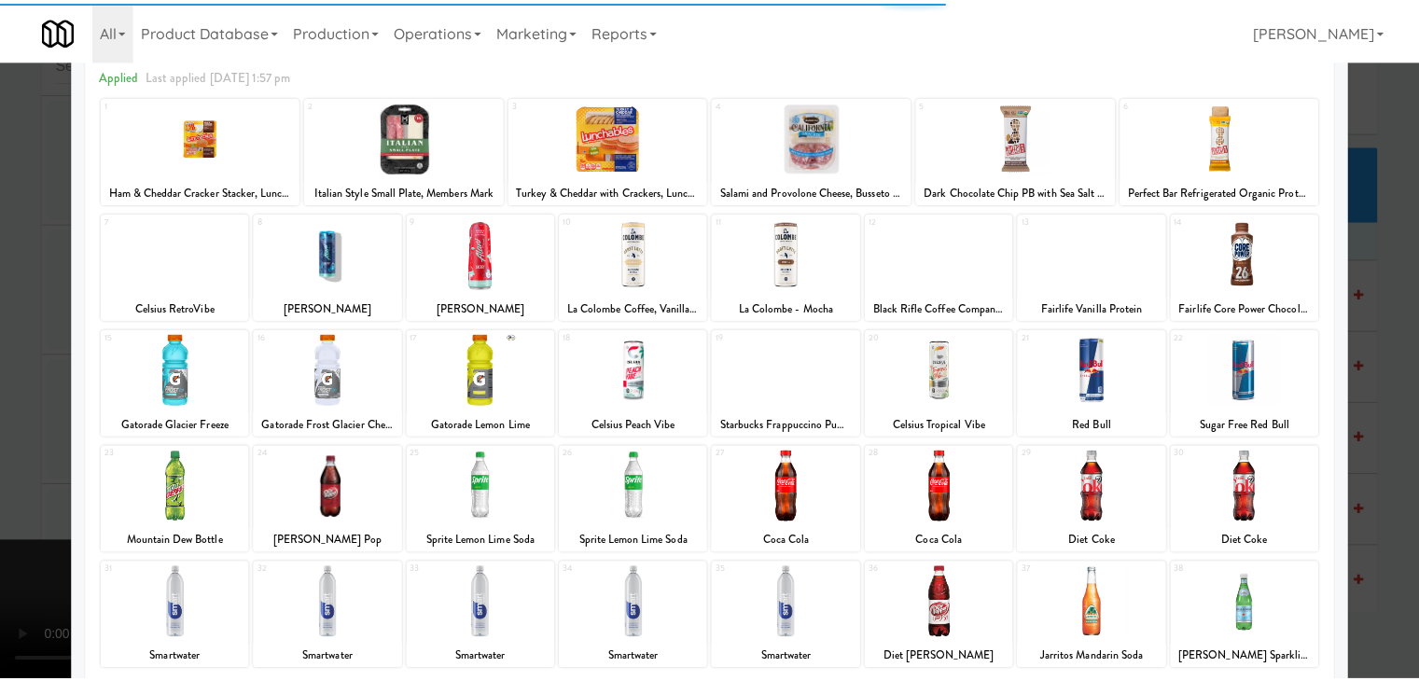
scroll to position [235, 0]
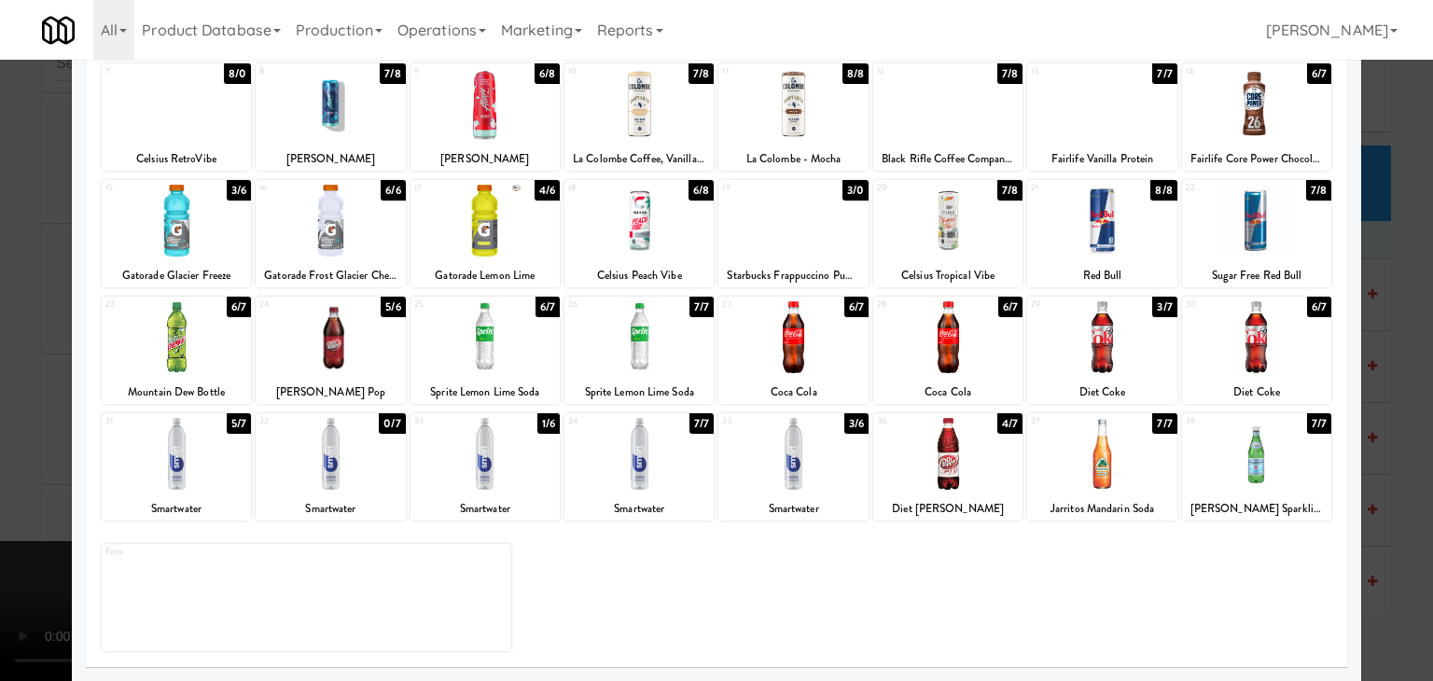
drag, startPoint x: 623, startPoint y: 354, endPoint x: 747, endPoint y: 372, distance: 124.6
click at [625, 353] on div at bounding box center [639, 337] width 149 height 72
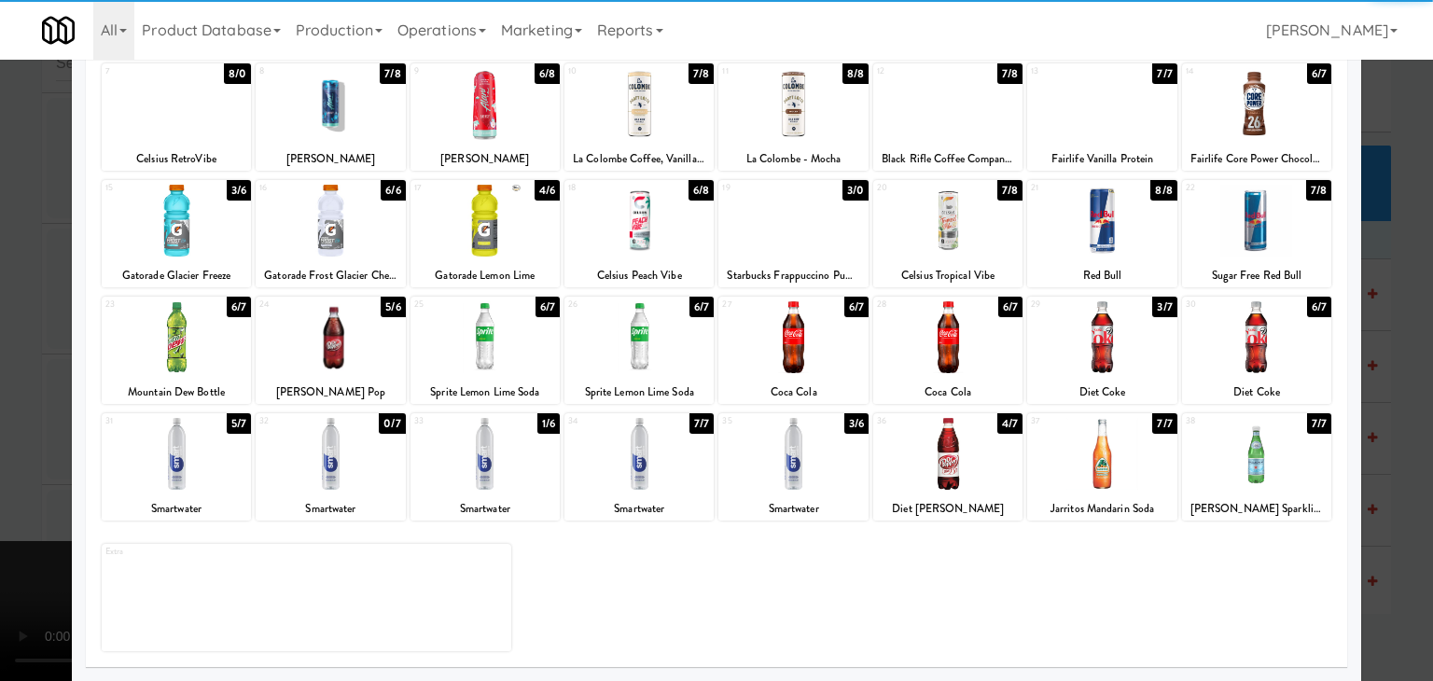
click at [0, 362] on div at bounding box center [716, 340] width 1433 height 681
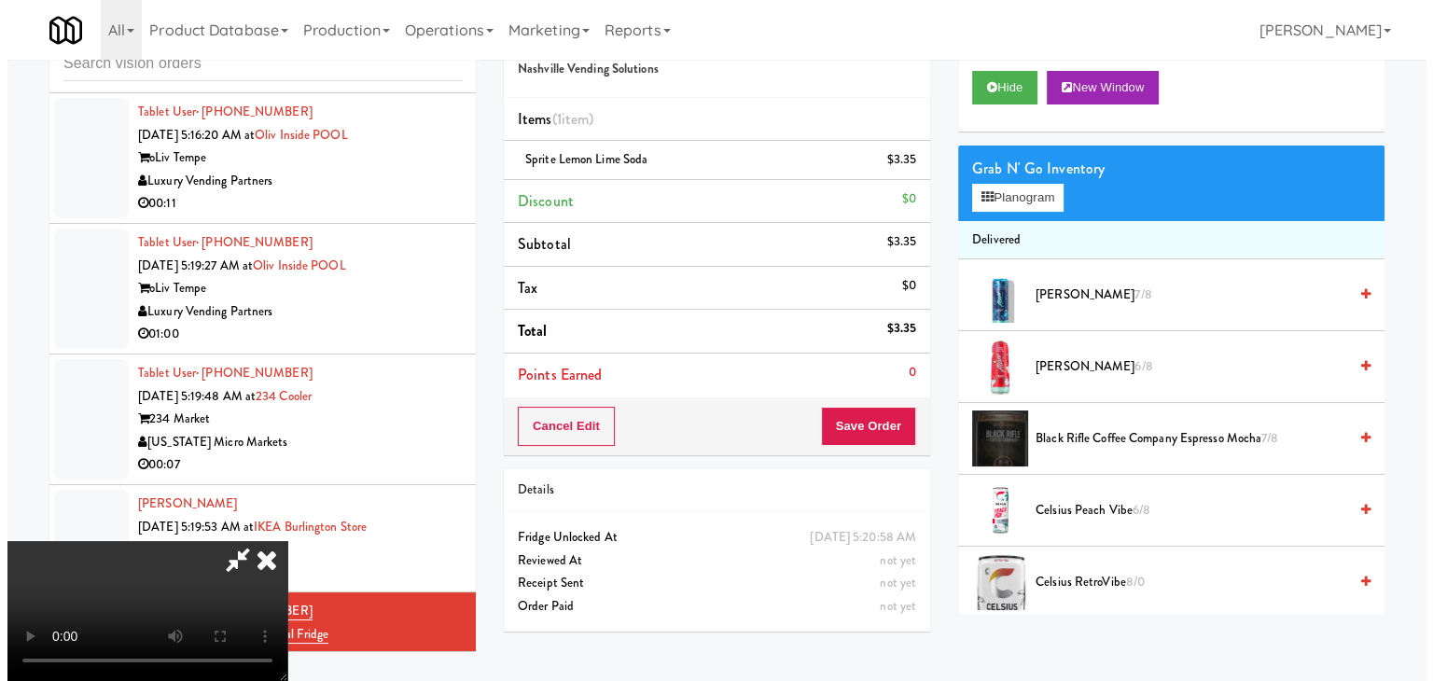
scroll to position [262, 0]
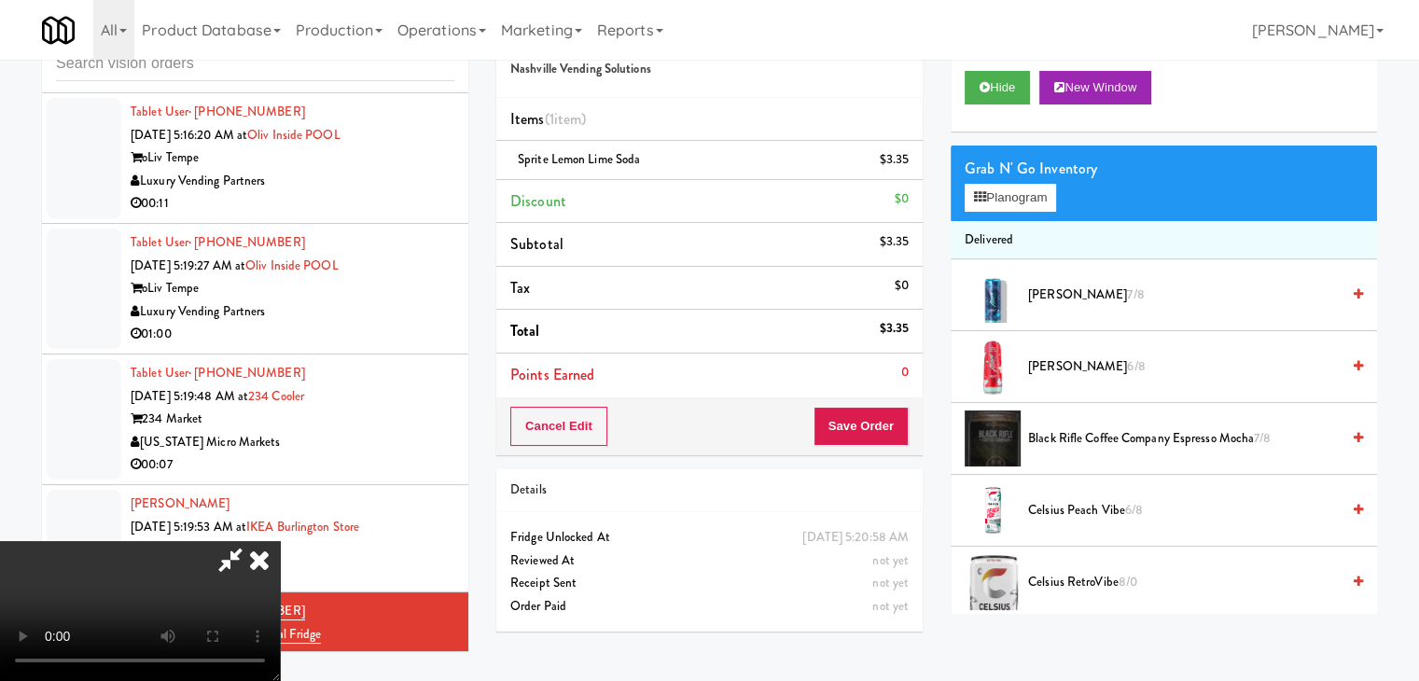
click at [280, 541] on video at bounding box center [140, 611] width 280 height 140
click at [991, 199] on button "Planogram" at bounding box center [1010, 198] width 91 height 28
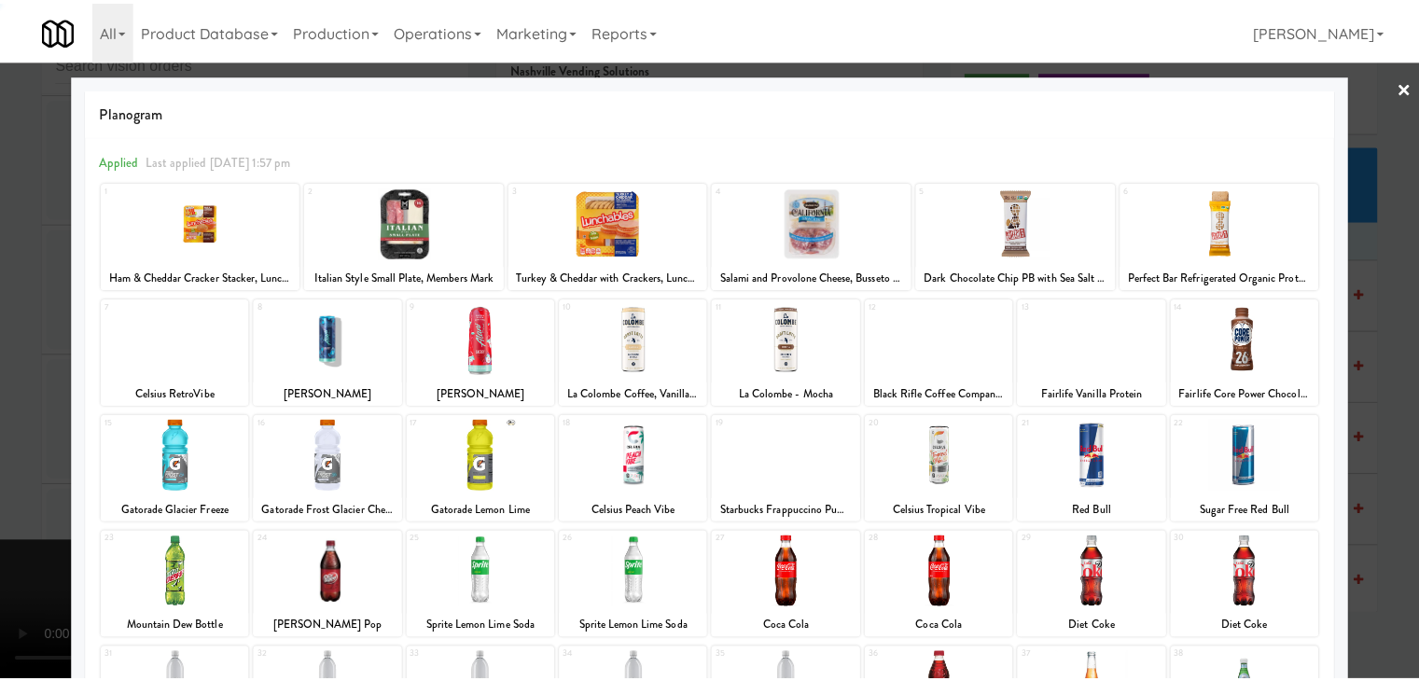
scroll to position [235, 0]
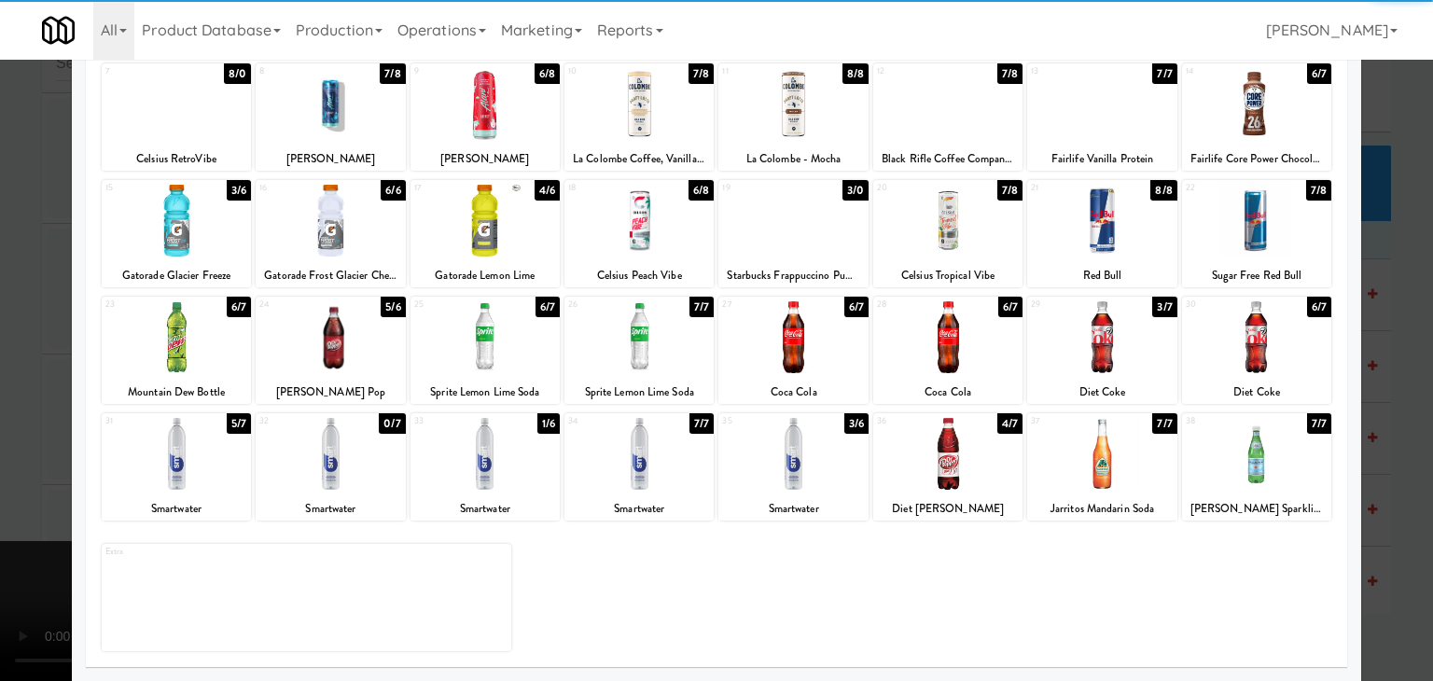
click at [1270, 466] on div at bounding box center [1256, 454] width 149 height 72
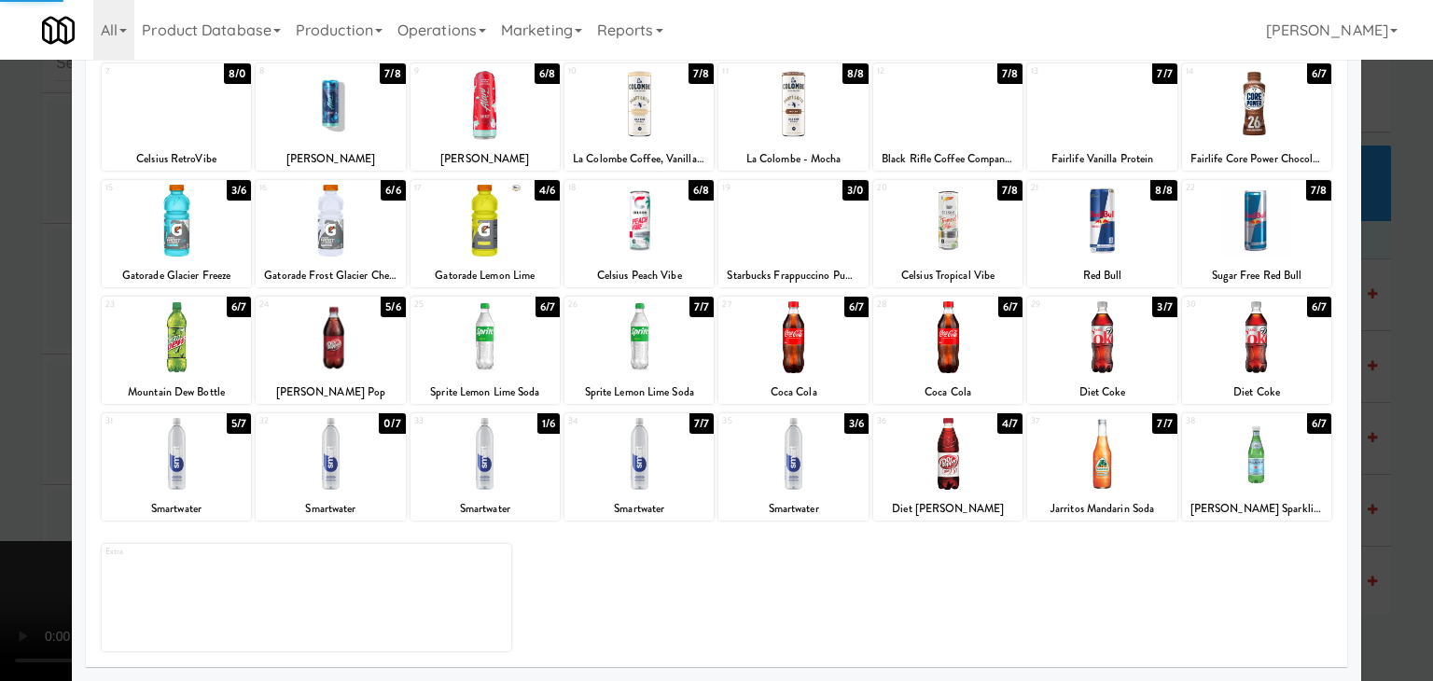
click at [1397, 490] on div at bounding box center [716, 340] width 1433 height 681
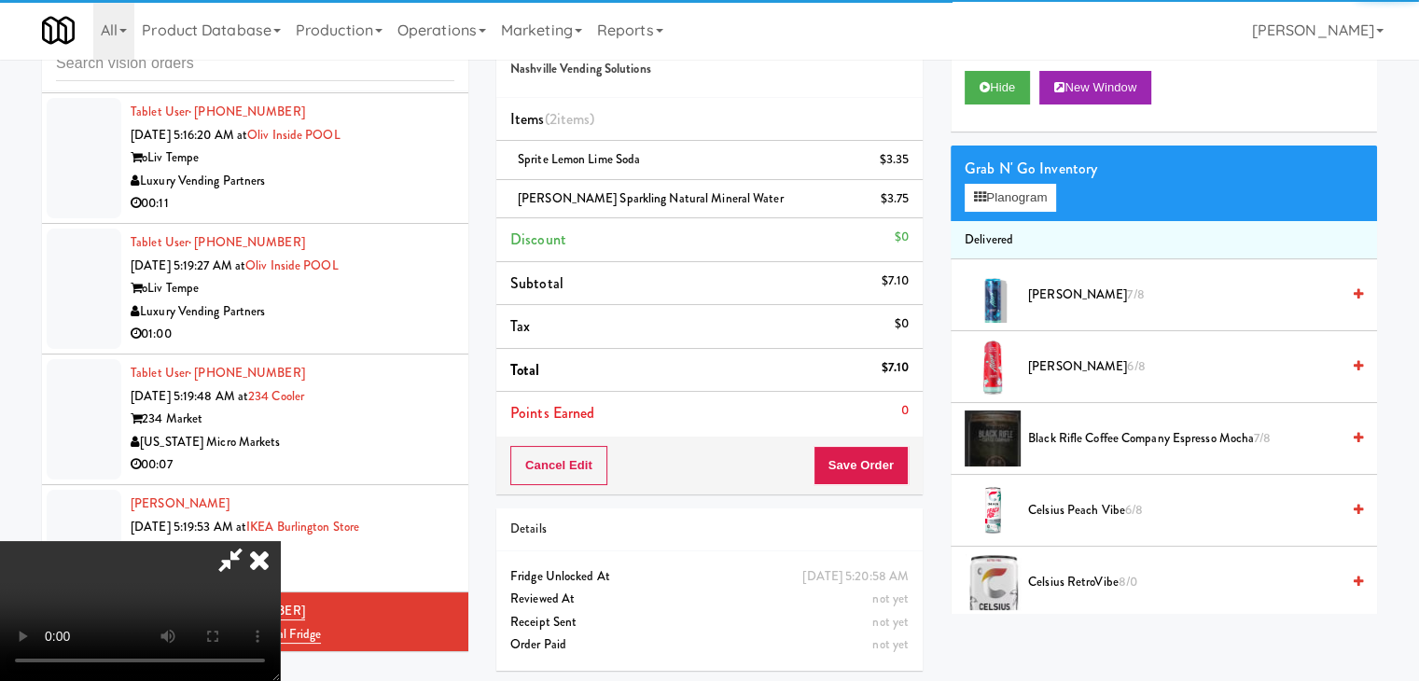
click at [280, 541] on video at bounding box center [140, 611] width 280 height 140
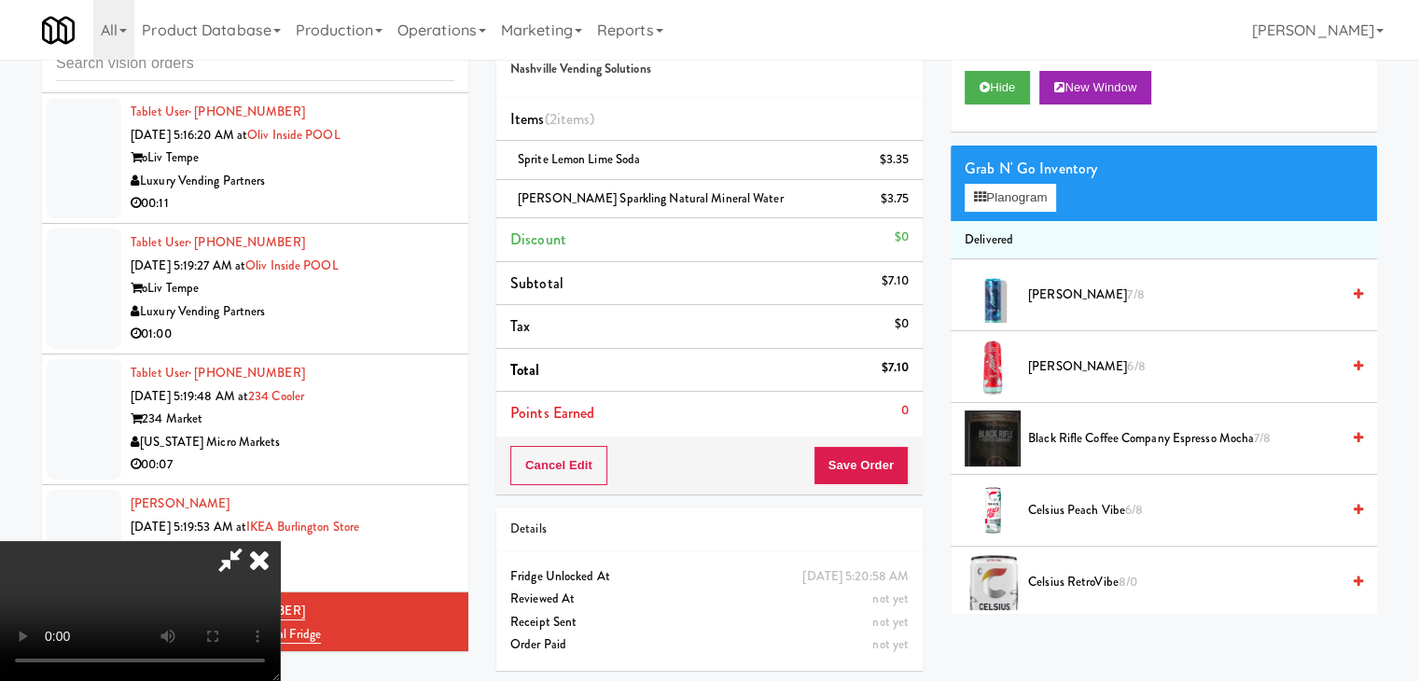
click at [280, 541] on video at bounding box center [140, 611] width 280 height 140
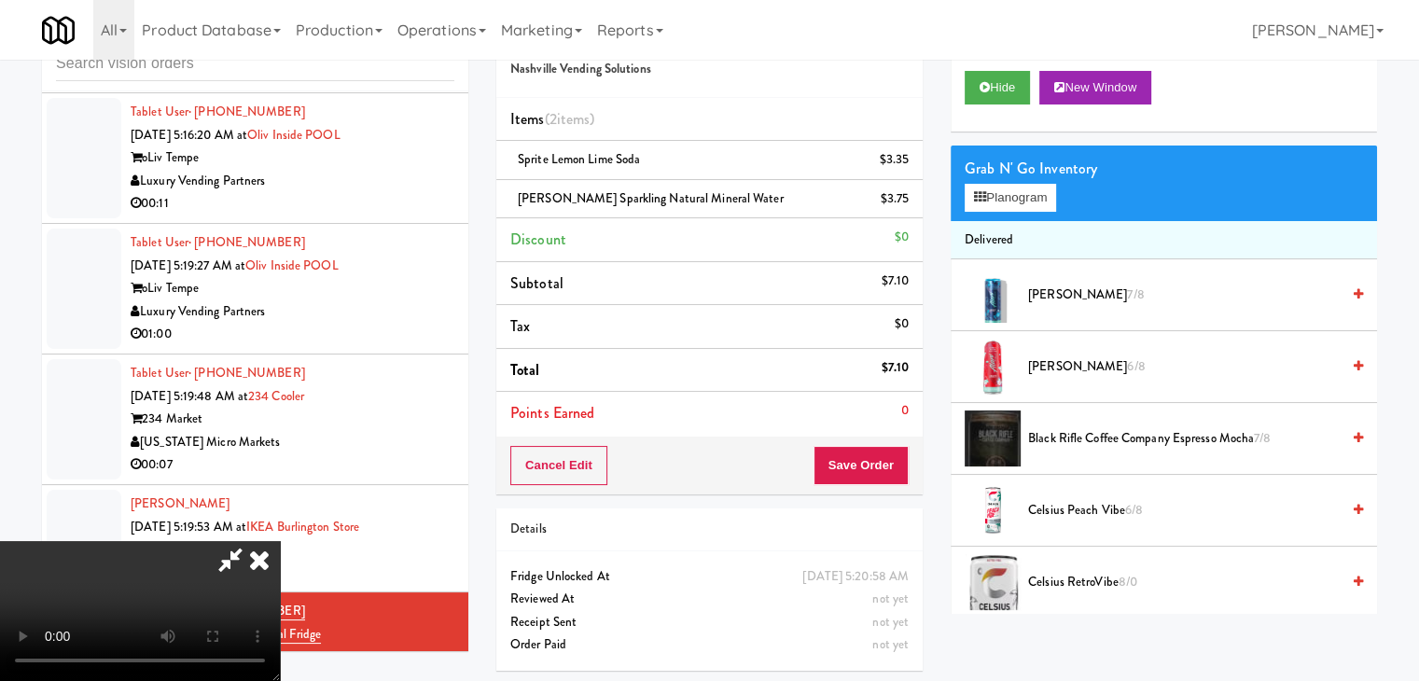
click at [280, 541] on video at bounding box center [140, 611] width 280 height 140
click at [1038, 189] on button "Planogram" at bounding box center [1010, 198] width 91 height 28
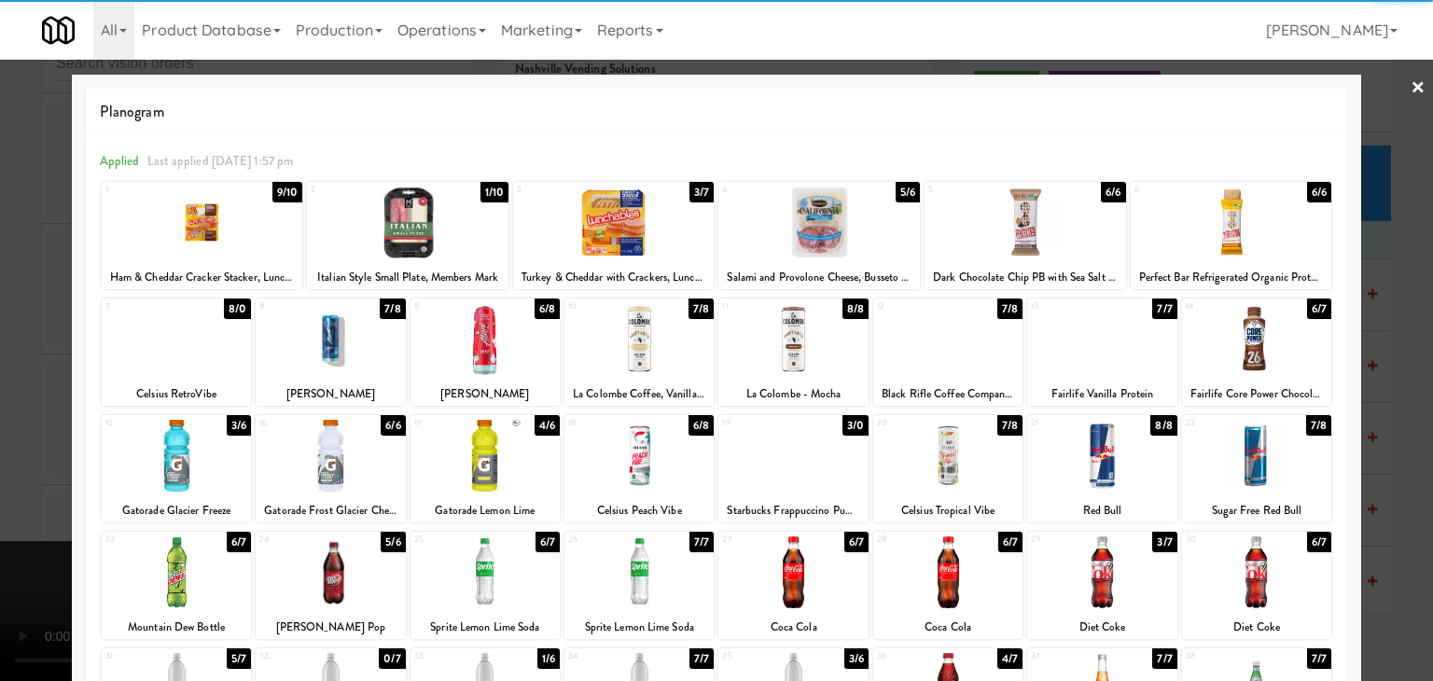
click at [1017, 220] on div at bounding box center [1026, 223] width 202 height 72
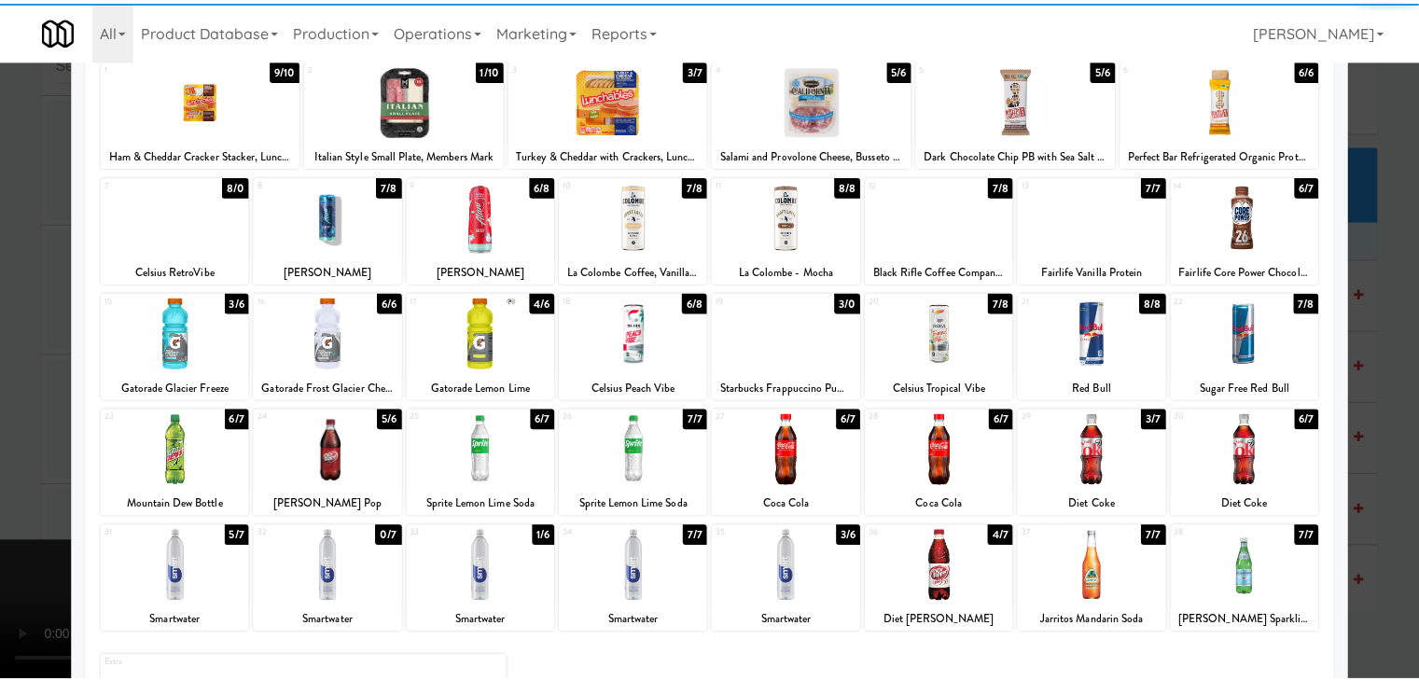
scroll to position [235, 0]
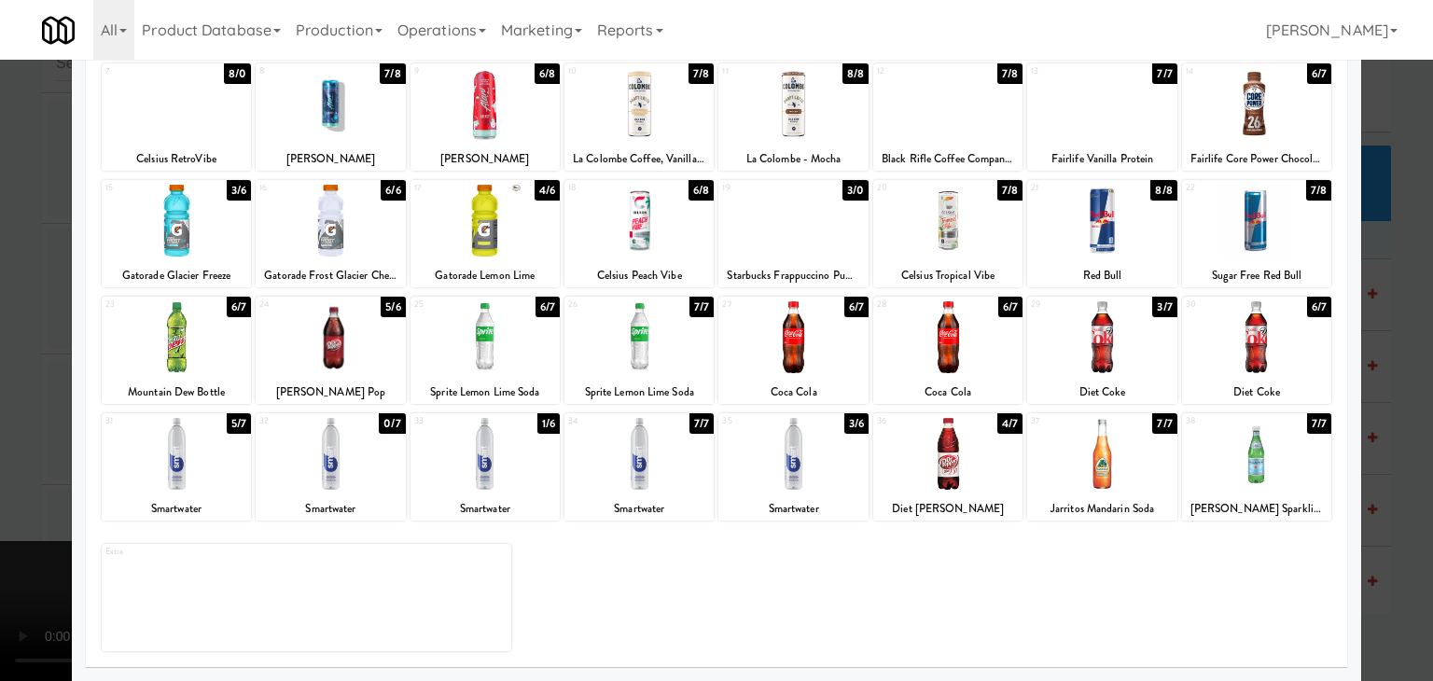
click at [217, 450] on div at bounding box center [176, 454] width 149 height 72
drag, startPoint x: 0, startPoint y: 458, endPoint x: 60, endPoint y: 449, distance: 60.5
click at [6, 453] on div at bounding box center [716, 340] width 1433 height 681
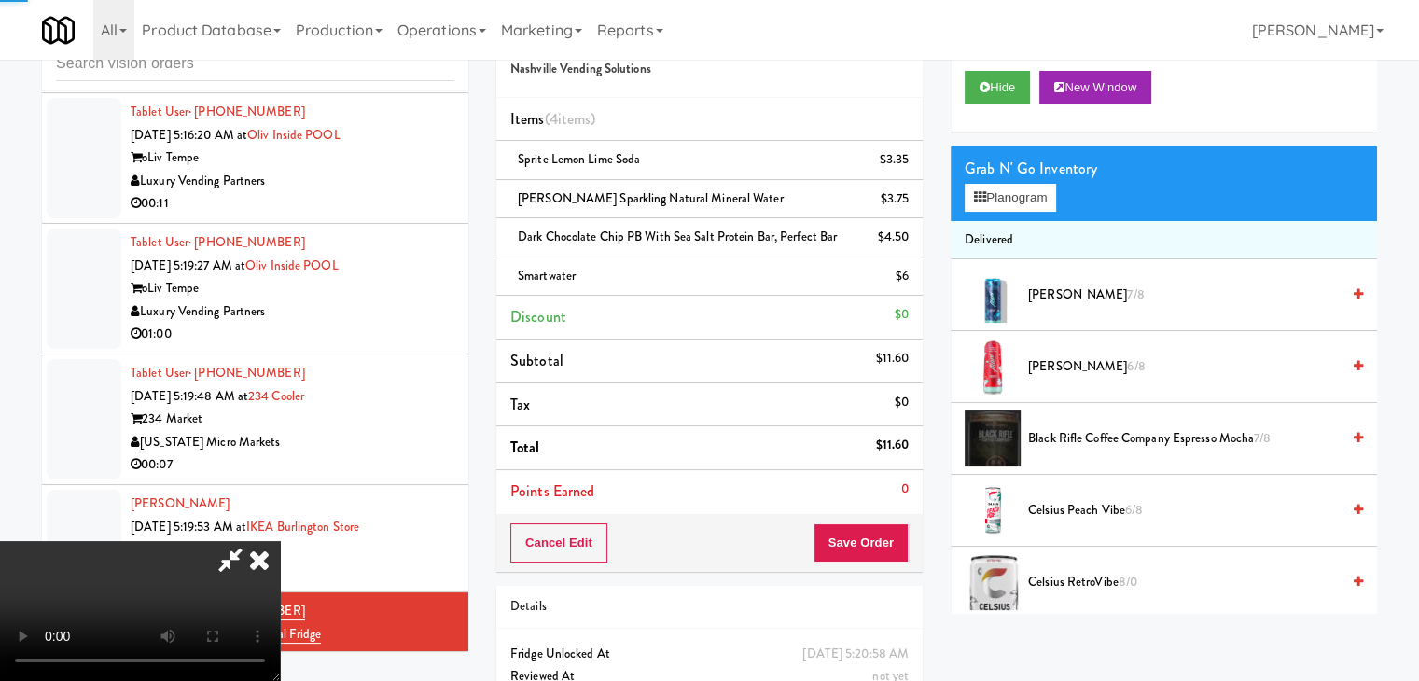
click at [280, 541] on video at bounding box center [140, 611] width 280 height 140
click at [863, 539] on button "Save Order" at bounding box center [861, 543] width 95 height 39
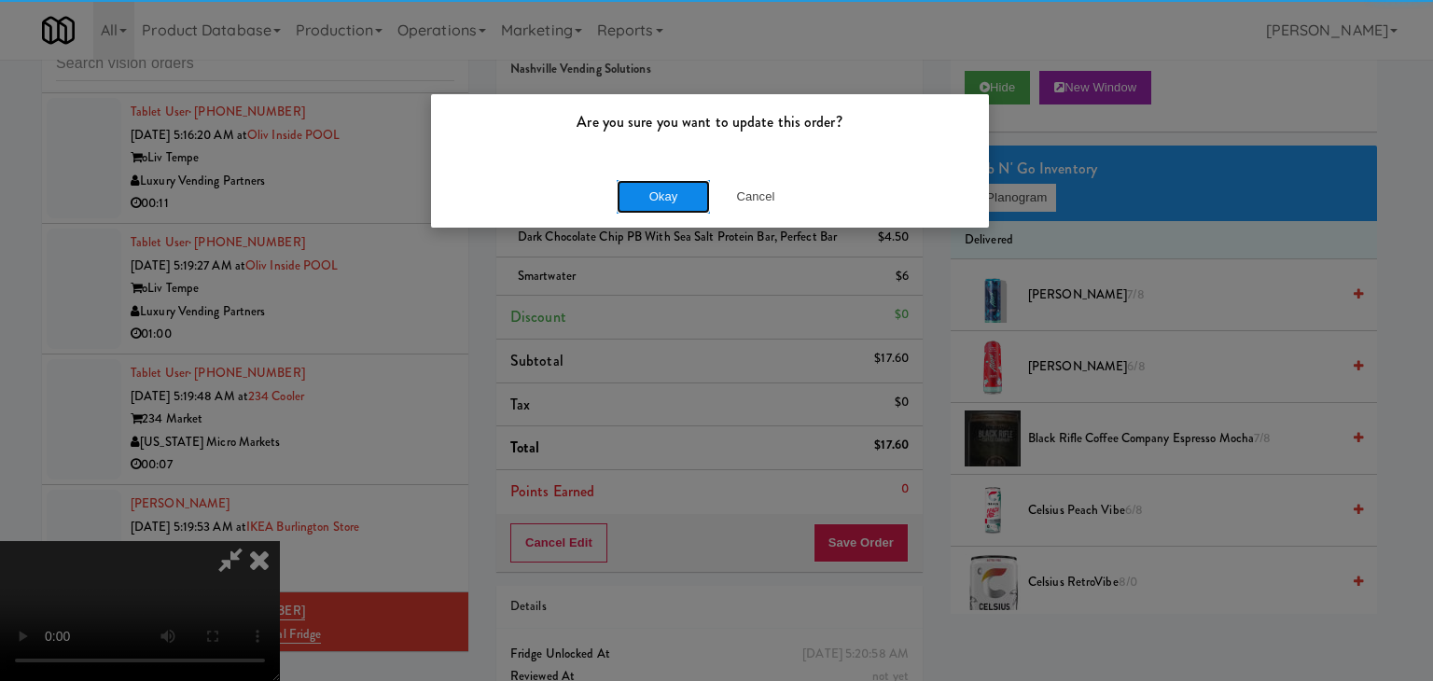
click at [668, 199] on button "Okay" at bounding box center [663, 197] width 93 height 34
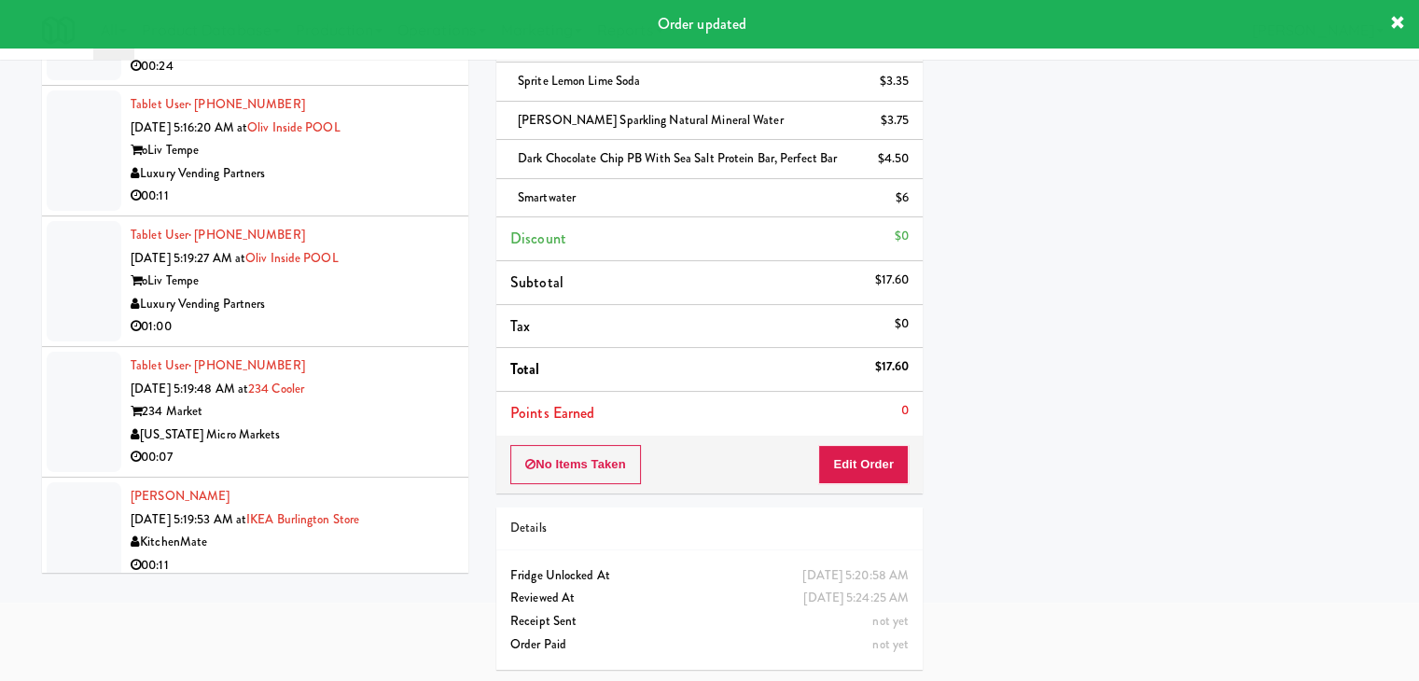
scroll to position [2662, 0]
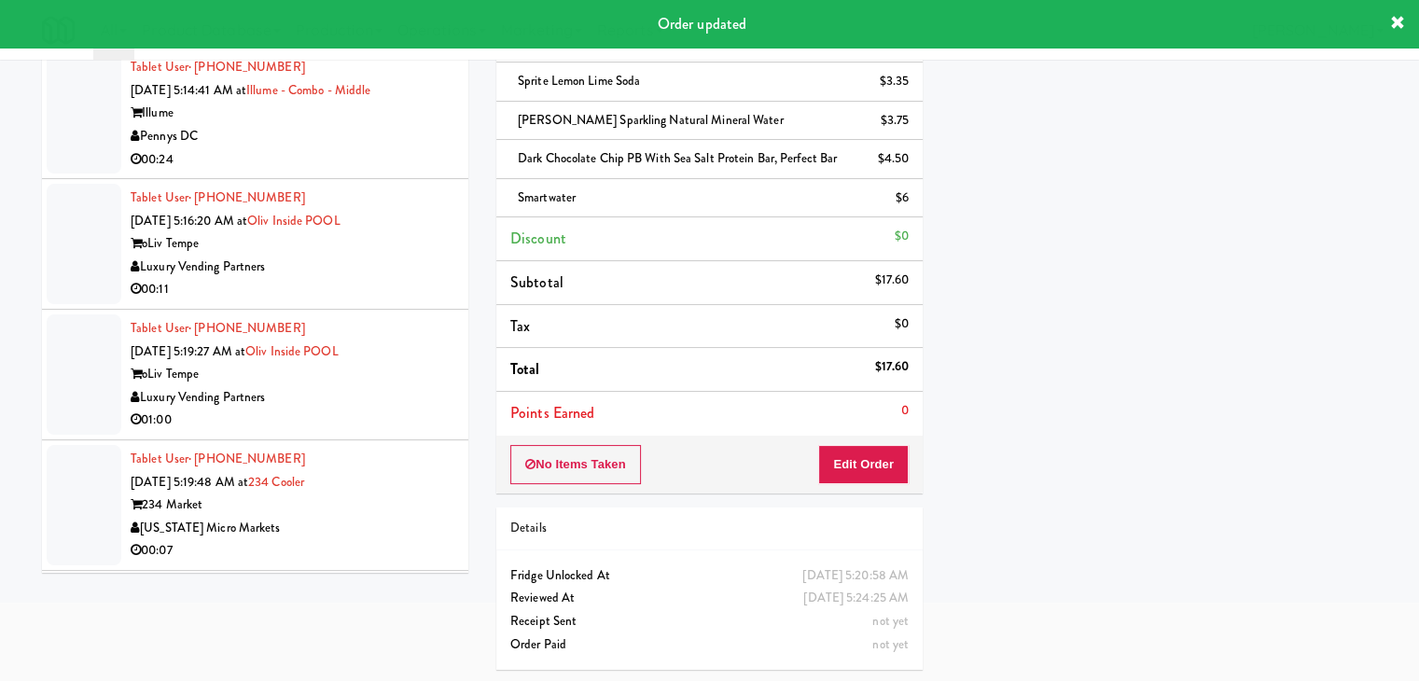
click at [392, 517] on div "[US_STATE] Micro Markets" at bounding box center [293, 528] width 324 height 23
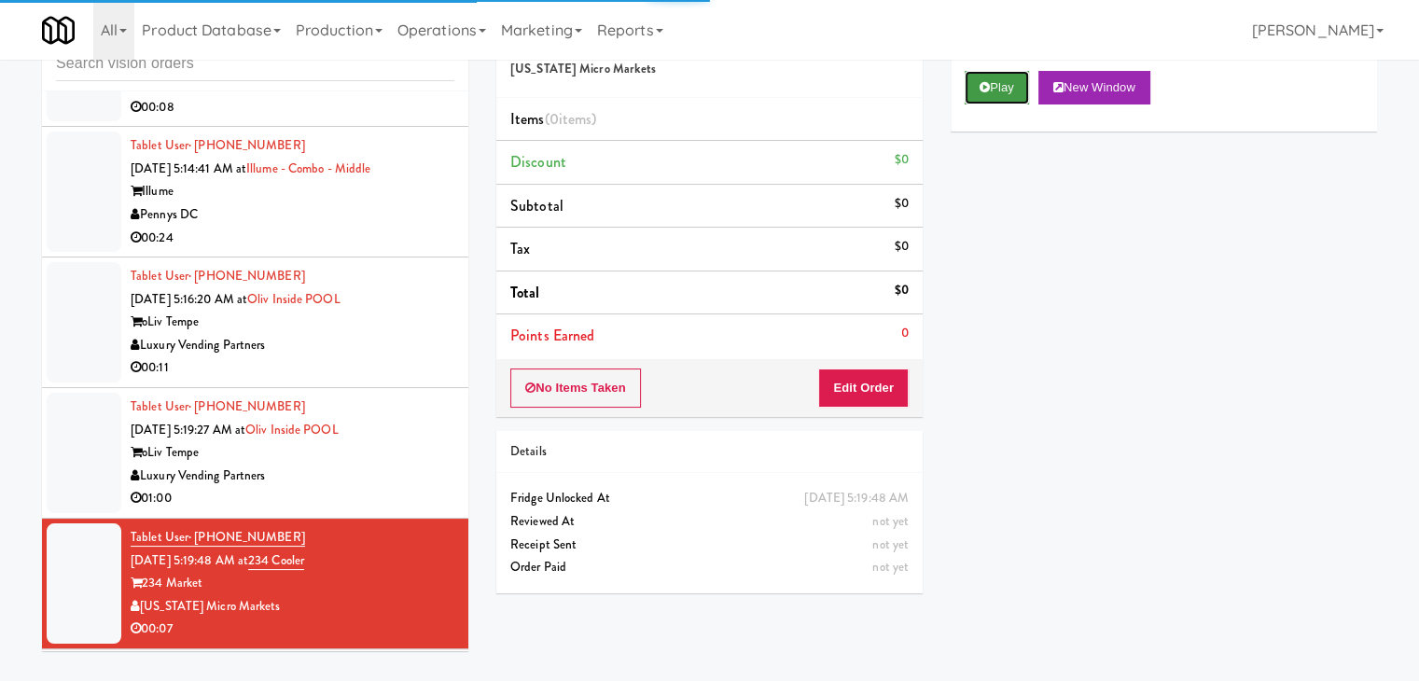
click at [980, 82] on icon at bounding box center [985, 87] width 10 height 12
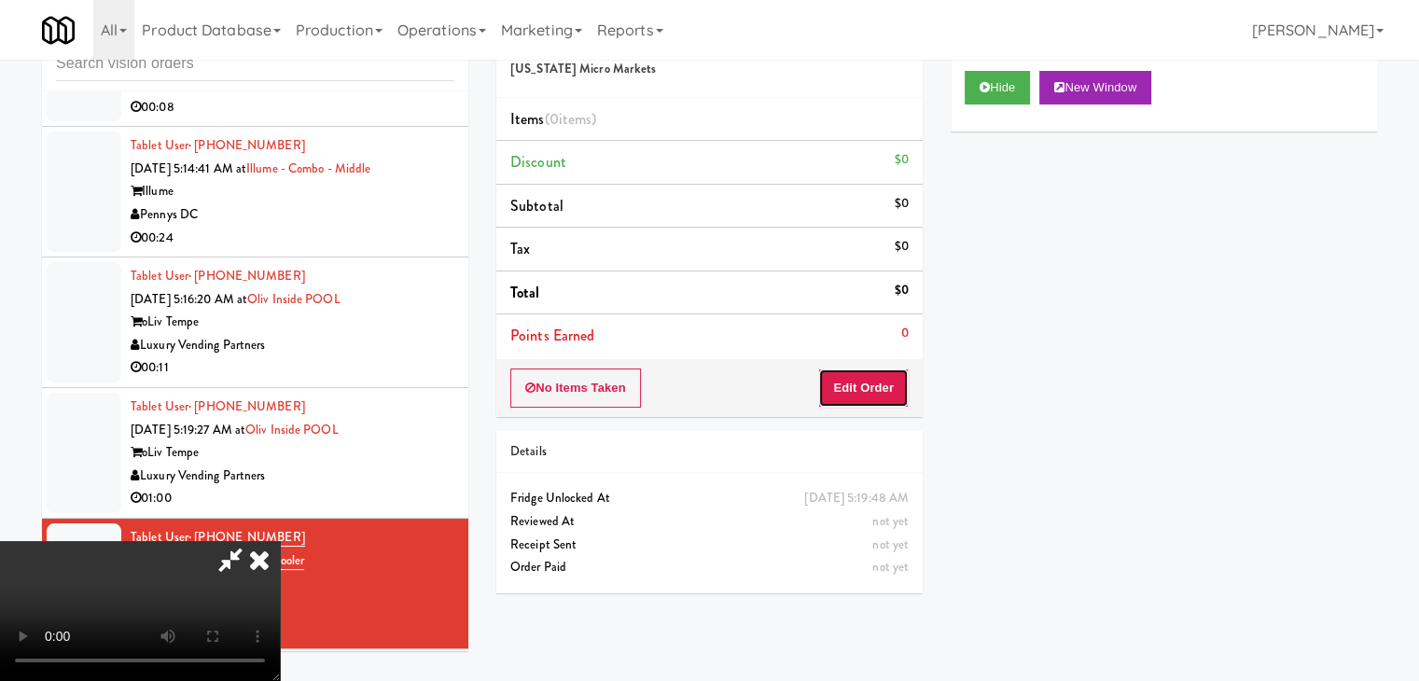
click at [867, 382] on button "Edit Order" at bounding box center [863, 388] width 91 height 39
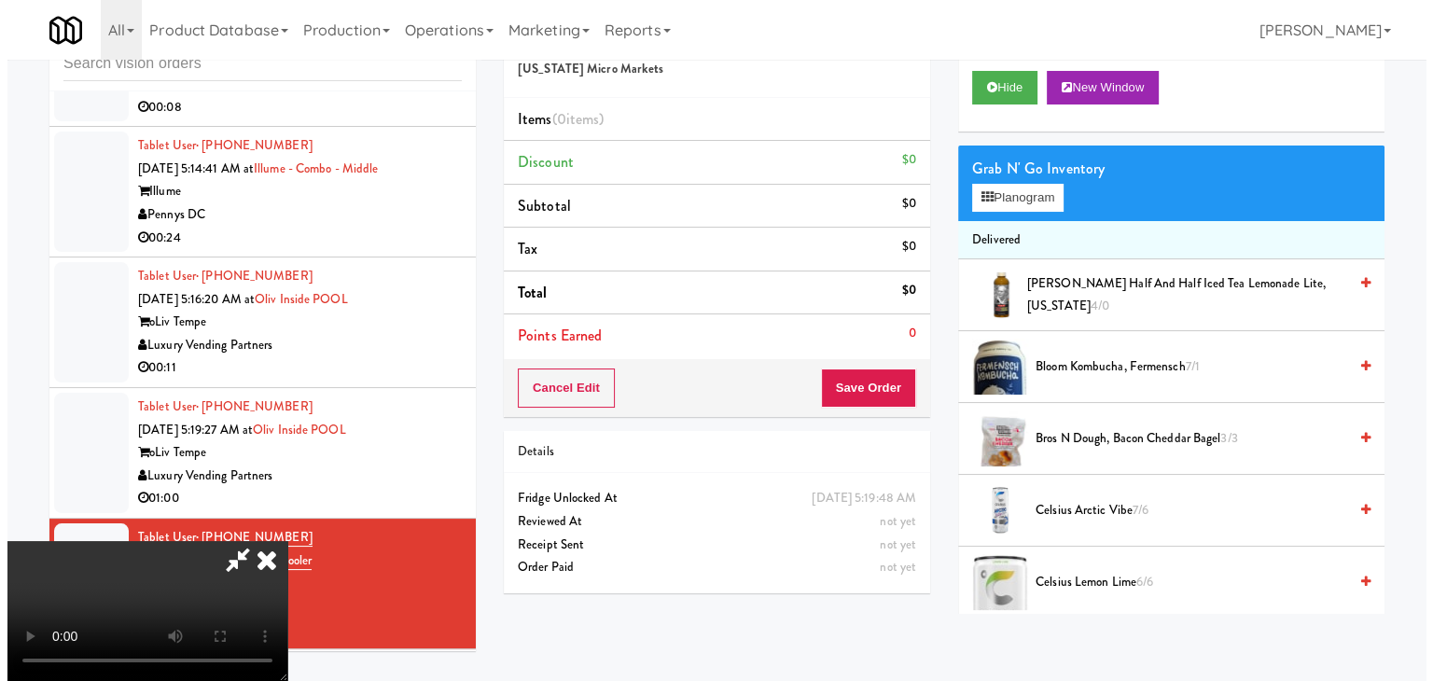
scroll to position [0, 0]
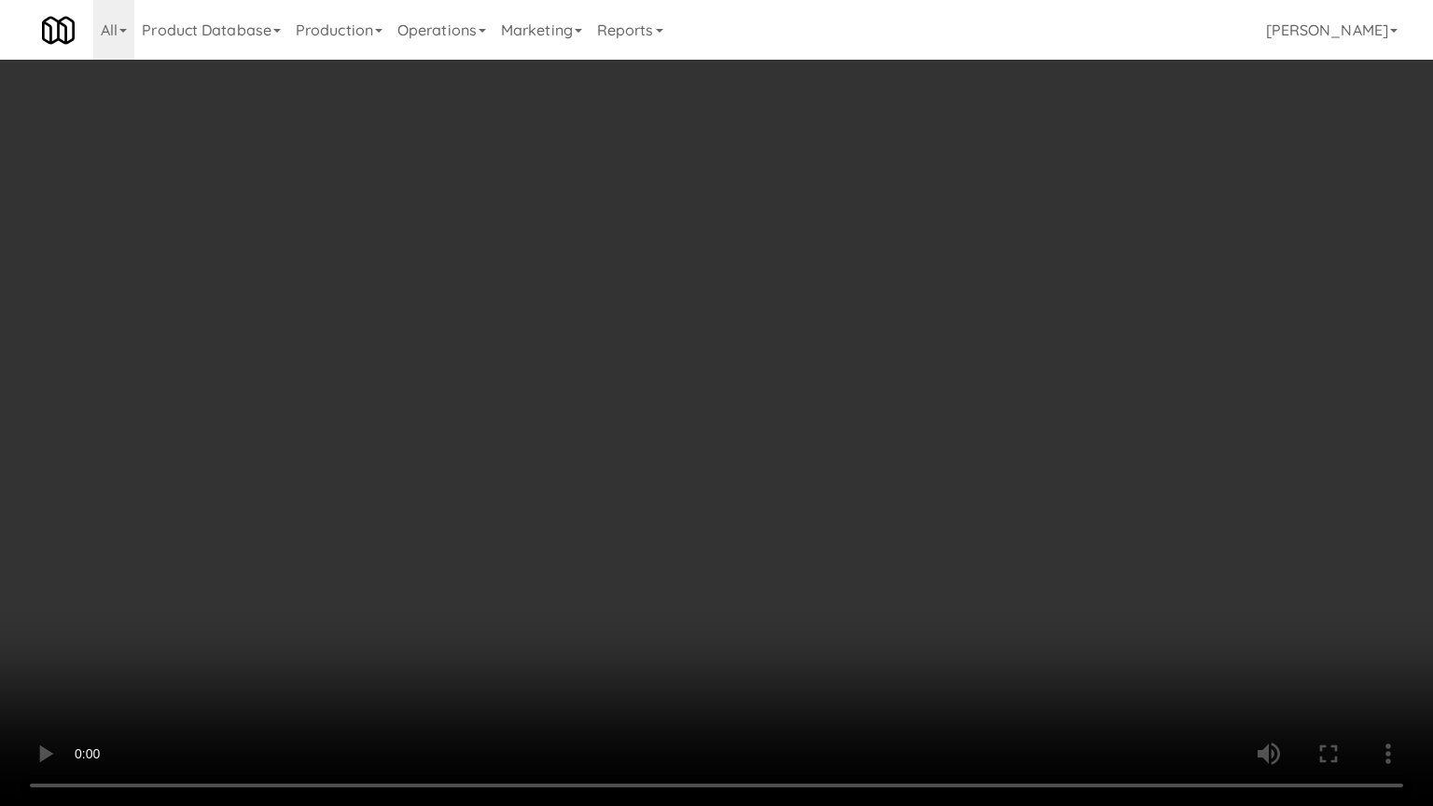
click at [813, 403] on video at bounding box center [716, 403] width 1433 height 806
click at [818, 403] on video at bounding box center [716, 403] width 1433 height 806
click at [833, 403] on video at bounding box center [716, 403] width 1433 height 806
click at [835, 403] on video at bounding box center [716, 403] width 1433 height 806
drag, startPoint x: 835, startPoint y: 403, endPoint x: 955, endPoint y: 210, distance: 227.1
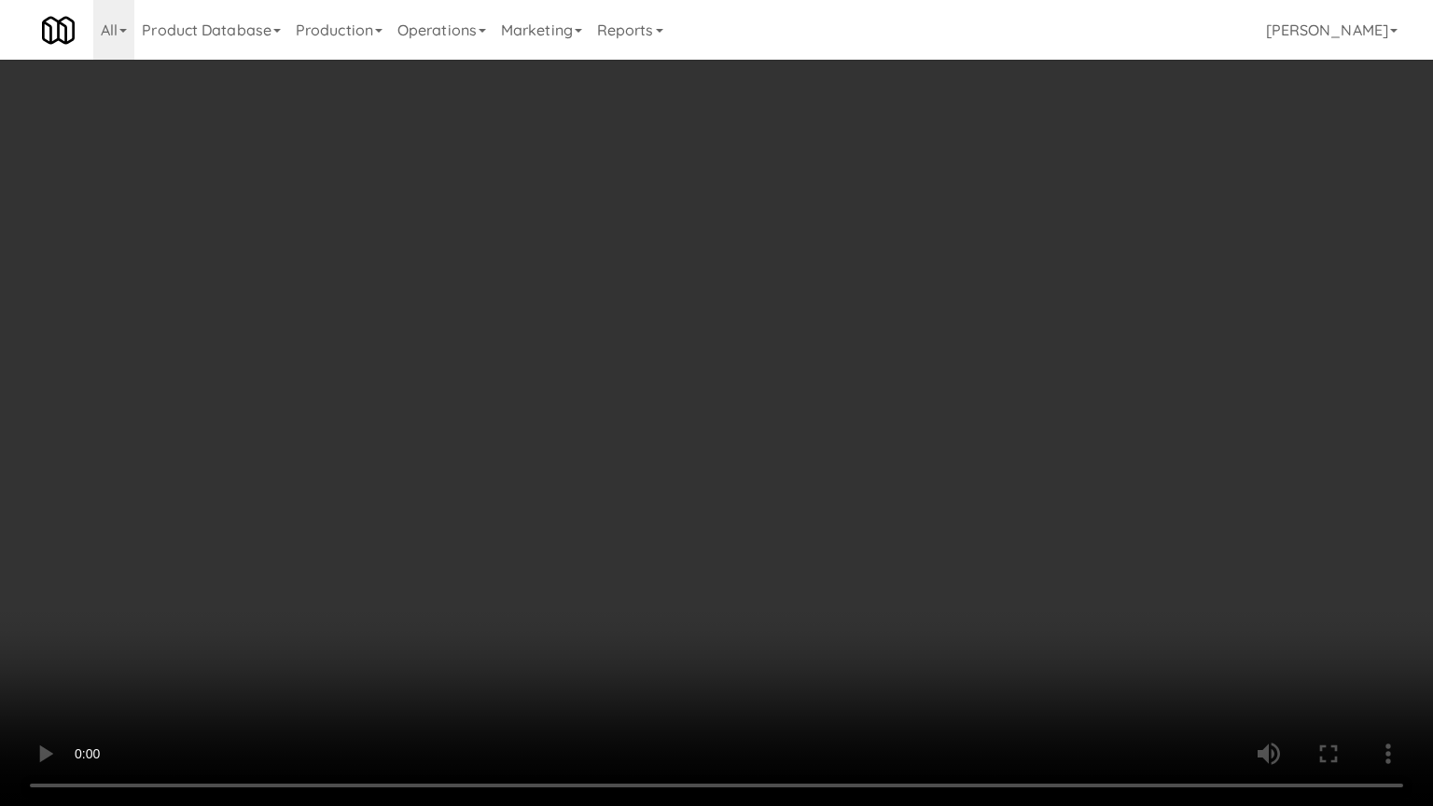
click at [840, 395] on video at bounding box center [716, 403] width 1433 height 806
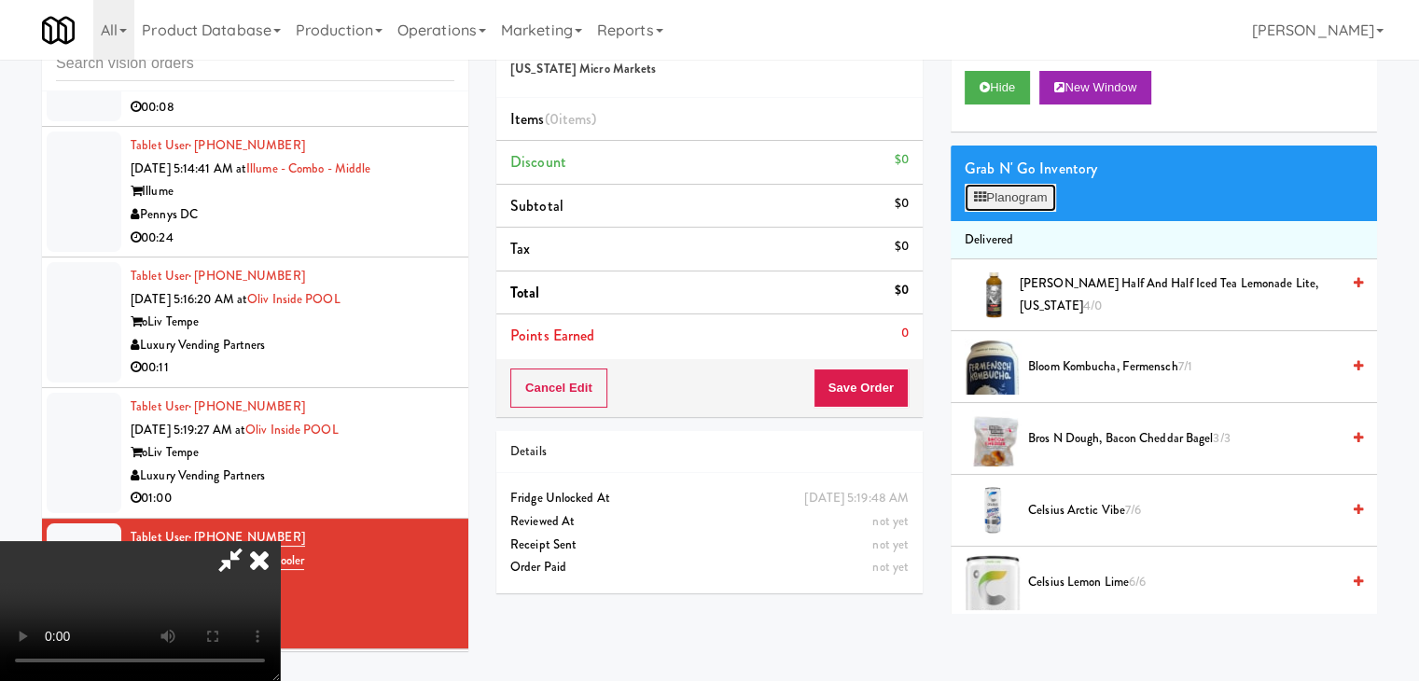
click at [1018, 188] on button "Planogram" at bounding box center [1010, 198] width 91 height 28
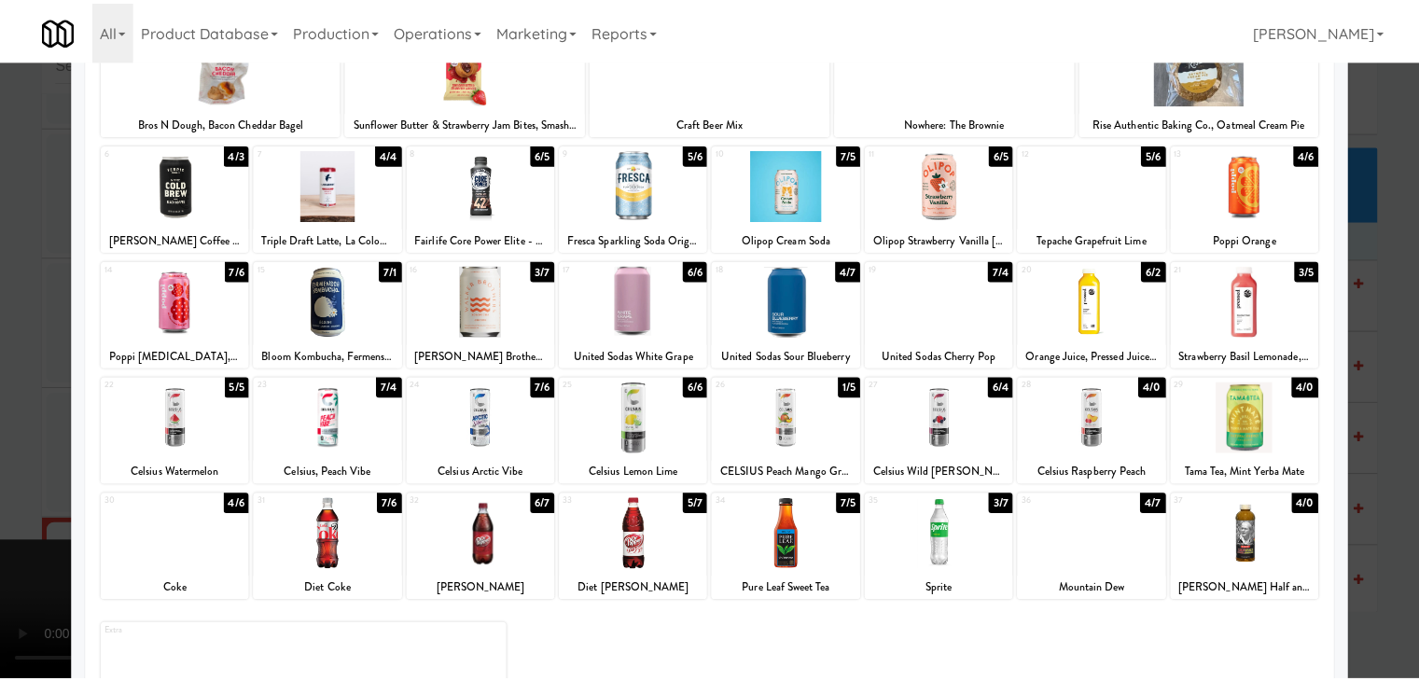
scroll to position [235, 0]
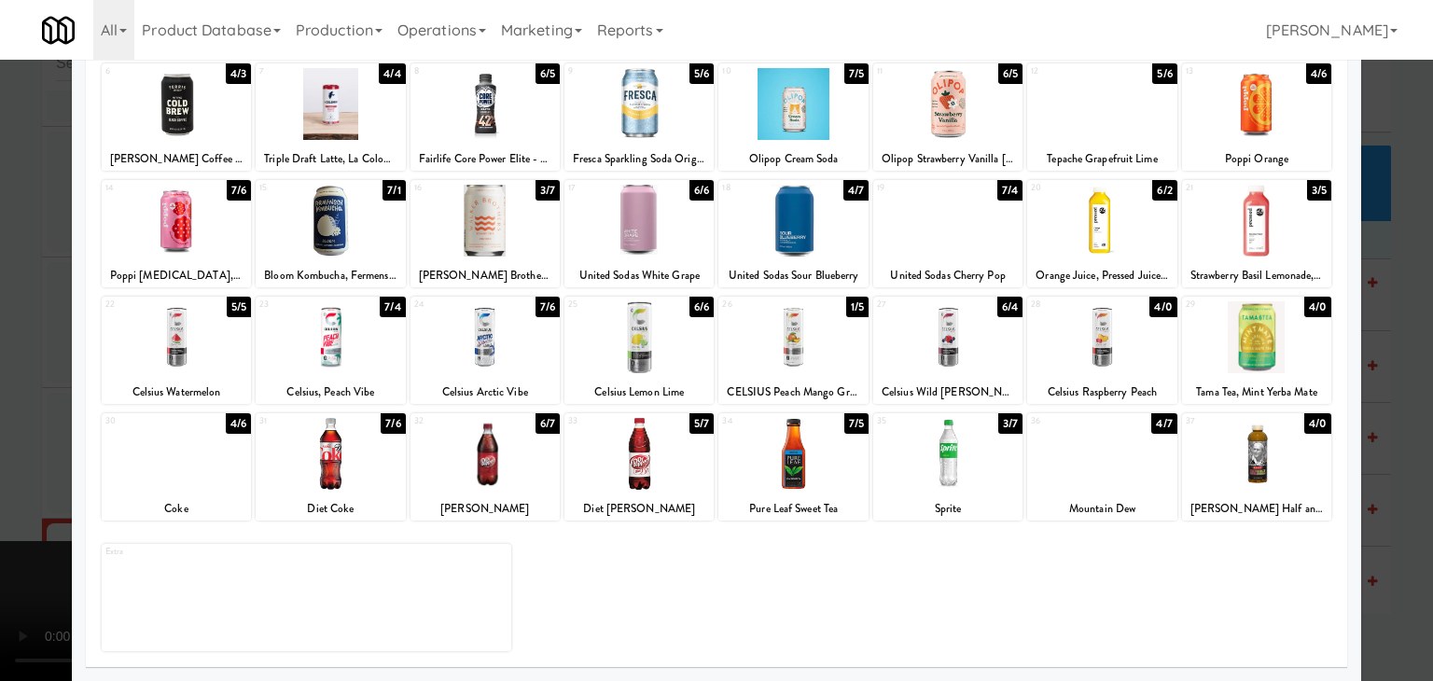
click at [1125, 337] on div at bounding box center [1101, 337] width 149 height 72
click at [1381, 404] on div at bounding box center [716, 340] width 1433 height 681
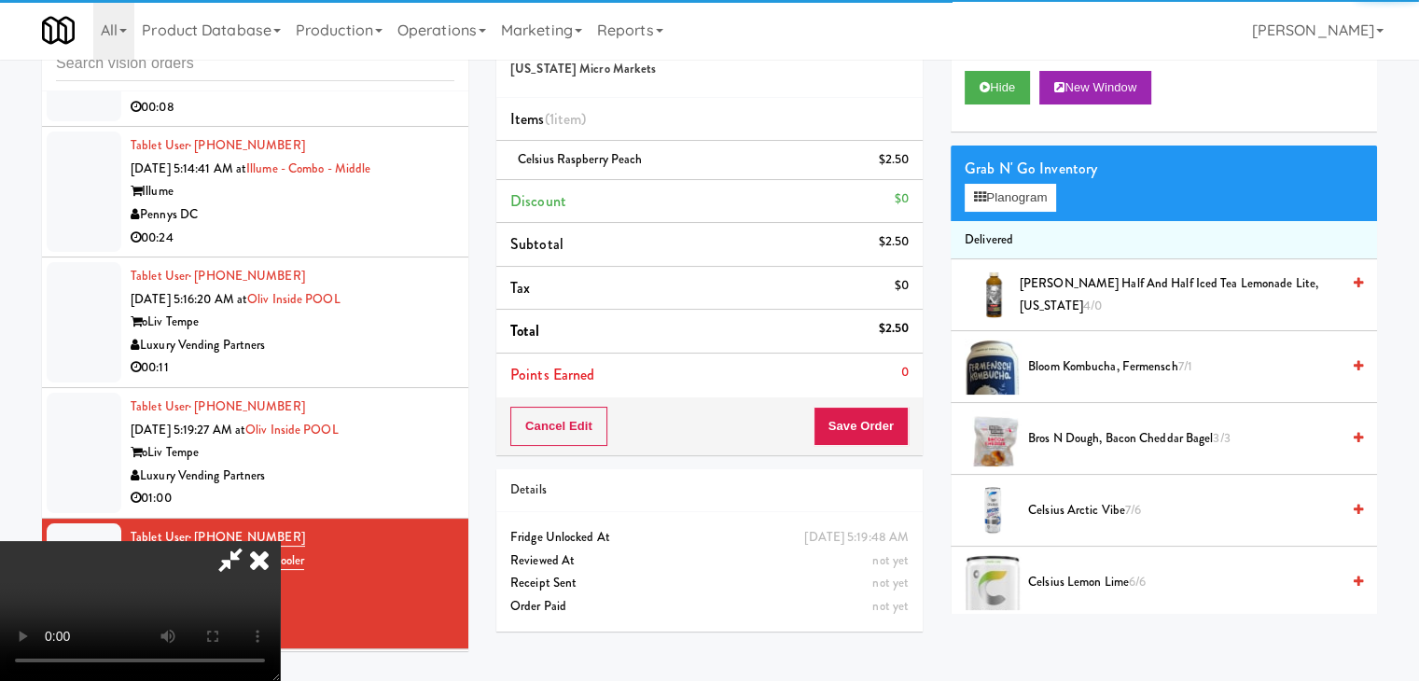
click at [280, 541] on video at bounding box center [140, 611] width 280 height 140
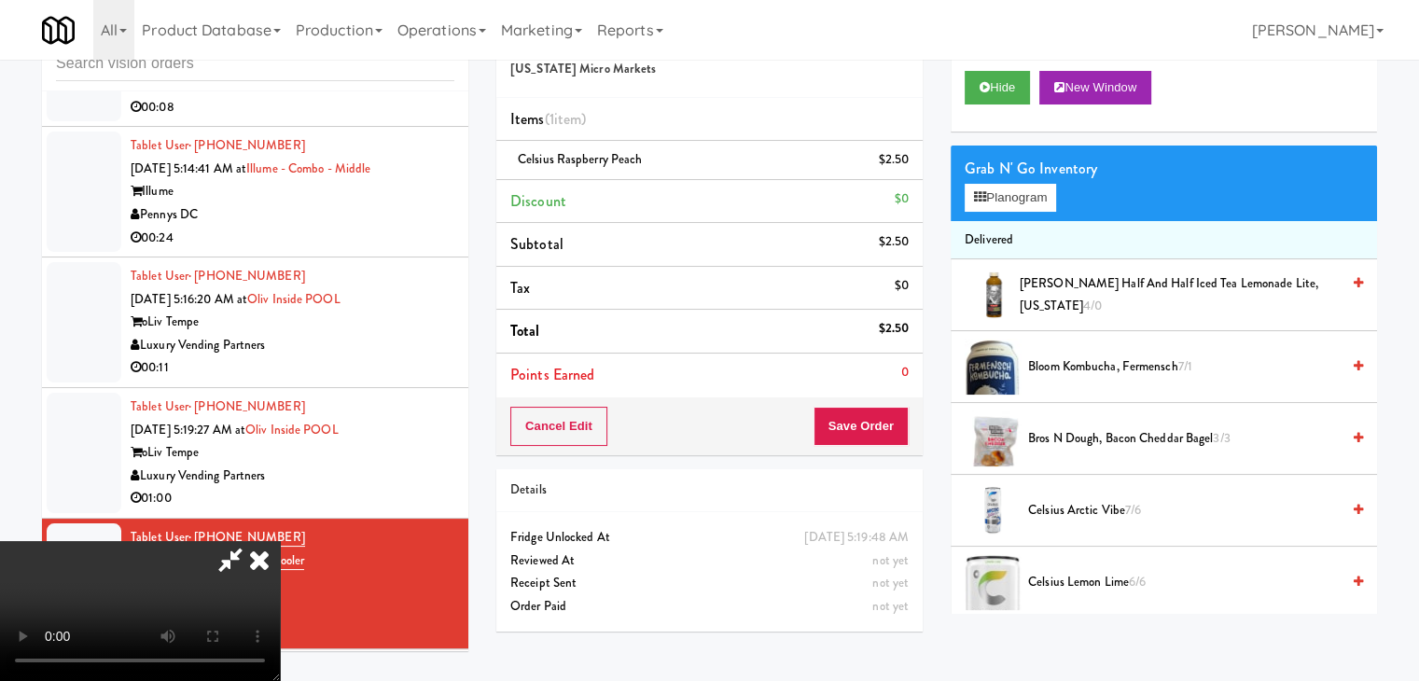
click at [280, 541] on video at bounding box center [140, 611] width 280 height 140
drag, startPoint x: 743, startPoint y: 399, endPoint x: 813, endPoint y: 351, distance: 85.2
click at [280, 541] on video at bounding box center [140, 611] width 280 height 140
click at [1021, 196] on button "Planogram" at bounding box center [1010, 198] width 91 height 28
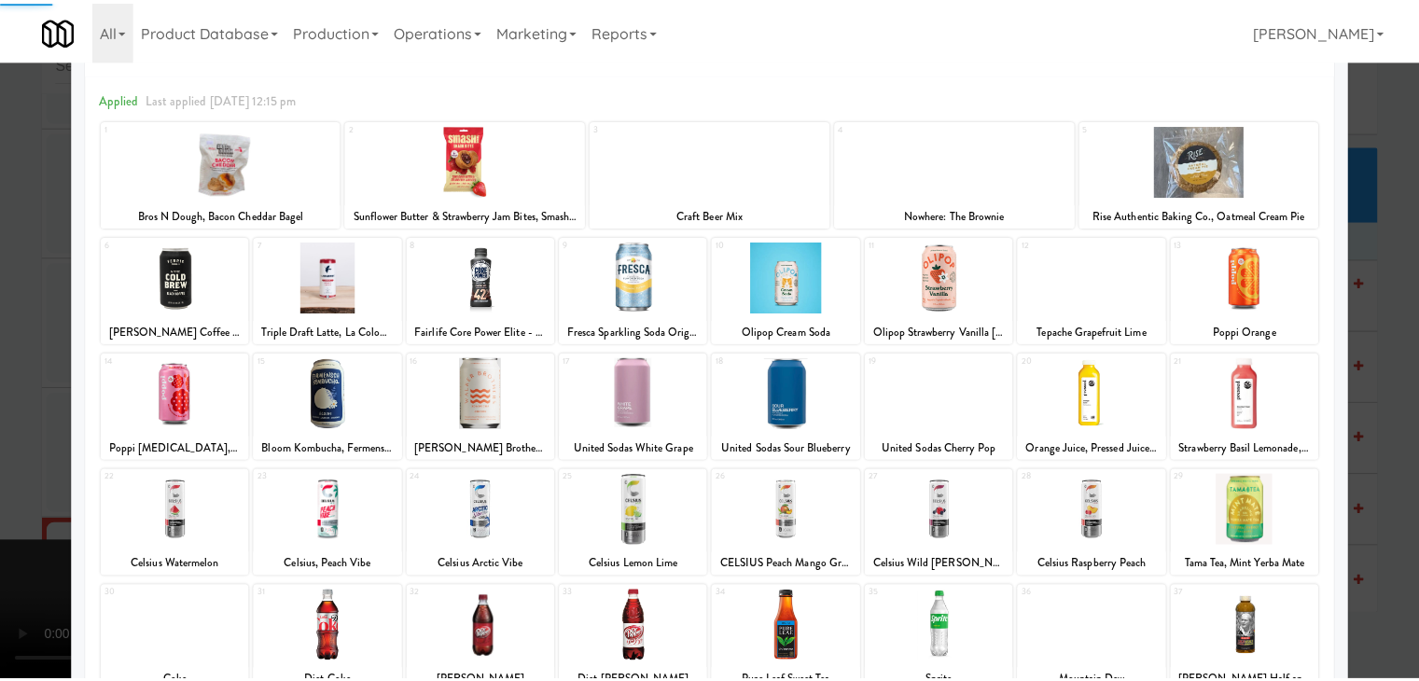
scroll to position [187, 0]
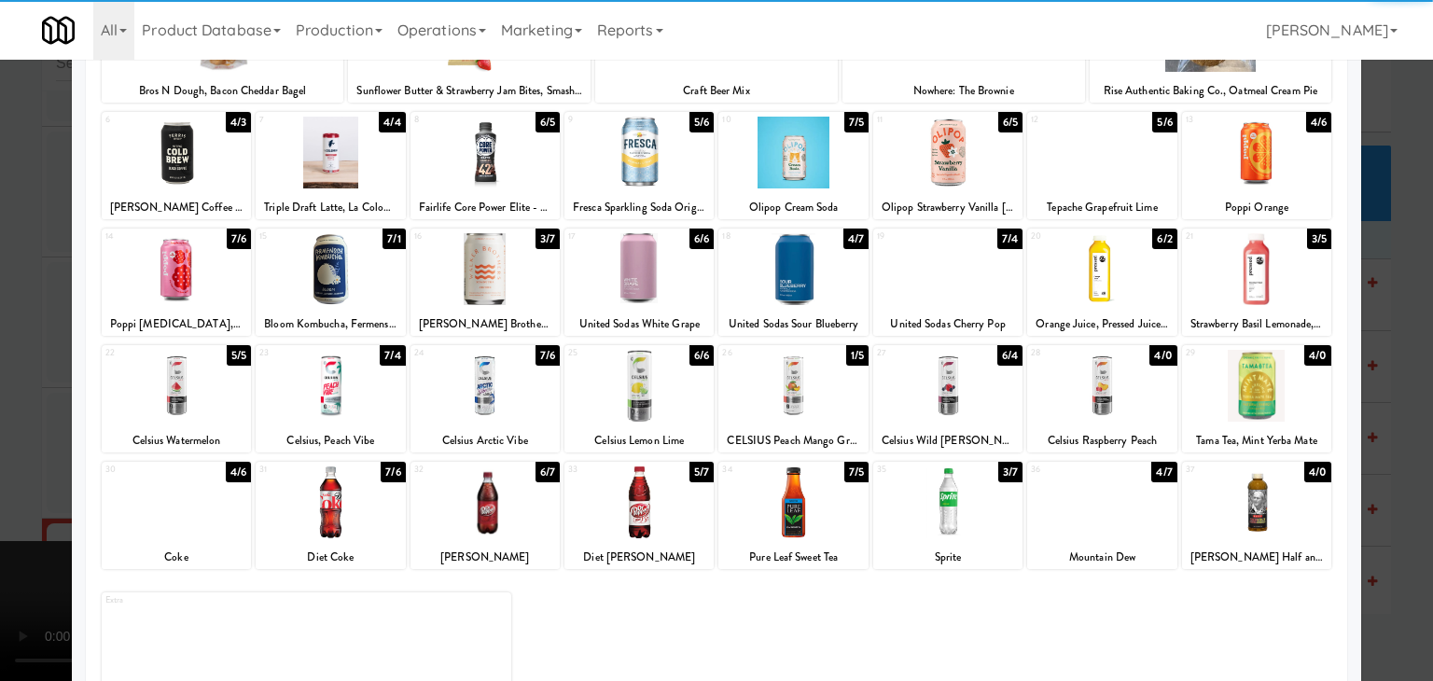
click at [184, 397] on div at bounding box center [176, 386] width 149 height 72
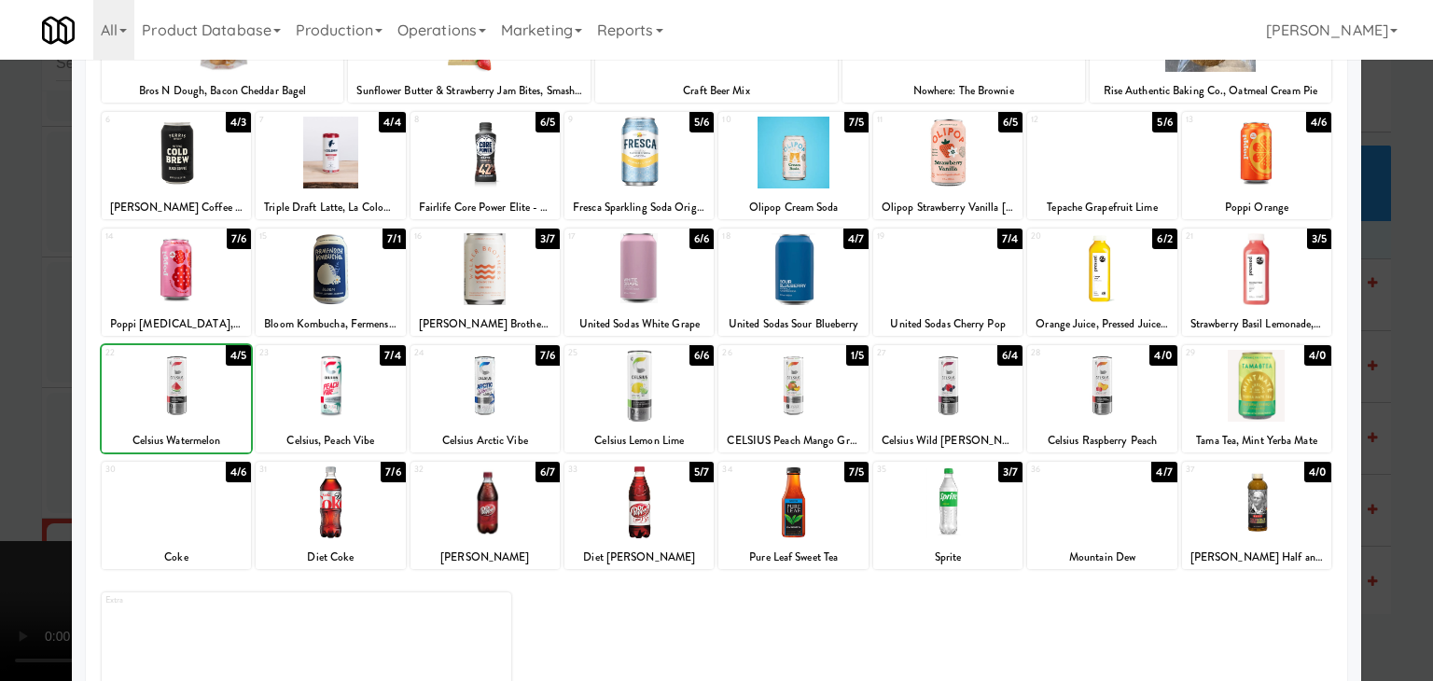
drag, startPoint x: 0, startPoint y: 387, endPoint x: 75, endPoint y: 381, distance: 74.9
click at [11, 384] on div at bounding box center [716, 340] width 1433 height 681
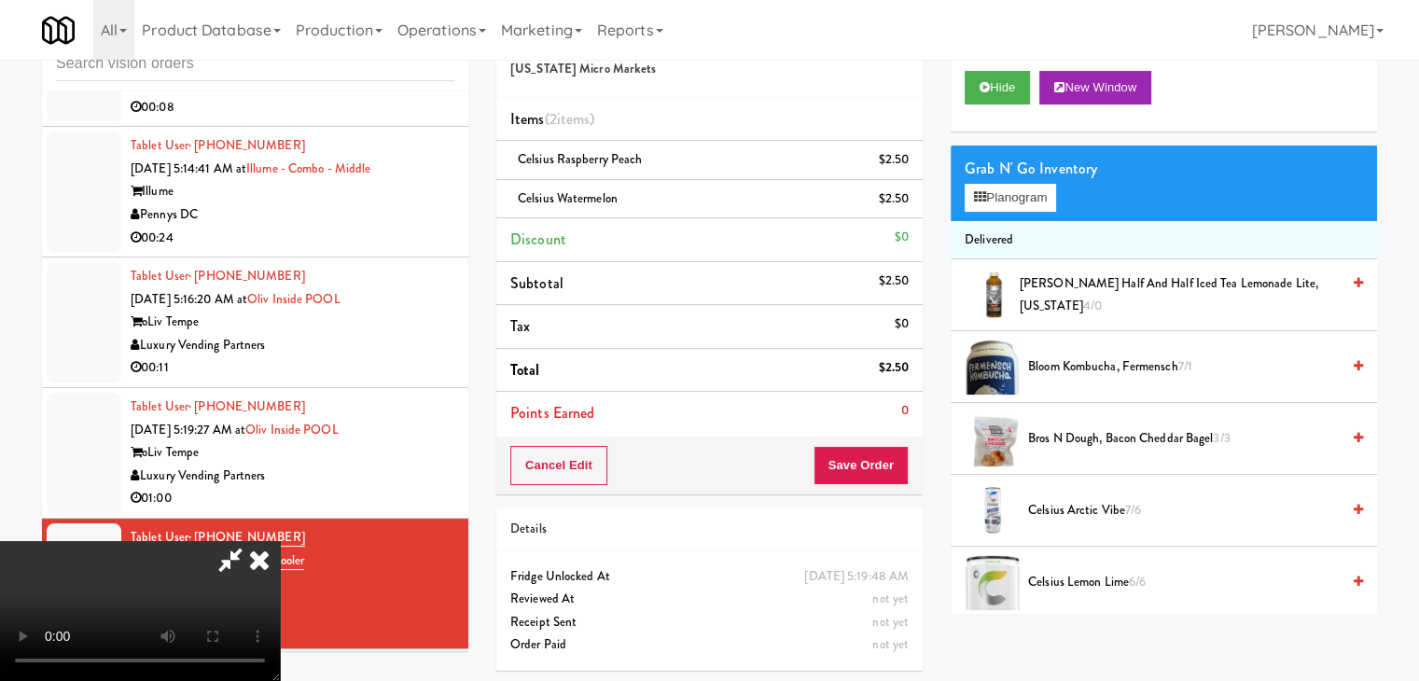
click at [280, 541] on video at bounding box center [140, 611] width 280 height 140
click at [870, 468] on button "Save Order" at bounding box center [861, 465] width 95 height 39
click at [873, 468] on button "Save Order" at bounding box center [861, 465] width 95 height 39
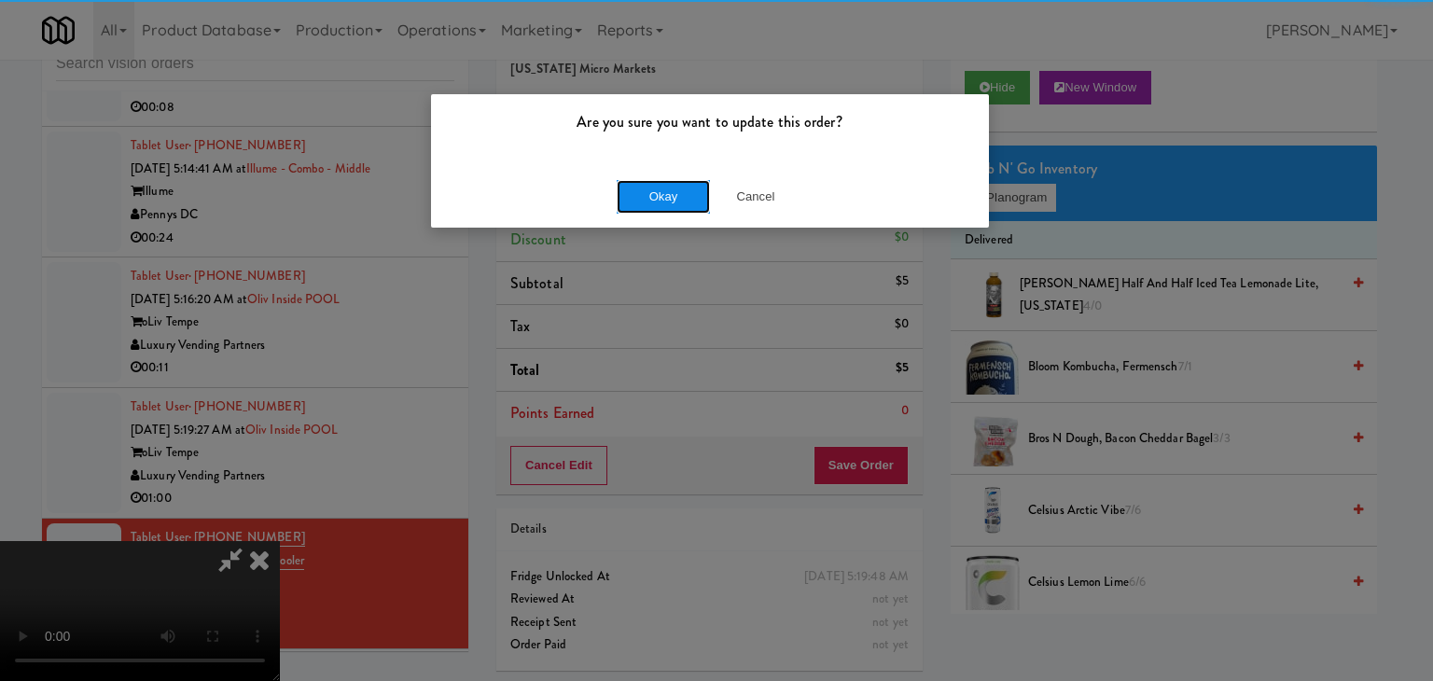
click at [681, 195] on button "Okay" at bounding box center [663, 197] width 93 height 34
click at [681, 195] on div "Okay Cancel" at bounding box center [710, 196] width 558 height 63
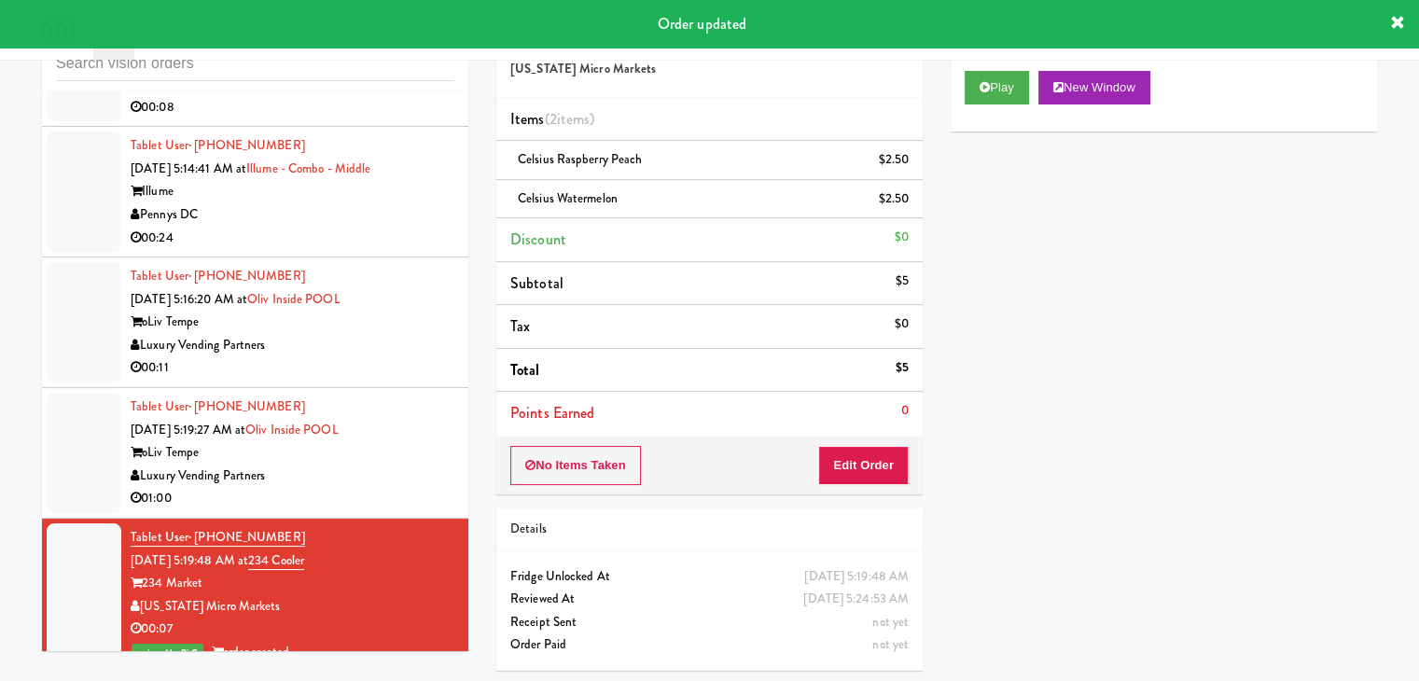
drag, startPoint x: 399, startPoint y: 403, endPoint x: 447, endPoint y: 382, distance: 52.2
click at [399, 465] on div "Luxury Vending Partners" at bounding box center [293, 476] width 324 height 23
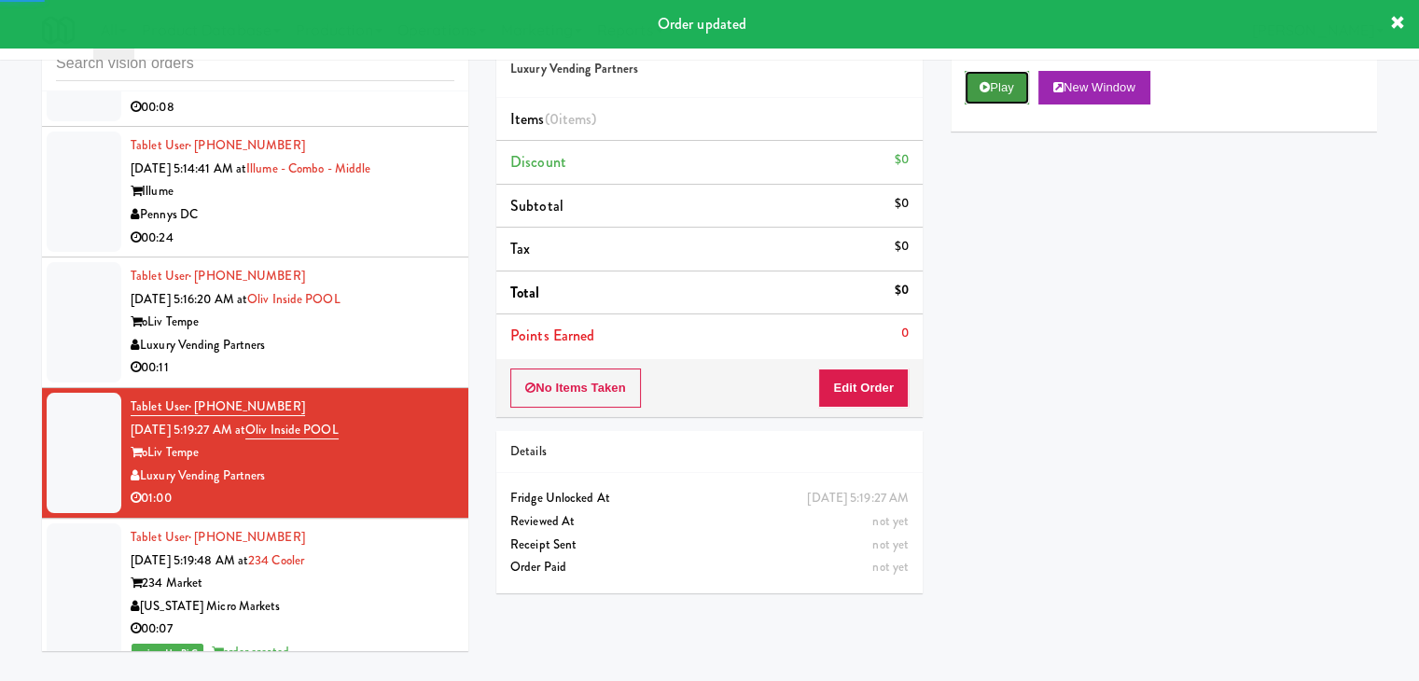
click at [992, 91] on button "Play" at bounding box center [997, 88] width 64 height 34
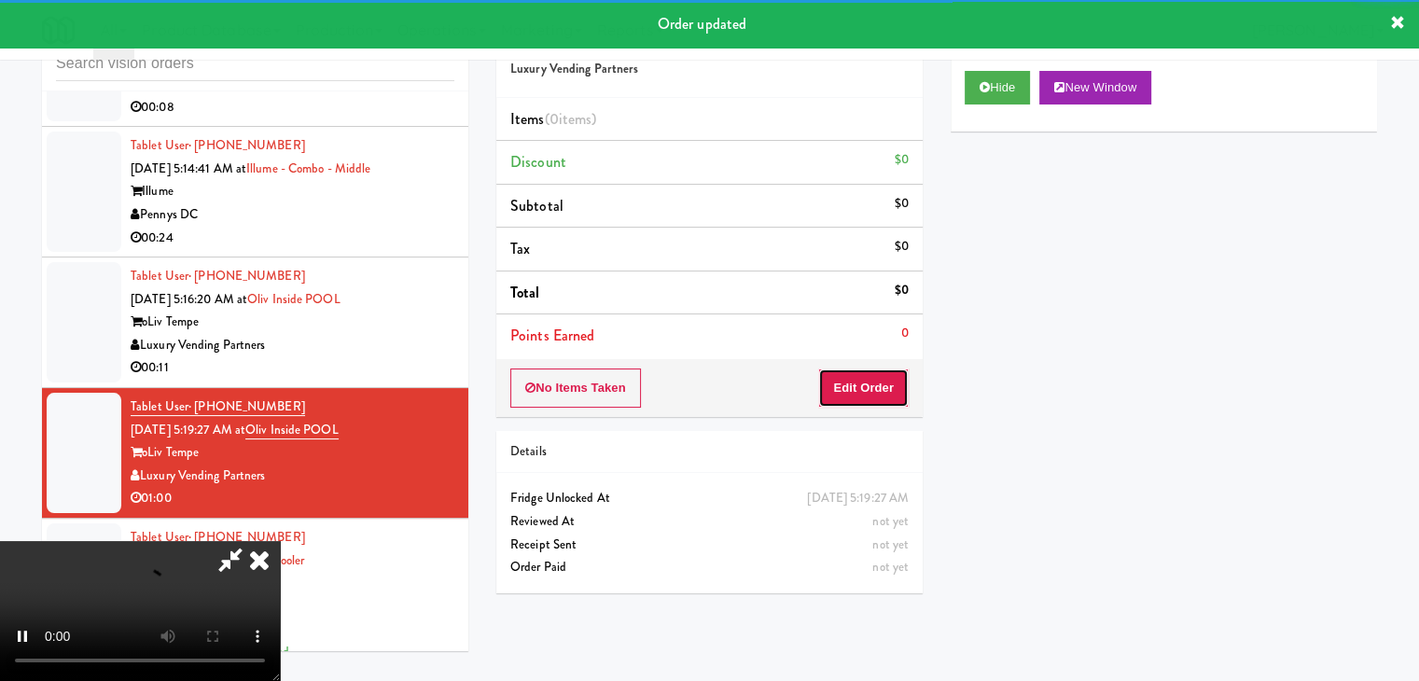
click at [847, 386] on button "Edit Order" at bounding box center [863, 388] width 91 height 39
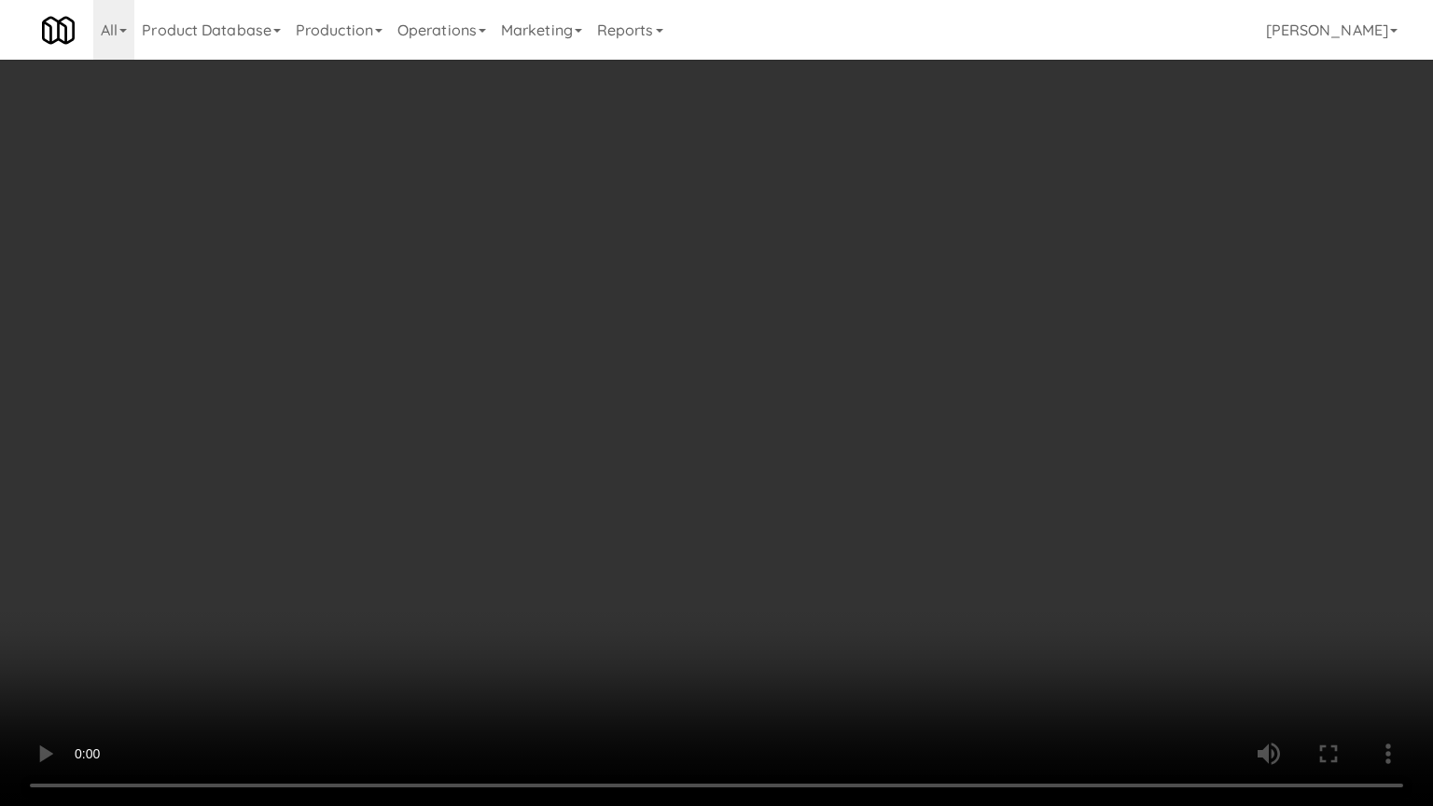
click at [719, 518] on video at bounding box center [716, 403] width 1433 height 806
click at [711, 514] on video at bounding box center [716, 403] width 1433 height 806
click at [712, 515] on video at bounding box center [716, 403] width 1433 height 806
click at [717, 515] on video at bounding box center [716, 403] width 1433 height 806
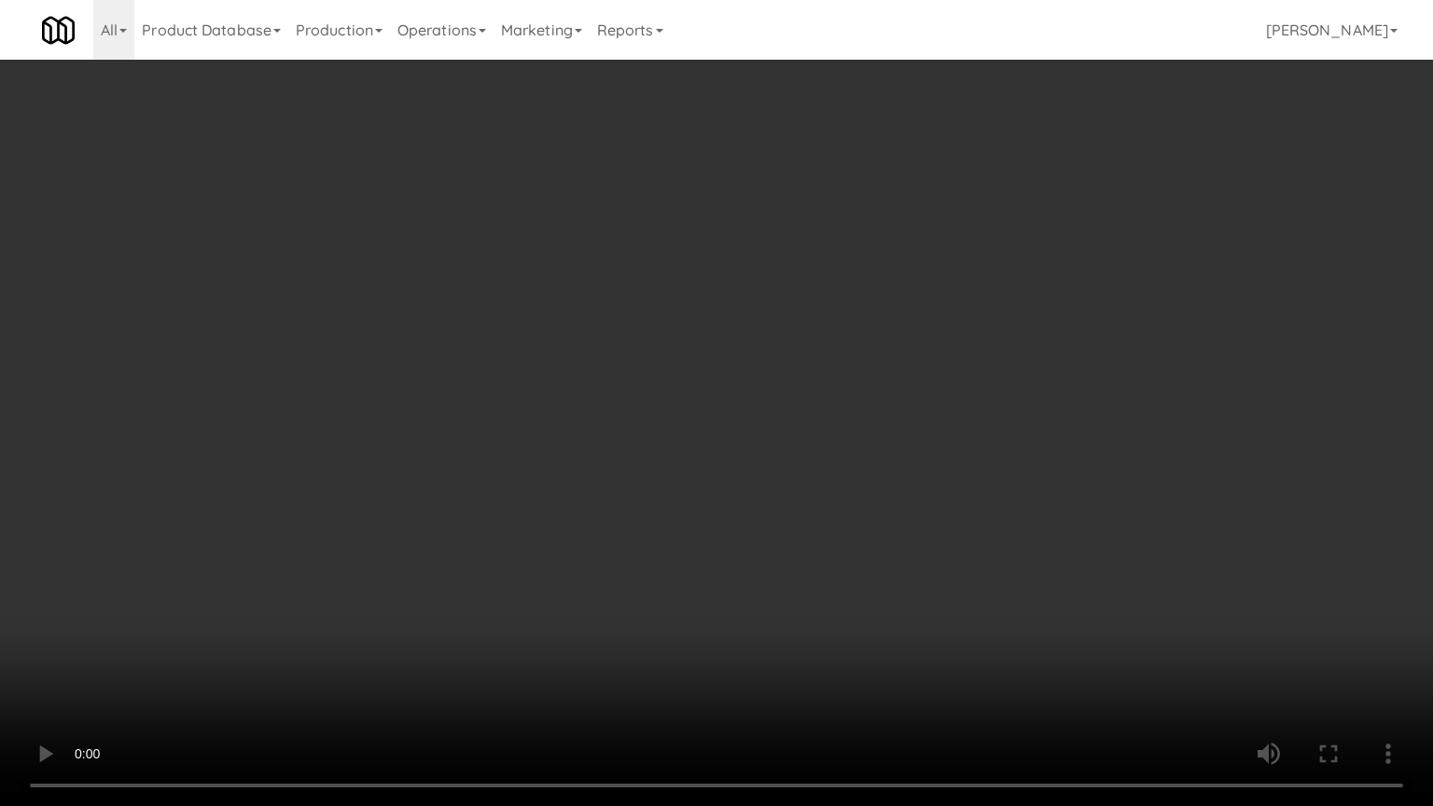
click at [717, 515] on video at bounding box center [716, 403] width 1433 height 806
click at [785, 546] on video at bounding box center [716, 403] width 1433 height 806
click at [807, 538] on video at bounding box center [716, 403] width 1433 height 806
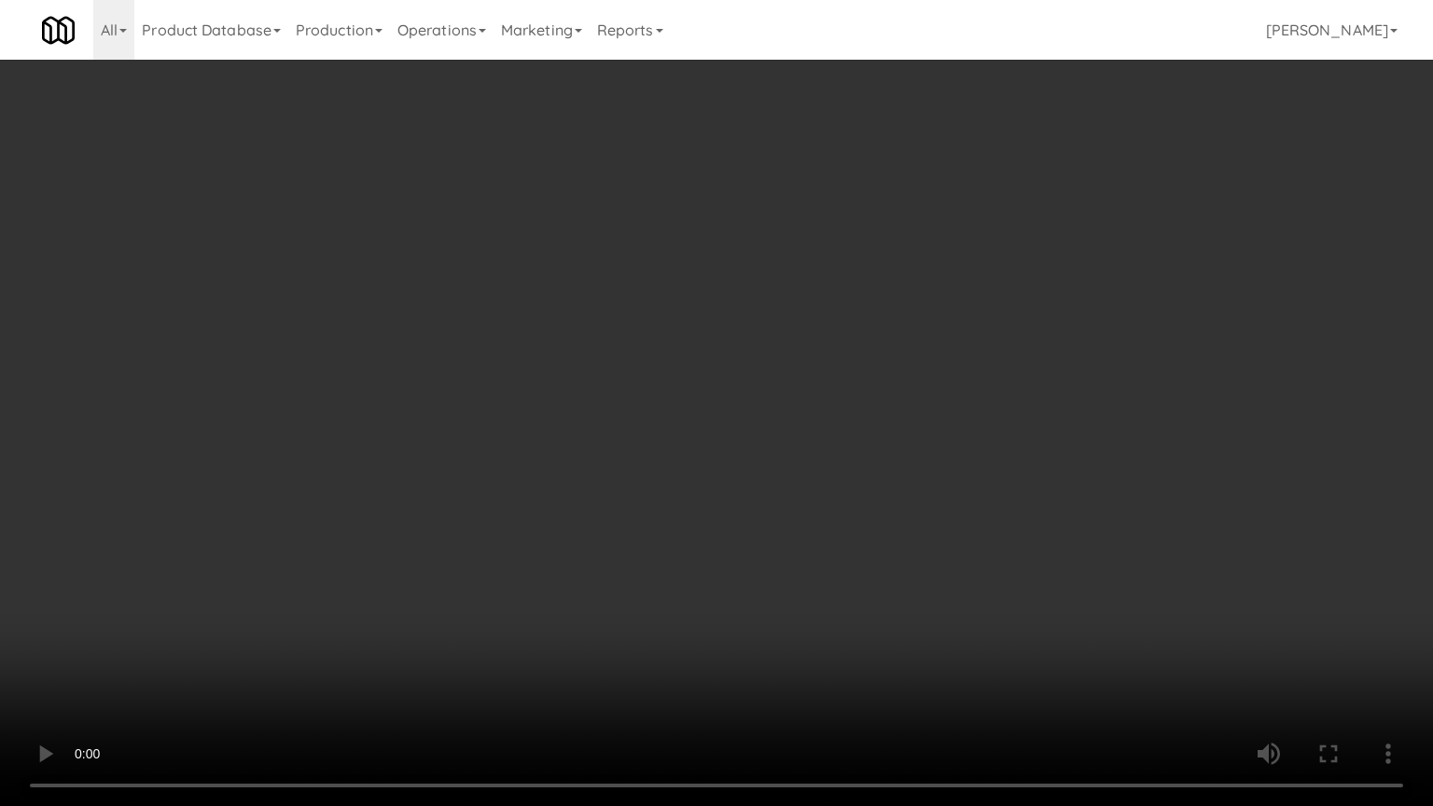
click at [857, 528] on video at bounding box center [716, 403] width 1433 height 806
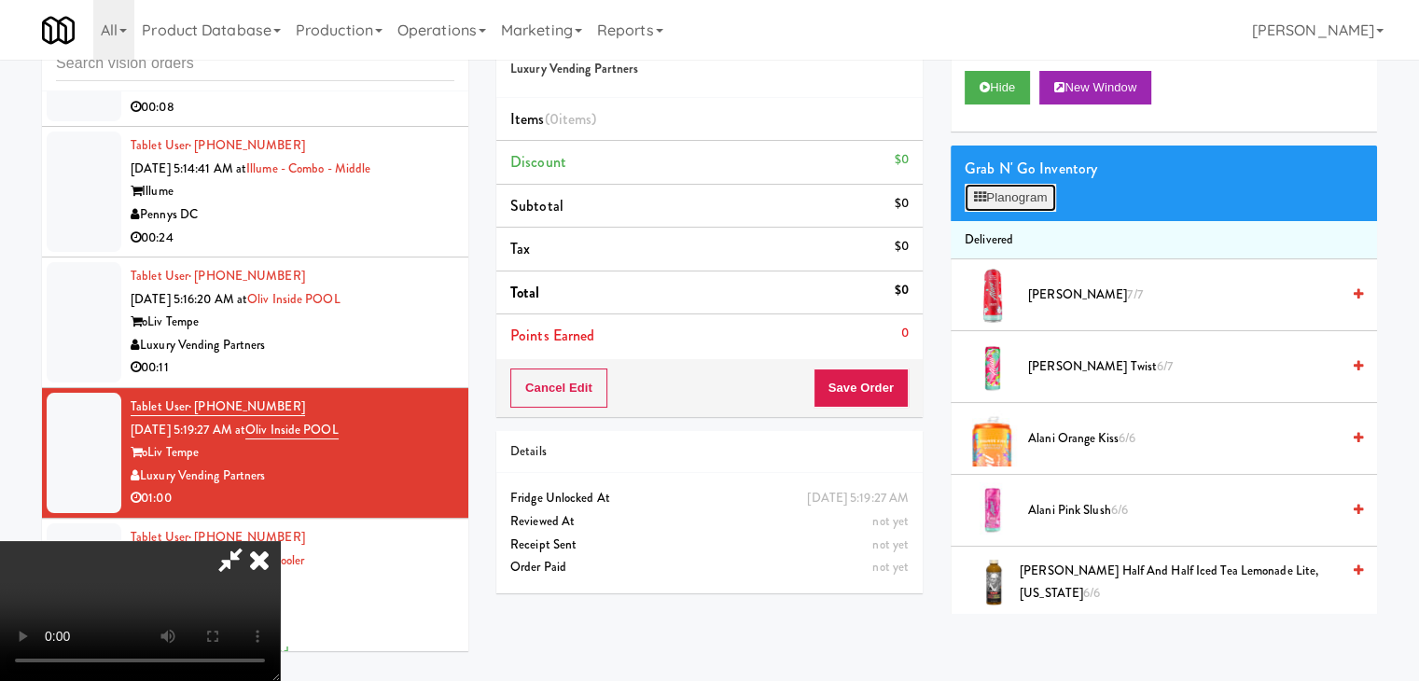
click at [1053, 204] on button "Planogram" at bounding box center [1010, 198] width 91 height 28
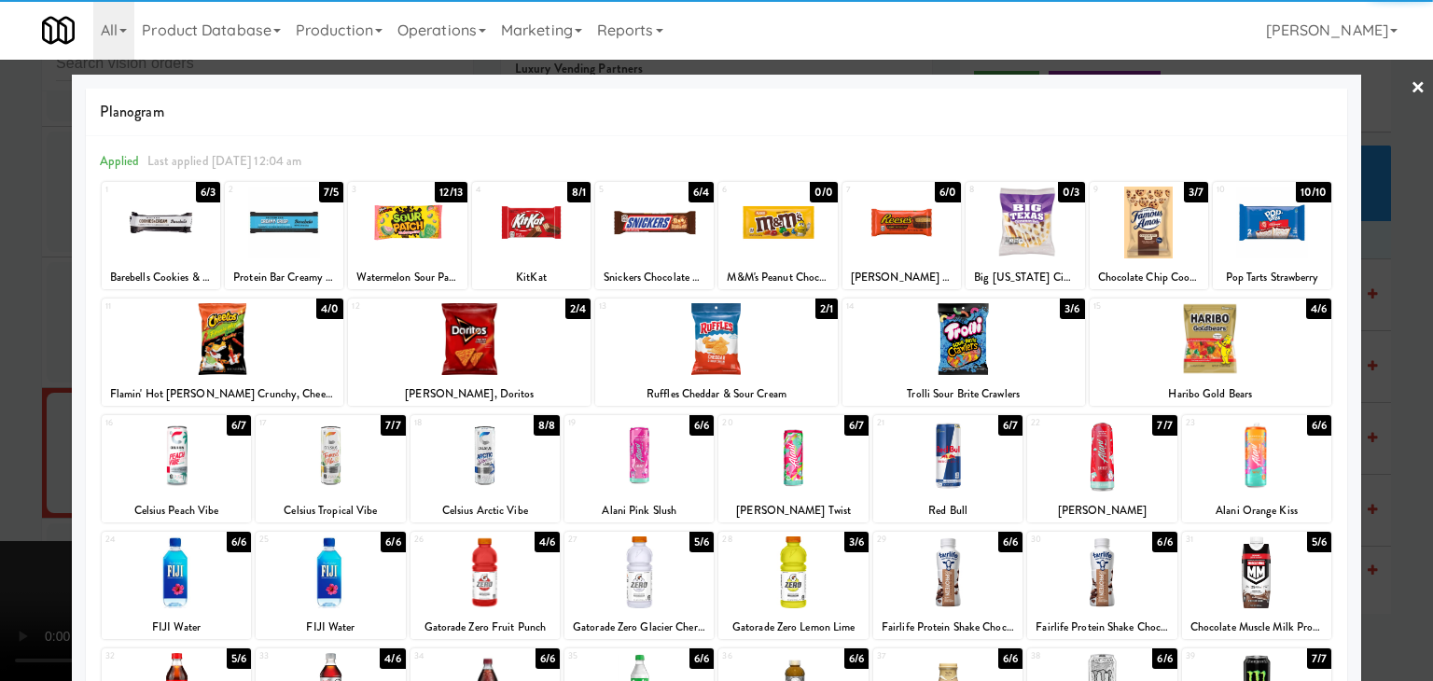
click at [239, 333] on div at bounding box center [223, 339] width 243 height 72
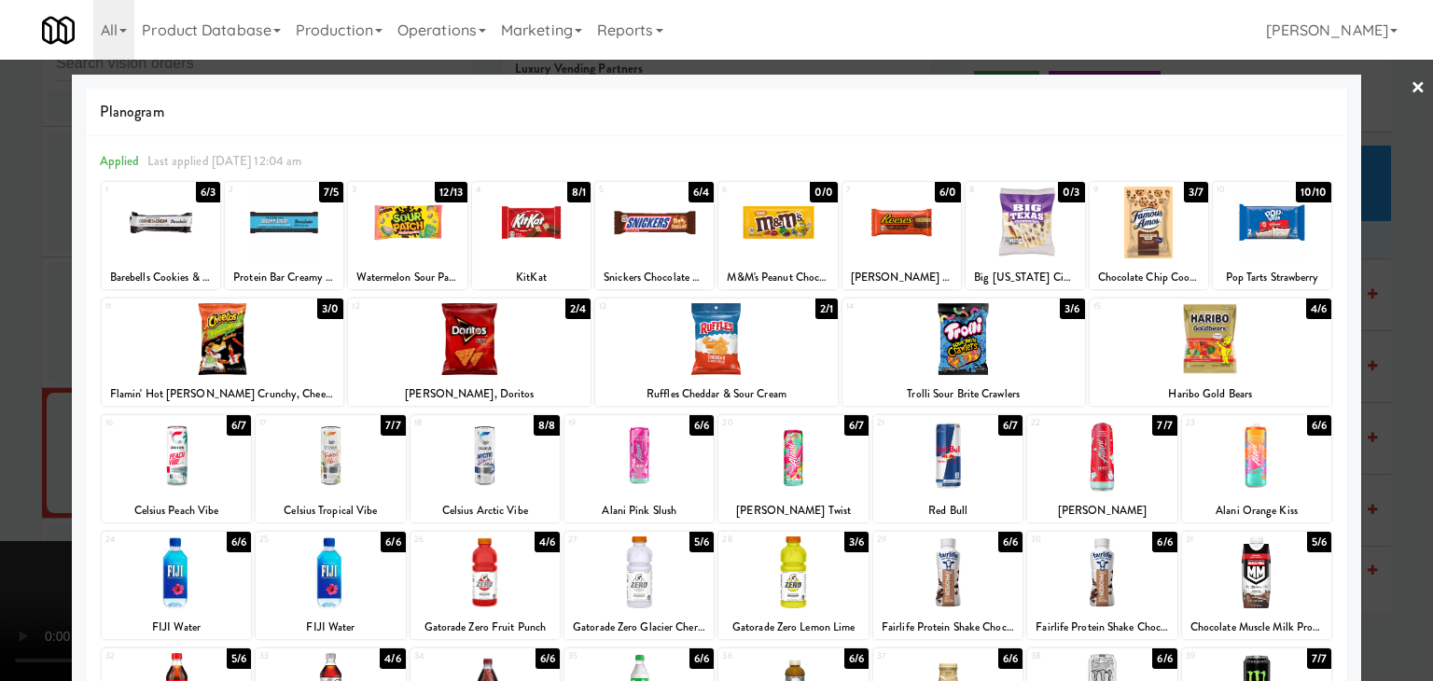
click at [960, 561] on div at bounding box center [947, 573] width 149 height 72
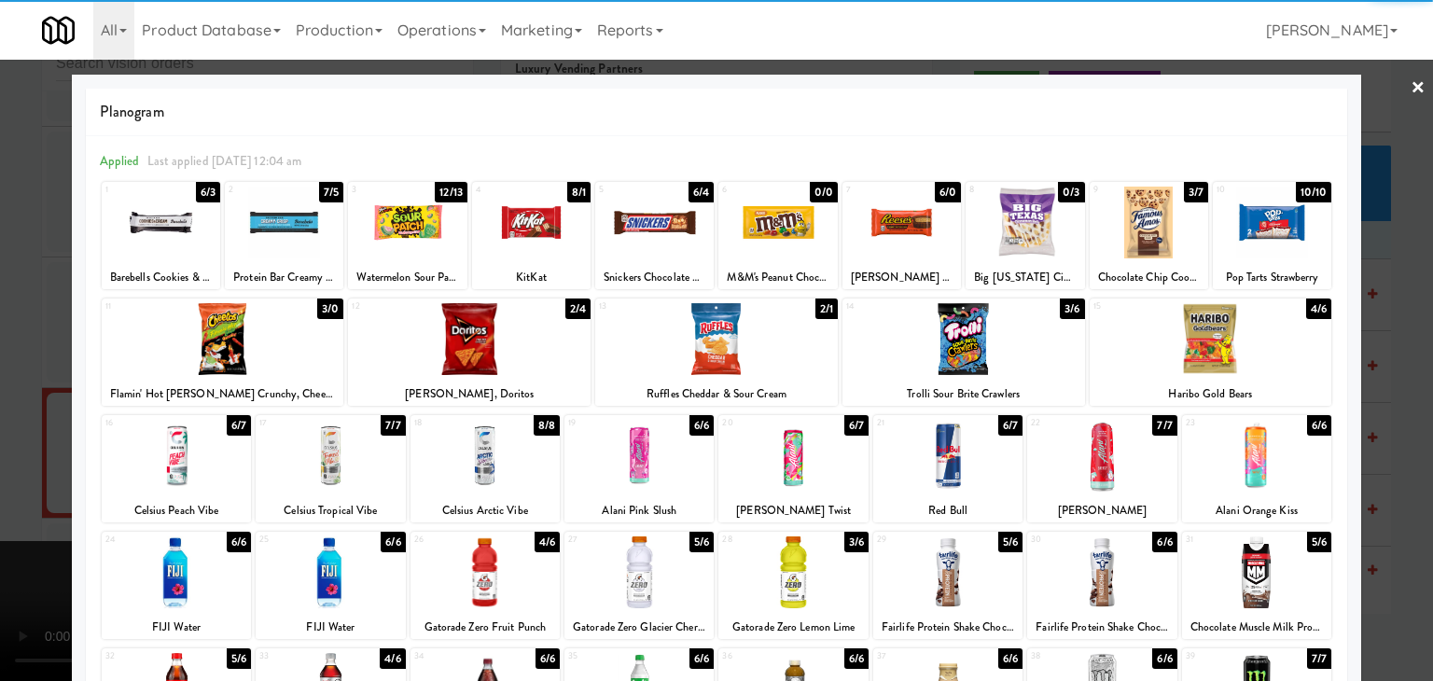
click at [0, 428] on div at bounding box center [716, 340] width 1433 height 681
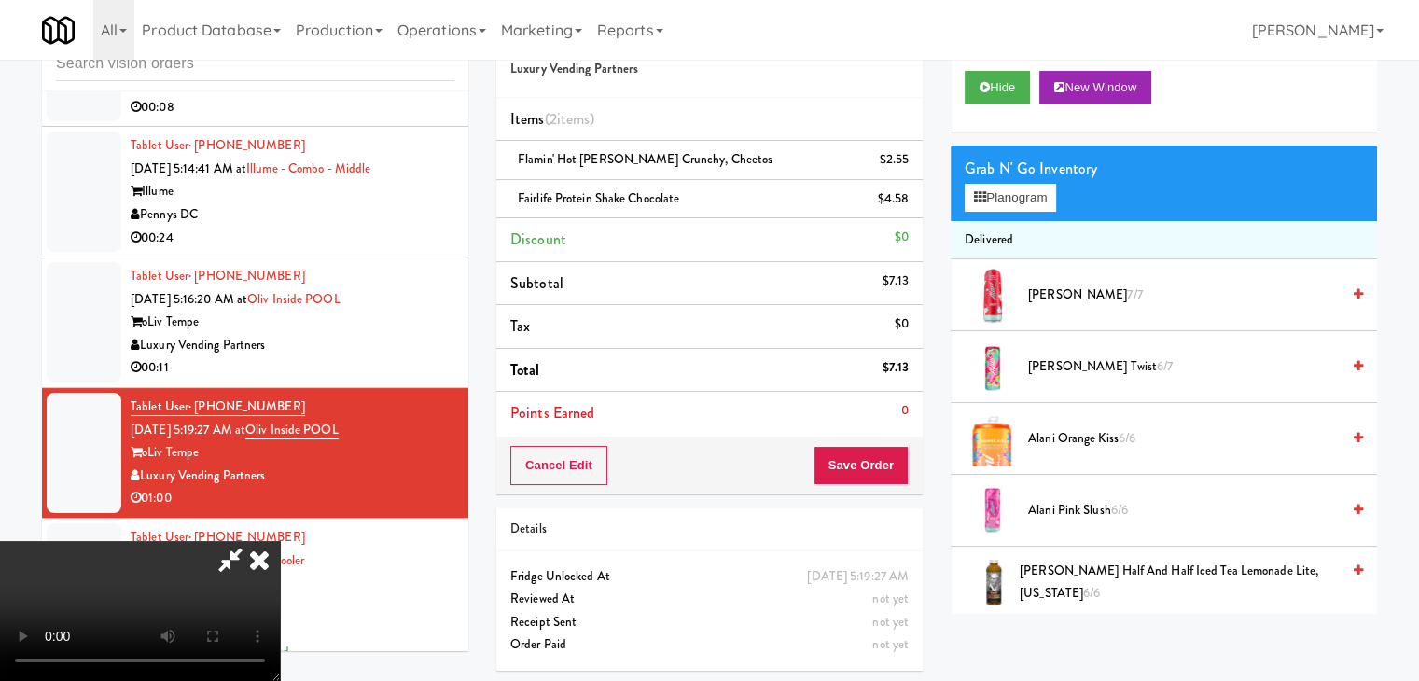
click at [280, 541] on video at bounding box center [140, 611] width 280 height 140
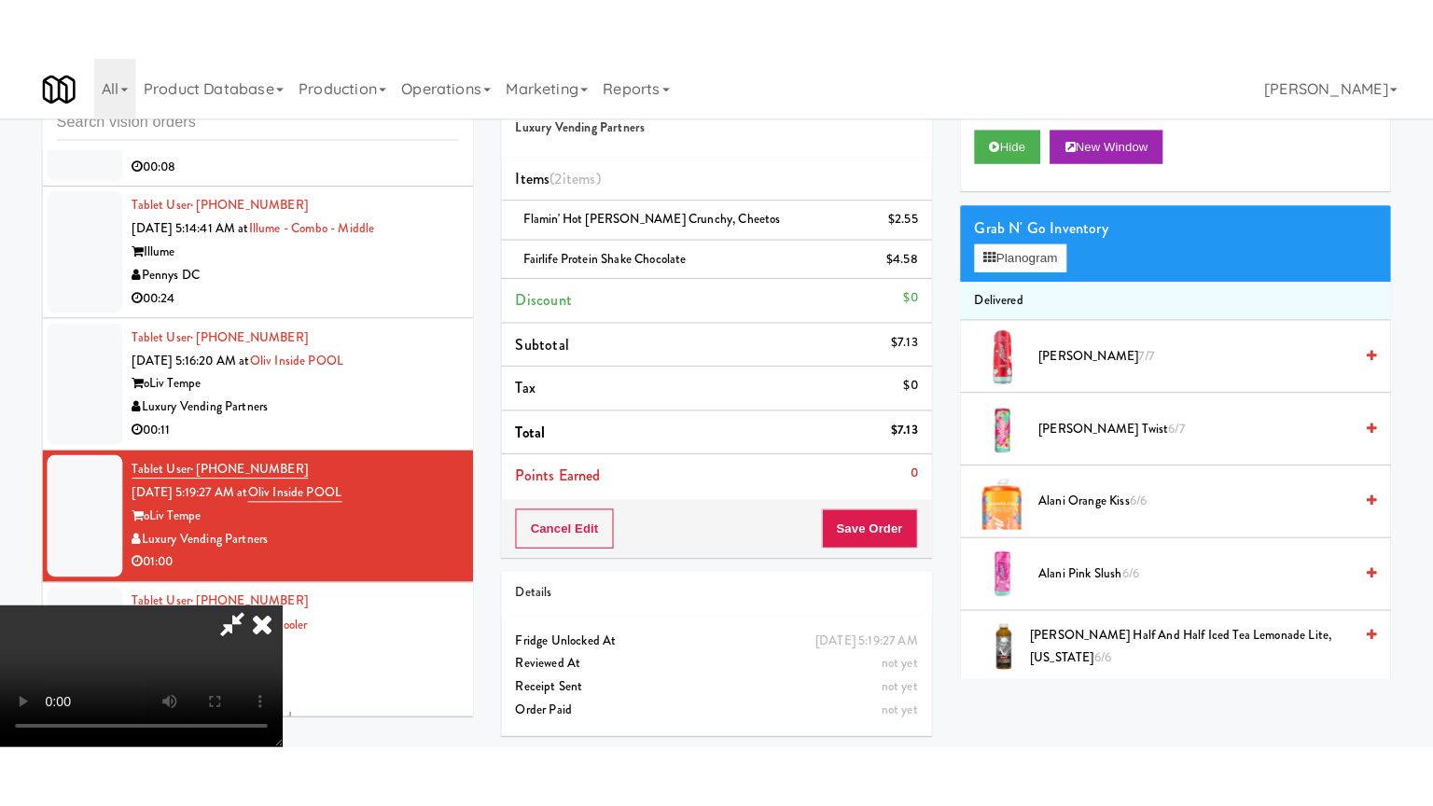
scroll to position [262, 0]
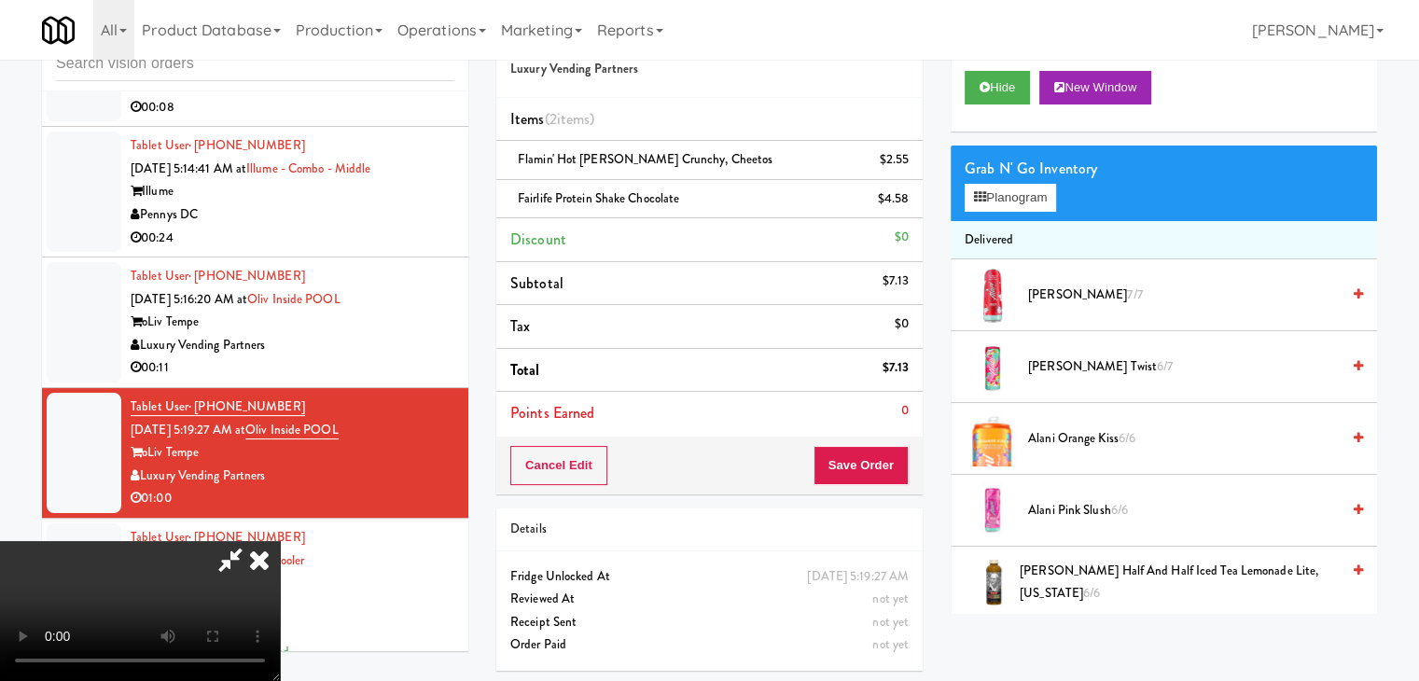
click at [280, 541] on video at bounding box center [140, 611] width 280 height 140
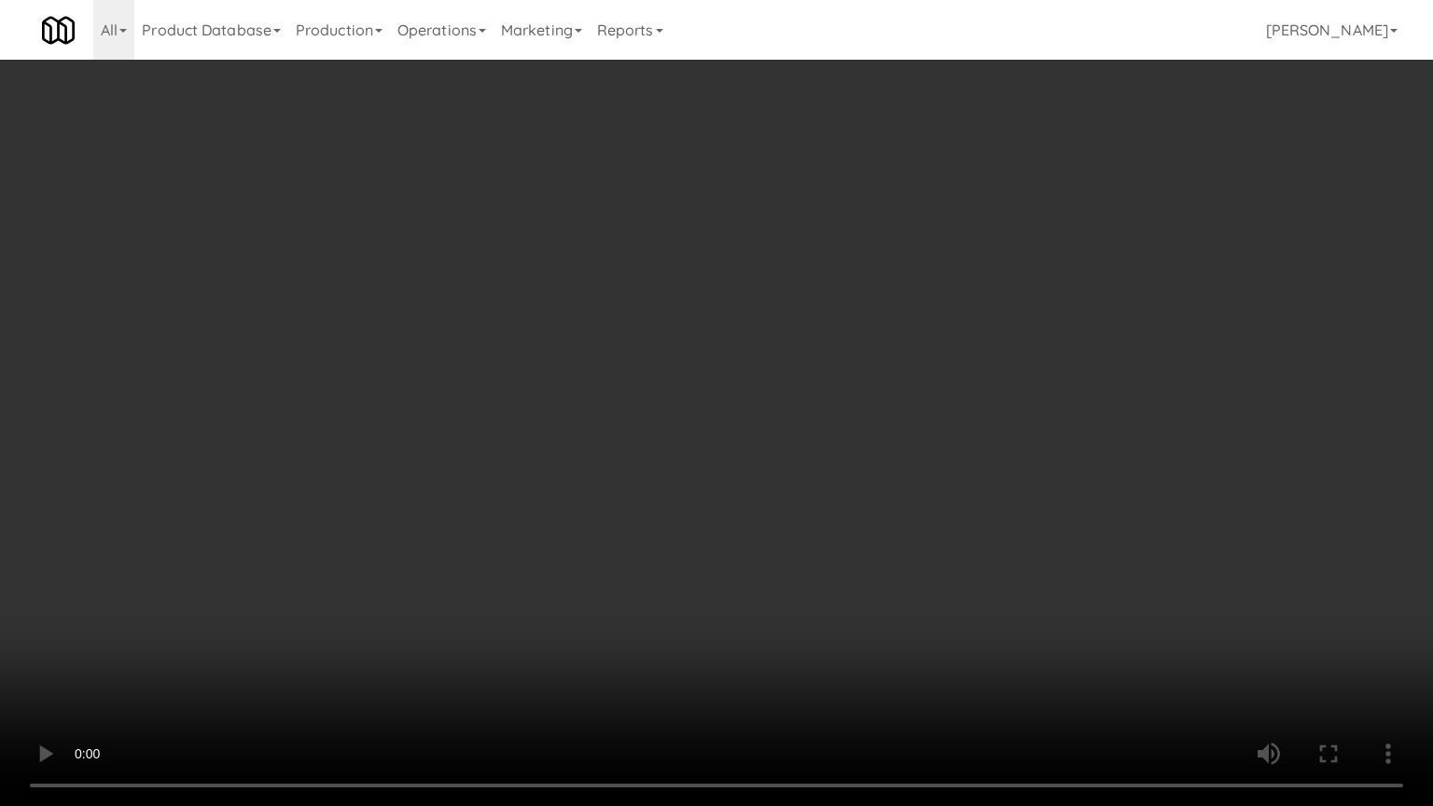
click at [911, 478] on video at bounding box center [716, 403] width 1433 height 806
click at [912, 478] on video at bounding box center [716, 403] width 1433 height 806
click at [915, 463] on video at bounding box center [716, 403] width 1433 height 806
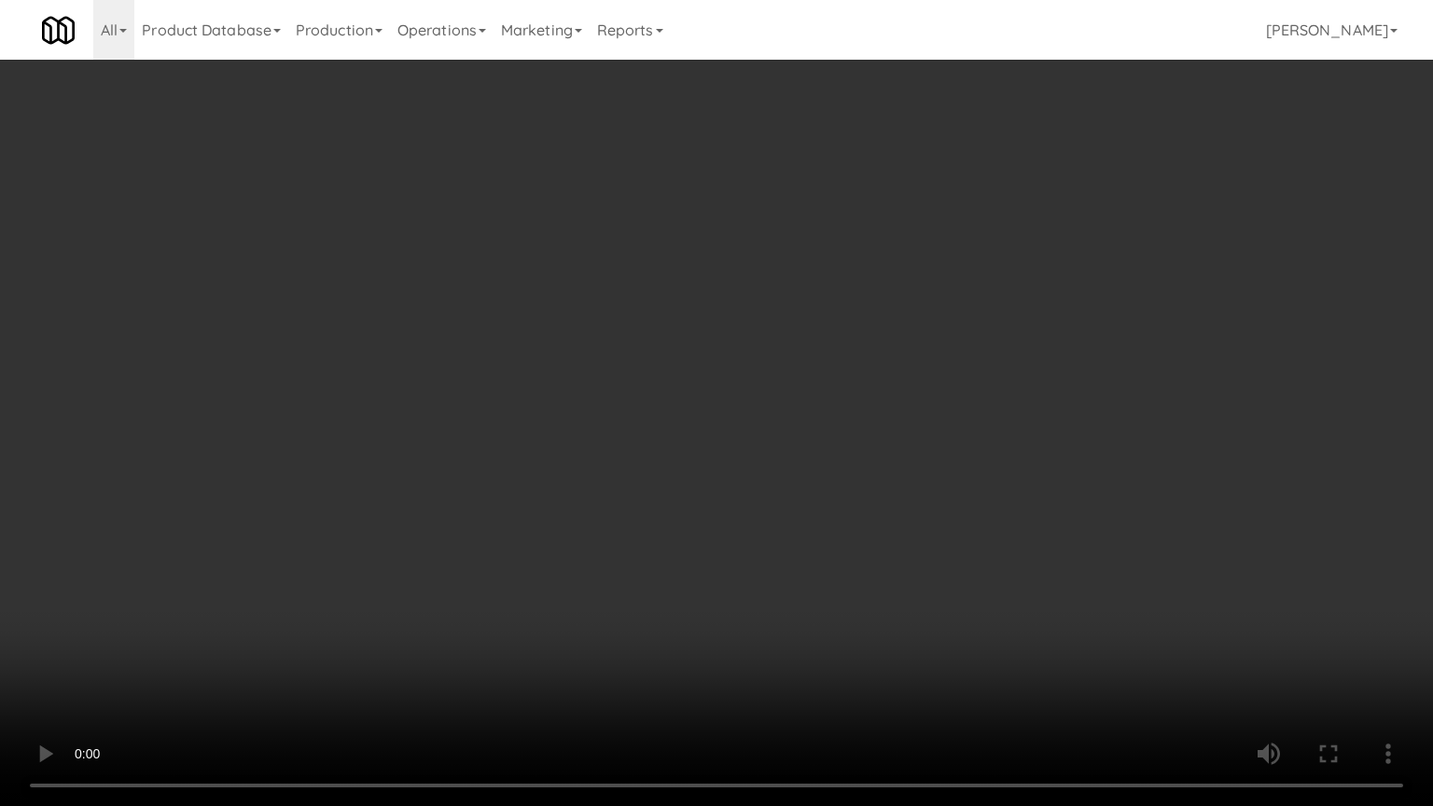
click at [915, 443] on video at bounding box center [716, 403] width 1433 height 806
drag, startPoint x: 915, startPoint y: 443, endPoint x: 918, endPoint y: 356, distance: 86.9
click at [915, 442] on video at bounding box center [716, 403] width 1433 height 806
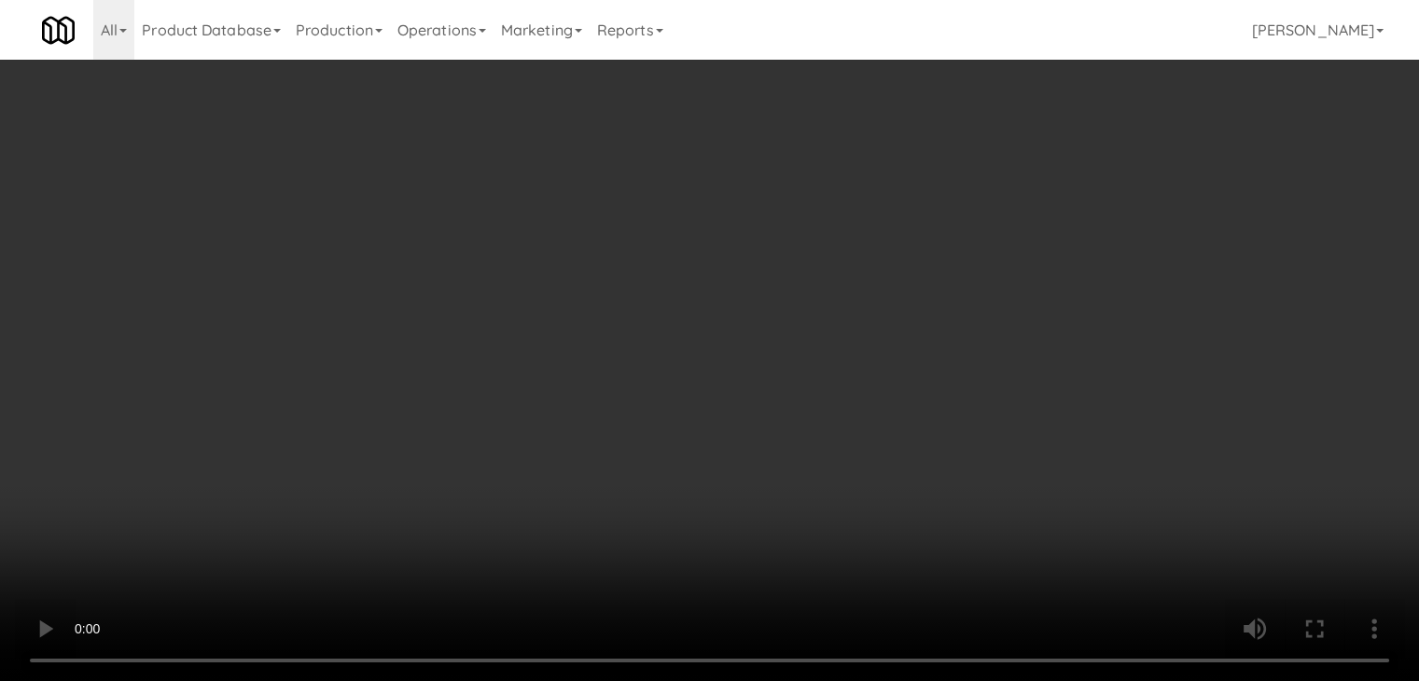
click at [784, 318] on video at bounding box center [709, 340] width 1419 height 681
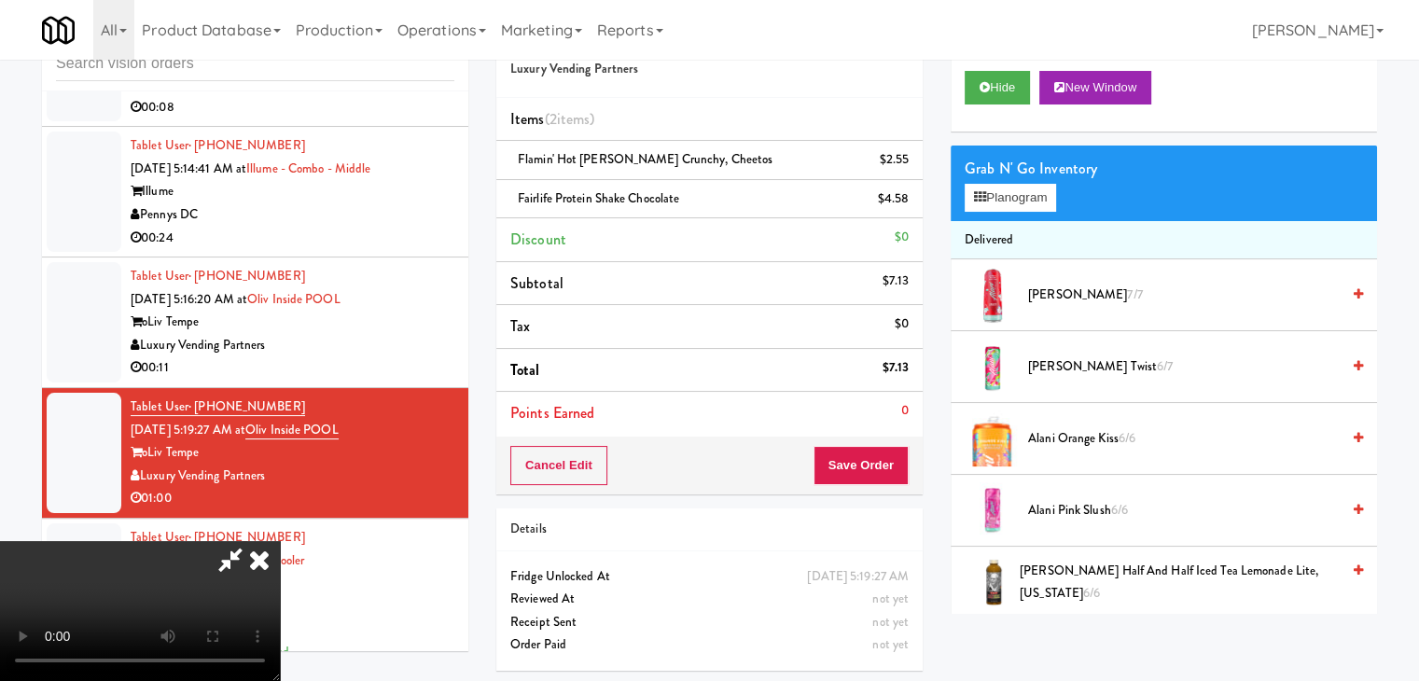
click at [280, 541] on video at bounding box center [140, 611] width 280 height 140
click at [988, 206] on button "Planogram" at bounding box center [1010, 198] width 91 height 28
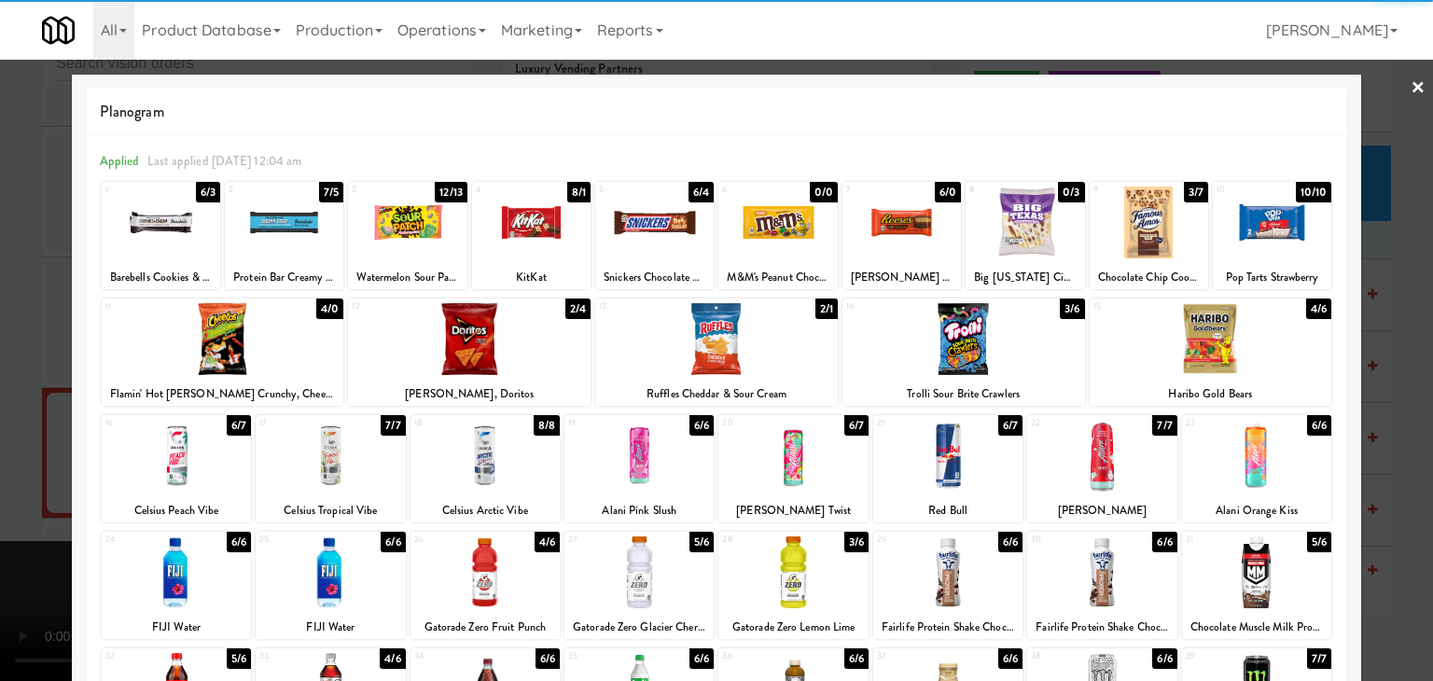
click at [686, 229] on div at bounding box center [654, 223] width 119 height 72
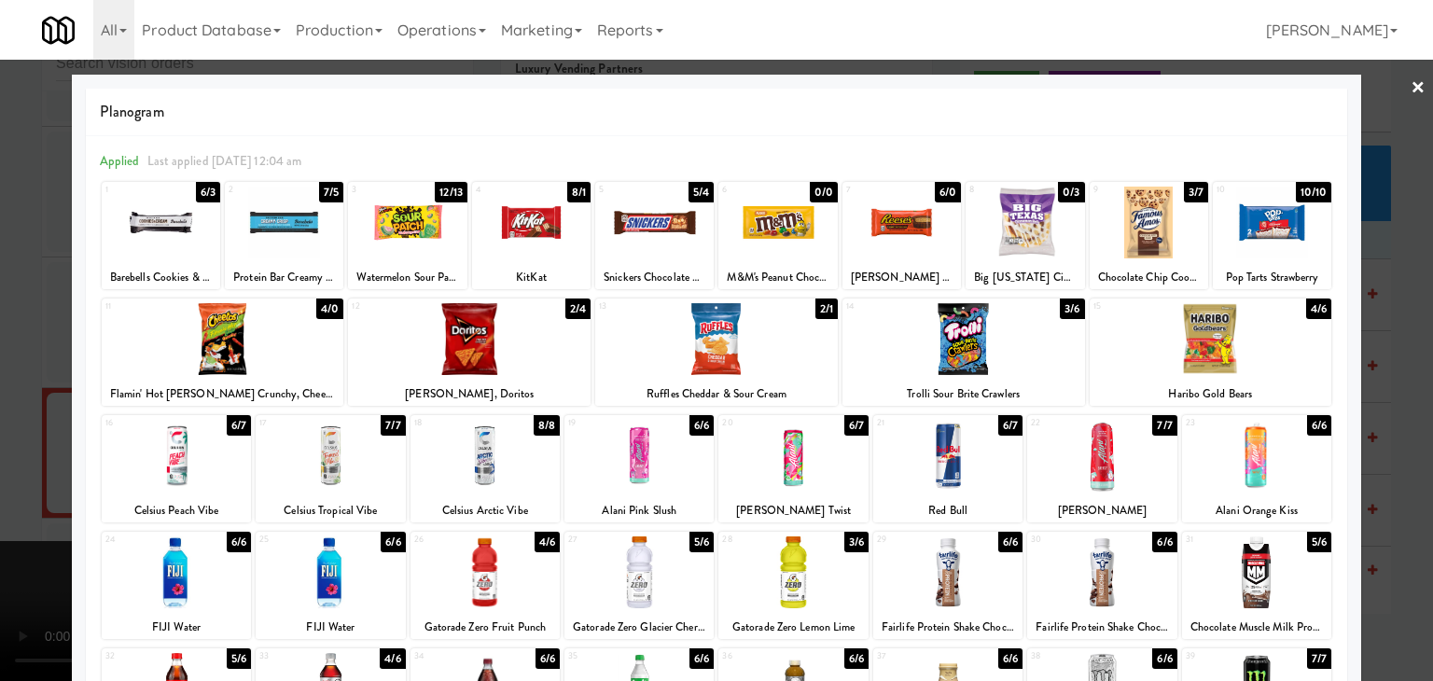
click at [0, 299] on div at bounding box center [716, 340] width 1433 height 681
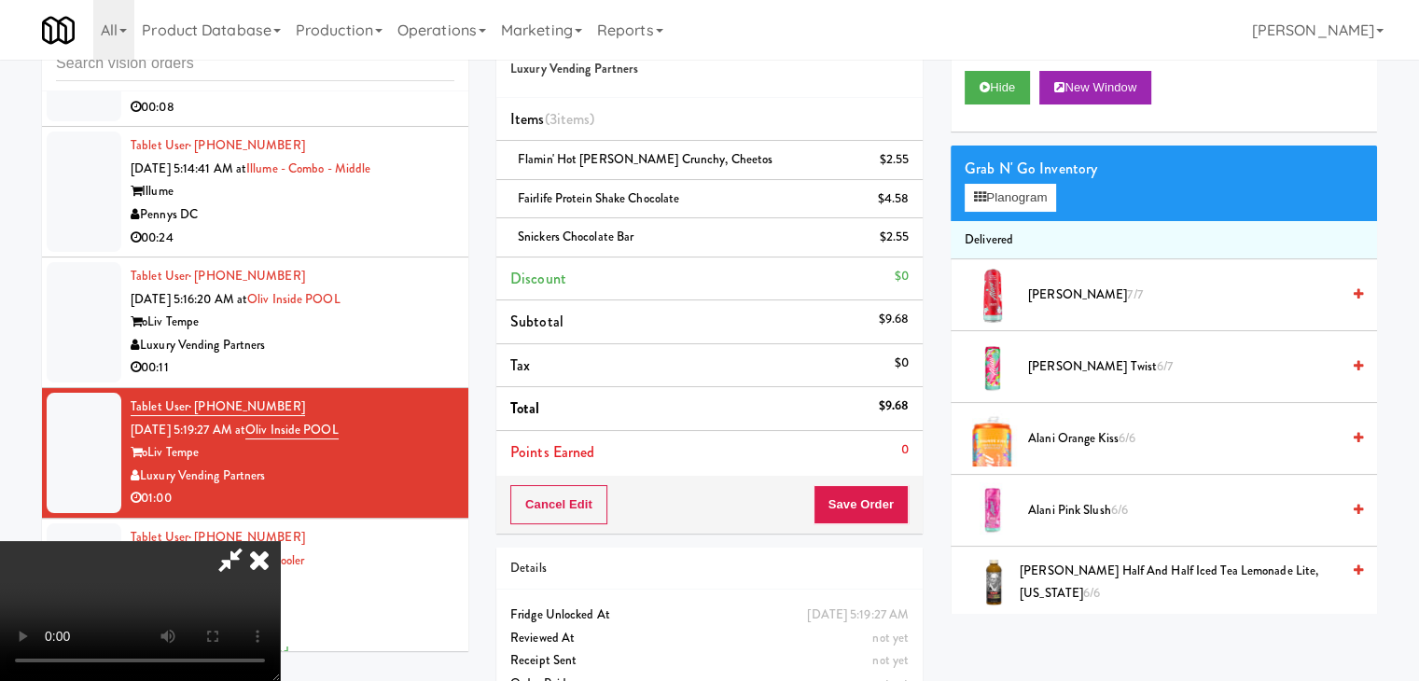
click at [280, 541] on video at bounding box center [140, 611] width 280 height 140
click at [888, 502] on button "Save Order" at bounding box center [861, 504] width 95 height 39
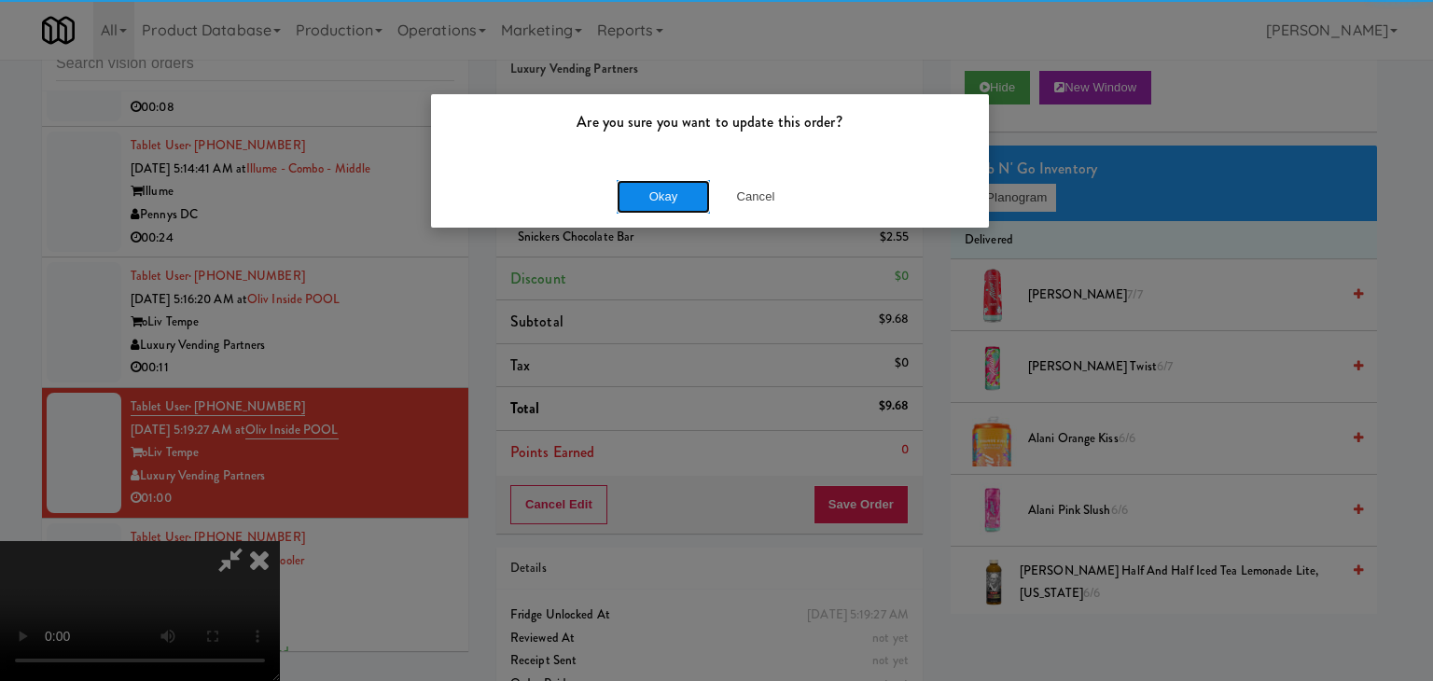
click at [653, 200] on button "Okay" at bounding box center [663, 197] width 93 height 34
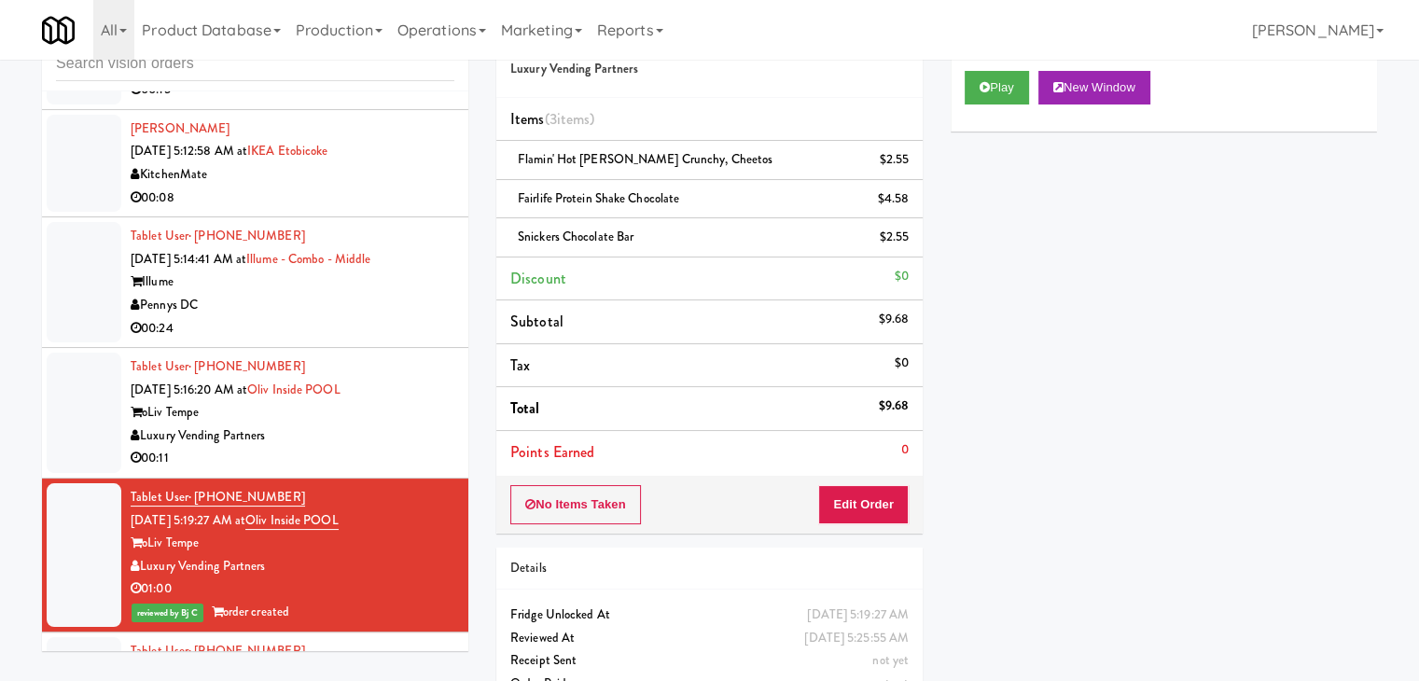
scroll to position [2568, 0]
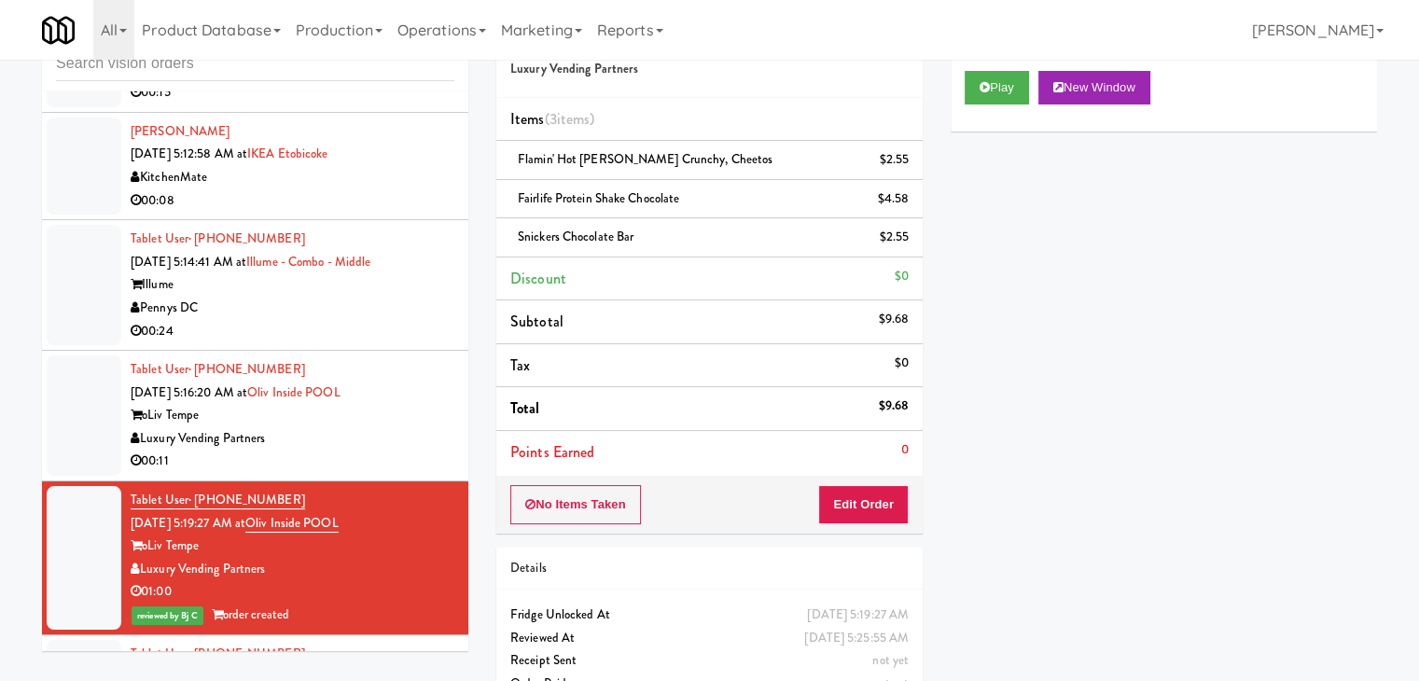
drag, startPoint x: 398, startPoint y: 301, endPoint x: 405, endPoint y: 333, distance: 32.6
click at [398, 358] on div "Tablet User · (206) 640-6887 Oct 5, 2025 5:16:20 AM at Oliv Inside POOL oLiv Te…" at bounding box center [293, 415] width 324 height 115
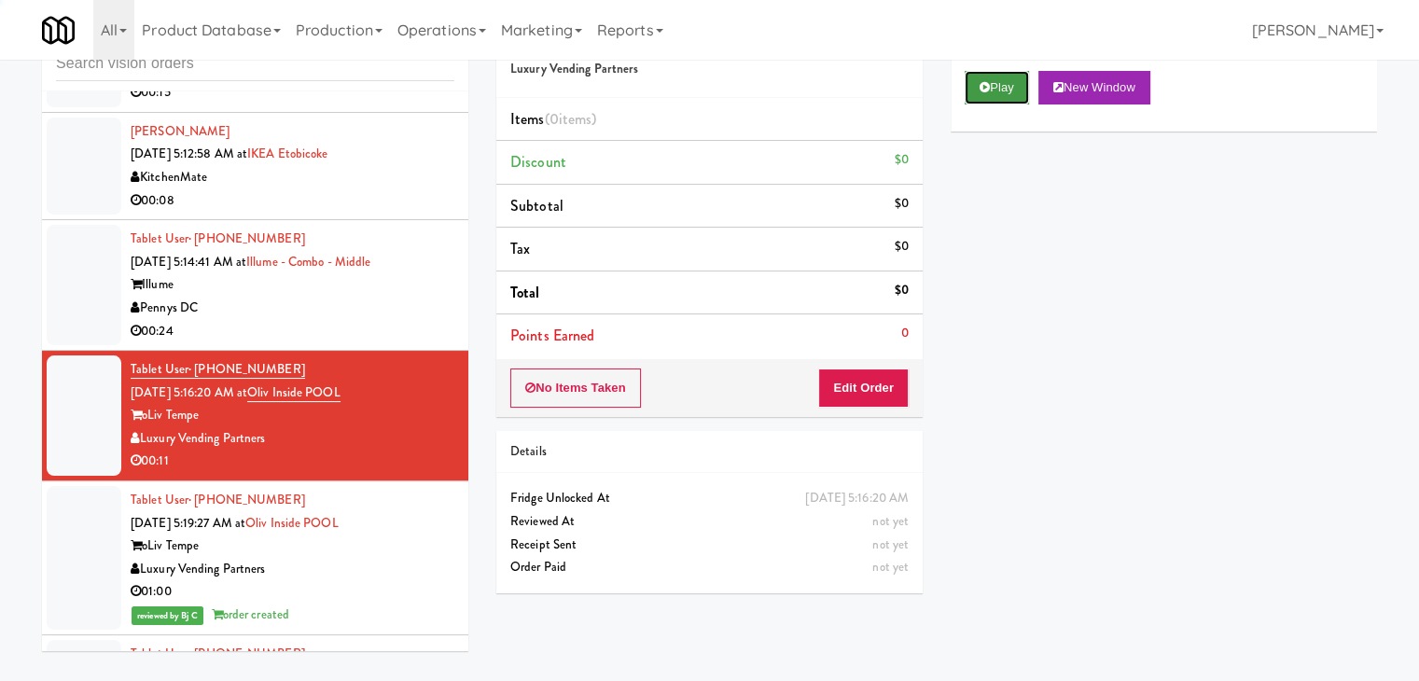
click at [1019, 77] on button "Play" at bounding box center [997, 88] width 64 height 34
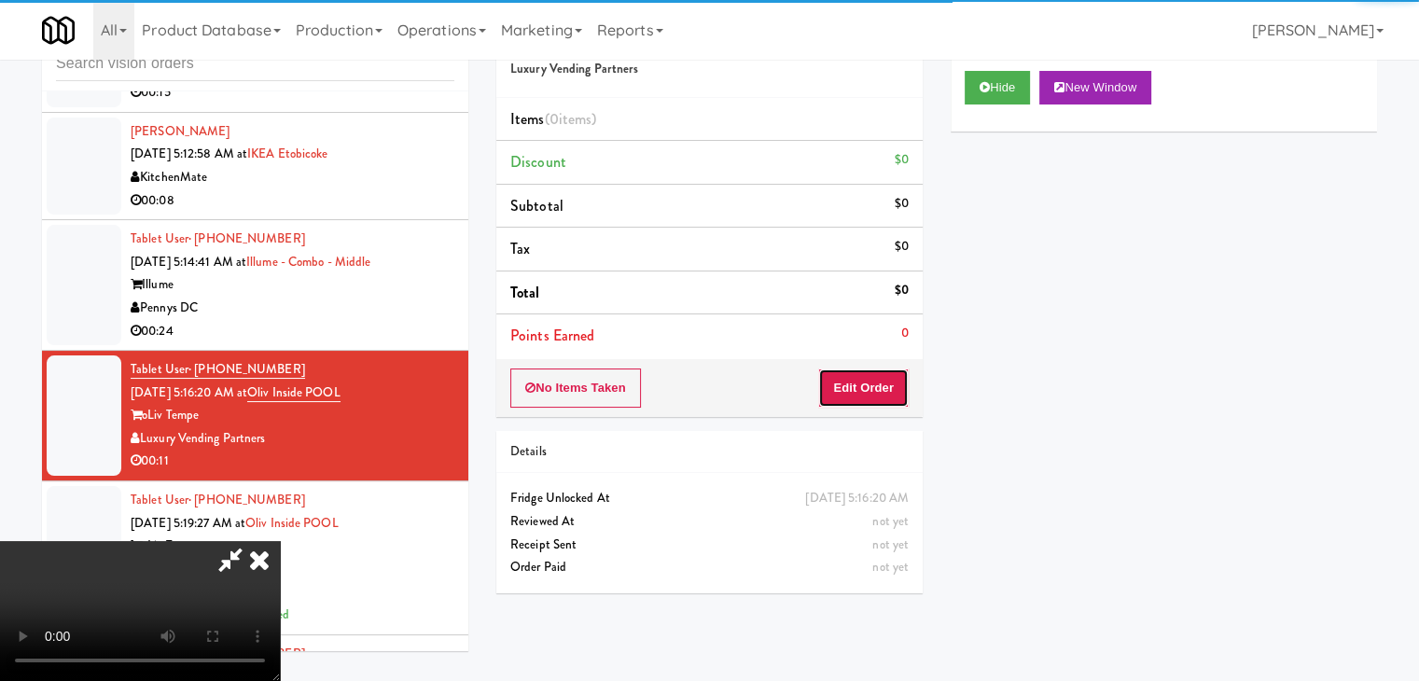
click at [873, 385] on button "Edit Order" at bounding box center [863, 388] width 91 height 39
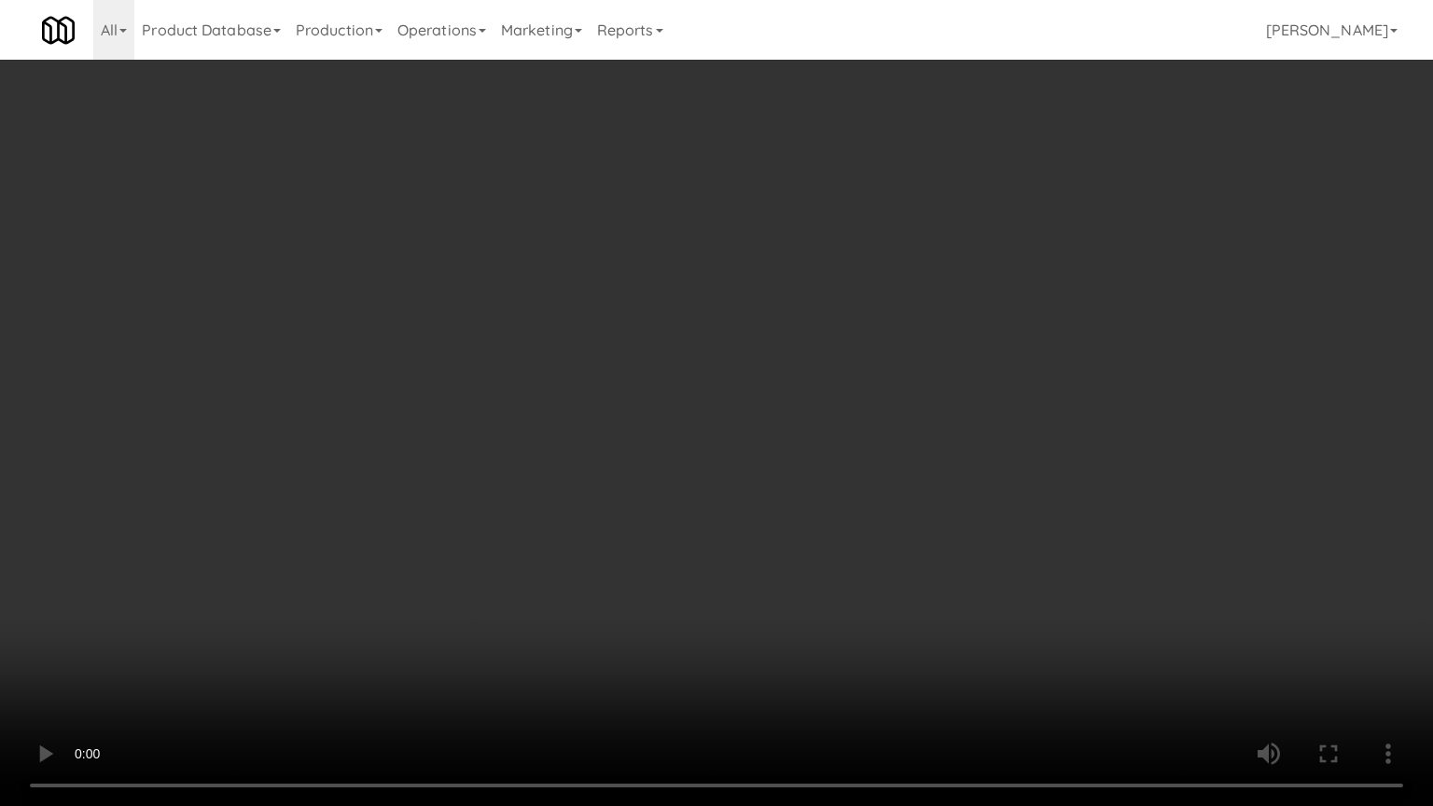
click at [879, 509] on video at bounding box center [716, 403] width 1433 height 806
click at [871, 515] on video at bounding box center [716, 403] width 1433 height 806
click at [864, 506] on video at bounding box center [716, 403] width 1433 height 806
click at [872, 500] on video at bounding box center [716, 403] width 1433 height 806
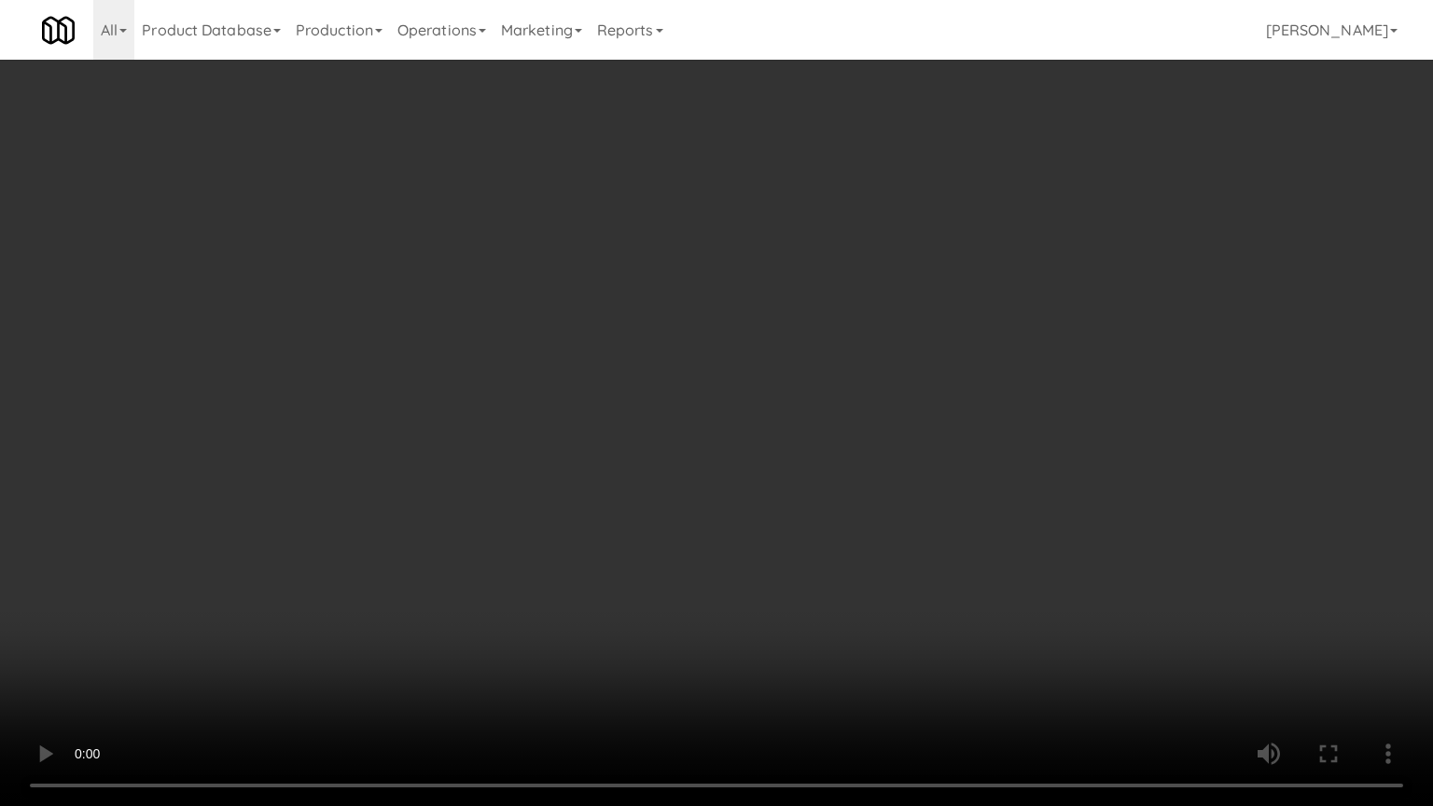
click at [873, 499] on video at bounding box center [716, 403] width 1433 height 806
click at [873, 493] on video at bounding box center [716, 403] width 1433 height 806
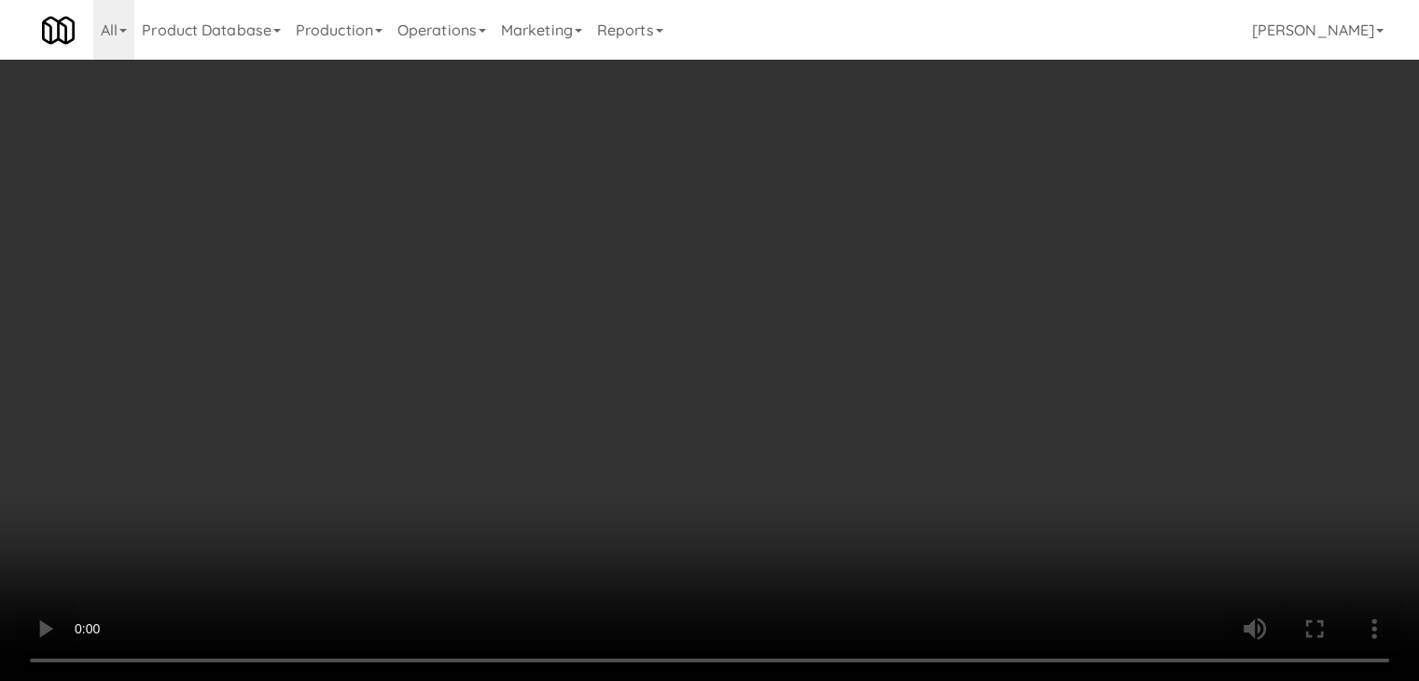
click at [873, 412] on div "Cancel Edit Save Order" at bounding box center [709, 388] width 426 height 58
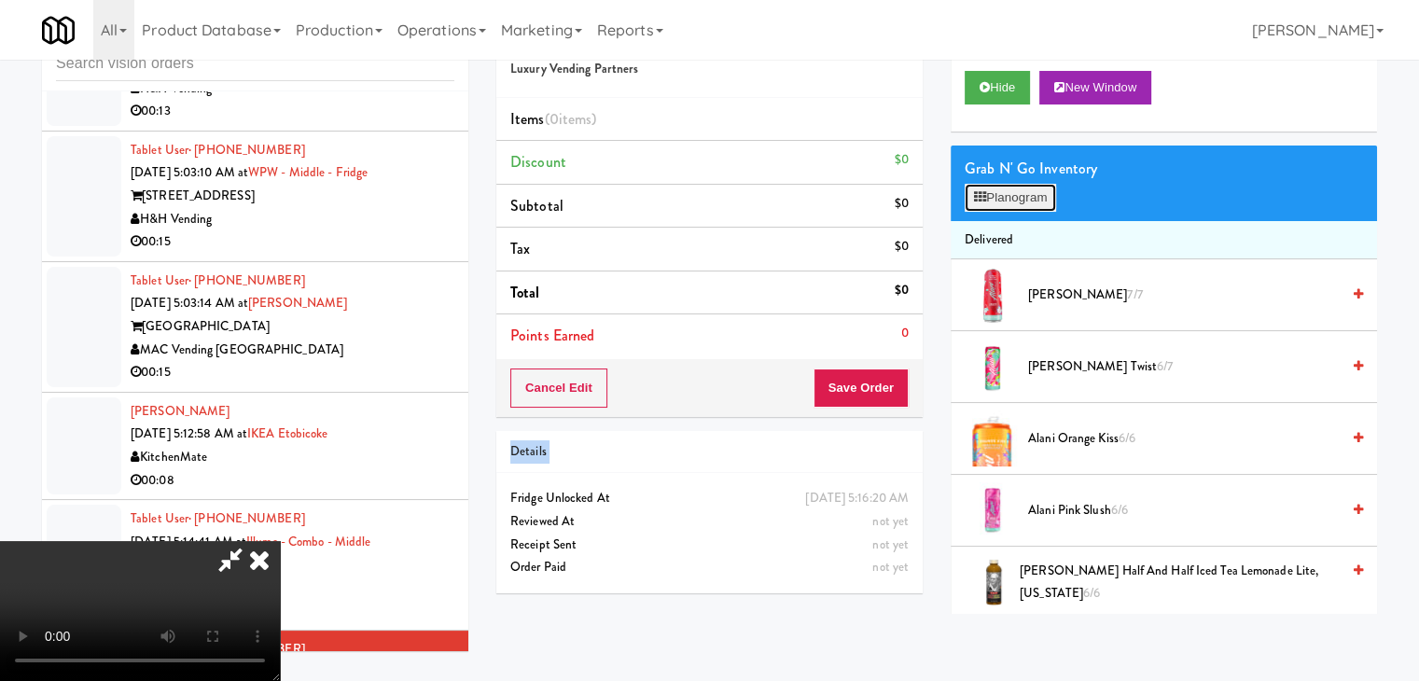
click at [1031, 191] on button "Planogram" at bounding box center [1010, 198] width 91 height 28
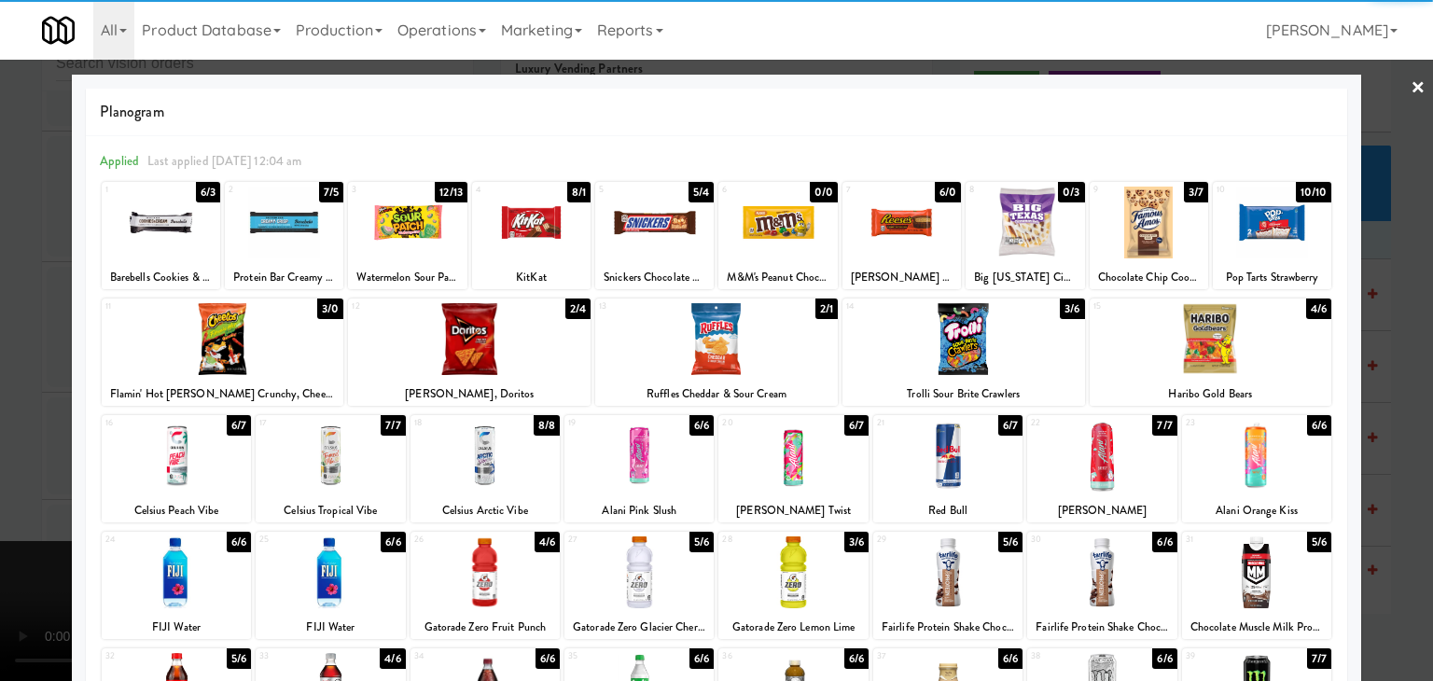
click at [529, 225] on div at bounding box center [531, 223] width 119 height 72
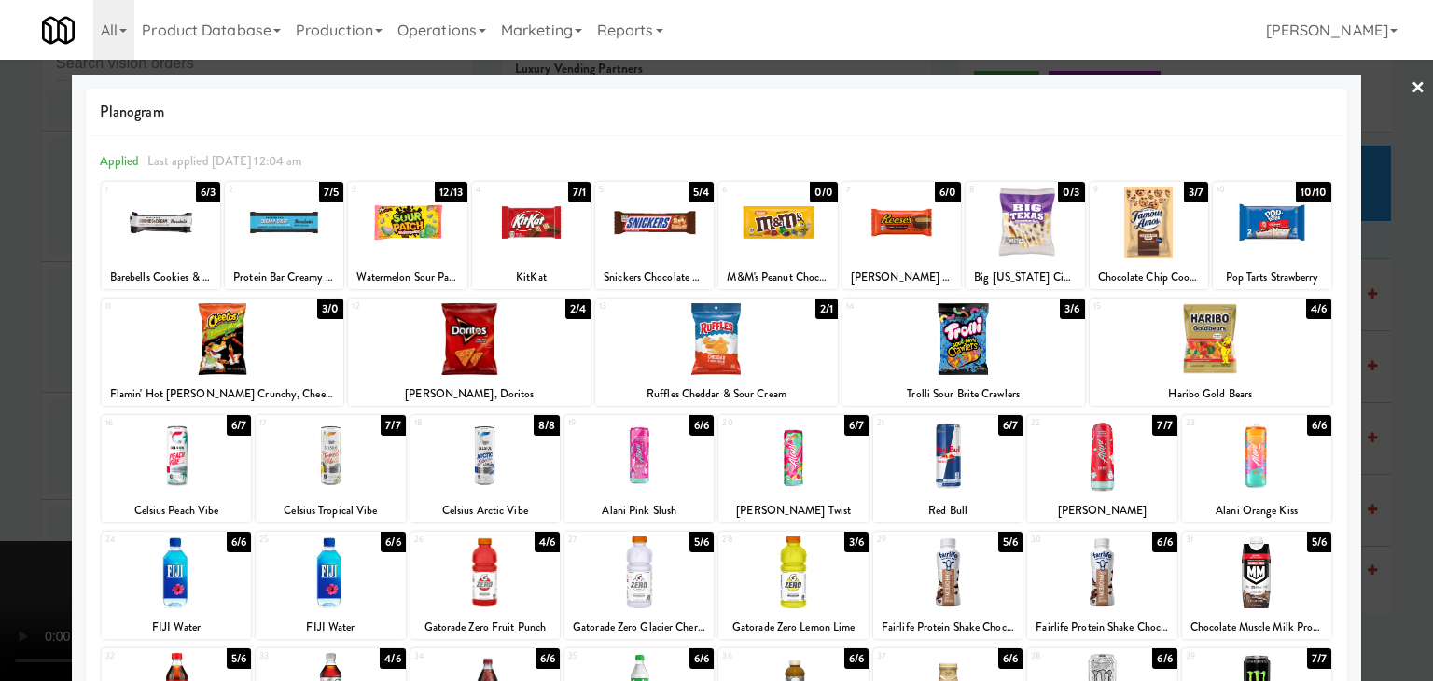
click at [726, 354] on div at bounding box center [716, 339] width 243 height 72
drag, startPoint x: 0, startPoint y: 345, endPoint x: 130, endPoint y: 351, distance: 129.8
click at [1, 343] on div at bounding box center [716, 340] width 1433 height 681
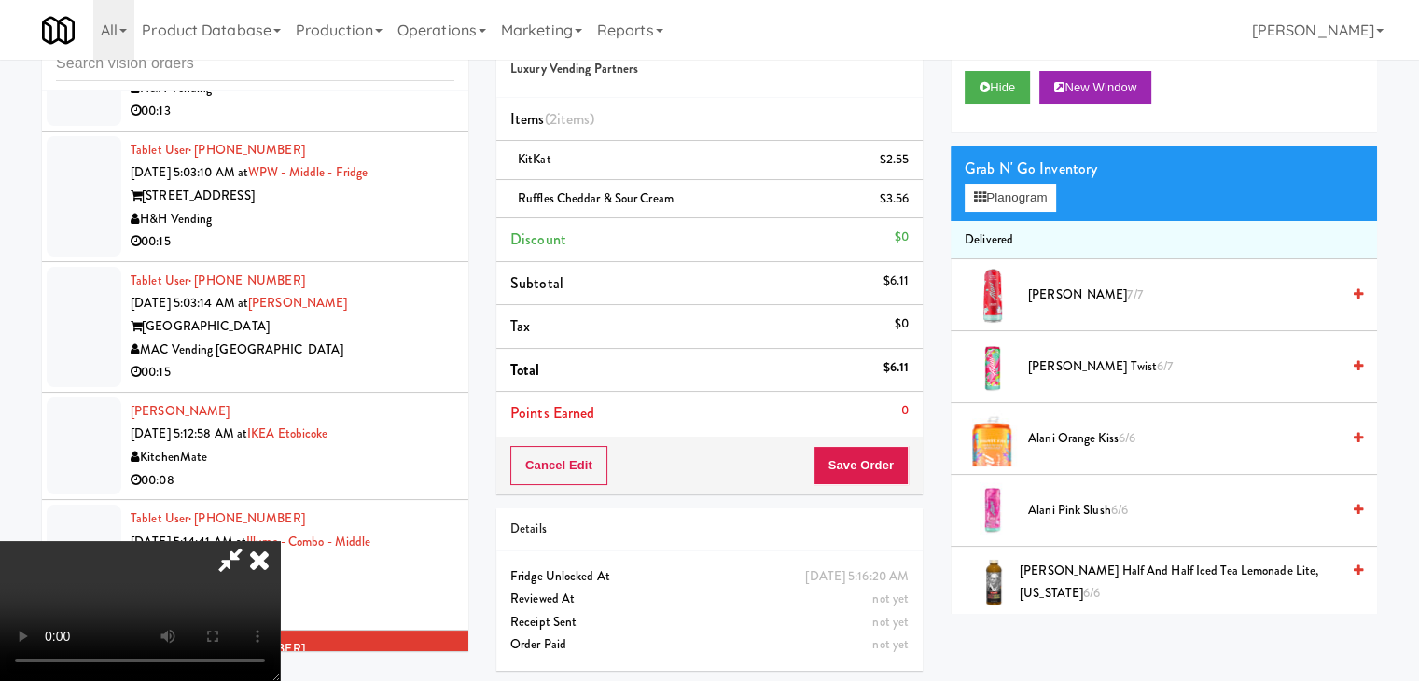
click at [280, 541] on video at bounding box center [140, 611] width 280 height 140
click at [1027, 197] on button "Planogram" at bounding box center [1010, 198] width 91 height 28
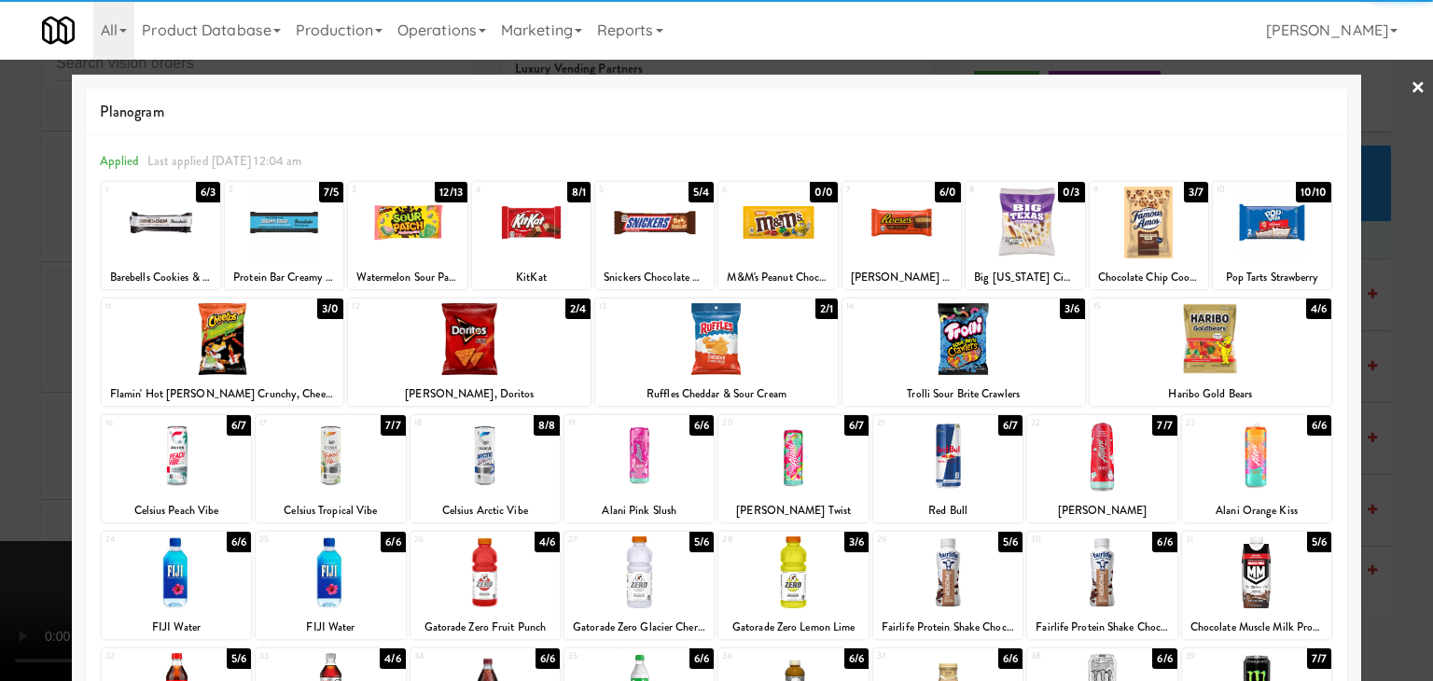
click at [519, 231] on div at bounding box center [531, 223] width 119 height 72
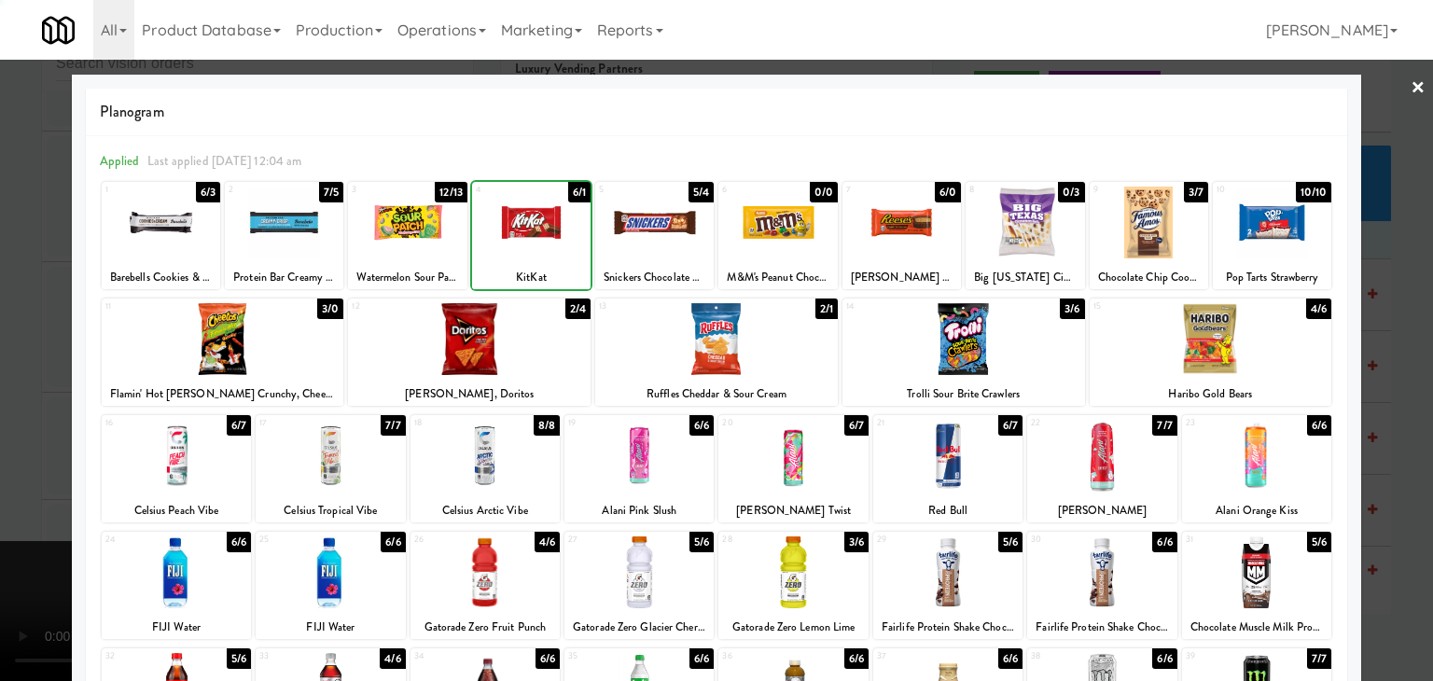
drag, startPoint x: 0, startPoint y: 356, endPoint x: 81, endPoint y: 348, distance: 81.5
click at [4, 344] on div at bounding box center [716, 340] width 1433 height 681
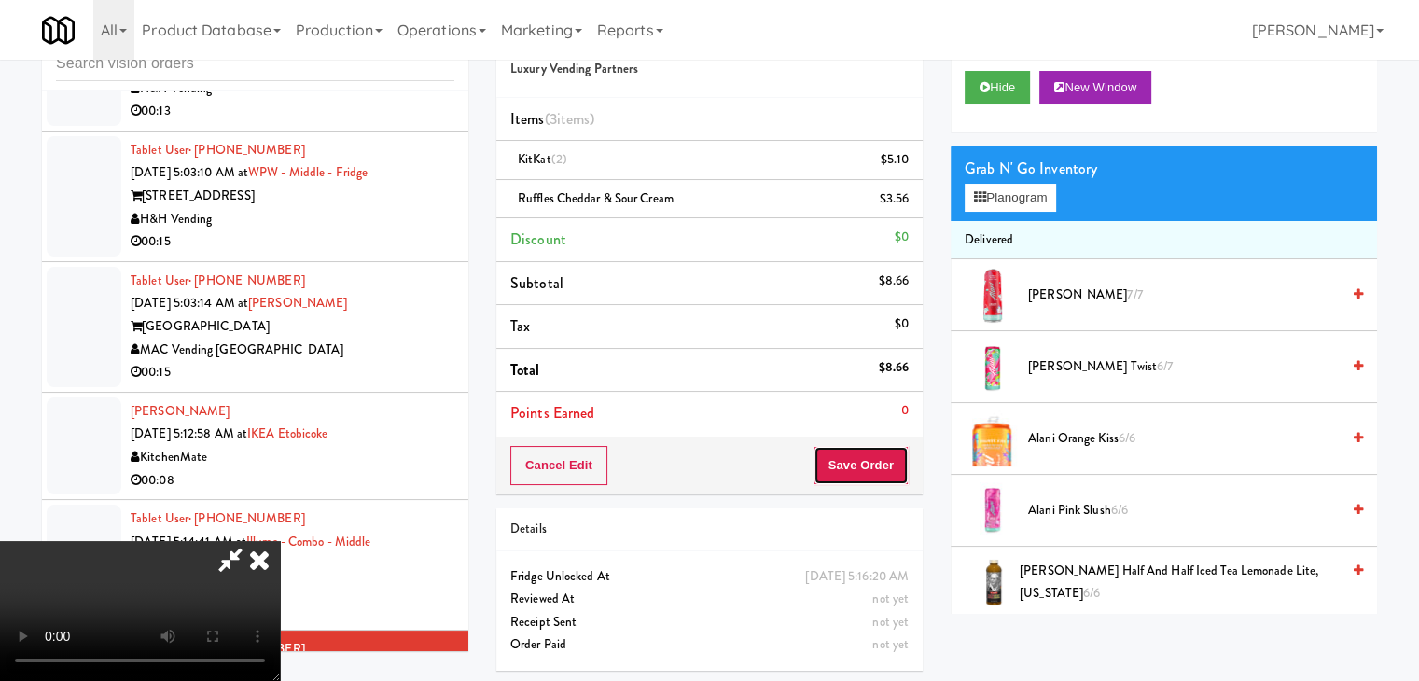
click at [888, 475] on button "Save Order" at bounding box center [861, 465] width 95 height 39
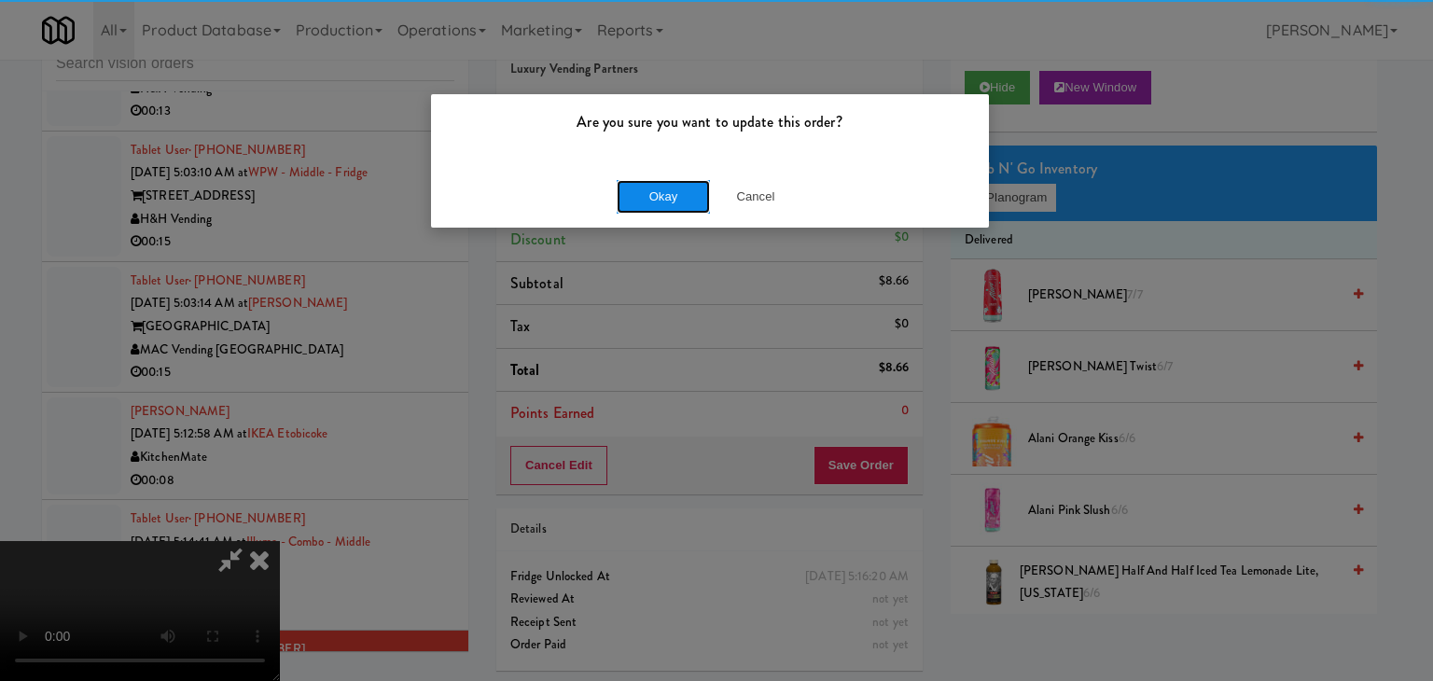
click at [664, 199] on button "Okay" at bounding box center [663, 197] width 93 height 34
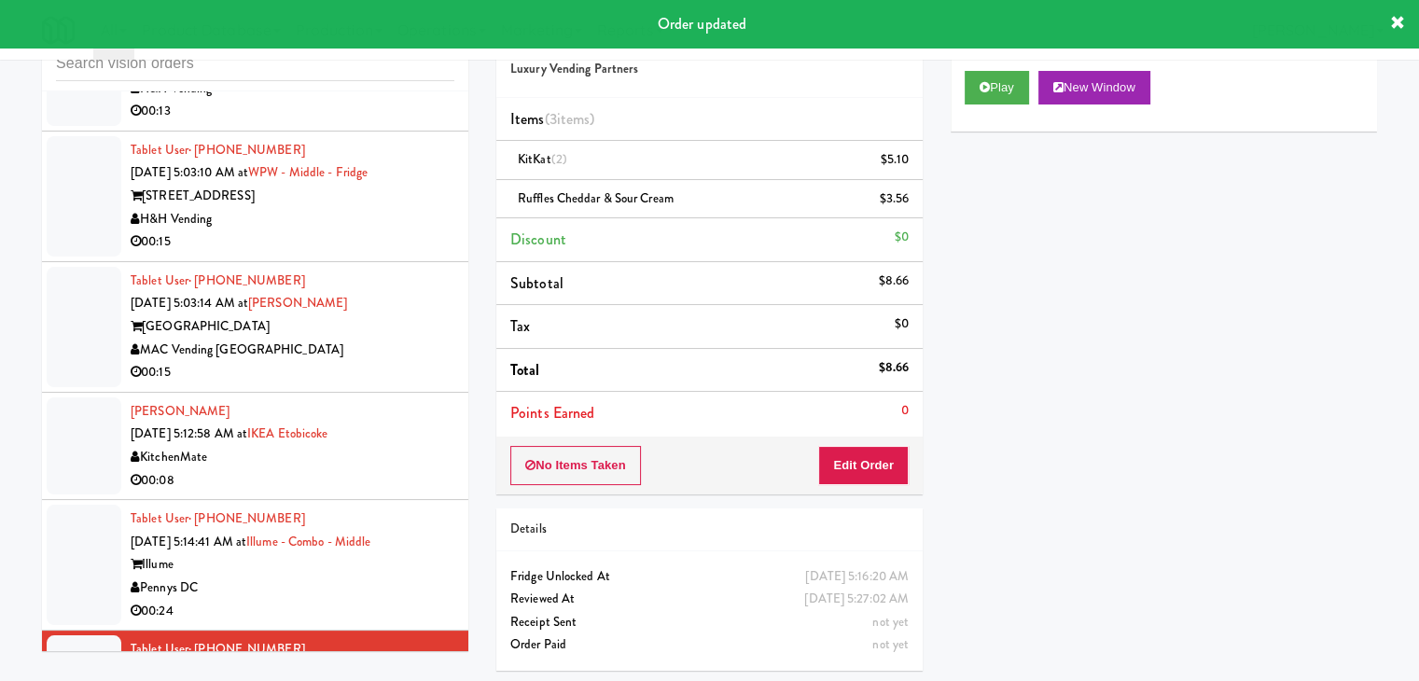
drag, startPoint x: 383, startPoint y: 534, endPoint x: 497, endPoint y: 475, distance: 129.0
click at [383, 600] on div "00:24" at bounding box center [293, 611] width 324 height 23
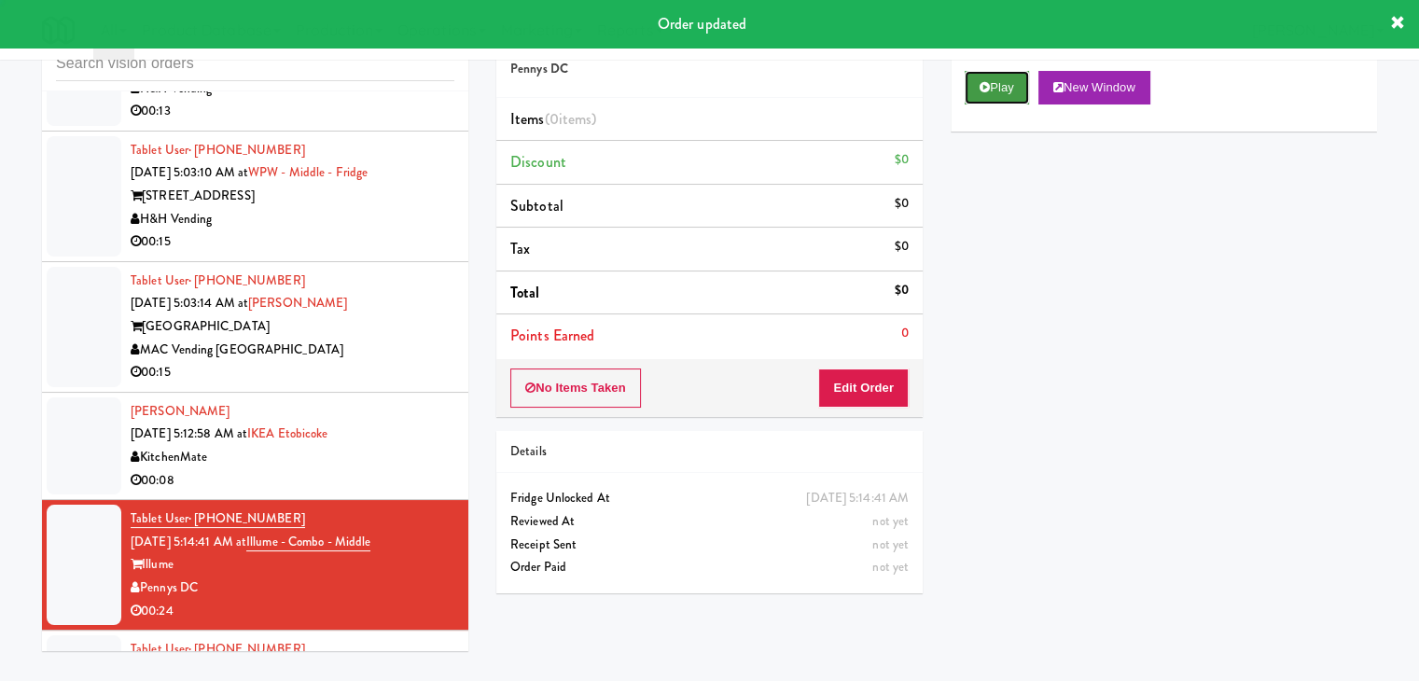
click at [978, 83] on button "Play" at bounding box center [997, 88] width 64 height 34
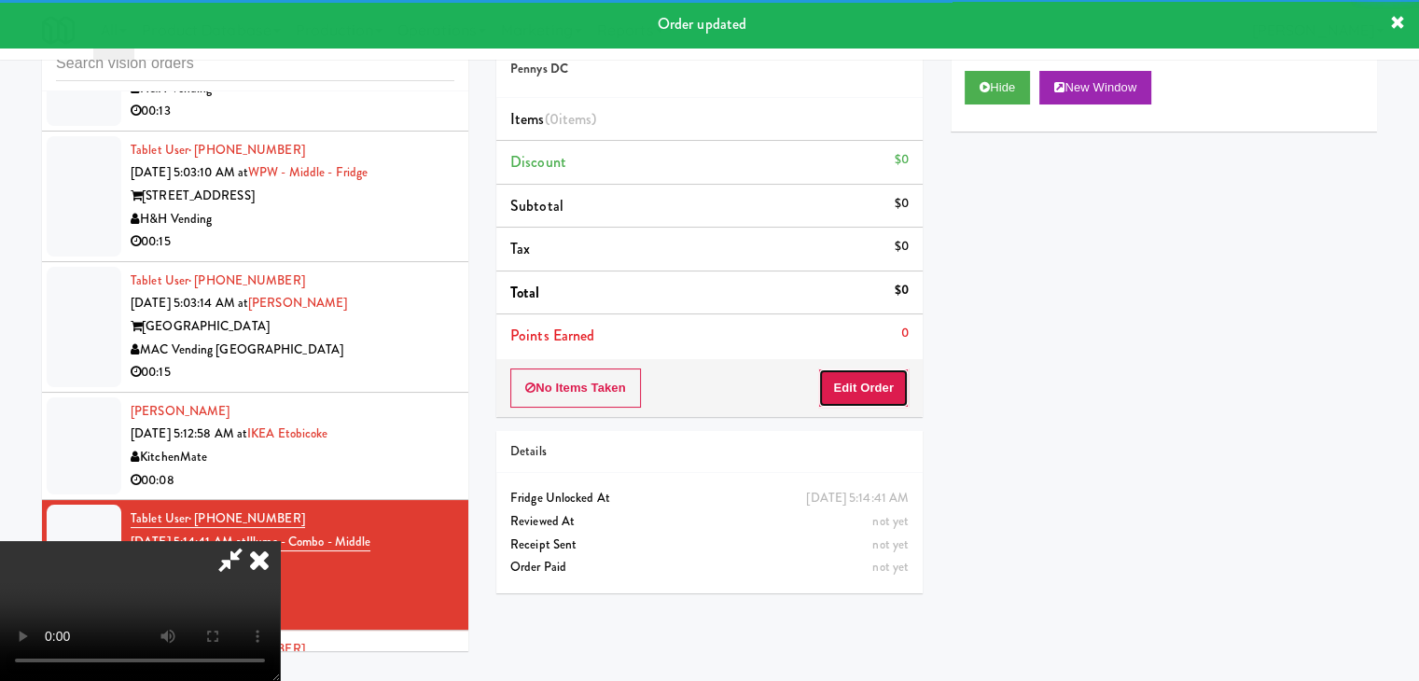
click at [840, 393] on button "Edit Order" at bounding box center [863, 388] width 91 height 39
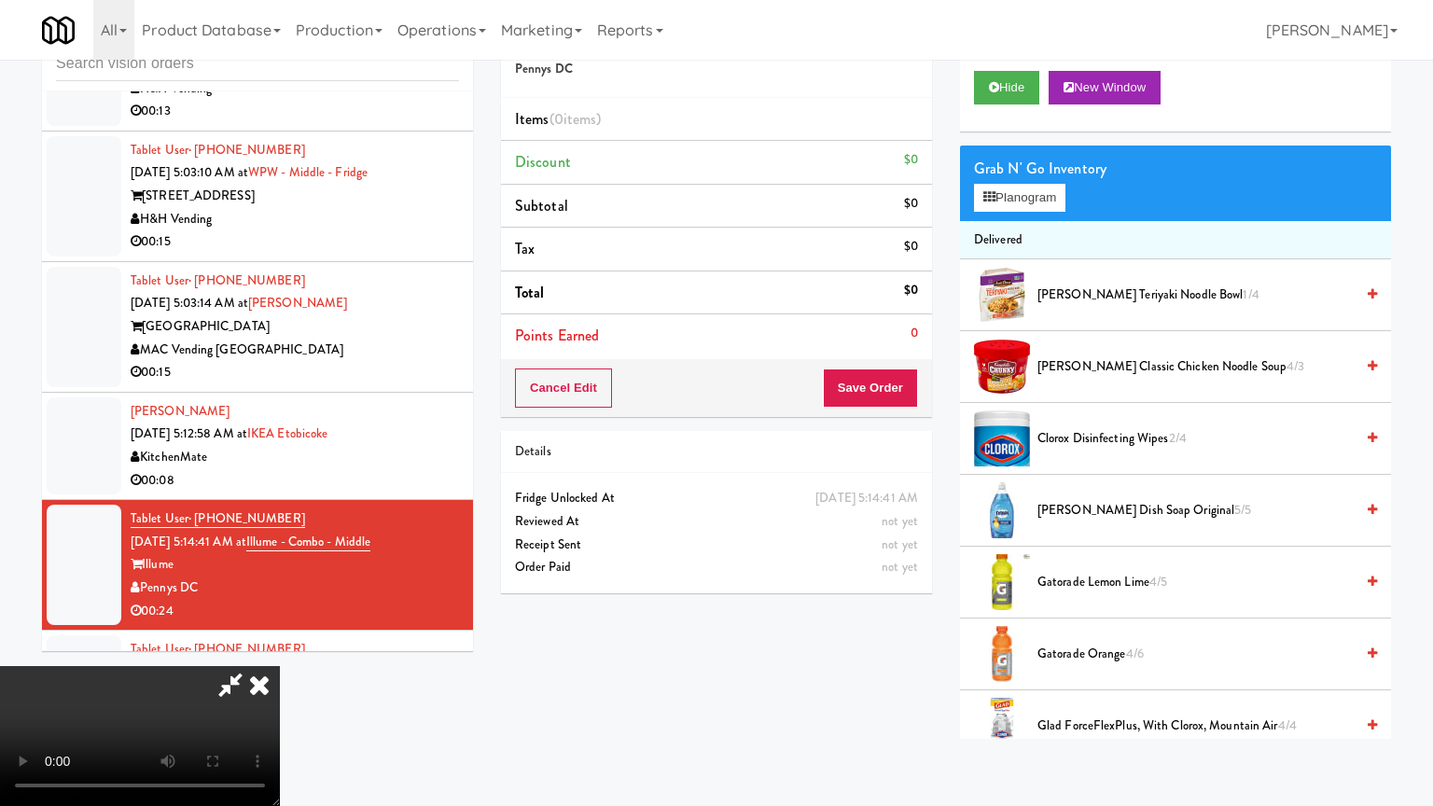
click at [280, 666] on video at bounding box center [140, 736] width 280 height 140
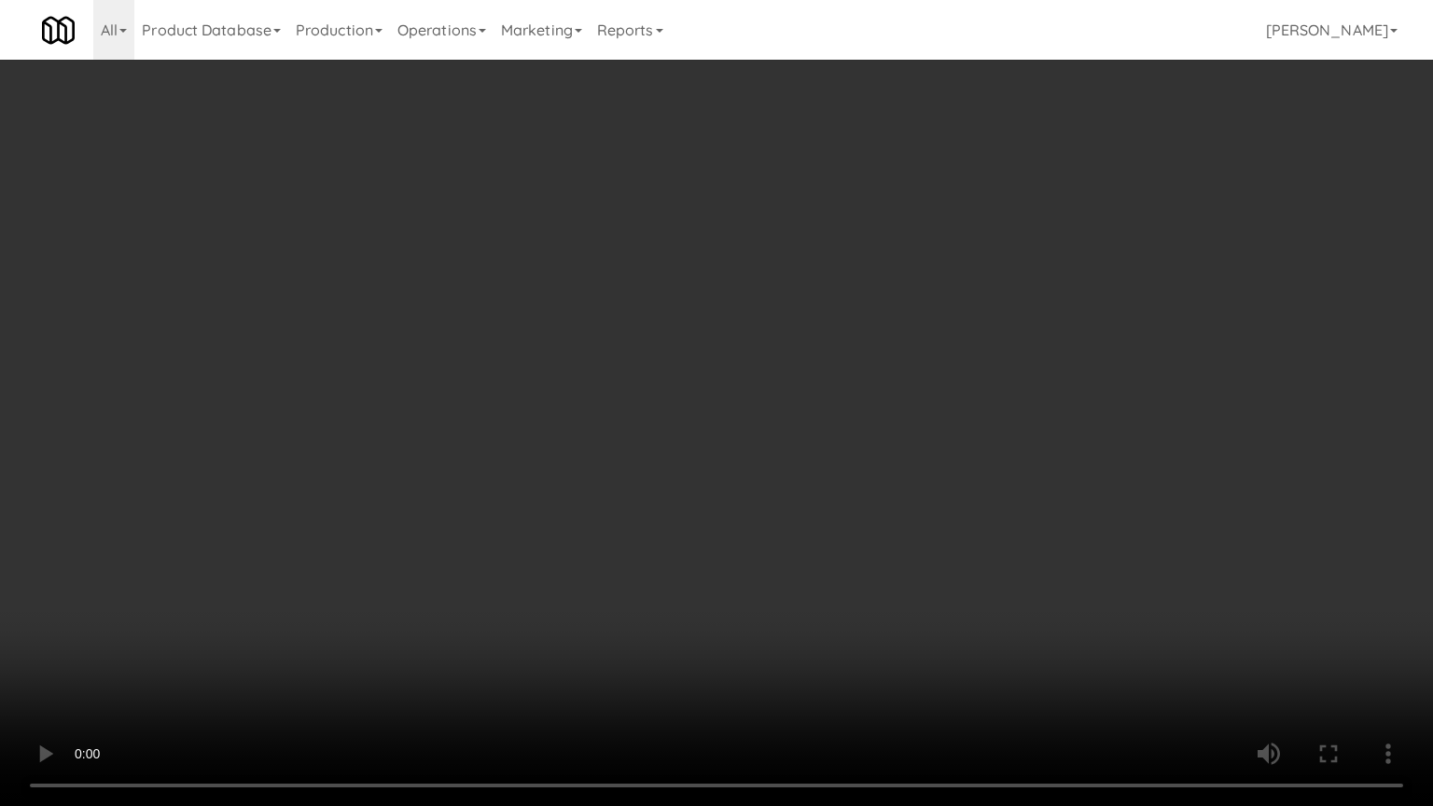
click at [724, 399] on video at bounding box center [716, 403] width 1433 height 806
click at [725, 389] on video at bounding box center [716, 403] width 1433 height 806
drag, startPoint x: 723, startPoint y: 391, endPoint x: 712, endPoint y: 395, distance: 11.8
click at [722, 392] on video at bounding box center [716, 403] width 1433 height 806
click at [656, 310] on video at bounding box center [716, 403] width 1433 height 806
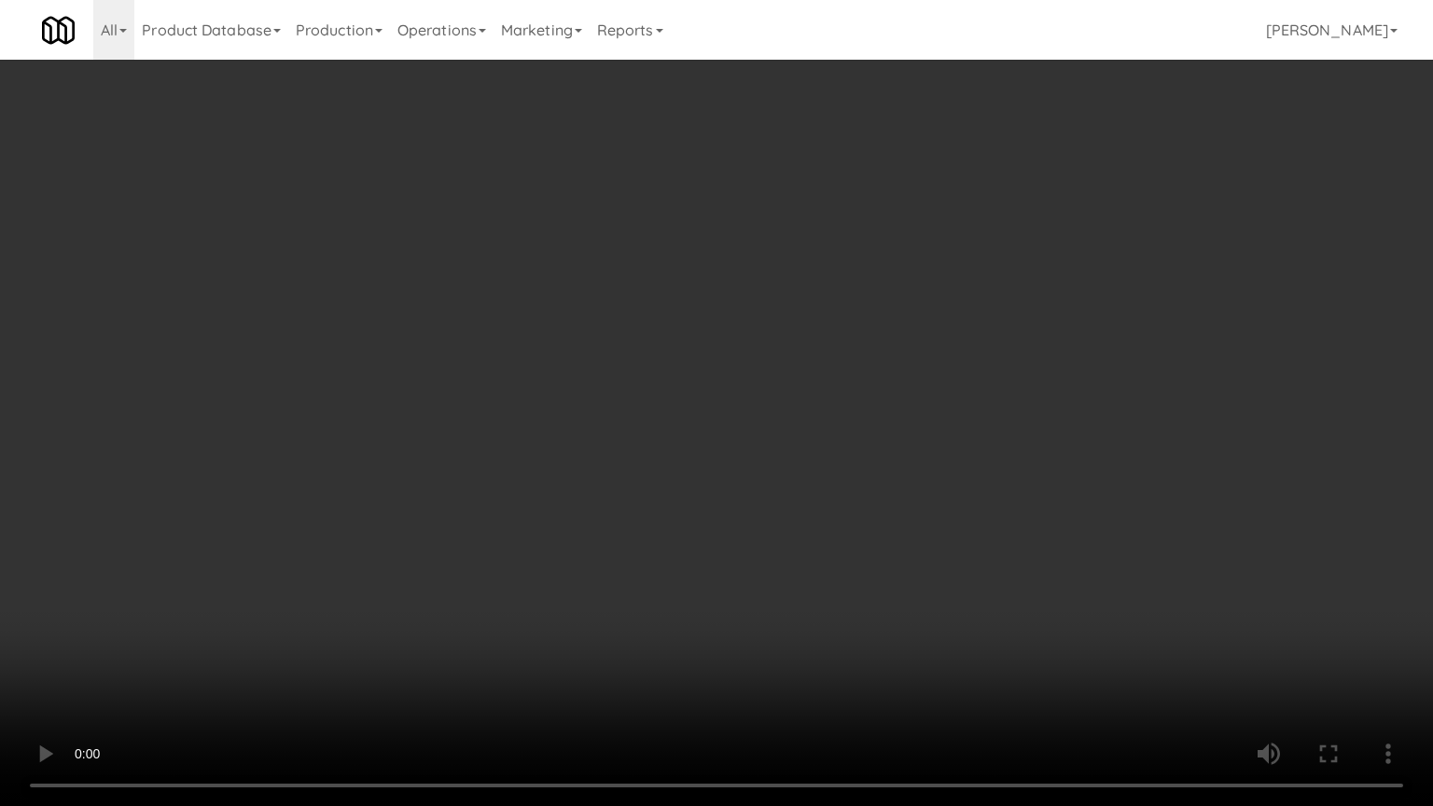
click at [656, 310] on video at bounding box center [716, 403] width 1433 height 806
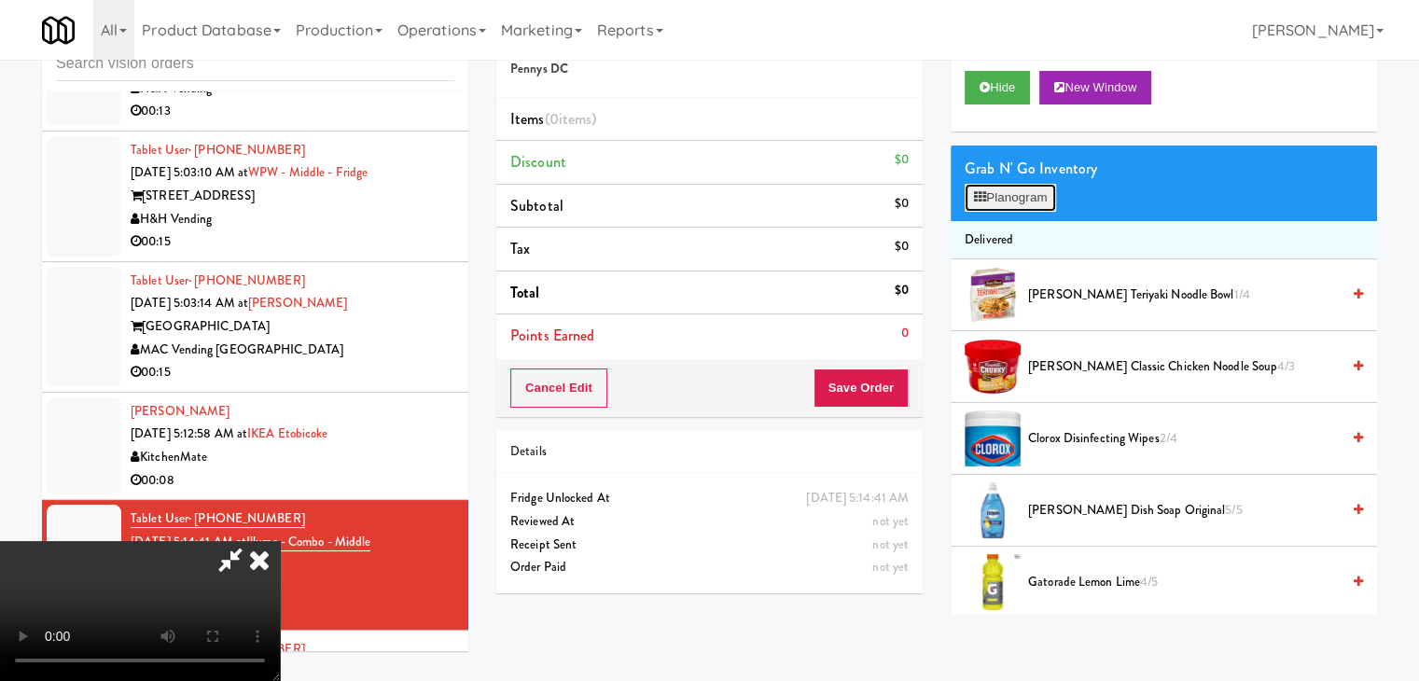
click at [1027, 185] on button "Planogram" at bounding box center [1010, 198] width 91 height 28
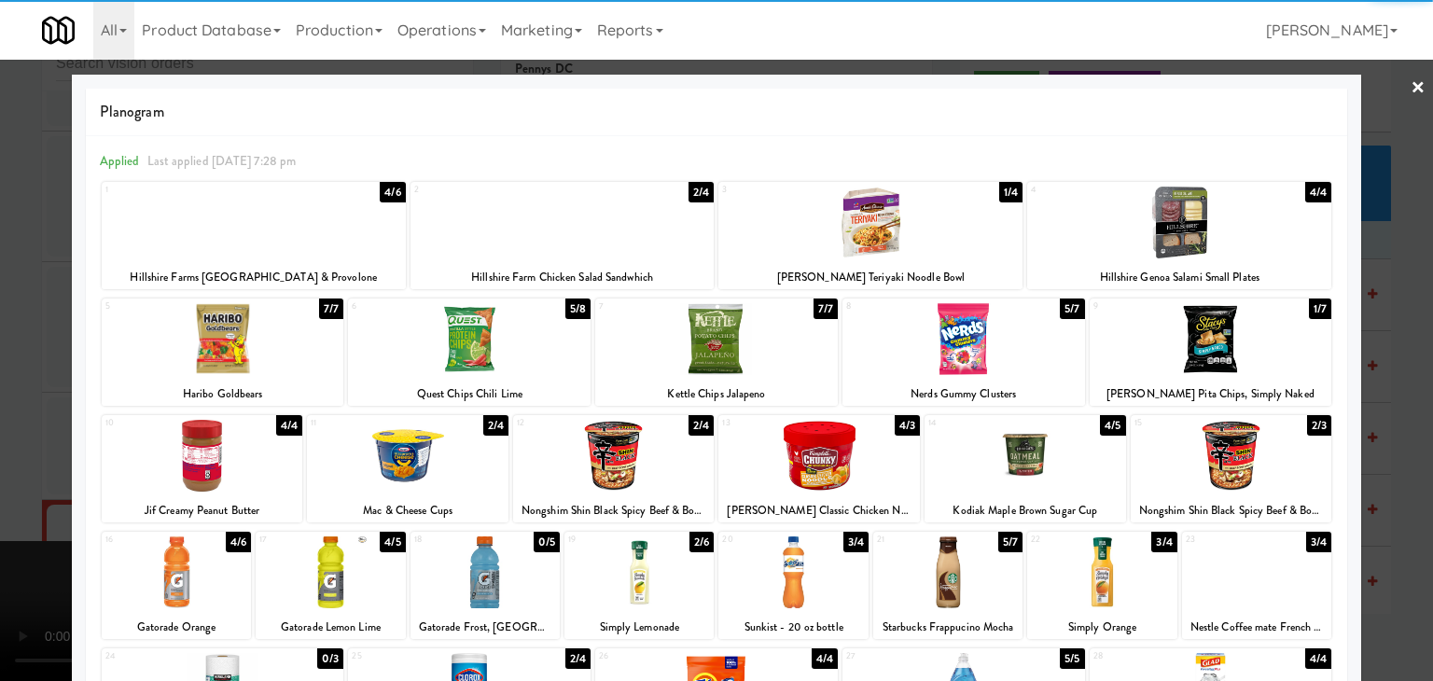
click at [538, 236] on div at bounding box center [563, 223] width 304 height 72
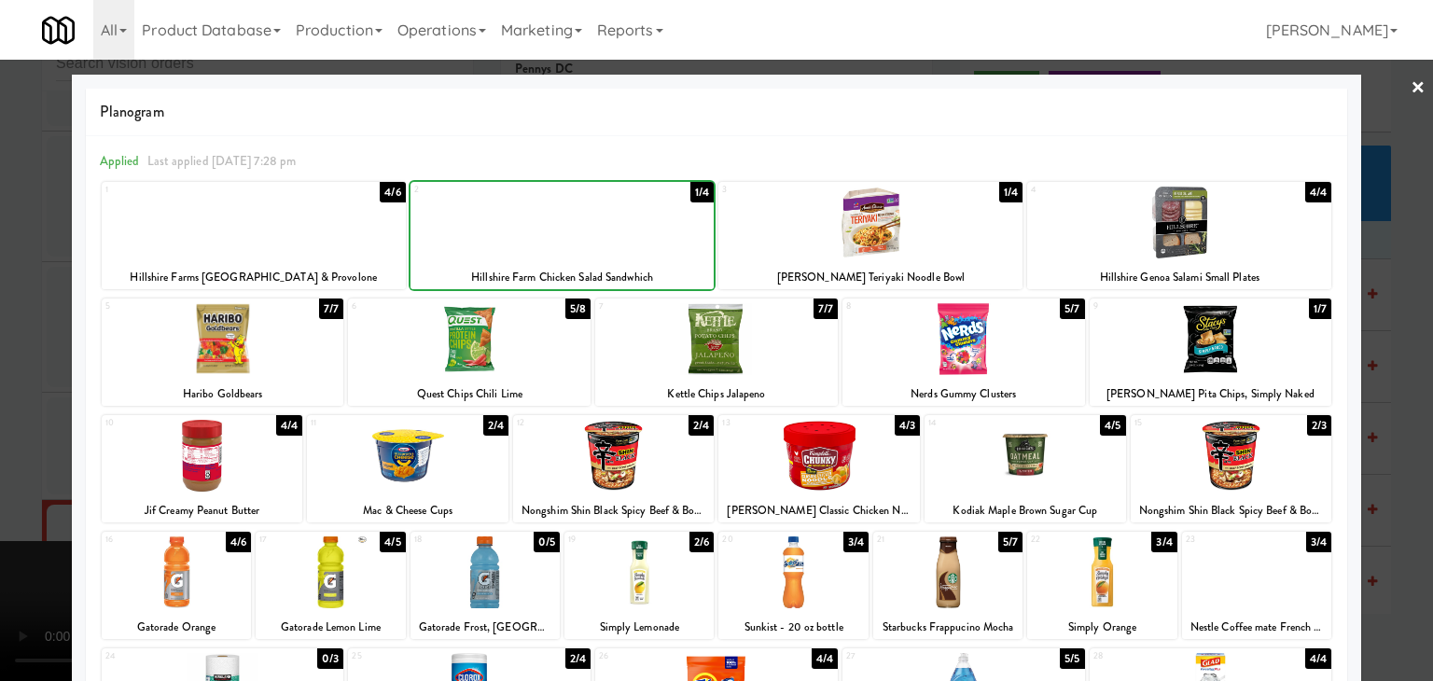
click at [1202, 247] on div at bounding box center [1179, 223] width 304 height 72
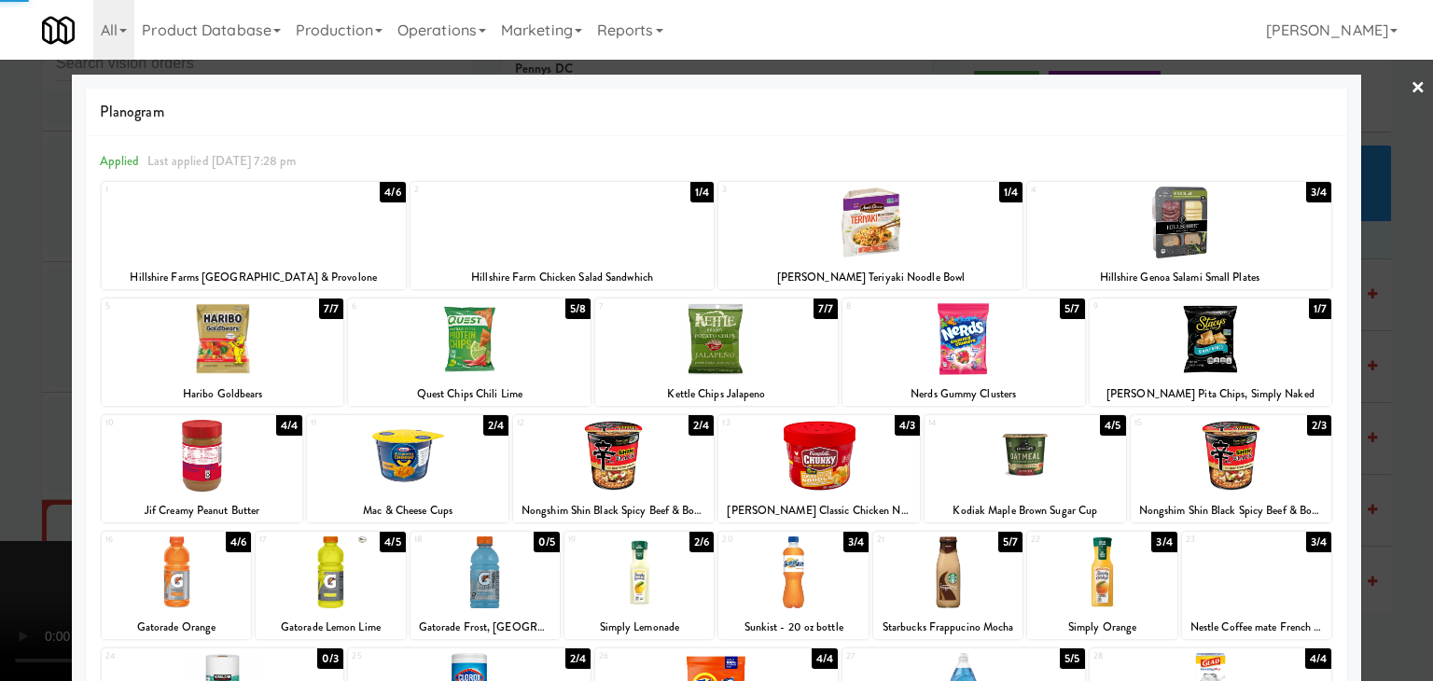
click at [1377, 272] on div at bounding box center [716, 340] width 1433 height 681
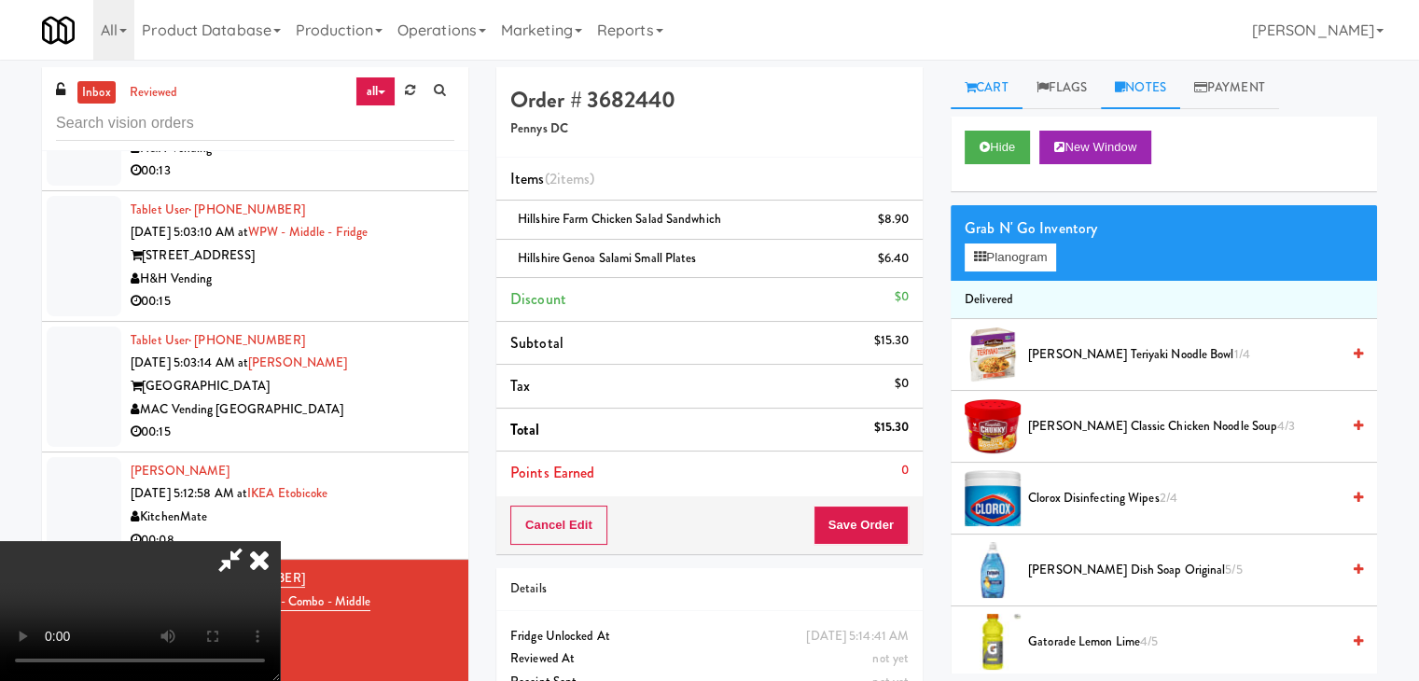
click at [1142, 85] on link "Notes" at bounding box center [1140, 88] width 79 height 42
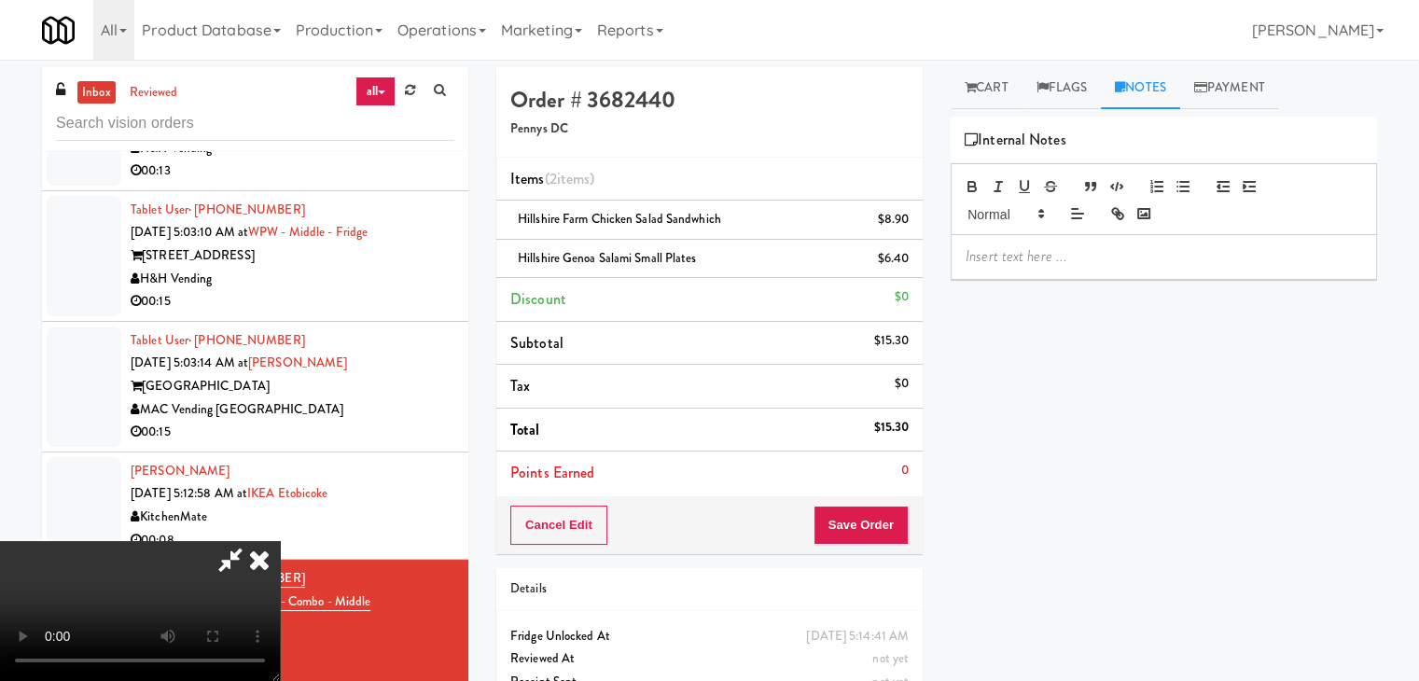
click at [1046, 255] on p at bounding box center [1164, 256] width 397 height 21
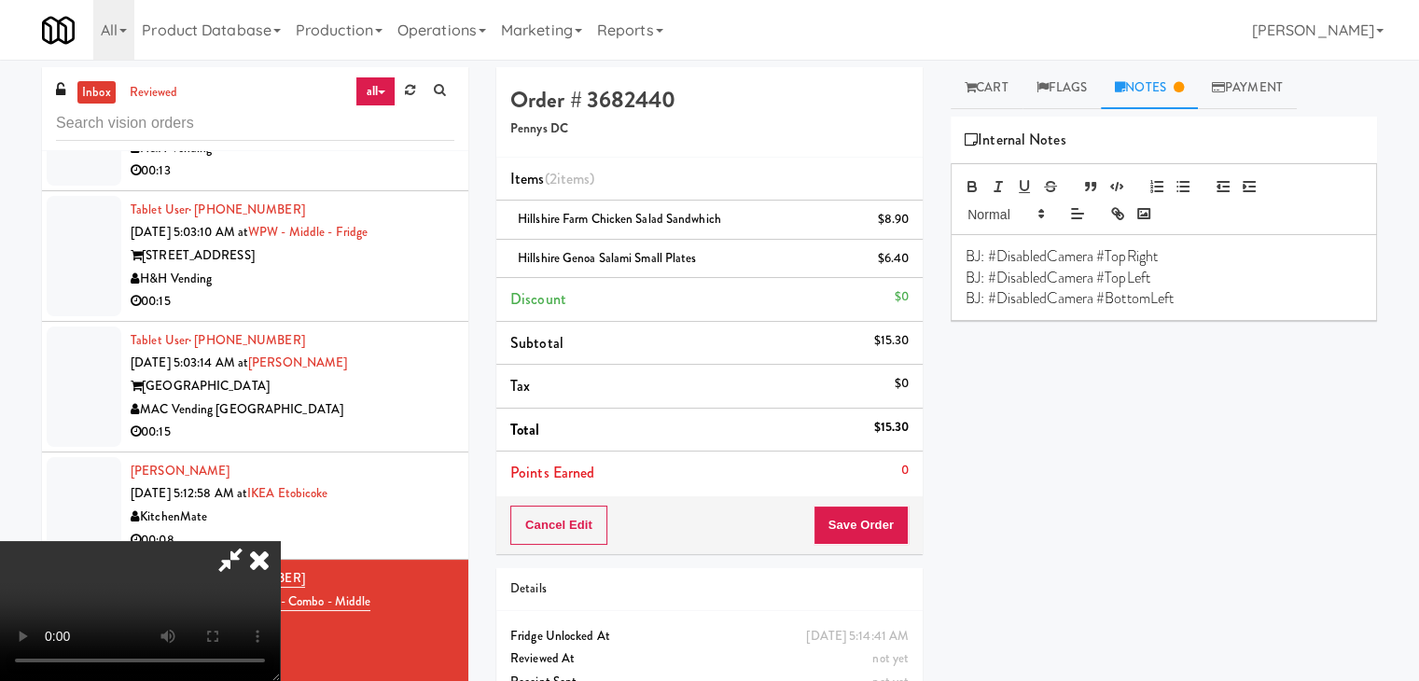
drag, startPoint x: 1179, startPoint y: 288, endPoint x: 1050, endPoint y: 285, distance: 128.8
click at [933, 282] on div "Order # 3682440 Pennys DC Items (2 items ) Hillshire Farm Chicken Salad Sandwhi…" at bounding box center [936, 406] width 909 height 678
click at [1157, 296] on p "BJ: #DisabledCamera #BottomLeft" at bounding box center [1164, 298] width 397 height 21
drag, startPoint x: 1206, startPoint y: 294, endPoint x: 961, endPoint y: 276, distance: 245.1
click at [961, 276] on div "BJ: #DisabledCamera #TopRight BJ: #DisabledCamera #TopLeft BJ: #DisabledCamera …" at bounding box center [1164, 277] width 425 height 85
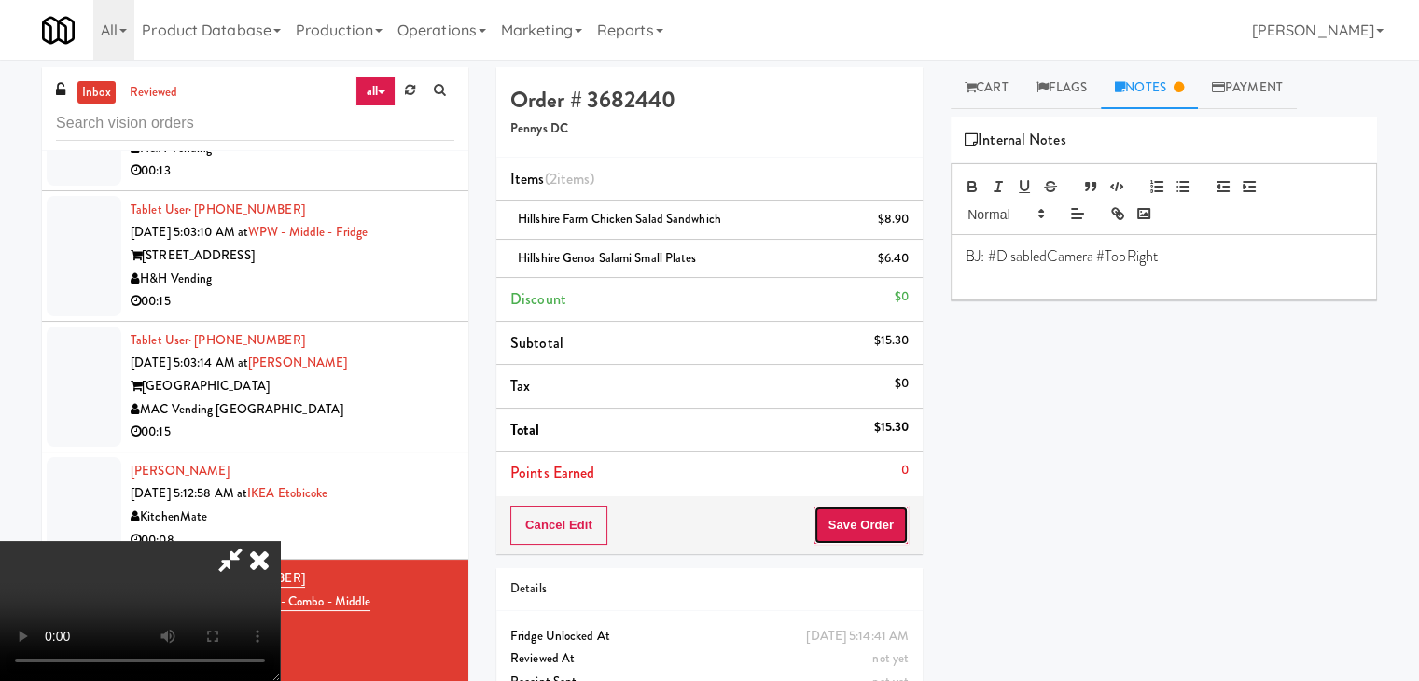
click at [901, 520] on button "Save Order" at bounding box center [861, 525] width 95 height 39
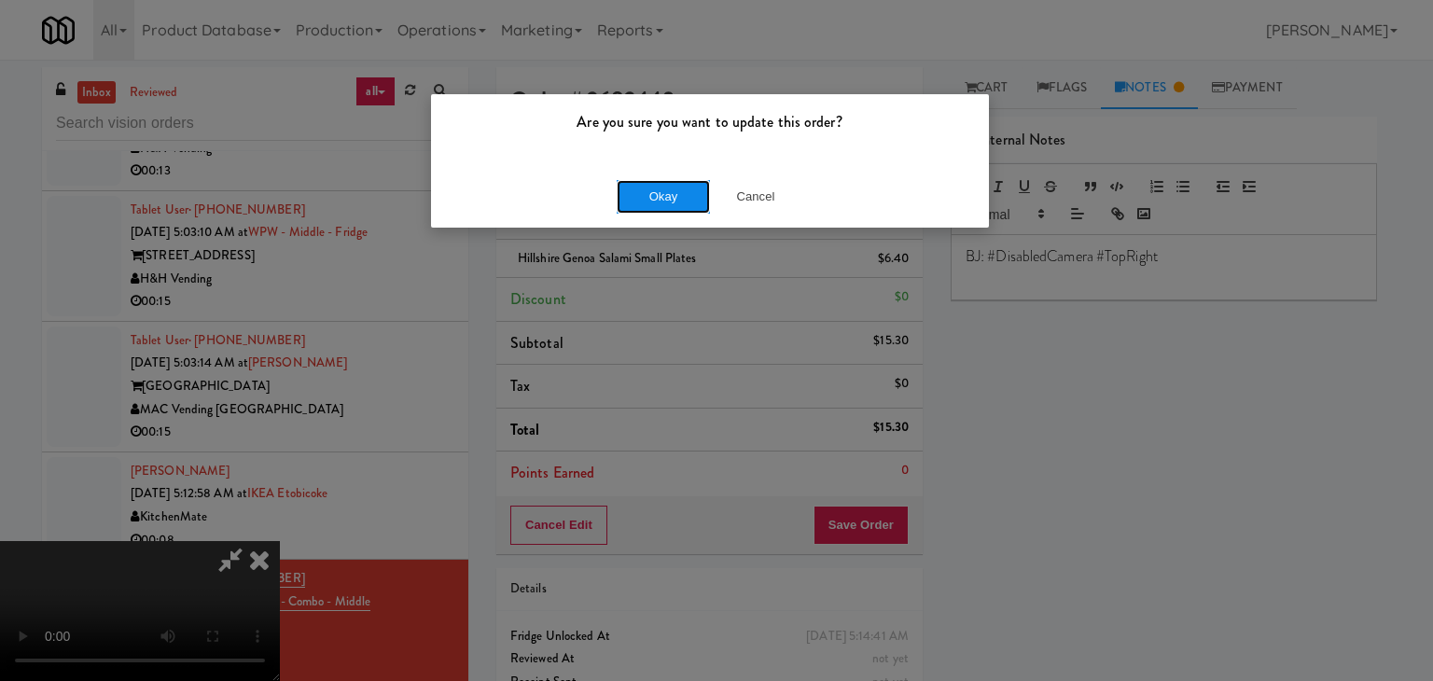
click at [670, 193] on button "Okay" at bounding box center [663, 197] width 93 height 34
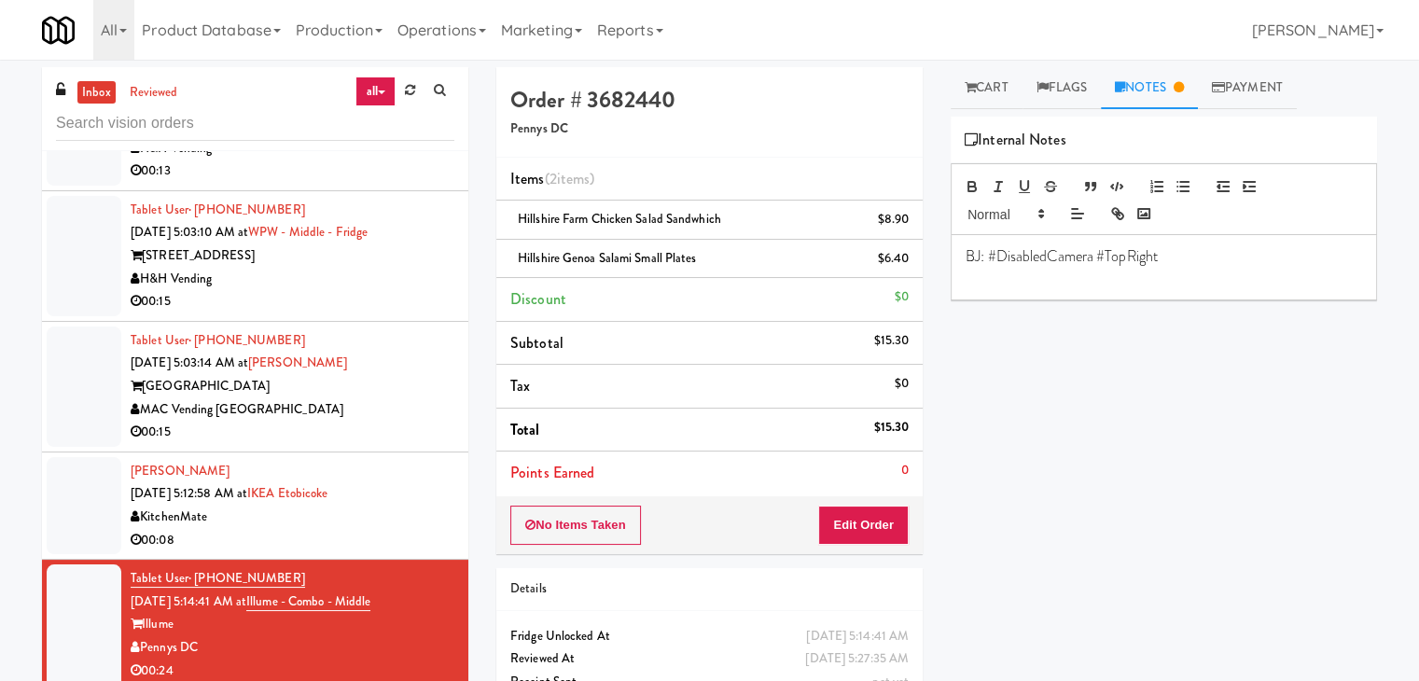
click at [412, 506] on div "KitchenMate" at bounding box center [293, 517] width 324 height 23
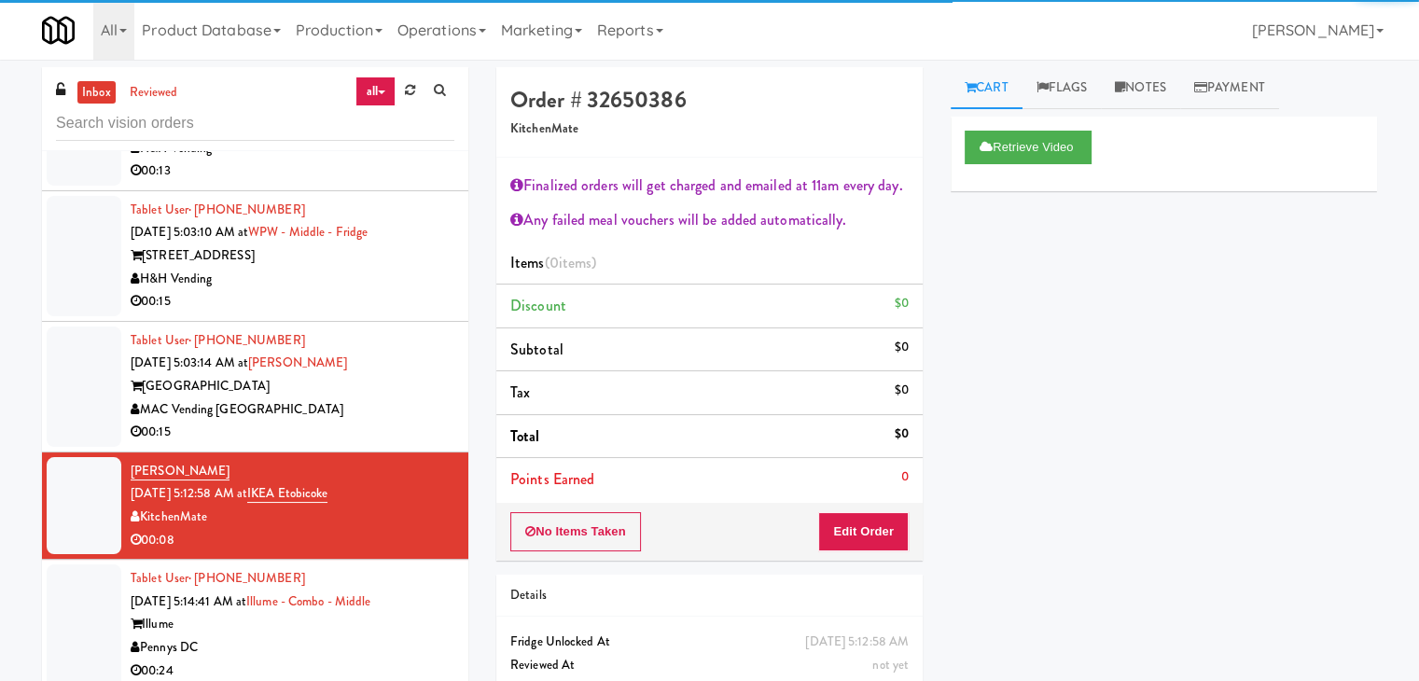
click at [424, 398] on div "MAC Vending [GEOGRAPHIC_DATA]" at bounding box center [293, 409] width 324 height 23
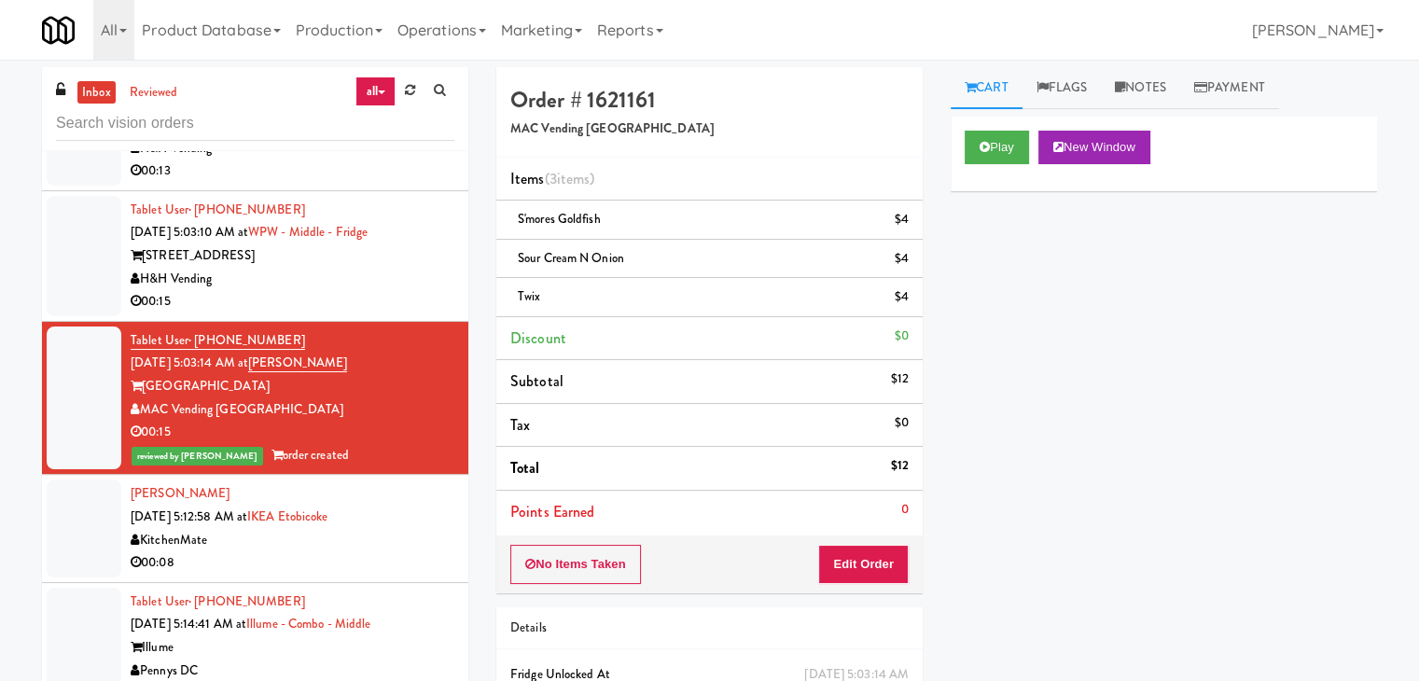
click at [392, 268] on div "H&H Vending" at bounding box center [293, 279] width 324 height 23
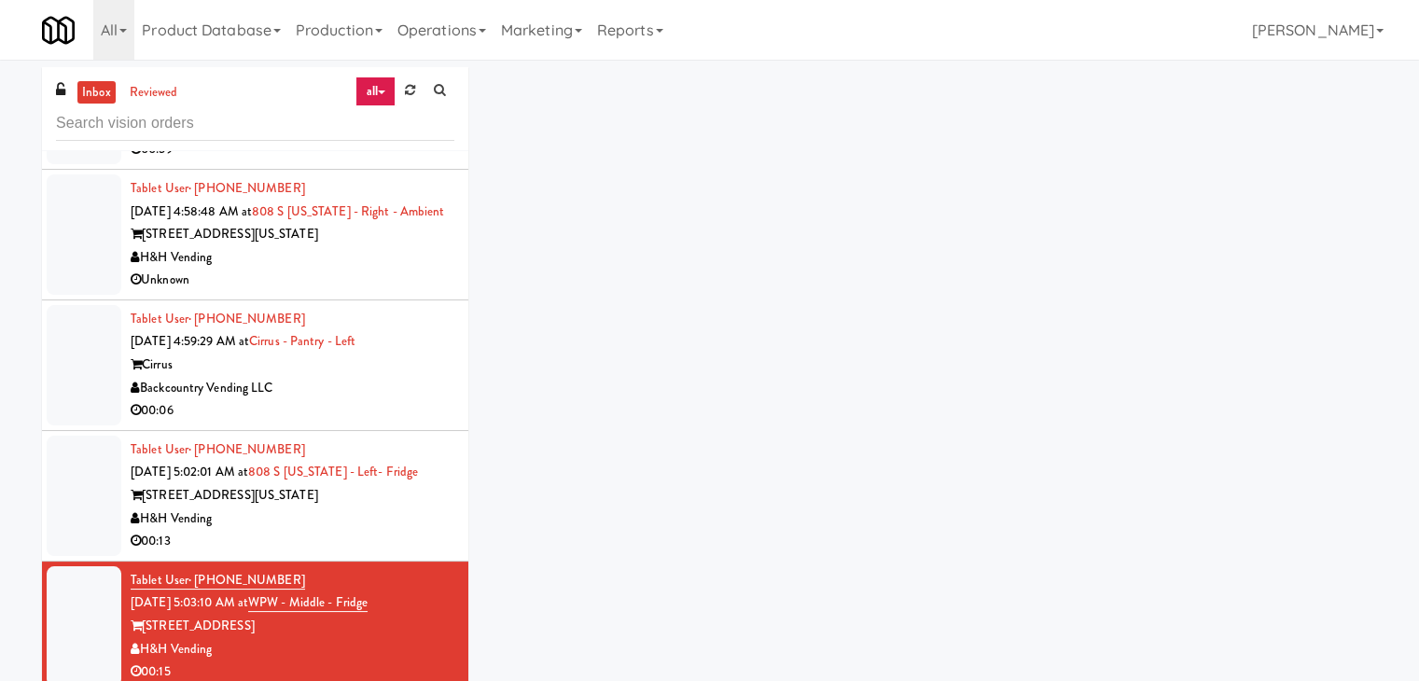
scroll to position [1915, 0]
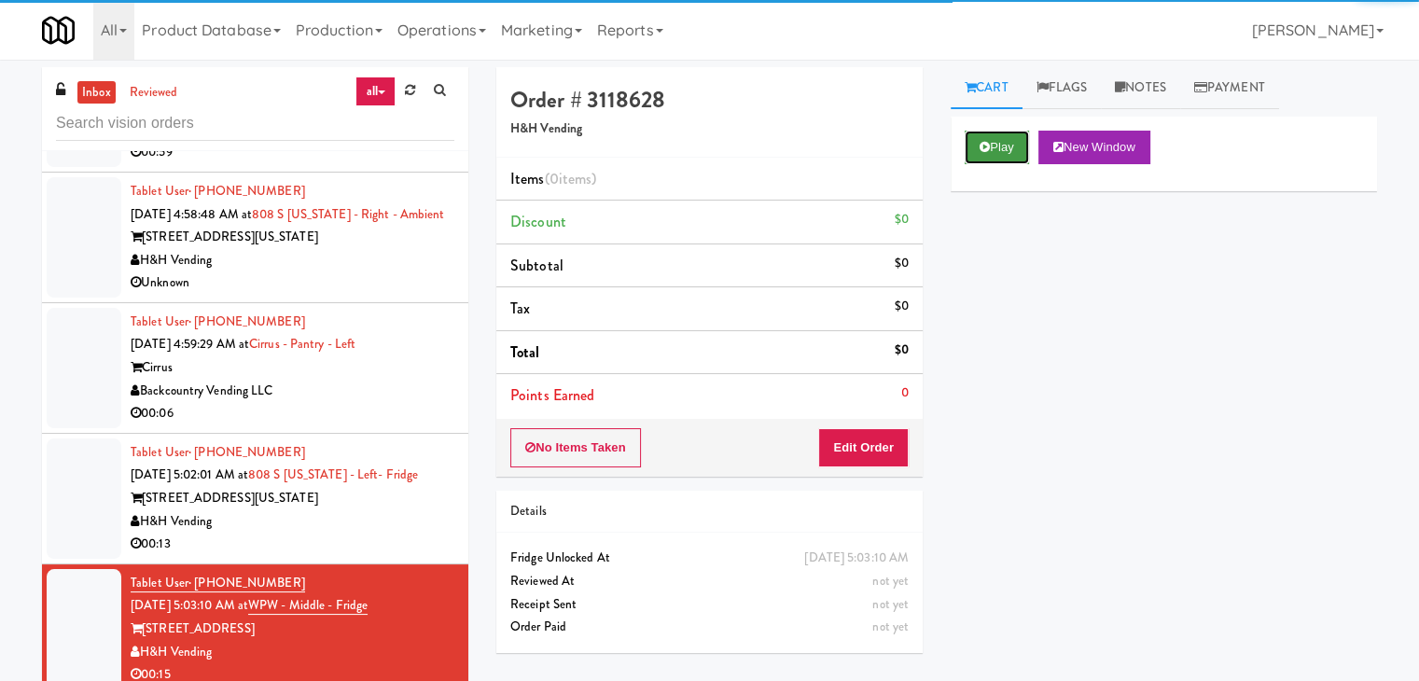
click at [1020, 133] on button "Play" at bounding box center [997, 148] width 64 height 34
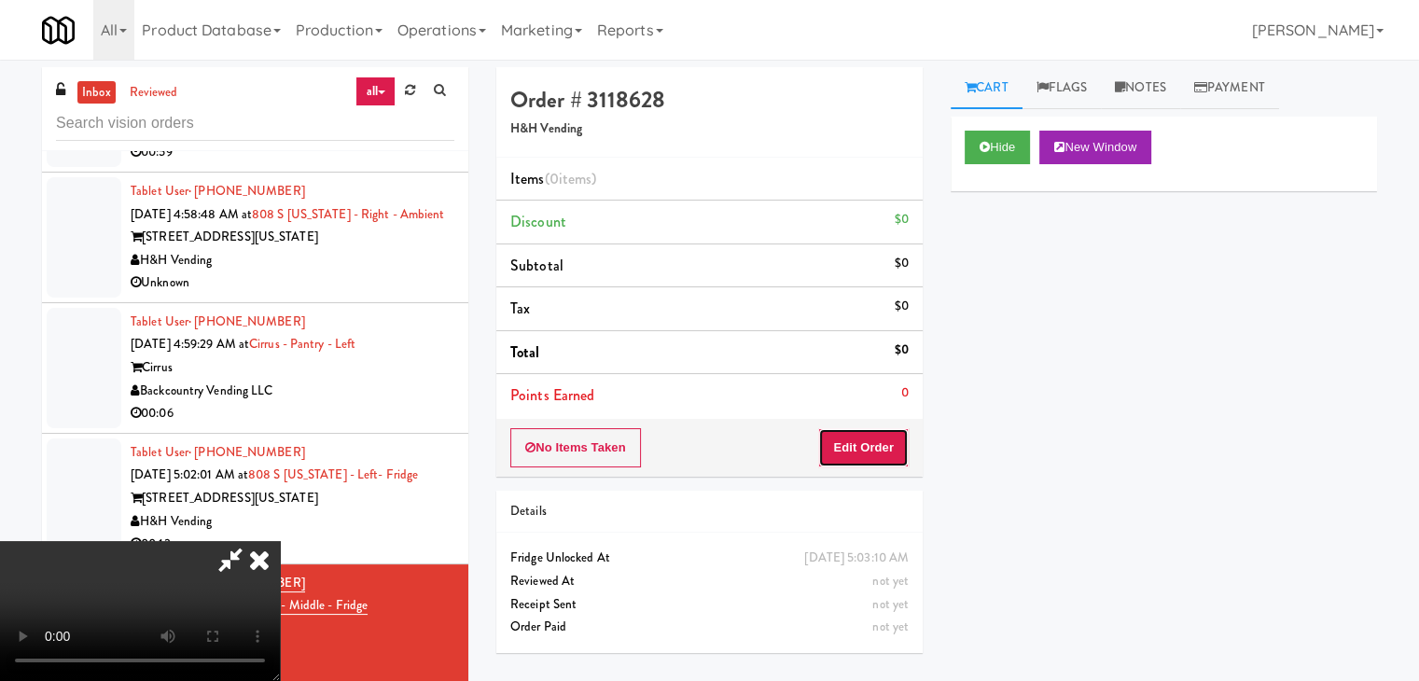
click at [881, 440] on button "Edit Order" at bounding box center [863, 447] width 91 height 39
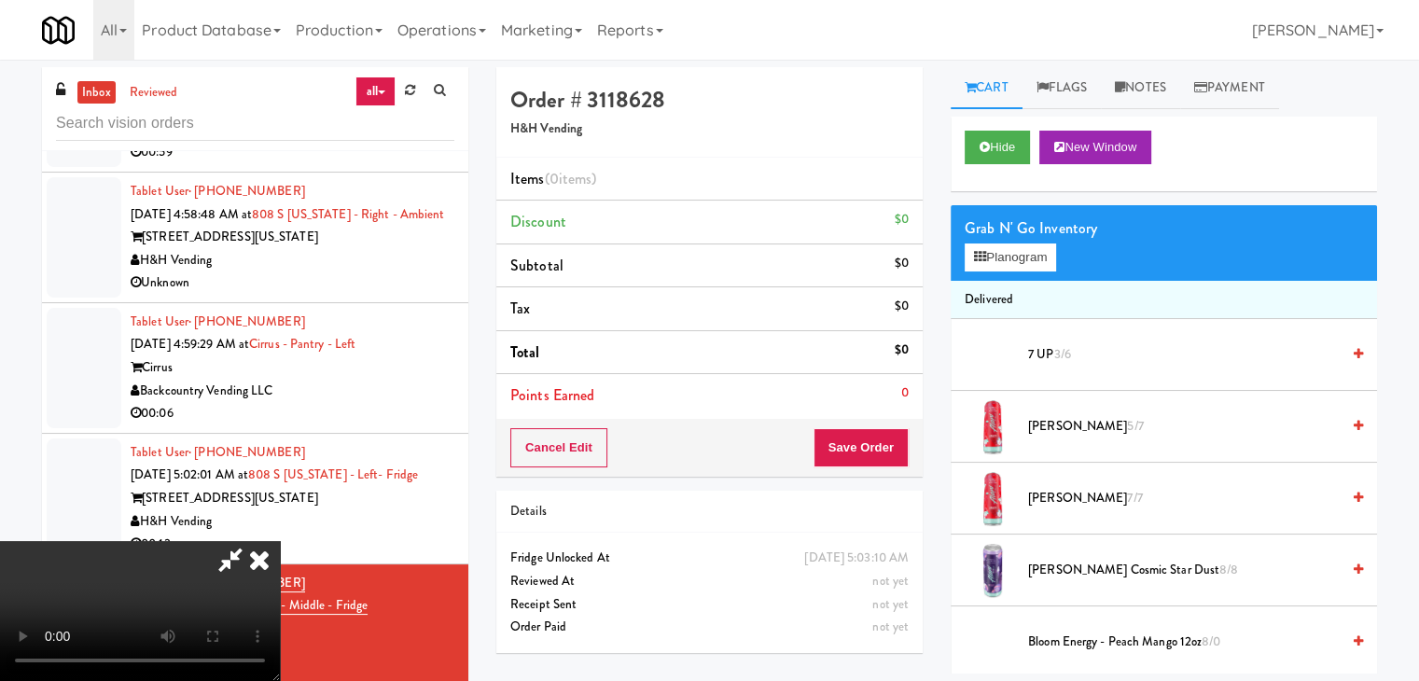
scroll to position [60, 0]
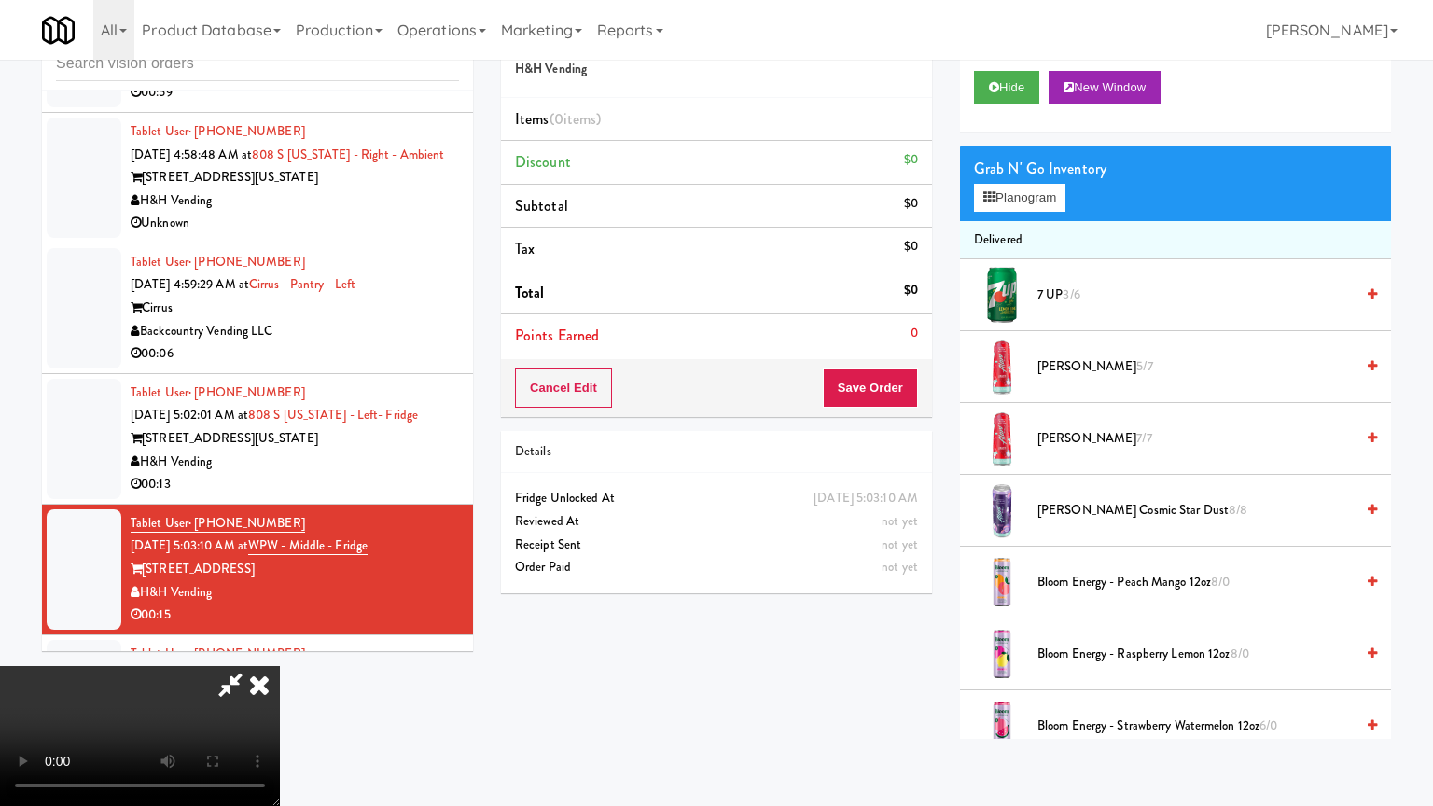
click at [280, 666] on video at bounding box center [140, 736] width 280 height 140
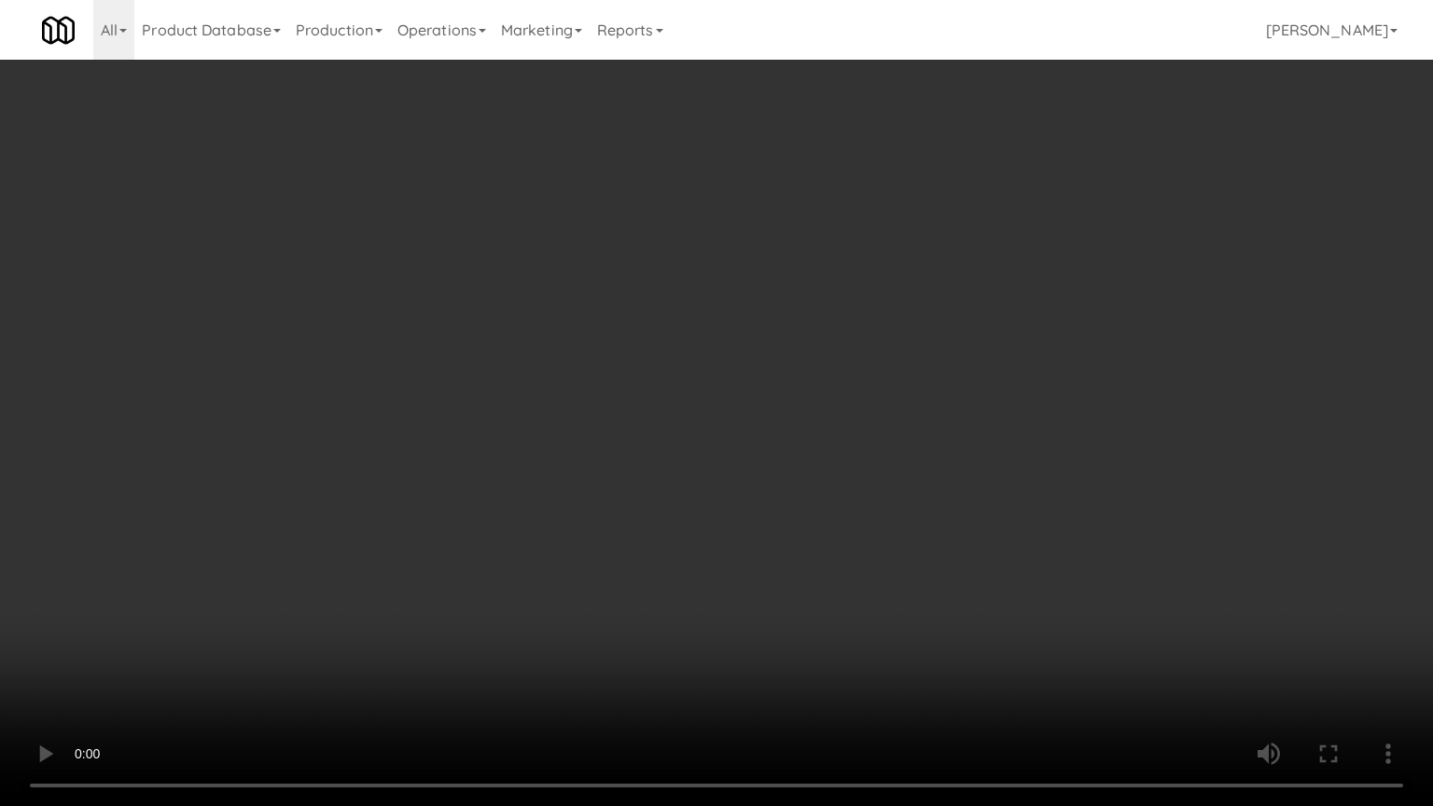
drag, startPoint x: 928, startPoint y: 476, endPoint x: 943, endPoint y: 467, distance: 18.4
click at [929, 475] on video at bounding box center [716, 403] width 1433 height 806
click at [969, 454] on video at bounding box center [716, 403] width 1433 height 806
click at [969, 458] on video at bounding box center [716, 403] width 1433 height 806
click at [959, 432] on video at bounding box center [716, 403] width 1433 height 806
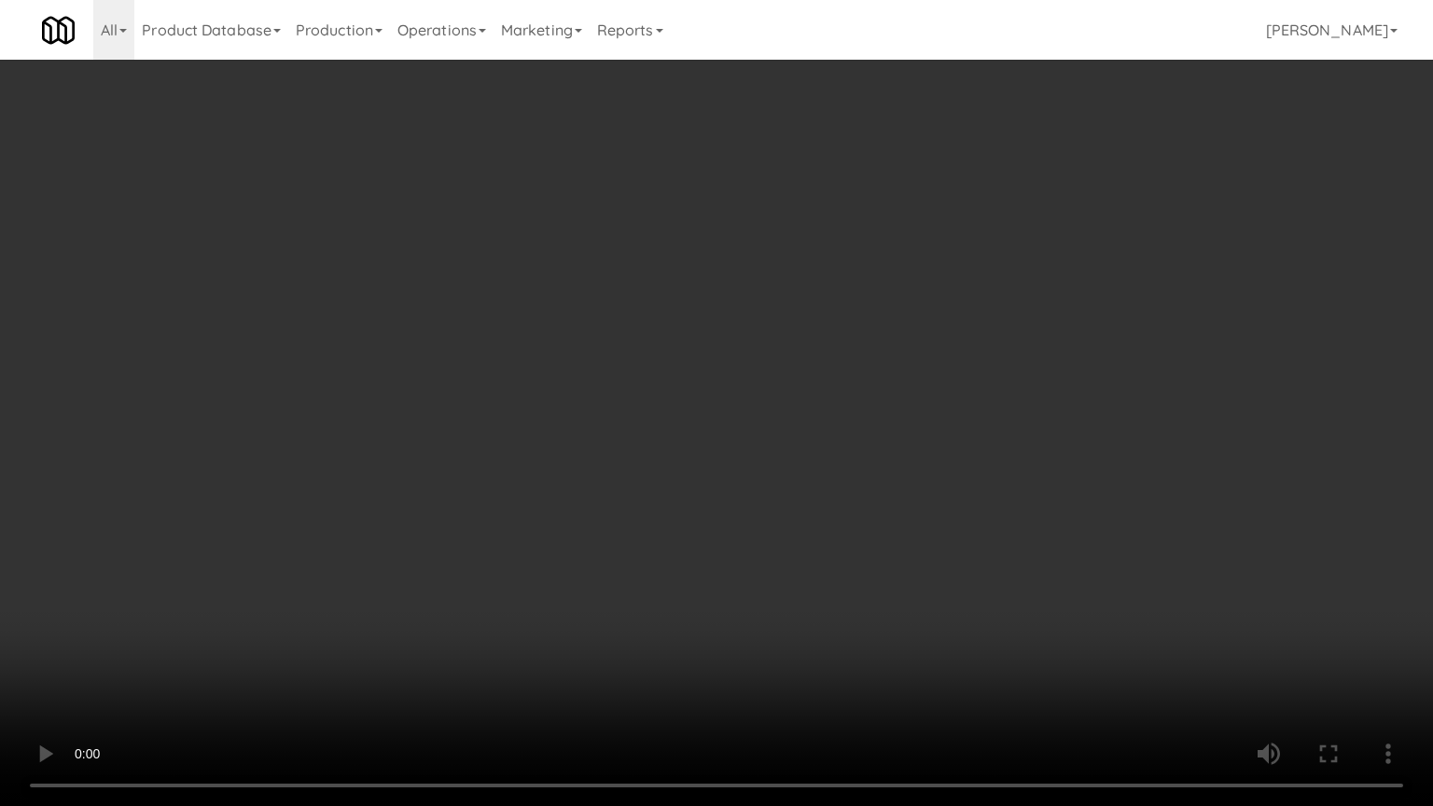
click at [959, 431] on video at bounding box center [716, 403] width 1433 height 806
click at [1020, 395] on video at bounding box center [716, 403] width 1433 height 806
click at [1023, 390] on video at bounding box center [716, 403] width 1433 height 806
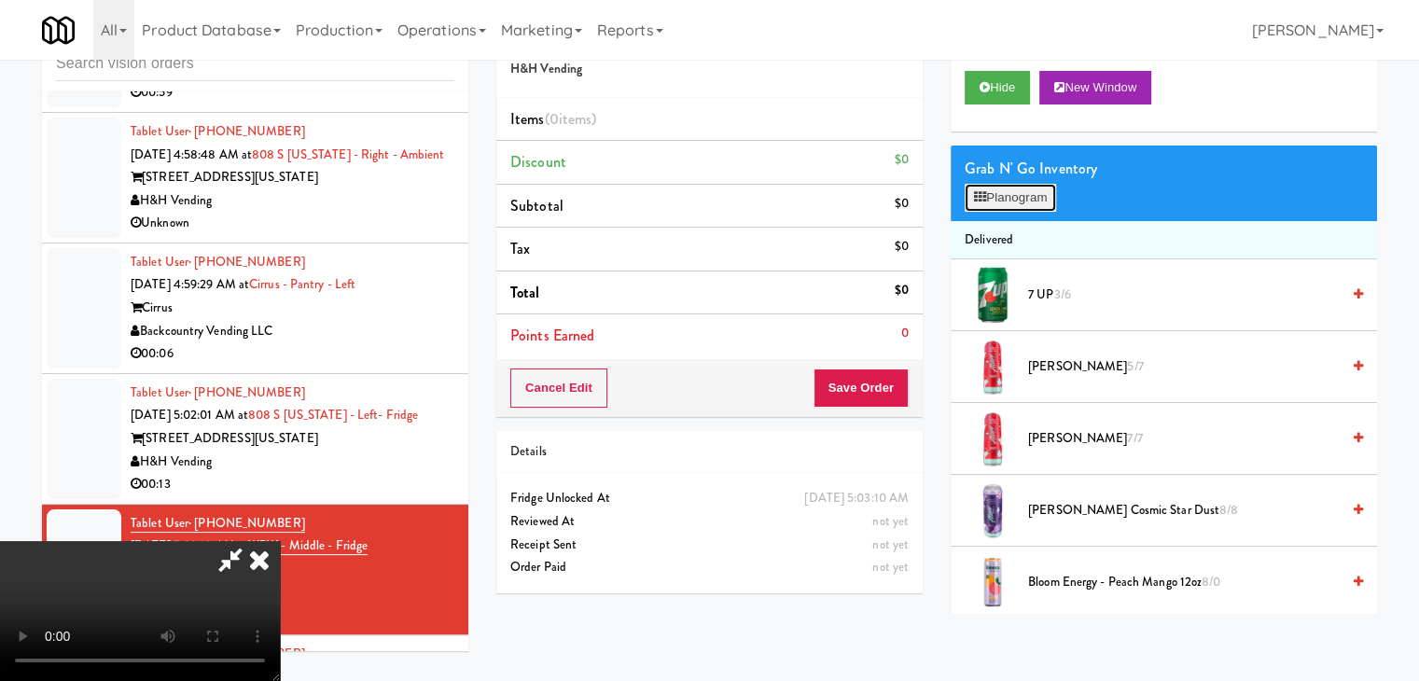
click at [1032, 192] on button "Planogram" at bounding box center [1010, 198] width 91 height 28
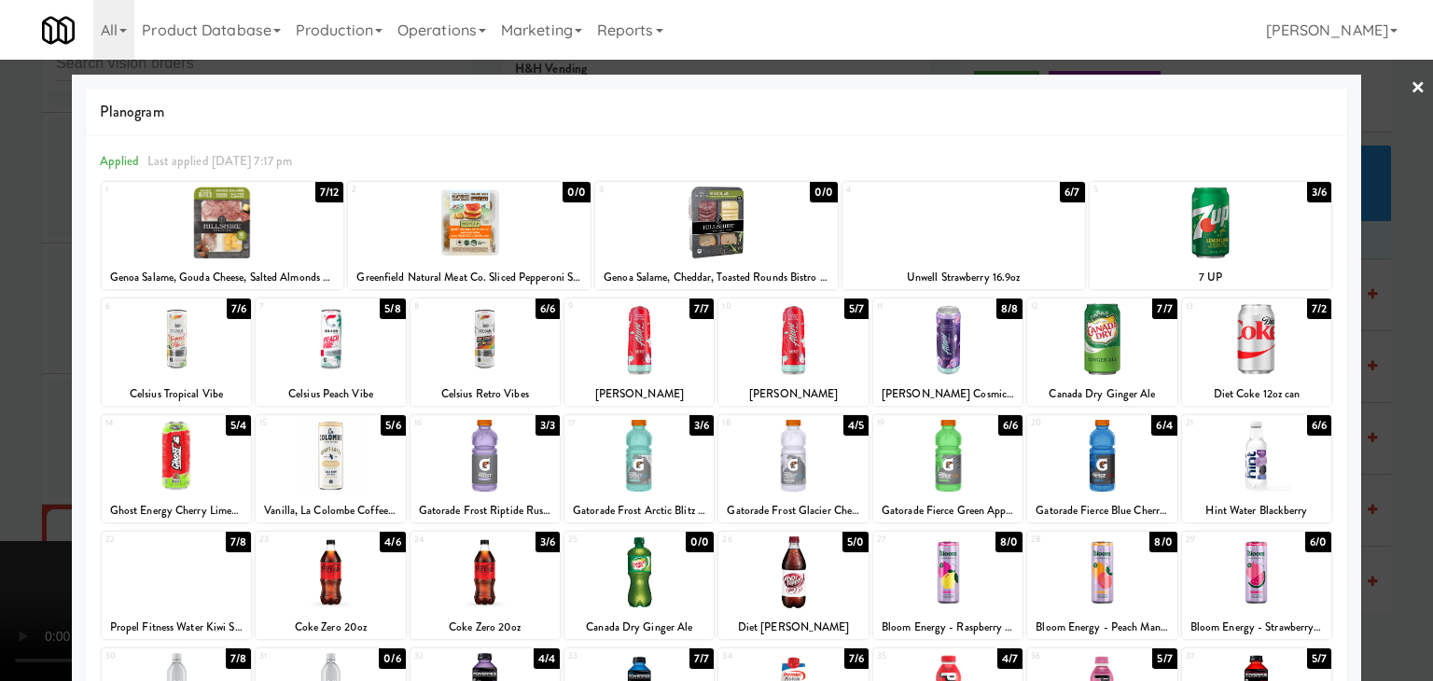
click at [1218, 203] on div at bounding box center [1211, 223] width 243 height 72
click at [1361, 262] on div at bounding box center [716, 340] width 1433 height 681
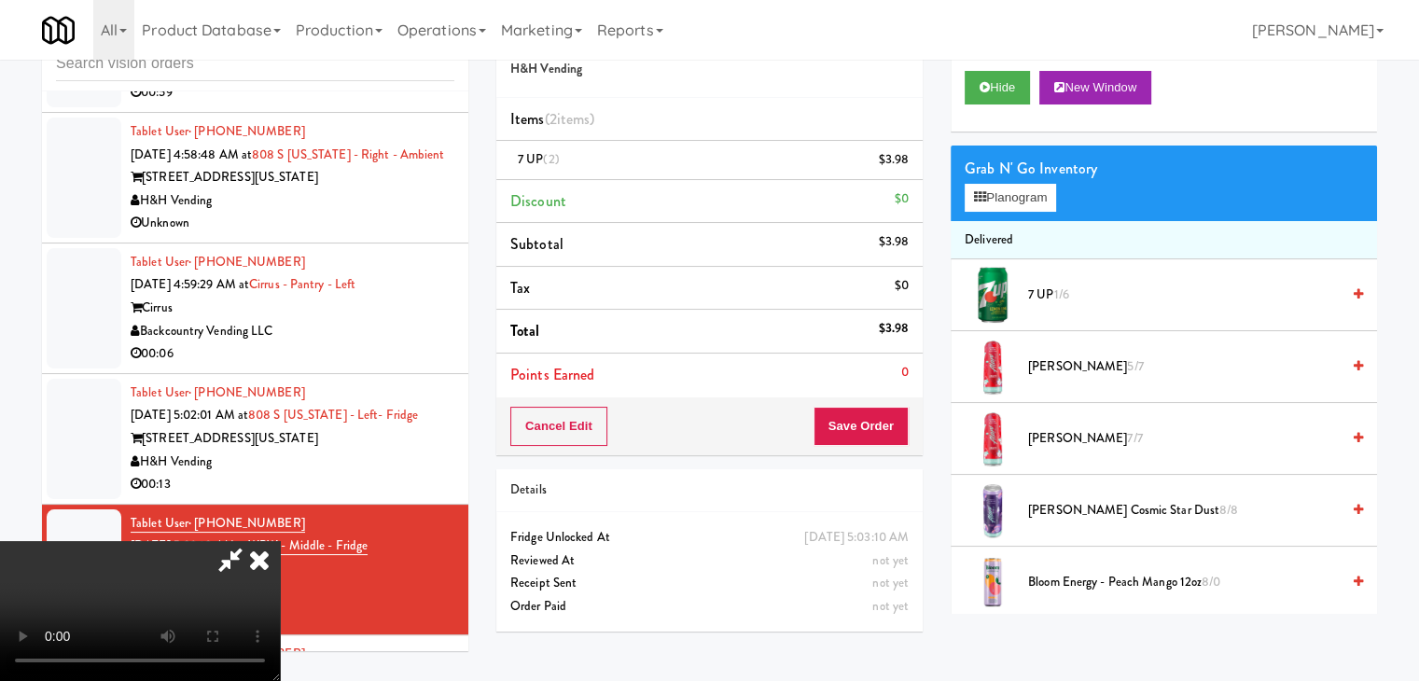
click at [901, 393] on li "Points Earned 0" at bounding box center [709, 375] width 426 height 43
drag, startPoint x: 892, startPoint y: 408, endPoint x: 888, endPoint y: 418, distance: 10.9
click at [892, 409] on button "Save Order" at bounding box center [861, 426] width 95 height 39
click at [883, 431] on button "Save Order" at bounding box center [861, 426] width 95 height 39
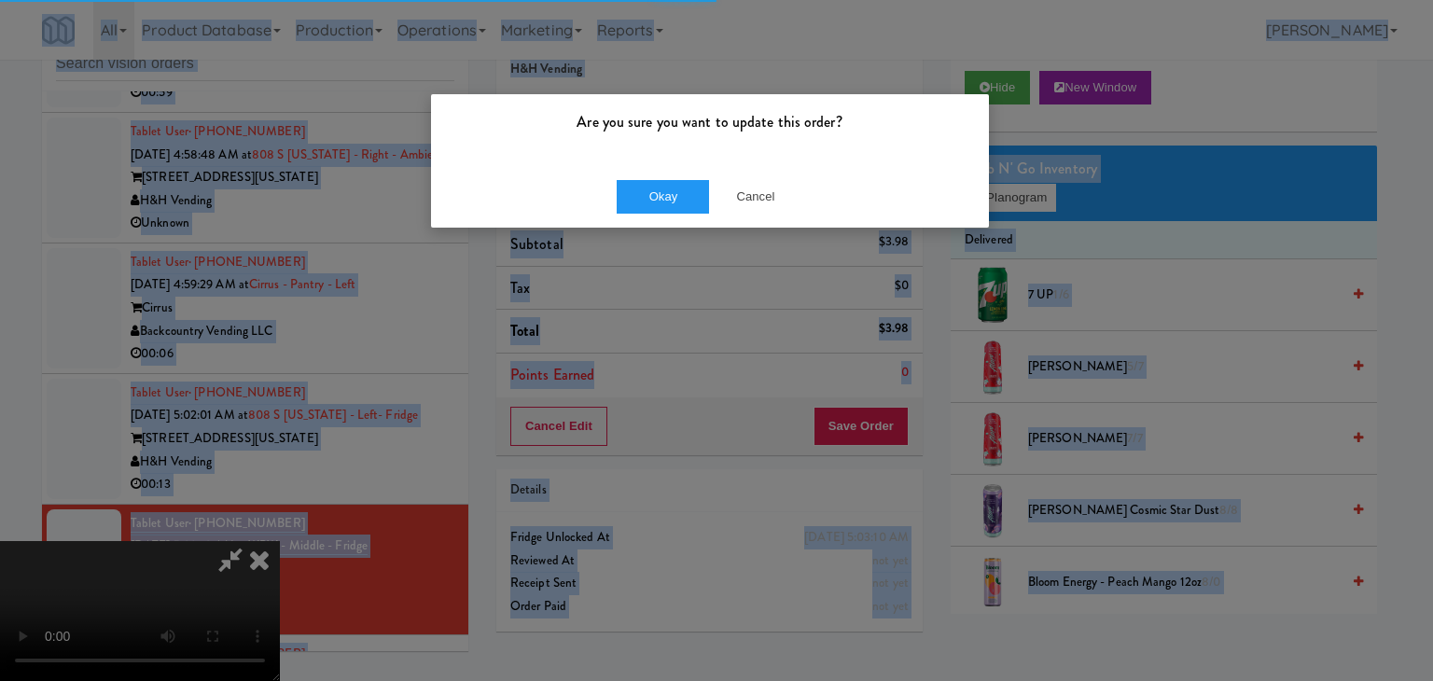
click at [896, 426] on body "Are you sure you want to update this order? Okay Cancel Okay Are you sure you w…" at bounding box center [716, 340] width 1433 height 681
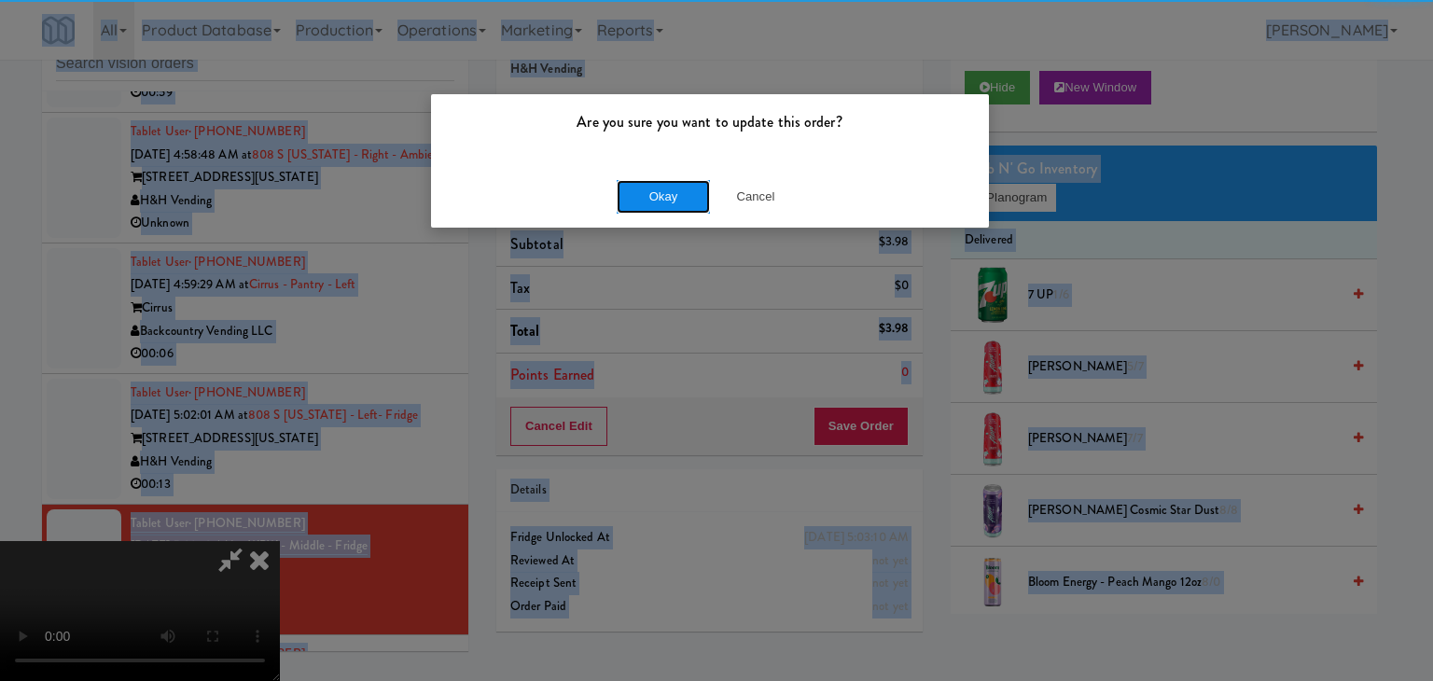
click at [661, 194] on button "Okay" at bounding box center [663, 197] width 93 height 34
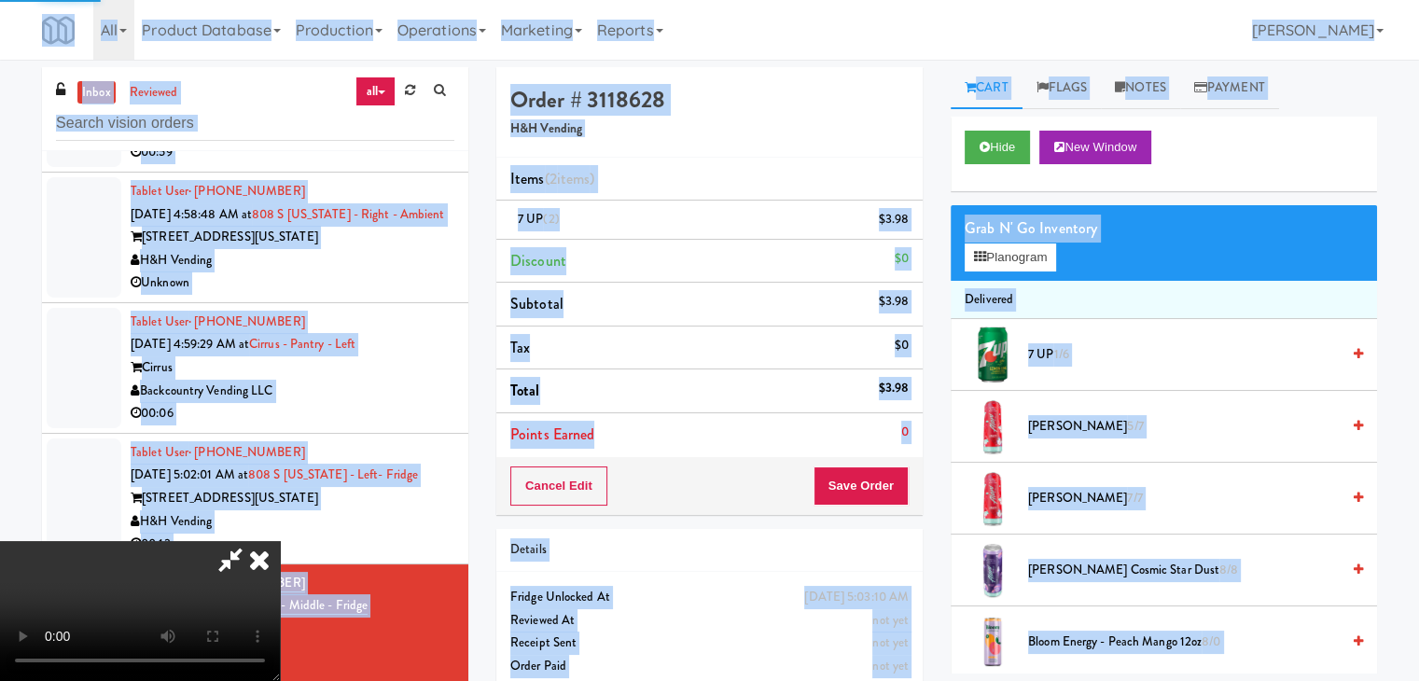
click at [1225, 118] on div "Hide New Window" at bounding box center [1164, 154] width 426 height 75
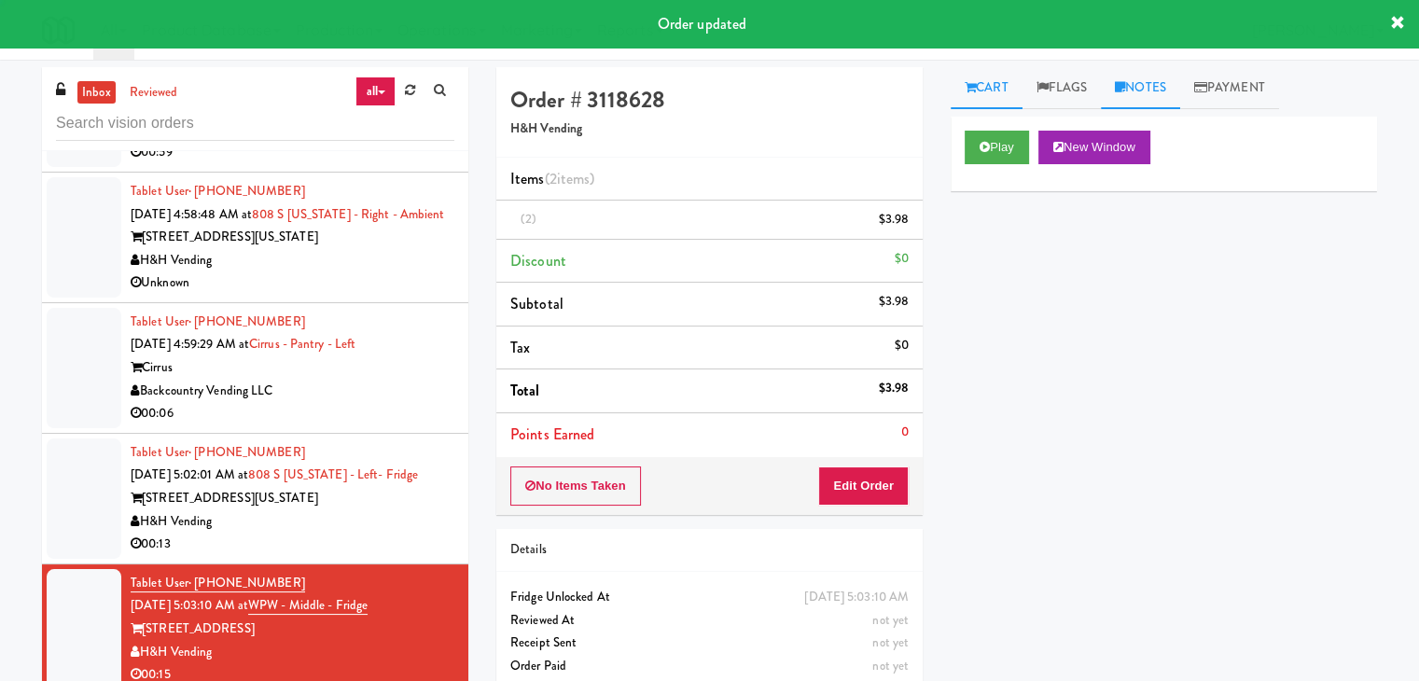
click at [1125, 92] on icon at bounding box center [1120, 87] width 10 height 12
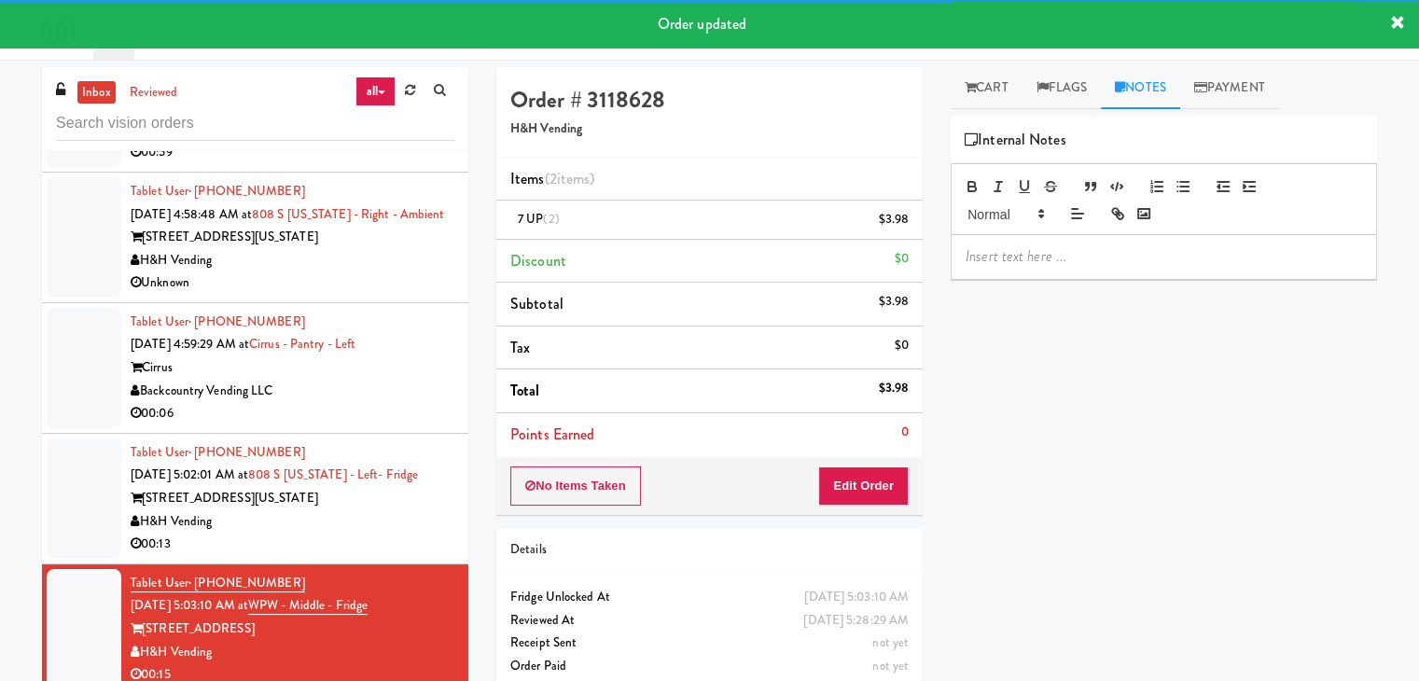
click at [1045, 280] on div "Play New Window Primary Flag Clear Flag if unable to determine what was taken o…" at bounding box center [1164, 467] width 426 height 700
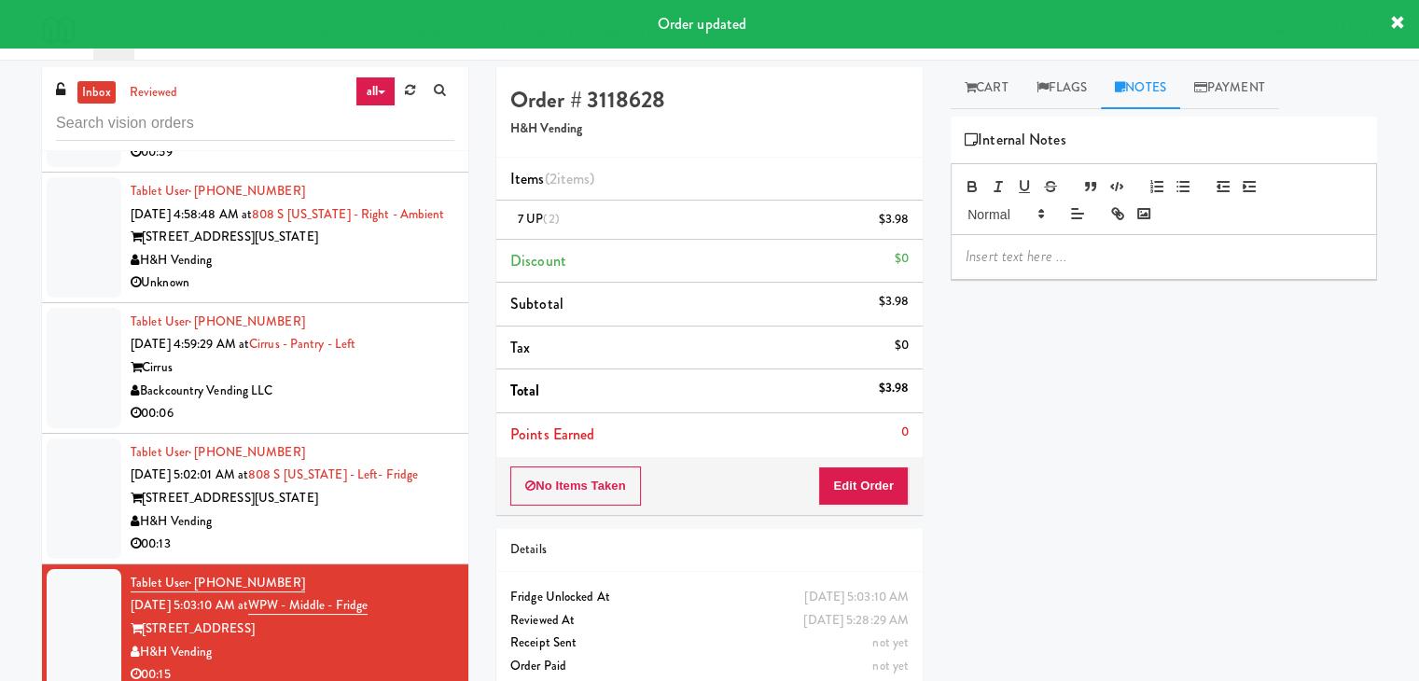
click at [1053, 266] on div at bounding box center [1164, 256] width 425 height 43
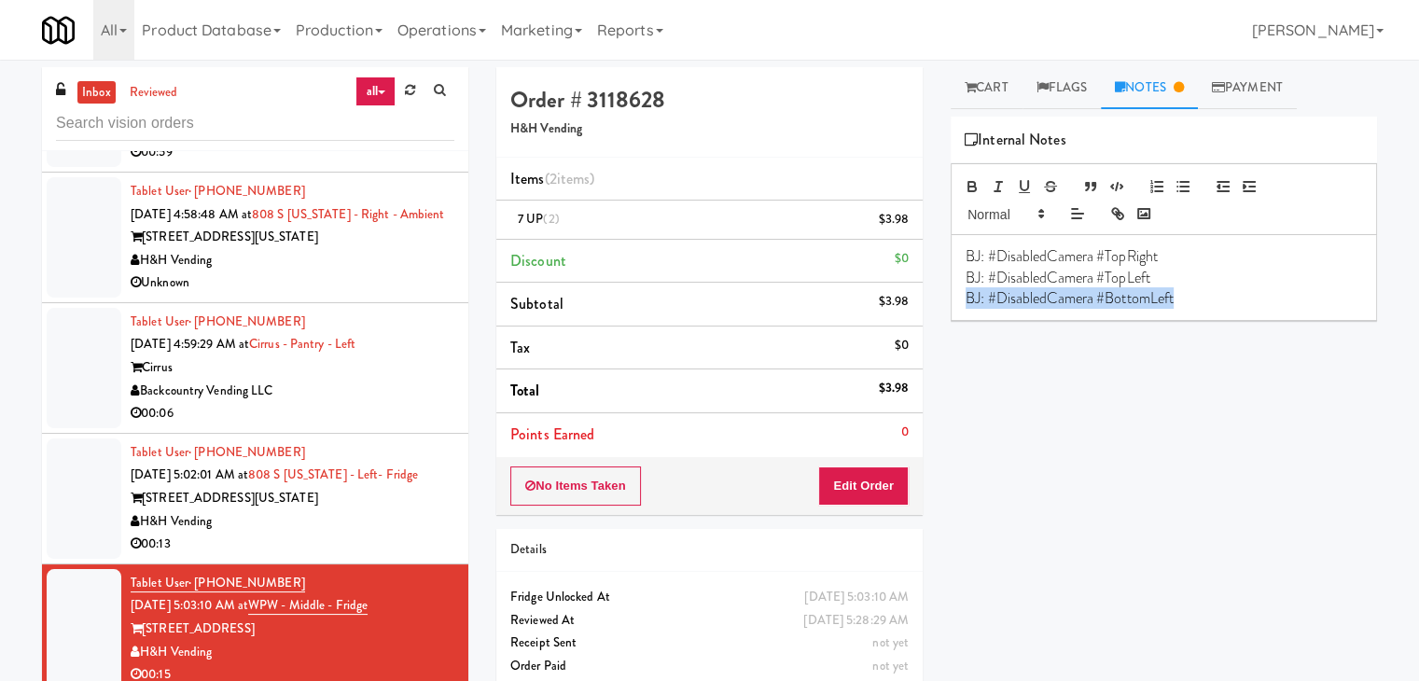
drag, startPoint x: 1190, startPoint y: 304, endPoint x: 734, endPoint y: 304, distance: 455.4
click at [735, 305] on div "Order # 3118628 H&H Vending Items (2 items ) 7 UP (2) $3.98 Discount $0 Subtota…" at bounding box center [936, 386] width 909 height 638
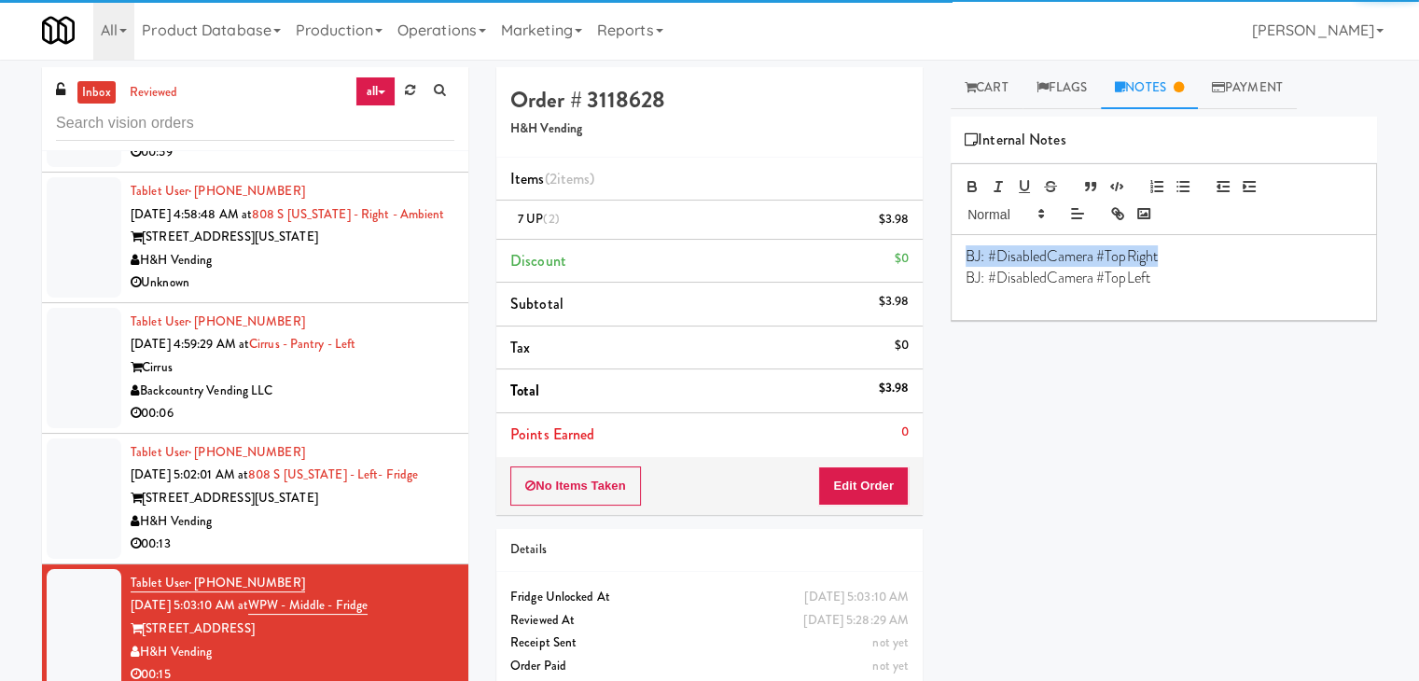
drag, startPoint x: 946, startPoint y: 255, endPoint x: 818, endPoint y: 257, distance: 127.9
click at [819, 259] on div "Order # 3118628 H&H Vending Items (2 items ) 7 UP (2) $3.98 Discount $0 Subtota…" at bounding box center [936, 386] width 909 height 638
click at [309, 533] on div "00:13" at bounding box center [293, 544] width 324 height 23
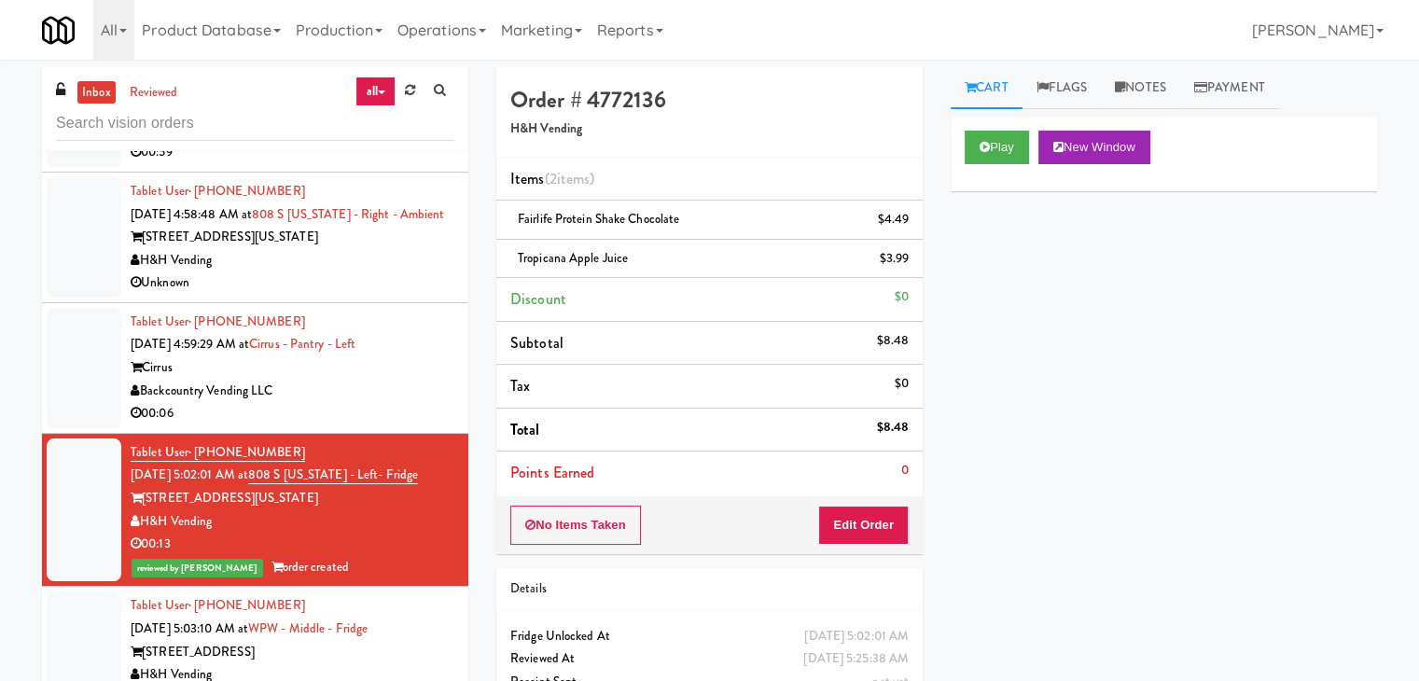
click at [414, 402] on div "00:06" at bounding box center [293, 413] width 324 height 23
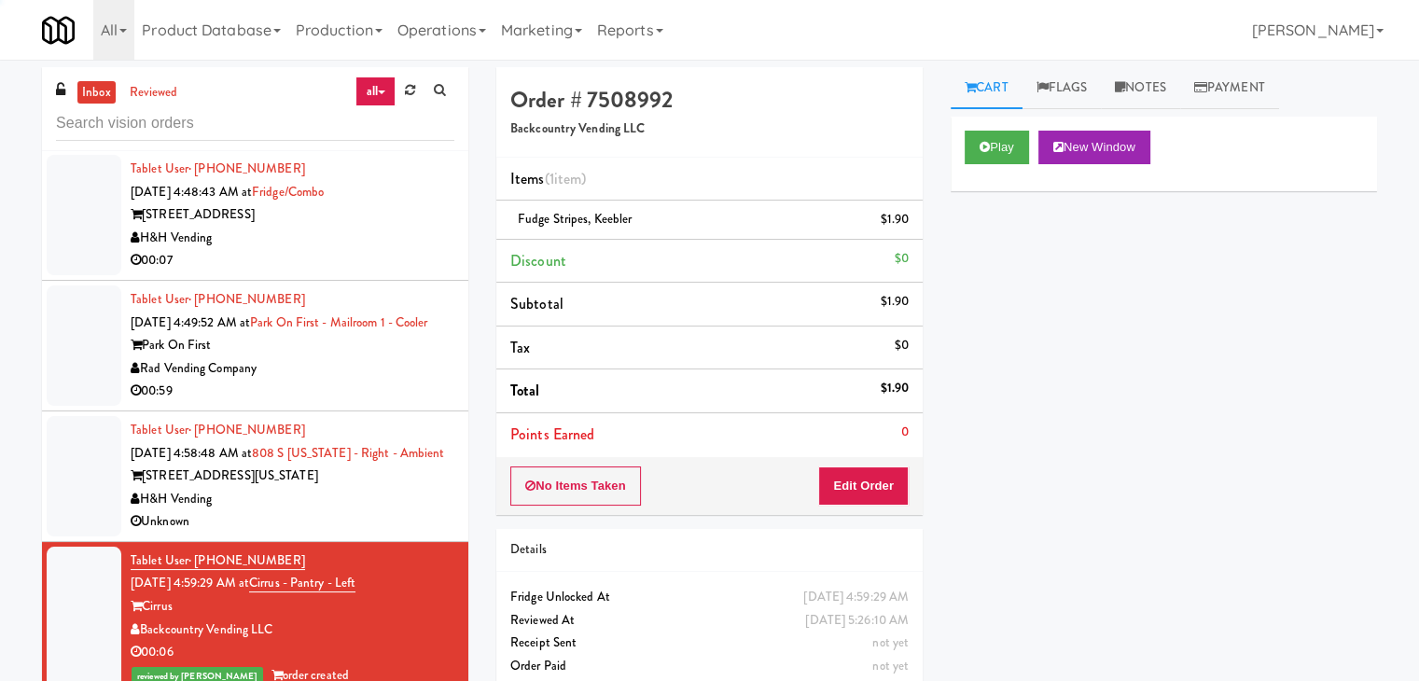
scroll to position [1635, 0]
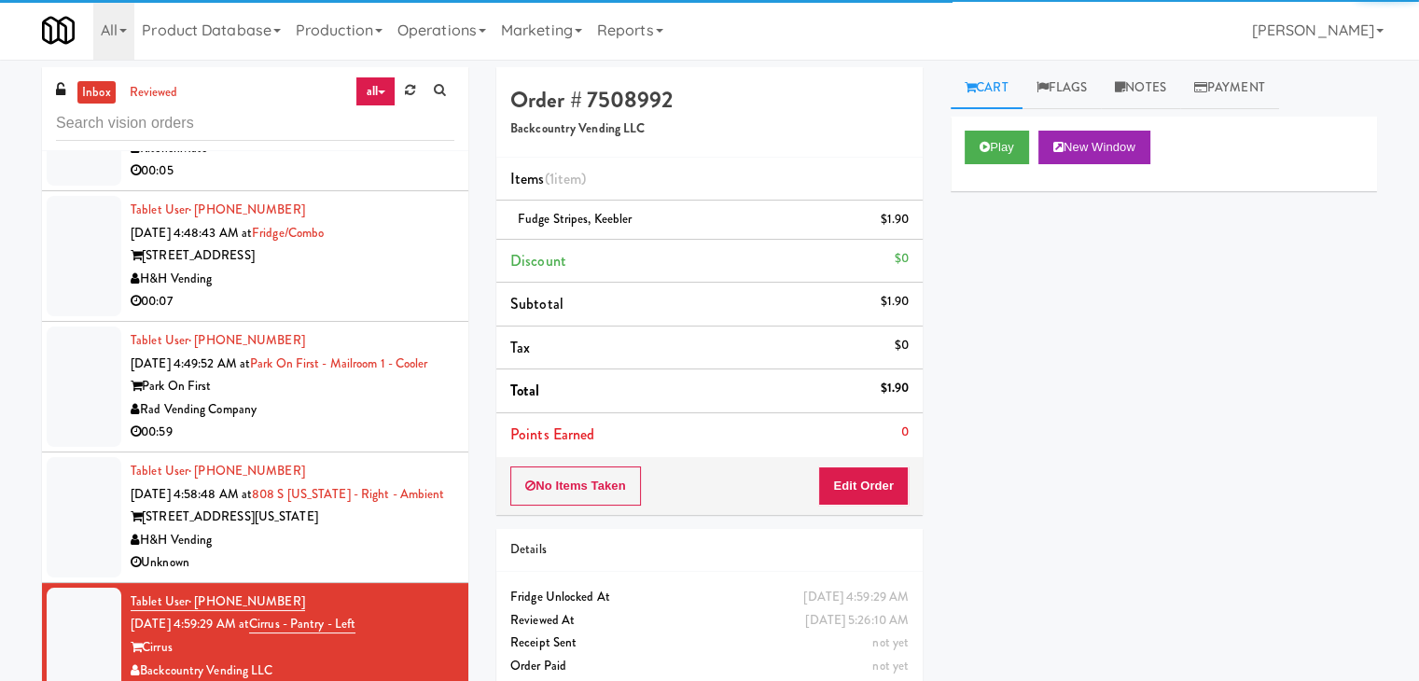
click at [405, 529] on div "H&H Vending" at bounding box center [293, 540] width 324 height 23
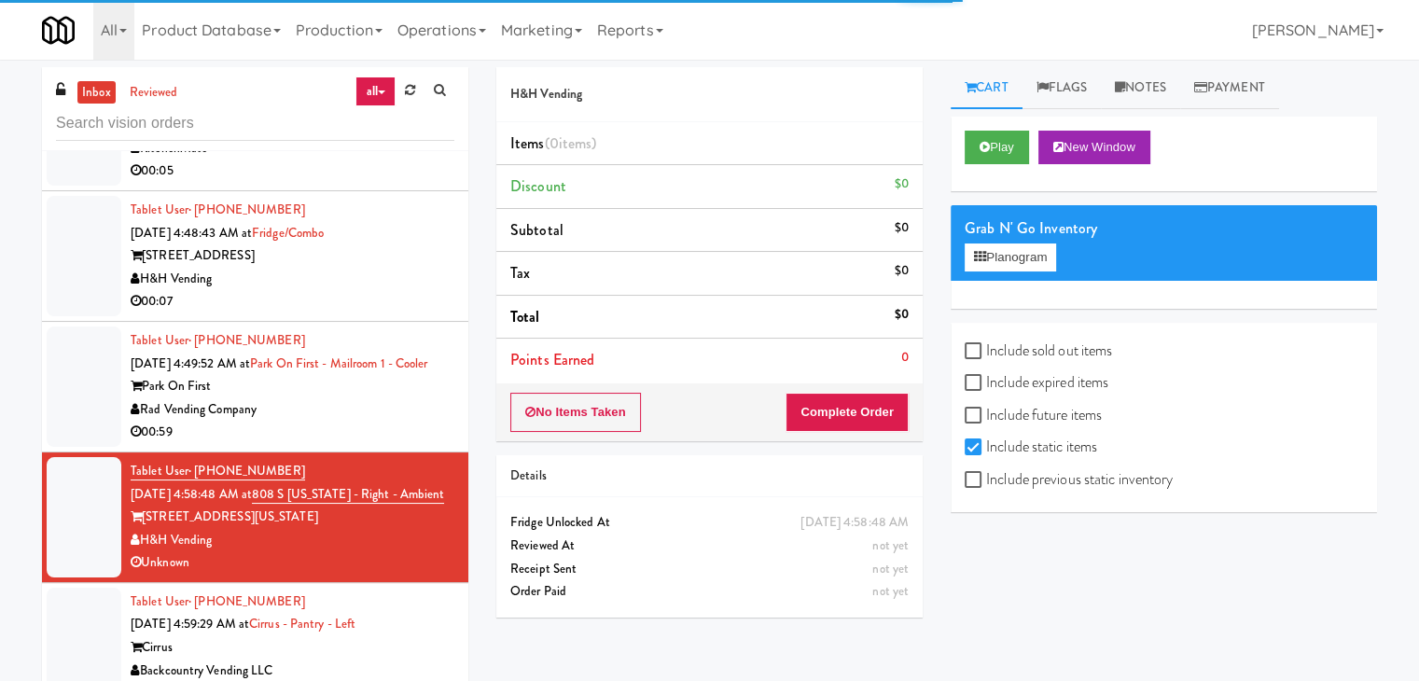
drag, startPoint x: 406, startPoint y: 322, endPoint x: 447, endPoint y: 316, distance: 41.4
click at [447, 322] on li "Tablet User · (949) 894-7739 Oct 5, 2025 4:49:52 AM at Park on First - Mailroom…" at bounding box center [255, 387] width 426 height 131
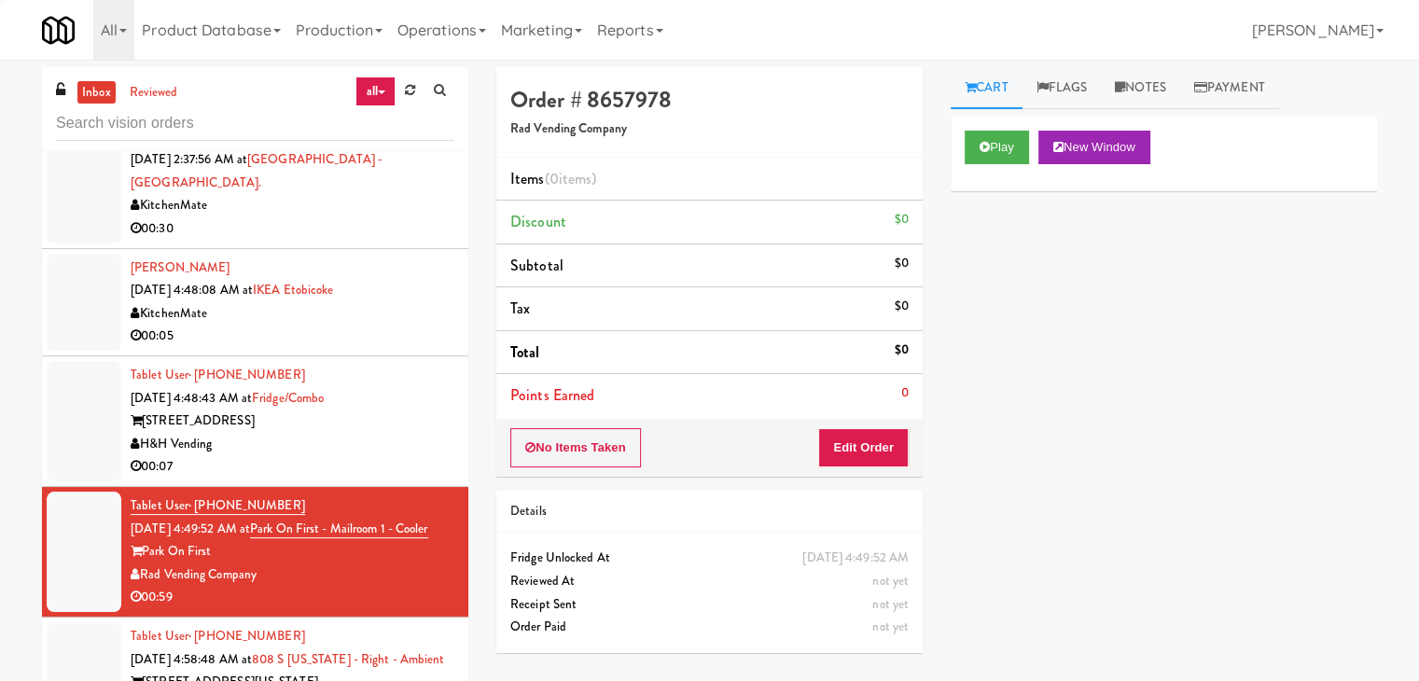
scroll to position [1262, 0]
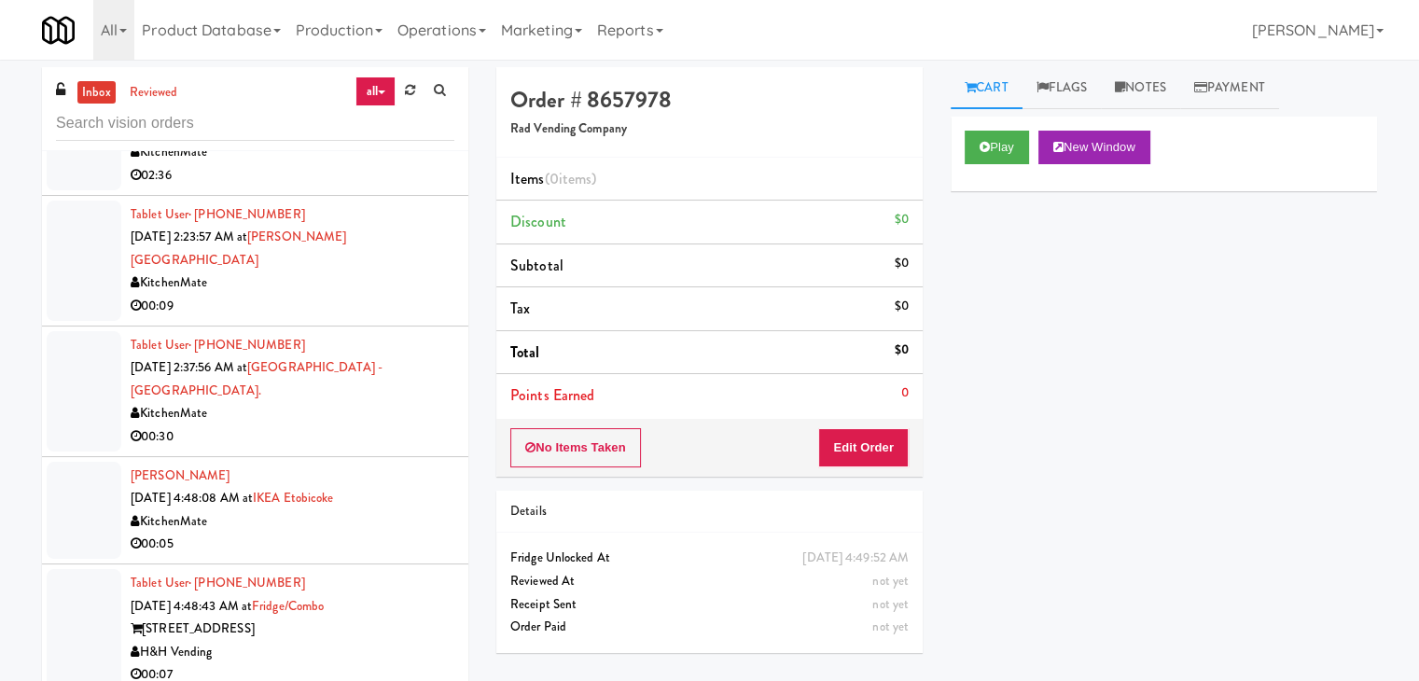
click at [403, 618] on div "730 N Milwaukee Ave" at bounding box center [293, 629] width 324 height 23
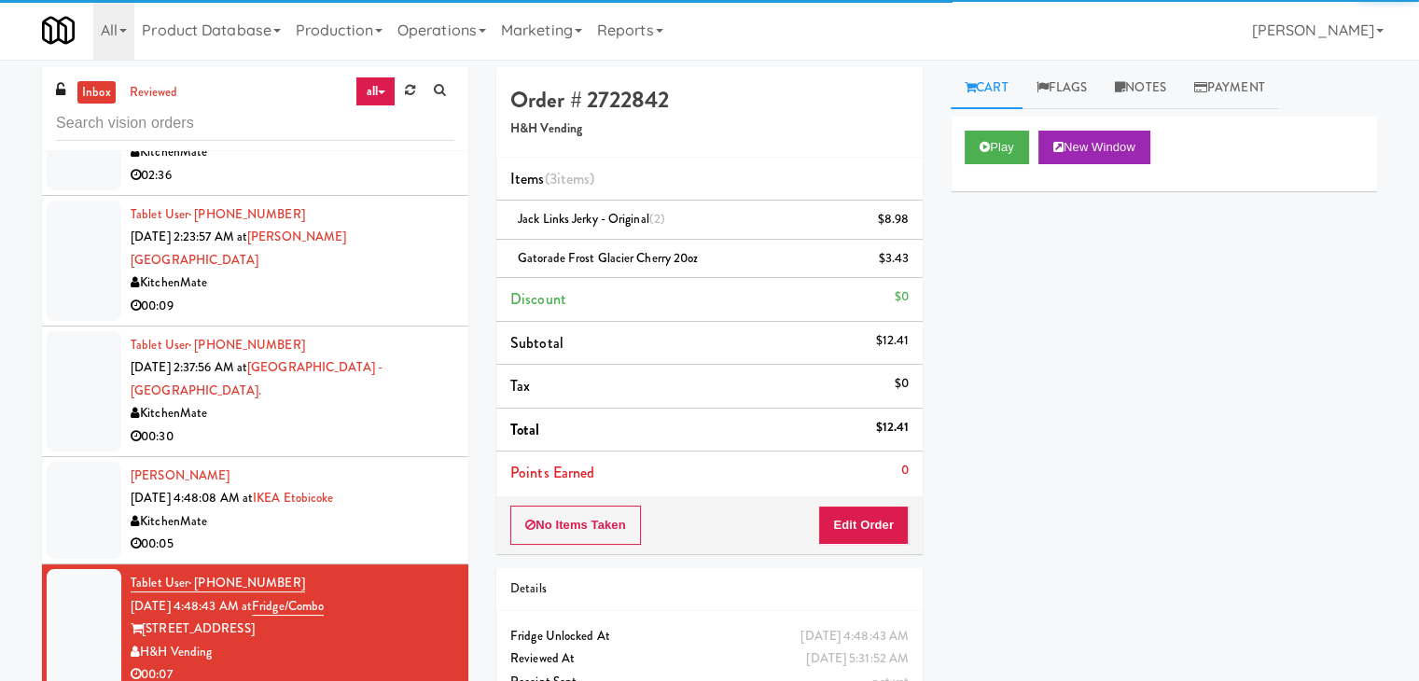
click at [393, 510] on div "KitchenMate" at bounding box center [293, 521] width 324 height 23
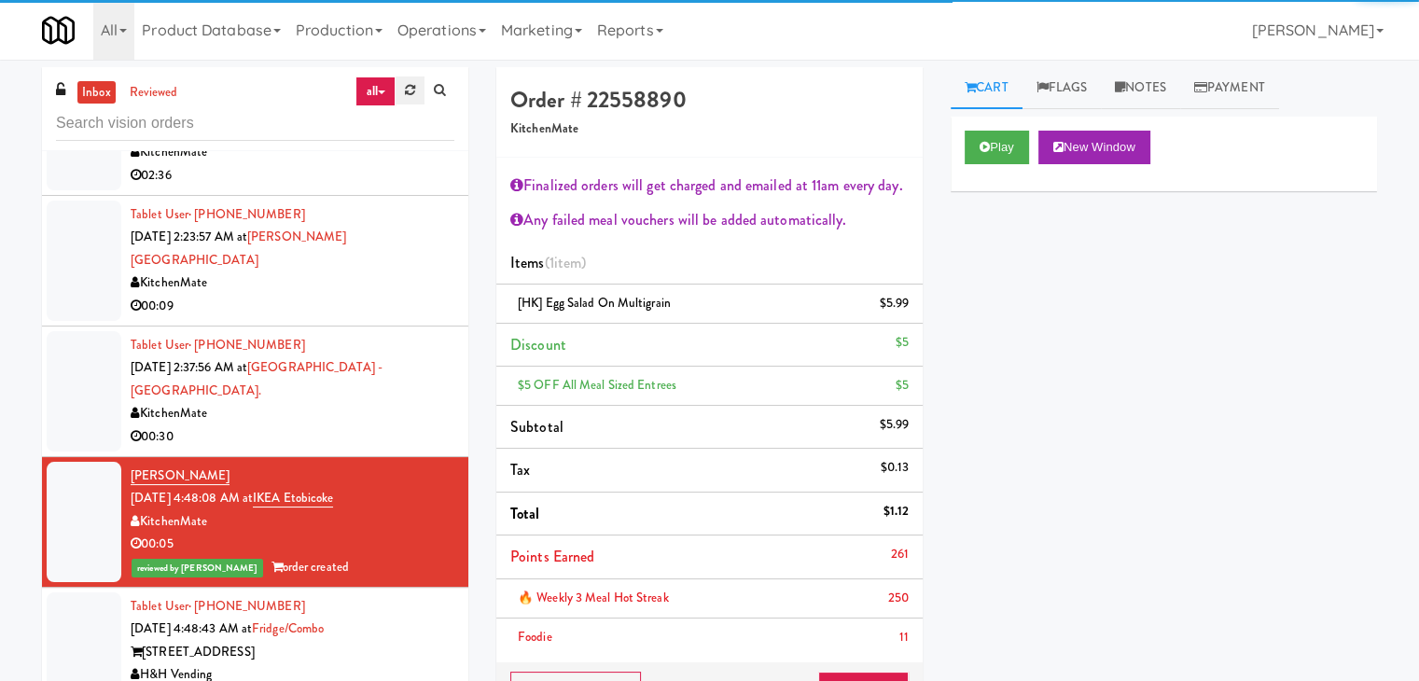
click at [407, 88] on icon at bounding box center [410, 90] width 10 height 12
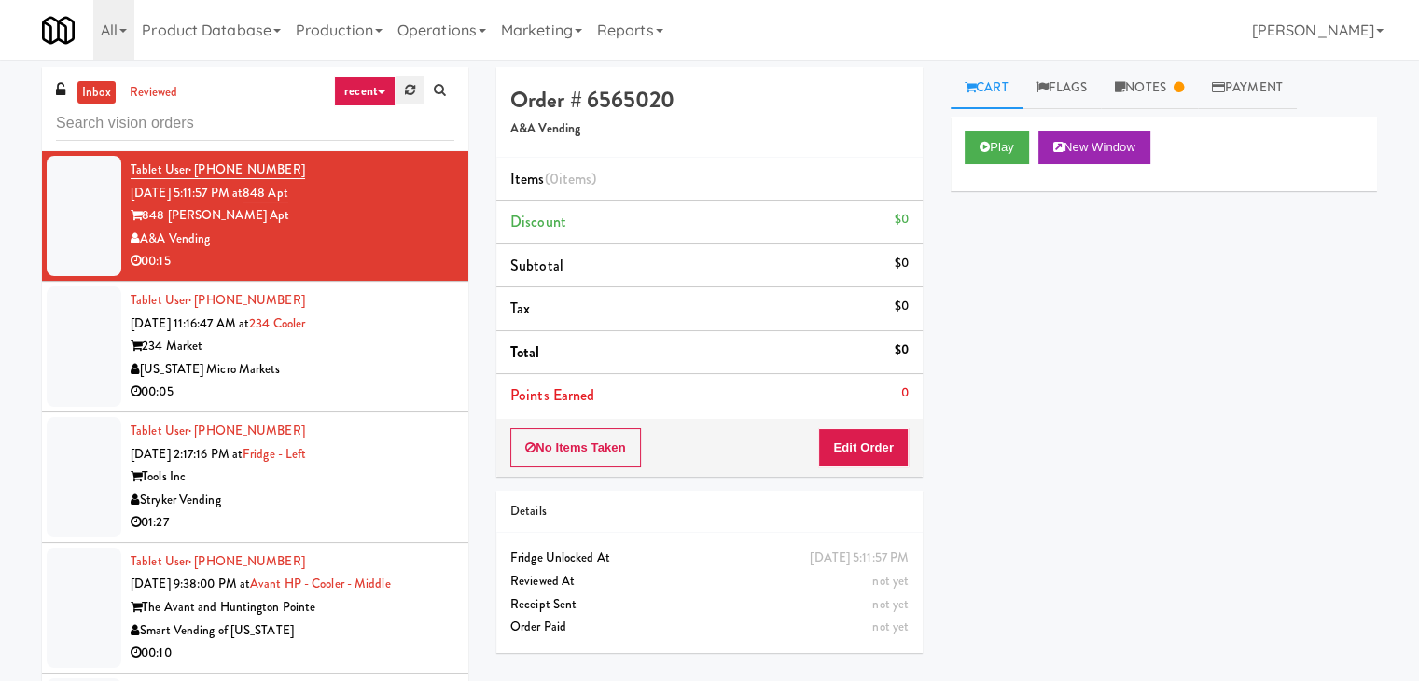
click at [413, 85] on icon at bounding box center [410, 90] width 10 height 12
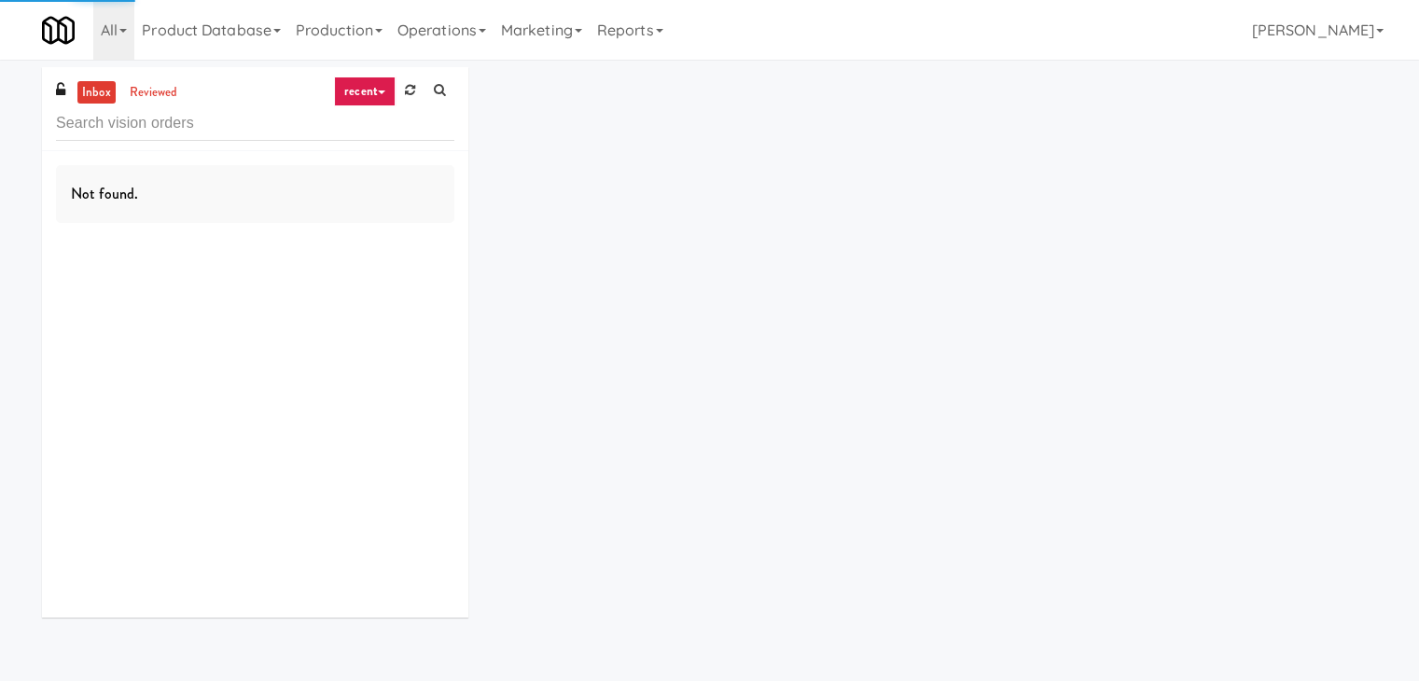
click at [366, 91] on link "recent" at bounding box center [365, 92] width 62 height 30
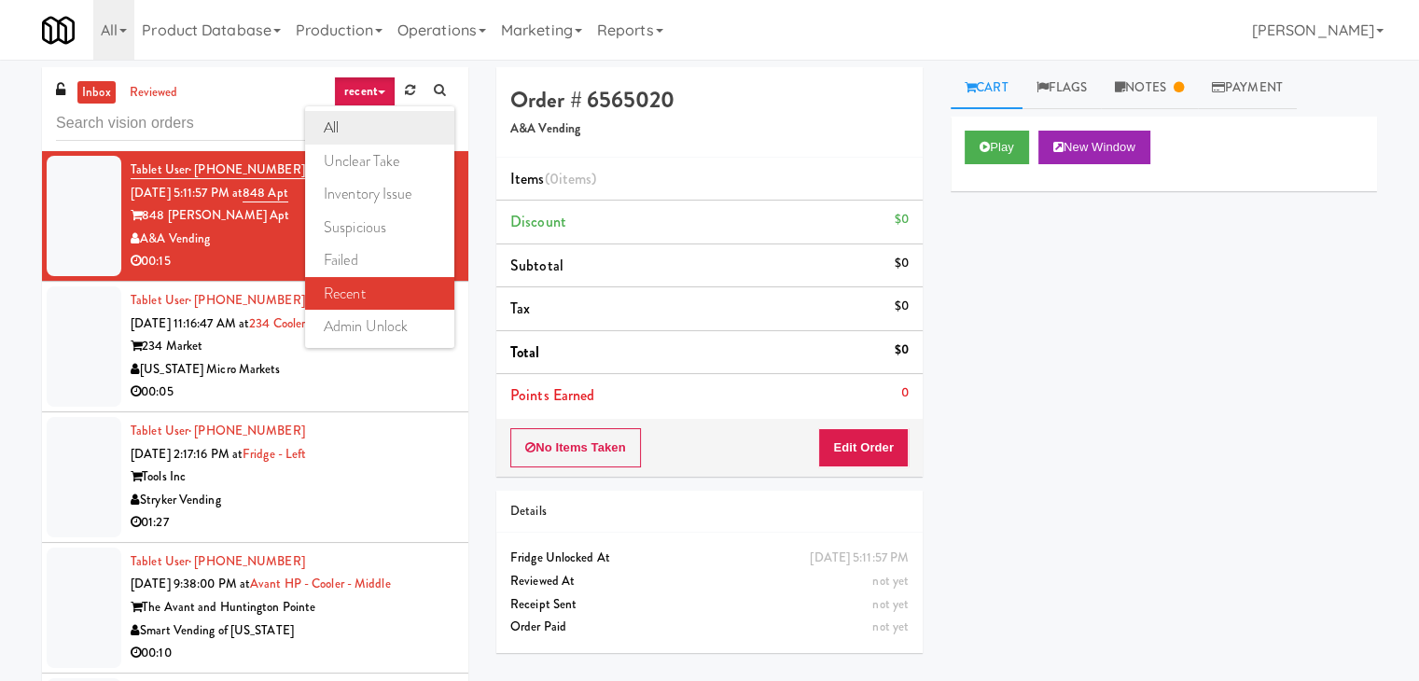
click at [377, 135] on link "all" at bounding box center [379, 128] width 149 height 34
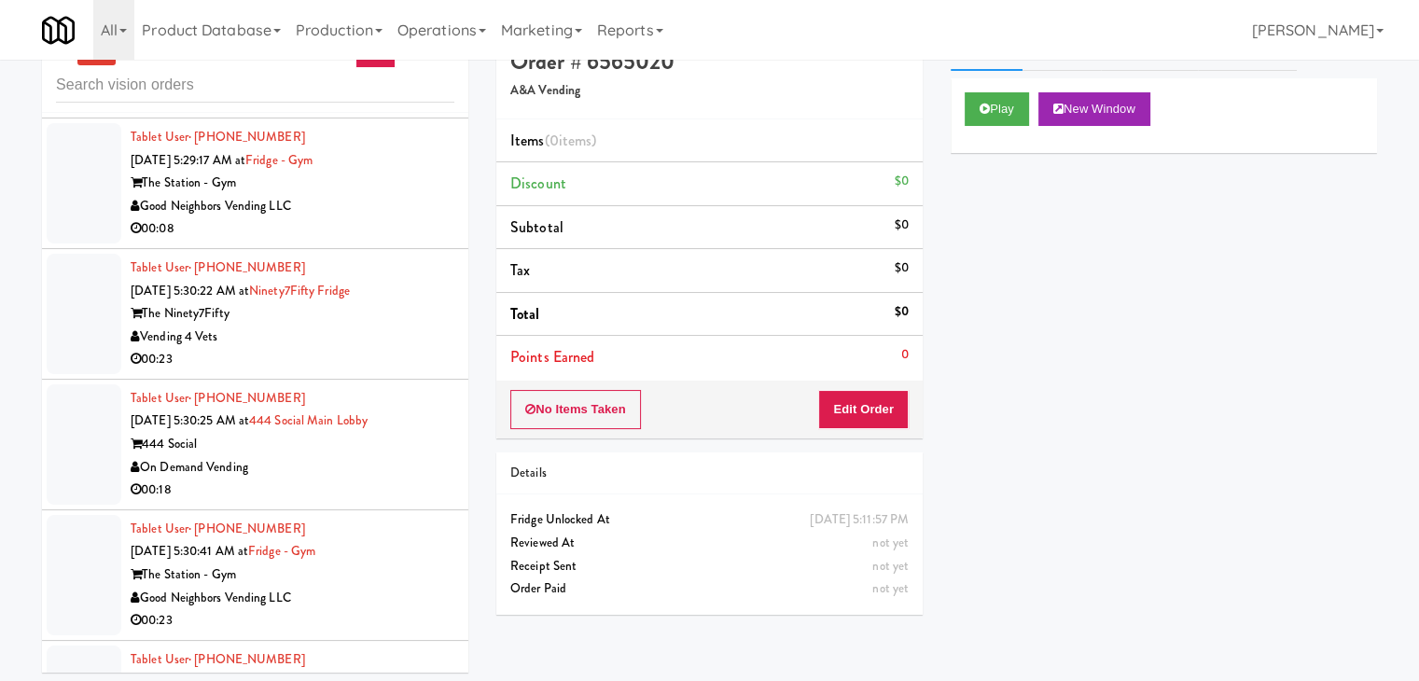
scroll to position [60, 0]
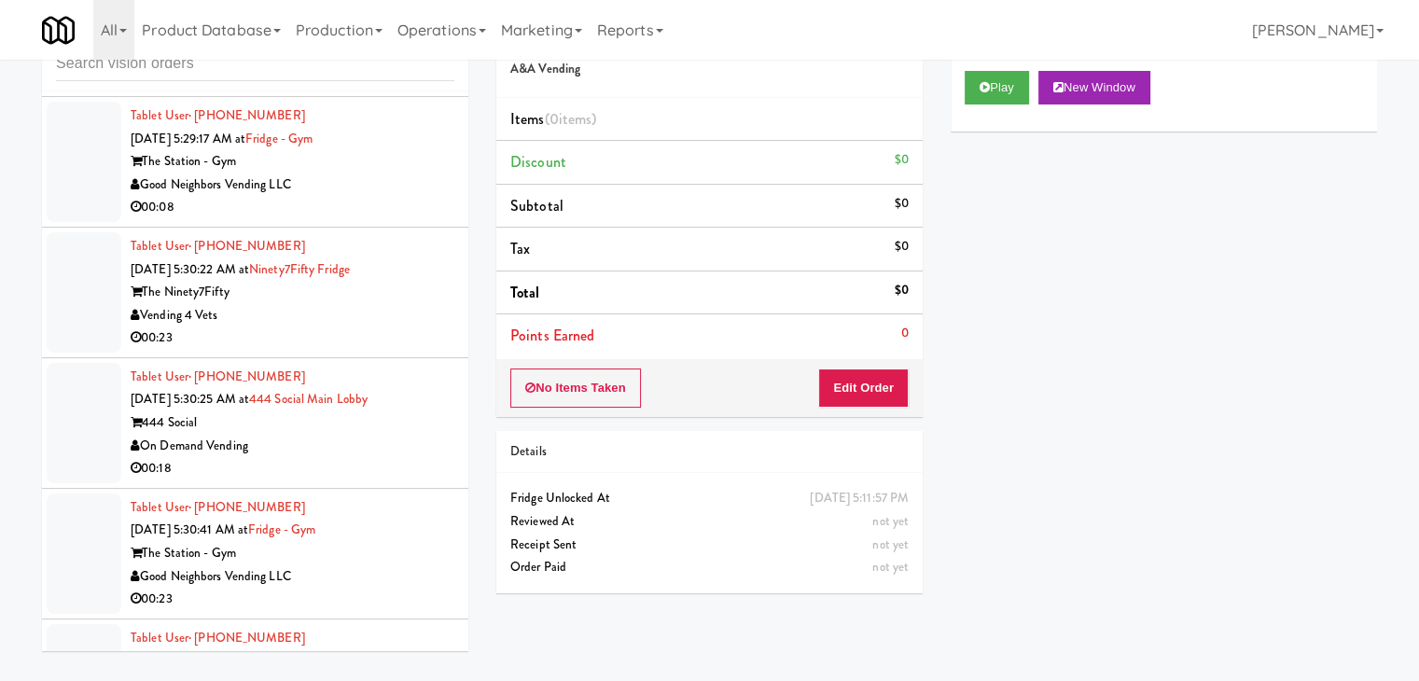
click at [403, 566] on div "Good Neighbors Vending LLC" at bounding box center [293, 577] width 324 height 23
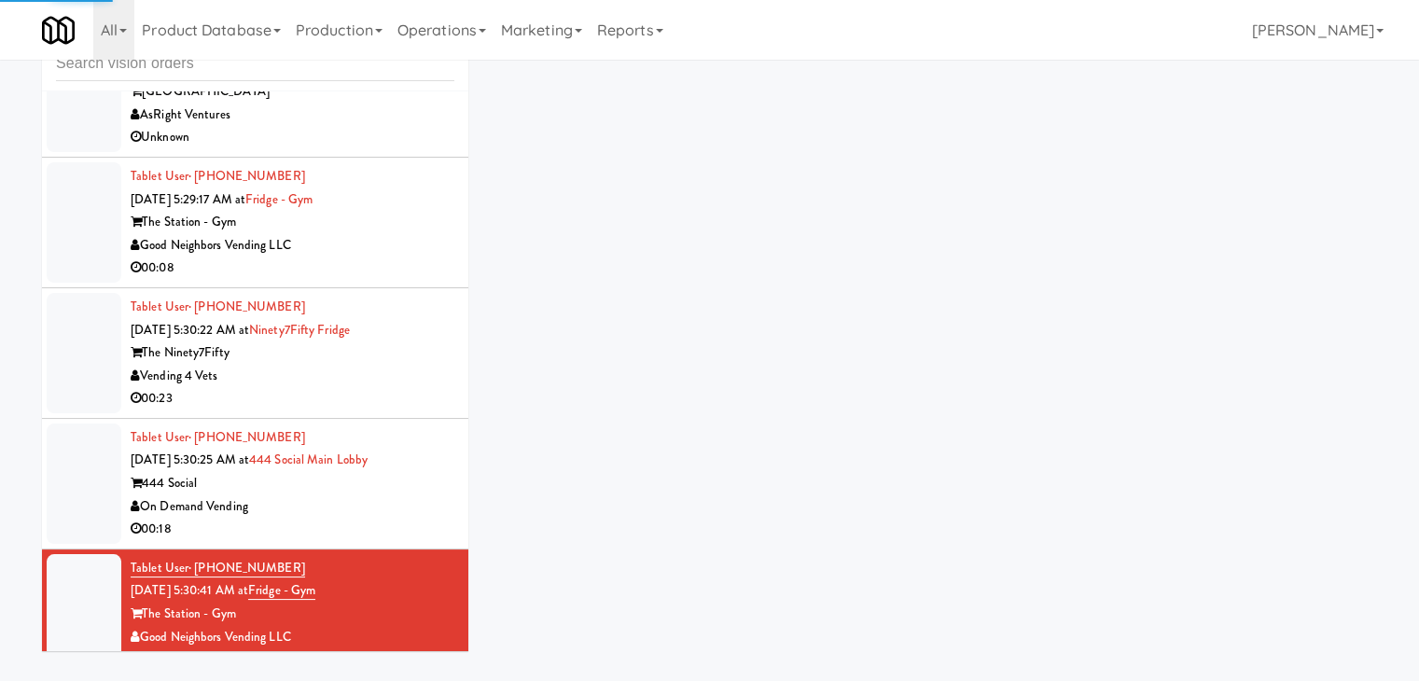
scroll to position [5136, 0]
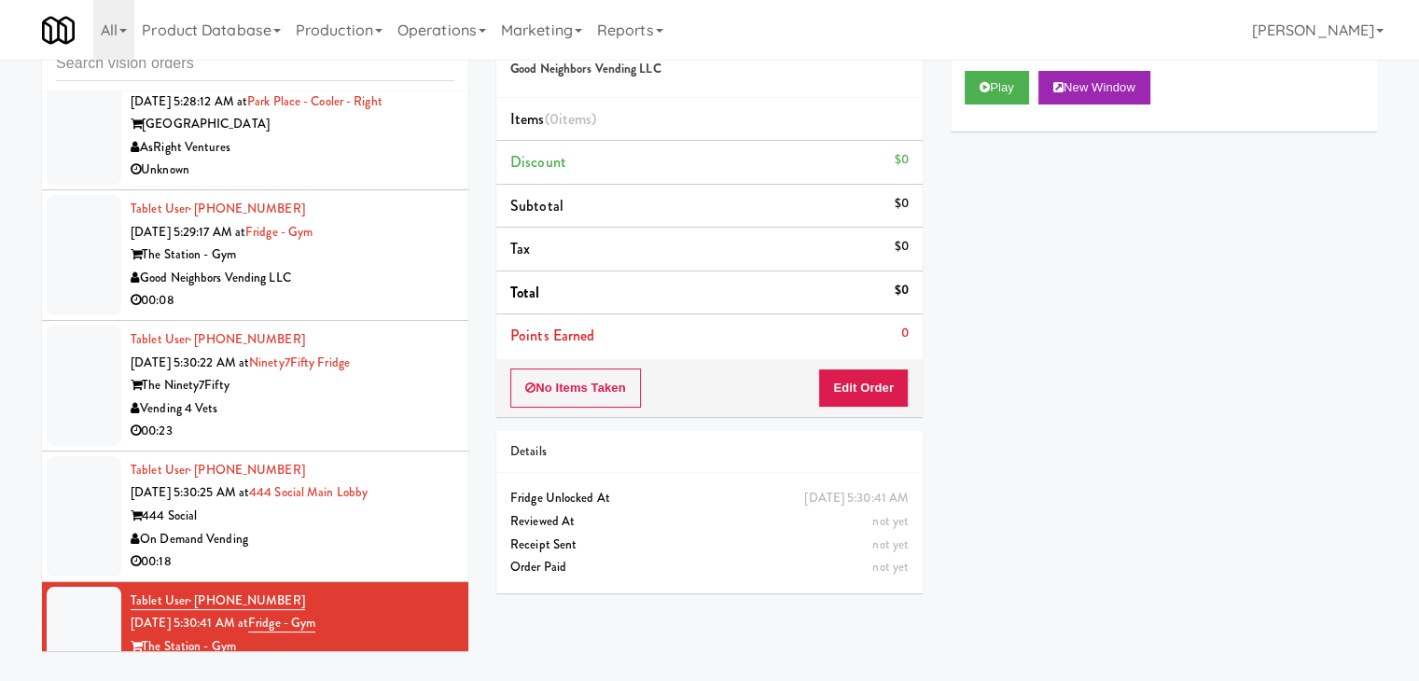
drag, startPoint x: 387, startPoint y: 469, endPoint x: 475, endPoint y: 460, distance: 88.2
click at [475, 460] on div "inbox reviewed all all unclear take inventory issue suspicious failed recent ad…" at bounding box center [255, 336] width 454 height 658
click at [989, 80] on button "Play" at bounding box center [997, 88] width 64 height 34
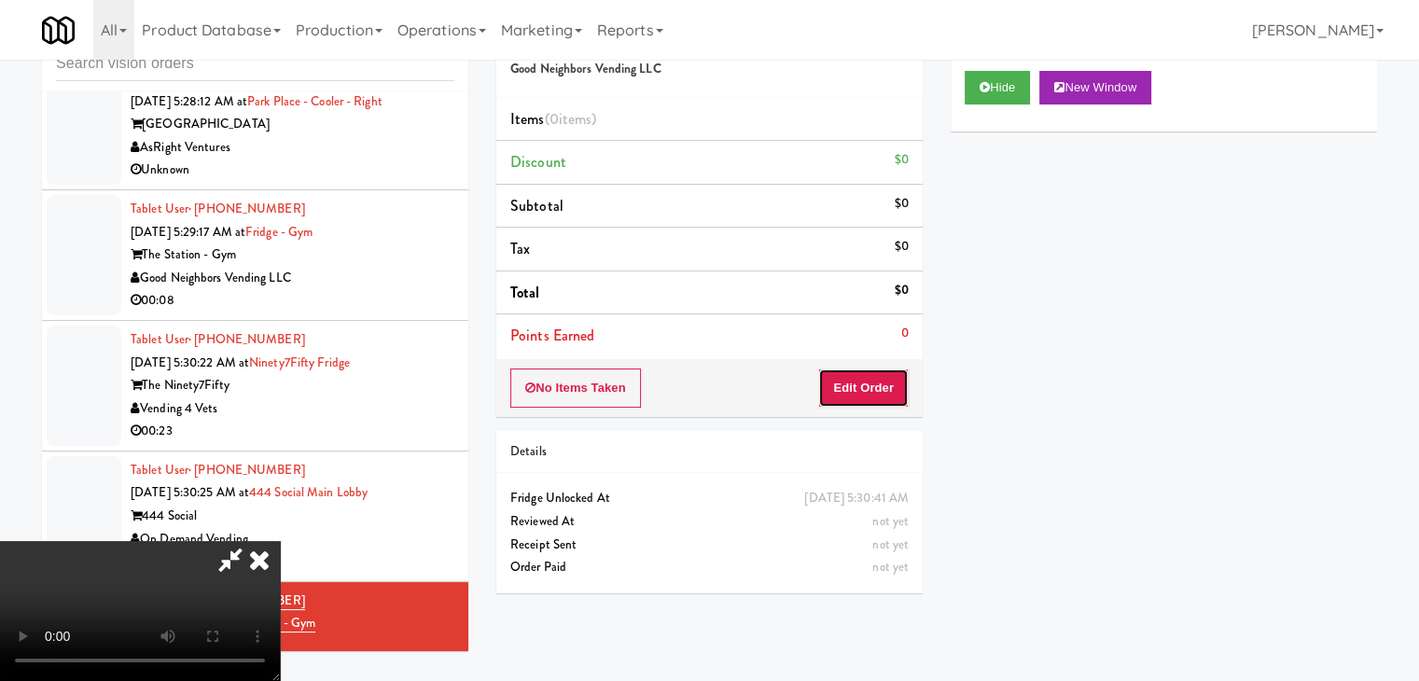
click at [880, 386] on button "Edit Order" at bounding box center [863, 388] width 91 height 39
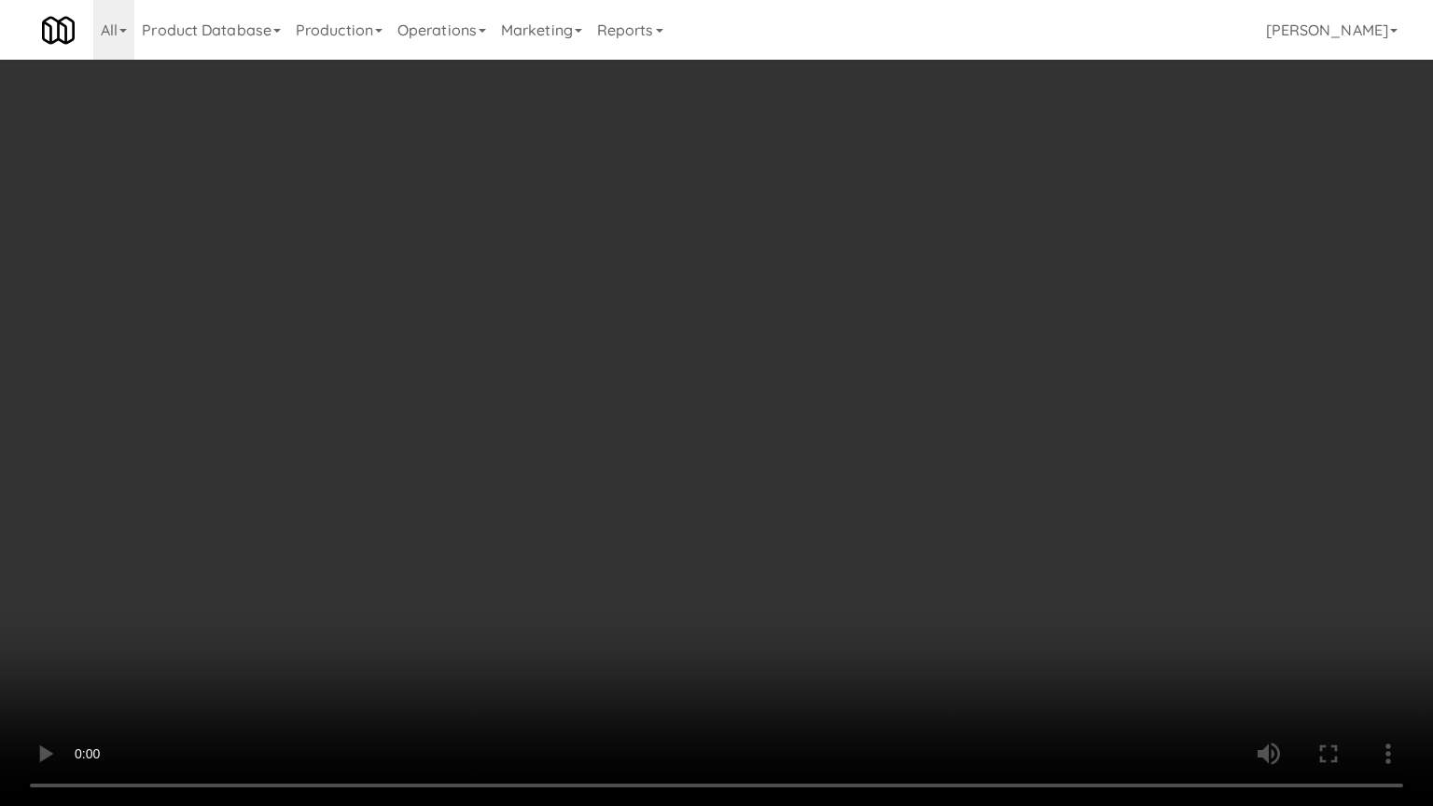
click at [793, 538] on video at bounding box center [716, 403] width 1433 height 806
click at [795, 540] on video at bounding box center [716, 403] width 1433 height 806
click at [800, 529] on video at bounding box center [716, 403] width 1433 height 806
click at [823, 514] on video at bounding box center [716, 403] width 1433 height 806
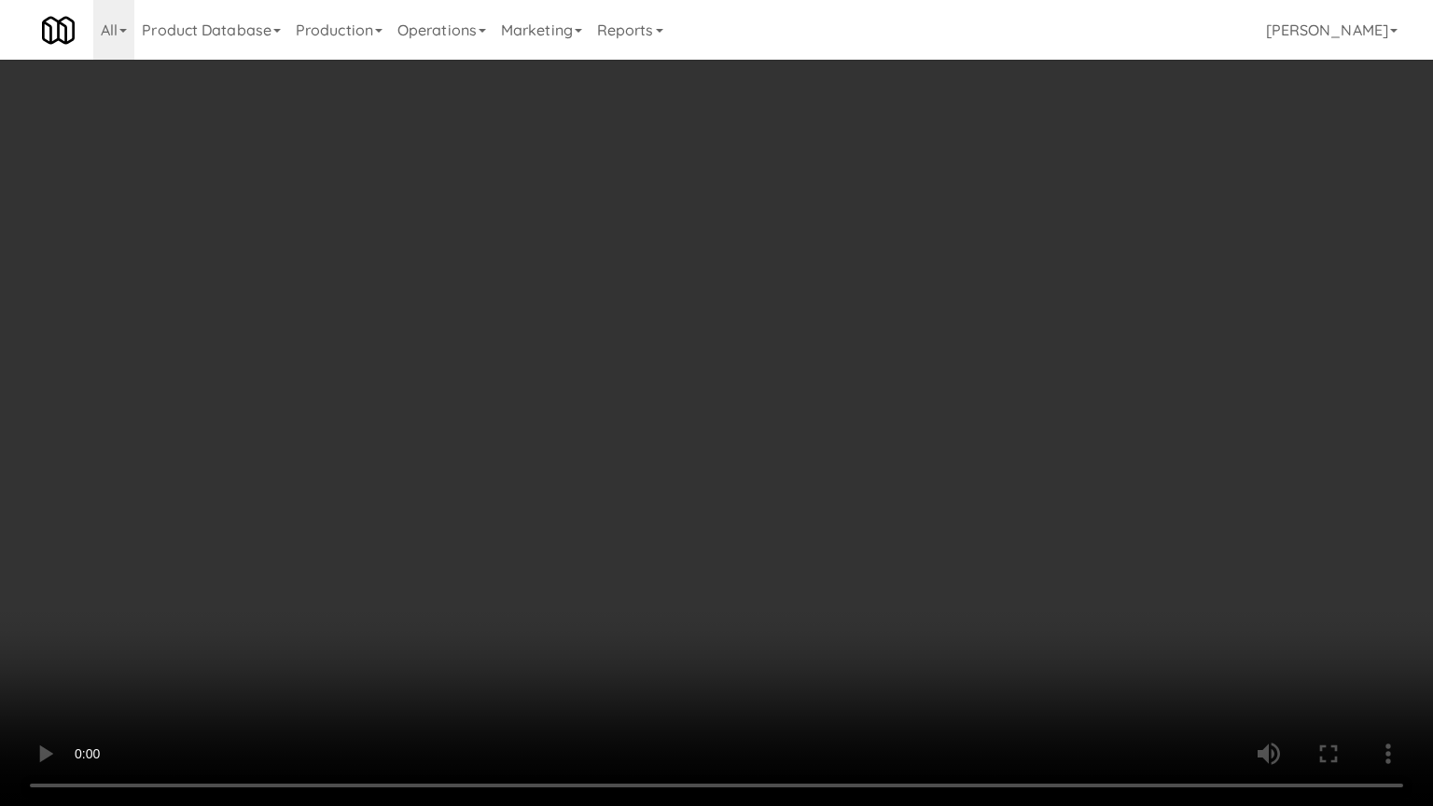
click at [823, 514] on video at bounding box center [716, 403] width 1433 height 806
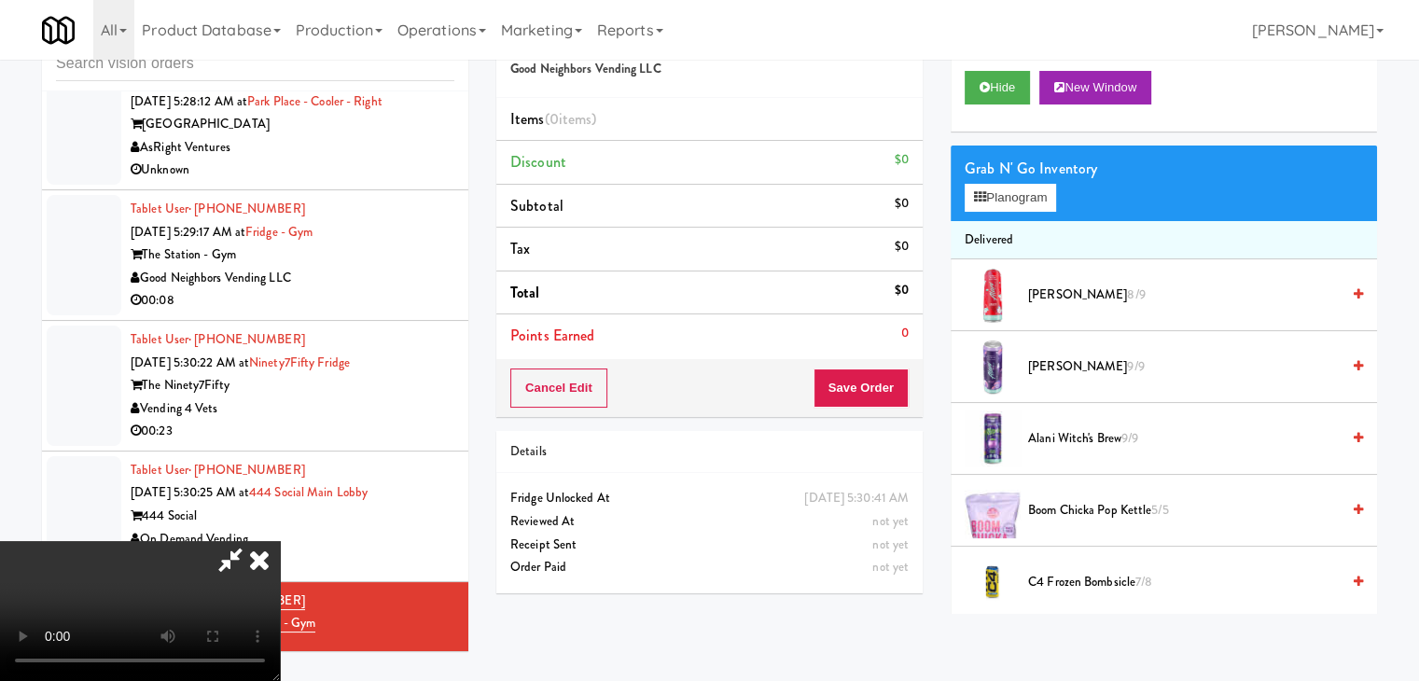
drag, startPoint x: 759, startPoint y: 342, endPoint x: 851, endPoint y: 296, distance: 103.5
click at [280, 541] on video at bounding box center [140, 611] width 280 height 140
drag, startPoint x: 1026, startPoint y: 176, endPoint x: 1026, endPoint y: 191, distance: 14.9
click at [1026, 183] on div "Grab N' Go Inventory Planogram" at bounding box center [1164, 184] width 426 height 76
click at [1026, 191] on button "Planogram" at bounding box center [1010, 198] width 91 height 28
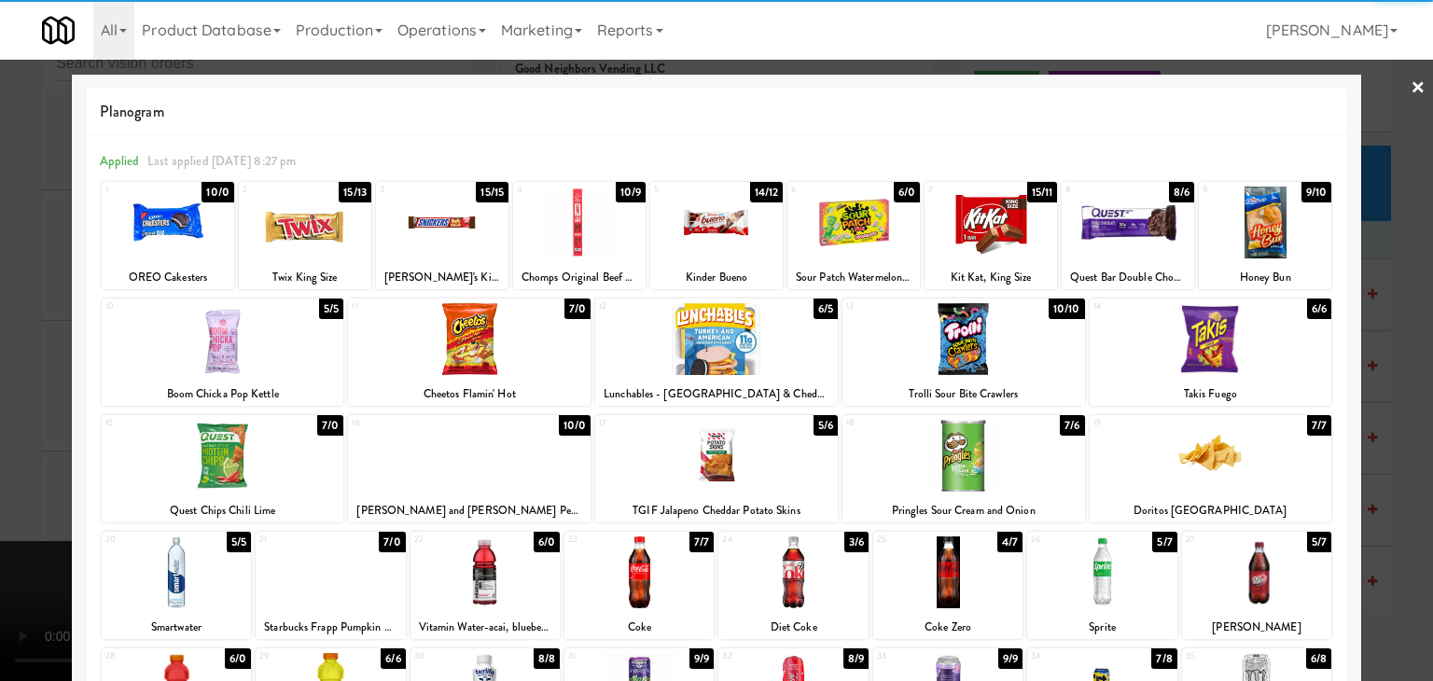
click at [977, 335] on div at bounding box center [964, 339] width 243 height 72
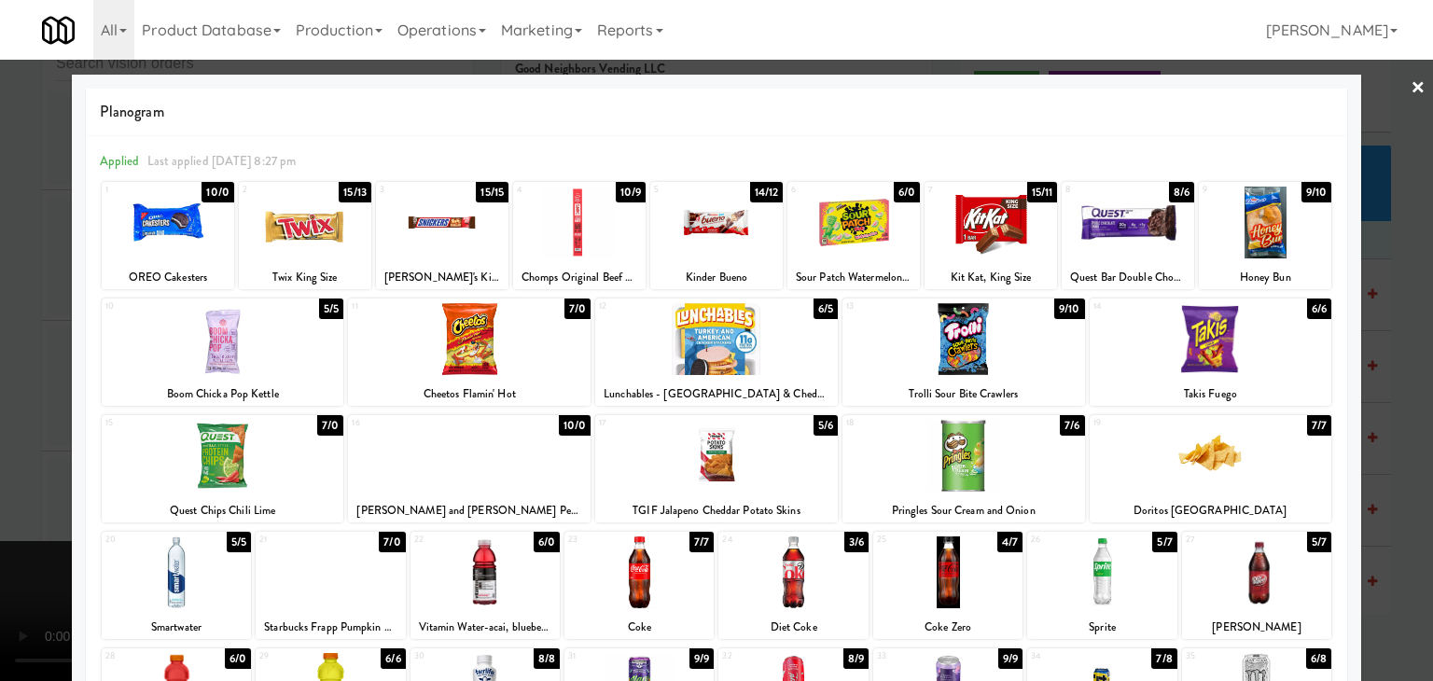
drag, startPoint x: 0, startPoint y: 426, endPoint x: 342, endPoint y: 412, distance: 342.8
click at [5, 426] on div at bounding box center [716, 340] width 1433 height 681
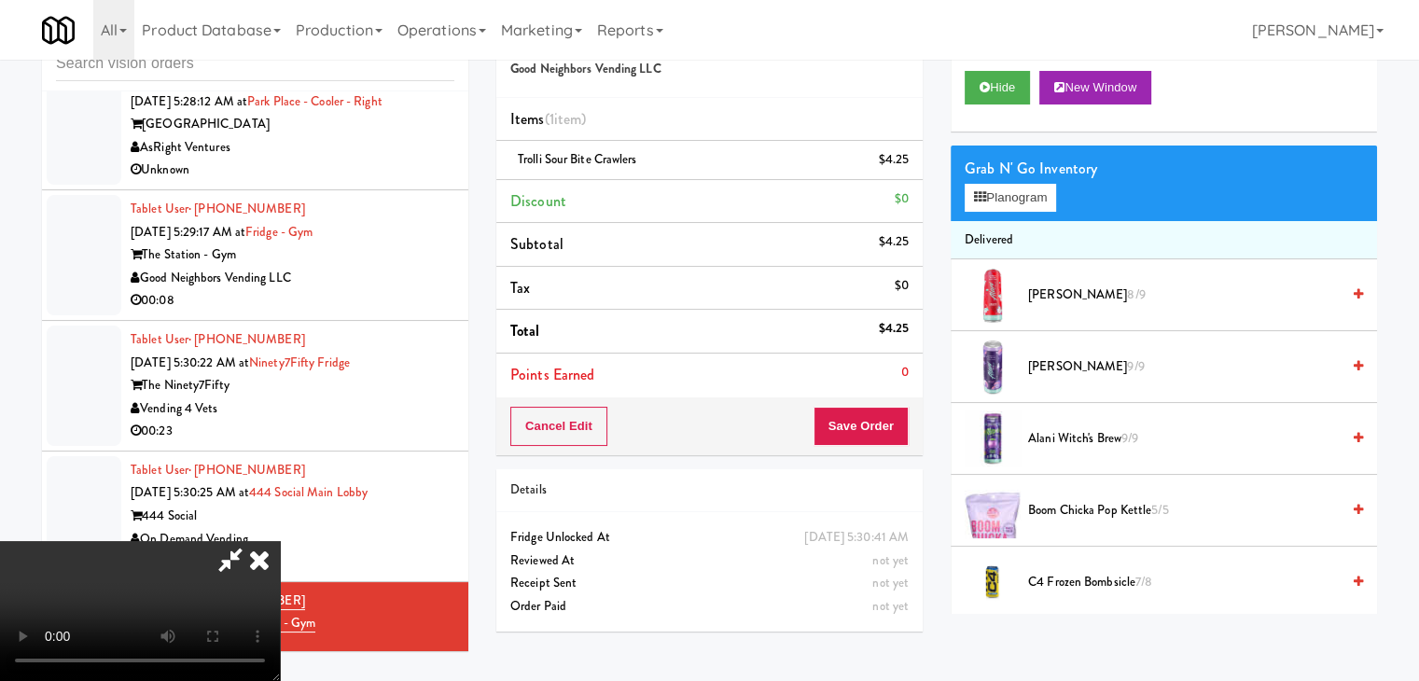
drag, startPoint x: 559, startPoint y: 412, endPoint x: 652, endPoint y: 425, distance: 94.1
click at [280, 541] on video at bounding box center [140, 611] width 280 height 140
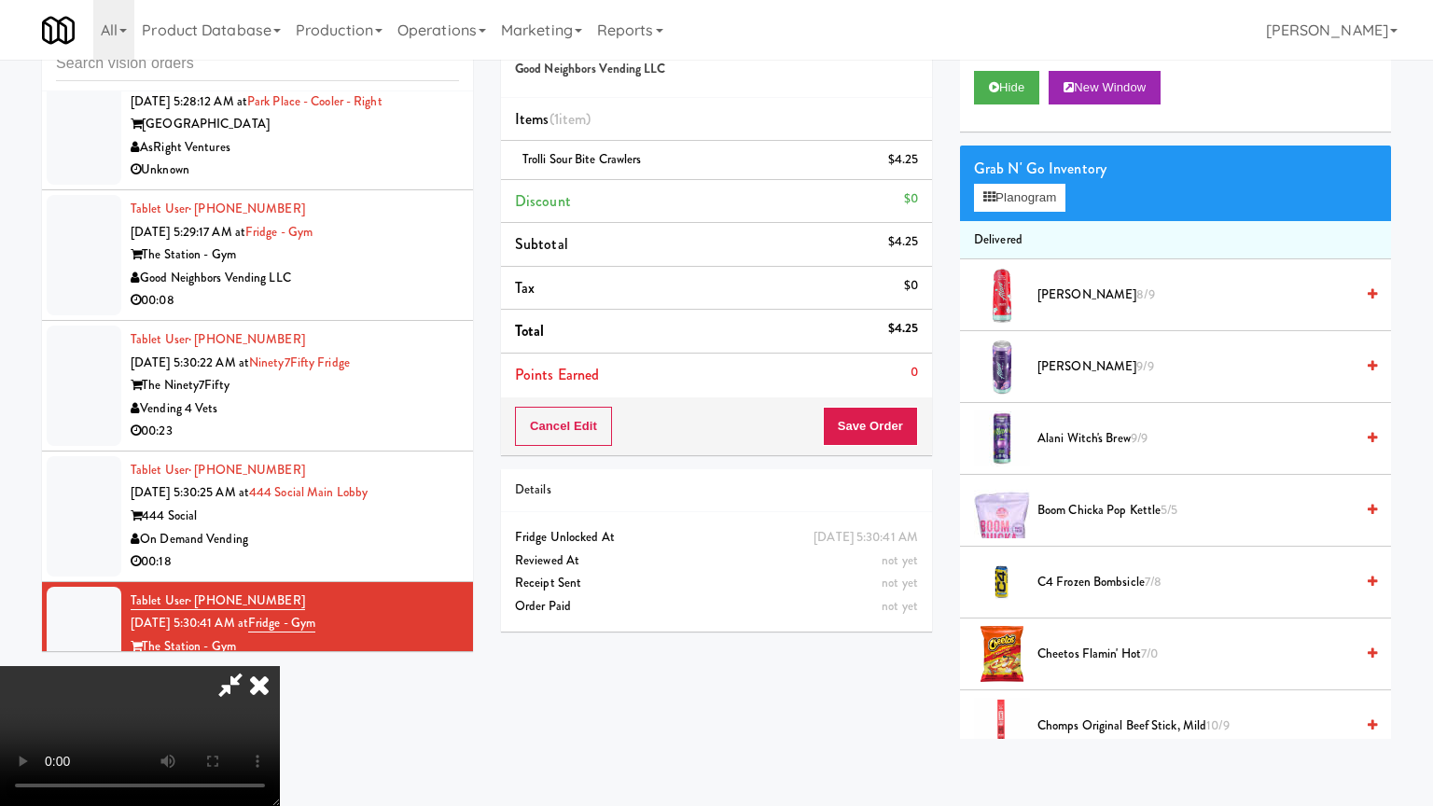
click at [280, 666] on video at bounding box center [140, 736] width 280 height 140
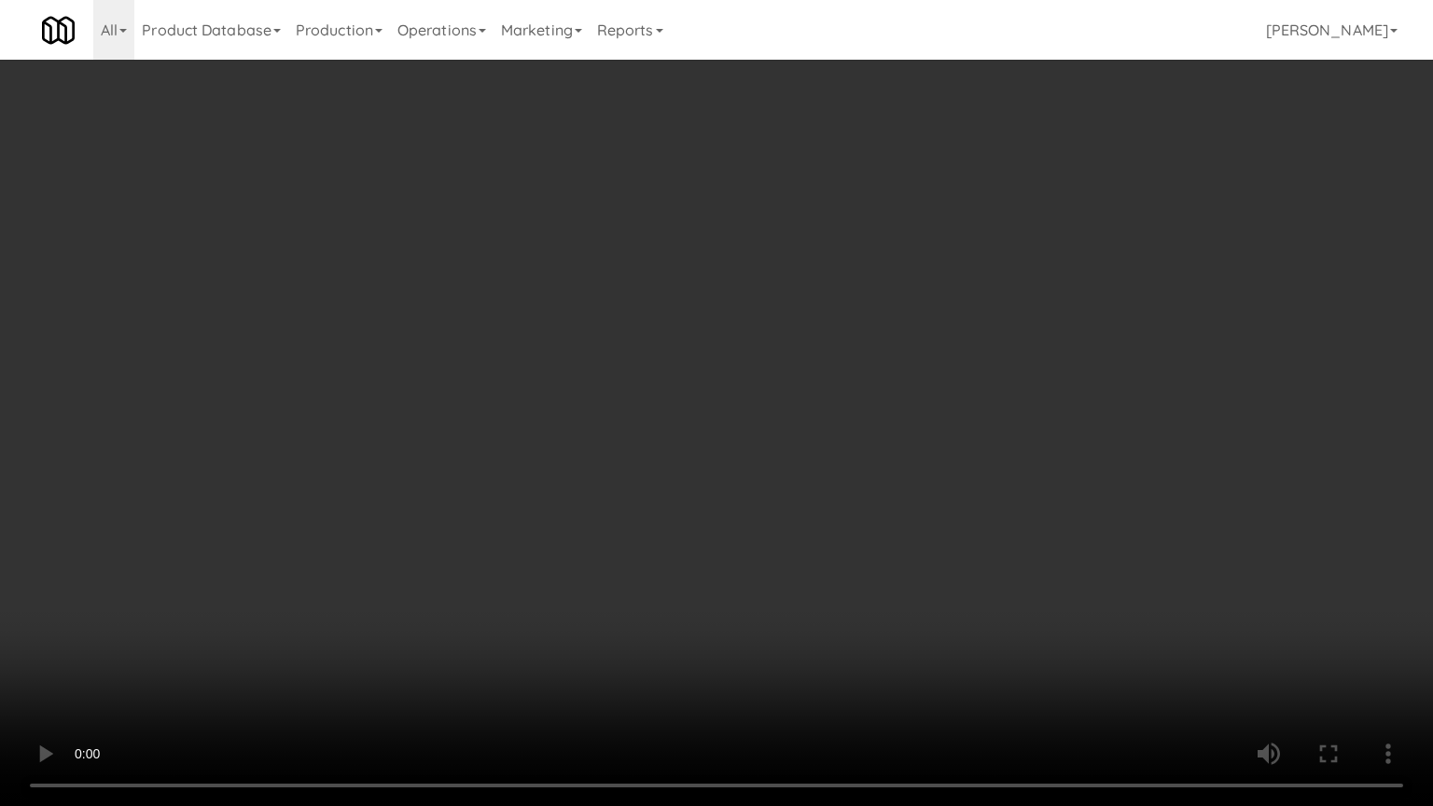
click at [776, 525] on video at bounding box center [716, 403] width 1433 height 806
drag, startPoint x: 776, startPoint y: 527, endPoint x: 762, endPoint y: 534, distance: 14.6
click at [775, 528] on video at bounding box center [716, 403] width 1433 height 806
click at [759, 529] on video at bounding box center [716, 403] width 1433 height 806
click at [760, 529] on video at bounding box center [716, 403] width 1433 height 806
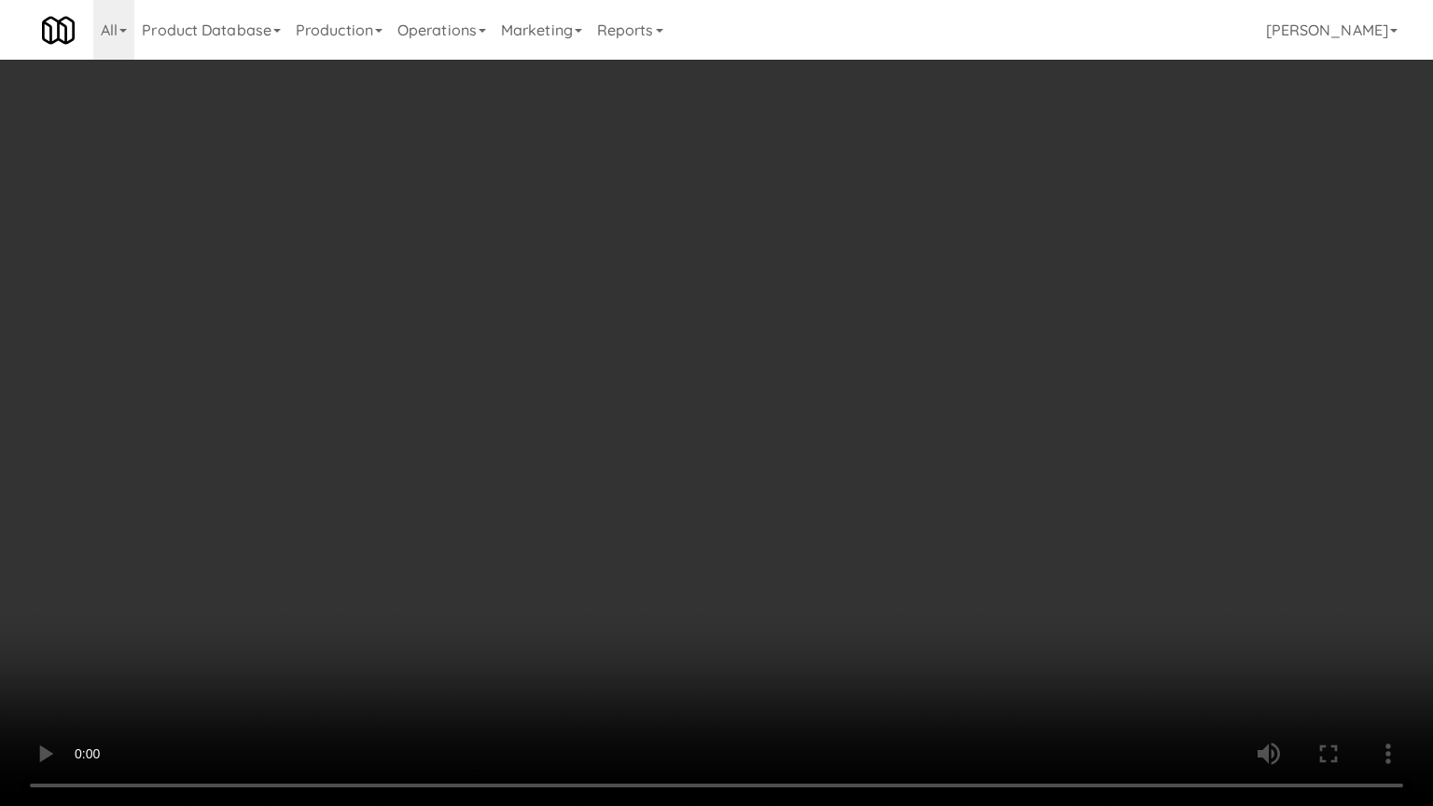
click at [799, 508] on video at bounding box center [716, 403] width 1433 height 806
click at [795, 509] on video at bounding box center [716, 403] width 1433 height 806
click at [1060, 526] on video at bounding box center [716, 403] width 1433 height 806
click at [1061, 523] on video at bounding box center [716, 403] width 1433 height 806
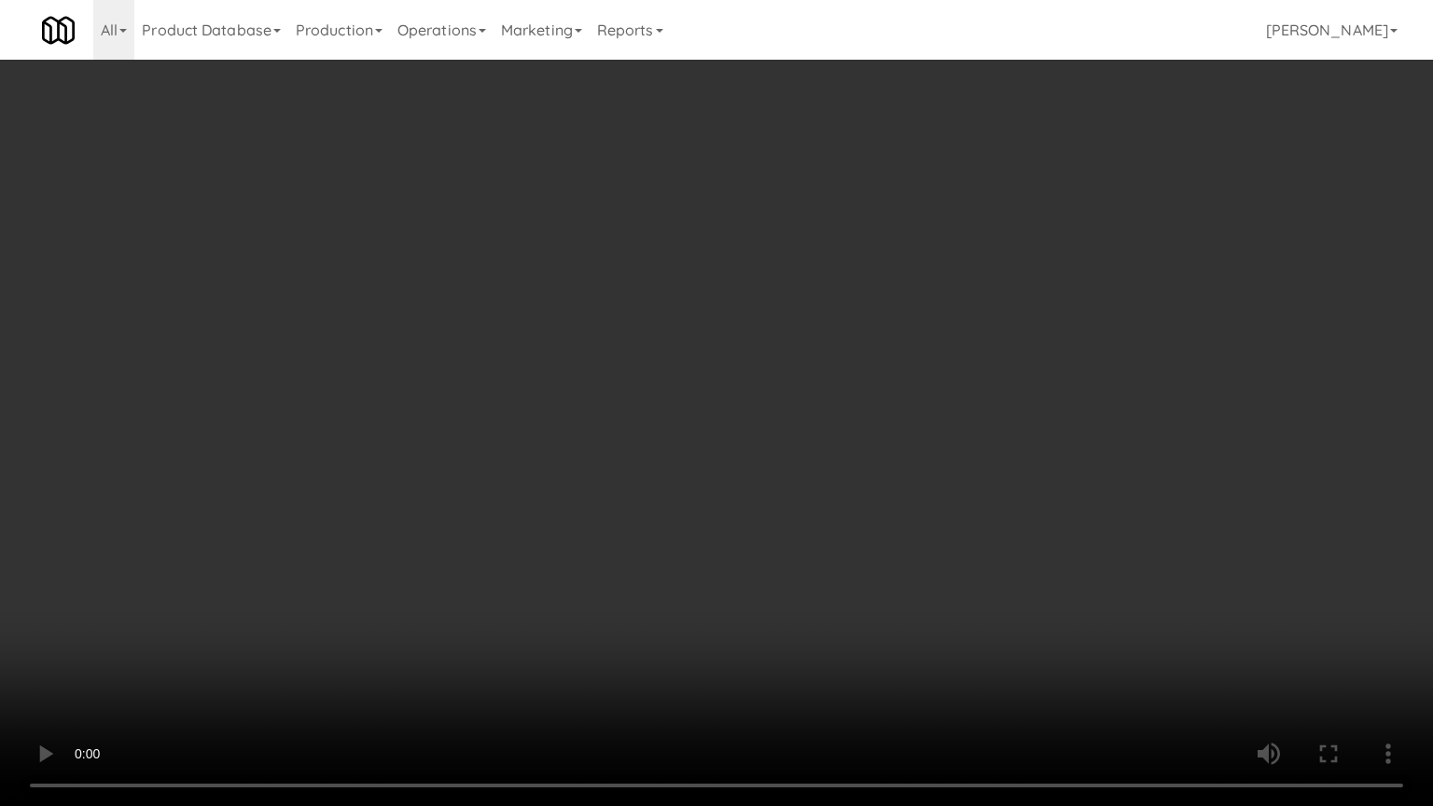
click at [1049, 519] on video at bounding box center [716, 403] width 1433 height 806
click at [1048, 519] on video at bounding box center [716, 403] width 1433 height 806
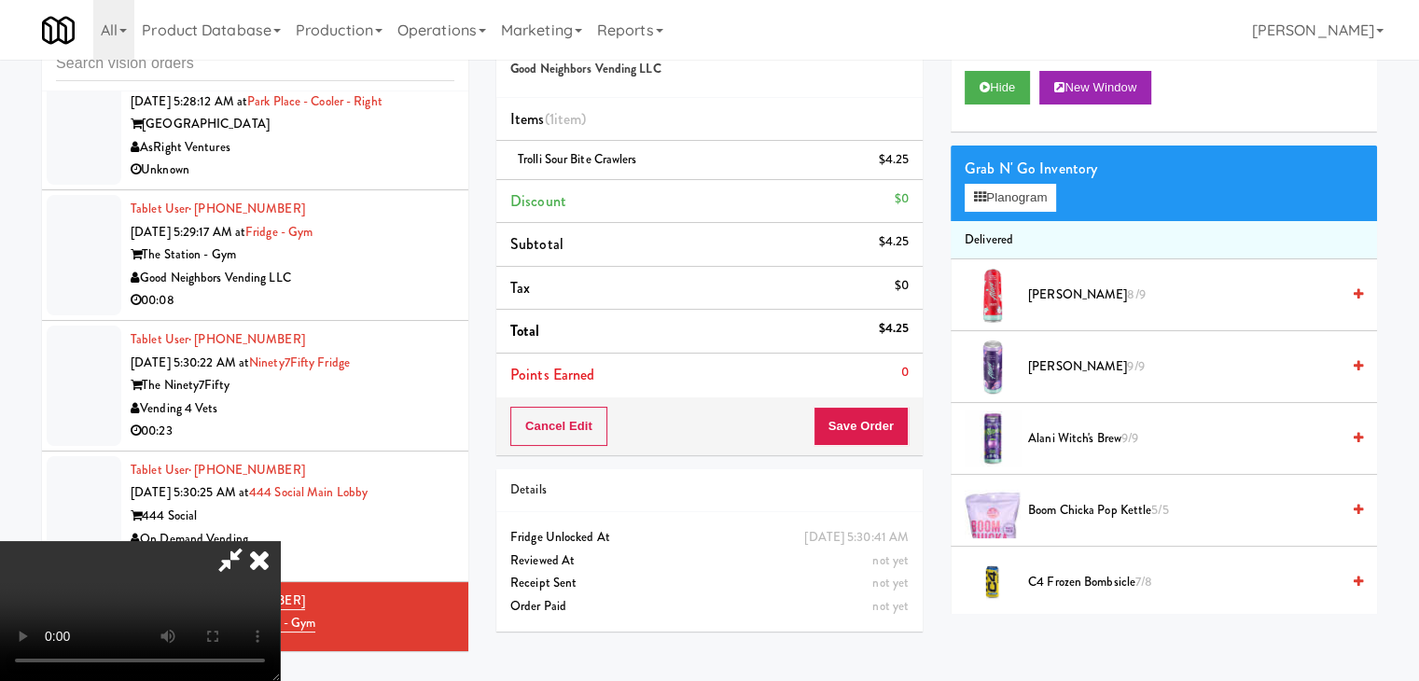
click at [280, 541] on icon at bounding box center [259, 559] width 41 height 37
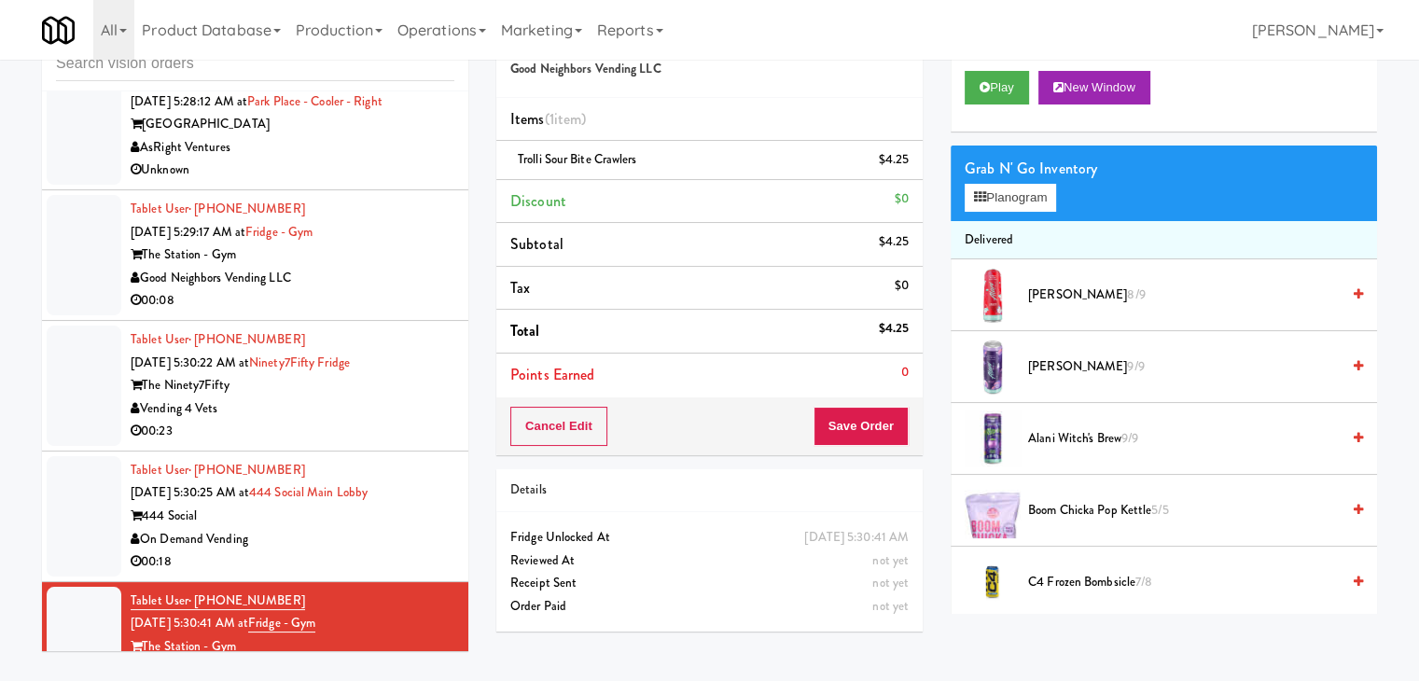
click at [339, 551] on div "00:18" at bounding box center [293, 562] width 324 height 23
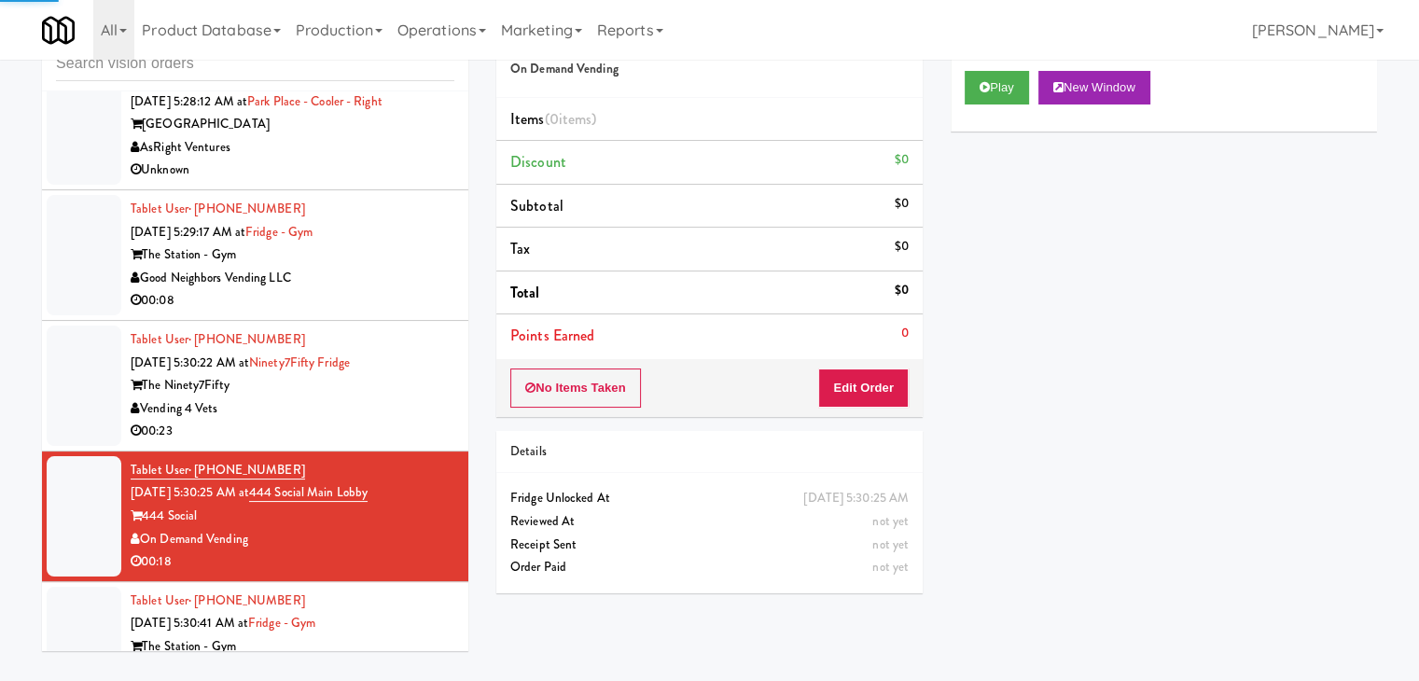
click at [390, 659] on div "Good Neighbors Vending LLC" at bounding box center [293, 670] width 324 height 23
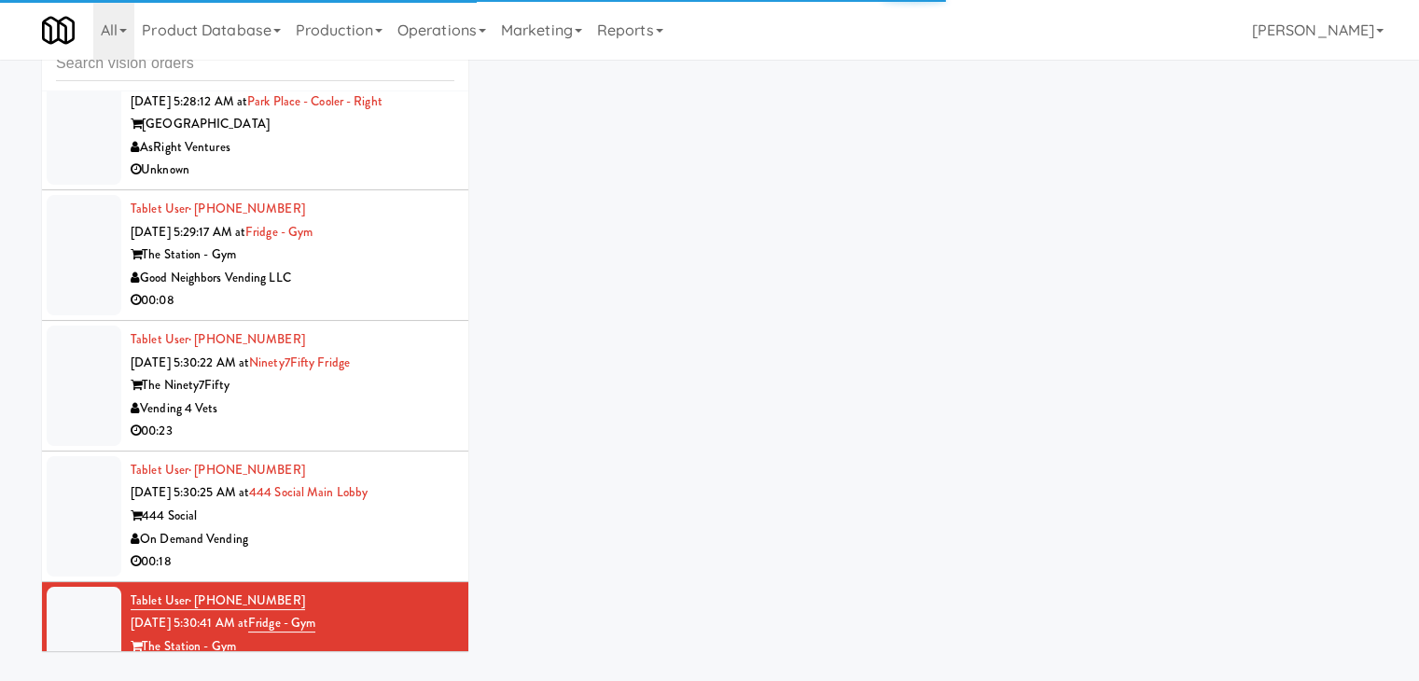
scroll to position [5230, 0]
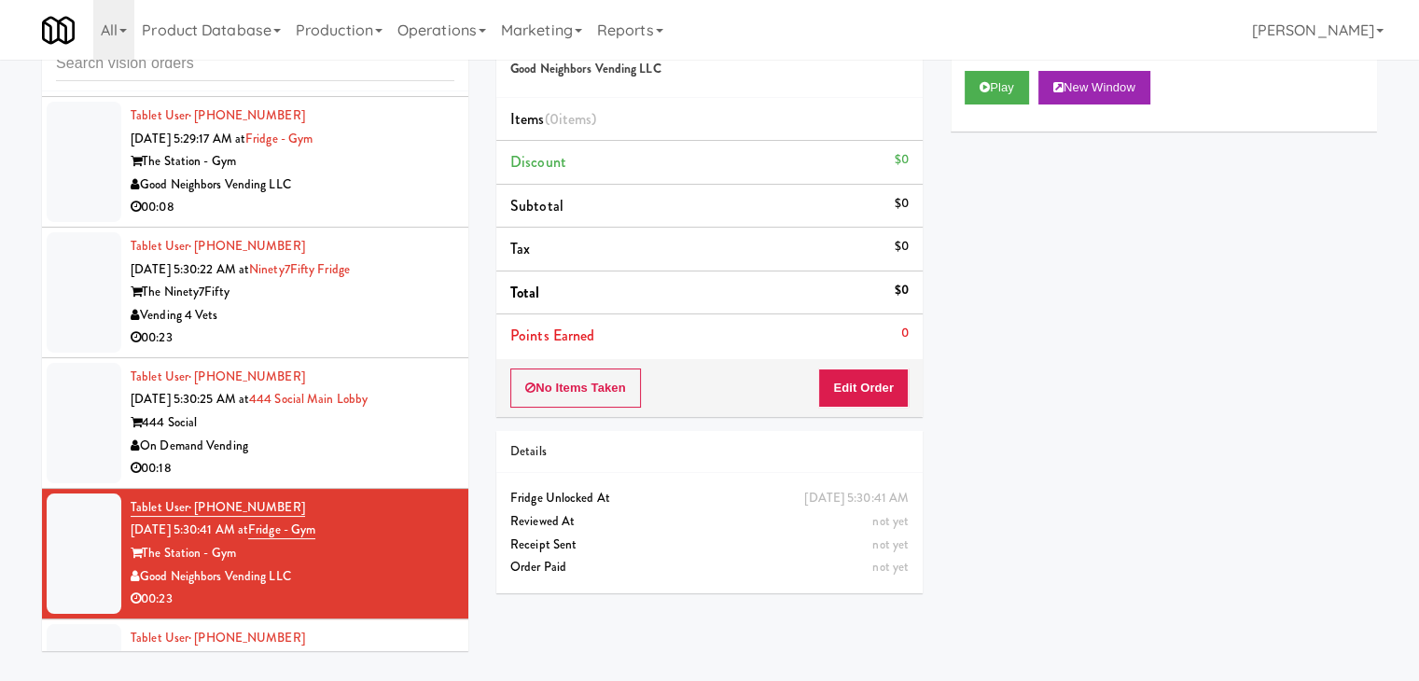
click at [419, 435] on div "On Demand Vending" at bounding box center [293, 446] width 324 height 23
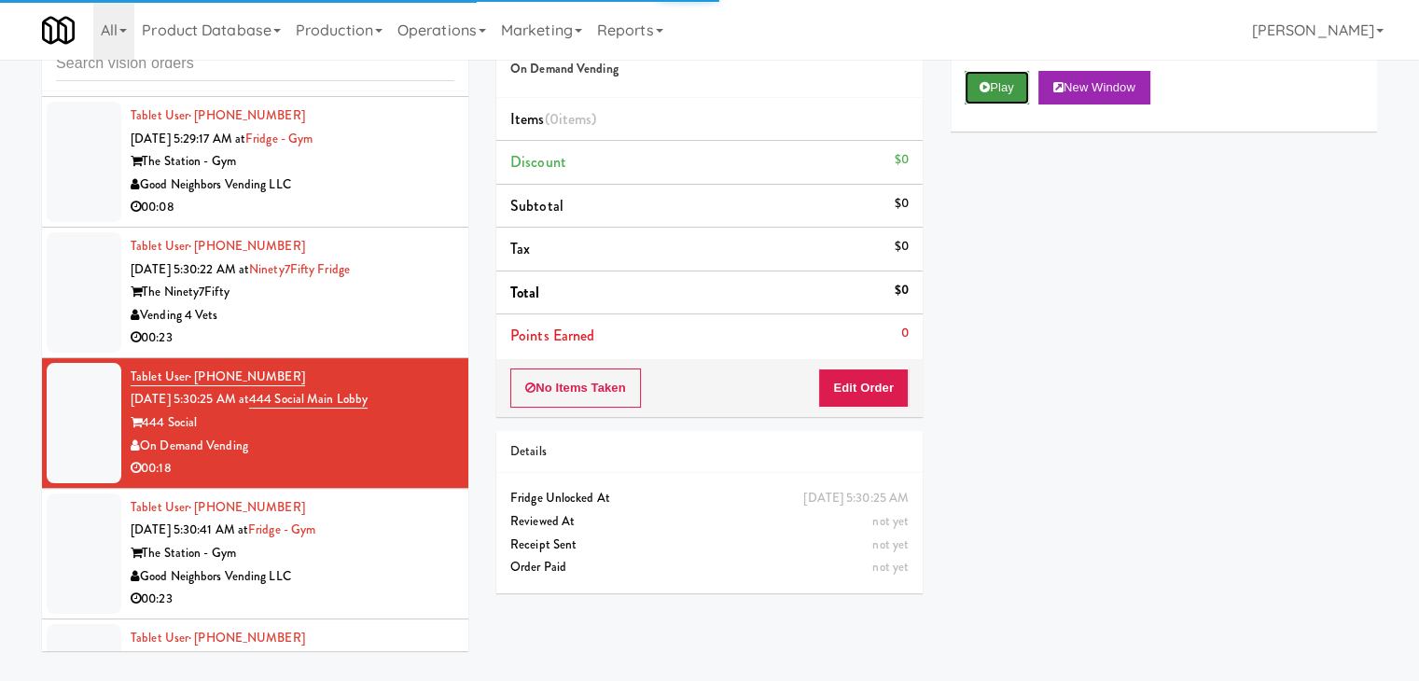
drag, startPoint x: 998, startPoint y: 84, endPoint x: 915, endPoint y: 300, distance: 231.9
click at [997, 89] on button "Play" at bounding box center [997, 88] width 64 height 34
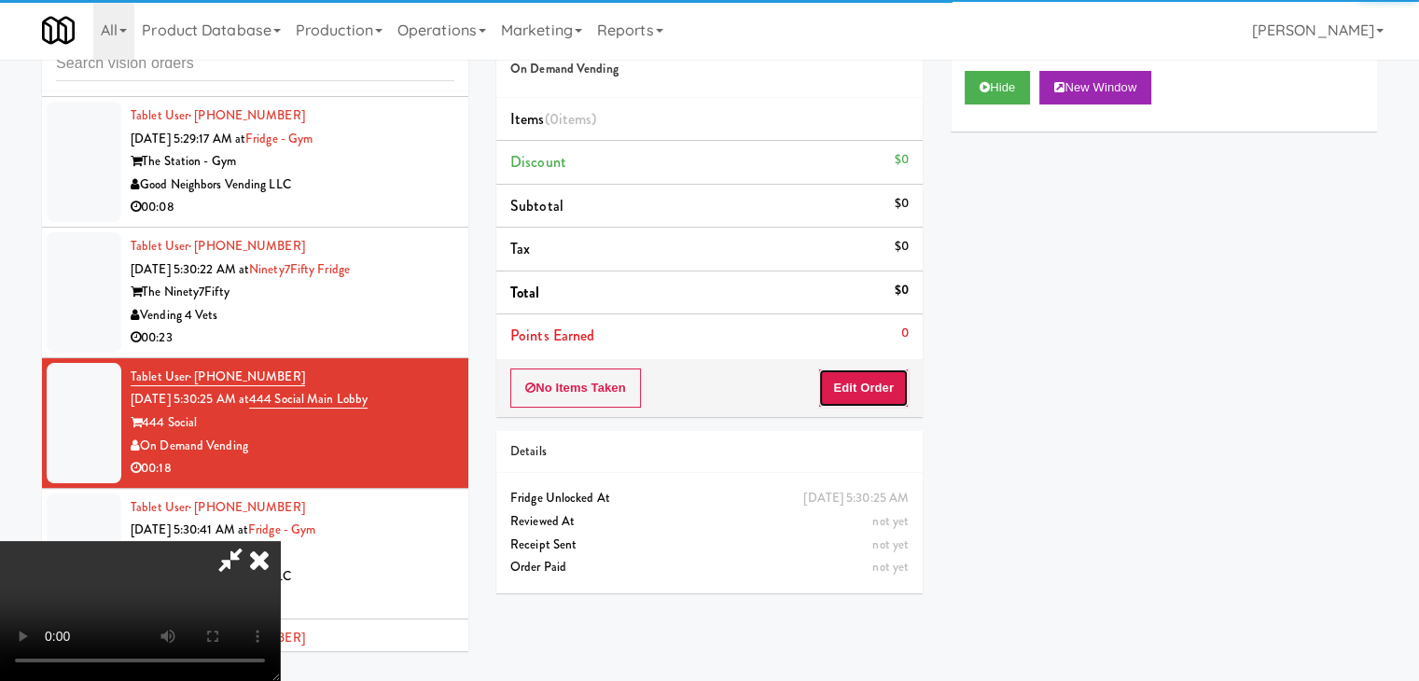
click at [870, 391] on button "Edit Order" at bounding box center [863, 388] width 91 height 39
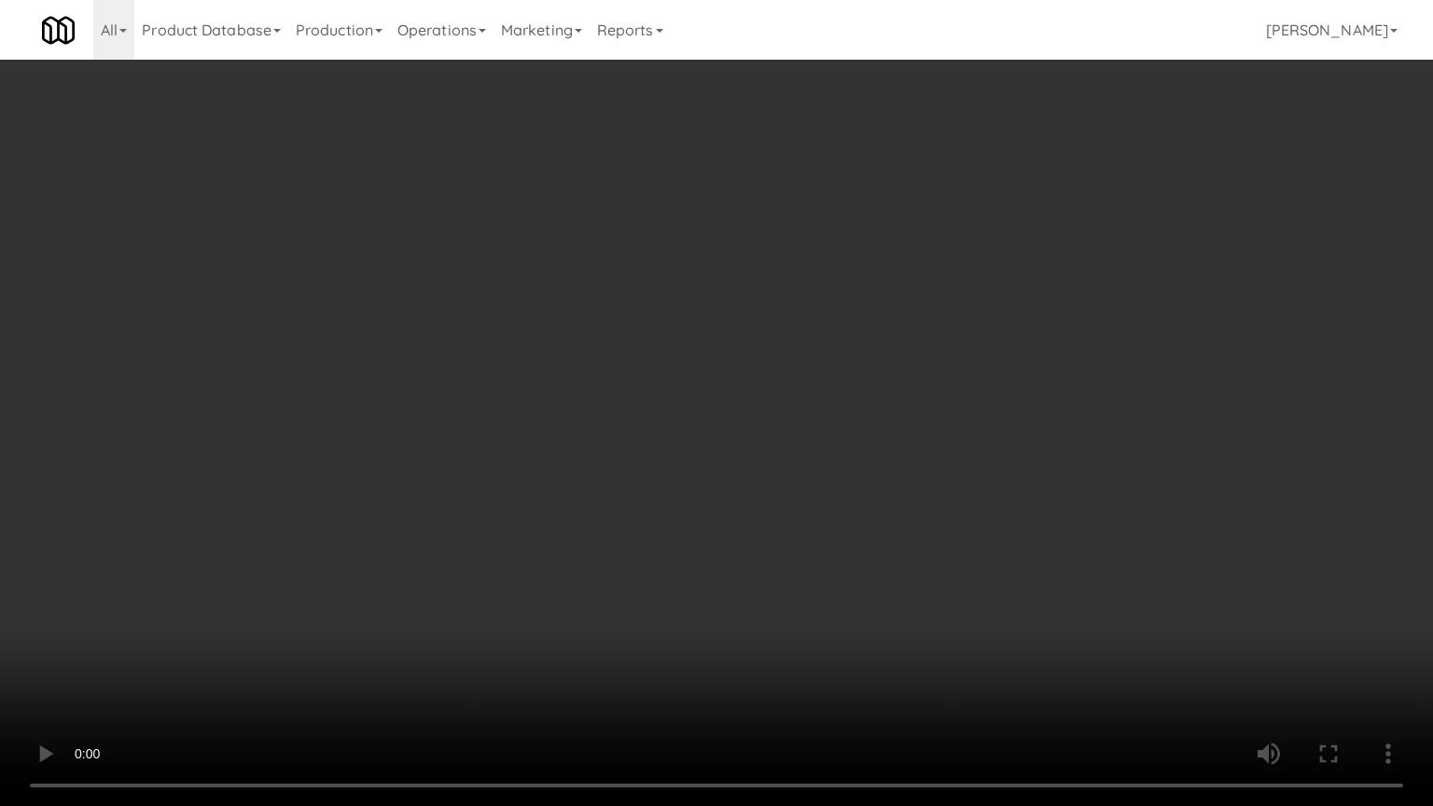
click at [767, 414] on video at bounding box center [716, 403] width 1433 height 806
click at [754, 424] on video at bounding box center [716, 403] width 1433 height 806
click at [750, 422] on video at bounding box center [716, 403] width 1433 height 806
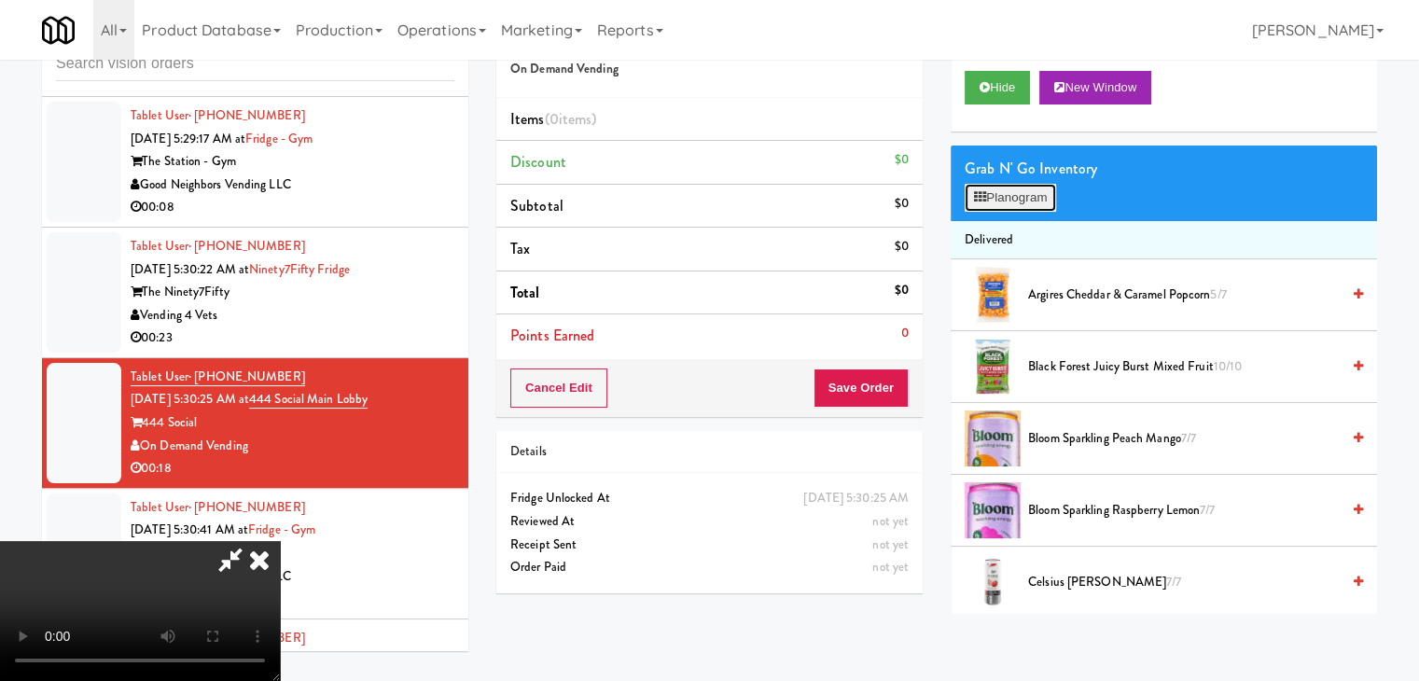
click at [1027, 199] on button "Planogram" at bounding box center [1010, 198] width 91 height 28
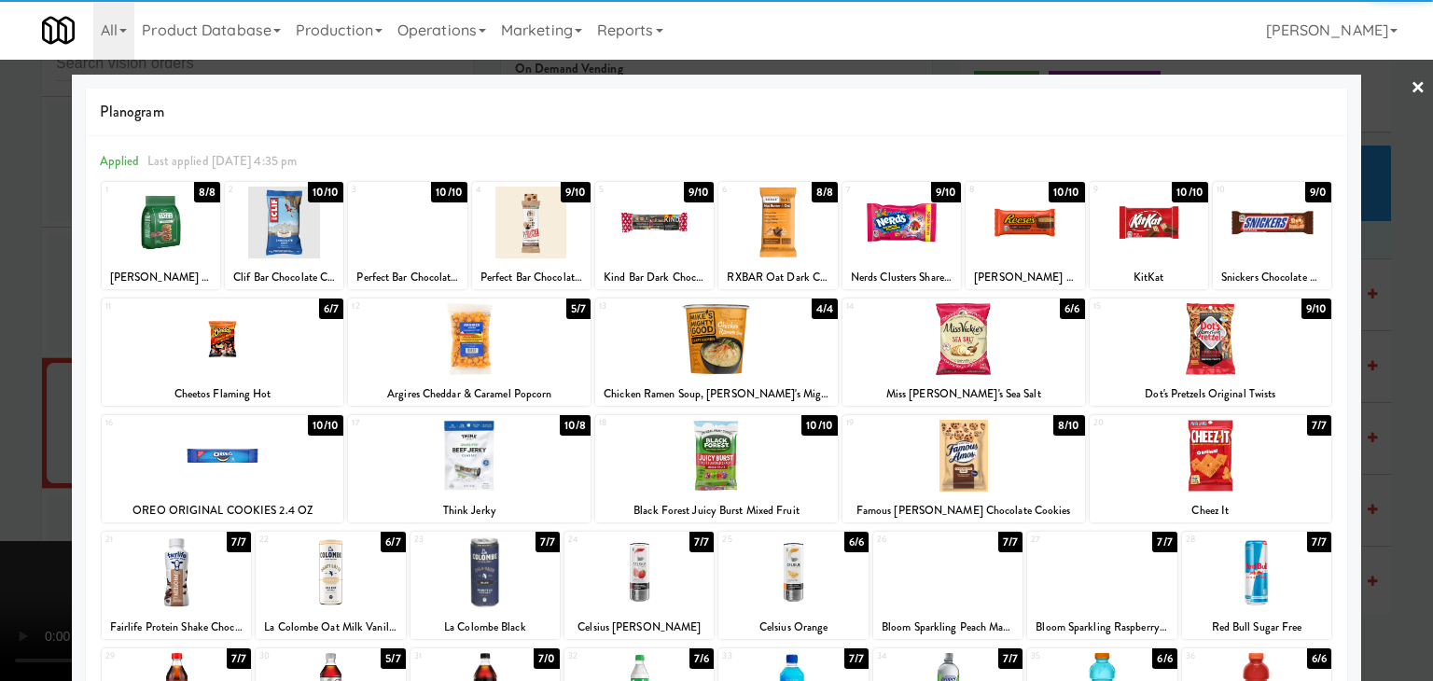
click at [935, 440] on div at bounding box center [964, 456] width 243 height 72
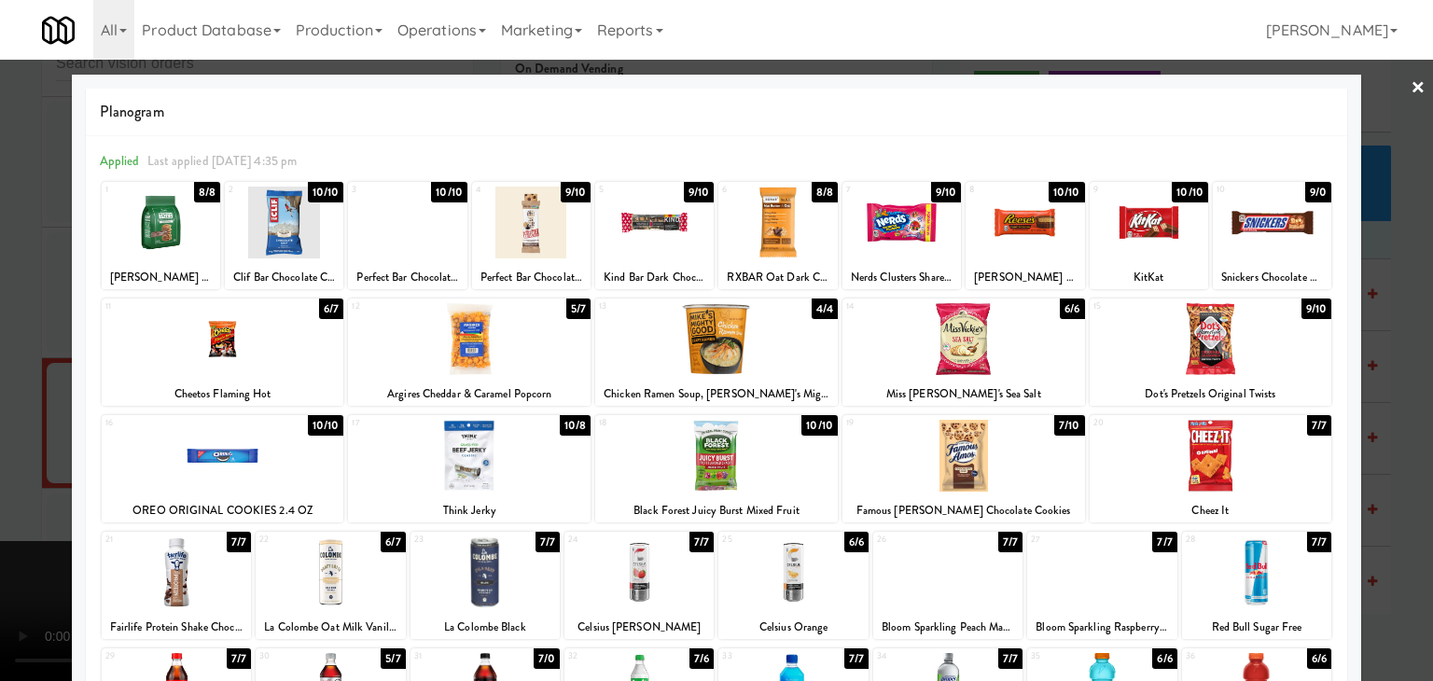
drag, startPoint x: 0, startPoint y: 338, endPoint x: 34, endPoint y: 336, distance: 33.6
click at [0, 338] on div at bounding box center [716, 340] width 1433 height 681
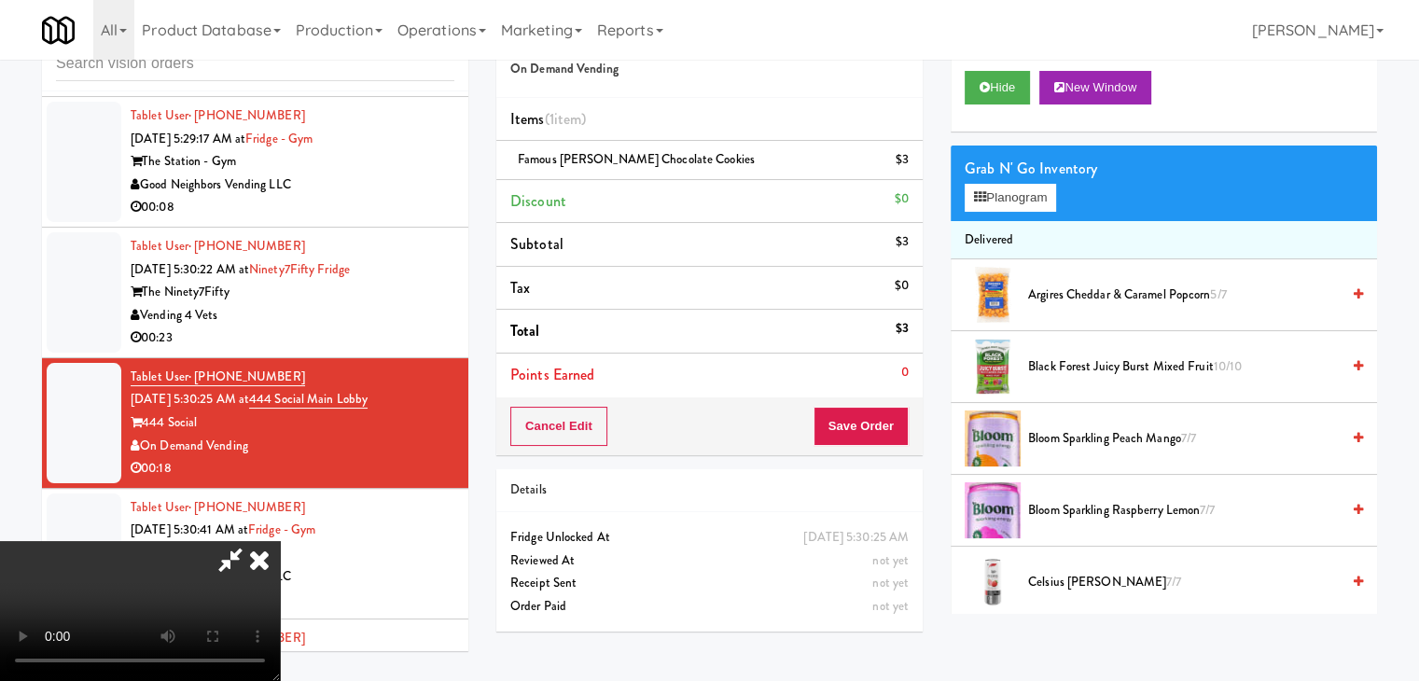
click at [280, 541] on video at bounding box center [140, 611] width 280 height 140
click at [1015, 195] on button "Planogram" at bounding box center [1010, 198] width 91 height 28
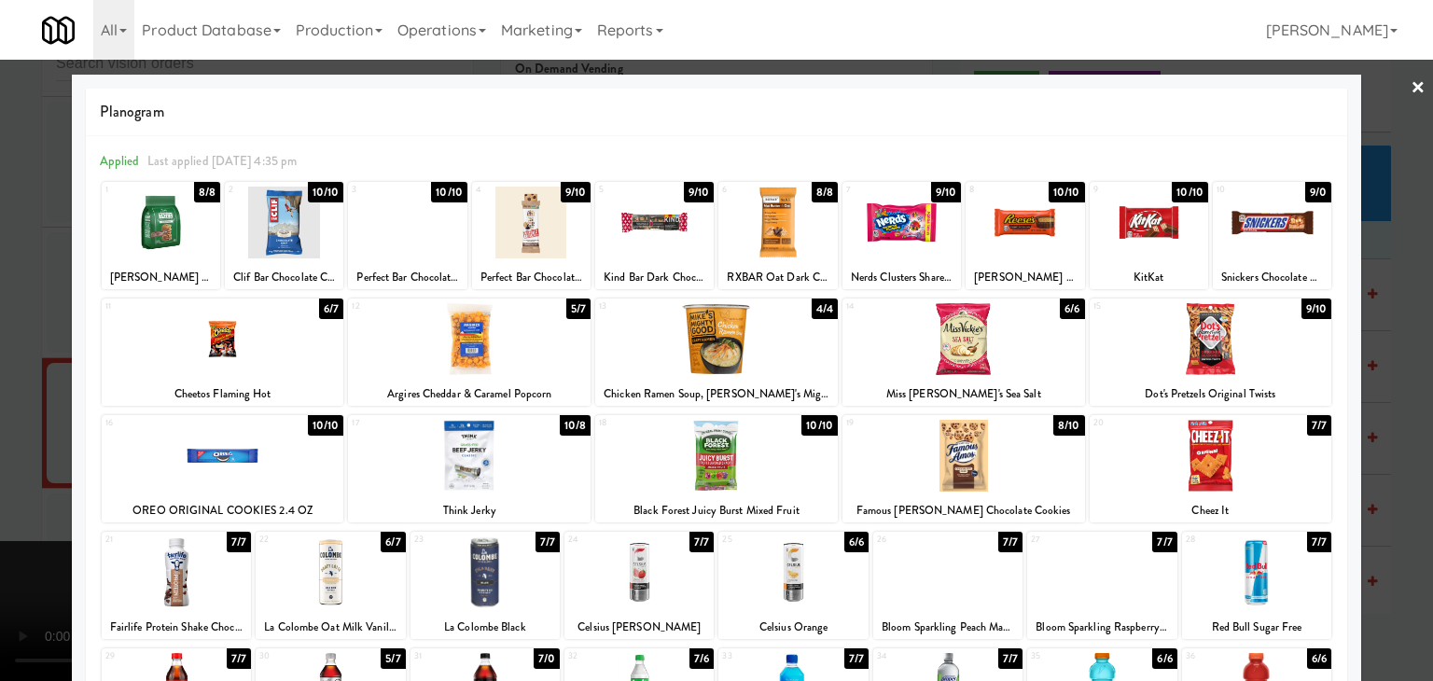
click at [1015, 228] on div at bounding box center [1025, 223] width 119 height 72
click at [2, 394] on div at bounding box center [716, 340] width 1433 height 681
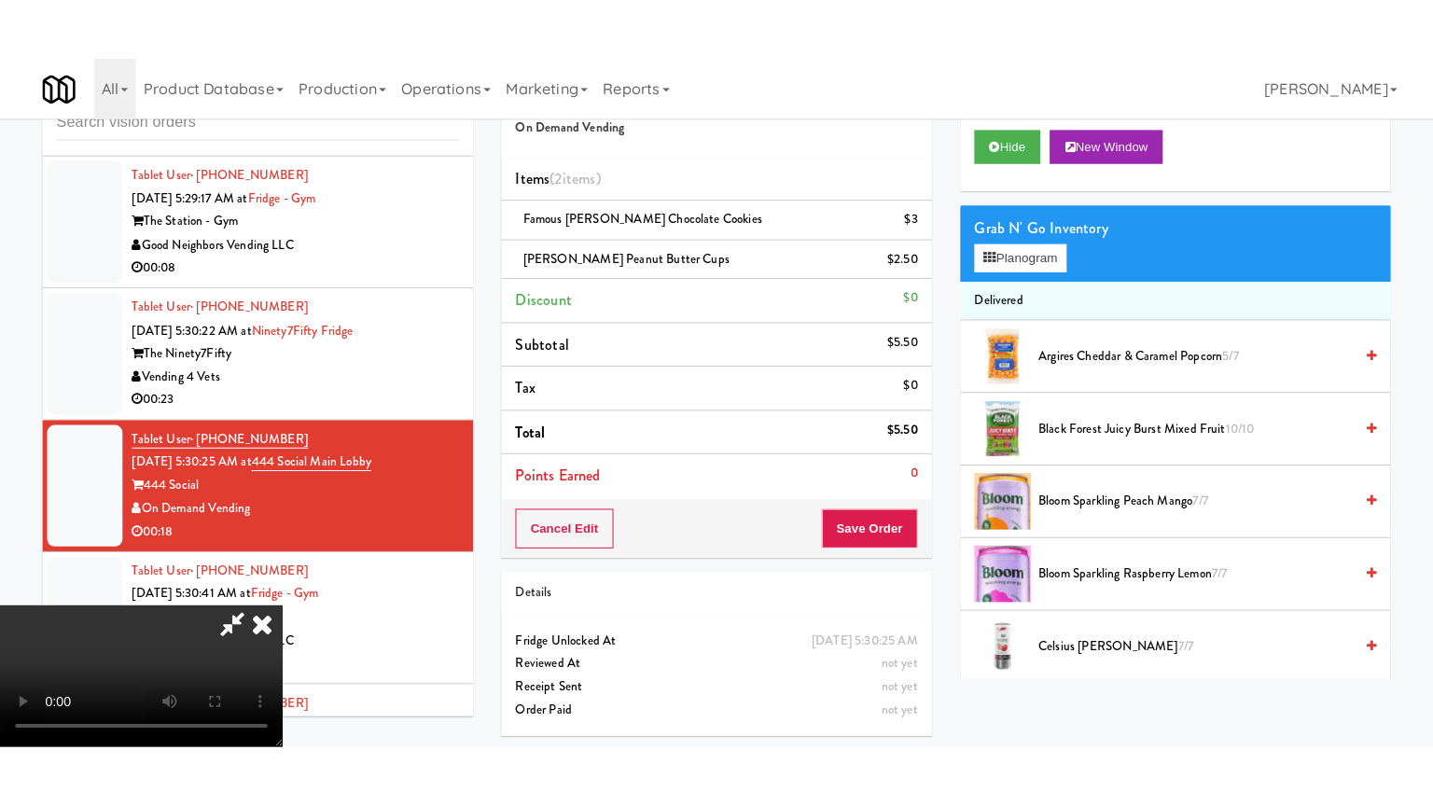
scroll to position [93, 0]
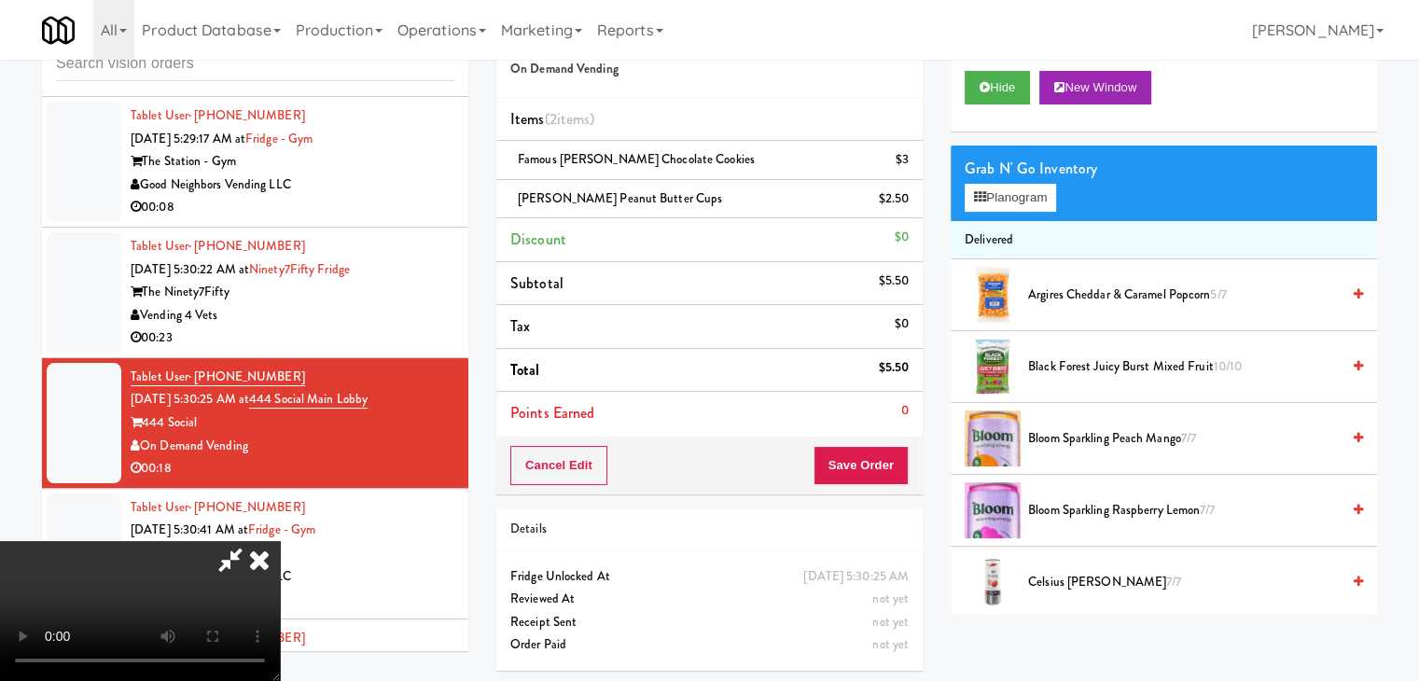
click at [280, 541] on video at bounding box center [140, 611] width 280 height 140
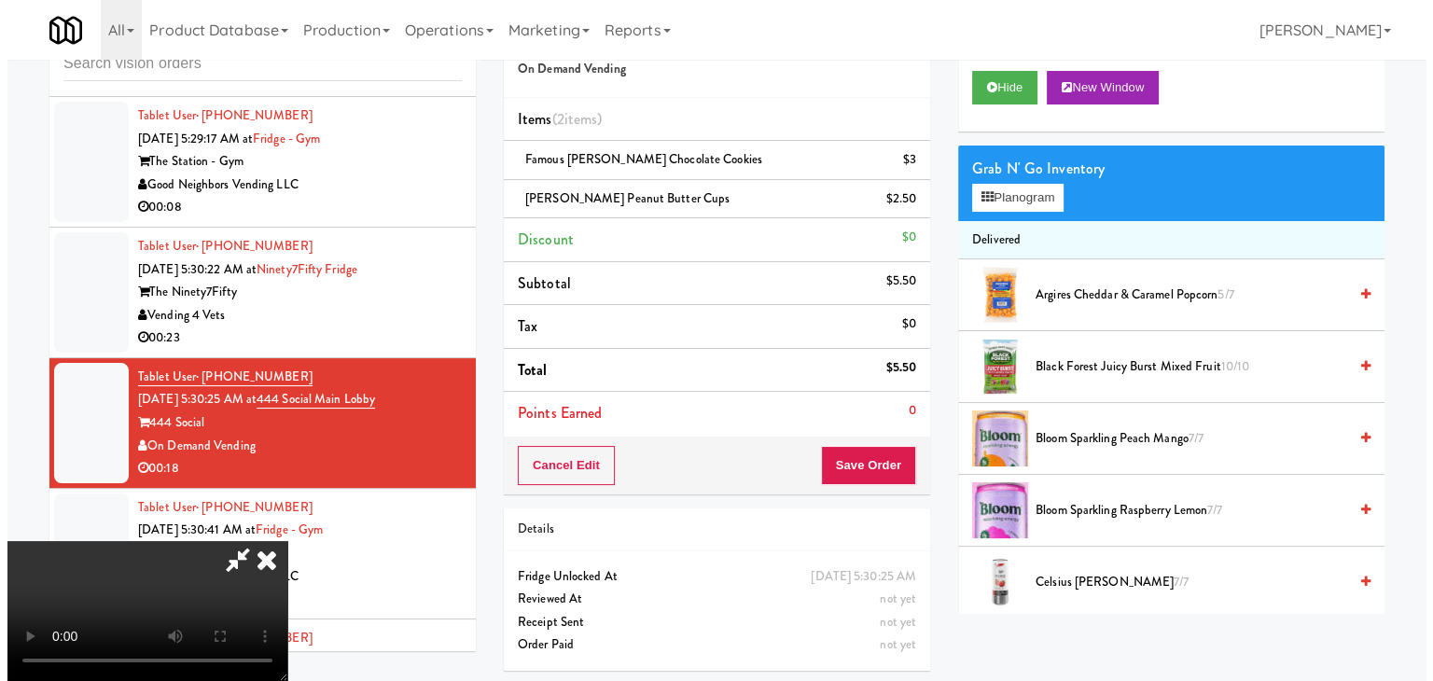
scroll to position [0, 0]
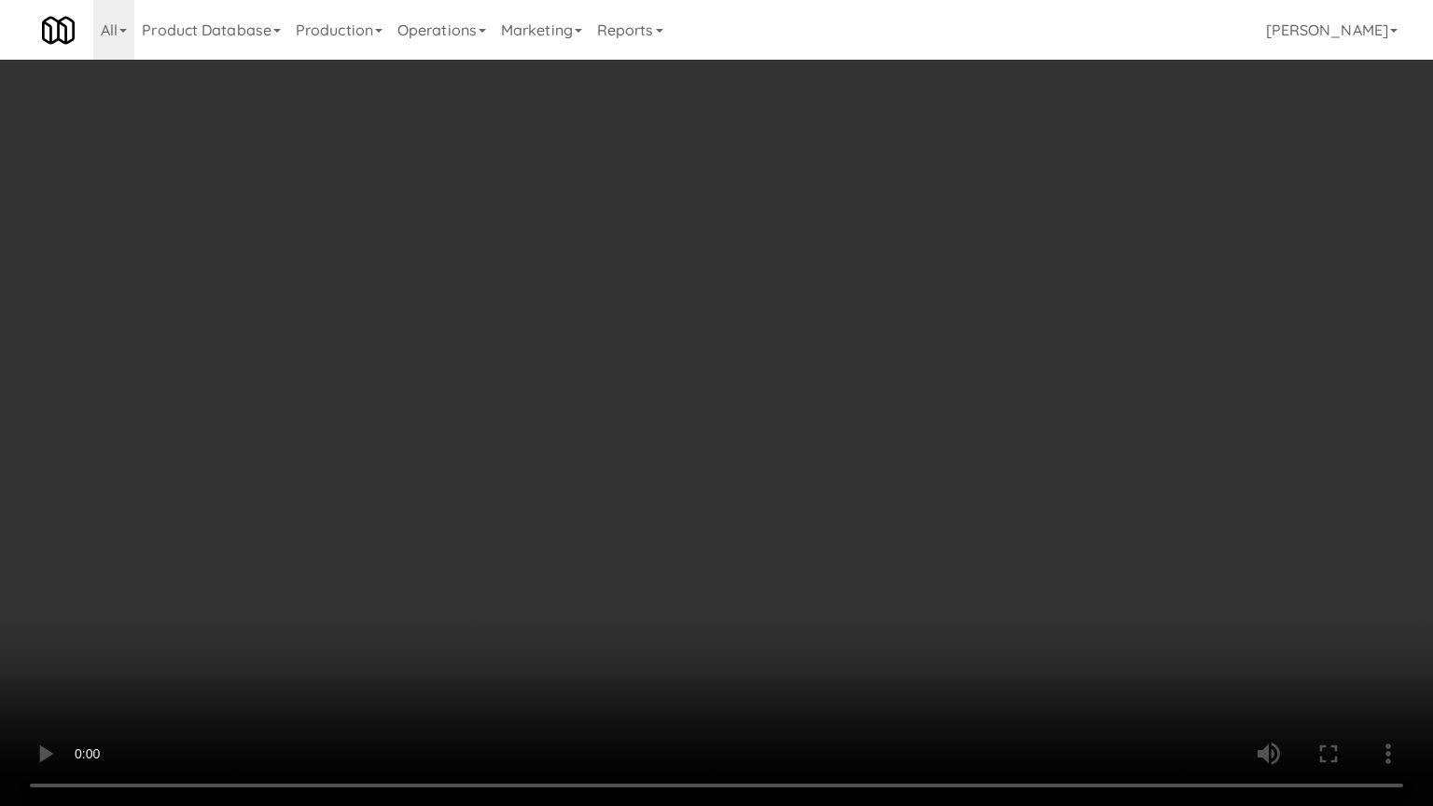
click at [659, 444] on video at bounding box center [716, 403] width 1433 height 806
click at [674, 448] on video at bounding box center [716, 403] width 1433 height 806
click at [690, 451] on video at bounding box center [716, 403] width 1433 height 806
drag, startPoint x: 722, startPoint y: 441, endPoint x: 723, endPoint y: 359, distance: 82.1
click at [723, 441] on video at bounding box center [716, 403] width 1433 height 806
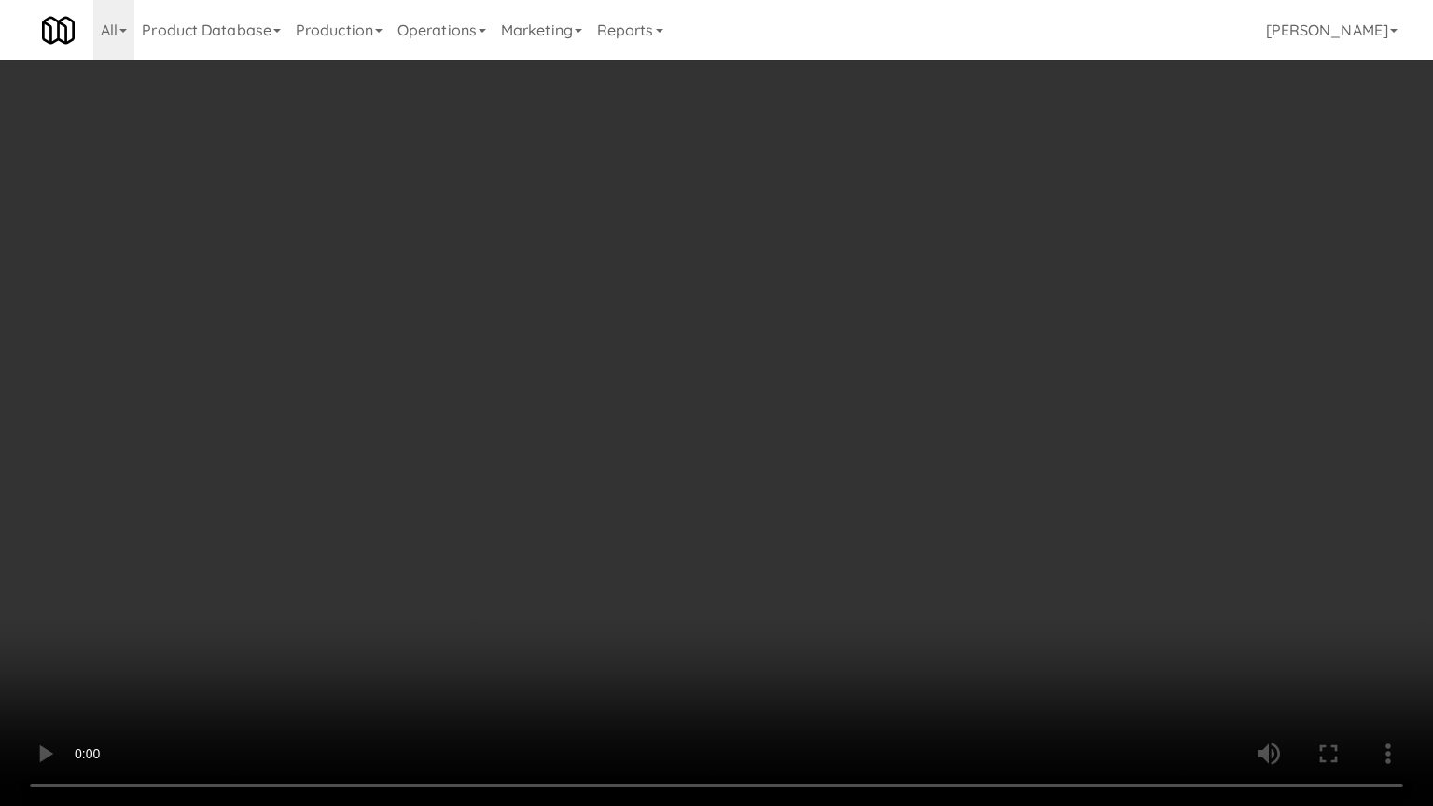
click at [723, 441] on video at bounding box center [716, 403] width 1433 height 806
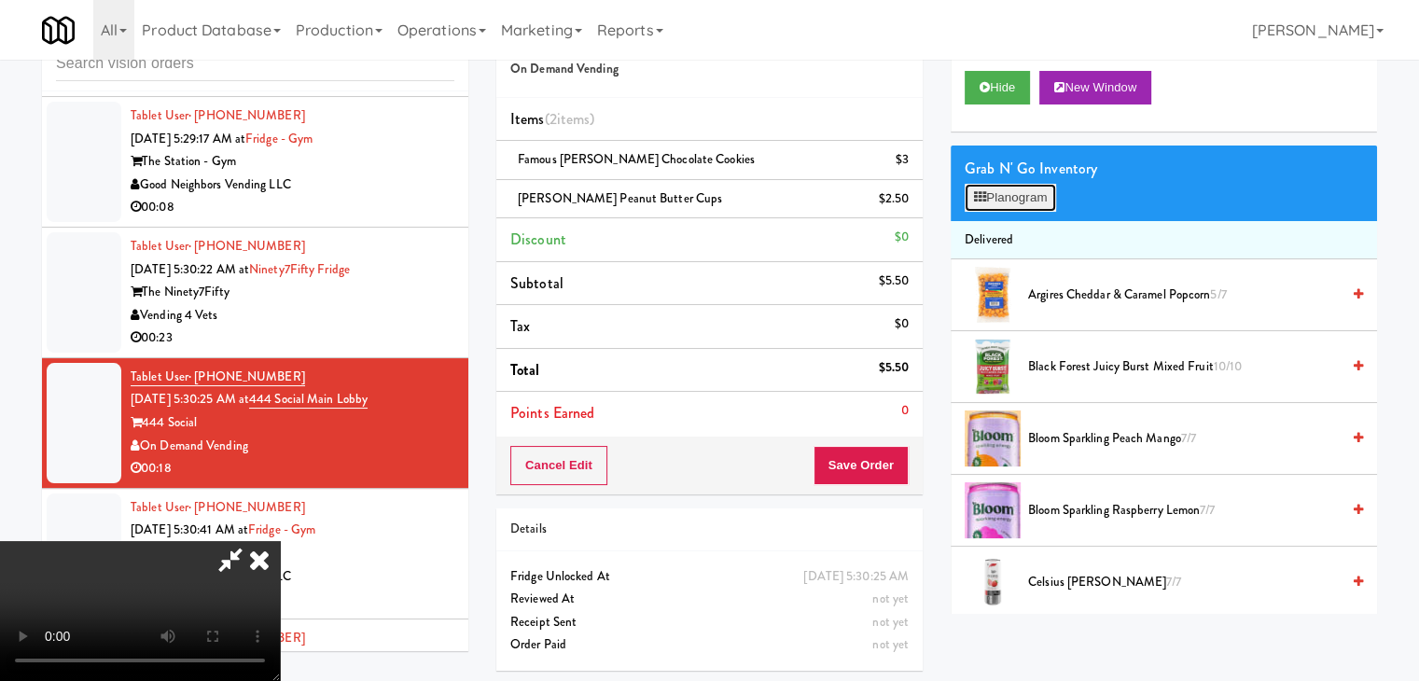
click at [991, 203] on button "Planogram" at bounding box center [1010, 198] width 91 height 28
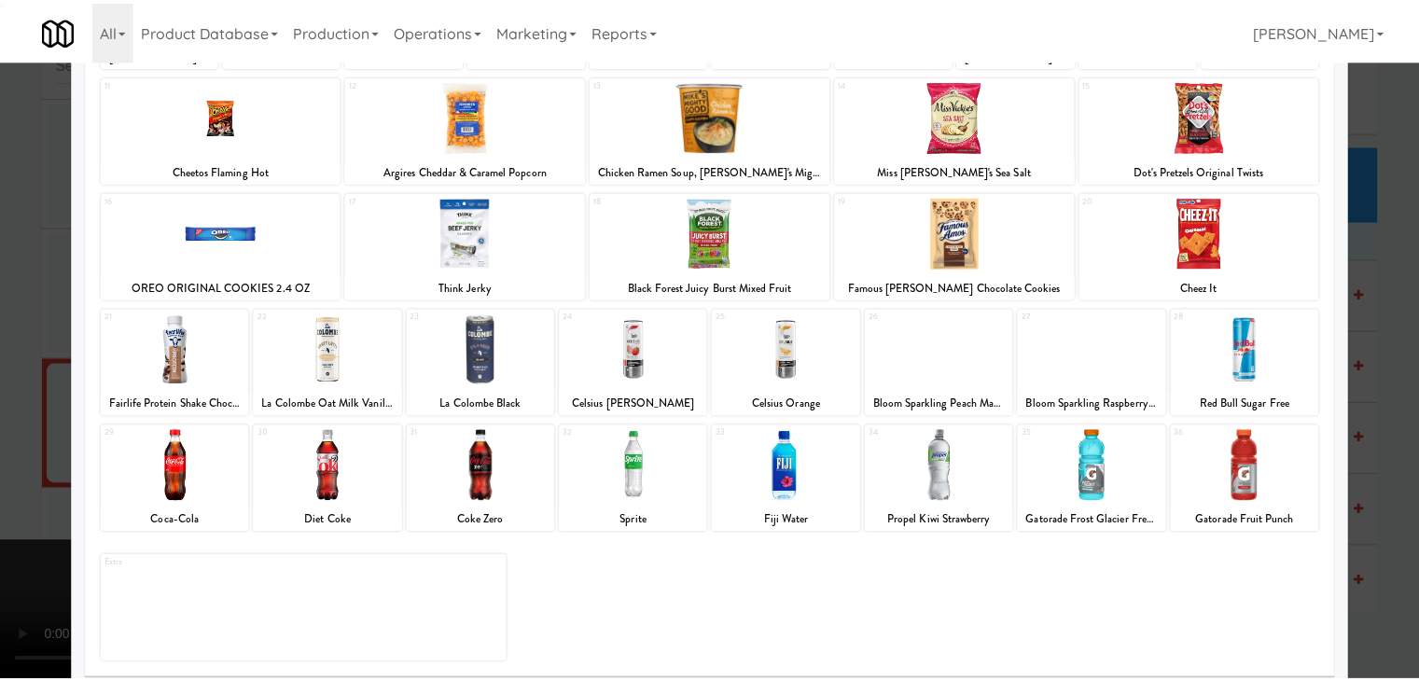
scroll to position [235, 0]
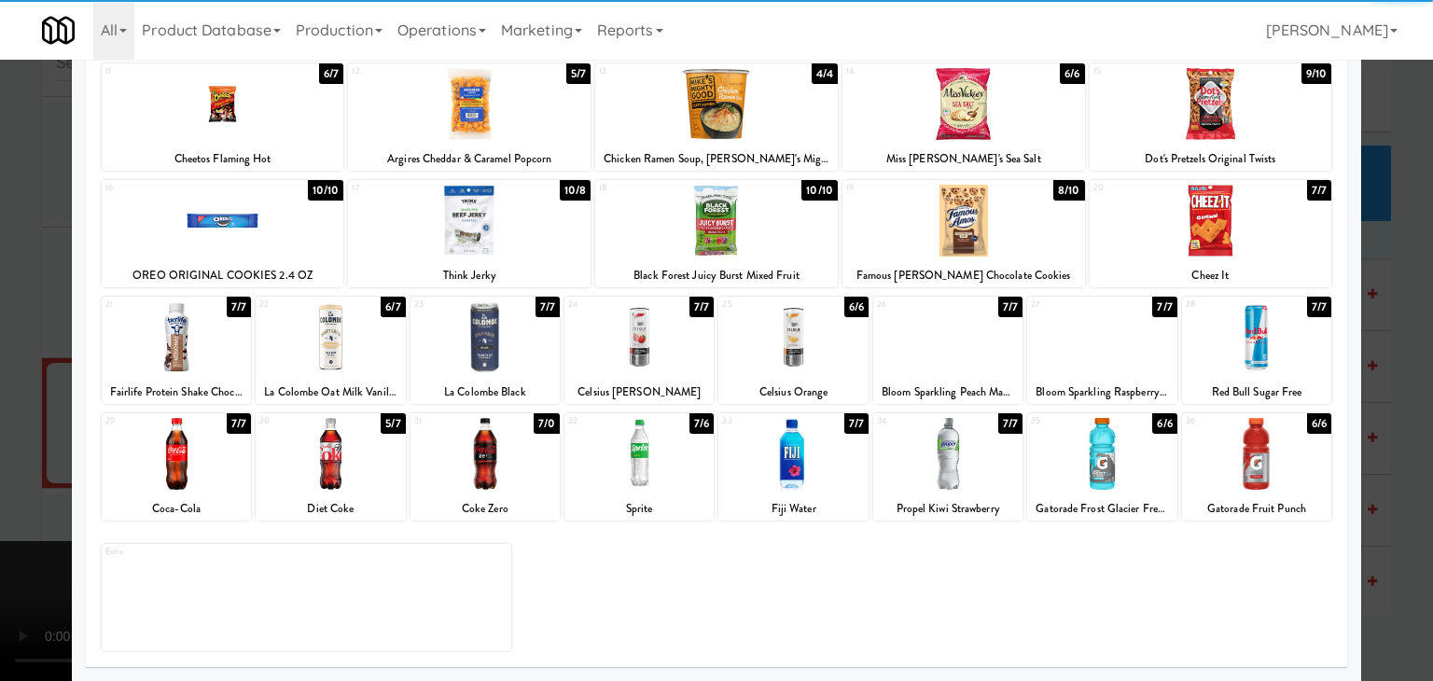
click at [787, 359] on div at bounding box center [793, 337] width 149 height 72
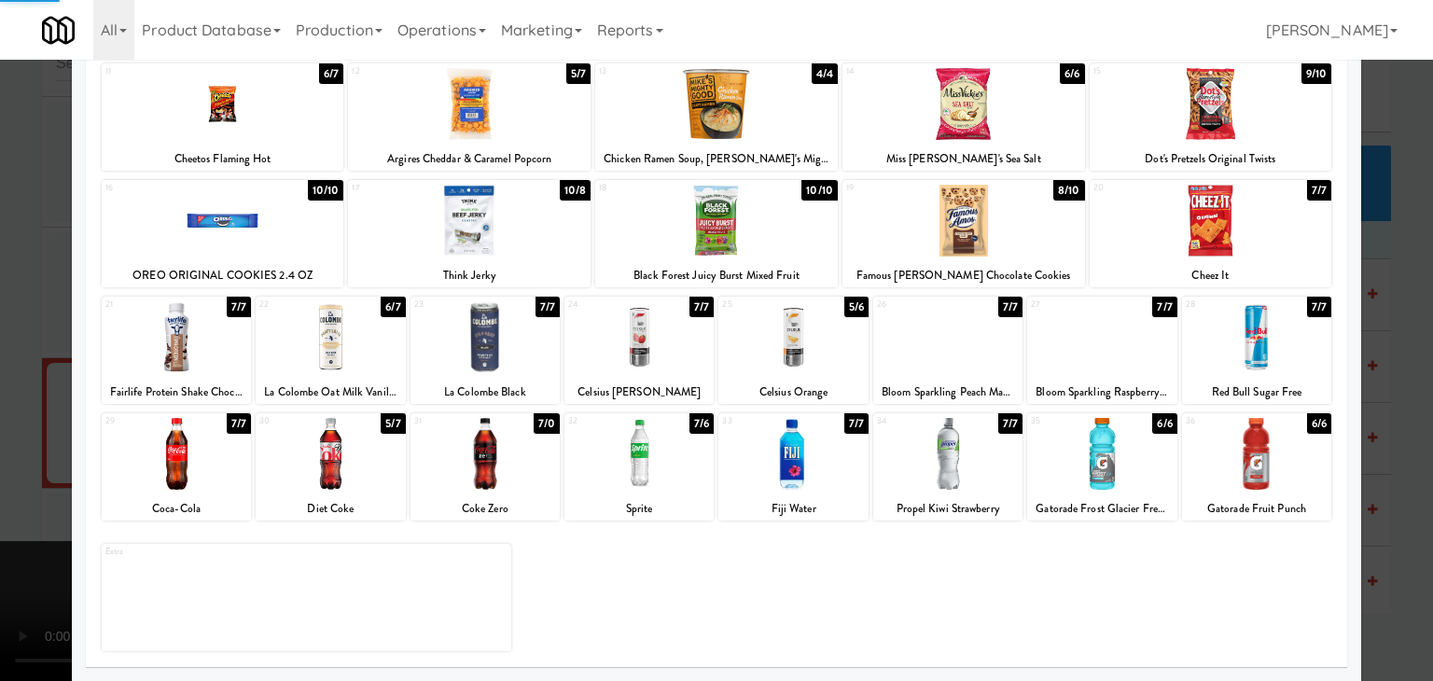
click at [0, 356] on div at bounding box center [716, 340] width 1433 height 681
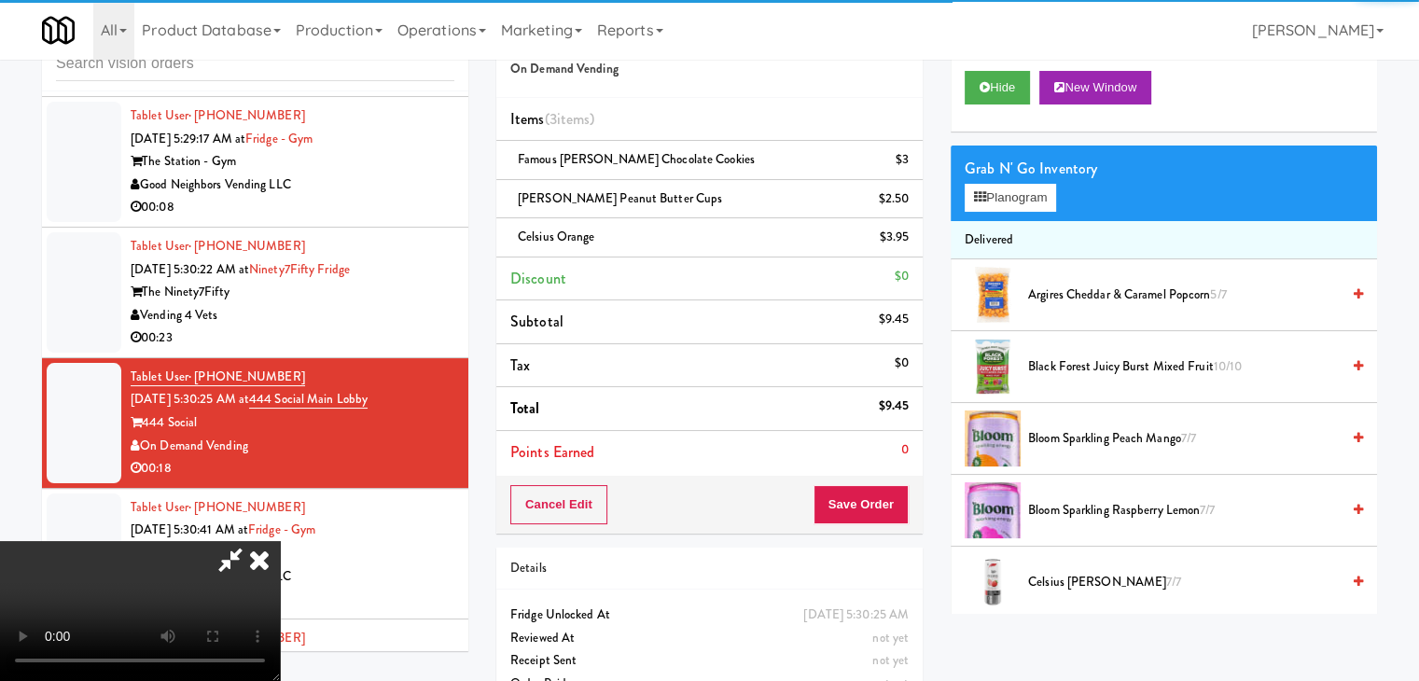
click at [280, 541] on video at bounding box center [140, 611] width 280 height 140
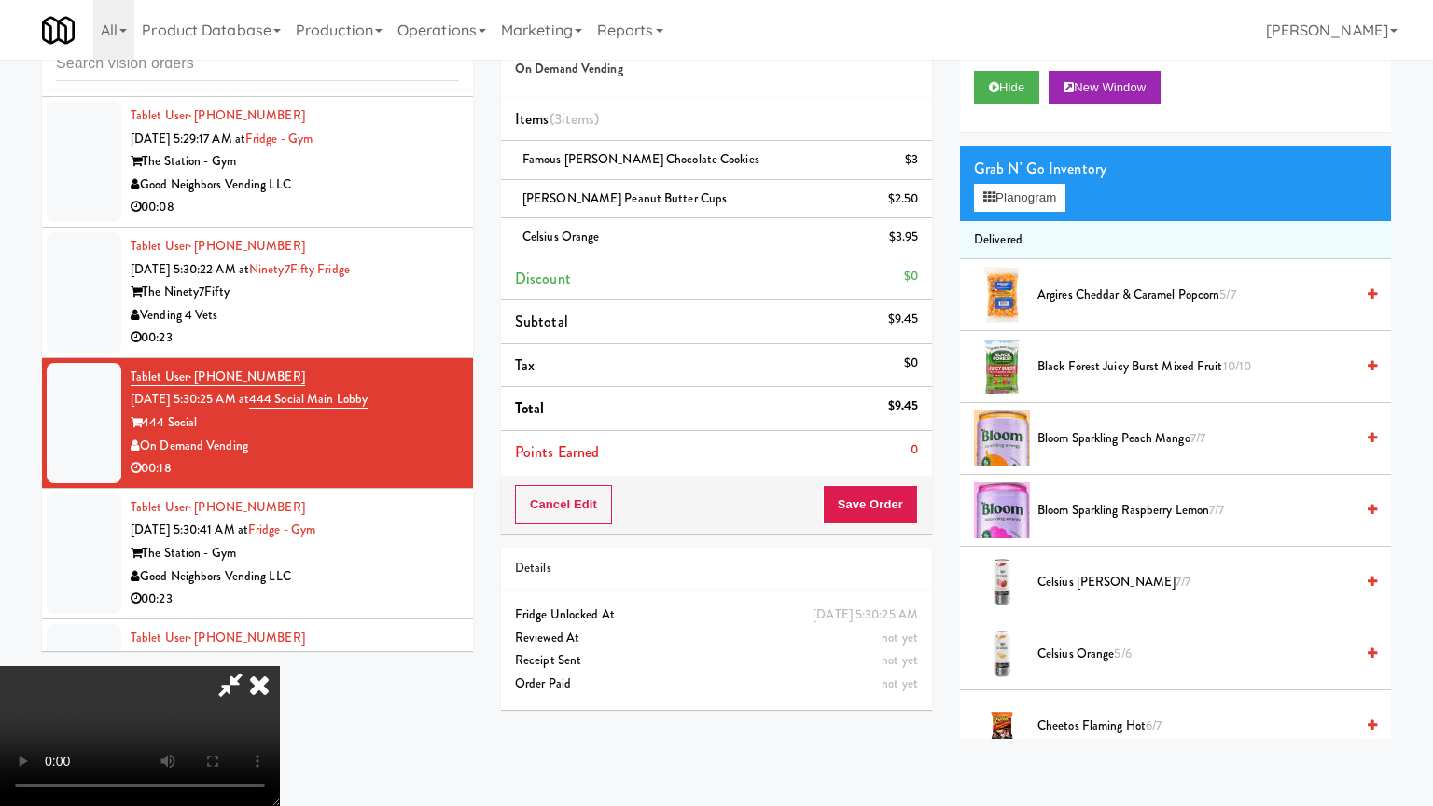
drag, startPoint x: 765, startPoint y: 472, endPoint x: 810, endPoint y: 459, distance: 46.7
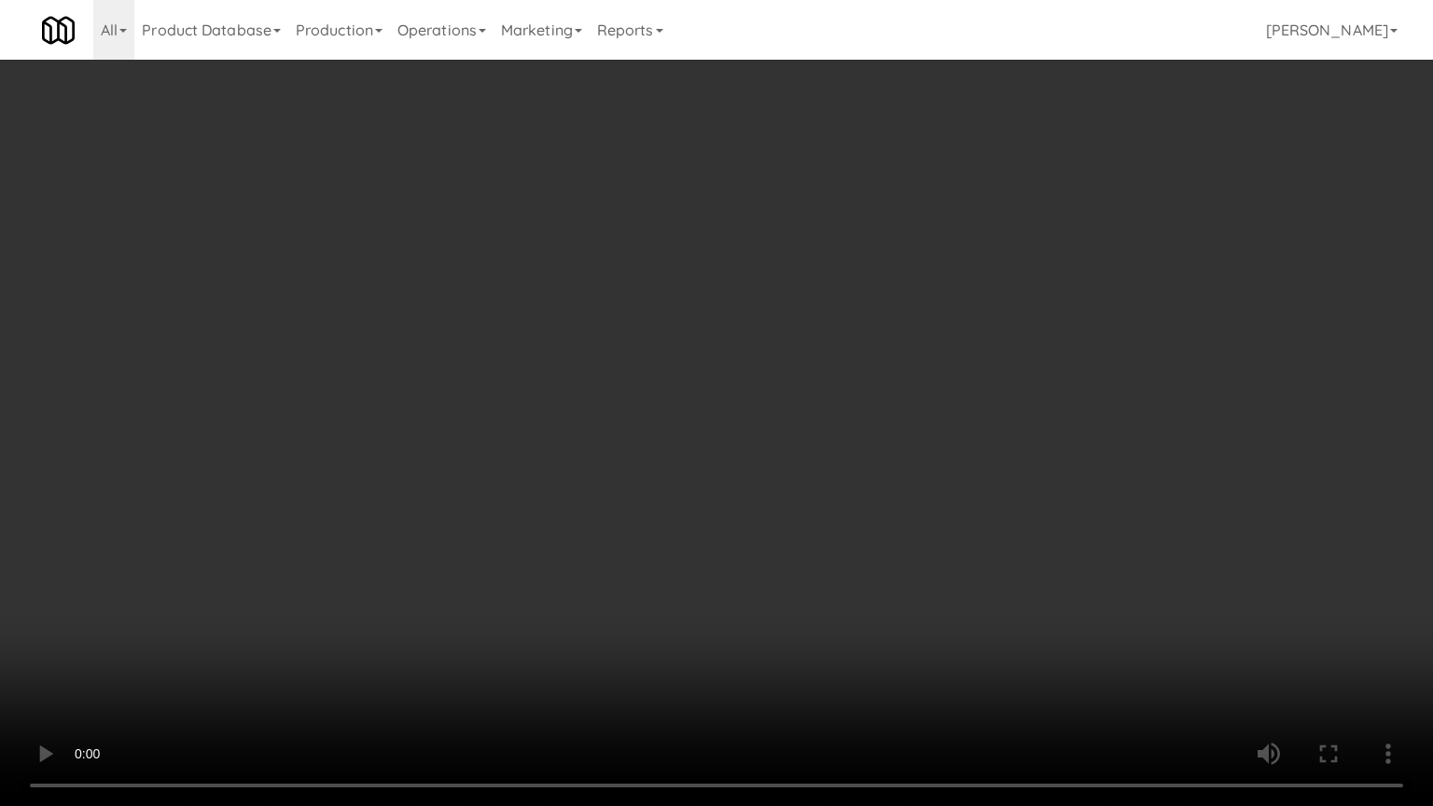
click at [784, 460] on video at bounding box center [716, 403] width 1433 height 806
click at [870, 451] on video at bounding box center [716, 403] width 1433 height 806
drag, startPoint x: 870, startPoint y: 449, endPoint x: 927, endPoint y: 393, distance: 79.8
click at [870, 448] on video at bounding box center [716, 403] width 1433 height 806
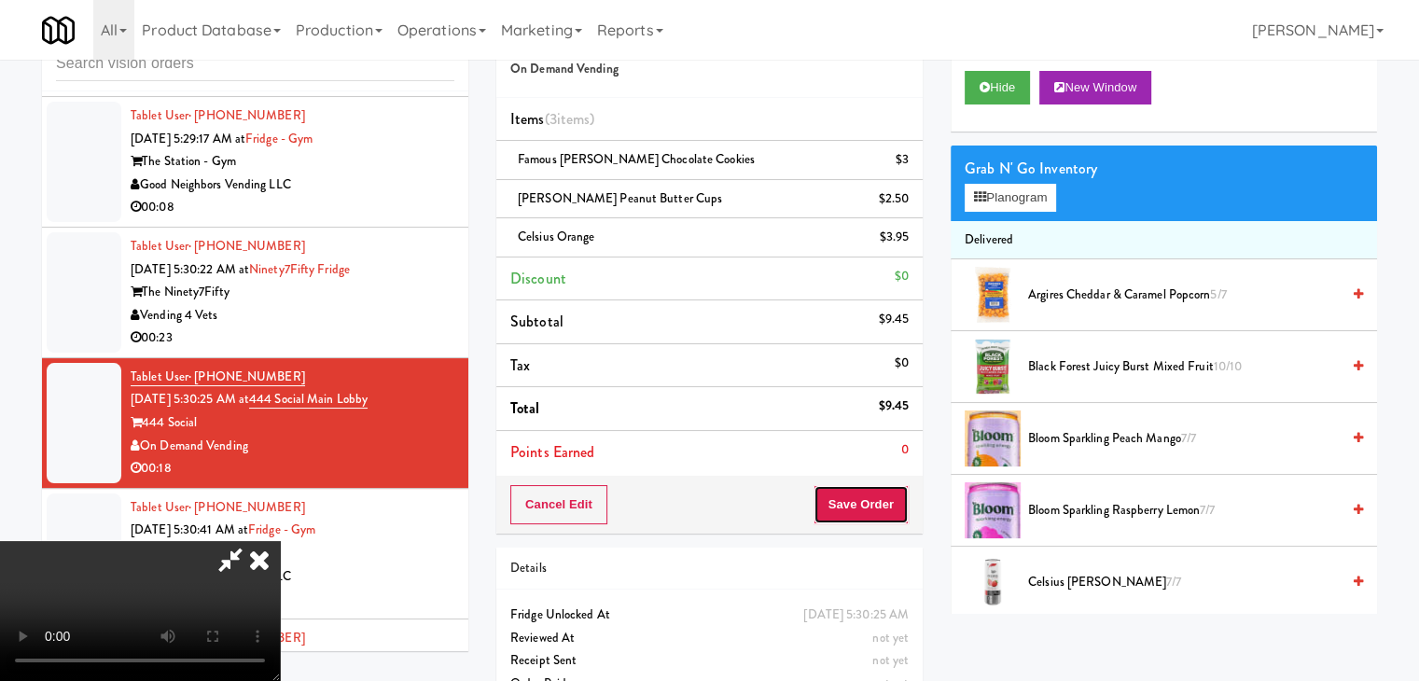
click at [882, 498] on button "Save Order" at bounding box center [861, 504] width 95 height 39
drag, startPoint x: 882, startPoint y: 497, endPoint x: 828, endPoint y: 453, distance: 70.3
click at [882, 496] on button "Save Order" at bounding box center [861, 504] width 95 height 39
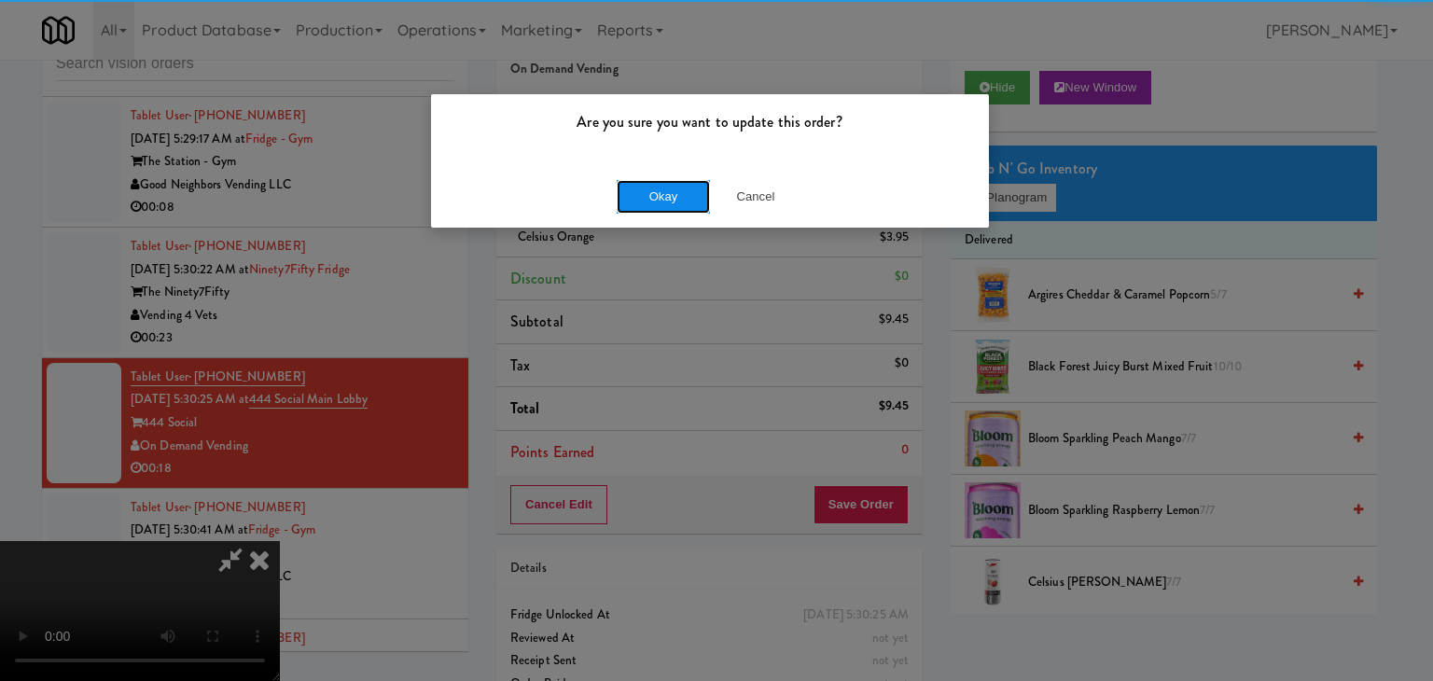
click at [645, 189] on button "Okay" at bounding box center [663, 197] width 93 height 34
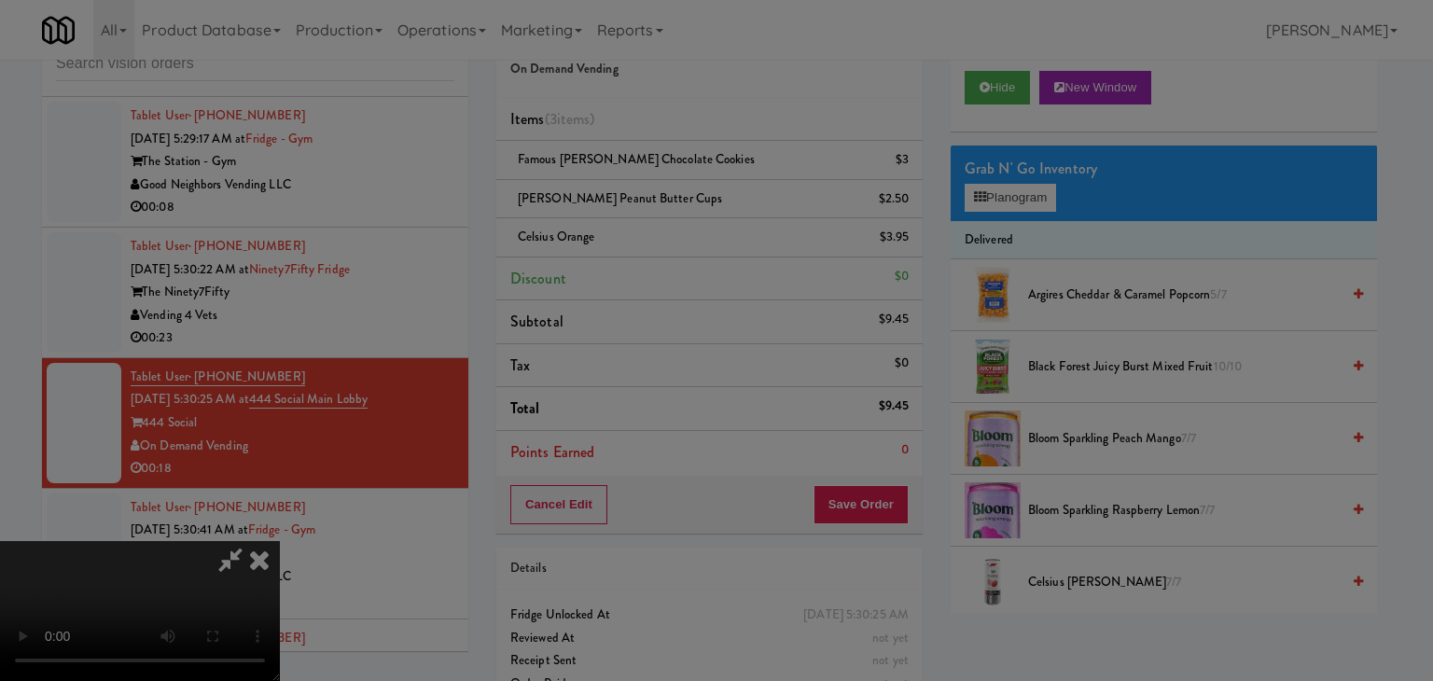
click at [645, 179] on button "Okay" at bounding box center [663, 163] width 93 height 34
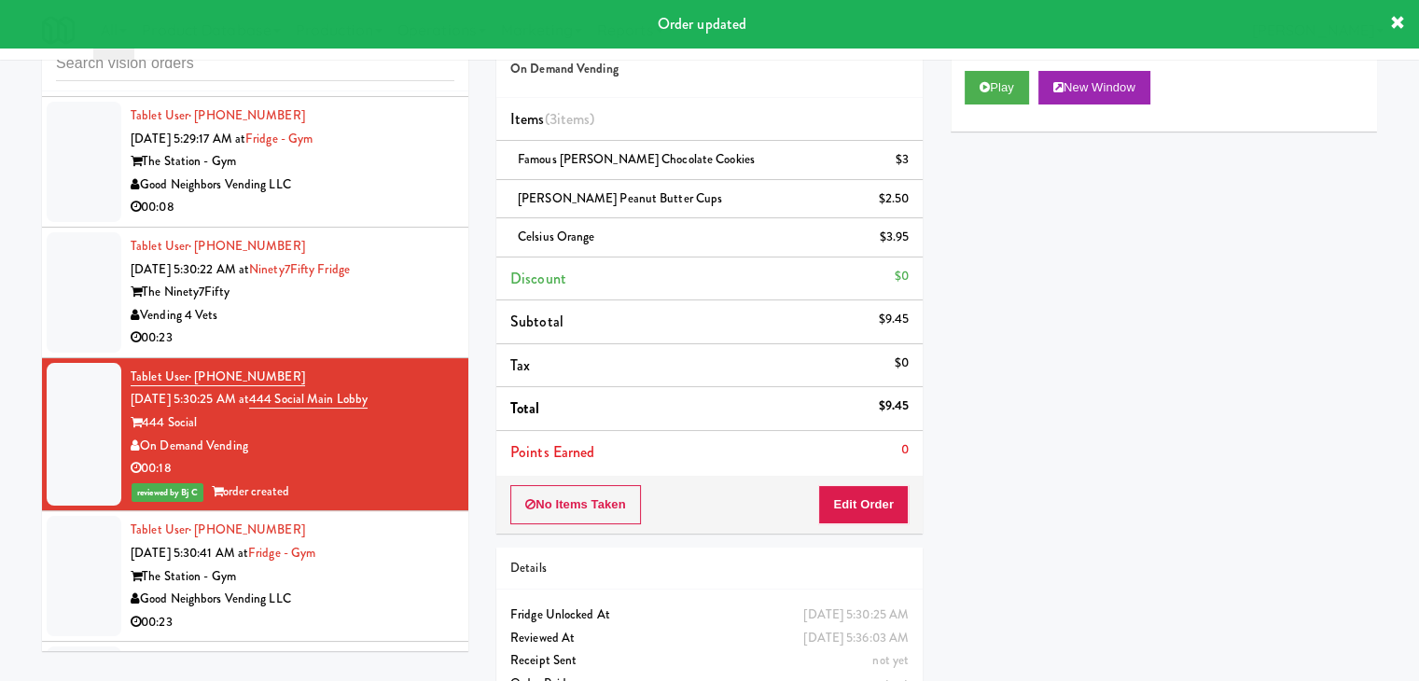
scroll to position [5136, 0]
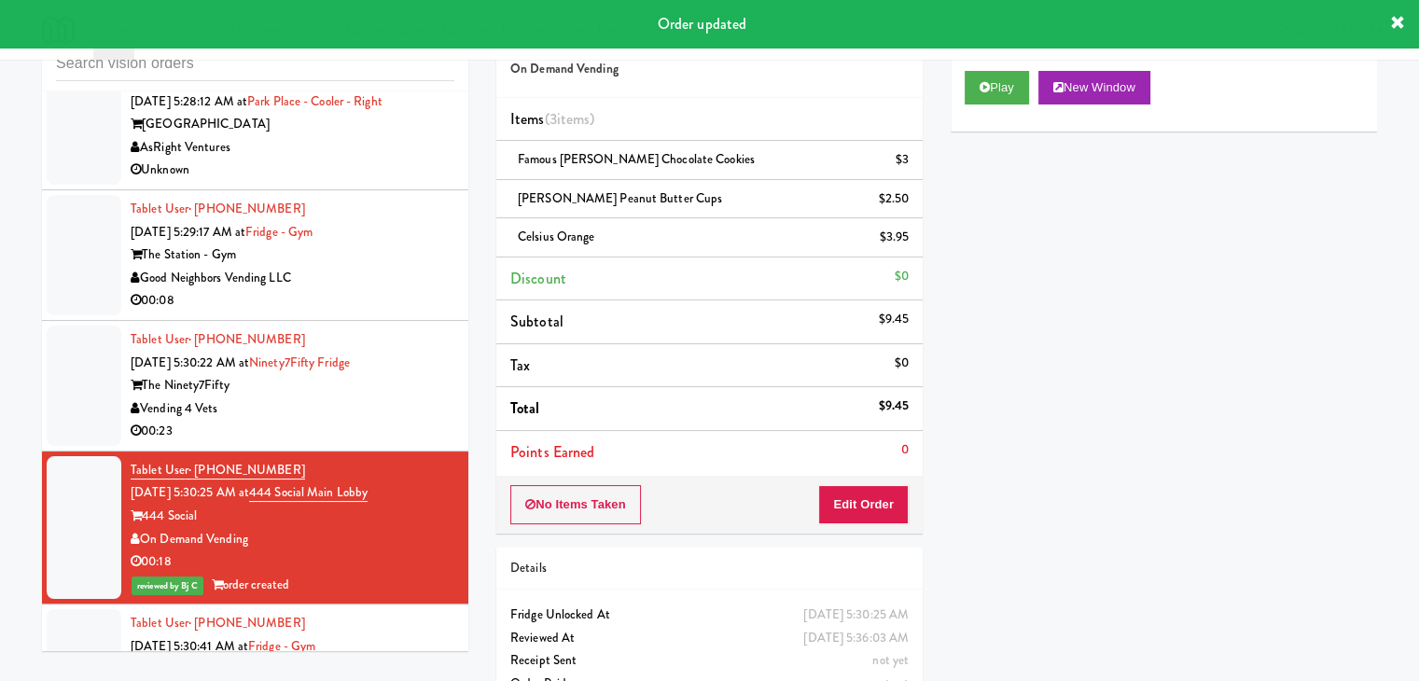
click at [418, 420] on div "00:23" at bounding box center [293, 431] width 324 height 23
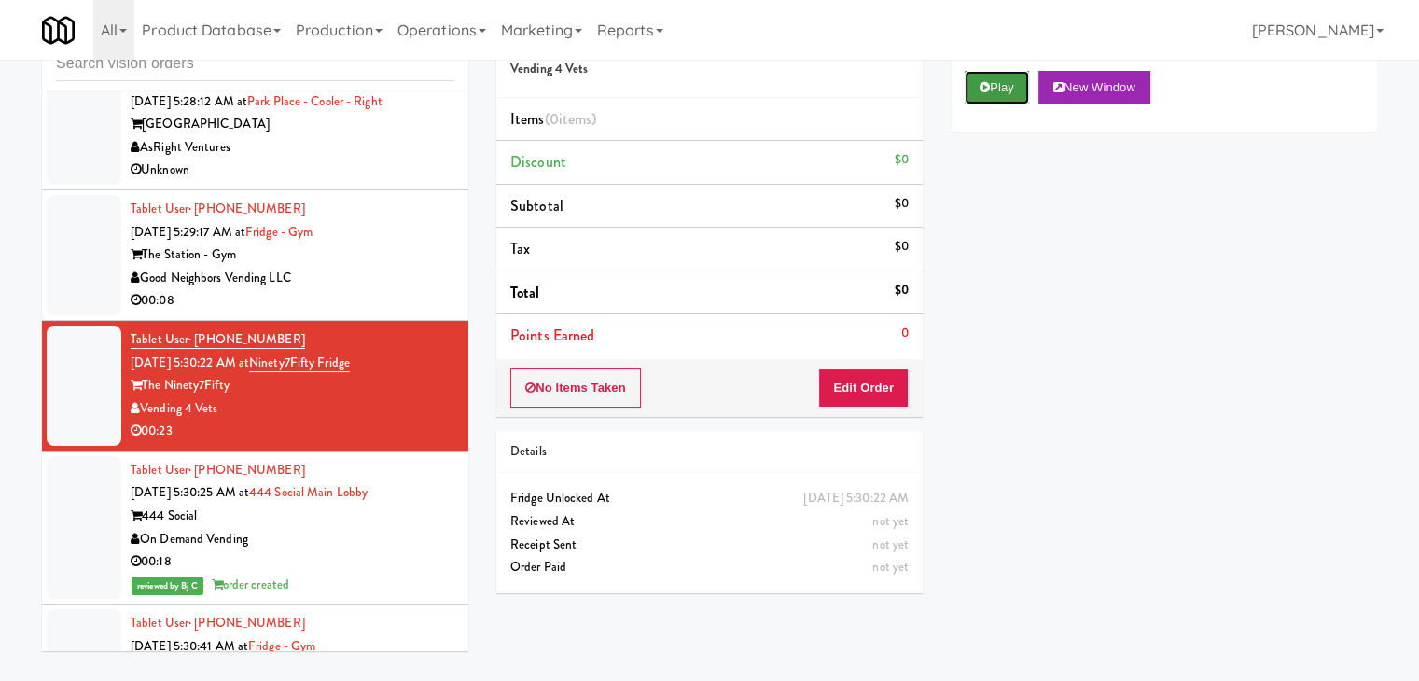
click at [1001, 91] on button "Play" at bounding box center [997, 88] width 64 height 34
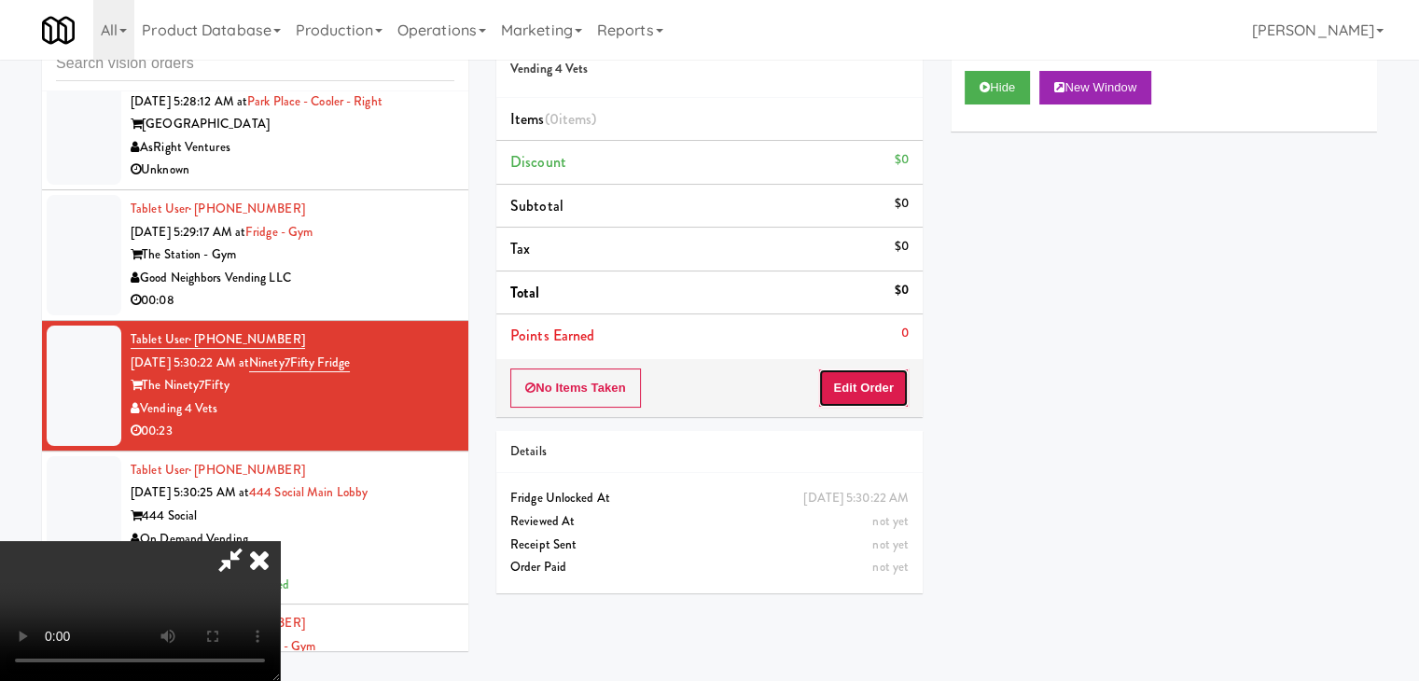
click at [873, 376] on button "Edit Order" at bounding box center [863, 388] width 91 height 39
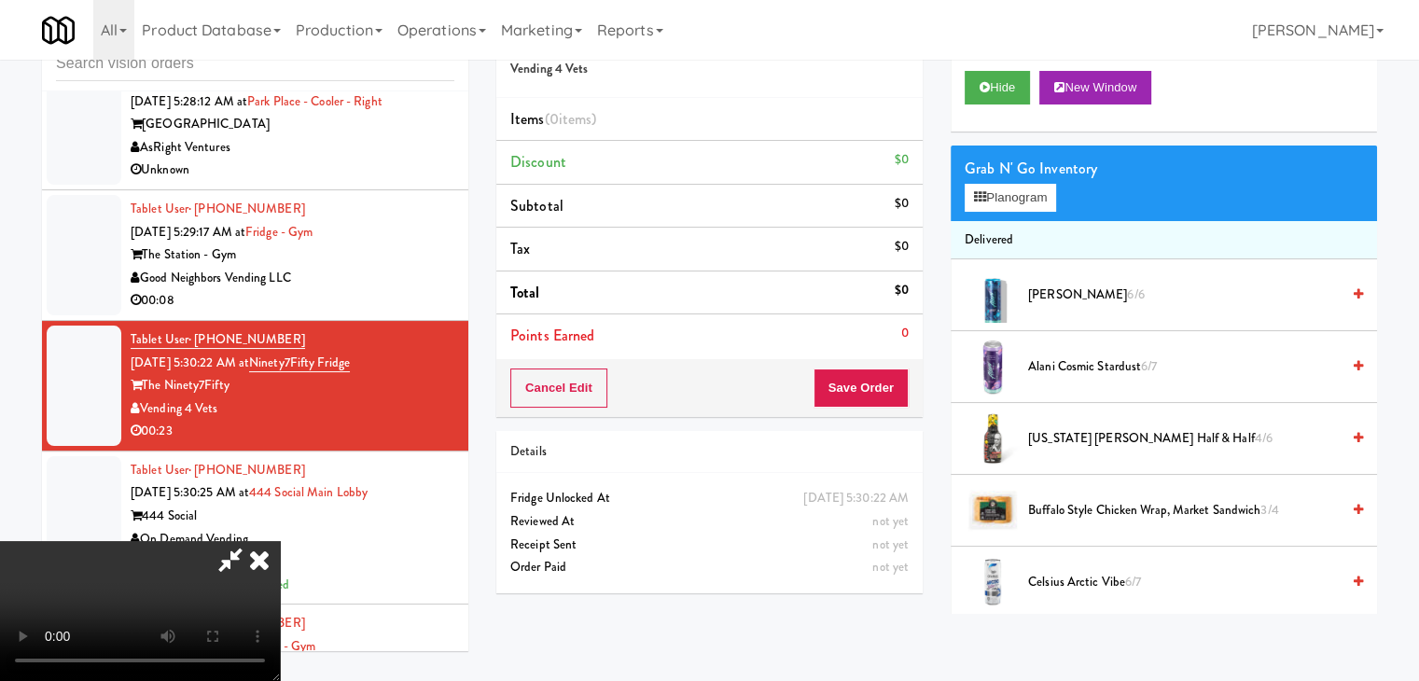
drag, startPoint x: 713, startPoint y: 367, endPoint x: 717, endPoint y: 346, distance: 20.9
click at [280, 541] on video at bounding box center [140, 611] width 280 height 140
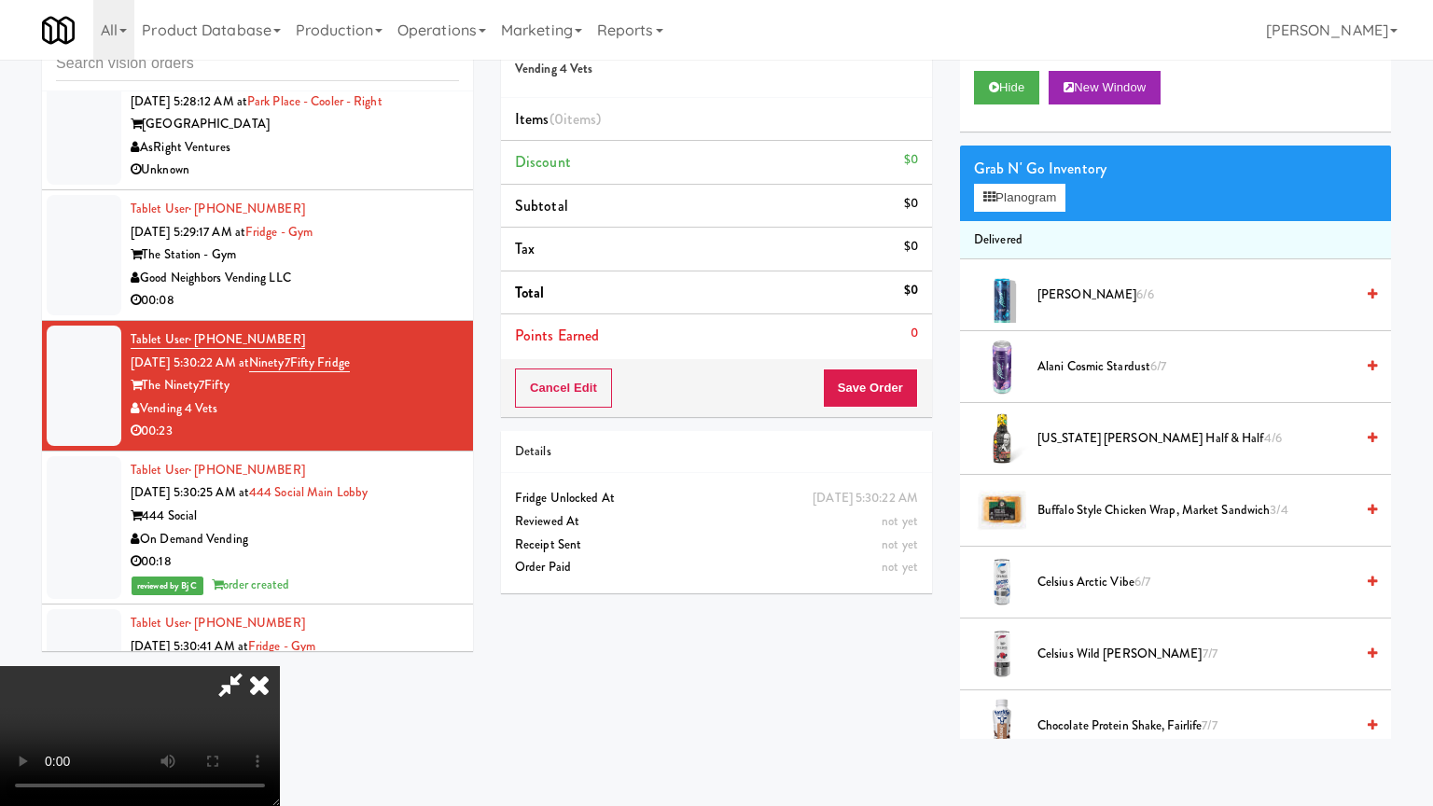
click at [280, 666] on video at bounding box center [140, 736] width 280 height 140
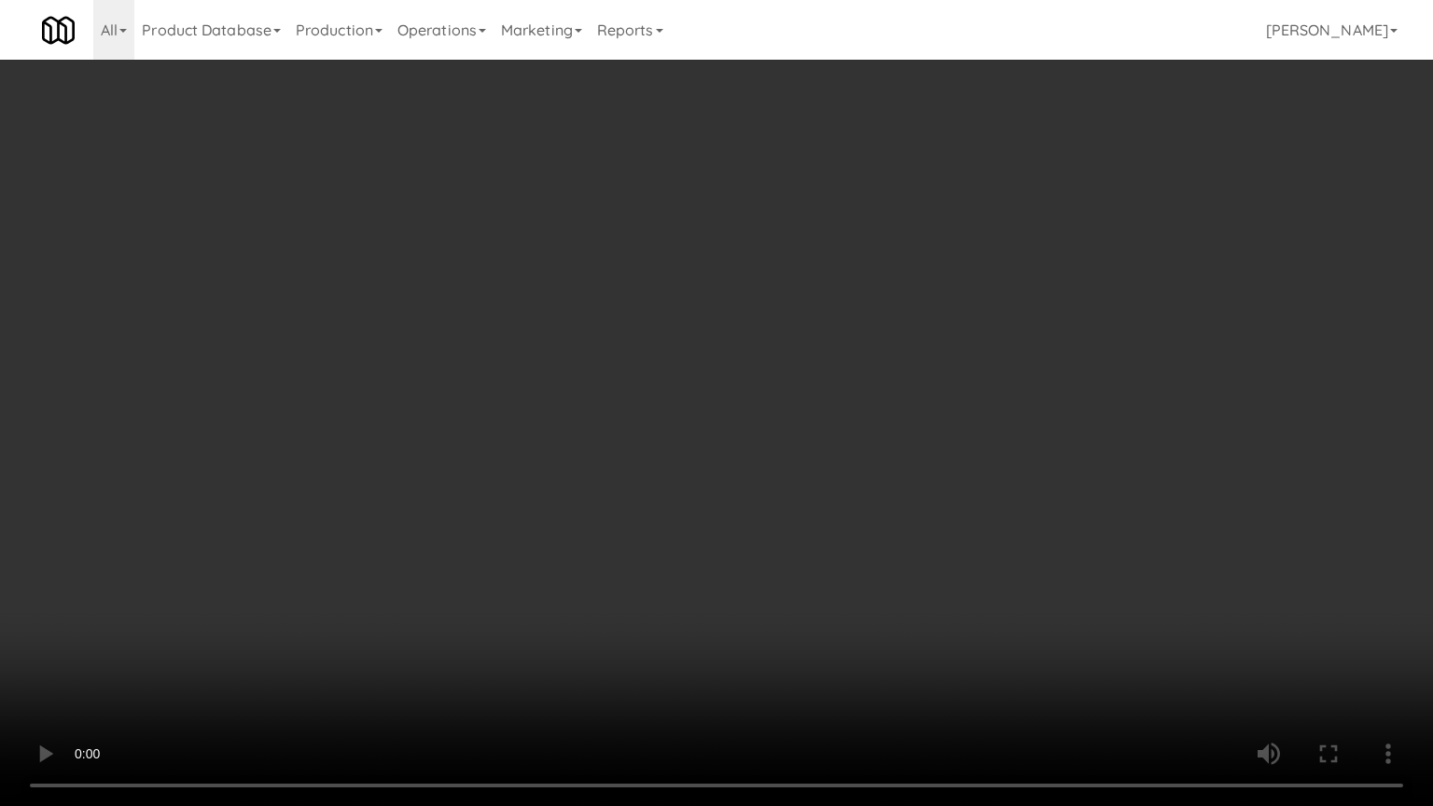
click at [815, 384] on video at bounding box center [716, 403] width 1433 height 806
click at [859, 358] on video at bounding box center [716, 403] width 1433 height 806
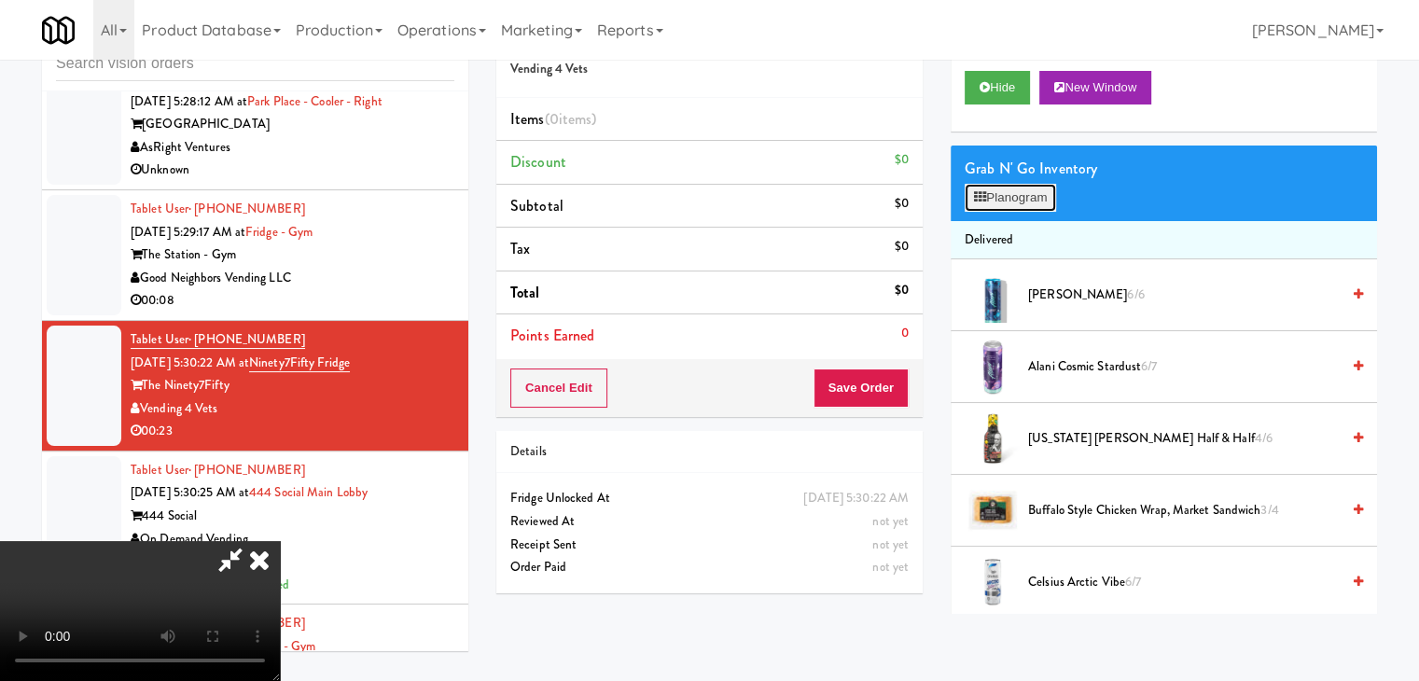
click at [994, 192] on button "Planogram" at bounding box center [1010, 198] width 91 height 28
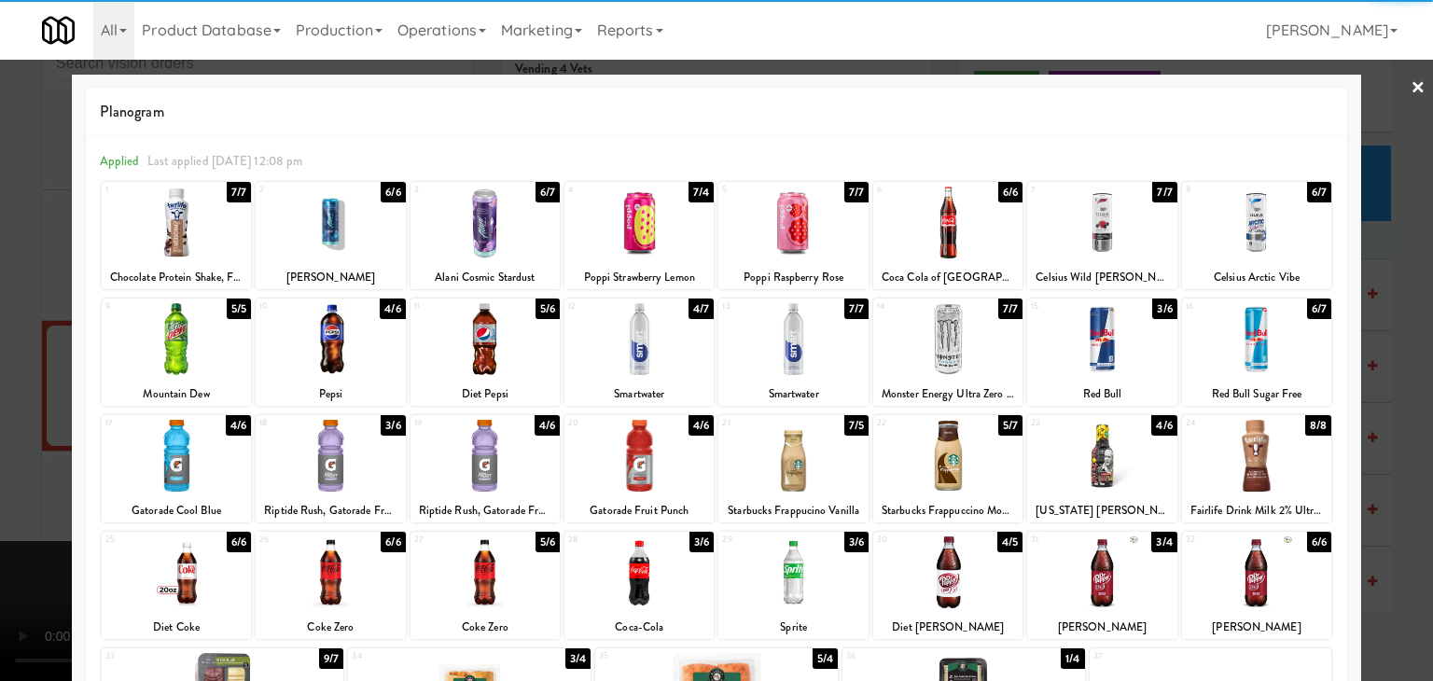
click at [299, 449] on div at bounding box center [330, 456] width 149 height 72
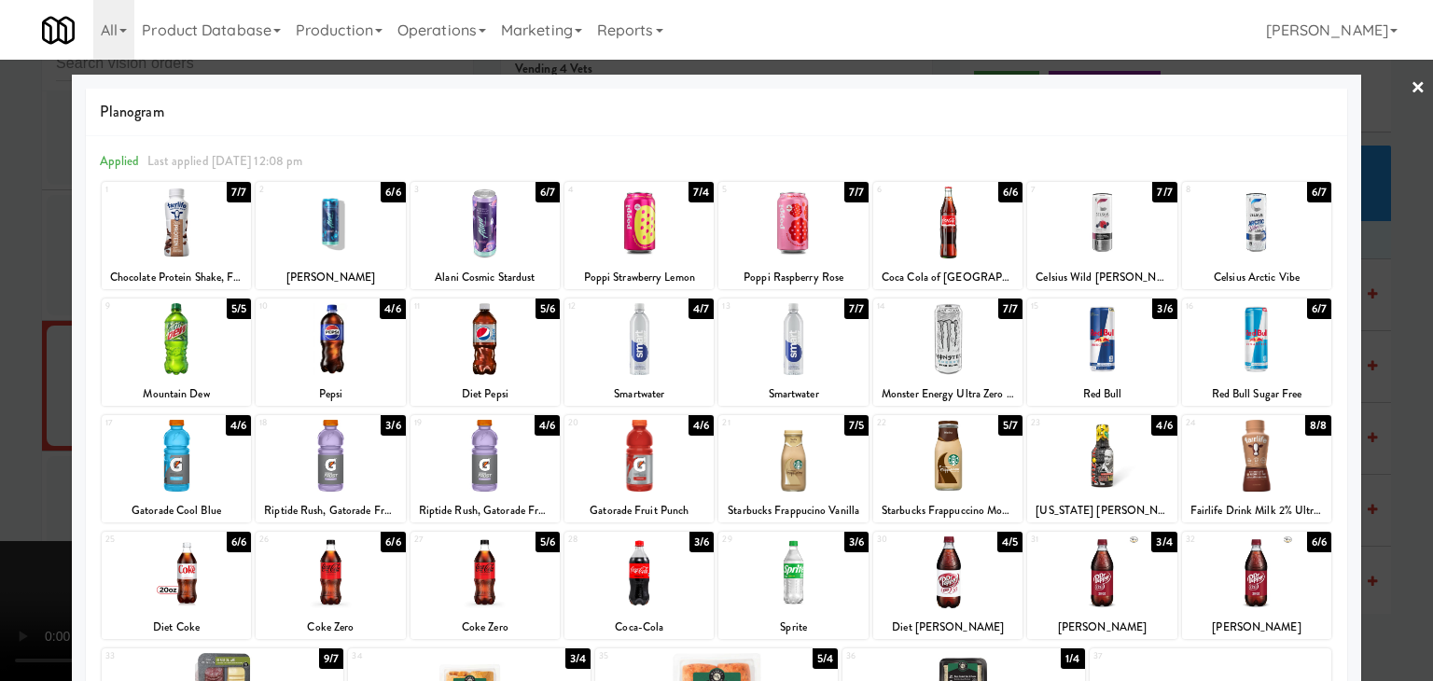
drag, startPoint x: 0, startPoint y: 418, endPoint x: 123, endPoint y: 403, distance: 124.1
click at [11, 411] on div at bounding box center [716, 340] width 1433 height 681
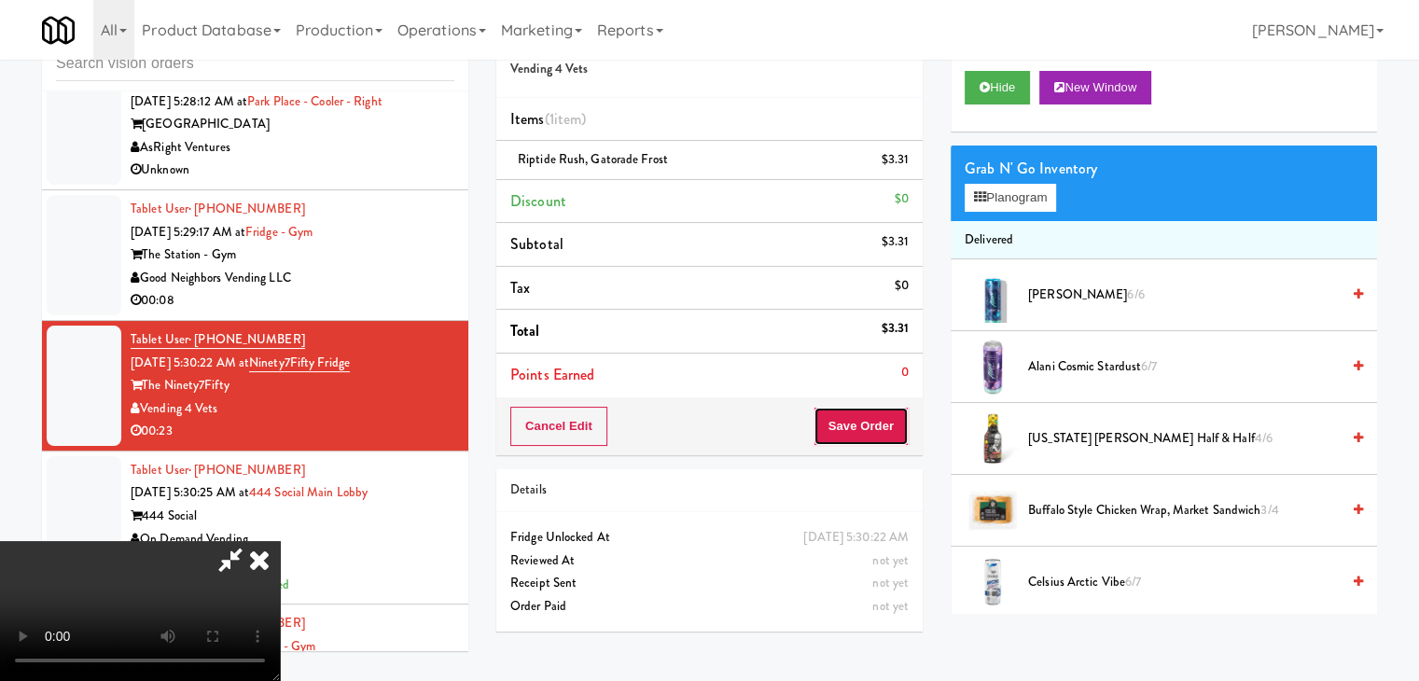
click at [876, 426] on button "Save Order" at bounding box center [861, 426] width 95 height 39
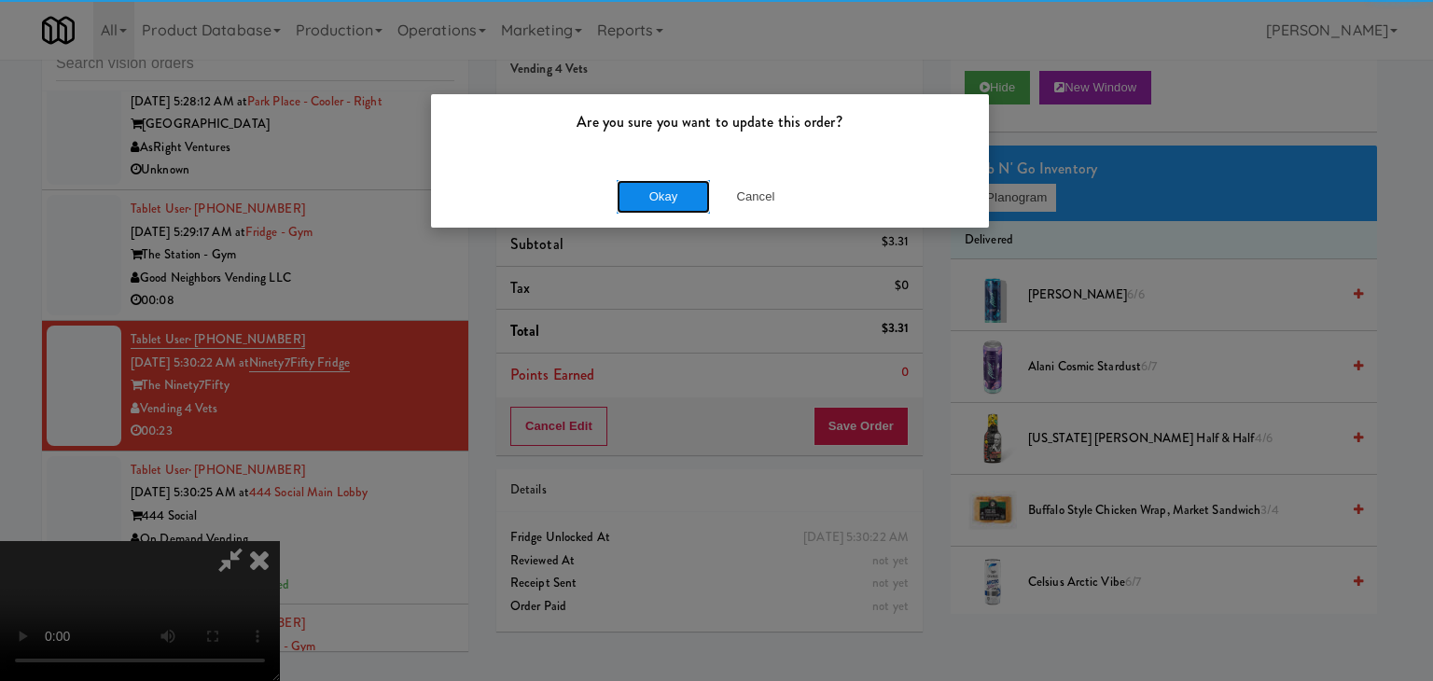
click at [664, 180] on button "Okay" at bounding box center [663, 197] width 93 height 34
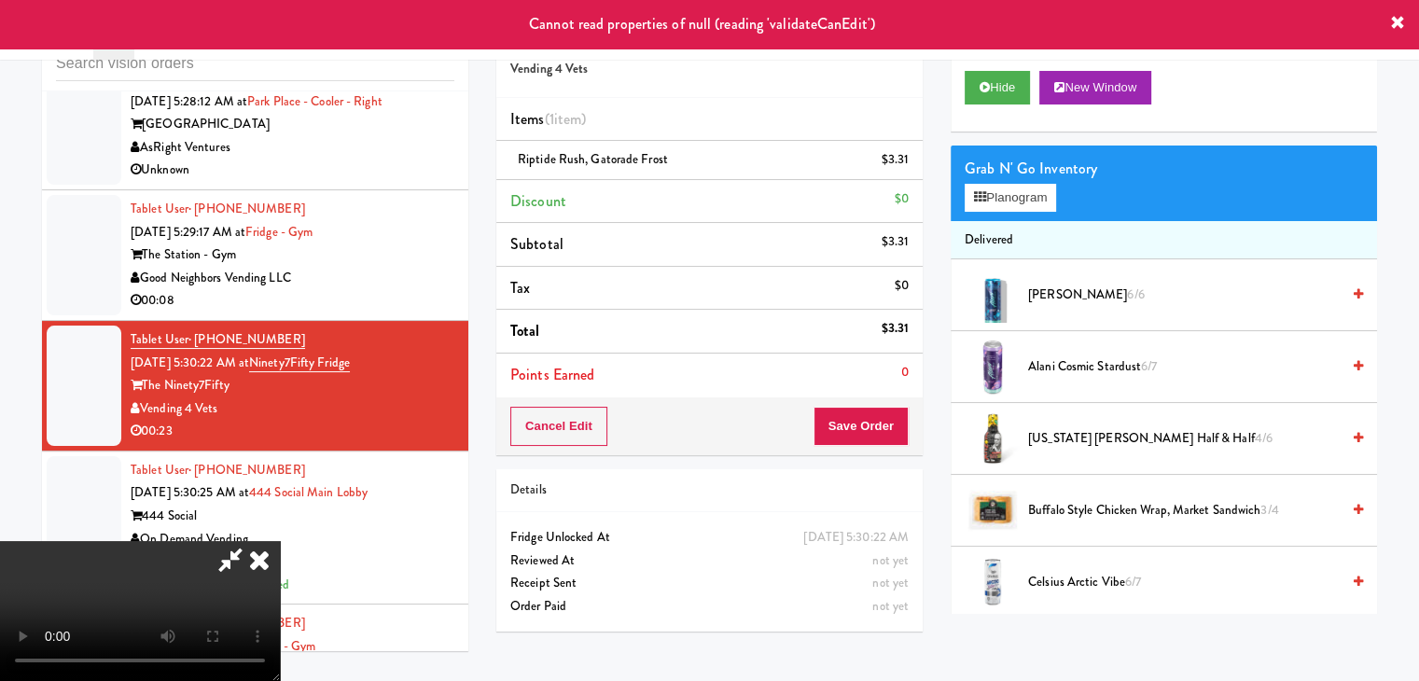
click at [280, 541] on icon at bounding box center [259, 559] width 41 height 37
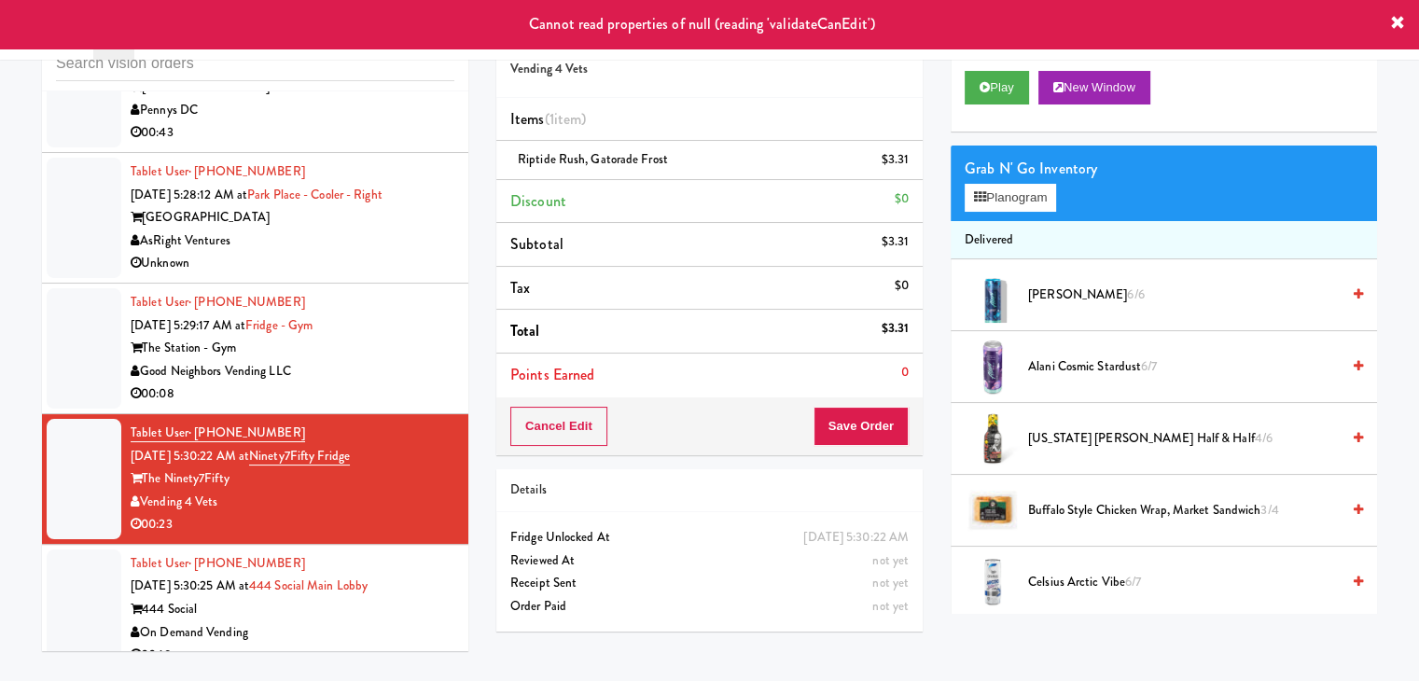
click at [395, 383] on div "00:08" at bounding box center [293, 394] width 324 height 23
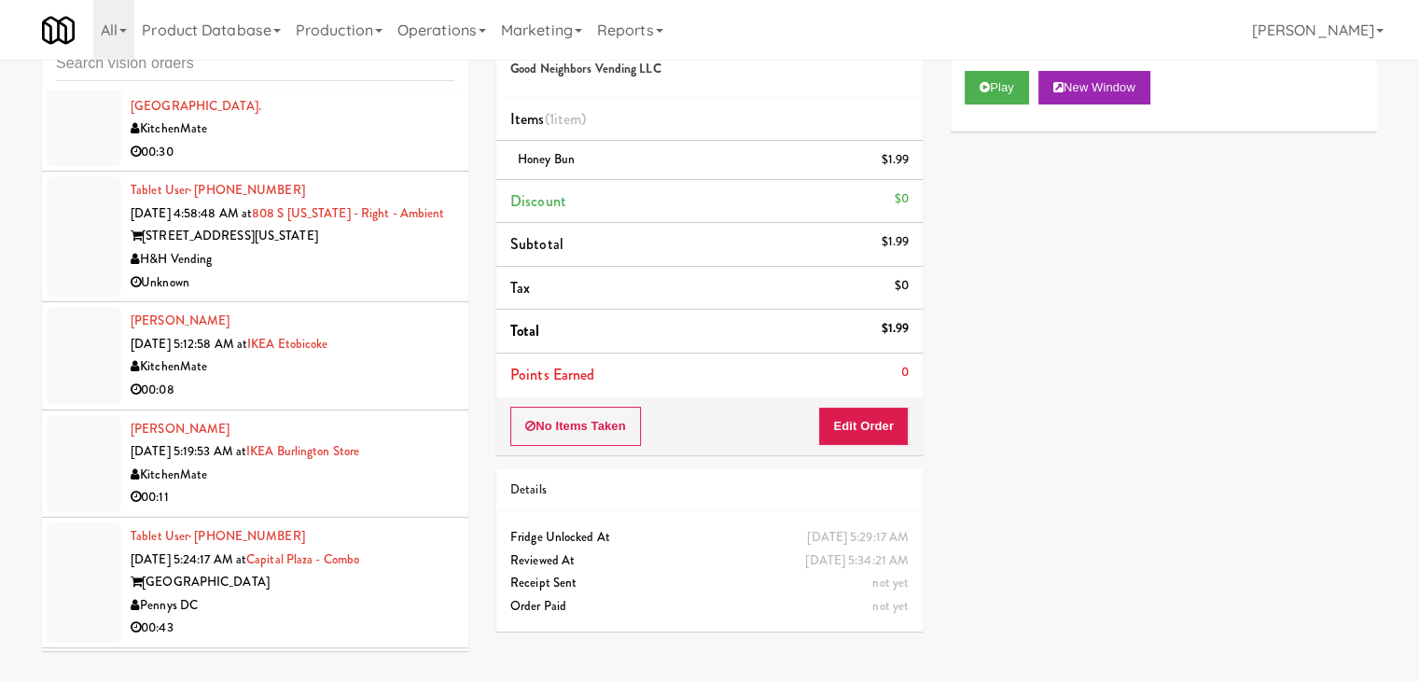
scroll to position [5275, 0]
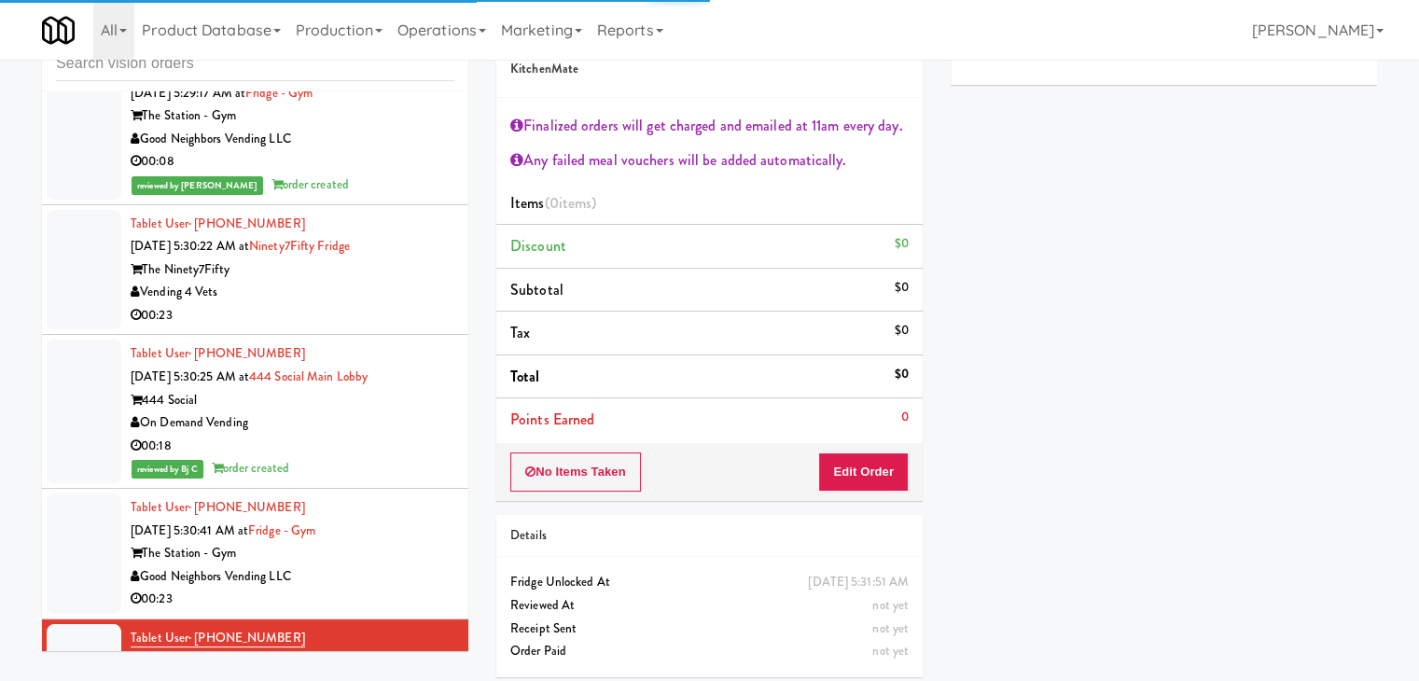
click at [391, 566] on div "Good Neighbors Vending LLC" at bounding box center [293, 577] width 324 height 23
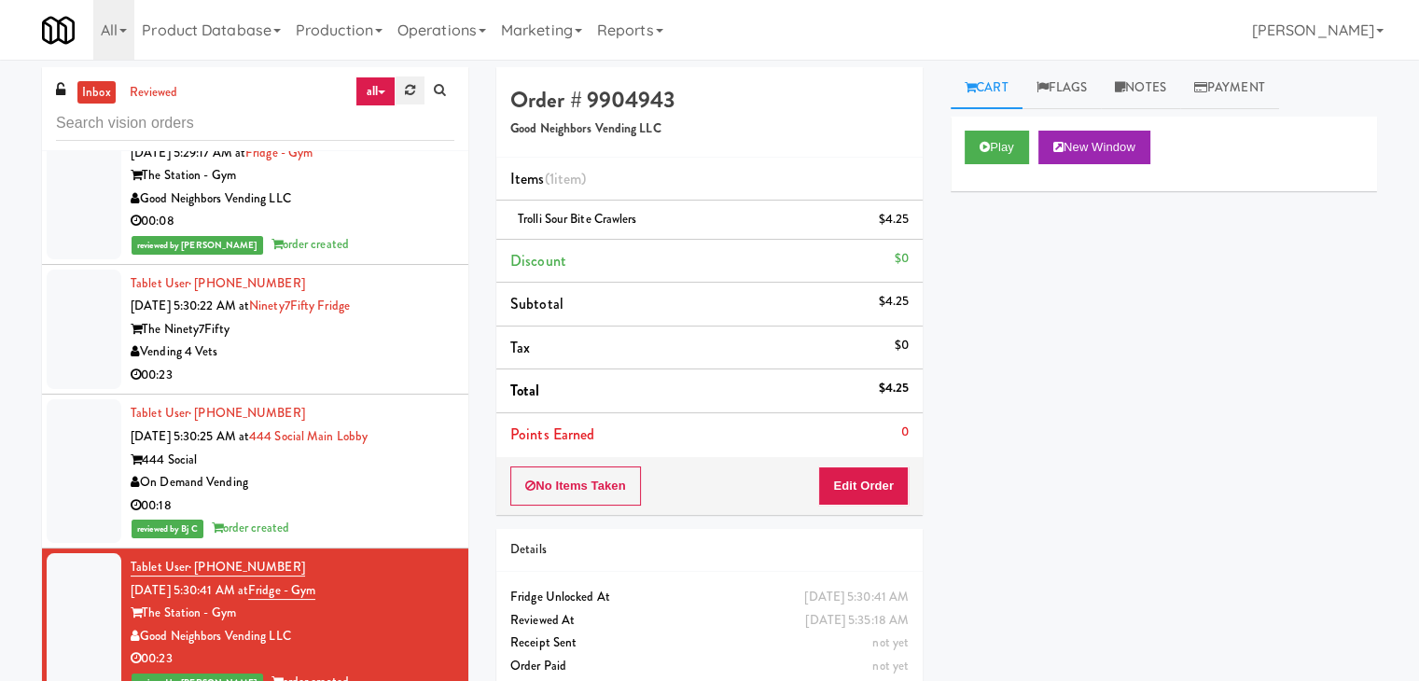
click at [414, 91] on link at bounding box center [410, 91] width 29 height 28
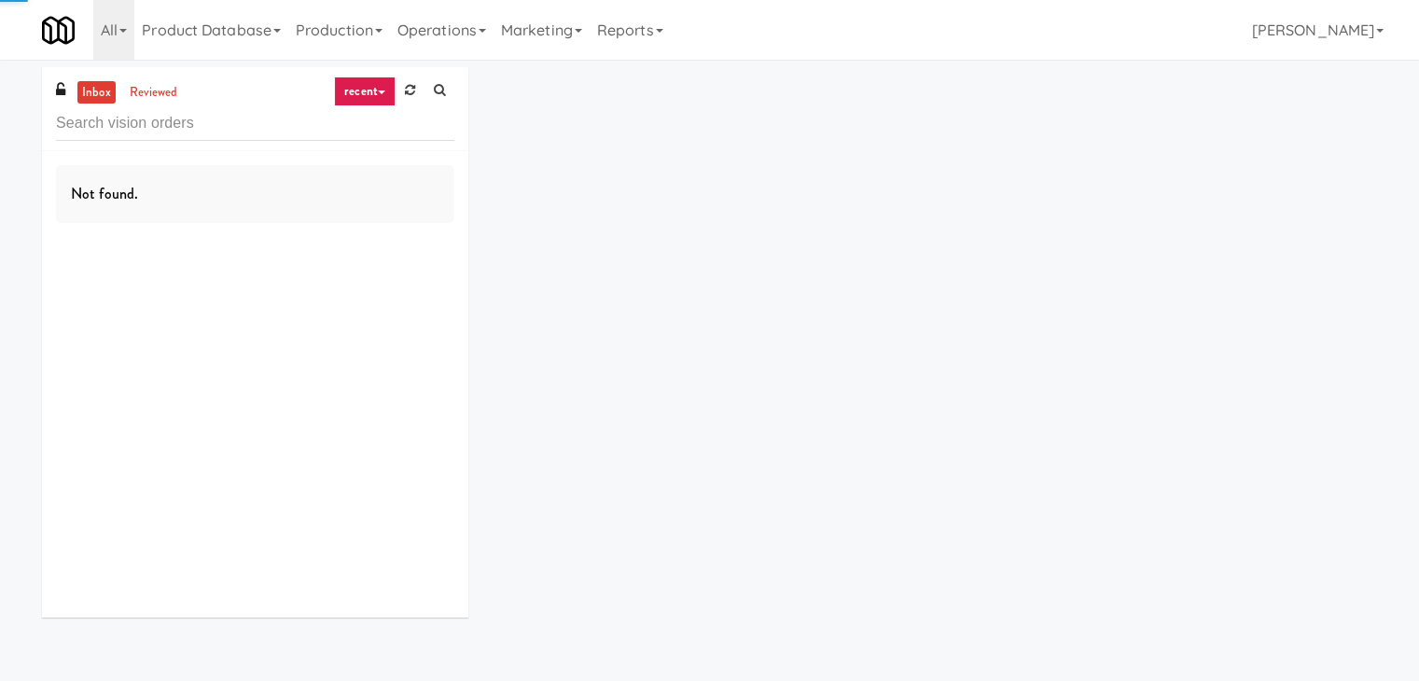
click at [381, 98] on link "recent" at bounding box center [365, 92] width 62 height 30
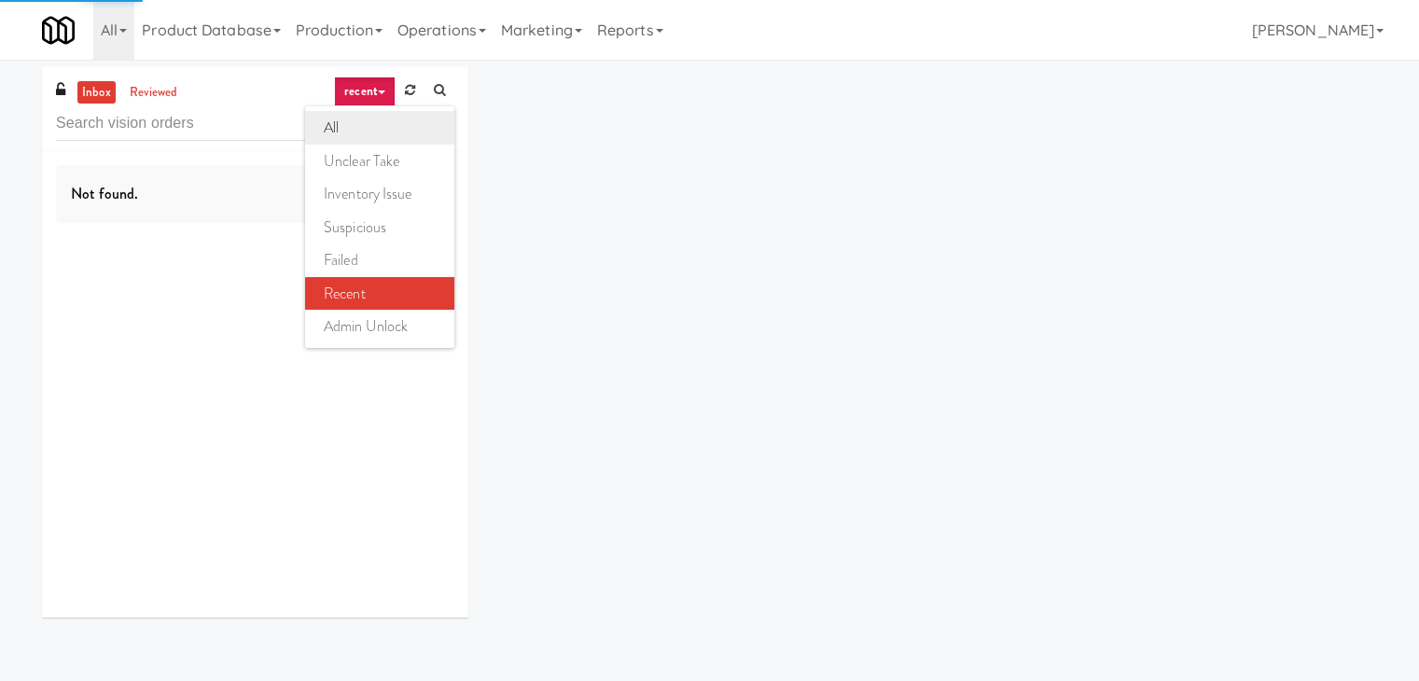
click at [366, 126] on link "all" at bounding box center [379, 128] width 149 height 34
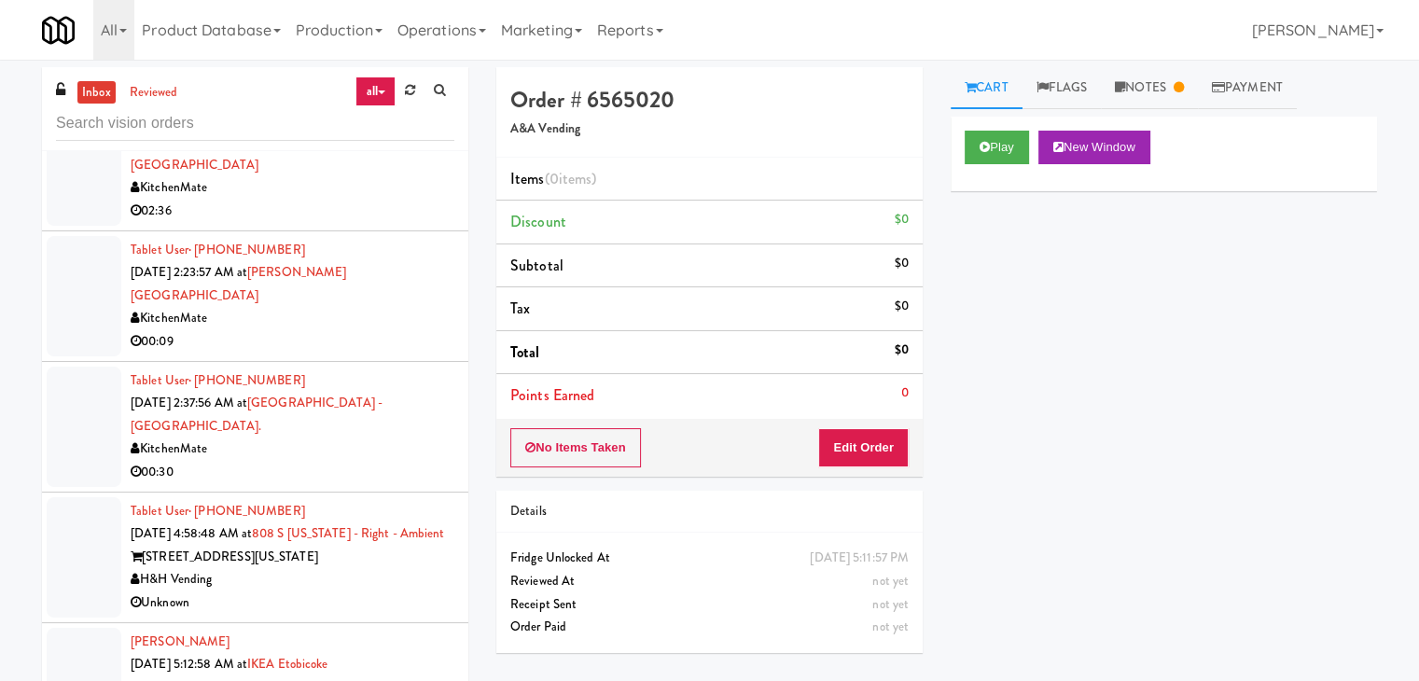
scroll to position [1307, 0]
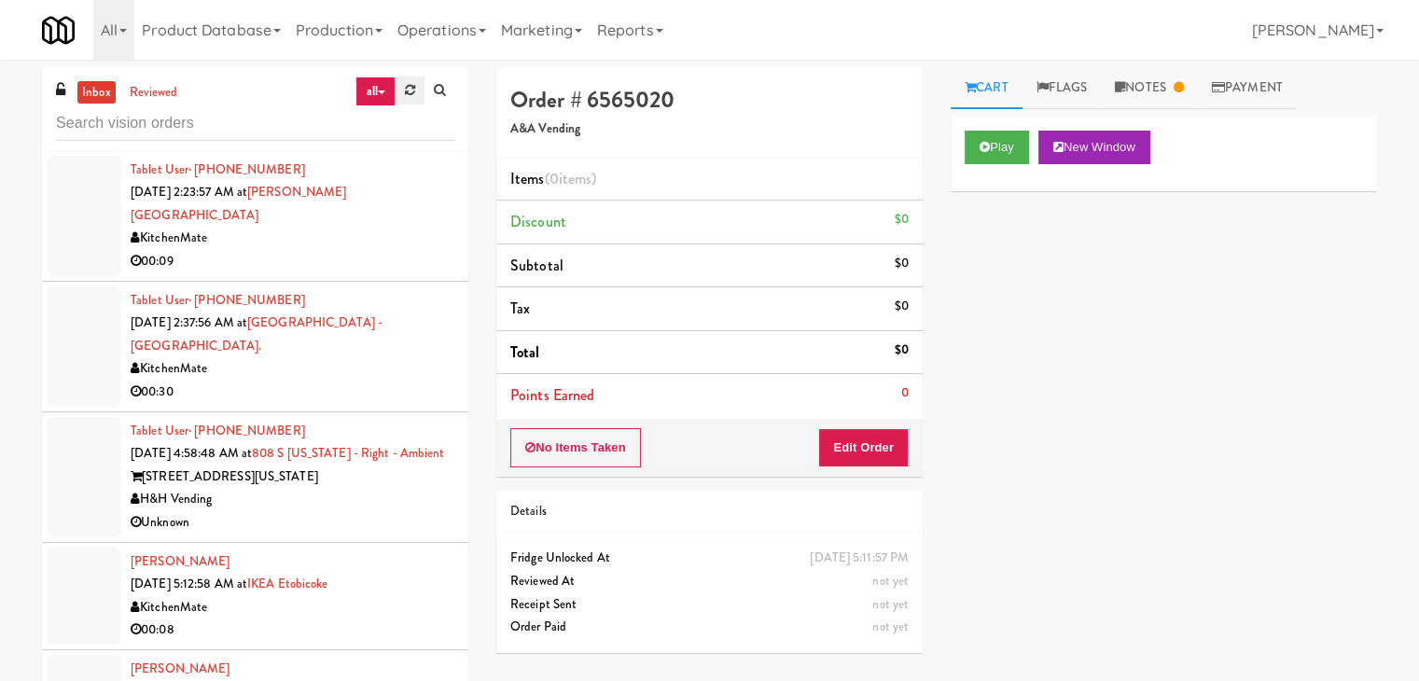
click at [408, 94] on icon at bounding box center [410, 90] width 10 height 12
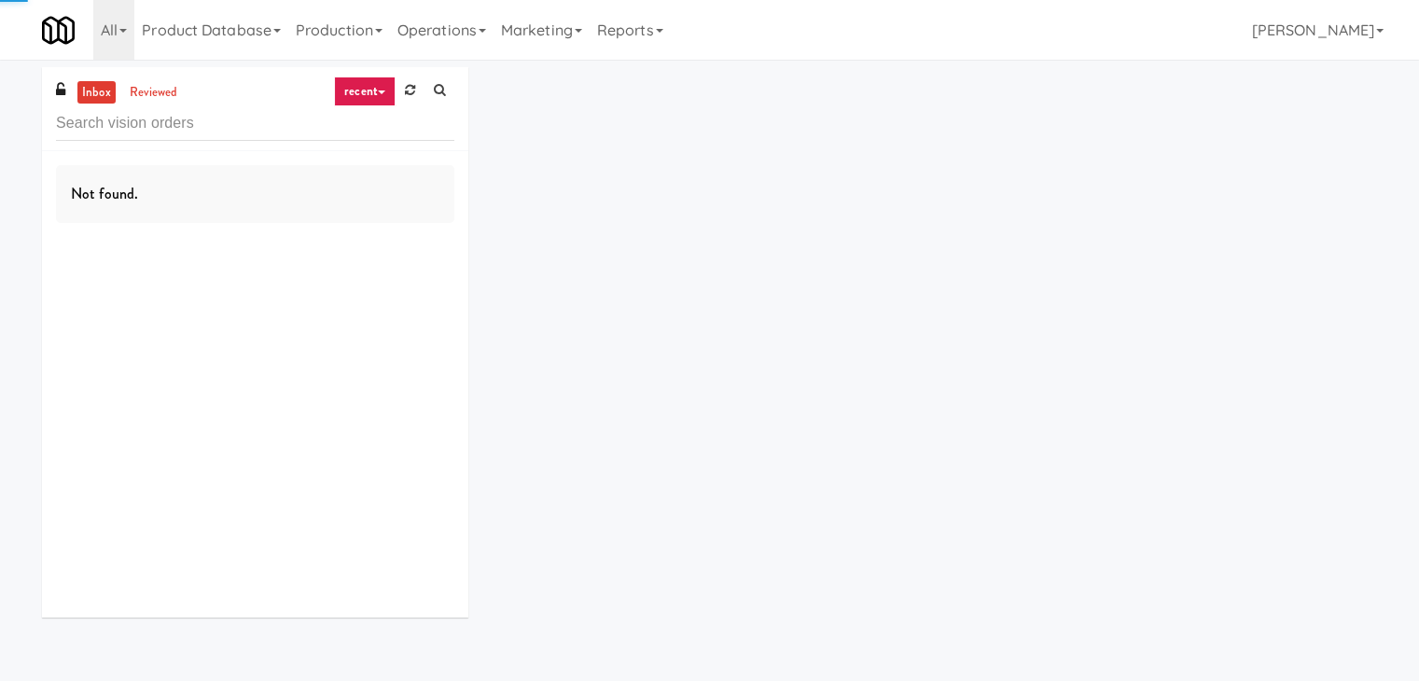
click at [375, 91] on link "recent" at bounding box center [365, 92] width 62 height 30
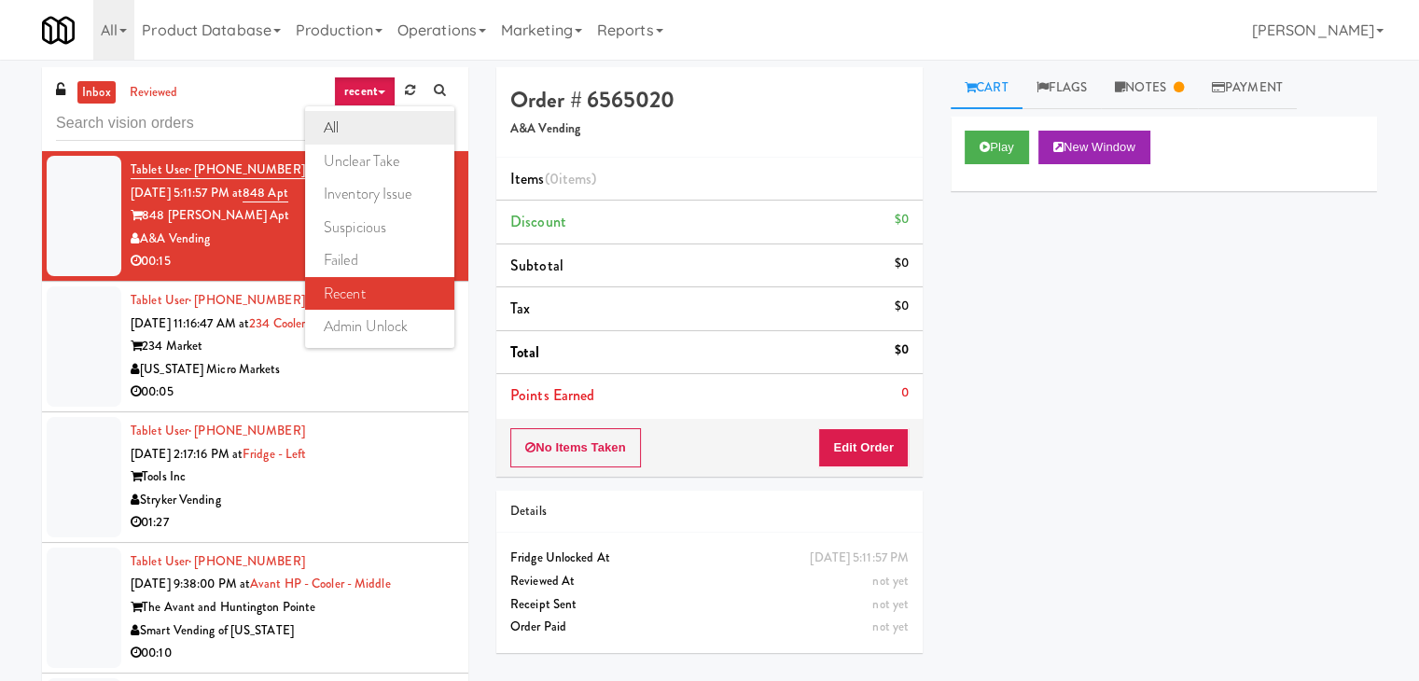
click at [361, 125] on link "all" at bounding box center [379, 128] width 149 height 34
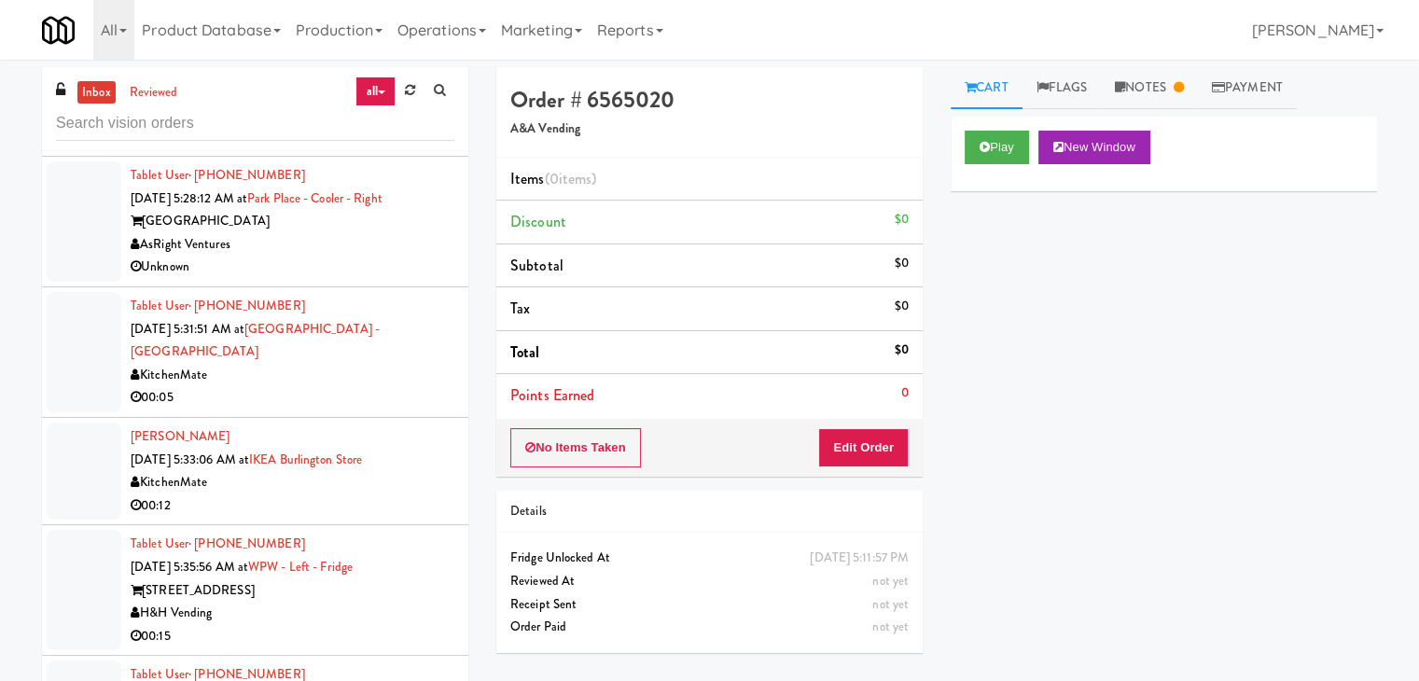
scroll to position [60, 0]
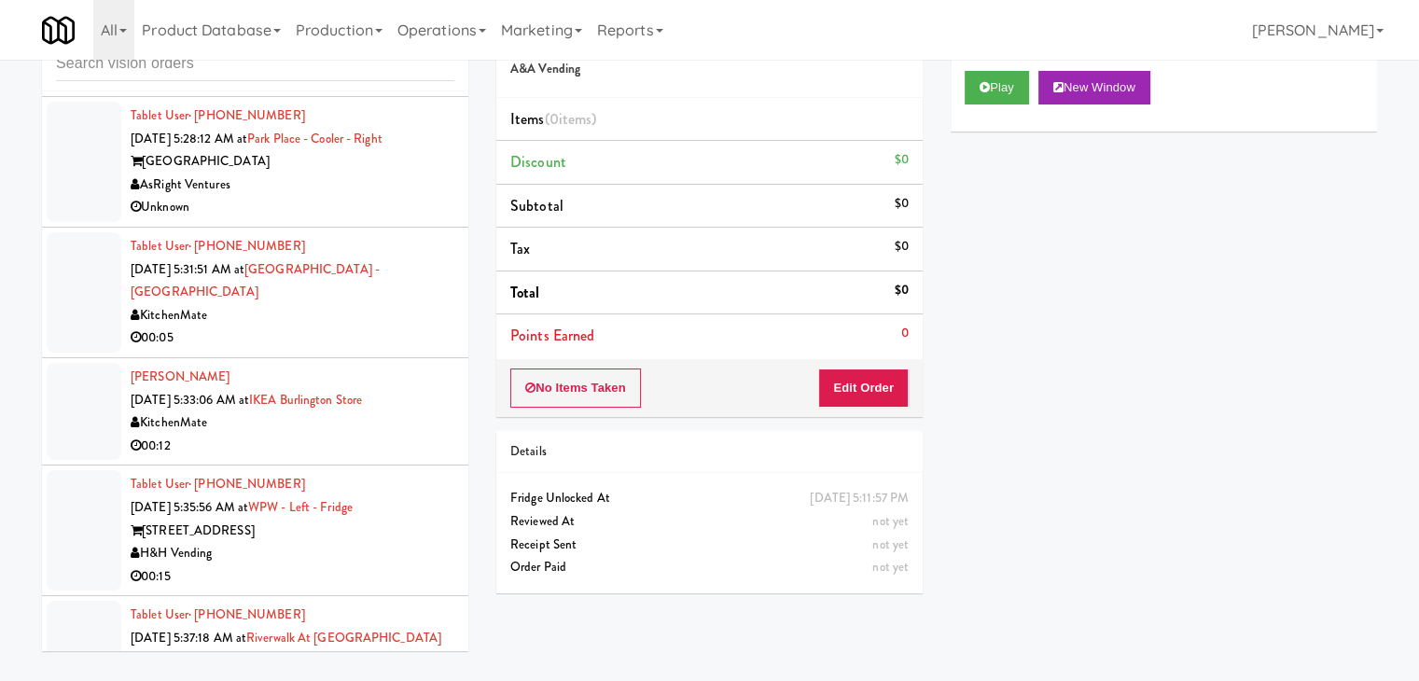
click at [381, 650] on div "Riverwalk at [GEOGRAPHIC_DATA]" at bounding box center [293, 661] width 324 height 23
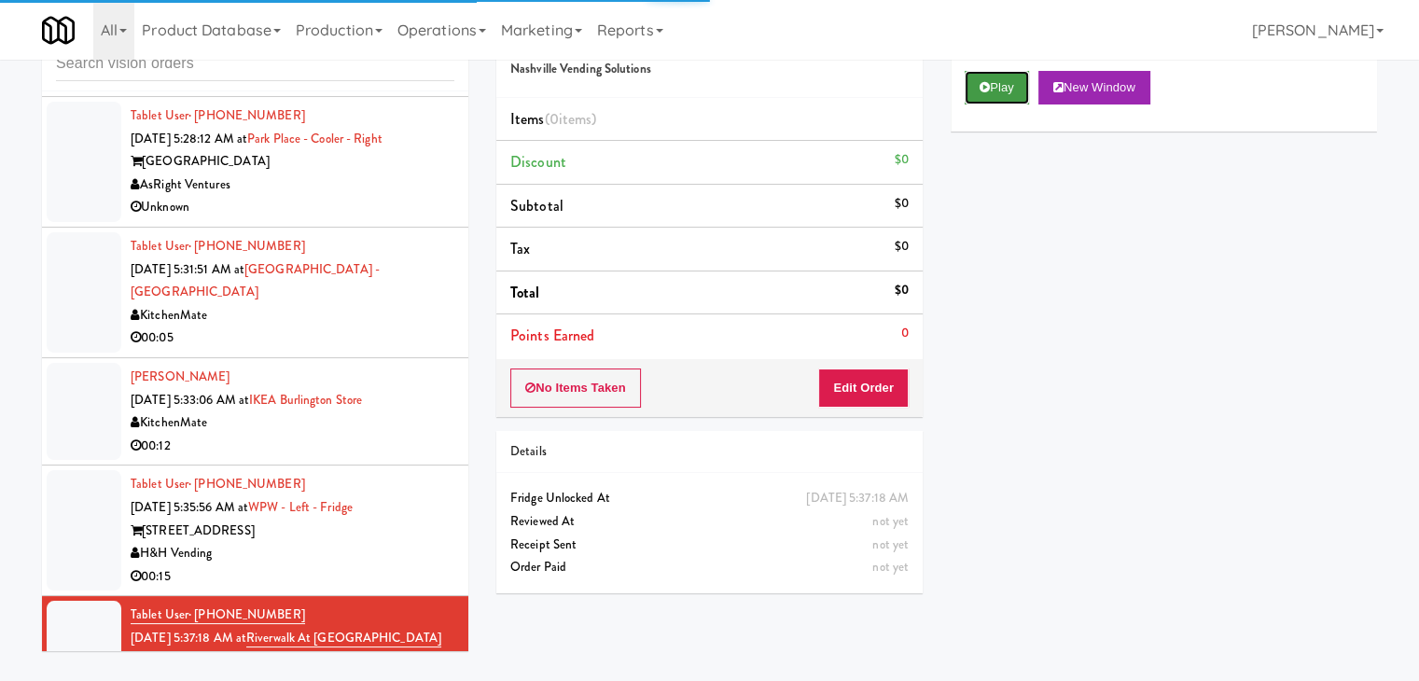
click at [1024, 80] on button "Play" at bounding box center [997, 88] width 64 height 34
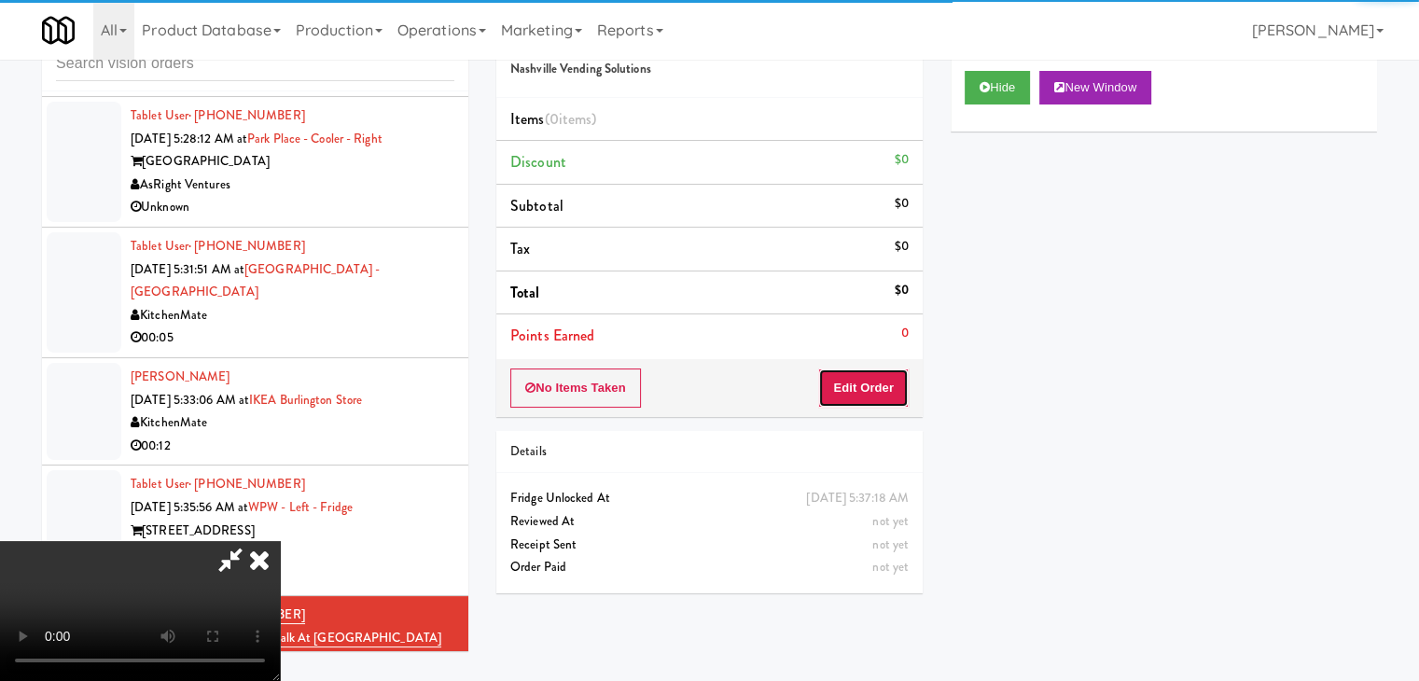
click at [859, 382] on button "Edit Order" at bounding box center [863, 388] width 91 height 39
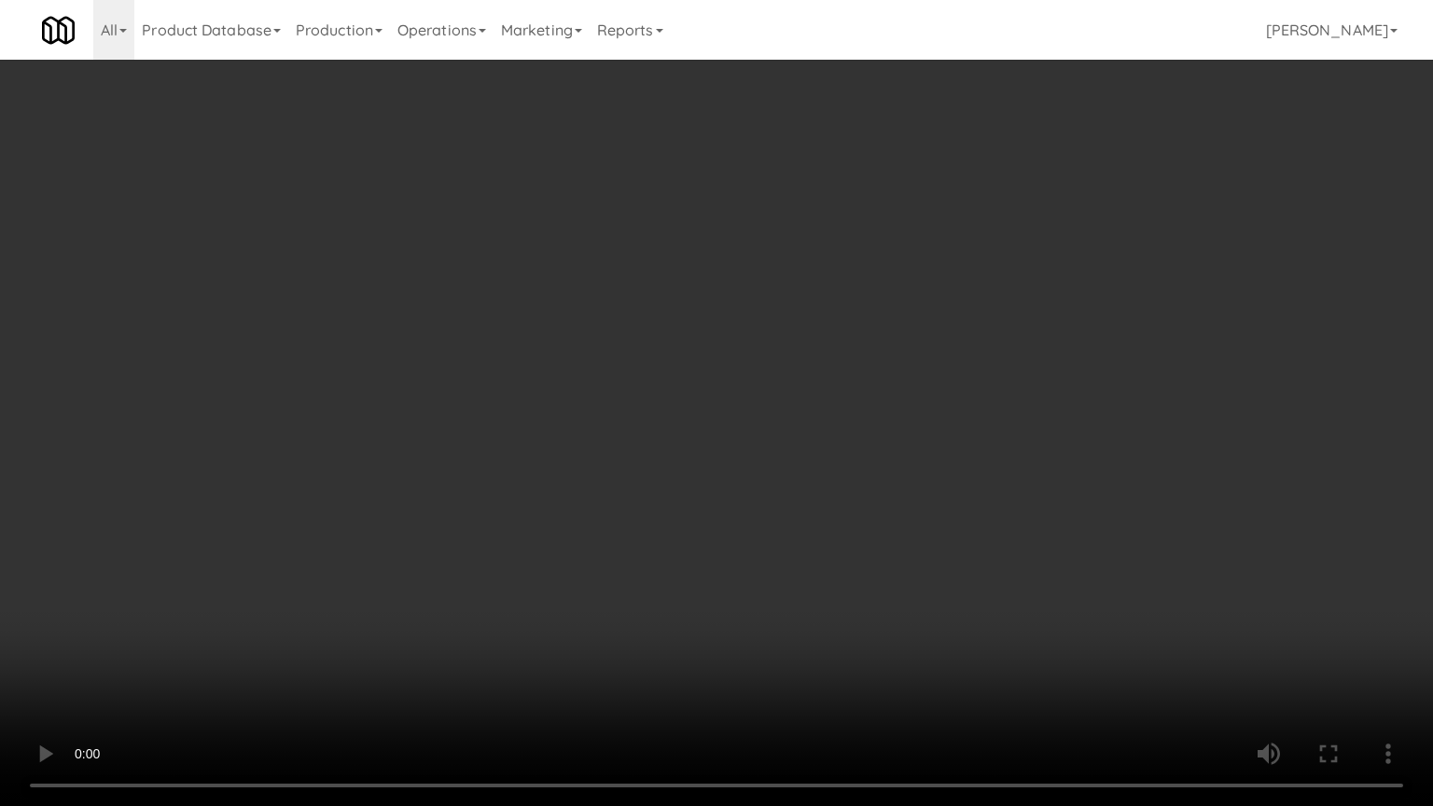
click at [846, 440] on video at bounding box center [716, 403] width 1433 height 806
click at [855, 440] on video at bounding box center [716, 403] width 1433 height 806
click at [861, 435] on video at bounding box center [716, 403] width 1433 height 806
click at [861, 434] on video at bounding box center [716, 403] width 1433 height 806
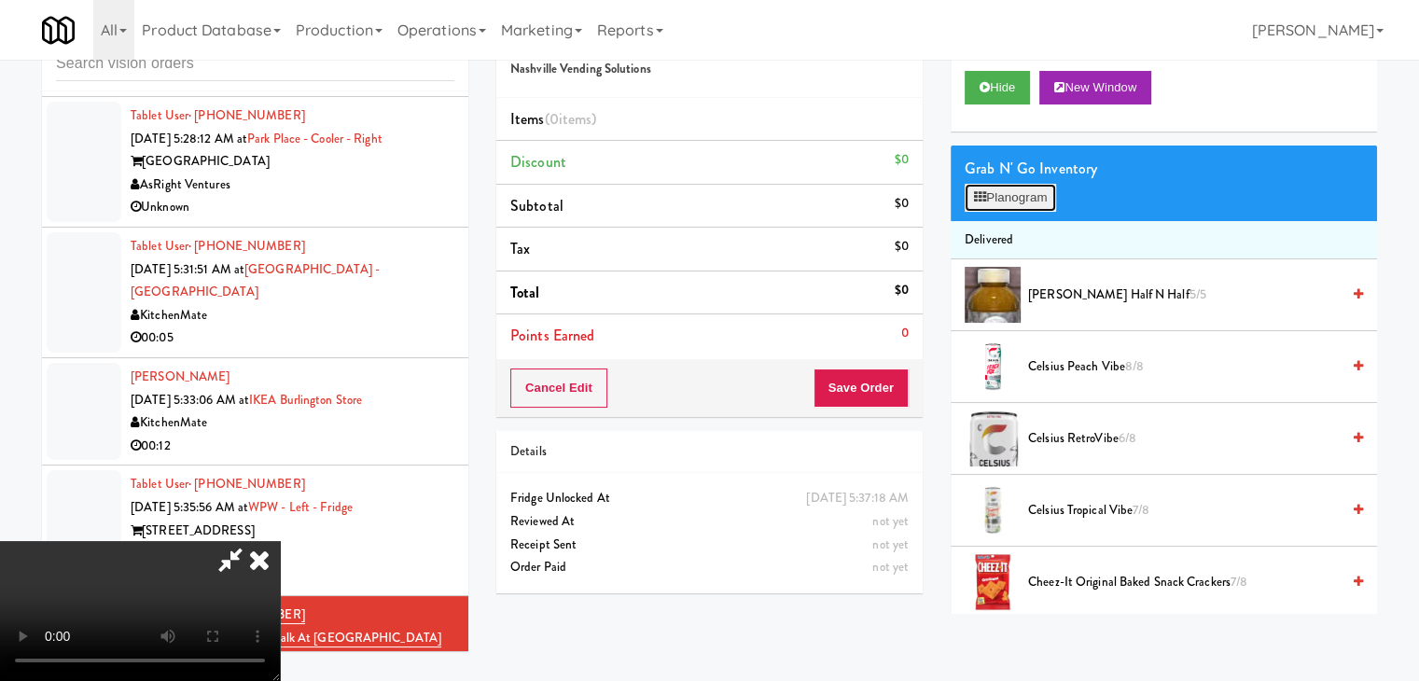
click at [1000, 200] on button "Planogram" at bounding box center [1010, 198] width 91 height 28
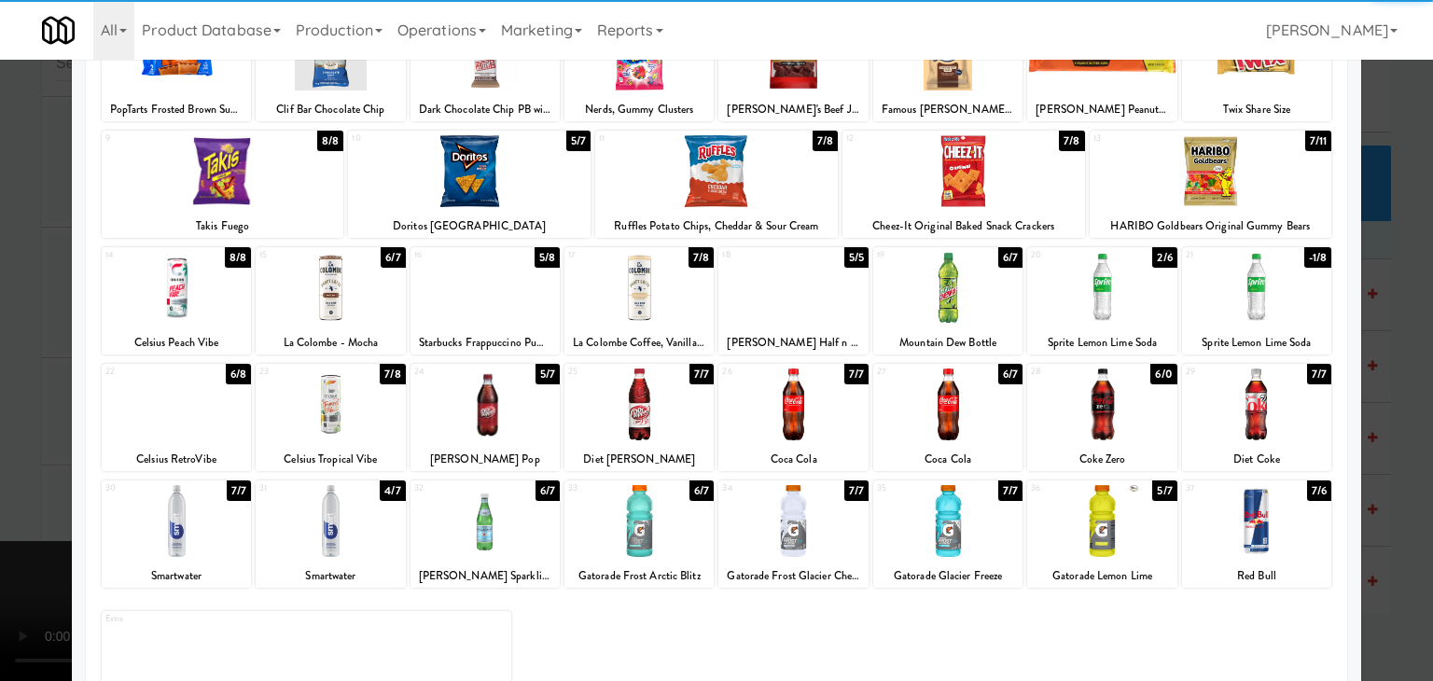
scroll to position [235, 0]
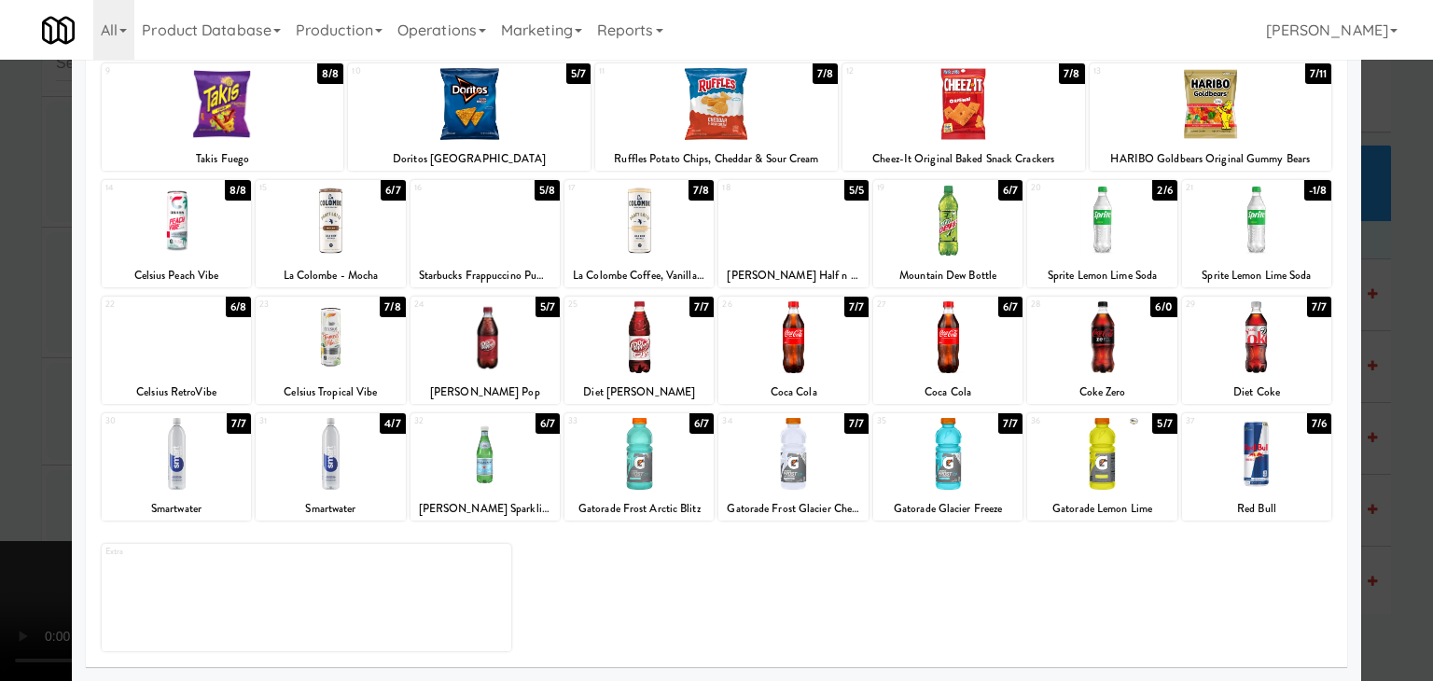
click at [205, 459] on div at bounding box center [176, 454] width 149 height 72
click at [80, 448] on div "Planogram Applied Last applied Thursday 6:04 pm 1 9/12 PopTarts Frosted Brown S…" at bounding box center [717, 260] width 1290 height 842
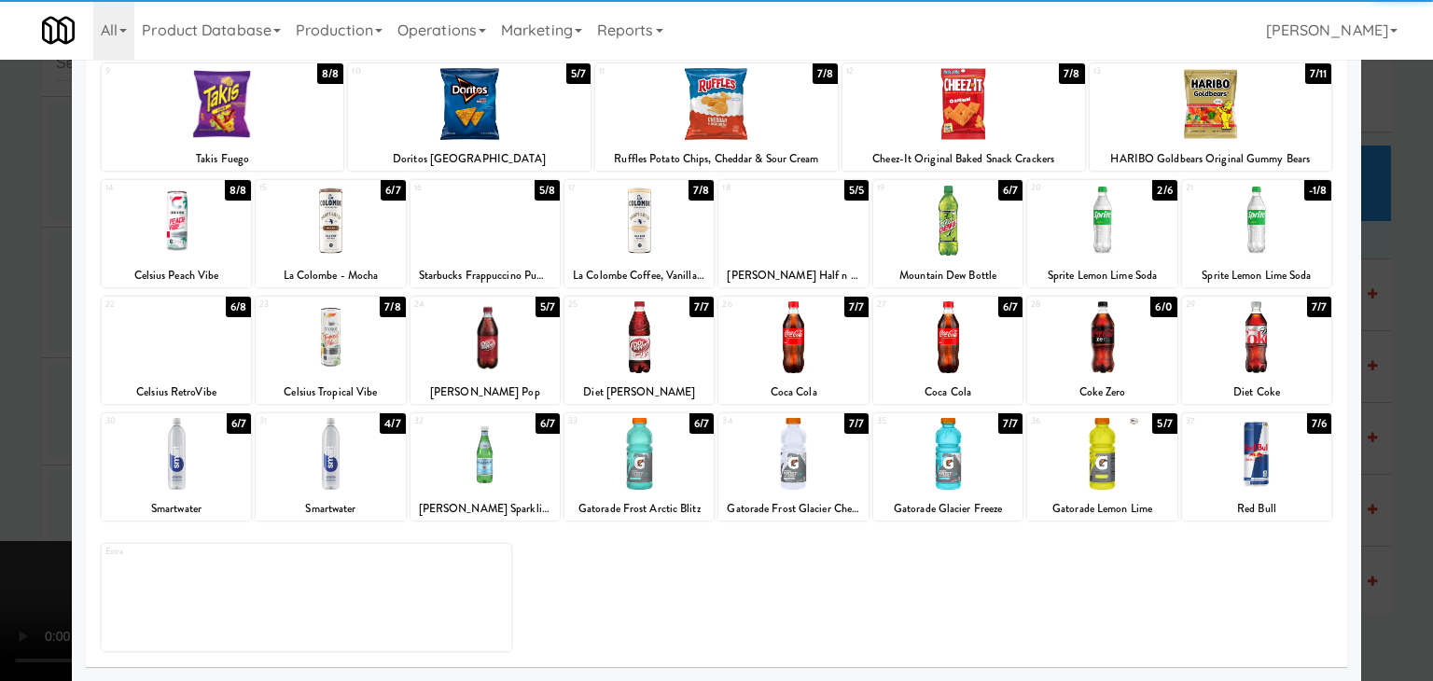
drag, startPoint x: 42, startPoint y: 424, endPoint x: 322, endPoint y: 412, distance: 280.2
click at [45, 422] on div at bounding box center [716, 340] width 1433 height 681
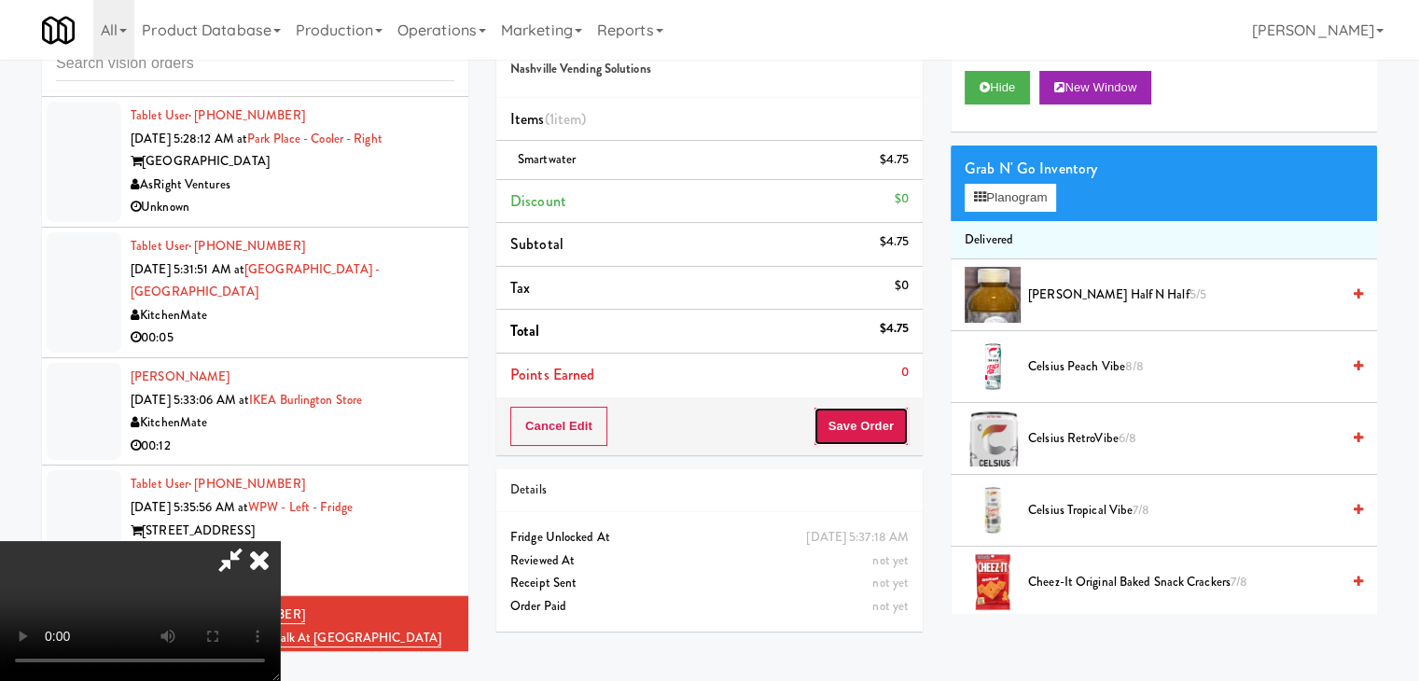
click at [884, 430] on button "Save Order" at bounding box center [861, 426] width 95 height 39
click at [883, 426] on button "Save Order" at bounding box center [861, 426] width 95 height 39
drag, startPoint x: 882, startPoint y: 417, endPoint x: 881, endPoint y: 400, distance: 16.8
click at [882, 415] on button "Save Order" at bounding box center [861, 426] width 95 height 39
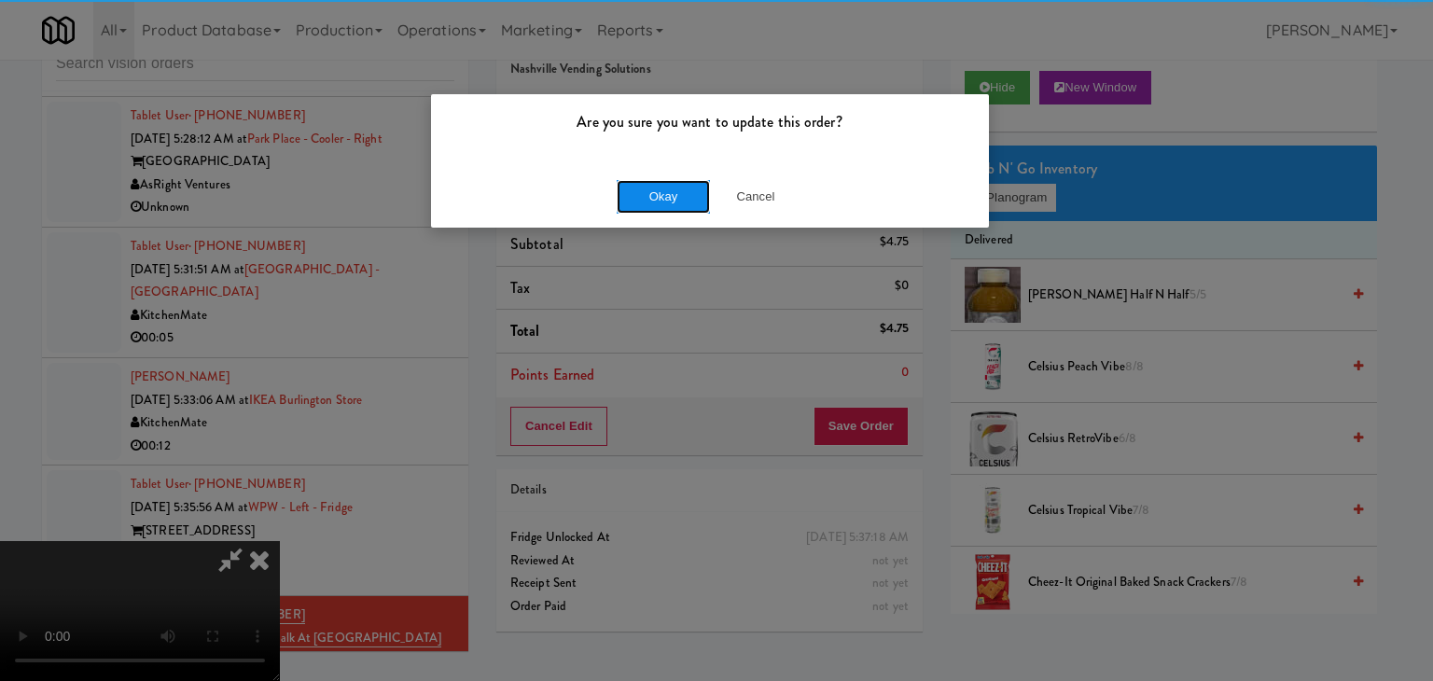
click at [662, 197] on button "Okay" at bounding box center [663, 197] width 93 height 34
click at [662, 197] on body "Are you sure you want to update this order? Okay Cancel Okay Are you sure you w…" at bounding box center [716, 340] width 1433 height 681
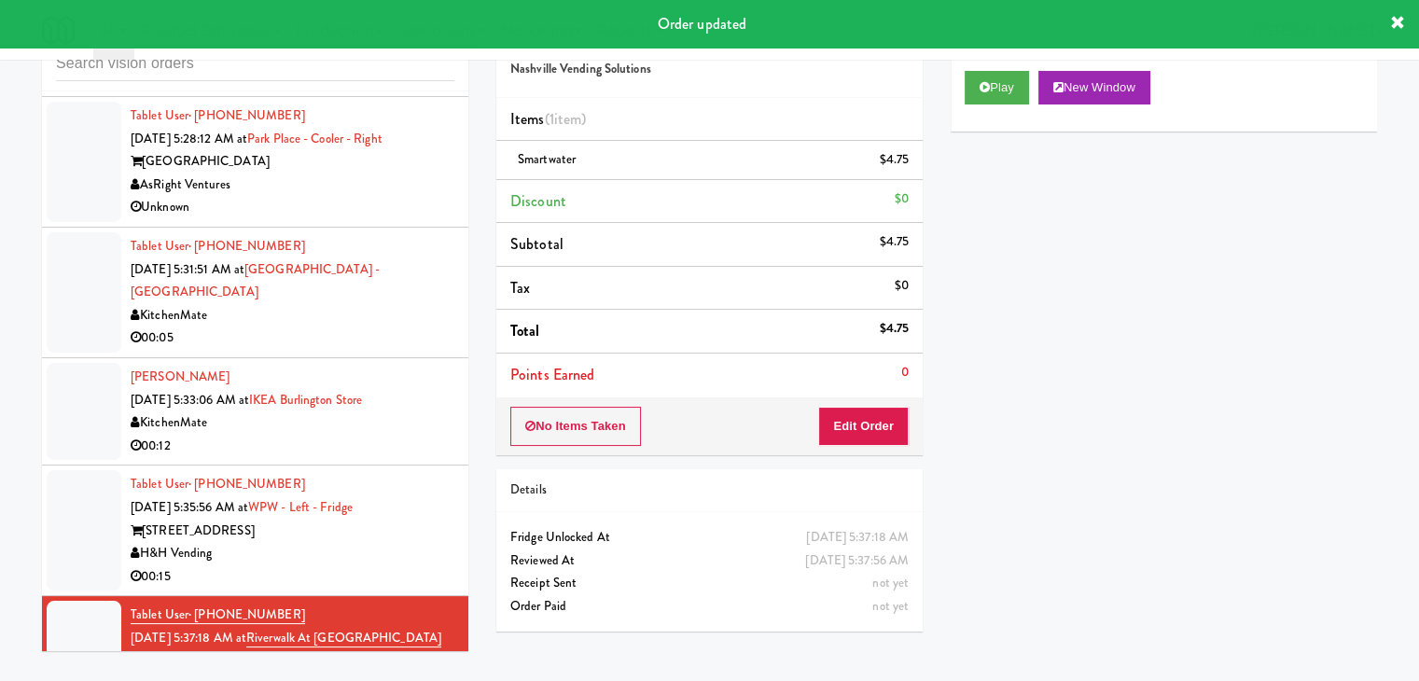
click at [421, 542] on div "H&H Vending" at bounding box center [293, 553] width 324 height 23
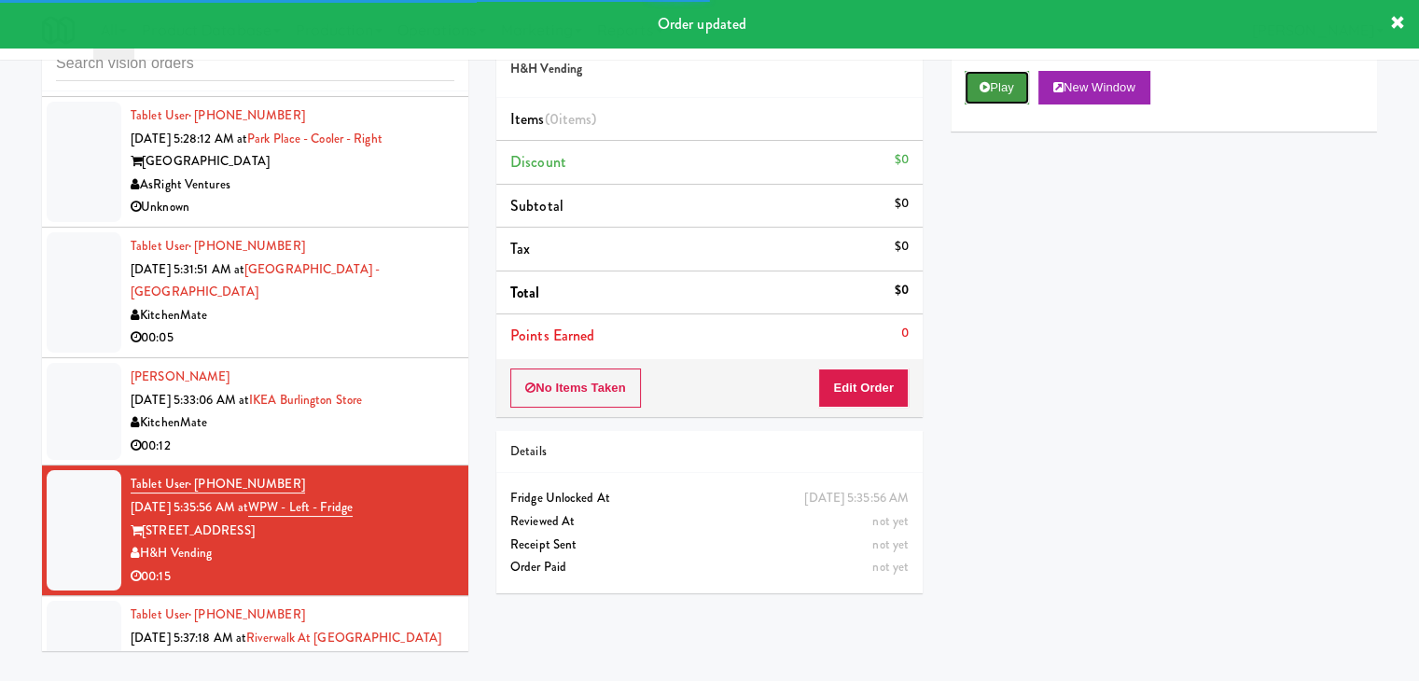
click at [1015, 81] on button "Play" at bounding box center [997, 88] width 64 height 34
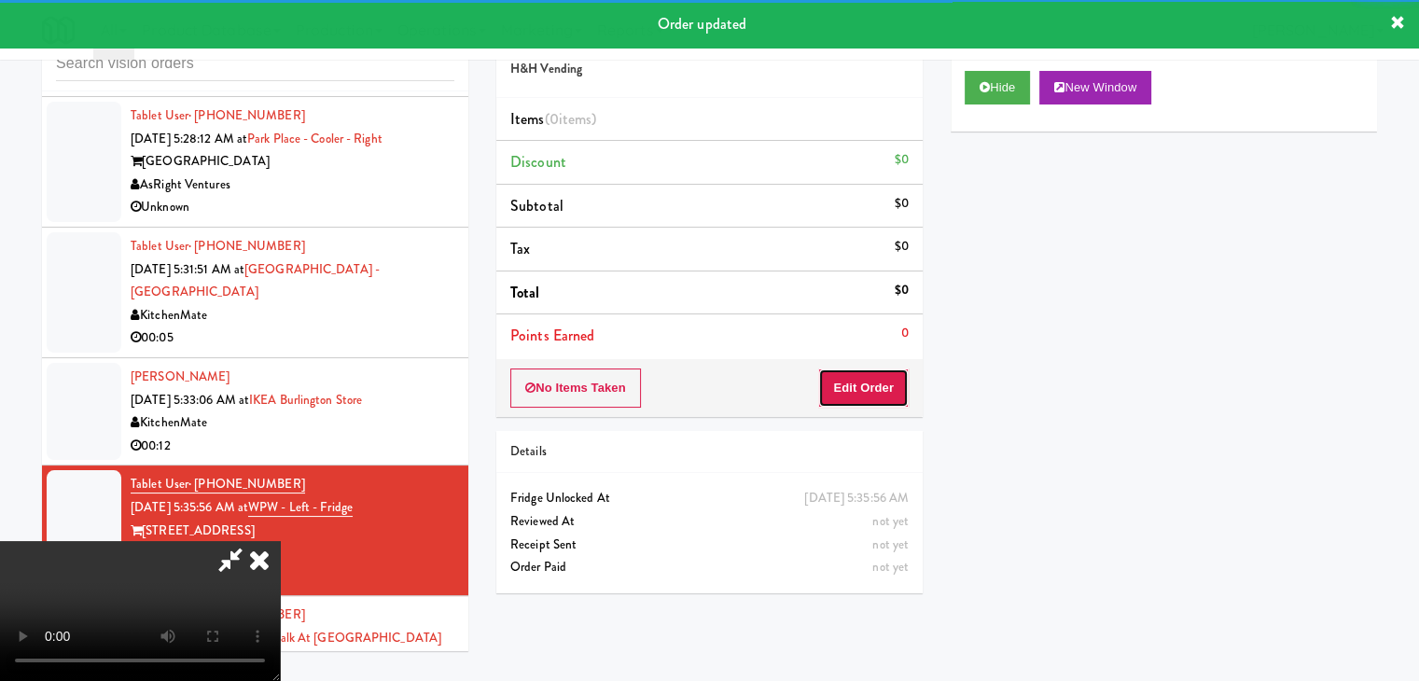
click at [848, 388] on button "Edit Order" at bounding box center [863, 388] width 91 height 39
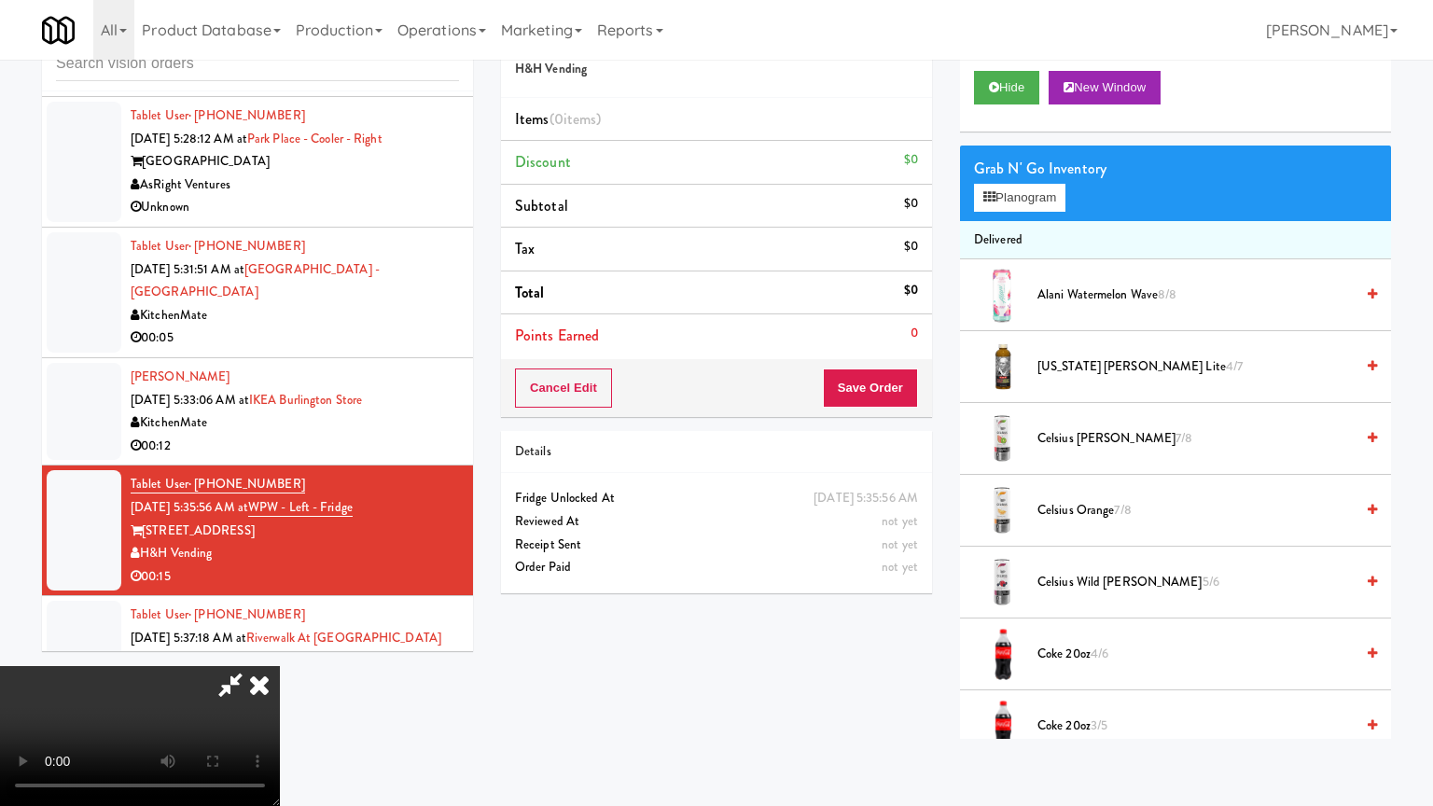
click at [280, 666] on video at bounding box center [140, 736] width 280 height 140
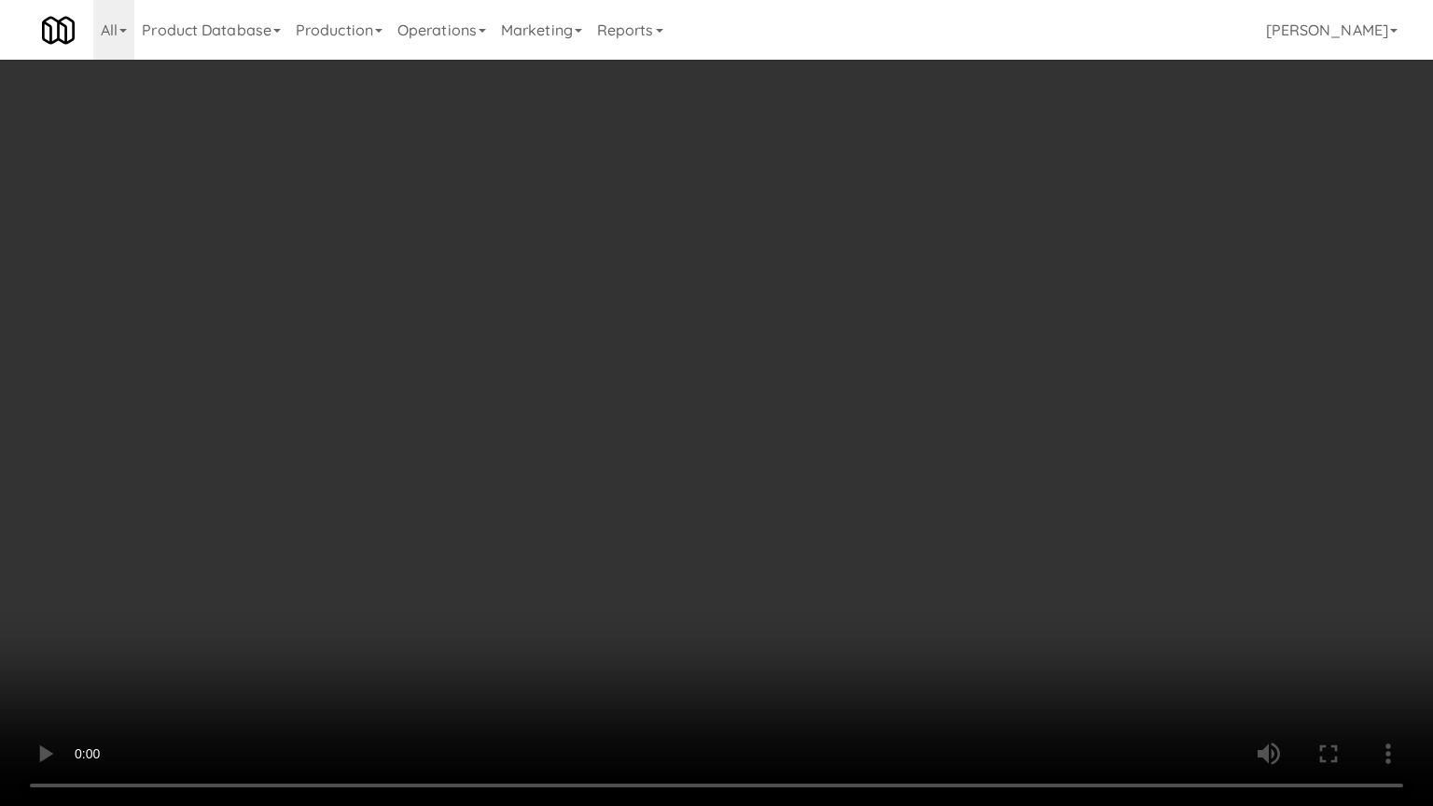
click at [755, 471] on video at bounding box center [716, 403] width 1433 height 806
click at [745, 472] on video at bounding box center [716, 403] width 1433 height 806
click at [747, 469] on video at bounding box center [716, 403] width 1433 height 806
click at [756, 412] on video at bounding box center [716, 403] width 1433 height 806
click at [762, 418] on video at bounding box center [716, 403] width 1433 height 806
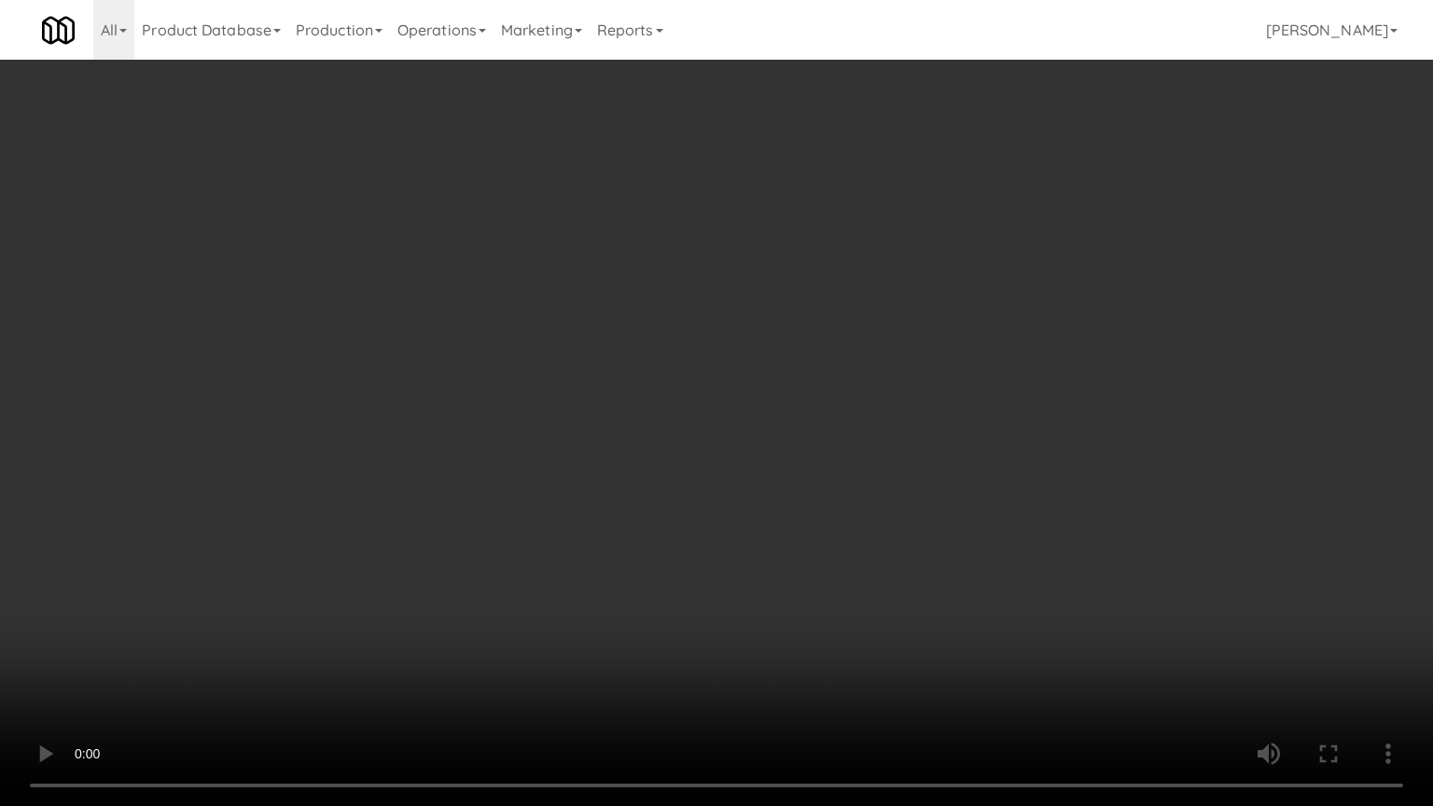
click at [765, 414] on video at bounding box center [716, 403] width 1433 height 806
click at [791, 416] on video at bounding box center [716, 403] width 1433 height 806
click at [791, 412] on video at bounding box center [716, 403] width 1433 height 806
click at [790, 400] on video at bounding box center [716, 403] width 1433 height 806
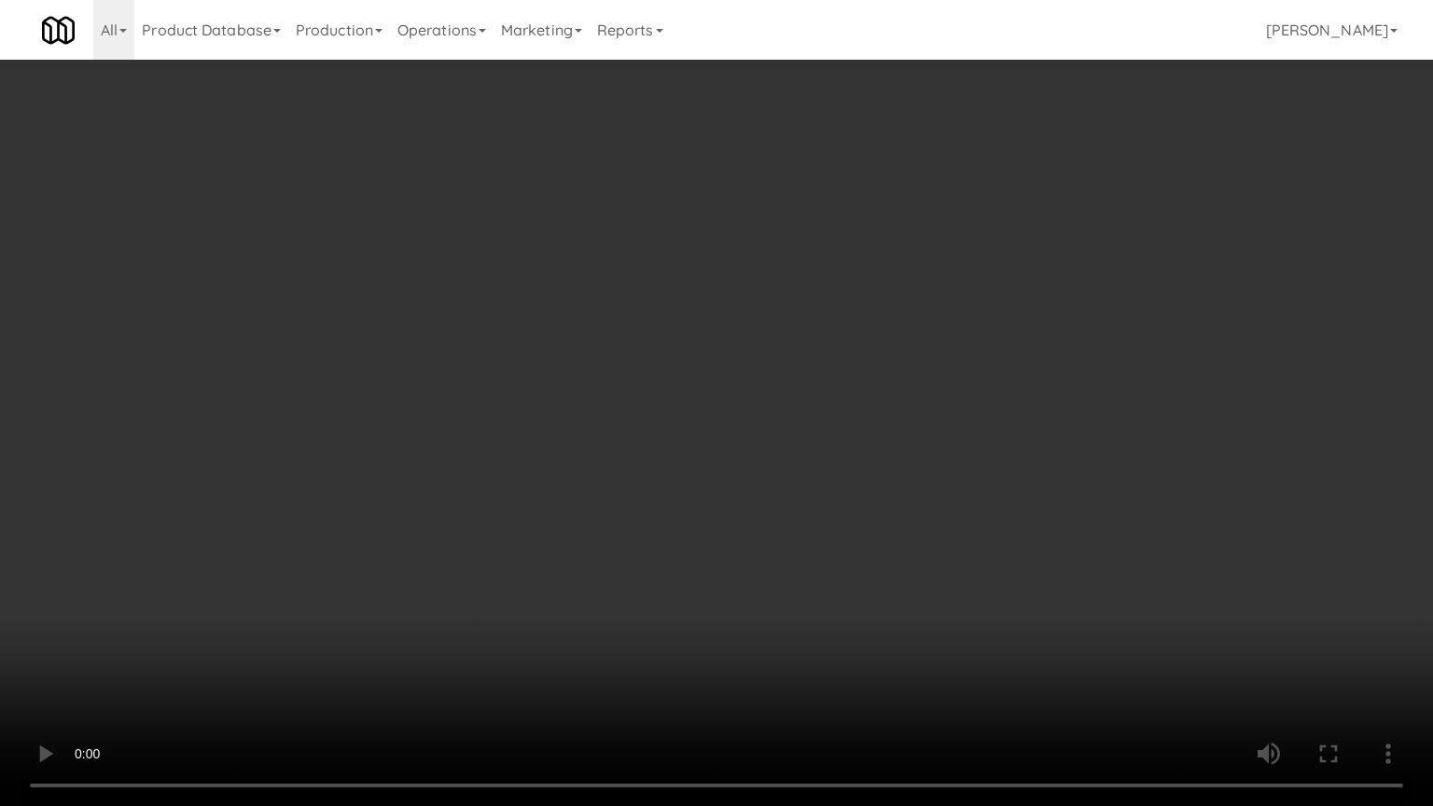
click at [790, 400] on video at bounding box center [716, 403] width 1433 height 806
click at [795, 384] on video at bounding box center [716, 403] width 1433 height 806
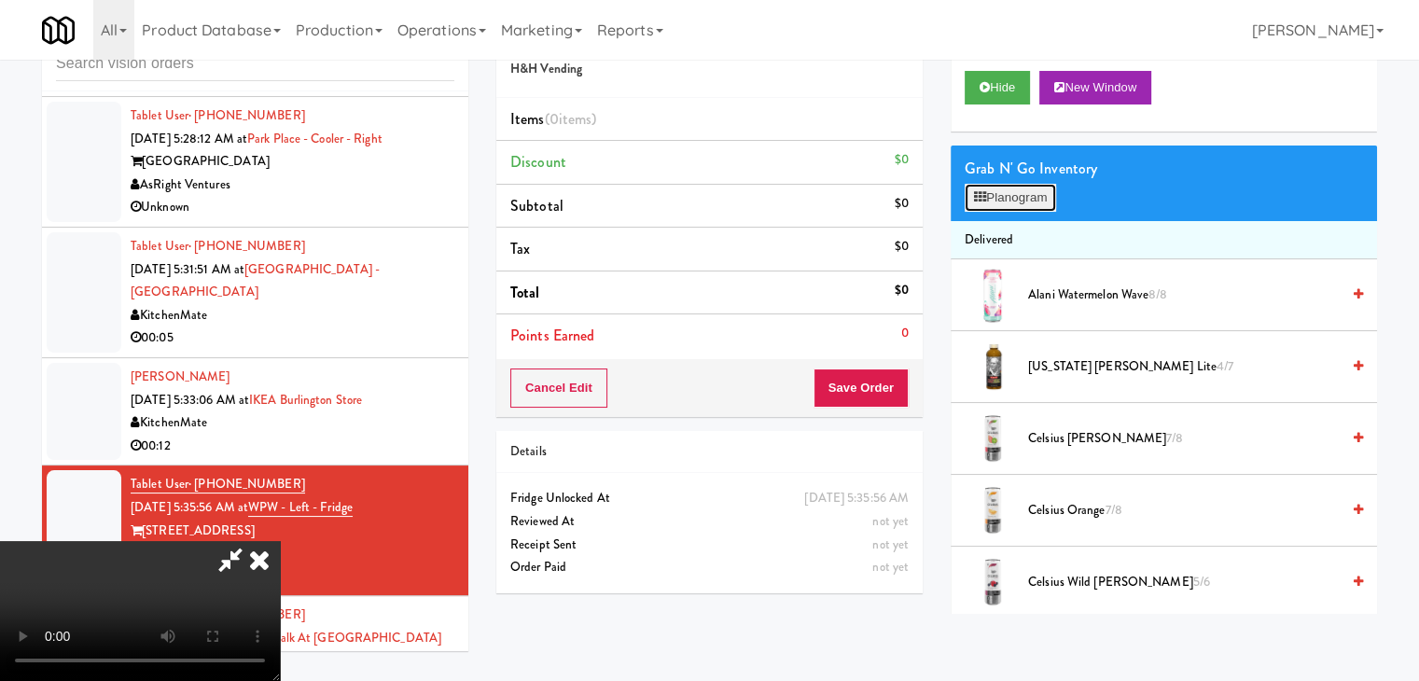
click at [1012, 189] on button "Planogram" at bounding box center [1010, 198] width 91 height 28
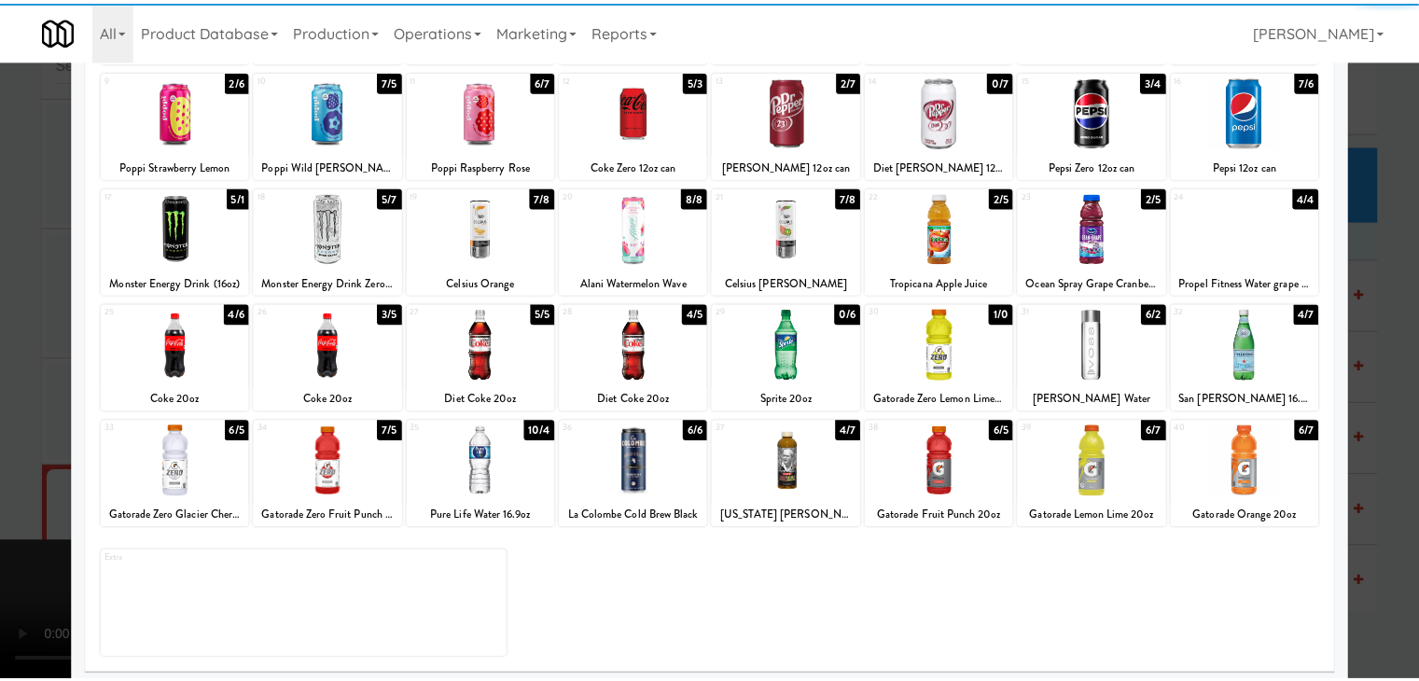
scroll to position [235, 0]
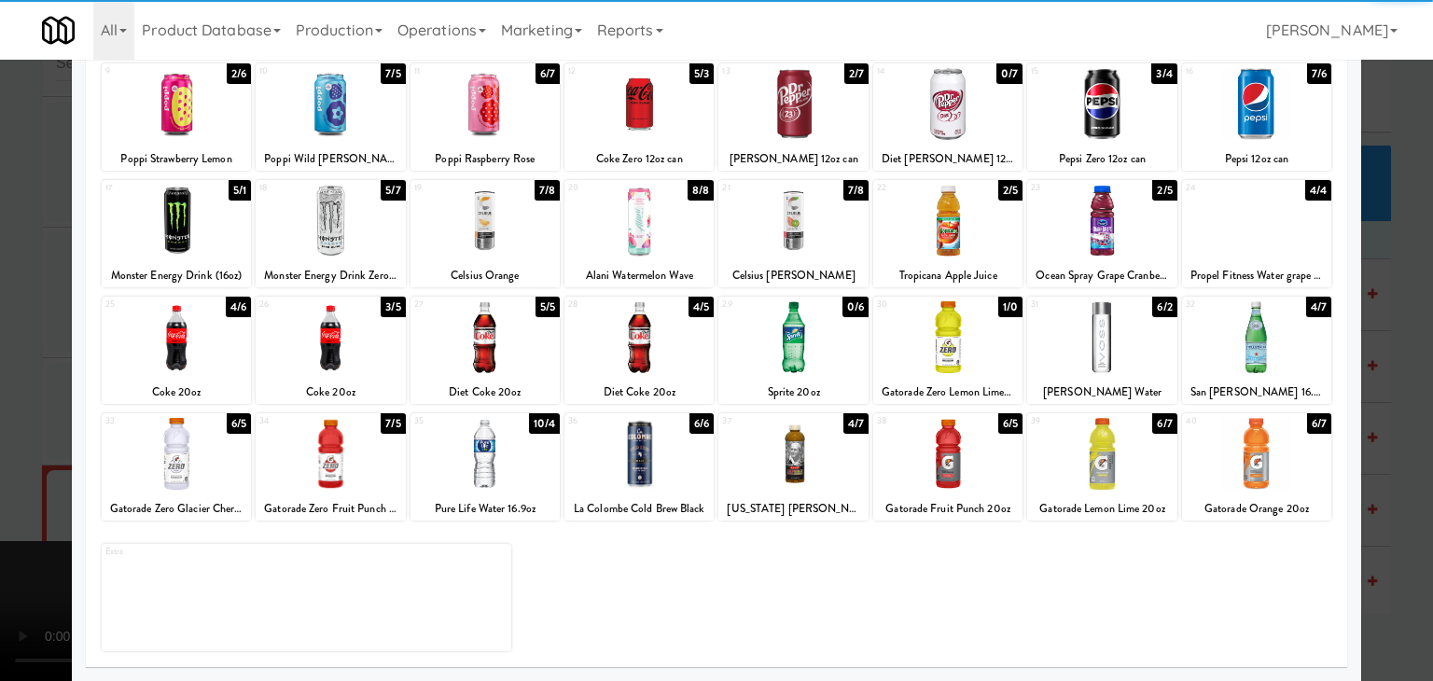
click at [487, 459] on div at bounding box center [485, 454] width 149 height 72
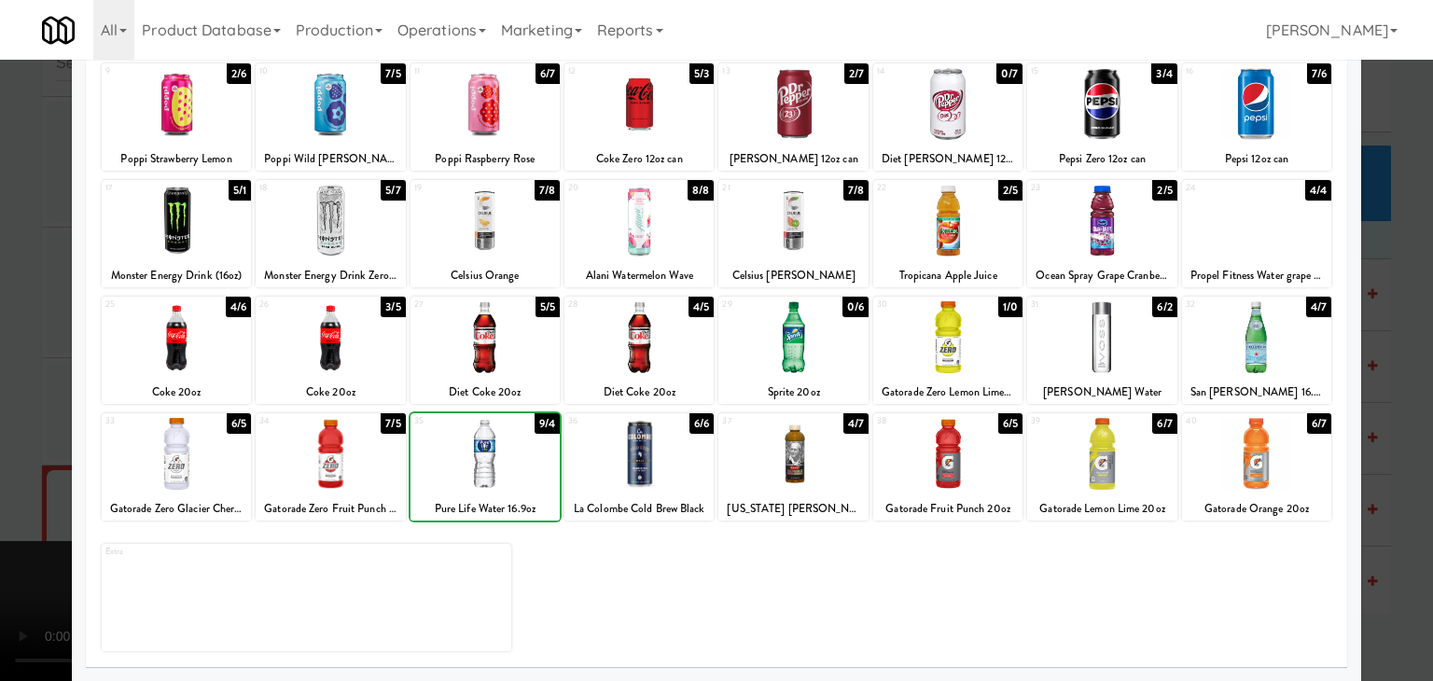
drag, startPoint x: 487, startPoint y: 459, endPoint x: 110, endPoint y: 438, distance: 377.6
click at [485, 458] on div at bounding box center [485, 454] width 149 height 72
click at [0, 433] on div at bounding box center [716, 340] width 1433 height 681
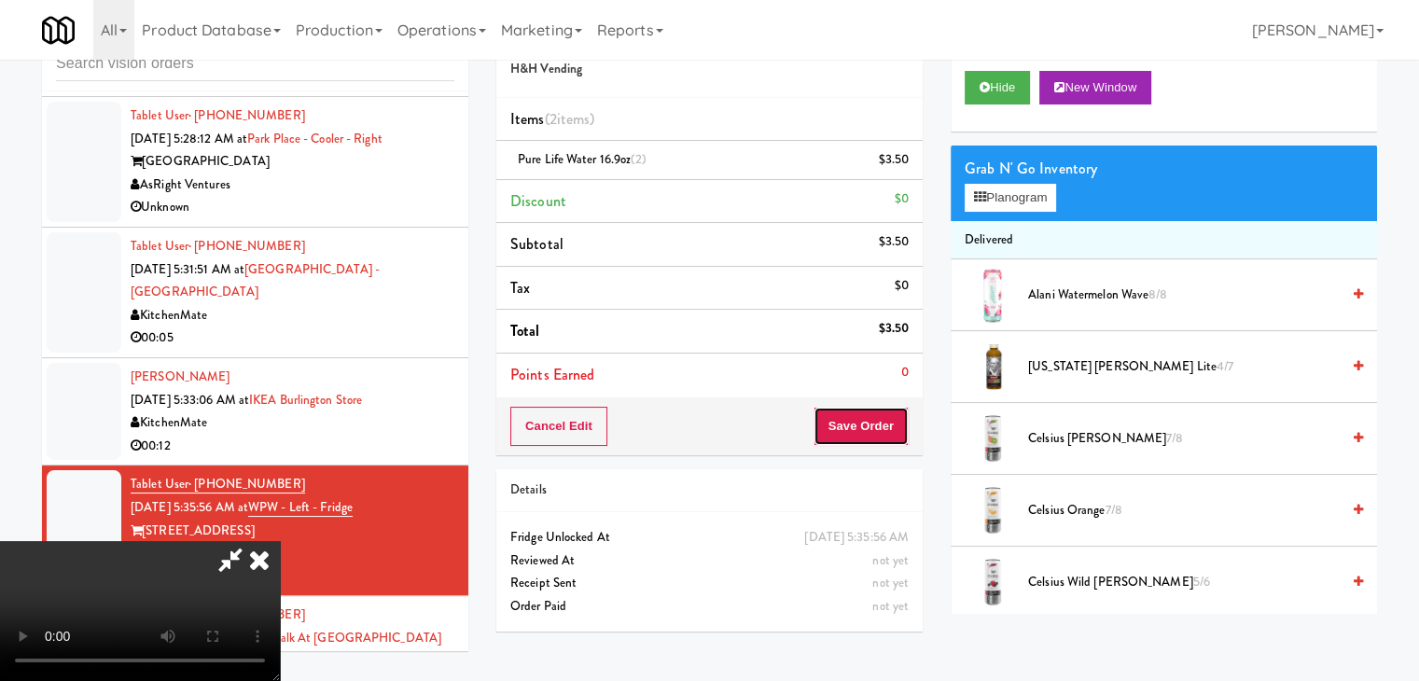
click at [901, 426] on button "Save Order" at bounding box center [861, 426] width 95 height 39
click at [898, 423] on button "Save Order" at bounding box center [861, 426] width 95 height 39
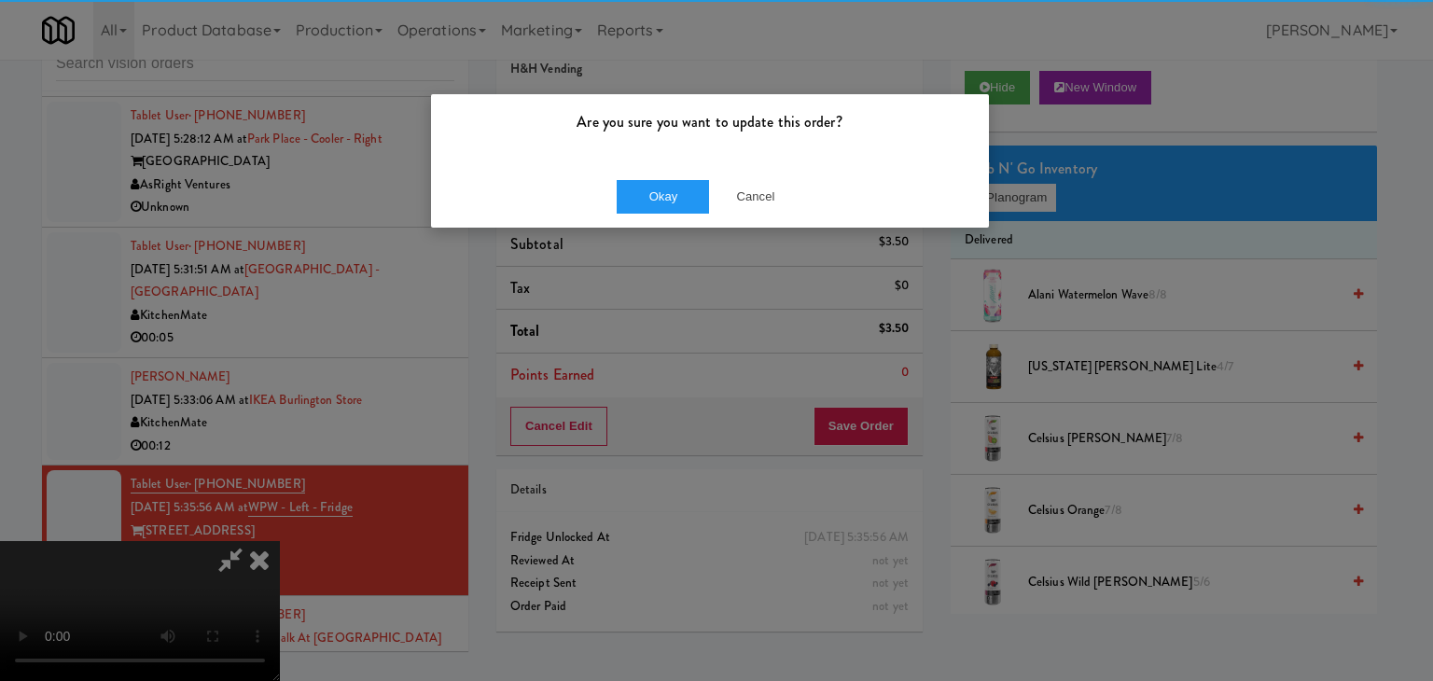
click at [664, 175] on div "Okay Cancel" at bounding box center [710, 196] width 558 height 63
click at [664, 177] on div "Okay Cancel" at bounding box center [710, 196] width 558 height 63
click at [661, 185] on button "Okay" at bounding box center [663, 197] width 93 height 34
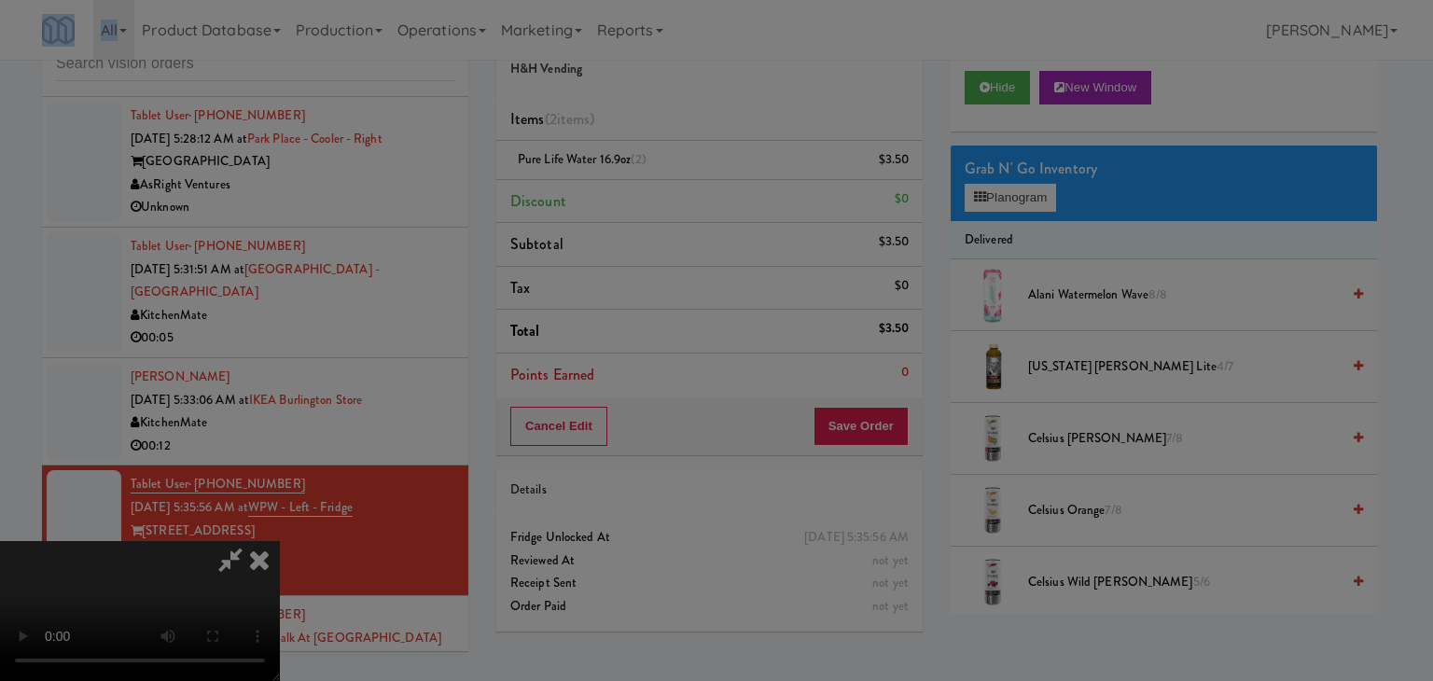
click at [661, 179] on button "Okay" at bounding box center [663, 163] width 93 height 34
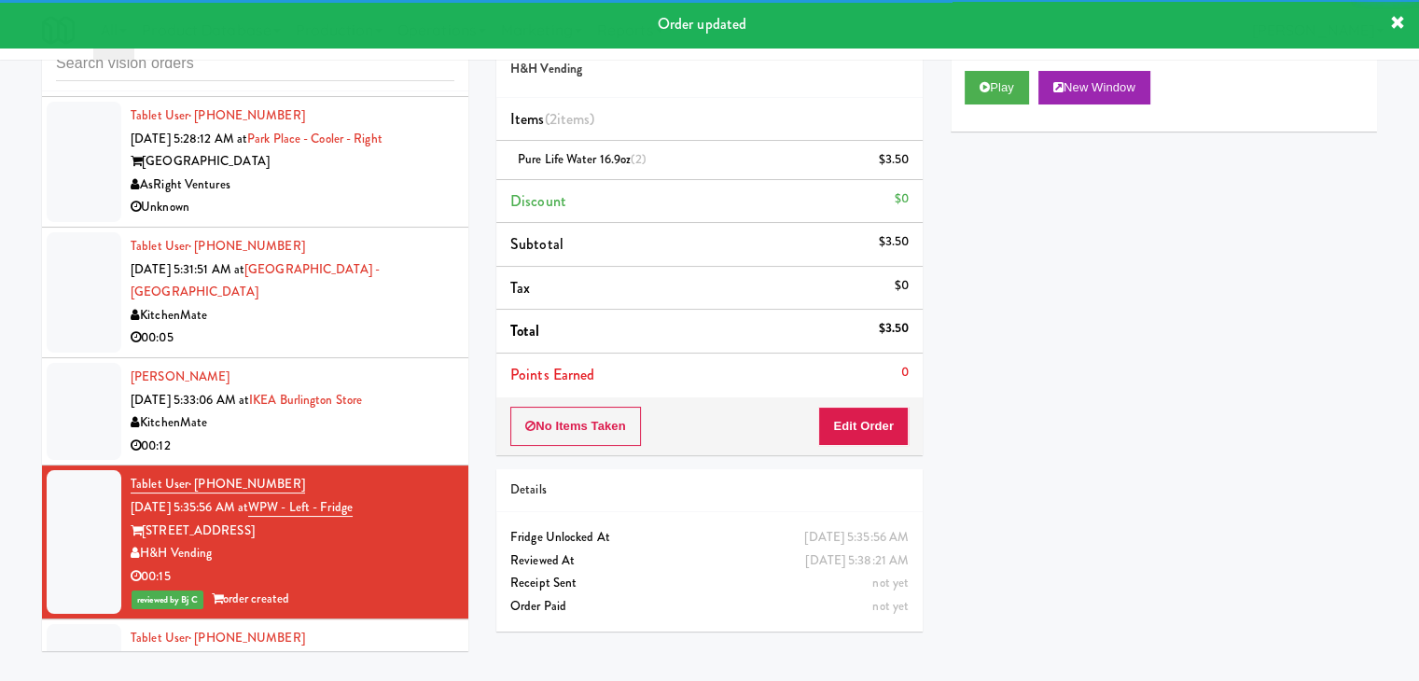
click at [442, 358] on li "Chukwuemeka Onyeukalechi Oct 5, 2025 5:33:06 AM at IKEA Burlington Store Kitche…" at bounding box center [255, 411] width 426 height 107
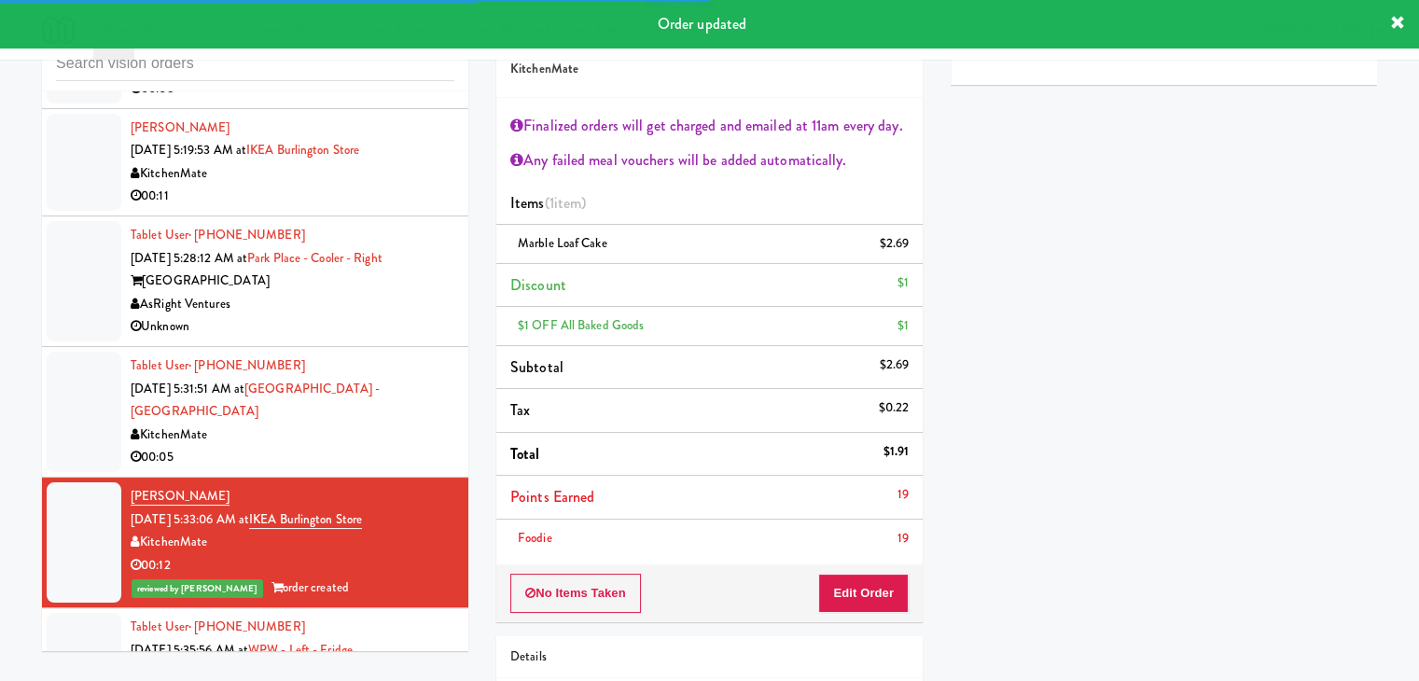
scroll to position [4782, 0]
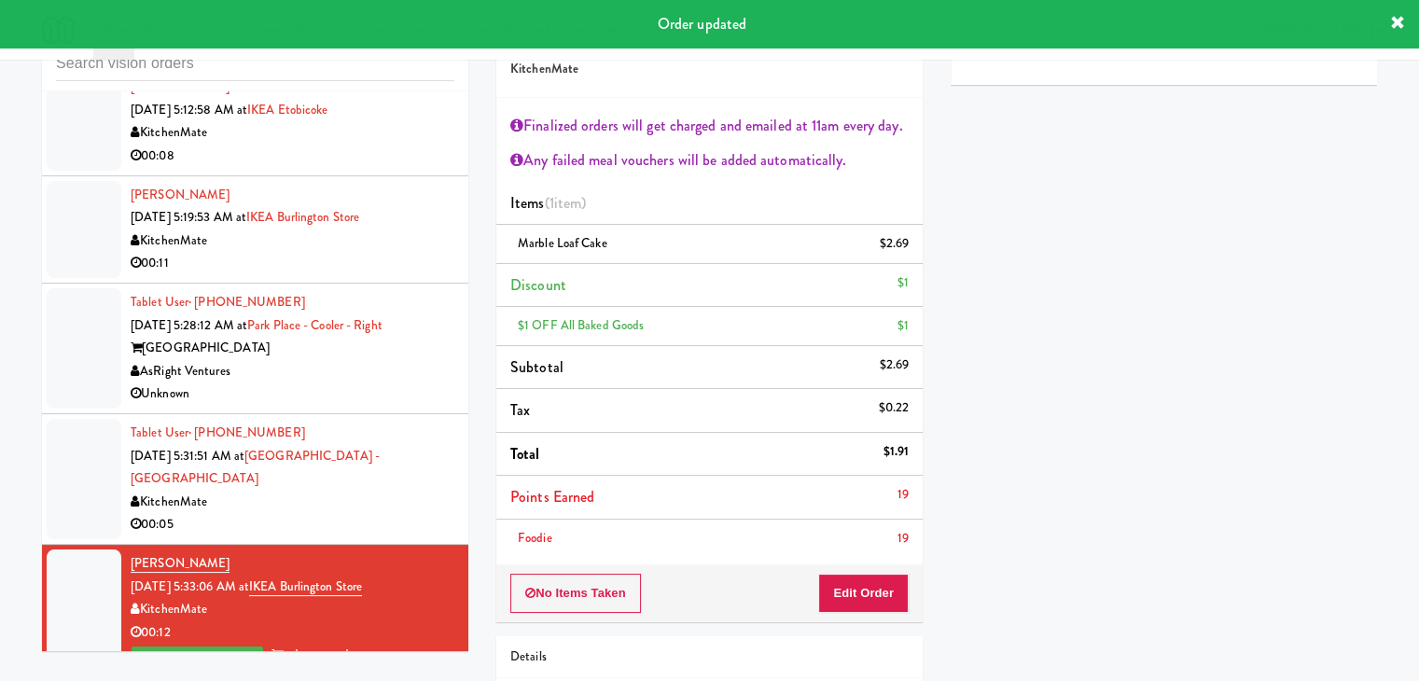
click at [370, 491] on div "KitchenMate" at bounding box center [293, 502] width 324 height 23
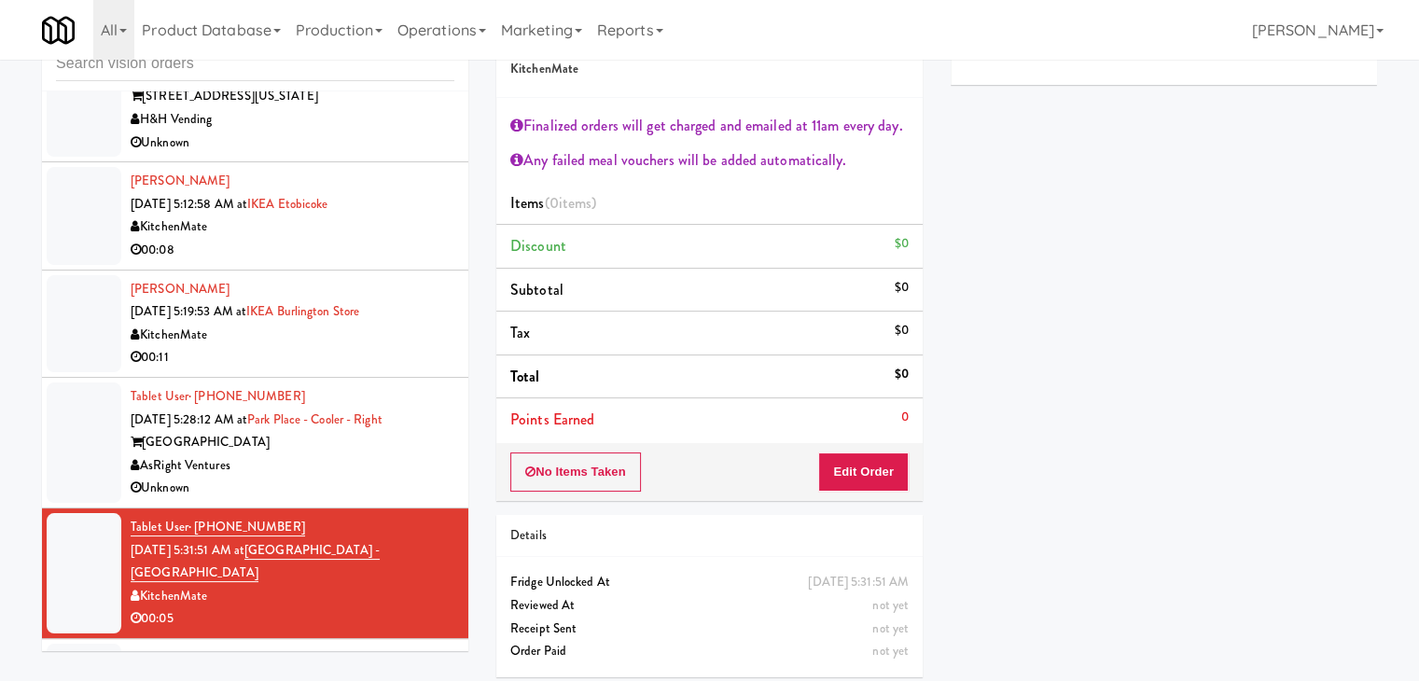
scroll to position [4595, 0]
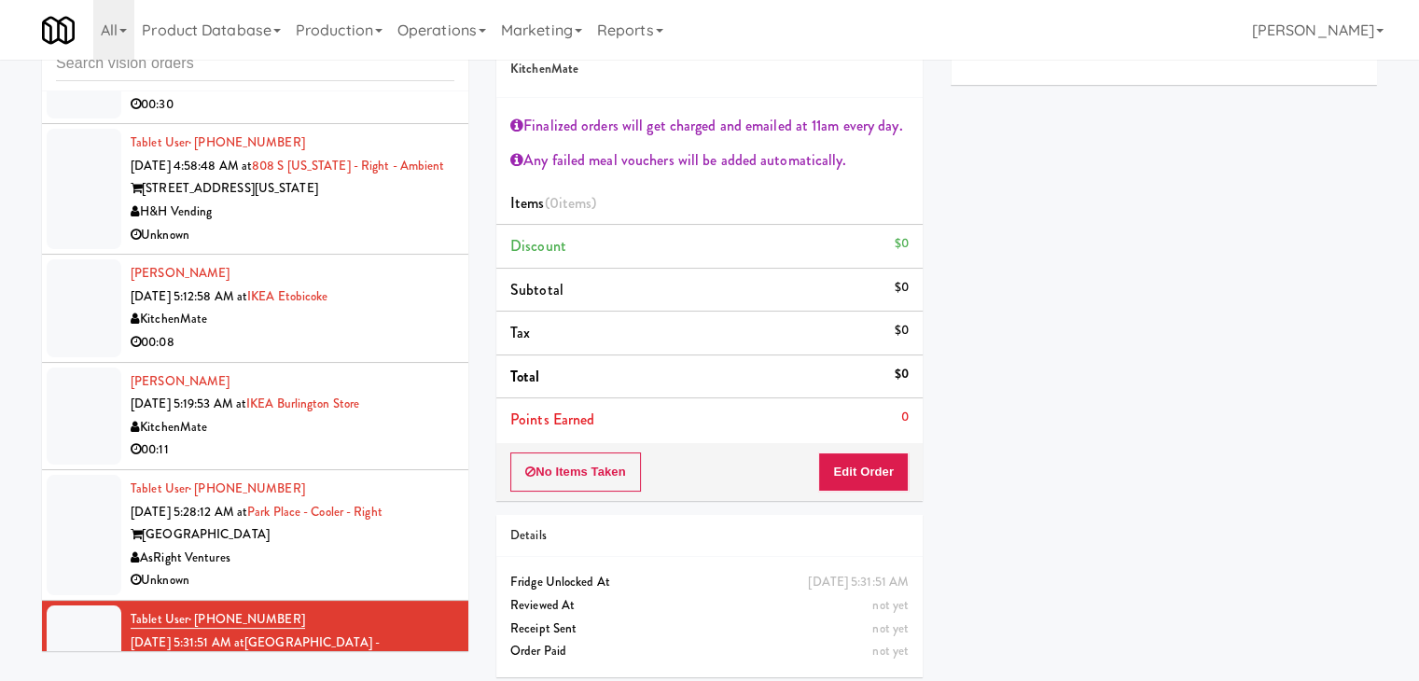
click at [343, 569] on div "Unknown" at bounding box center [293, 580] width 324 height 23
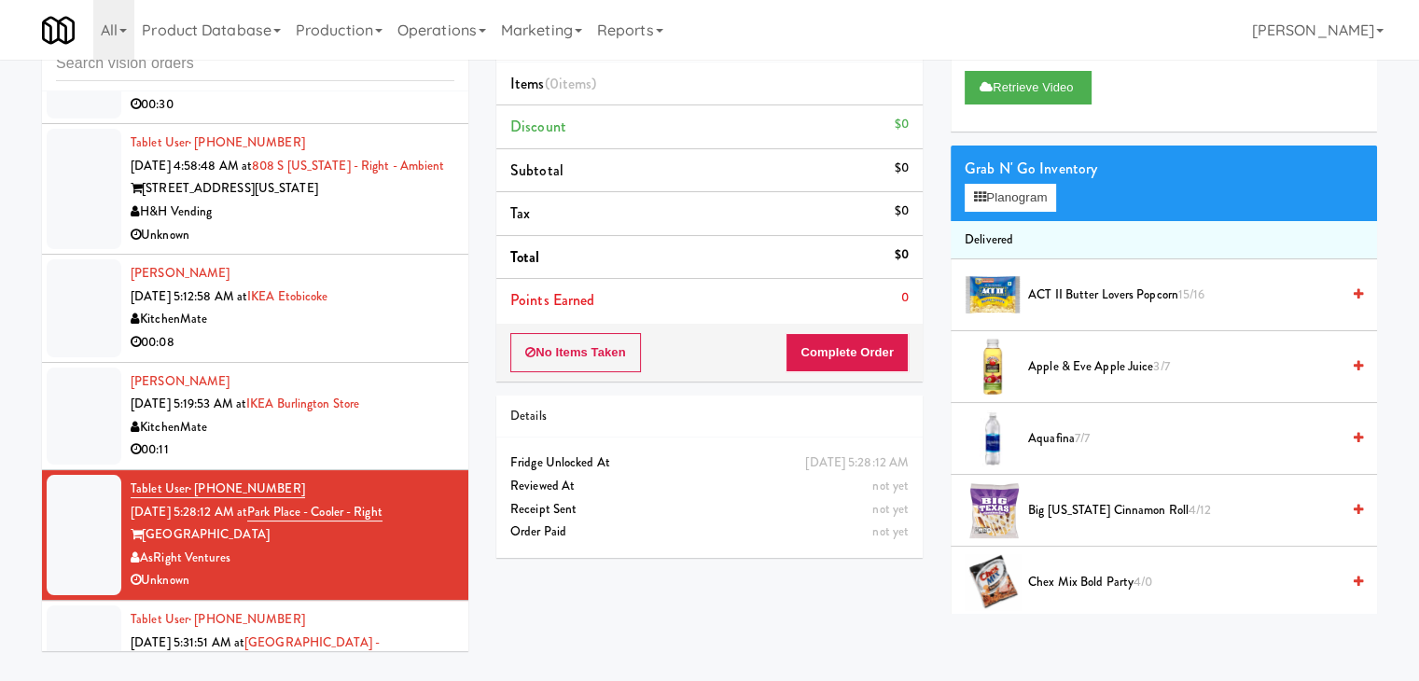
click at [432, 439] on div "00:11" at bounding box center [293, 450] width 324 height 23
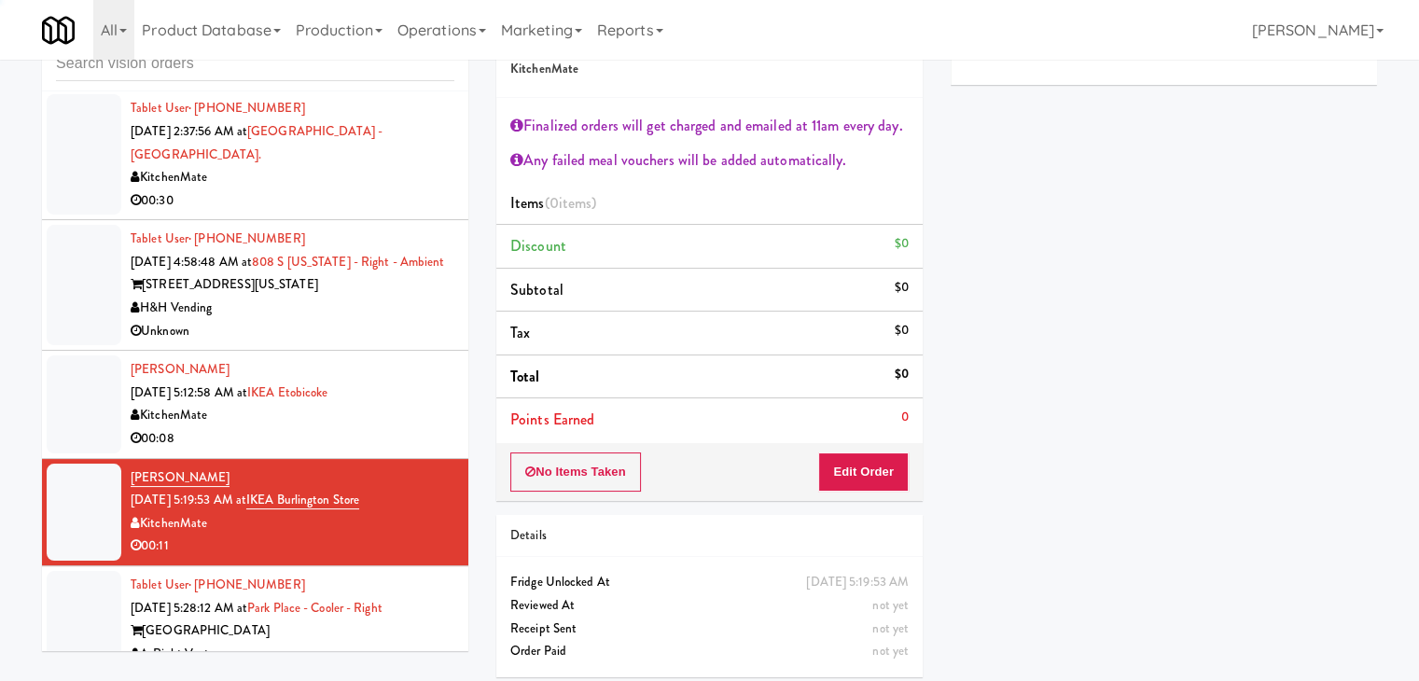
scroll to position [4409, 0]
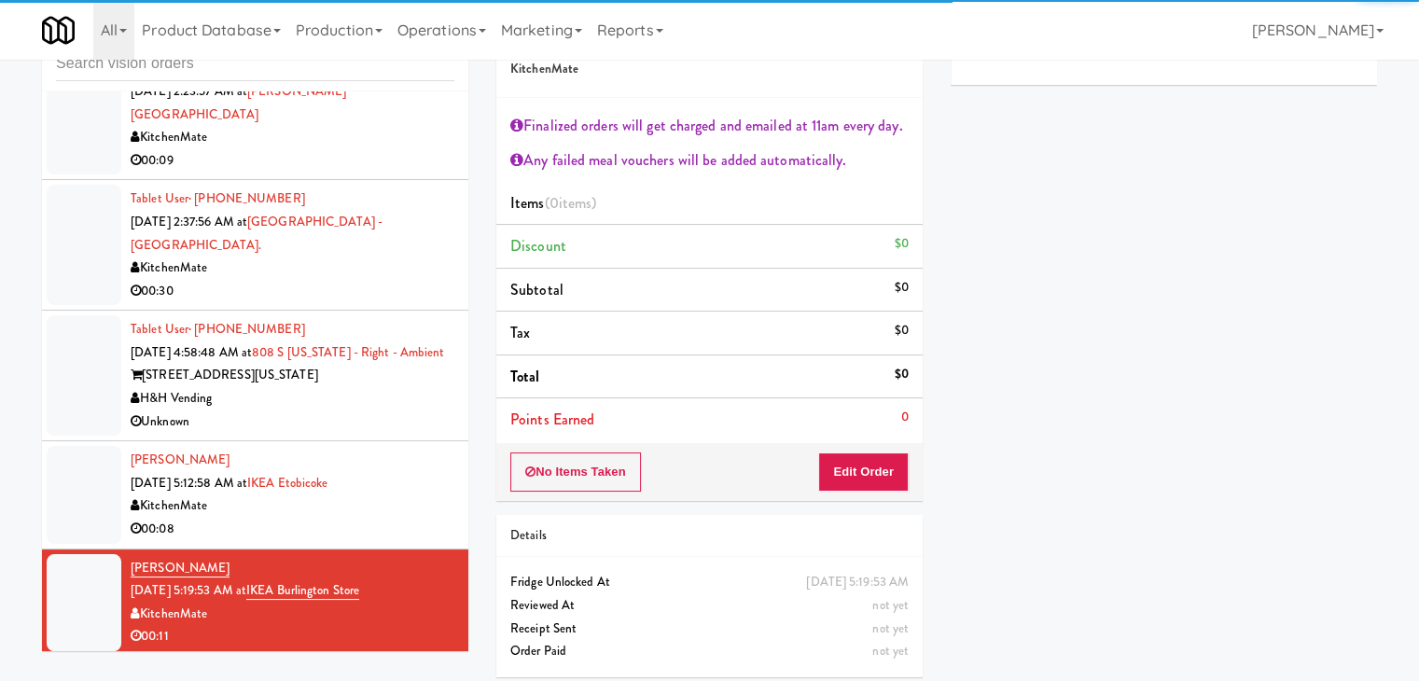
click at [396, 495] on div "KitchenMate" at bounding box center [293, 506] width 324 height 23
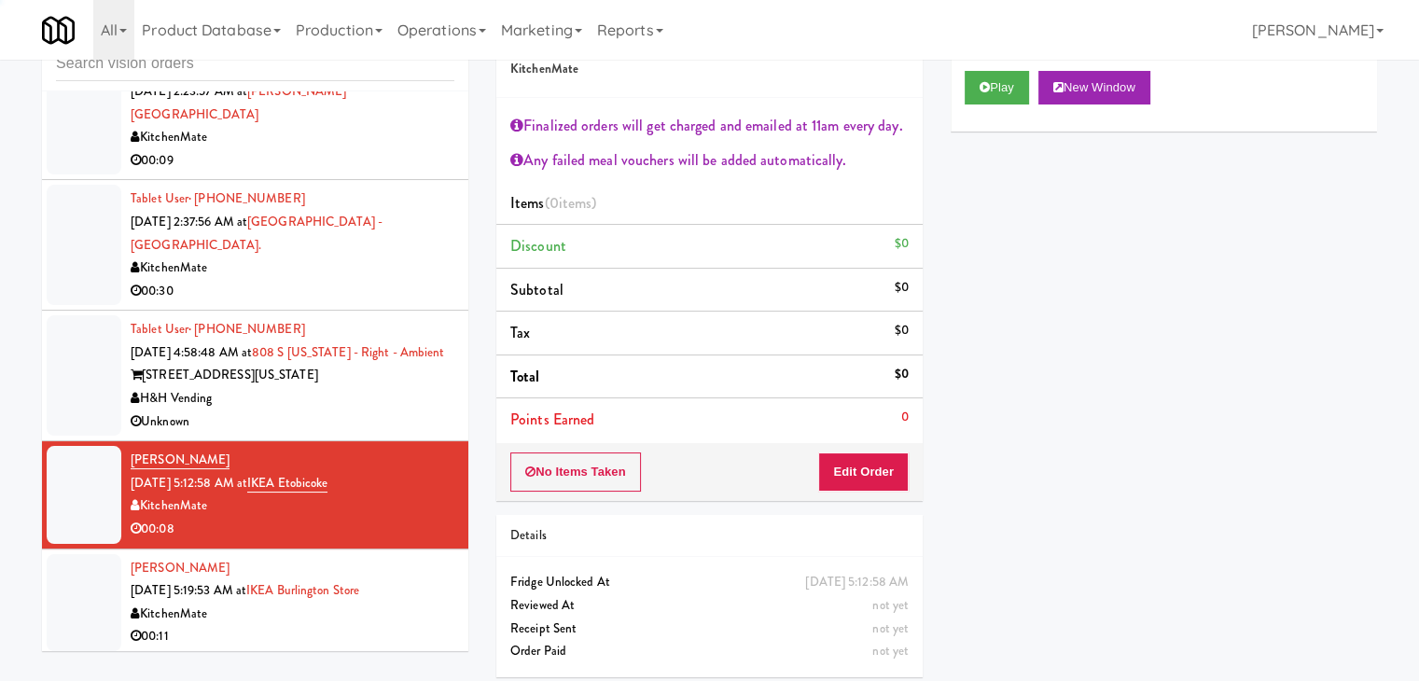
scroll to position [4222, 0]
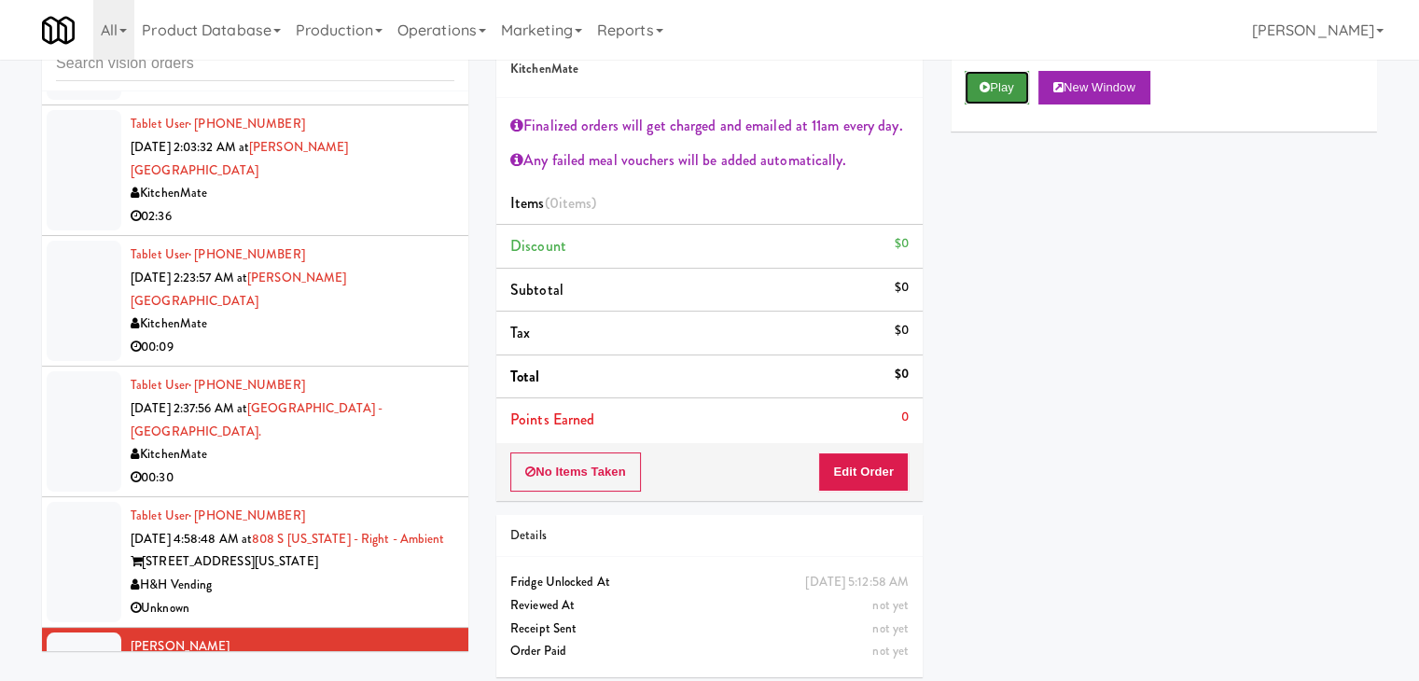
click at [999, 86] on button "Play" at bounding box center [997, 88] width 64 height 34
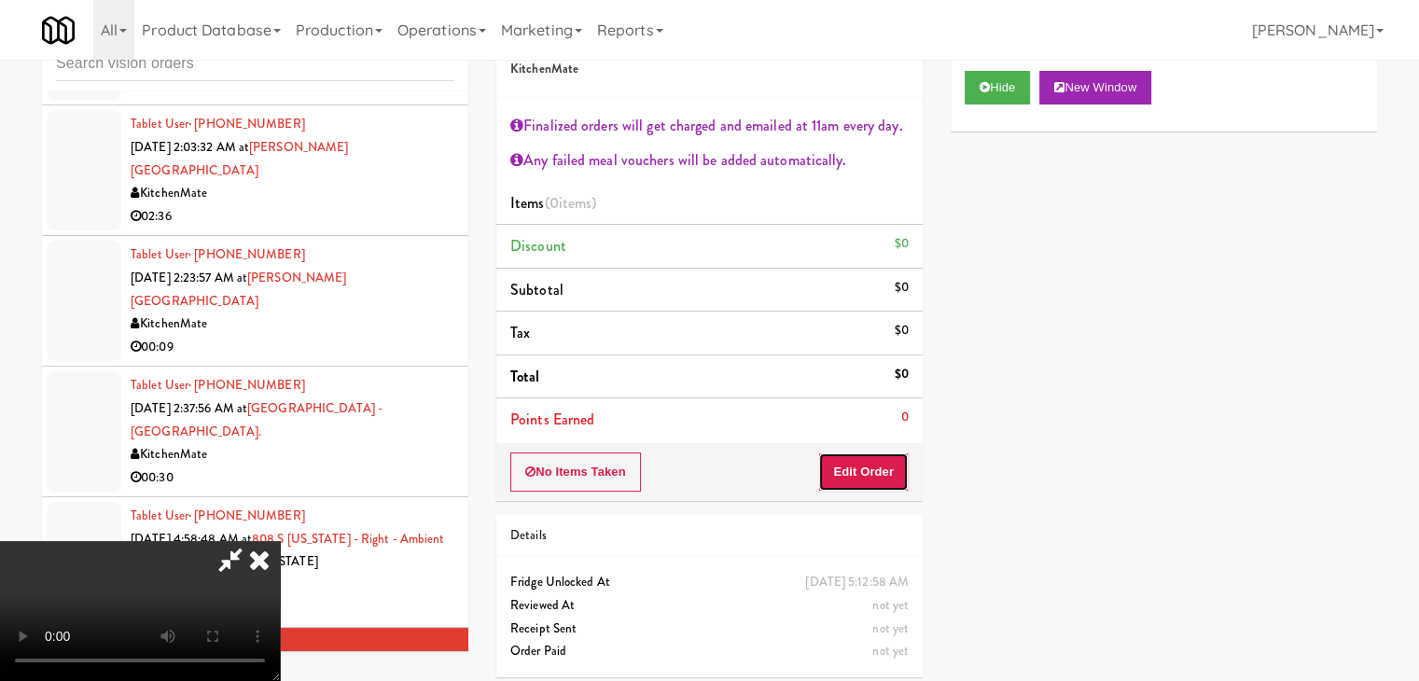
click at [844, 466] on button "Edit Order" at bounding box center [863, 472] width 91 height 39
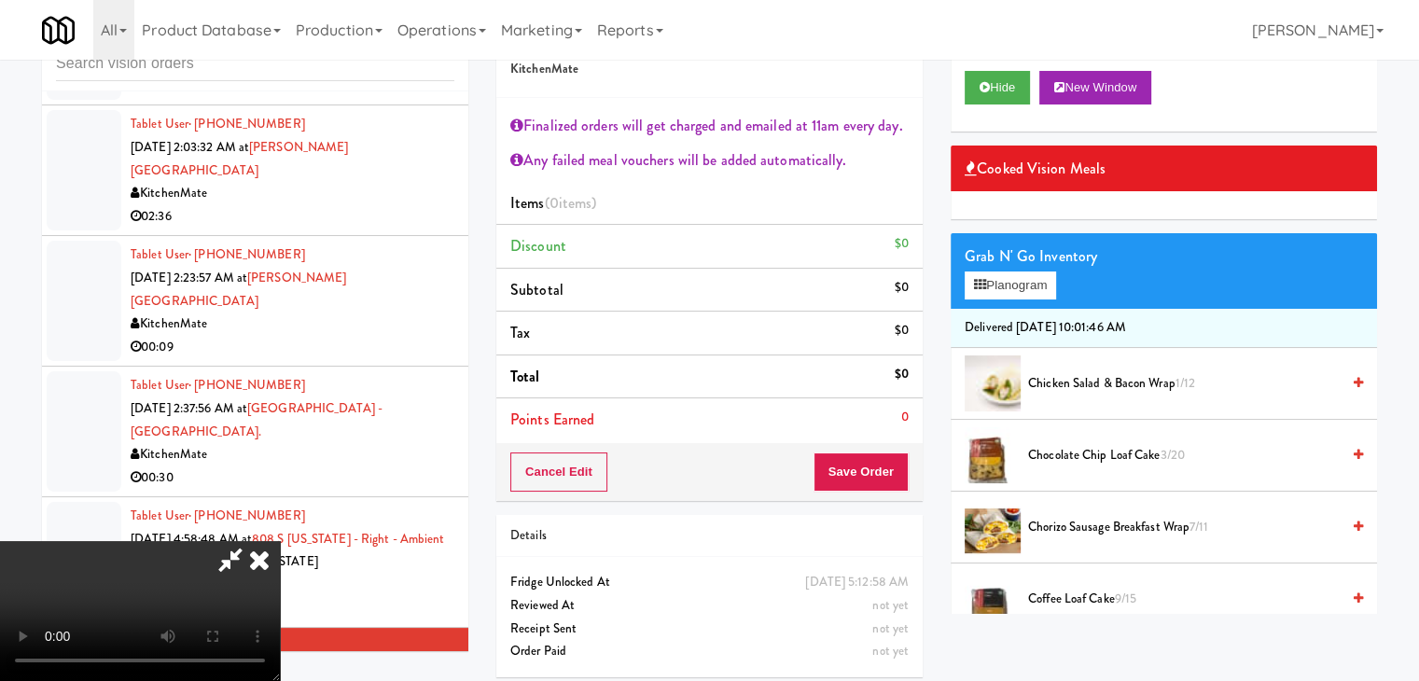
scroll to position [321, 0]
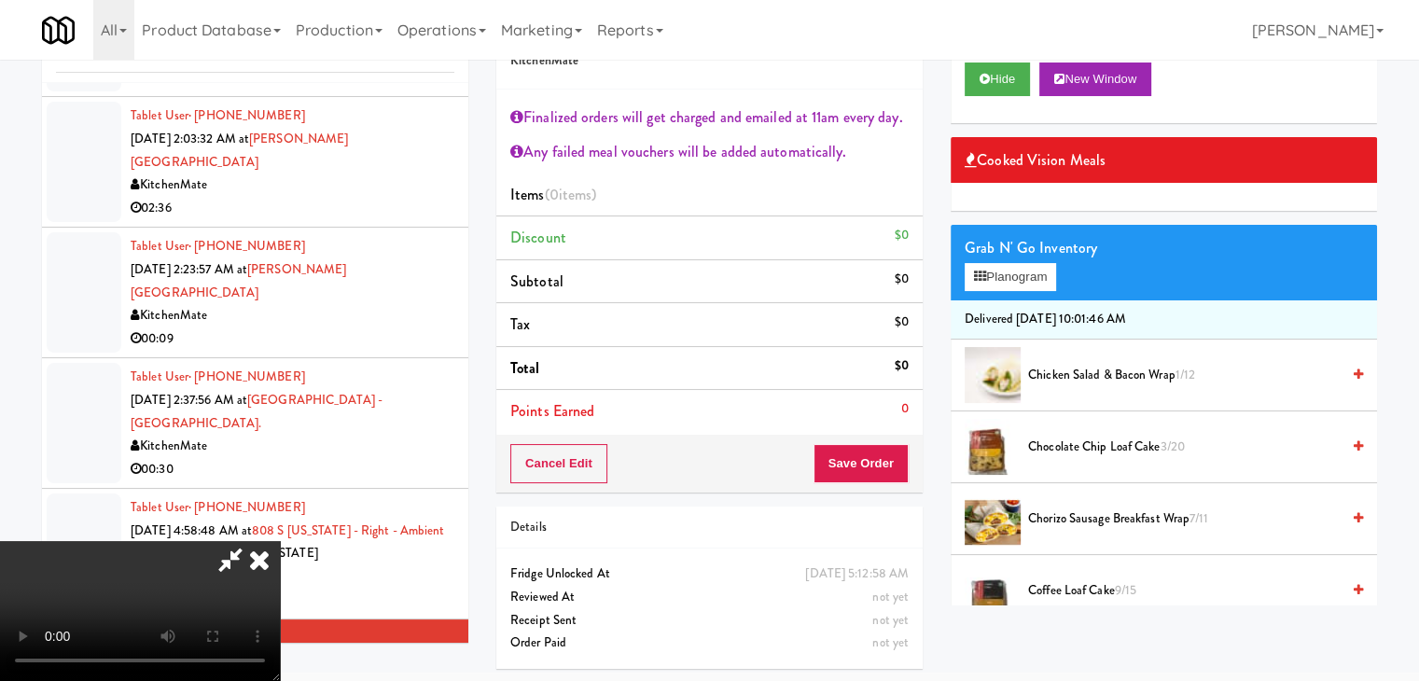
click at [280, 556] on video at bounding box center [140, 611] width 280 height 140
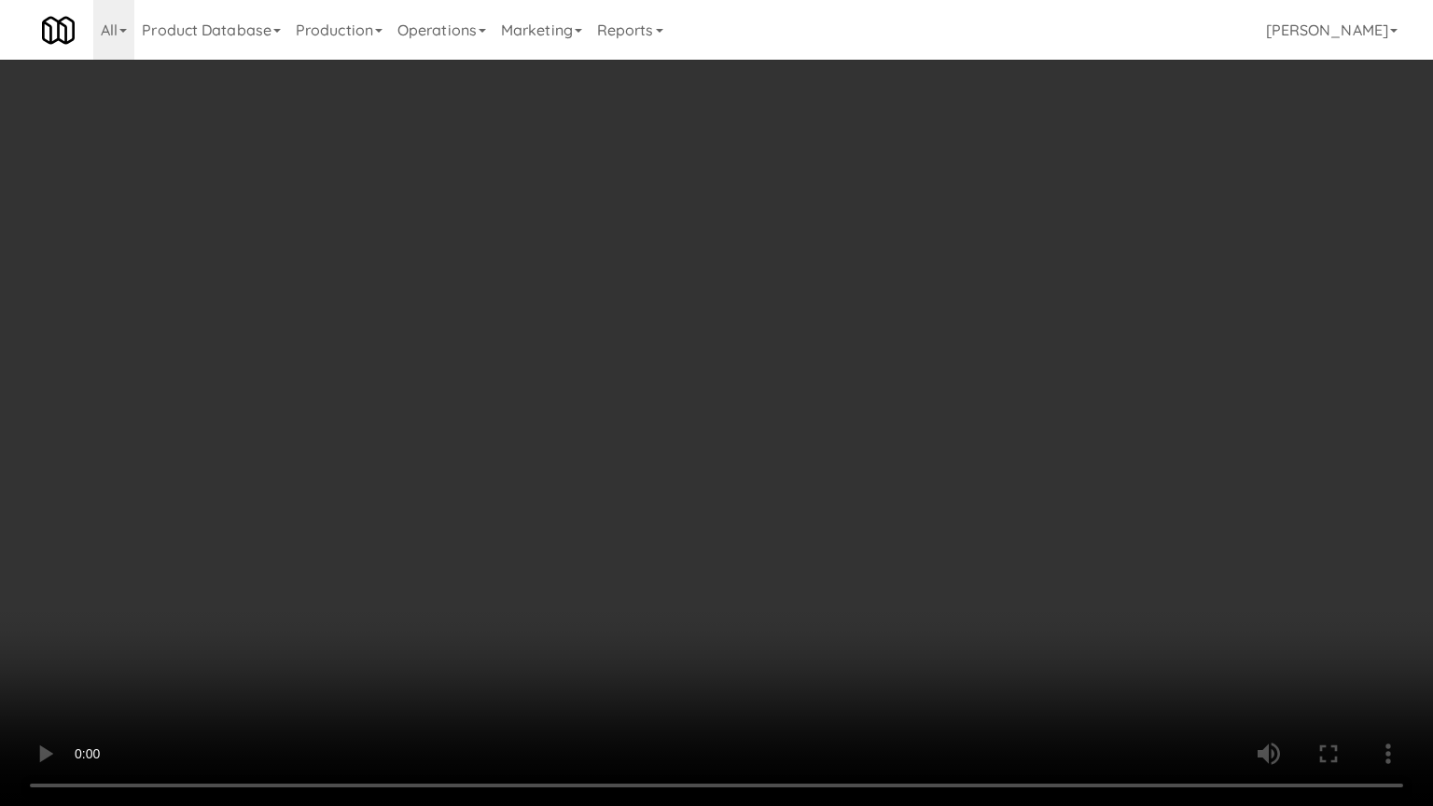
scroll to position [0, 0]
click at [800, 463] on video at bounding box center [716, 403] width 1433 height 806
click at [907, 555] on video at bounding box center [716, 403] width 1433 height 806
click at [905, 555] on video at bounding box center [716, 403] width 1433 height 806
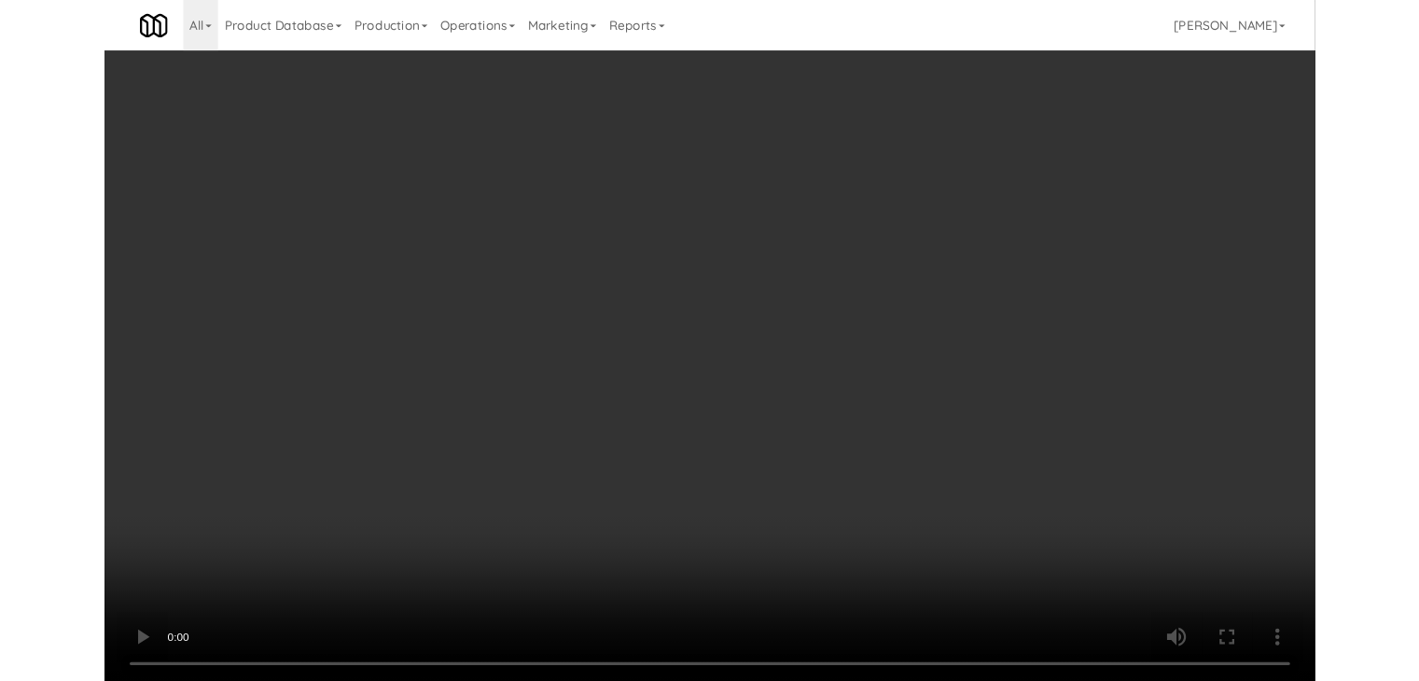
scroll to position [68, 0]
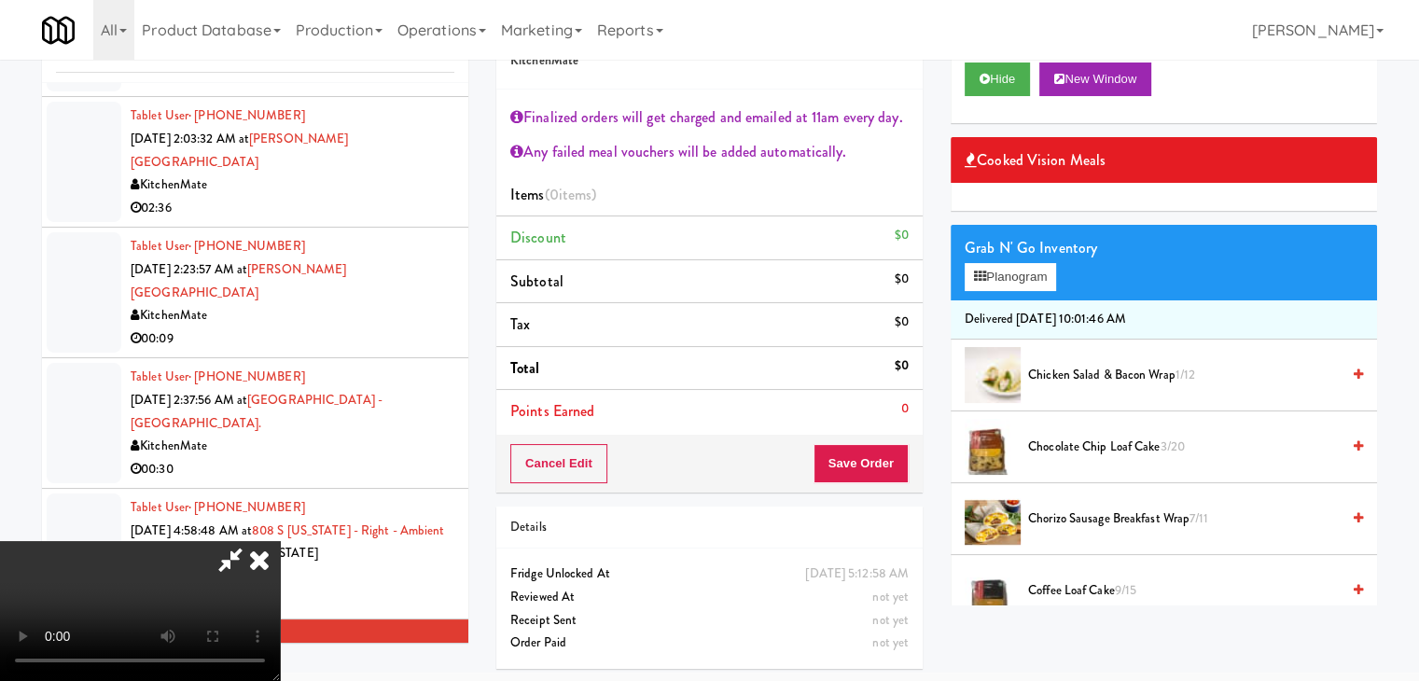
drag, startPoint x: 738, startPoint y: 322, endPoint x: 776, endPoint y: 322, distance: 37.3
click at [280, 541] on video at bounding box center [140, 611] width 280 height 140
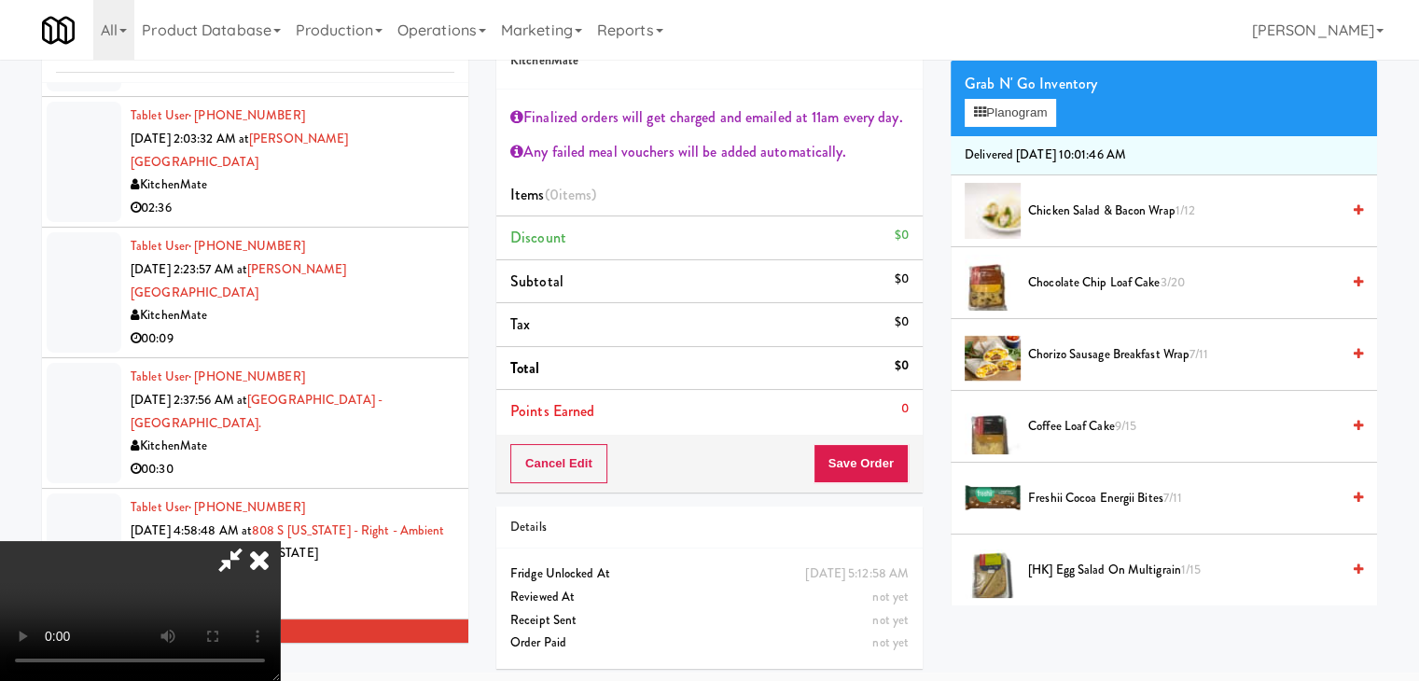
scroll to position [187, 0]
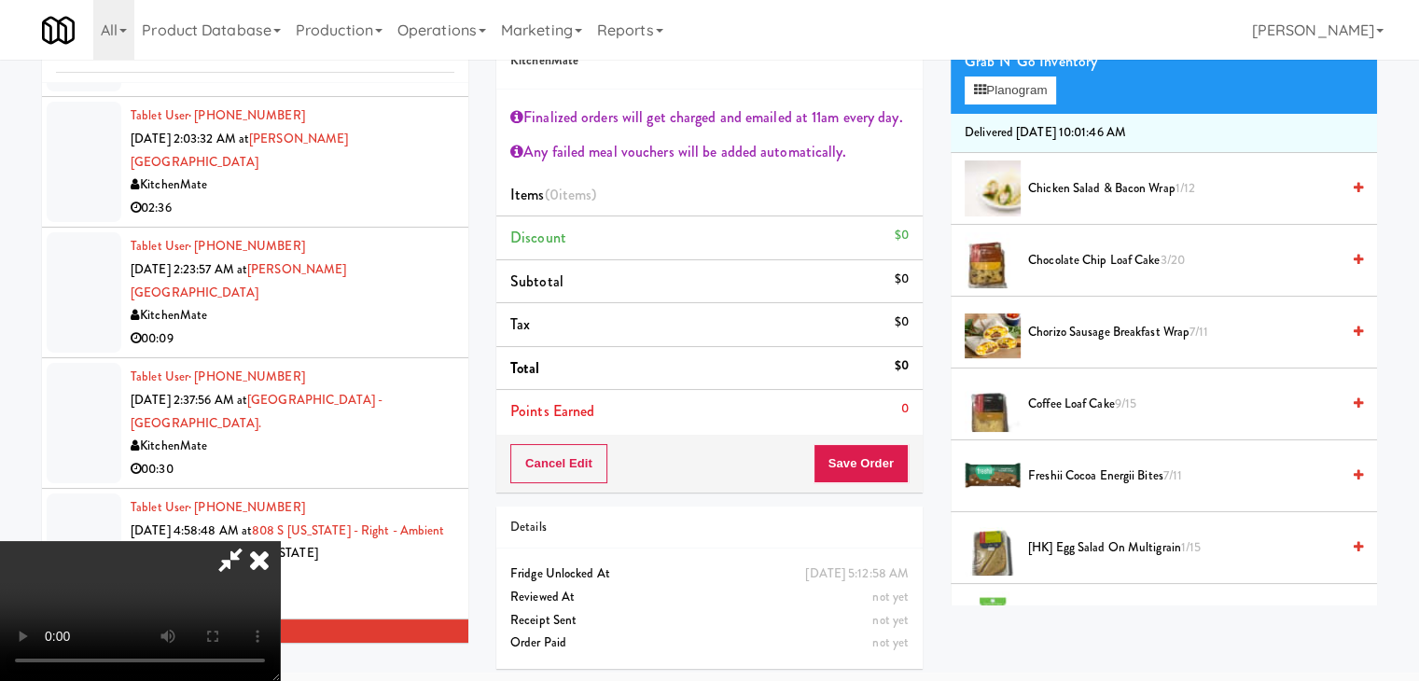
click at [1101, 328] on span "Chorizo Sausage Breakfast Wrap 7/11" at bounding box center [1184, 332] width 312 height 23
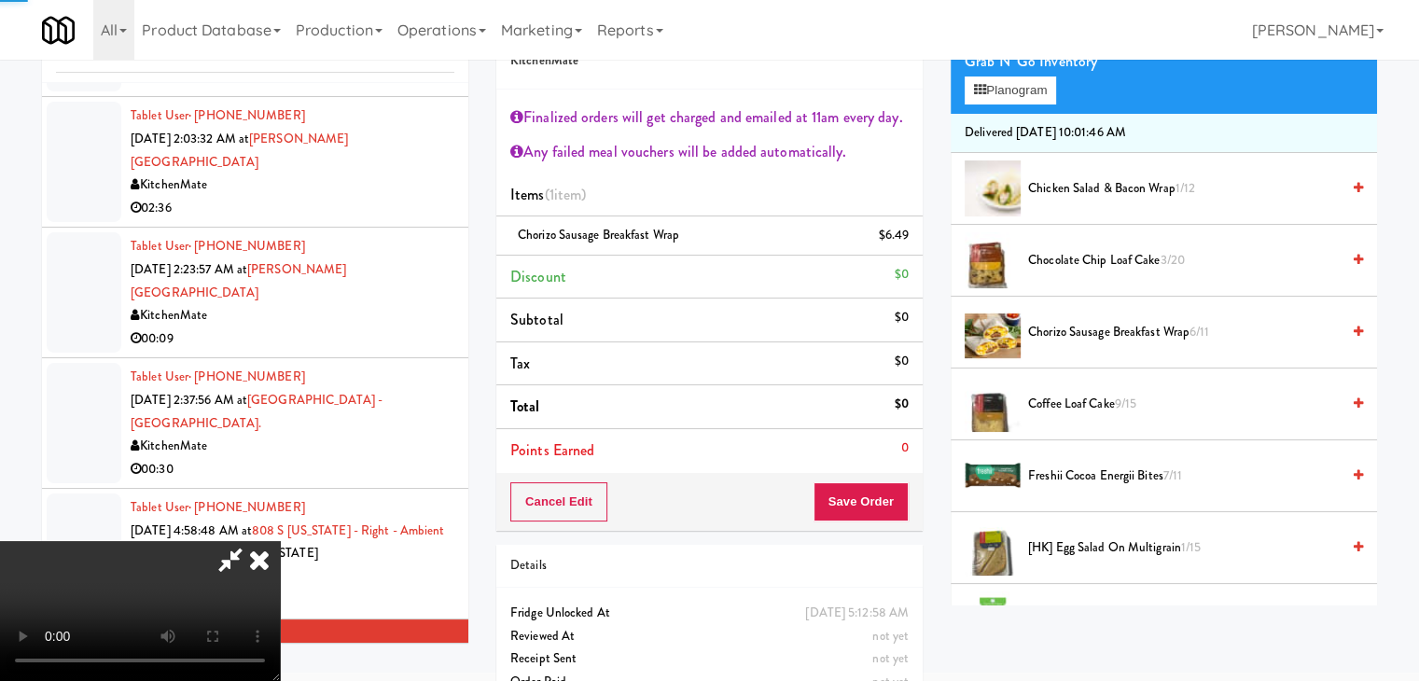
click at [280, 541] on video at bounding box center [140, 611] width 280 height 140
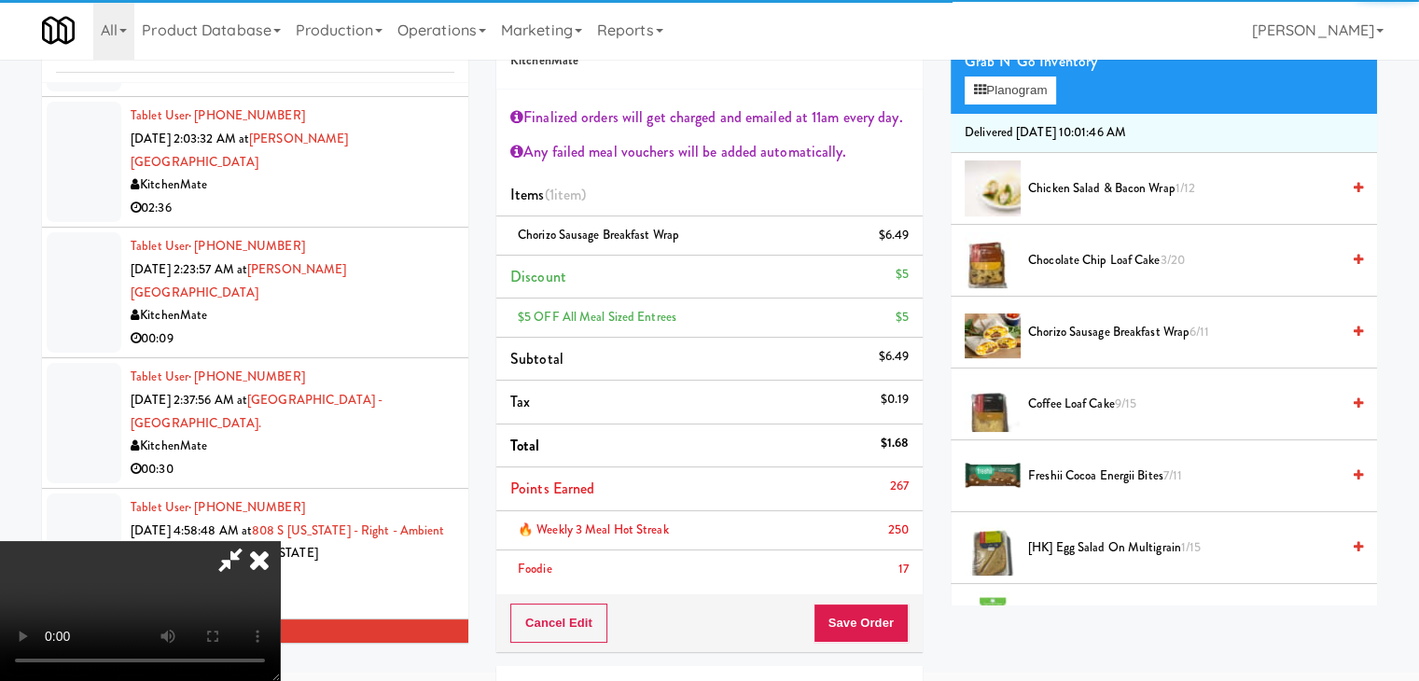
click at [280, 541] on video at bounding box center [140, 611] width 280 height 140
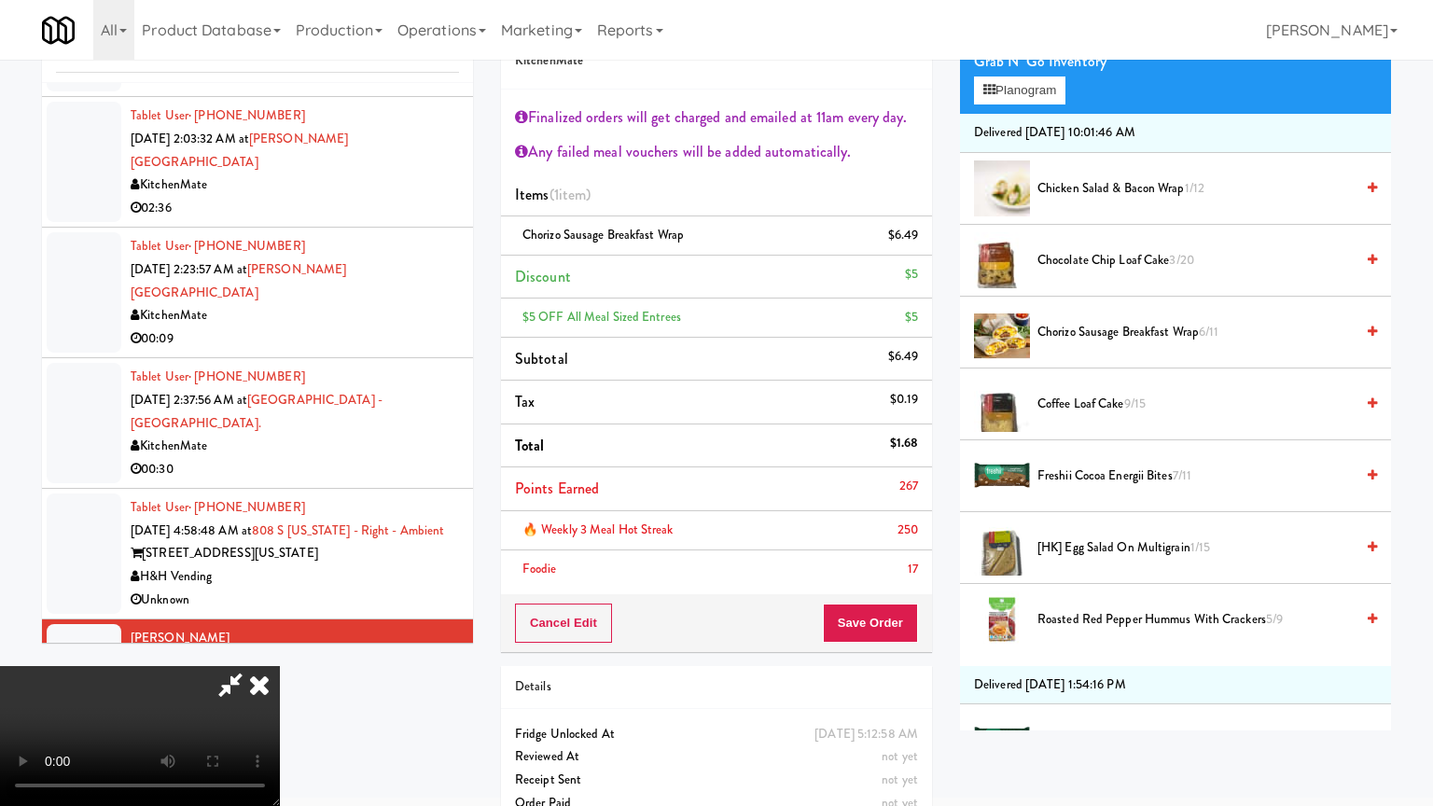
drag, startPoint x: 745, startPoint y: 436, endPoint x: 762, endPoint y: 440, distance: 18.3
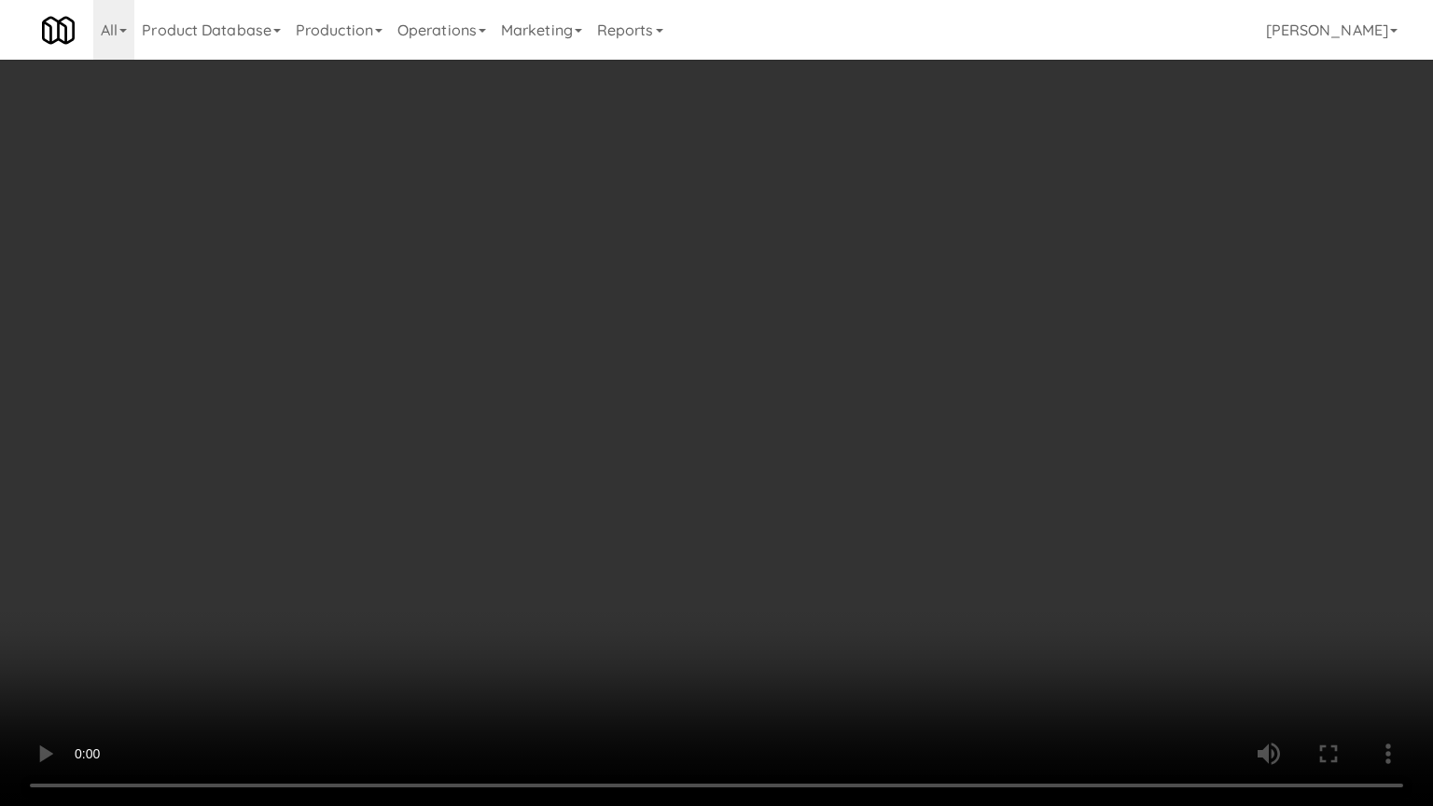
click at [746, 436] on video at bounding box center [716, 403] width 1433 height 806
click at [819, 439] on video at bounding box center [716, 403] width 1433 height 806
drag, startPoint x: 819, startPoint y: 439, endPoint x: 821, endPoint y: 357, distance: 81.2
click at [820, 439] on video at bounding box center [716, 403] width 1433 height 806
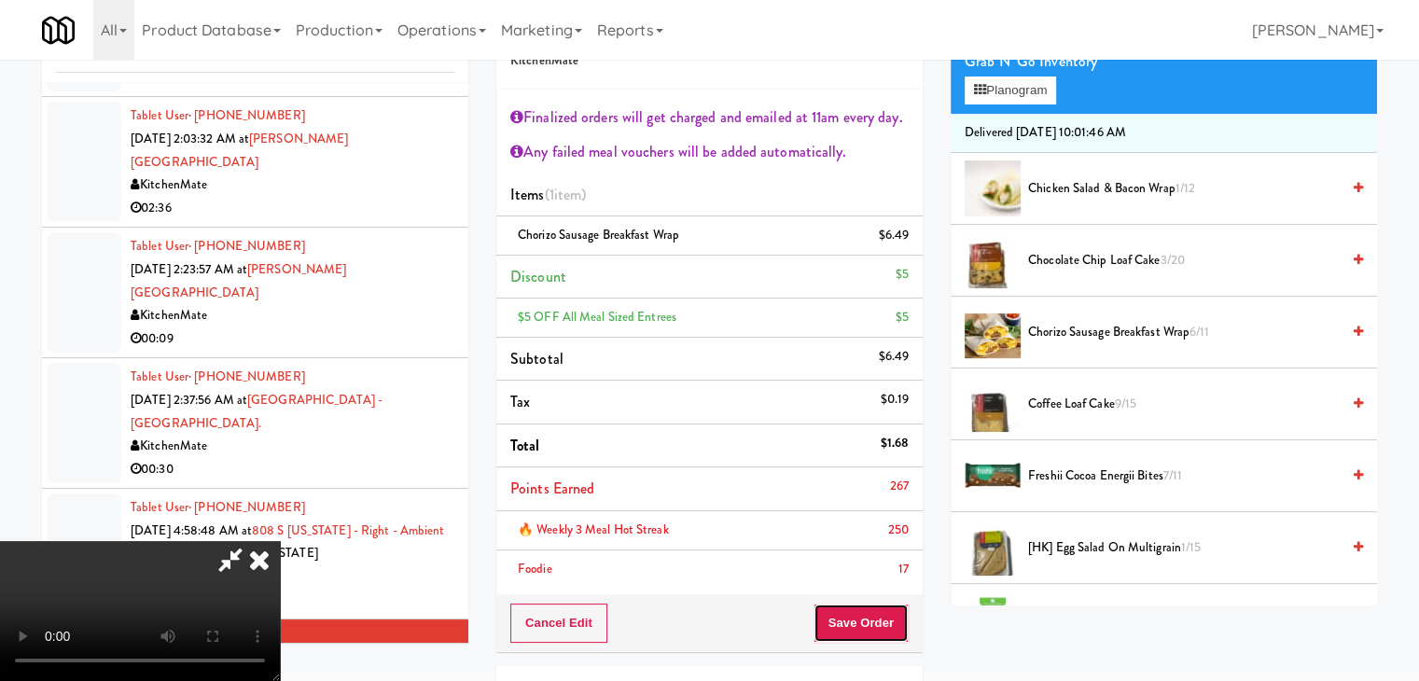
click at [876, 613] on button "Save Order" at bounding box center [861, 623] width 95 height 39
click at [875, 618] on button "Save Order" at bounding box center [861, 623] width 95 height 39
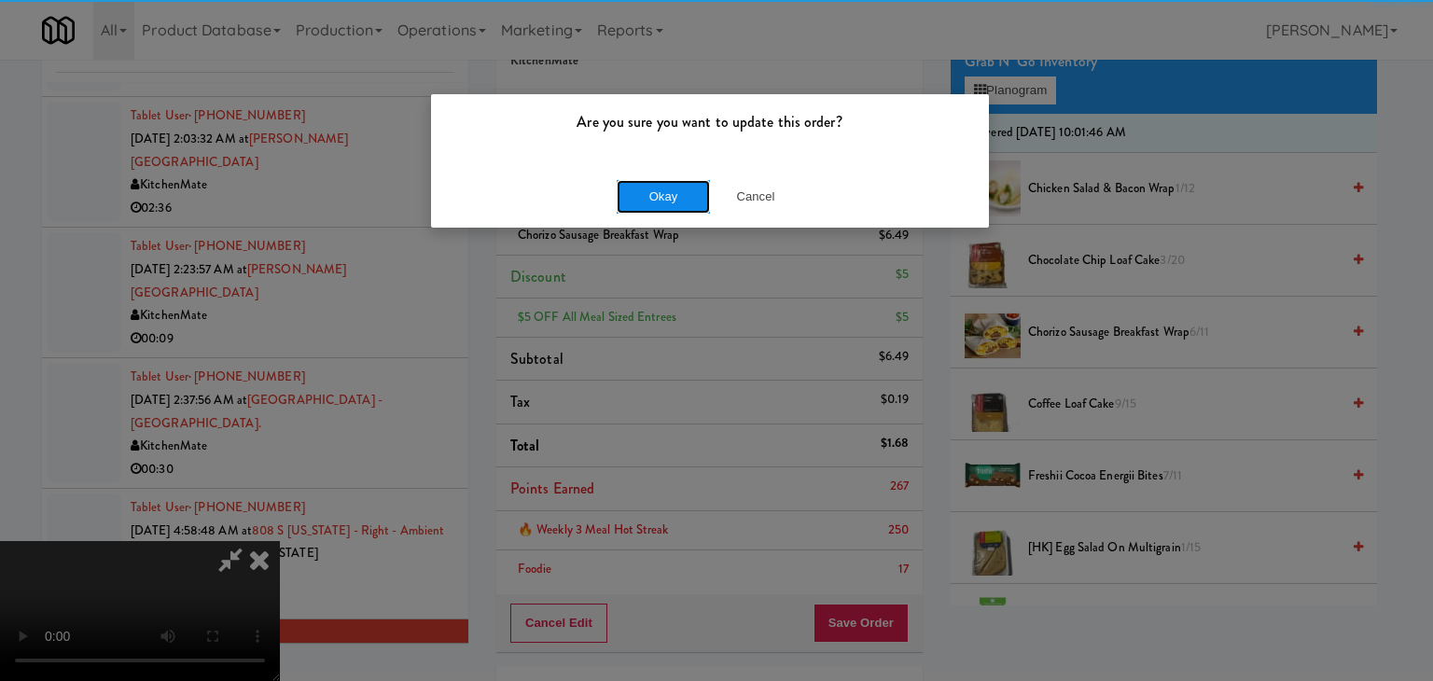
click at [672, 198] on button "Okay" at bounding box center [663, 197] width 93 height 34
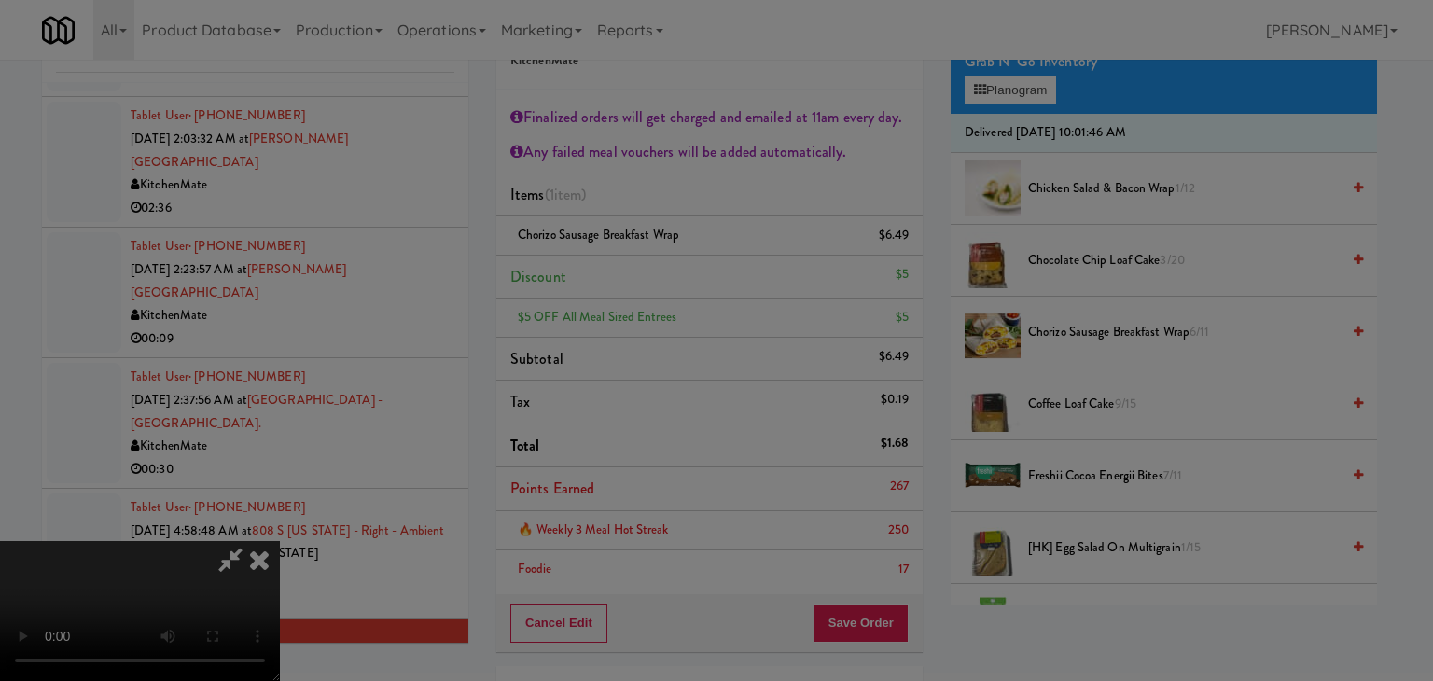
click at [672, 193] on div "Okay Cancel" at bounding box center [710, 162] width 558 height 63
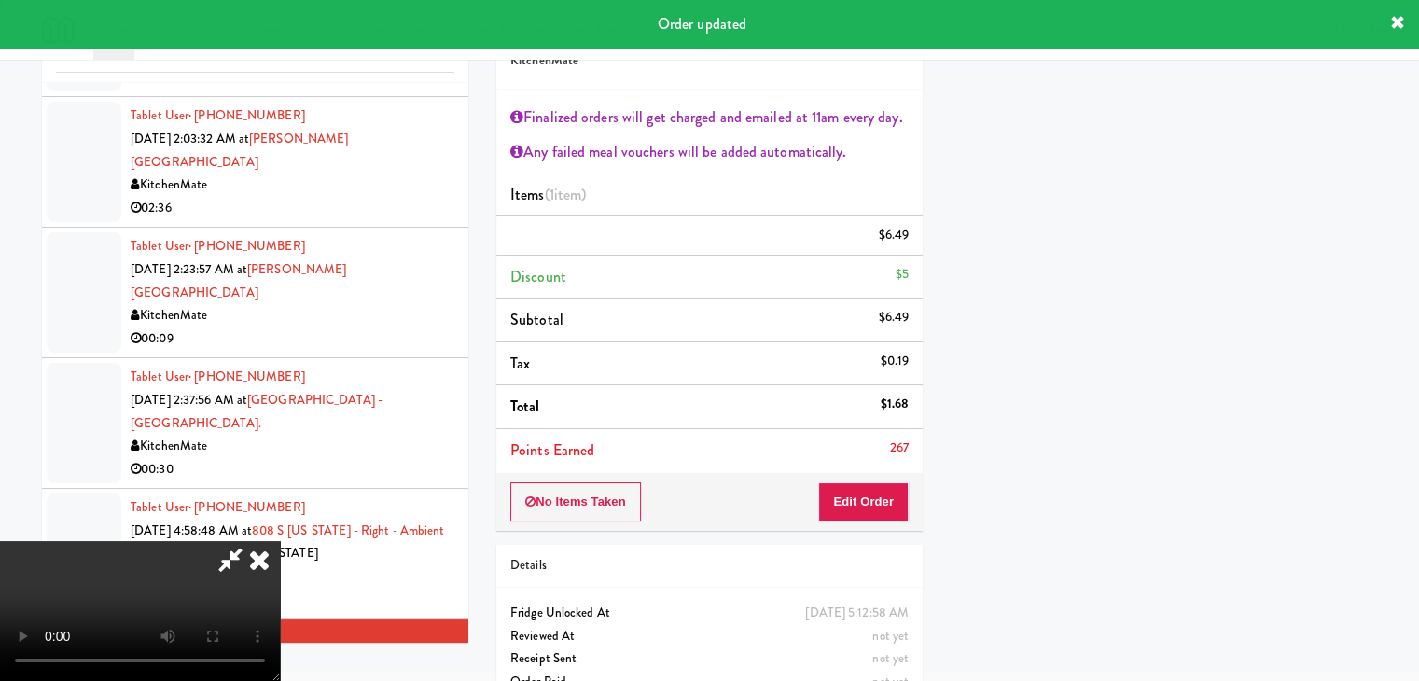
scroll to position [142, 0]
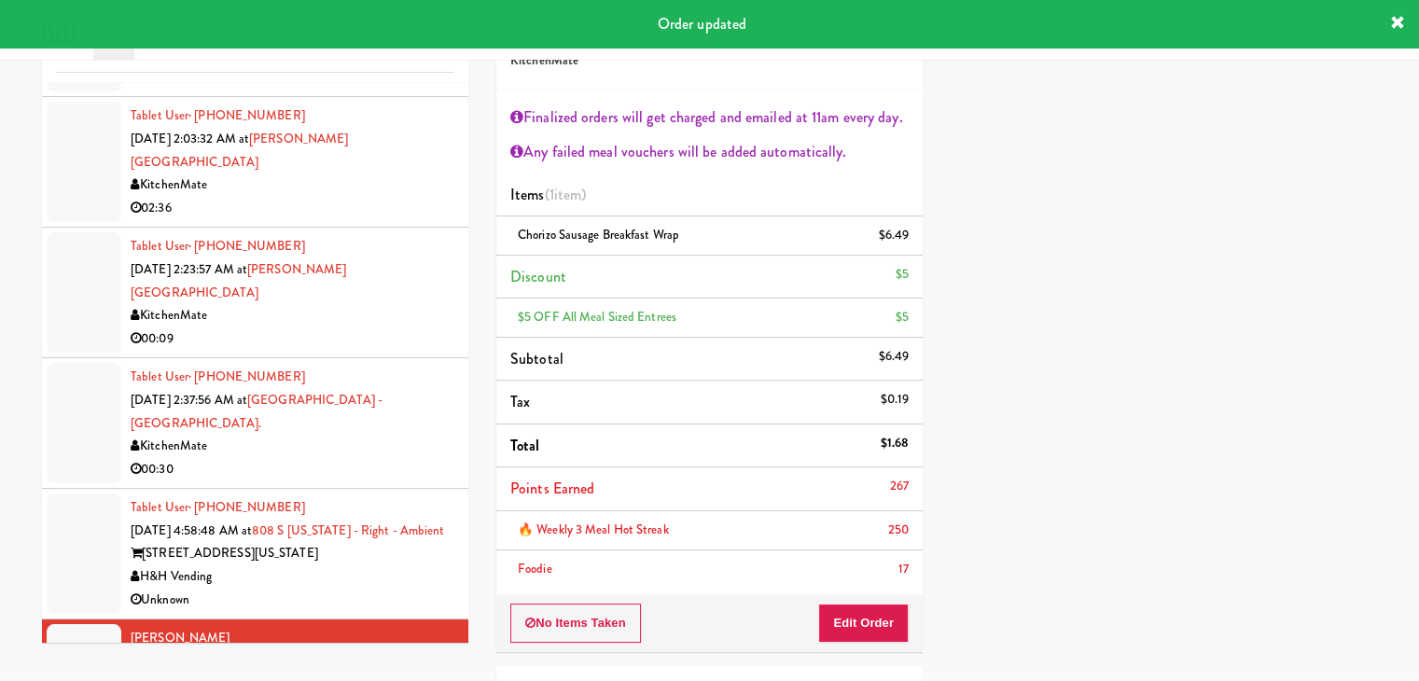
click at [386, 566] on div "H&H Vending" at bounding box center [293, 577] width 324 height 23
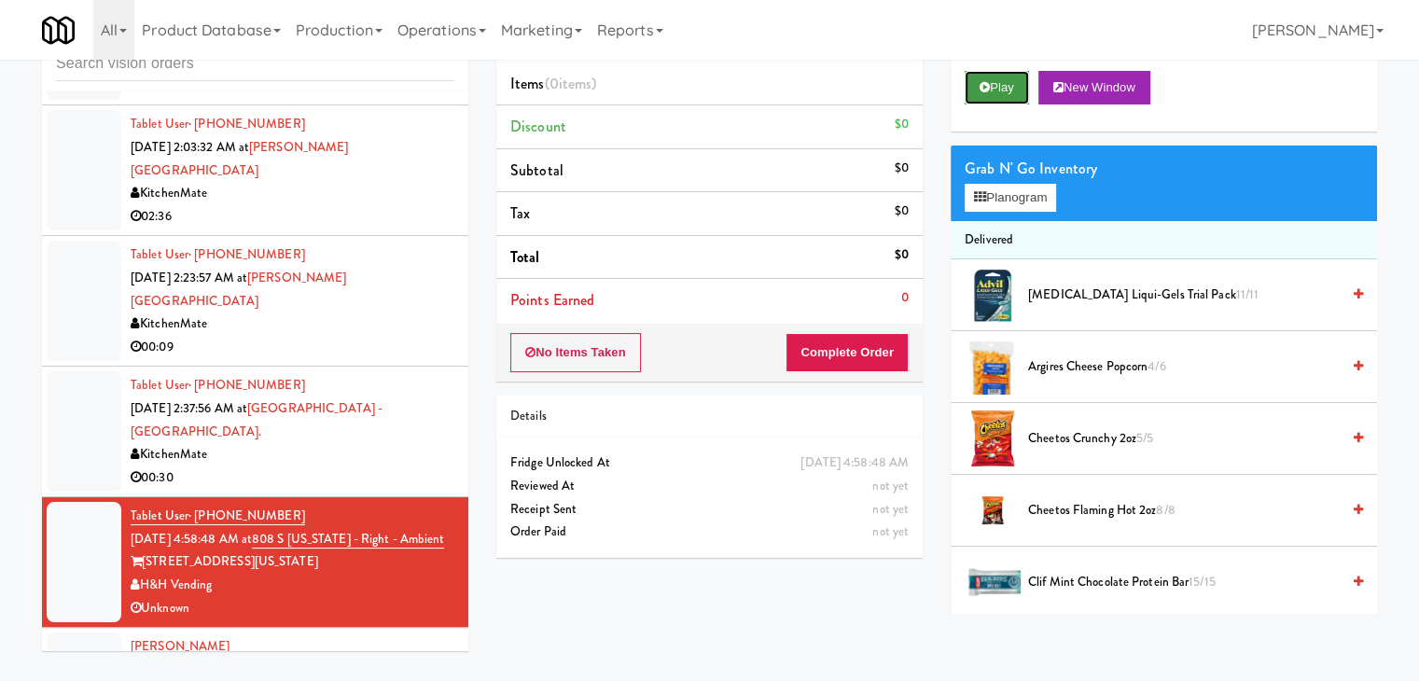
click at [1000, 83] on button "Play" at bounding box center [997, 88] width 64 height 34
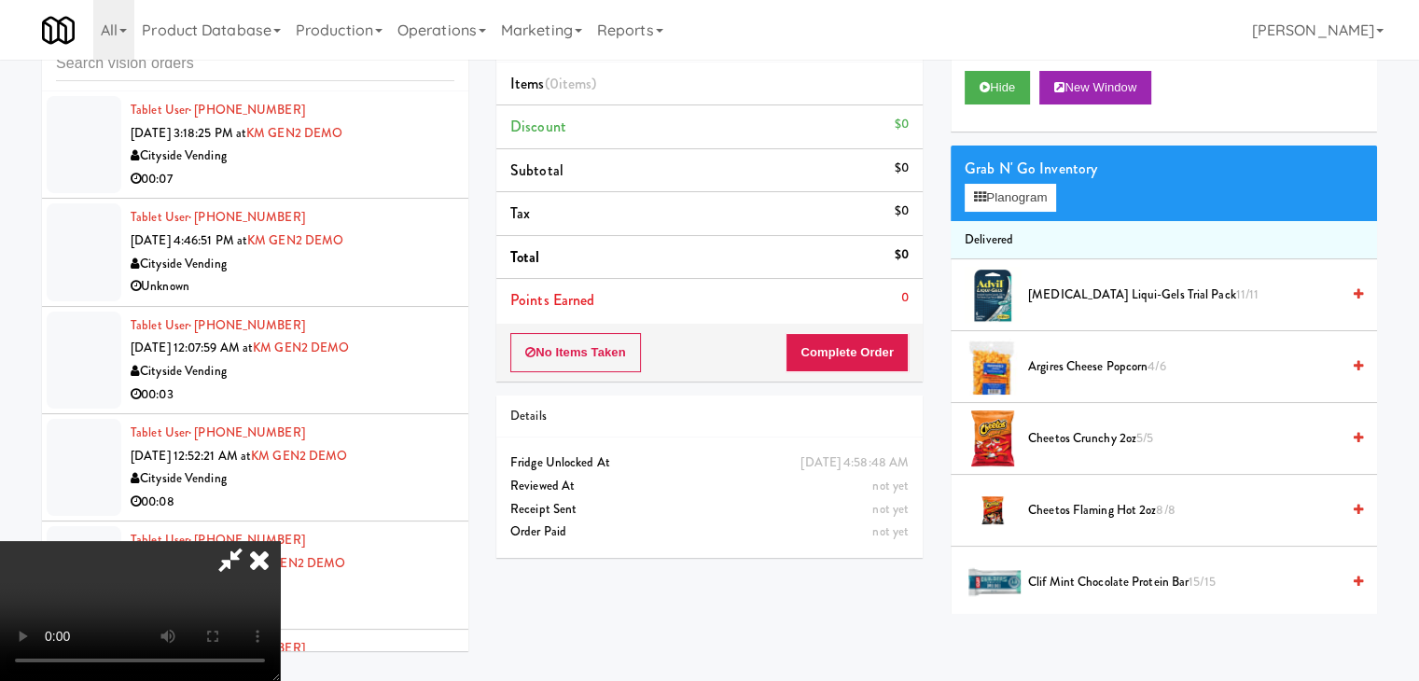
scroll to position [4222, 0]
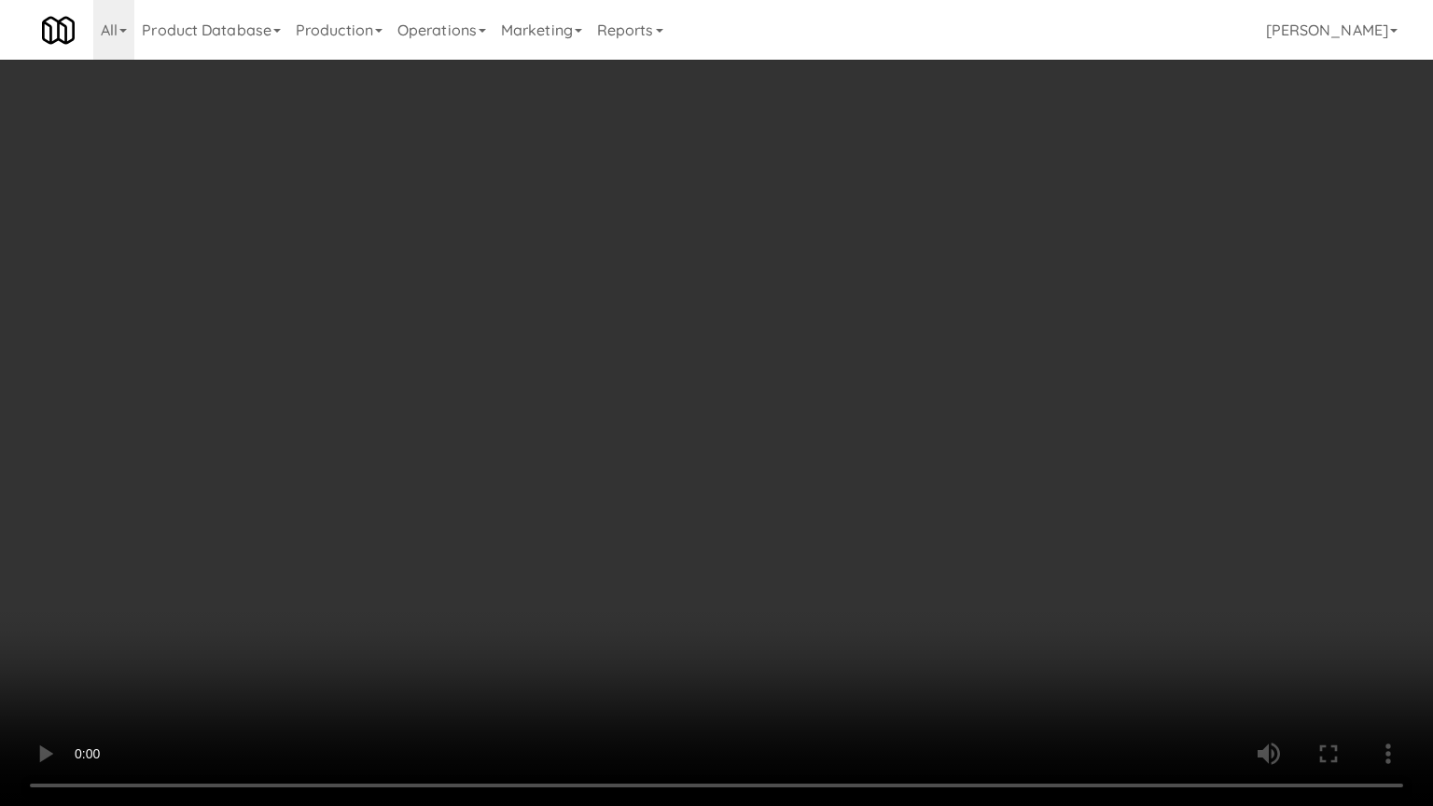
click at [743, 494] on video at bounding box center [716, 403] width 1433 height 806
drag, startPoint x: 743, startPoint y: 494, endPoint x: 742, endPoint y: 401, distance: 92.4
click at [743, 493] on video at bounding box center [716, 403] width 1433 height 806
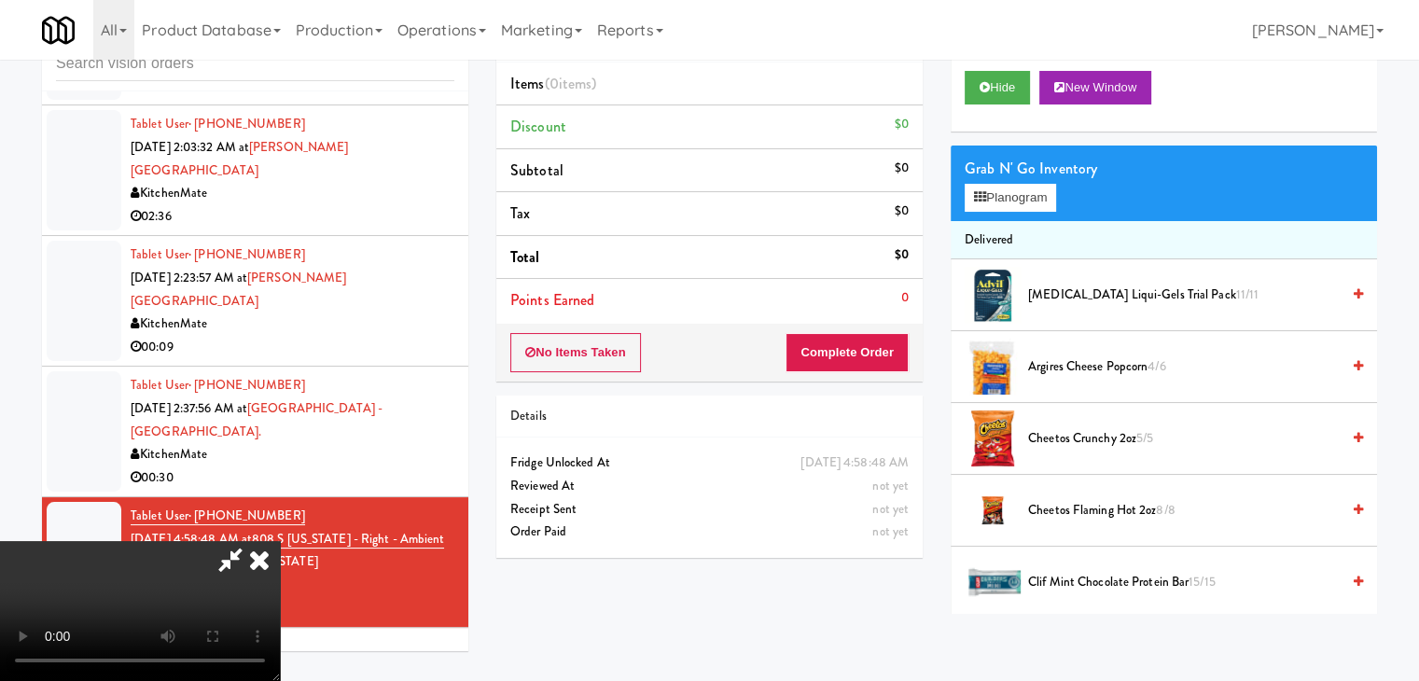
click at [280, 541] on icon at bounding box center [259, 559] width 41 height 37
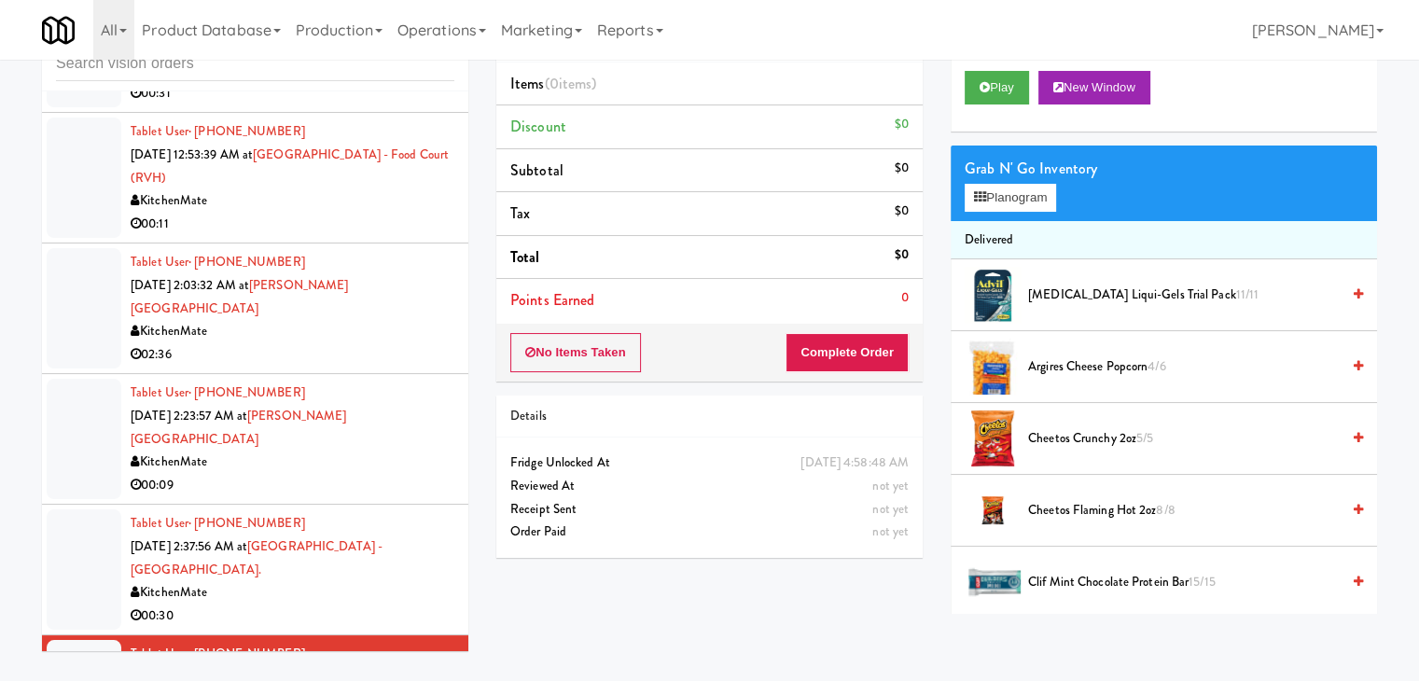
scroll to position [4035, 0]
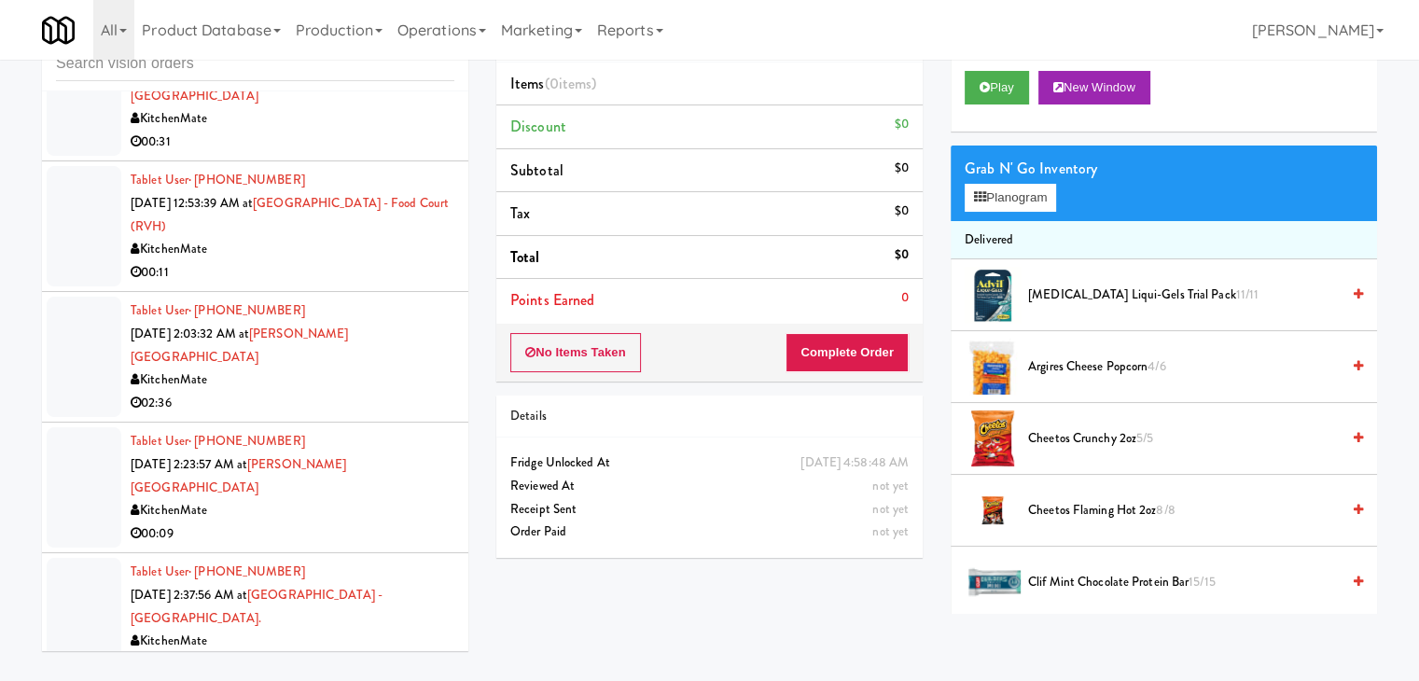
click at [347, 630] on div "KitchenMate" at bounding box center [293, 641] width 324 height 23
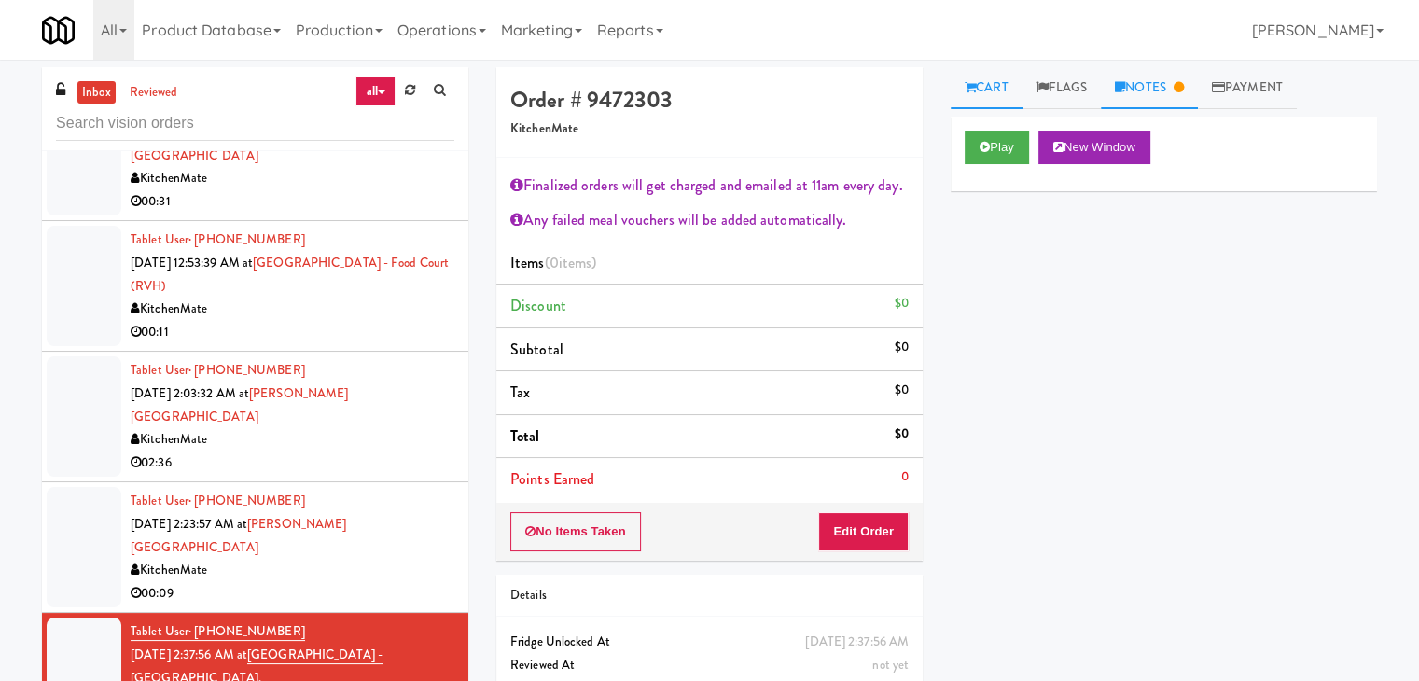
click at [1129, 91] on link "Notes" at bounding box center [1149, 88] width 97 height 42
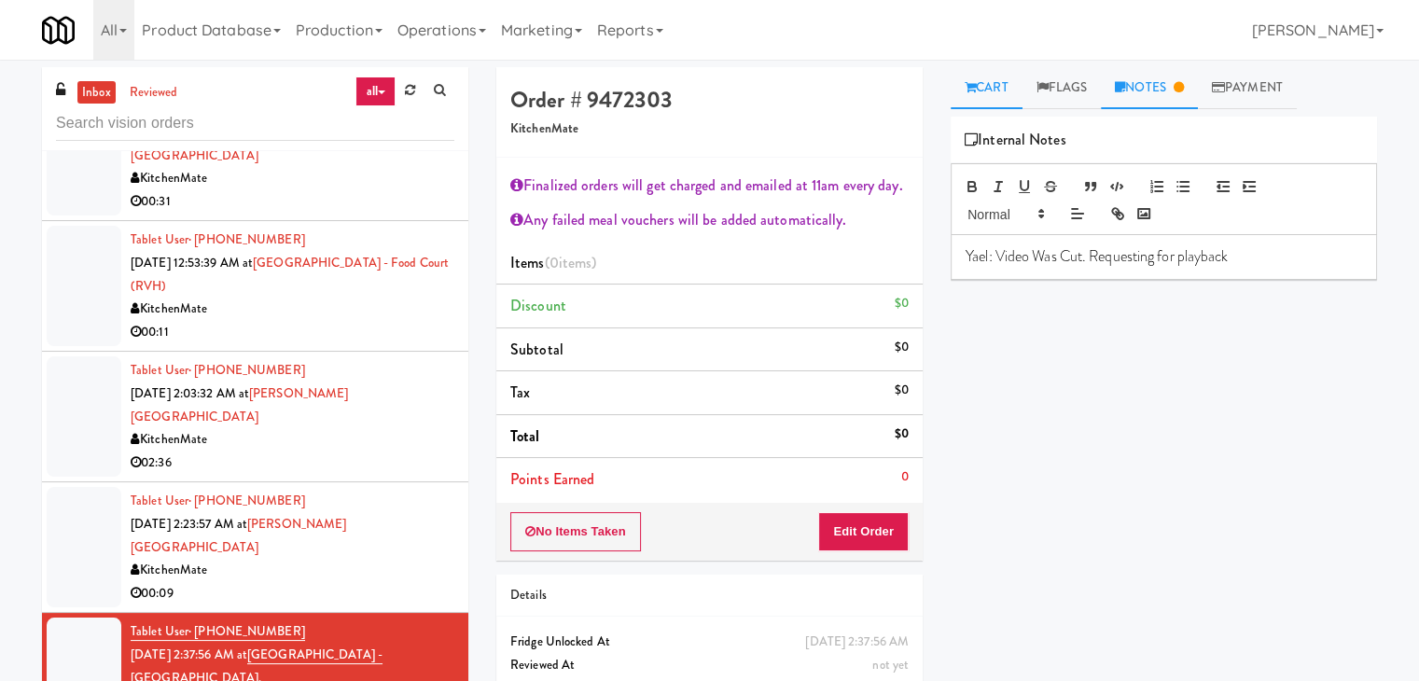
click at [997, 84] on link "Cart" at bounding box center [987, 88] width 72 height 42
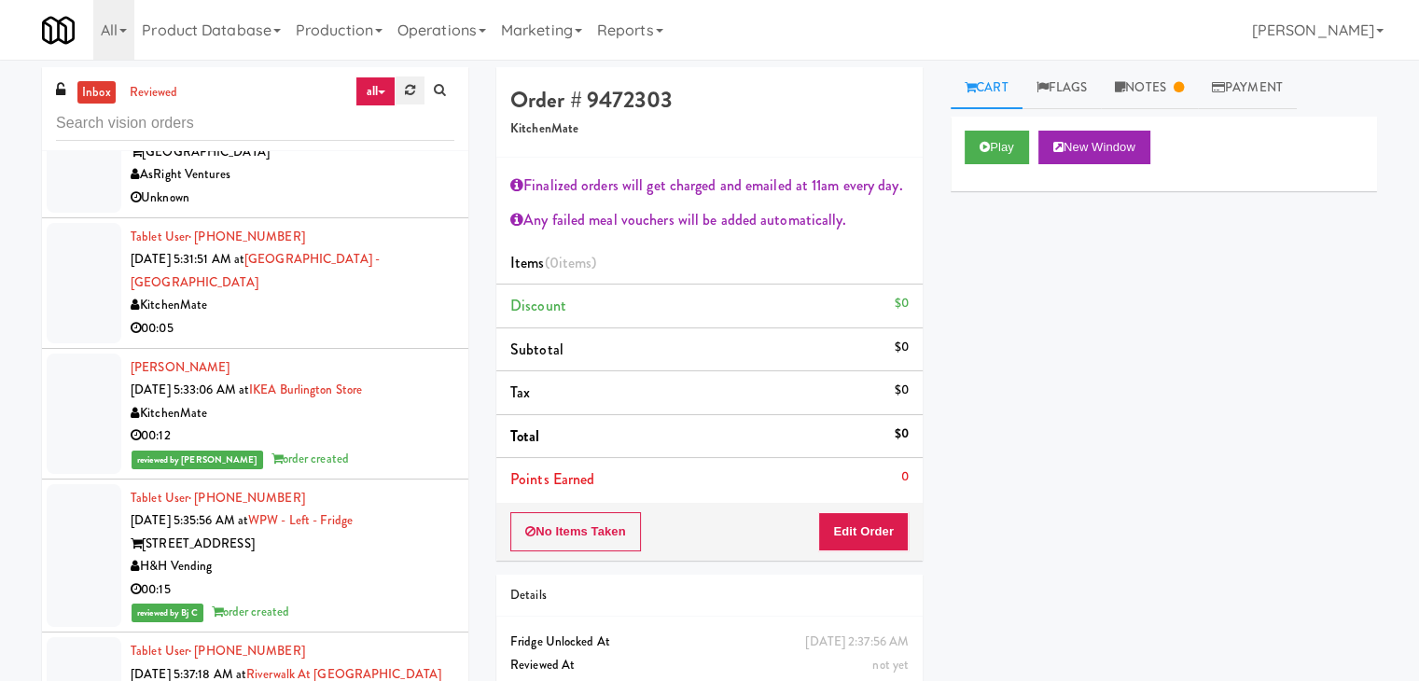
click at [409, 84] on icon at bounding box center [410, 90] width 10 height 12
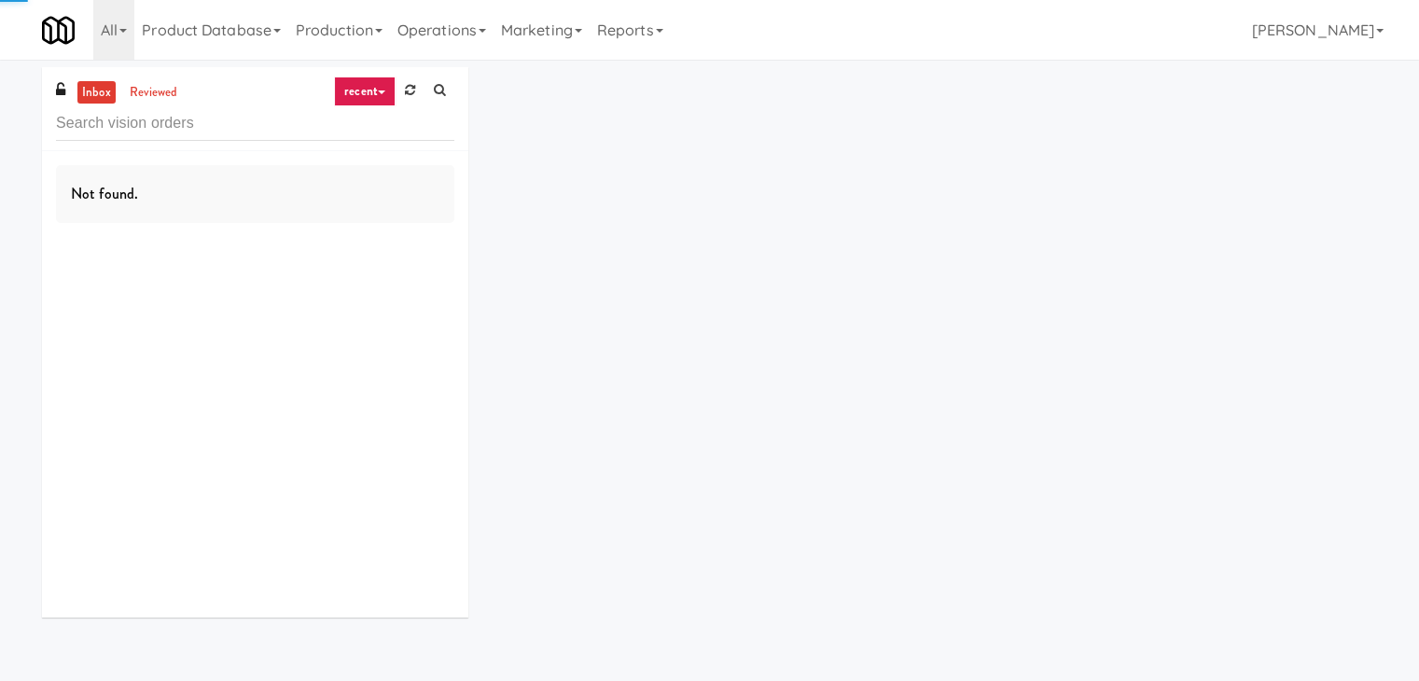
click at [374, 81] on link "recent" at bounding box center [365, 92] width 62 height 30
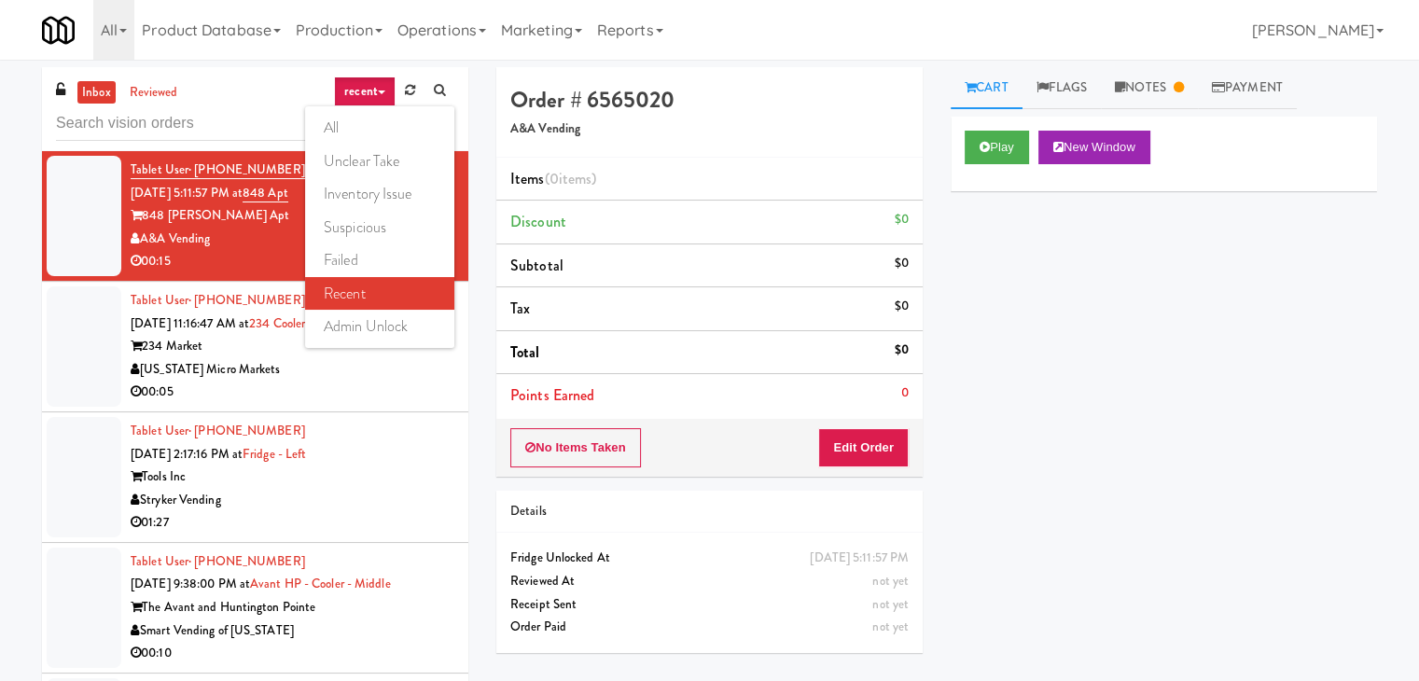
click at [0, 244] on div "inbox reviewed recent all unclear take inventory issue suspicious failed recent…" at bounding box center [709, 396] width 1419 height 658
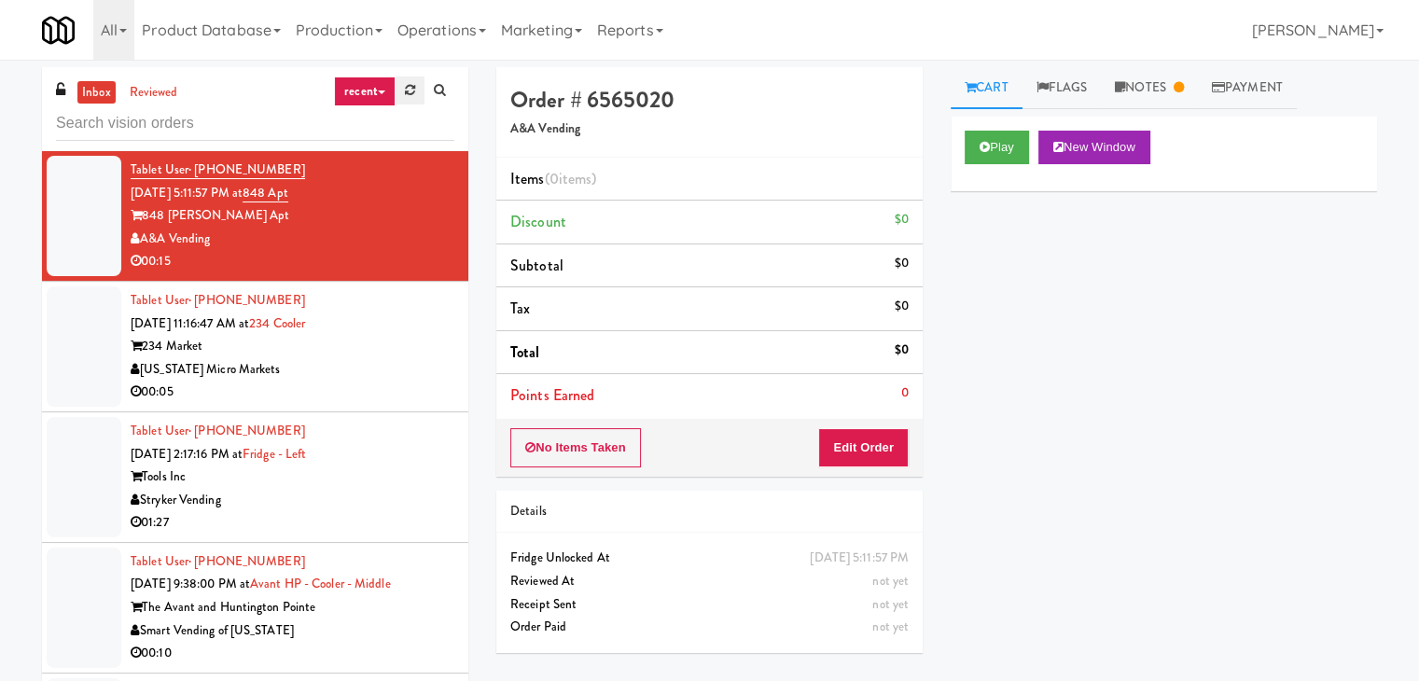
click at [397, 79] on link at bounding box center [410, 91] width 29 height 28
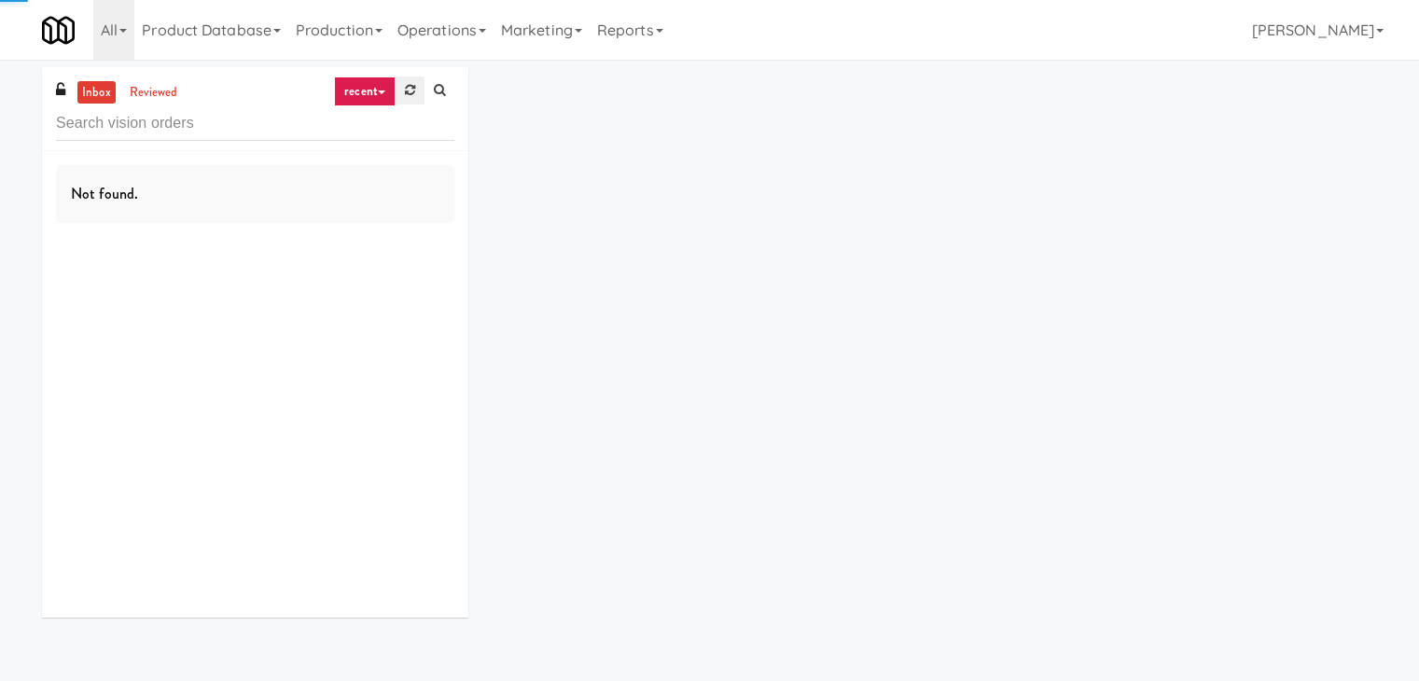
click at [402, 85] on link at bounding box center [410, 91] width 29 height 28
click at [372, 89] on link "recent" at bounding box center [365, 92] width 62 height 30
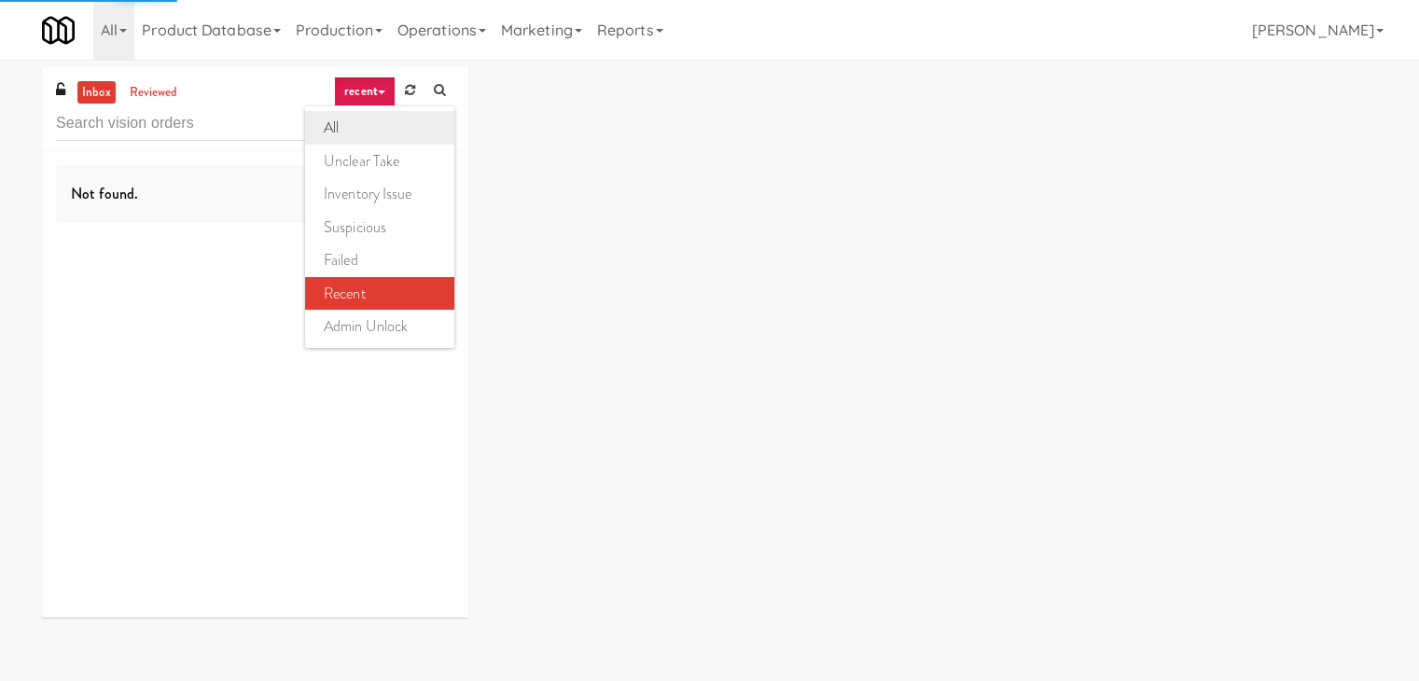
click at [380, 119] on link "all" at bounding box center [379, 128] width 149 height 34
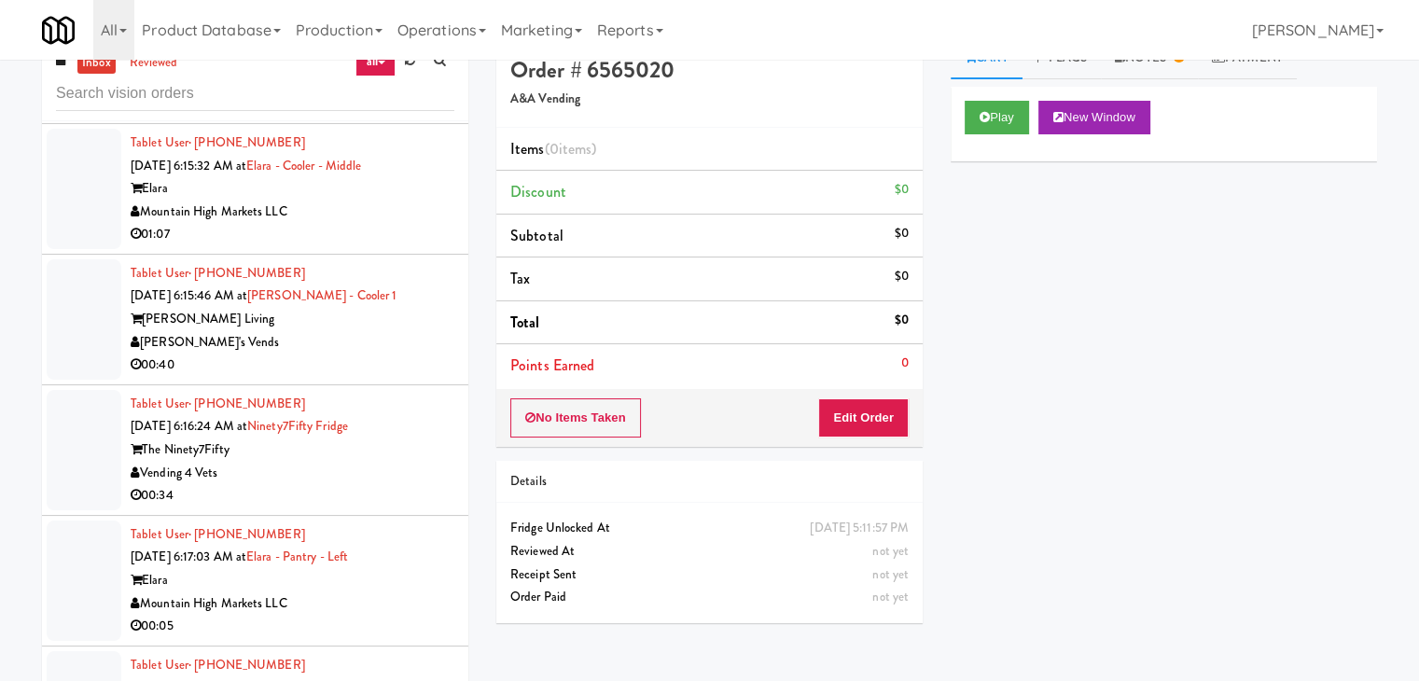
scroll to position [60, 0]
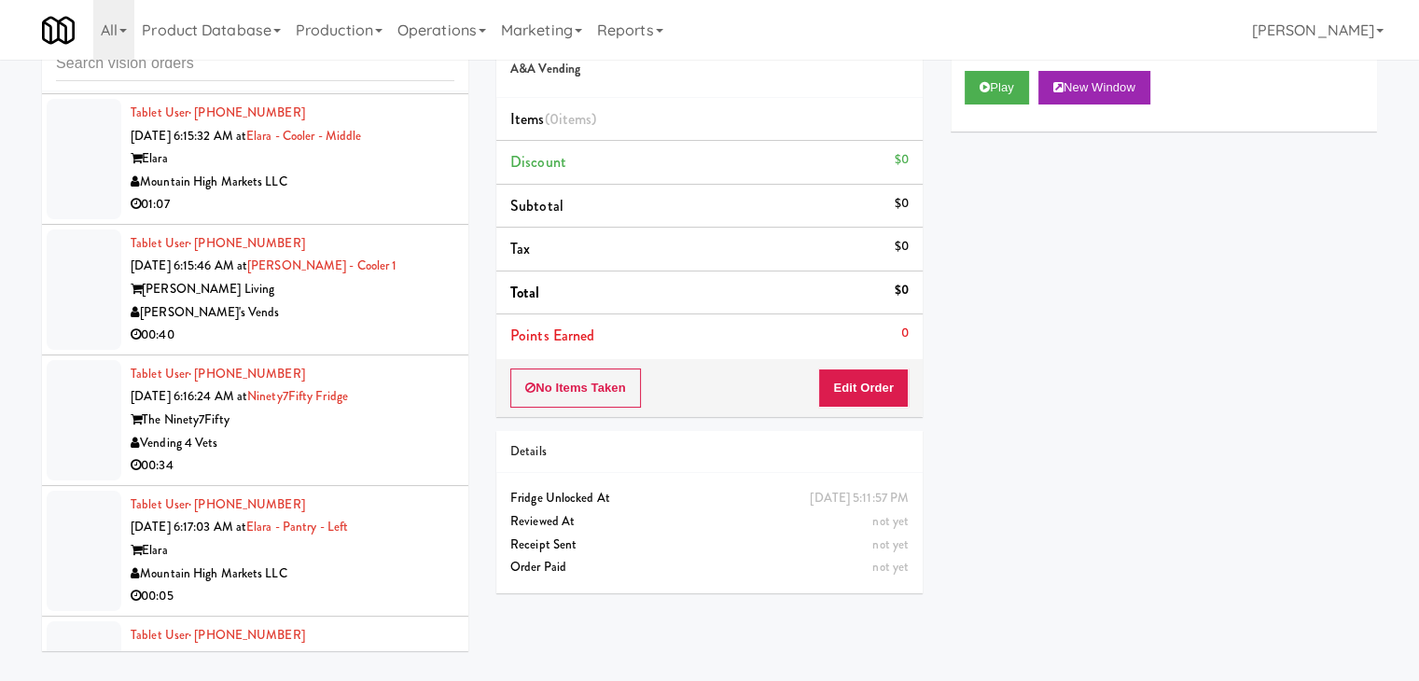
click at [412, 563] on div "Mountain High Markets LLC" at bounding box center [293, 574] width 324 height 23
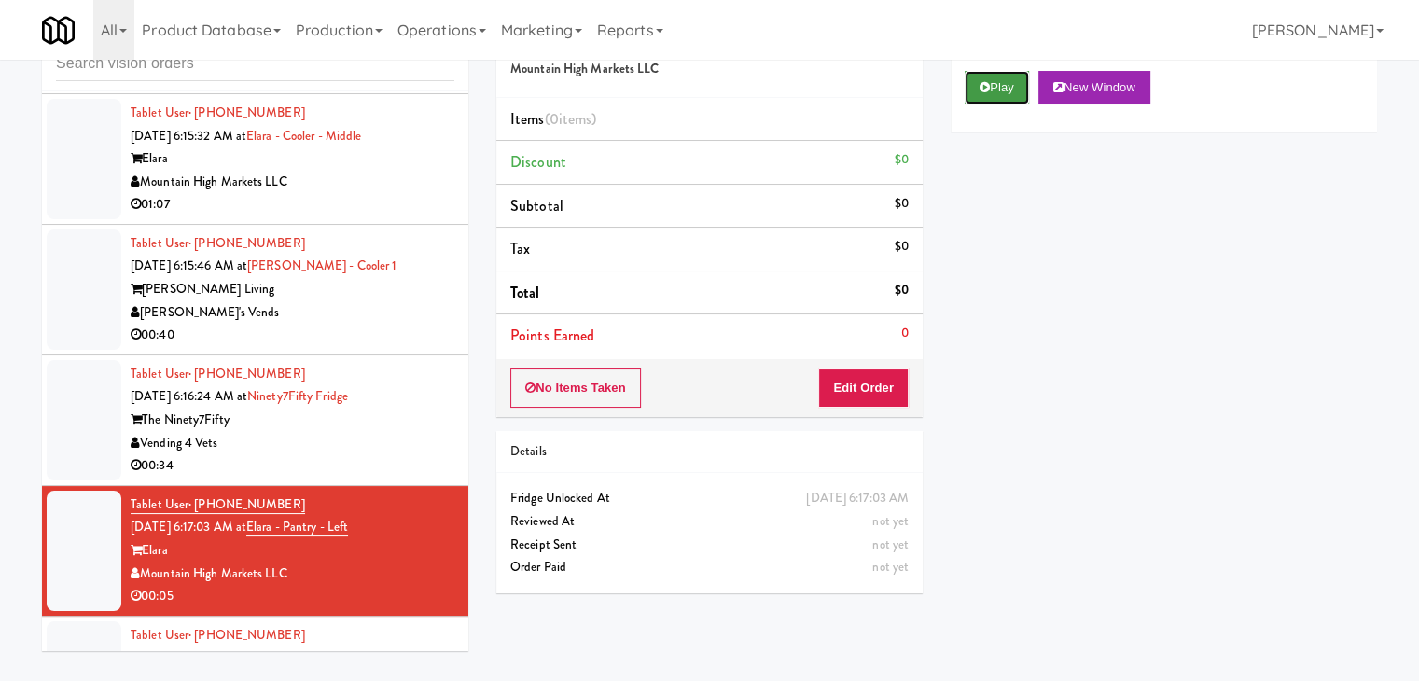
click at [995, 96] on button "Play" at bounding box center [997, 88] width 64 height 34
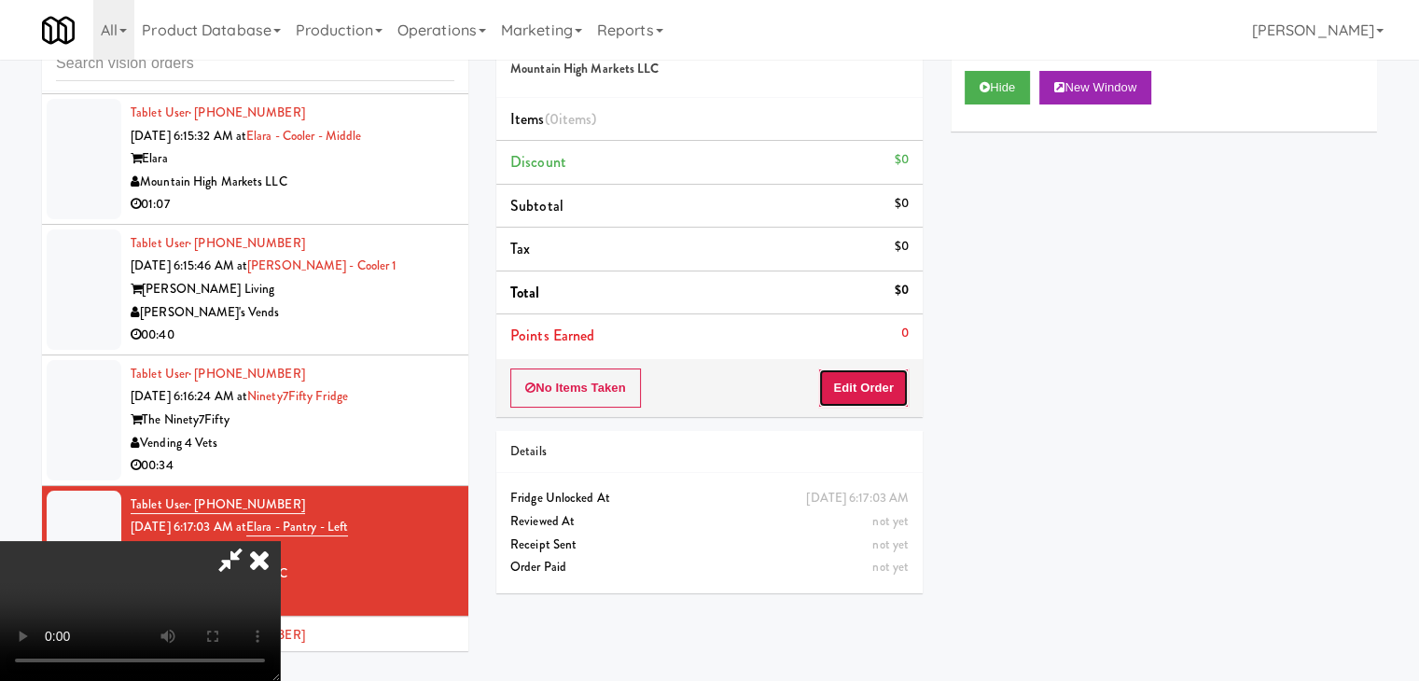
click at [885, 382] on button "Edit Order" at bounding box center [863, 388] width 91 height 39
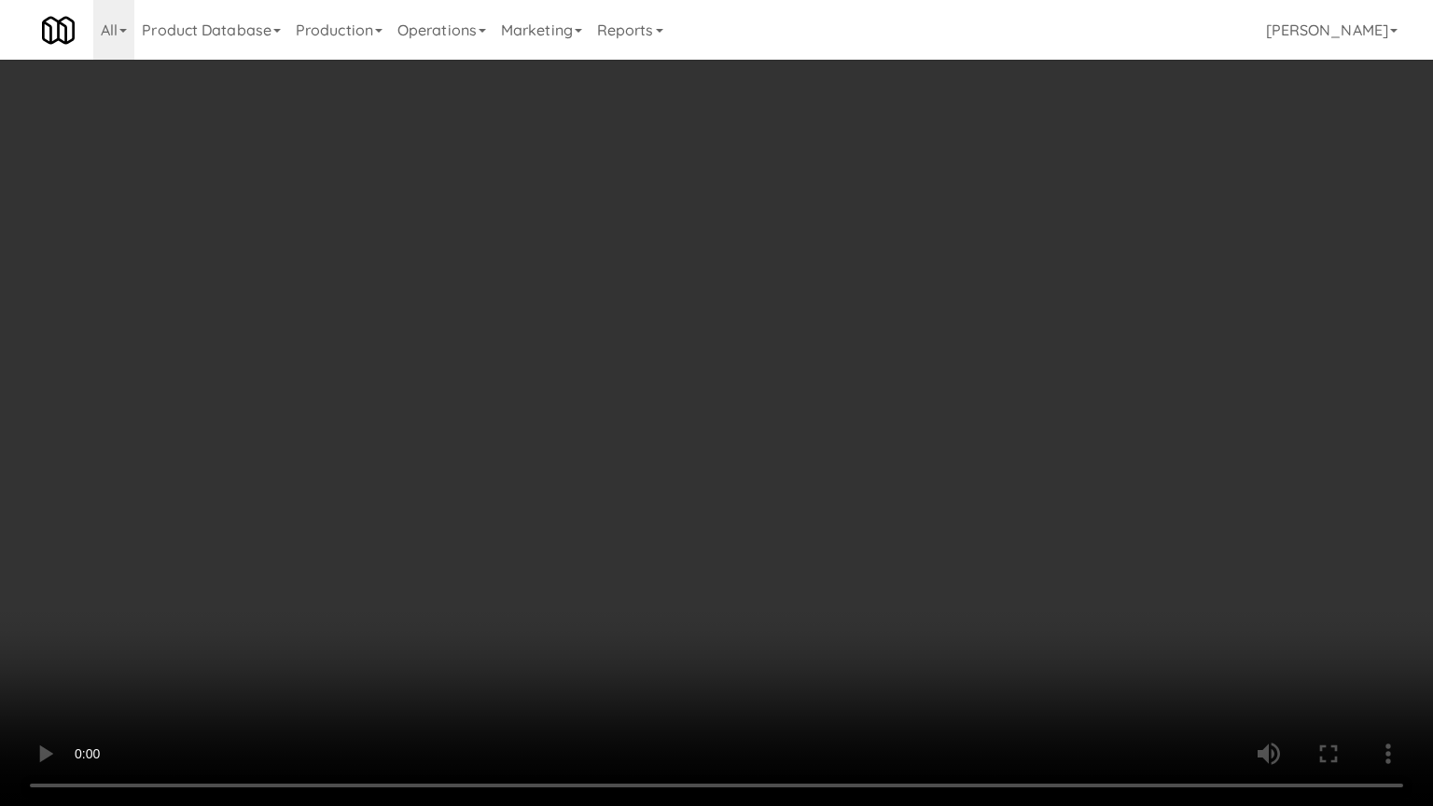
click at [793, 448] on video at bounding box center [716, 403] width 1433 height 806
click at [810, 447] on video at bounding box center [716, 403] width 1433 height 806
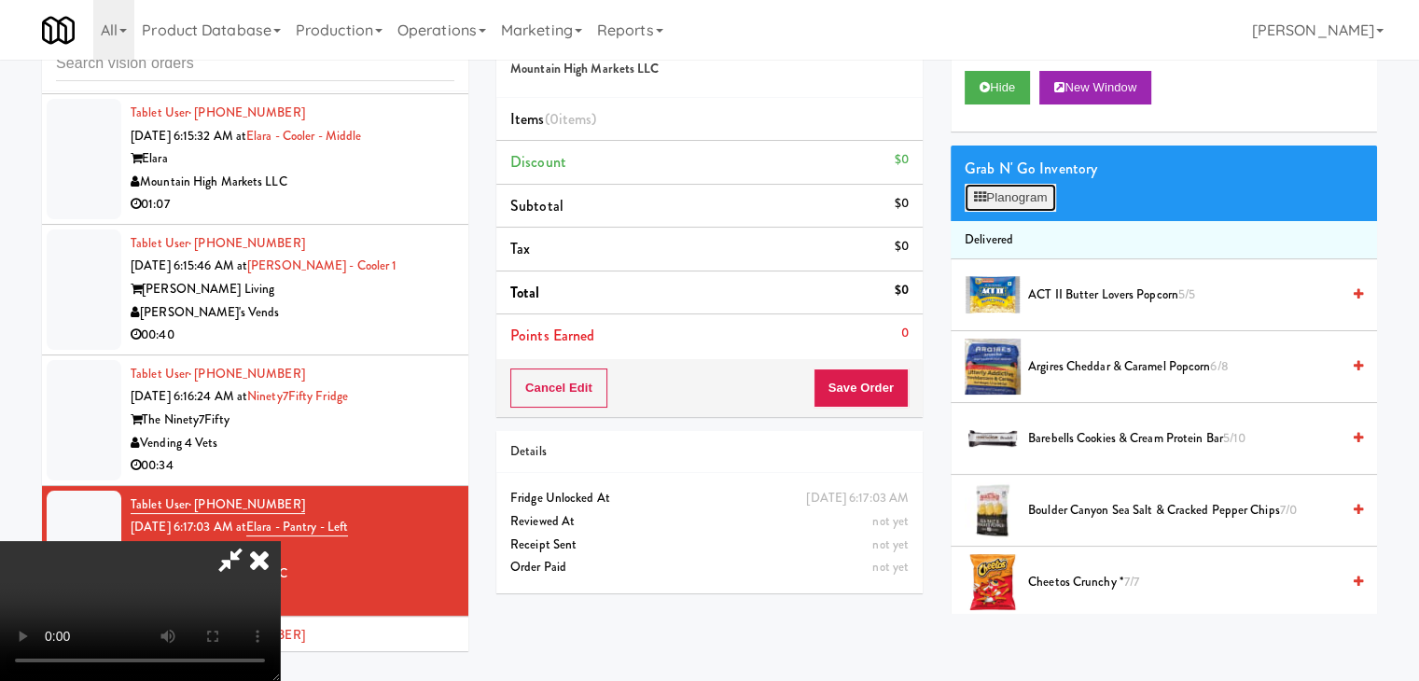
click at [1015, 206] on button "Planogram" at bounding box center [1010, 198] width 91 height 28
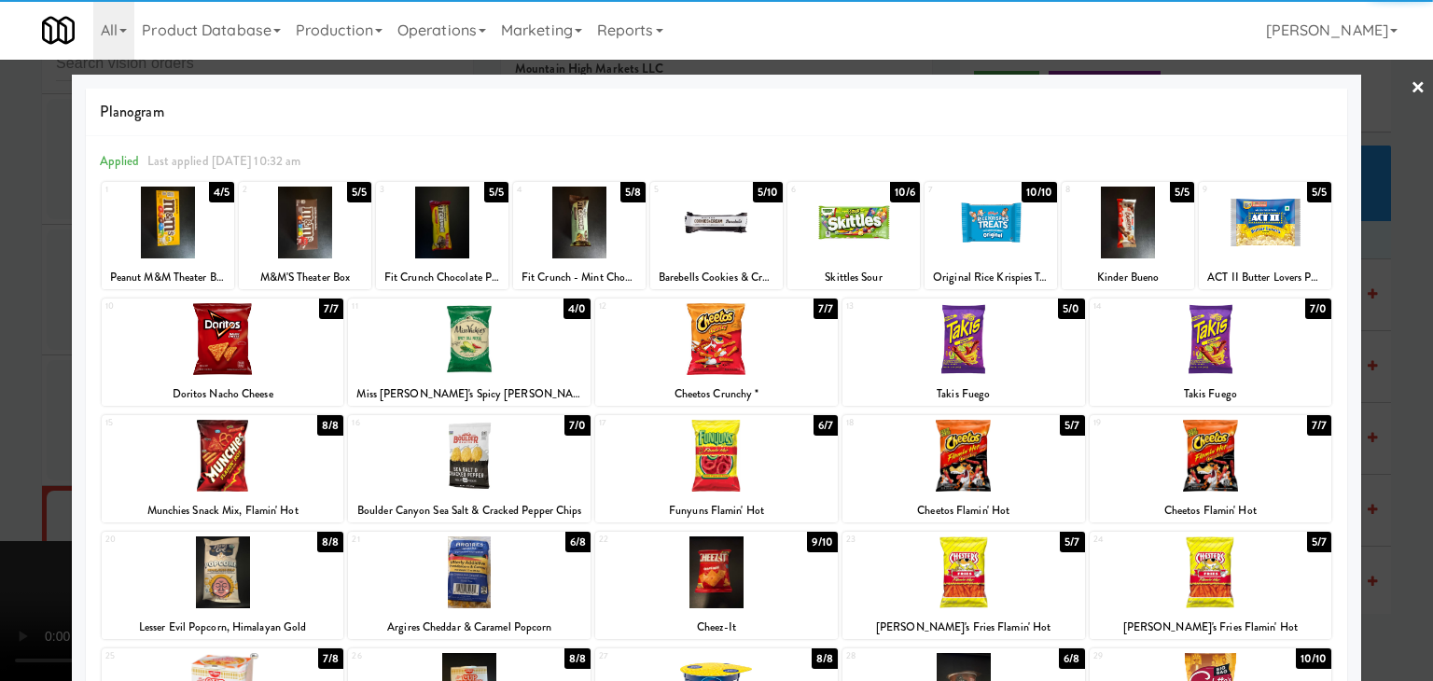
click at [835, 229] on div at bounding box center [854, 223] width 133 height 72
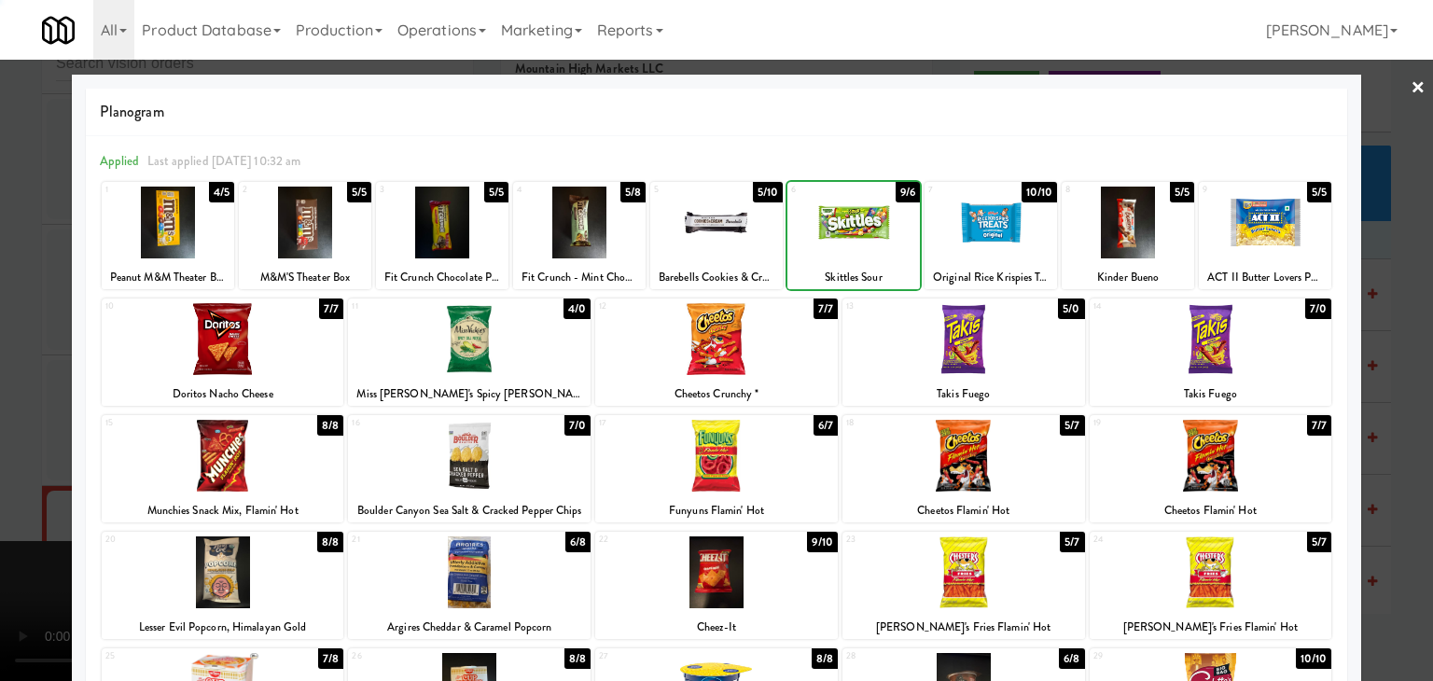
click at [14, 381] on div at bounding box center [716, 340] width 1433 height 681
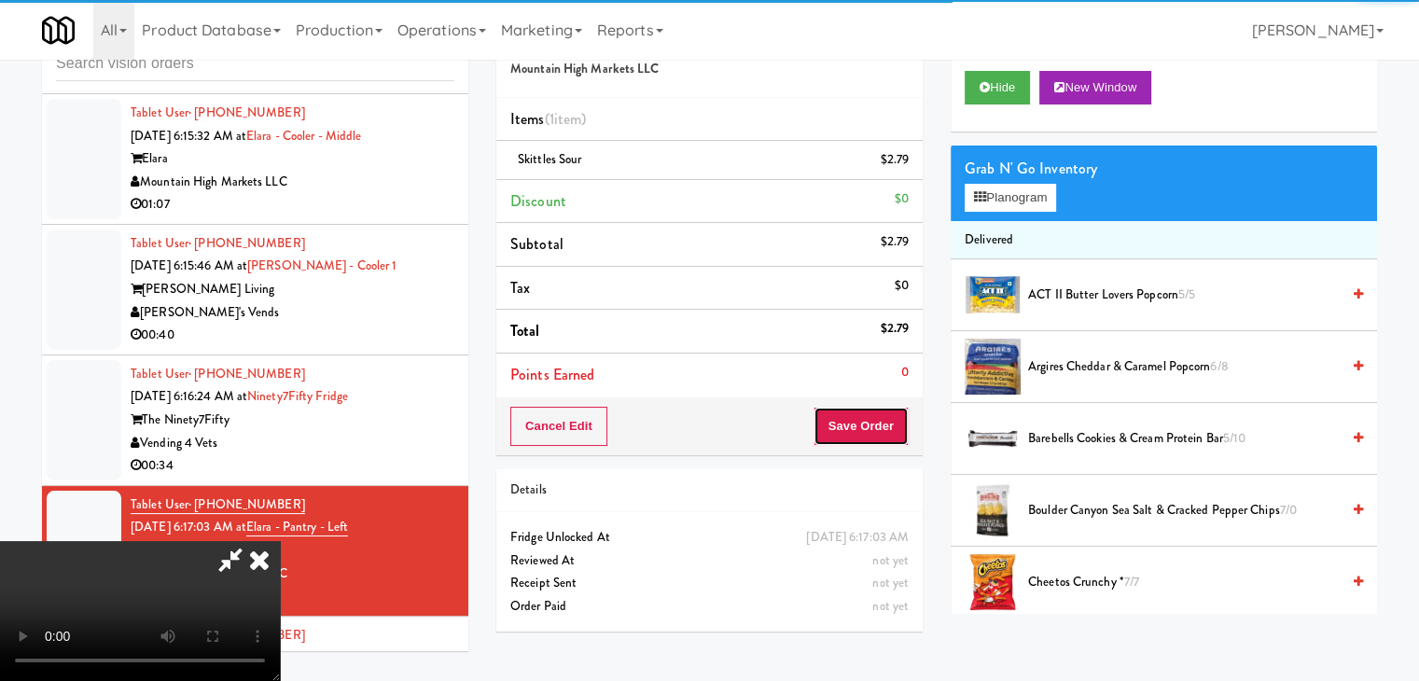
click at [887, 430] on button "Save Order" at bounding box center [861, 426] width 95 height 39
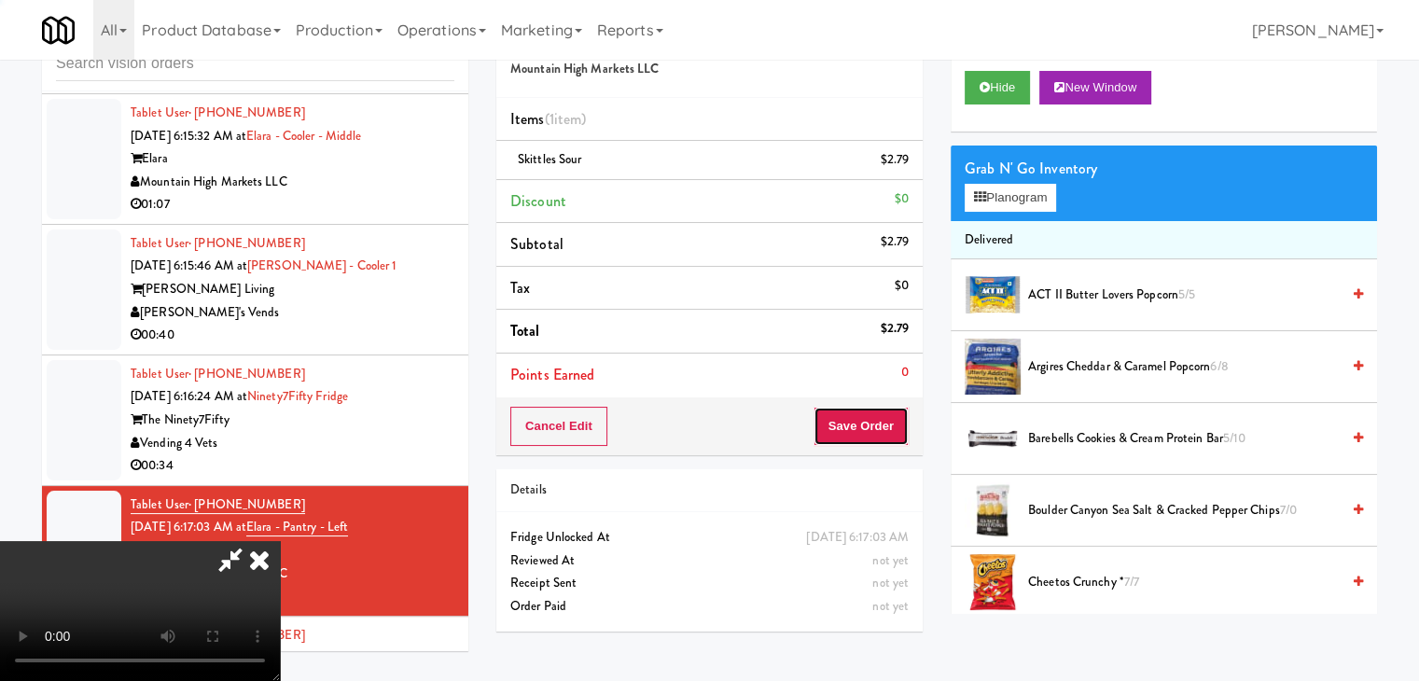
click at [887, 430] on button "Save Order" at bounding box center [861, 426] width 95 height 39
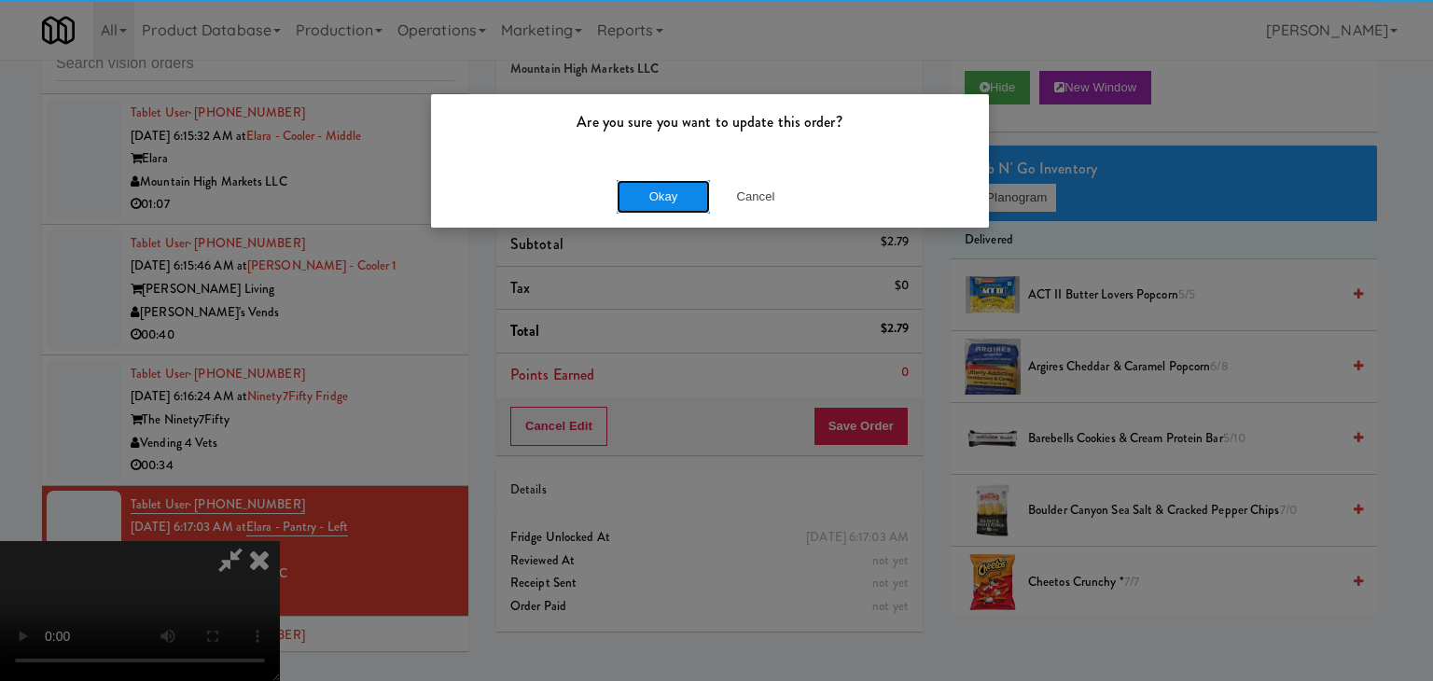
click at [683, 191] on button "Okay" at bounding box center [663, 197] width 93 height 34
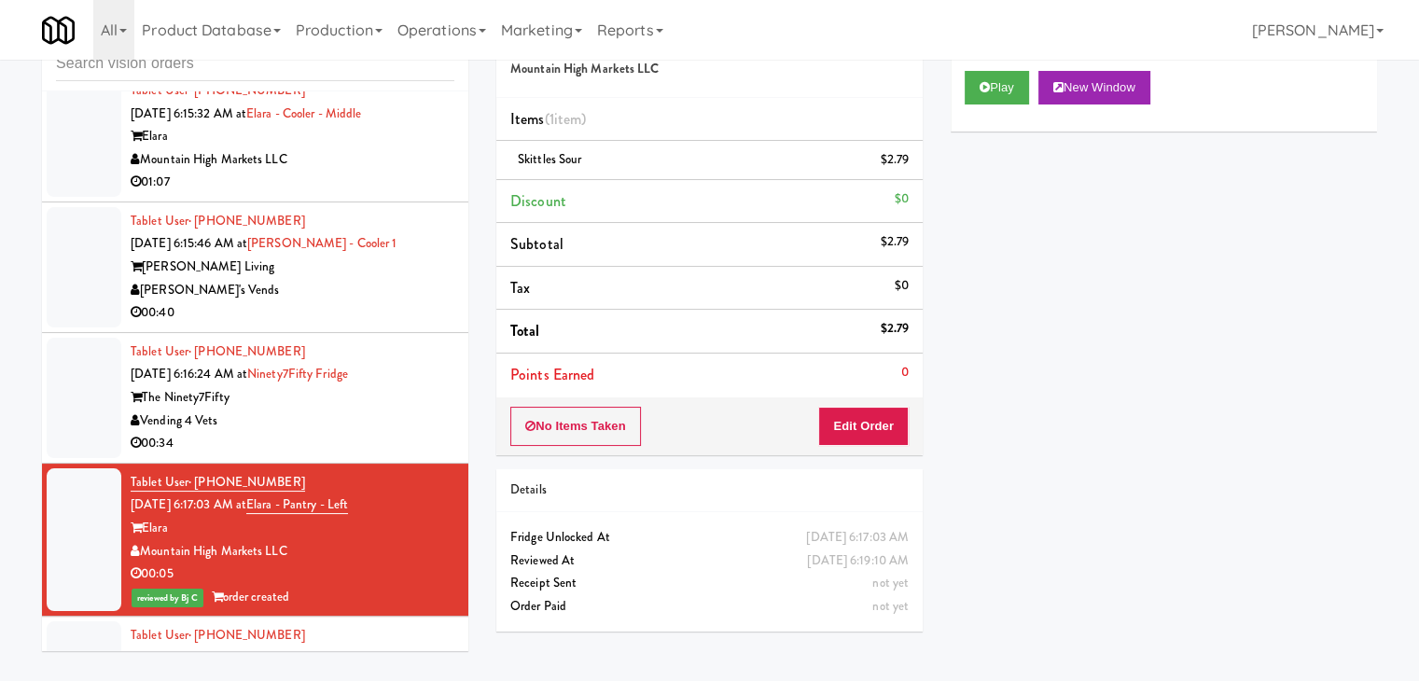
scroll to position [1957, 0]
click at [356, 431] on div "00:34" at bounding box center [293, 442] width 324 height 23
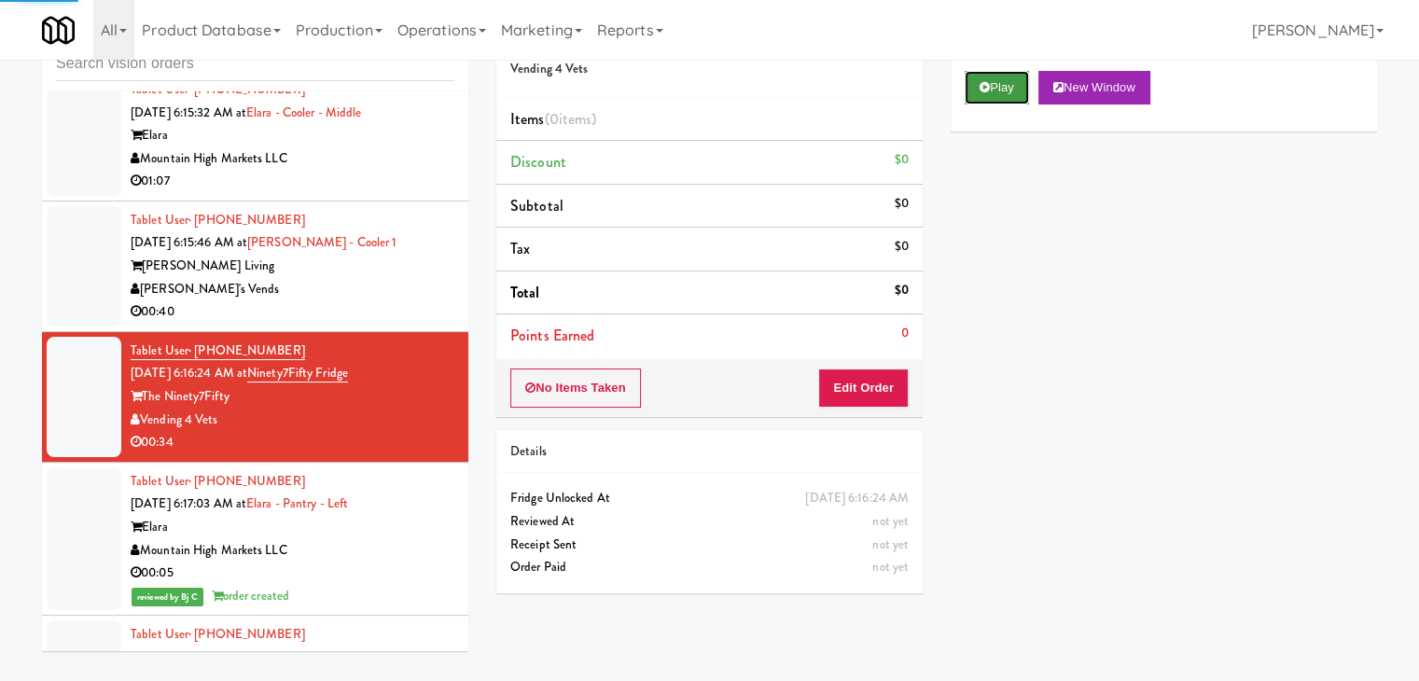
click at [997, 84] on button "Play" at bounding box center [997, 88] width 64 height 34
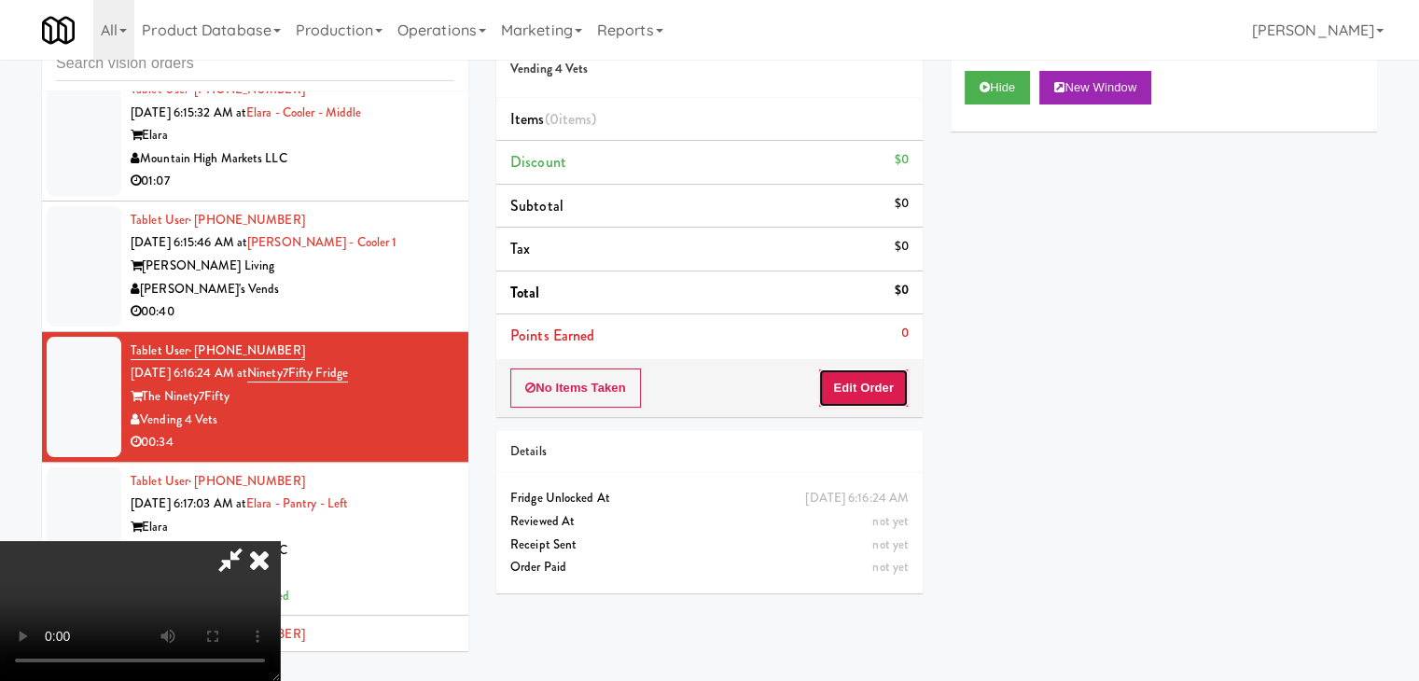
click at [860, 378] on button "Edit Order" at bounding box center [863, 388] width 91 height 39
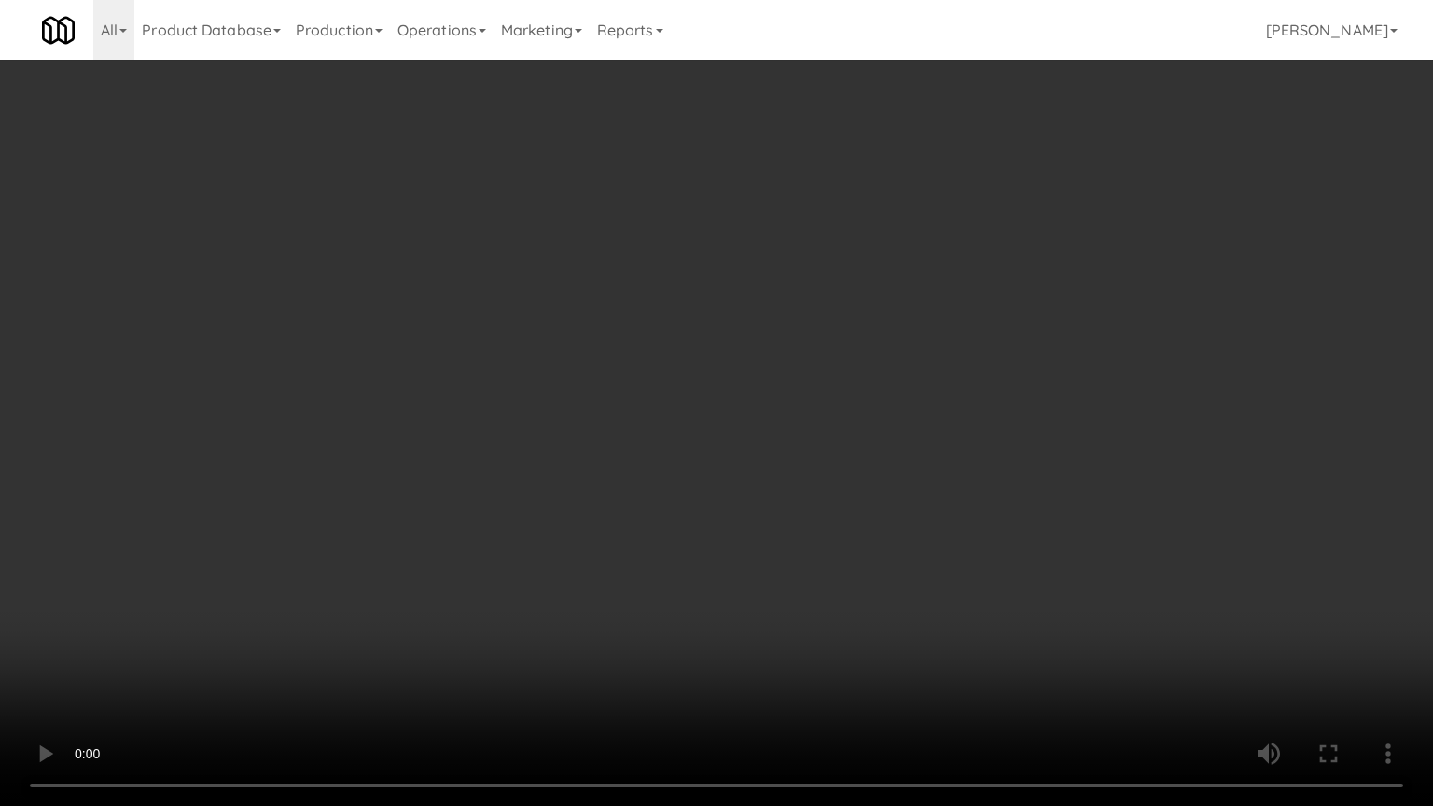
click at [867, 414] on video at bounding box center [716, 403] width 1433 height 806
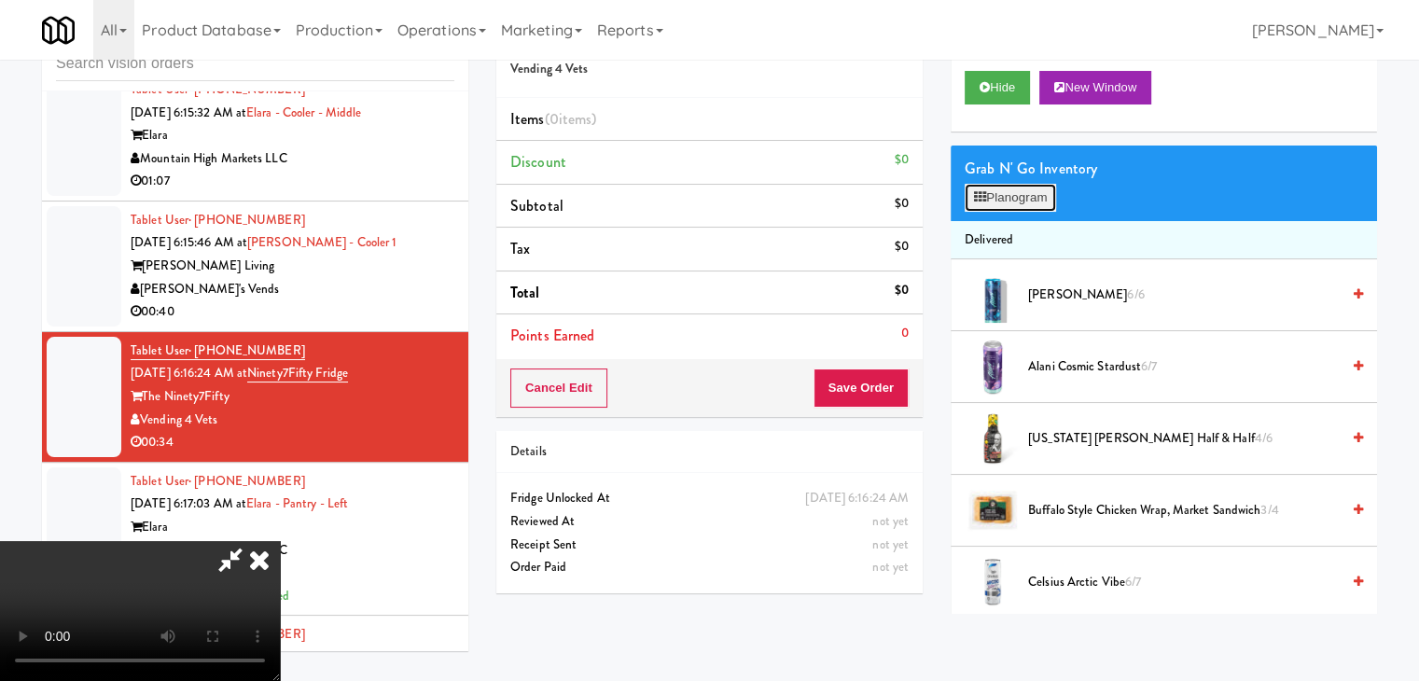
click at [1043, 199] on button "Planogram" at bounding box center [1010, 198] width 91 height 28
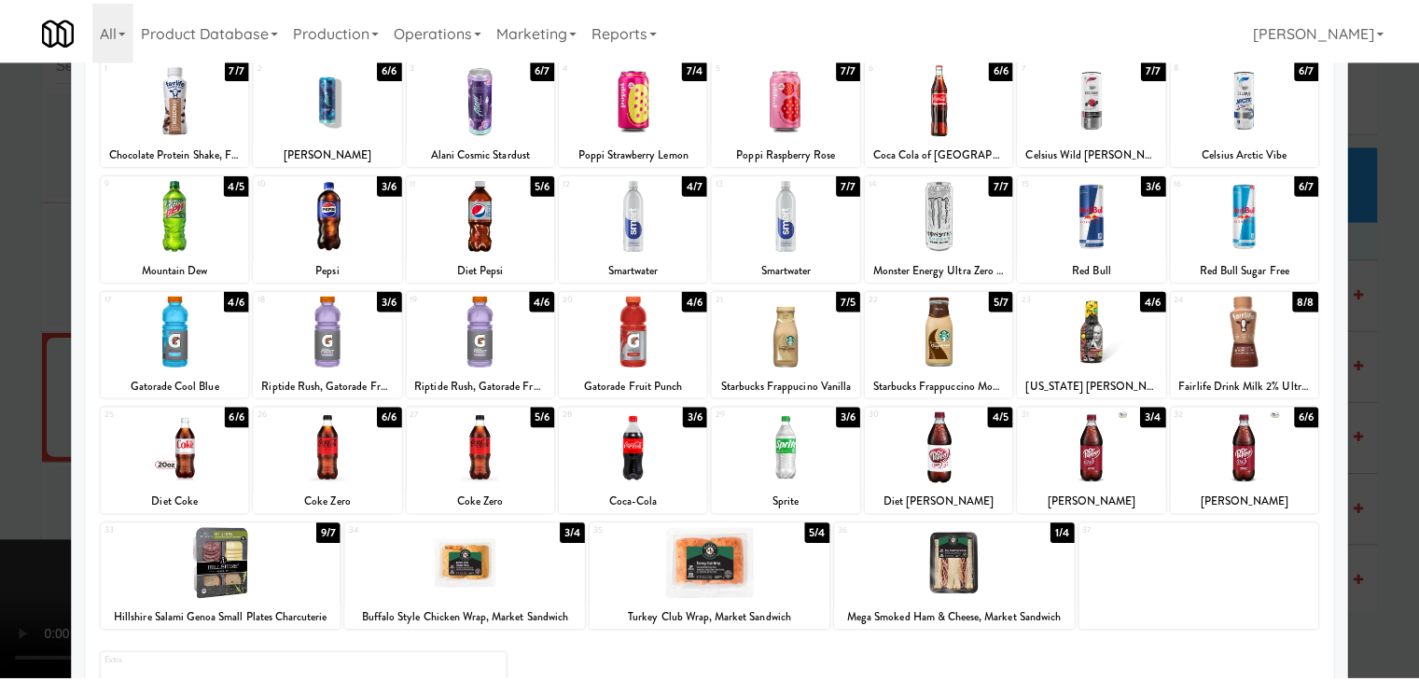
scroll to position [93, 0]
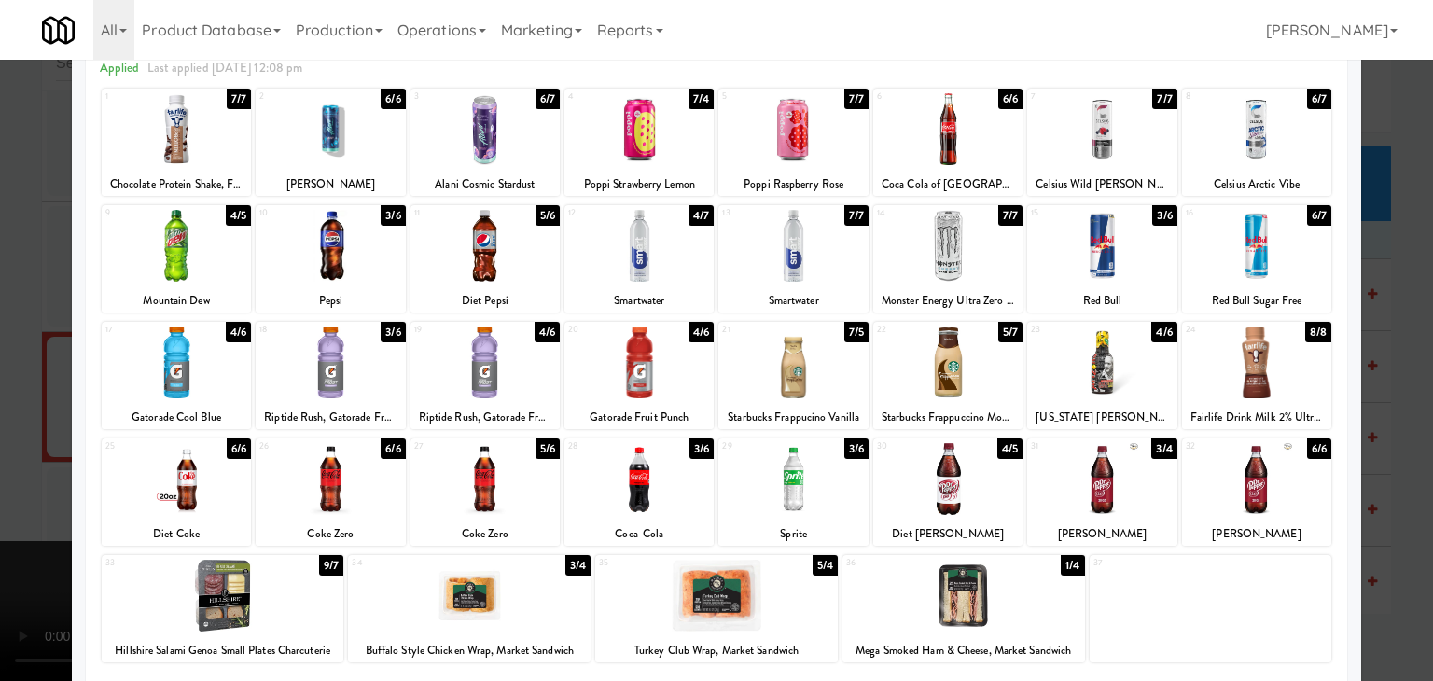
click at [467, 367] on div at bounding box center [485, 363] width 149 height 72
drag, startPoint x: 0, startPoint y: 383, endPoint x: 365, endPoint y: 401, distance: 365.4
click at [41, 382] on div at bounding box center [716, 340] width 1433 height 681
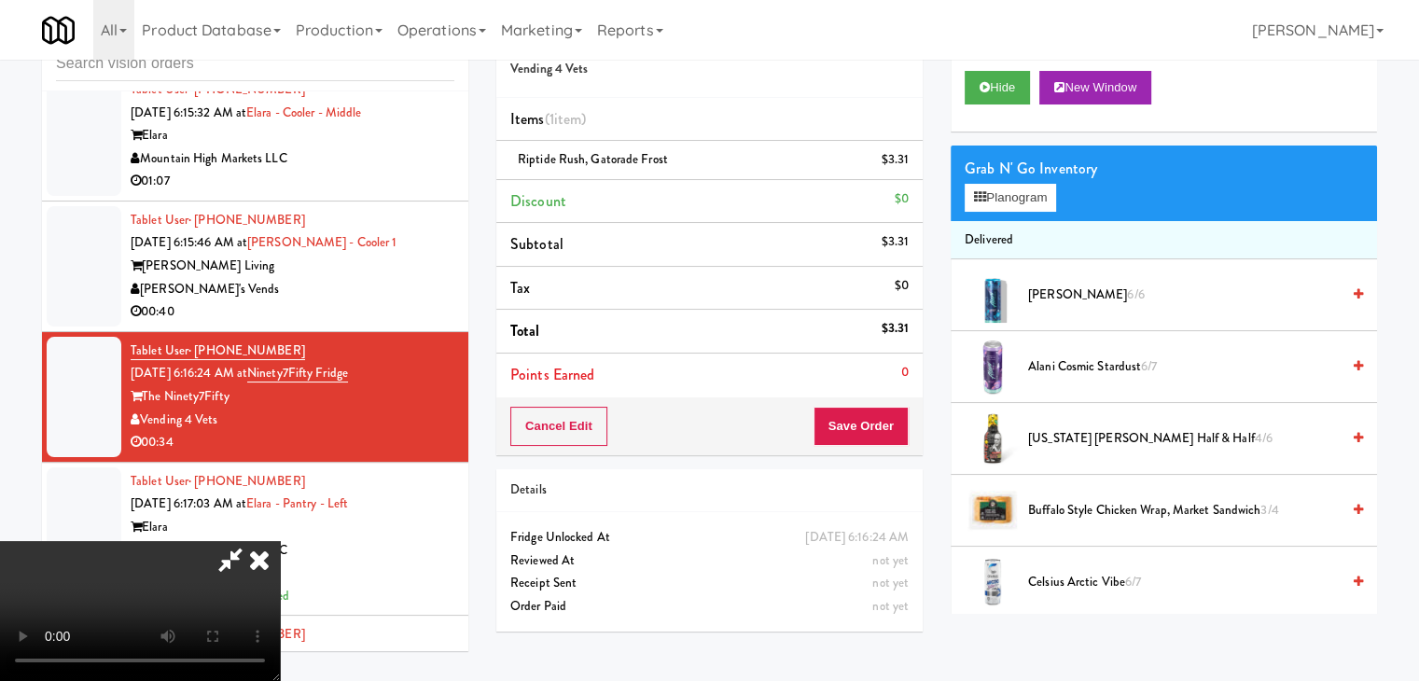
drag, startPoint x: 691, startPoint y: 439, endPoint x: 838, endPoint y: 449, distance: 147.8
click at [280, 541] on video at bounding box center [140, 611] width 280 height 140
click at [899, 459] on div "Order # 8157817 Vending 4 Vets Items (1 item ) Riptide Rush, Gatorade Frost $3.…" at bounding box center [709, 326] width 454 height 638
click at [881, 443] on div "Cancel Edit Save Order" at bounding box center [709, 427] width 426 height 58
click at [881, 441] on button "Save Order" at bounding box center [861, 426] width 95 height 39
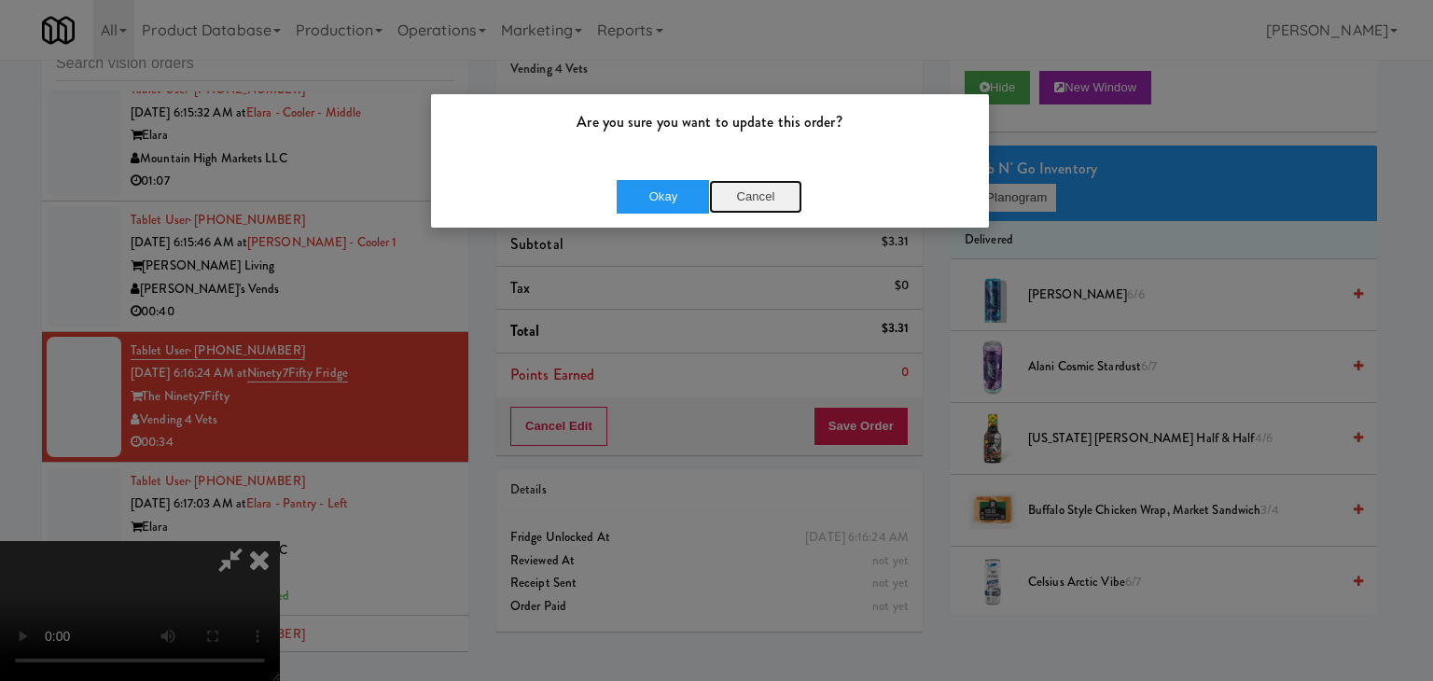
click at [754, 193] on button "Cancel" at bounding box center [755, 197] width 93 height 34
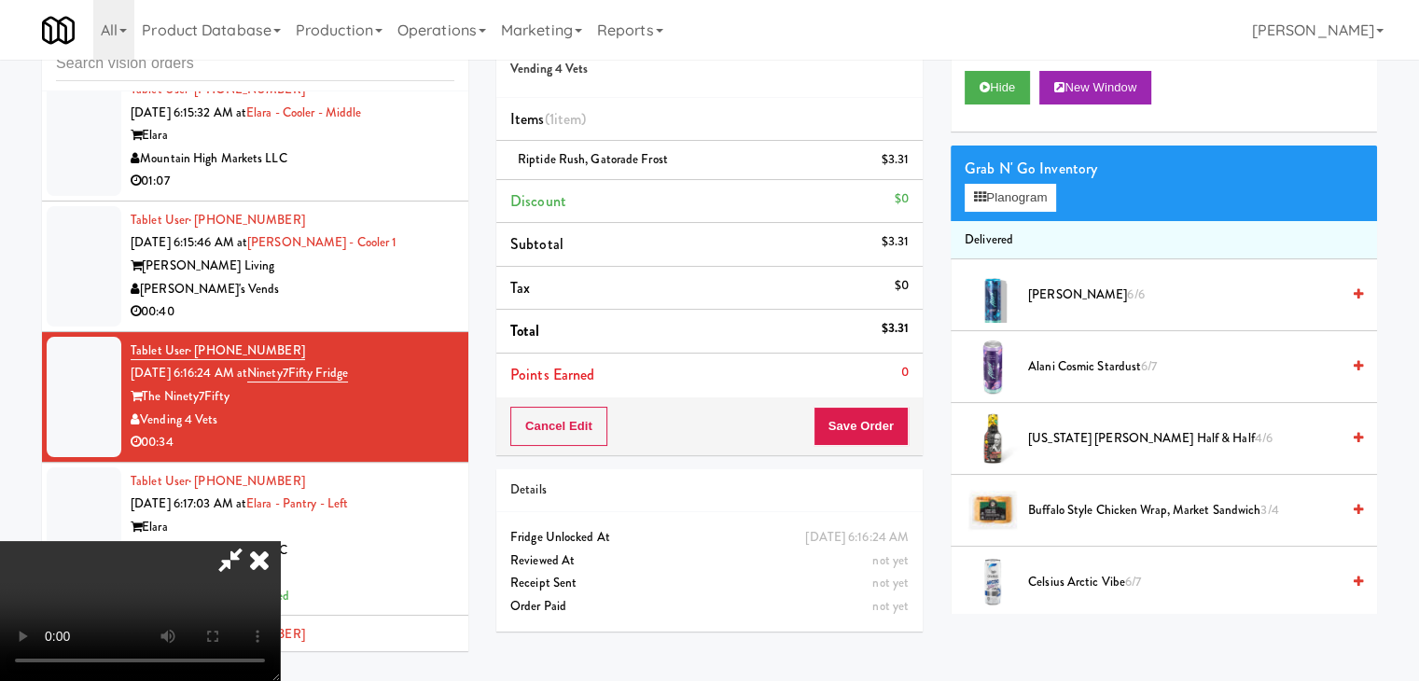
scroll to position [262, 0]
click at [888, 432] on button "Save Order" at bounding box center [861, 426] width 95 height 39
drag, startPoint x: 889, startPoint y: 432, endPoint x: 890, endPoint y: 416, distance: 15.9
click at [889, 431] on button "Save Order" at bounding box center [861, 426] width 95 height 39
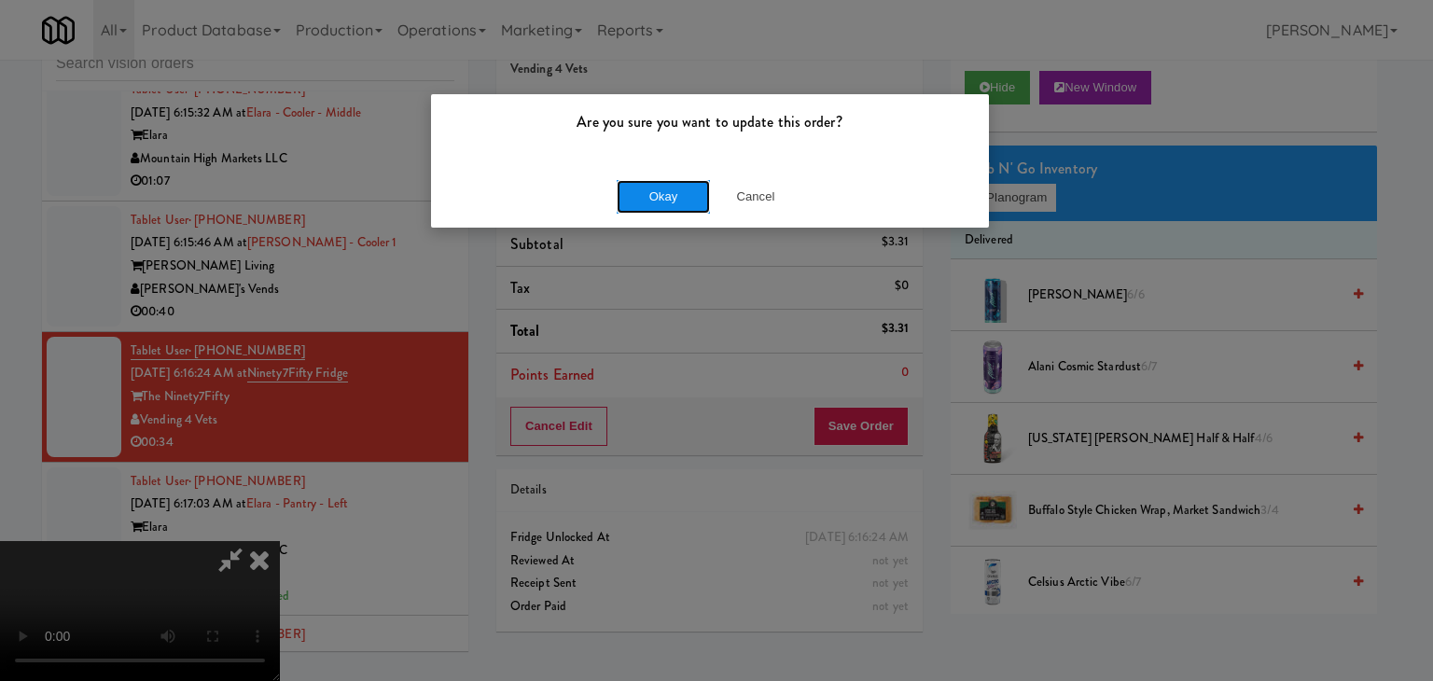
click at [659, 201] on button "Okay" at bounding box center [663, 197] width 93 height 34
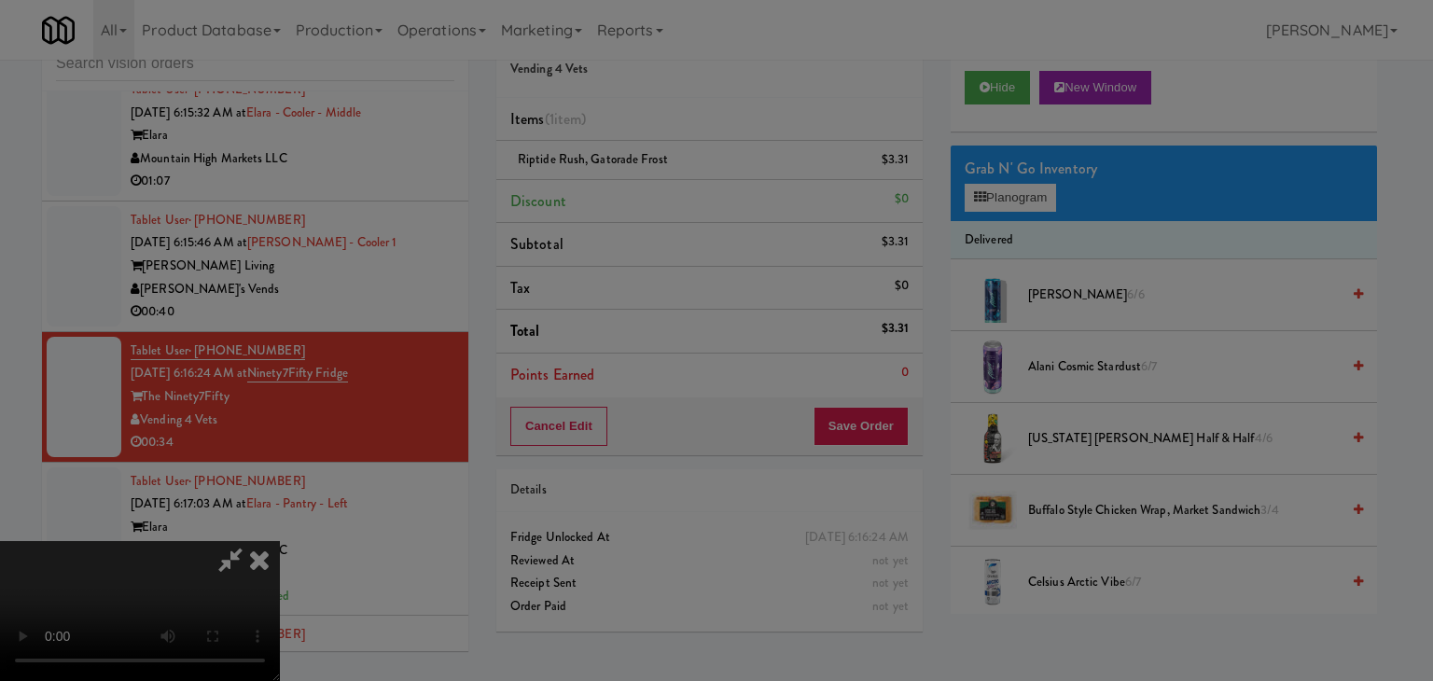
click at [659, 193] on div "Okay Cancel" at bounding box center [710, 162] width 558 height 63
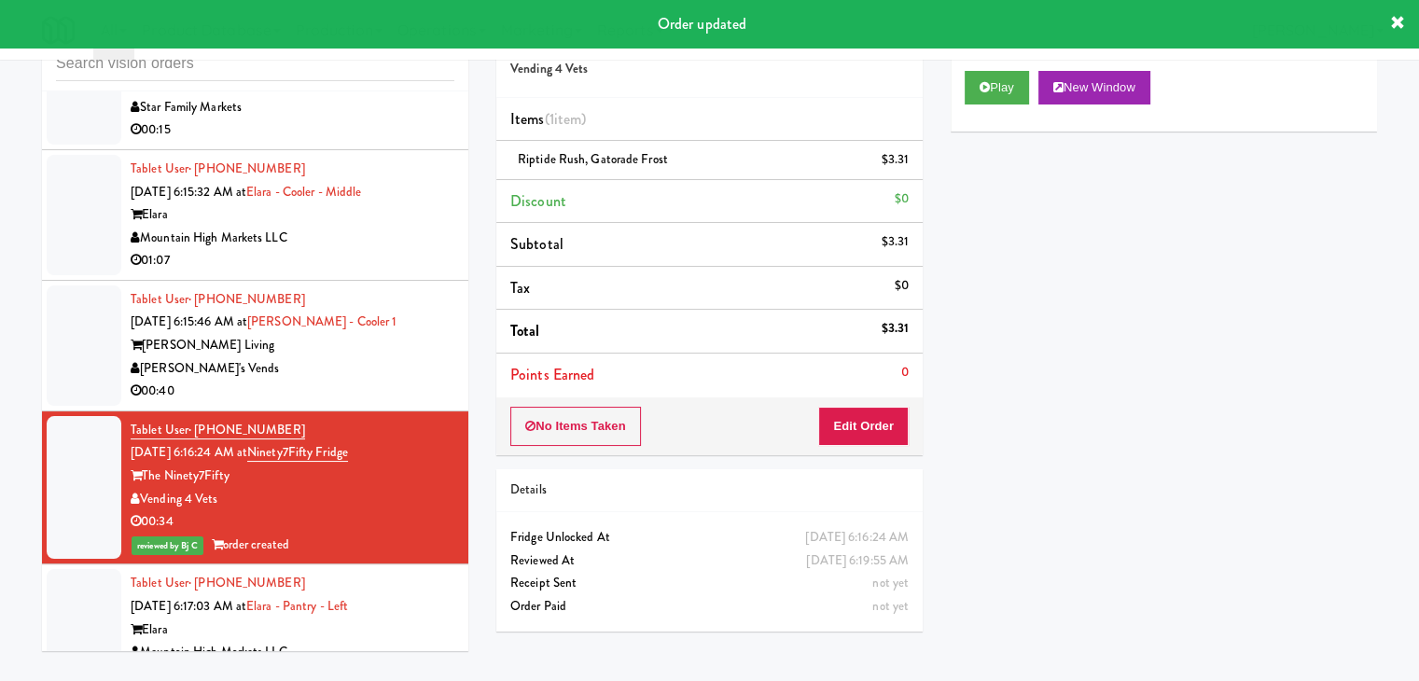
scroll to position [1794, 0]
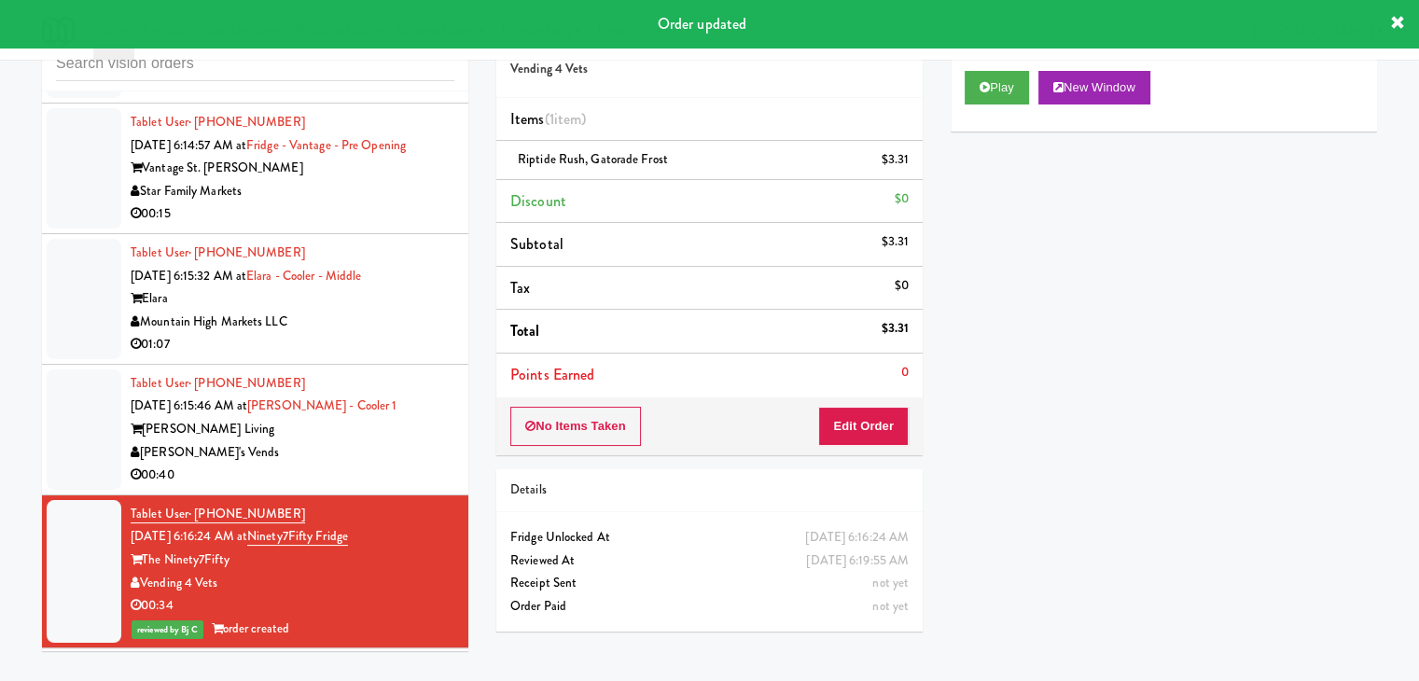
drag, startPoint x: 366, startPoint y: 370, endPoint x: 365, endPoint y: 382, distance: 11.2
click at [366, 464] on div "00:40" at bounding box center [293, 475] width 324 height 23
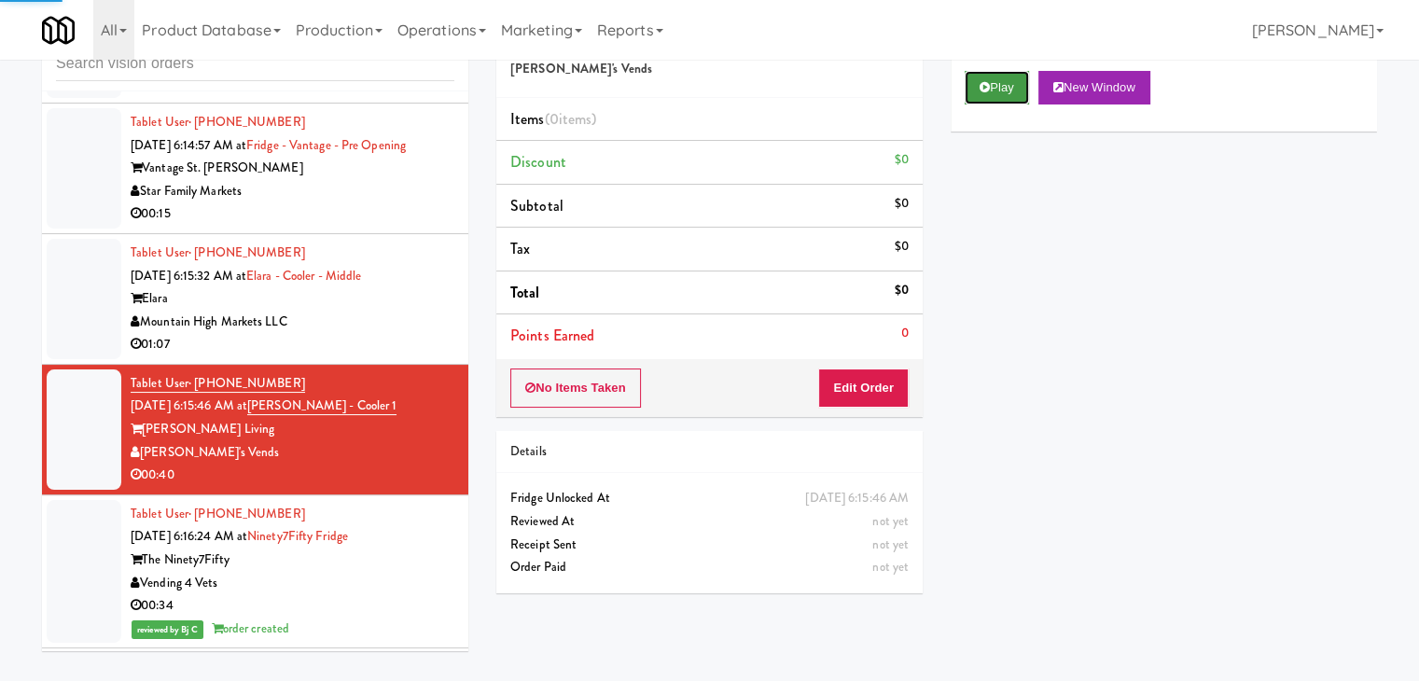
click at [989, 79] on button "Play" at bounding box center [997, 88] width 64 height 34
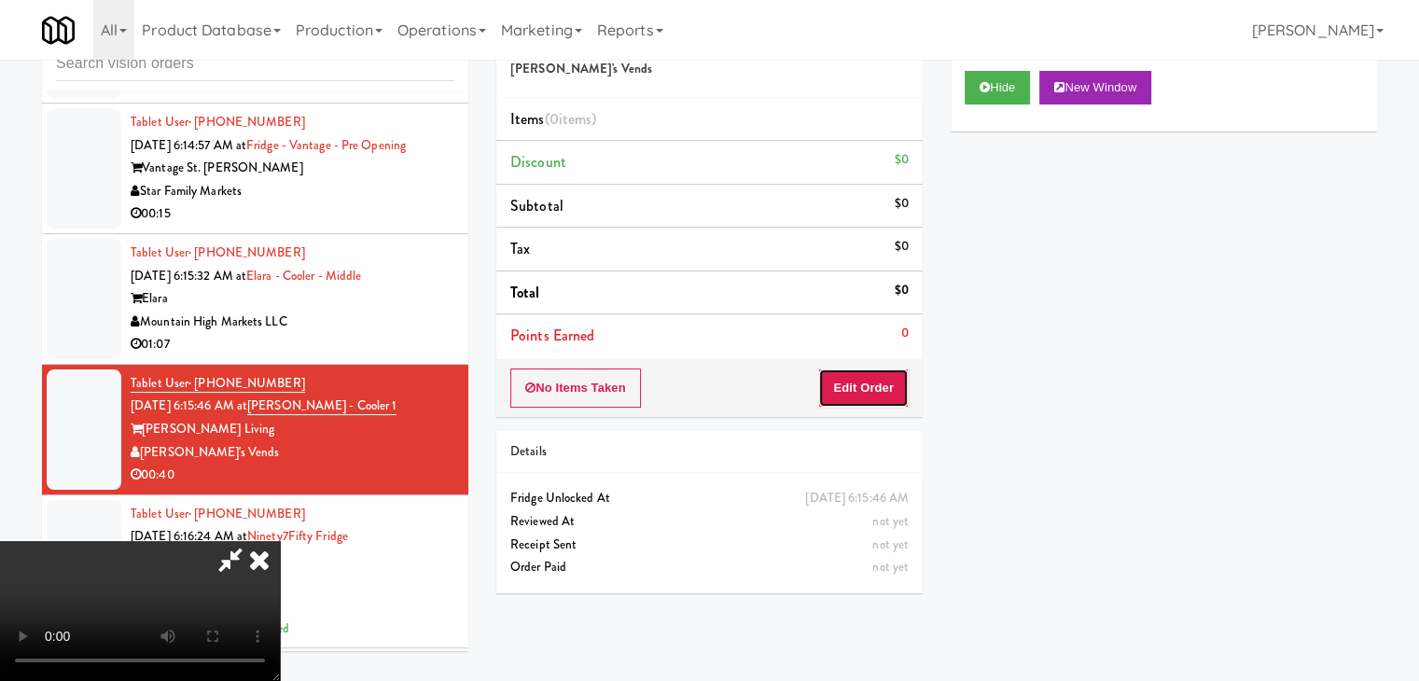
click at [878, 378] on button "Edit Order" at bounding box center [863, 388] width 91 height 39
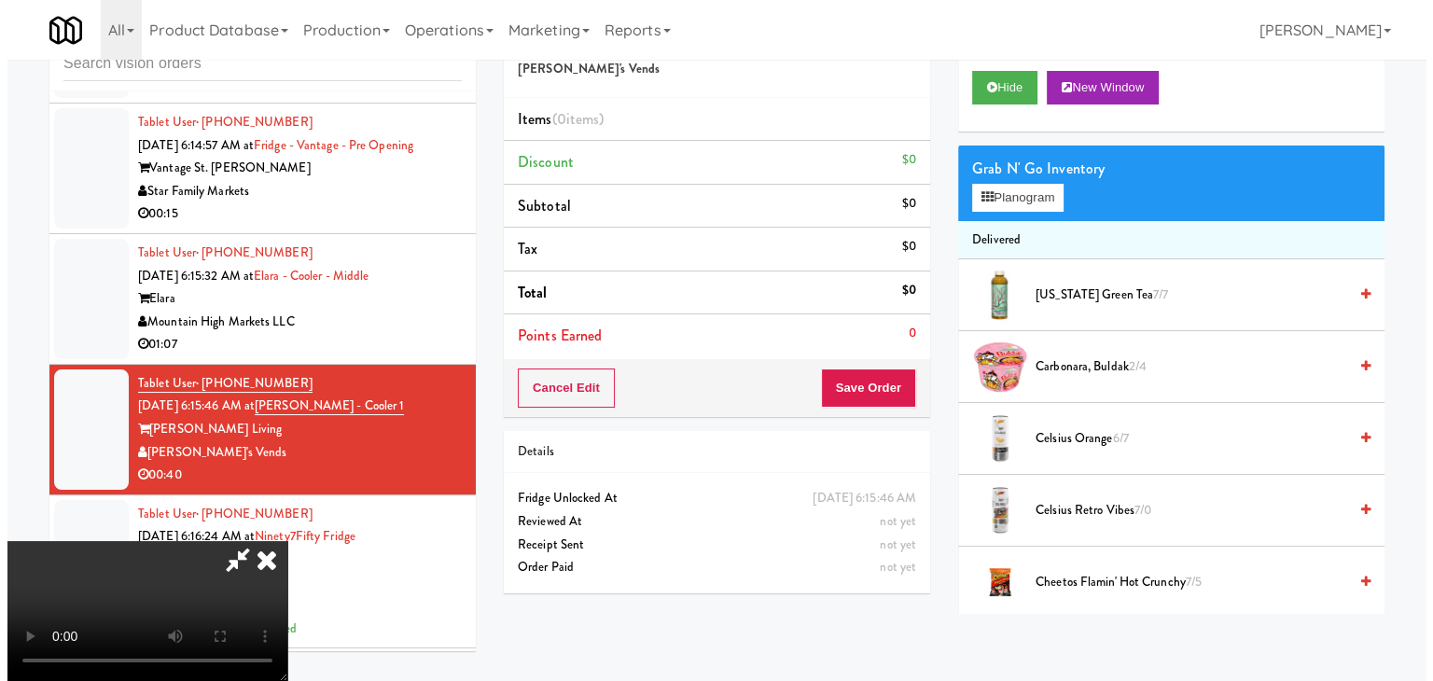
scroll to position [1420, 0]
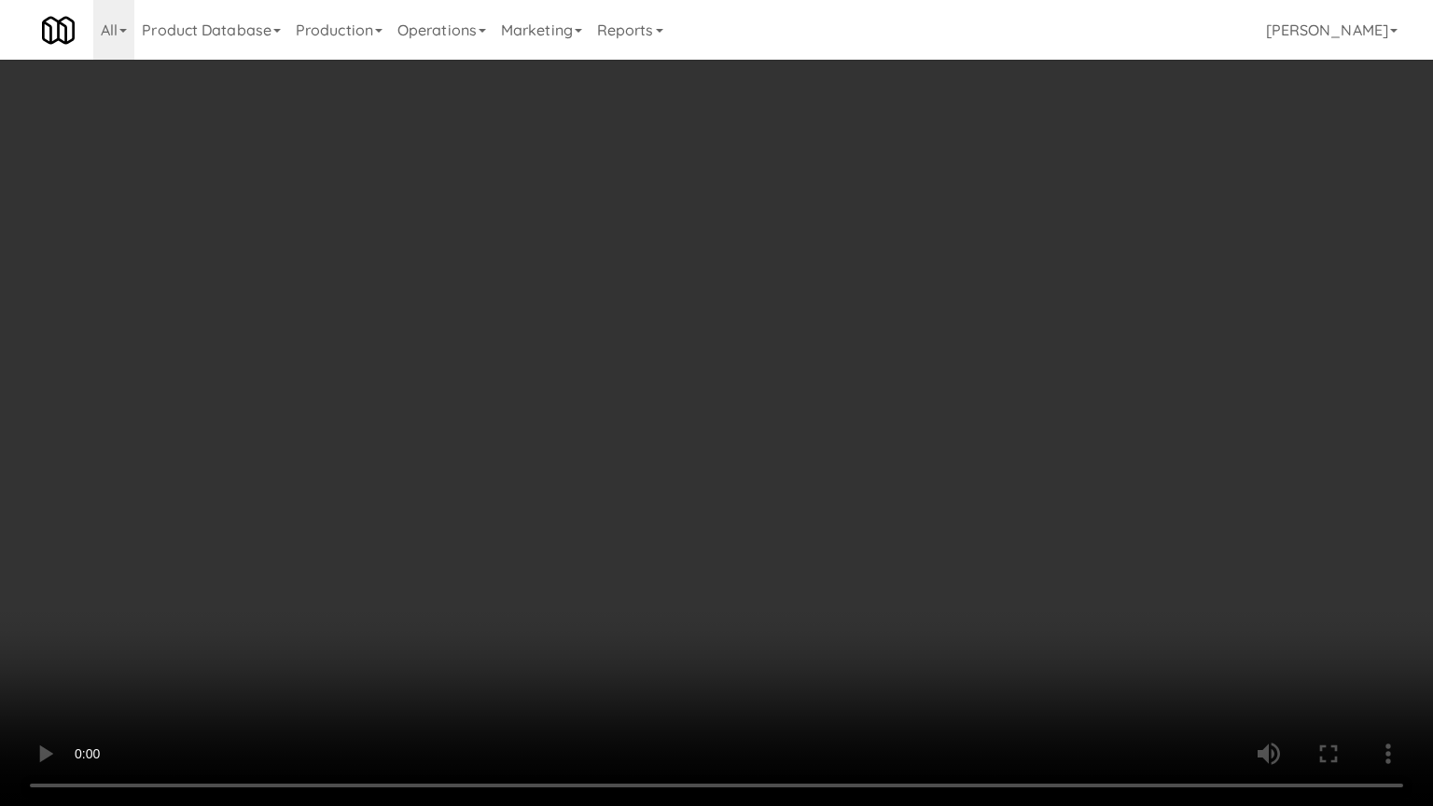
click at [838, 280] on video at bounding box center [716, 403] width 1433 height 806
click at [861, 289] on video at bounding box center [716, 403] width 1433 height 806
click at [853, 294] on video at bounding box center [716, 403] width 1433 height 806
click at [746, 631] on video at bounding box center [716, 403] width 1433 height 806
click at [779, 545] on video at bounding box center [716, 403] width 1433 height 806
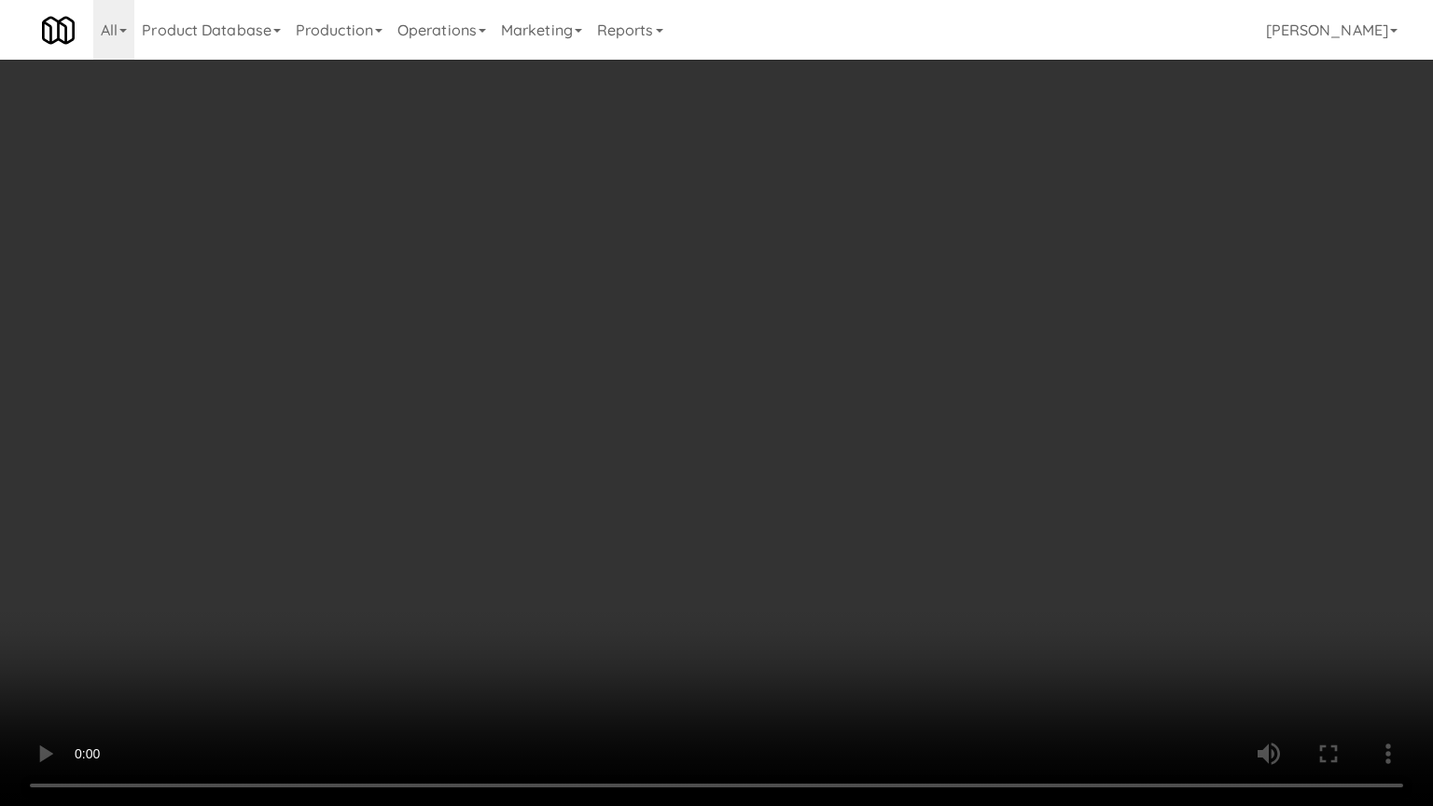
click at [779, 545] on video at bounding box center [716, 403] width 1433 height 806
click at [776, 524] on video at bounding box center [716, 403] width 1433 height 806
click at [773, 661] on video at bounding box center [716, 403] width 1433 height 806
click at [819, 564] on video at bounding box center [716, 403] width 1433 height 806
click at [818, 549] on video at bounding box center [716, 403] width 1433 height 806
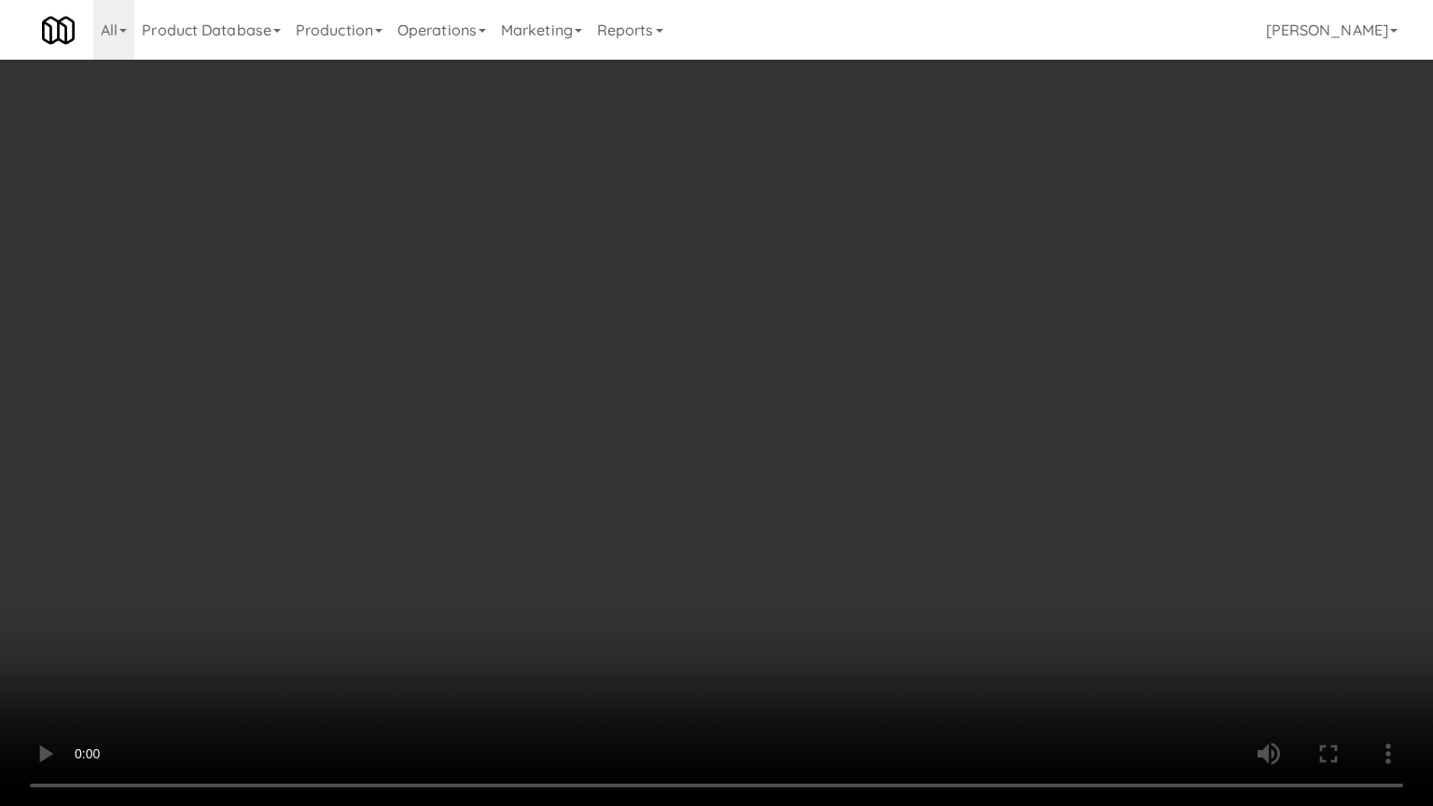
click at [788, 526] on video at bounding box center [716, 403] width 1433 height 806
click at [789, 511] on video at bounding box center [716, 403] width 1433 height 806
click at [790, 511] on video at bounding box center [716, 403] width 1433 height 806
click at [806, 474] on video at bounding box center [716, 403] width 1433 height 806
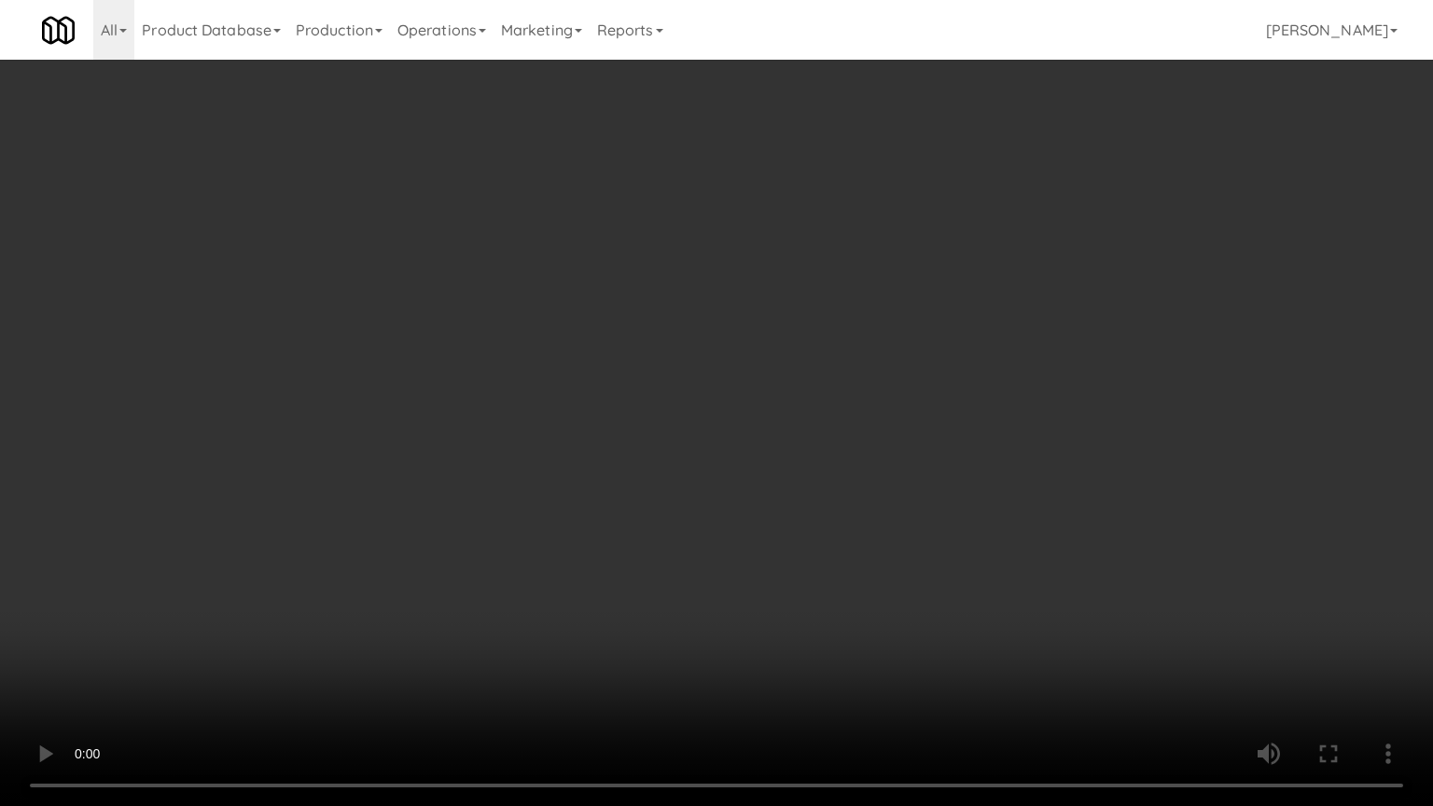
click at [806, 474] on video at bounding box center [716, 403] width 1433 height 806
click at [802, 466] on video at bounding box center [716, 403] width 1433 height 806
click at [799, 356] on video at bounding box center [716, 403] width 1433 height 806
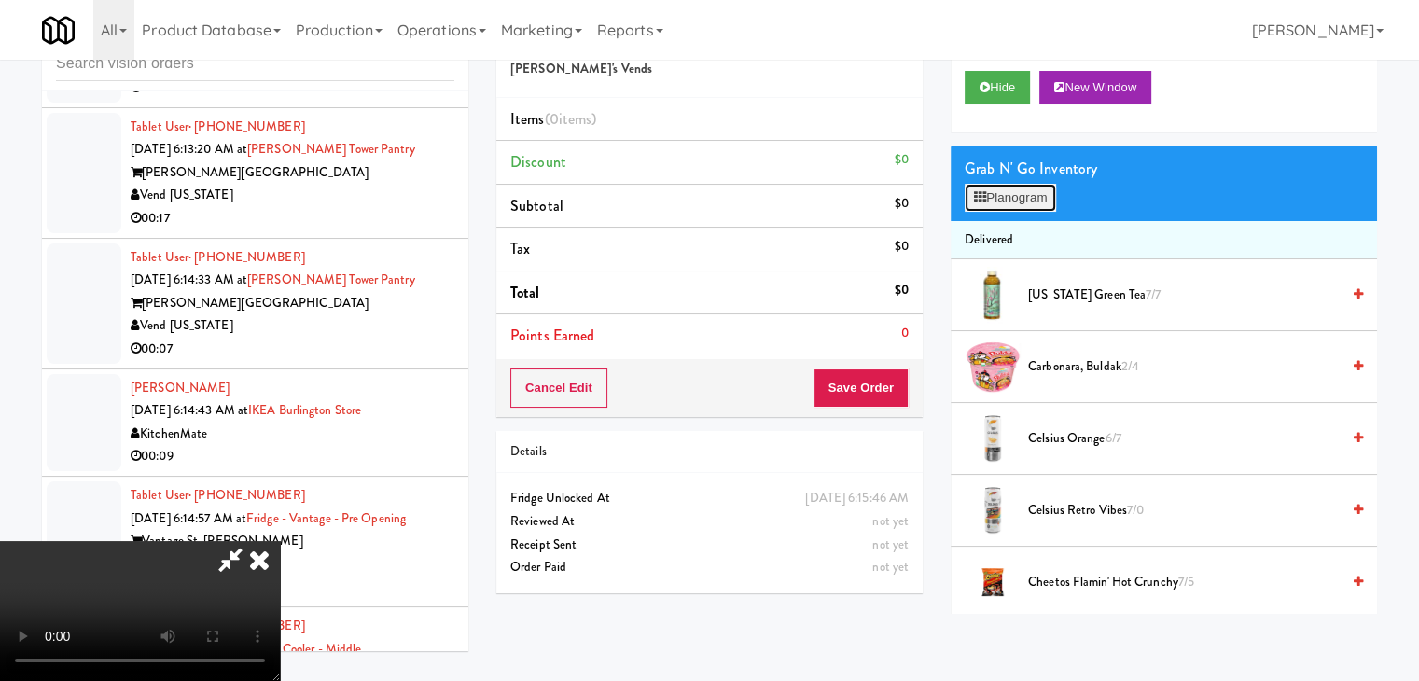
click at [1028, 196] on button "Planogram" at bounding box center [1010, 198] width 91 height 28
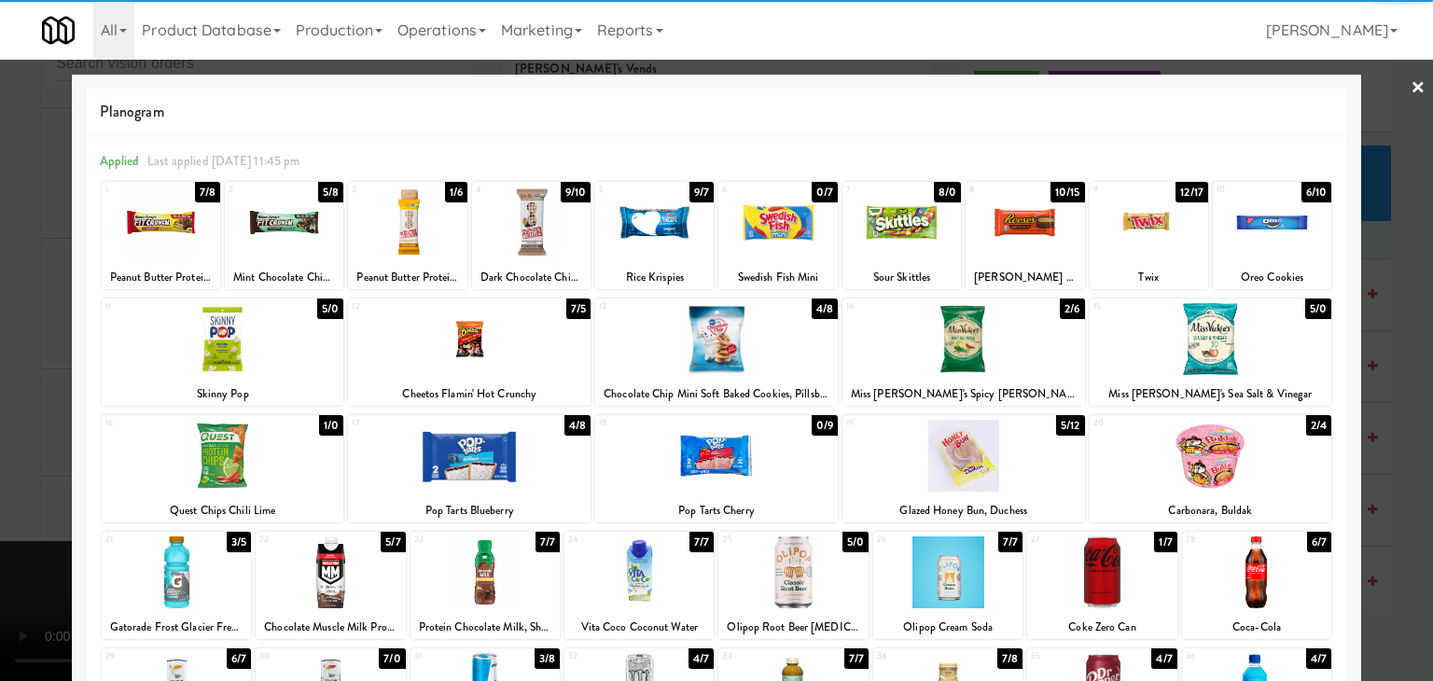
click at [280, 341] on div at bounding box center [223, 339] width 243 height 72
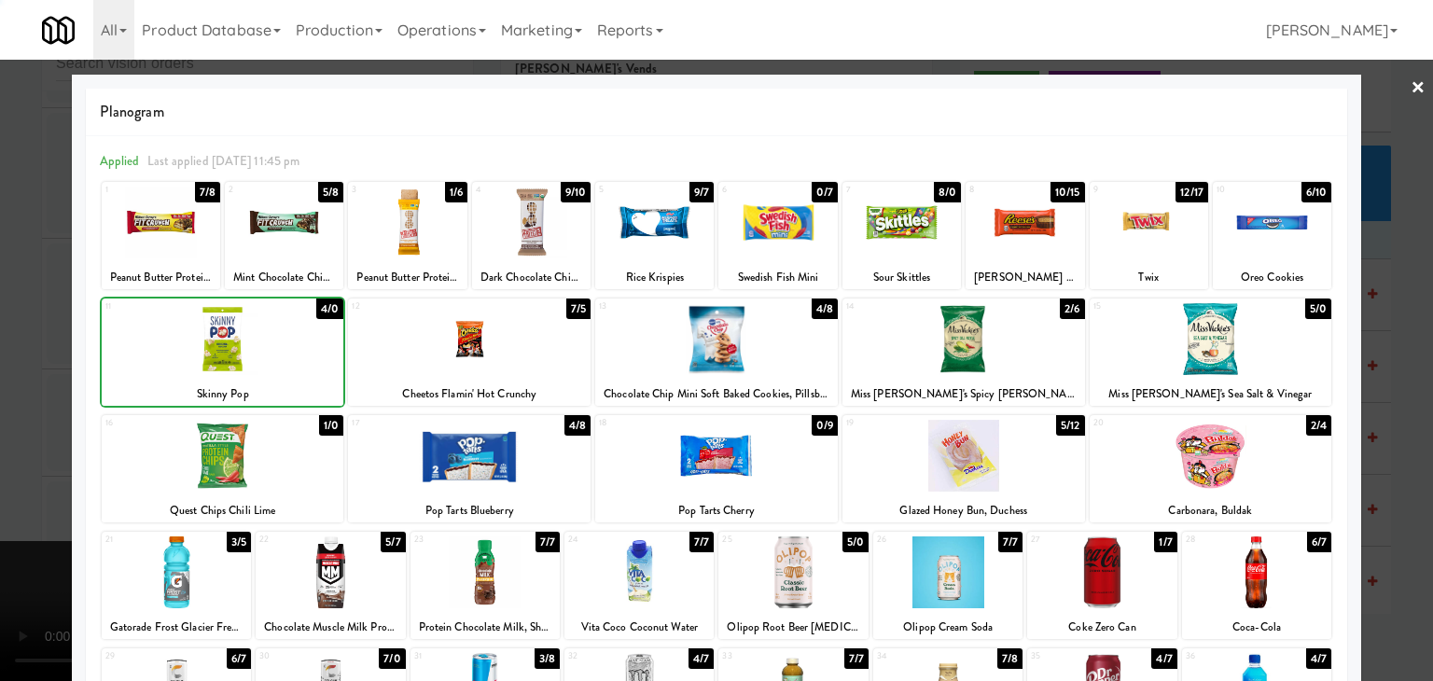
click at [280, 341] on div at bounding box center [223, 339] width 243 height 72
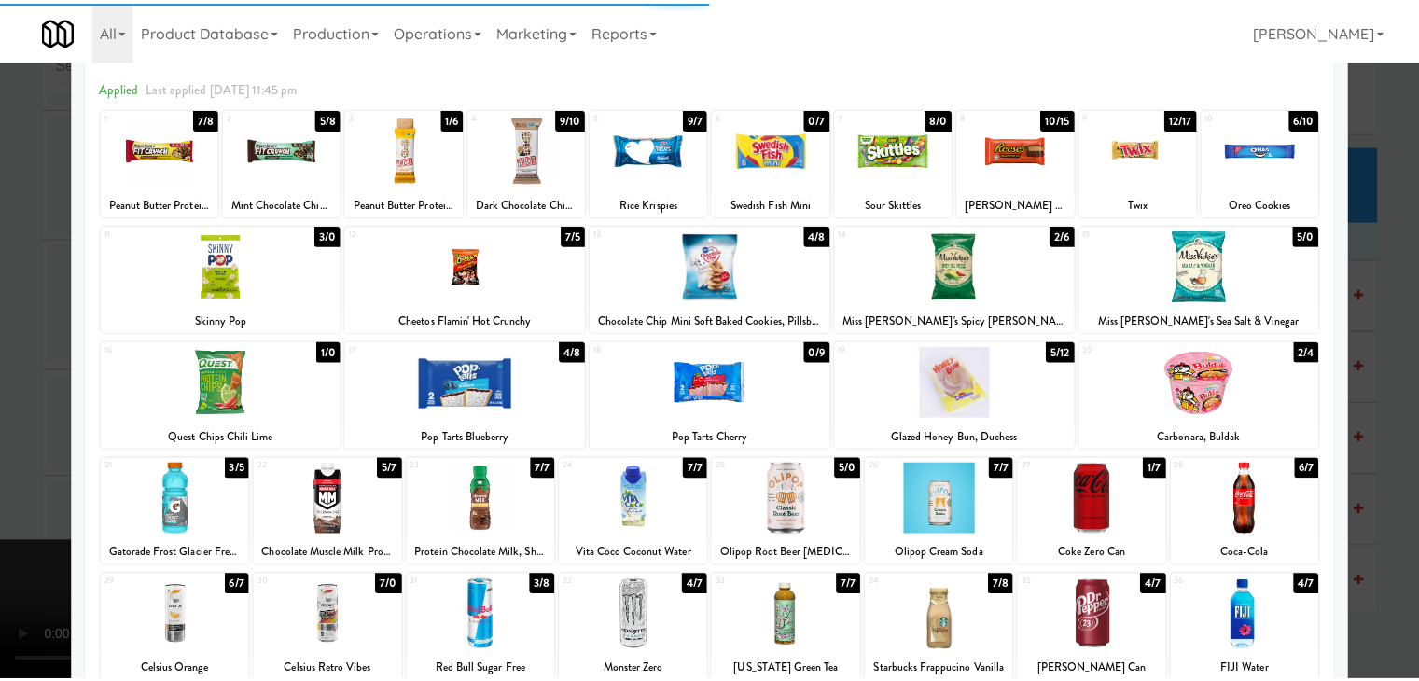
scroll to position [187, 0]
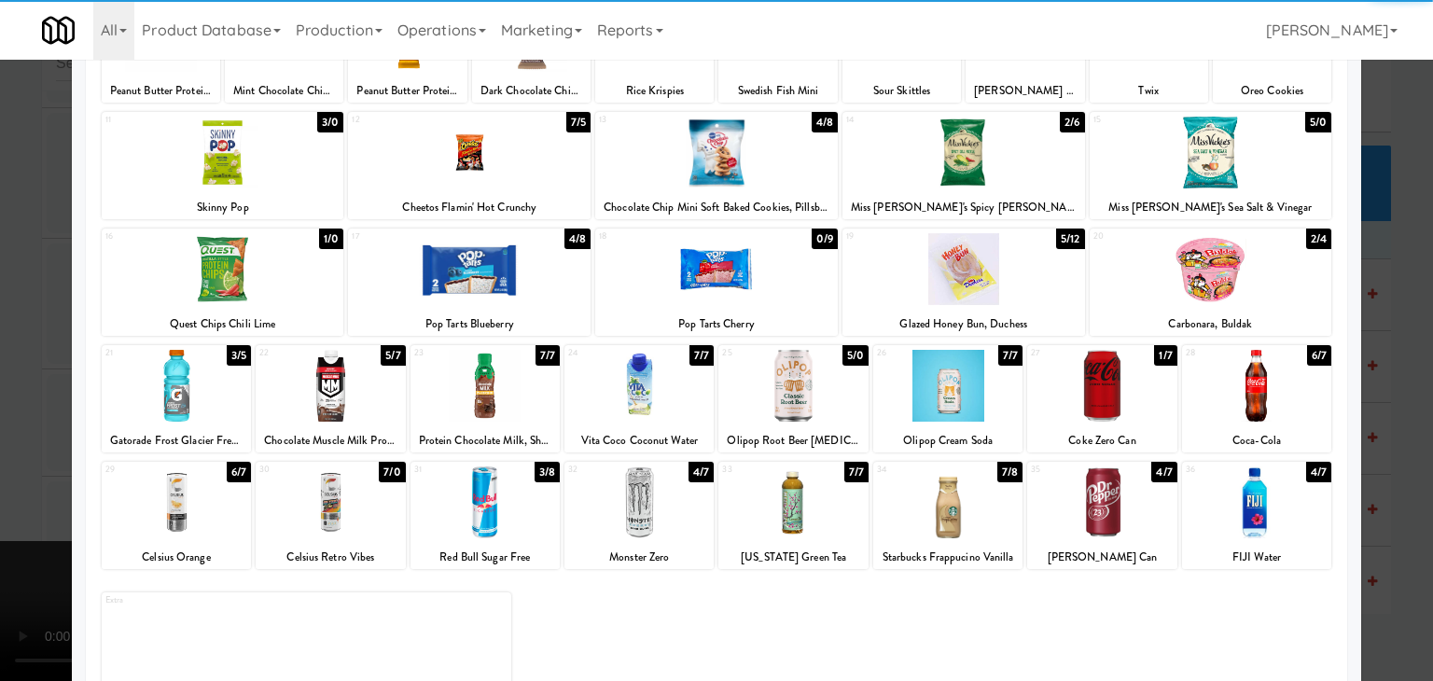
click at [1095, 383] on div at bounding box center [1101, 386] width 149 height 72
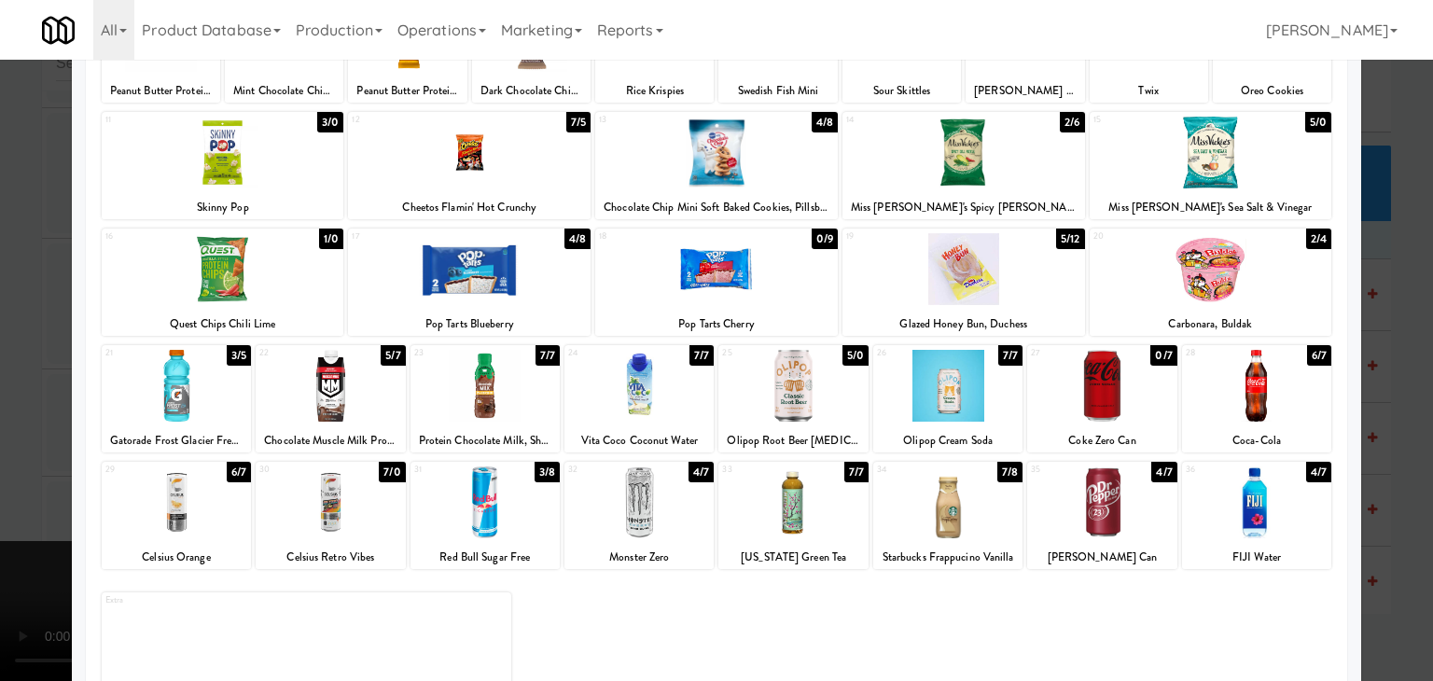
drag, startPoint x: 1384, startPoint y: 389, endPoint x: 1075, endPoint y: 412, distance: 309.7
click at [1382, 390] on div at bounding box center [716, 340] width 1433 height 681
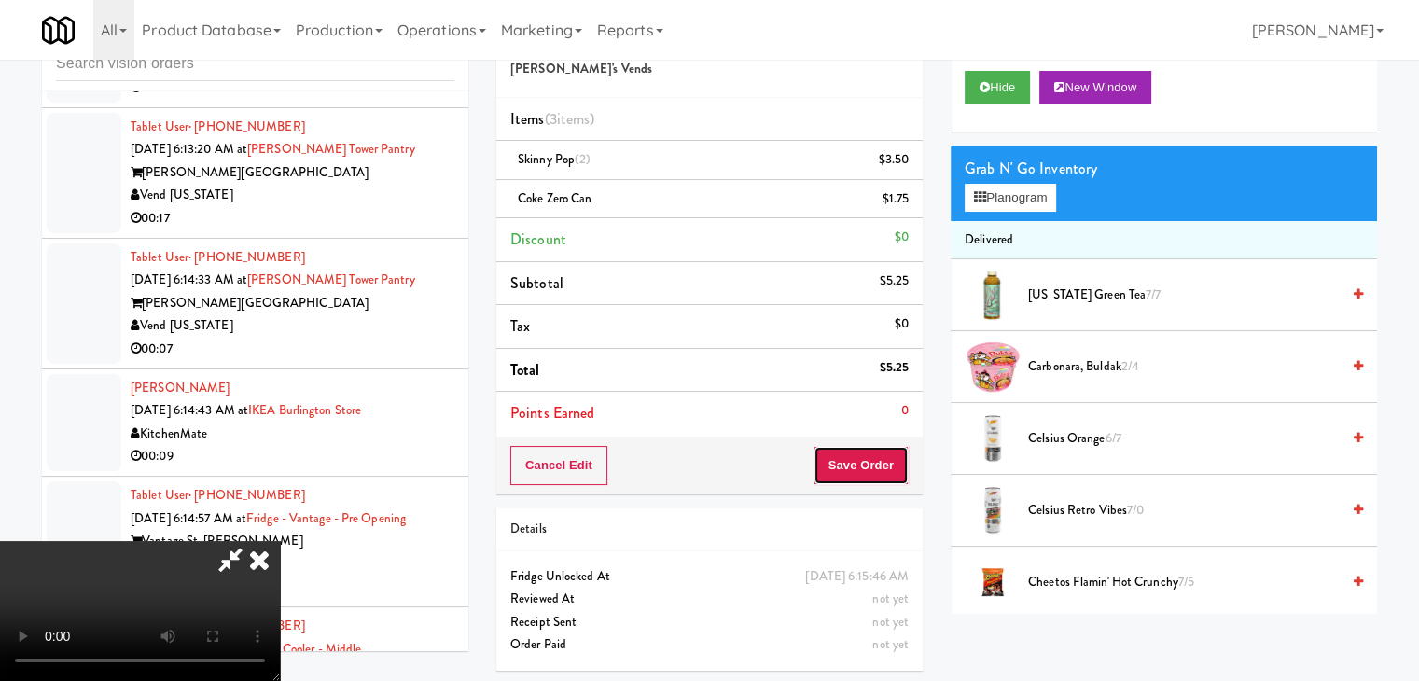
click at [858, 468] on button "Save Order" at bounding box center [861, 465] width 95 height 39
drag, startPoint x: 859, startPoint y: 464, endPoint x: 866, endPoint y: 451, distance: 15.0
click at [860, 460] on button "Save Order" at bounding box center [861, 465] width 95 height 39
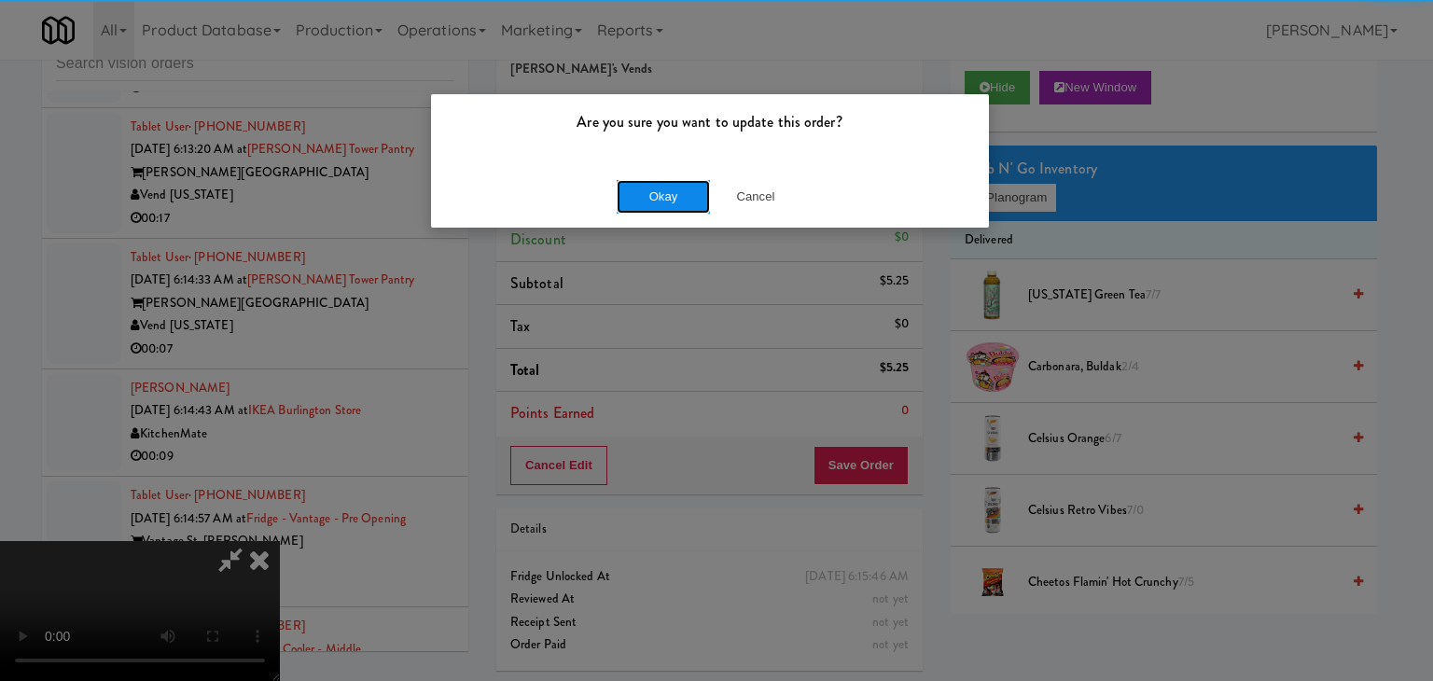
click at [642, 199] on button "Okay" at bounding box center [663, 197] width 93 height 34
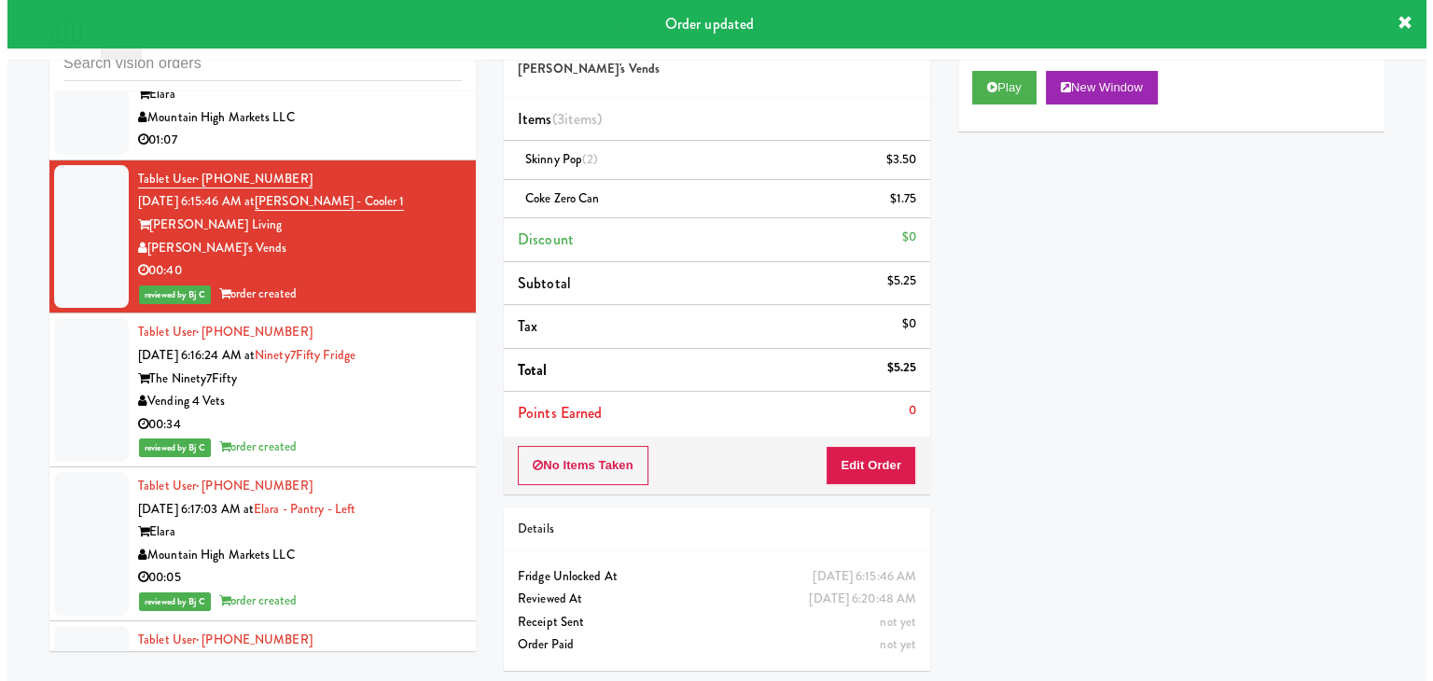
scroll to position [2004, 0]
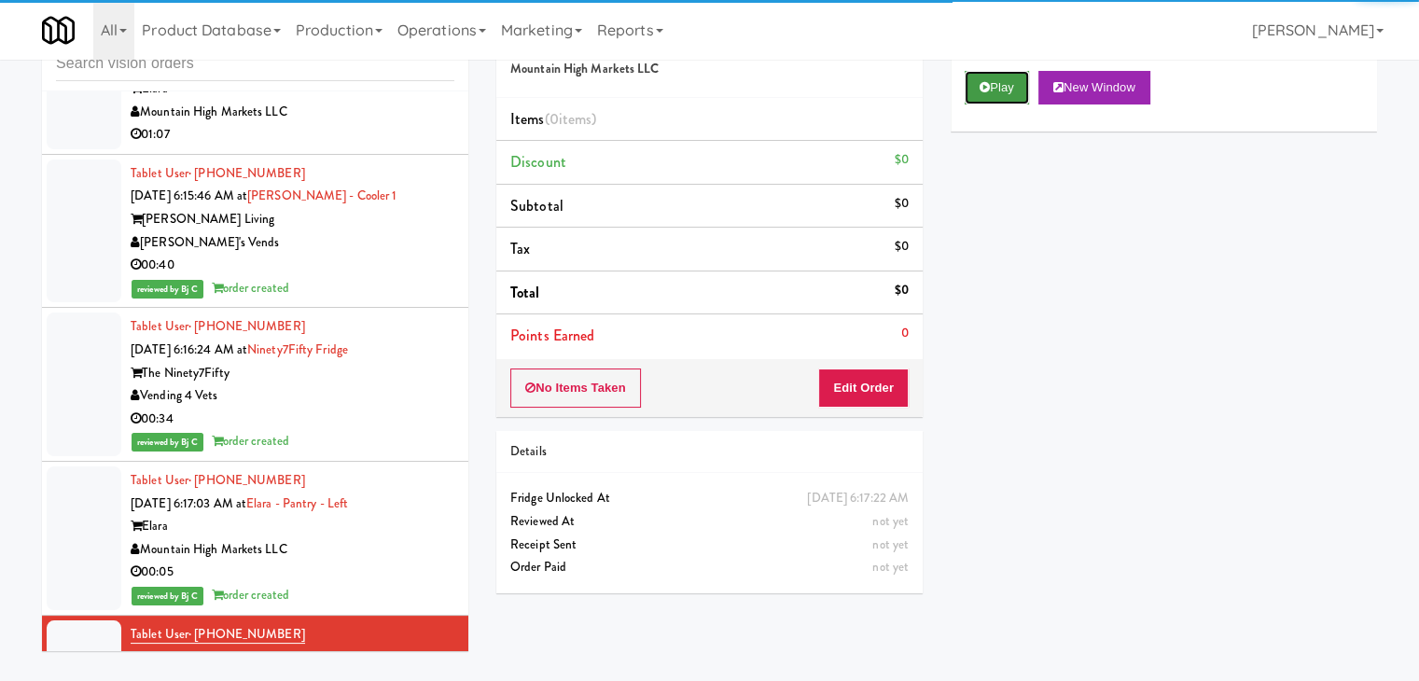
click at [1004, 92] on button "Play" at bounding box center [997, 88] width 64 height 34
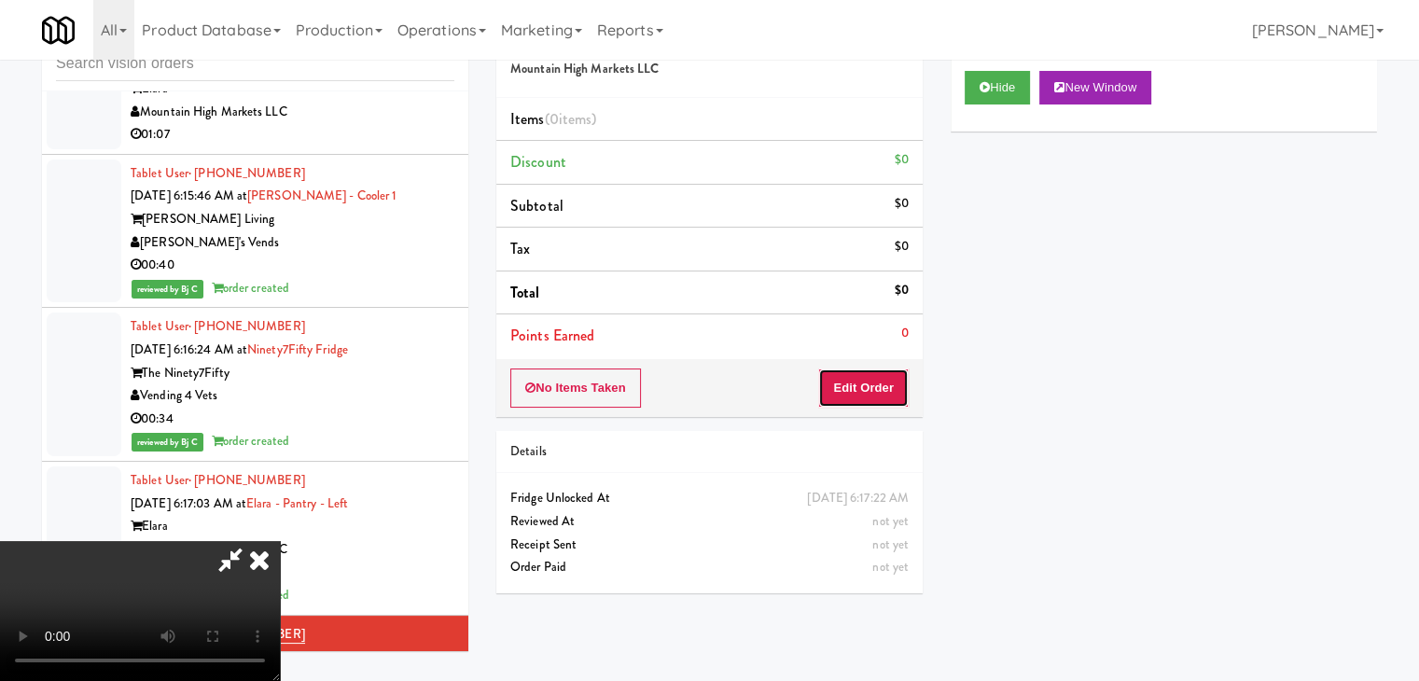
click at [873, 386] on button "Edit Order" at bounding box center [863, 388] width 91 height 39
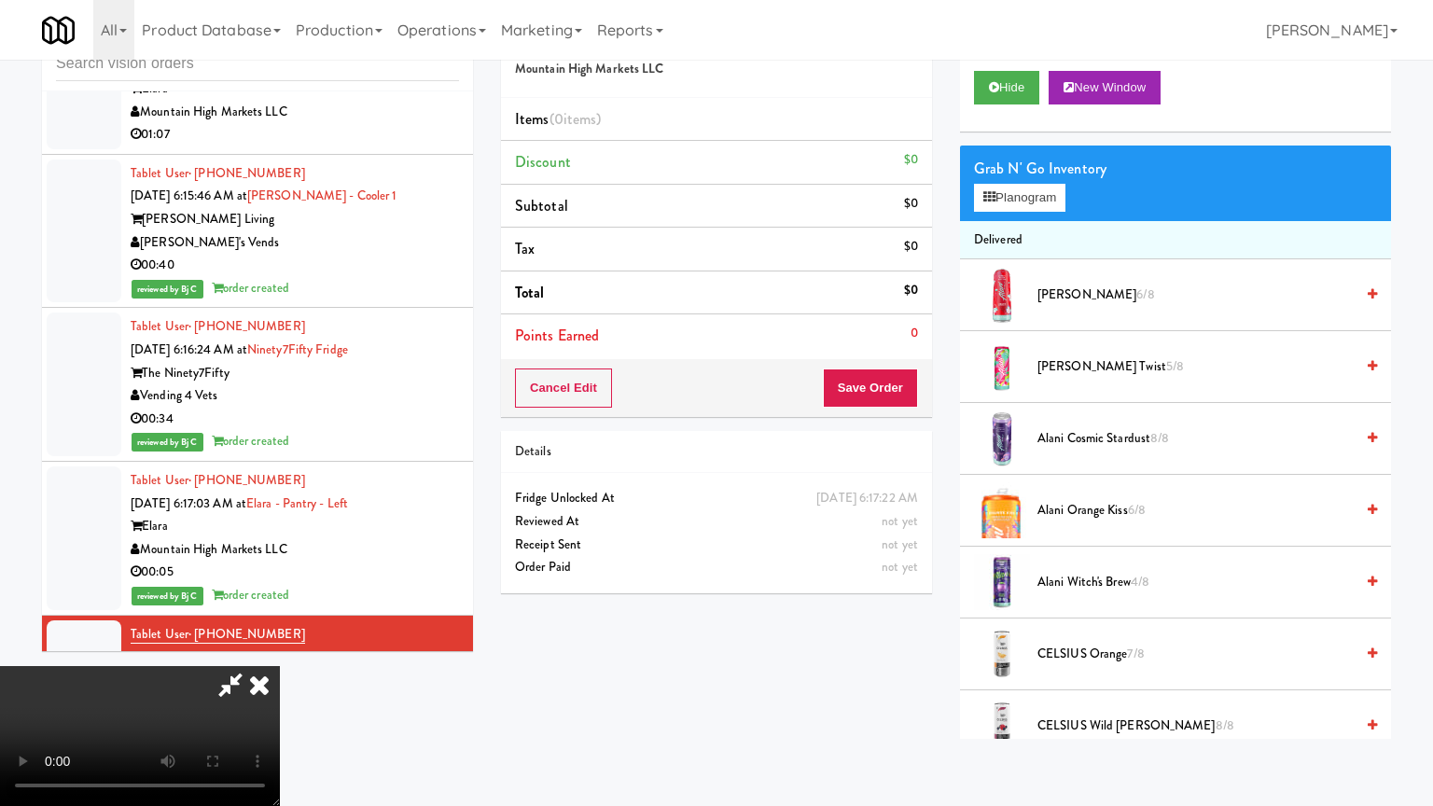
click at [280, 666] on video at bounding box center [140, 736] width 280 height 140
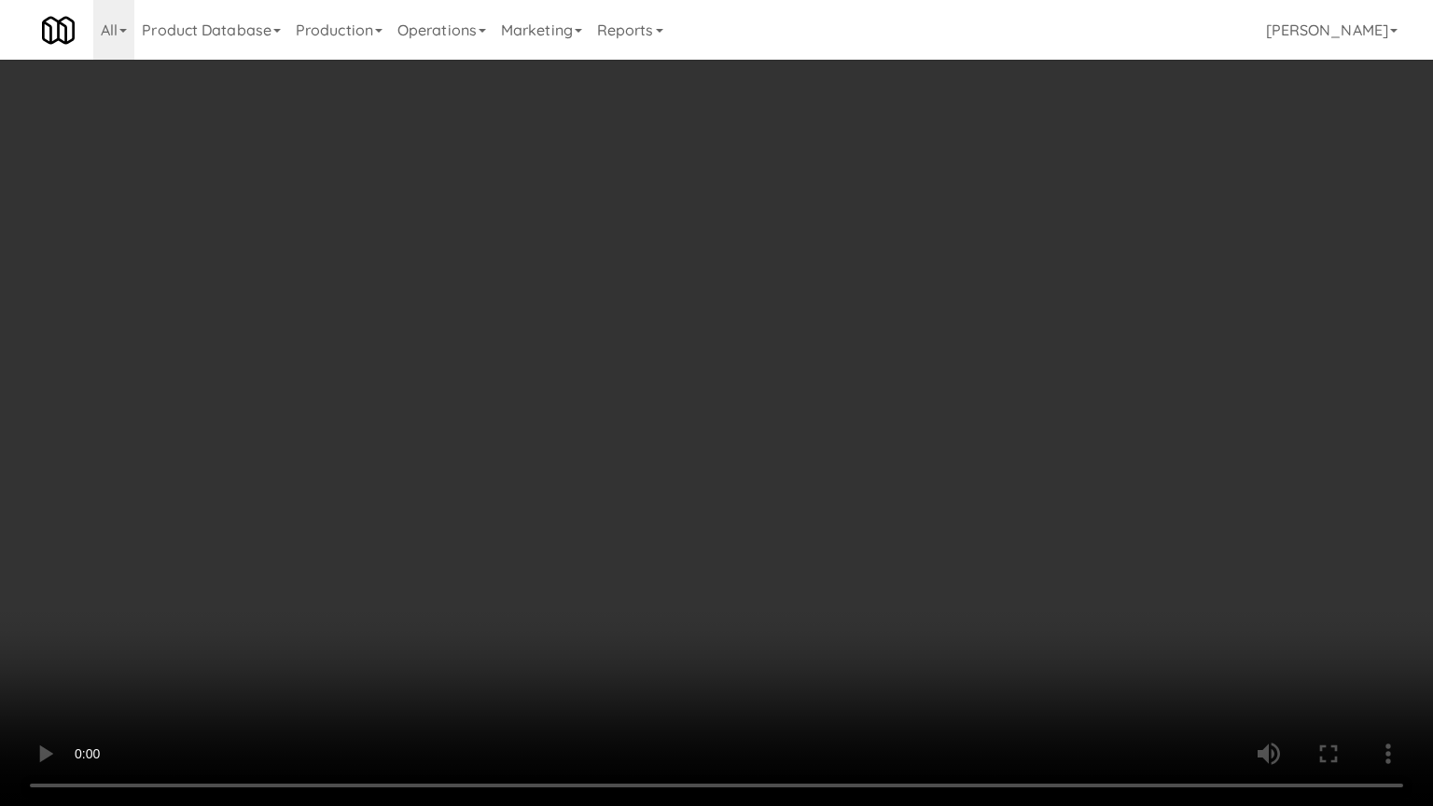
click at [828, 522] on video at bounding box center [716, 403] width 1433 height 806
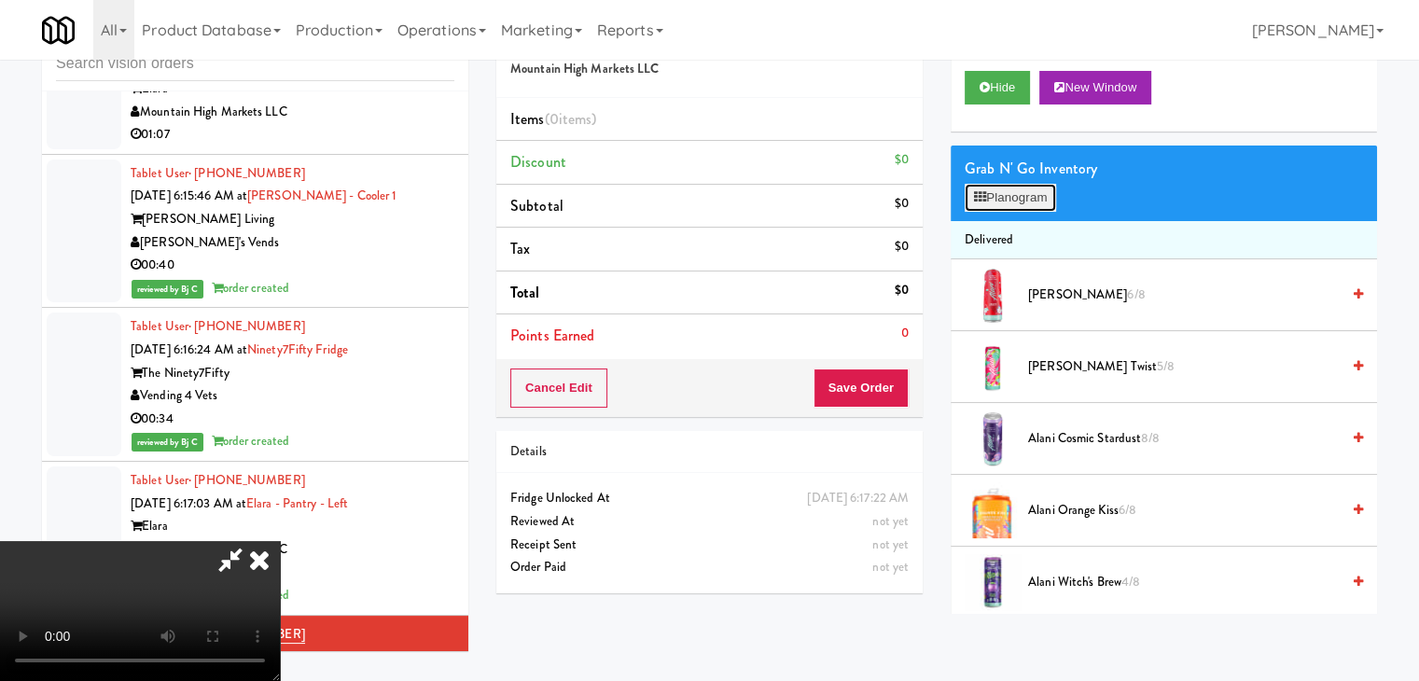
click at [1027, 208] on button "Planogram" at bounding box center [1010, 198] width 91 height 28
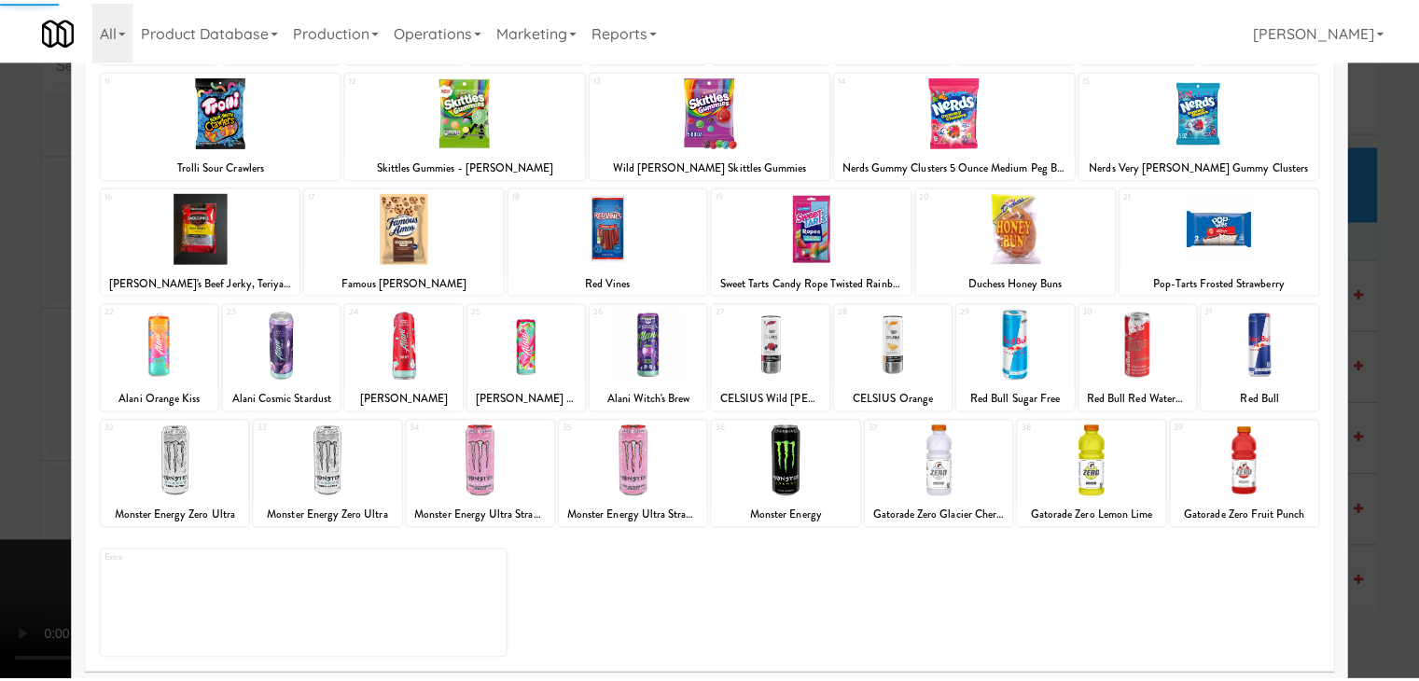
scroll to position [235, 0]
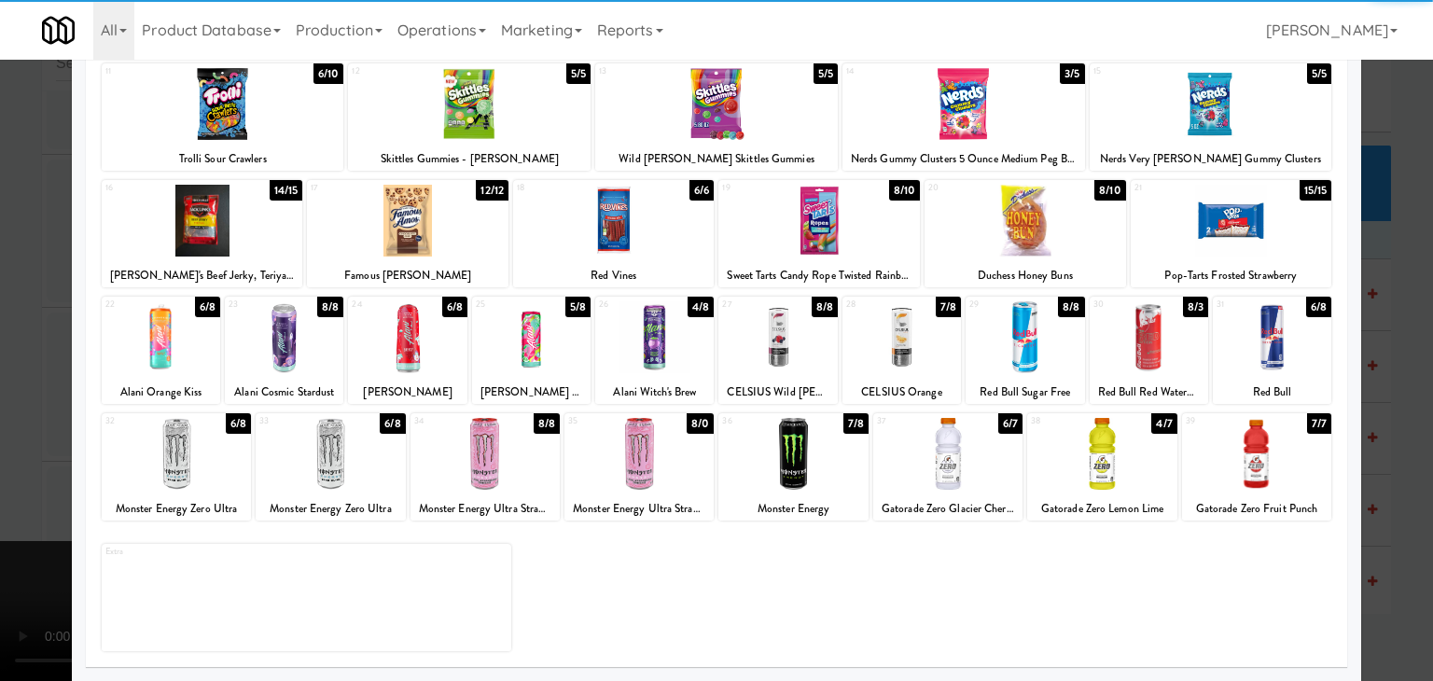
drag, startPoint x: 786, startPoint y: 354, endPoint x: 855, endPoint y: 370, distance: 70.9
click at [788, 354] on div at bounding box center [778, 337] width 119 height 72
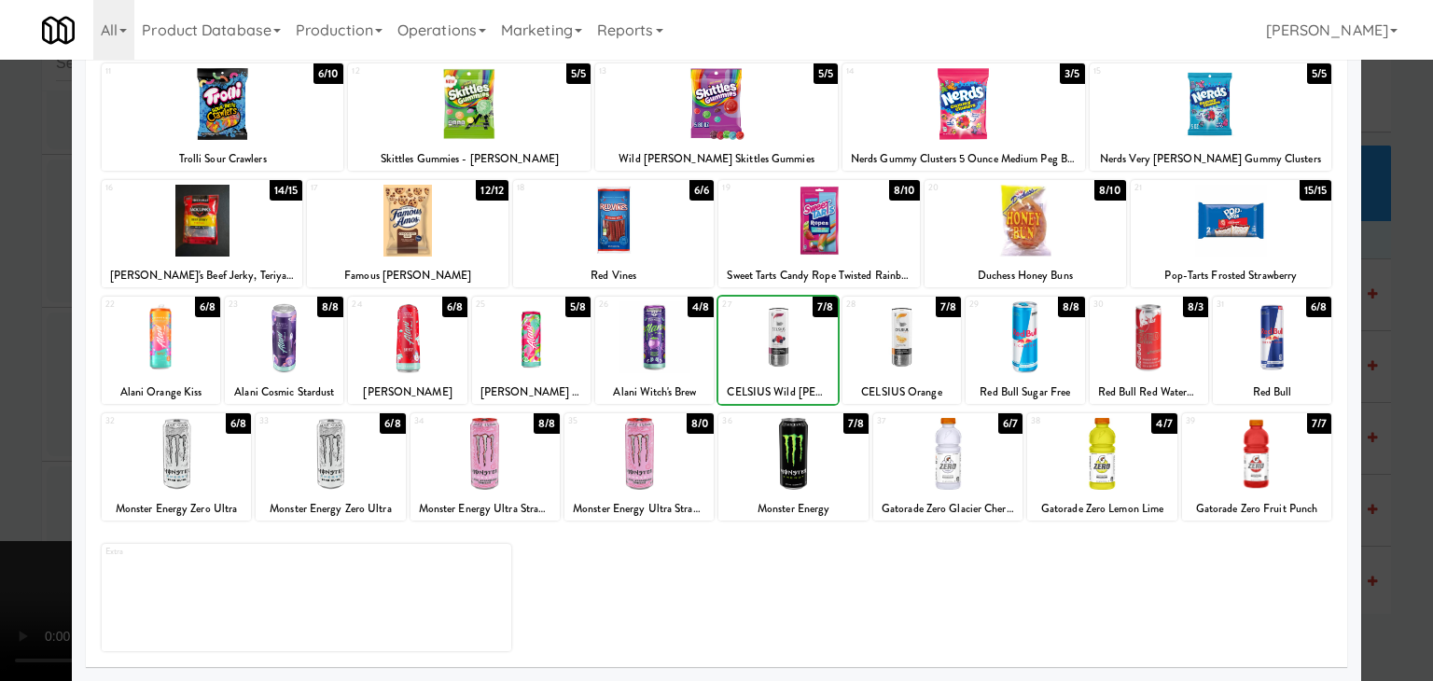
click at [933, 365] on div at bounding box center [902, 337] width 119 height 72
click at [0, 389] on div at bounding box center [716, 340] width 1433 height 681
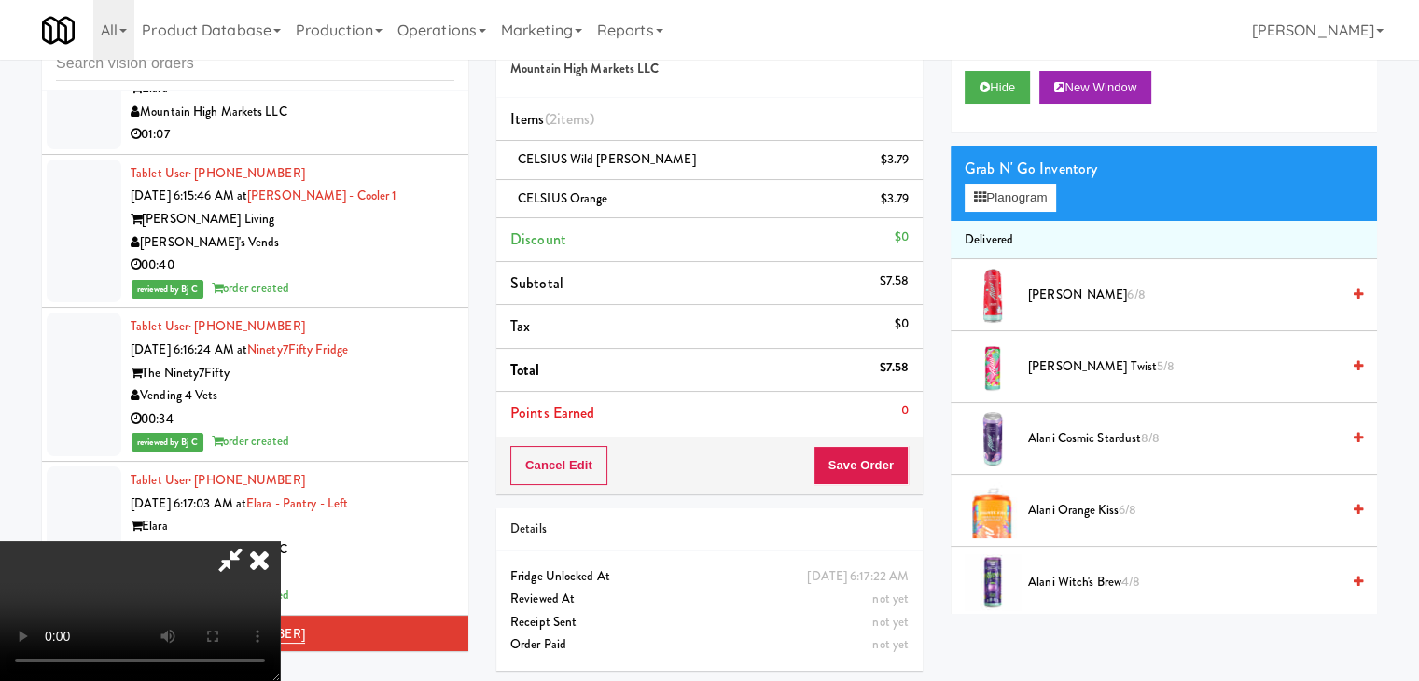
click at [280, 541] on video at bounding box center [140, 611] width 280 height 140
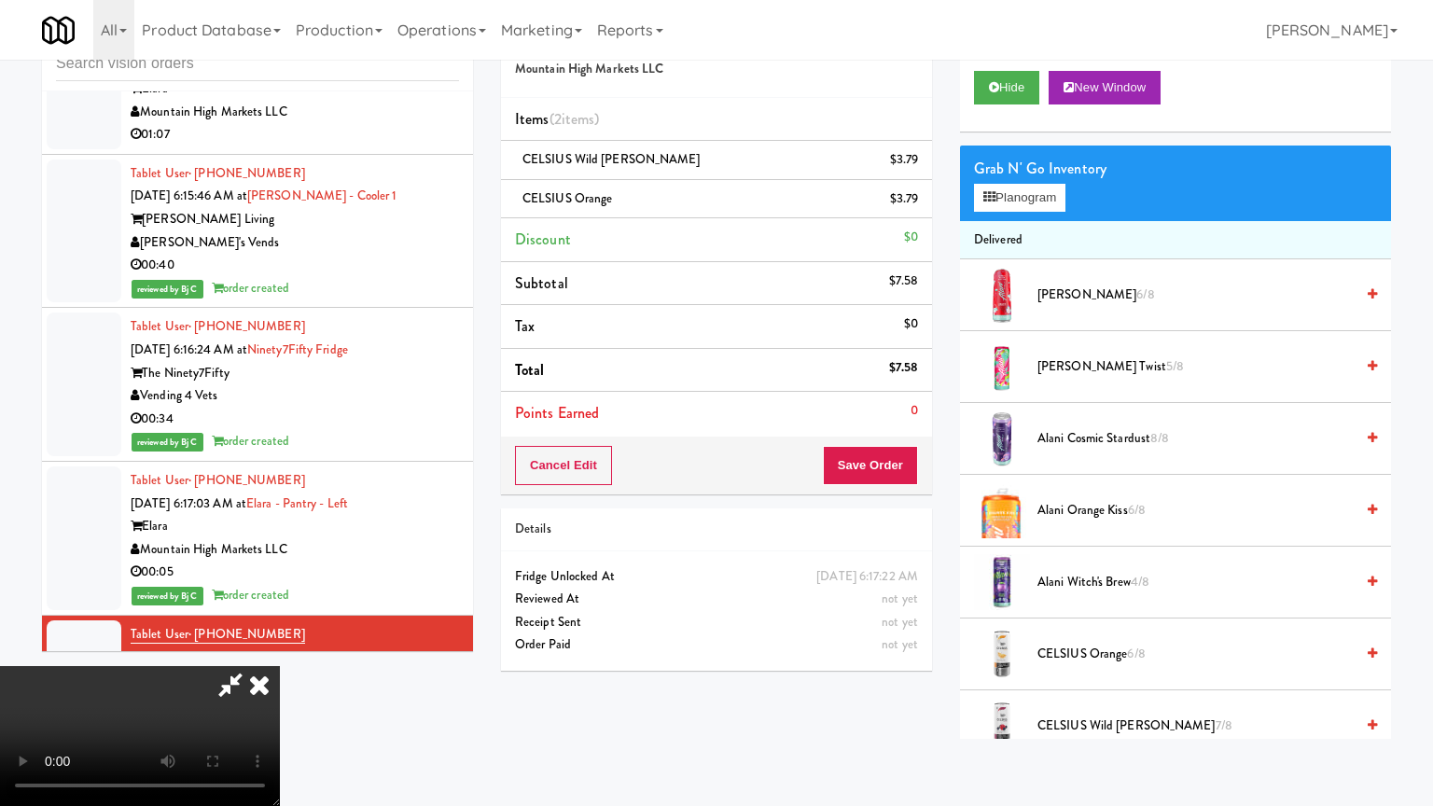
click at [280, 666] on video at bounding box center [140, 736] width 280 height 140
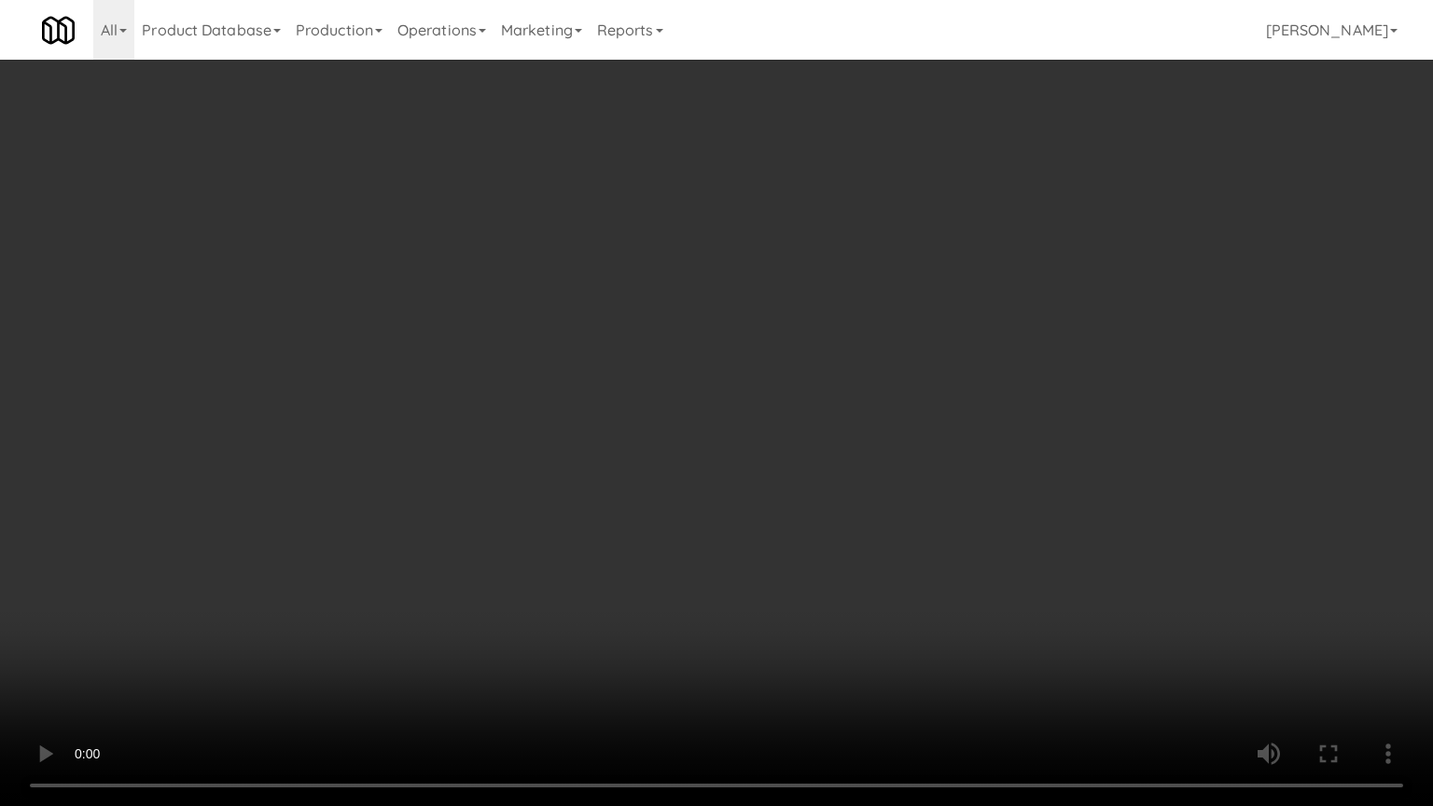
click at [763, 488] on video at bounding box center [716, 403] width 1433 height 806
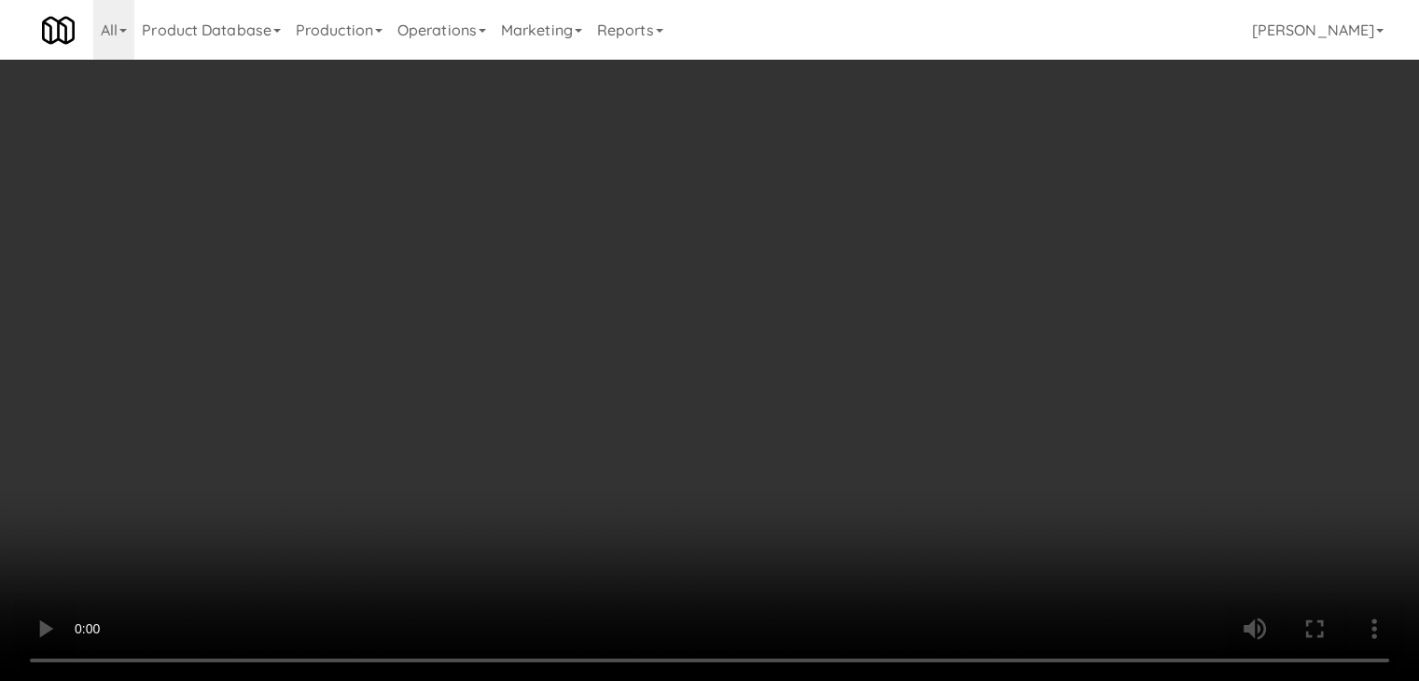
click at [909, 466] on div "Cancel Edit Save Order" at bounding box center [709, 466] width 426 height 58
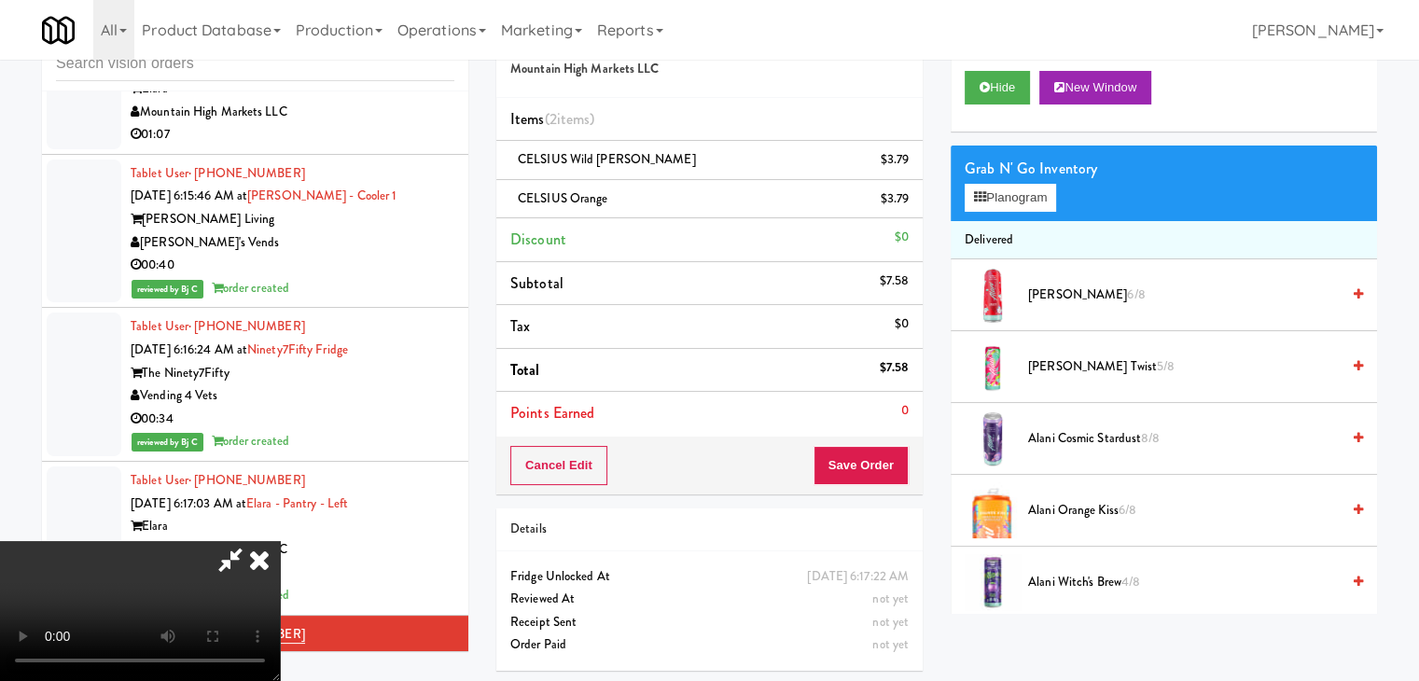
click at [909, 466] on div "Cancel Edit Save Order" at bounding box center [709, 466] width 426 height 58
drag, startPoint x: 909, startPoint y: 466, endPoint x: 813, endPoint y: 292, distance: 198.4
click at [894, 437] on div "Cancel Edit Save Order" at bounding box center [709, 466] width 426 height 58
click at [888, 482] on div "Cancel Edit Save Order" at bounding box center [709, 466] width 426 height 58
click at [888, 476] on button "Save Order" at bounding box center [861, 465] width 95 height 39
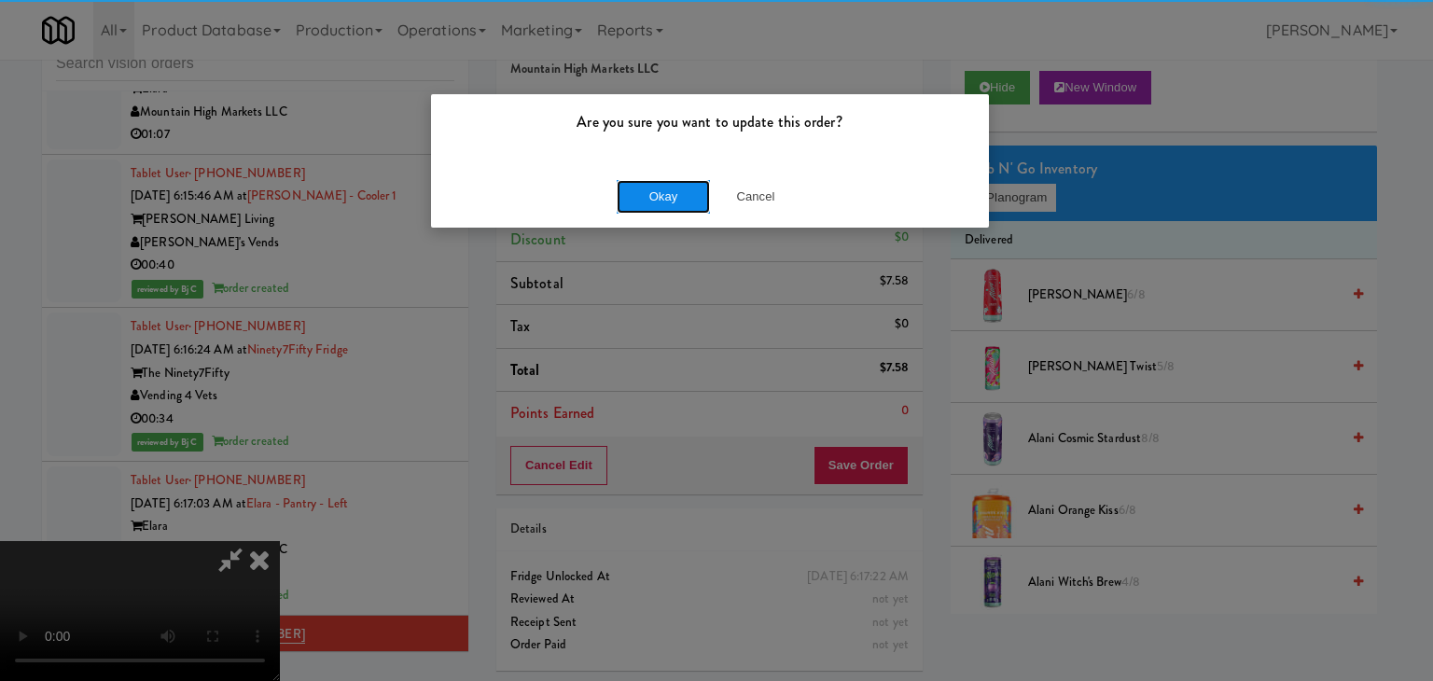
click at [683, 208] on button "Okay" at bounding box center [663, 197] width 93 height 34
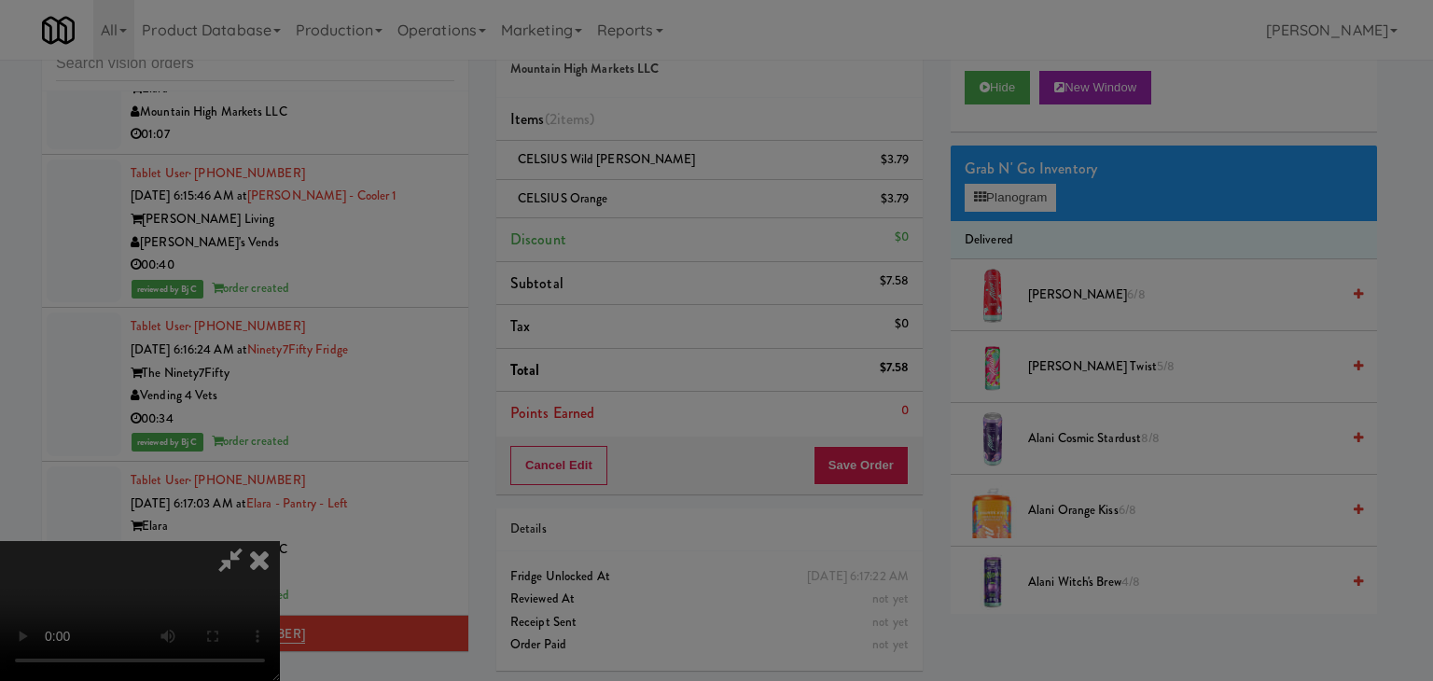
click at [685, 205] on body "Are you sure you want to update this order? Okay Cancel Okay Are you sure you w…" at bounding box center [716, 340] width 1433 height 681
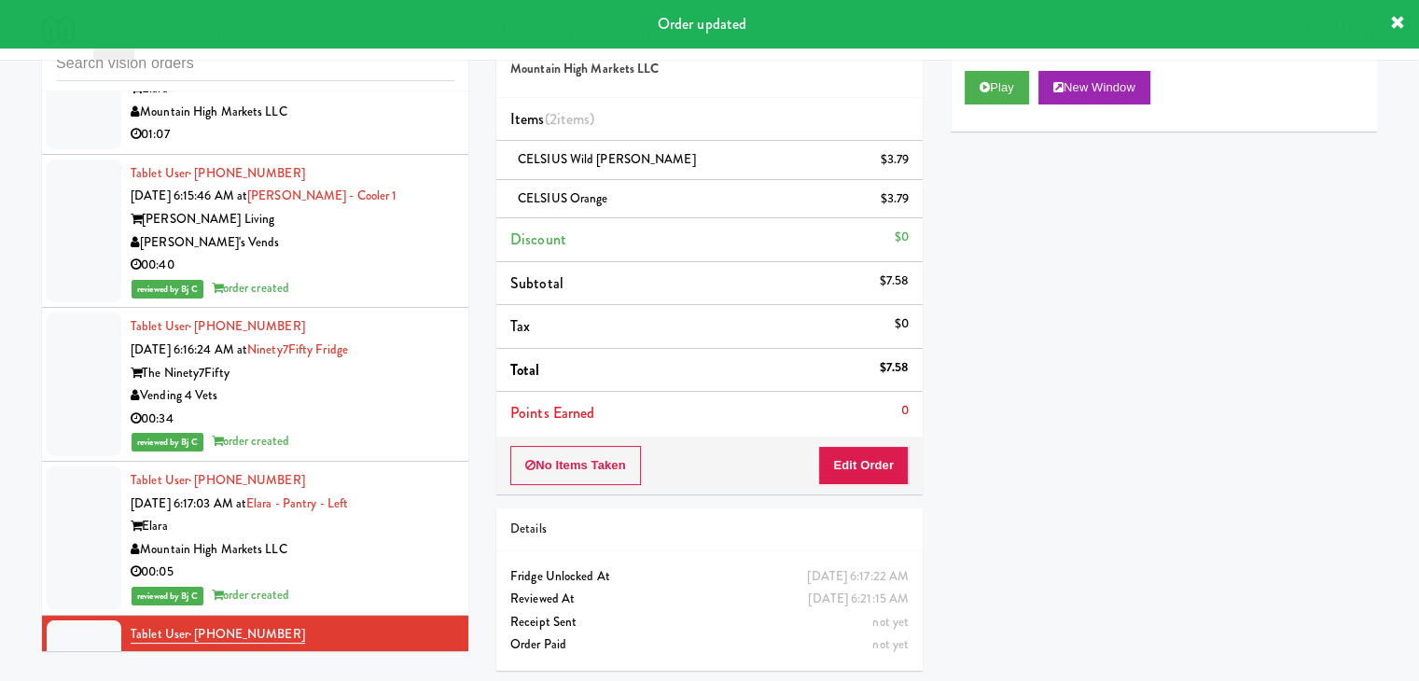
scroll to position [1817, 0]
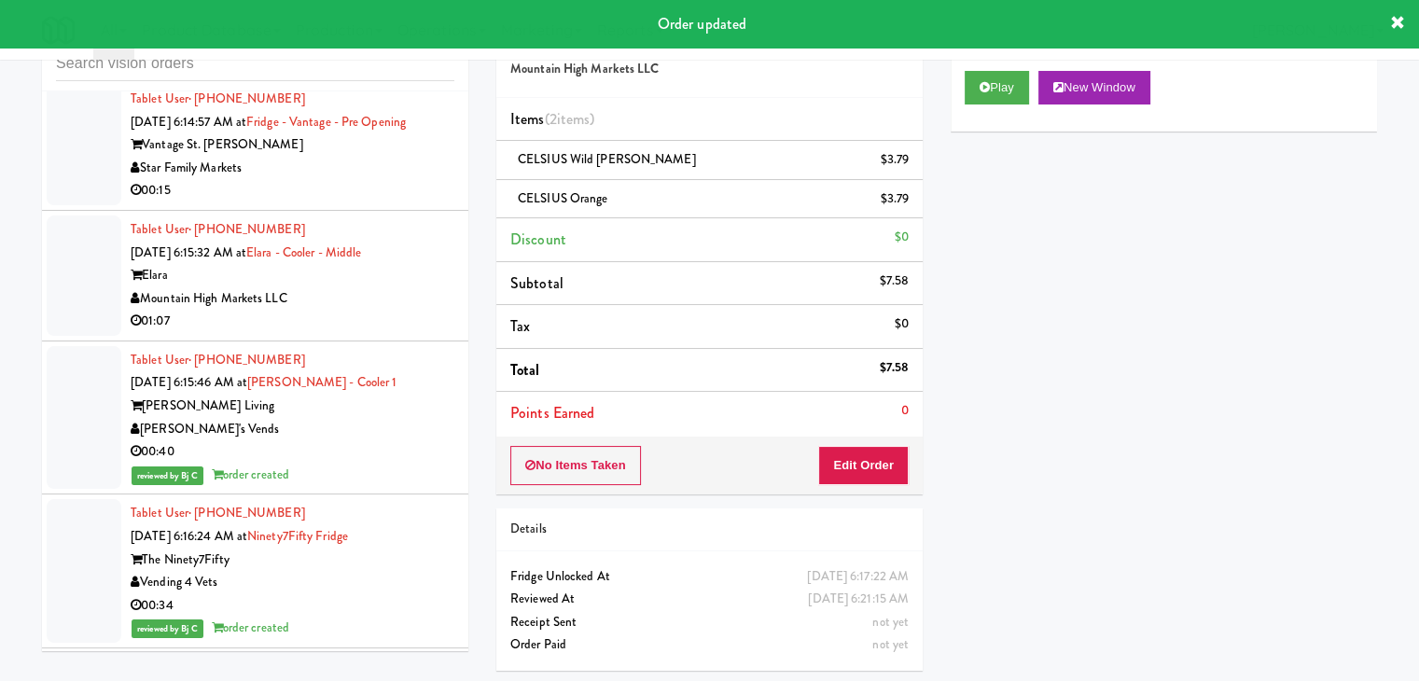
click at [440, 310] on div "01:07" at bounding box center [293, 321] width 324 height 23
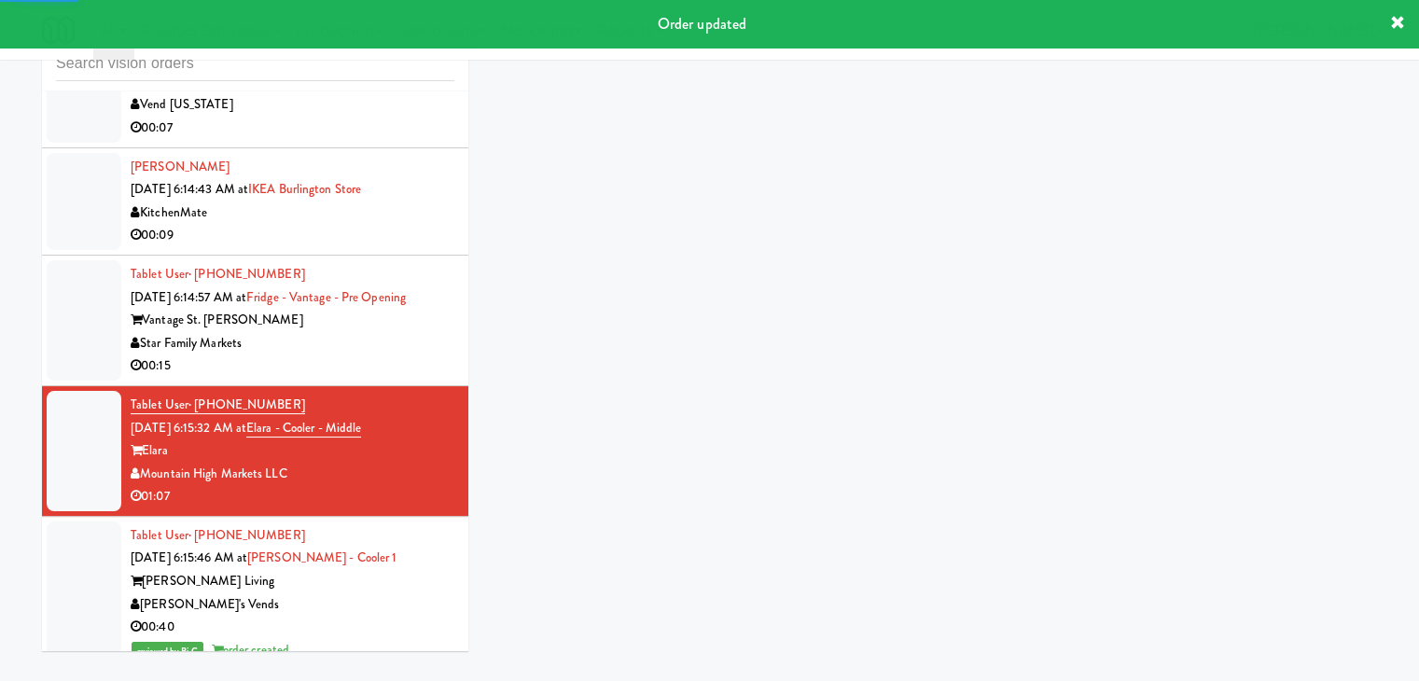
scroll to position [1630, 0]
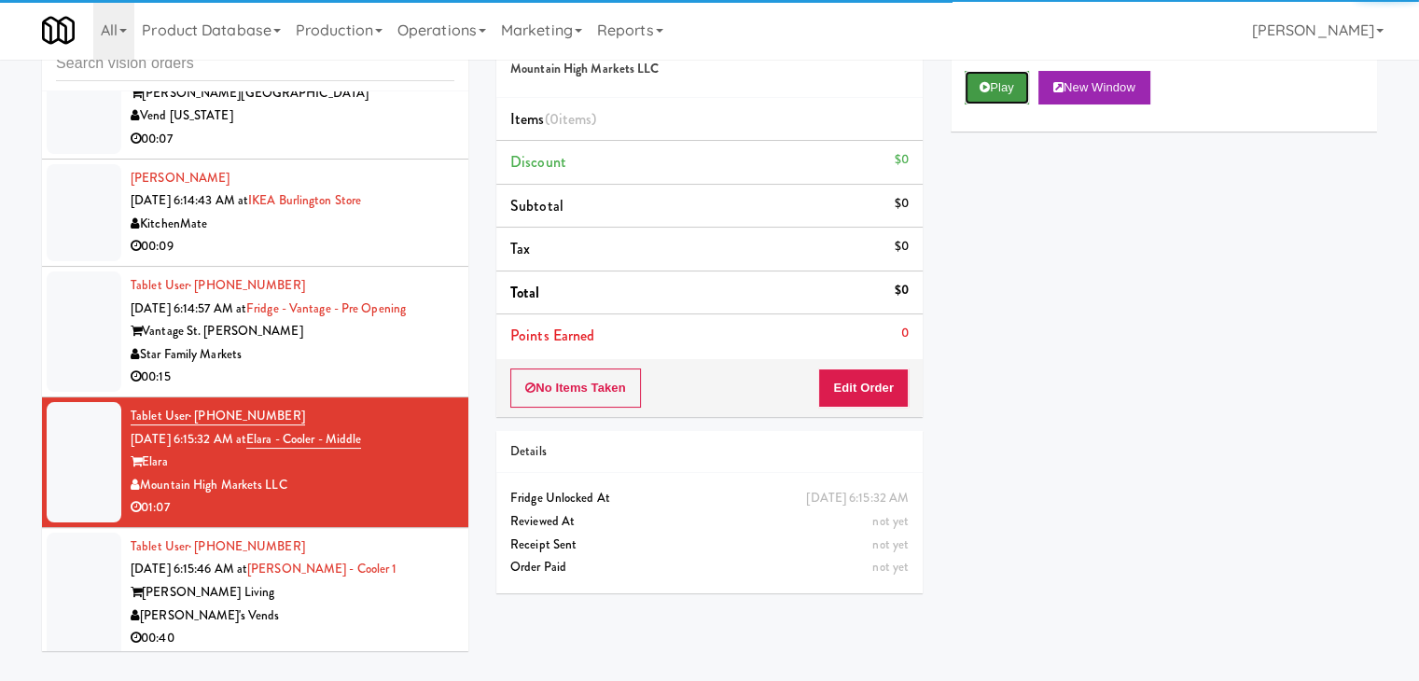
drag, startPoint x: 988, startPoint y: 81, endPoint x: 888, endPoint y: 288, distance: 230.0
click at [988, 82] on icon at bounding box center [985, 87] width 10 height 12
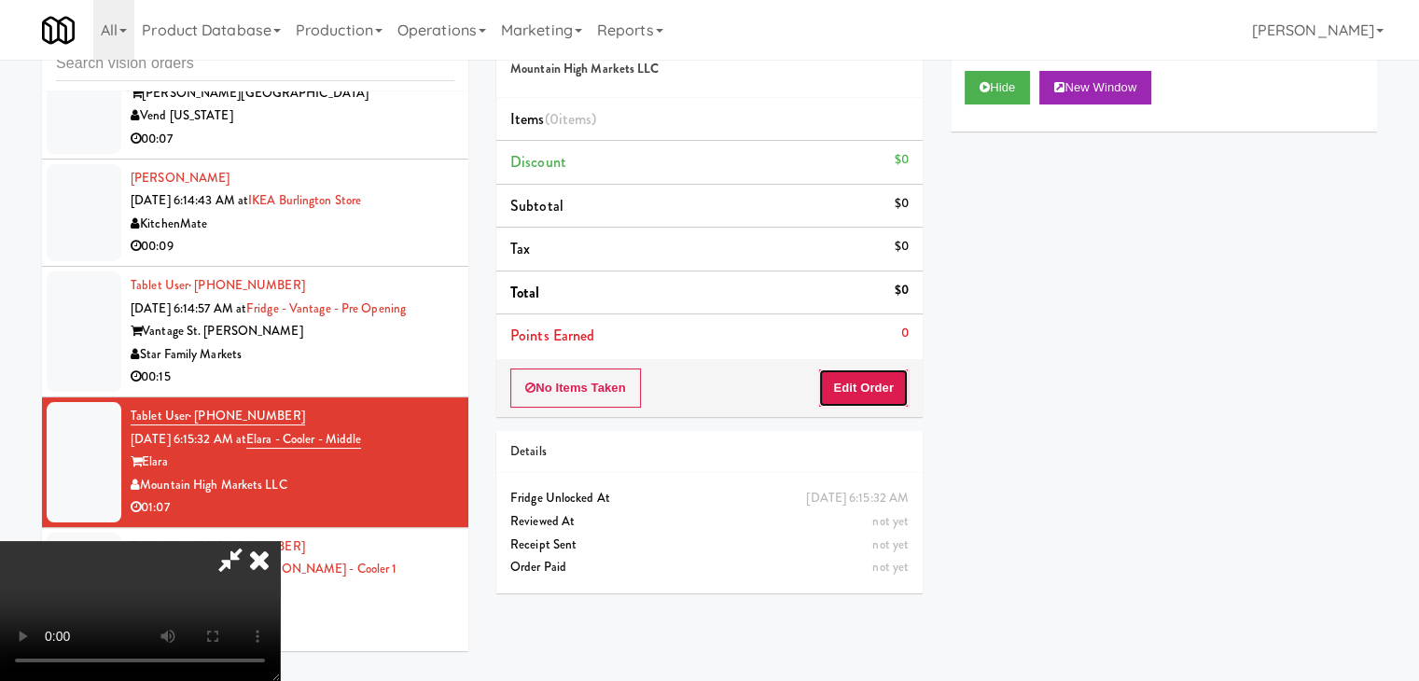
click at [850, 389] on button "Edit Order" at bounding box center [863, 388] width 91 height 39
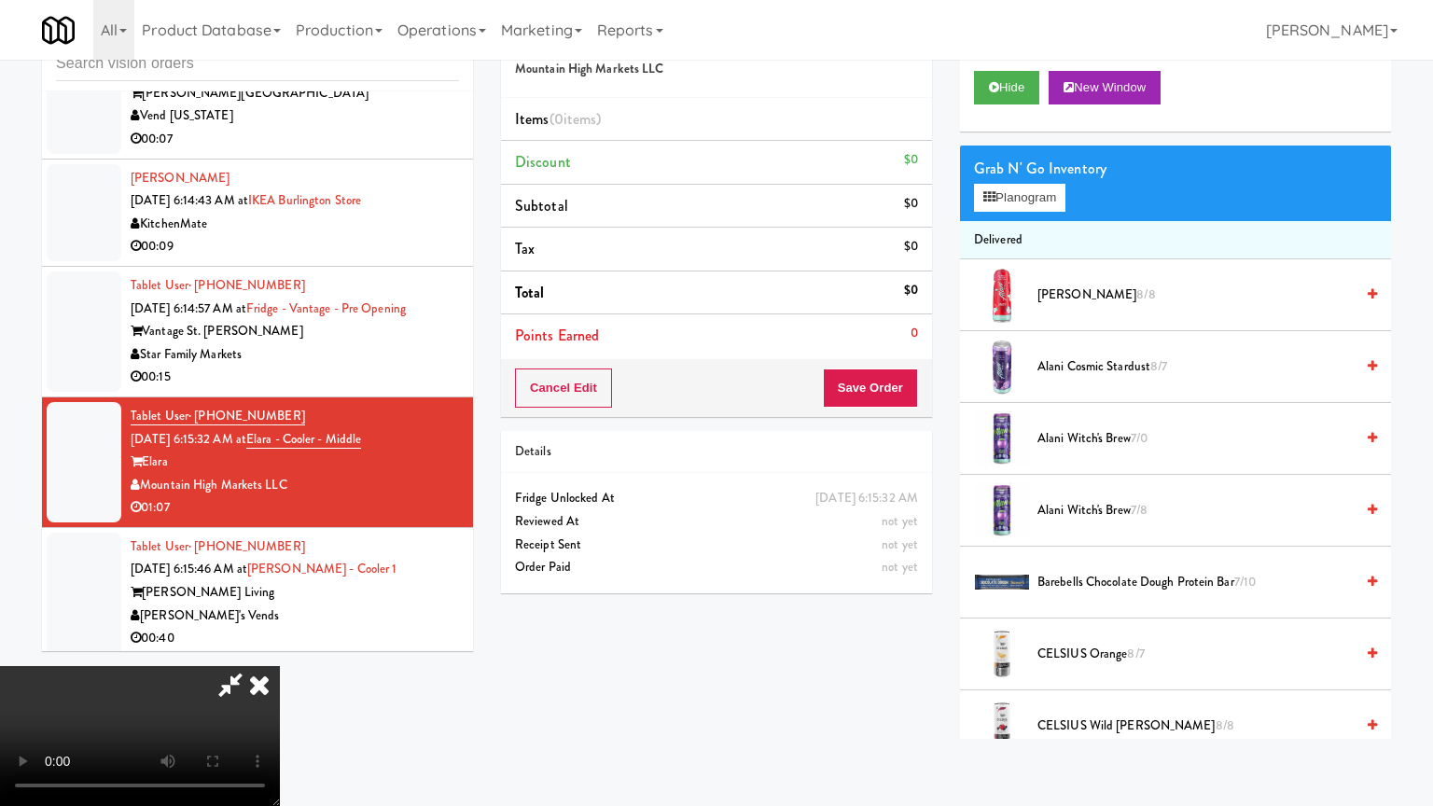
click at [280, 666] on video at bounding box center [140, 736] width 280 height 140
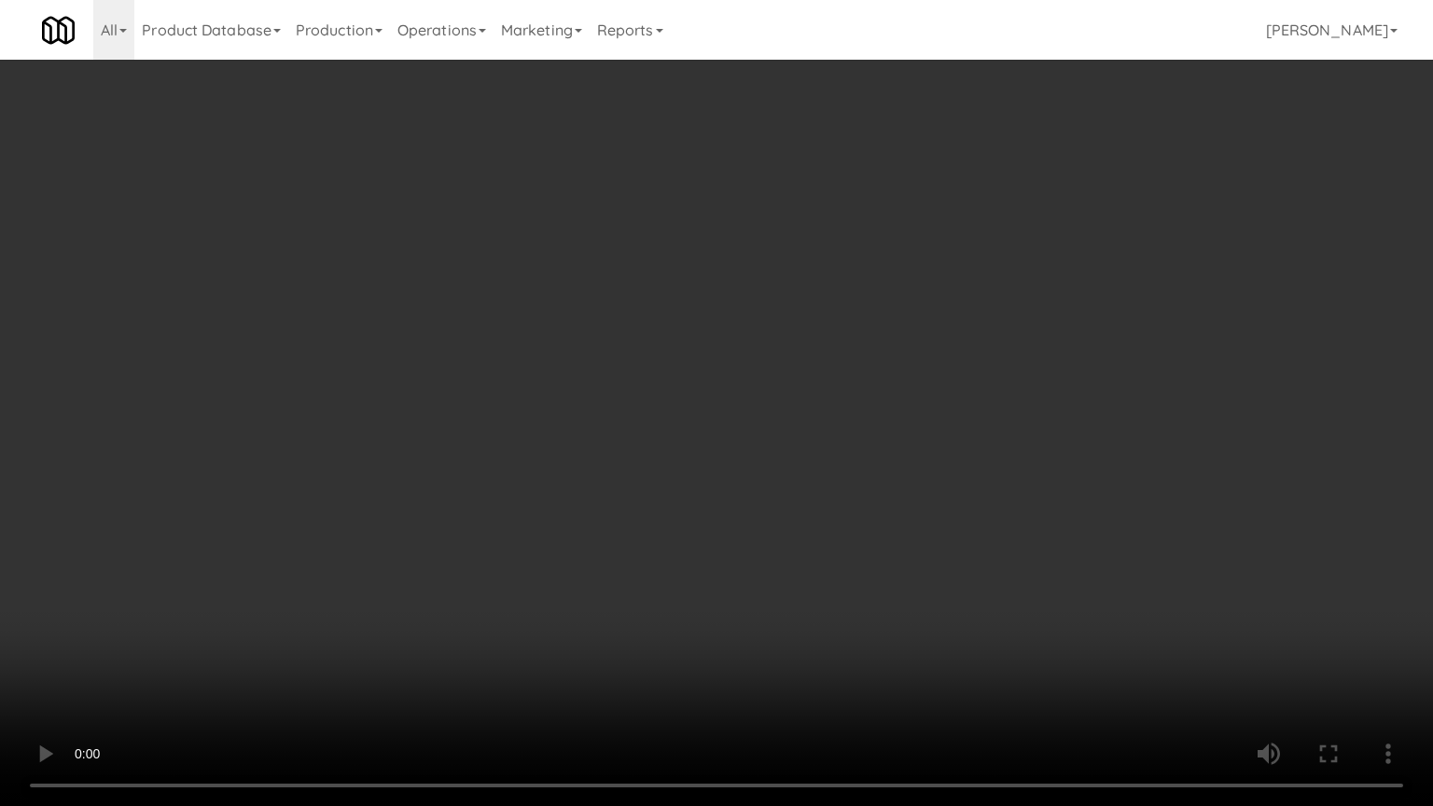
click at [843, 493] on video at bounding box center [716, 403] width 1433 height 806
click at [839, 485] on video at bounding box center [716, 403] width 1433 height 806
click at [837, 491] on video at bounding box center [716, 403] width 1433 height 806
click at [826, 469] on video at bounding box center [716, 403] width 1433 height 806
click at [821, 477] on video at bounding box center [716, 403] width 1433 height 806
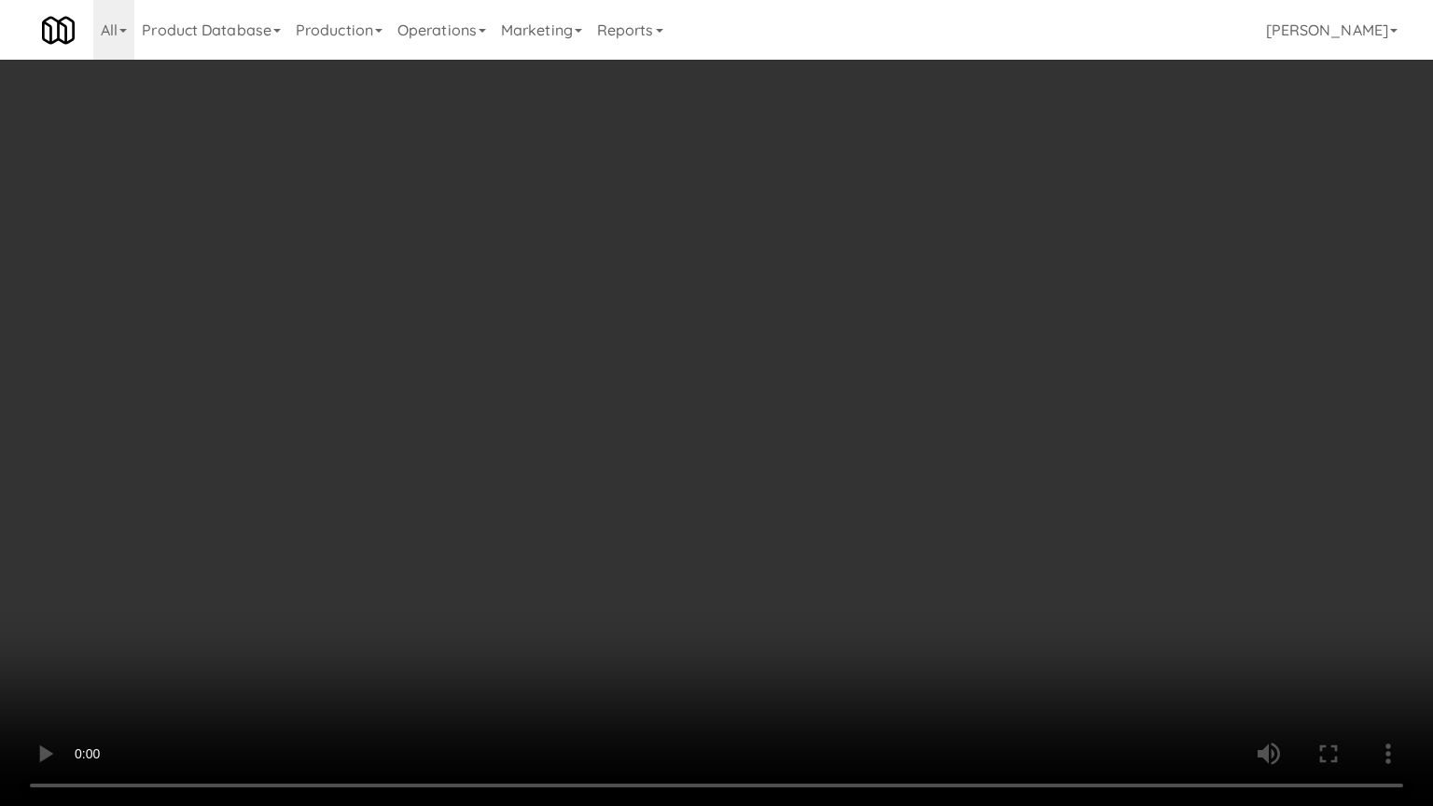
click at [870, 403] on video at bounding box center [716, 403] width 1433 height 806
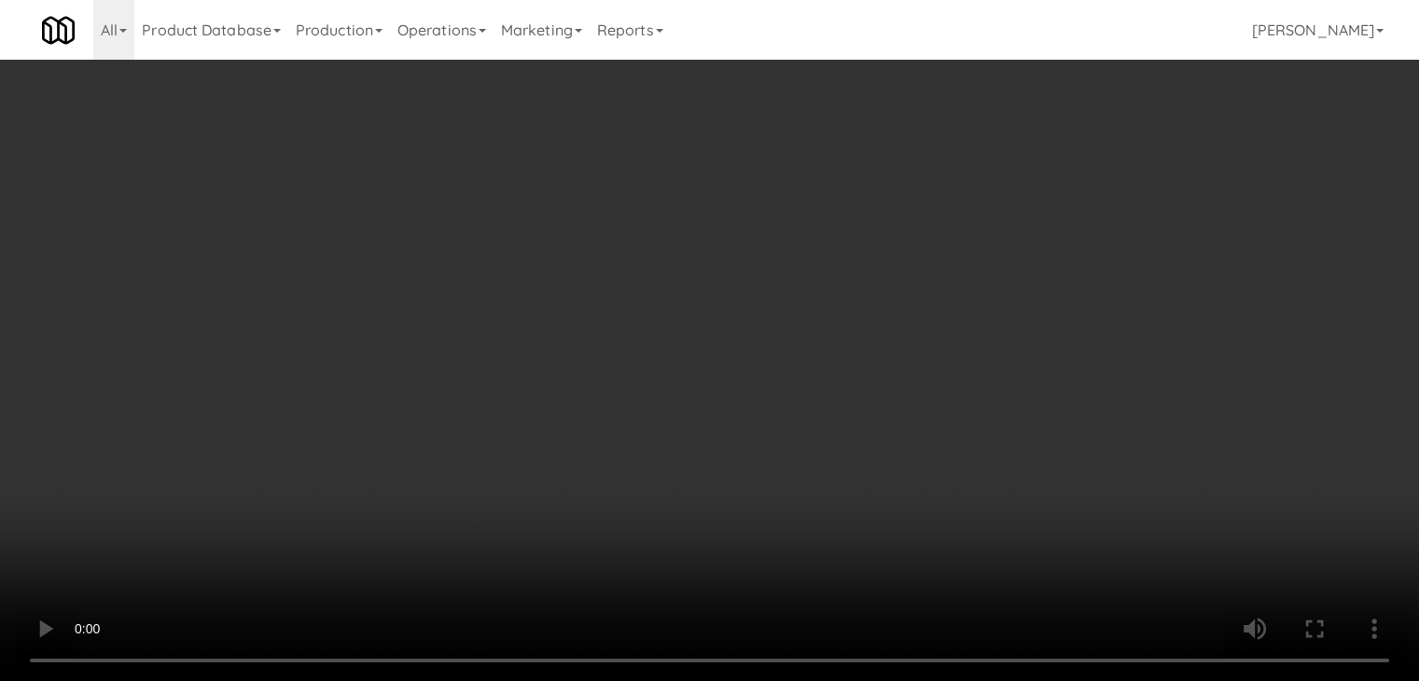
click at [738, 295] on video at bounding box center [709, 340] width 1419 height 681
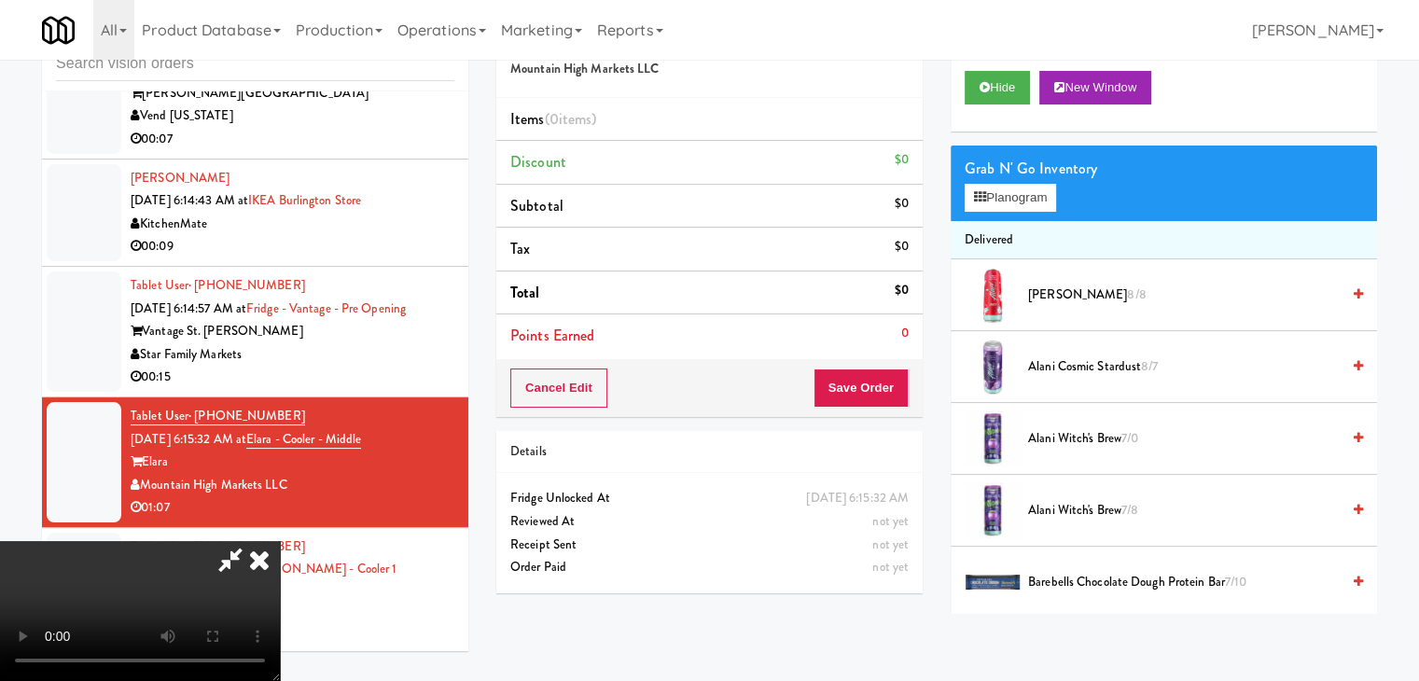
click at [280, 541] on video at bounding box center [140, 611] width 280 height 140
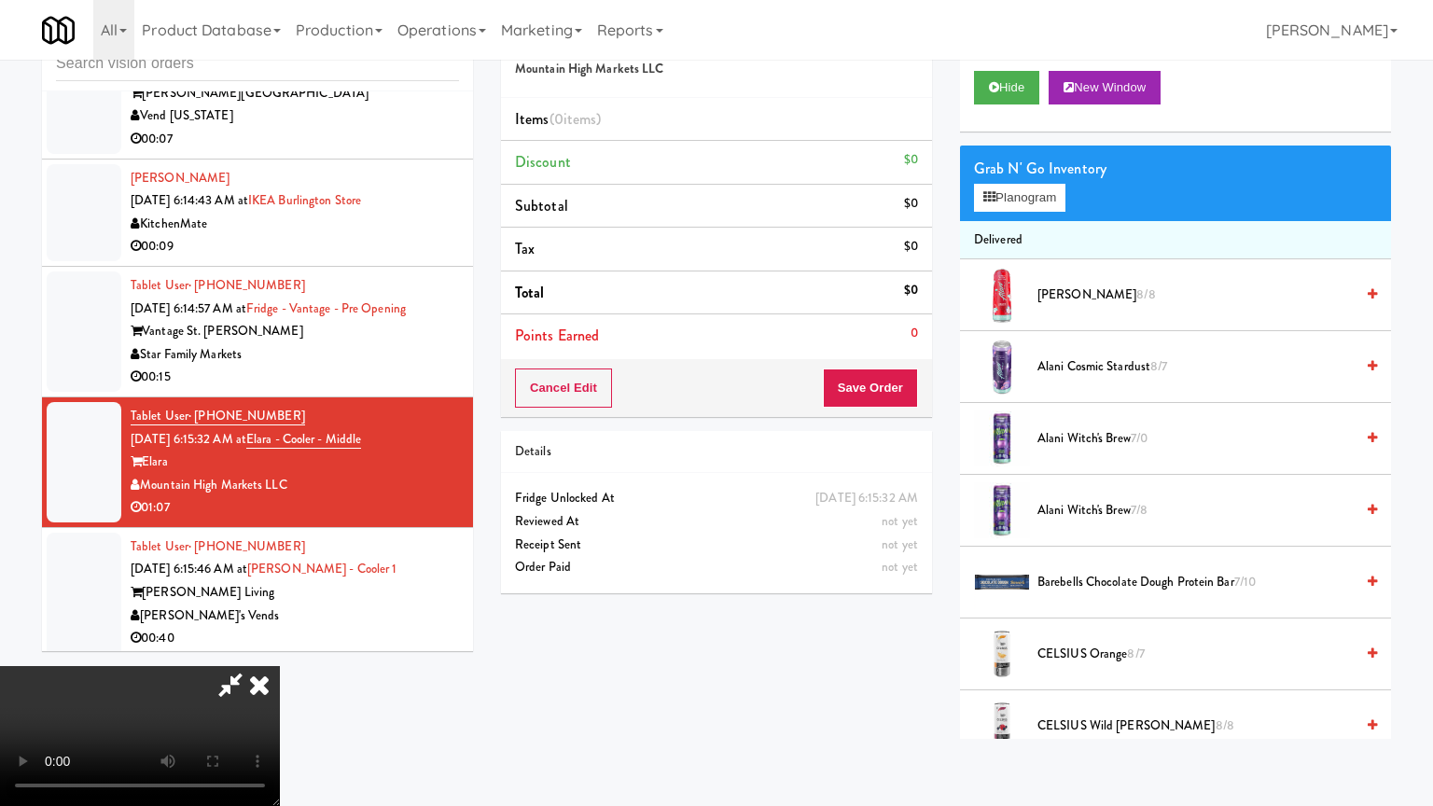
click at [280, 666] on video at bounding box center [140, 736] width 280 height 140
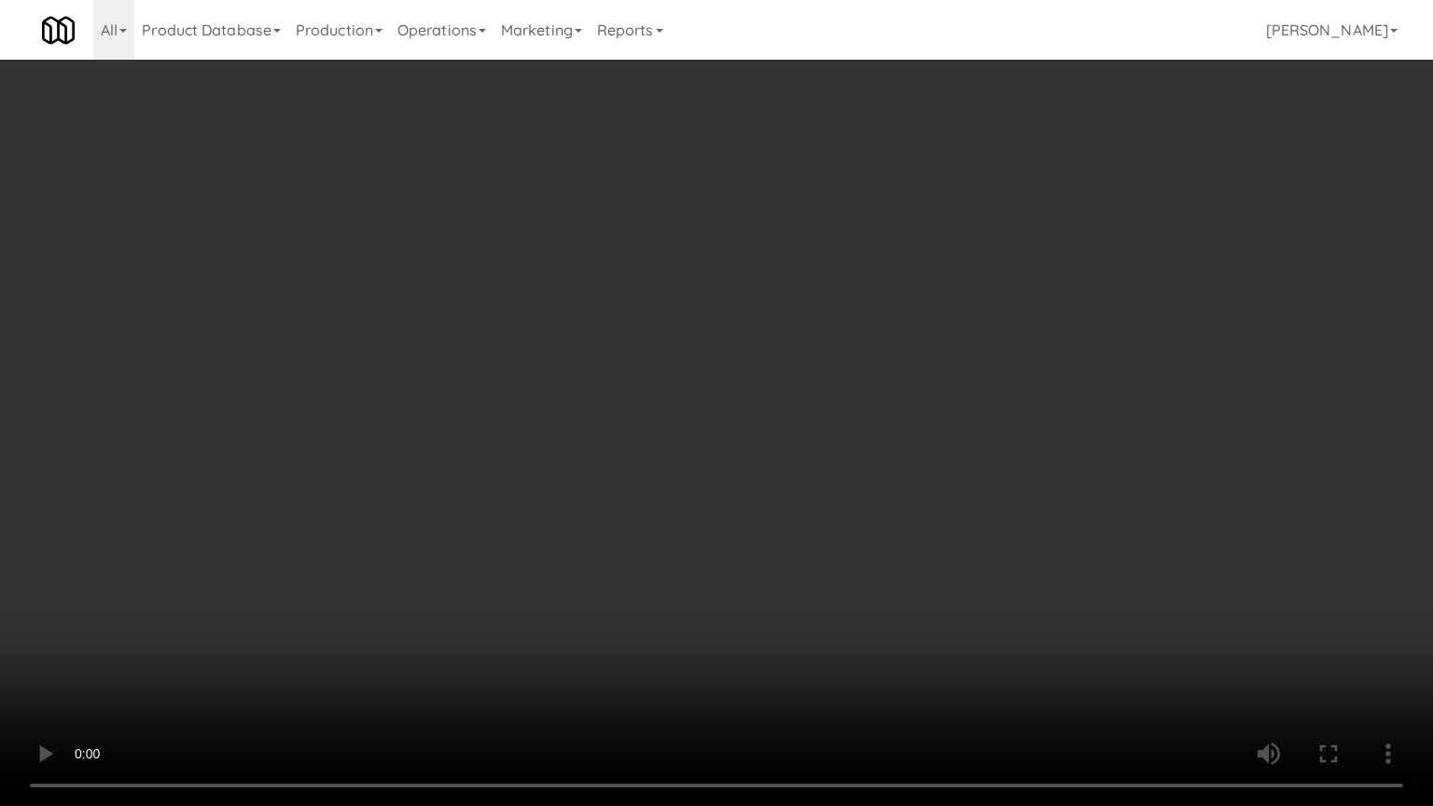
click at [963, 427] on video at bounding box center [716, 403] width 1433 height 806
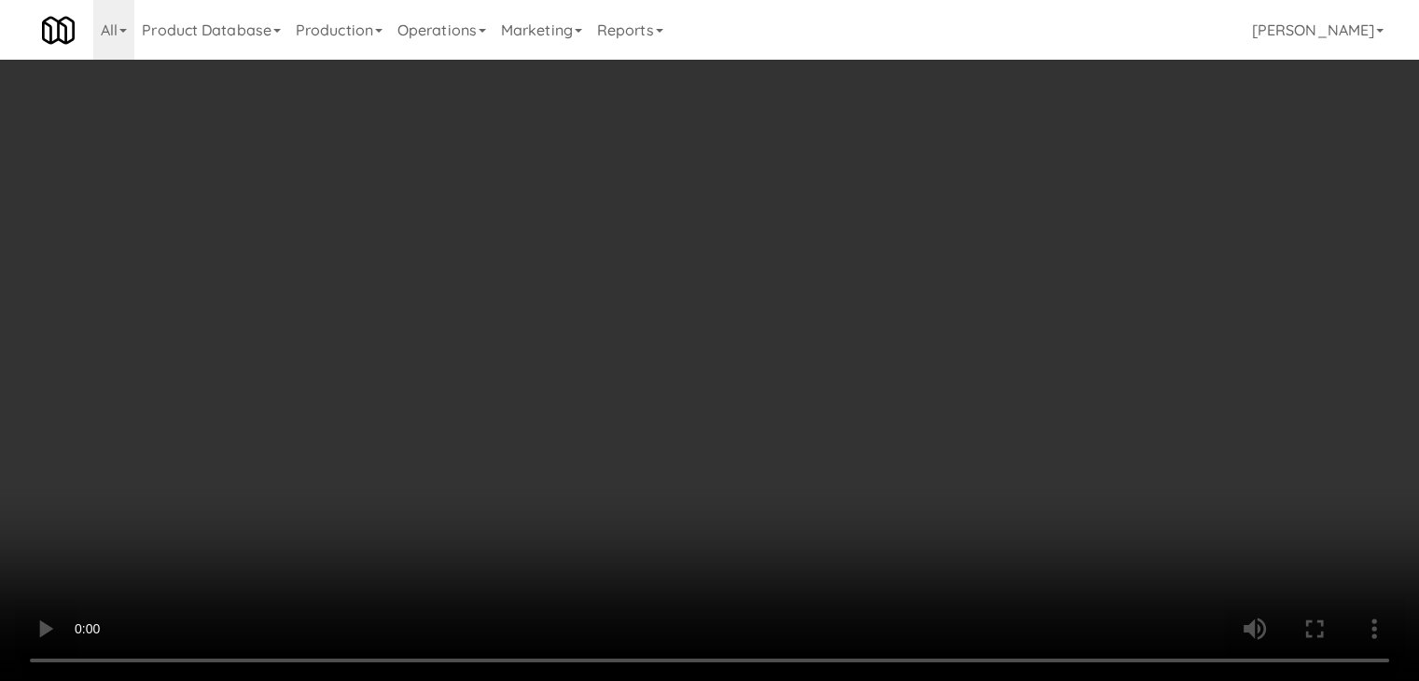
click at [704, 363] on video at bounding box center [709, 340] width 1419 height 681
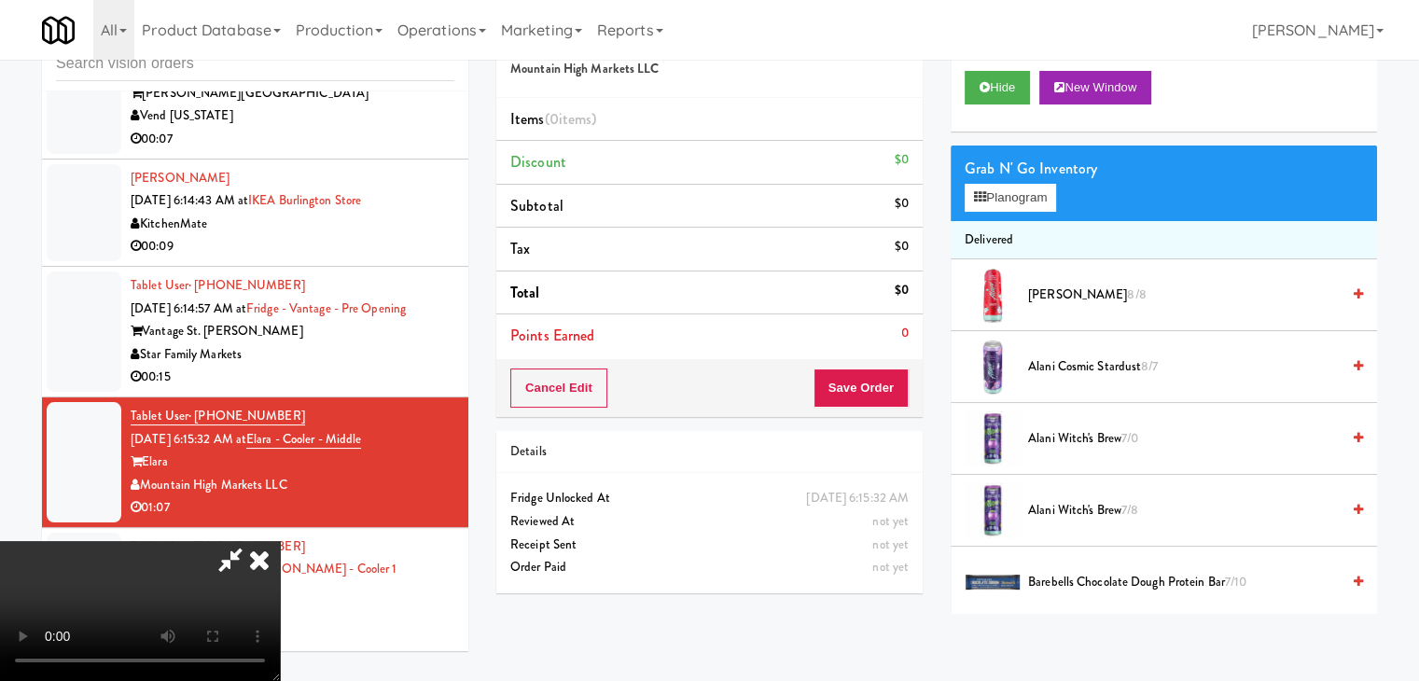
click at [280, 541] on video at bounding box center [140, 611] width 280 height 140
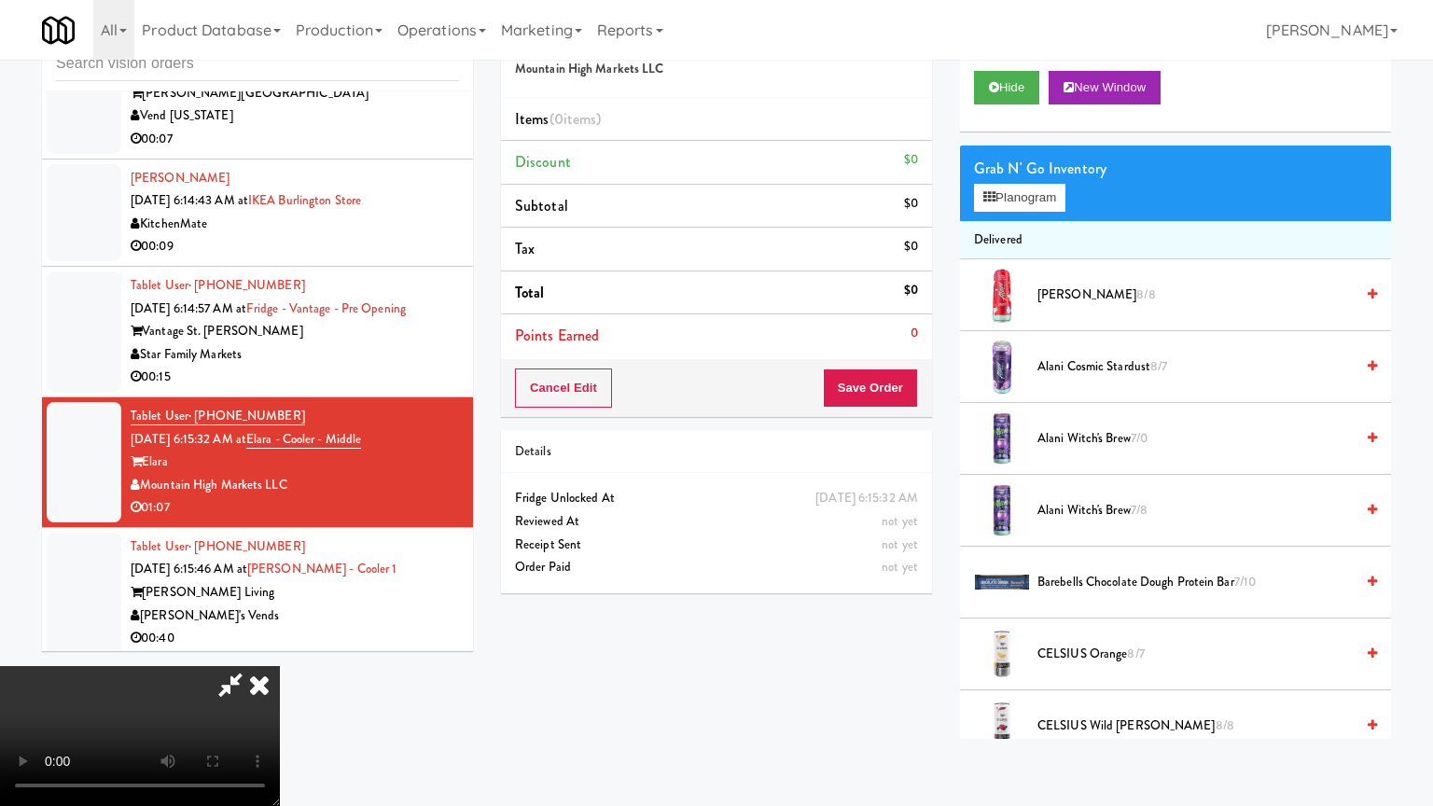
click at [280, 666] on video at bounding box center [140, 736] width 280 height 140
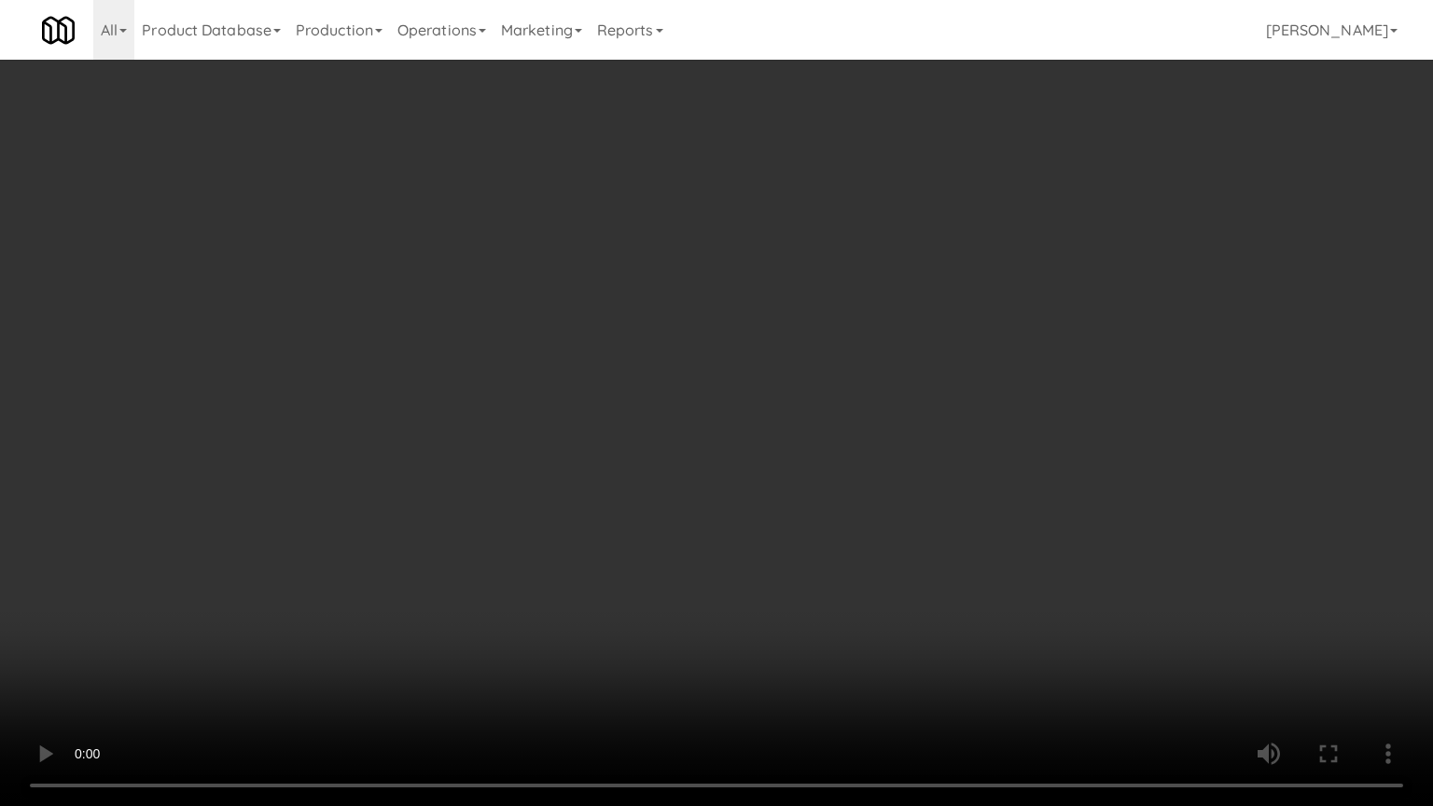
click at [986, 385] on video at bounding box center [716, 403] width 1433 height 806
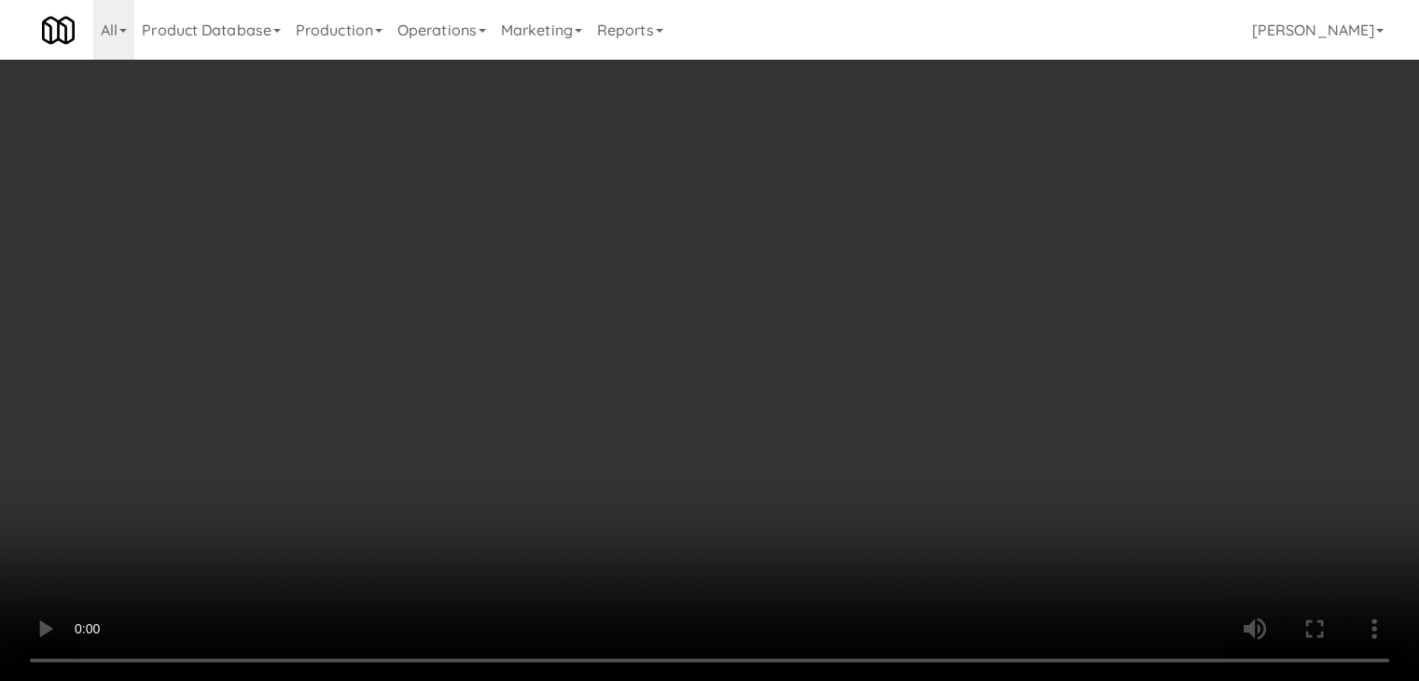
scroll to position [0, 0]
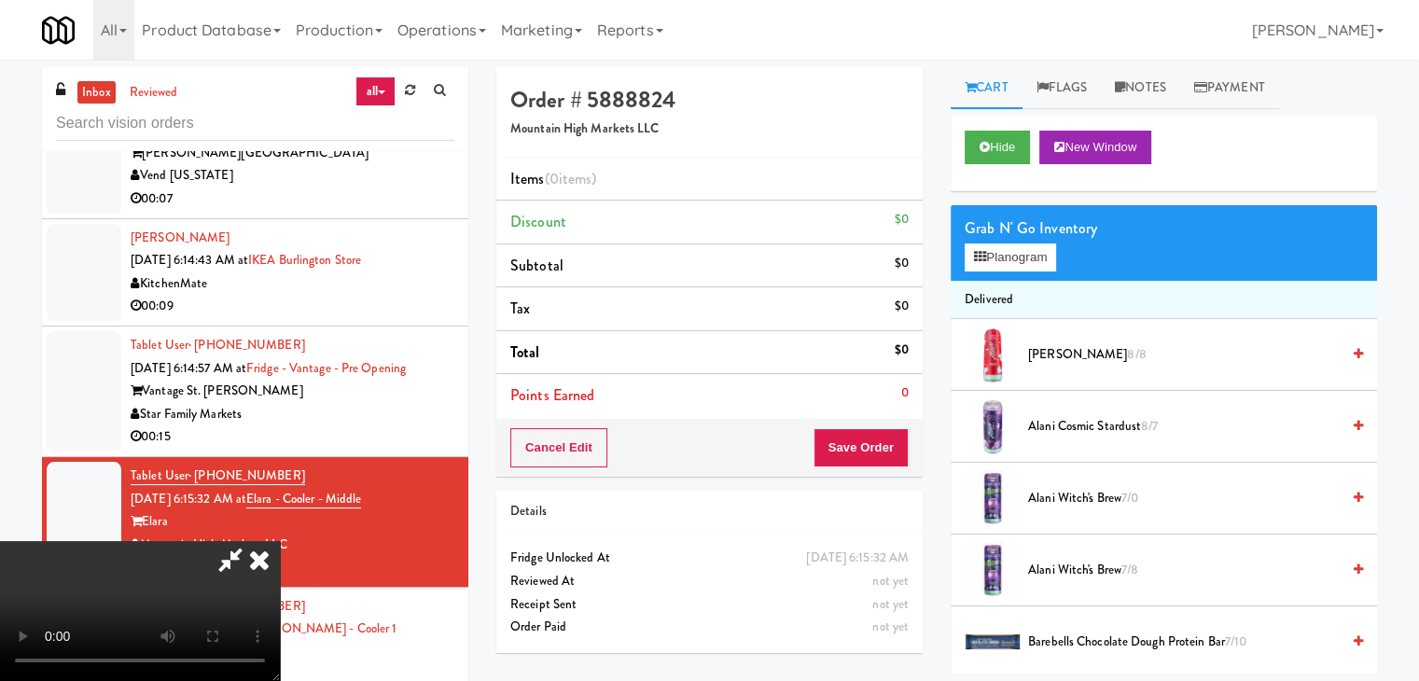
click at [280, 541] on icon at bounding box center [259, 559] width 41 height 37
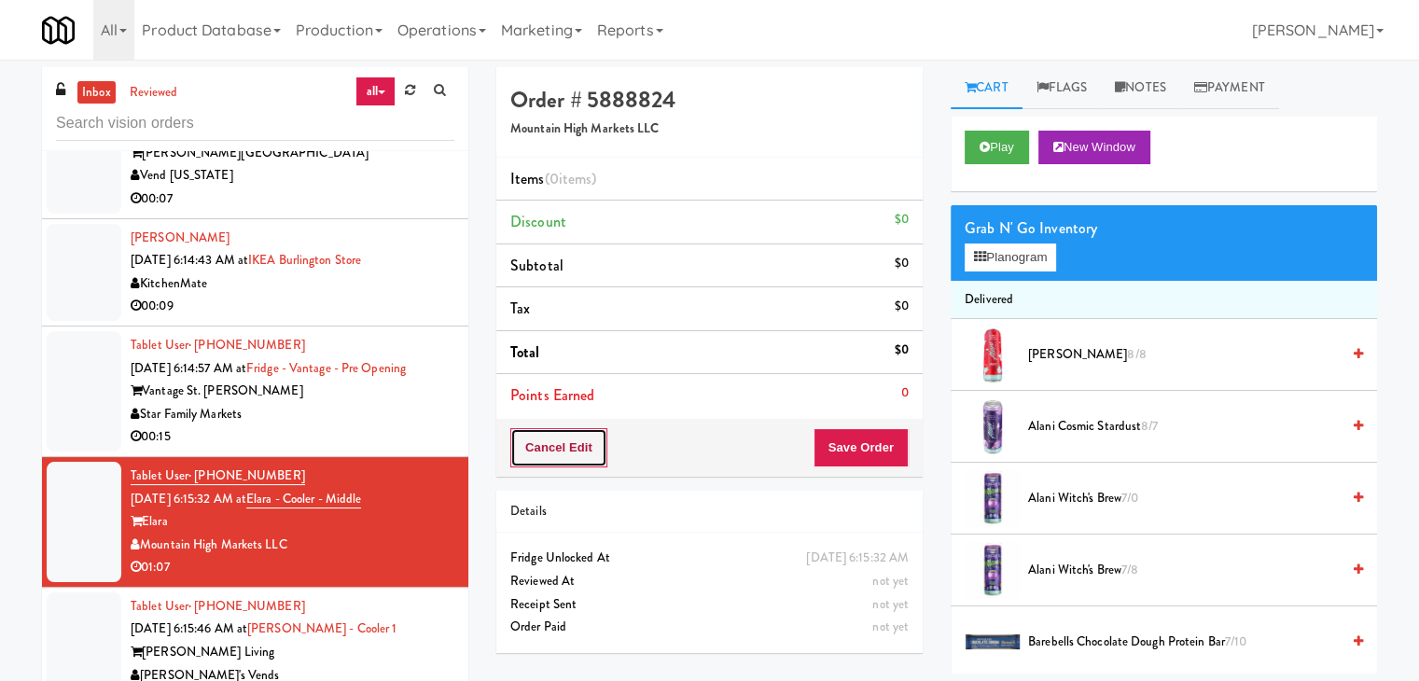
click at [586, 446] on button "Cancel Edit" at bounding box center [558, 447] width 97 height 39
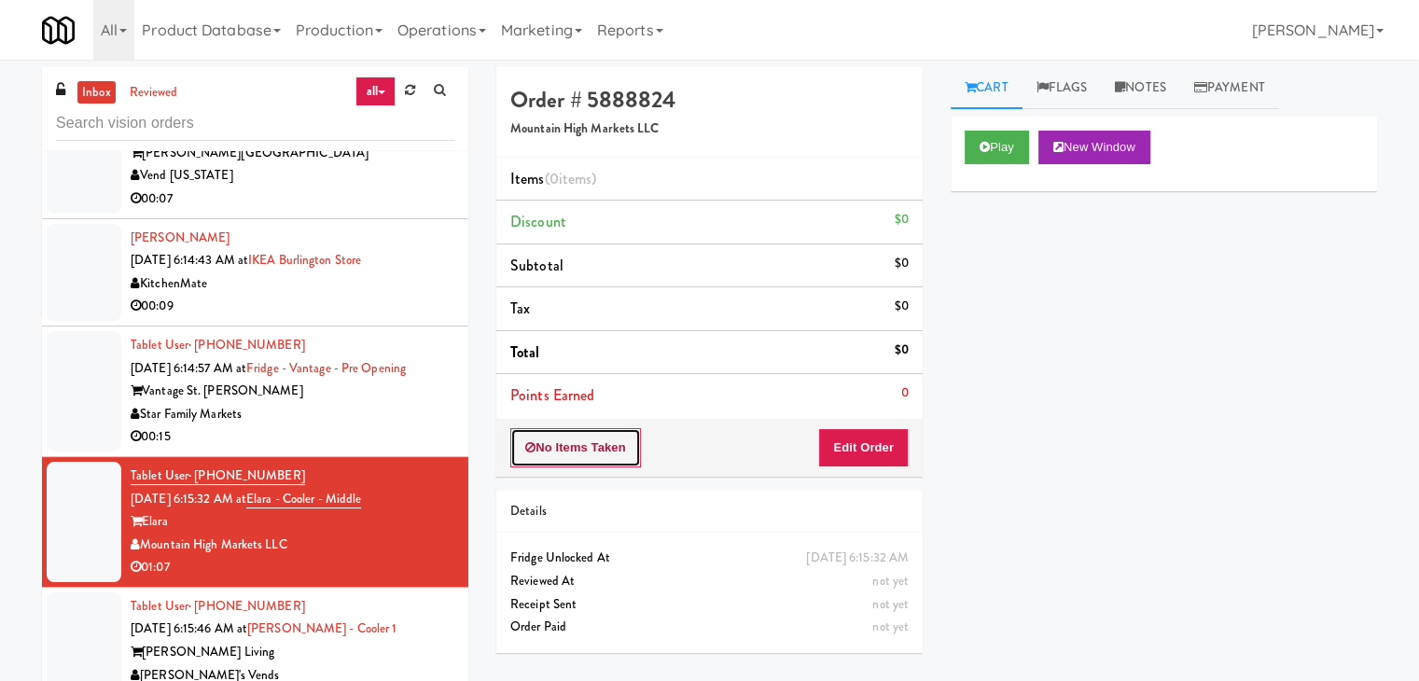
click at [586, 445] on button "No Items Taken" at bounding box center [575, 447] width 131 height 39
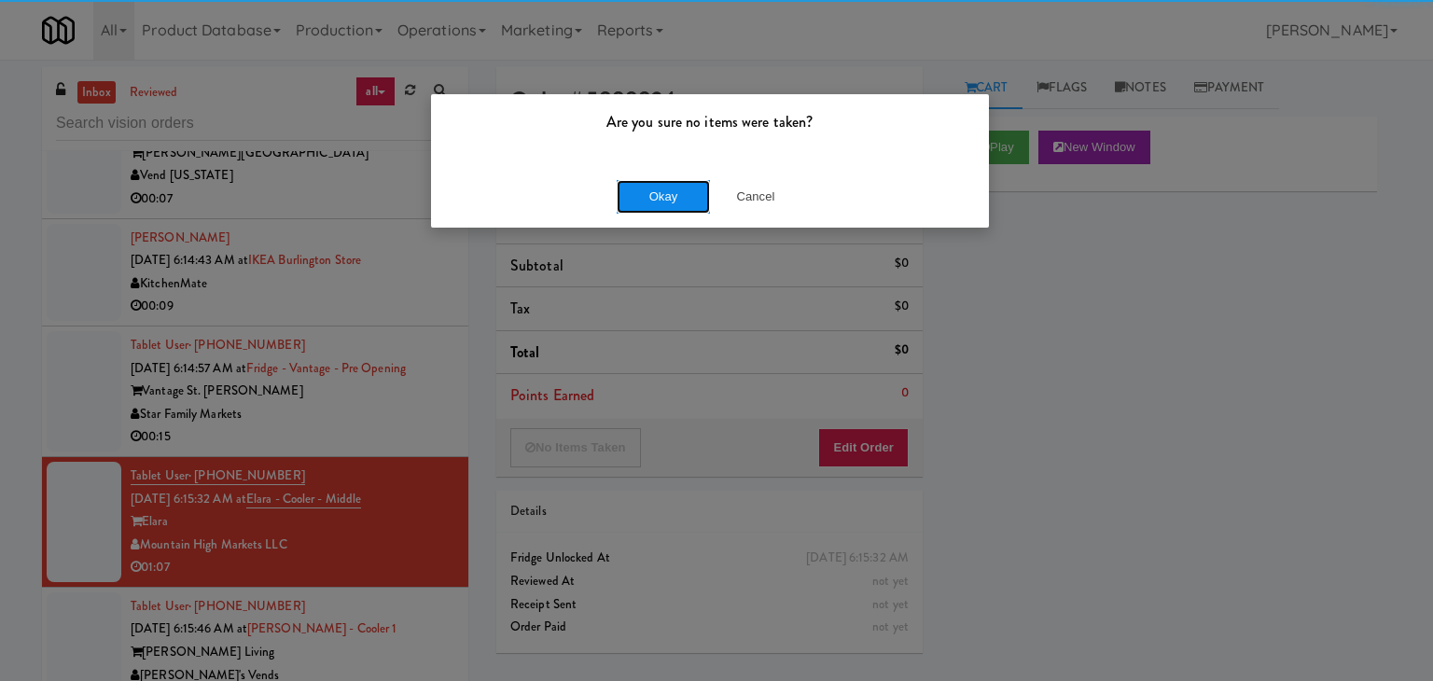
click at [631, 180] on button "Okay" at bounding box center [663, 197] width 93 height 34
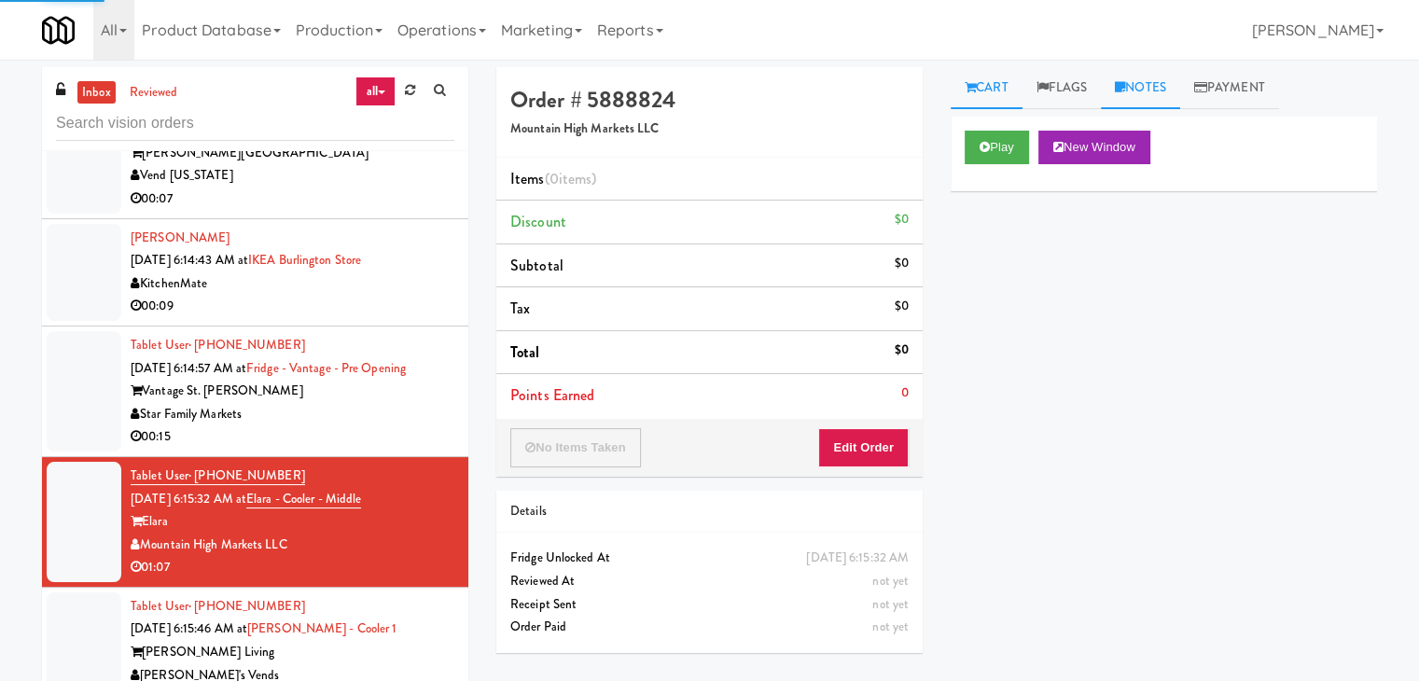
click at [1145, 88] on link "Notes" at bounding box center [1140, 88] width 79 height 42
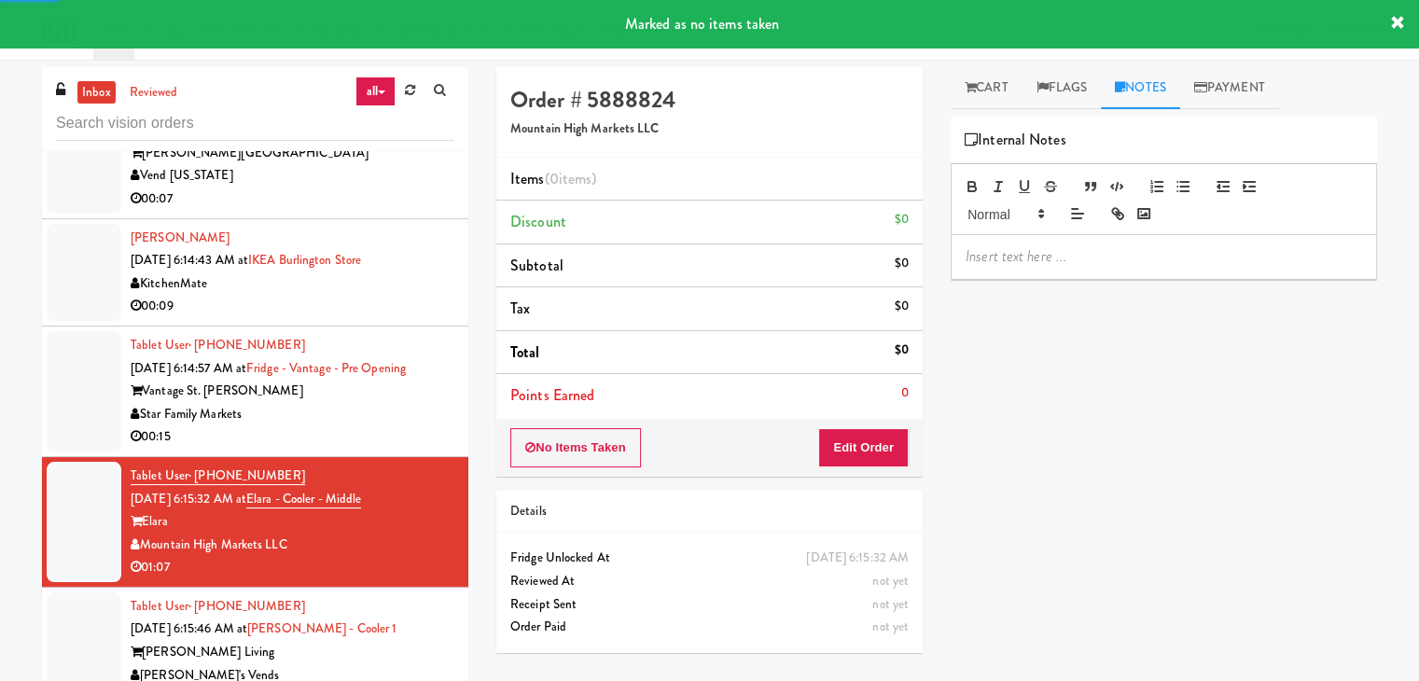
click at [1028, 266] on div at bounding box center [1164, 256] width 425 height 43
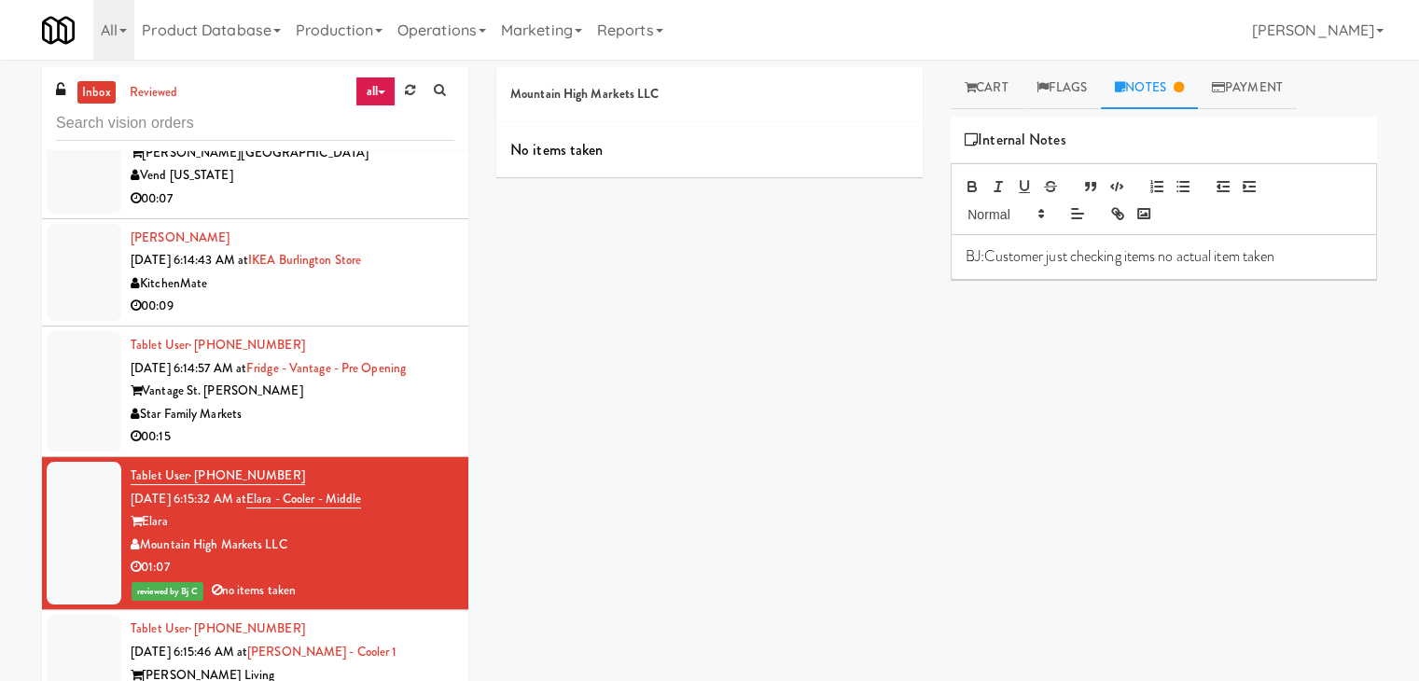
click at [373, 426] on div "00:15" at bounding box center [293, 437] width 324 height 23
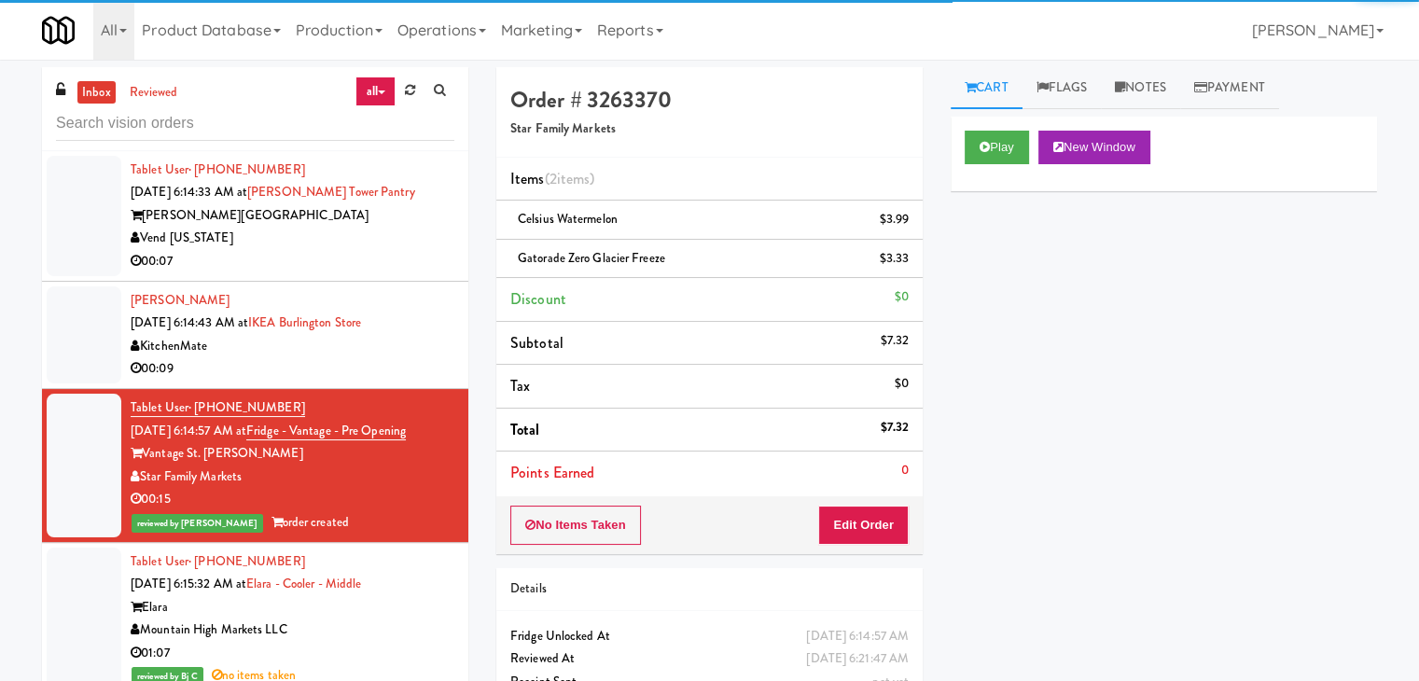
scroll to position [1350, 0]
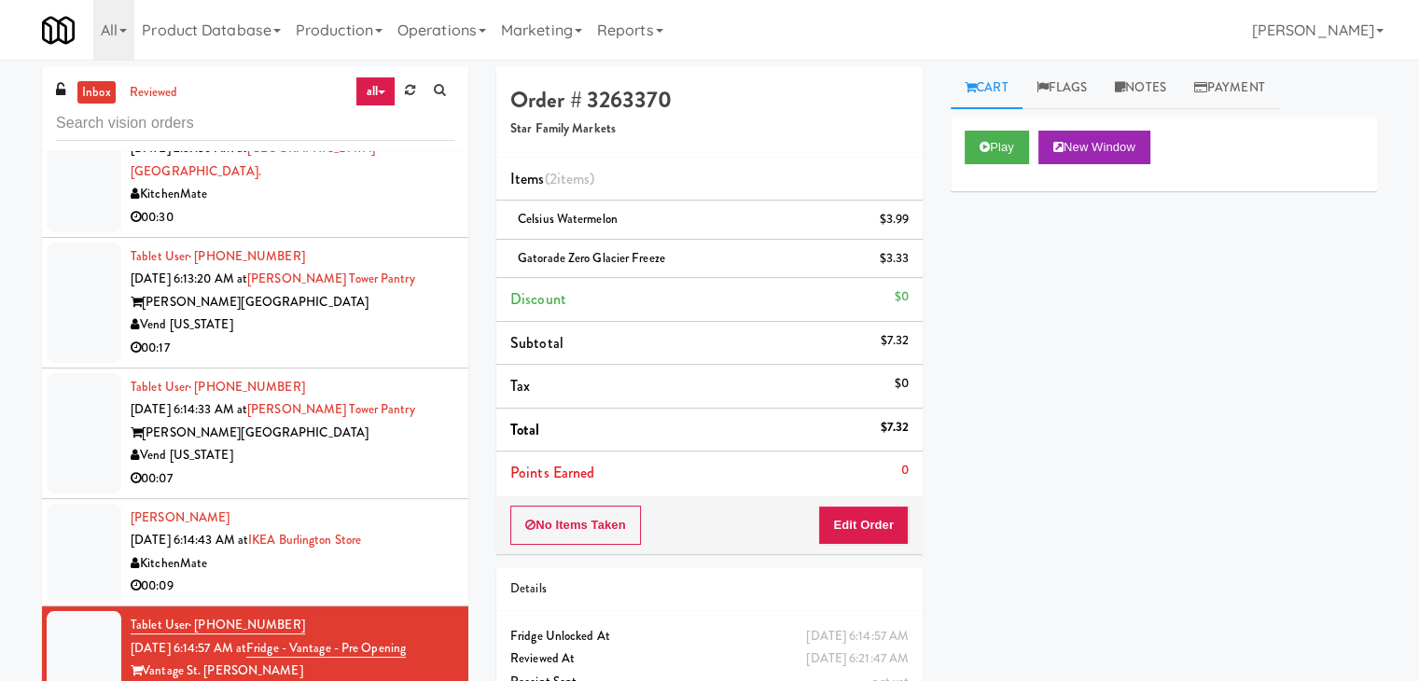
click at [404, 575] on div "00:09" at bounding box center [293, 586] width 324 height 23
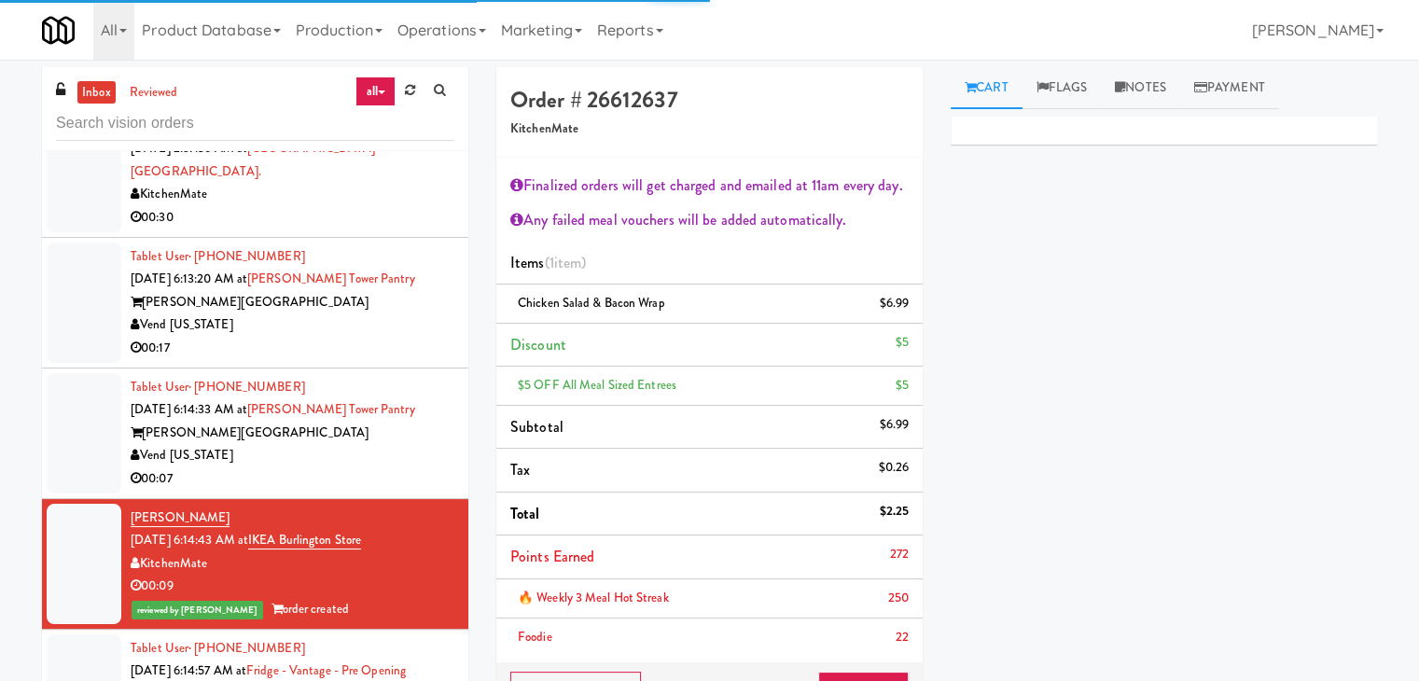
click at [408, 444] on div "Vend [US_STATE]" at bounding box center [293, 455] width 324 height 23
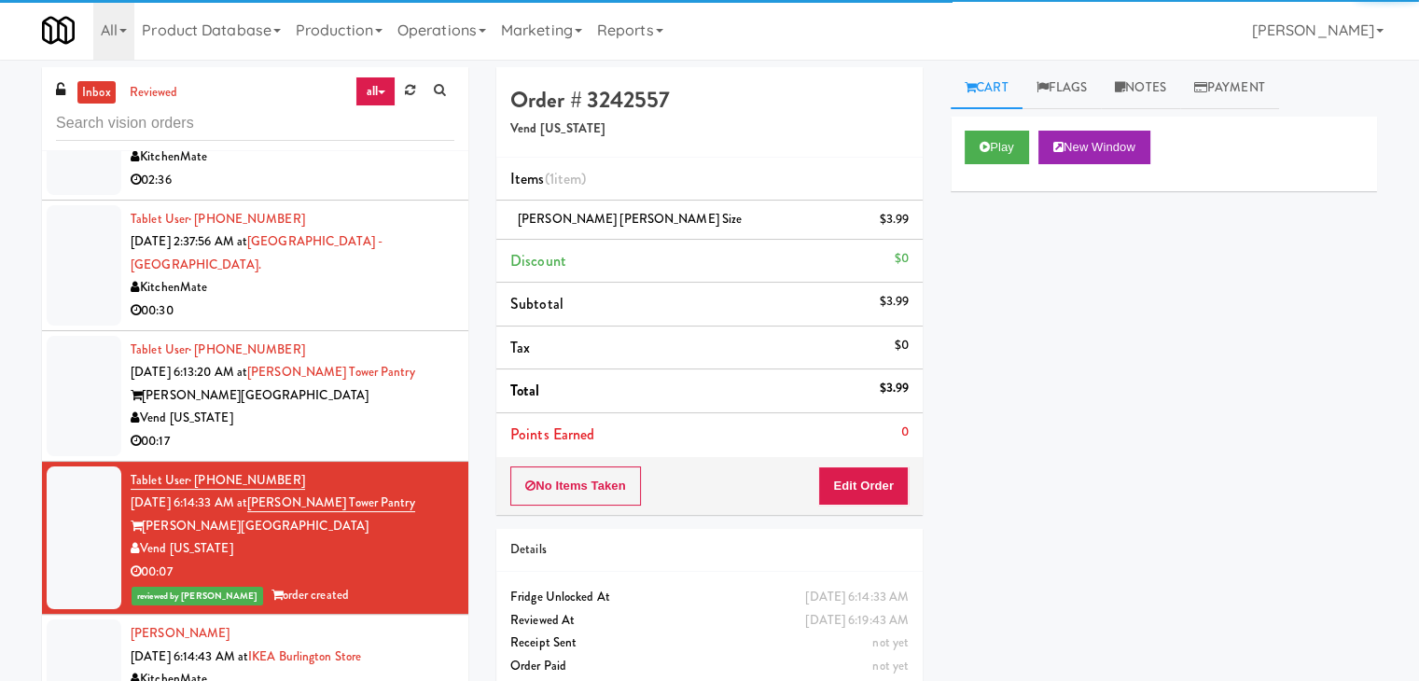
click at [400, 407] on div "Vend [US_STATE]" at bounding box center [293, 418] width 324 height 23
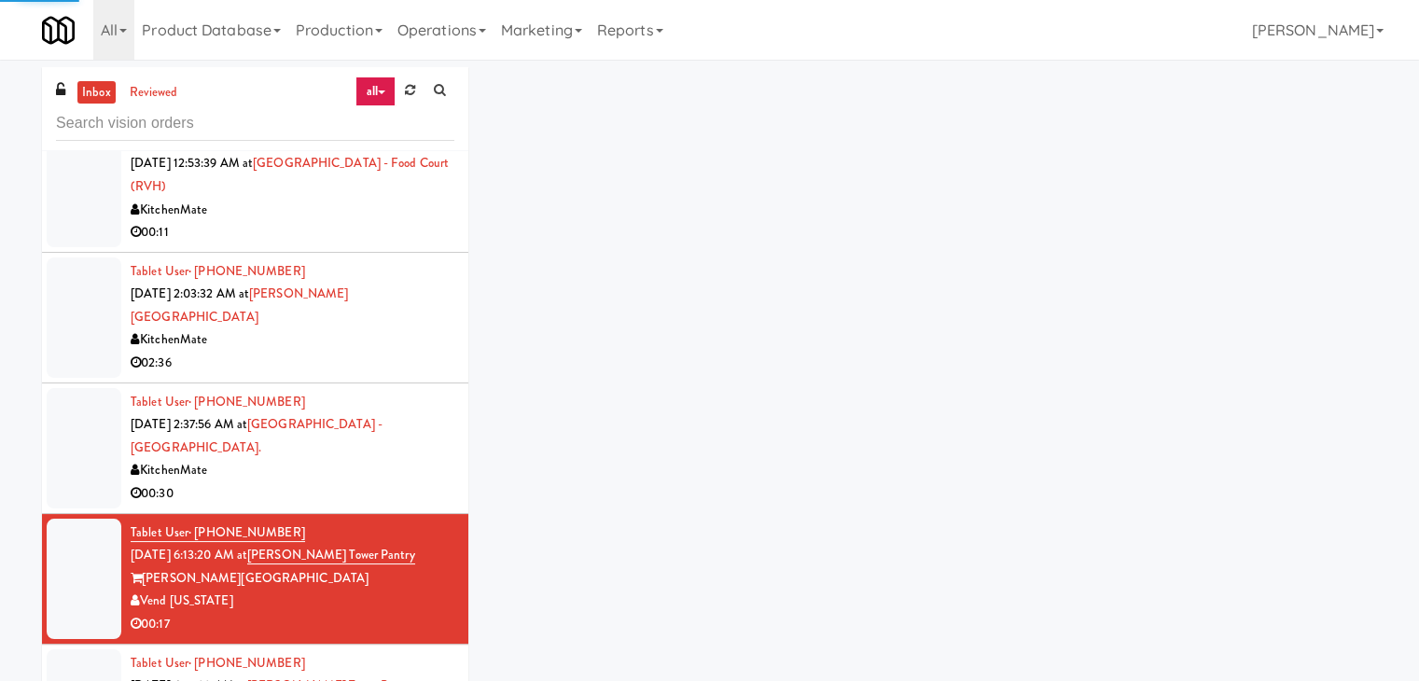
scroll to position [1070, 0]
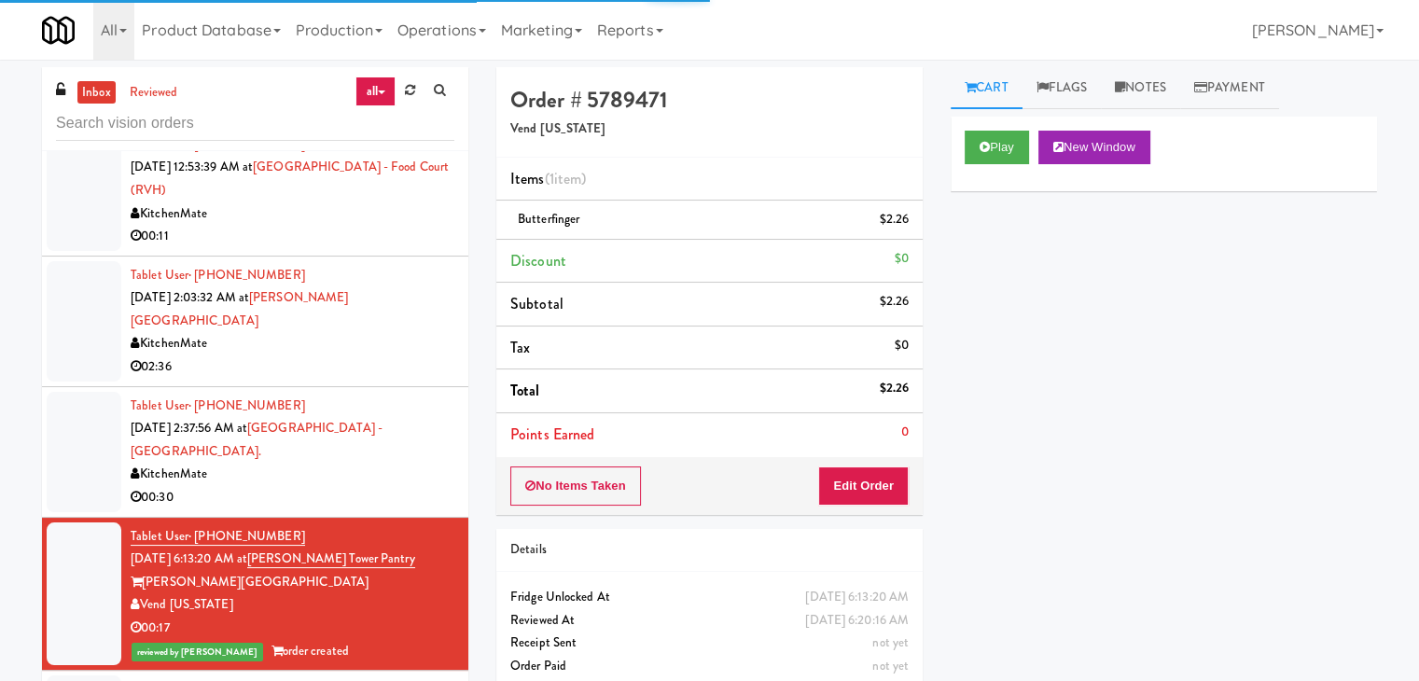
click at [439, 463] on div "KitchenMate" at bounding box center [293, 474] width 324 height 23
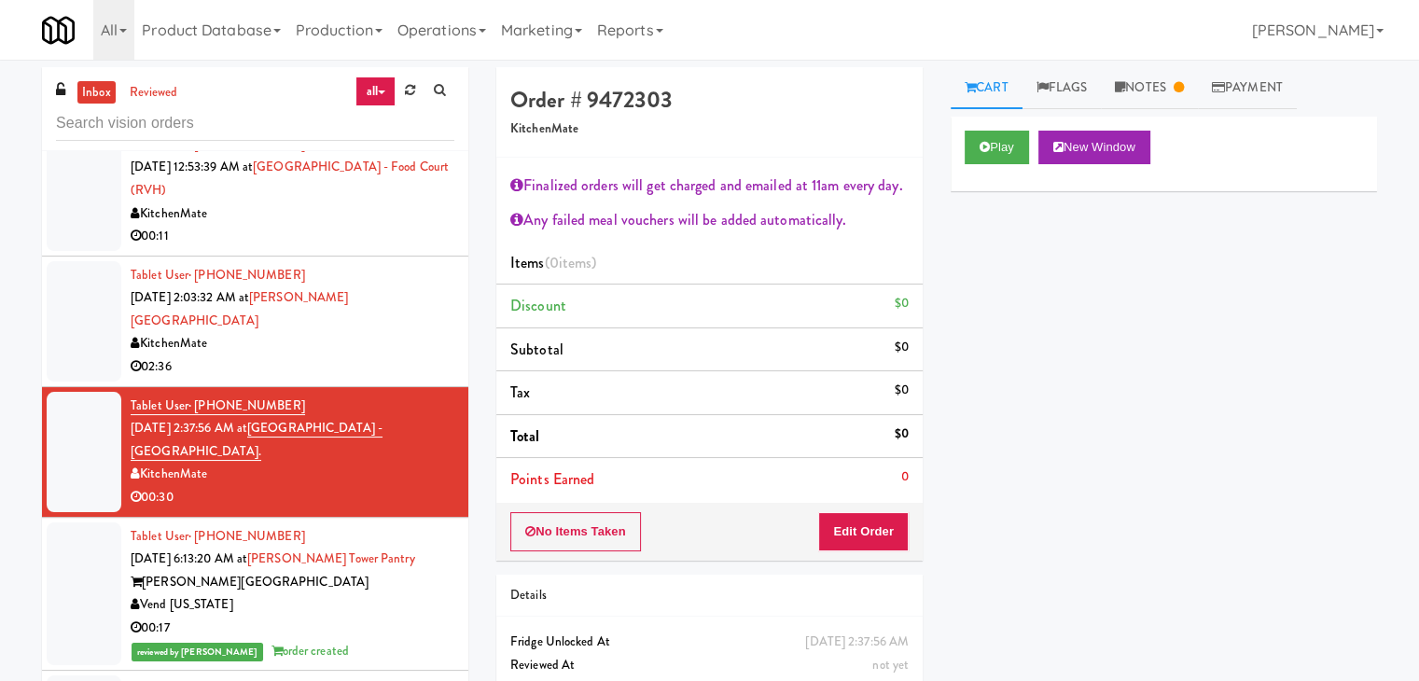
click at [429, 332] on div "KitchenMate" at bounding box center [293, 343] width 324 height 23
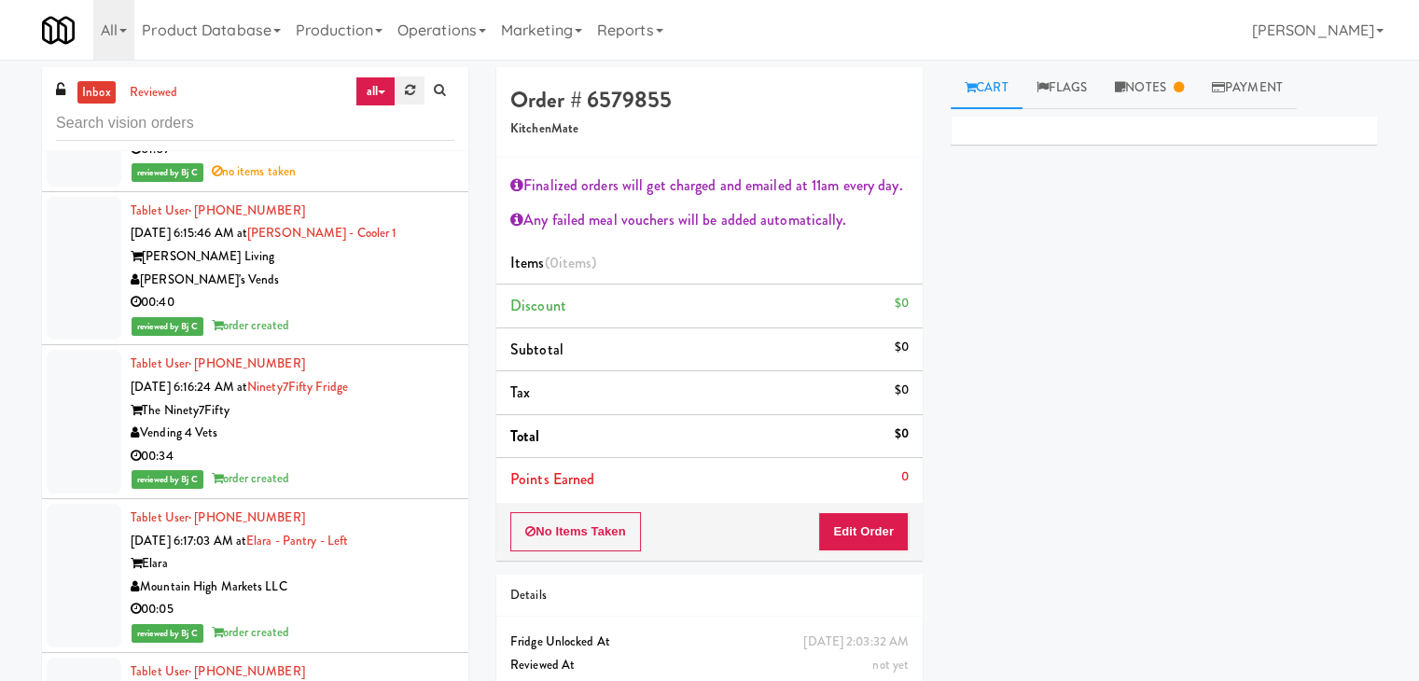
click at [407, 98] on link at bounding box center [410, 91] width 29 height 28
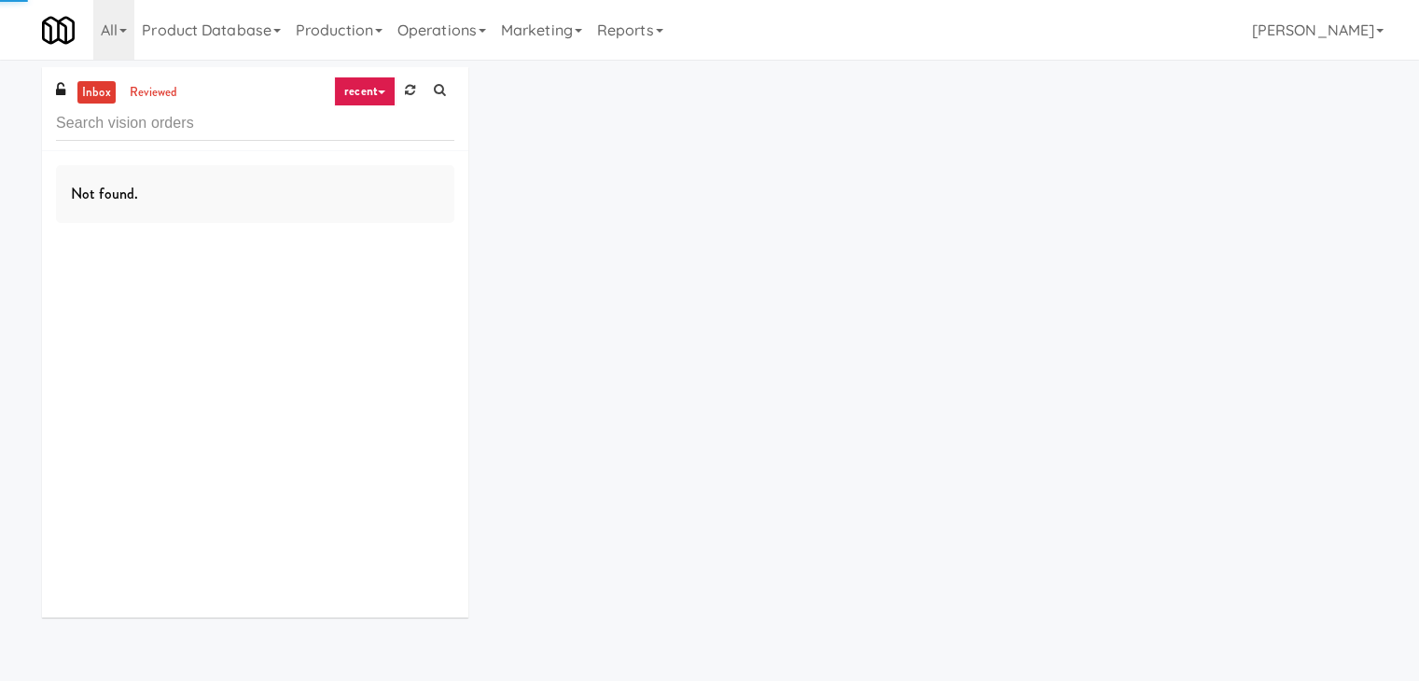
click at [370, 90] on link "recent" at bounding box center [365, 92] width 62 height 30
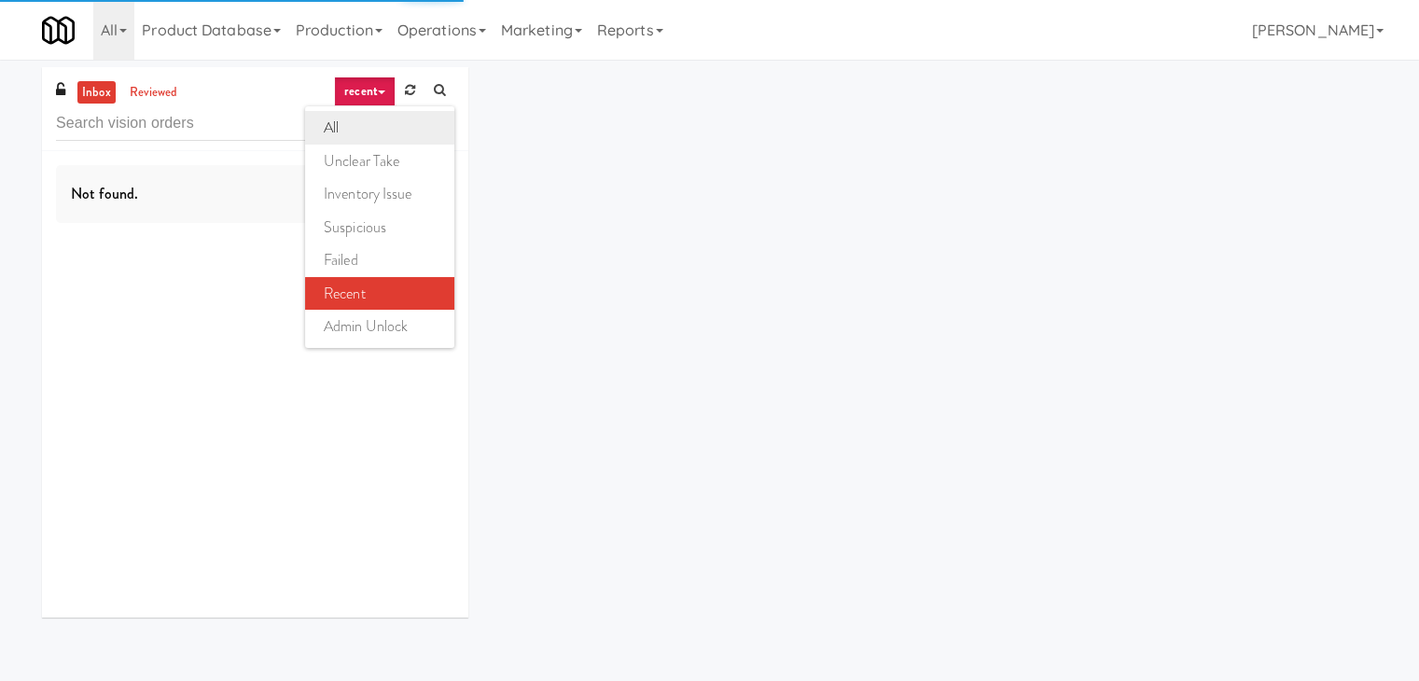
click at [372, 125] on link "all" at bounding box center [379, 128] width 149 height 34
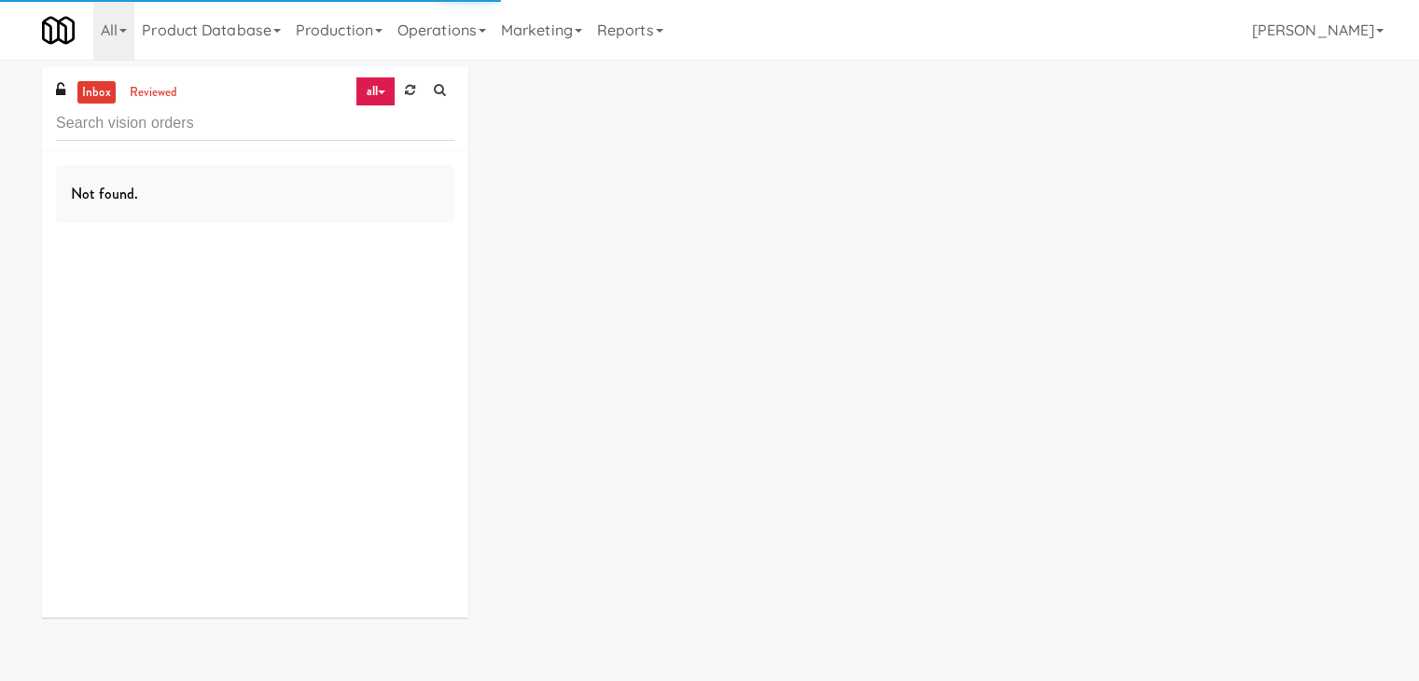
click at [413, 75] on div "inbox reviewed all all unclear take inventory issue suspicious failed recent ad…" at bounding box center [255, 109] width 426 height 84
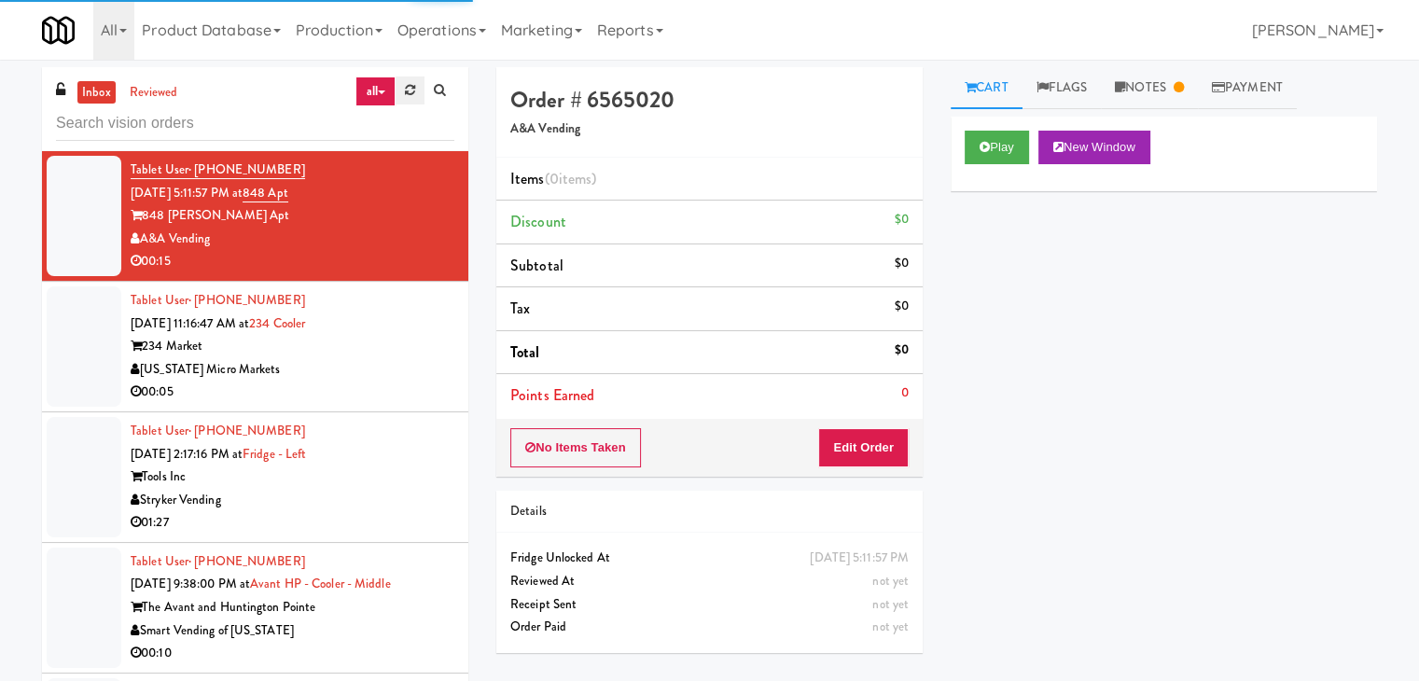
click at [406, 91] on icon at bounding box center [410, 90] width 10 height 12
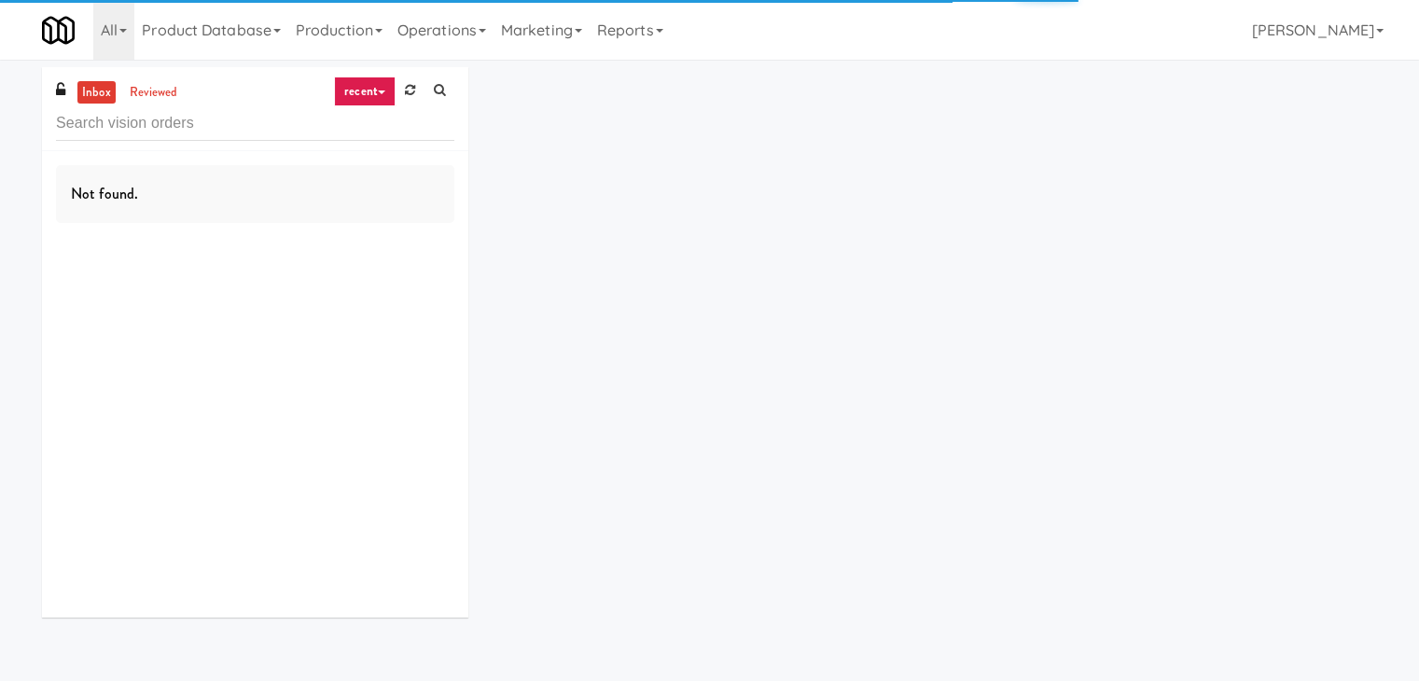
click at [379, 84] on link "recent" at bounding box center [365, 92] width 62 height 30
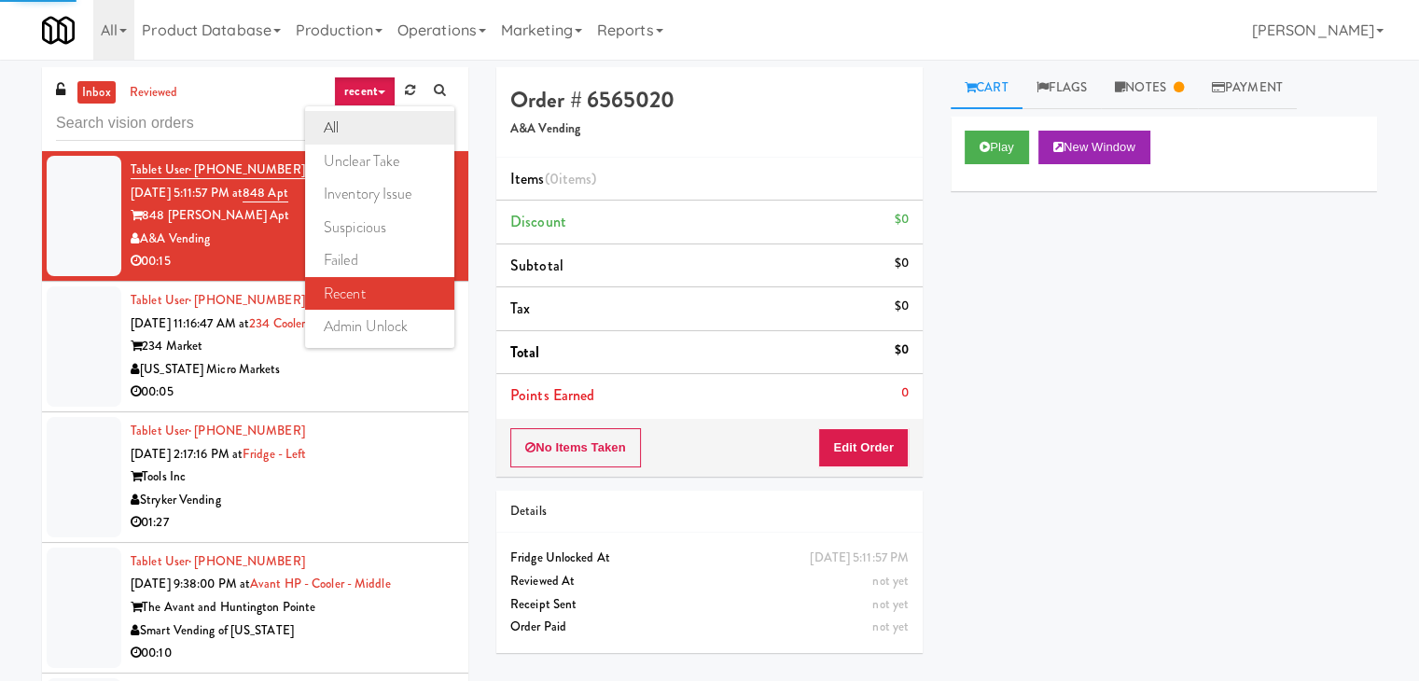
click at [366, 119] on link "all" at bounding box center [379, 128] width 149 height 34
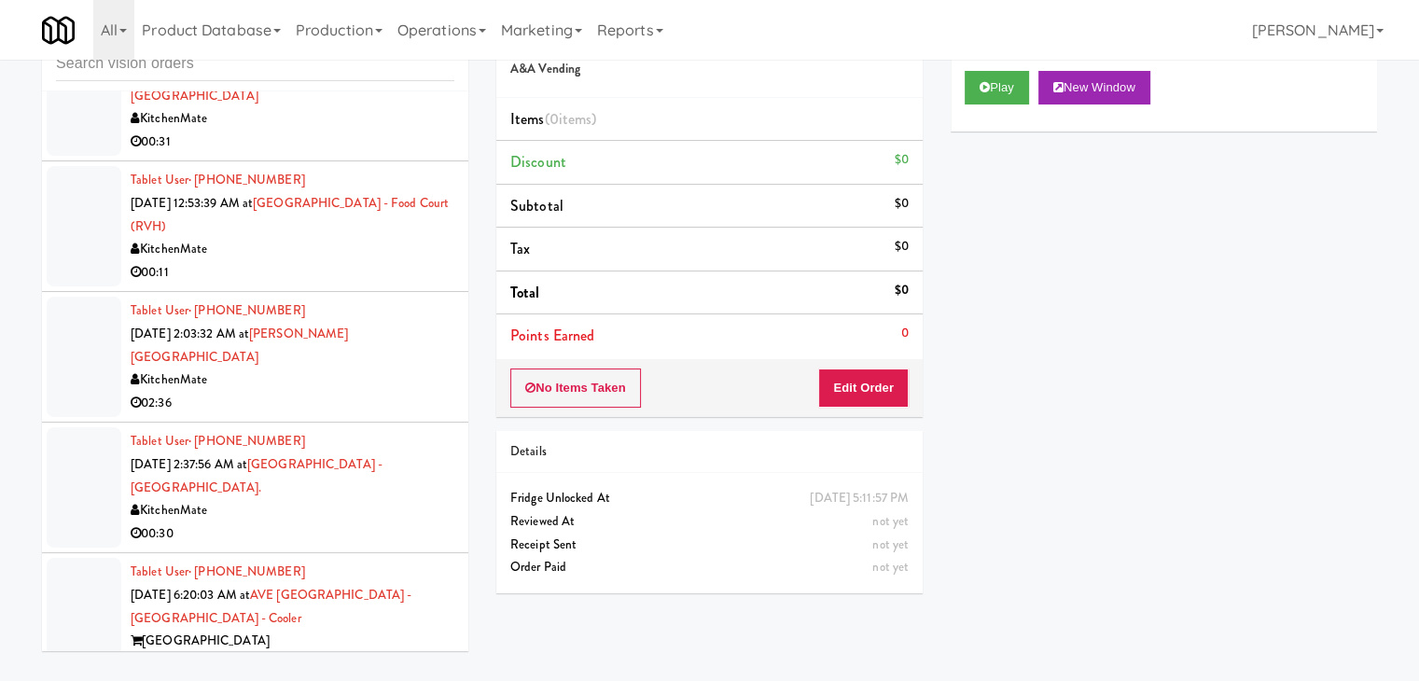
scroll to position [4125, 0]
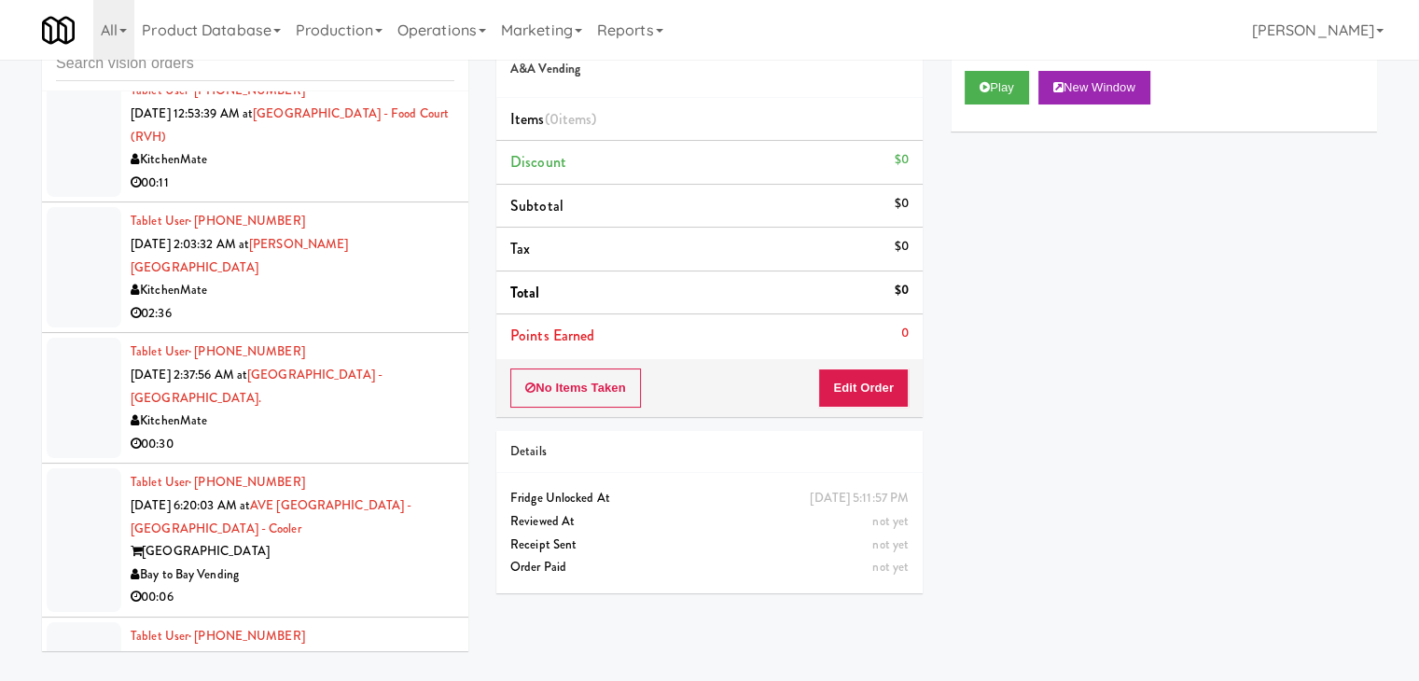
click at [370, 540] on div "[GEOGRAPHIC_DATA]" at bounding box center [293, 551] width 324 height 23
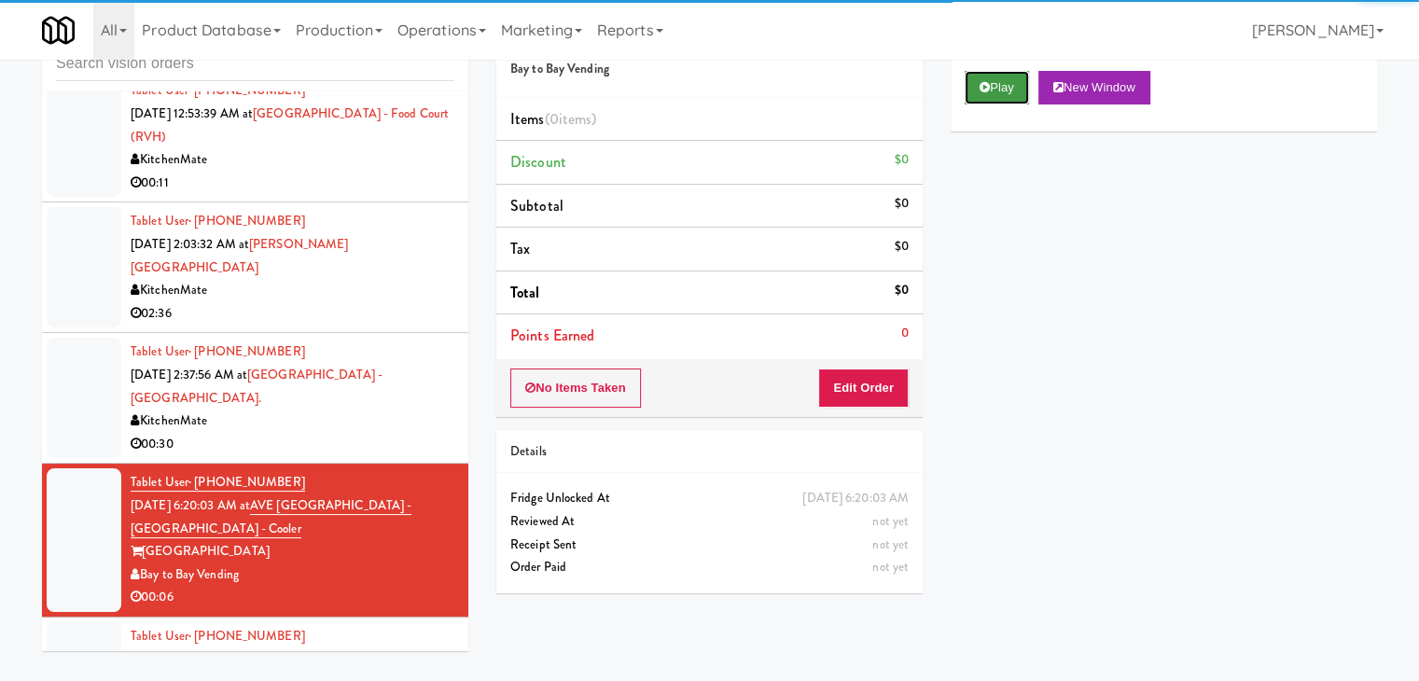
drag, startPoint x: 1007, startPoint y: 88, endPoint x: 991, endPoint y: 128, distance: 43.2
click at [1006, 88] on button "Play" at bounding box center [997, 88] width 64 height 34
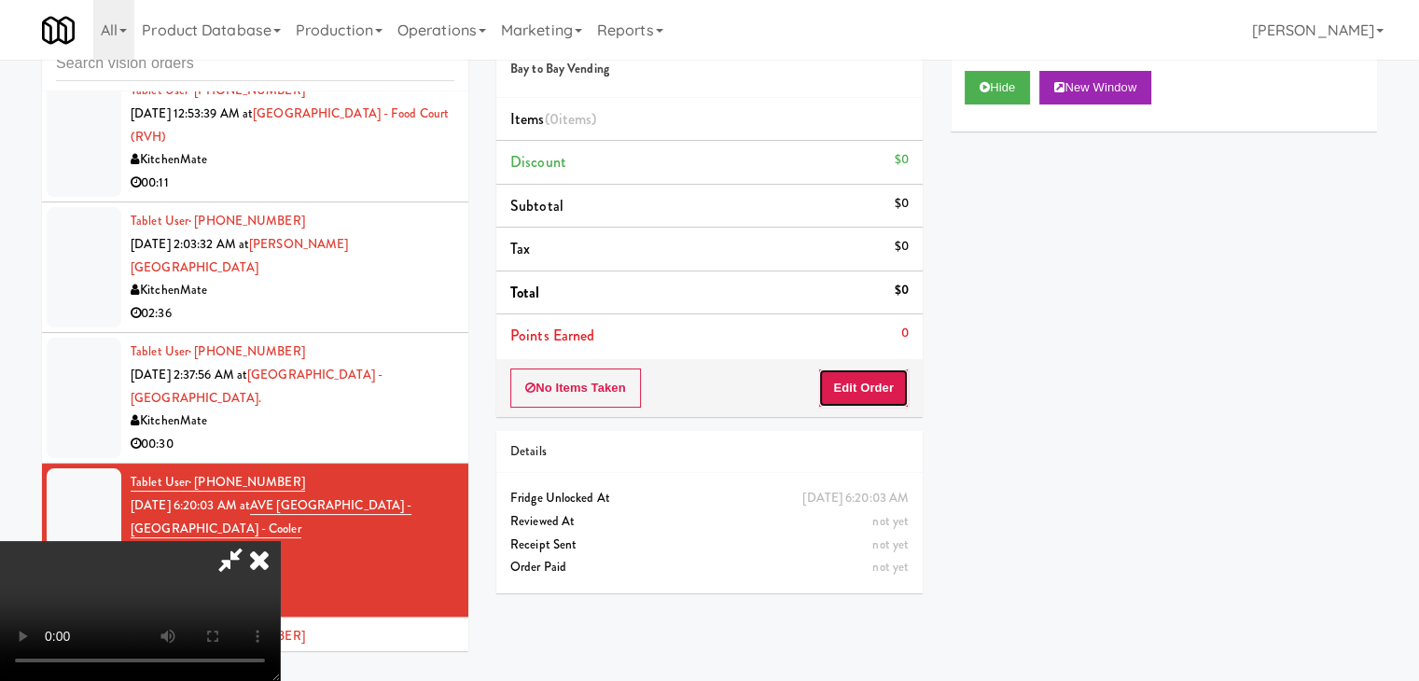
click at [870, 394] on button "Edit Order" at bounding box center [863, 388] width 91 height 39
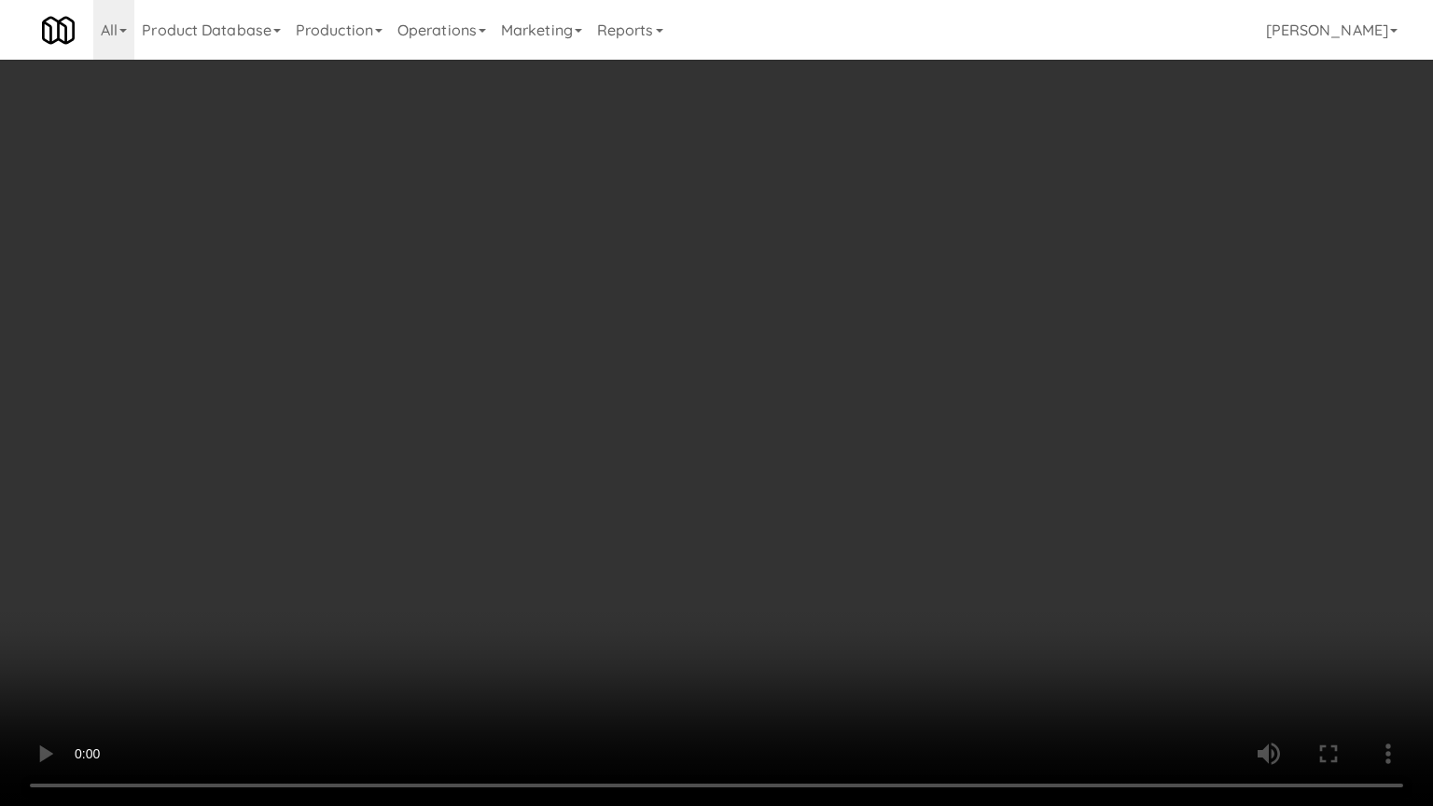
click at [933, 414] on video at bounding box center [716, 403] width 1433 height 806
drag, startPoint x: 937, startPoint y: 414, endPoint x: 925, endPoint y: 436, distance: 24.7
click at [935, 426] on video at bounding box center [716, 403] width 1433 height 806
click at [930, 412] on video at bounding box center [716, 403] width 1433 height 806
drag, startPoint x: 930, startPoint y: 412, endPoint x: 934, endPoint y: 307, distance: 104.6
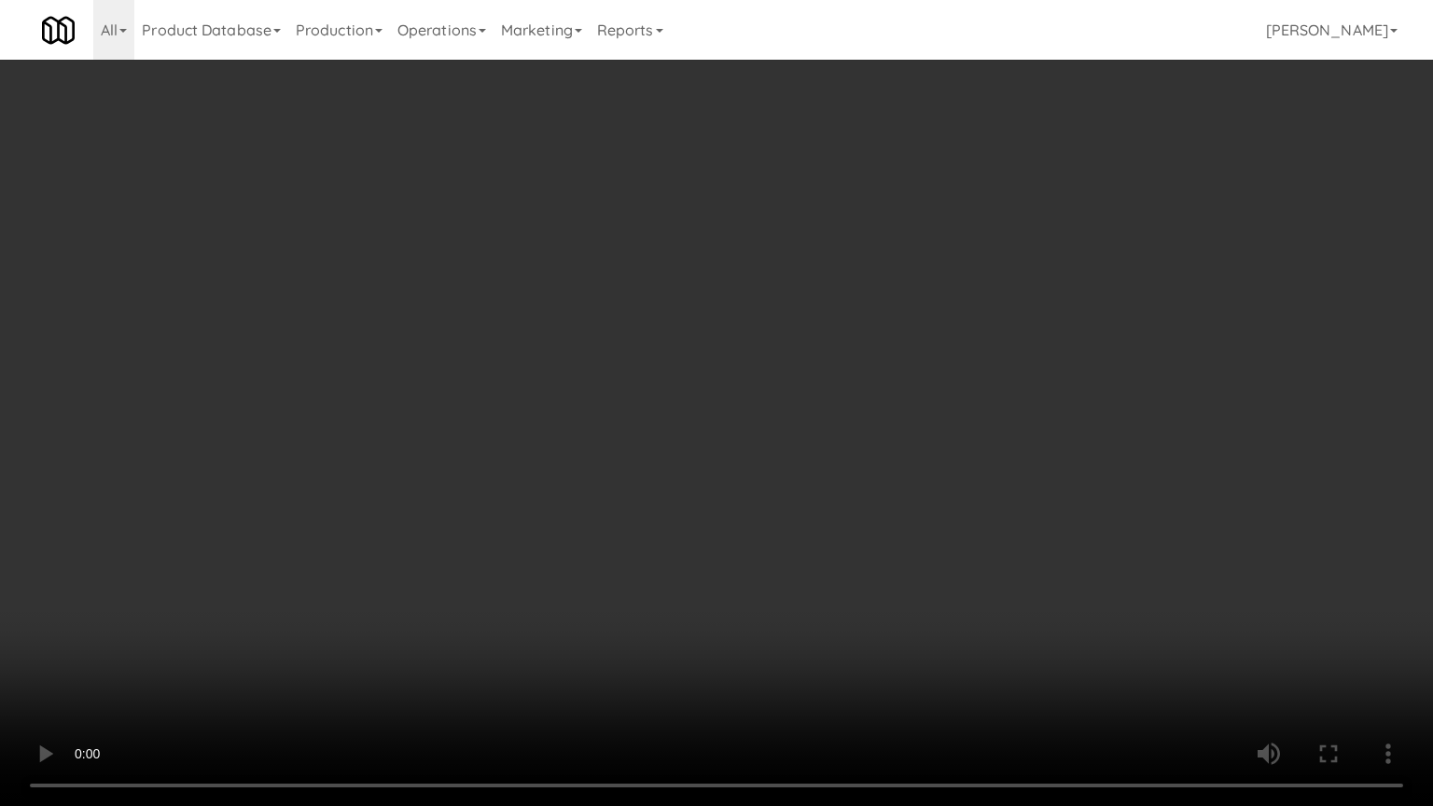
click at [930, 410] on video at bounding box center [716, 403] width 1433 height 806
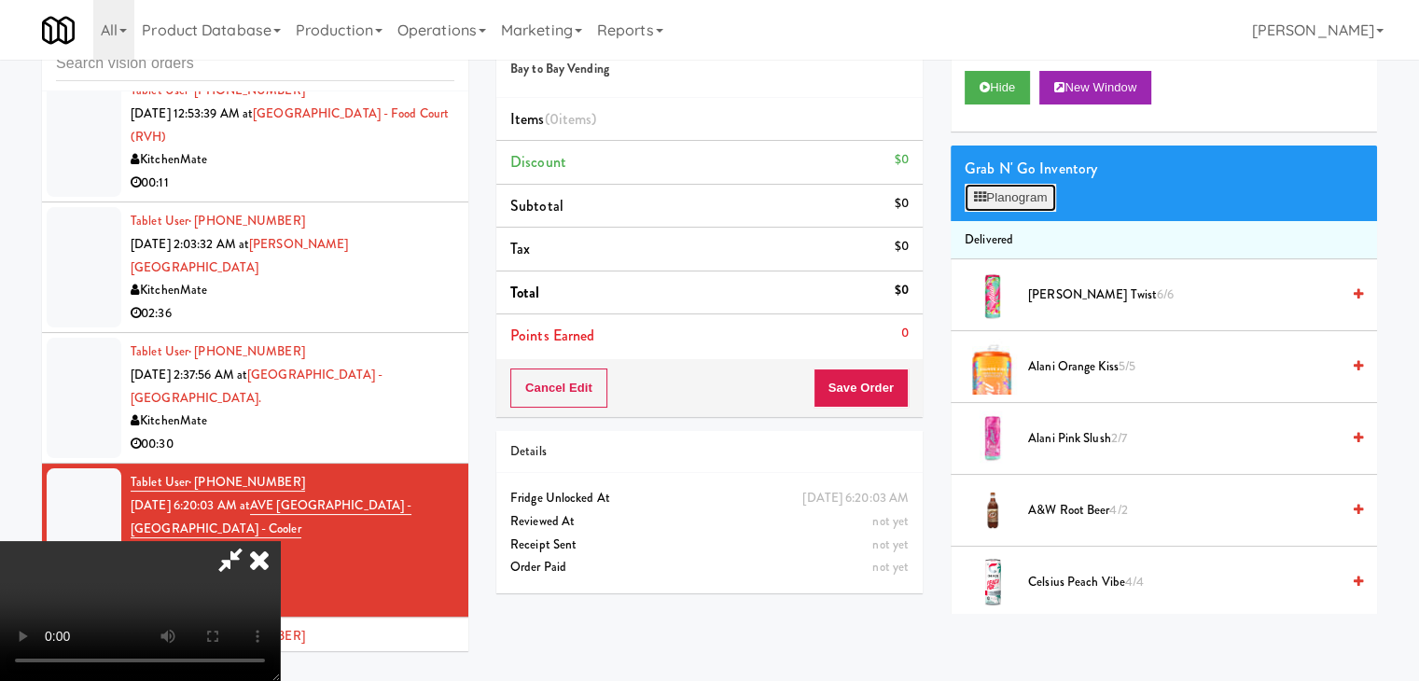
click at [1041, 188] on button "Planogram" at bounding box center [1010, 198] width 91 height 28
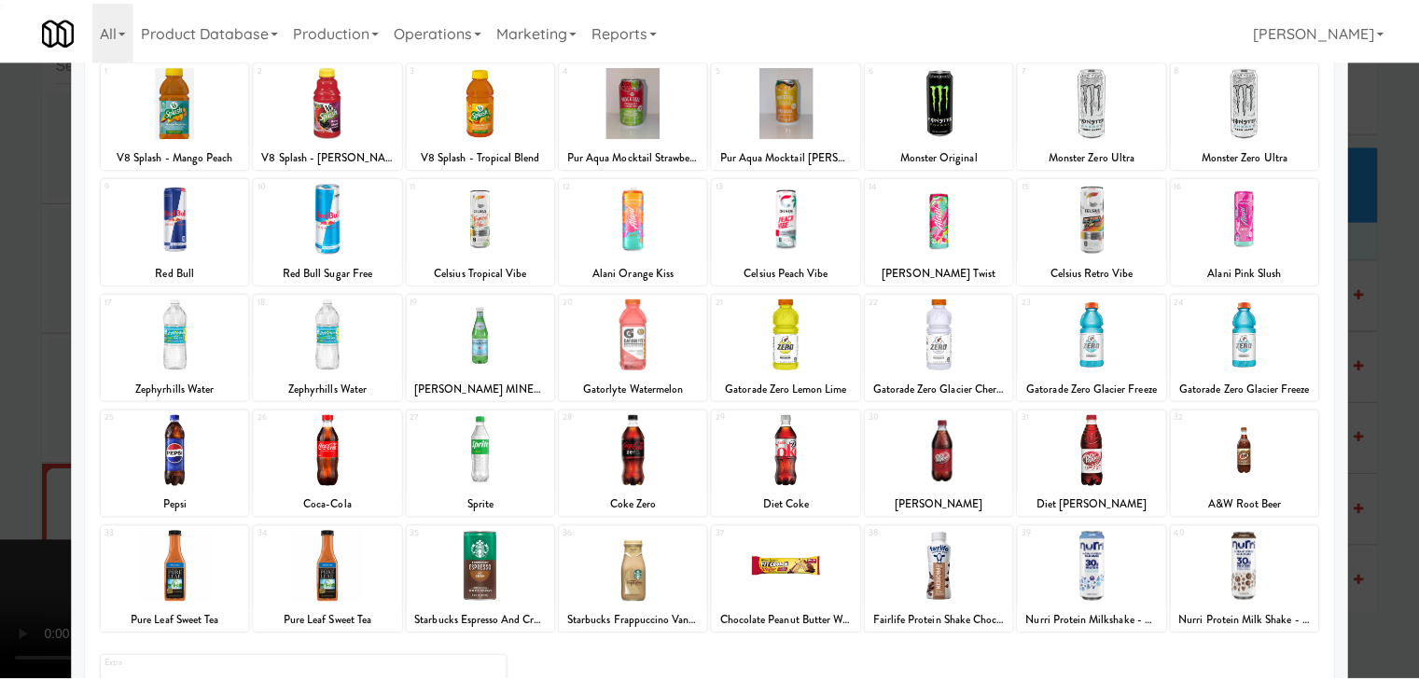
scroll to position [235, 0]
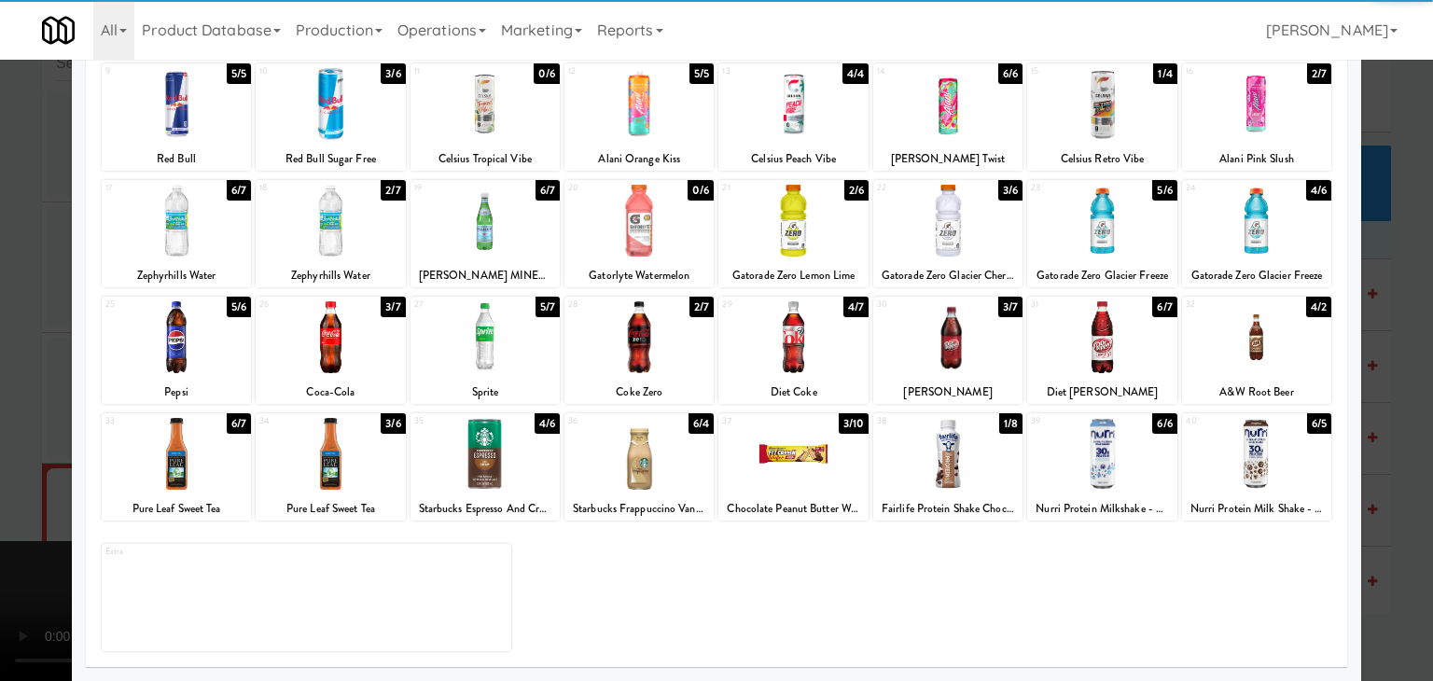
click at [521, 317] on div at bounding box center [485, 337] width 149 height 72
click at [521, 318] on div at bounding box center [485, 337] width 149 height 72
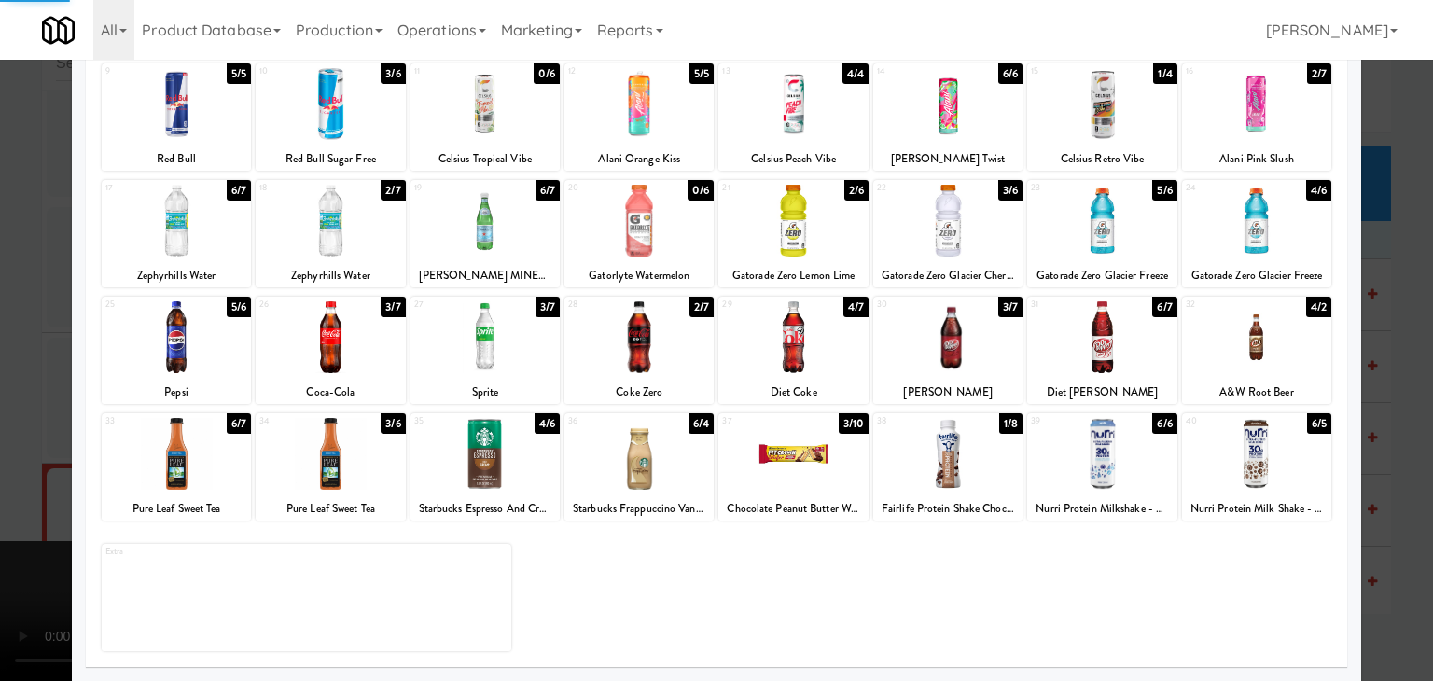
drag, startPoint x: 0, startPoint y: 339, endPoint x: 113, endPoint y: 331, distance: 113.2
click at [12, 332] on div at bounding box center [716, 340] width 1433 height 681
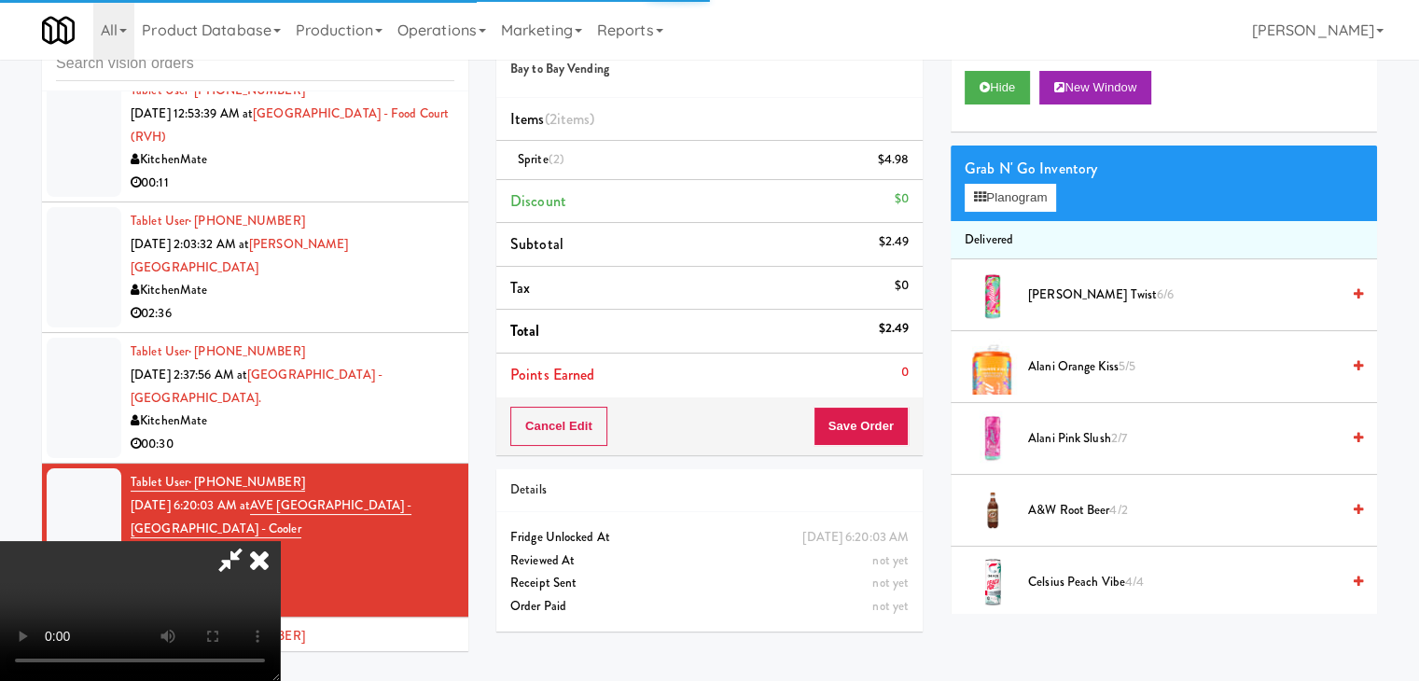
click at [895, 439] on div "Order # 9837475 Bay to Bay Vending Items (2 items ) Sprite (2) $4.98 Discount $…" at bounding box center [709, 326] width 454 height 638
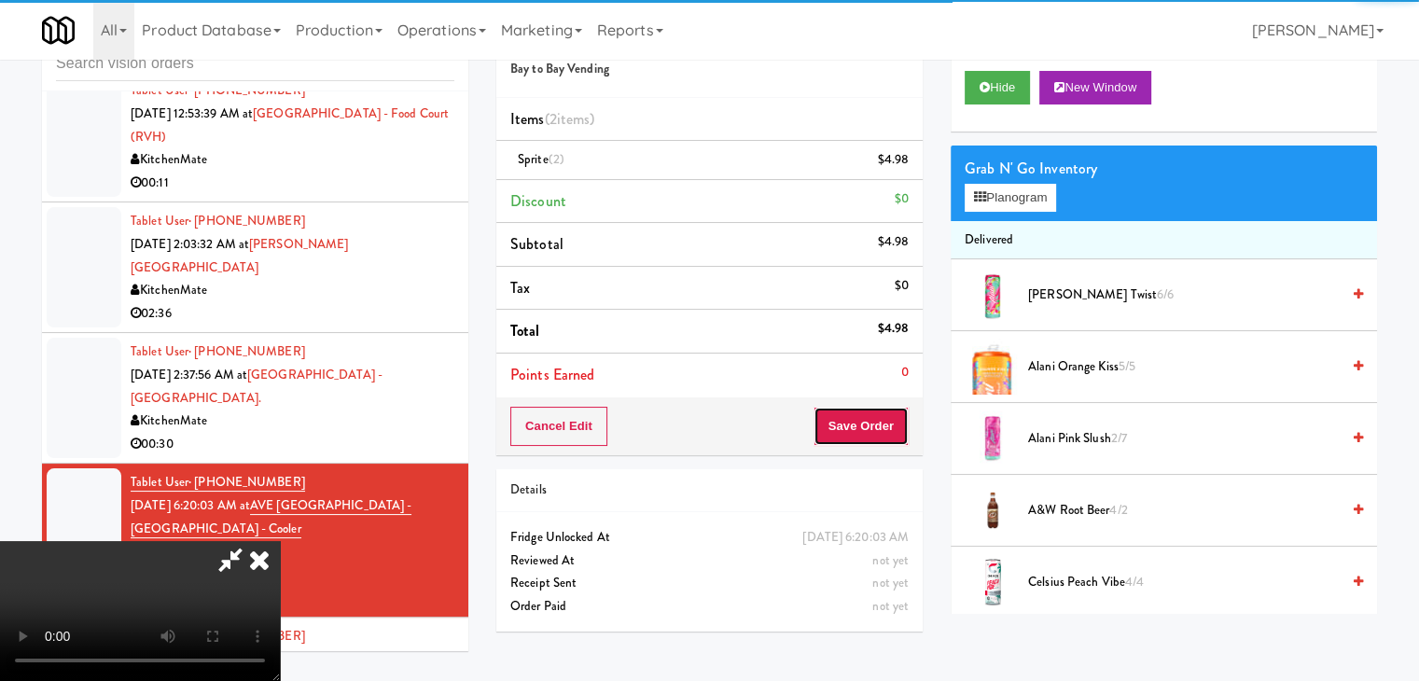
drag, startPoint x: 886, startPoint y: 439, endPoint x: 880, endPoint y: 426, distance: 14.2
click at [882, 433] on button "Save Order" at bounding box center [861, 426] width 95 height 39
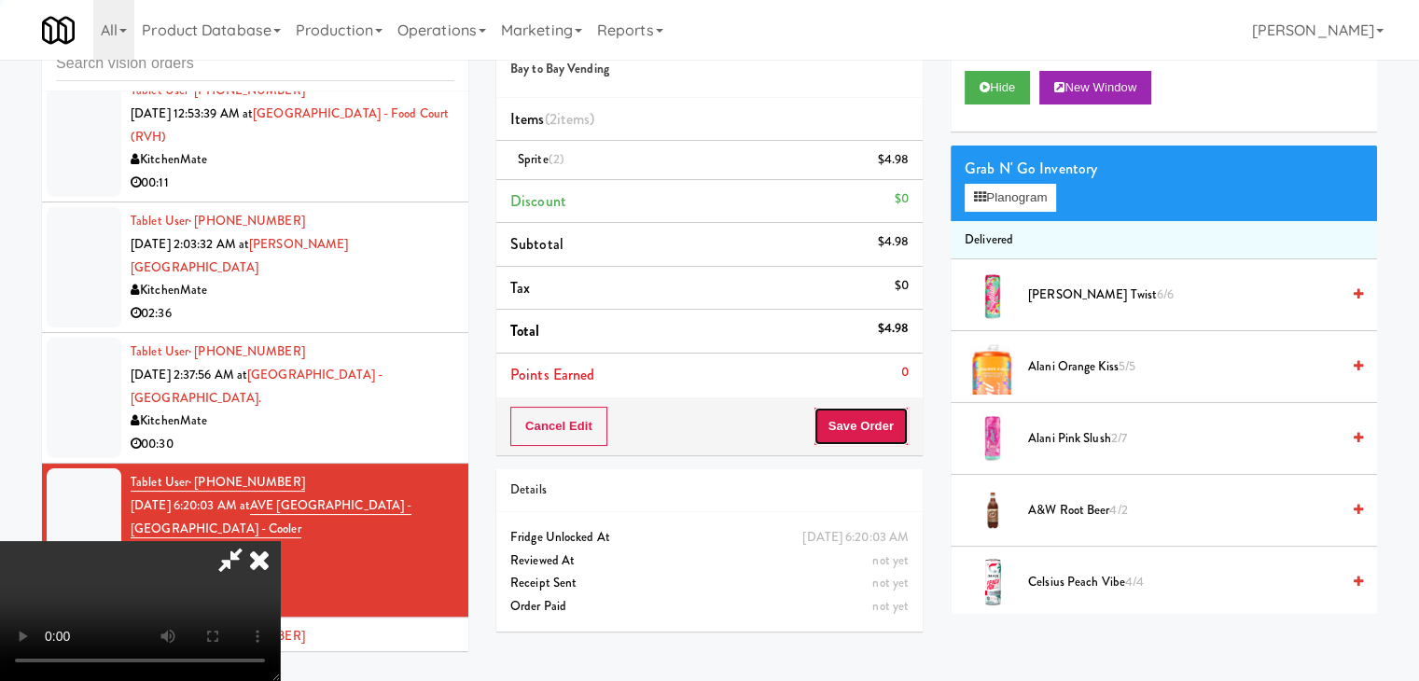
drag, startPoint x: 880, startPoint y: 426, endPoint x: 861, endPoint y: 392, distance: 38.4
click at [871, 408] on button "Save Order" at bounding box center [861, 426] width 95 height 39
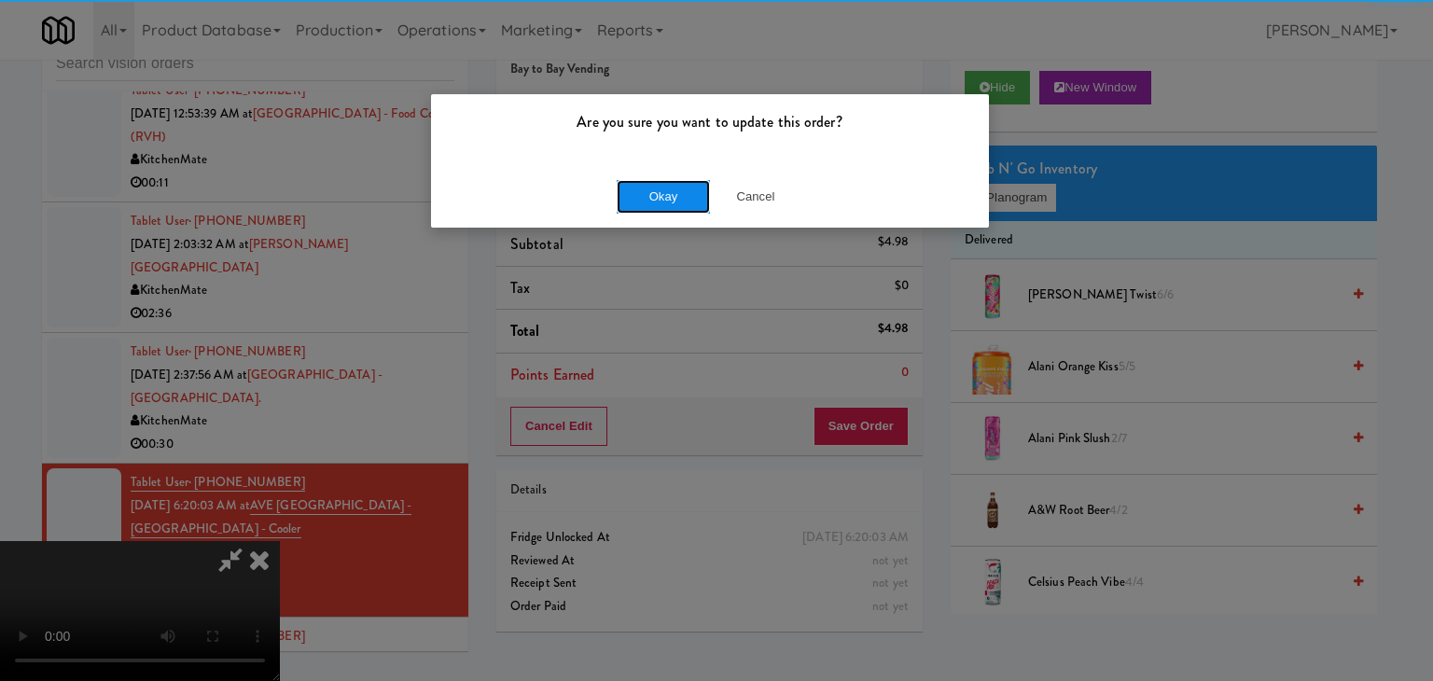
drag, startPoint x: 688, startPoint y: 189, endPoint x: 678, endPoint y: 191, distance: 9.5
click at [683, 190] on button "Okay" at bounding box center [663, 197] width 93 height 34
click at [678, 191] on div "Okay Cancel" at bounding box center [710, 196] width 558 height 63
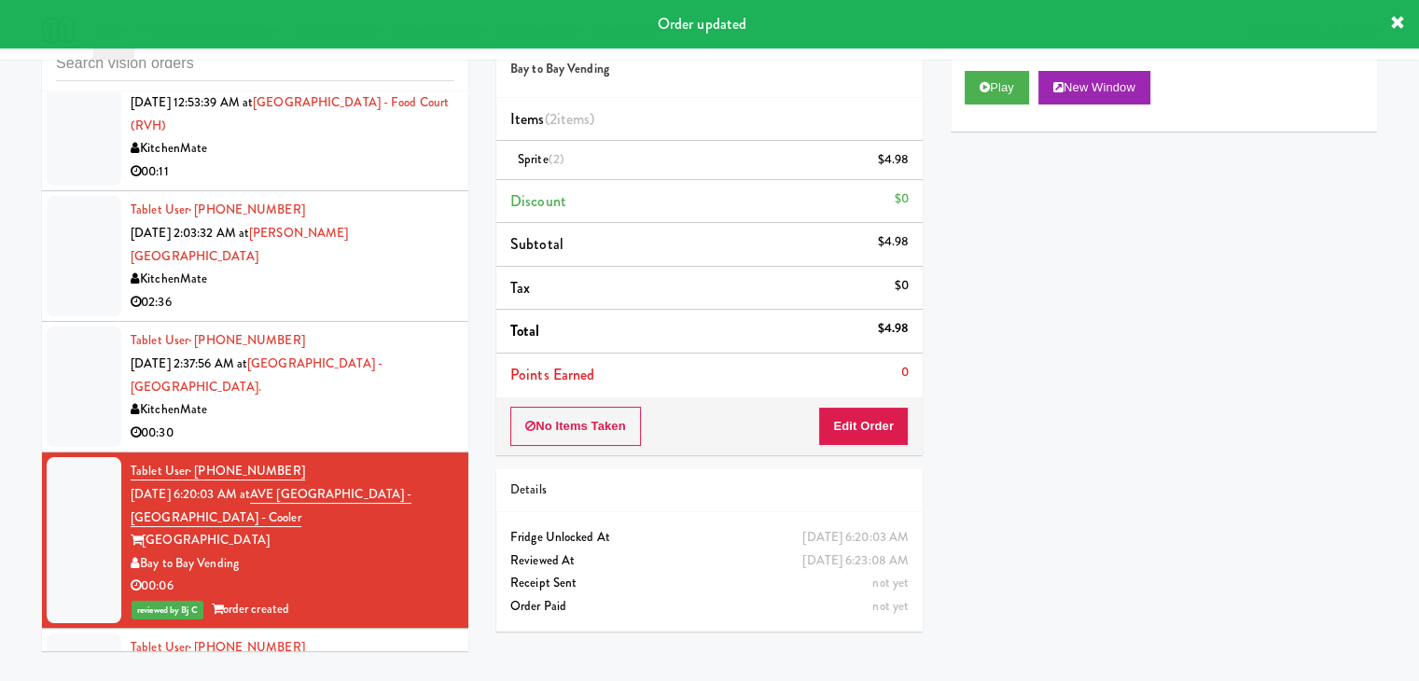
scroll to position [4147, 0]
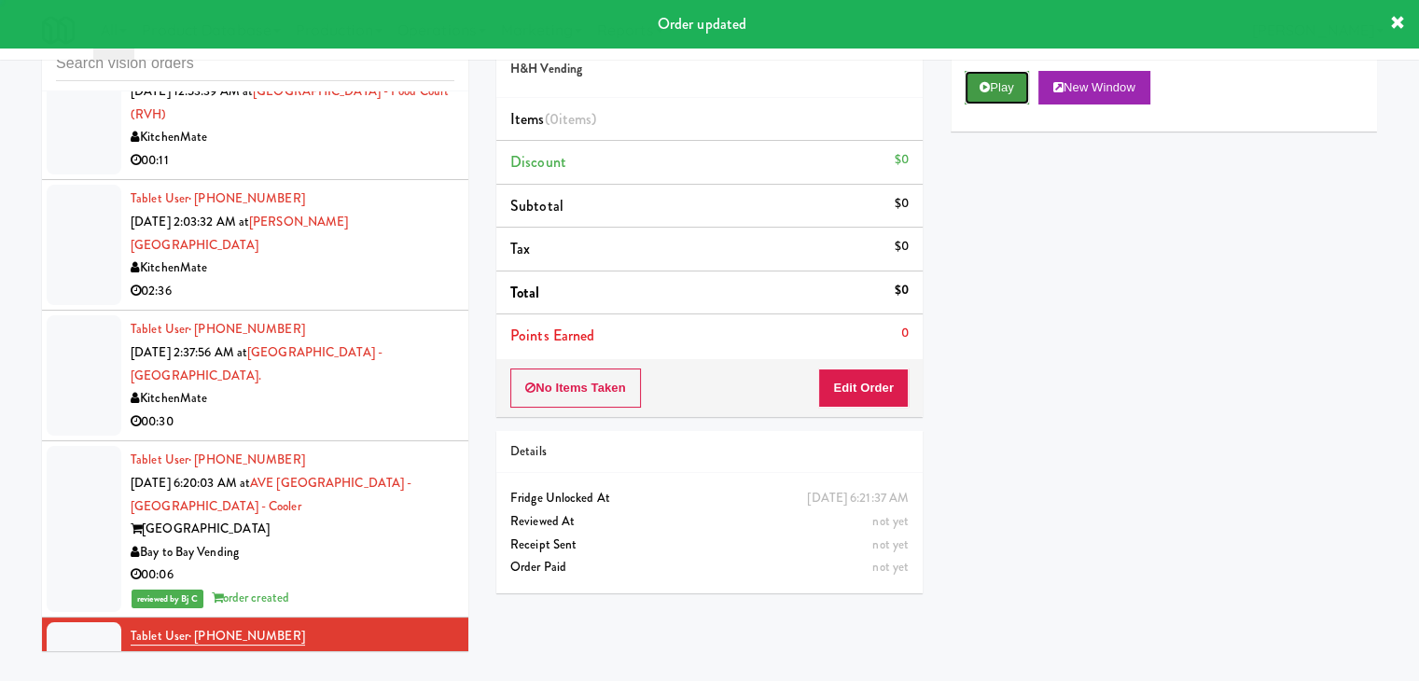
click at [997, 94] on button "Play" at bounding box center [997, 88] width 64 height 34
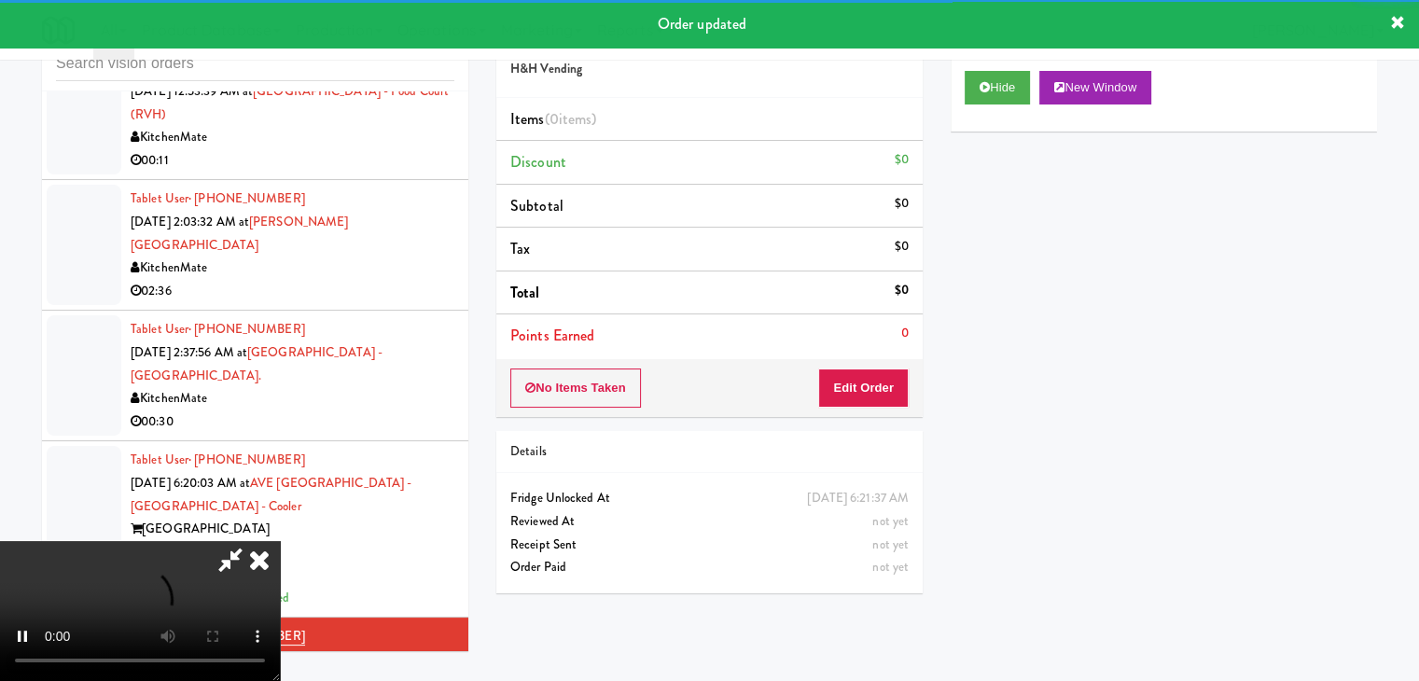
click at [840, 404] on div "No Items Taken Edit Order" at bounding box center [709, 388] width 426 height 58
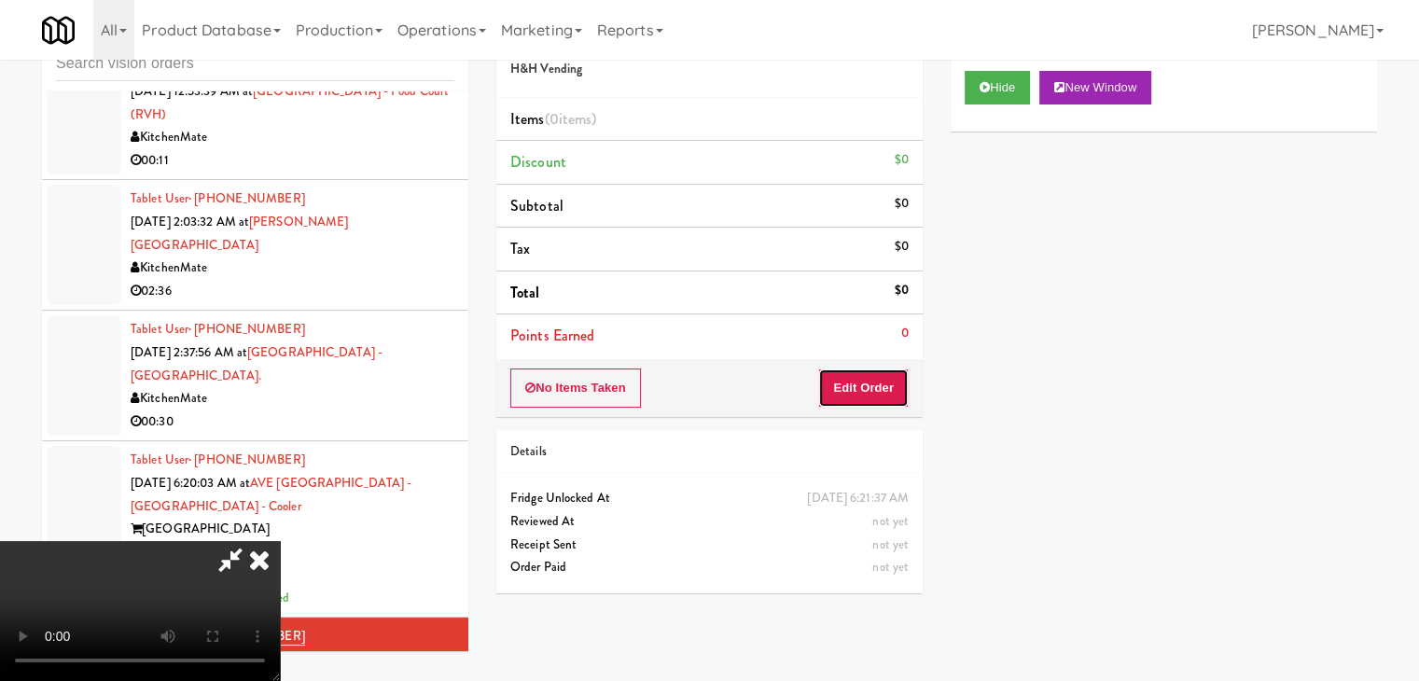
click at [841, 403] on button "Edit Order" at bounding box center [863, 388] width 91 height 39
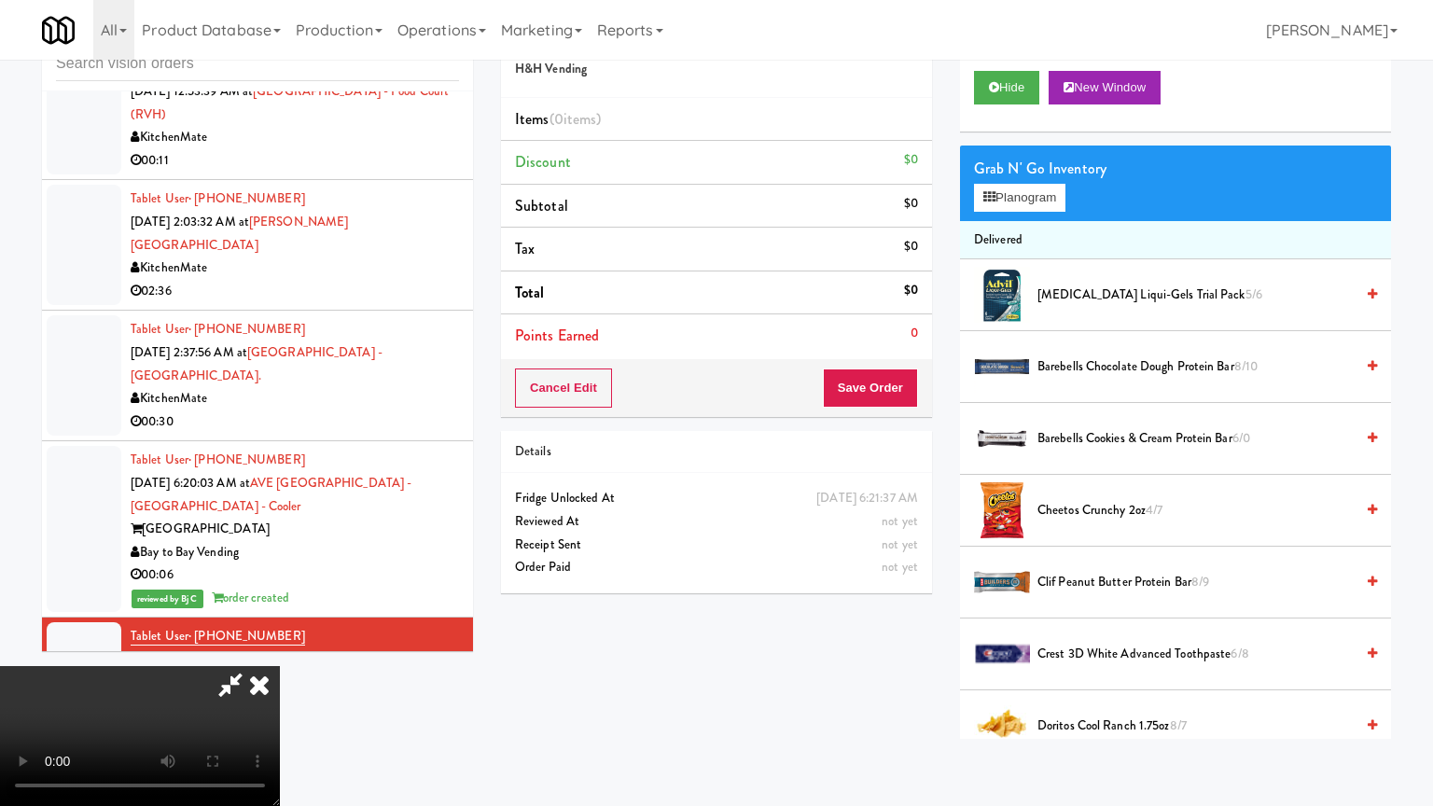
click at [280, 666] on video at bounding box center [140, 736] width 280 height 140
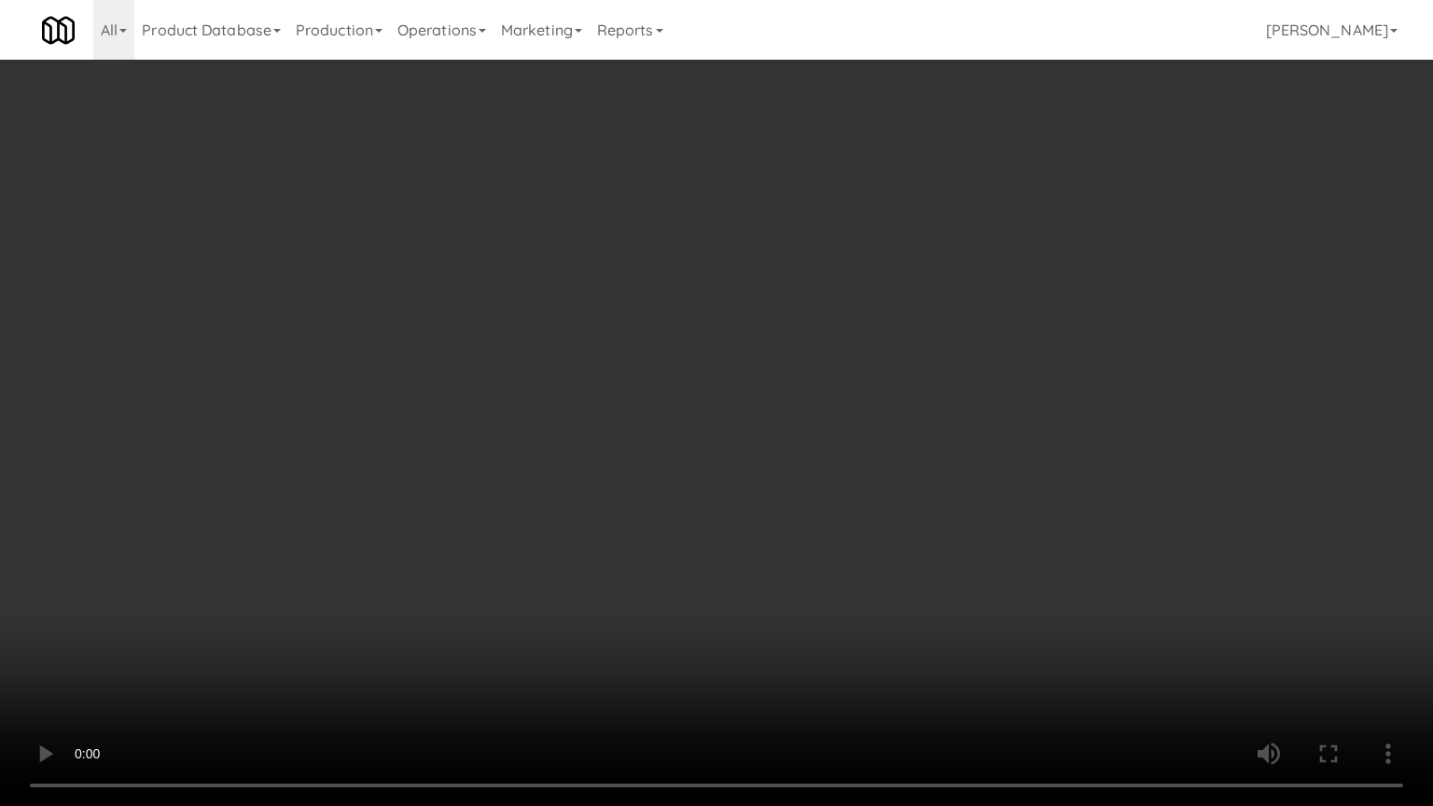
drag, startPoint x: 975, startPoint y: 414, endPoint x: 959, endPoint y: 421, distance: 17.2
click at [975, 415] on video at bounding box center [716, 403] width 1433 height 806
click at [967, 418] on video at bounding box center [716, 403] width 1433 height 806
click at [1047, 340] on video at bounding box center [716, 403] width 1433 height 806
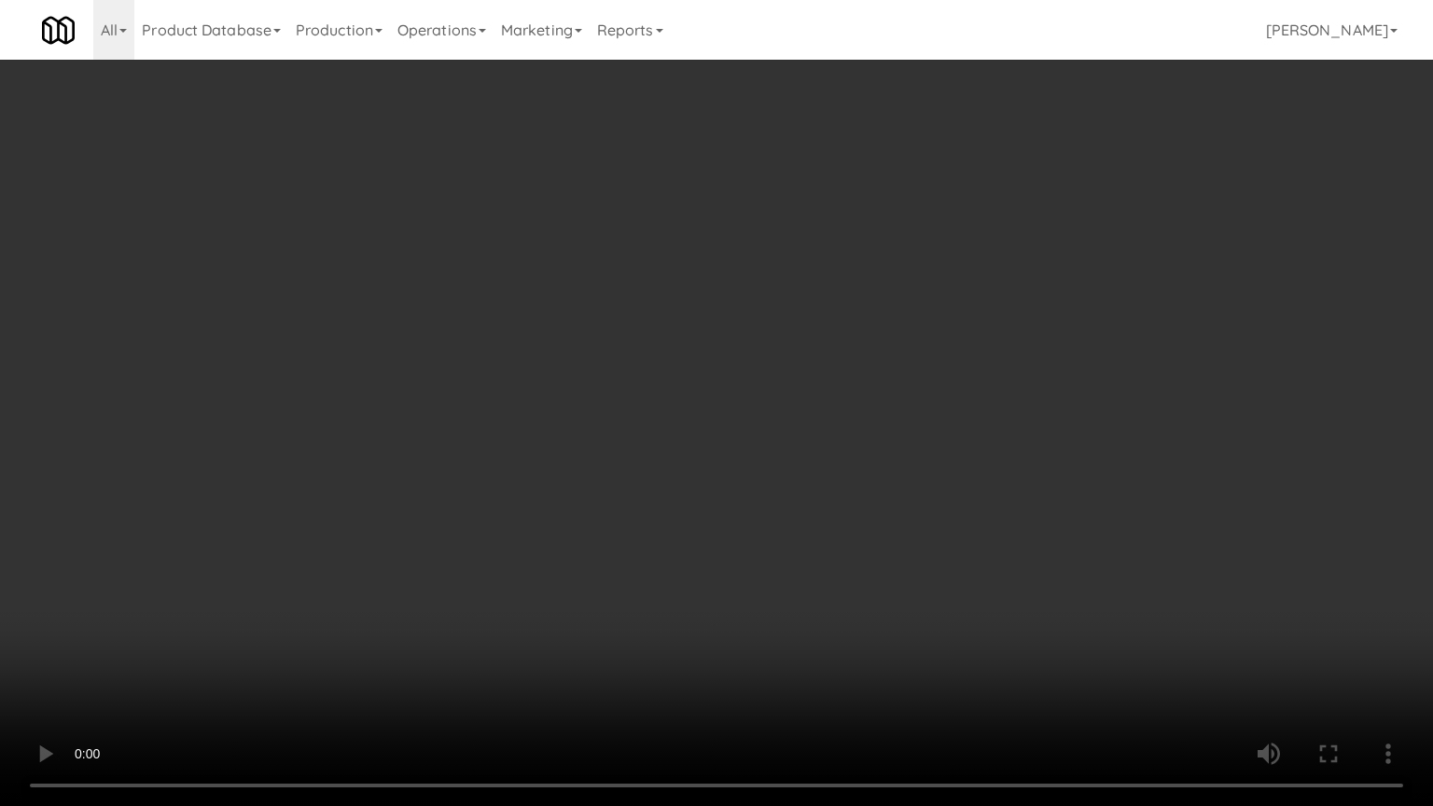
click at [1047, 340] on video at bounding box center [716, 403] width 1433 height 806
click at [1089, 300] on video at bounding box center [716, 403] width 1433 height 806
click at [1089, 299] on video at bounding box center [716, 403] width 1433 height 806
click at [1090, 299] on video at bounding box center [716, 403] width 1433 height 806
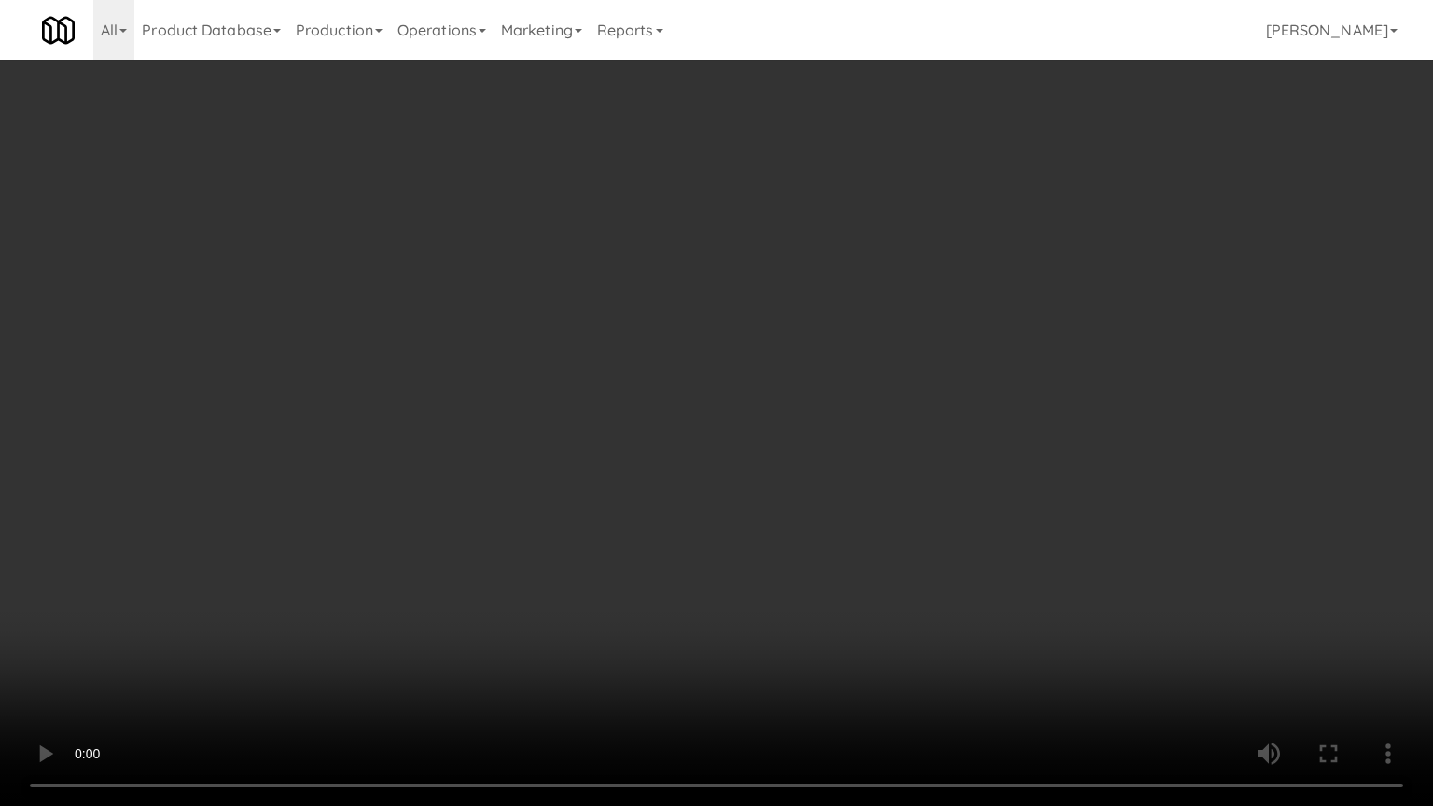
click at [1122, 283] on video at bounding box center [716, 403] width 1433 height 806
click at [1117, 284] on video at bounding box center [716, 403] width 1433 height 806
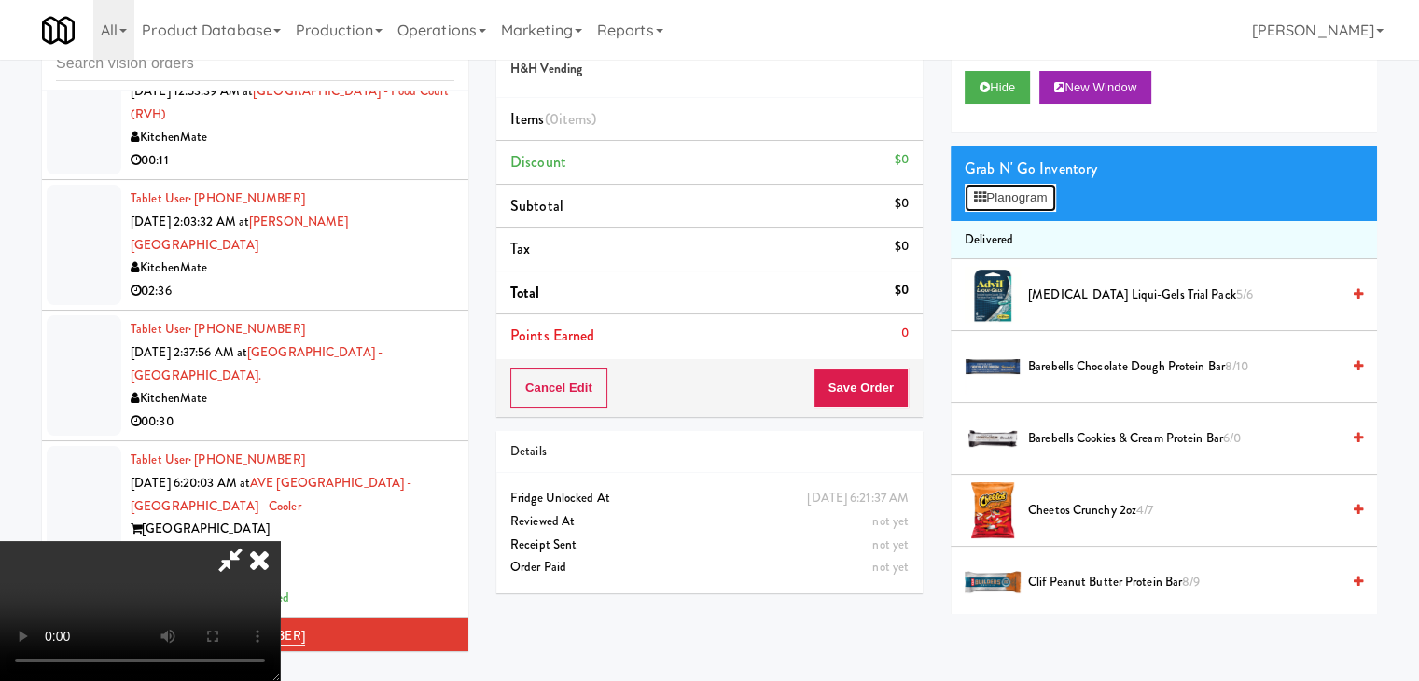
click at [1045, 198] on button "Planogram" at bounding box center [1010, 198] width 91 height 28
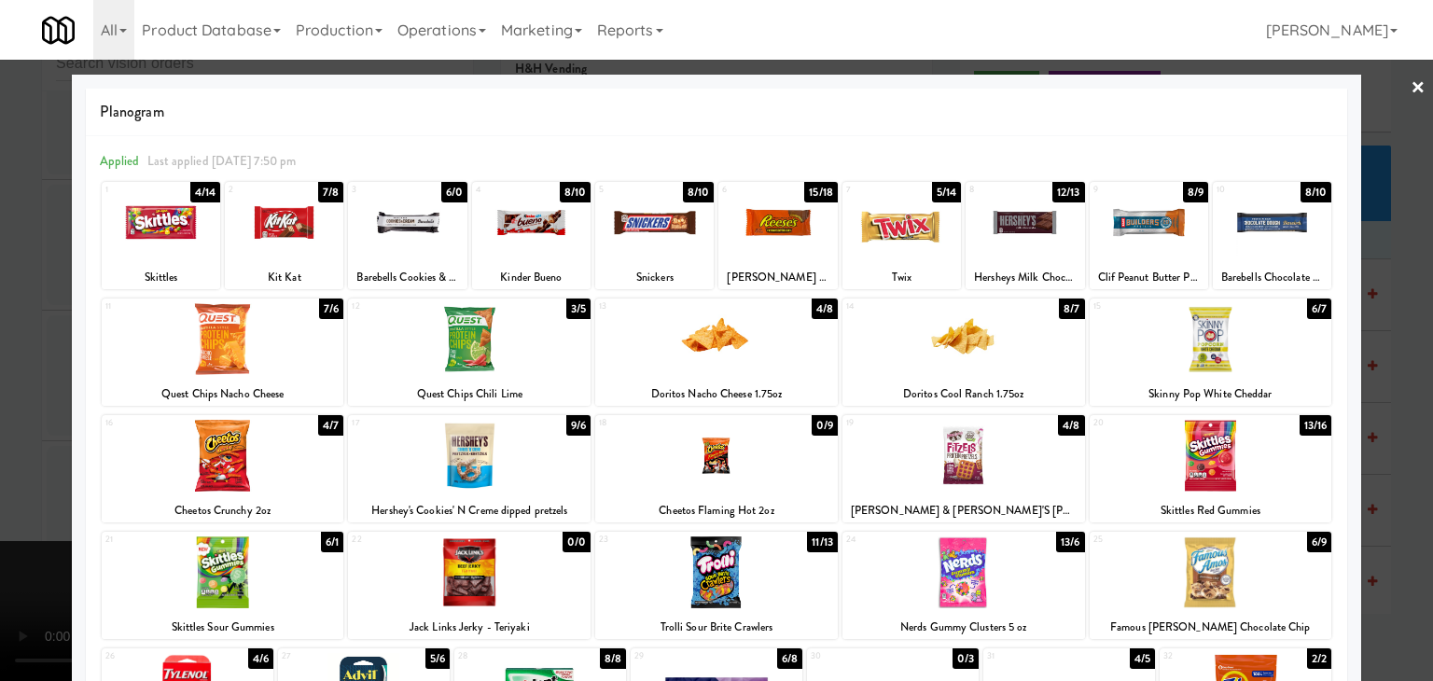
click at [411, 237] on div at bounding box center [407, 223] width 119 height 72
click at [1256, 225] on div at bounding box center [1272, 223] width 119 height 72
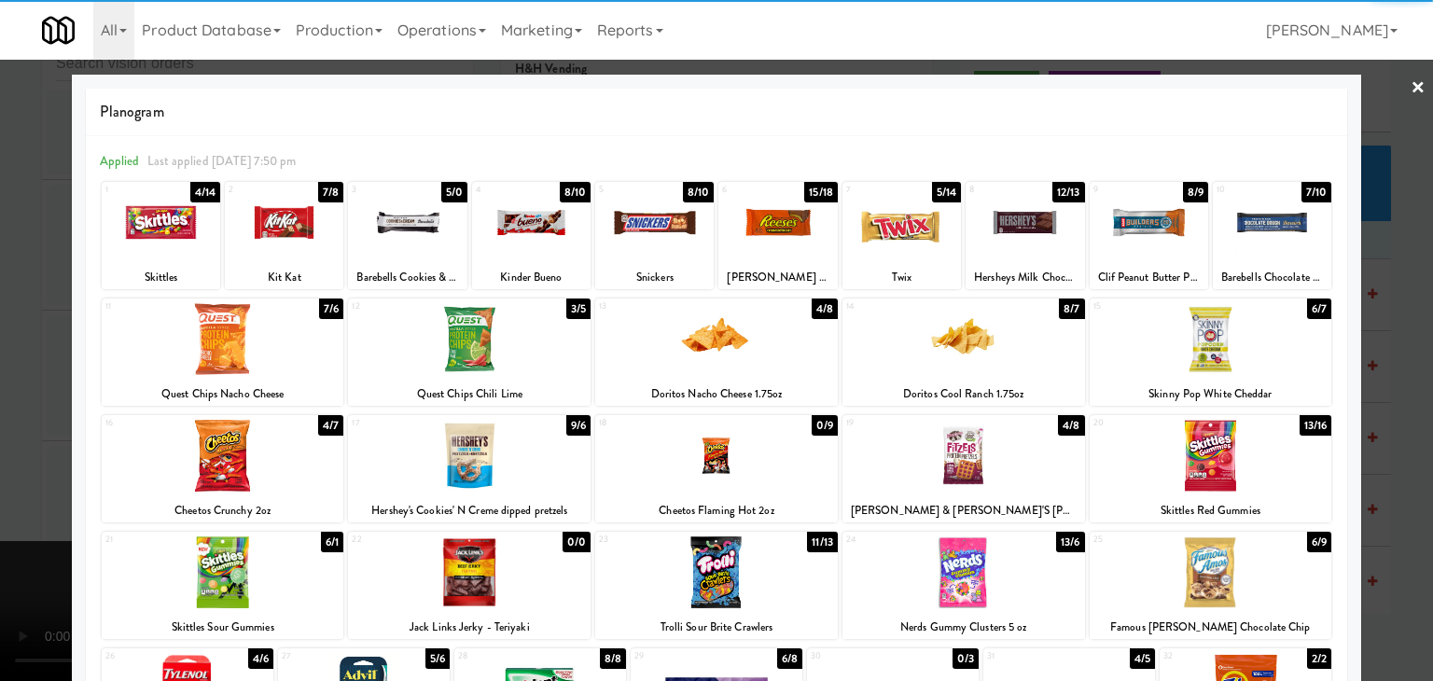
click at [753, 229] on div at bounding box center [778, 223] width 119 height 72
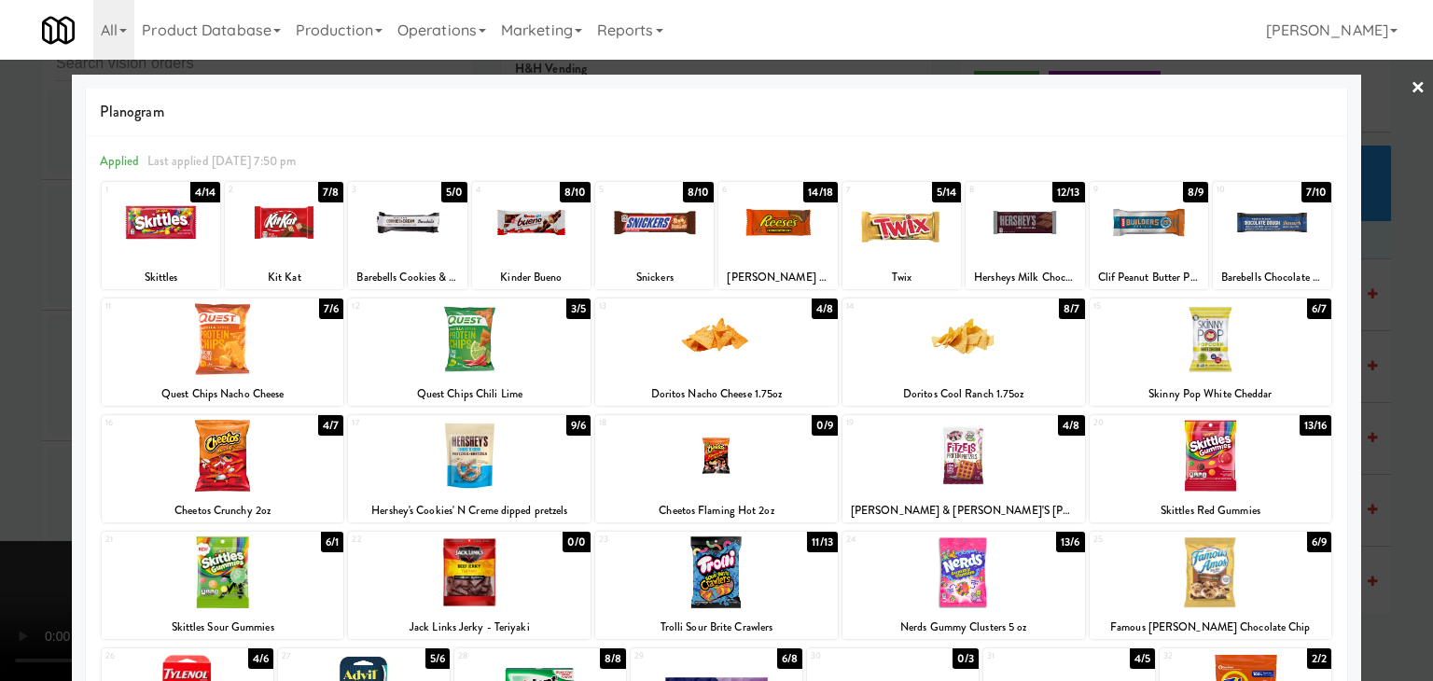
drag, startPoint x: 264, startPoint y: 344, endPoint x: 0, endPoint y: 369, distance: 265.2
click at [263, 344] on div at bounding box center [223, 339] width 243 height 72
click at [0, 373] on div at bounding box center [716, 340] width 1433 height 681
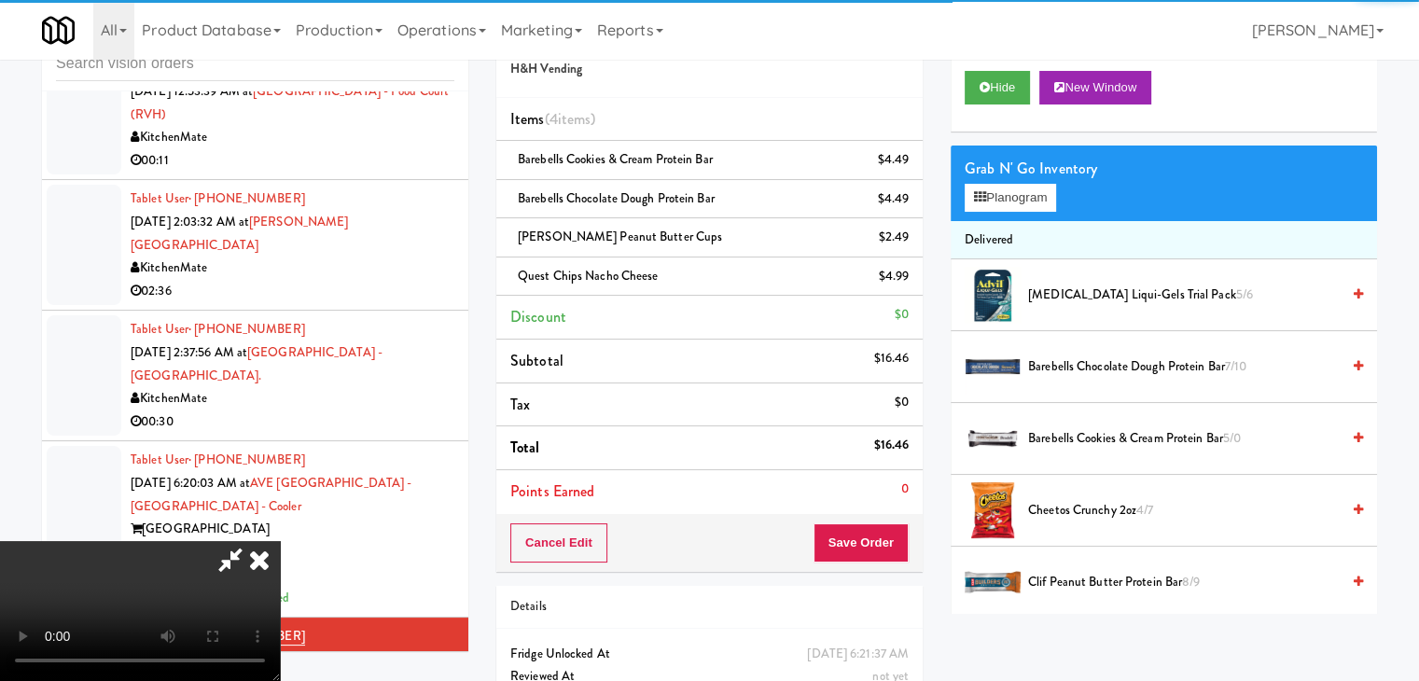
click at [280, 541] on video at bounding box center [140, 611] width 280 height 140
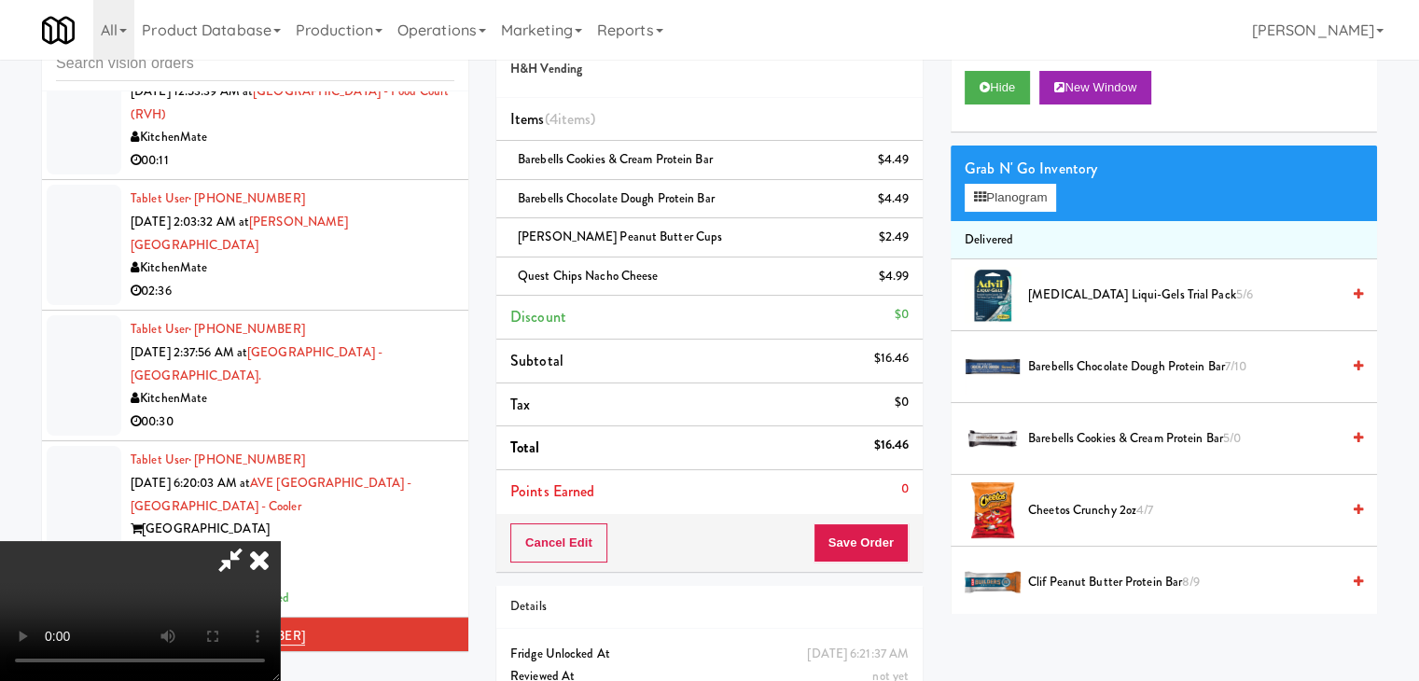
click at [280, 541] on video at bounding box center [140, 611] width 280 height 140
drag, startPoint x: 814, startPoint y: 449, endPoint x: 938, endPoint y: 293, distance: 199.2
click at [280, 541] on video at bounding box center [140, 611] width 280 height 140
click at [1041, 196] on button "Planogram" at bounding box center [1010, 198] width 91 height 28
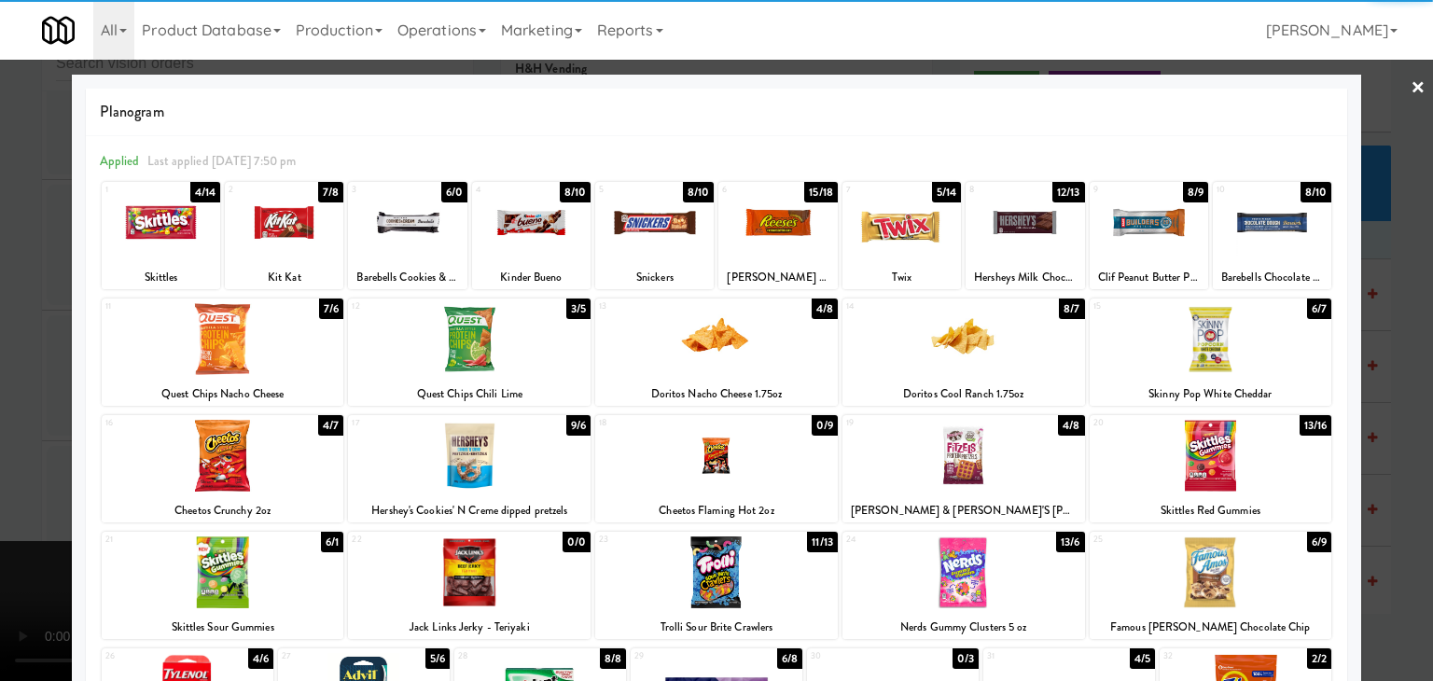
drag, startPoint x: 504, startPoint y: 455, endPoint x: 477, endPoint y: 456, distance: 27.1
click at [498, 455] on div at bounding box center [469, 456] width 243 height 72
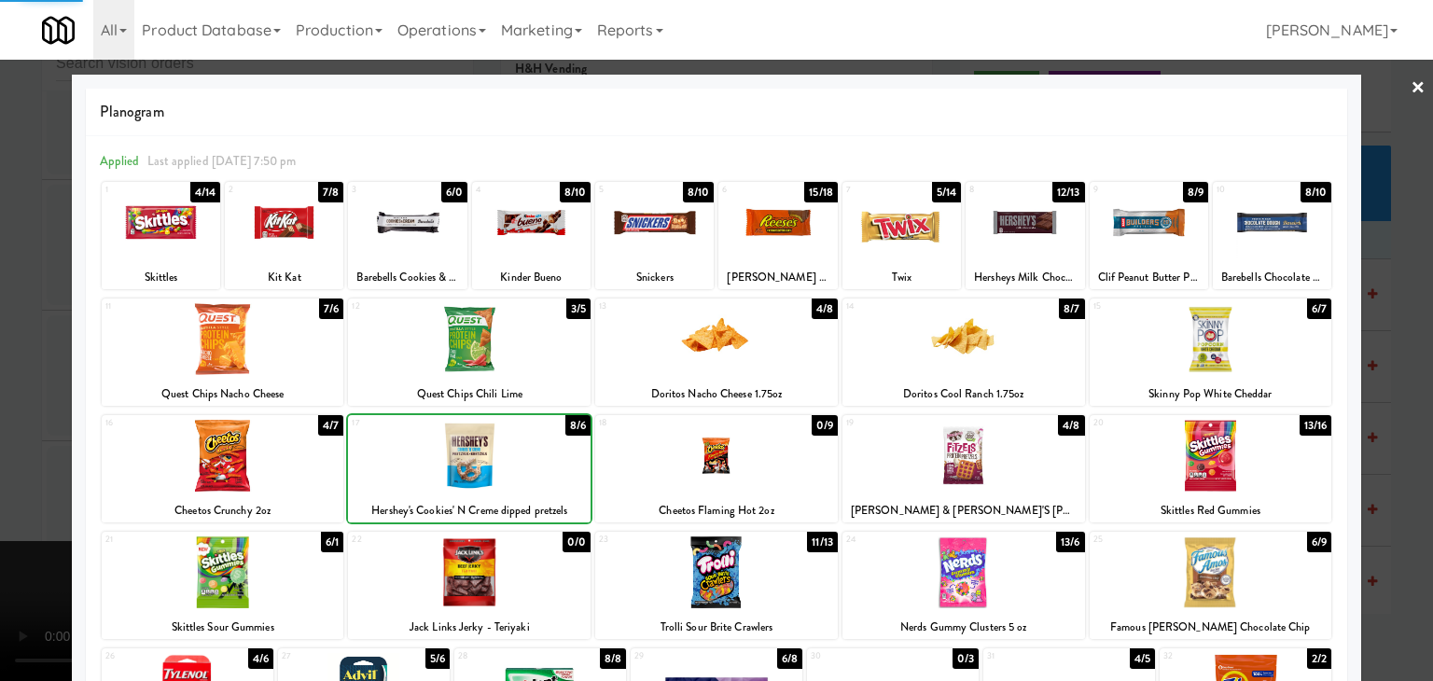
drag, startPoint x: 0, startPoint y: 453, endPoint x: 743, endPoint y: 473, distance: 743.1
click at [10, 451] on div at bounding box center [716, 340] width 1433 height 681
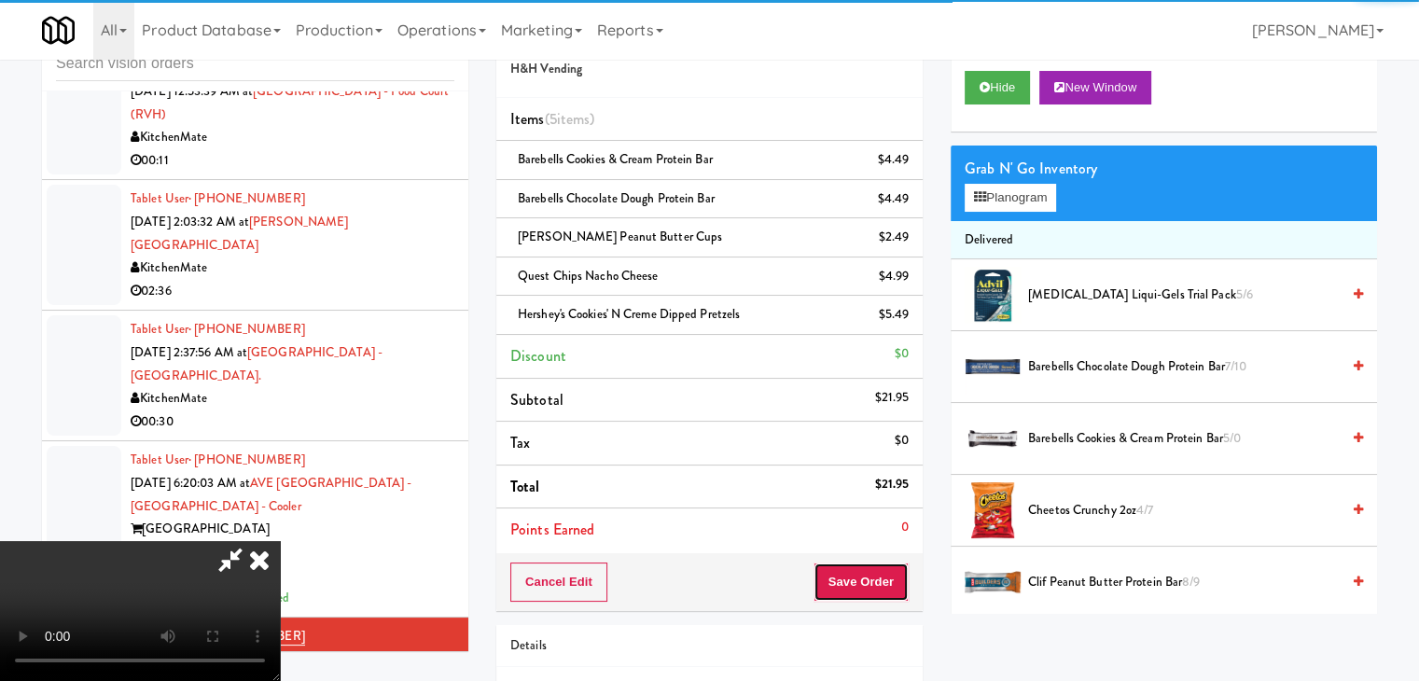
click at [872, 576] on button "Save Order" at bounding box center [861, 582] width 95 height 39
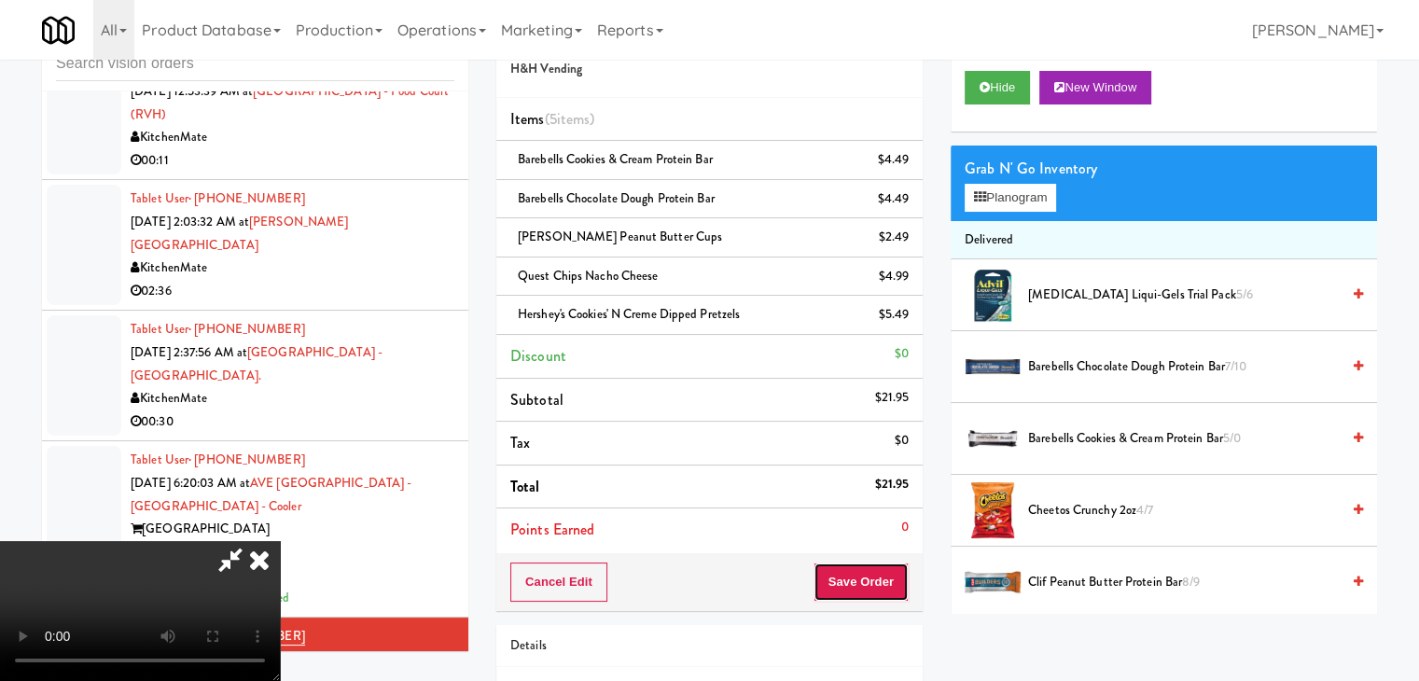
click at [872, 580] on button "Save Order" at bounding box center [861, 582] width 95 height 39
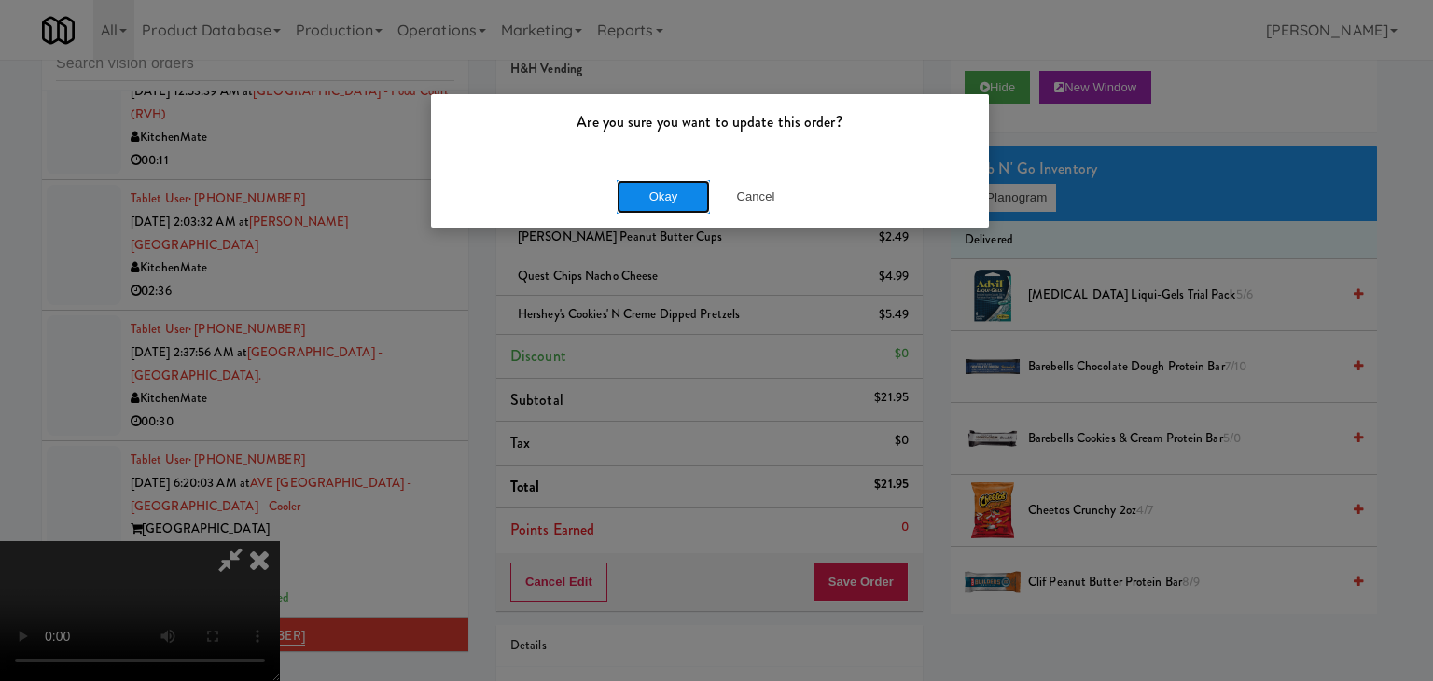
click at [656, 203] on button "Okay" at bounding box center [663, 197] width 93 height 34
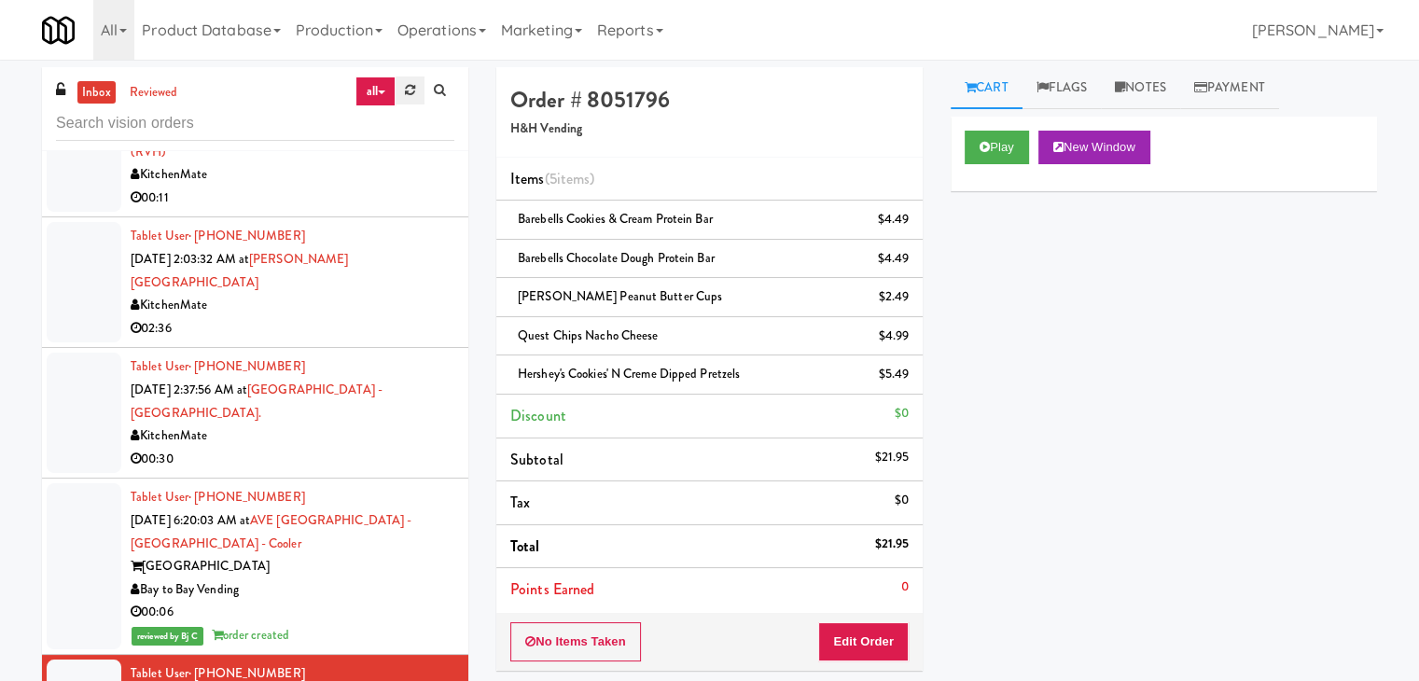
scroll to position [3983, 0]
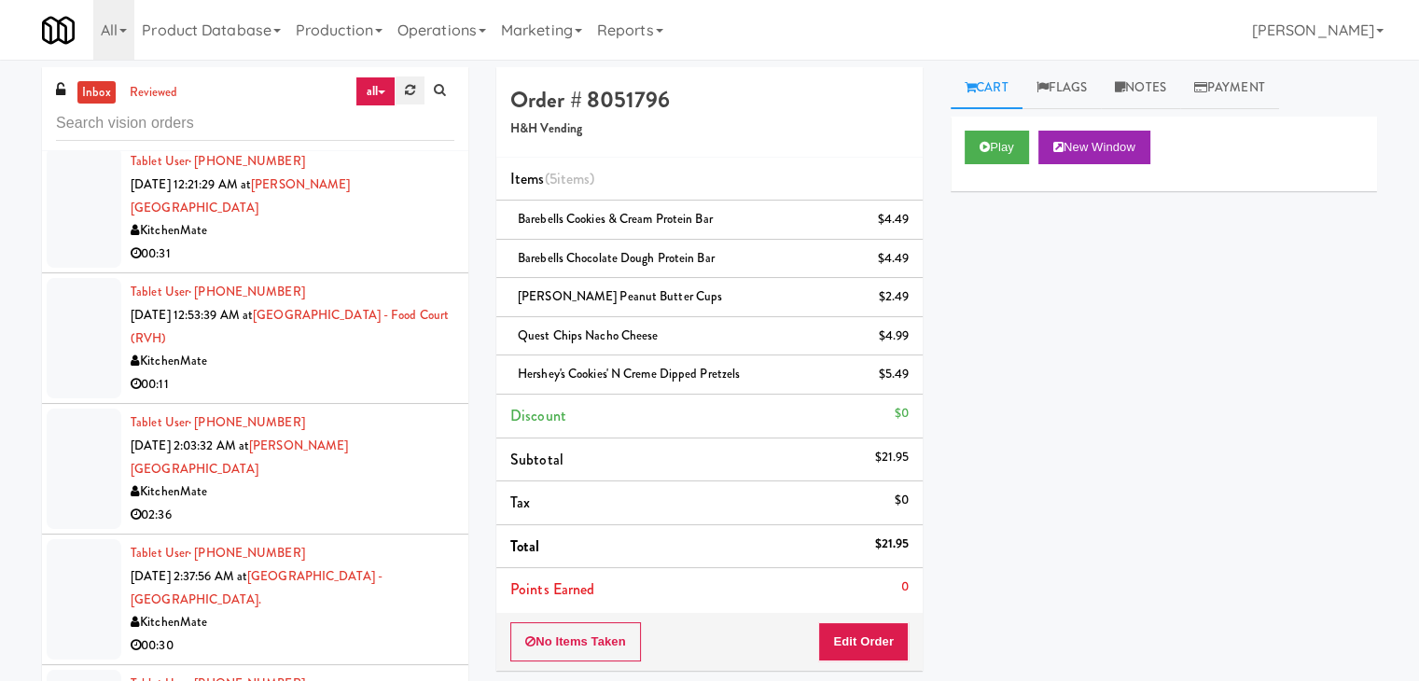
click at [405, 91] on icon at bounding box center [410, 90] width 10 height 12
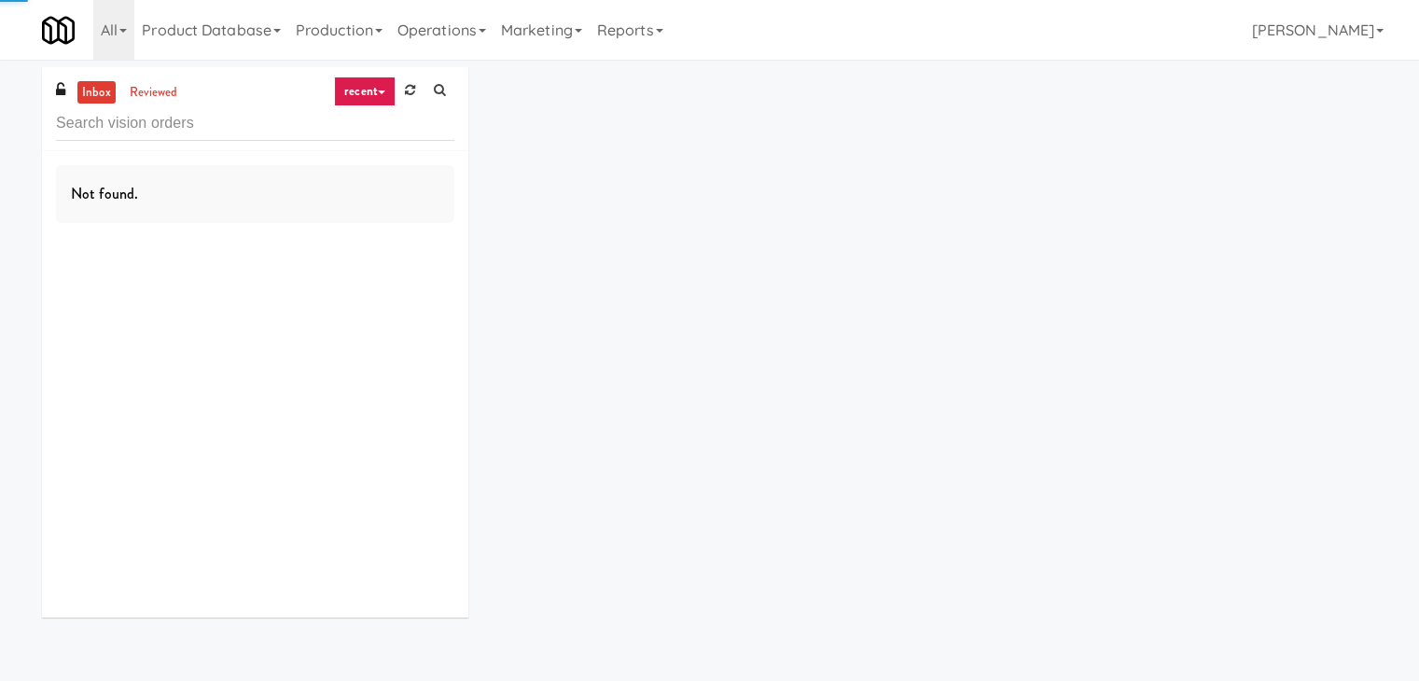
click at [360, 96] on link "recent" at bounding box center [365, 92] width 62 height 30
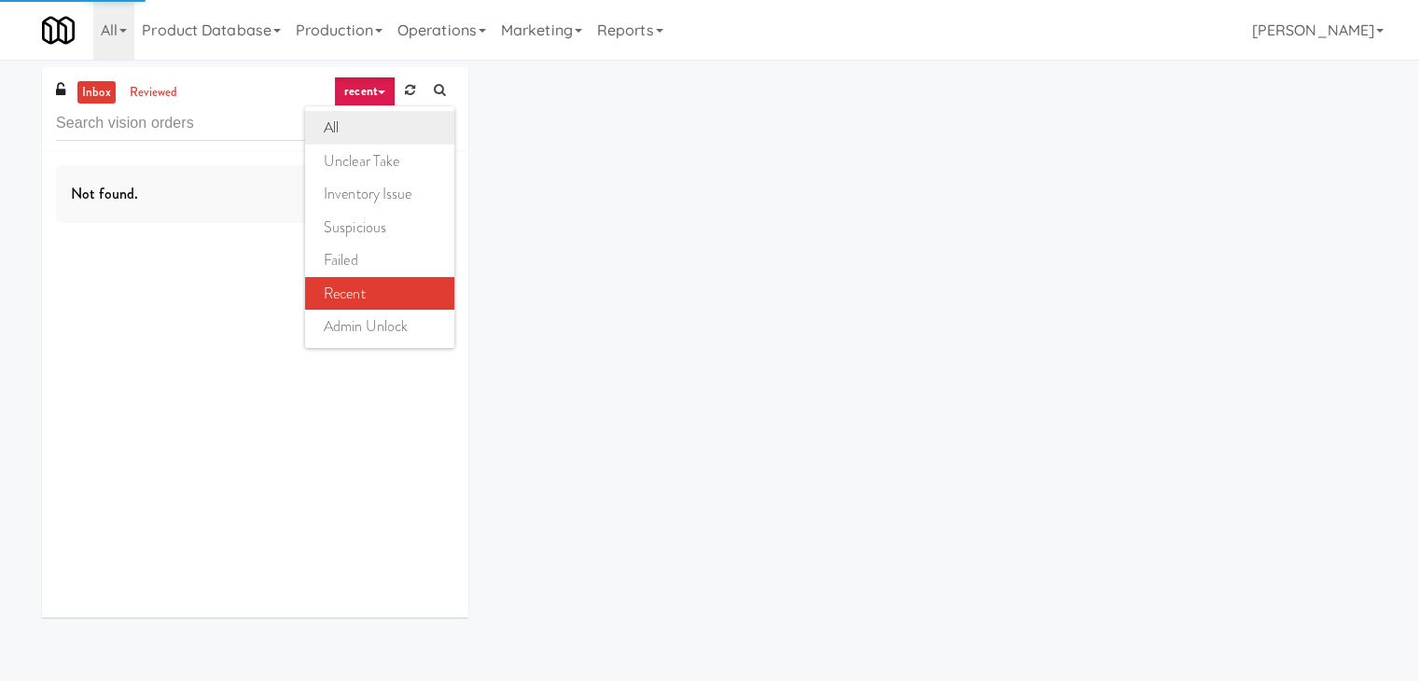
click at [358, 131] on link "all" at bounding box center [379, 128] width 149 height 34
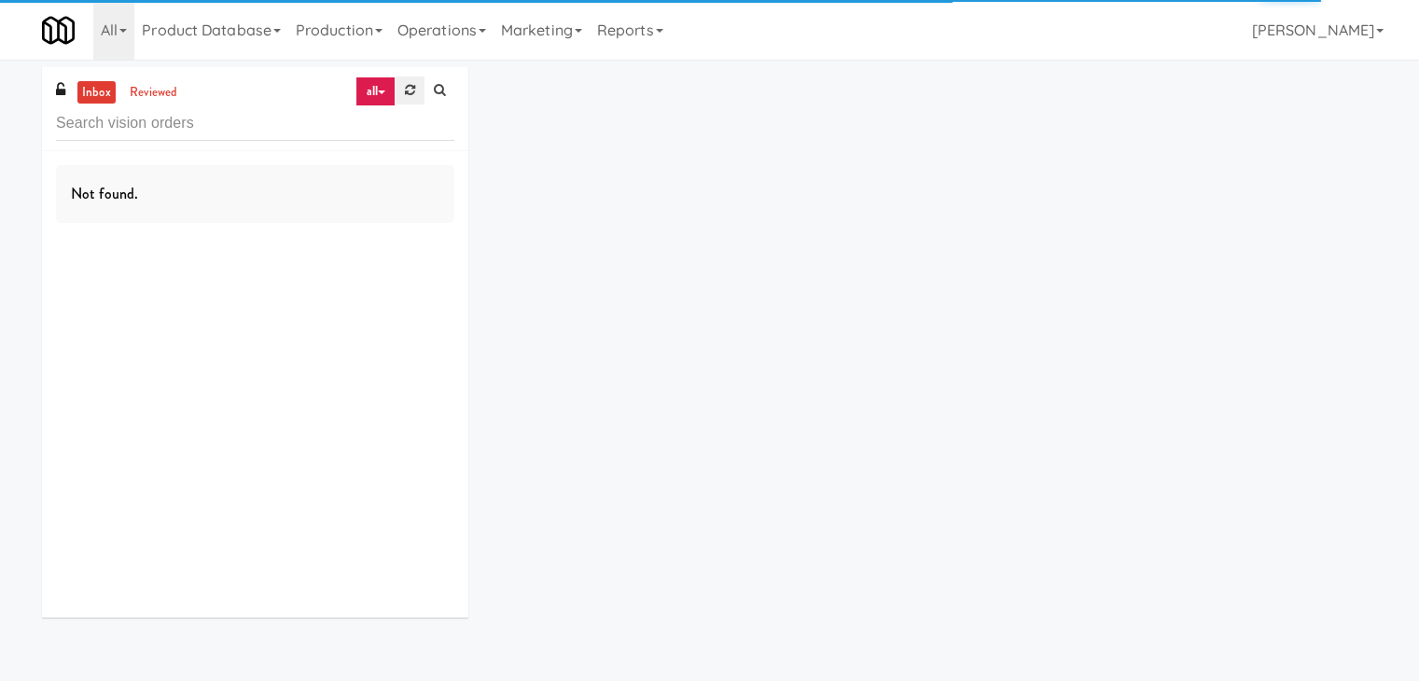
click at [411, 91] on icon at bounding box center [410, 90] width 10 height 12
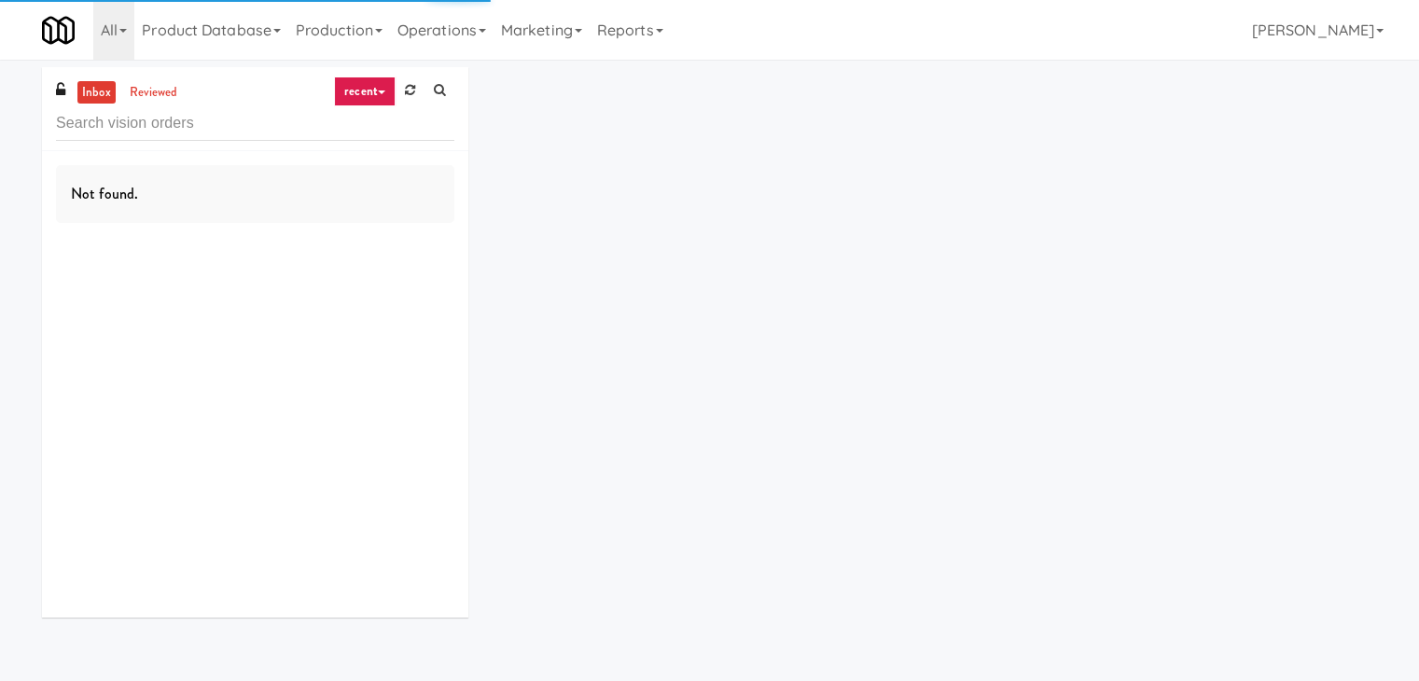
click at [381, 90] on link "recent" at bounding box center [365, 92] width 62 height 30
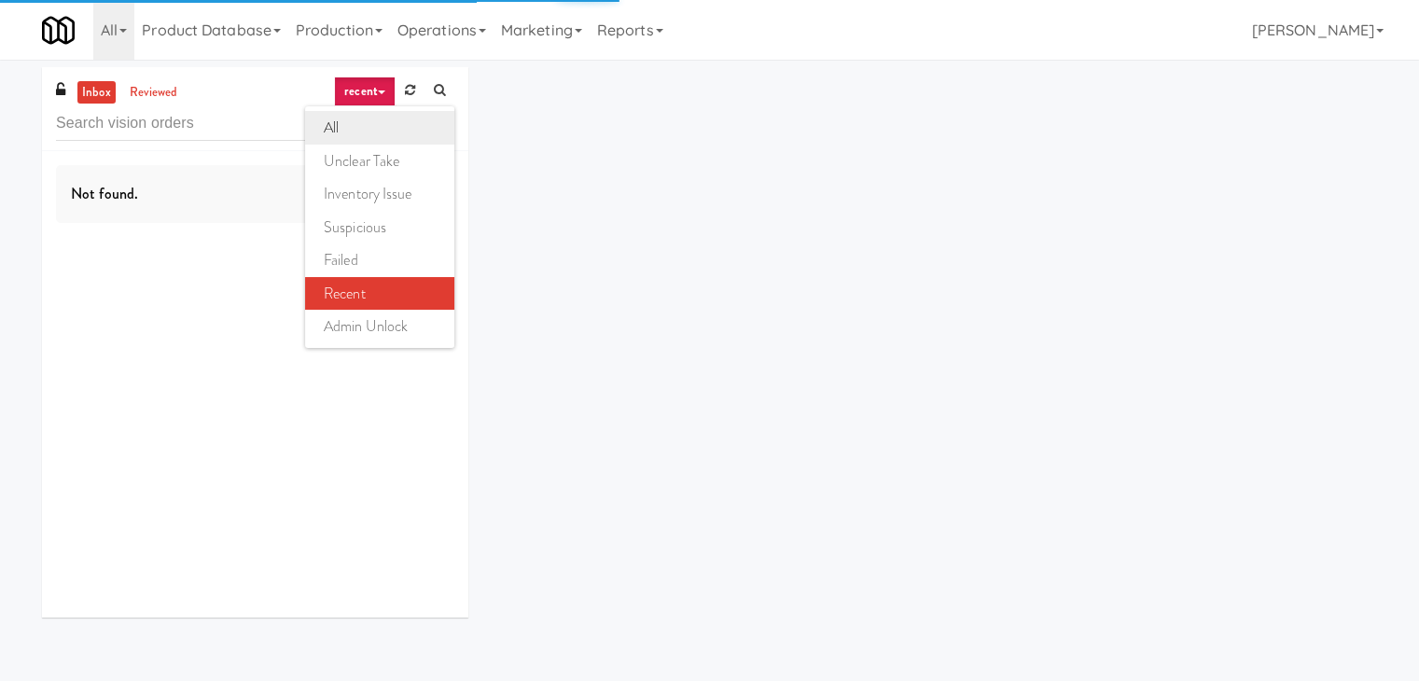
click at [371, 116] on link "all" at bounding box center [379, 128] width 149 height 34
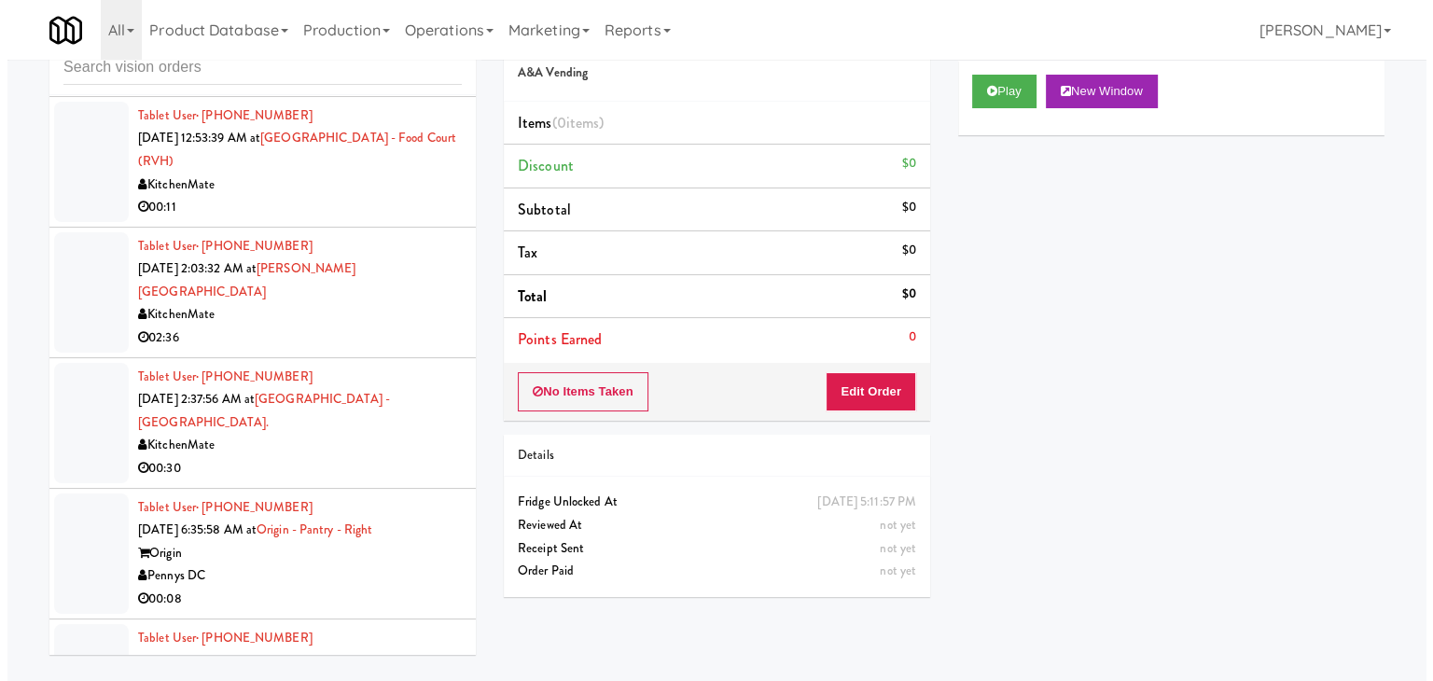
scroll to position [60, 0]
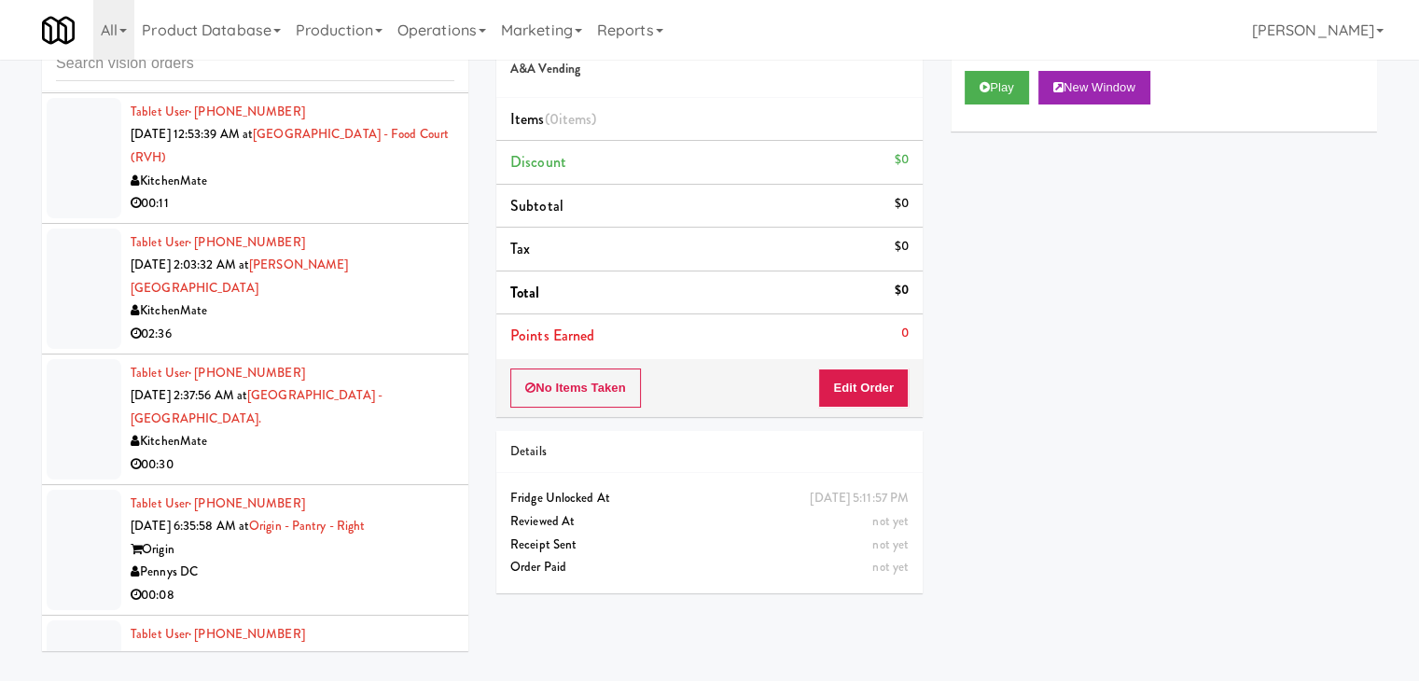
drag, startPoint x: 359, startPoint y: 624, endPoint x: 342, endPoint y: 622, distance: 17.0
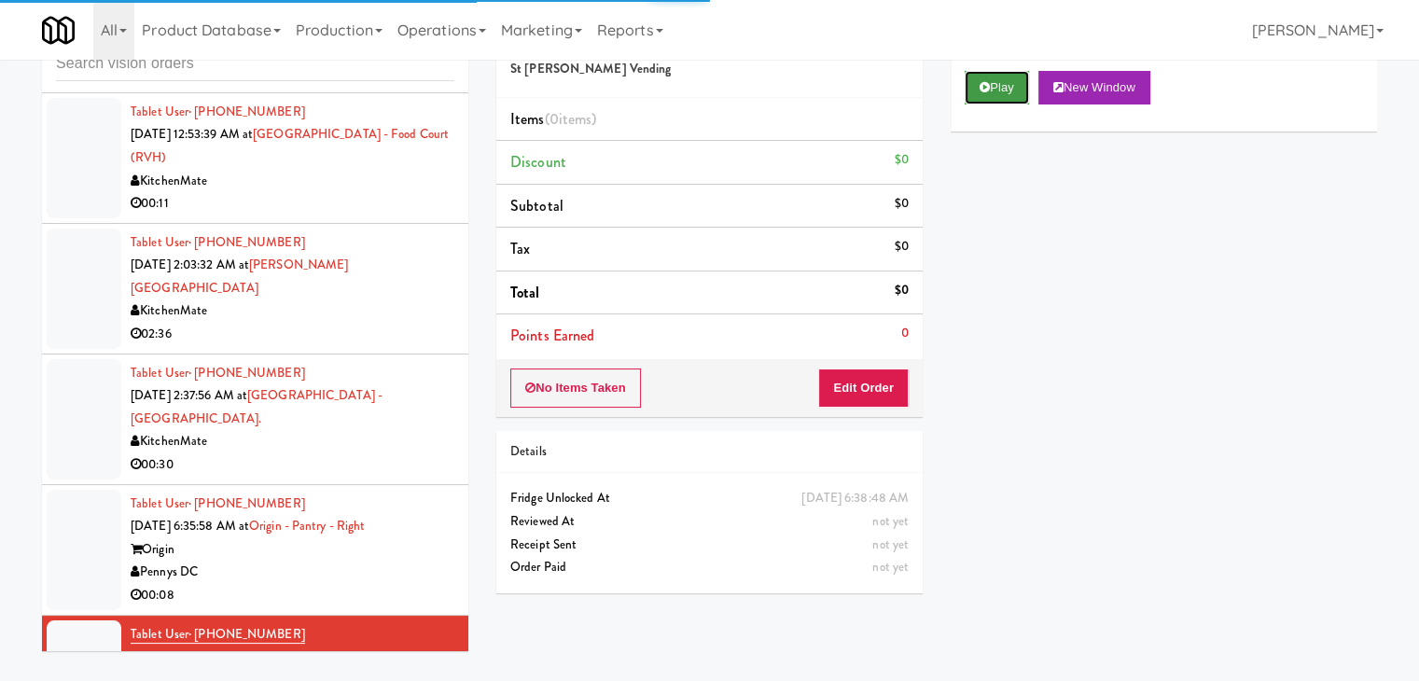
click at [1000, 87] on button "Play" at bounding box center [997, 88] width 64 height 34
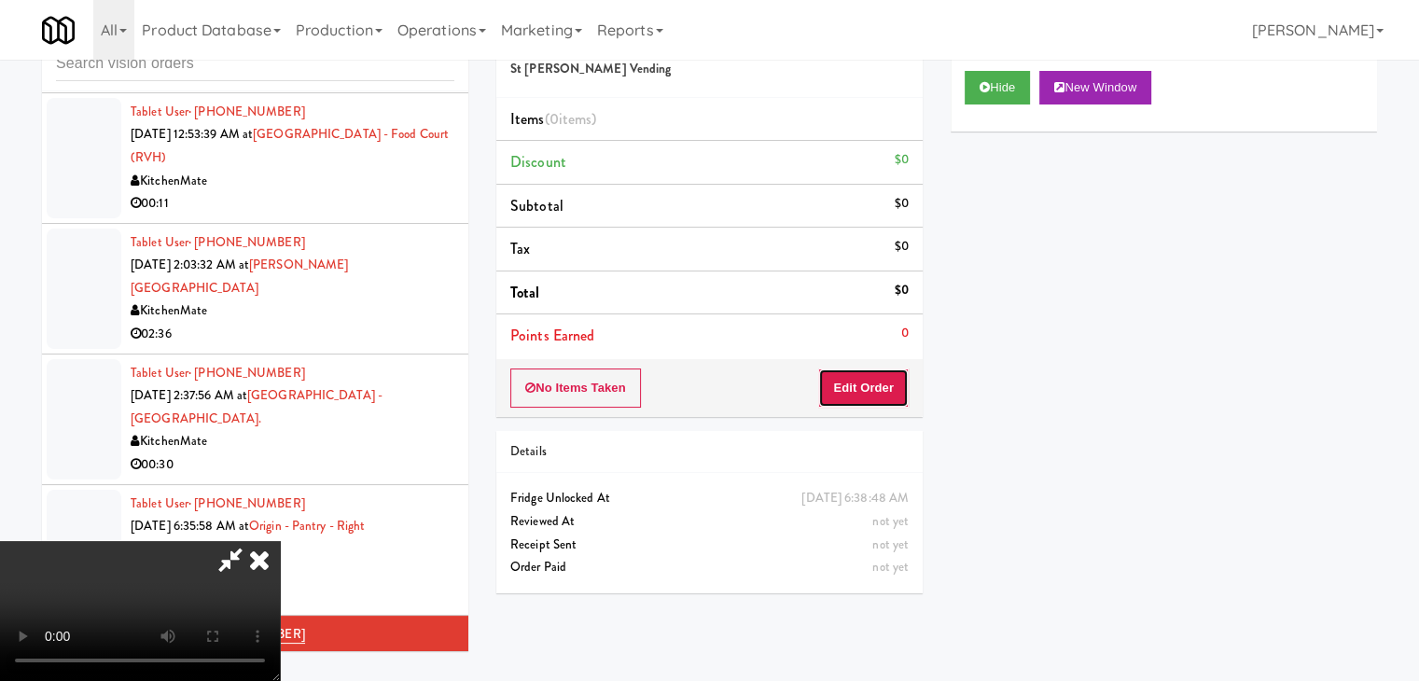
click at [864, 381] on button "Edit Order" at bounding box center [863, 388] width 91 height 39
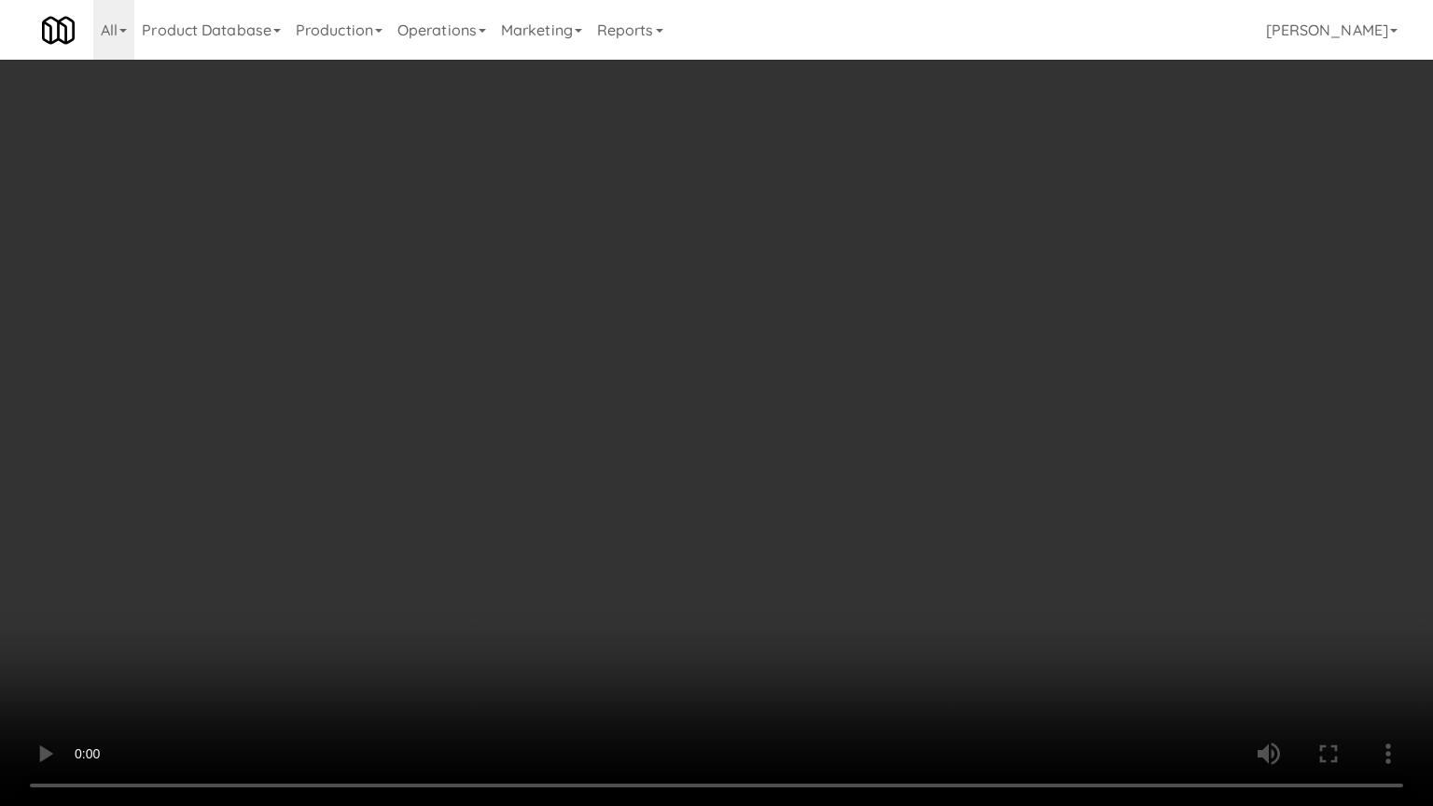
click at [966, 328] on video at bounding box center [716, 403] width 1433 height 806
click at [967, 328] on video at bounding box center [716, 403] width 1433 height 806
click at [971, 325] on video at bounding box center [716, 403] width 1433 height 806
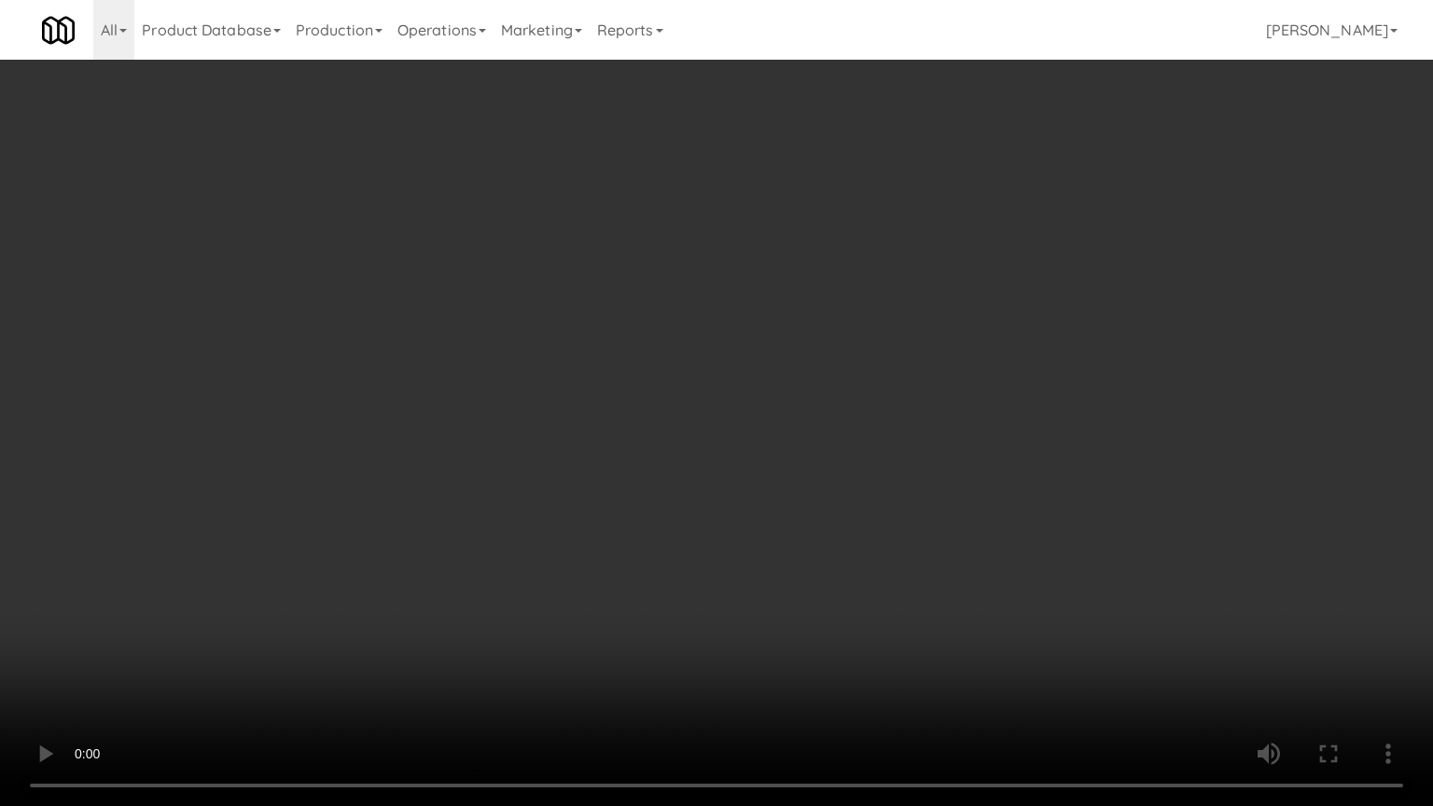
click at [971, 325] on video at bounding box center [716, 403] width 1433 height 806
drag, startPoint x: 971, startPoint y: 325, endPoint x: 1014, endPoint y: 204, distance: 128.1
click at [972, 319] on video at bounding box center [716, 403] width 1433 height 806
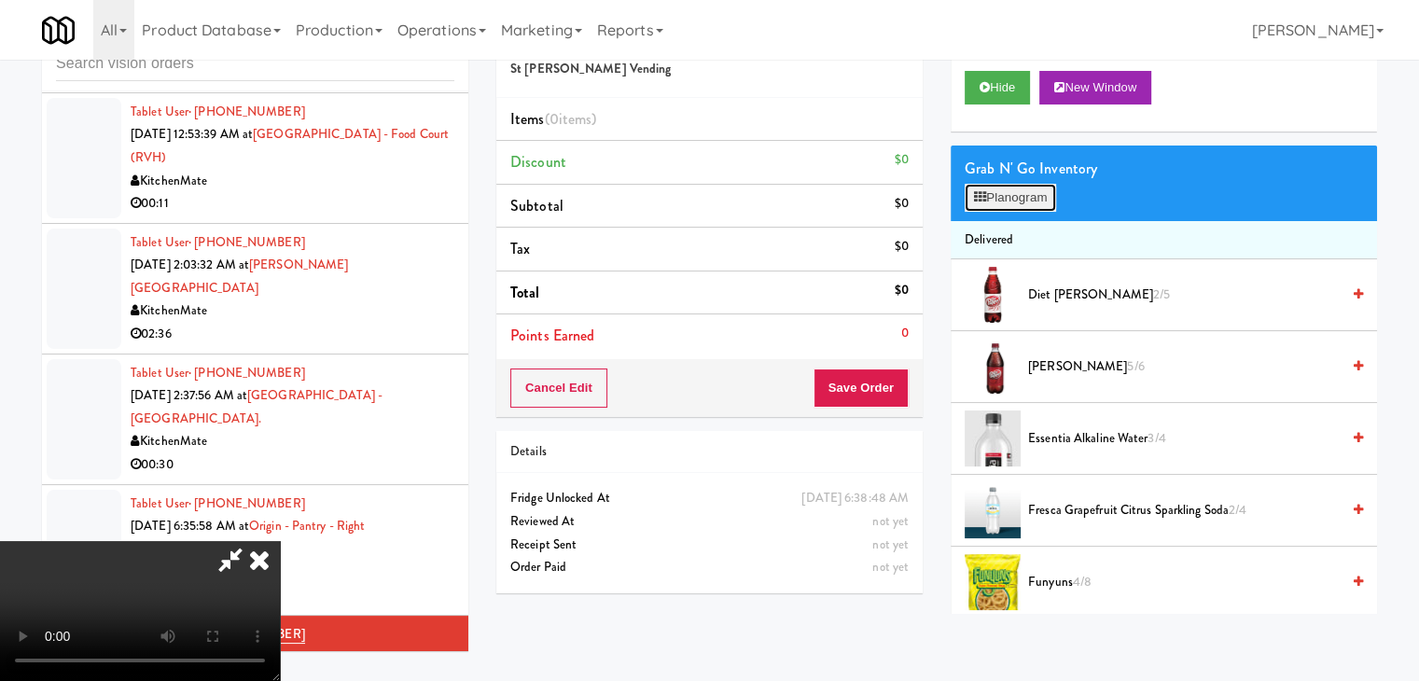
click at [1032, 193] on button "Planogram" at bounding box center [1010, 198] width 91 height 28
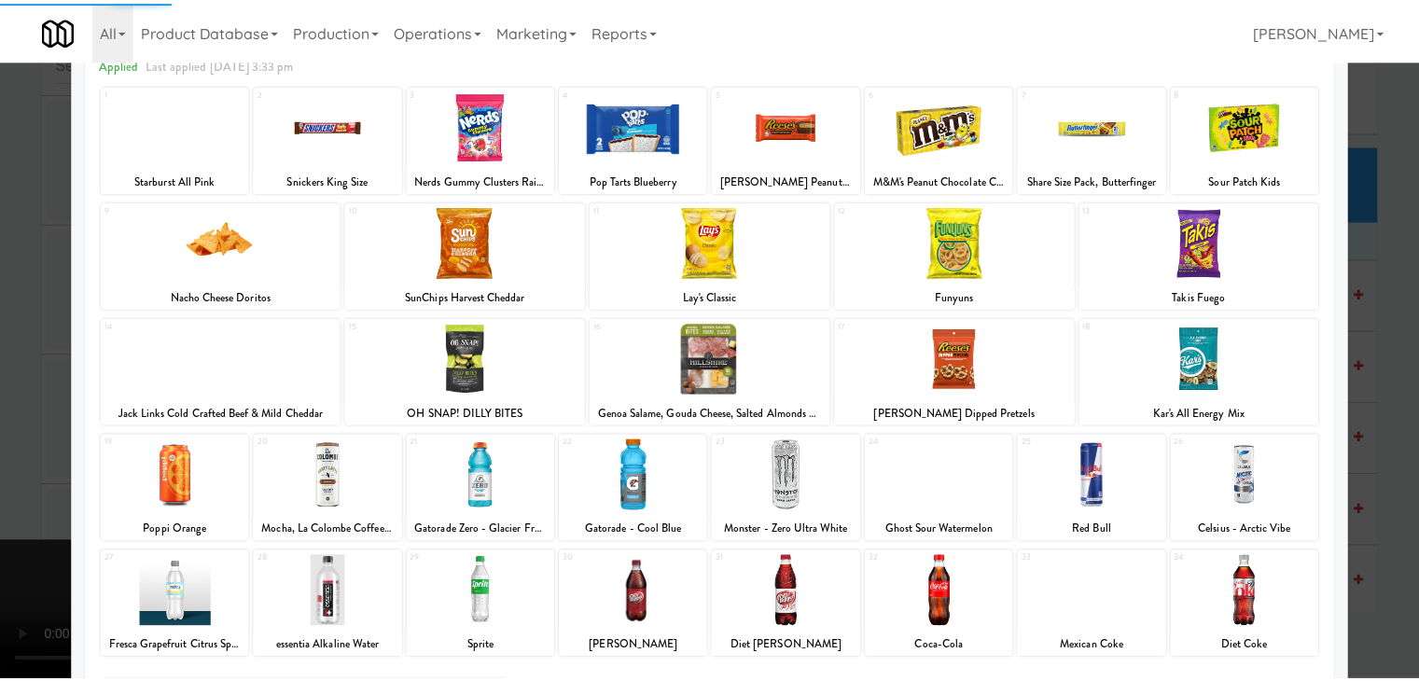
scroll to position [235, 0]
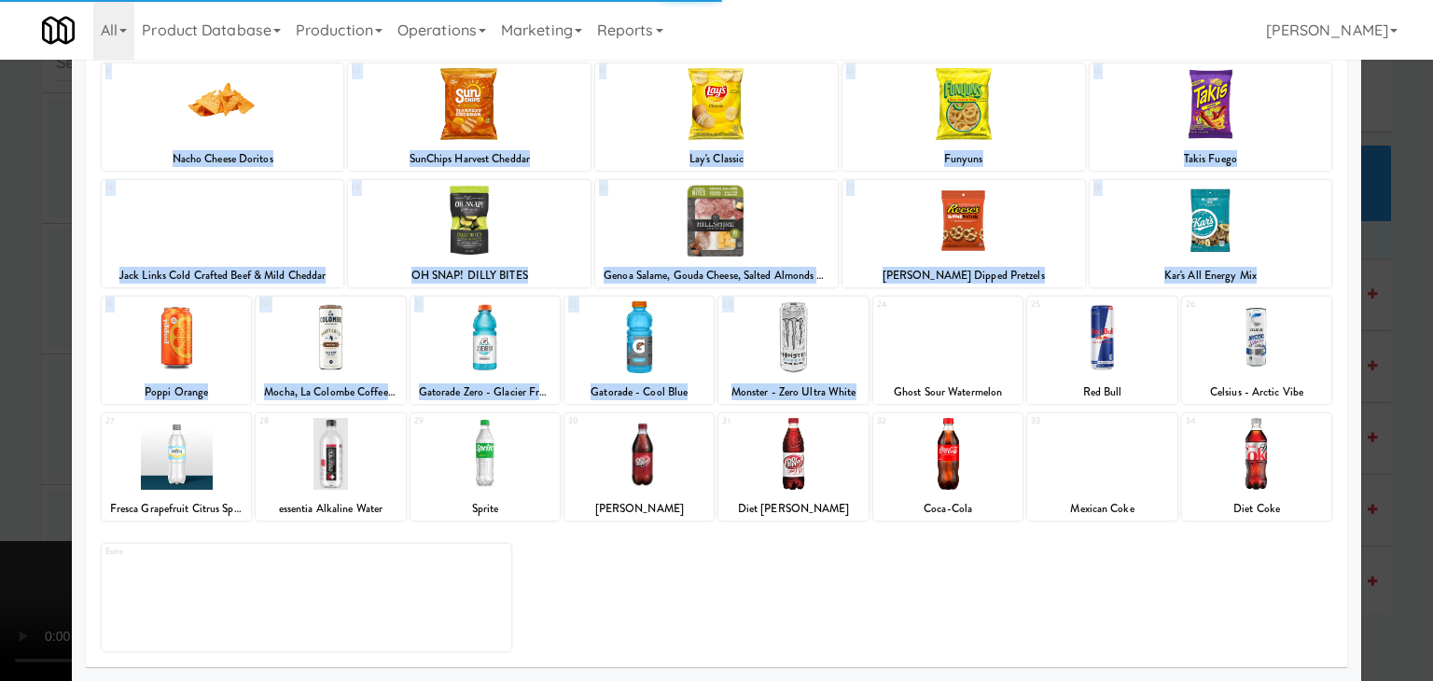
drag, startPoint x: 930, startPoint y: 359, endPoint x: 0, endPoint y: 454, distance: 935.3
click at [0, 454] on div "× Planogram Applied Last applied [DATE] 3:33 pm 1 Starburst All Pink 2 Snickers…" at bounding box center [716, 340] width 1433 height 681
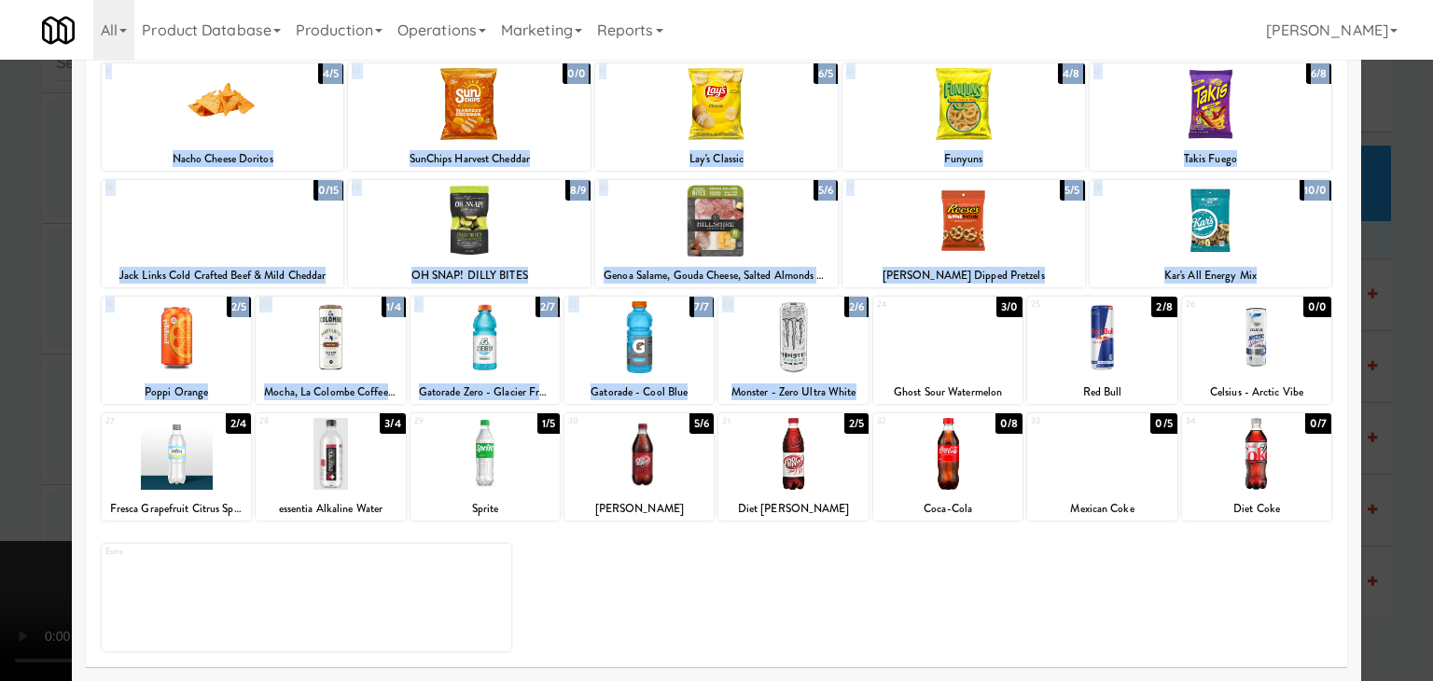
click at [0, 393] on div at bounding box center [716, 340] width 1433 height 681
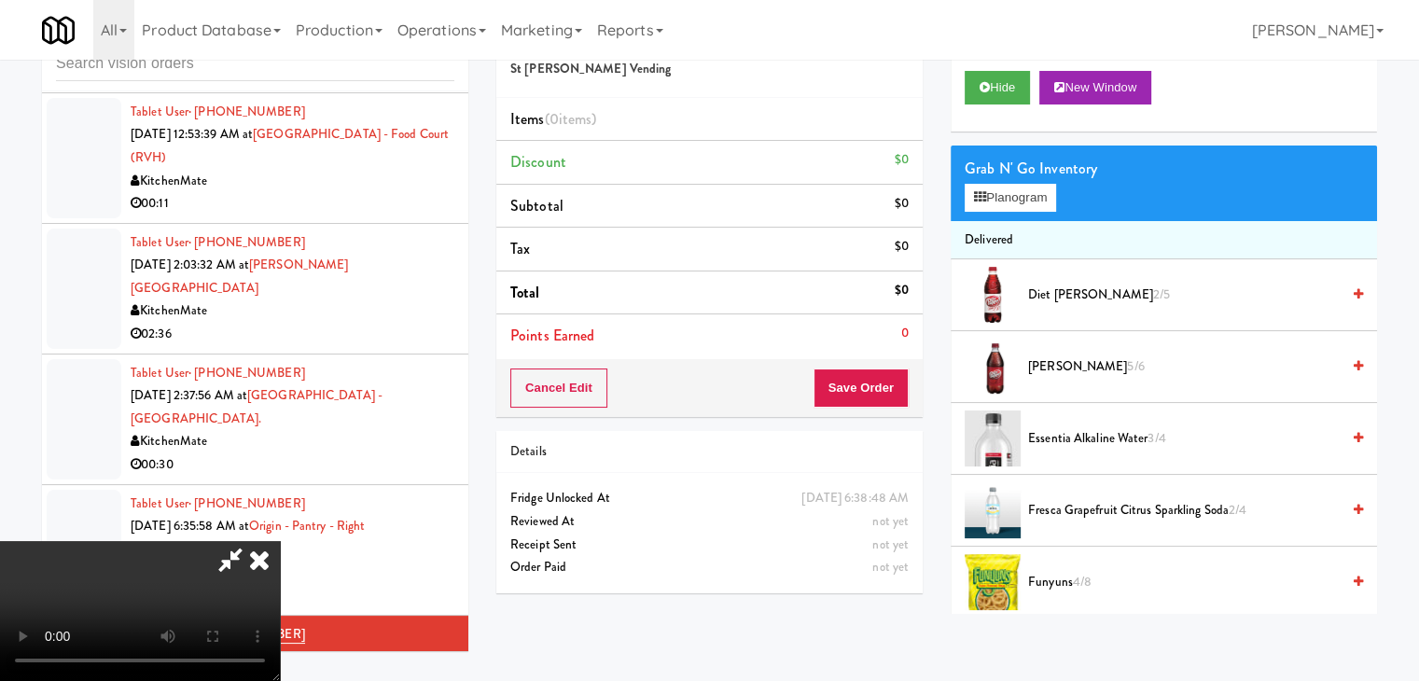
click at [280, 541] on video at bounding box center [140, 611] width 280 height 140
click at [280, 541] on icon at bounding box center [259, 559] width 41 height 37
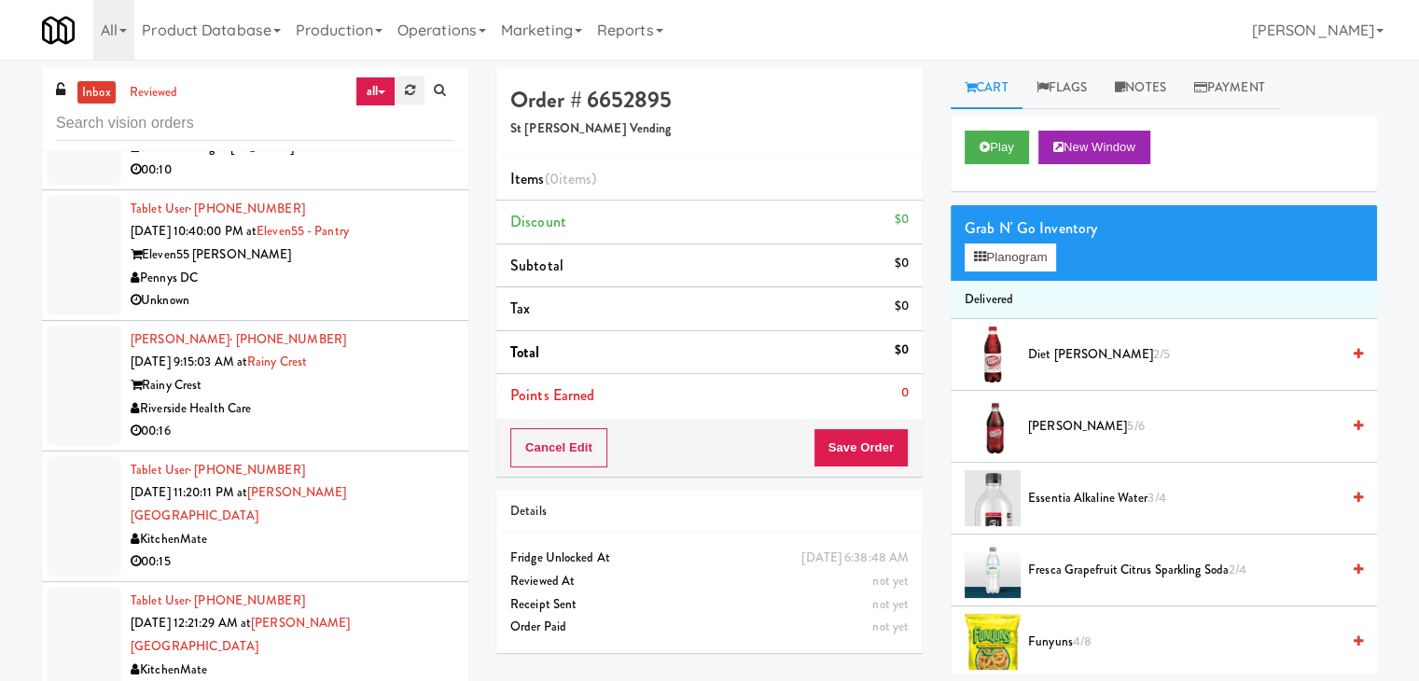
click at [398, 87] on link at bounding box center [410, 91] width 29 height 28
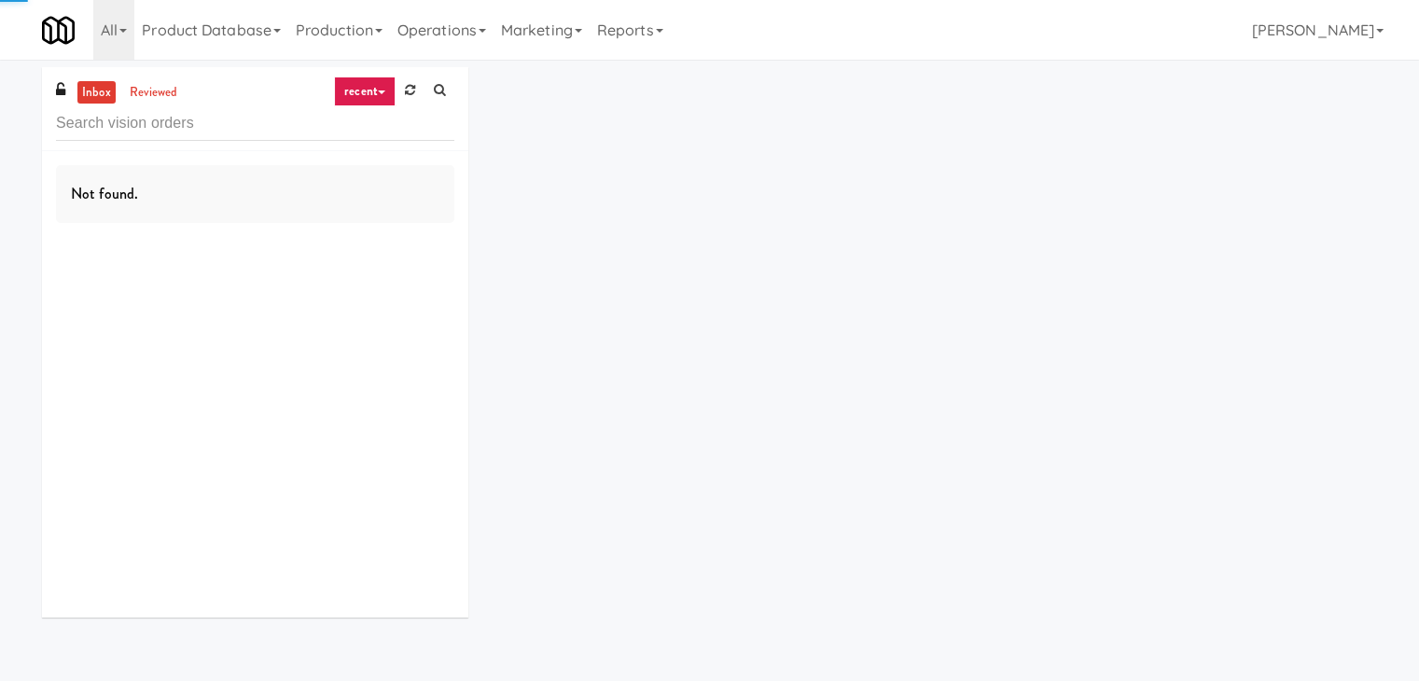
click at [373, 89] on link "recent" at bounding box center [365, 92] width 62 height 30
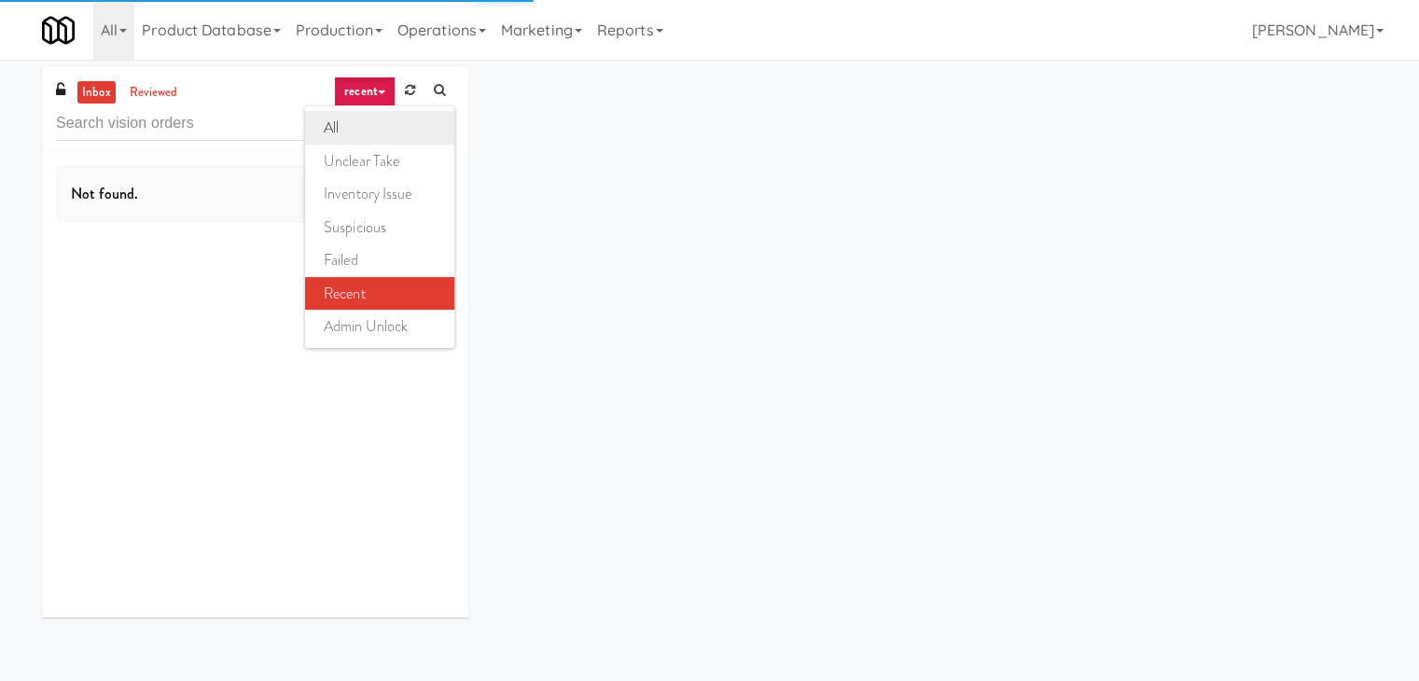
click at [364, 117] on link "all" at bounding box center [379, 128] width 149 height 34
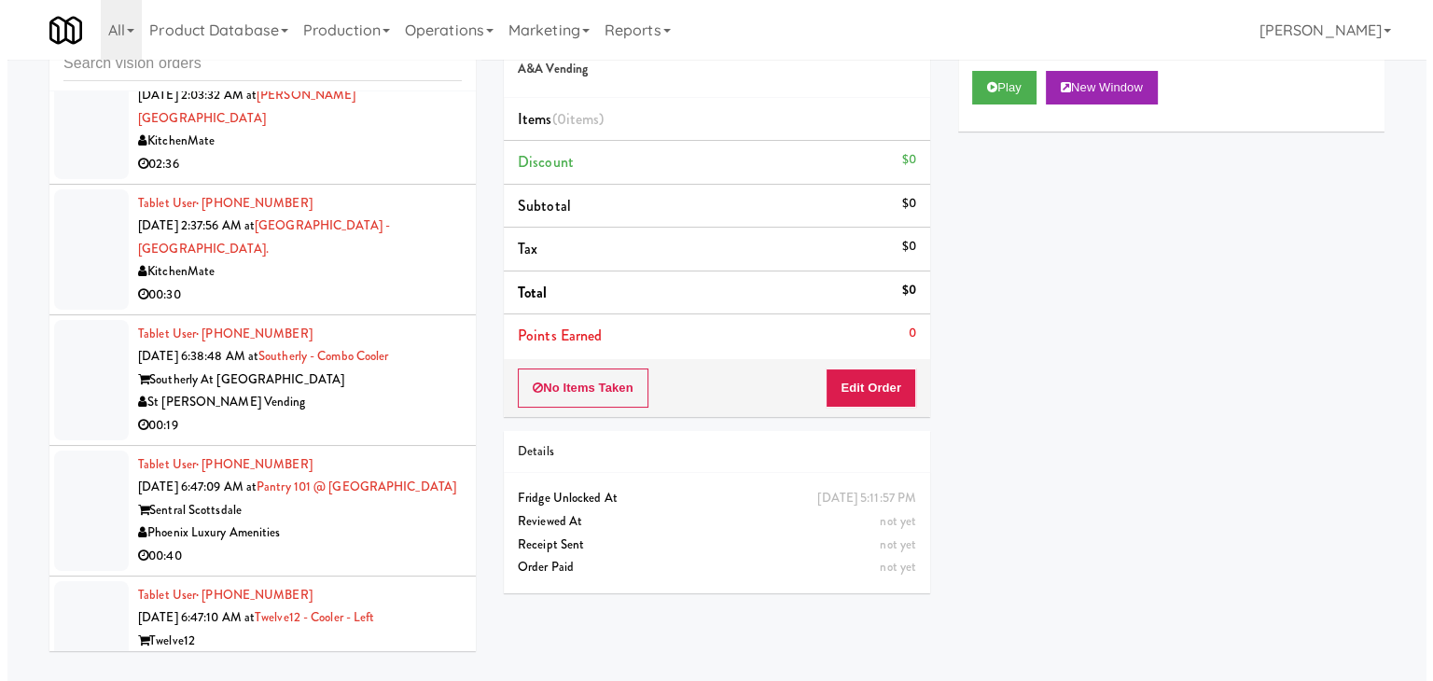
scroll to position [1193, 0]
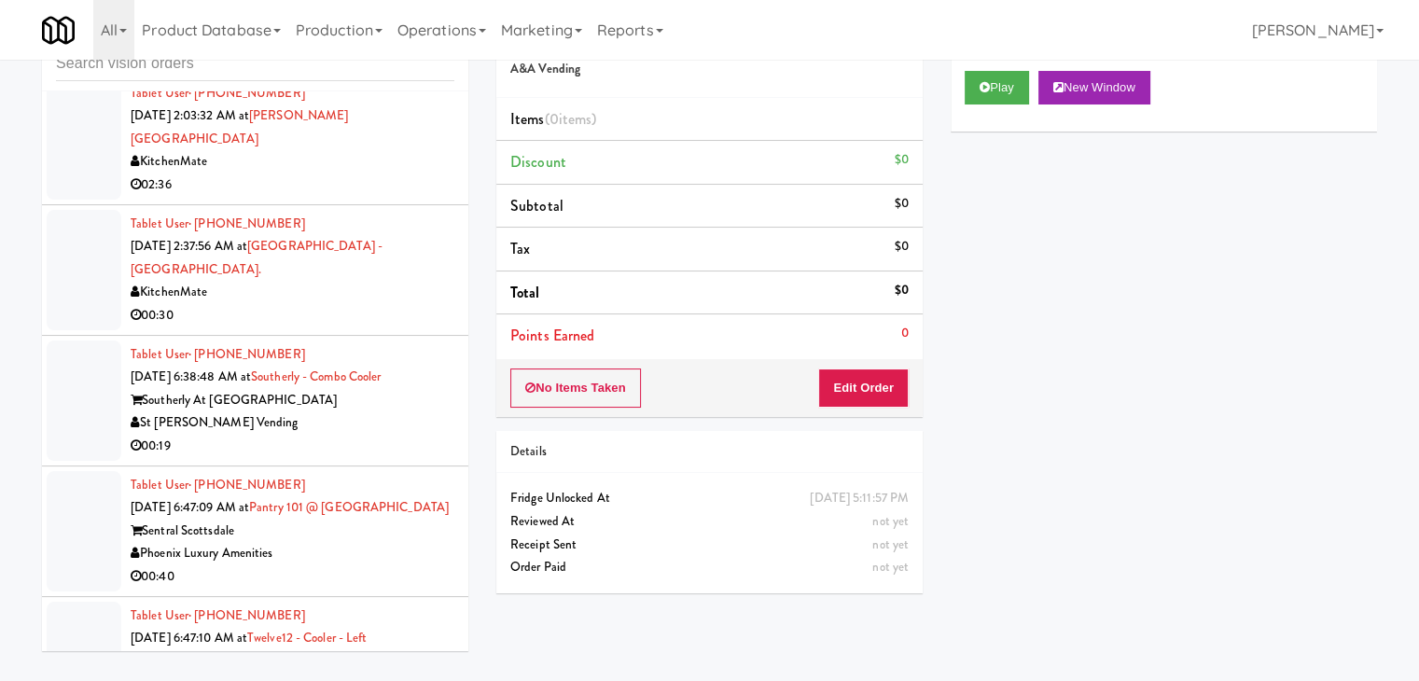
drag, startPoint x: 336, startPoint y: 328, endPoint x: 332, endPoint y: 338, distance: 10.9
click at [337, 412] on div "St [PERSON_NAME] Vending" at bounding box center [293, 423] width 324 height 23
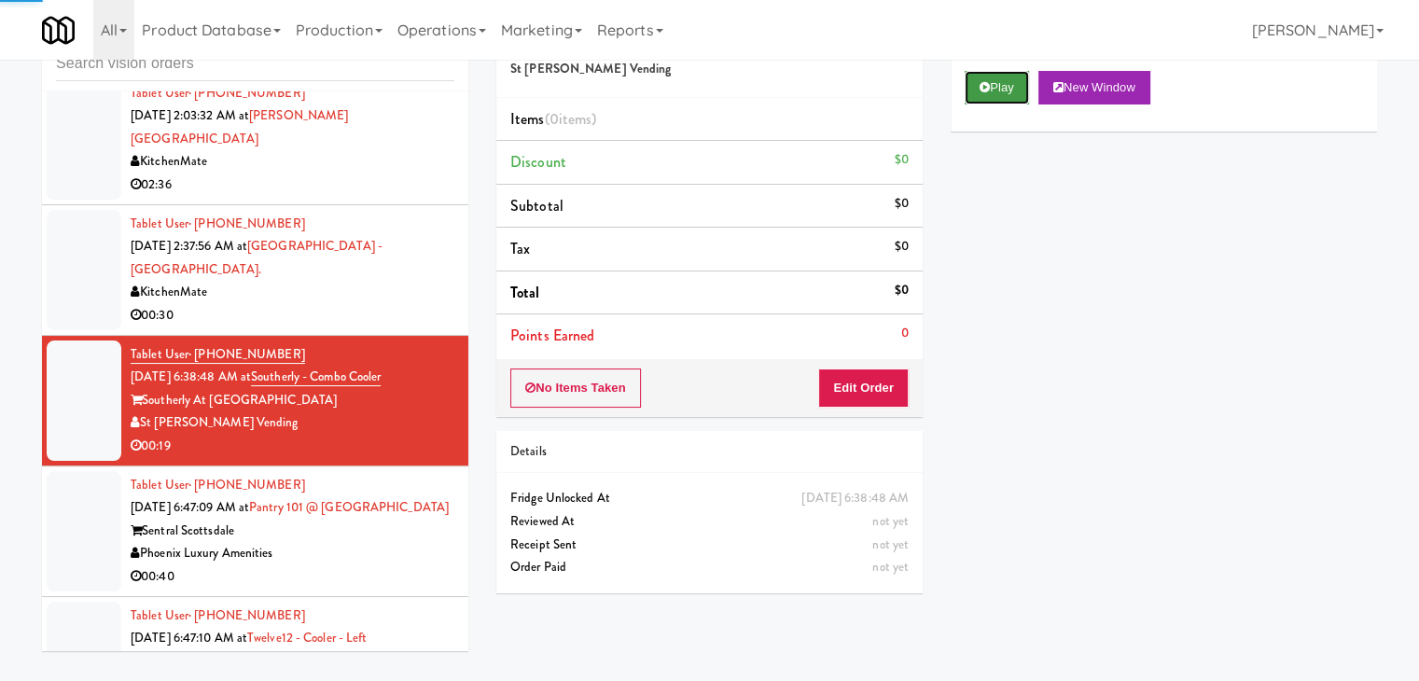
click at [1002, 81] on button "Play" at bounding box center [997, 88] width 64 height 34
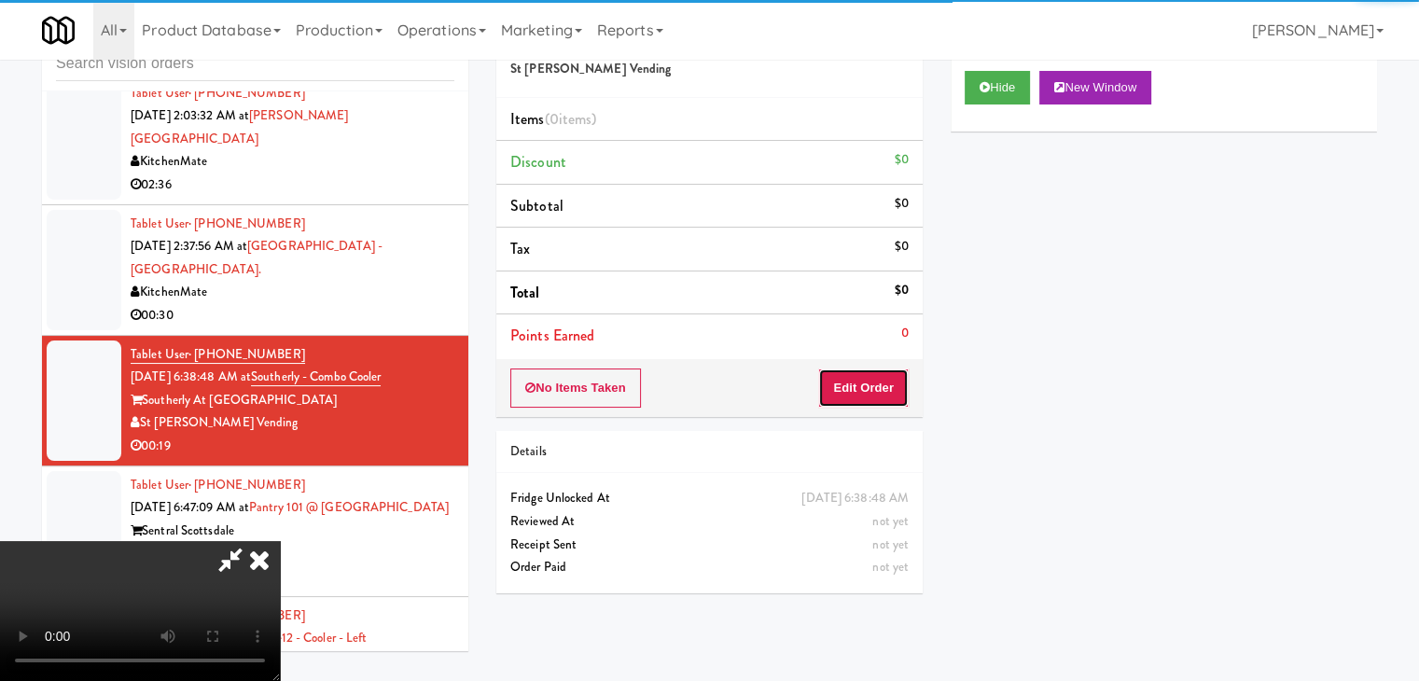
click at [850, 391] on button "Edit Order" at bounding box center [863, 388] width 91 height 39
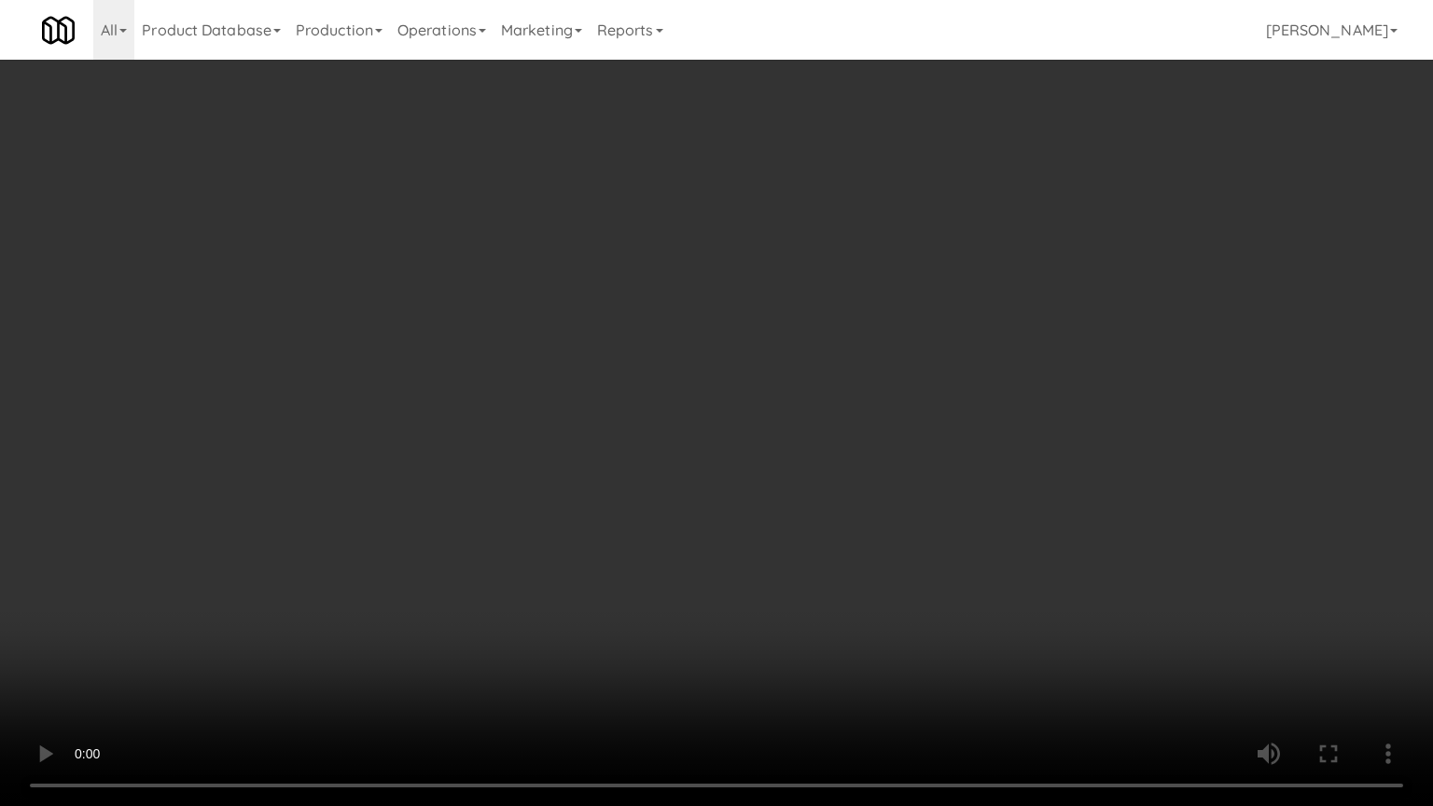
click at [880, 346] on video at bounding box center [716, 403] width 1433 height 806
click at [871, 345] on video at bounding box center [716, 403] width 1433 height 806
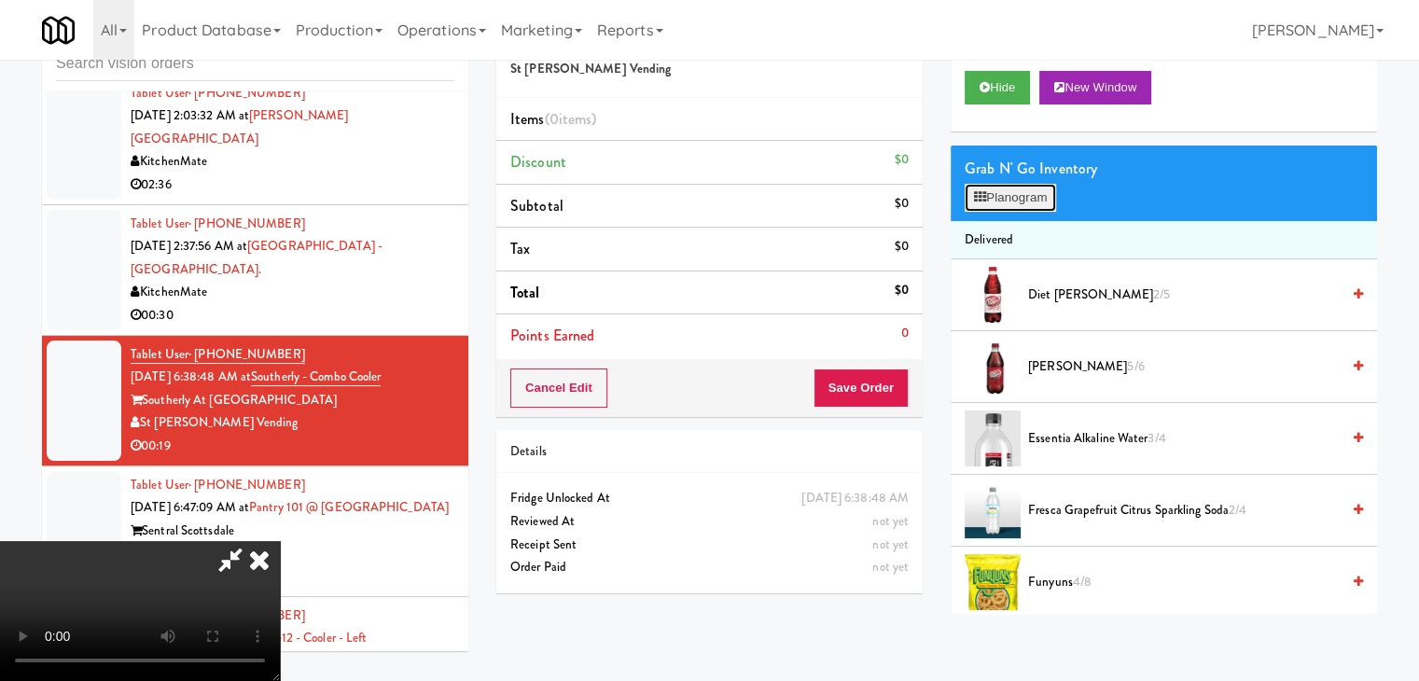
click at [1027, 202] on button "Planogram" at bounding box center [1010, 198] width 91 height 28
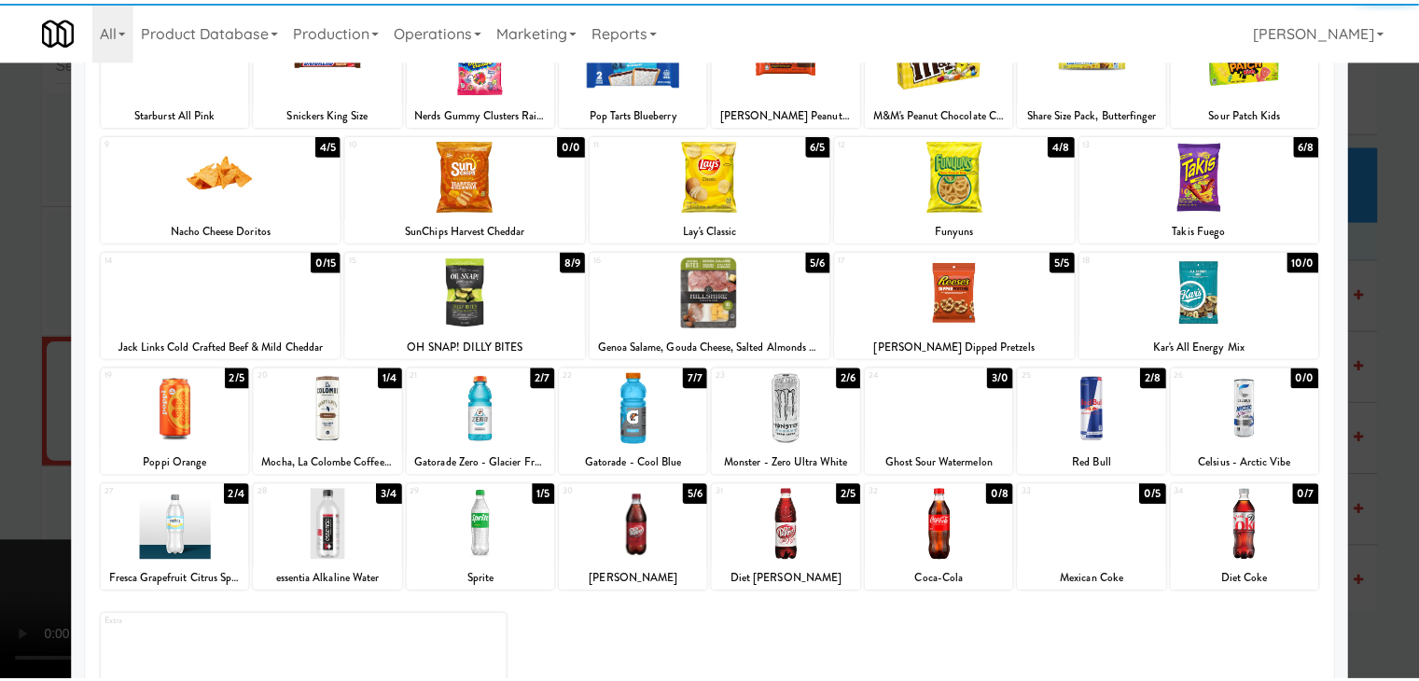
scroll to position [187, 0]
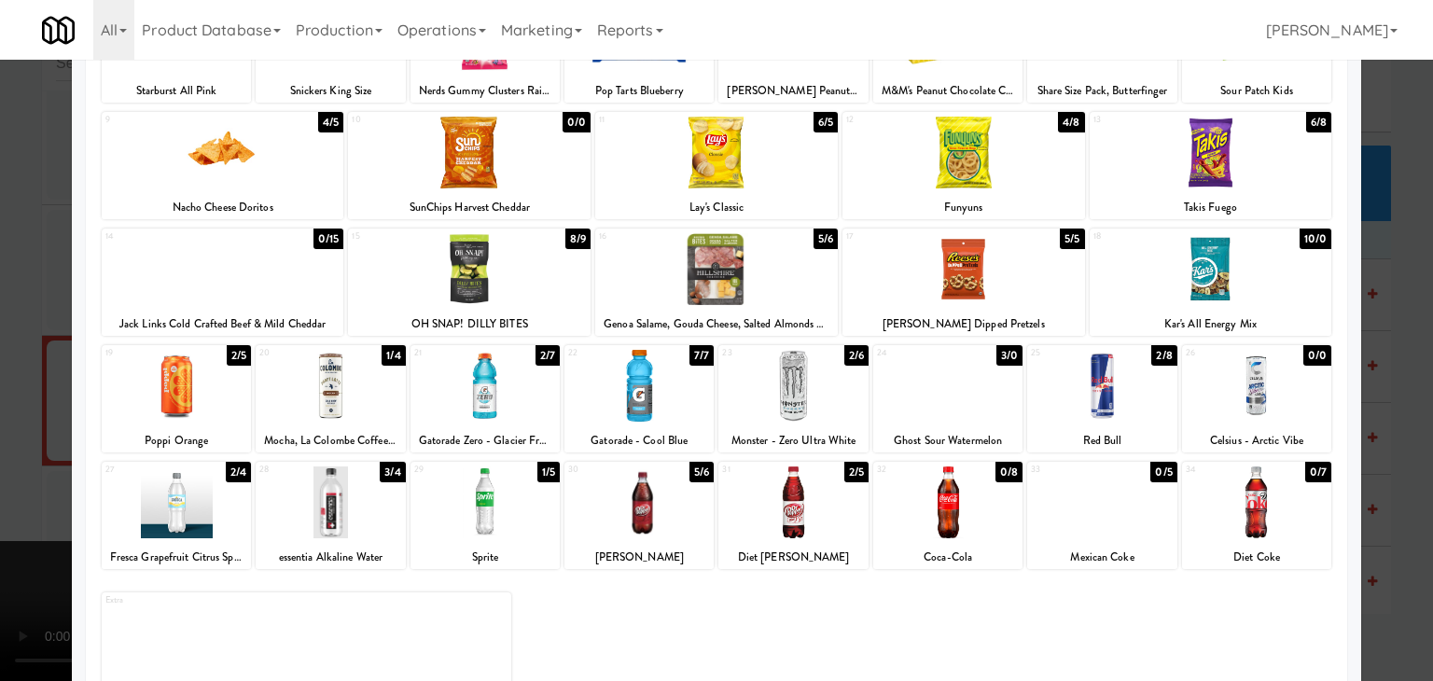
click at [957, 400] on div at bounding box center [947, 386] width 149 height 72
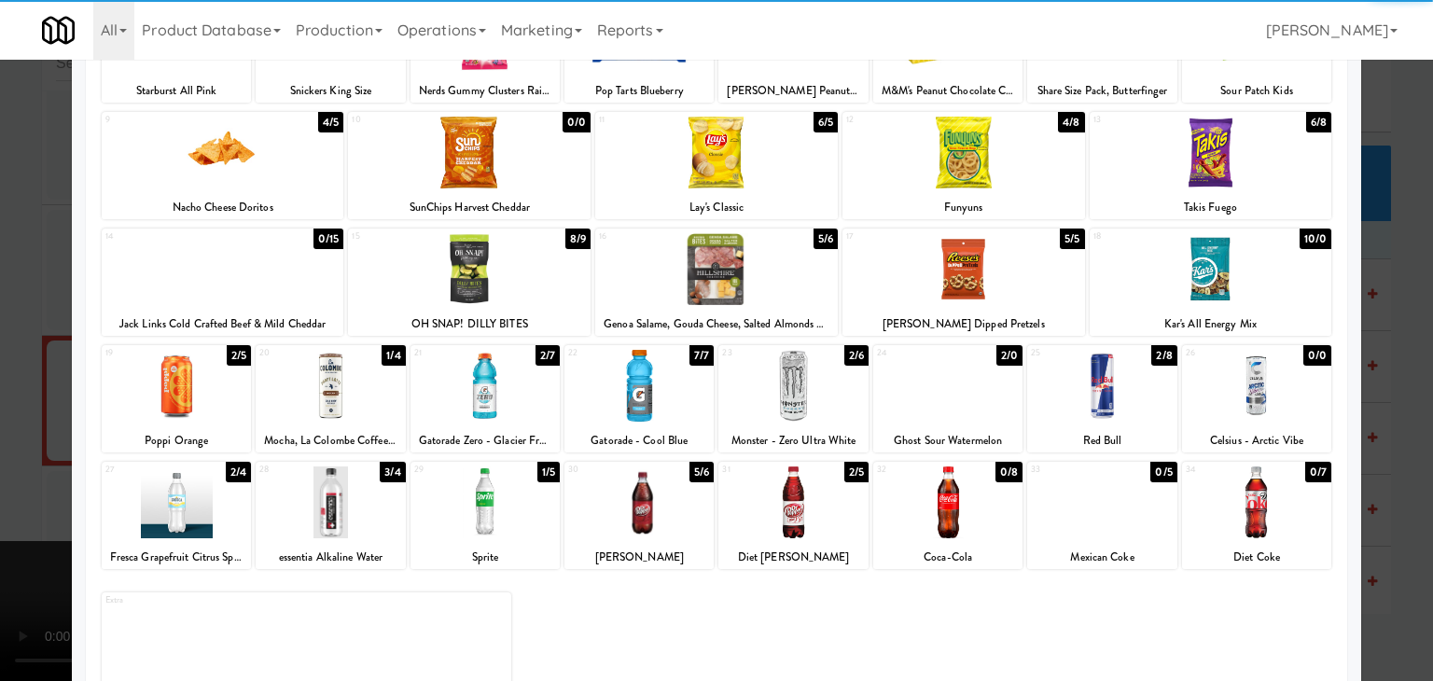
click at [0, 406] on div at bounding box center [716, 340] width 1433 height 681
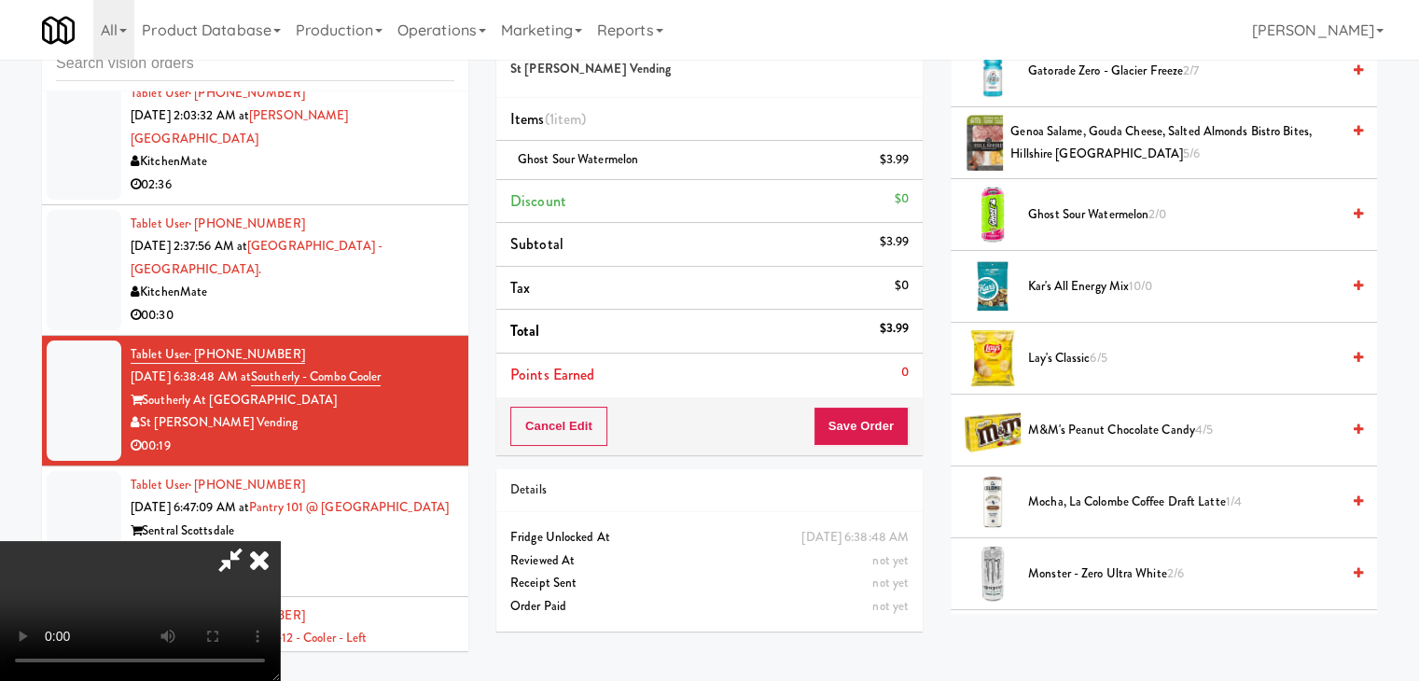
scroll to position [653, 0]
click at [280, 541] on video at bounding box center [140, 611] width 280 height 140
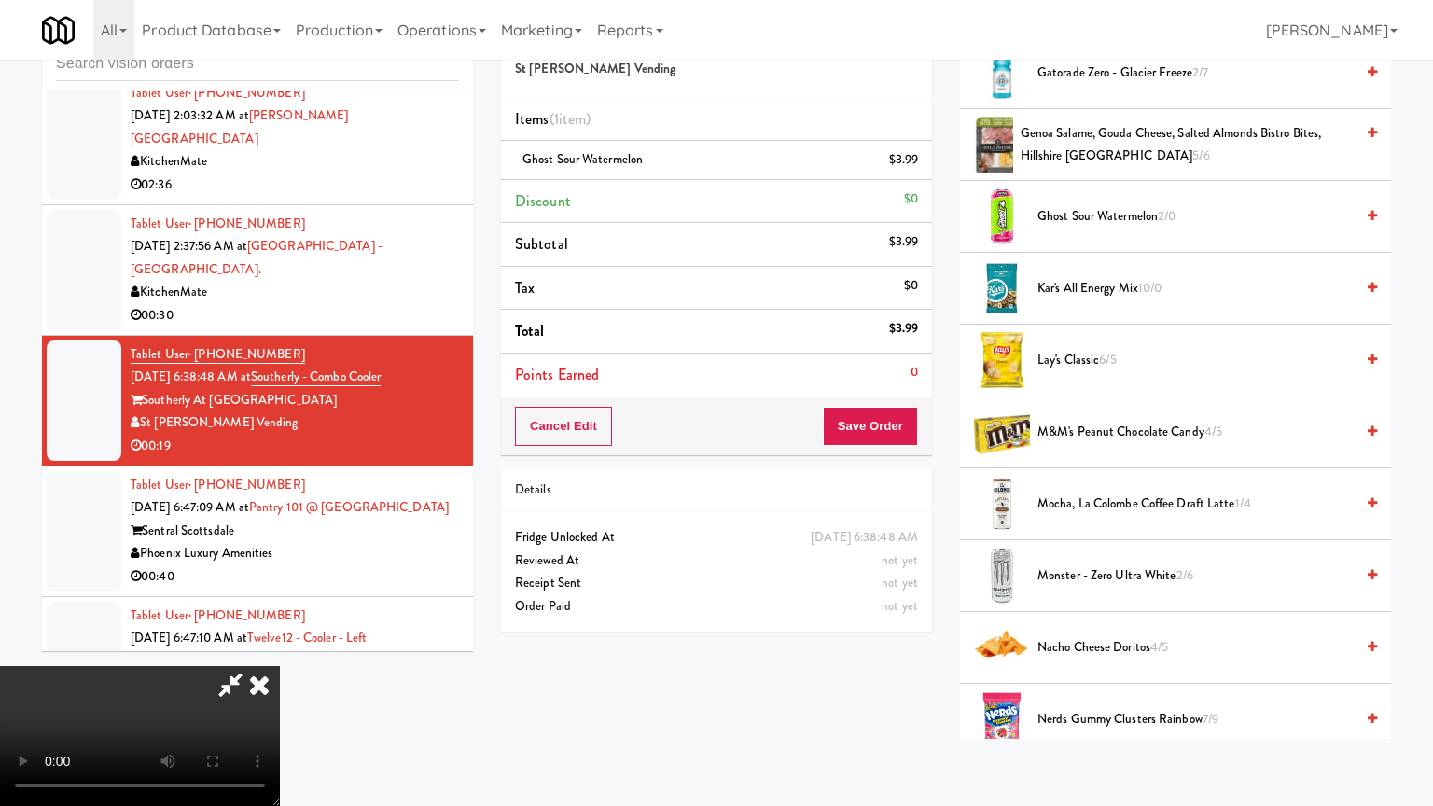
click at [280, 666] on video at bounding box center [140, 736] width 280 height 140
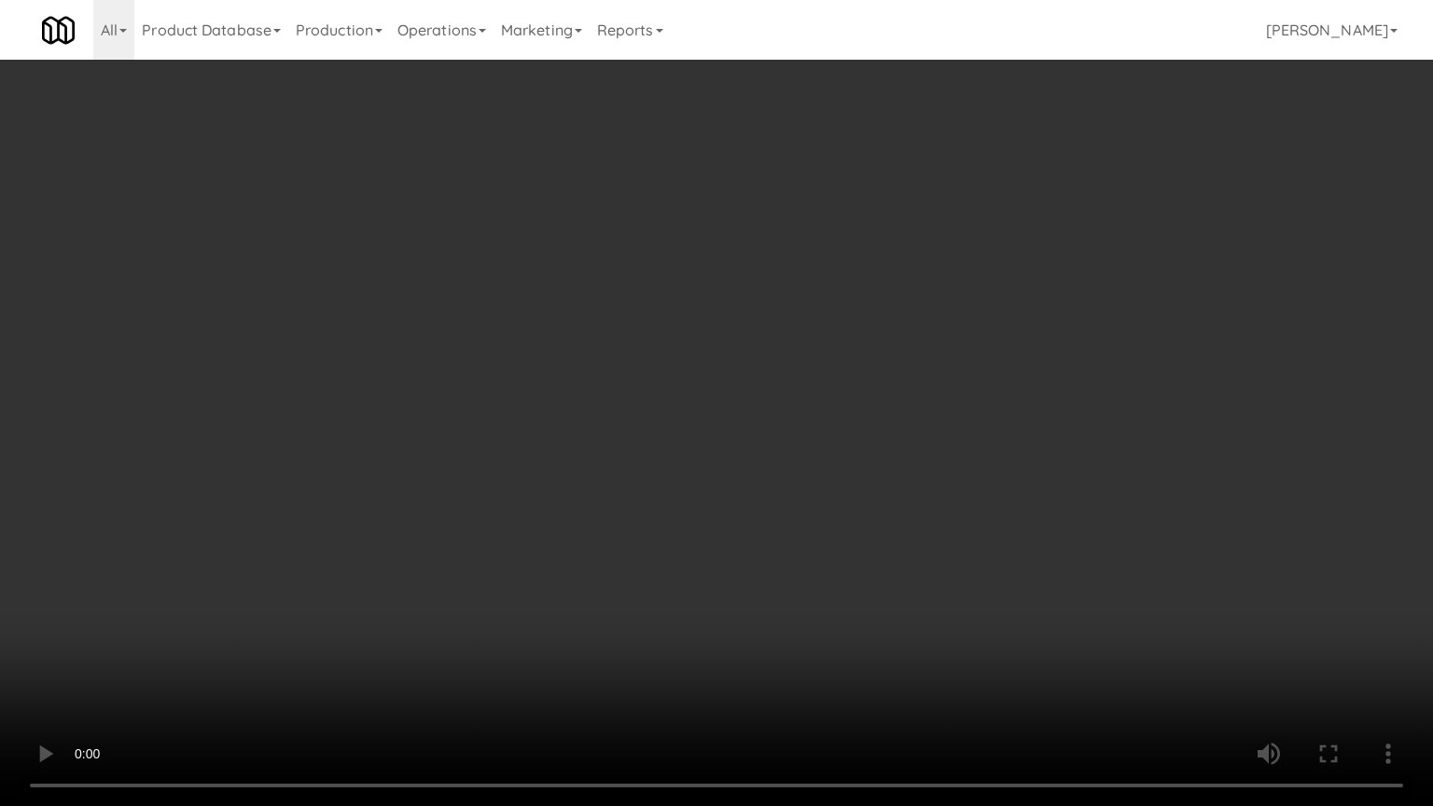
click at [689, 586] on video at bounding box center [716, 403] width 1433 height 806
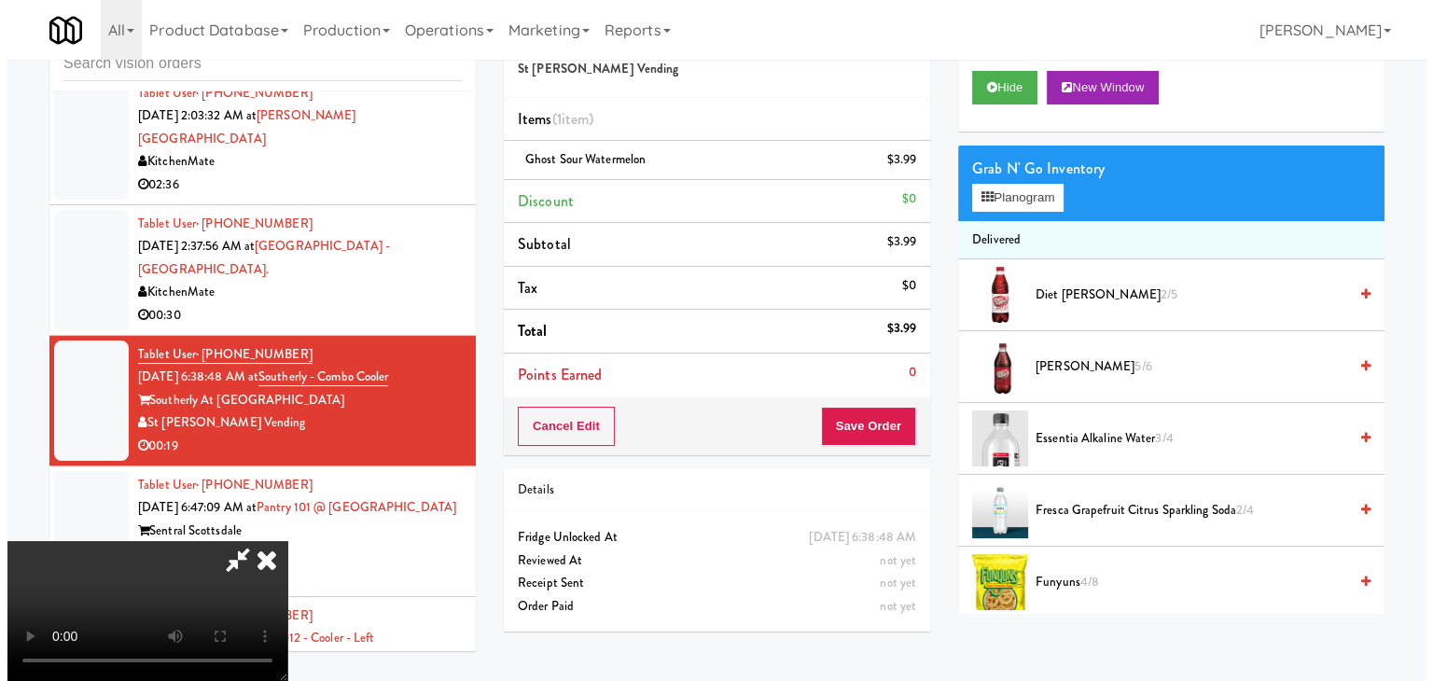
scroll to position [0, 0]
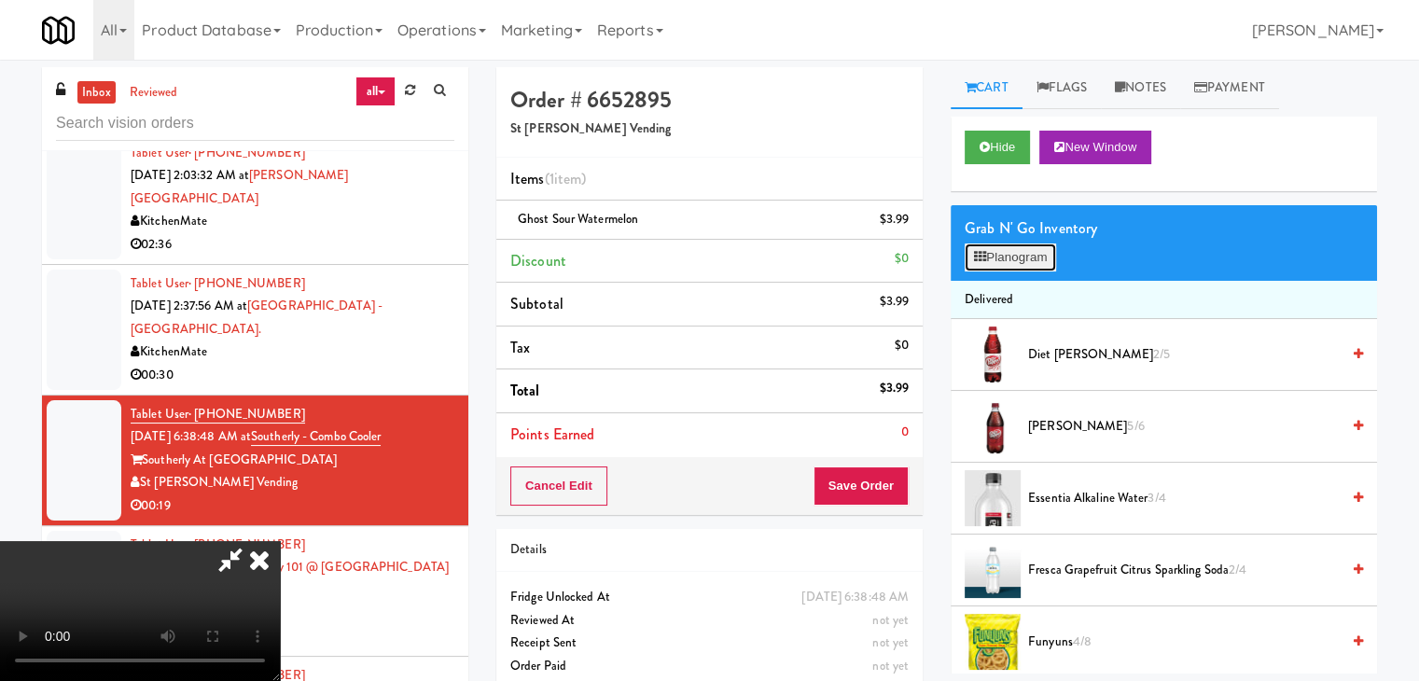
click at [1023, 250] on button "Planogram" at bounding box center [1010, 258] width 91 height 28
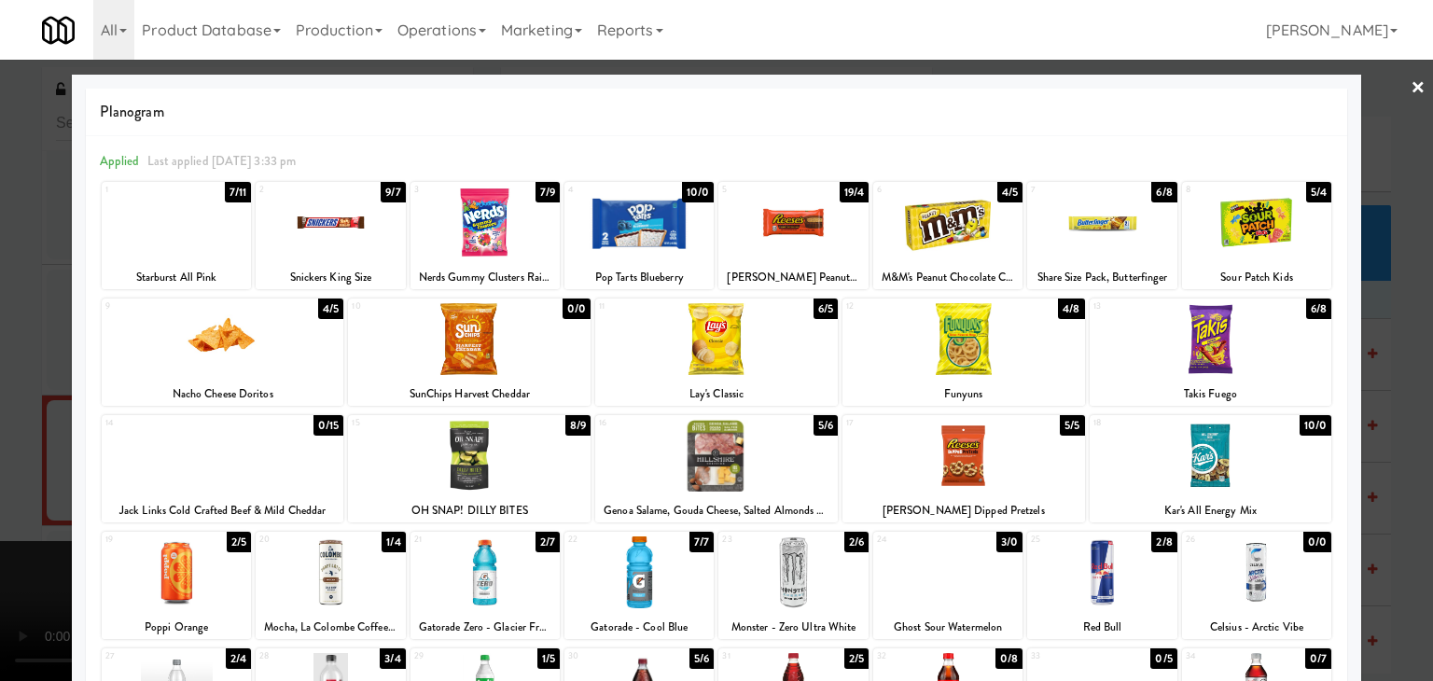
click at [0, 333] on div at bounding box center [716, 340] width 1433 height 681
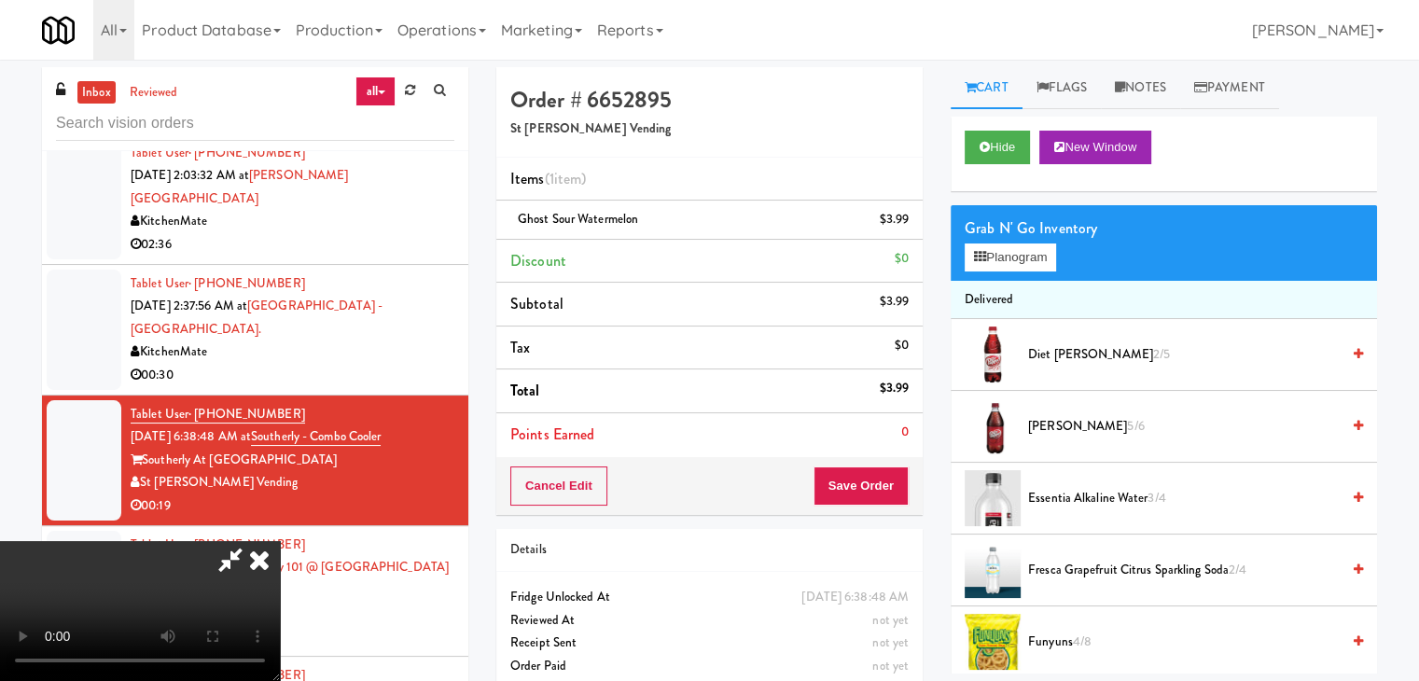
click at [280, 541] on video at bounding box center [140, 611] width 280 height 140
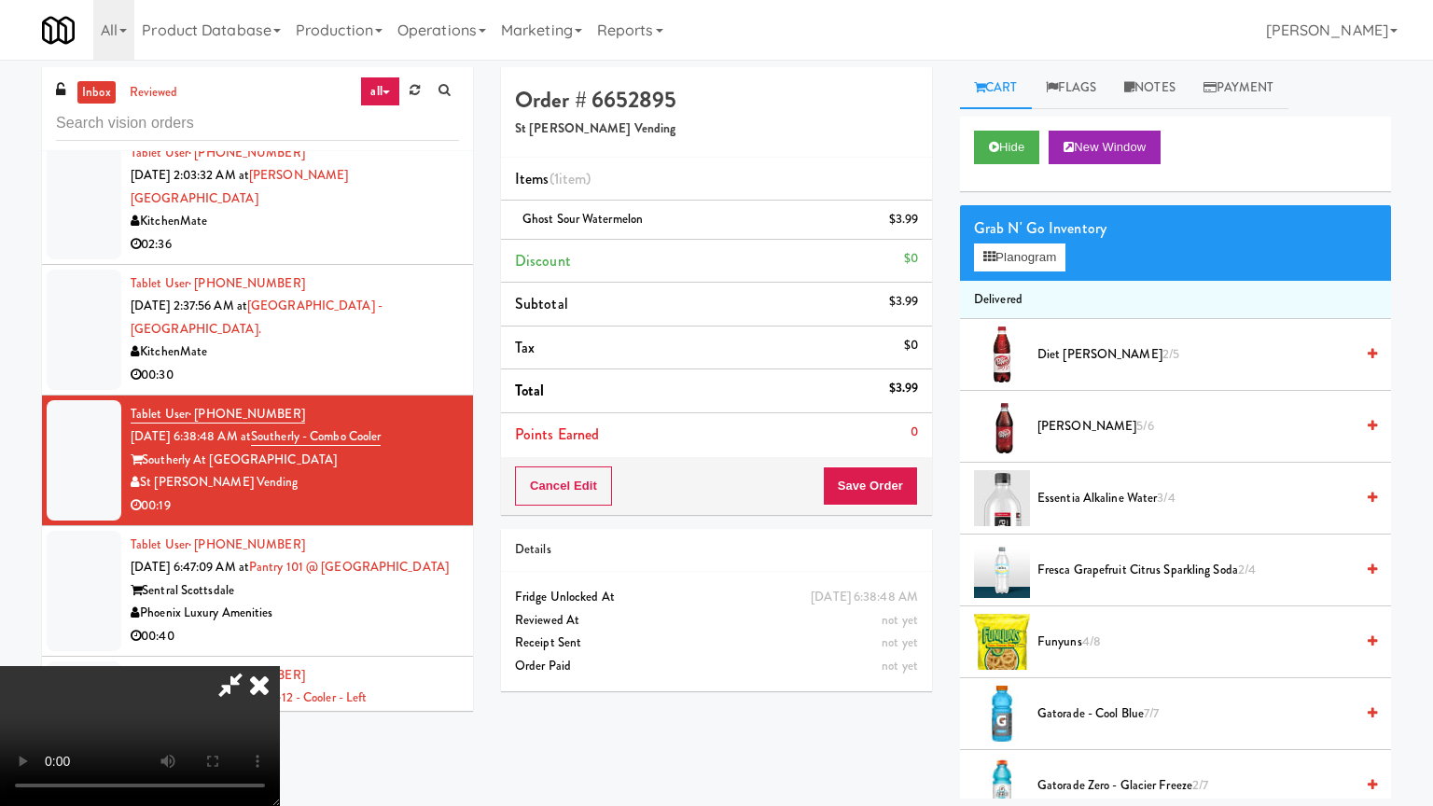
click at [280, 666] on video at bounding box center [140, 736] width 280 height 140
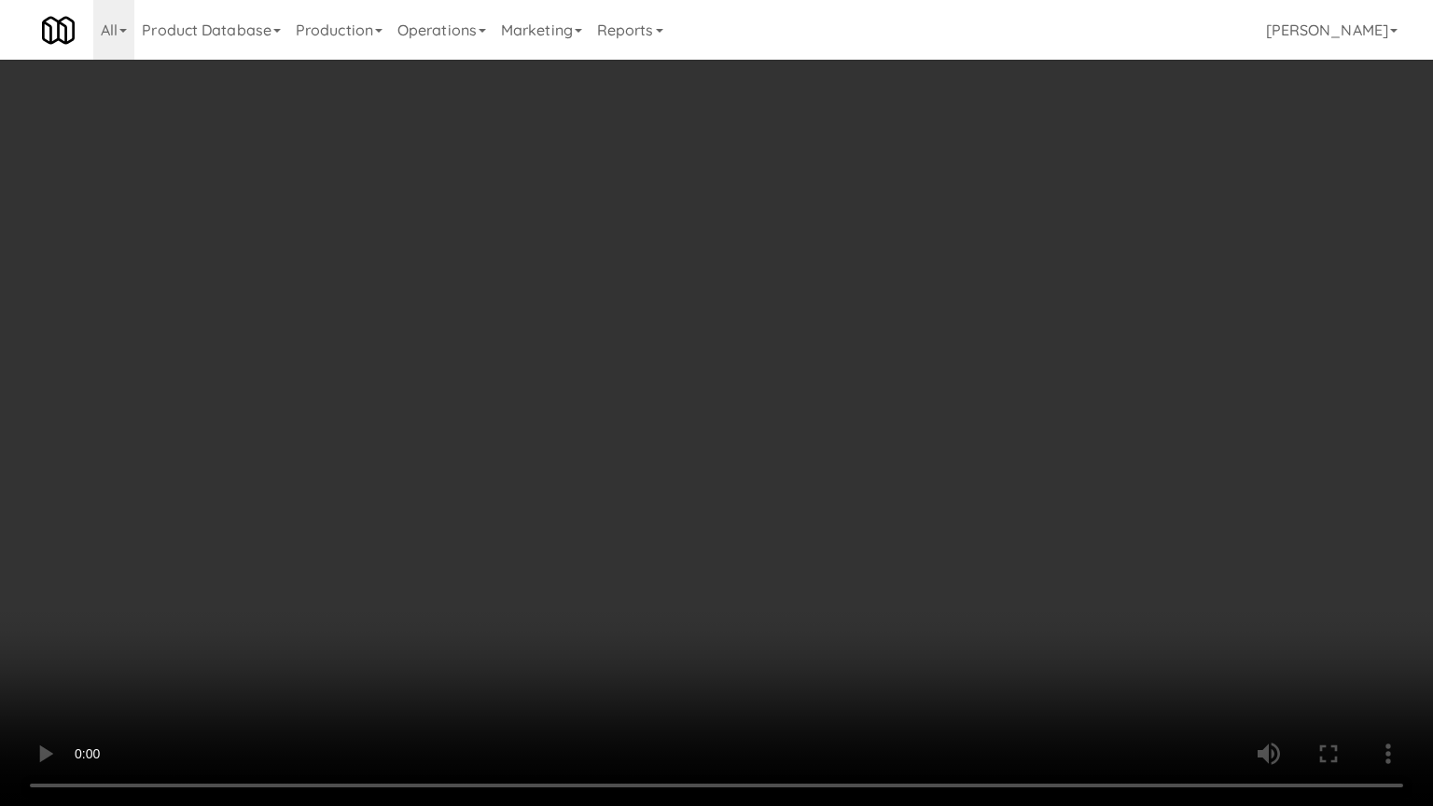
click at [640, 341] on video at bounding box center [716, 403] width 1433 height 806
drag, startPoint x: 652, startPoint y: 316, endPoint x: 661, endPoint y: 304, distance: 14.8
click at [653, 316] on video at bounding box center [716, 403] width 1433 height 806
click at [659, 306] on video at bounding box center [716, 403] width 1433 height 806
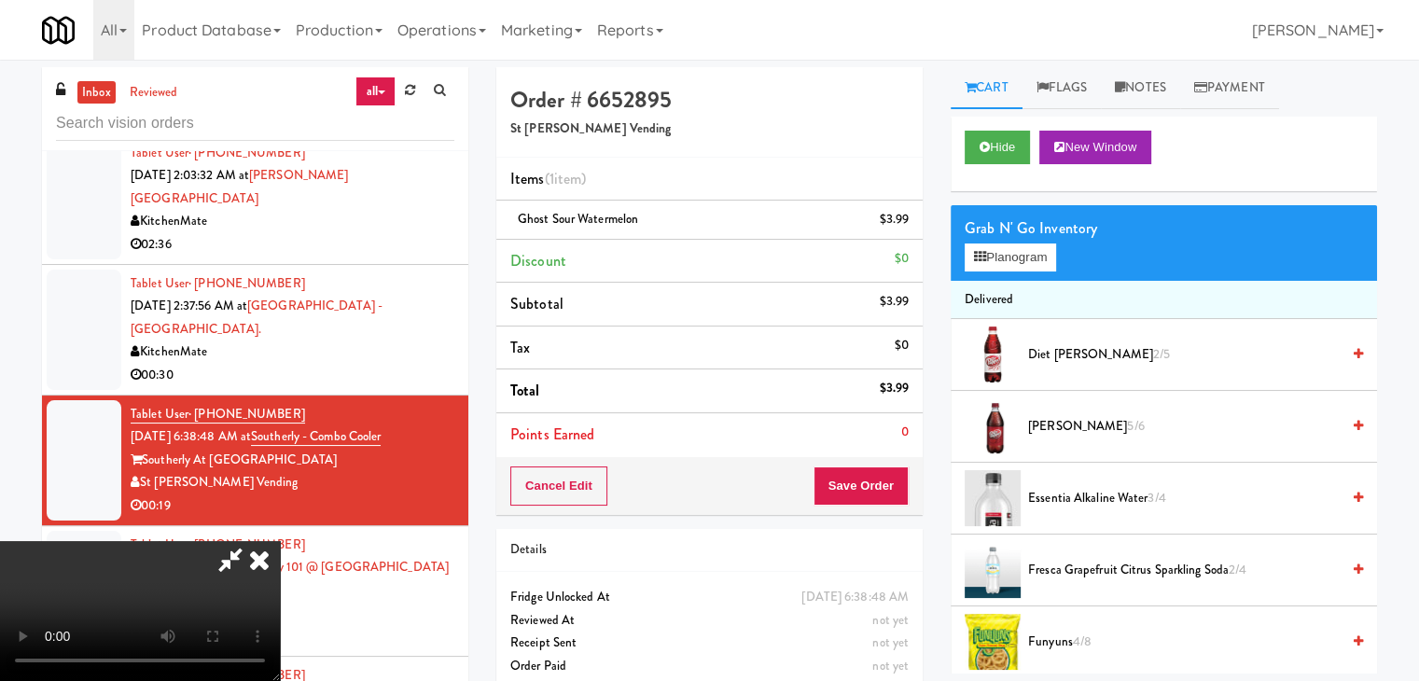
click at [280, 541] on icon at bounding box center [259, 559] width 41 height 37
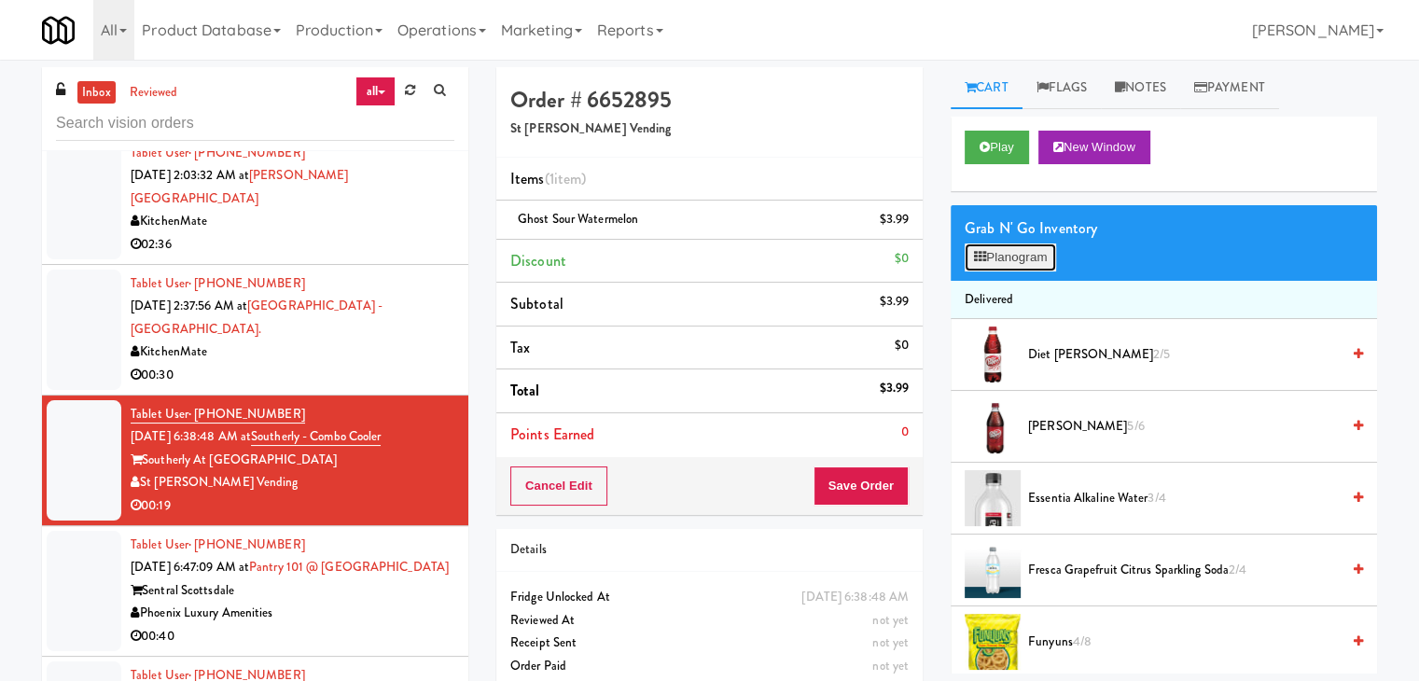
click at [1005, 256] on button "Planogram" at bounding box center [1010, 258] width 91 height 28
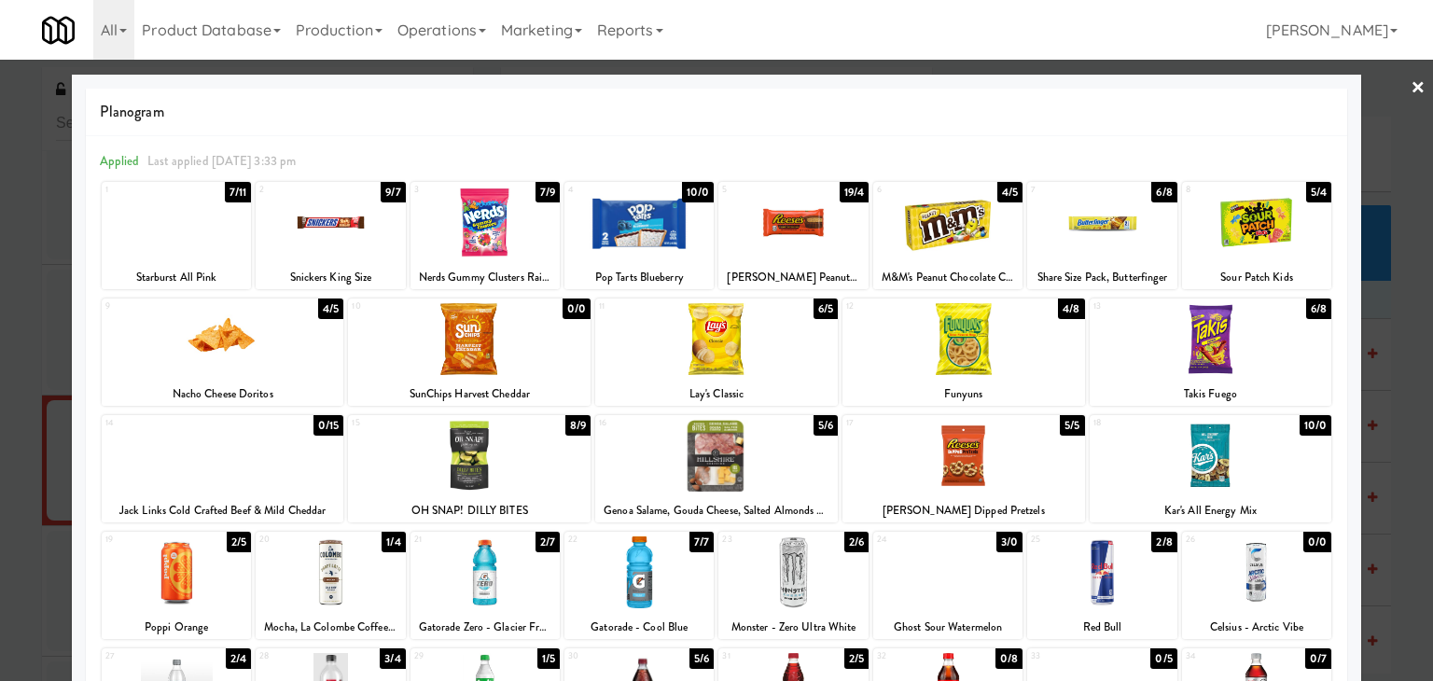
click at [483, 344] on div at bounding box center [469, 339] width 243 height 72
drag, startPoint x: 0, startPoint y: 373, endPoint x: 1390, endPoint y: 379, distance: 1389.6
click at [16, 370] on div at bounding box center [716, 340] width 1433 height 681
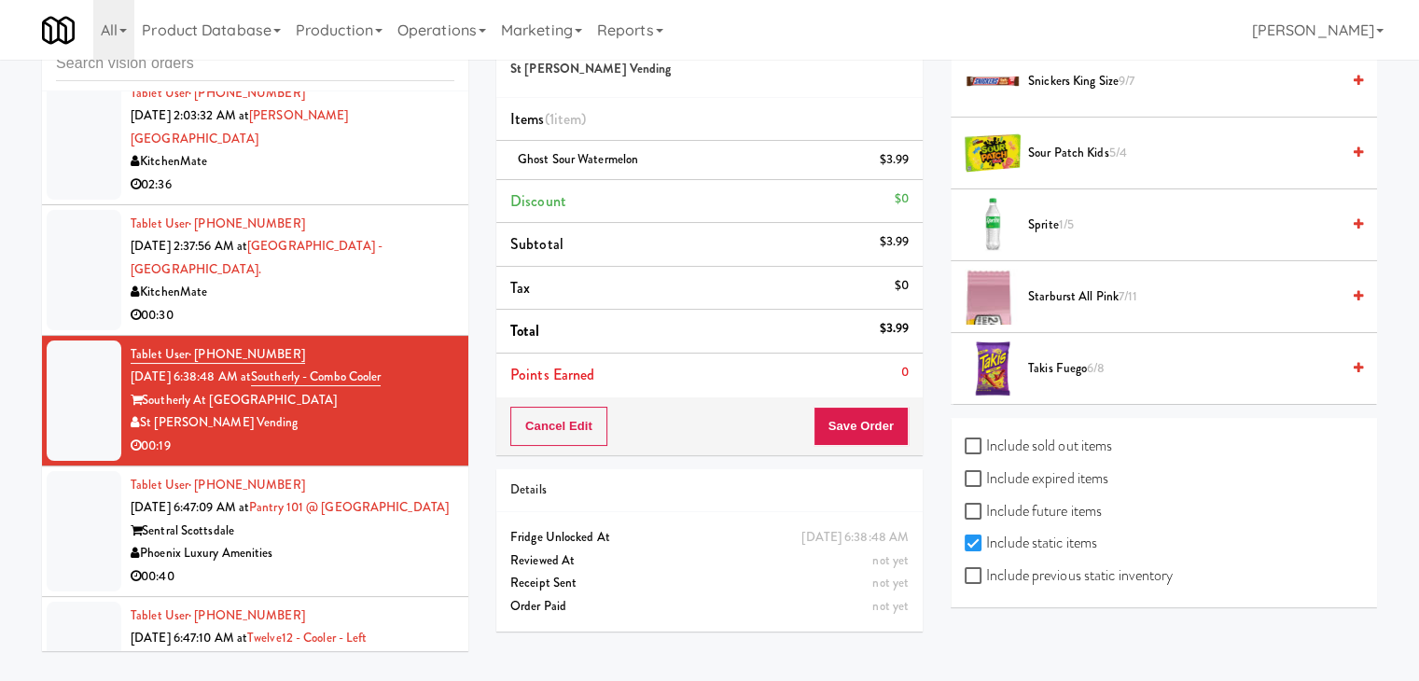
scroll to position [1867, 0]
click at [1153, 587] on div "Include sold out items Include expired items Include future items Include stati…" at bounding box center [1164, 511] width 426 height 189
click at [1154, 572] on label "Include previous static inventory" at bounding box center [1069, 575] width 208 height 28
click at [986, 572] on input "Include previous static inventory" at bounding box center [975, 575] width 21 height 15
checkbox input "true"
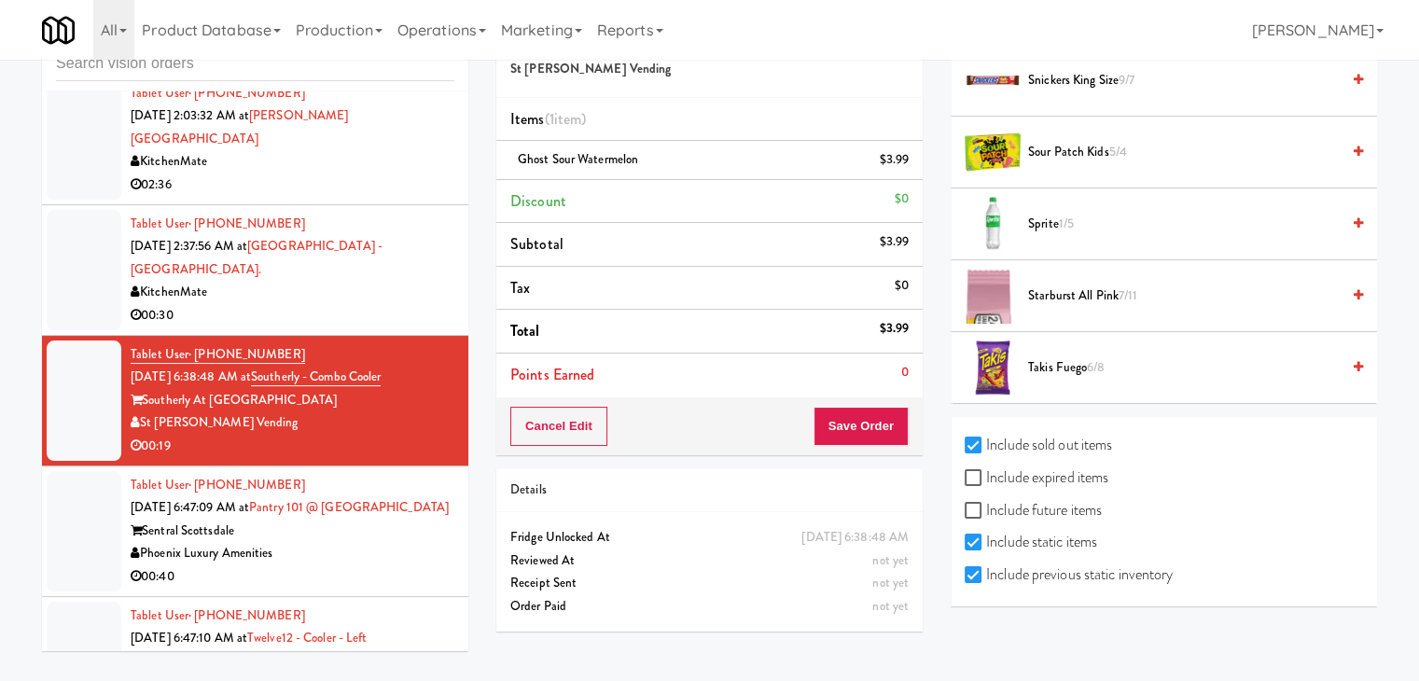
checkbox input "true"
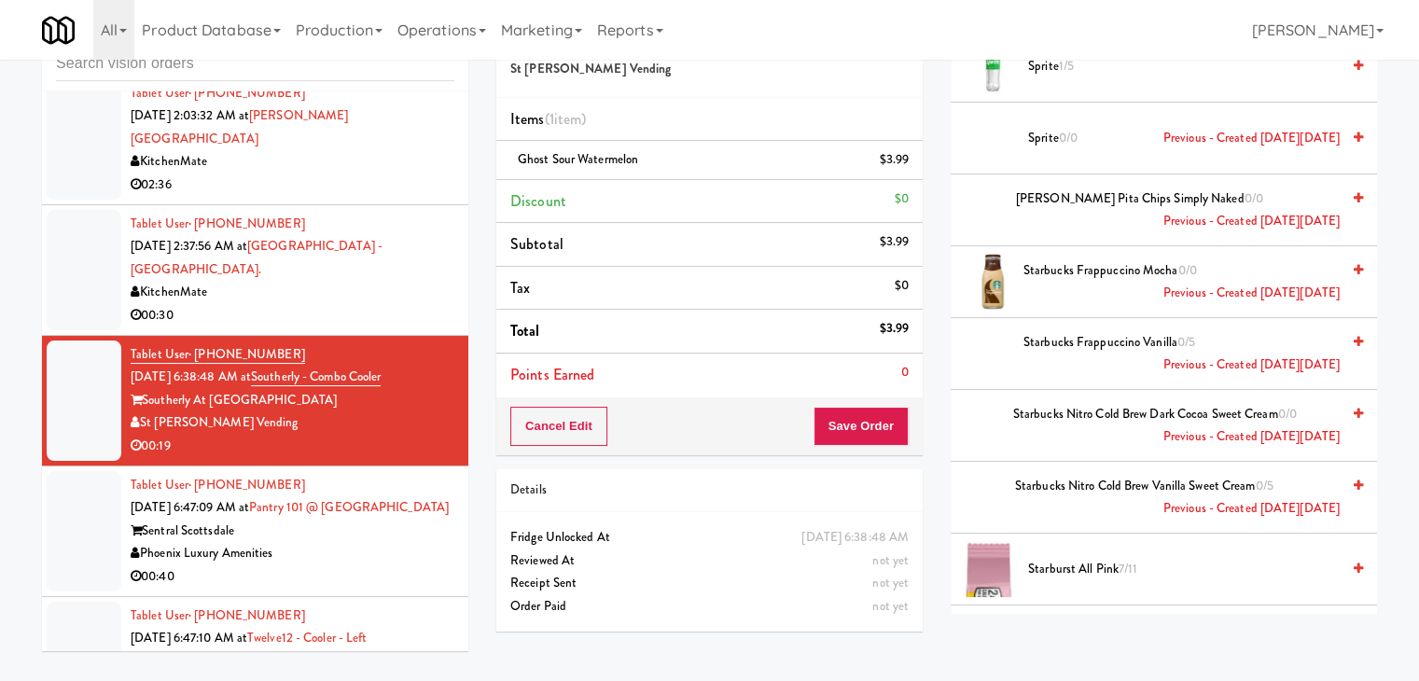
scroll to position [9800, 0]
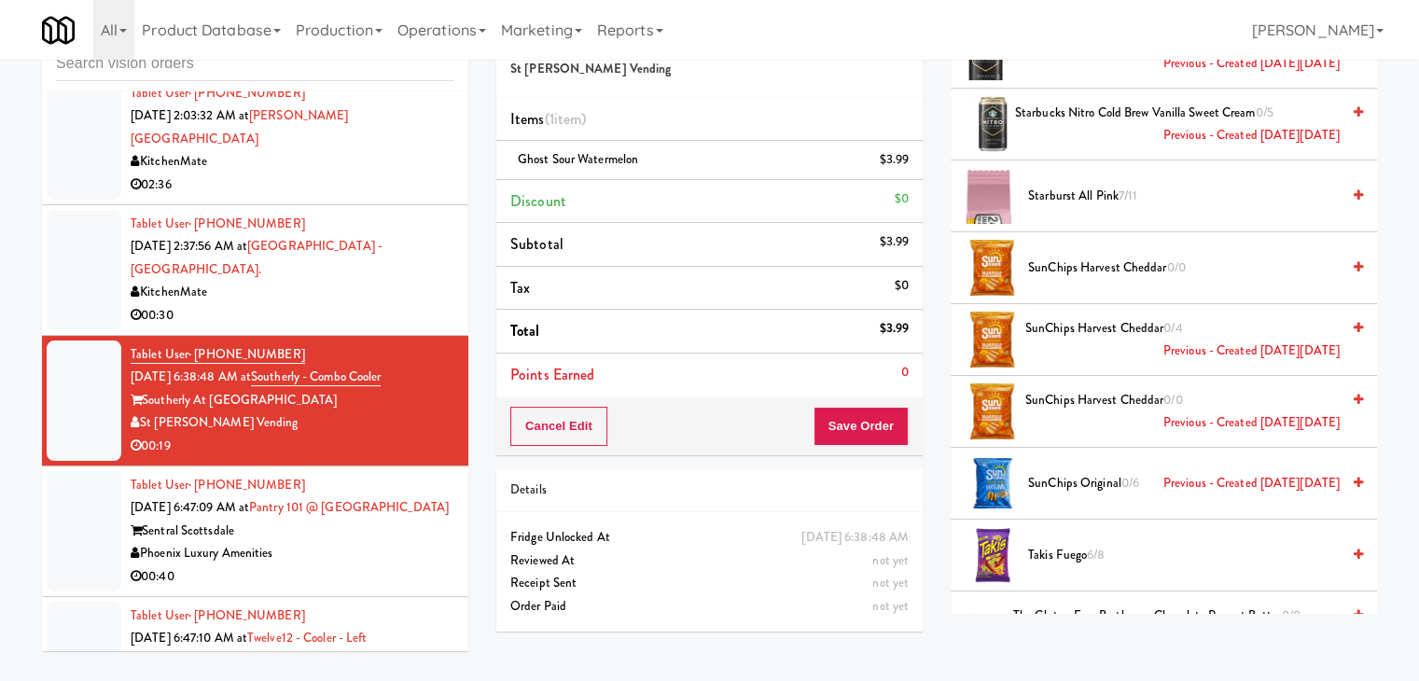
click at [1055, 472] on span "SunChips Original 0/6 Previous - Created [DATE][DATE]" at bounding box center [1184, 483] width 312 height 23
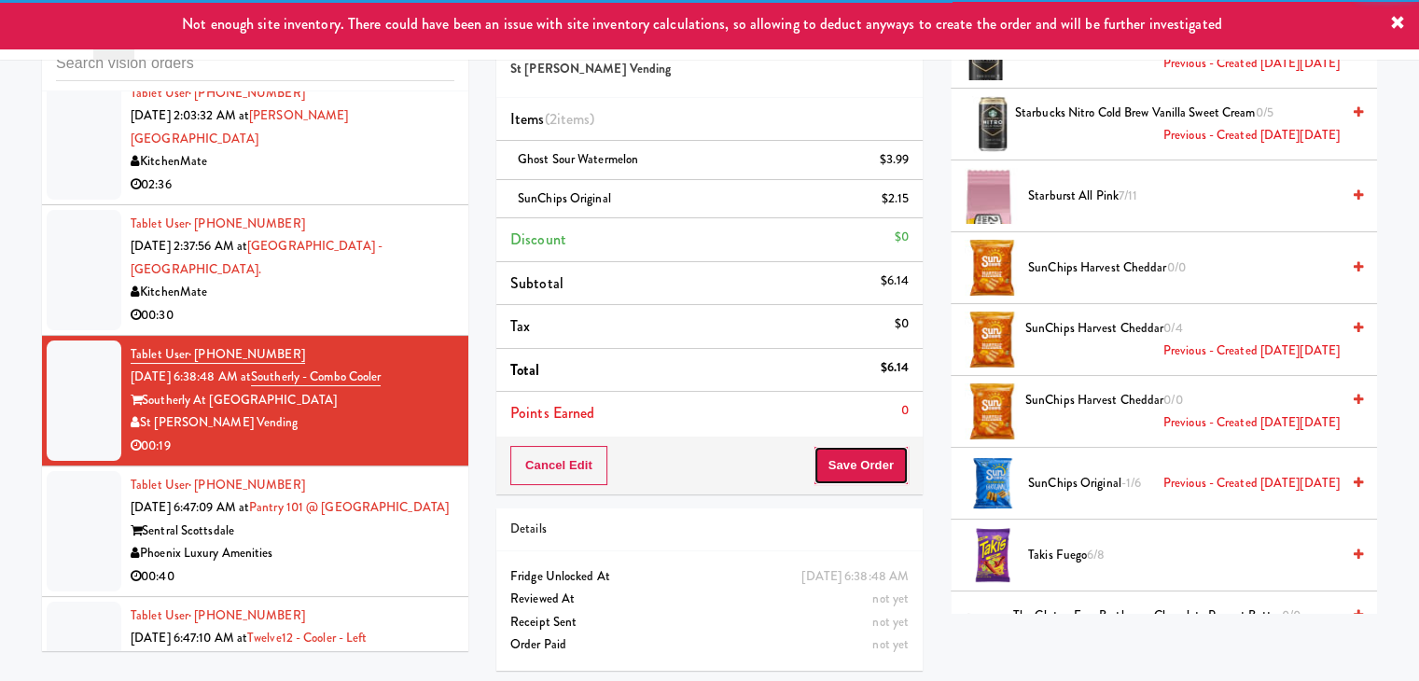
click at [853, 463] on button "Save Order" at bounding box center [861, 465] width 95 height 39
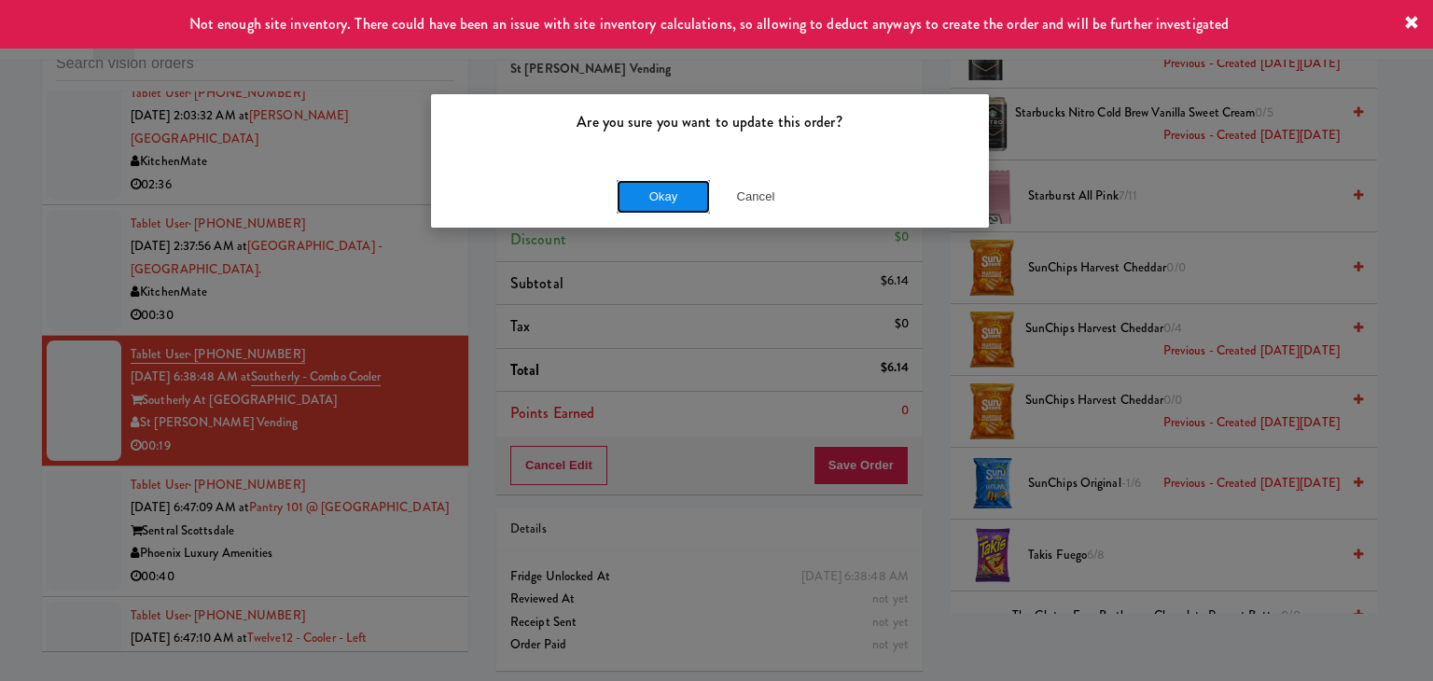
click at [650, 194] on button "Okay" at bounding box center [663, 197] width 93 height 34
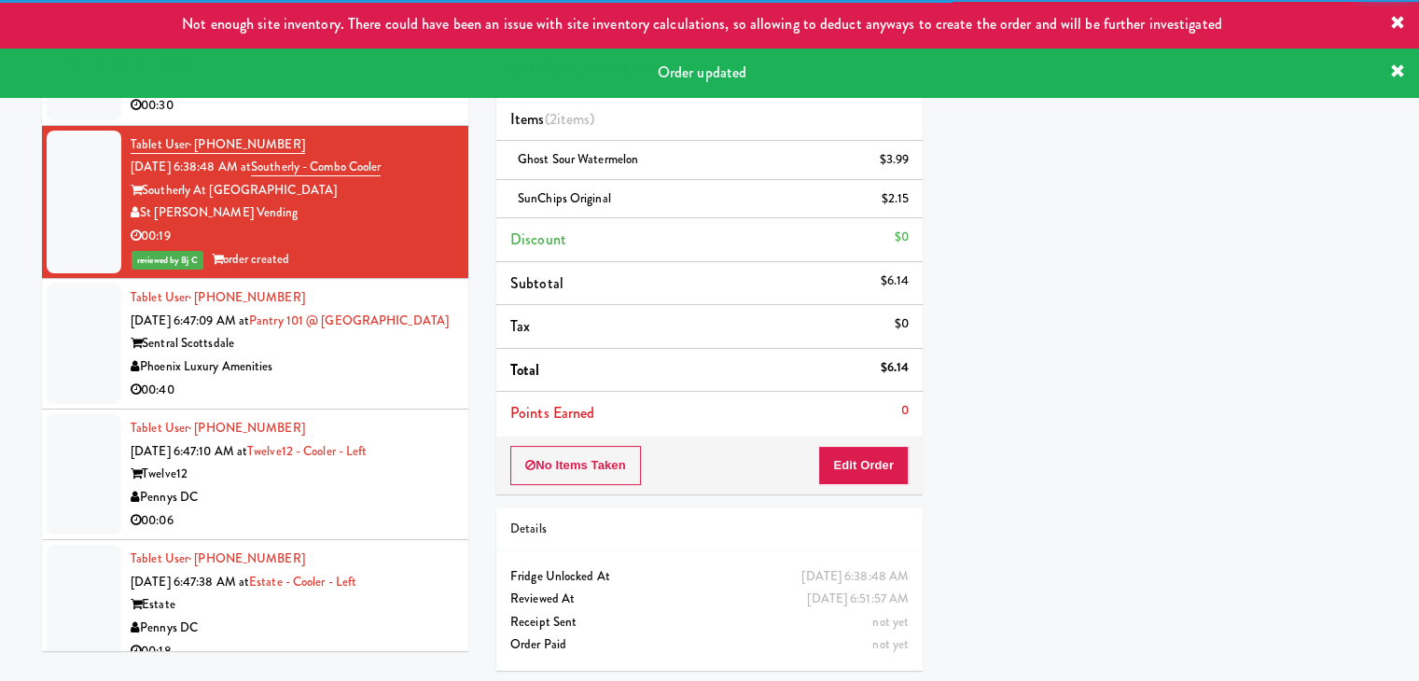
scroll to position [1473, 0]
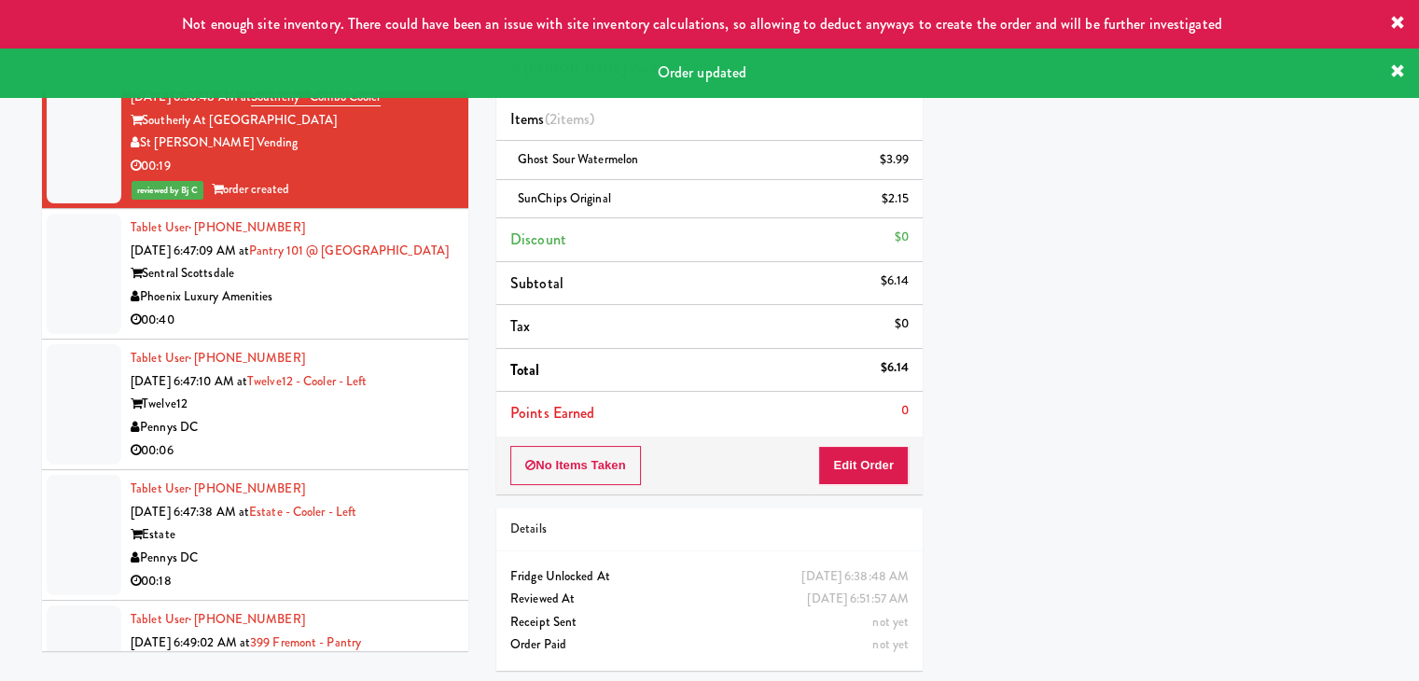
click at [392, 309] on div "00:40" at bounding box center [293, 320] width 324 height 23
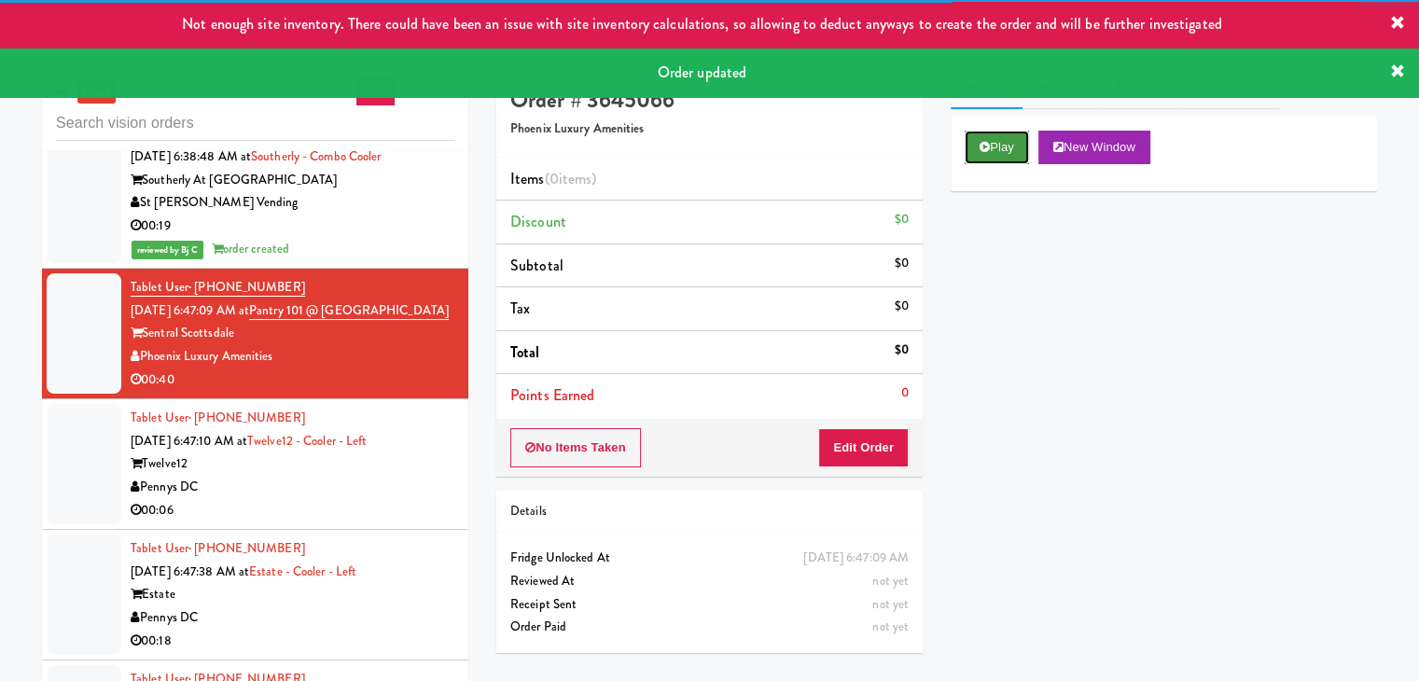
click at [1011, 143] on button "Play" at bounding box center [997, 148] width 64 height 34
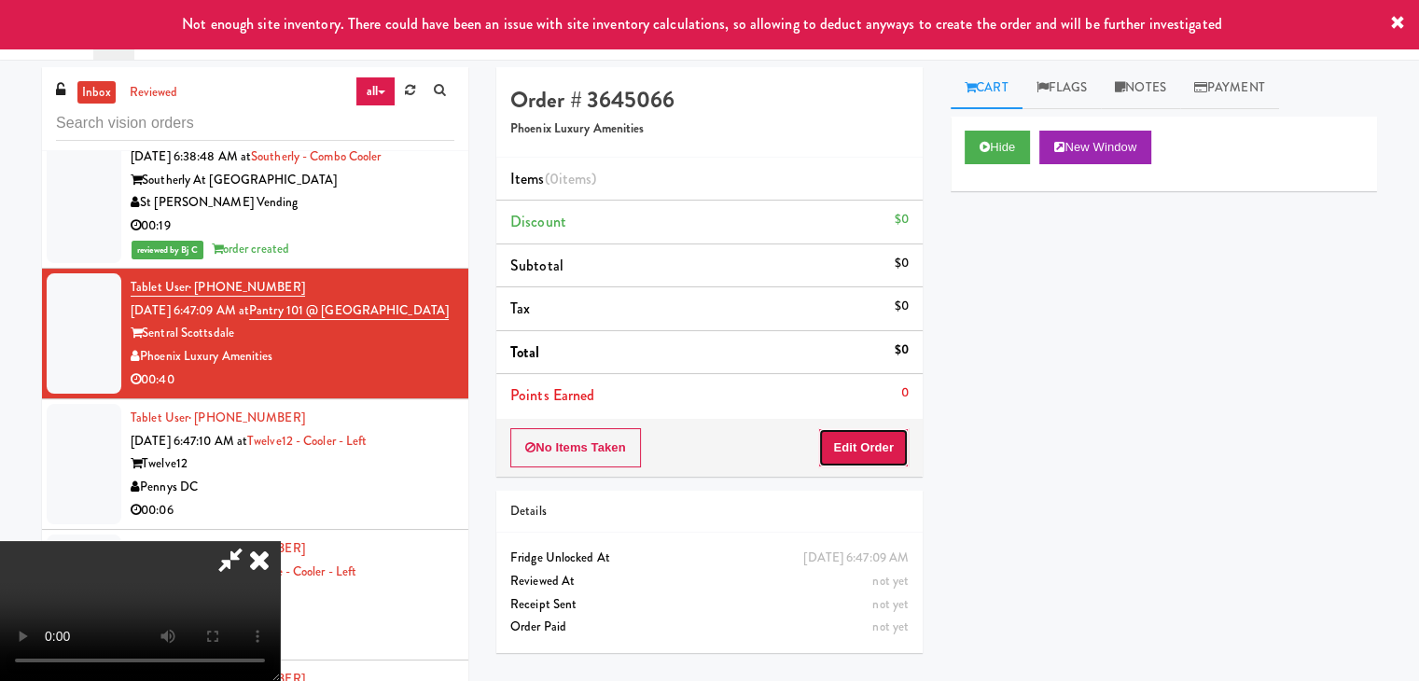
click at [850, 441] on button "Edit Order" at bounding box center [863, 447] width 91 height 39
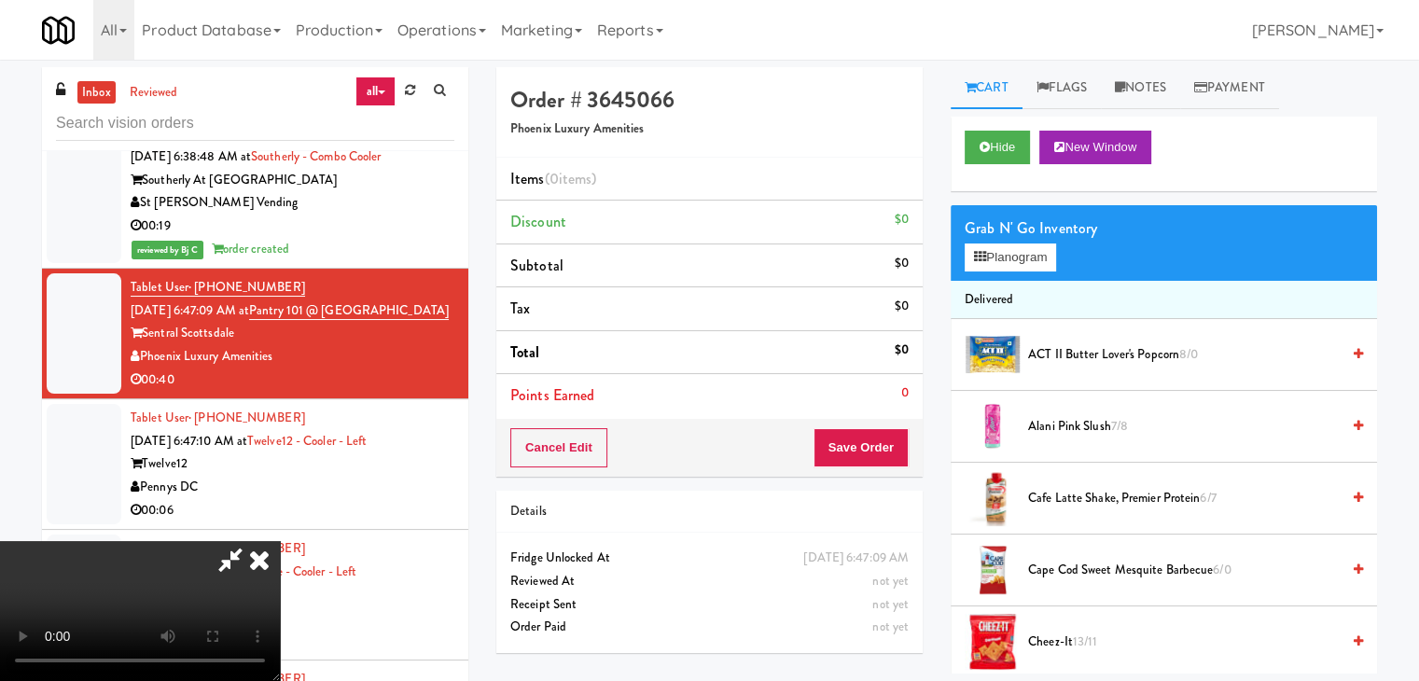
click at [280, 541] on icon at bounding box center [259, 559] width 41 height 37
